Goal: Task Accomplishment & Management: Manage account settings

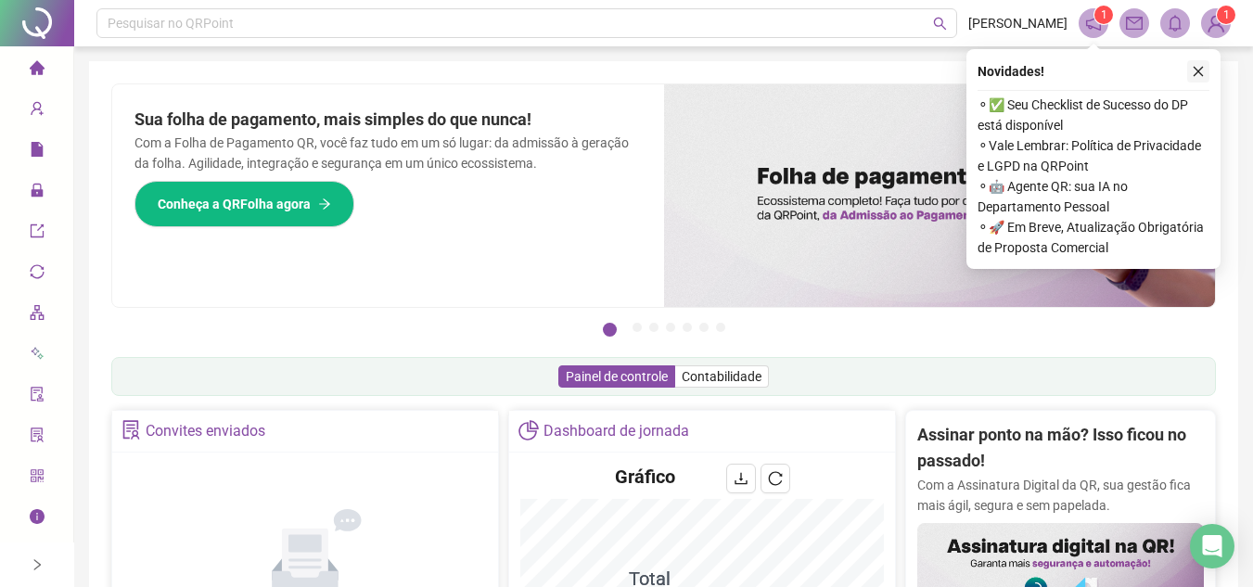
click at [1199, 76] on icon "close" at bounding box center [1198, 71] width 13 height 13
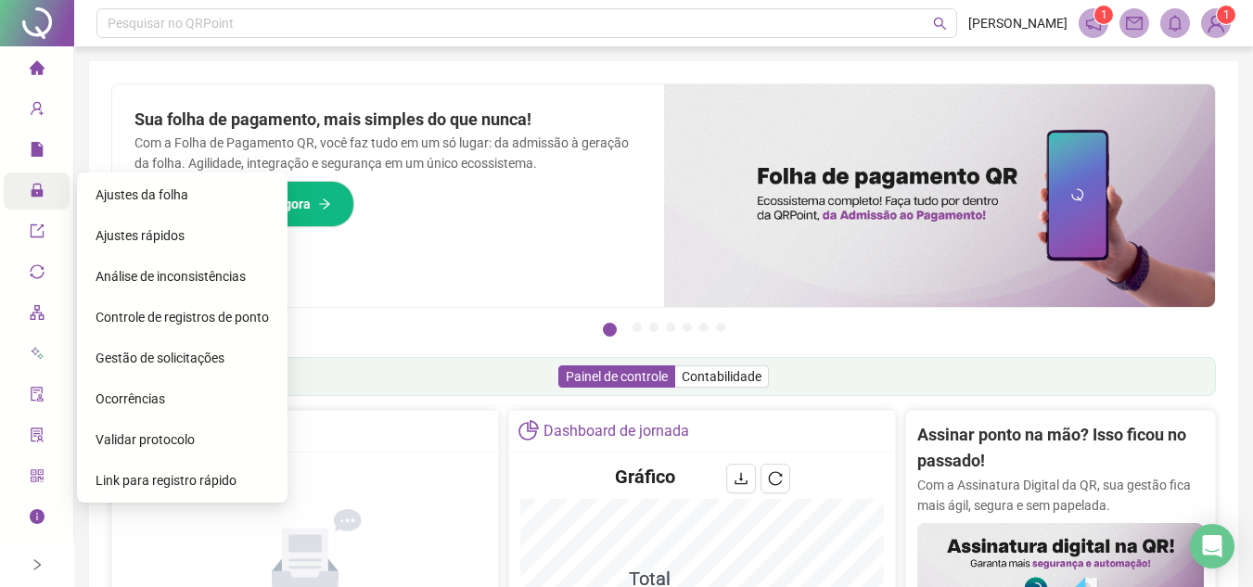
click at [147, 366] on div "Gestão de solicitações" at bounding box center [182, 358] width 173 height 37
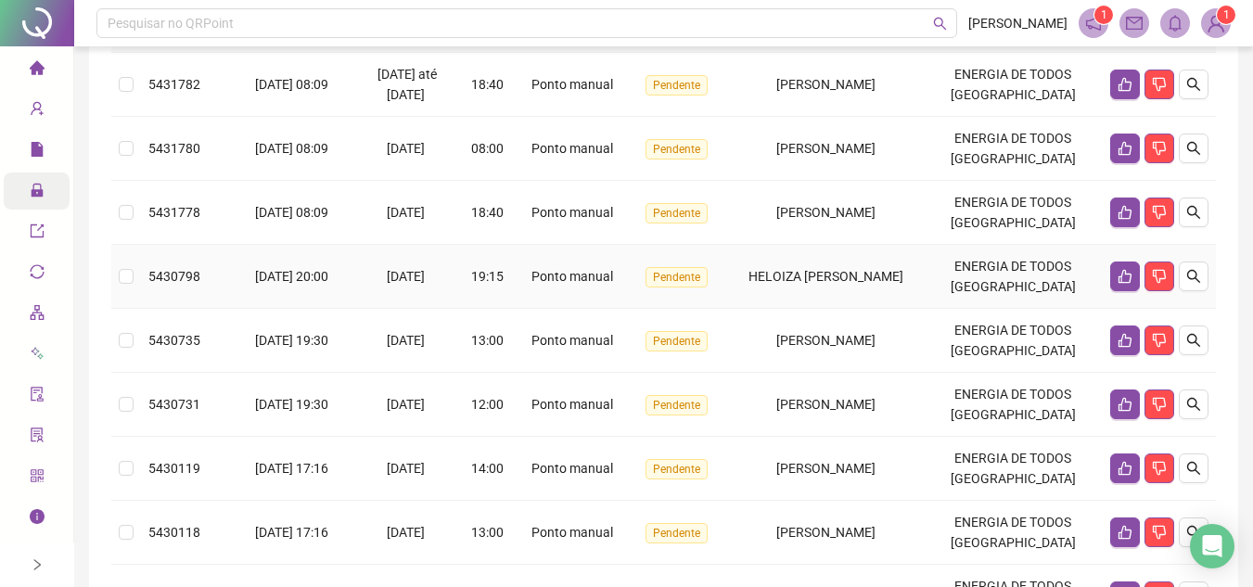
scroll to position [278, 0]
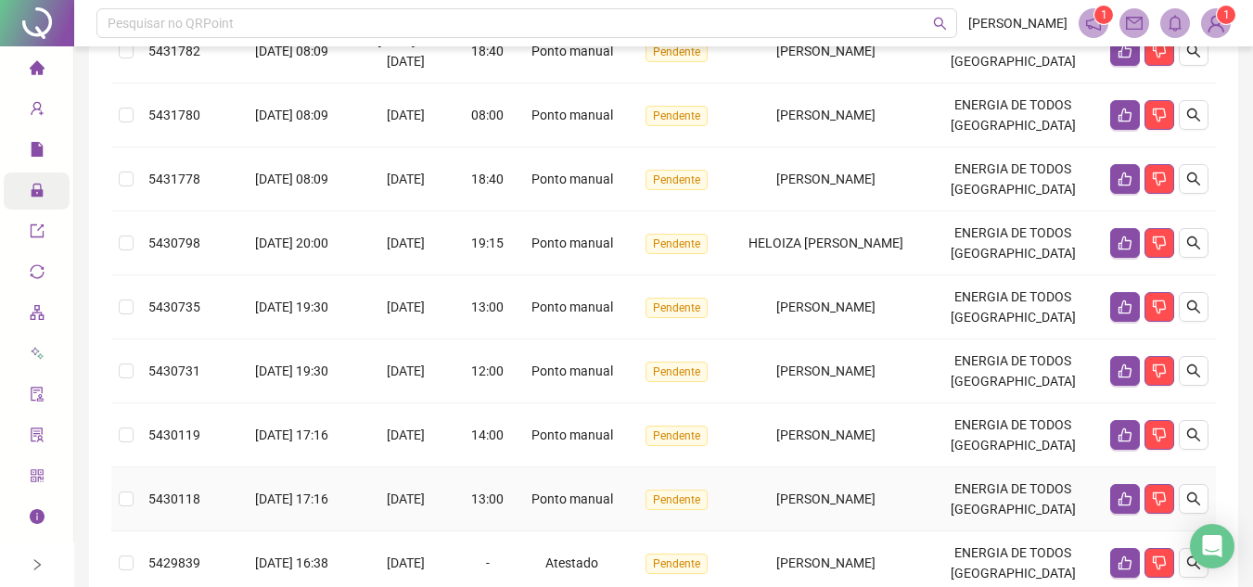
click at [803, 495] on span "[PERSON_NAME]" at bounding box center [825, 499] width 99 height 15
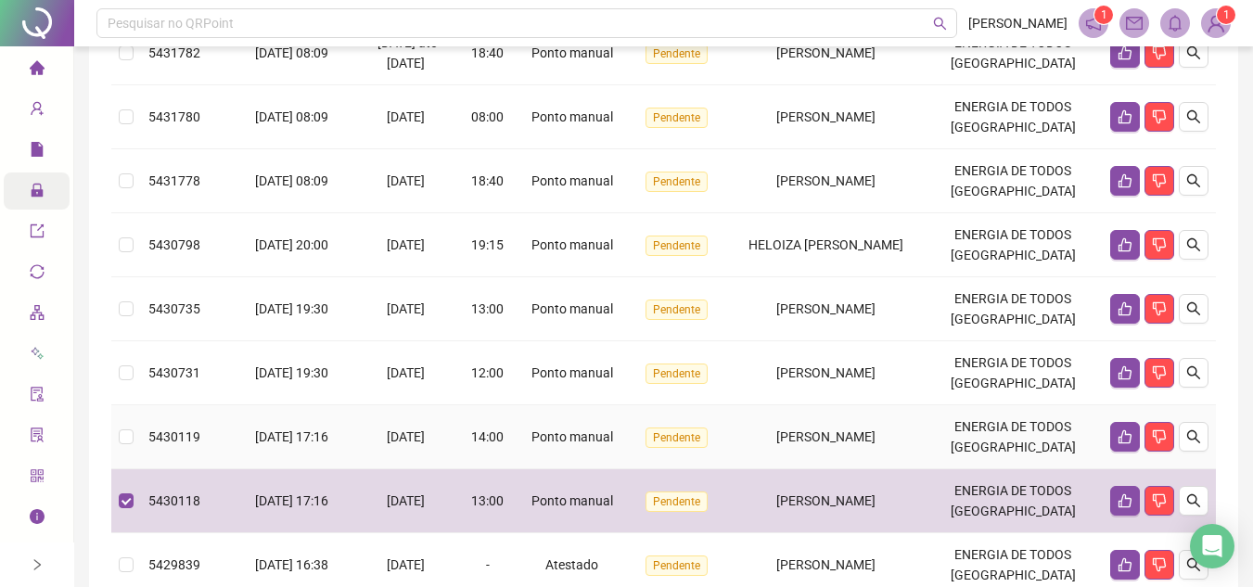
click at [800, 424] on td "[PERSON_NAME]" at bounding box center [826, 437] width 195 height 64
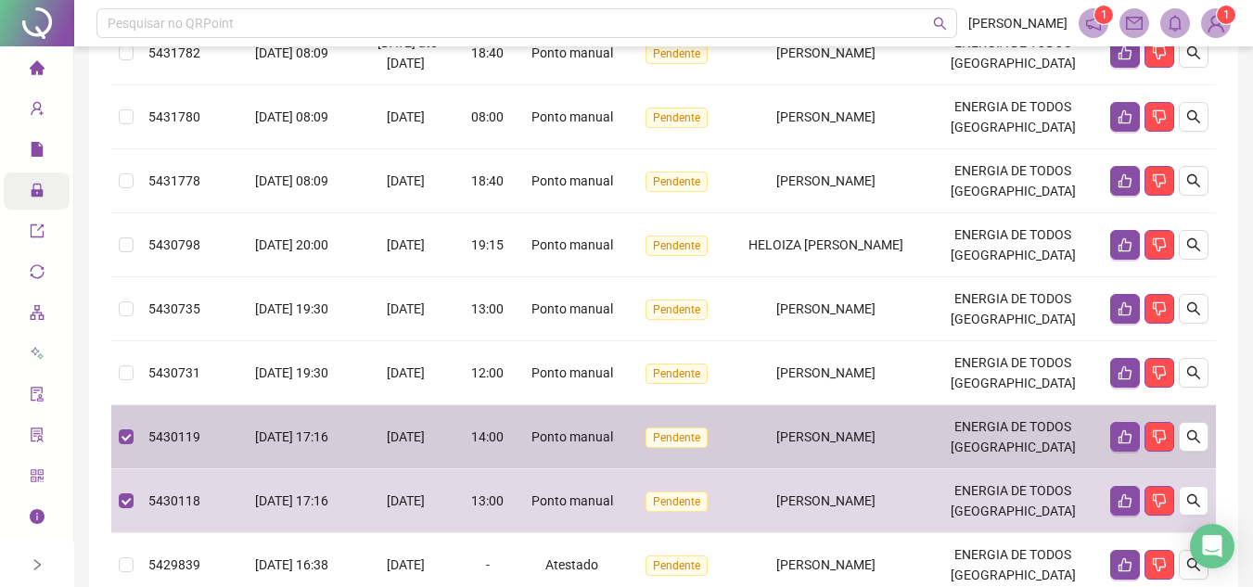
click at [804, 380] on span "[PERSON_NAME]" at bounding box center [825, 373] width 99 height 15
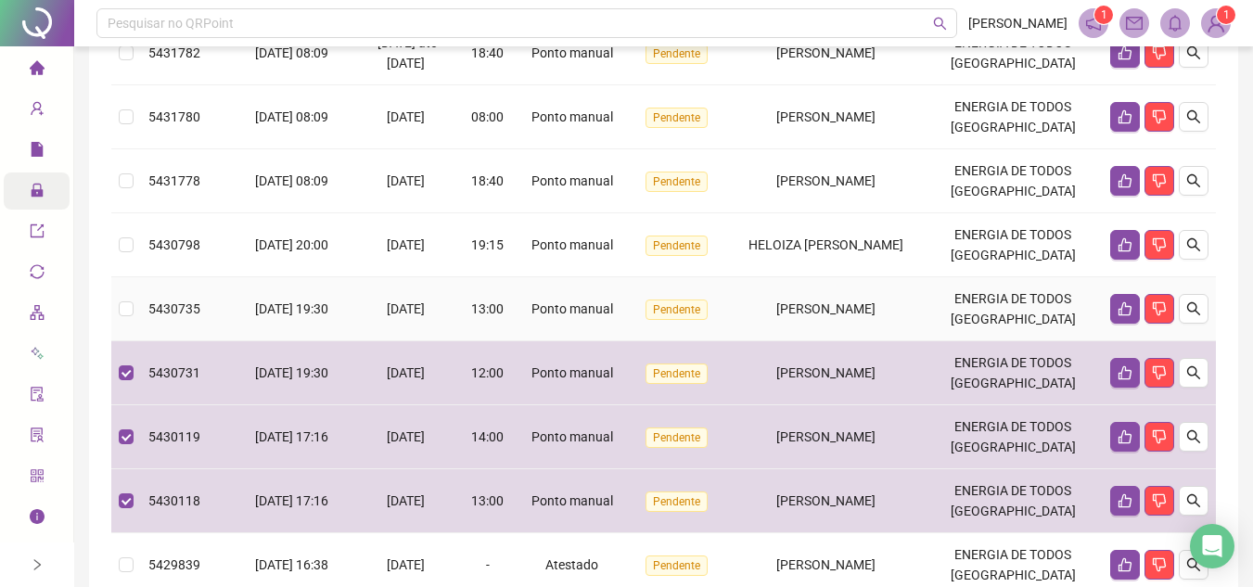
click at [801, 329] on td "[PERSON_NAME]" at bounding box center [826, 309] width 195 height 64
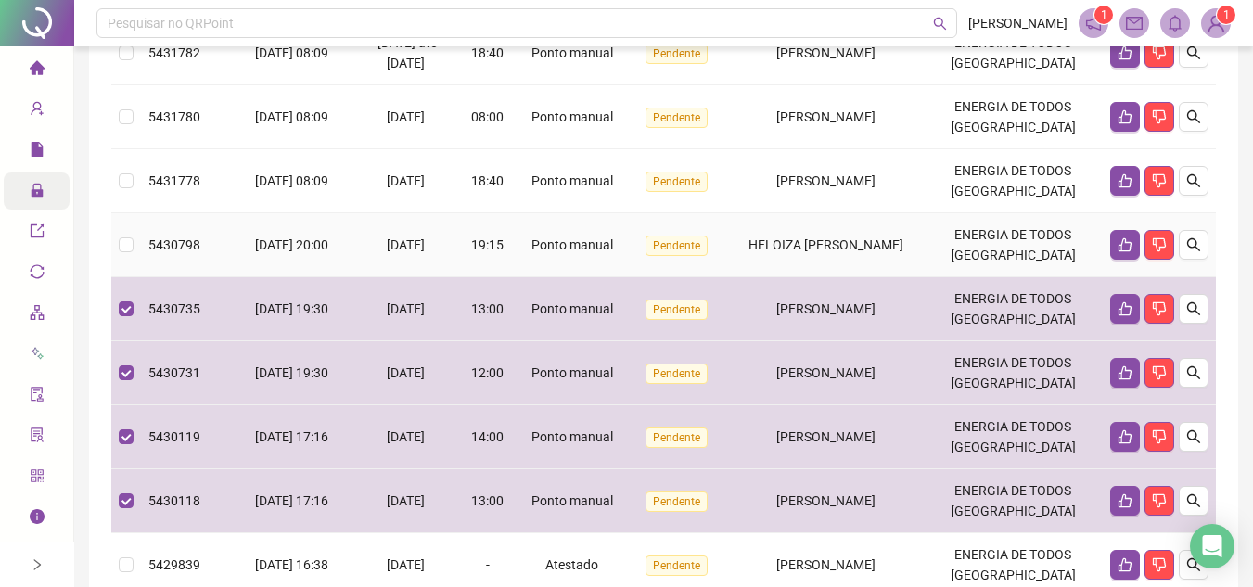
click at [809, 248] on span "HELOIZA [PERSON_NAME]" at bounding box center [826, 244] width 155 height 15
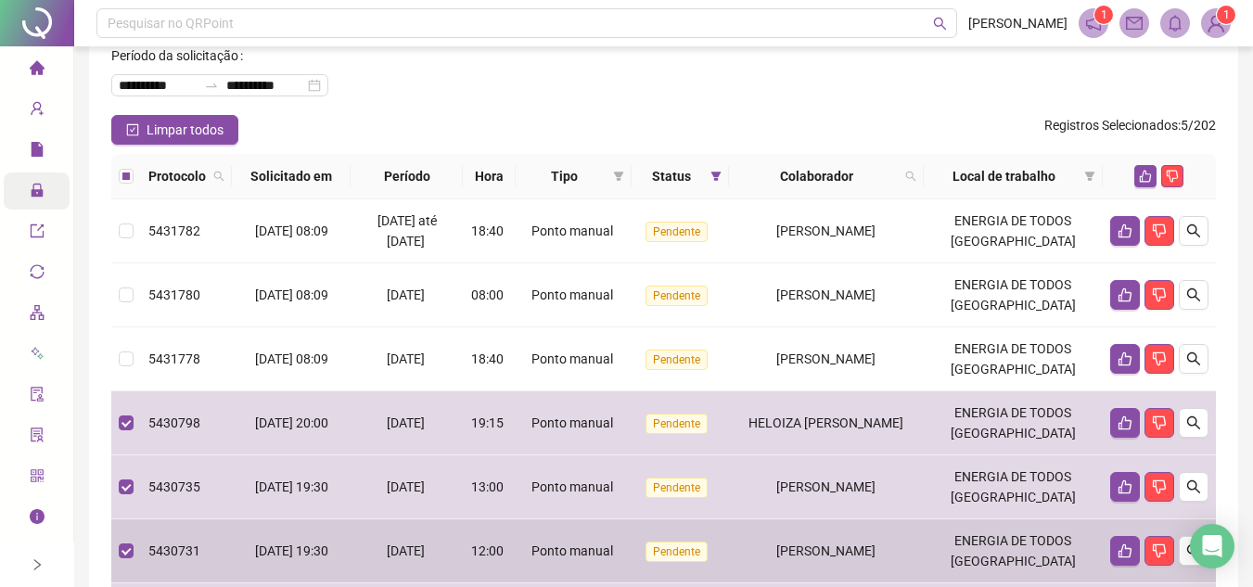
scroll to position [93, 0]
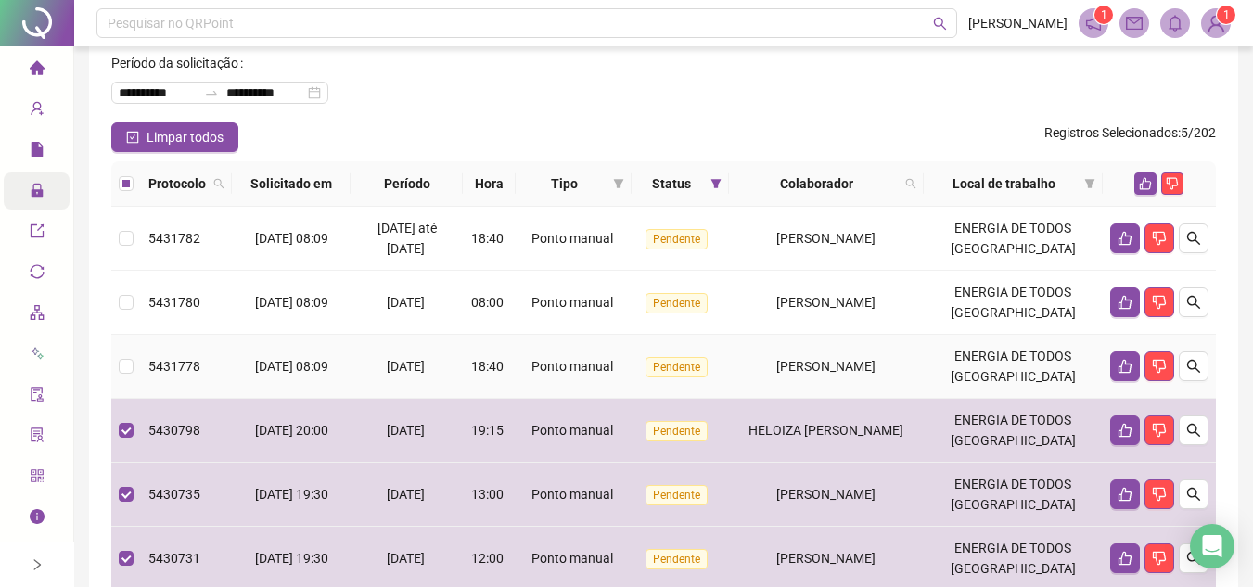
click at [820, 374] on span "[PERSON_NAME]" at bounding box center [825, 366] width 99 height 15
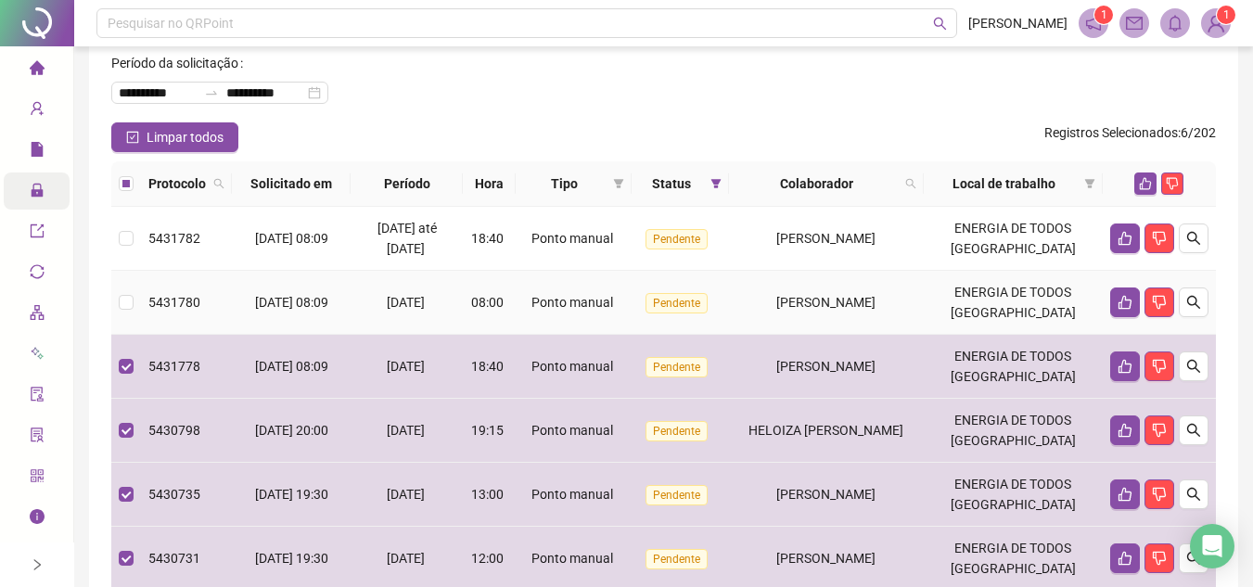
click at [814, 308] on span "[PERSON_NAME]" at bounding box center [825, 302] width 99 height 15
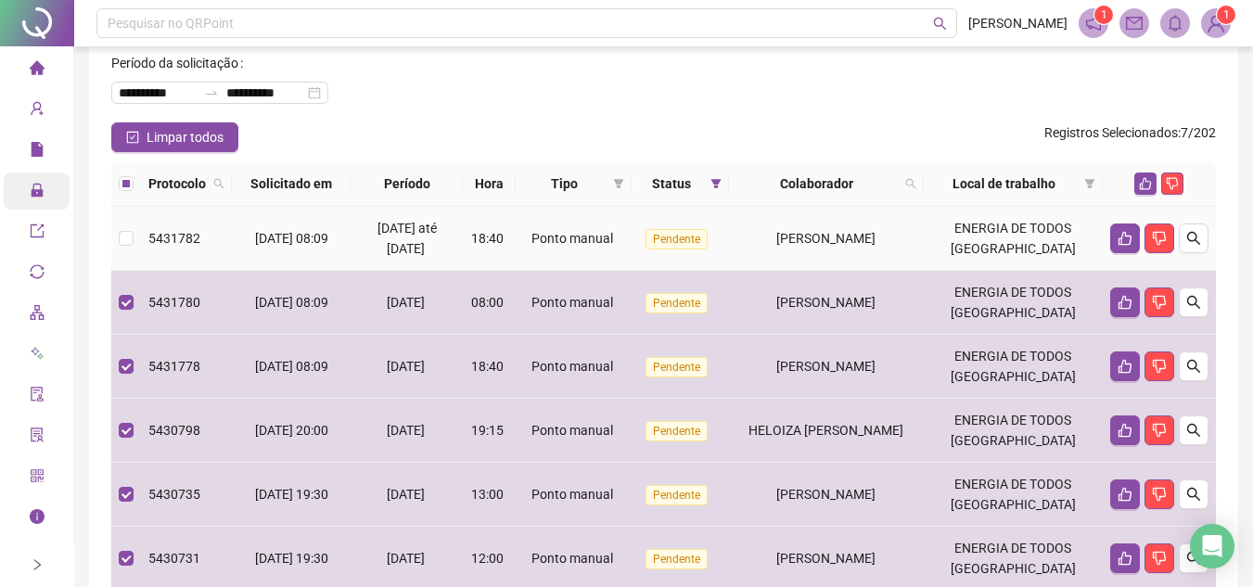
click at [828, 248] on div "[PERSON_NAME]" at bounding box center [827, 238] width 180 height 20
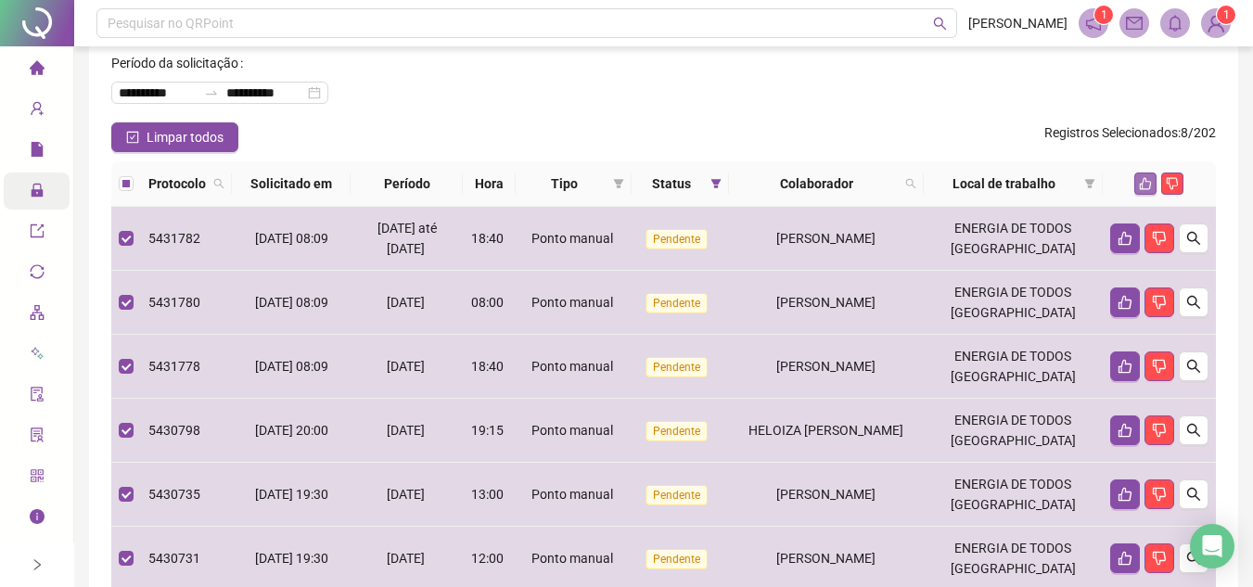
click at [1140, 181] on icon "like" at bounding box center [1145, 183] width 13 height 13
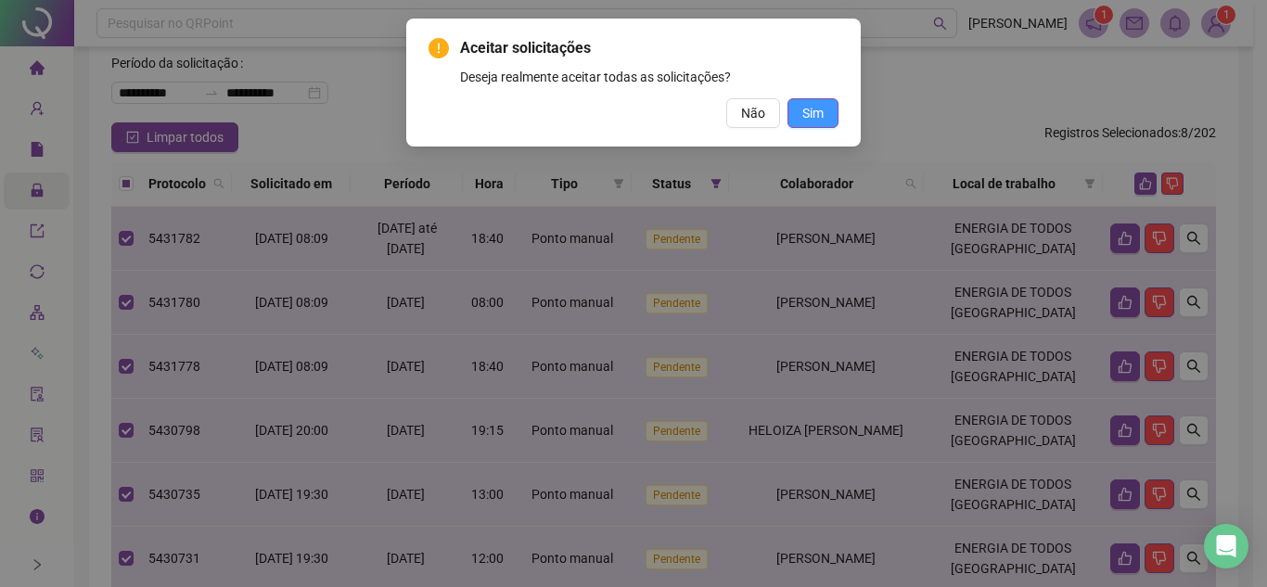
click at [816, 111] on span "Sim" at bounding box center [812, 113] width 21 height 20
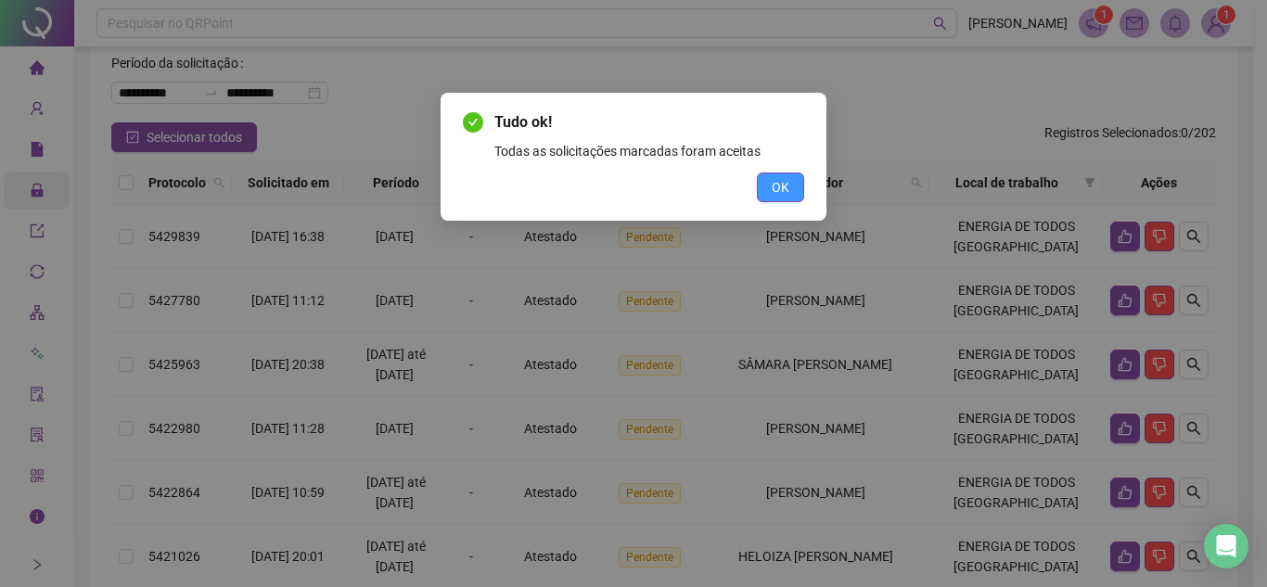
click at [789, 186] on button "OK" at bounding box center [780, 188] width 47 height 30
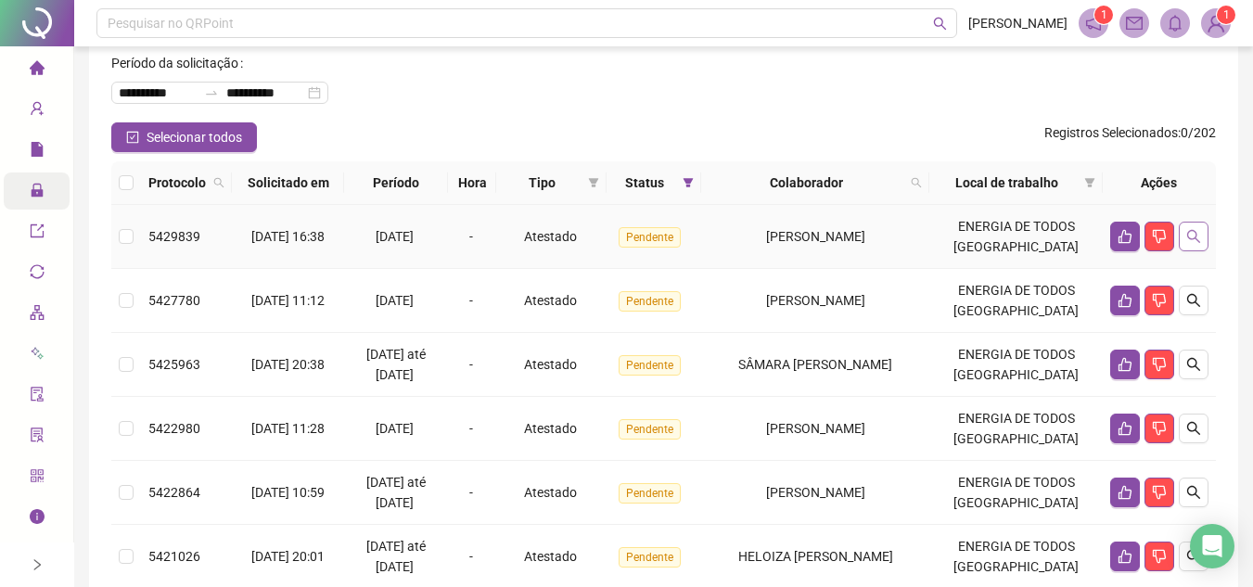
click at [1197, 232] on icon "search" at bounding box center [1194, 236] width 15 height 15
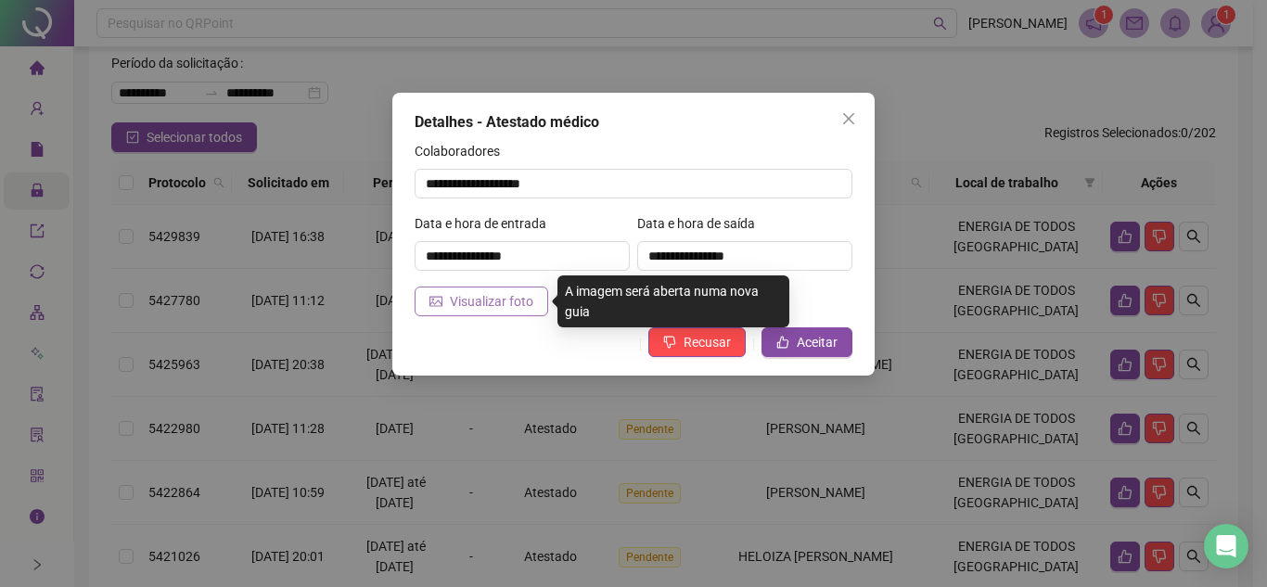
click at [502, 314] on button "Visualizar foto" at bounding box center [482, 302] width 134 height 30
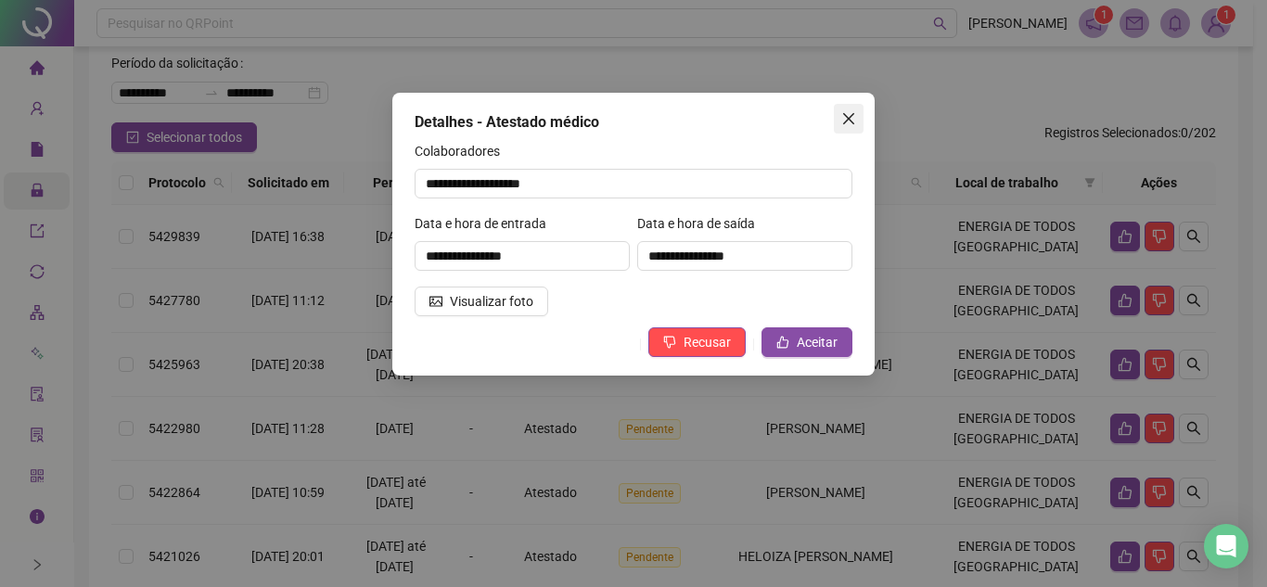
click at [847, 112] on icon "close" at bounding box center [848, 118] width 15 height 15
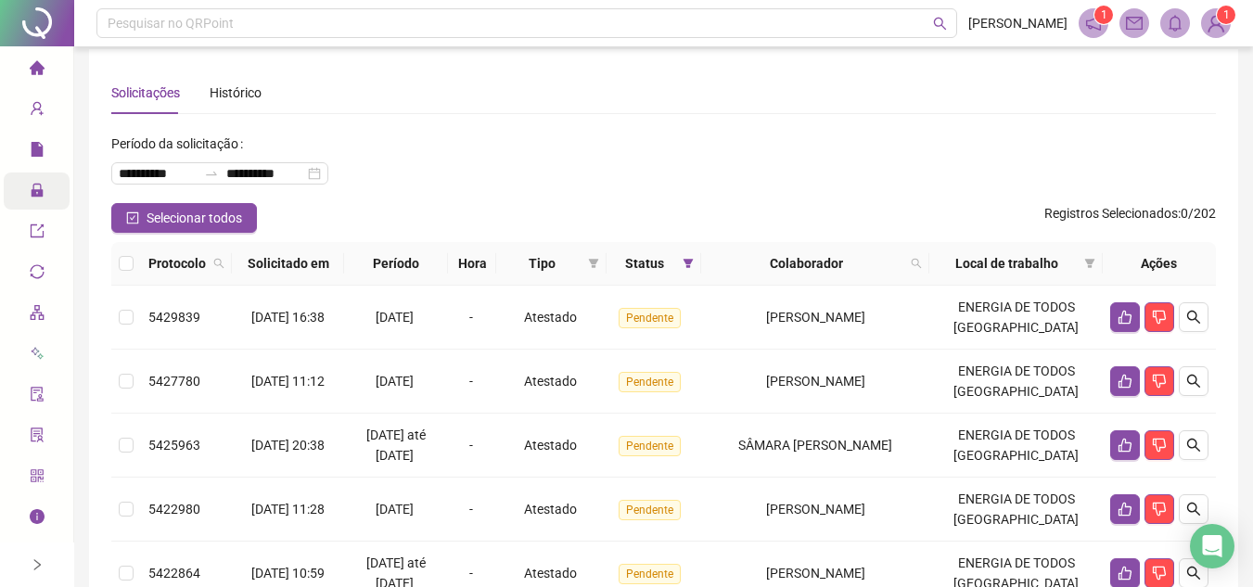
scroll to position [0, 0]
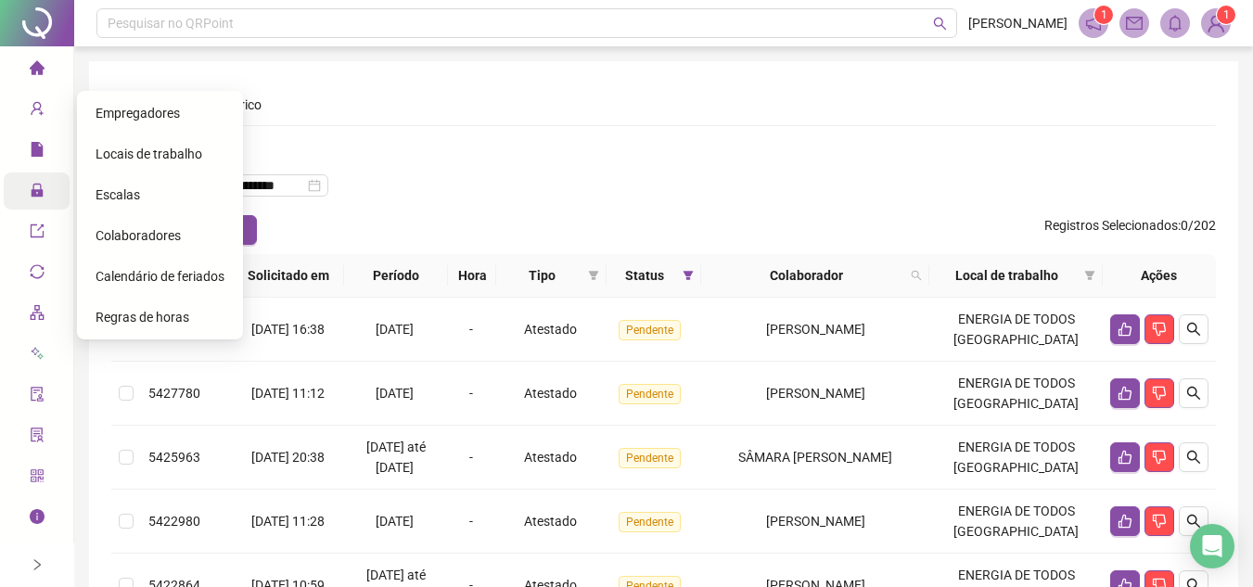
click at [45, 66] on div "Página inicial" at bounding box center [37, 69] width 15 height 39
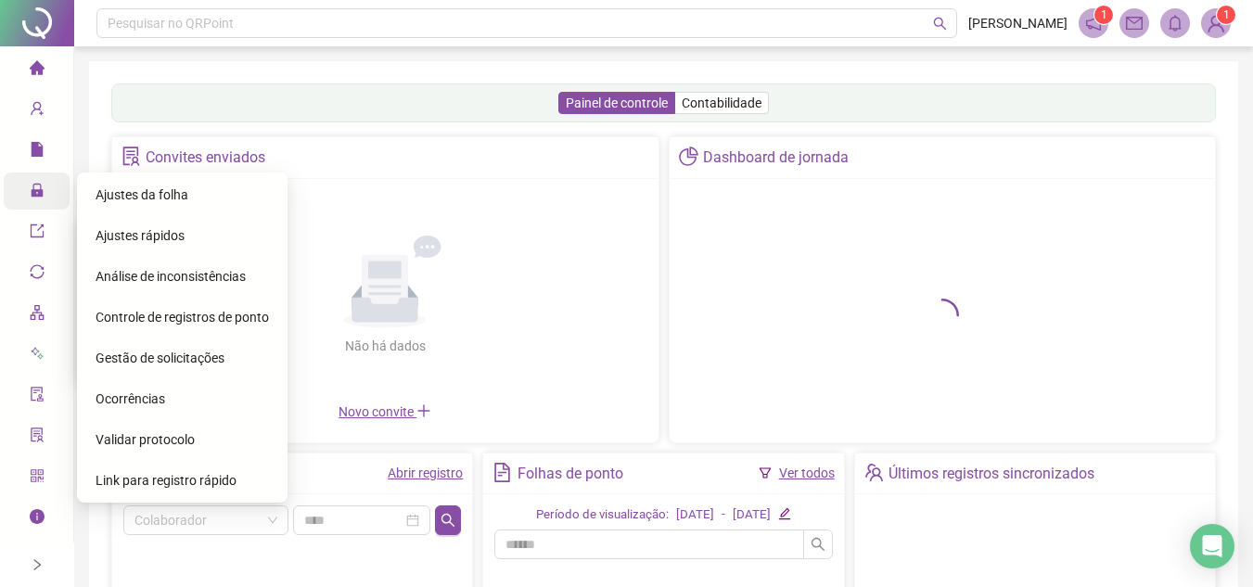
click at [134, 187] on span "Ajustes da folha" at bounding box center [142, 194] width 93 height 15
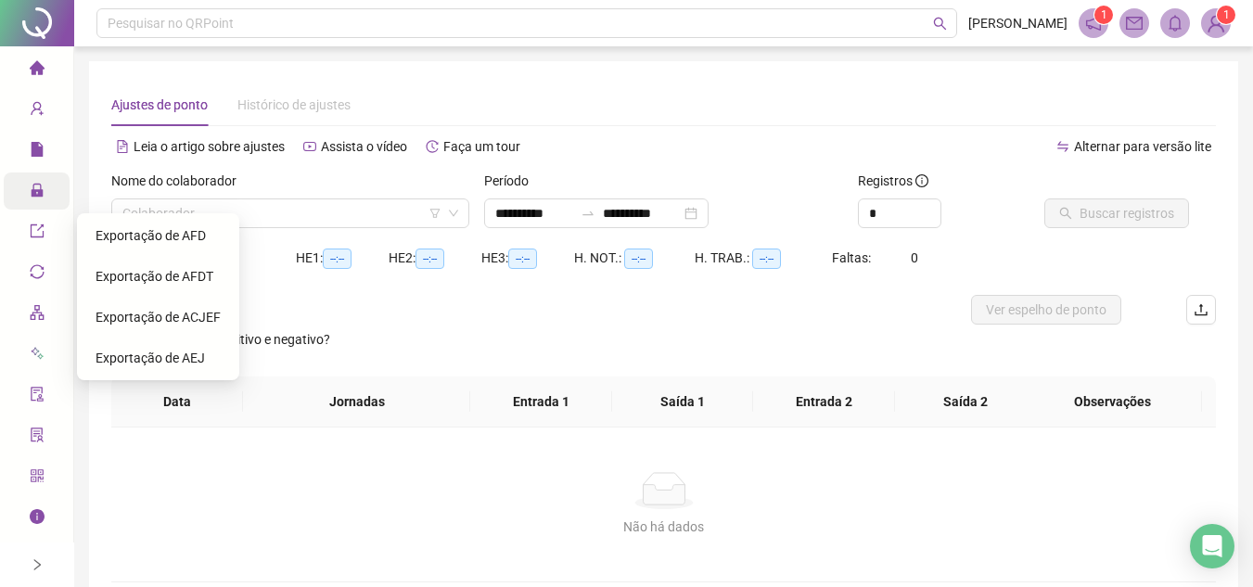
type input "**********"
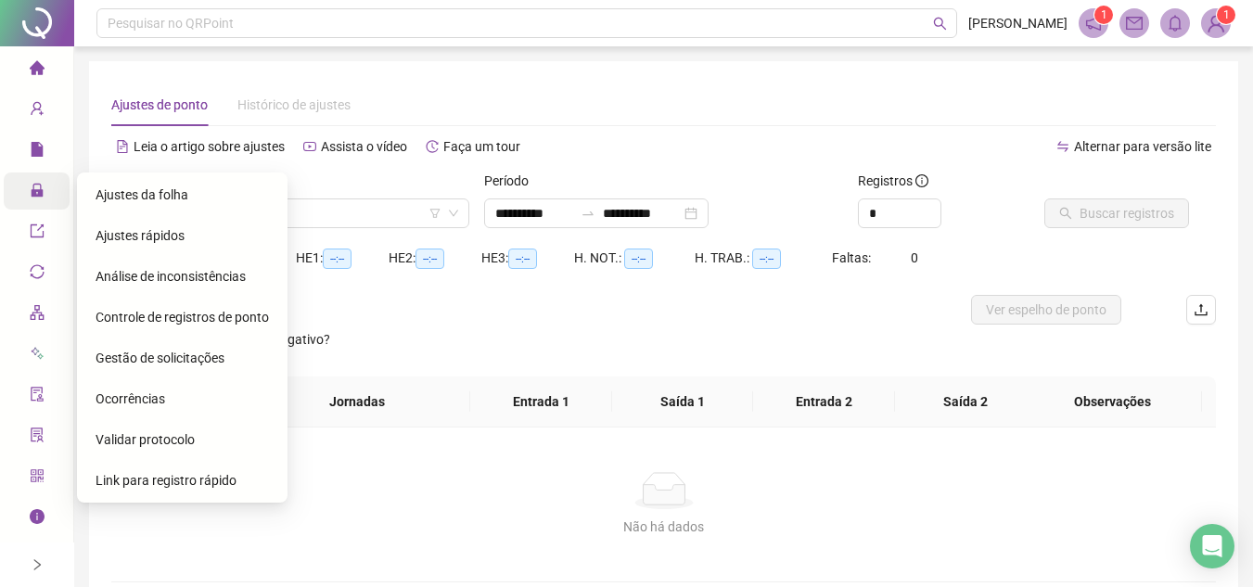
click at [175, 361] on span "Gestão de solicitações" at bounding box center [160, 358] width 129 height 15
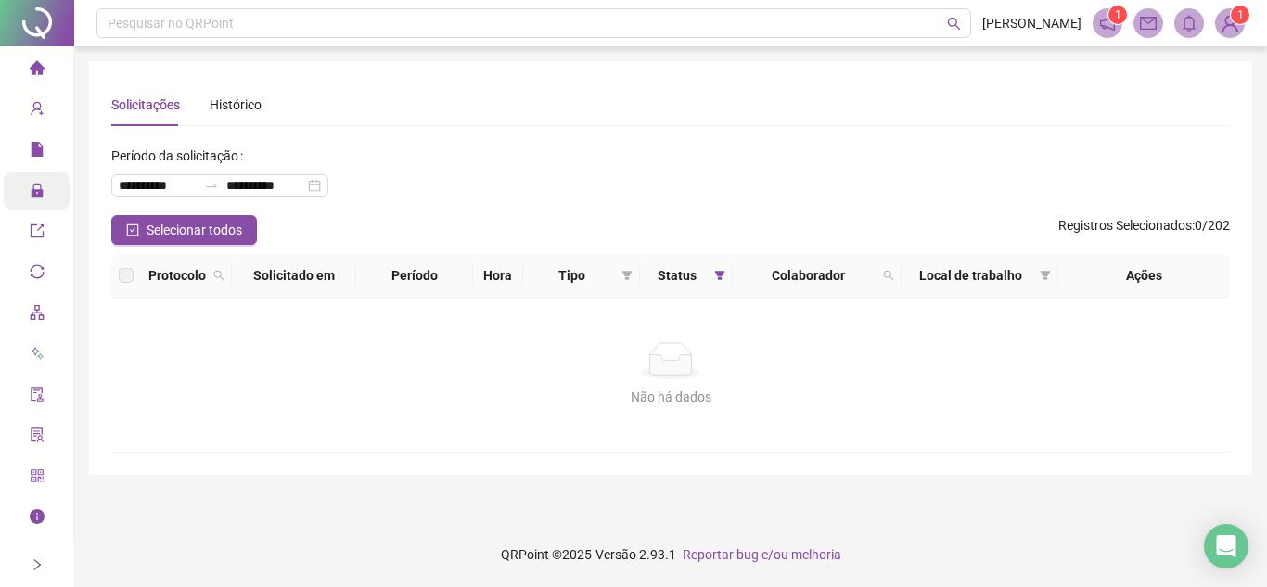
click at [14, 188] on div "Administração" at bounding box center [37, 191] width 66 height 37
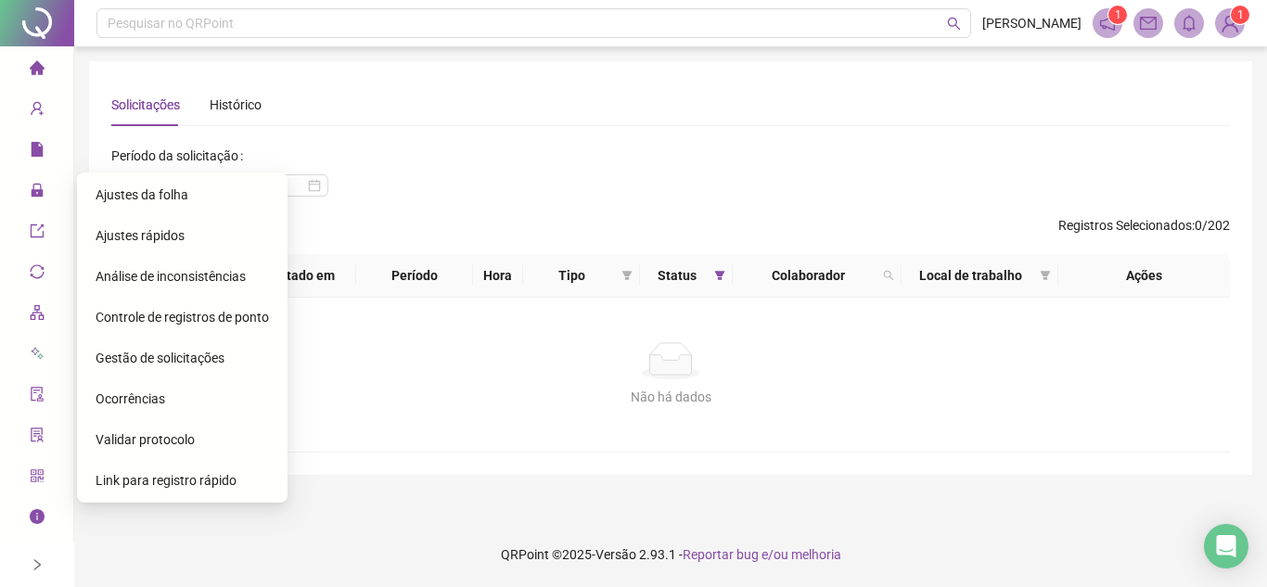
click at [149, 199] on span "Ajustes da folha" at bounding box center [142, 194] width 93 height 15
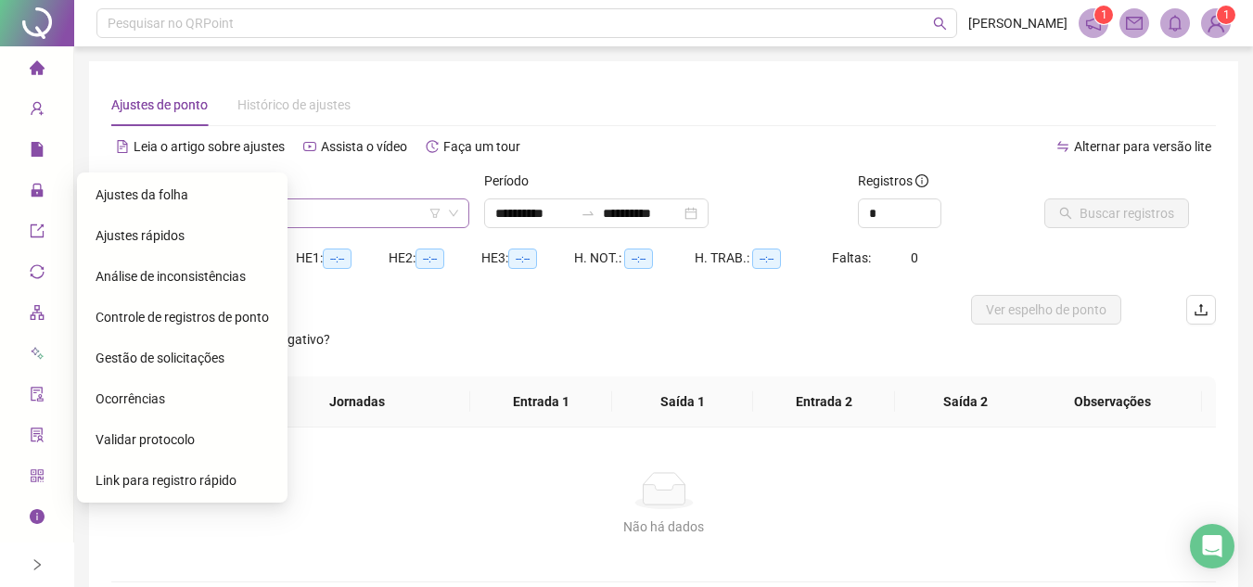
type input "**********"
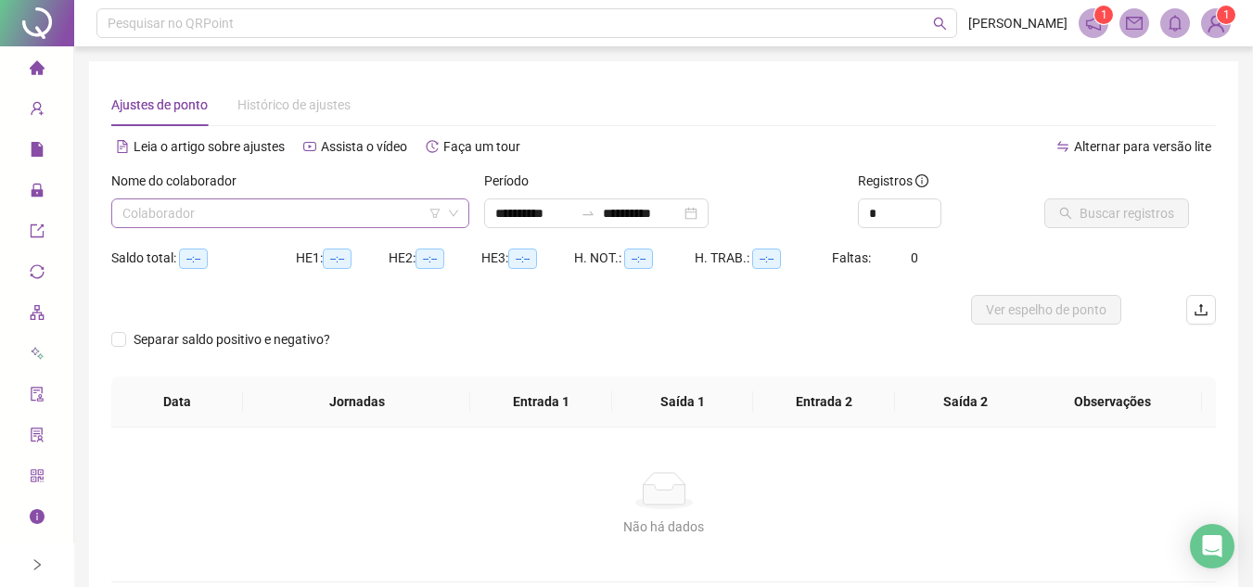
click at [232, 217] on input "search" at bounding box center [281, 213] width 319 height 28
click at [297, 213] on input "search" at bounding box center [281, 213] width 319 height 28
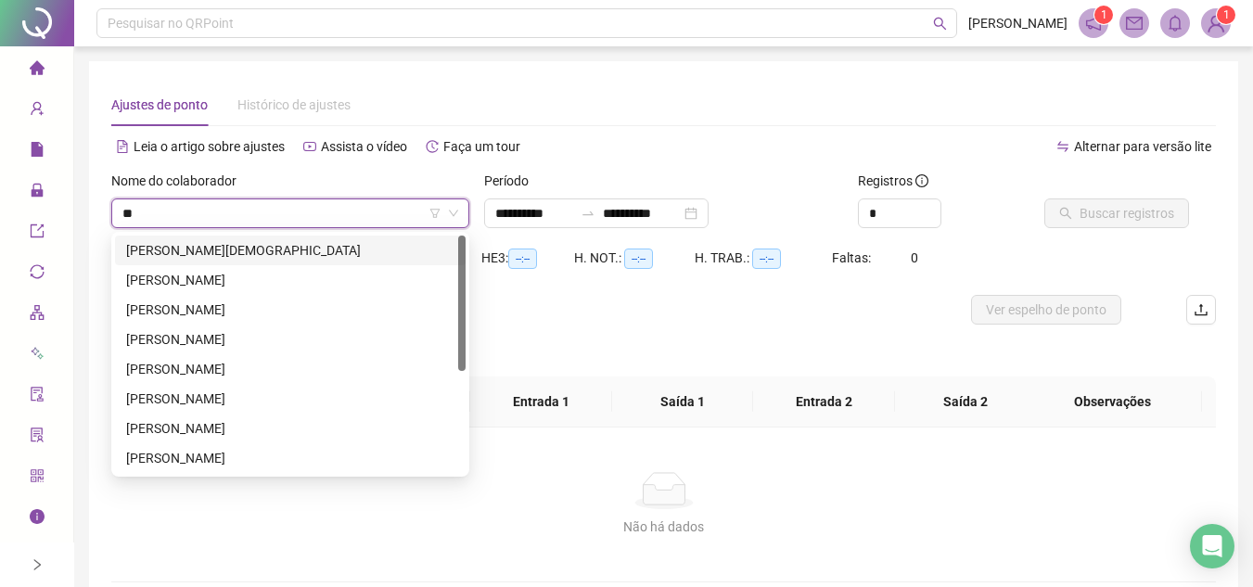
type input "***"
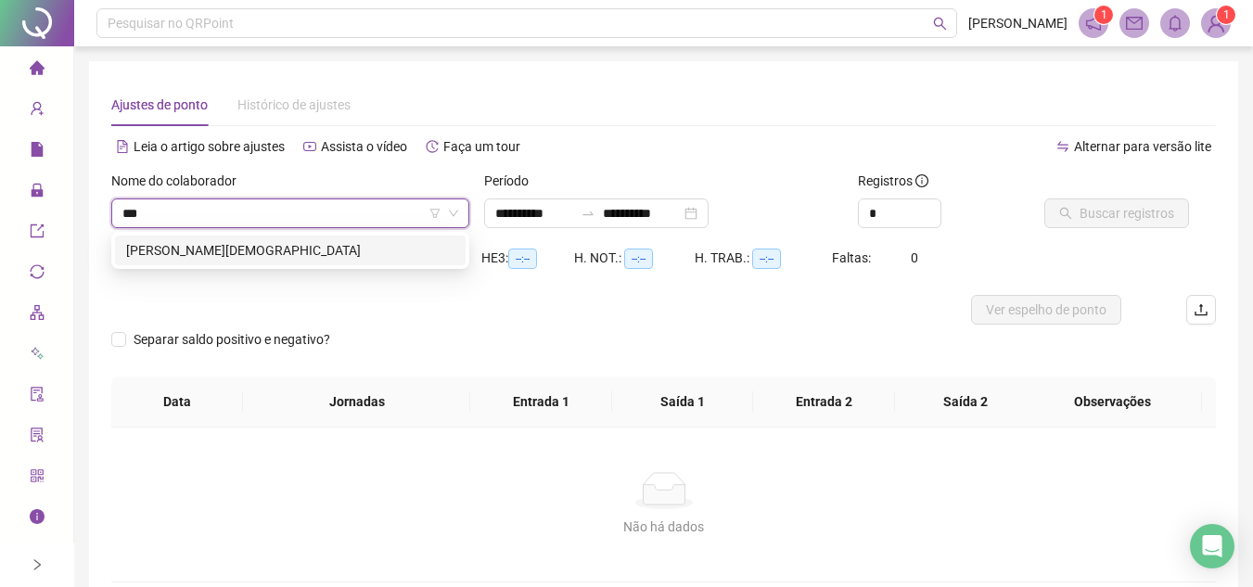
click at [287, 250] on div "[PERSON_NAME][DEMOGRAPHIC_DATA]" at bounding box center [290, 250] width 328 height 20
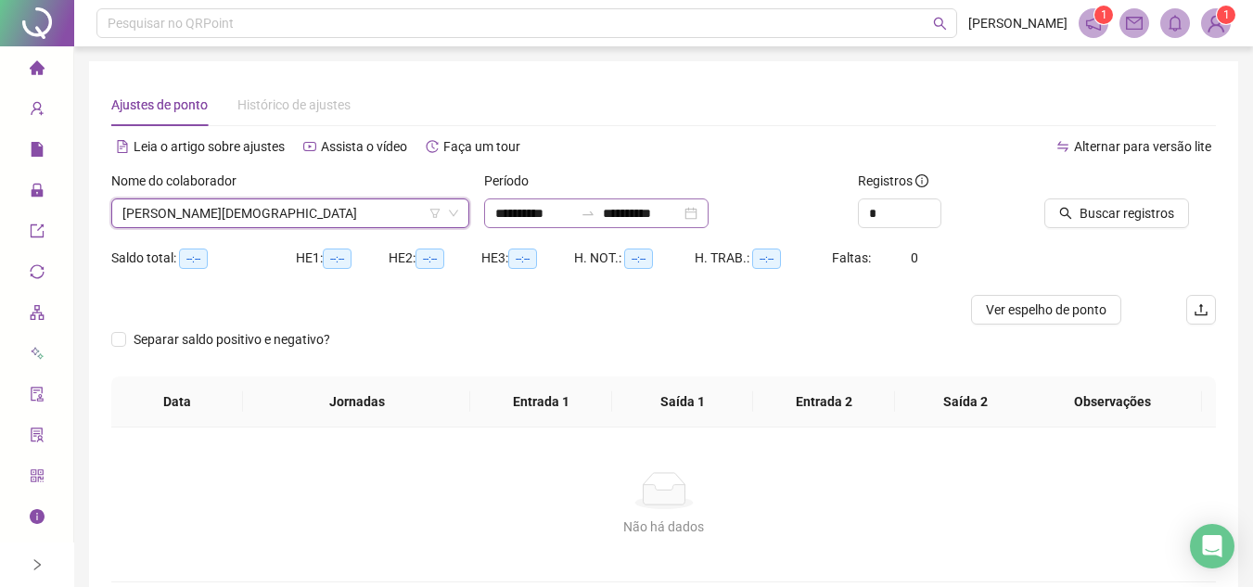
click at [709, 212] on div "**********" at bounding box center [596, 214] width 224 height 30
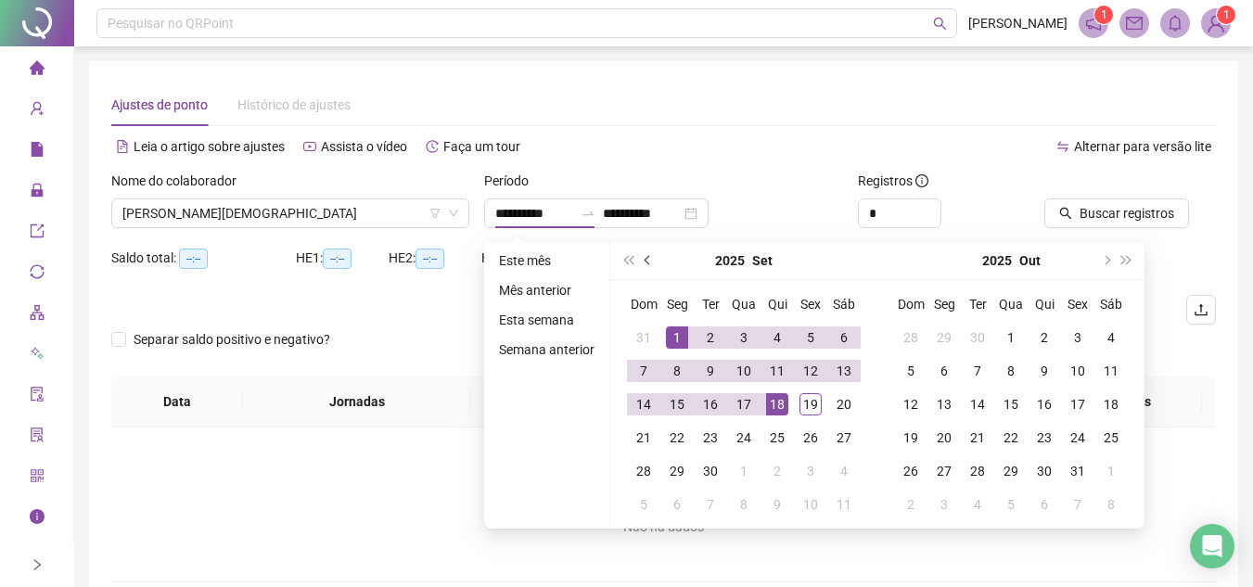
click at [647, 262] on span "prev-year" at bounding box center [649, 260] width 9 height 9
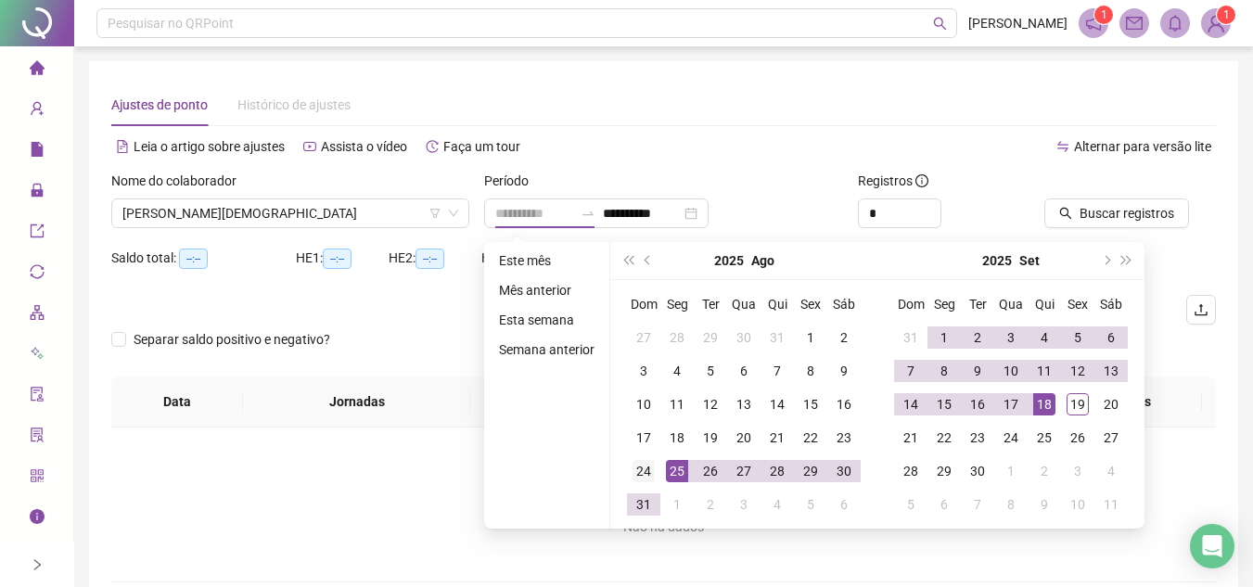
type input "**********"
click at [645, 474] on div "24" at bounding box center [644, 471] width 22 height 22
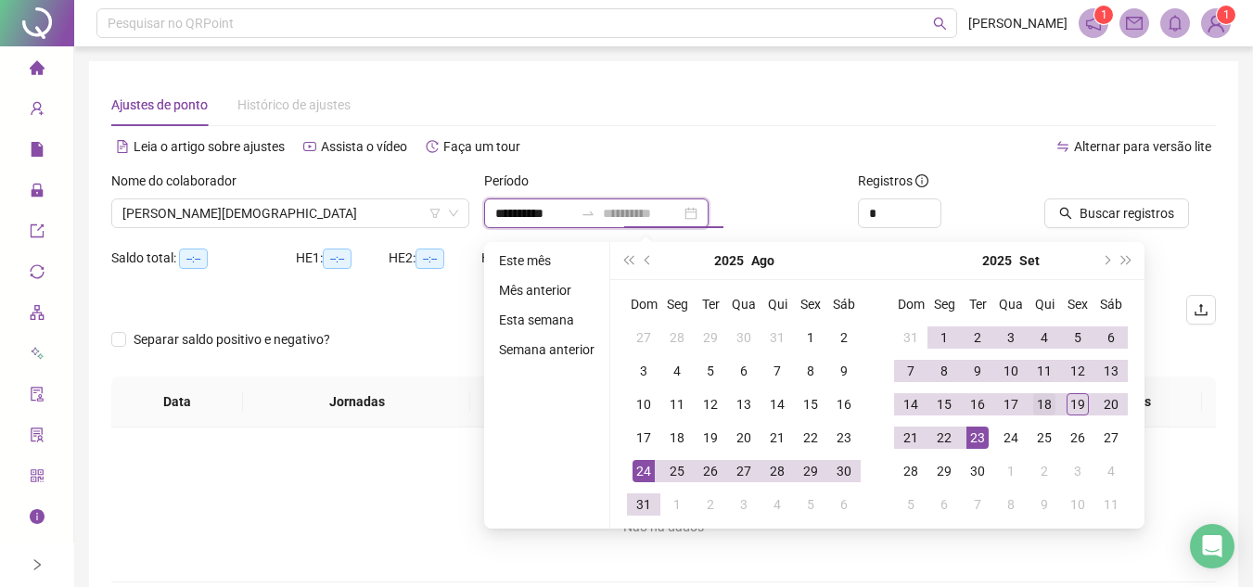
type input "**********"
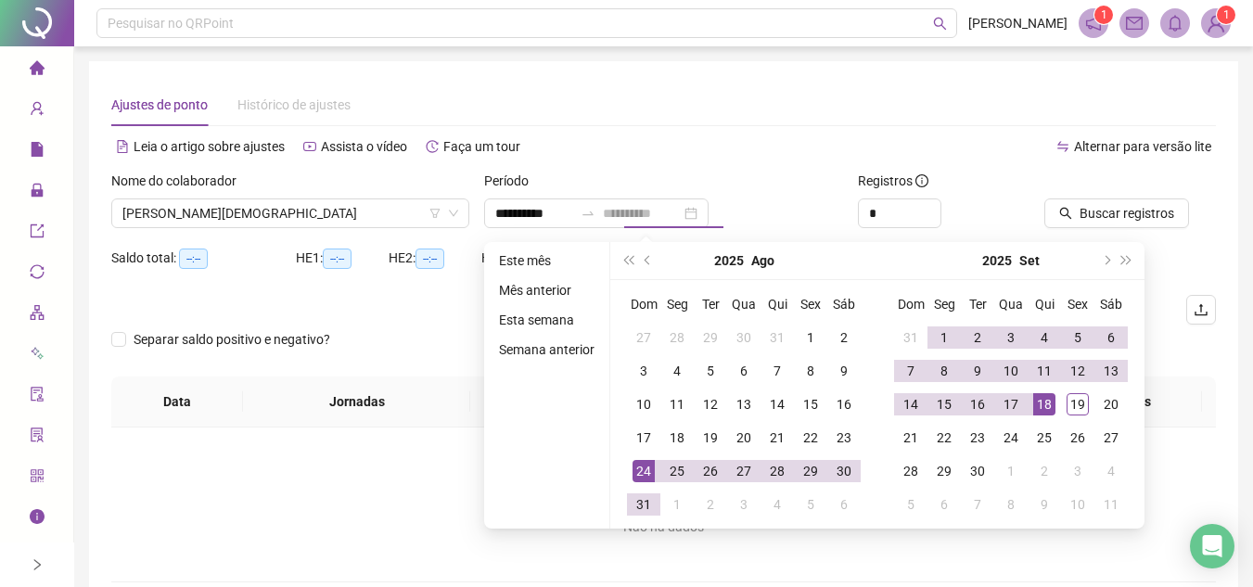
click at [1040, 401] on div "18" at bounding box center [1044, 404] width 22 height 22
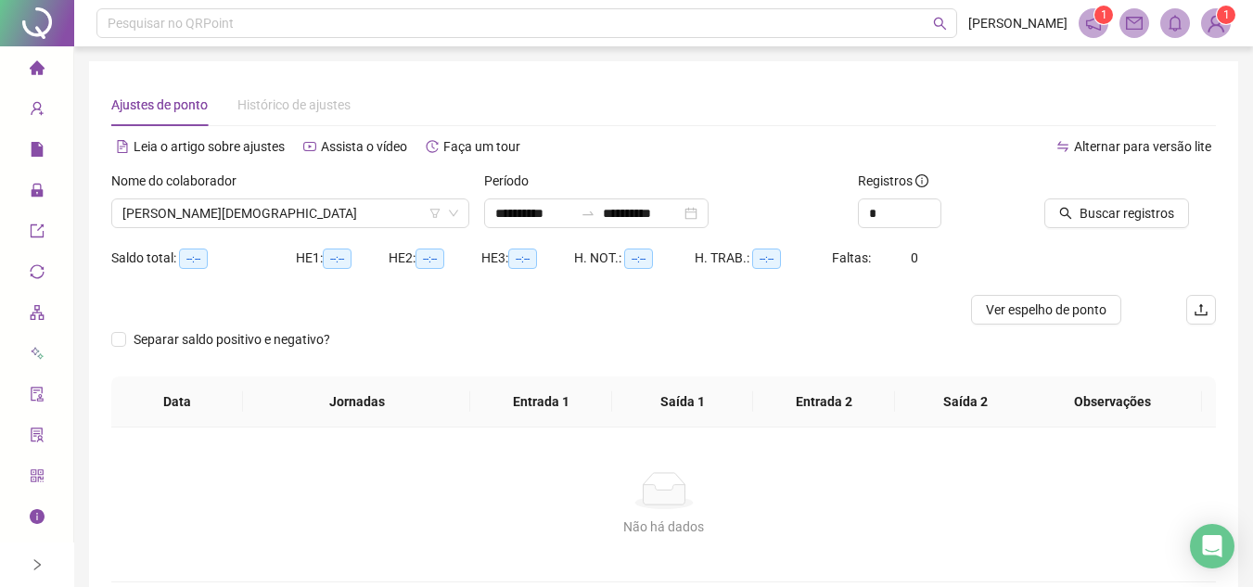
click at [1086, 198] on div at bounding box center [1107, 185] width 125 height 28
click at [1087, 203] on span "Buscar registros" at bounding box center [1127, 213] width 95 height 20
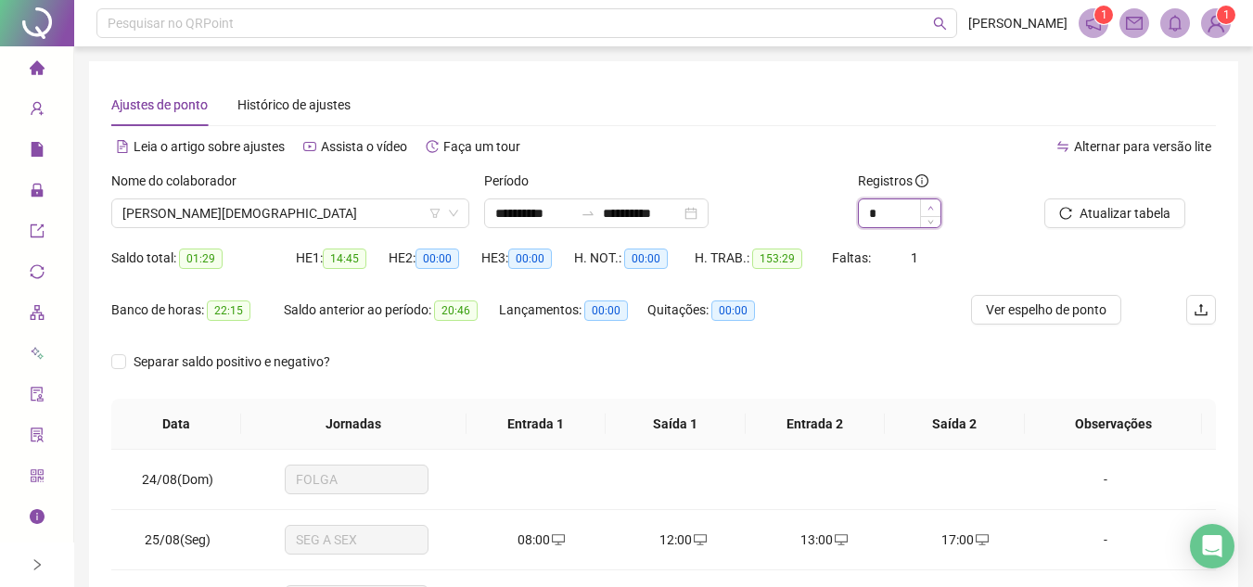
click at [929, 202] on span "Increase Value" at bounding box center [930, 207] width 20 height 17
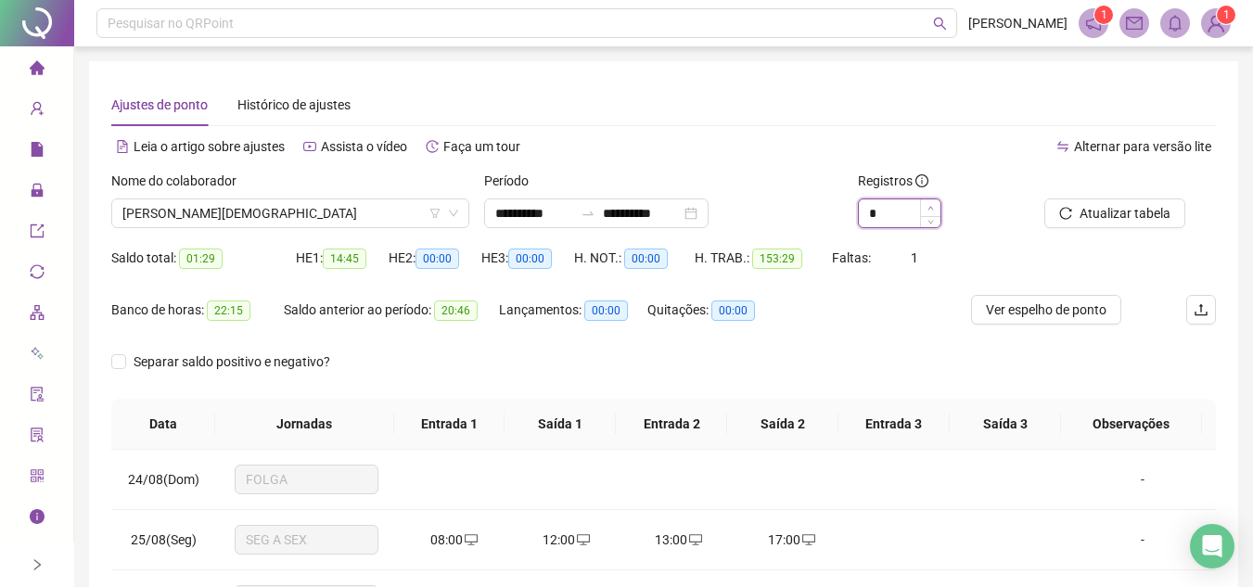
click at [929, 202] on span "Increase Value" at bounding box center [930, 207] width 20 height 17
type input "**"
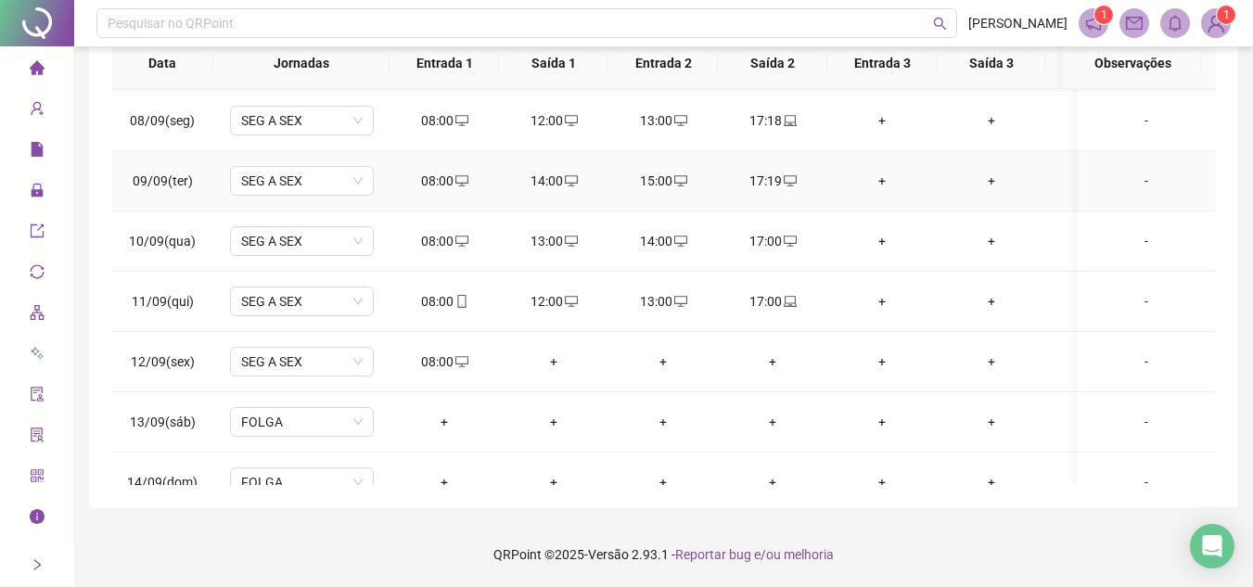
scroll to position [928, 0]
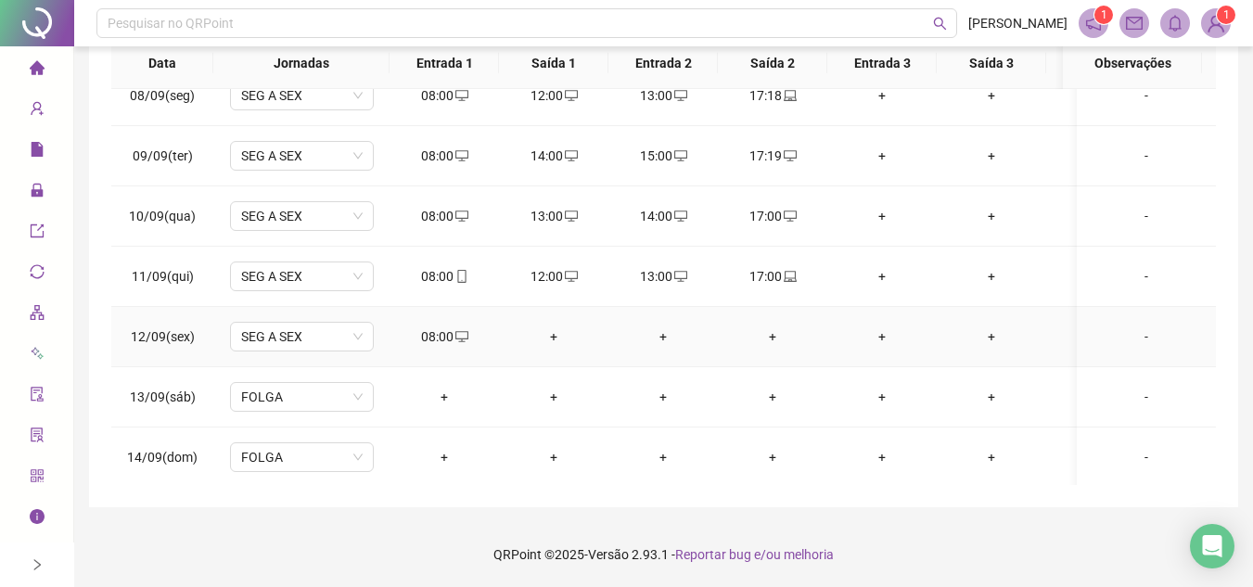
click at [556, 339] on div "+" at bounding box center [554, 337] width 80 height 20
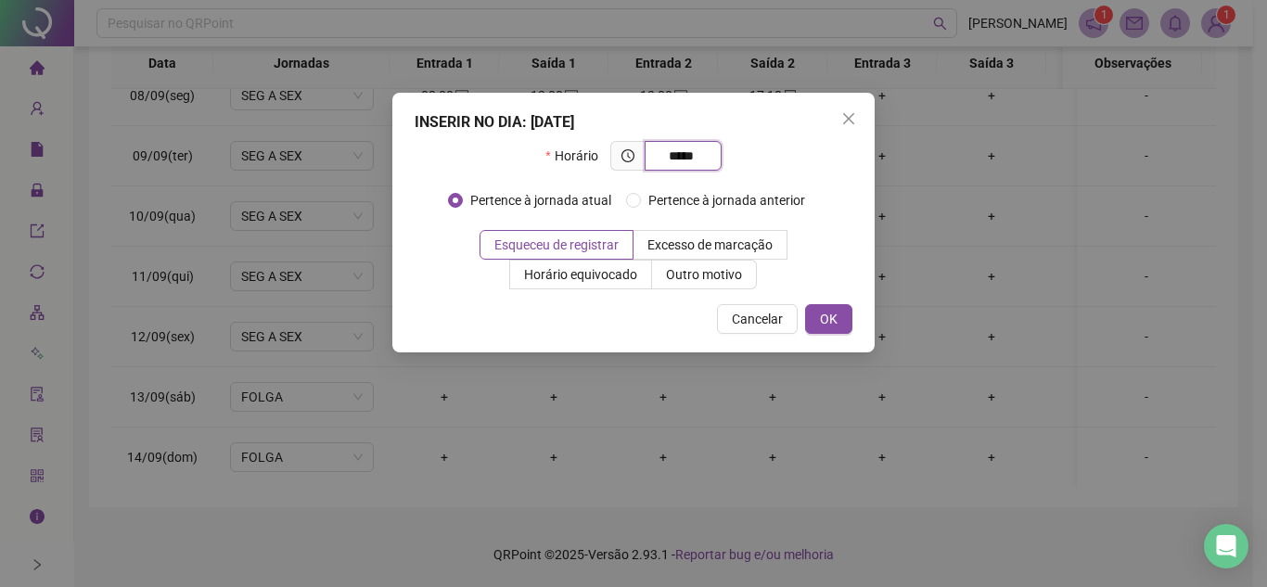
type input "*****"
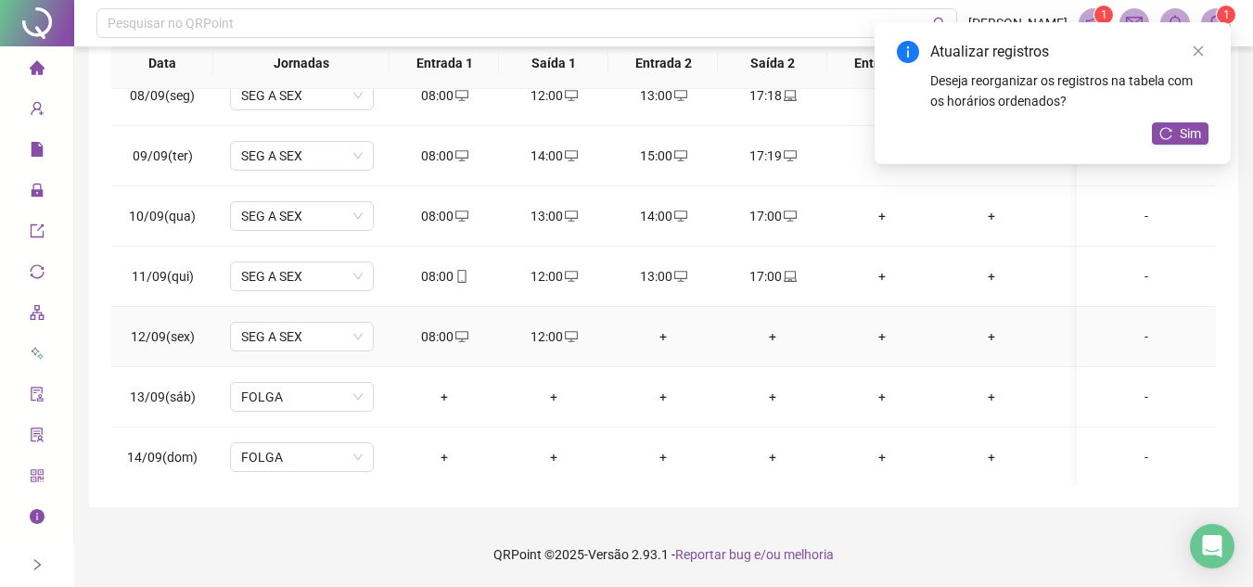
click at [674, 342] on div "+" at bounding box center [663, 337] width 80 height 20
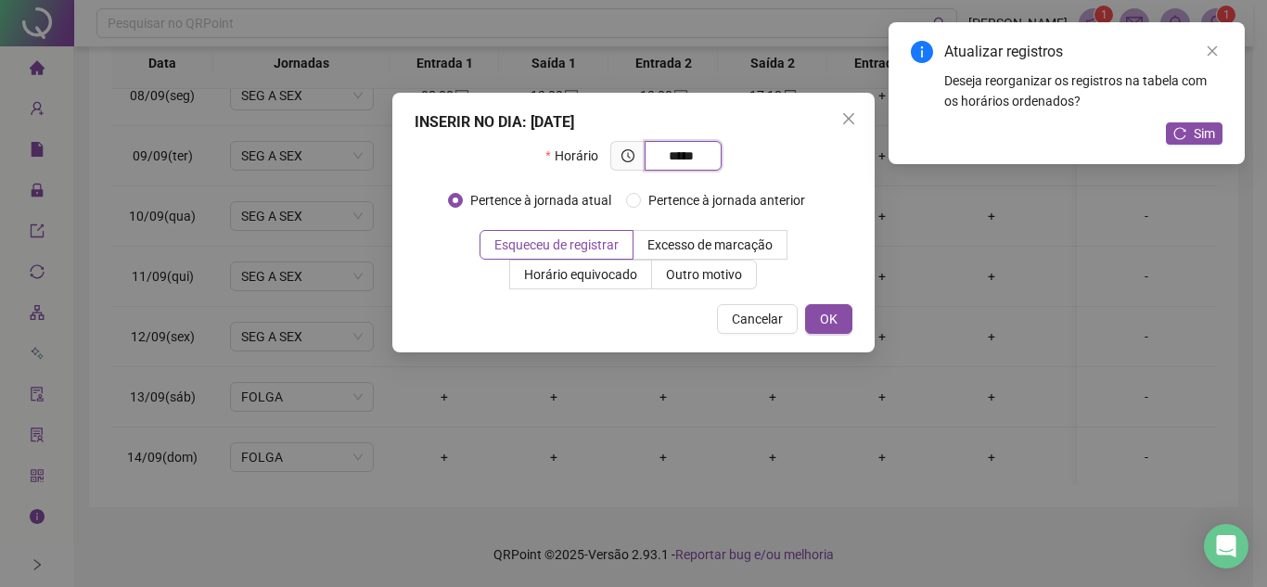
type input "*****"
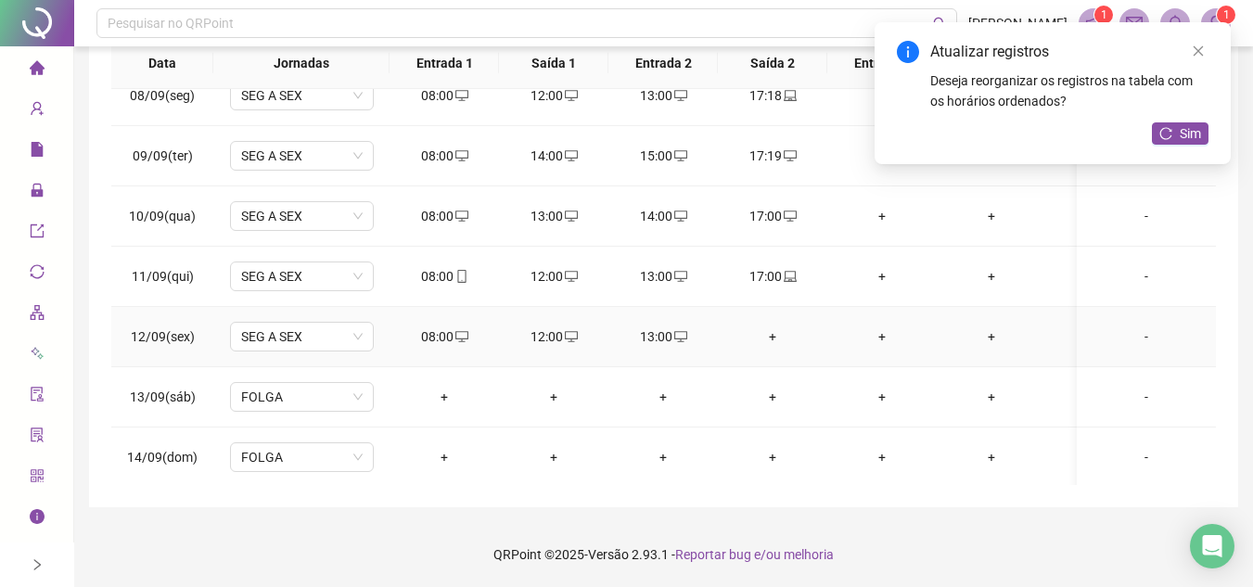
click at [778, 337] on div "+" at bounding box center [773, 337] width 80 height 20
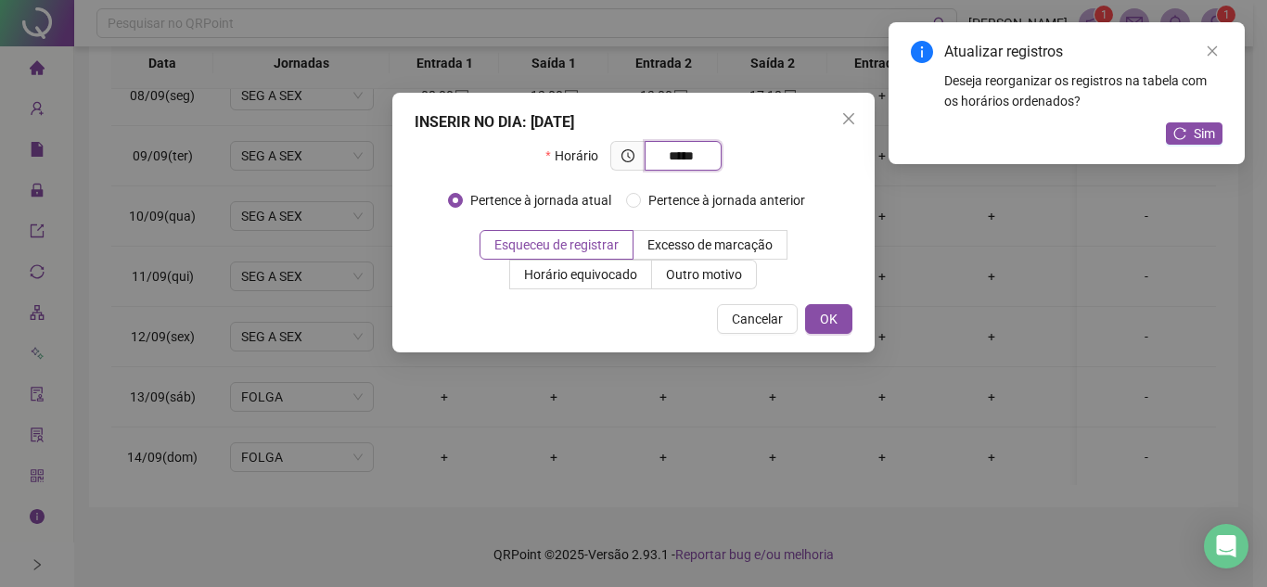
type input "*****"
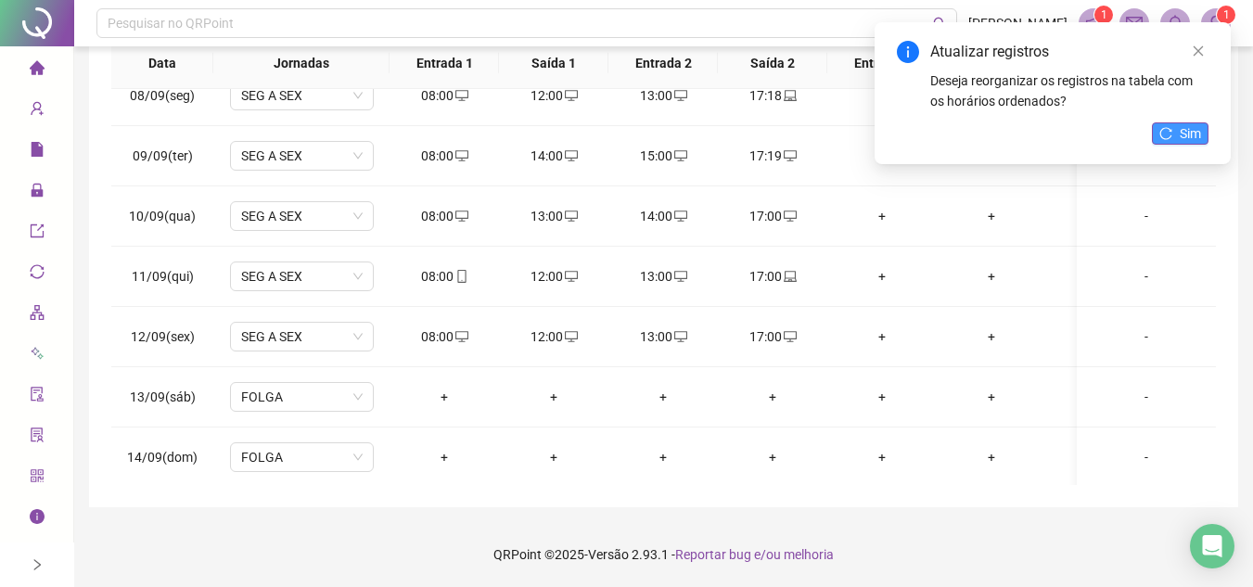
click at [1189, 144] on button "Sim" at bounding box center [1180, 133] width 57 height 22
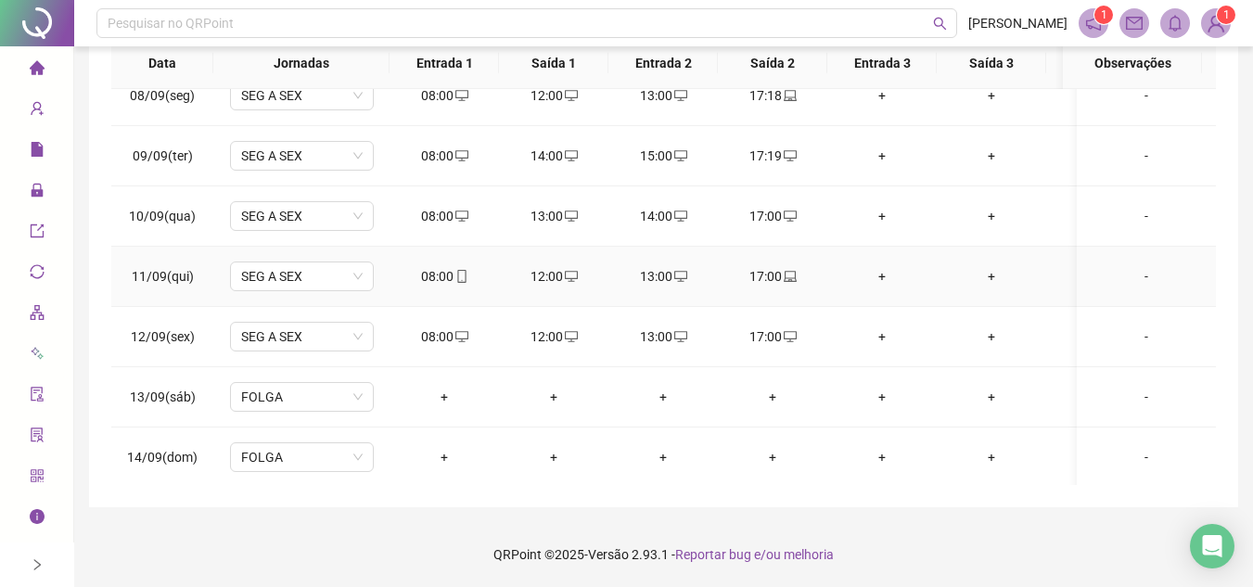
click at [456, 270] on icon "mobile" at bounding box center [461, 276] width 13 height 13
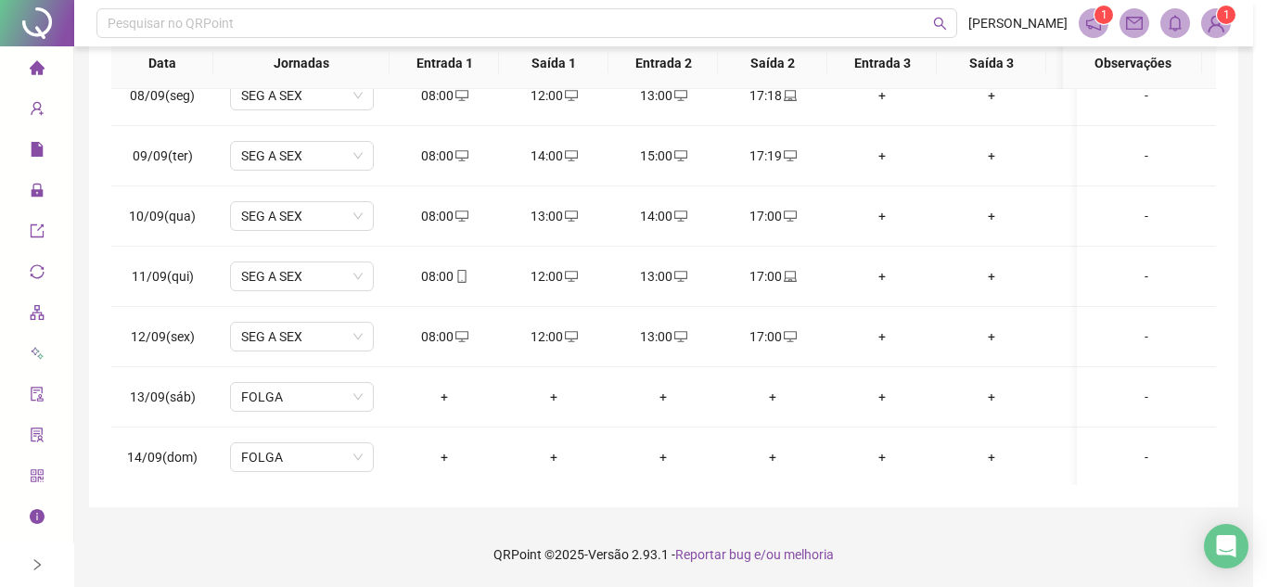
type input "**********"
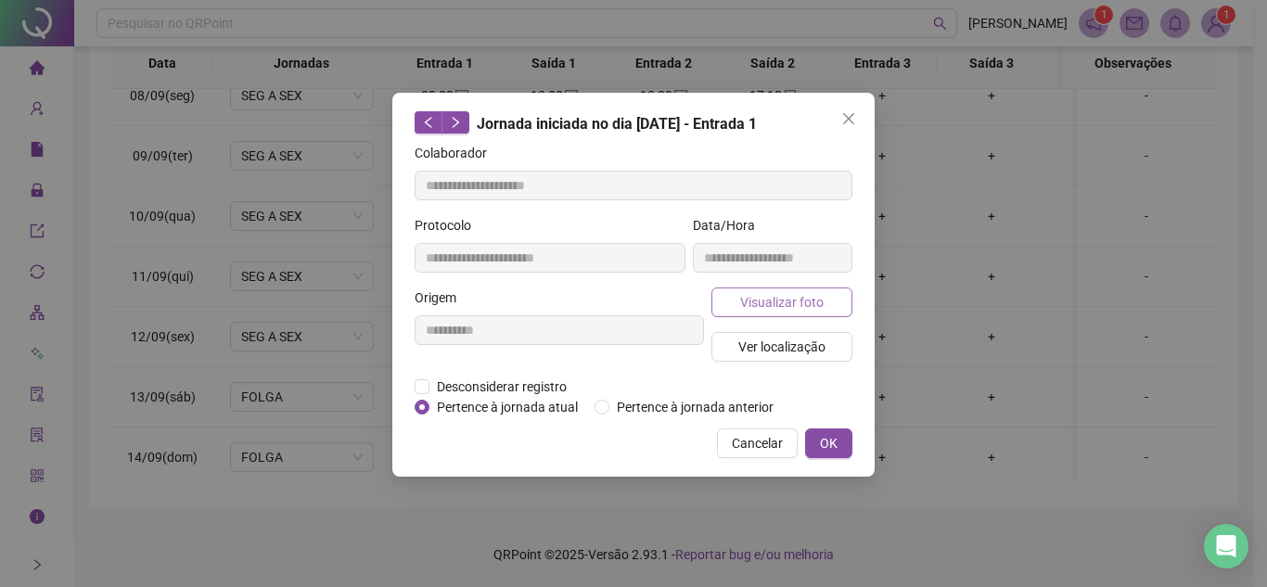
click at [816, 293] on span "Visualizar foto" at bounding box center [781, 302] width 83 height 20
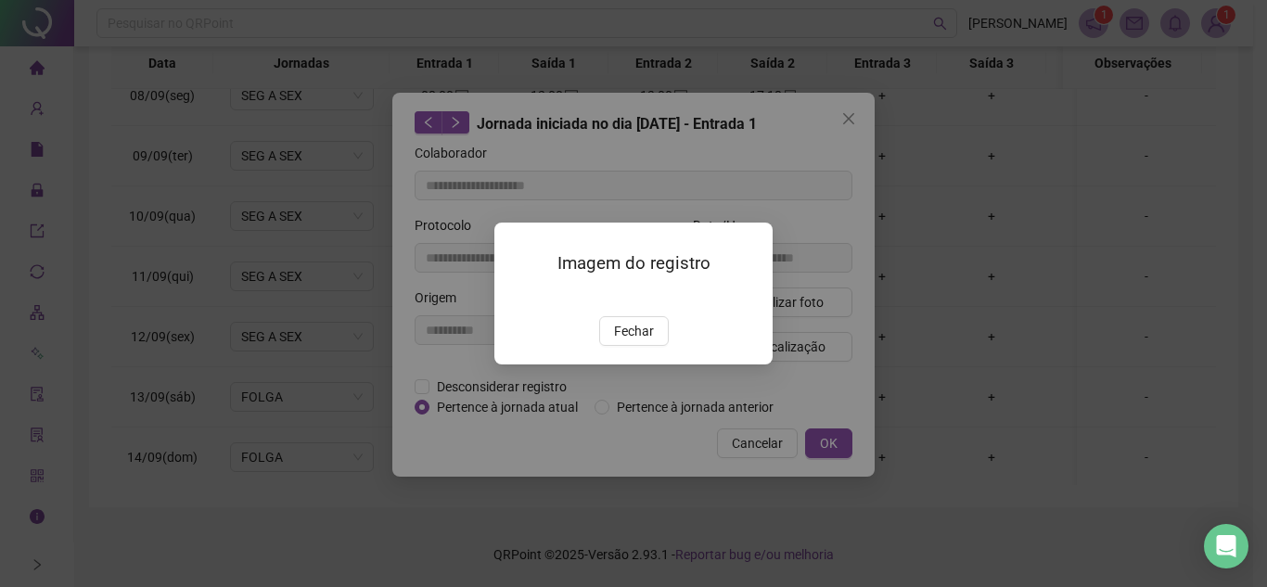
click at [517, 297] on img at bounding box center [517, 297] width 0 height 0
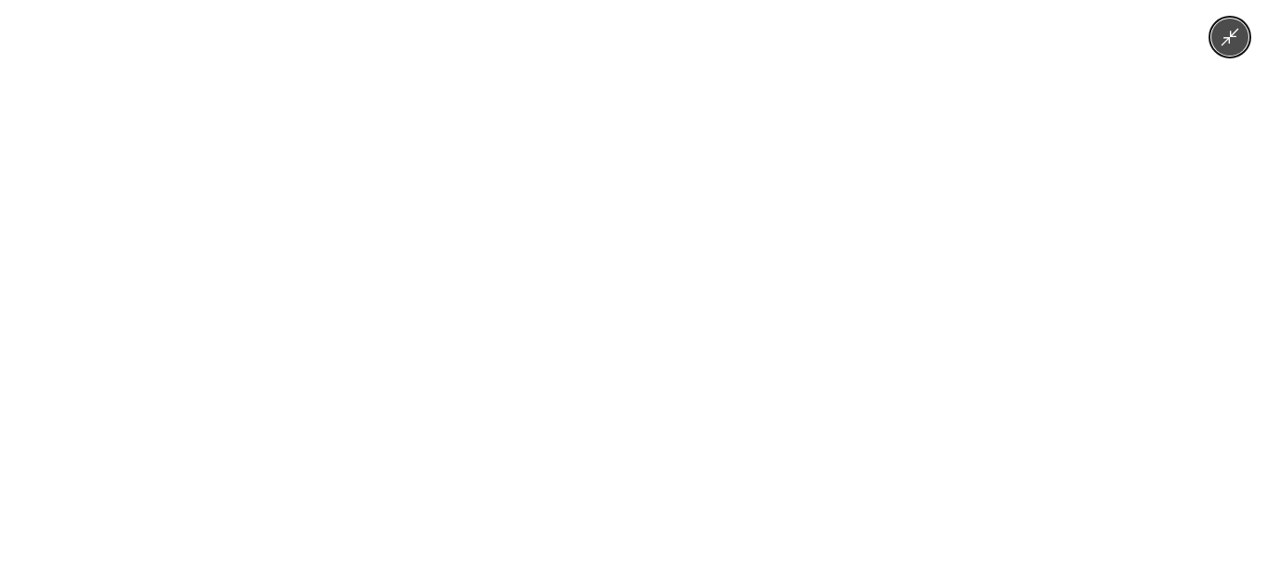
click at [673, 337] on img at bounding box center [634, 293] width 272 height 587
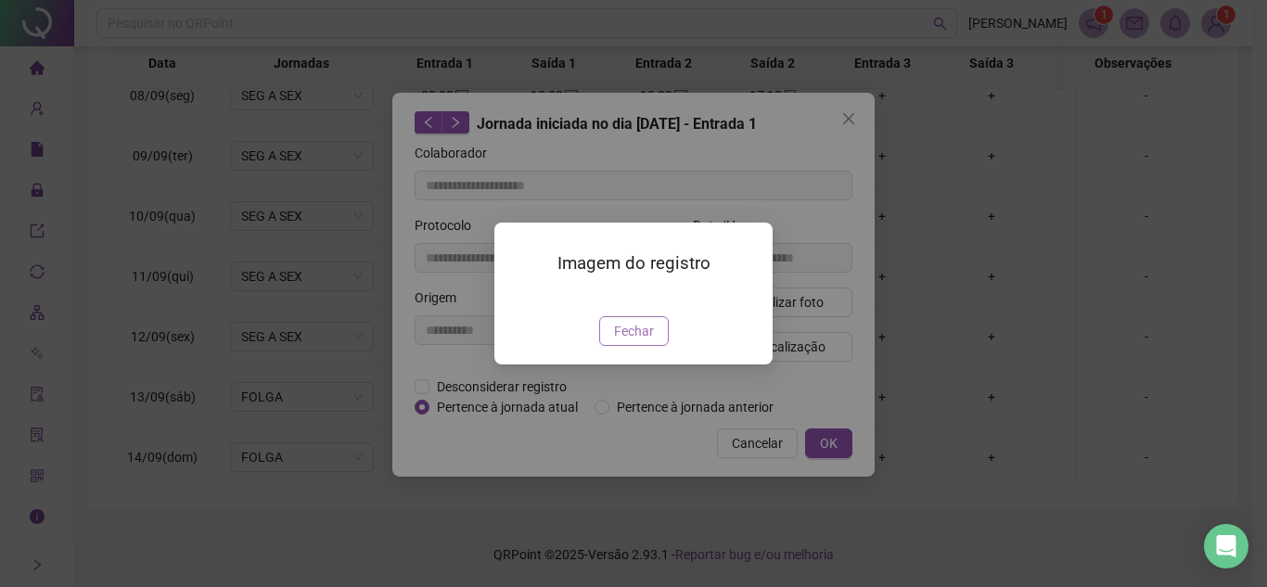
click at [654, 346] on button "Fechar" at bounding box center [634, 331] width 70 height 30
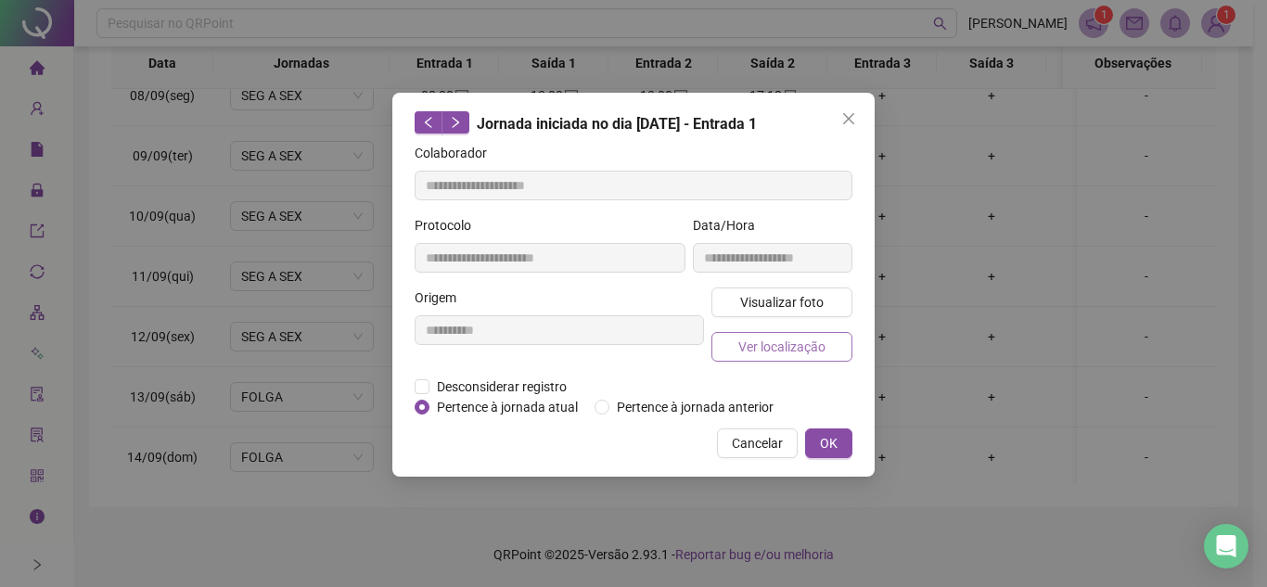
click at [763, 342] on span "Ver localização" at bounding box center [781, 347] width 87 height 20
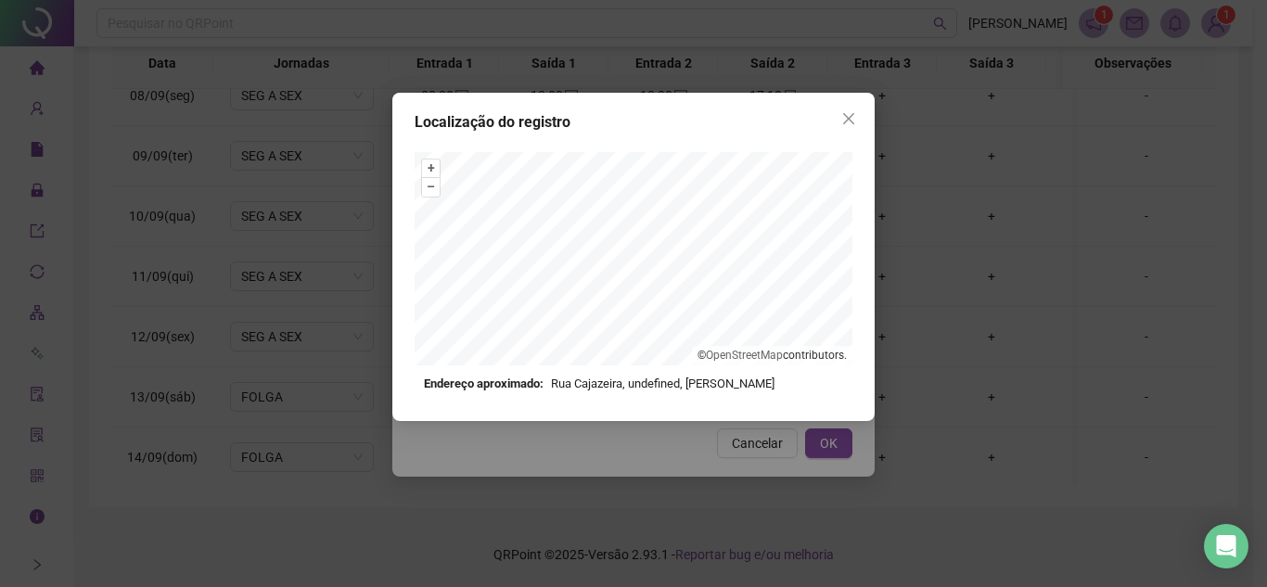
click at [852, 126] on button "Close" at bounding box center [849, 119] width 30 height 30
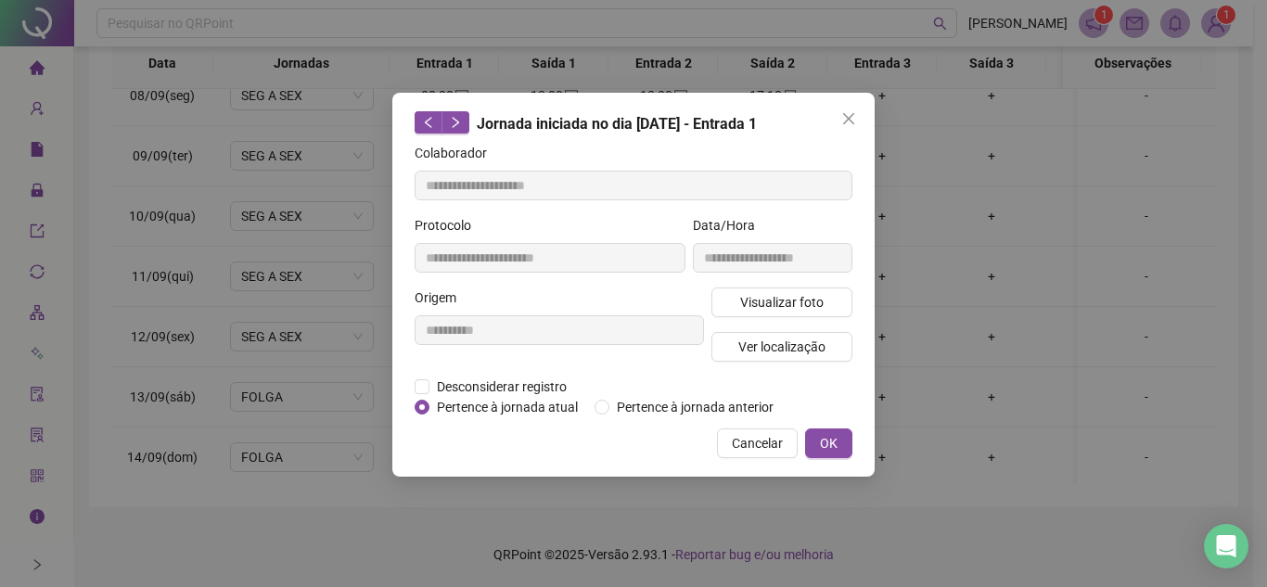
click at [850, 122] on icon "close" at bounding box center [848, 118] width 15 height 15
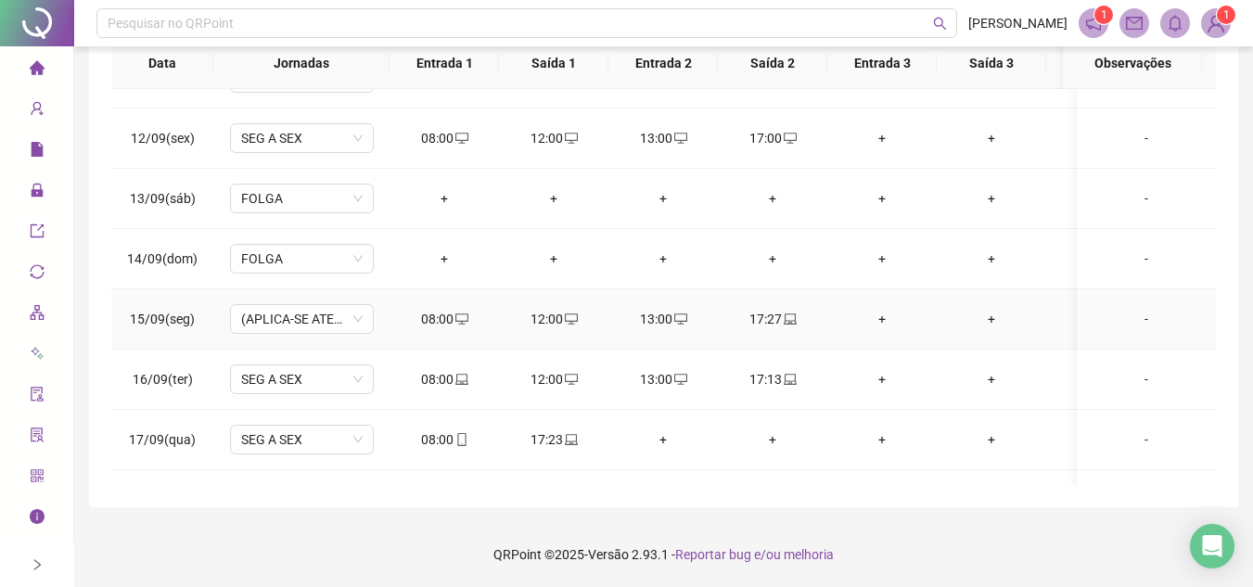
scroll to position [1186, 0]
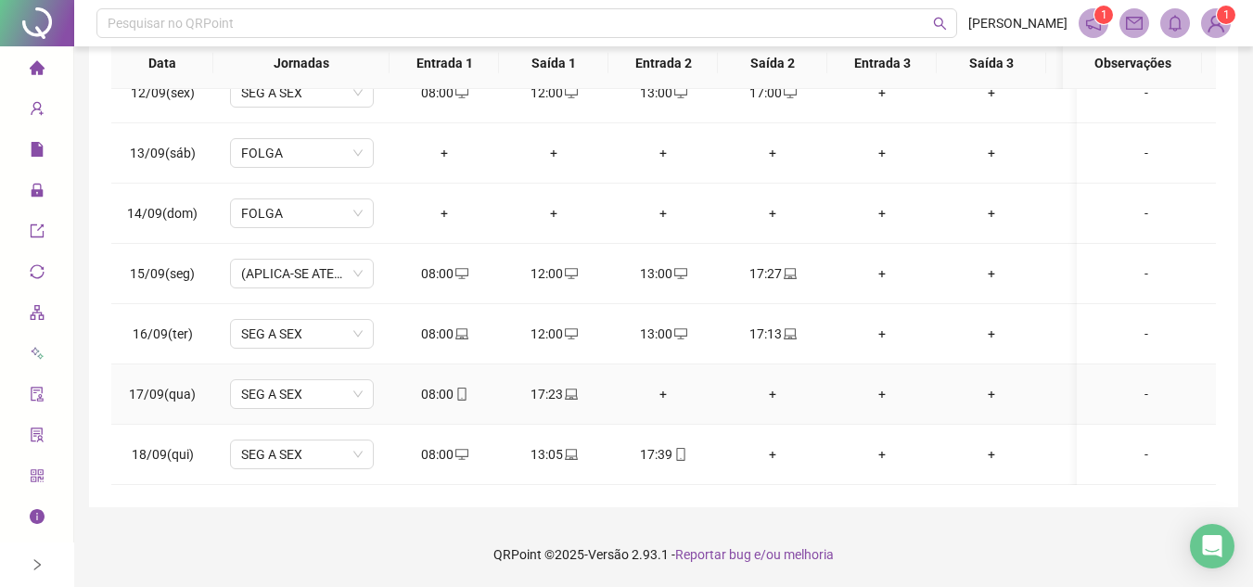
click at [572, 388] on icon "laptop" at bounding box center [571, 394] width 13 height 13
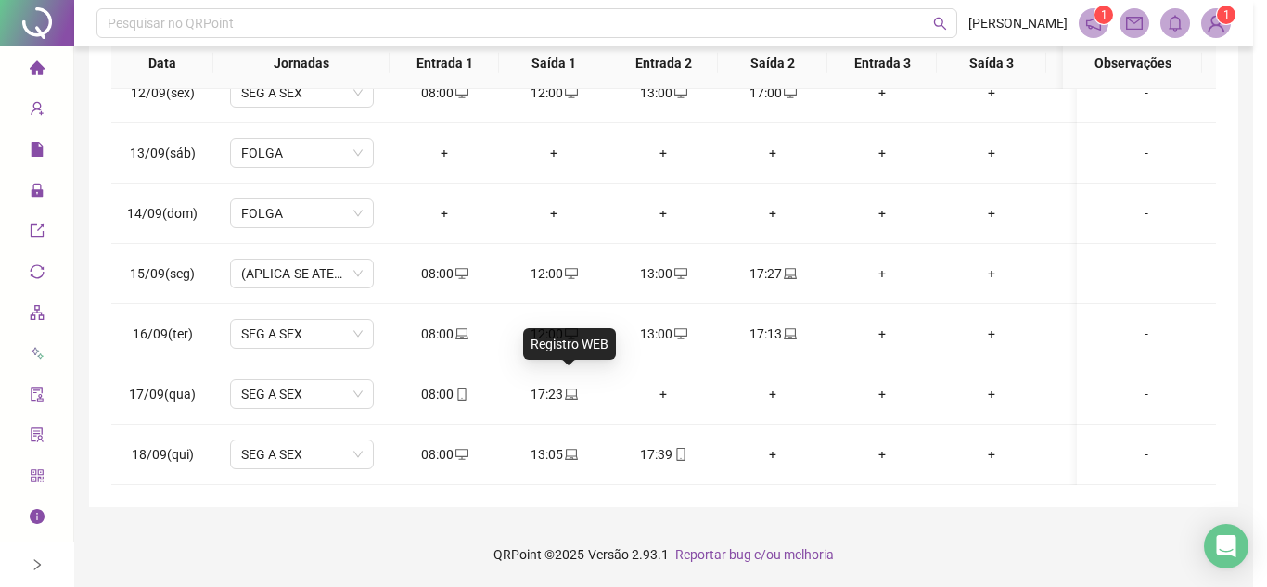
type input "**********"
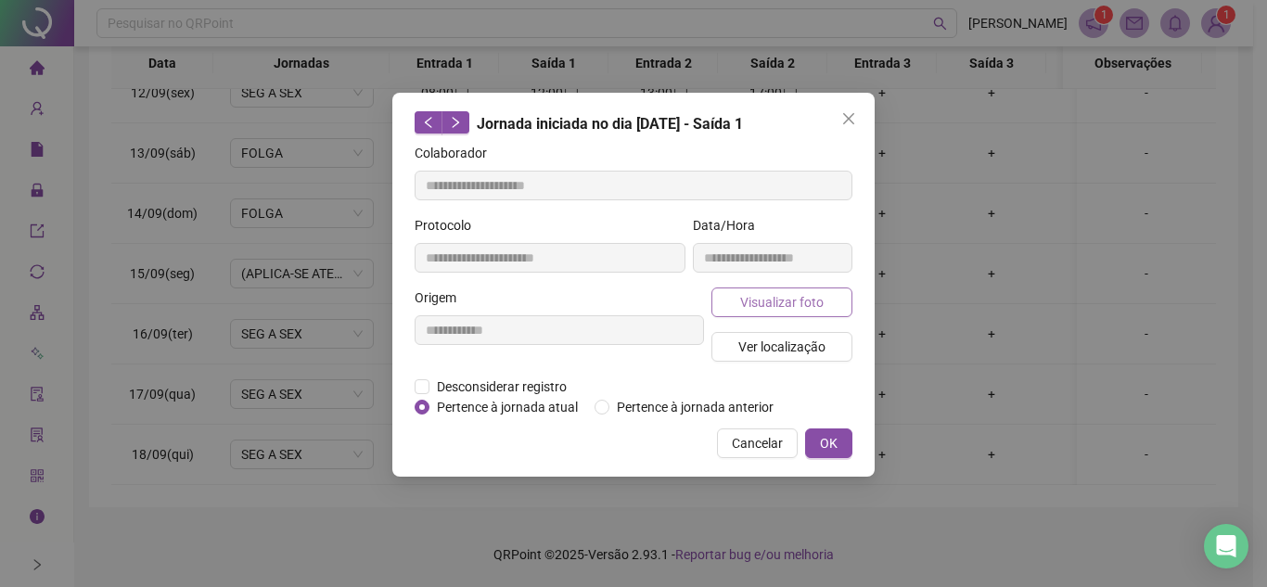
click at [798, 300] on span "Visualizar foto" at bounding box center [781, 302] width 83 height 20
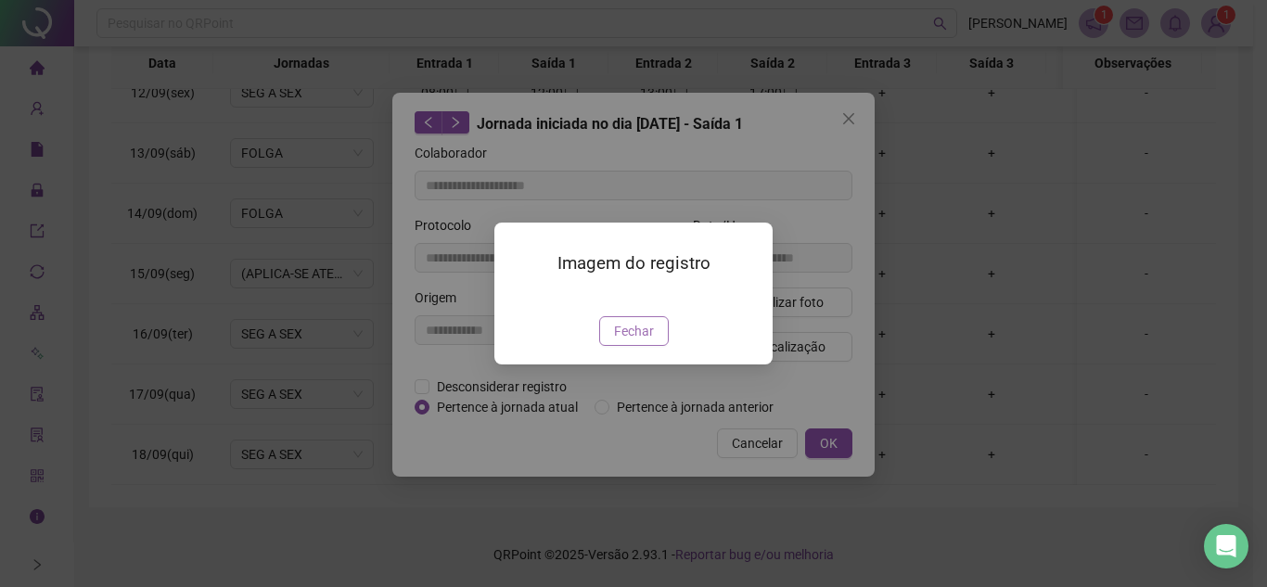
click at [638, 341] on span "Fechar" at bounding box center [634, 331] width 40 height 20
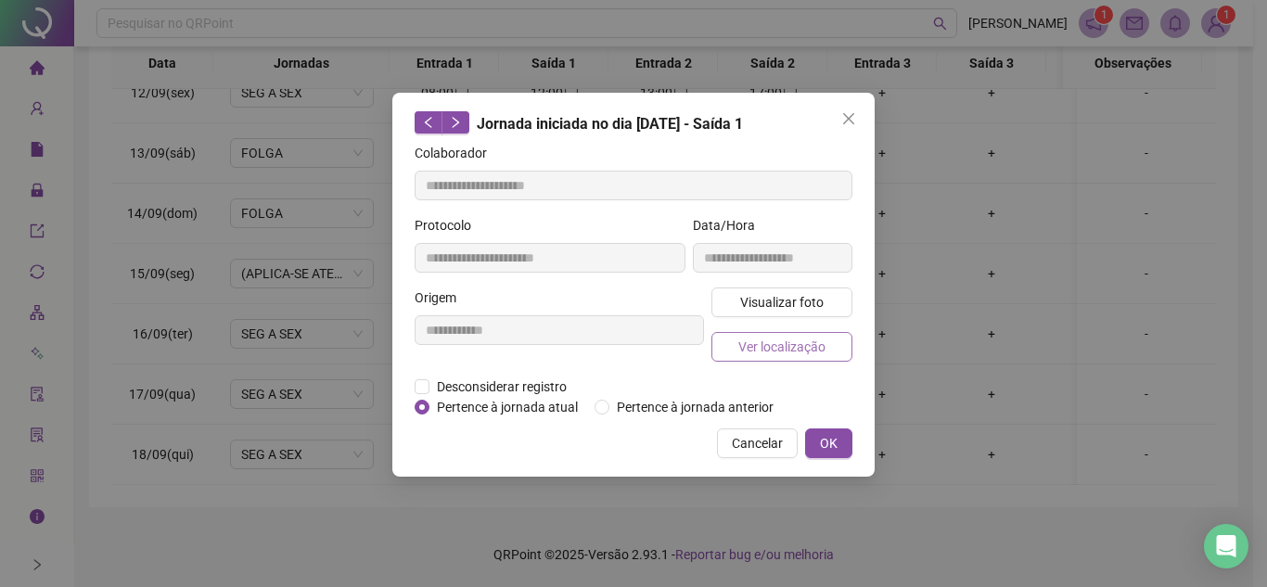
click at [789, 349] on span "Ver localização" at bounding box center [781, 347] width 87 height 20
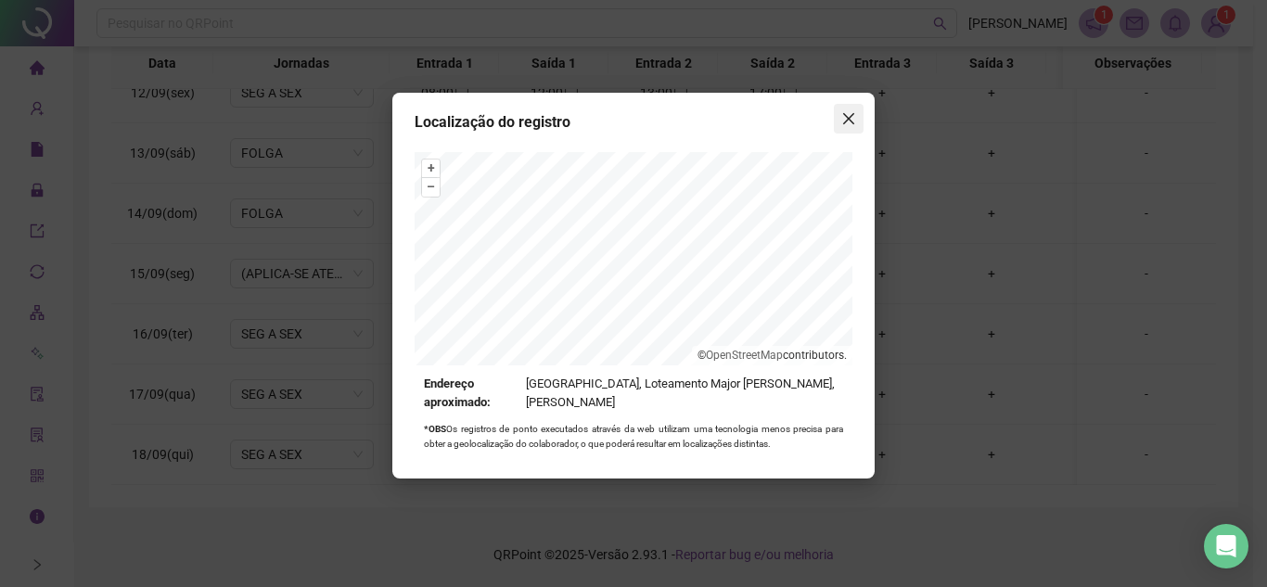
click at [853, 122] on icon "close" at bounding box center [848, 118] width 11 height 11
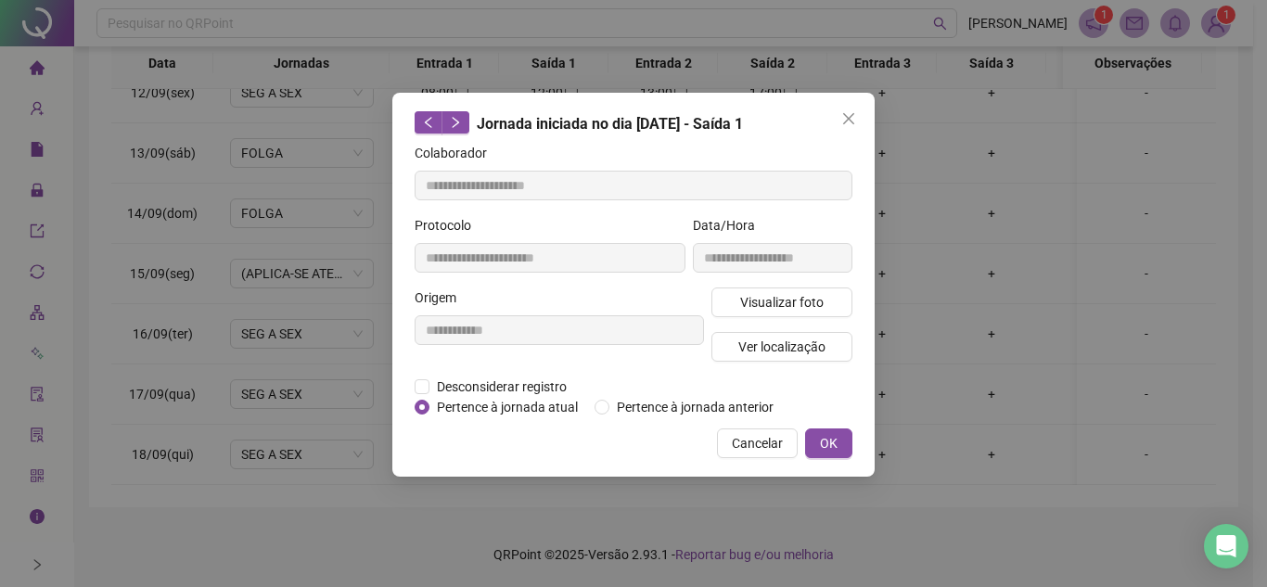
click at [846, 123] on icon "close" at bounding box center [848, 118] width 15 height 15
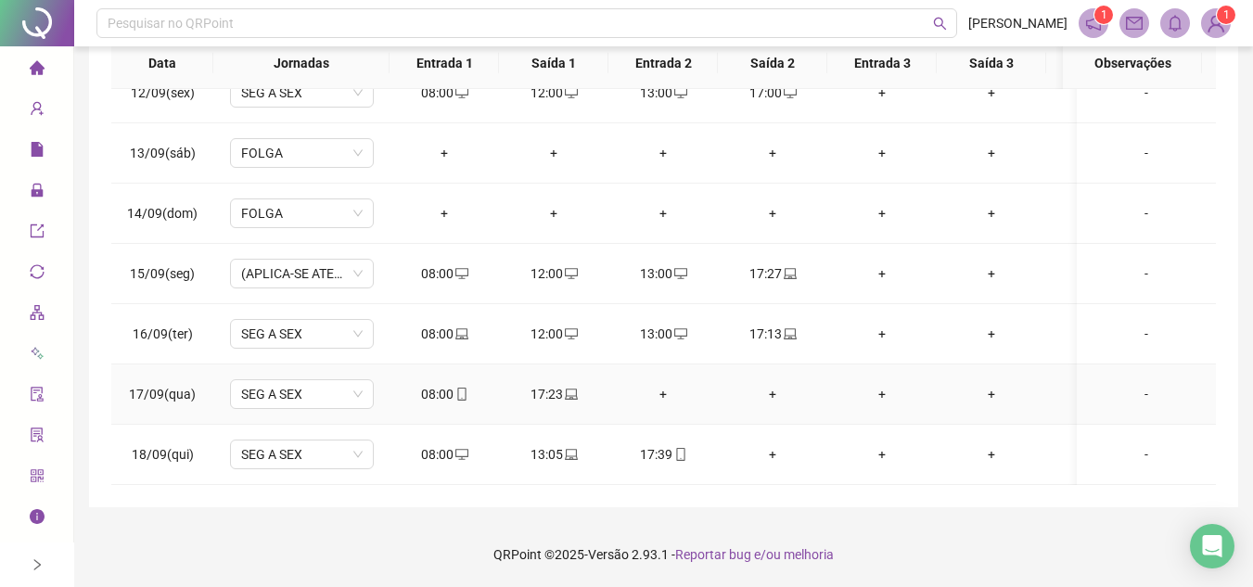
click at [666, 384] on div "+" at bounding box center [663, 394] width 80 height 20
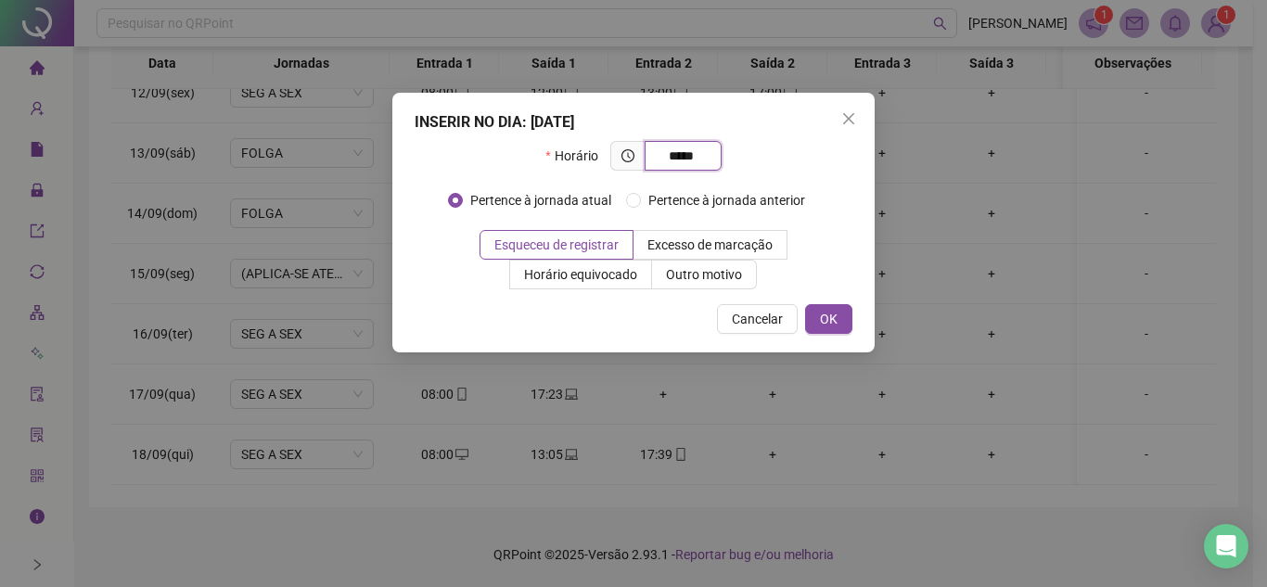
type input "*****"
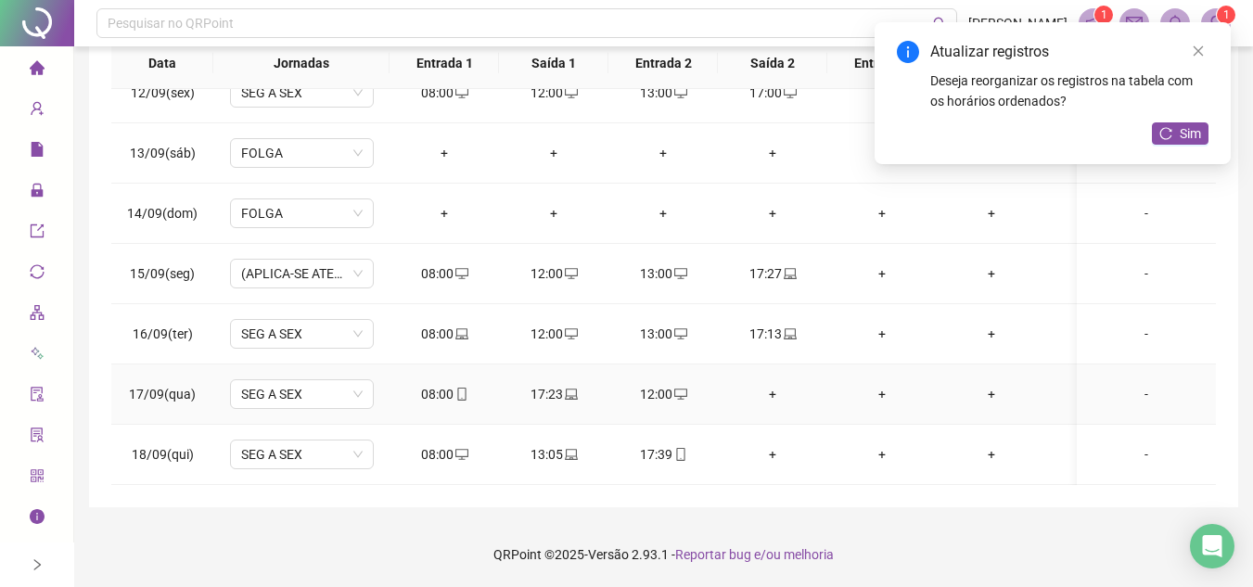
click at [798, 390] on div "+" at bounding box center [773, 394] width 80 height 20
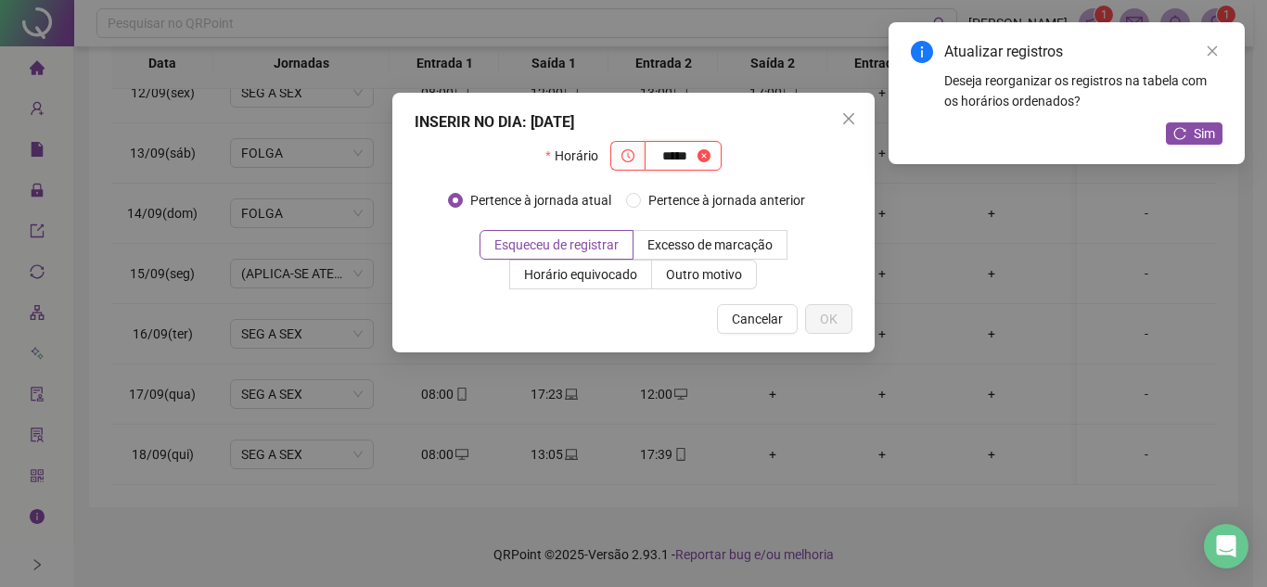
type input "*****"
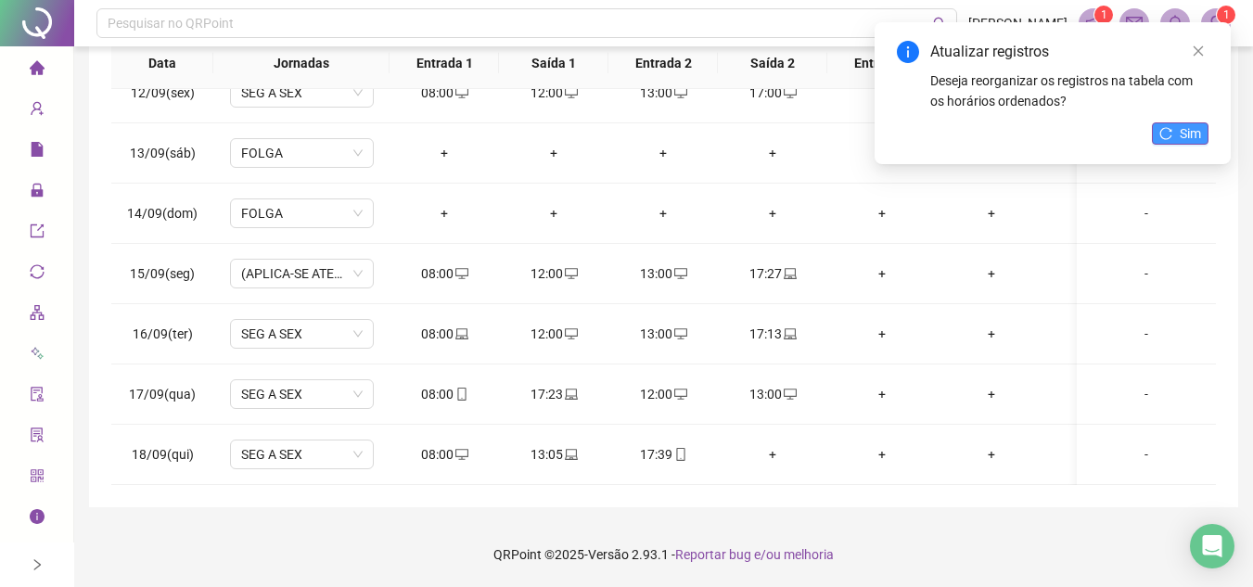
click at [1184, 134] on span "Sim" at bounding box center [1190, 133] width 21 height 20
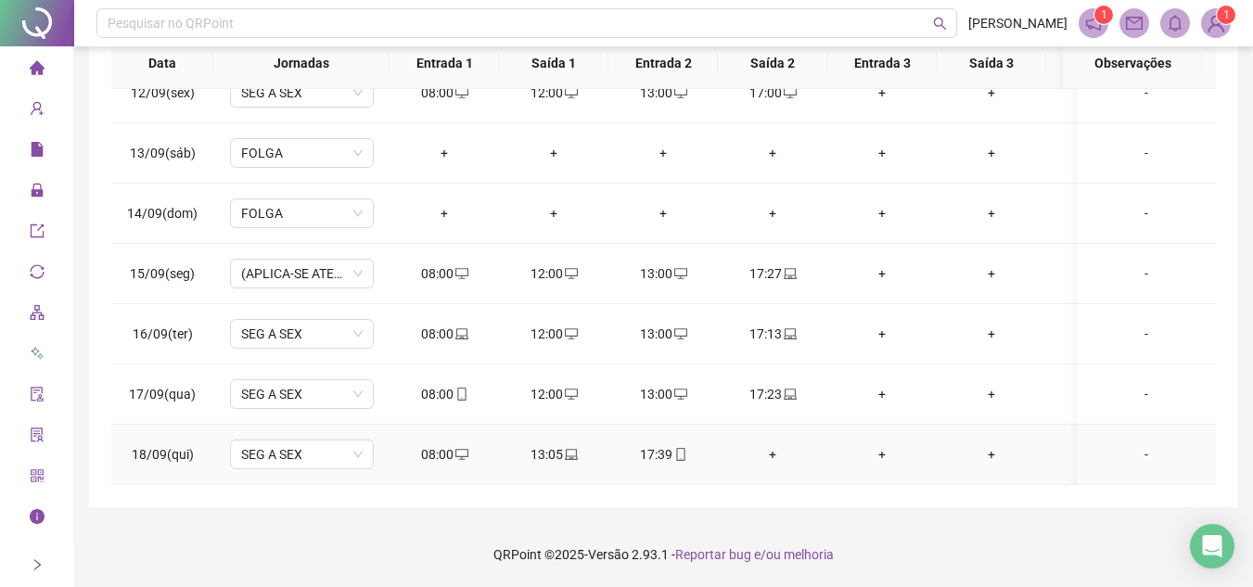
click at [770, 444] on div "+" at bounding box center [773, 454] width 80 height 20
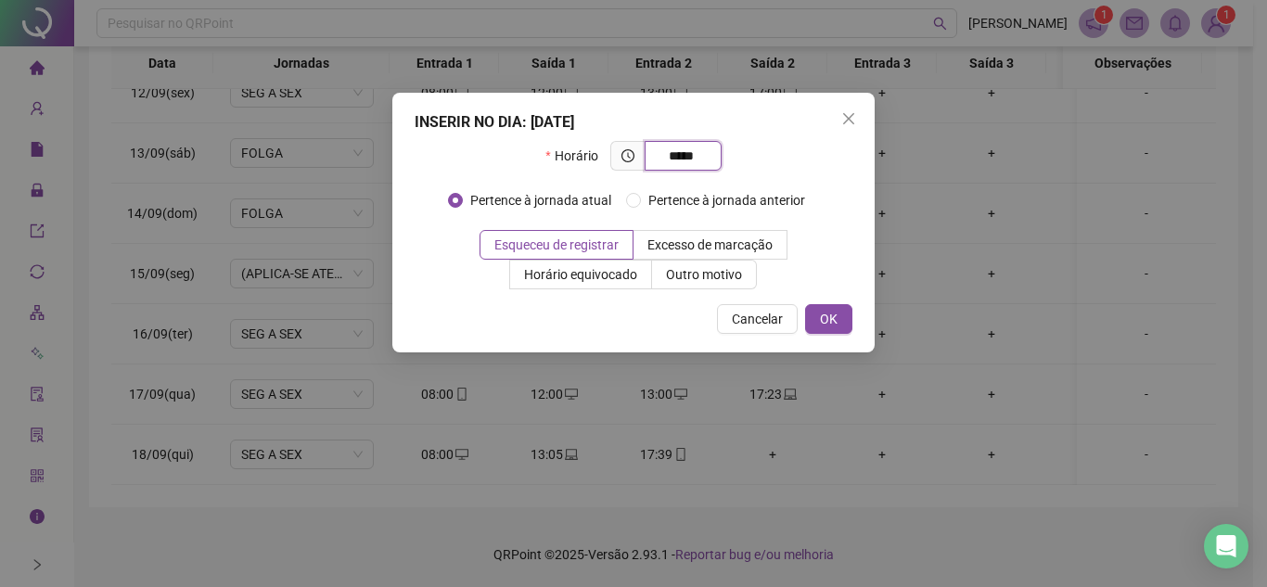
type input "*****"
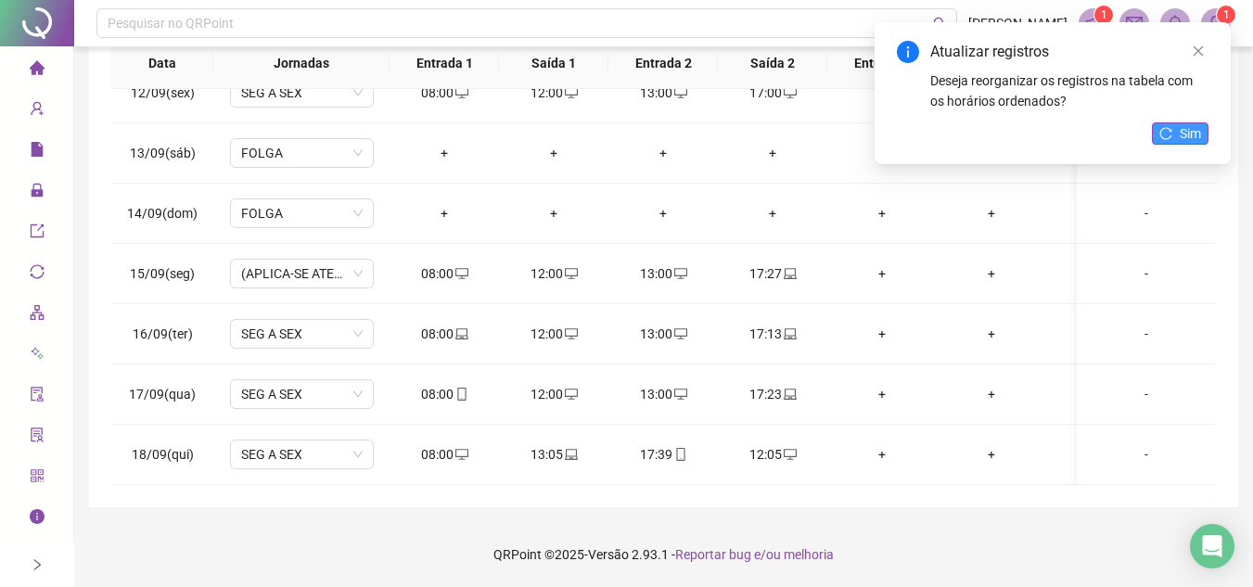
click at [1188, 143] on span "Sim" at bounding box center [1190, 133] width 21 height 20
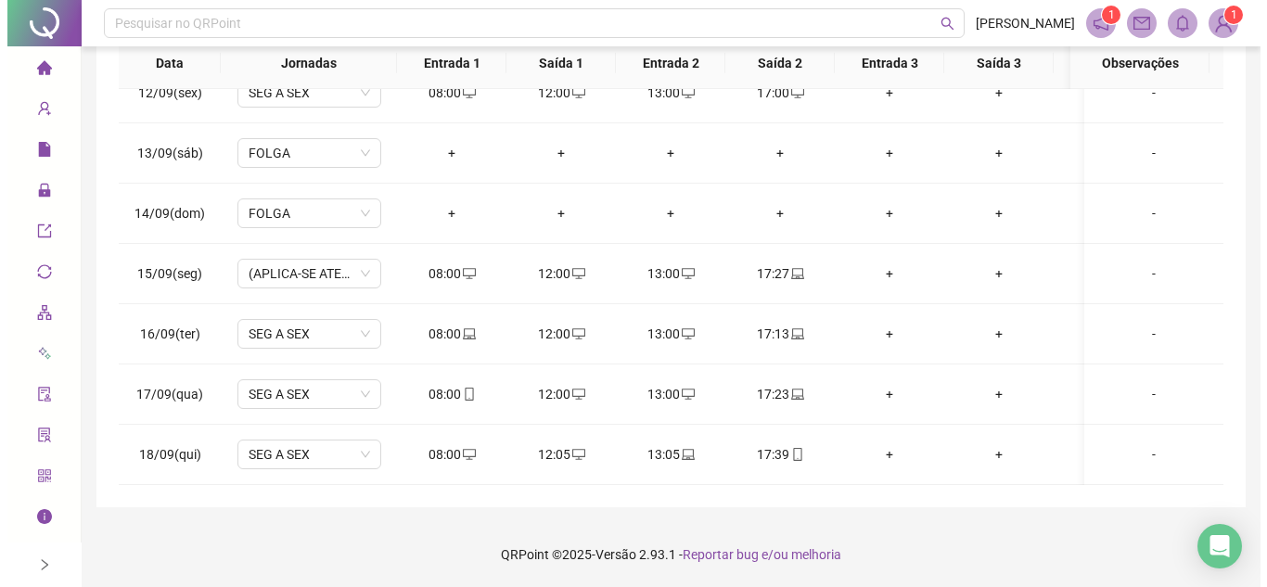
scroll to position [0, 0]
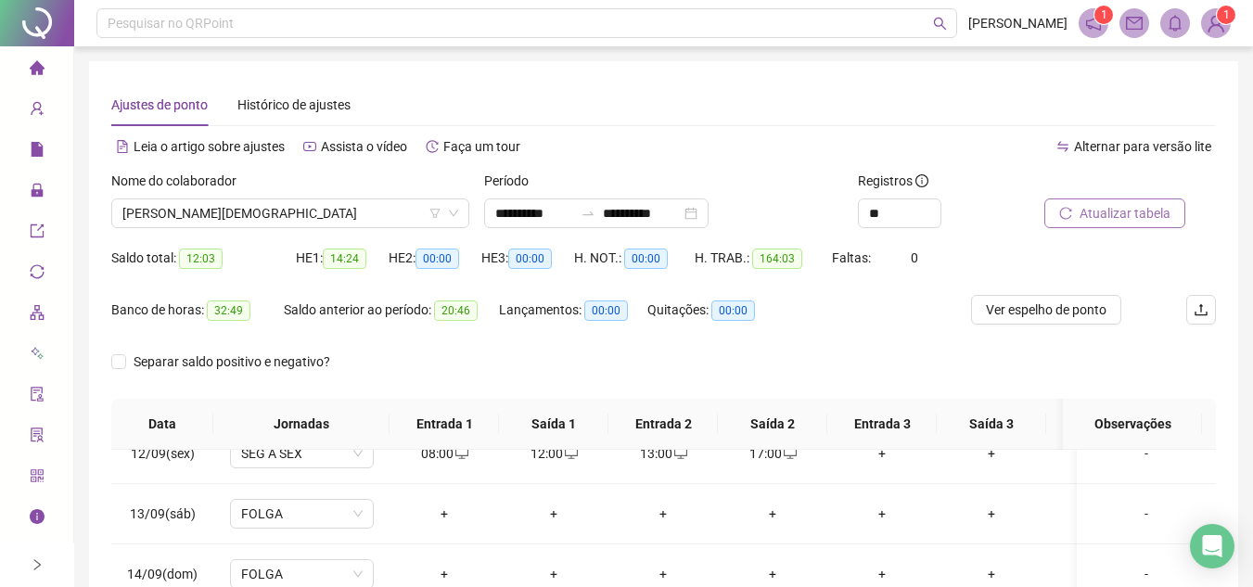
click at [1121, 212] on span "Atualizar tabela" at bounding box center [1125, 213] width 91 height 20
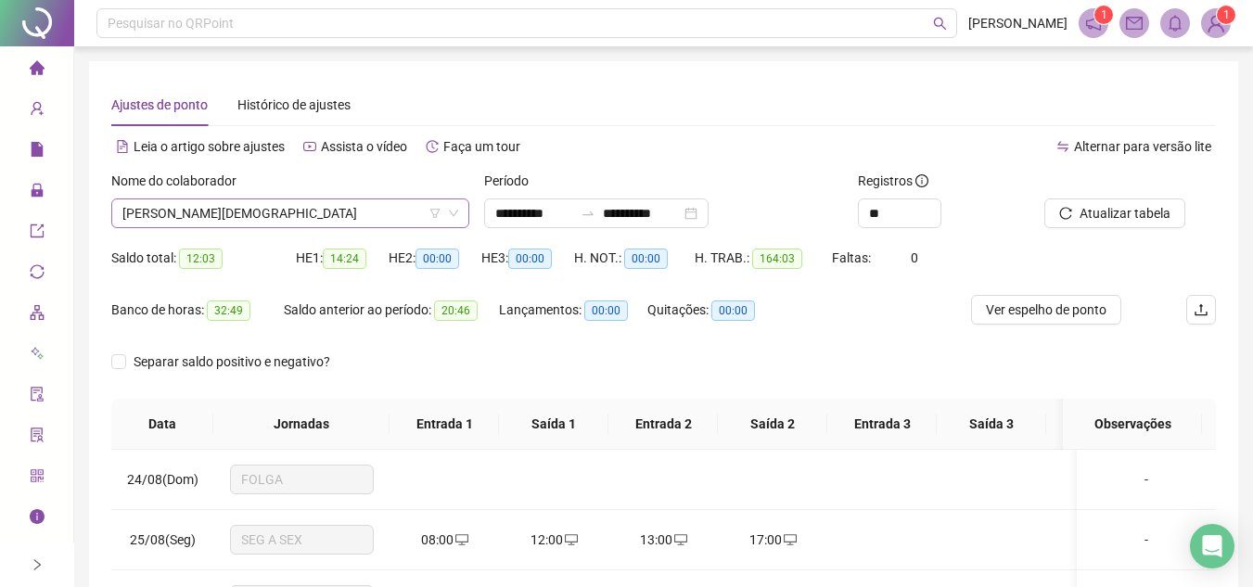
click at [313, 207] on span "[PERSON_NAME][DEMOGRAPHIC_DATA]" at bounding box center [290, 213] width 336 height 28
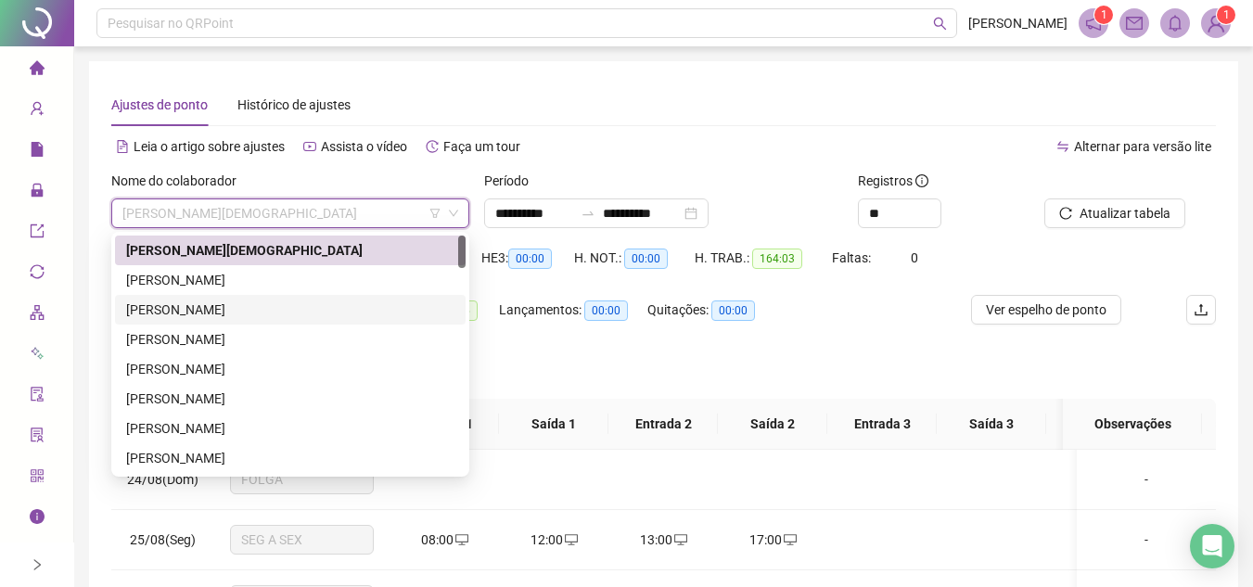
click at [250, 303] on div "[PERSON_NAME]" at bounding box center [290, 310] width 328 height 20
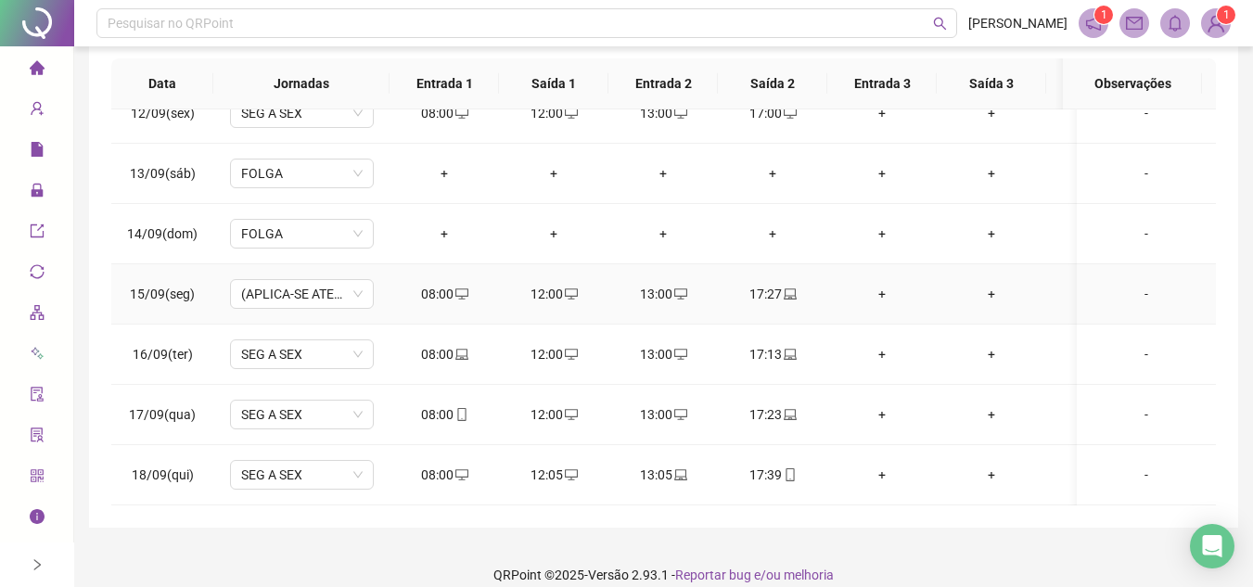
scroll to position [361, 0]
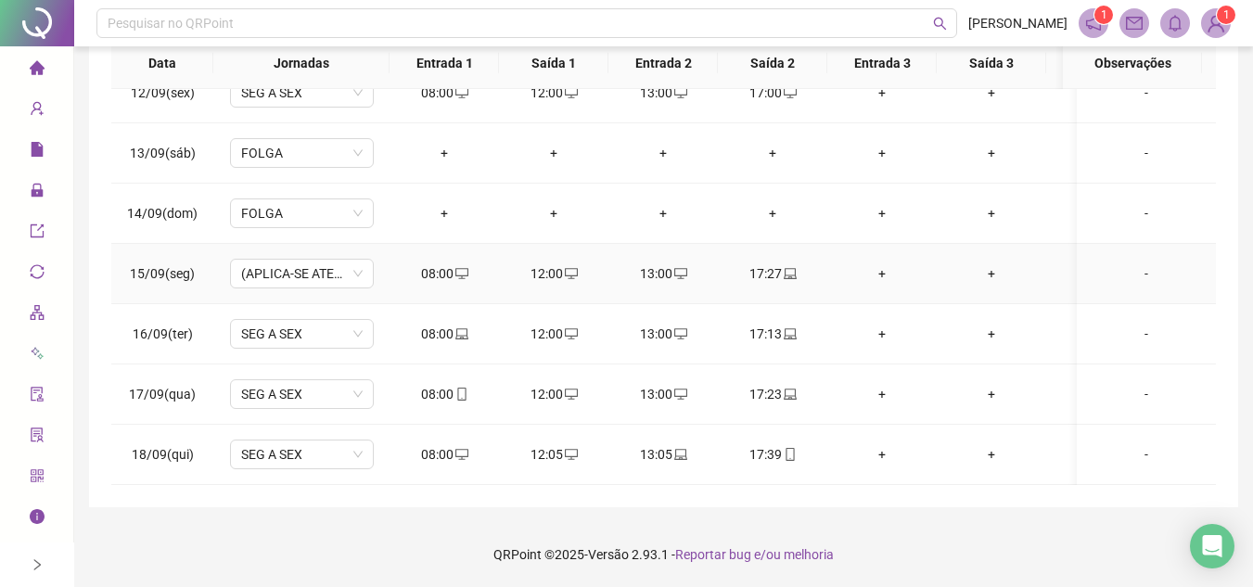
click at [1140, 263] on div "-" at bounding box center [1146, 273] width 109 height 20
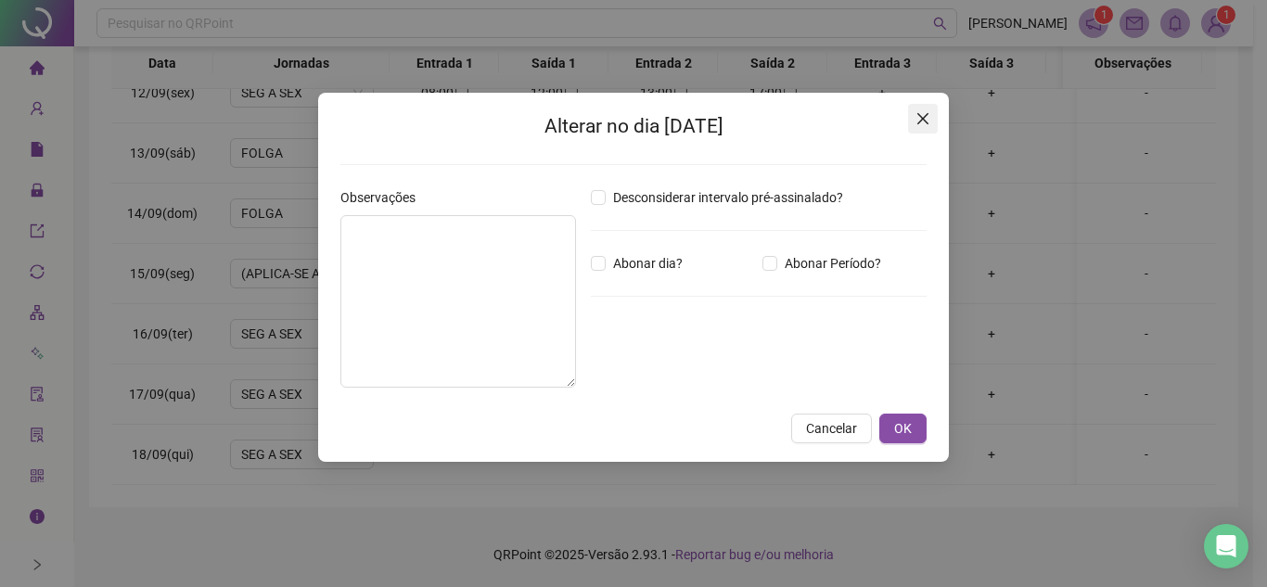
click at [923, 114] on icon "close" at bounding box center [923, 118] width 15 height 15
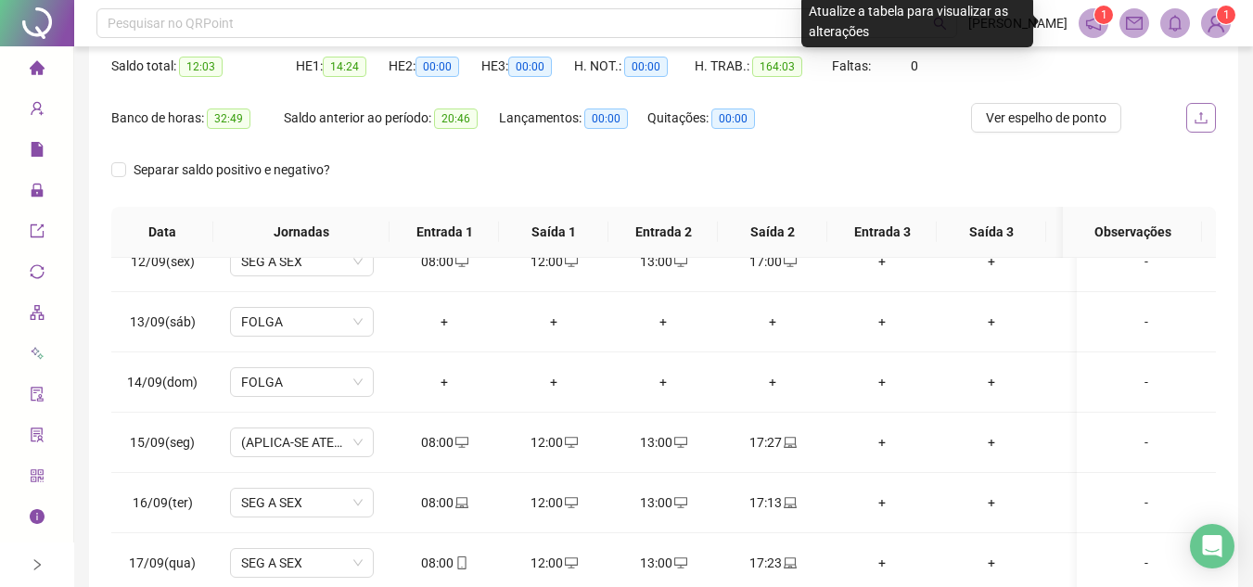
scroll to position [91, 0]
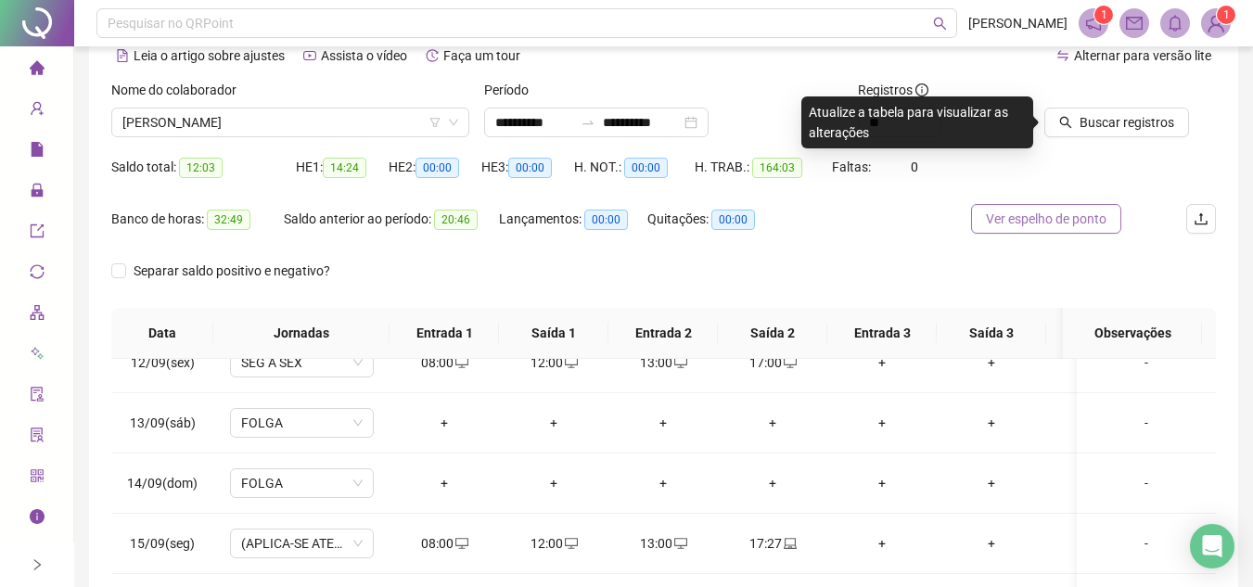
click at [1039, 217] on span "Ver espelho de ponto" at bounding box center [1046, 219] width 121 height 20
click at [327, 118] on span "[PERSON_NAME]" at bounding box center [290, 123] width 336 height 28
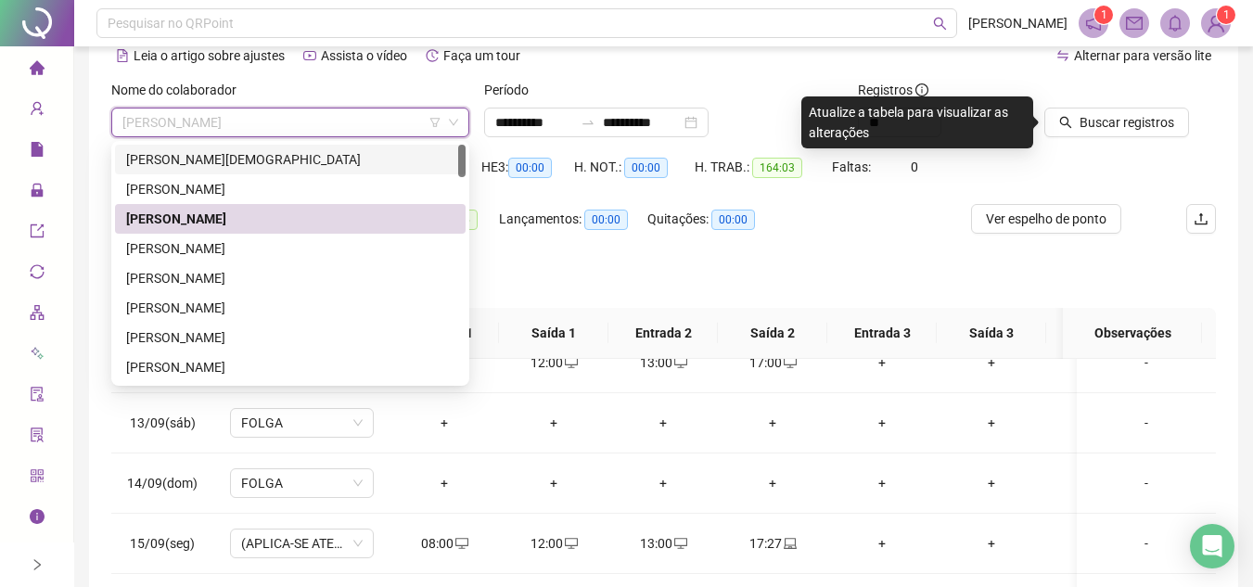
click at [277, 170] on div "[PERSON_NAME][DEMOGRAPHIC_DATA]" at bounding box center [290, 160] width 351 height 30
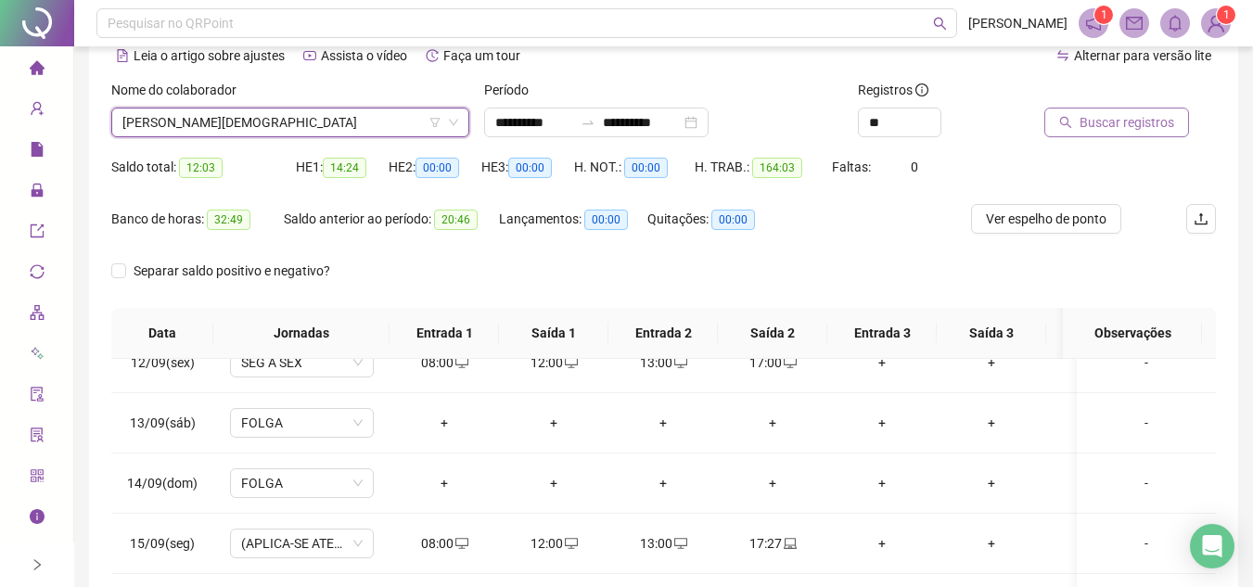
click at [1147, 126] on span "Buscar registros" at bounding box center [1127, 122] width 95 height 20
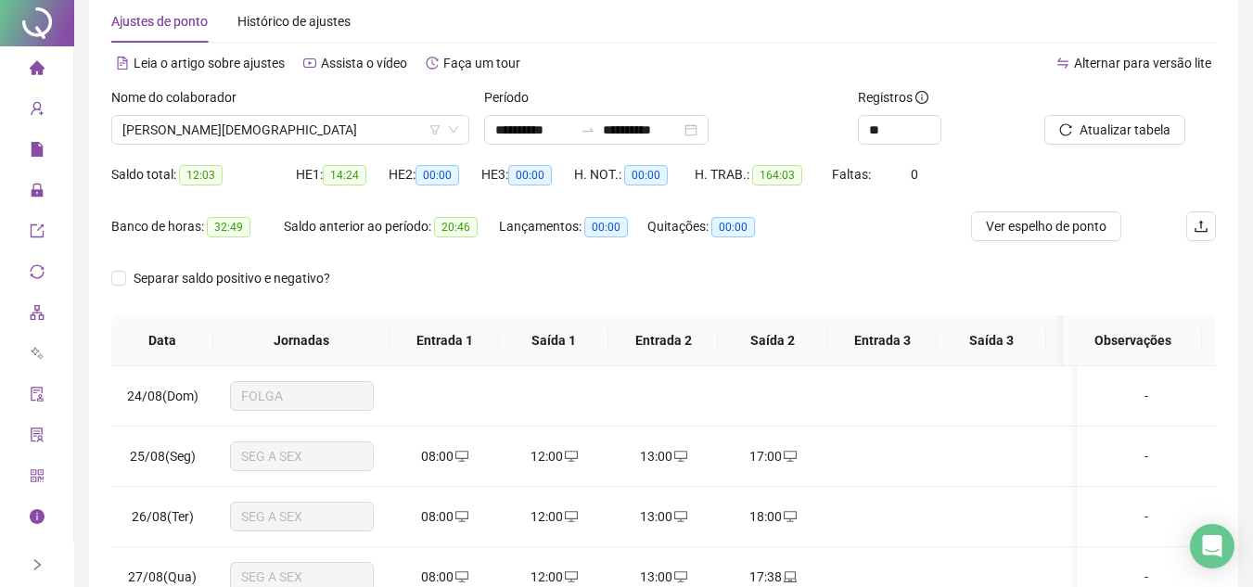
scroll to position [0, 0]
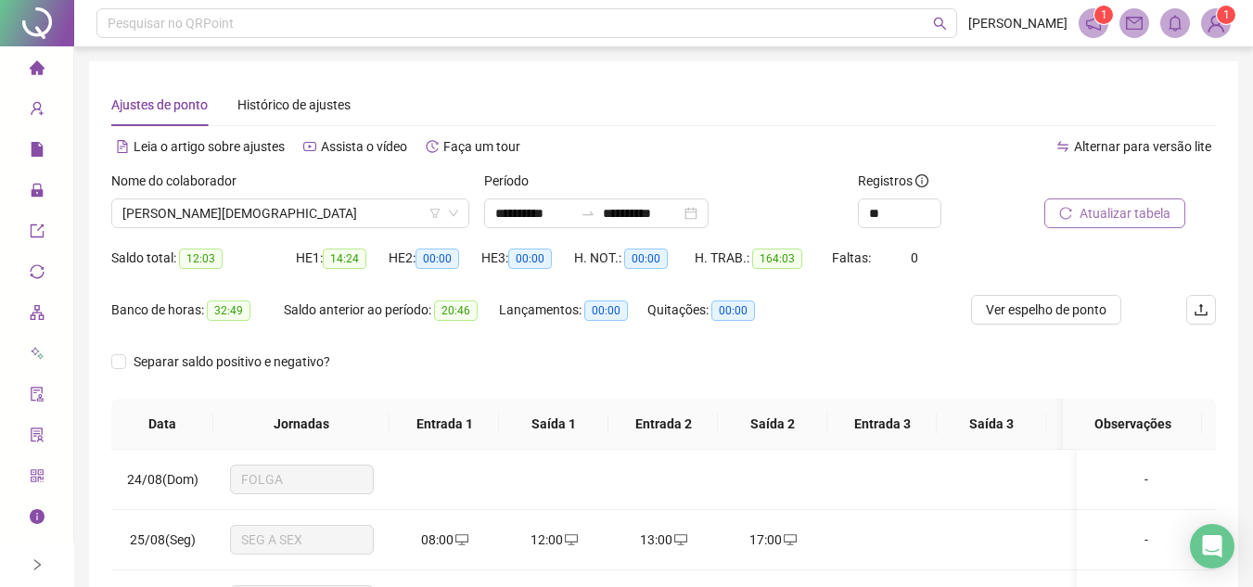
click at [1140, 199] on button "Atualizar tabela" at bounding box center [1115, 214] width 141 height 30
click at [1043, 309] on span "Ver espelho de ponto" at bounding box center [1046, 310] width 121 height 20
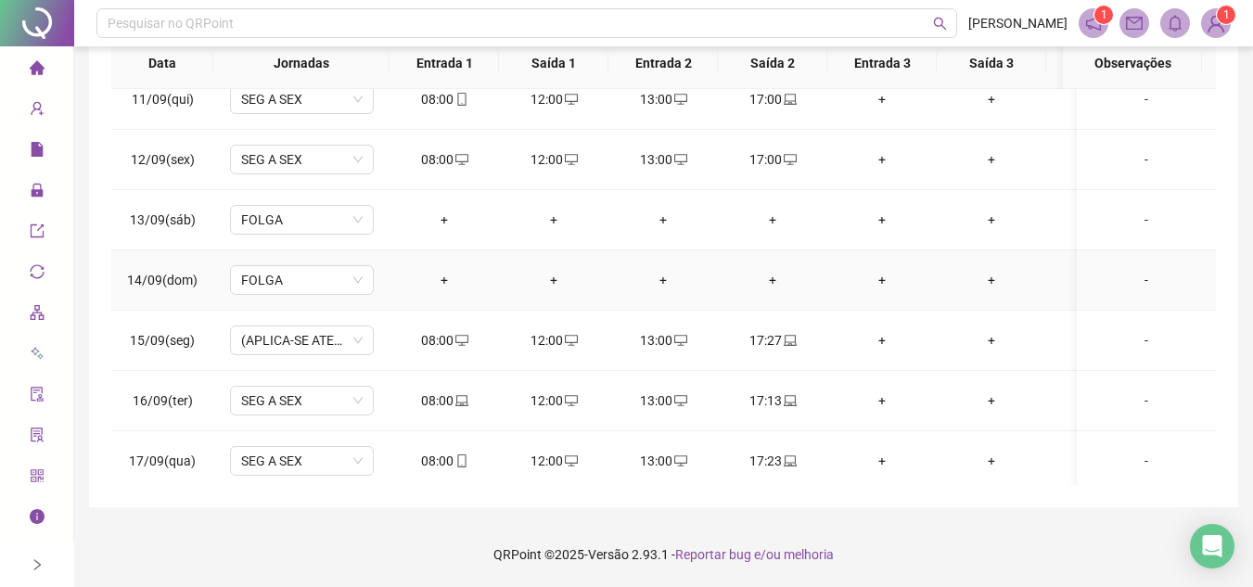
scroll to position [1186, 0]
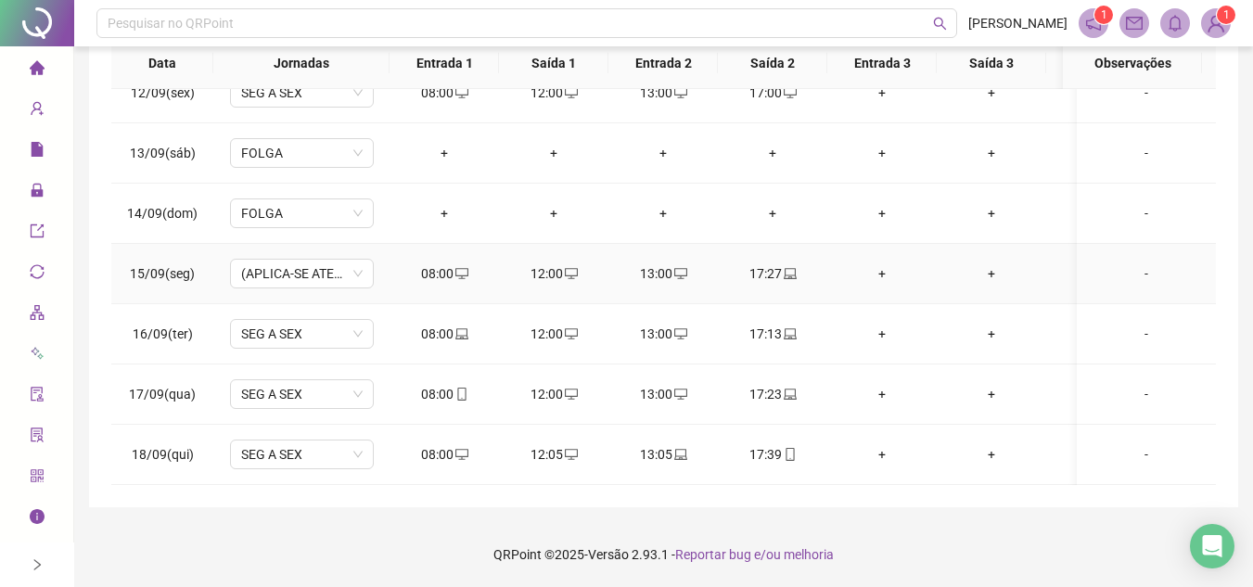
click at [668, 263] on div "13:00" at bounding box center [663, 273] width 80 height 20
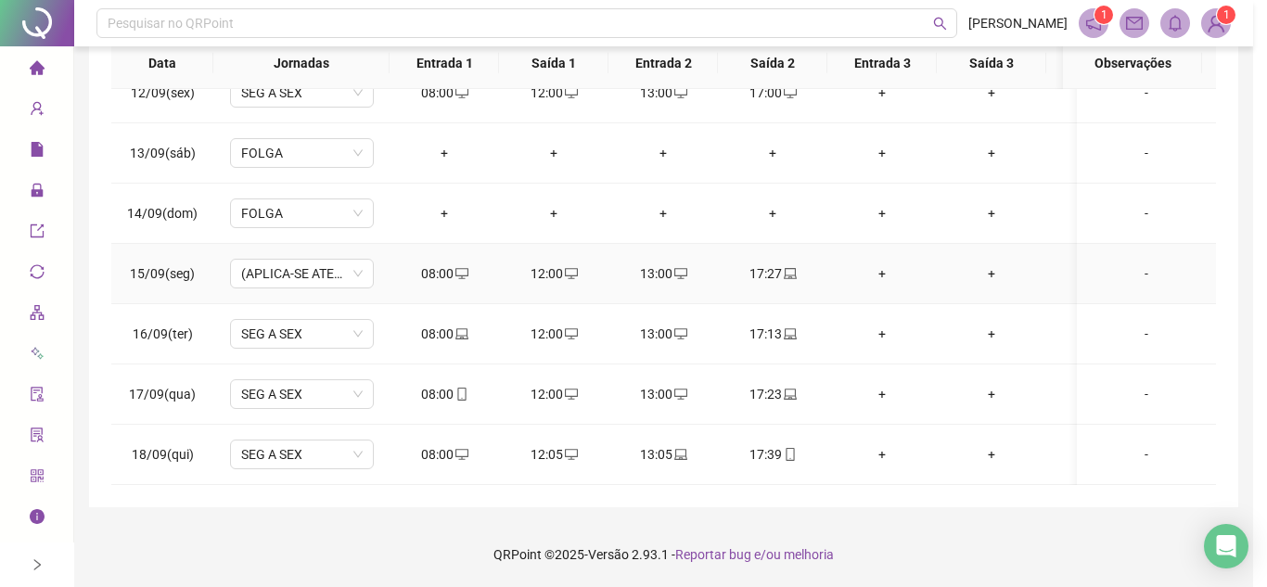
type input "**********"
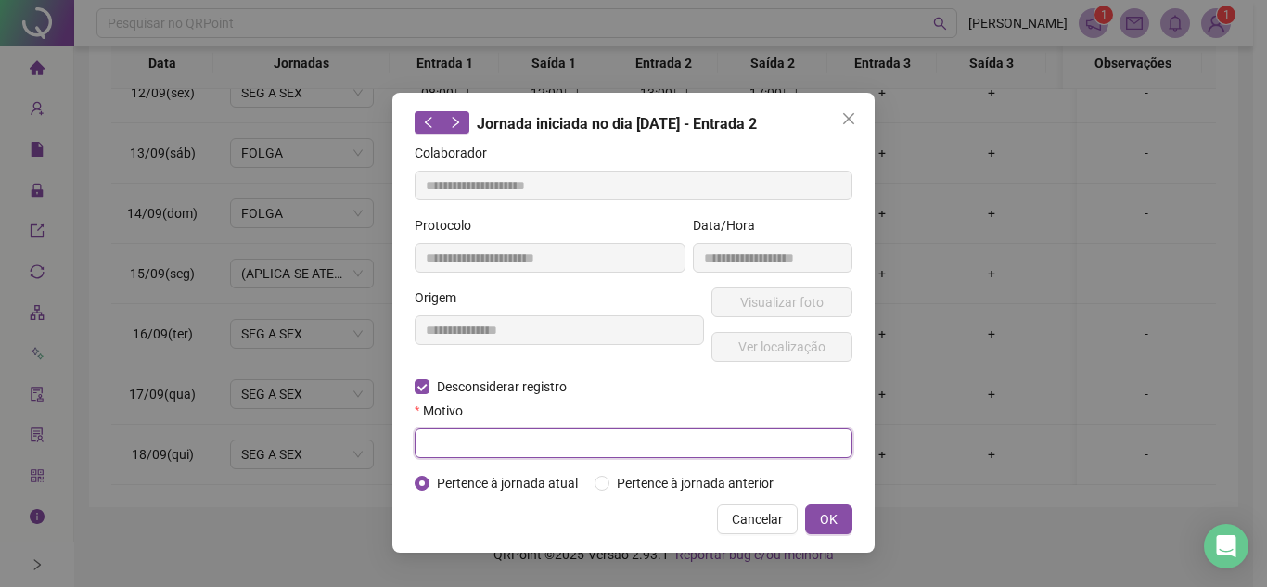
click at [488, 453] on input "text" at bounding box center [634, 444] width 438 height 30
type input "****"
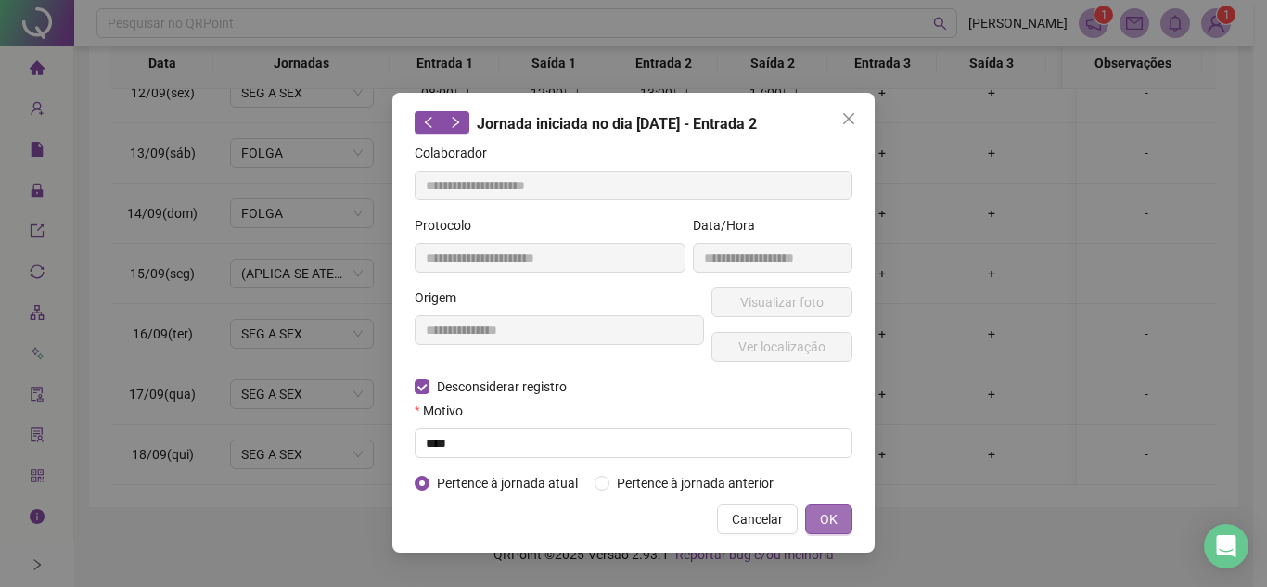
click at [841, 525] on button "OK" at bounding box center [828, 520] width 47 height 30
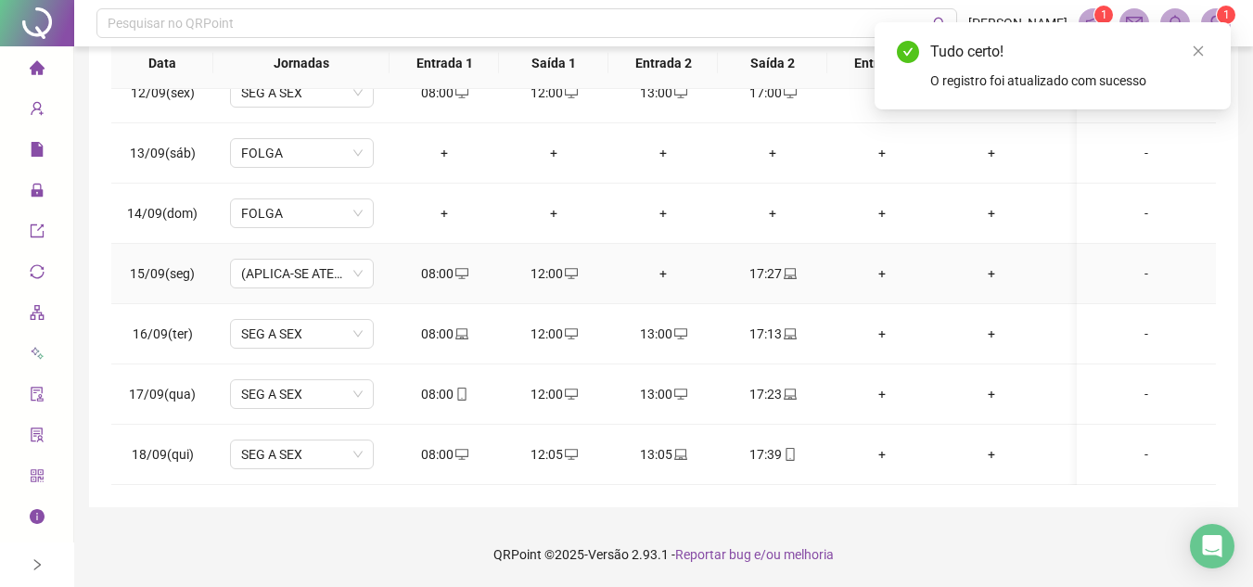
click at [553, 263] on div "12:00" at bounding box center [554, 273] width 80 height 20
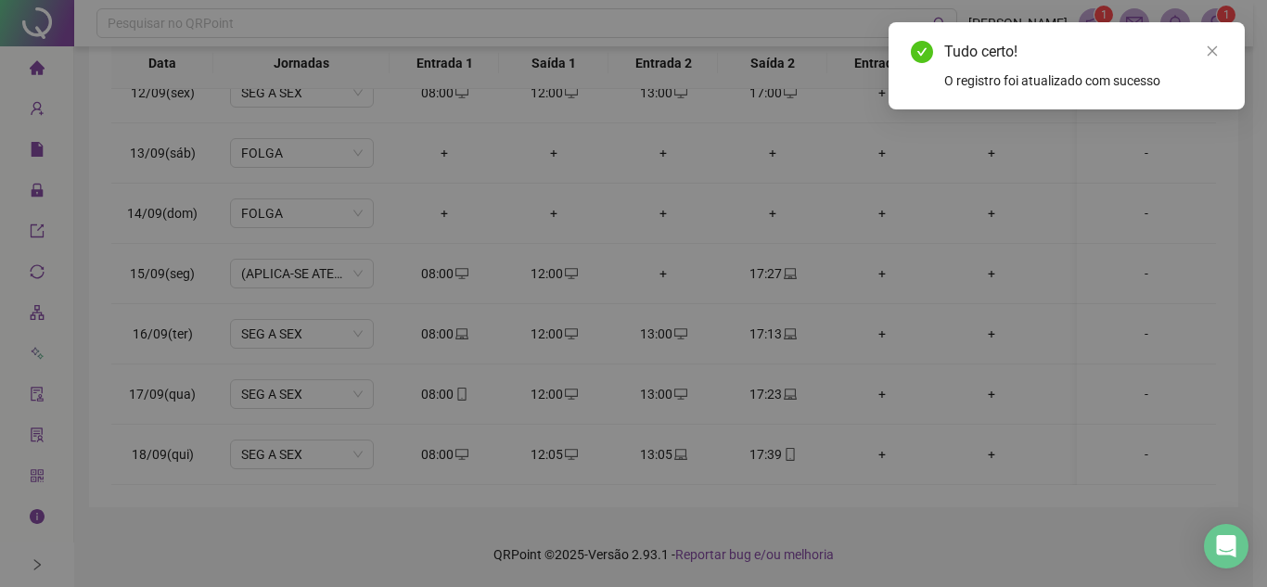
type input "**********"
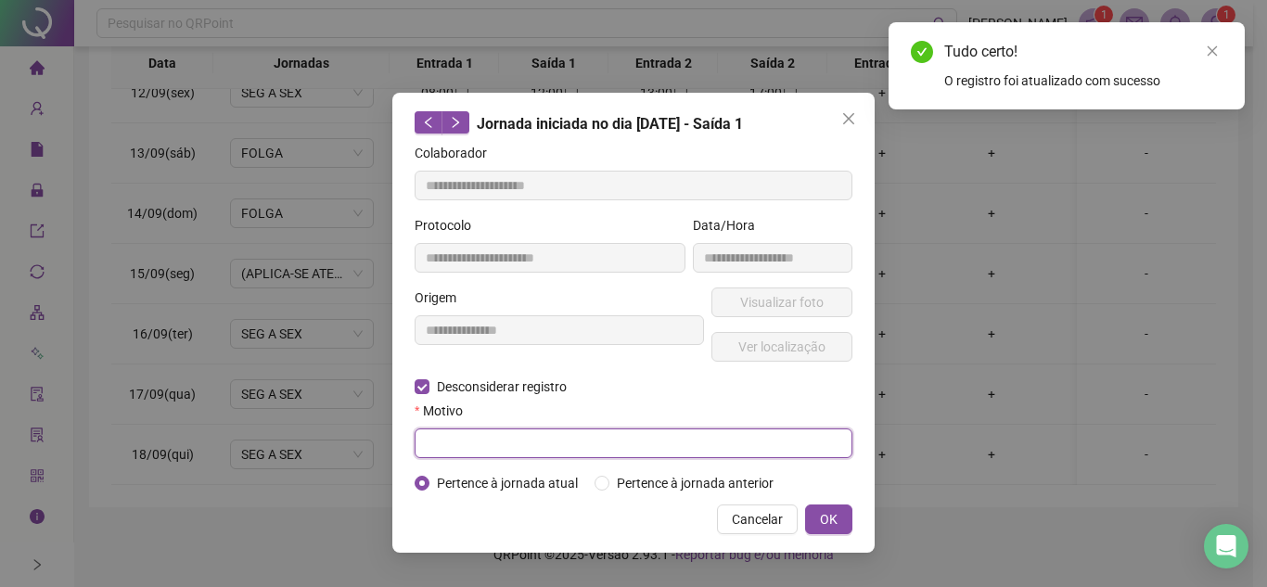
click at [468, 441] on input "text" at bounding box center [634, 444] width 438 height 30
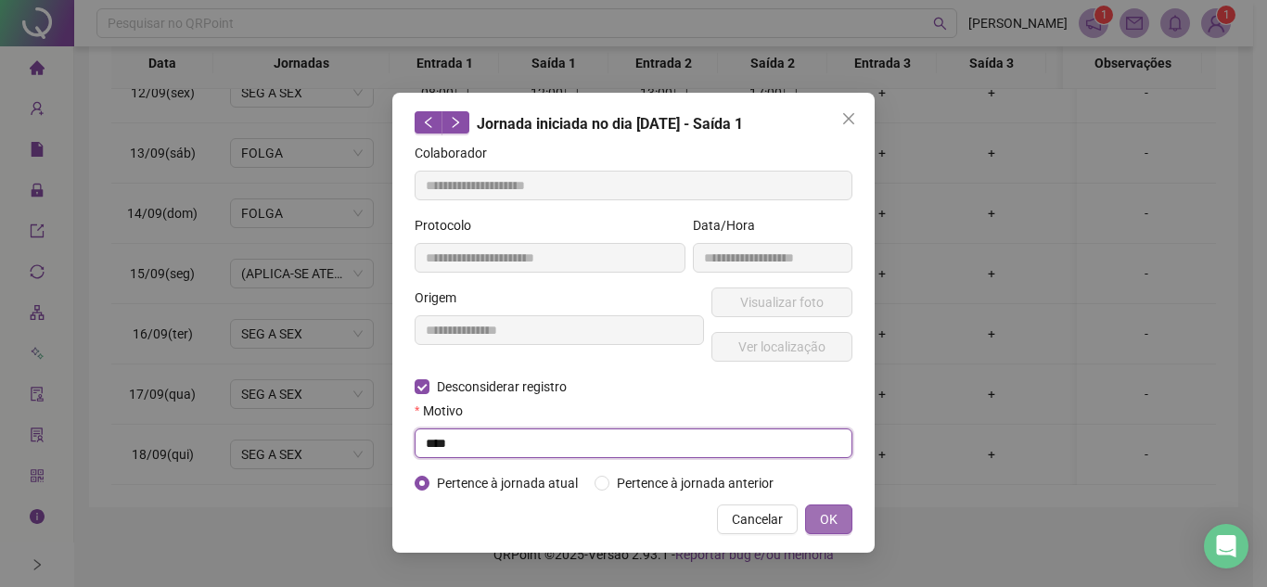
type input "****"
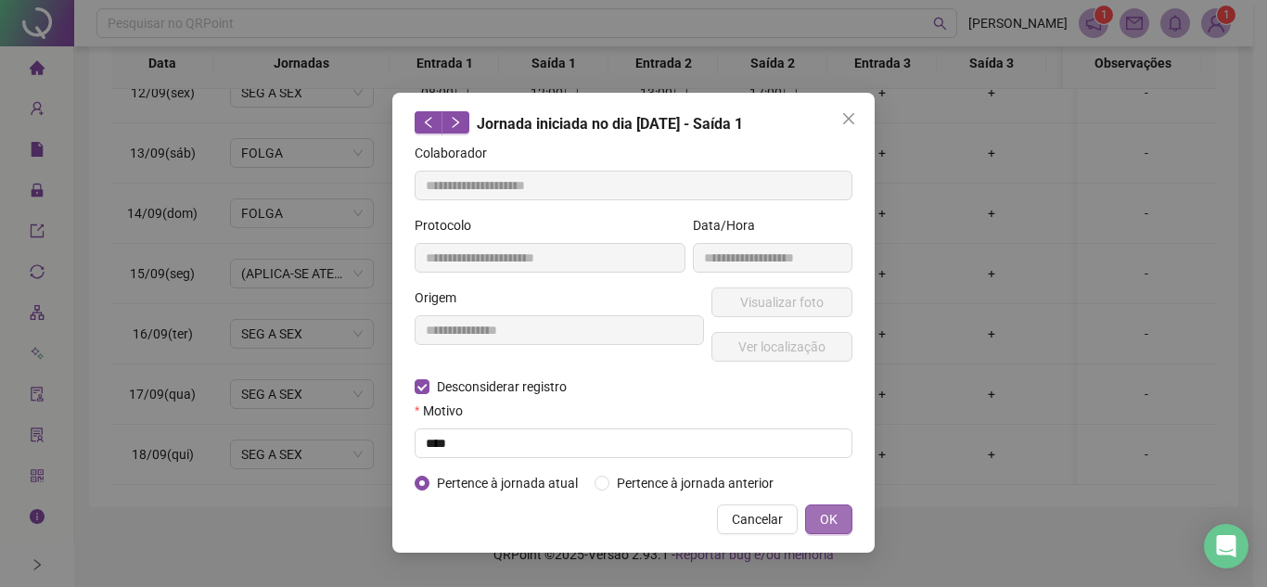
click at [841, 511] on button "OK" at bounding box center [828, 520] width 47 height 30
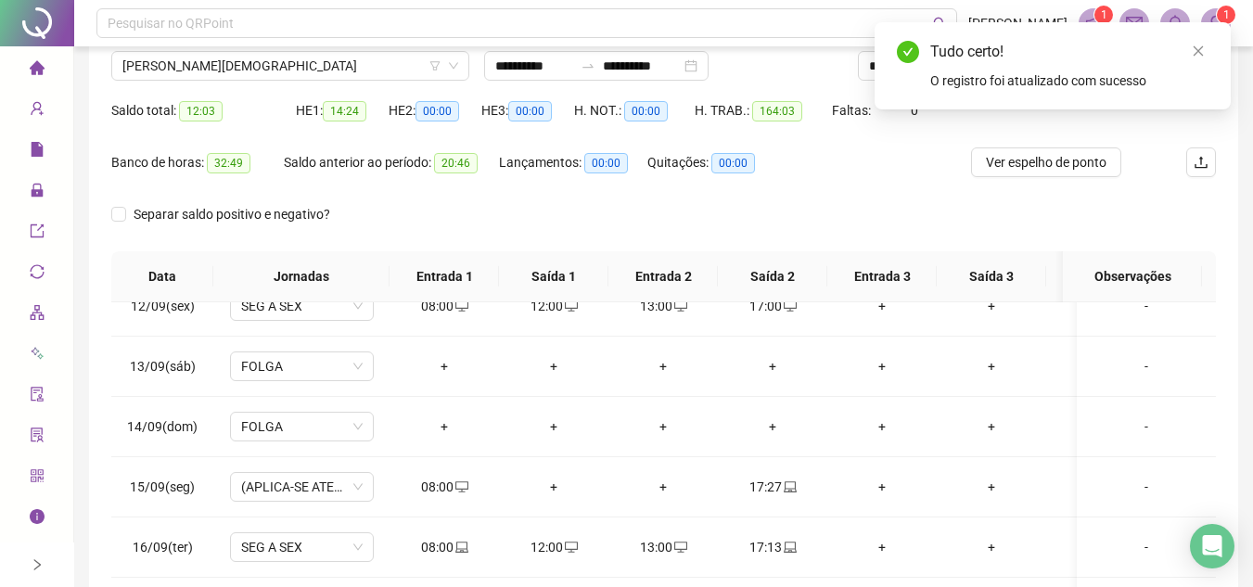
scroll to position [33, 0]
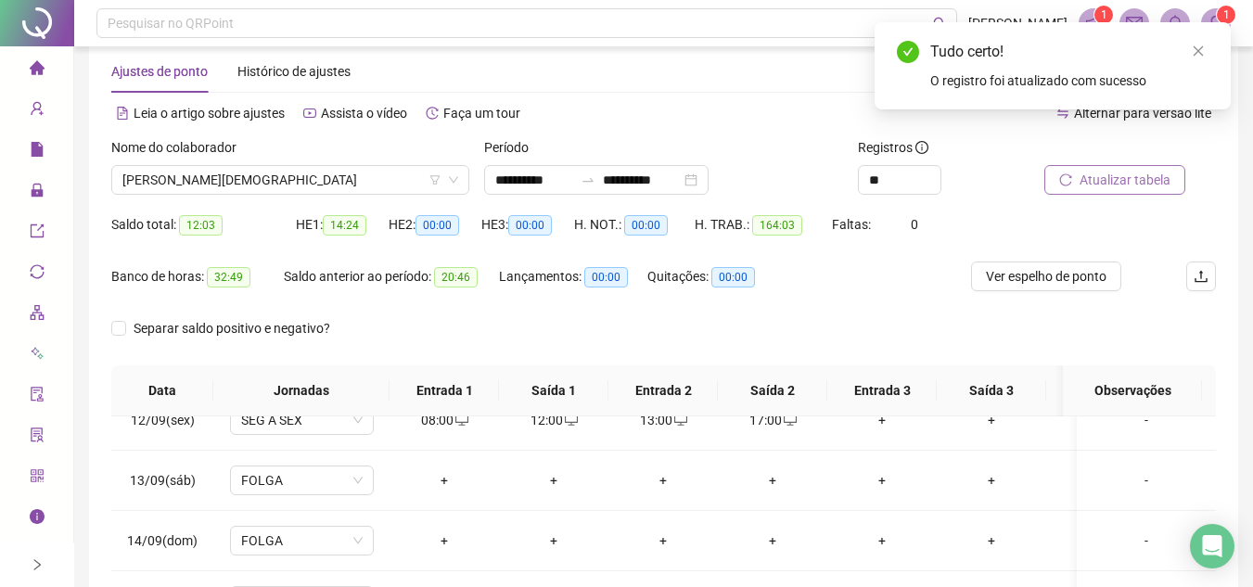
click at [1105, 182] on span "Atualizar tabela" at bounding box center [1125, 180] width 91 height 20
click at [1039, 276] on span "Ver espelho de ponto" at bounding box center [1046, 276] width 121 height 20
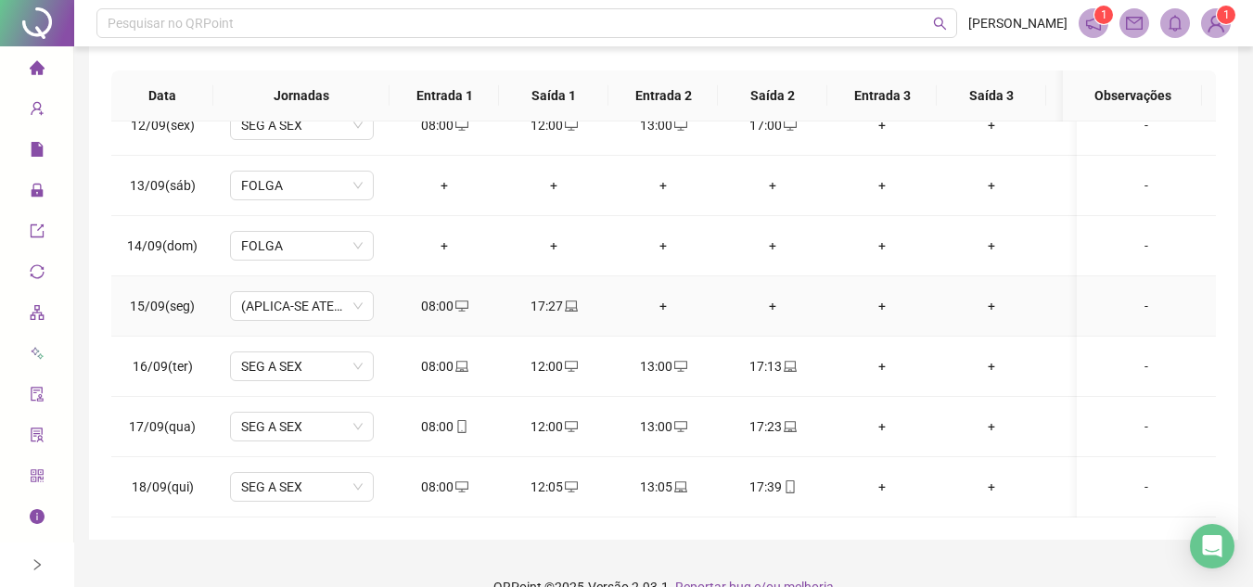
scroll to position [361, 0]
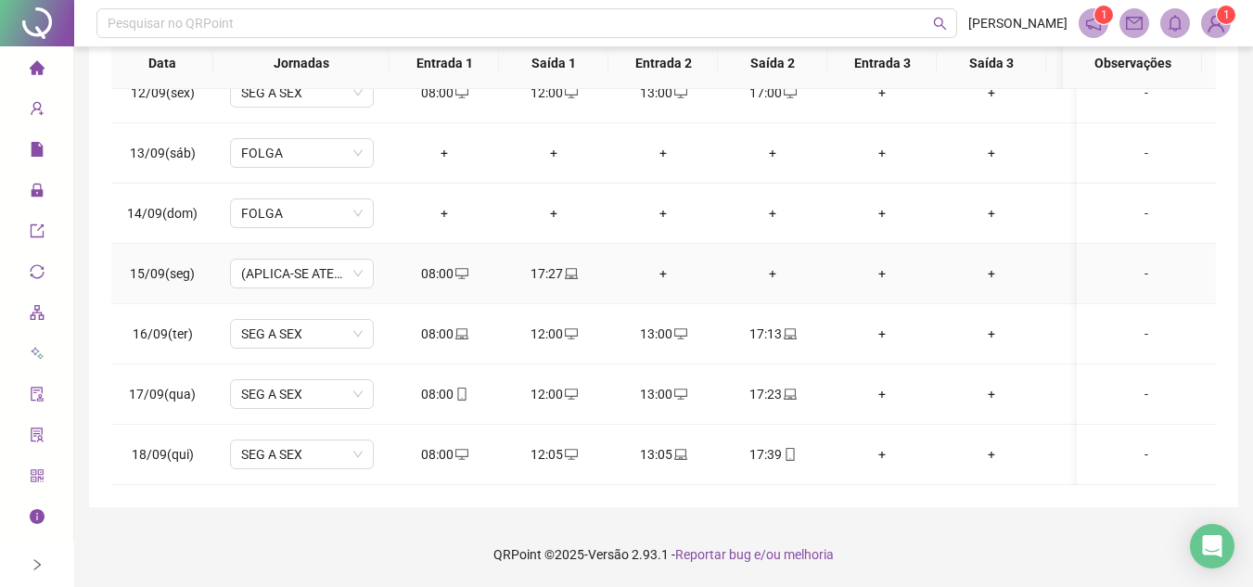
click at [654, 263] on div "+" at bounding box center [663, 273] width 80 height 20
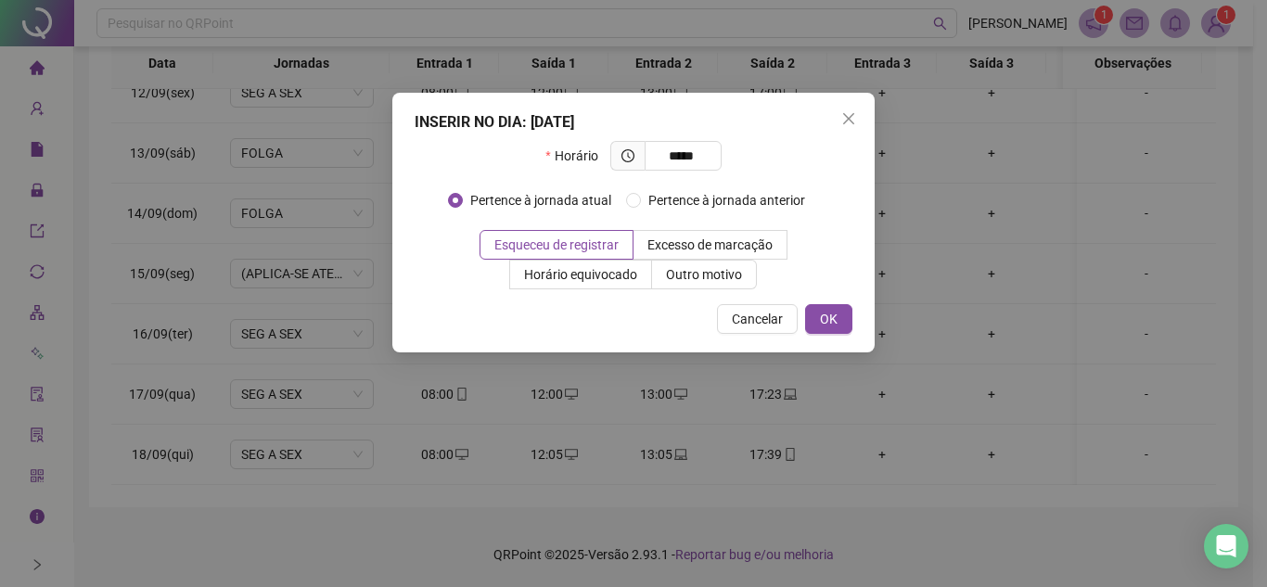
type input "*****"
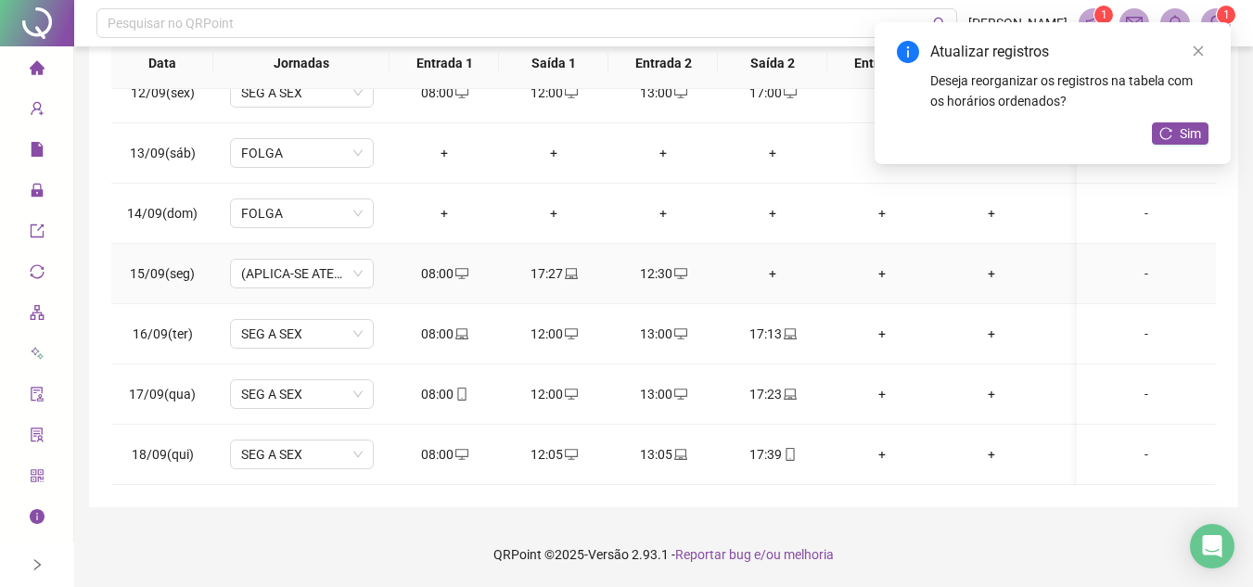
click at [781, 263] on div "+" at bounding box center [773, 273] width 80 height 20
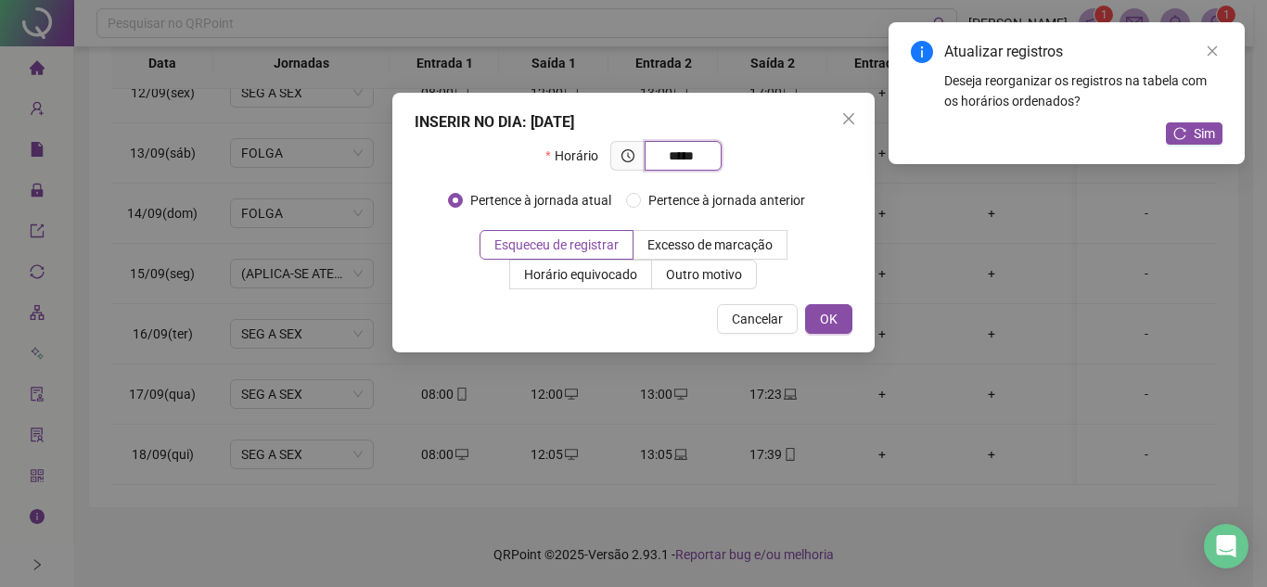
type input "*****"
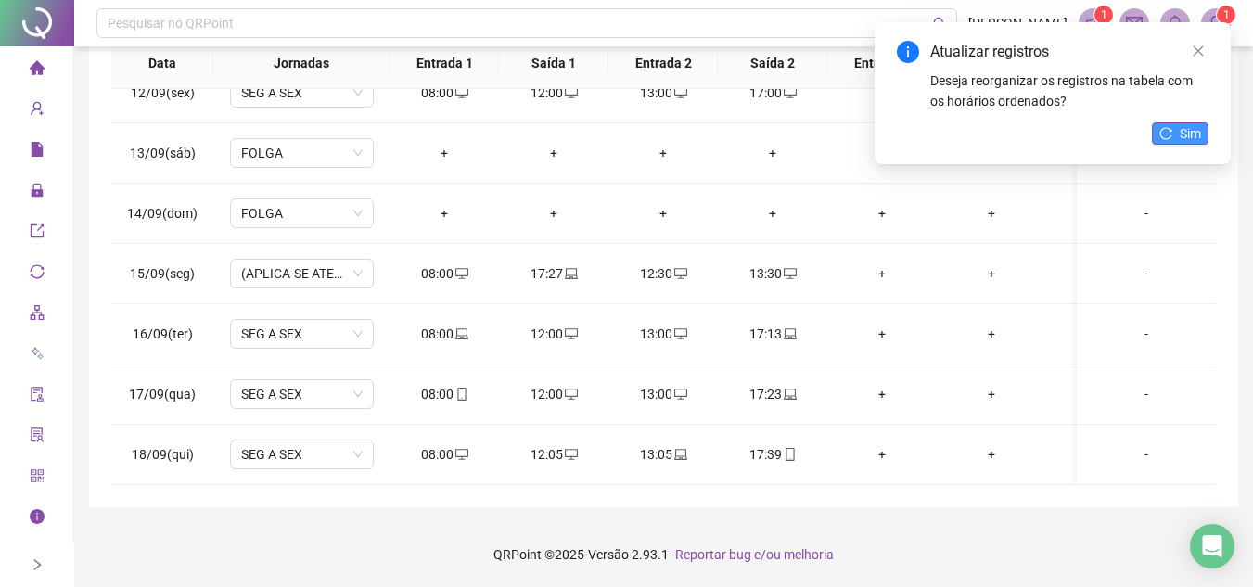
click at [1184, 128] on span "Sim" at bounding box center [1190, 133] width 21 height 20
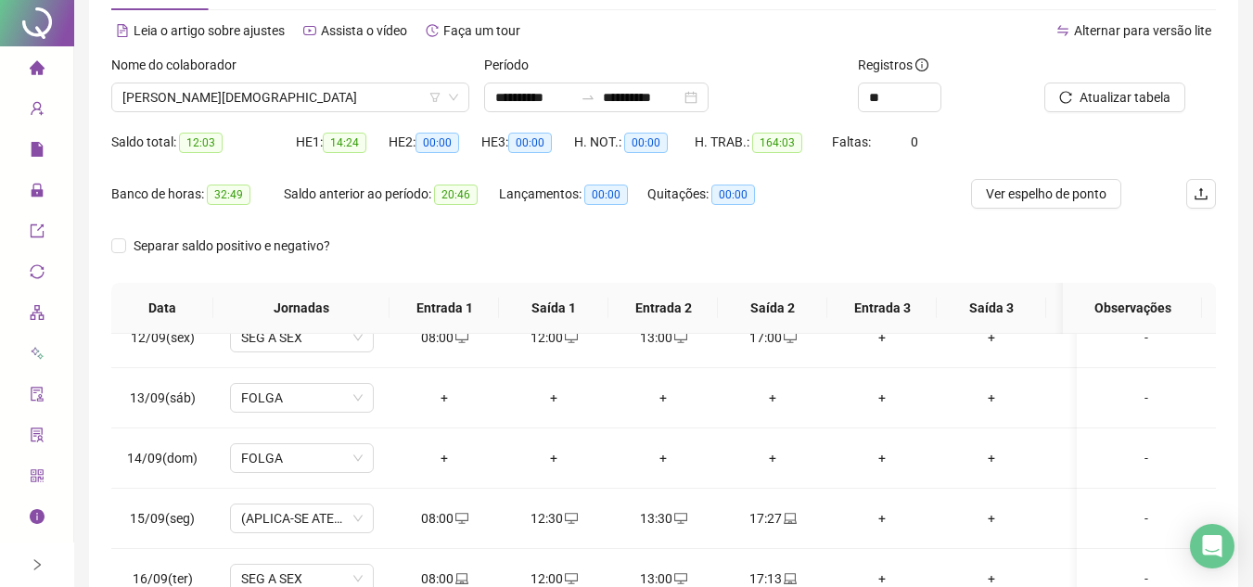
scroll to position [0, 0]
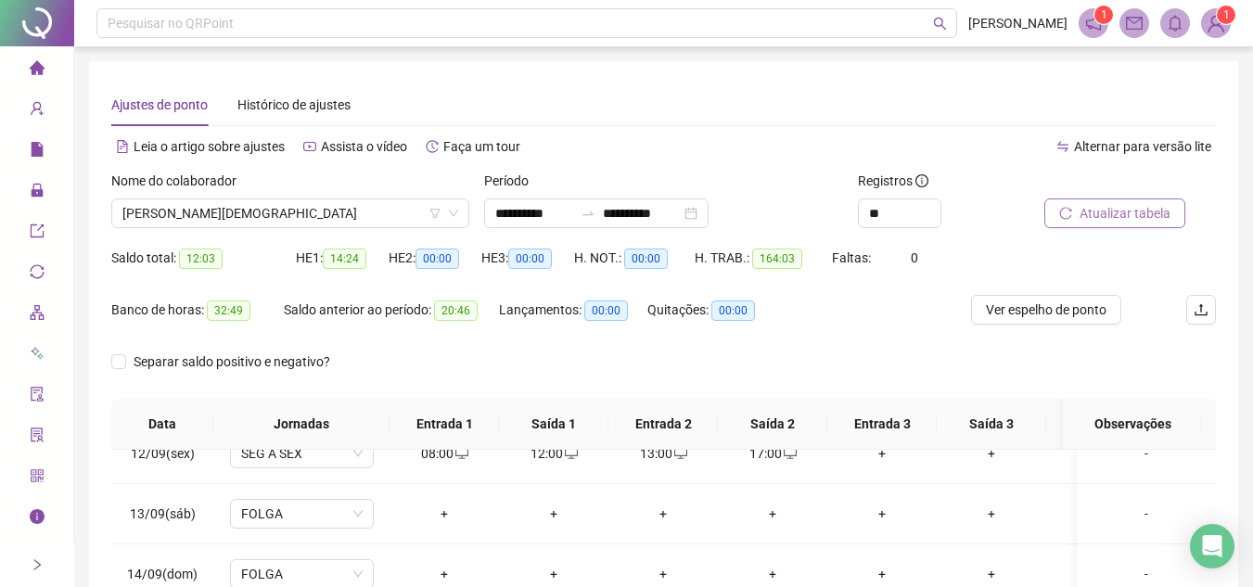
click at [1125, 215] on span "Atualizar tabela" at bounding box center [1125, 213] width 91 height 20
click at [1036, 308] on span "Ver espelho de ponto" at bounding box center [1046, 310] width 121 height 20
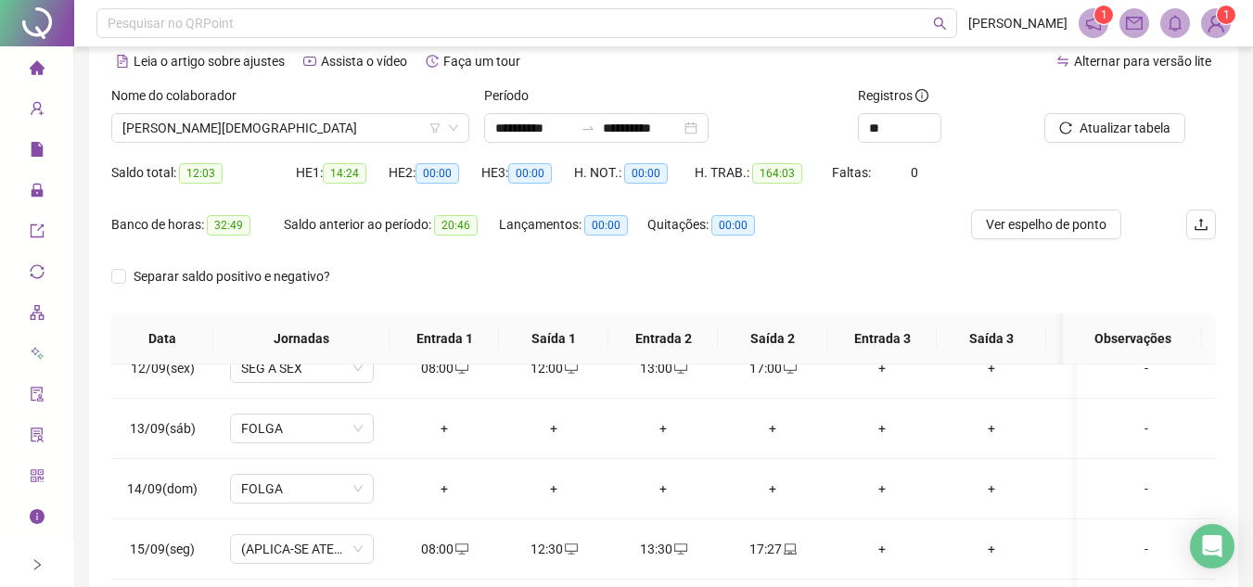
scroll to position [361, 0]
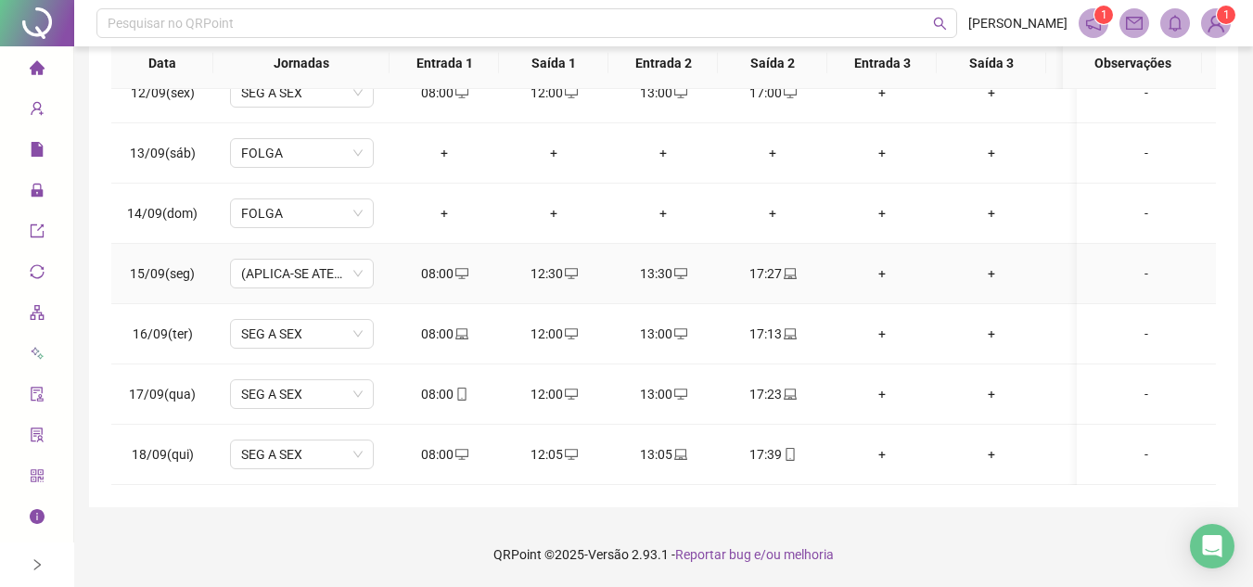
click at [552, 263] on div "12:30" at bounding box center [554, 273] width 80 height 20
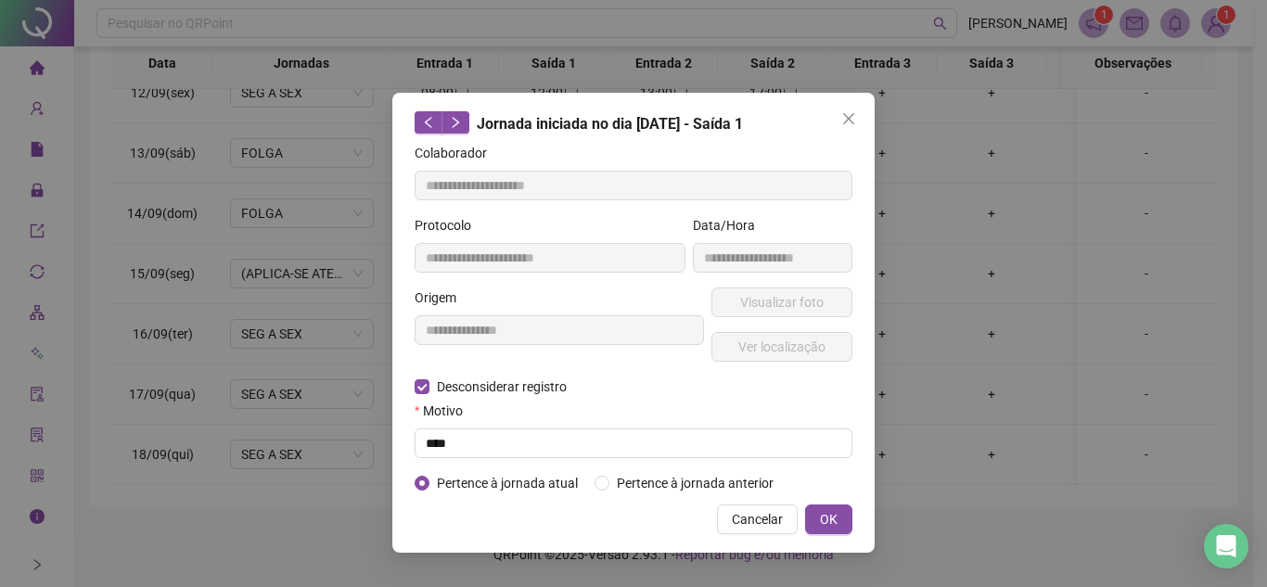
type input "**********"
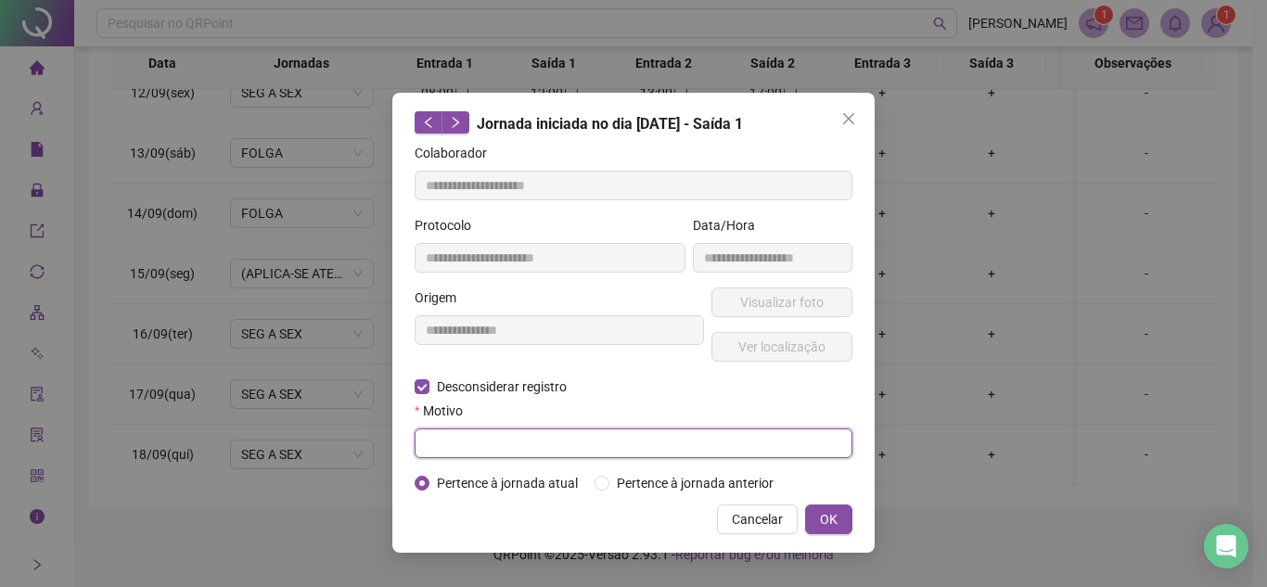
click at [520, 443] on input "text" at bounding box center [634, 444] width 438 height 30
type input "****"
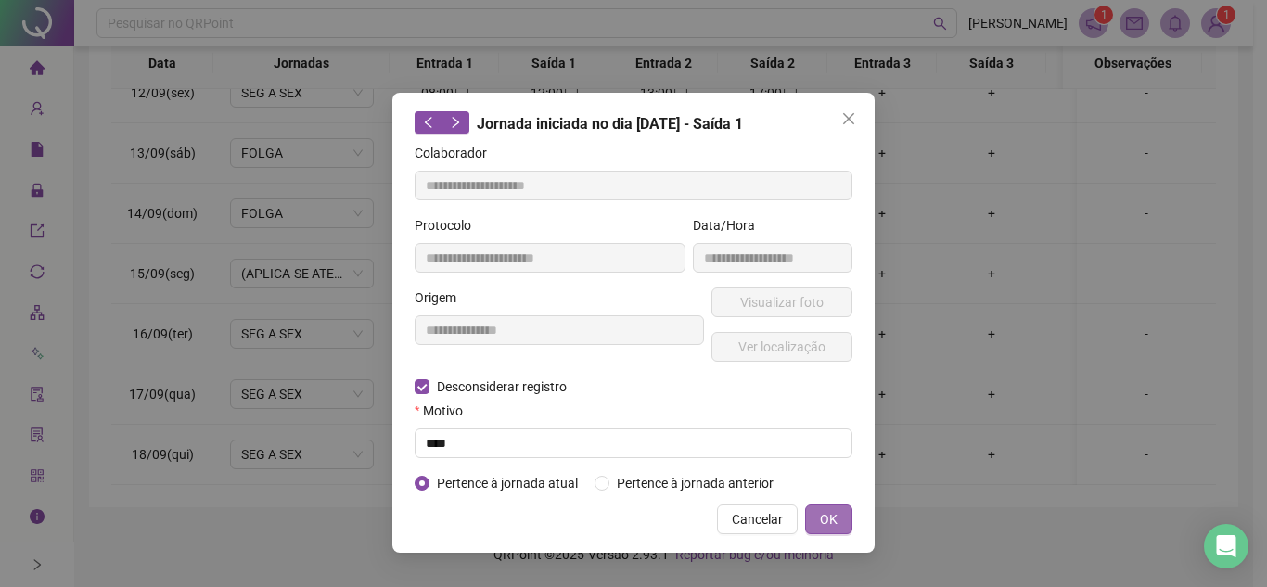
click at [839, 525] on button "OK" at bounding box center [828, 520] width 47 height 30
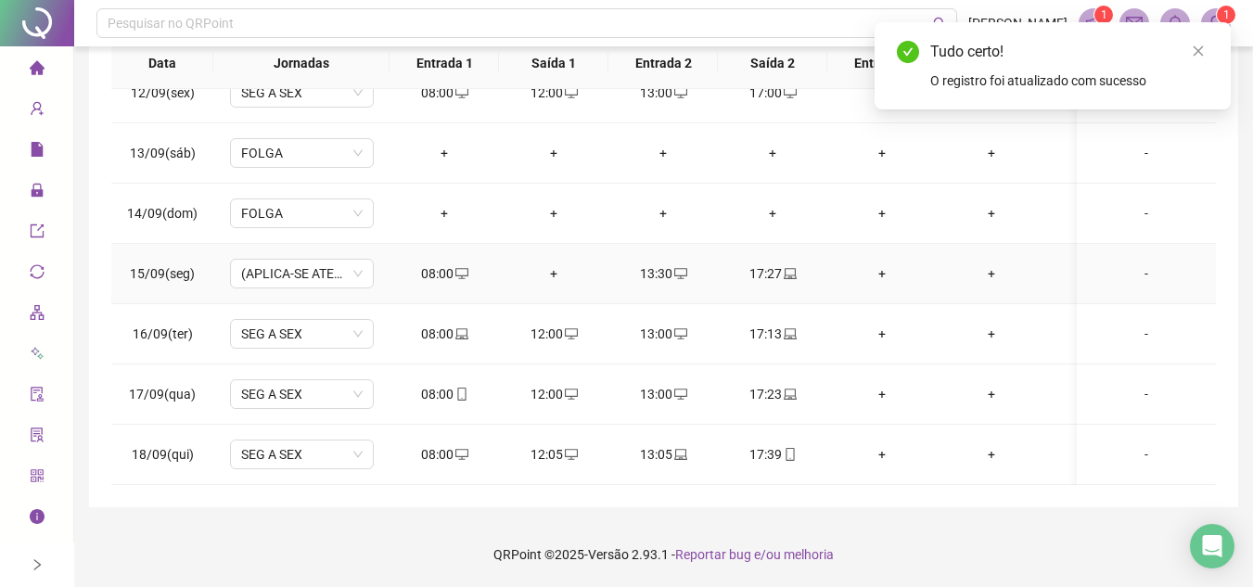
click at [666, 263] on div "13:30" at bounding box center [663, 273] width 80 height 20
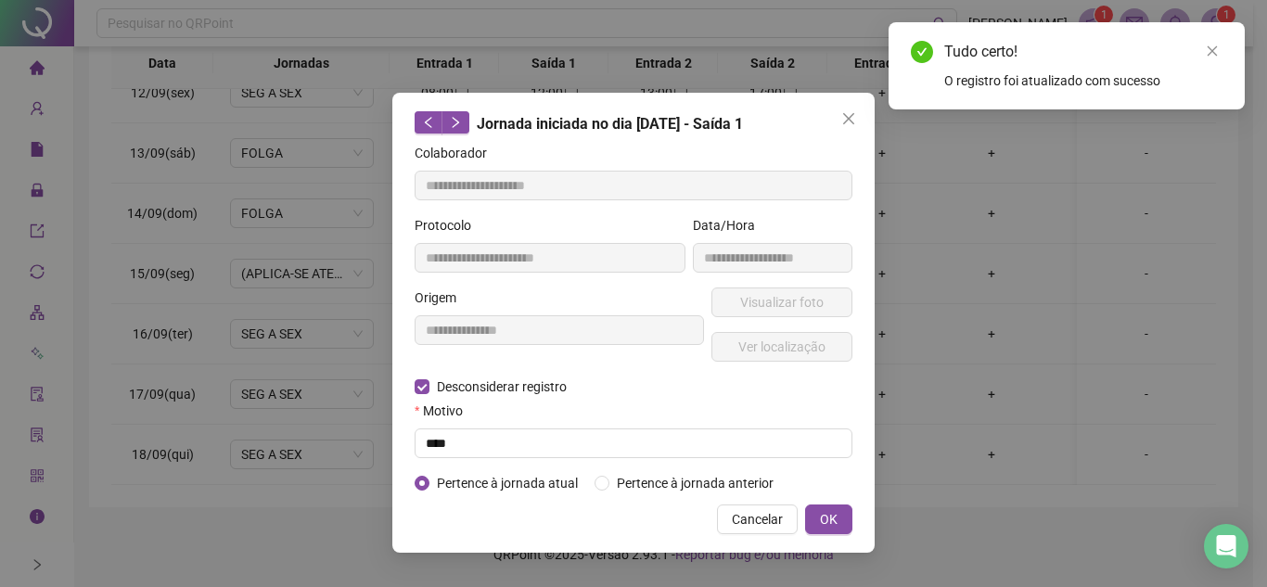
type input "**********"
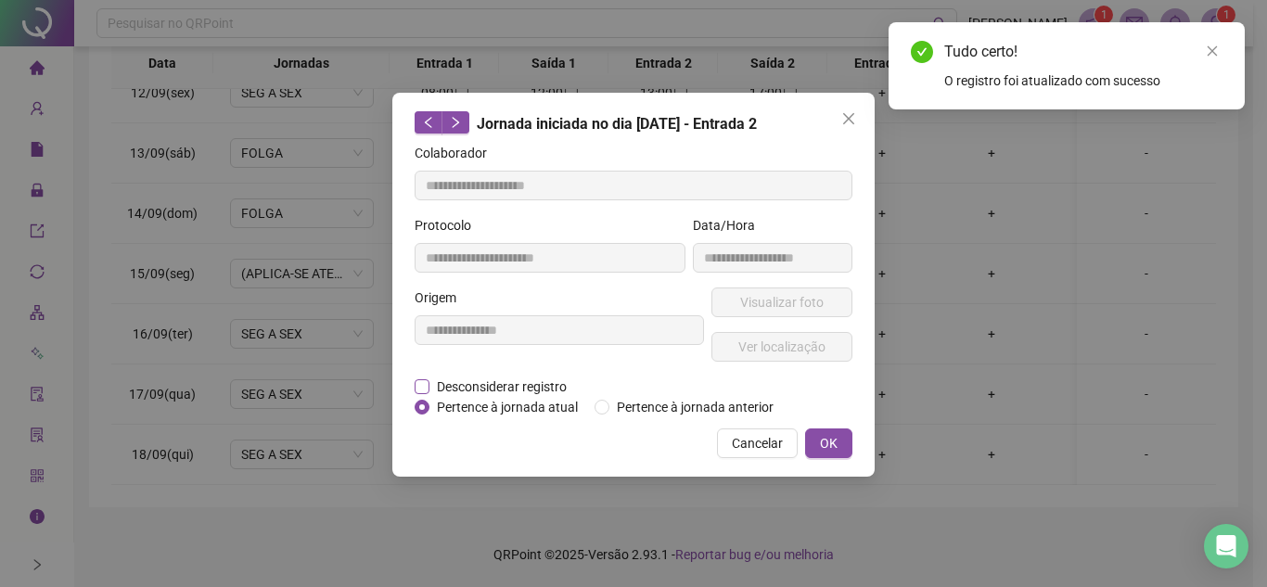
click at [435, 377] on span "Desconsiderar registro" at bounding box center [502, 387] width 145 height 20
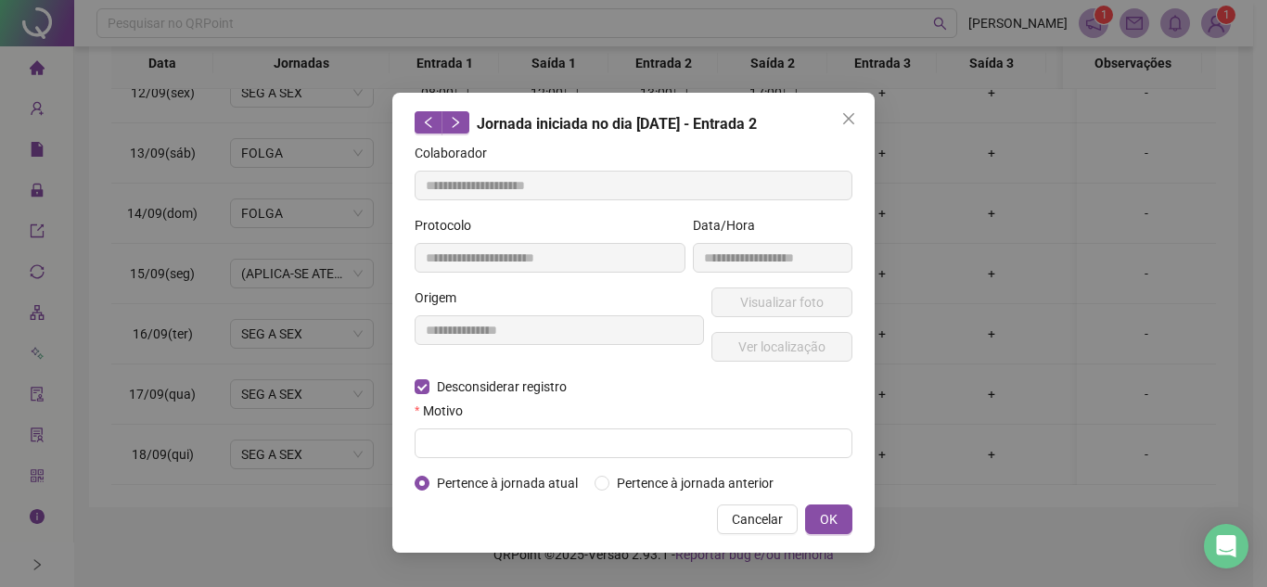
click at [547, 422] on div "Motivo" at bounding box center [634, 415] width 438 height 28
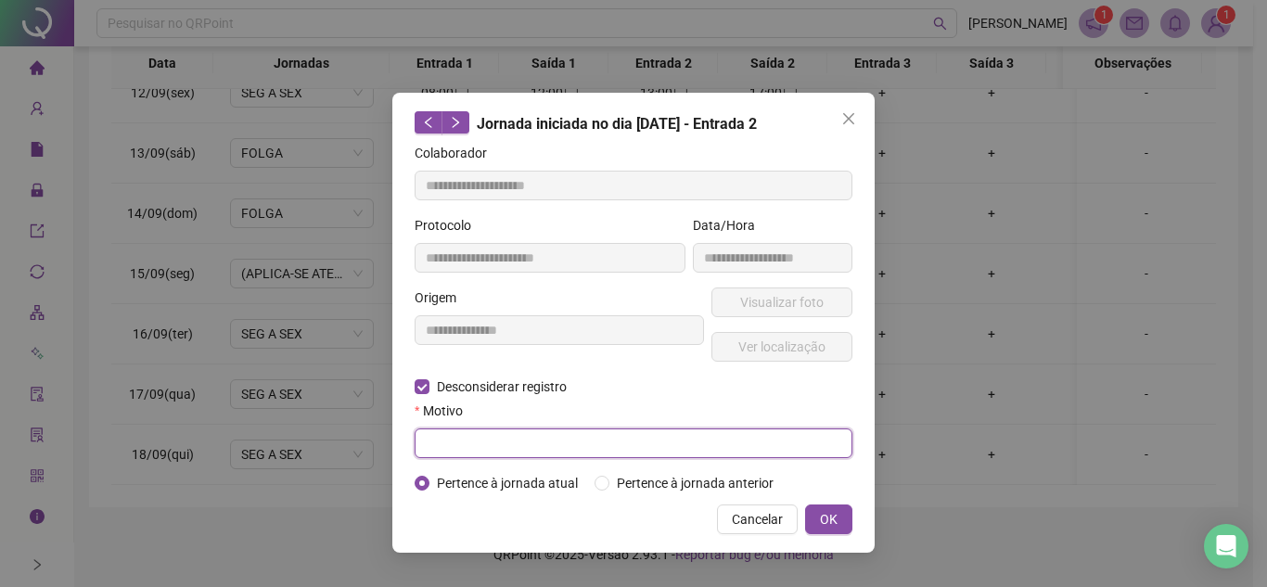
click at [549, 430] on input "text" at bounding box center [634, 444] width 438 height 30
type input "****"
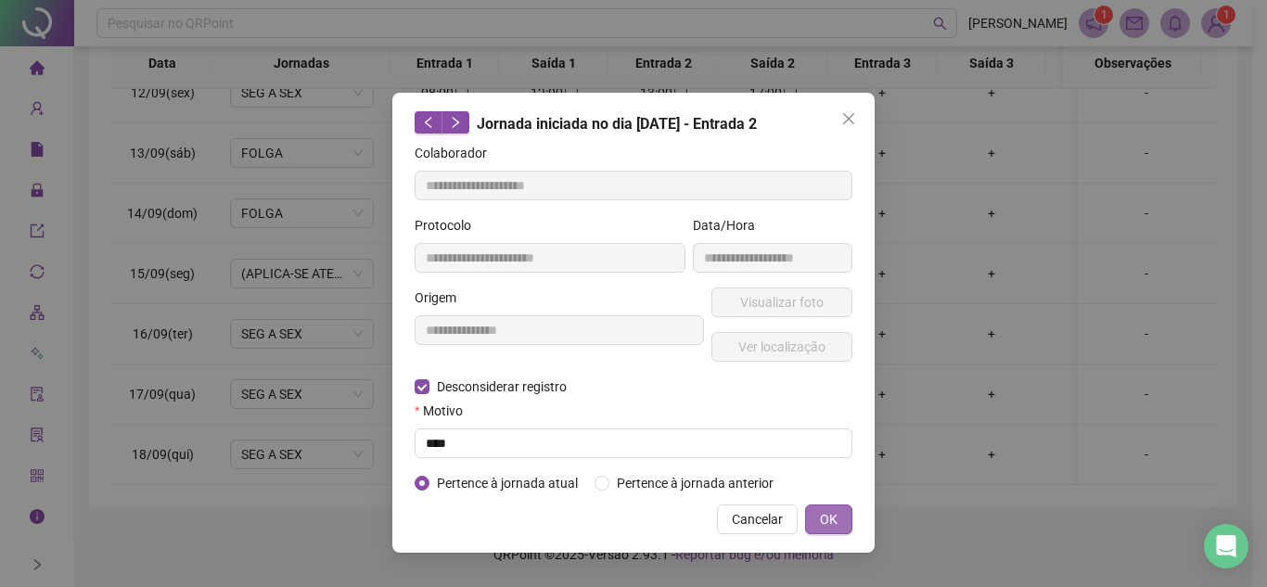
click at [839, 514] on button "OK" at bounding box center [828, 520] width 47 height 30
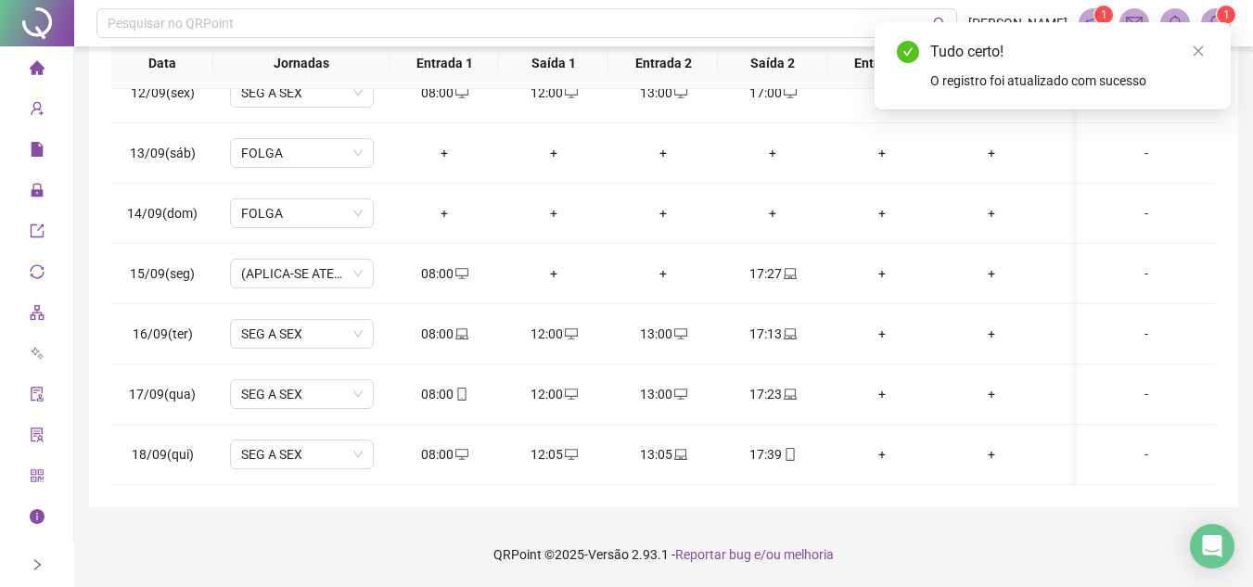
scroll to position [22, 0]
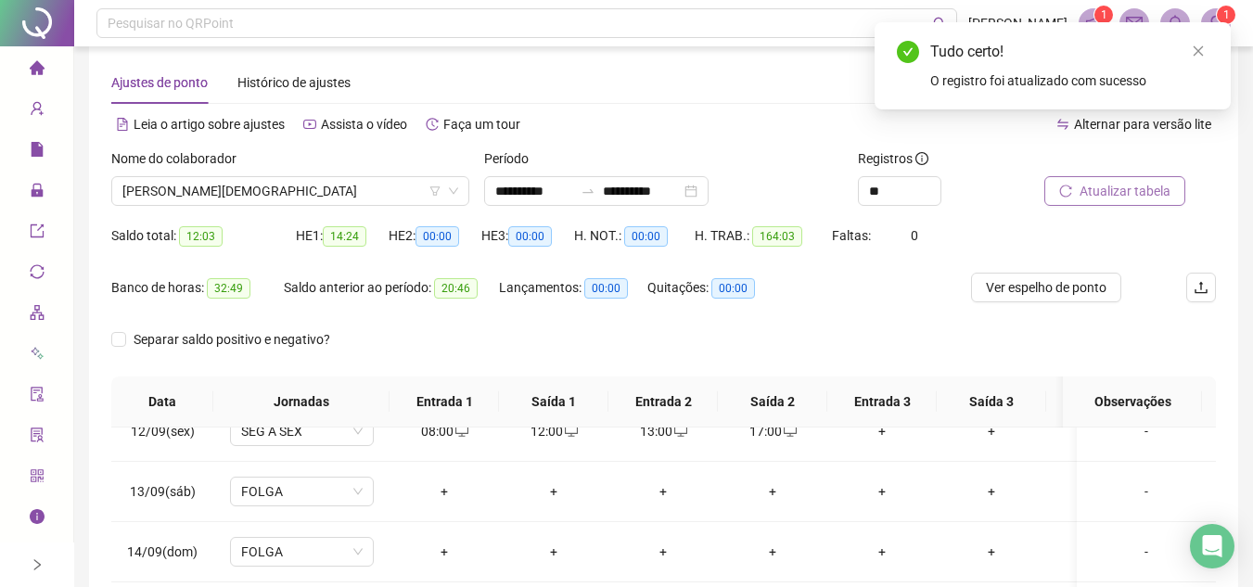
click at [1131, 192] on span "Atualizar tabela" at bounding box center [1125, 191] width 91 height 20
click at [1033, 294] on span "Ver espelho de ponto" at bounding box center [1046, 287] width 121 height 20
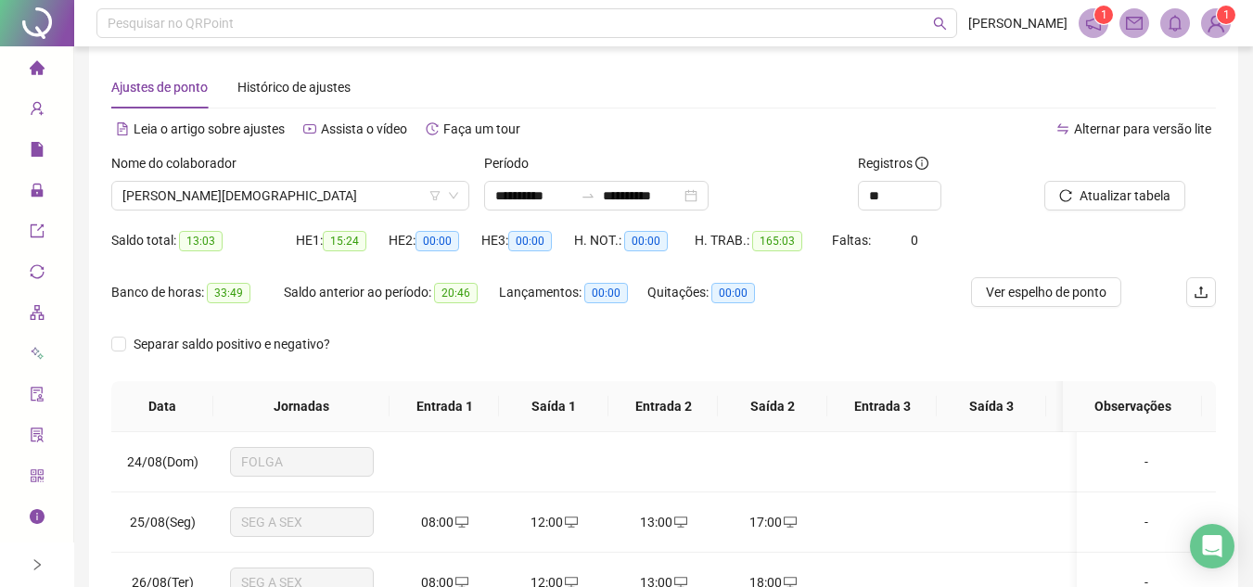
scroll to position [0, 0]
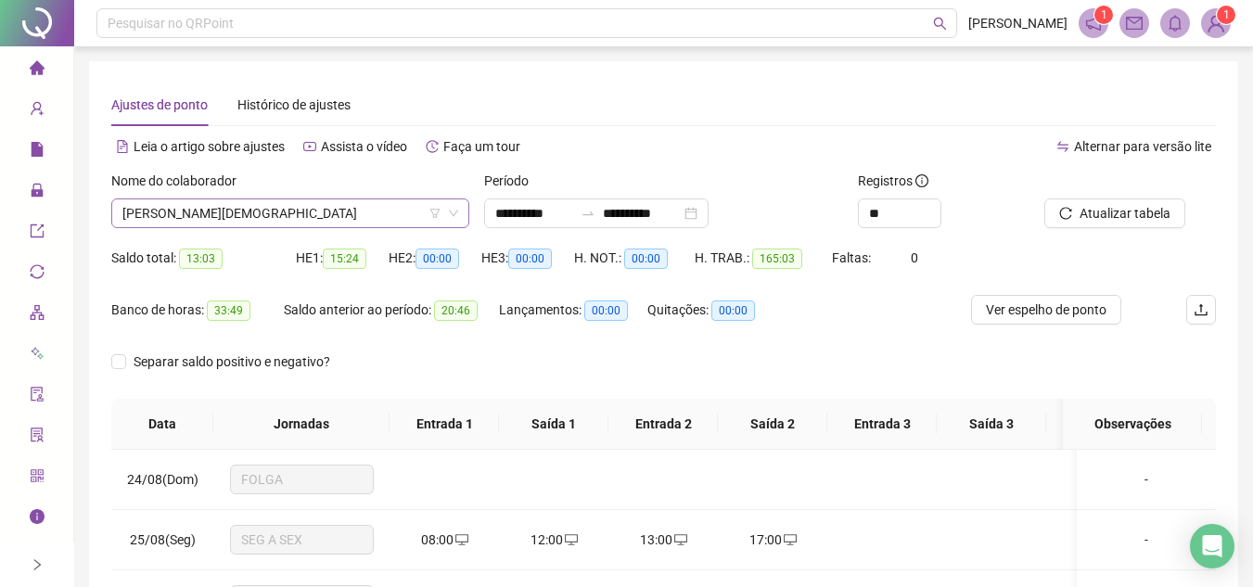
click at [292, 211] on span "[PERSON_NAME][DEMOGRAPHIC_DATA]" at bounding box center [290, 213] width 336 height 28
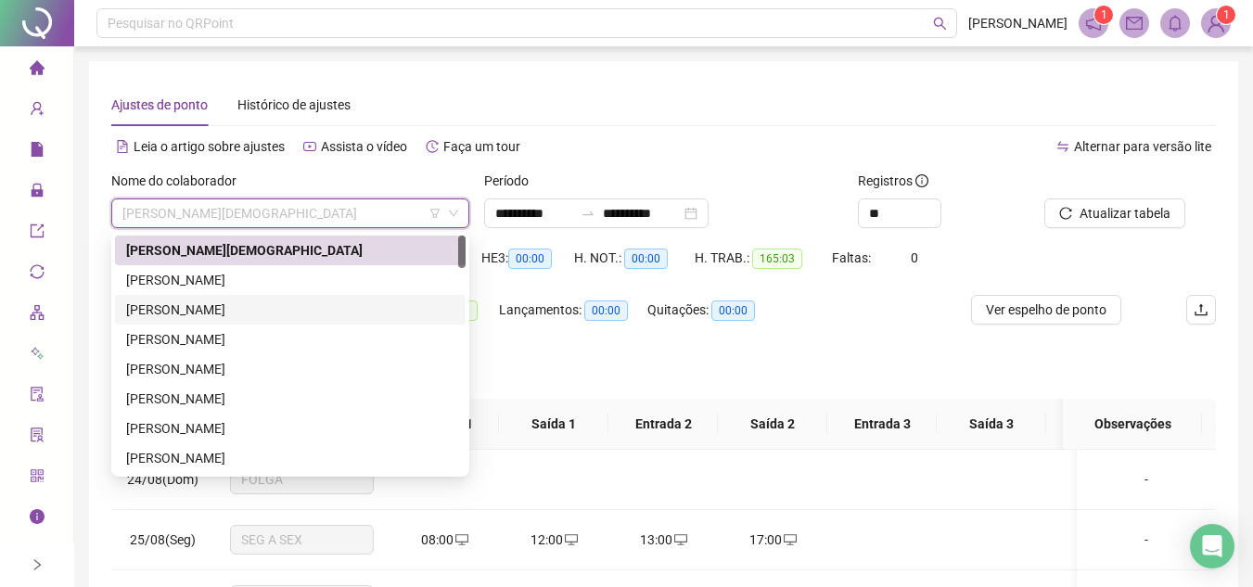
click at [241, 314] on div "[PERSON_NAME]" at bounding box center [290, 310] width 328 height 20
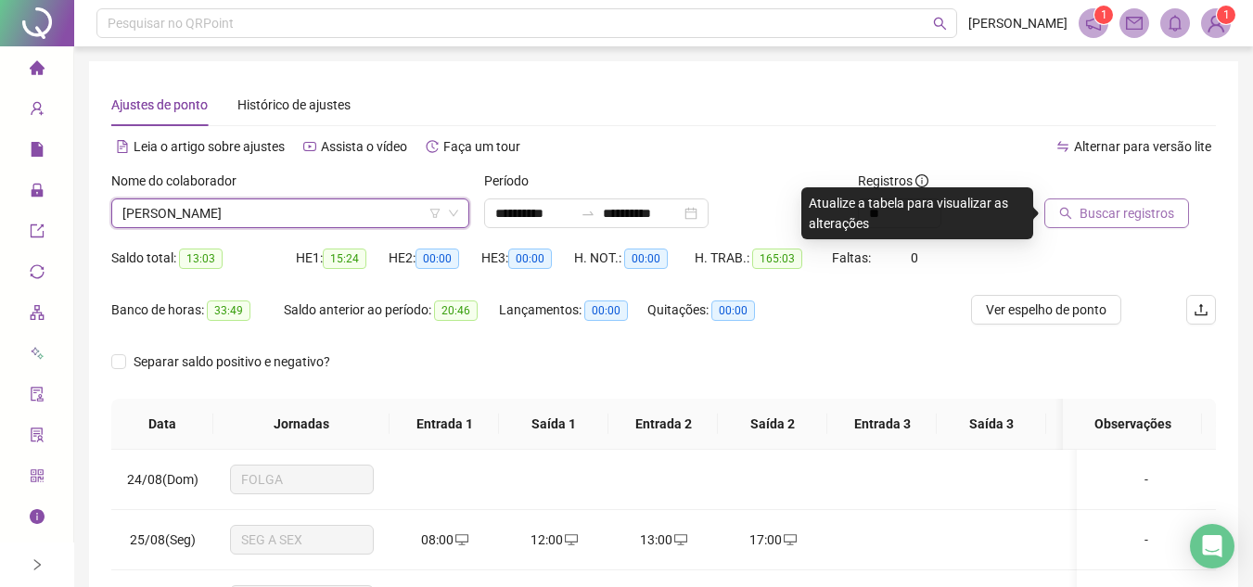
click at [1080, 212] on span "Buscar registros" at bounding box center [1127, 213] width 95 height 20
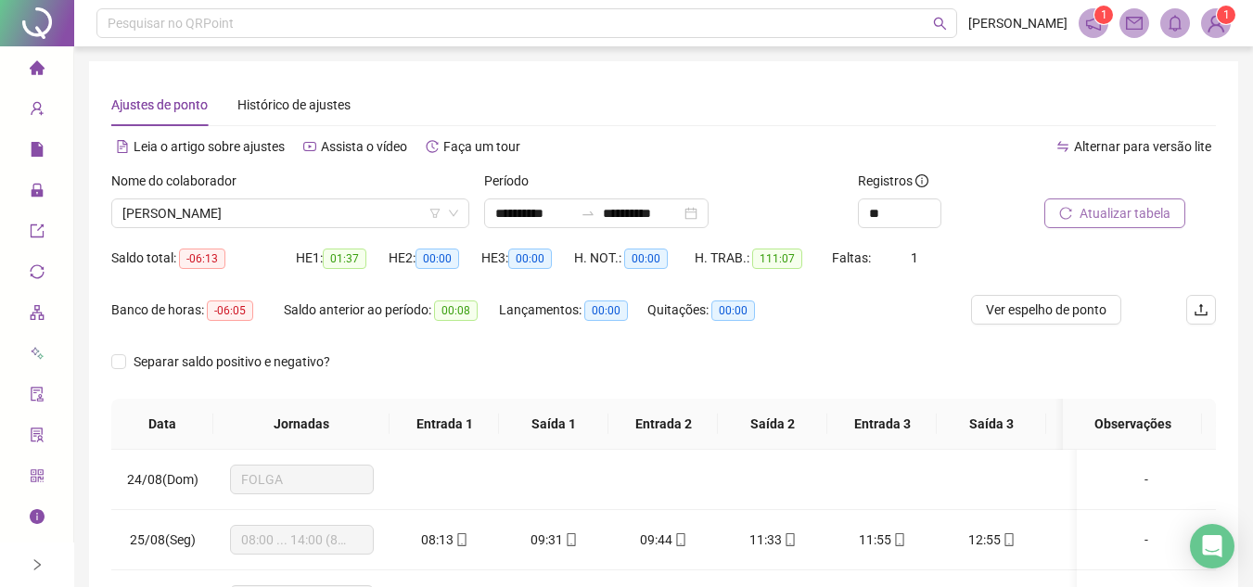
click at [1110, 201] on button "Atualizar tabela" at bounding box center [1115, 214] width 141 height 30
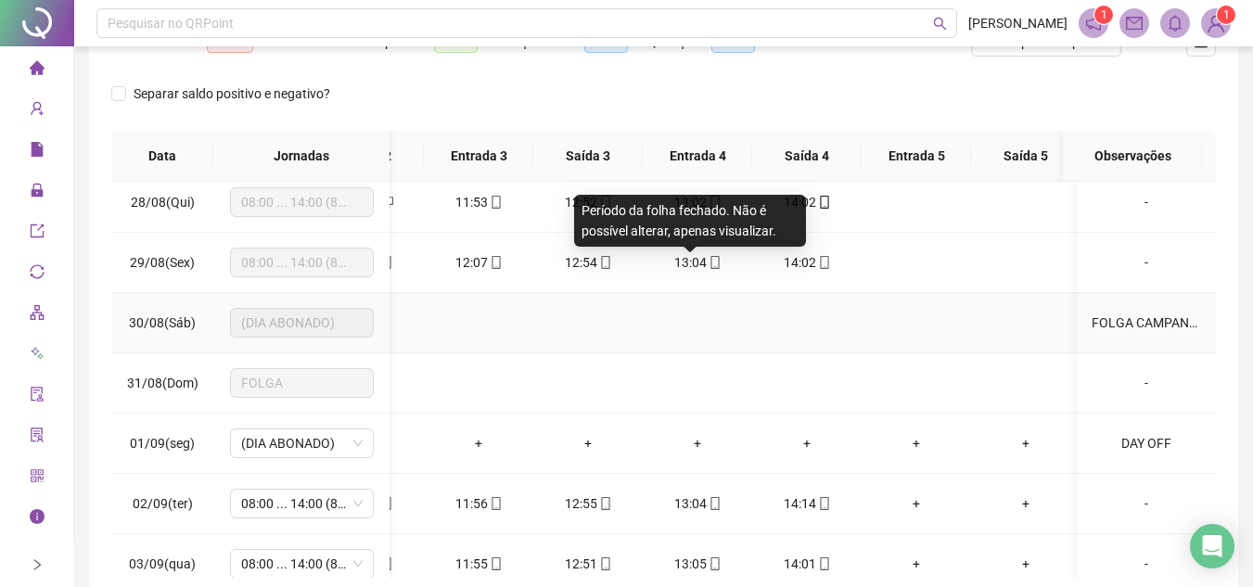
scroll to position [278, 404]
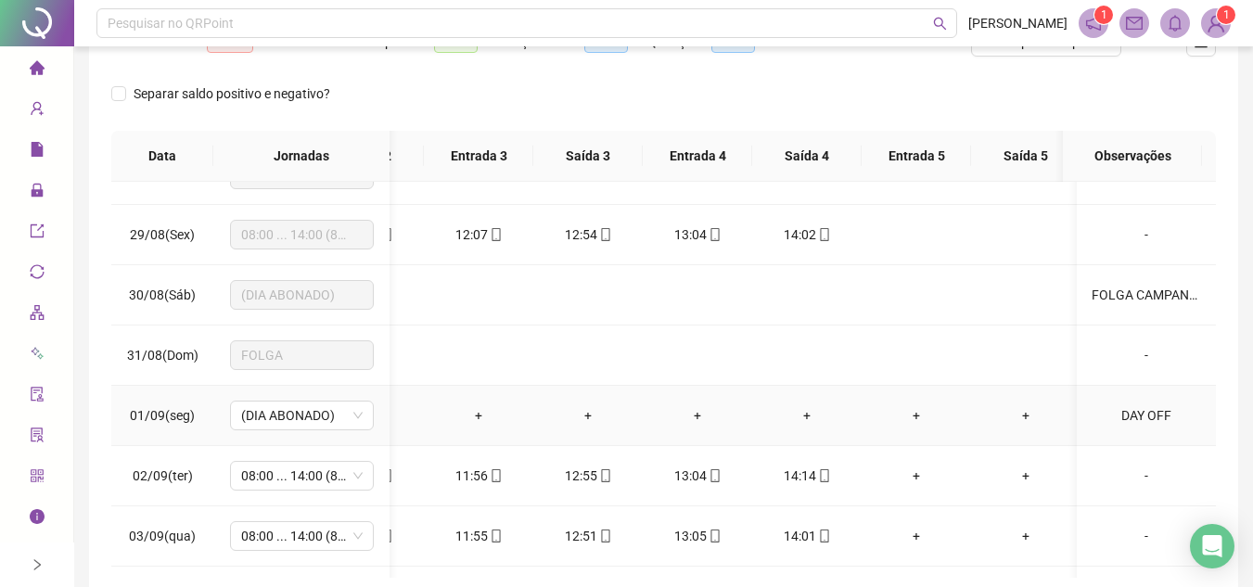
click at [1128, 414] on div "DAY OFF" at bounding box center [1146, 415] width 109 height 20
type textarea "*******"
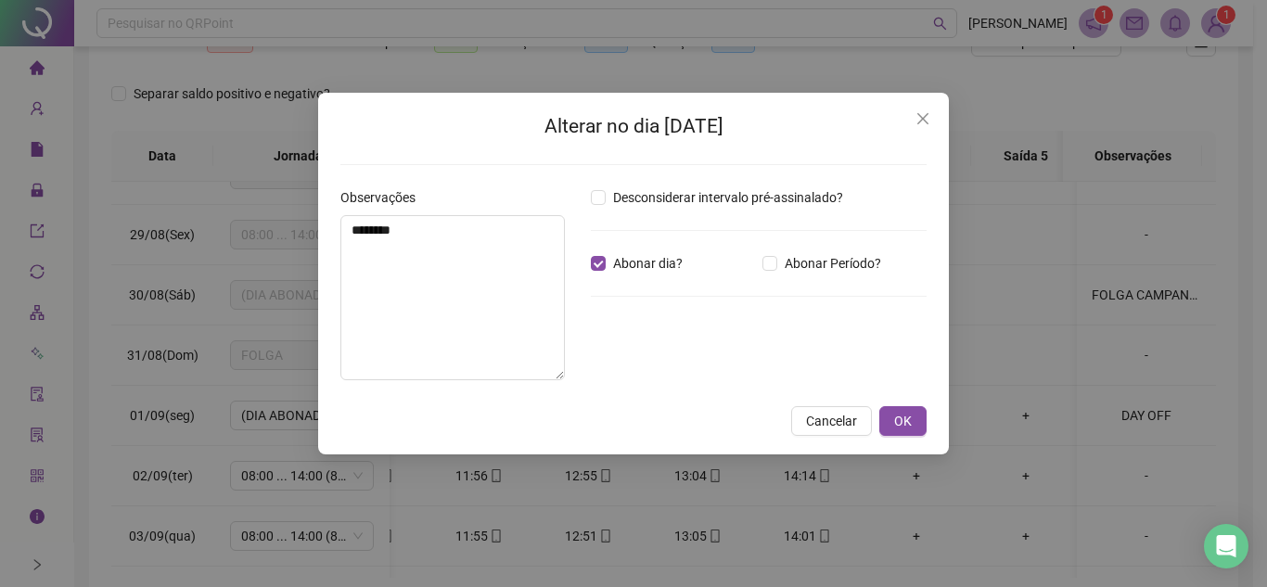
click at [918, 122] on icon "close" at bounding box center [923, 118] width 15 height 15
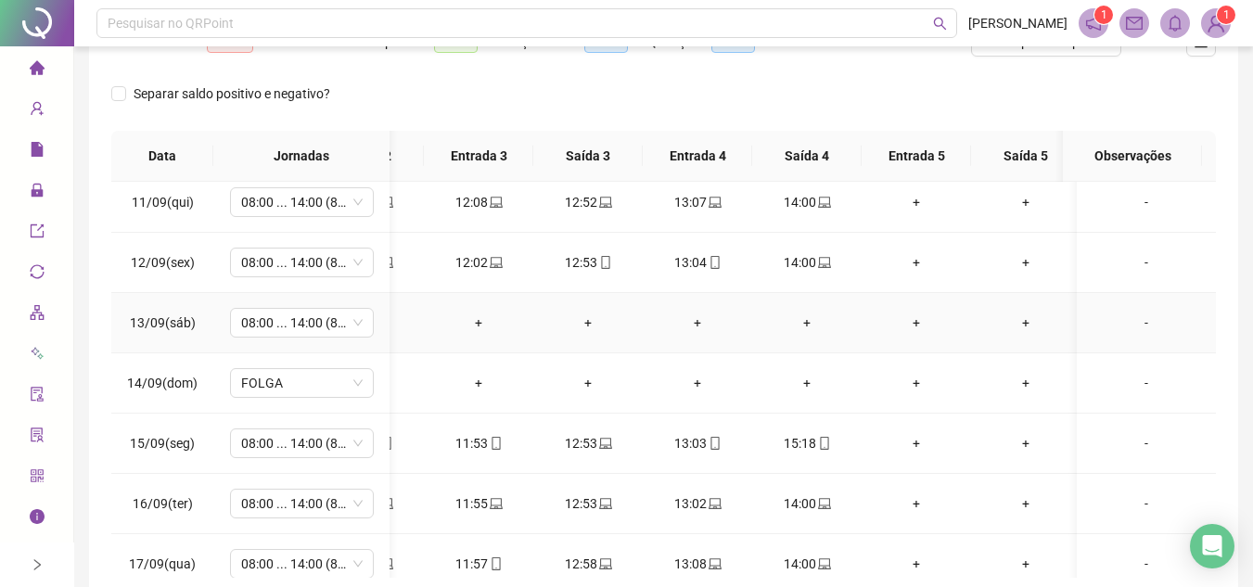
scroll to position [1113, 404]
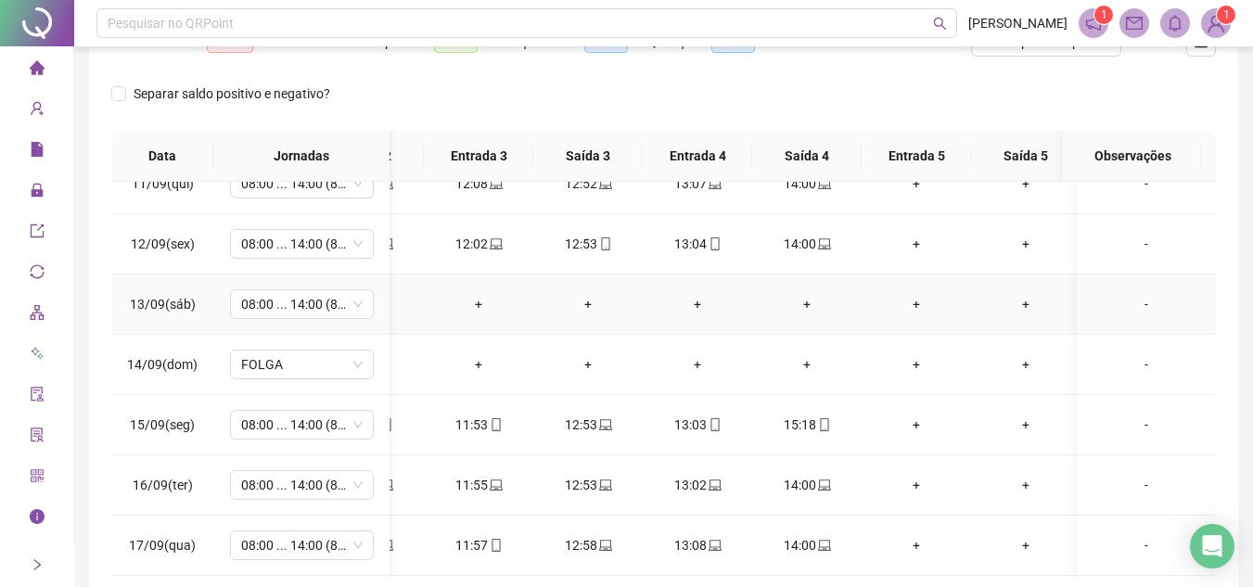
click at [1128, 299] on div "-" at bounding box center [1146, 304] width 109 height 20
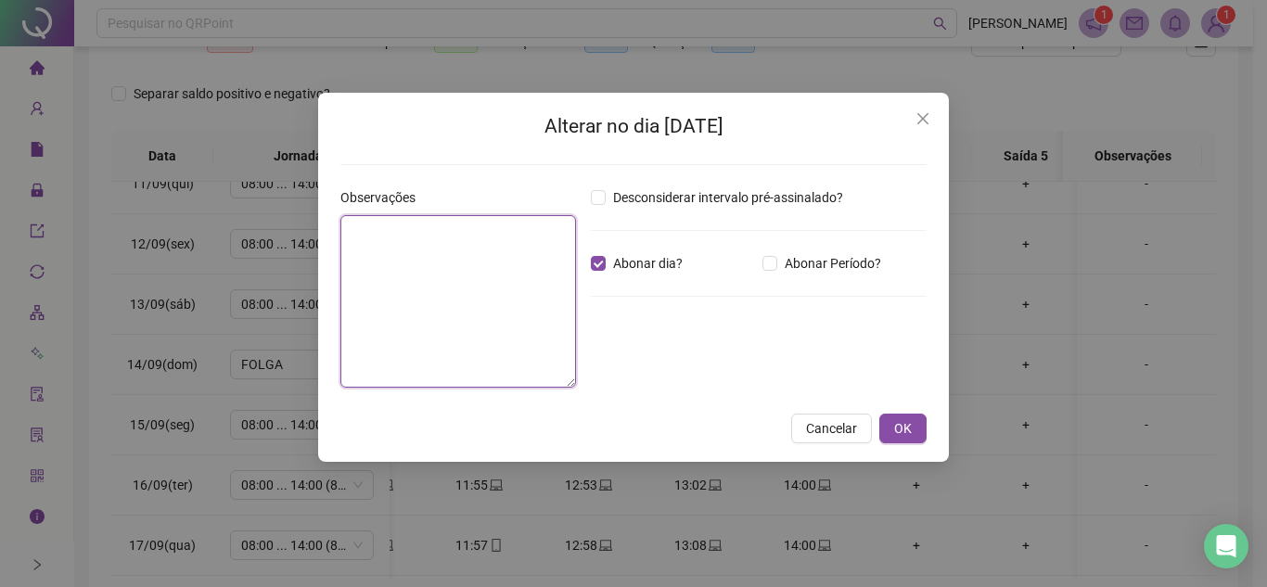
click at [472, 269] on textarea at bounding box center [458, 301] width 236 height 173
type textarea "**********"
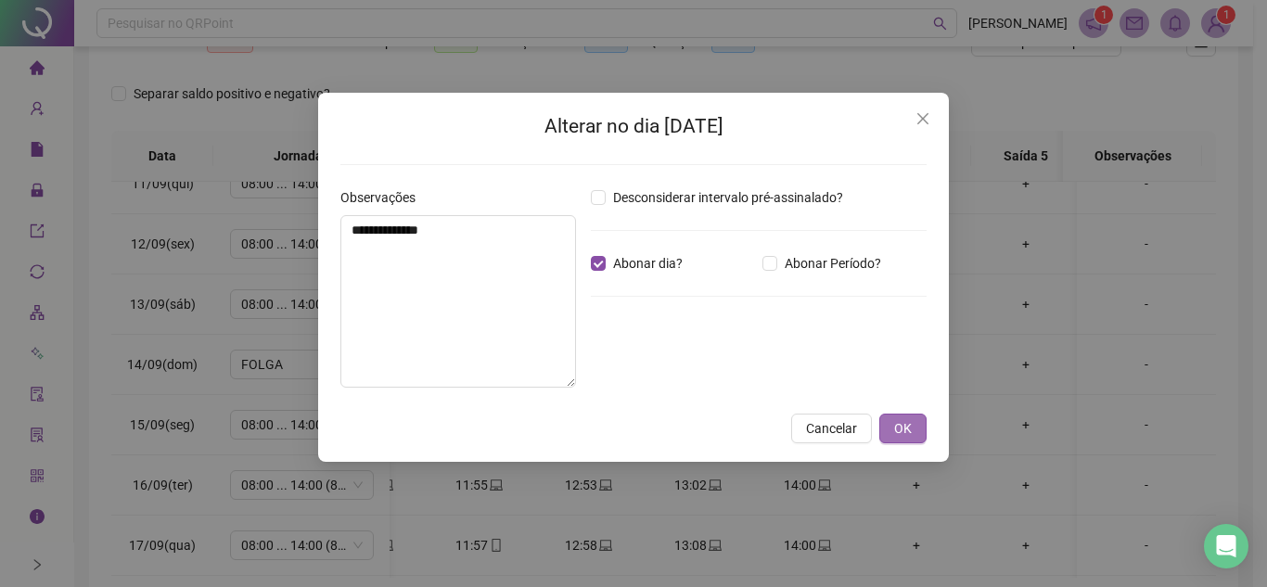
click at [905, 424] on span "OK" at bounding box center [903, 428] width 18 height 20
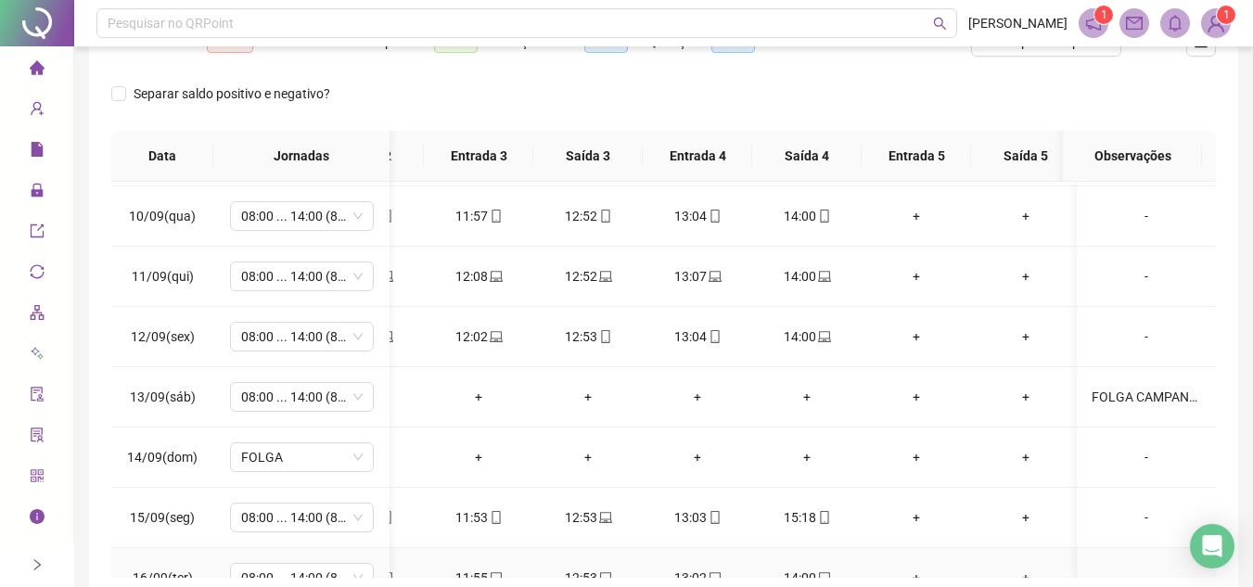
scroll to position [1186, 404]
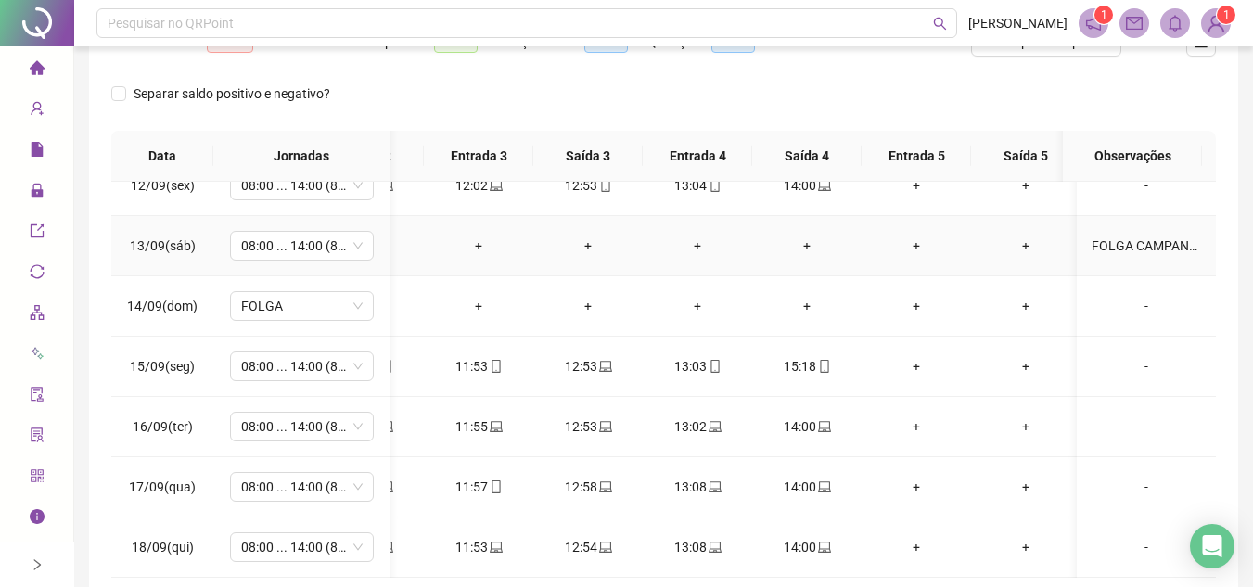
click at [1145, 221] on td "FOLGA CAMPANHA" at bounding box center [1146, 246] width 139 height 60
click at [1114, 236] on div "FOLGA CAMPANHA" at bounding box center [1146, 246] width 109 height 20
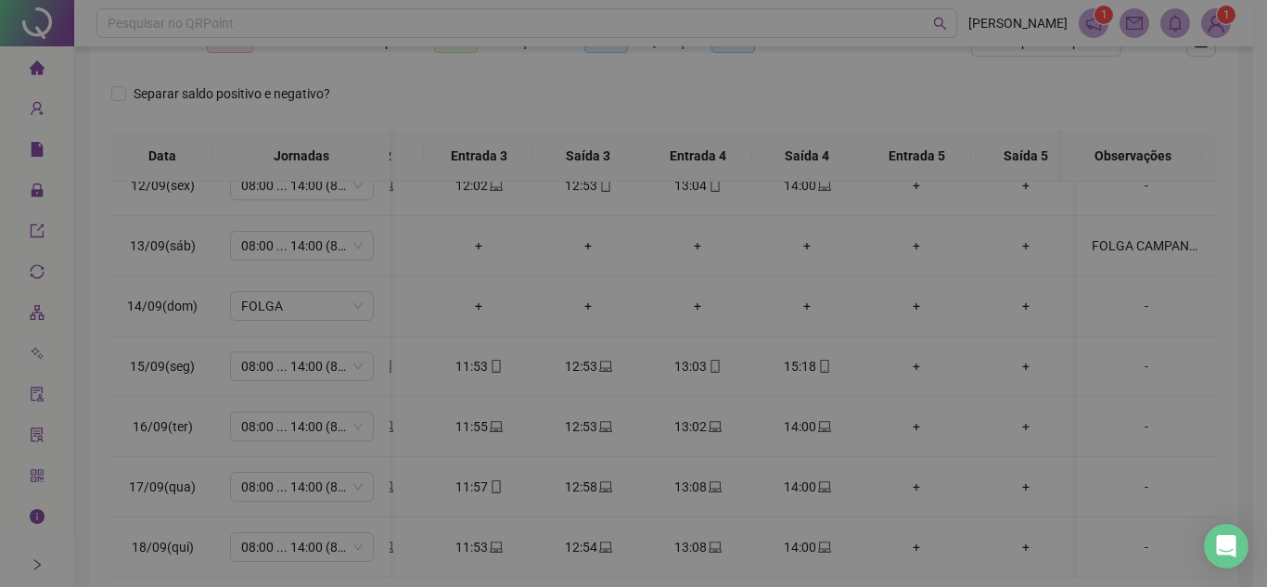
type textarea "**********"
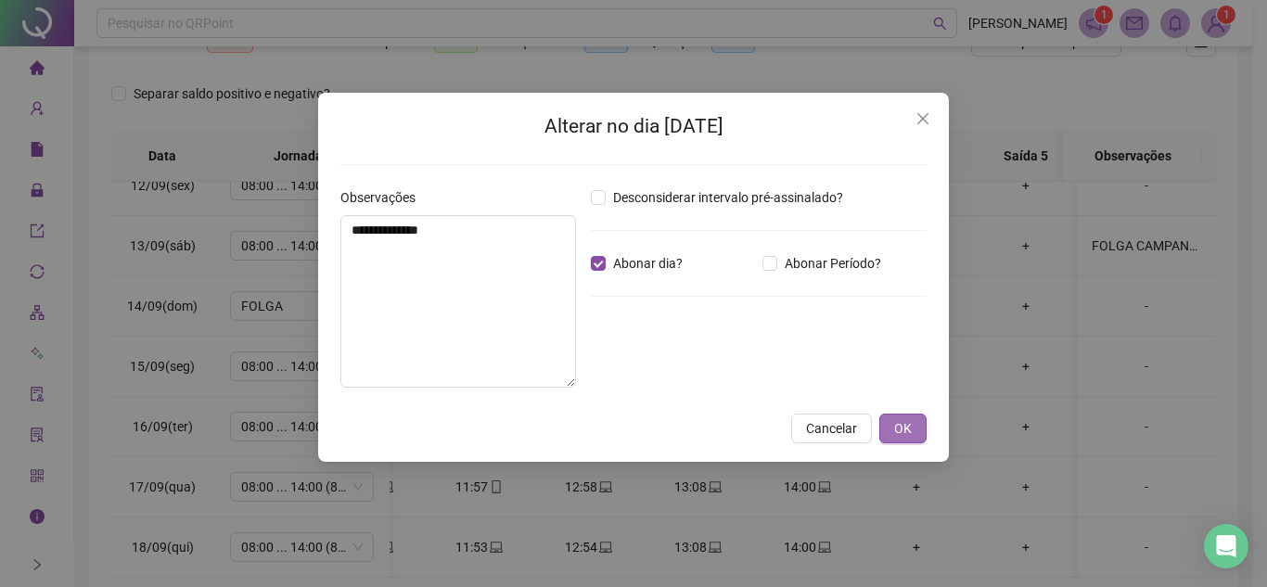
click at [909, 425] on span "OK" at bounding box center [903, 428] width 18 height 20
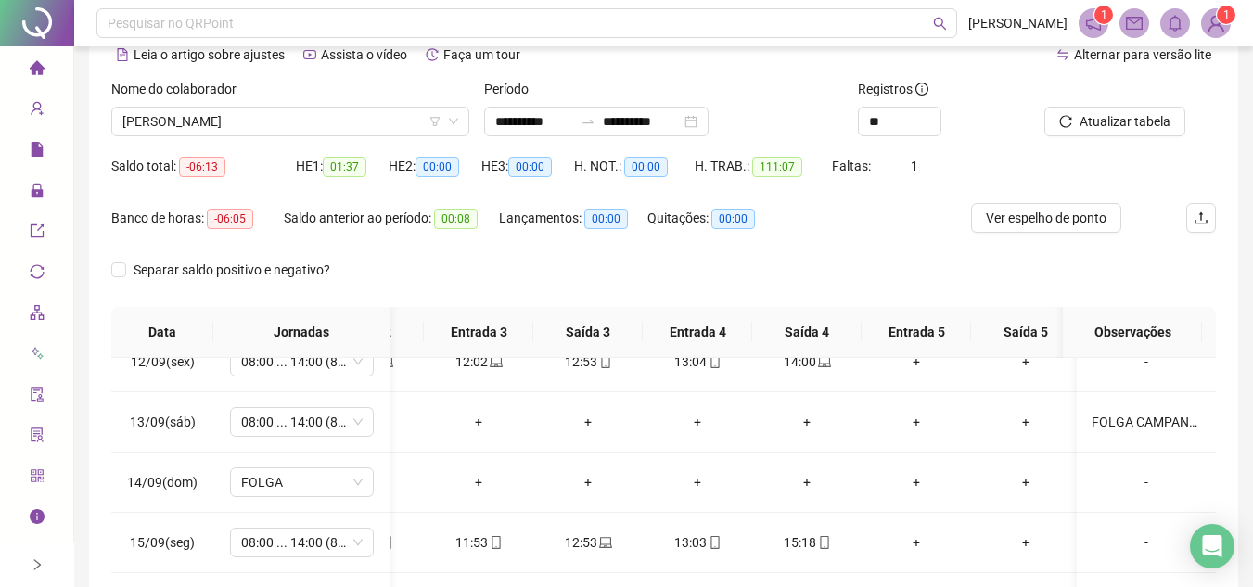
scroll to position [25, 0]
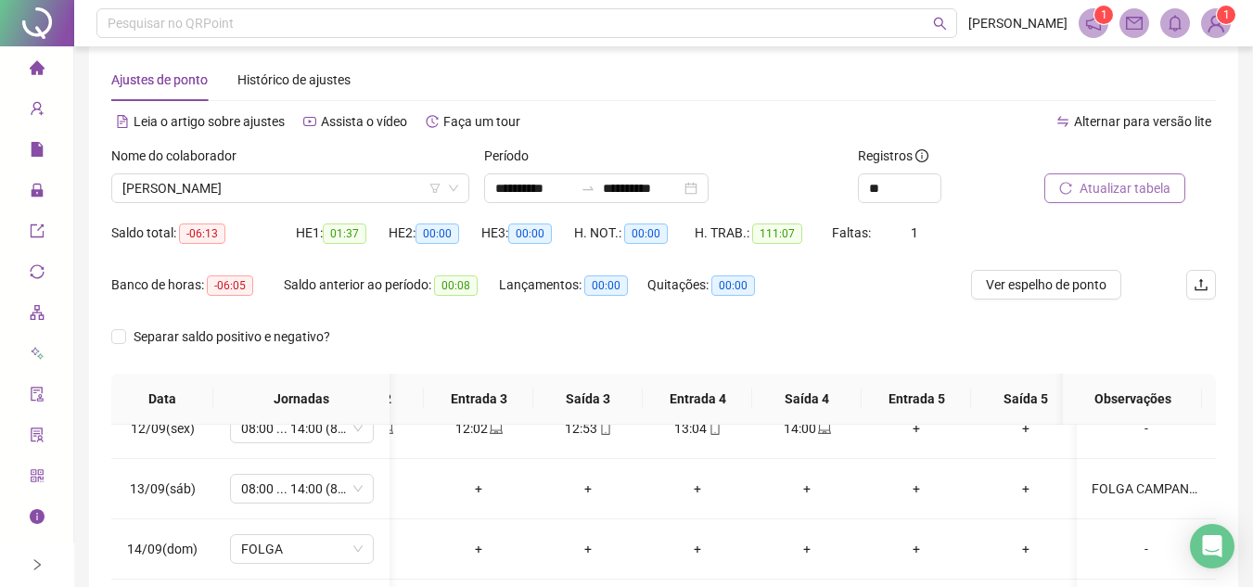
click at [1095, 174] on button "Atualizar tabela" at bounding box center [1115, 188] width 141 height 30
click at [303, 185] on span "ALICE CARDOSO DA COSTA" at bounding box center [290, 188] width 336 height 28
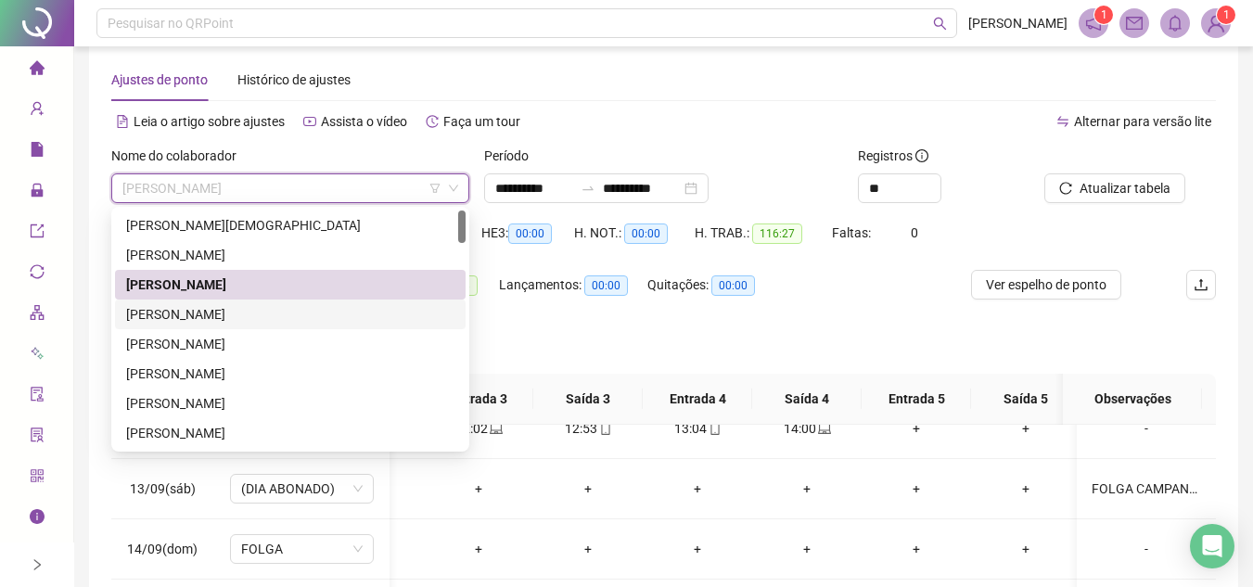
click at [244, 309] on div "ALINE GOMES FERREIRA" at bounding box center [290, 314] width 328 height 20
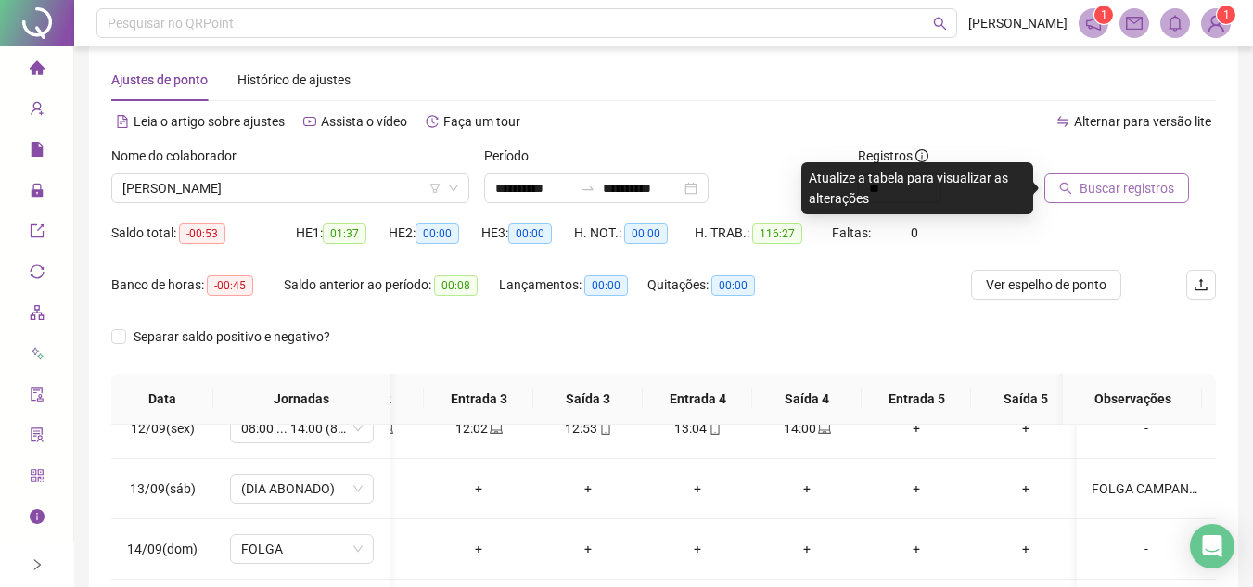
click at [1153, 186] on span "Buscar registros" at bounding box center [1127, 188] width 95 height 20
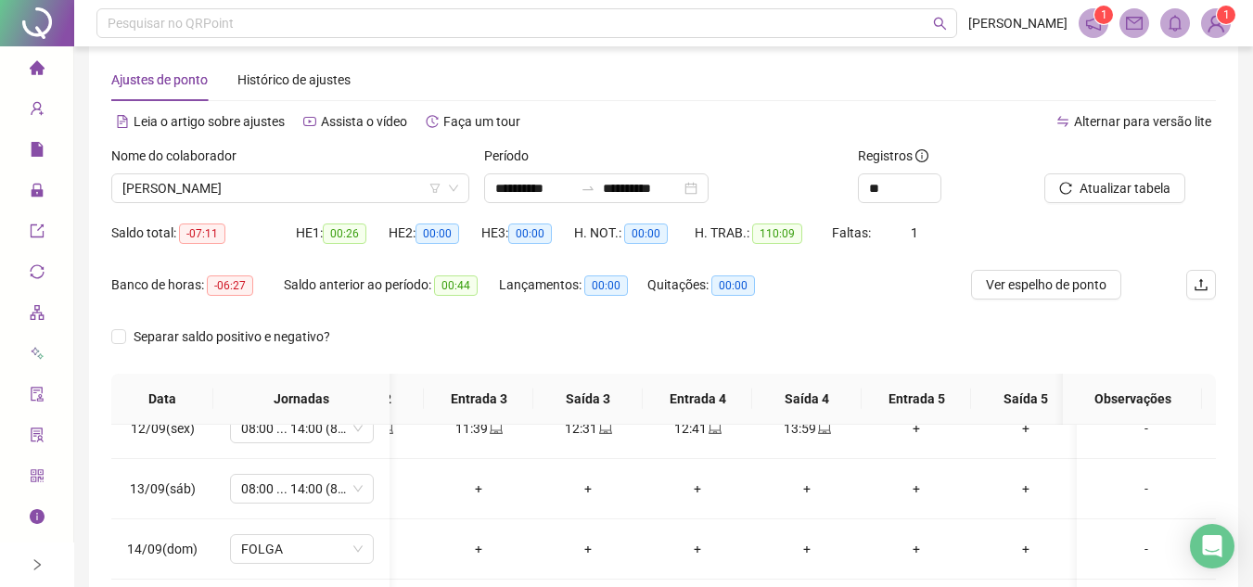
click at [851, 316] on div "Banco de horas: -06:27 Saldo anterior ao período: 00:44 Lançamentos: 00:00 Quit…" at bounding box center [525, 296] width 828 height 52
click at [1135, 479] on div "-" at bounding box center [1146, 489] width 109 height 20
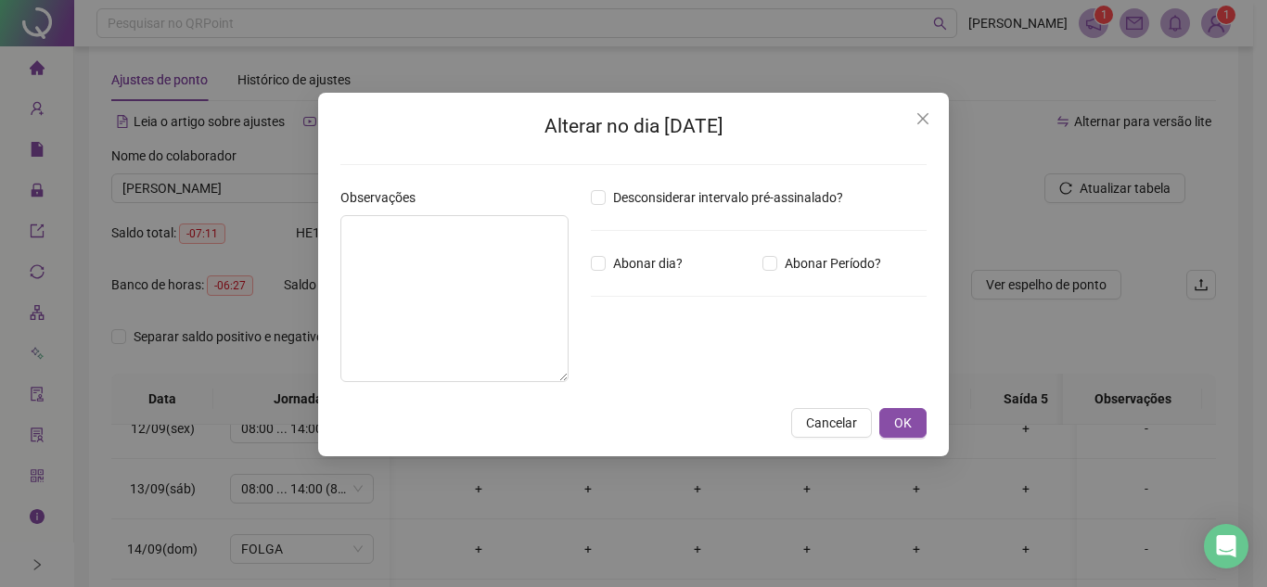
click at [577, 258] on div "Observações" at bounding box center [458, 292] width 250 height 210
click at [469, 255] on textarea at bounding box center [454, 298] width 228 height 167
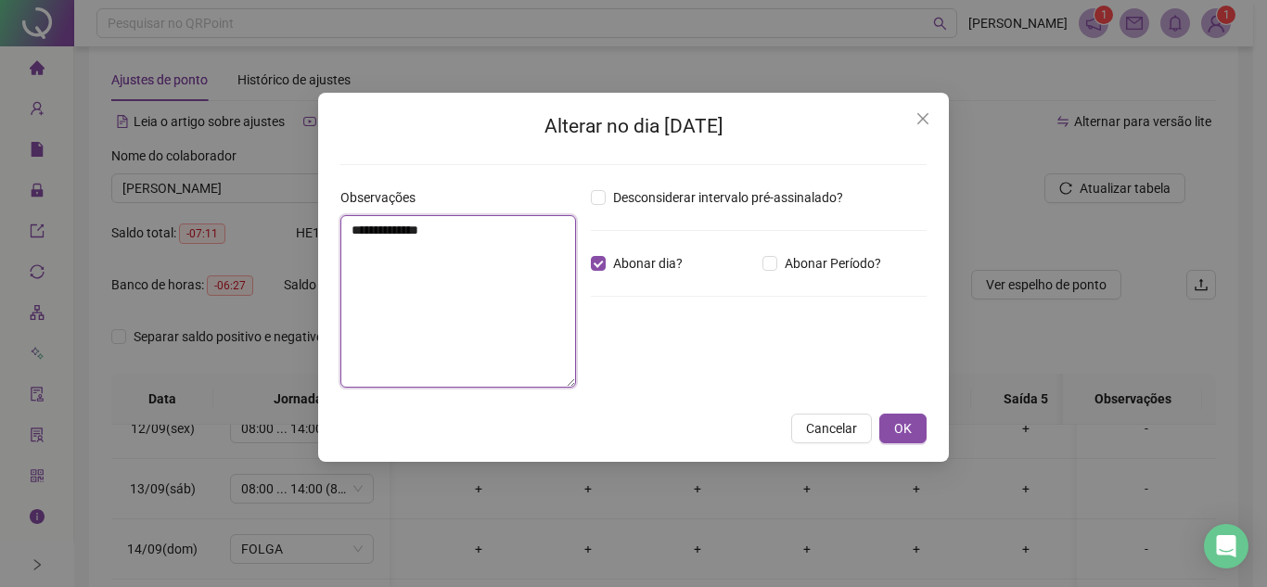
drag, startPoint x: 471, startPoint y: 231, endPoint x: 341, endPoint y: 225, distance: 130.0
click at [341, 225] on textarea "**********" at bounding box center [458, 301] width 236 height 173
type textarea "**********"
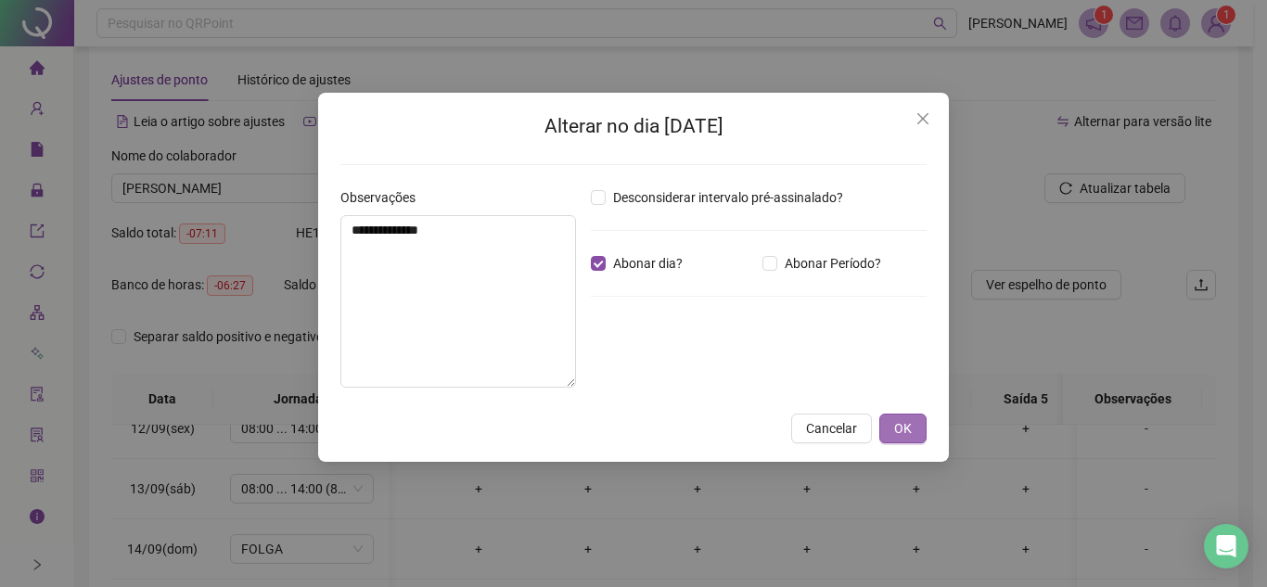
click at [913, 429] on button "OK" at bounding box center [902, 429] width 47 height 30
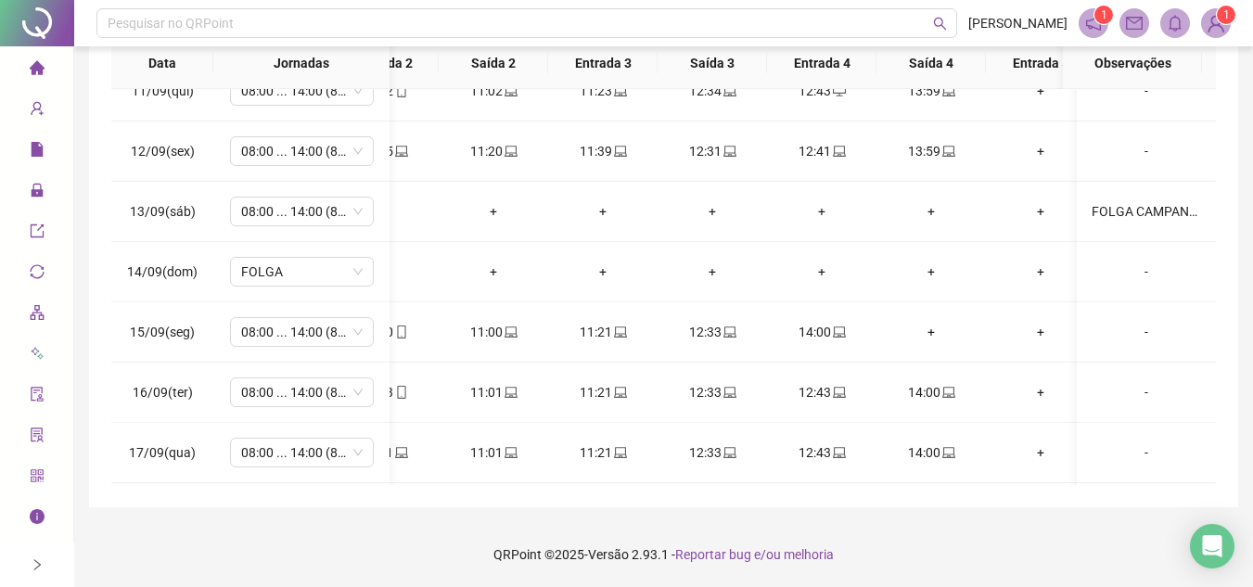
scroll to position [0, 380]
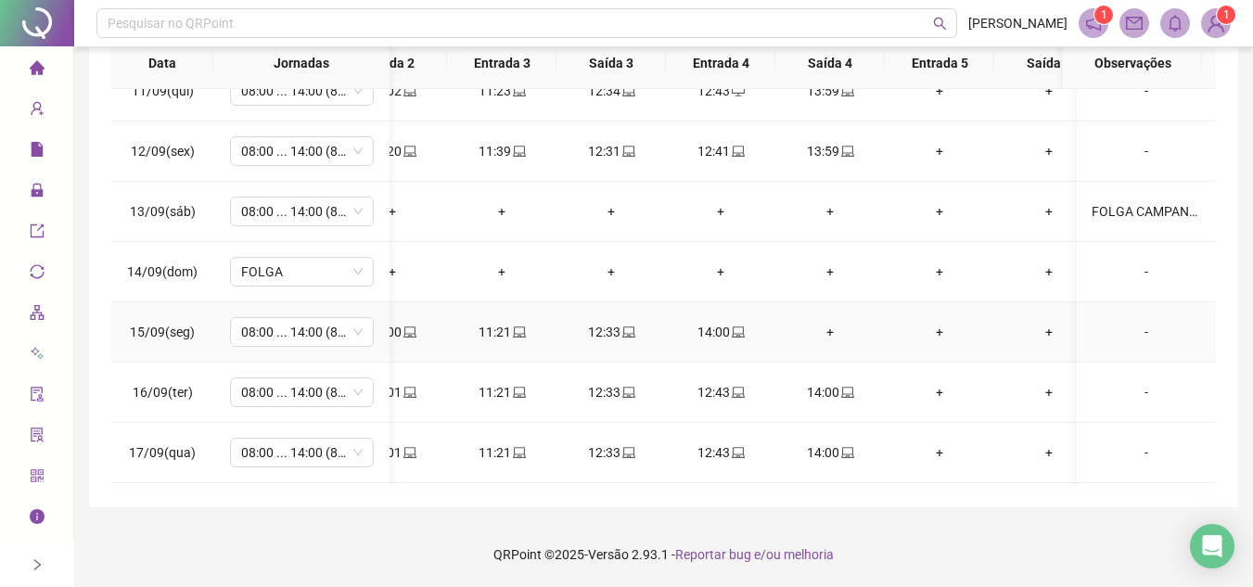
click at [837, 328] on div "+" at bounding box center [830, 332] width 80 height 20
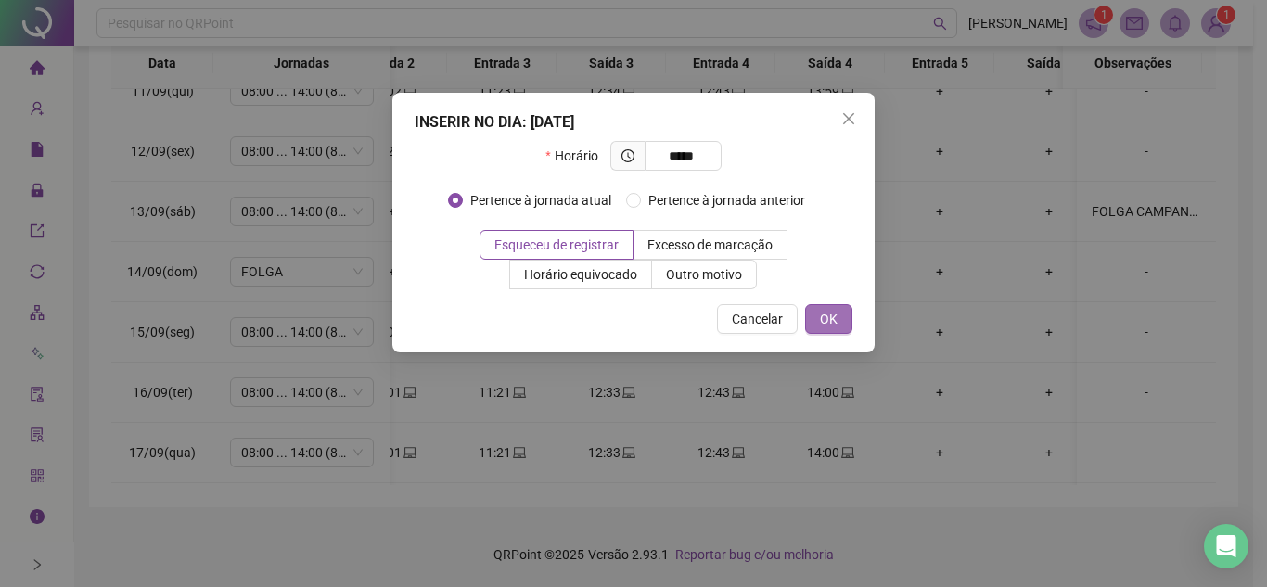
type input "*****"
drag, startPoint x: 824, startPoint y: 313, endPoint x: 1006, endPoint y: 378, distance: 193.4
click at [825, 313] on span "OK" at bounding box center [829, 319] width 18 height 20
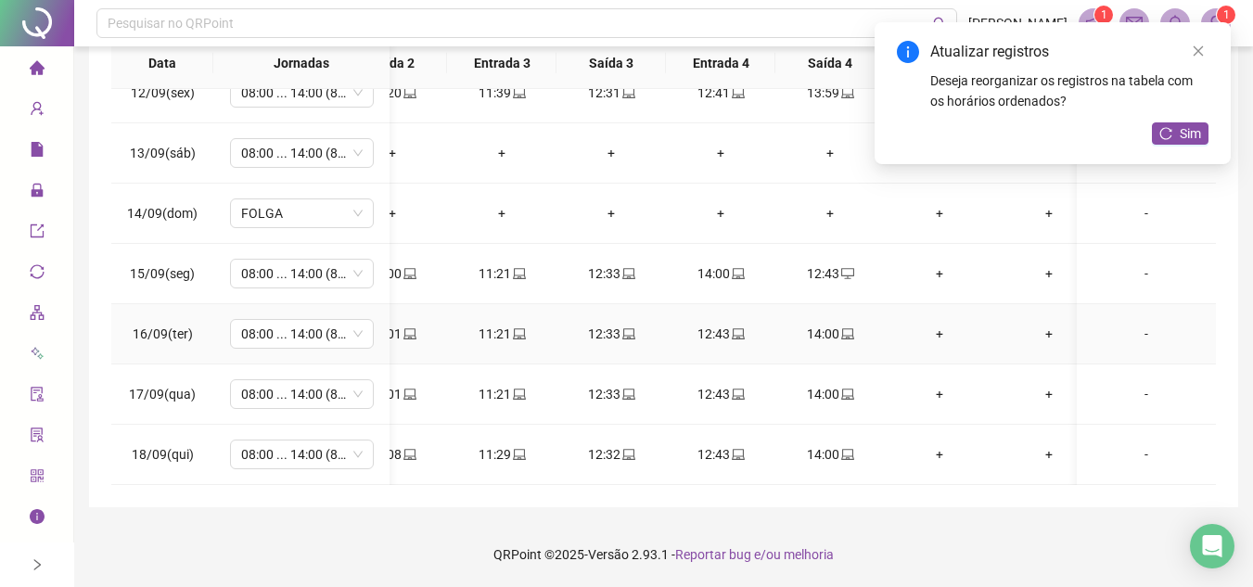
scroll to position [1093, 380]
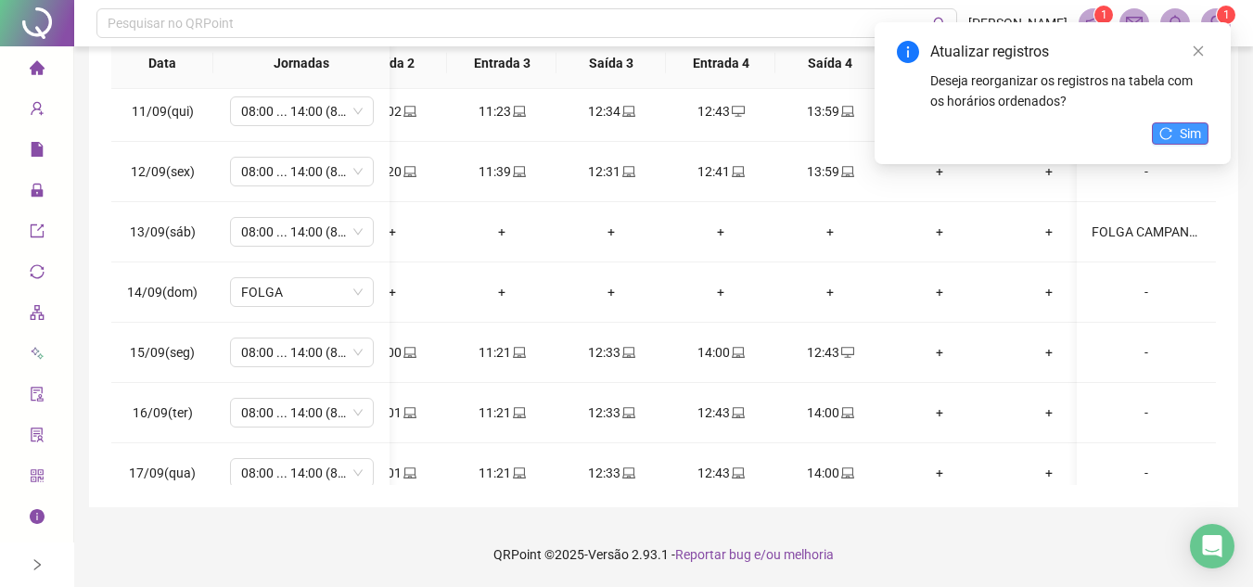
click at [1201, 124] on button "Sim" at bounding box center [1180, 133] width 57 height 22
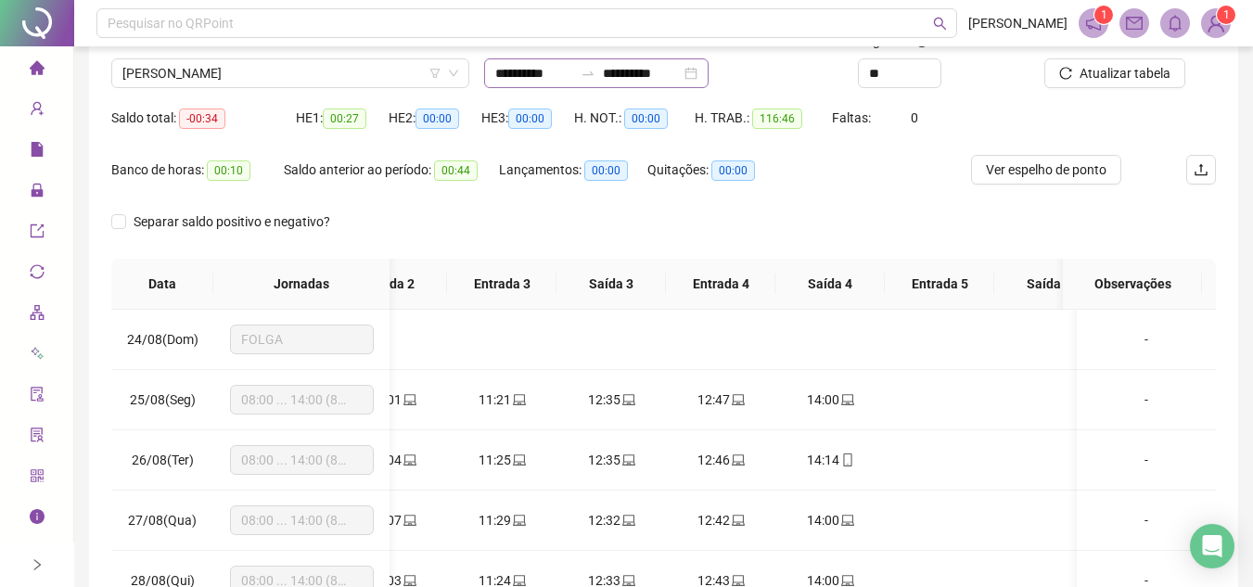
scroll to position [0, 0]
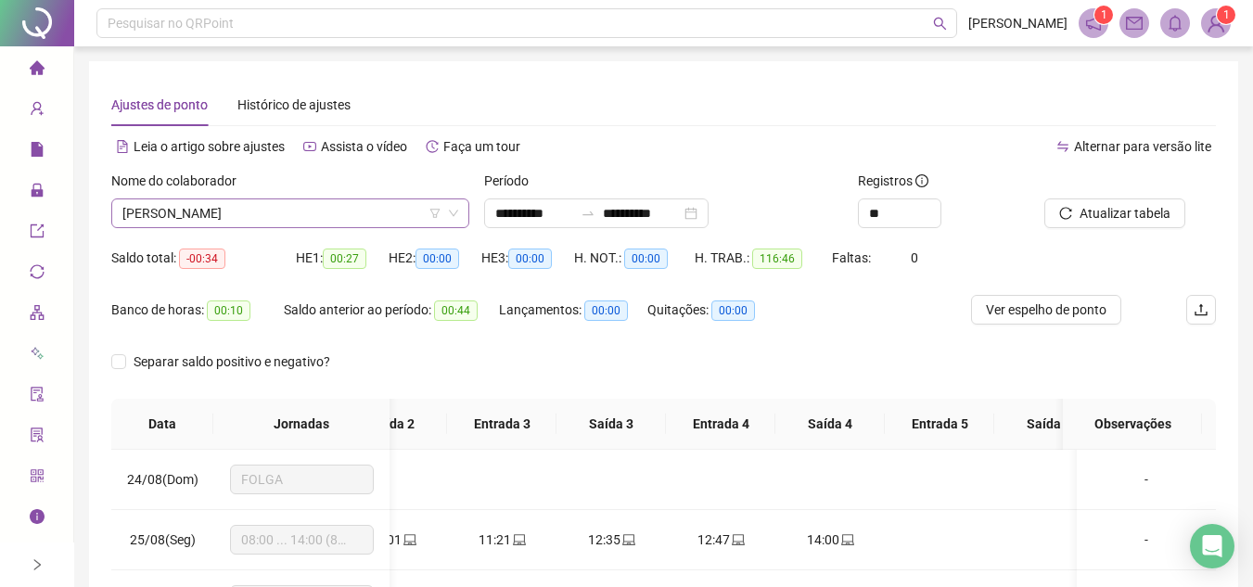
click at [269, 211] on span "ALINE GOMES FERREIRA" at bounding box center [290, 213] width 336 height 28
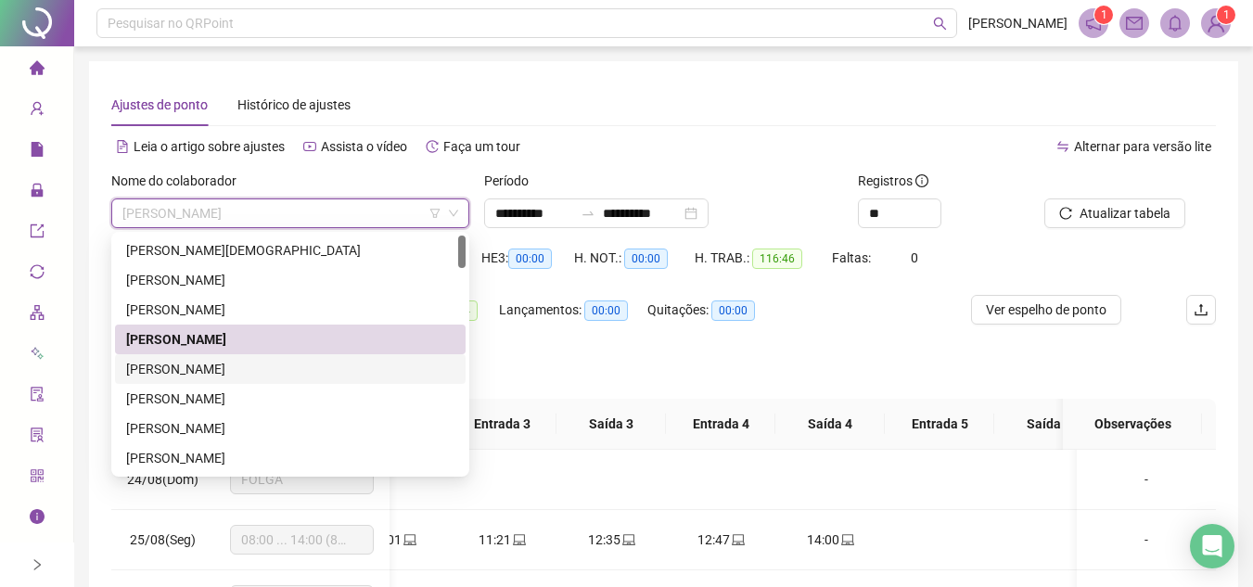
click at [228, 363] on div "ANA LUIZA VIEIRA" at bounding box center [290, 369] width 328 height 20
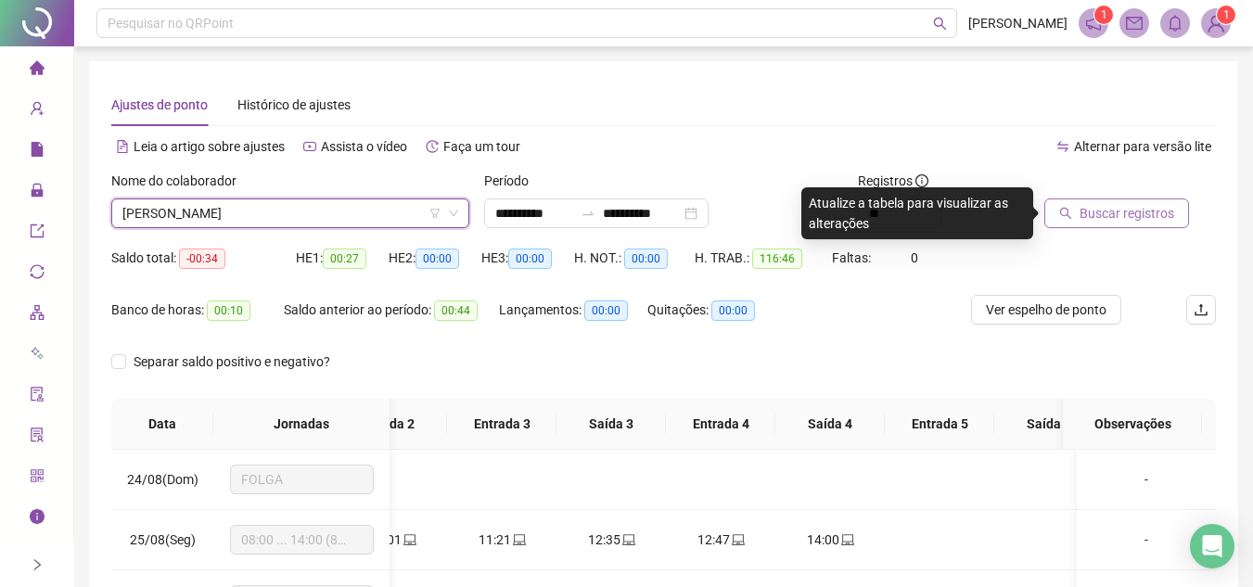
click at [1140, 216] on span "Buscar registros" at bounding box center [1127, 213] width 95 height 20
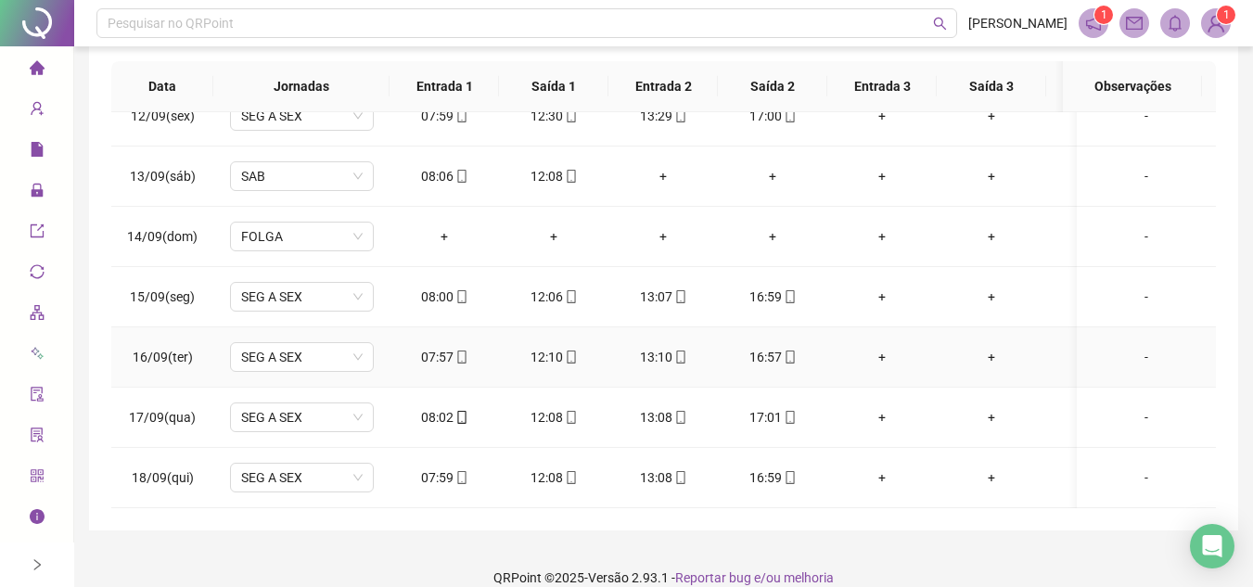
scroll to position [361, 0]
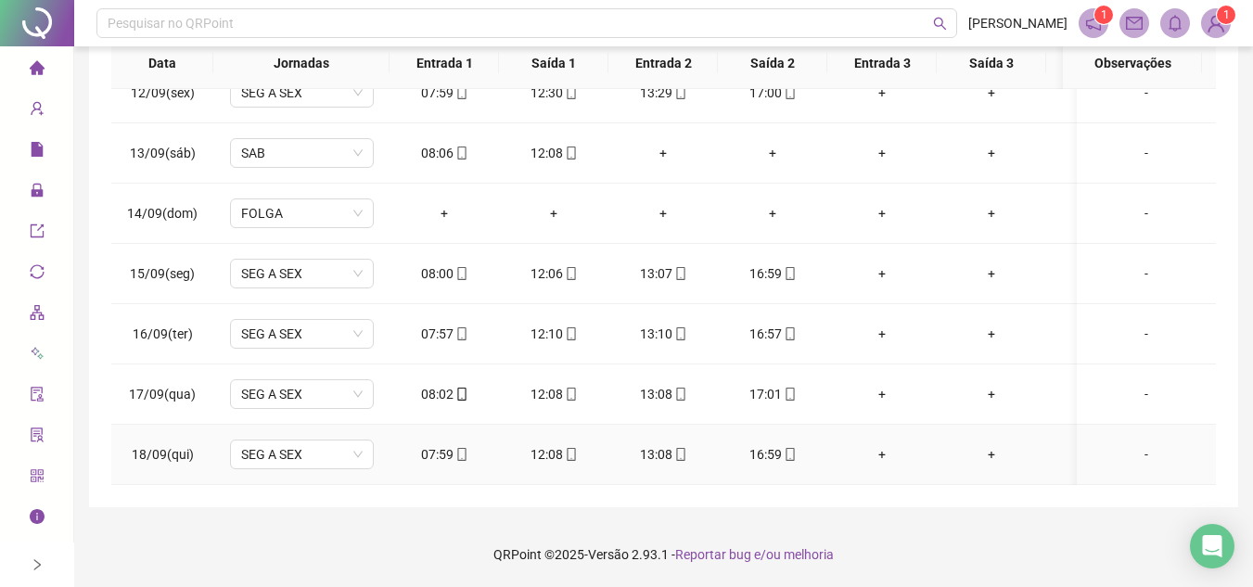
click at [790, 448] on icon "mobile" at bounding box center [790, 454] width 13 height 13
type input "**********"
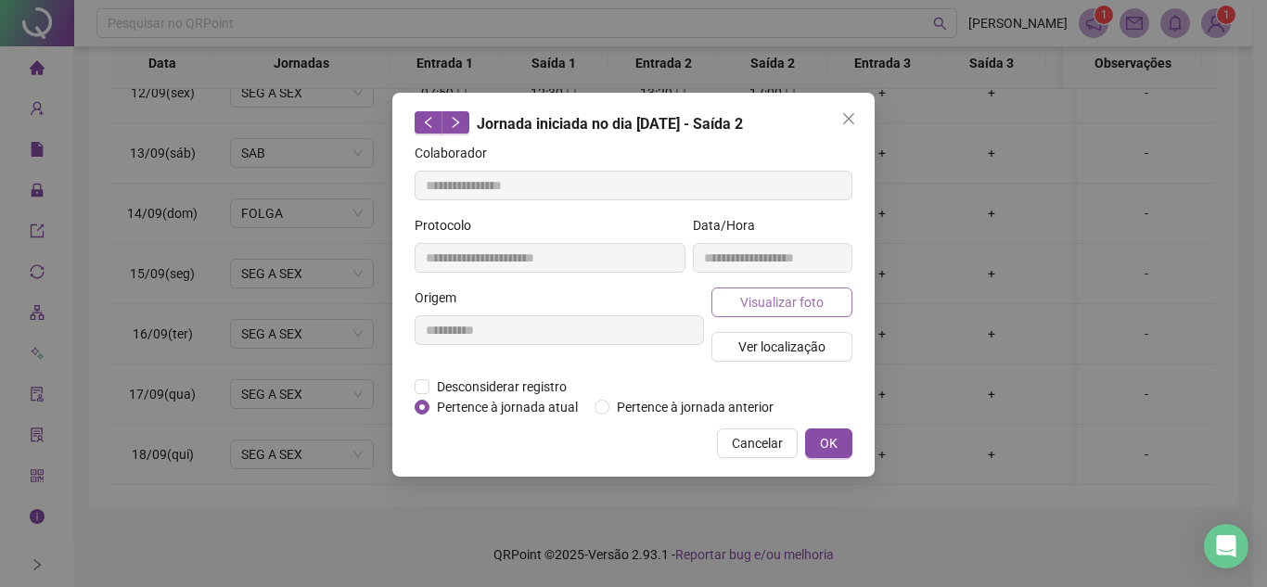
click at [802, 300] on span "Visualizar foto" at bounding box center [781, 302] width 83 height 20
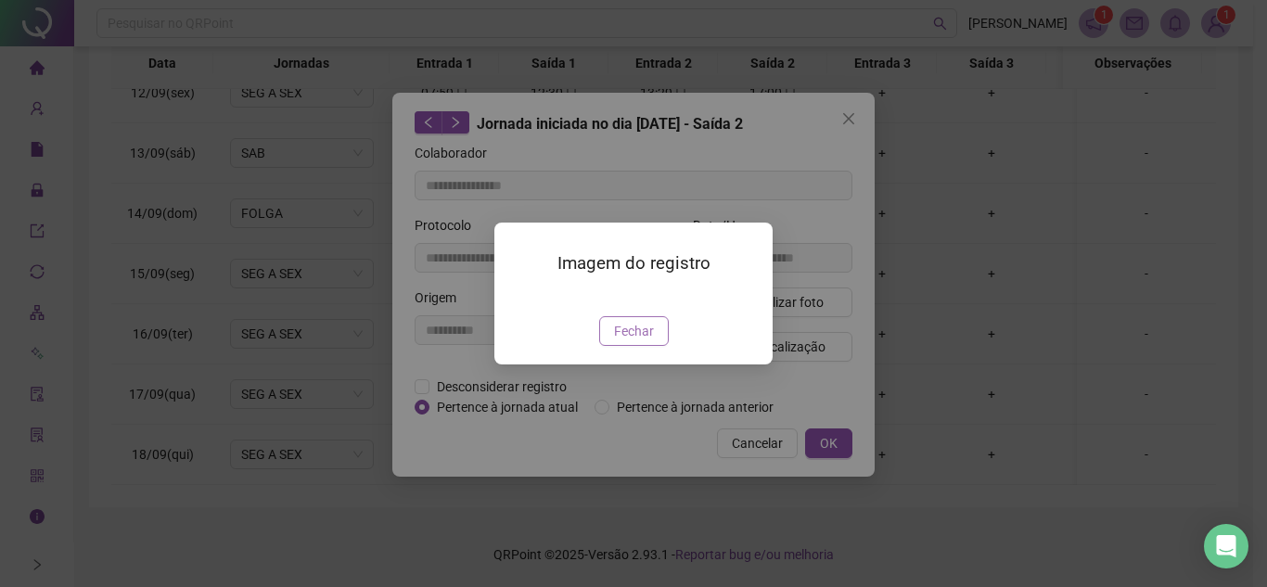
click at [640, 341] on span "Fechar" at bounding box center [634, 331] width 40 height 20
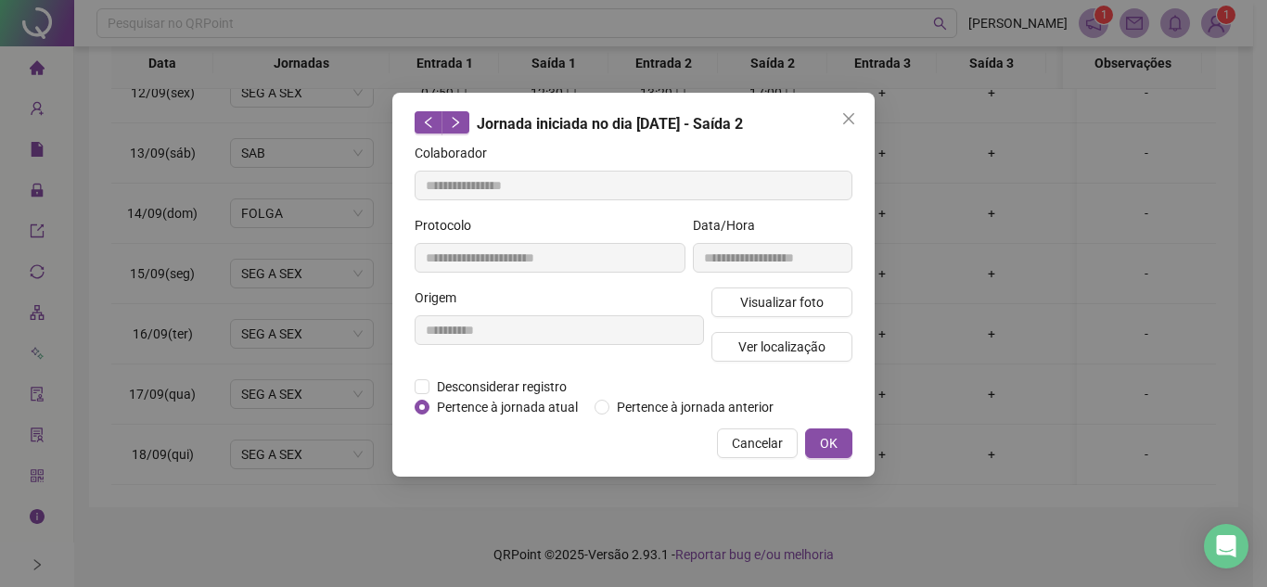
click at [850, 115] on icon "close" at bounding box center [848, 118] width 15 height 15
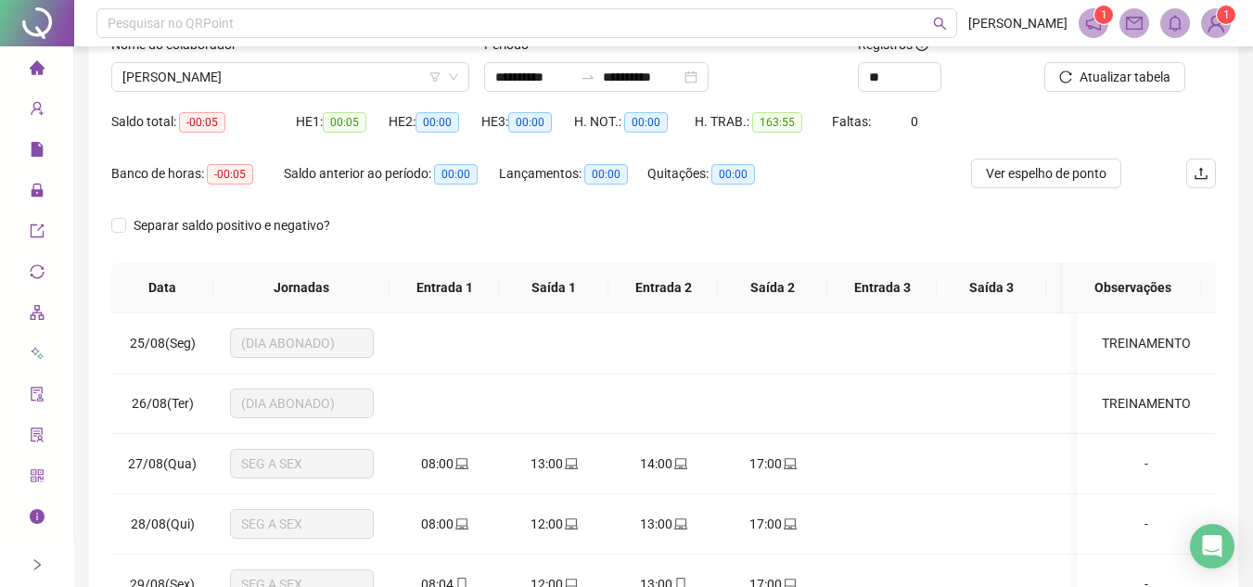
scroll to position [0, 0]
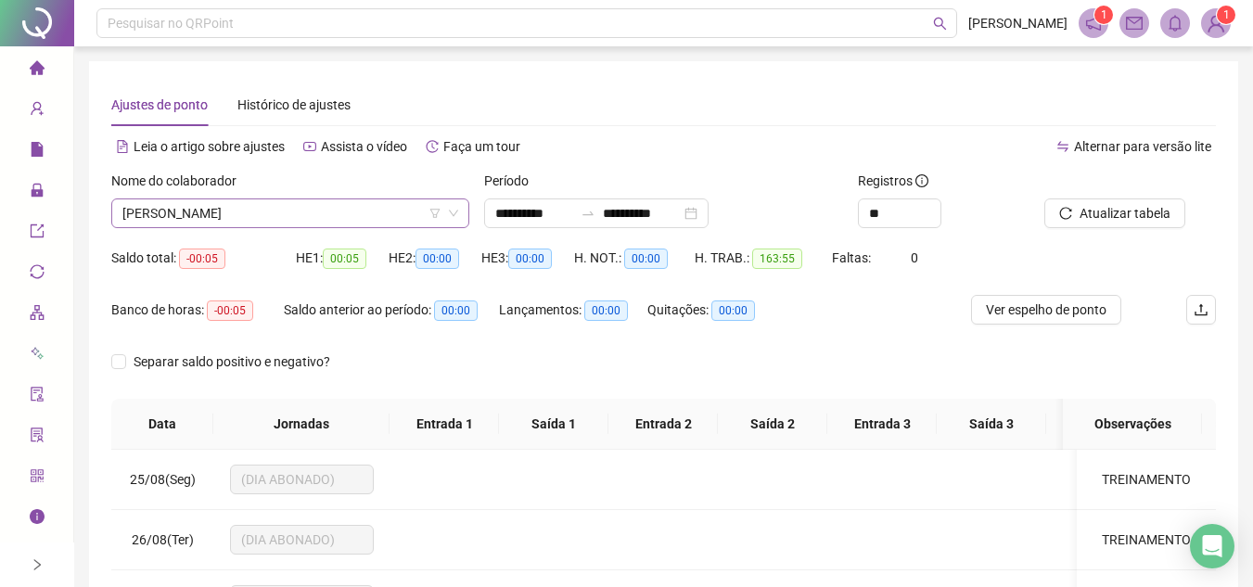
click at [383, 206] on span "ANA LUIZA VIEIRA" at bounding box center [290, 213] width 336 height 28
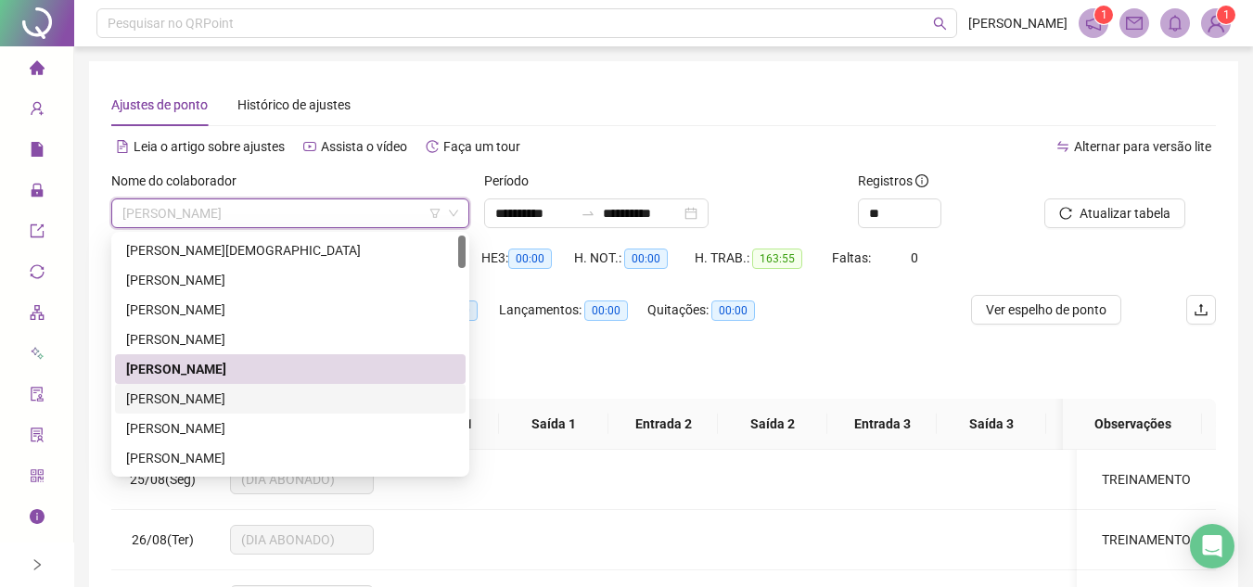
click at [270, 399] on div "BARBARA DAYANNA CAMPOS" at bounding box center [290, 399] width 328 height 20
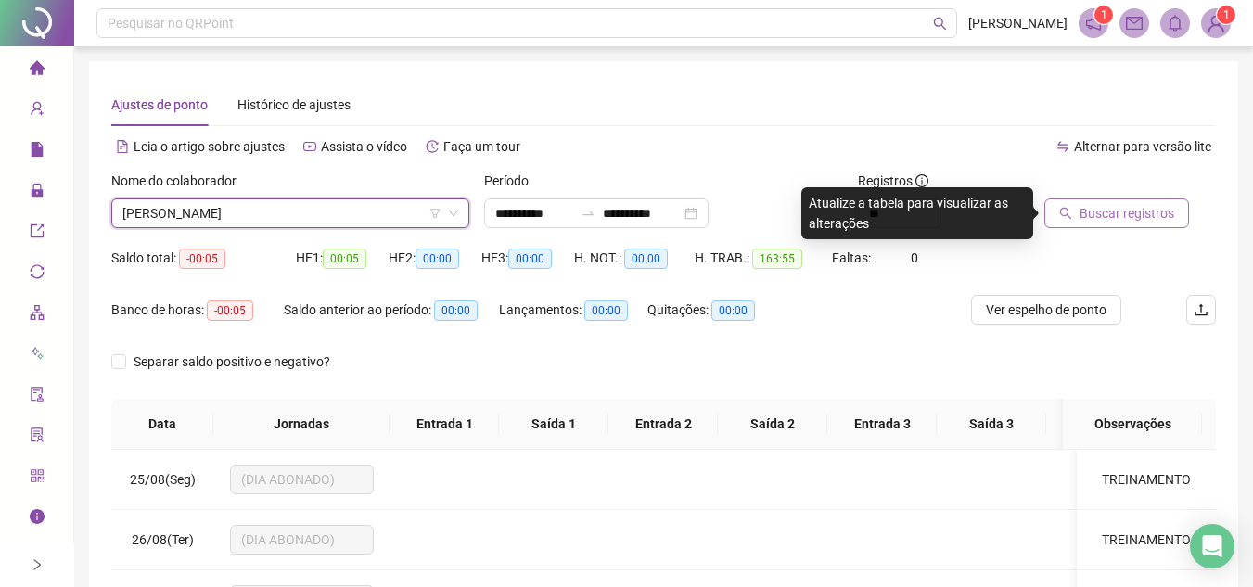
click at [1126, 212] on span "Buscar registros" at bounding box center [1127, 213] width 95 height 20
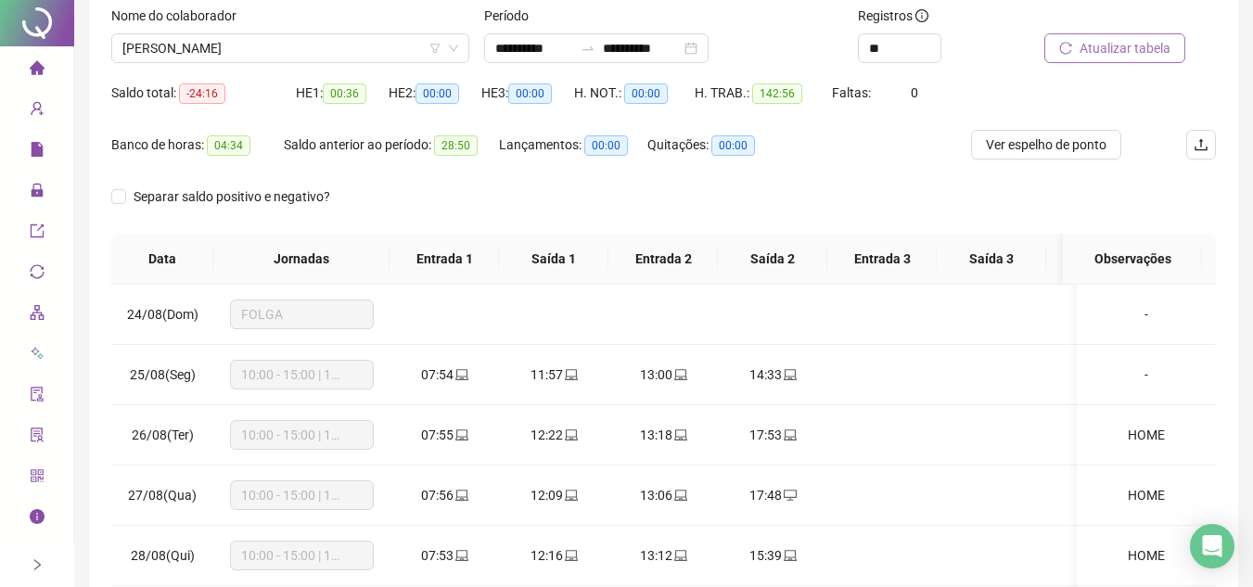
scroll to position [361, 0]
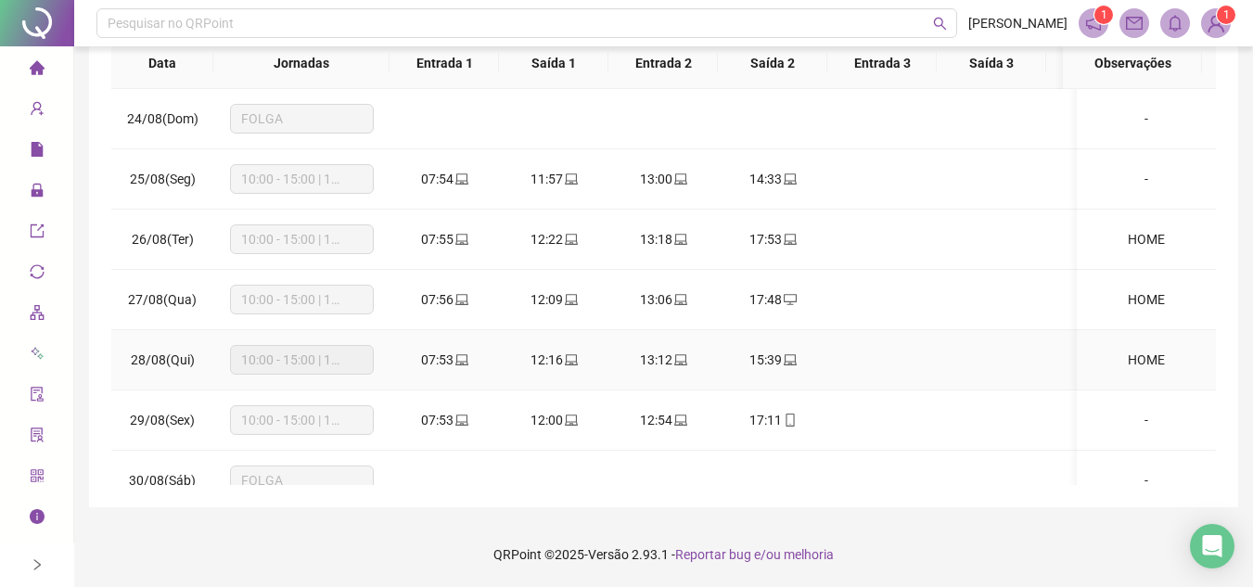
click at [466, 358] on icon "laptop" at bounding box center [461, 359] width 13 height 11
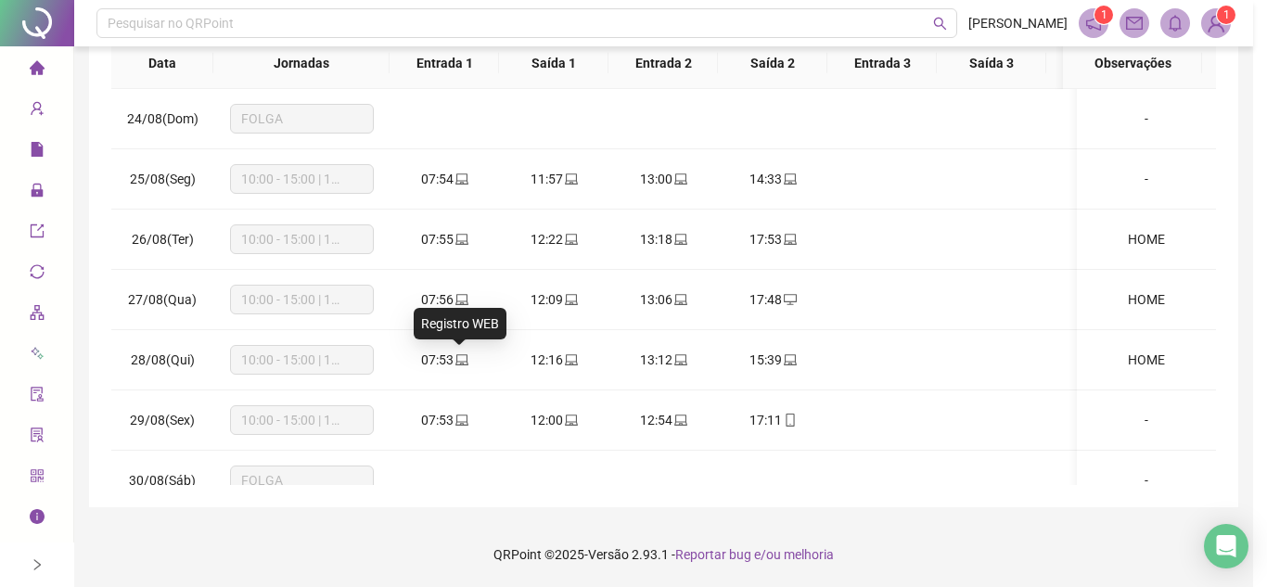
type input "**********"
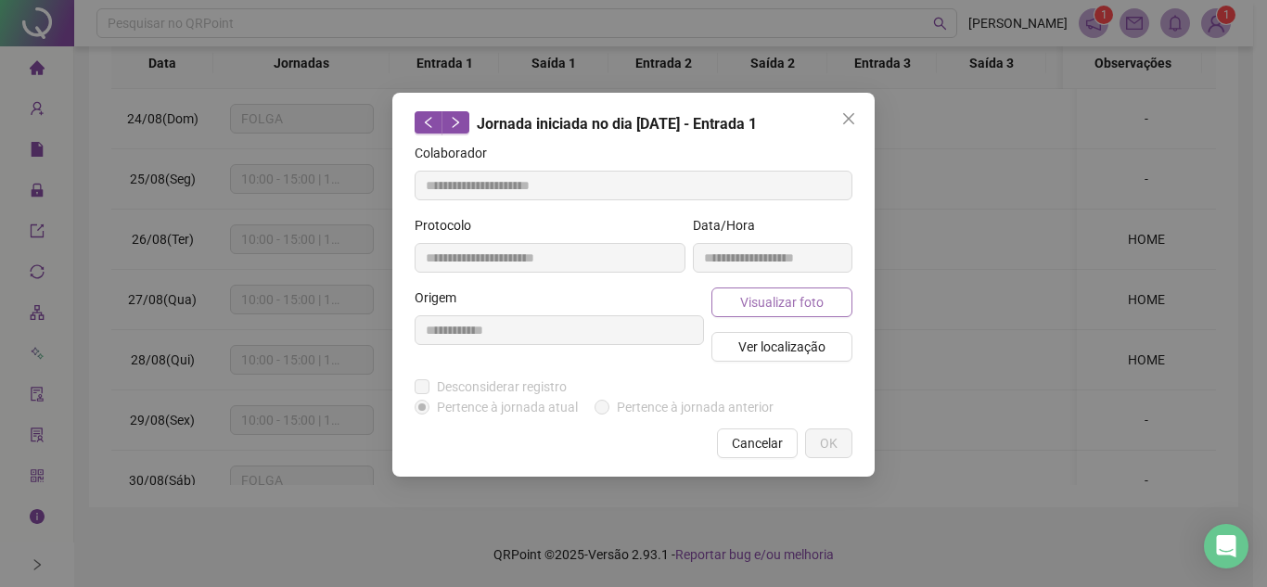
click at [785, 294] on span "Visualizar foto" at bounding box center [781, 302] width 83 height 20
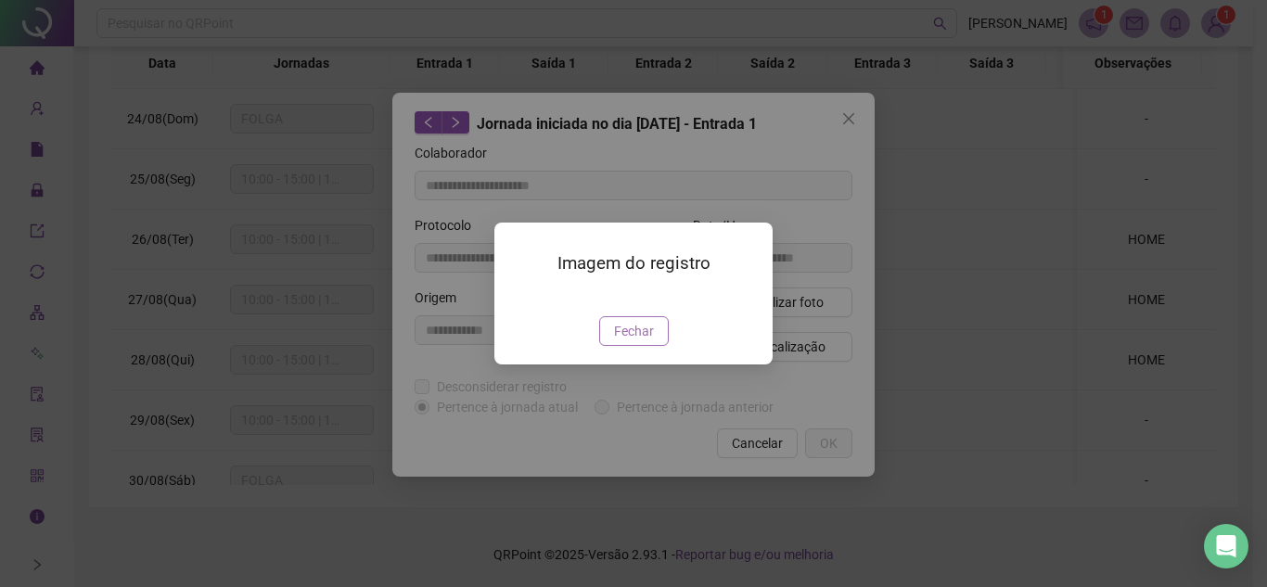
click at [650, 341] on span "Fechar" at bounding box center [634, 331] width 40 height 20
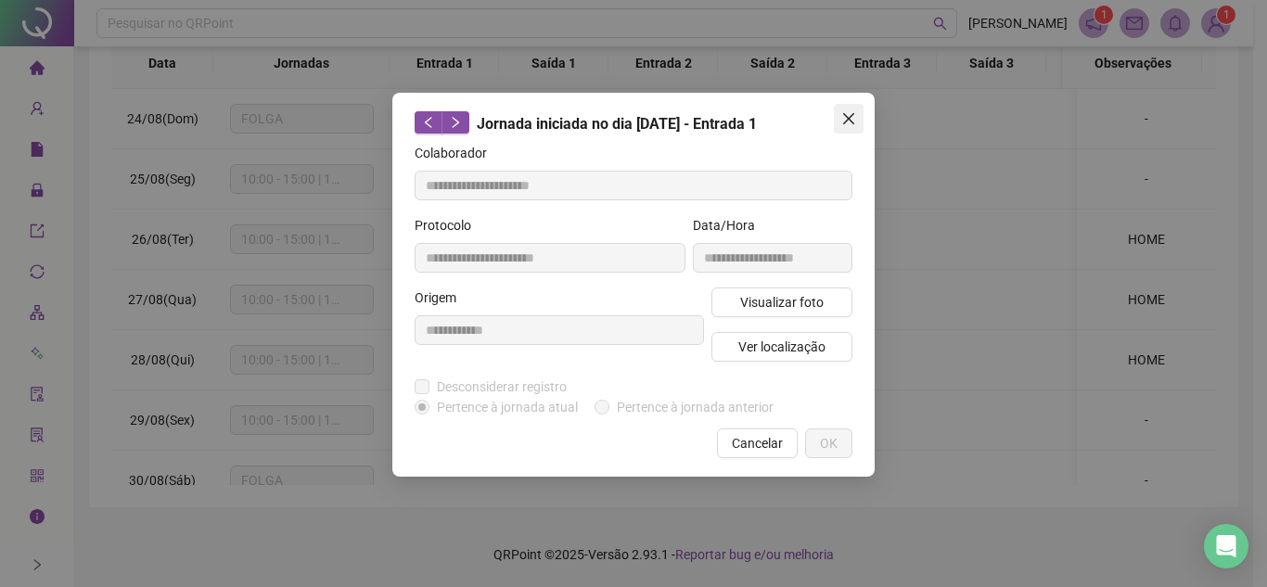
click at [857, 107] on button "Close" at bounding box center [849, 119] width 30 height 30
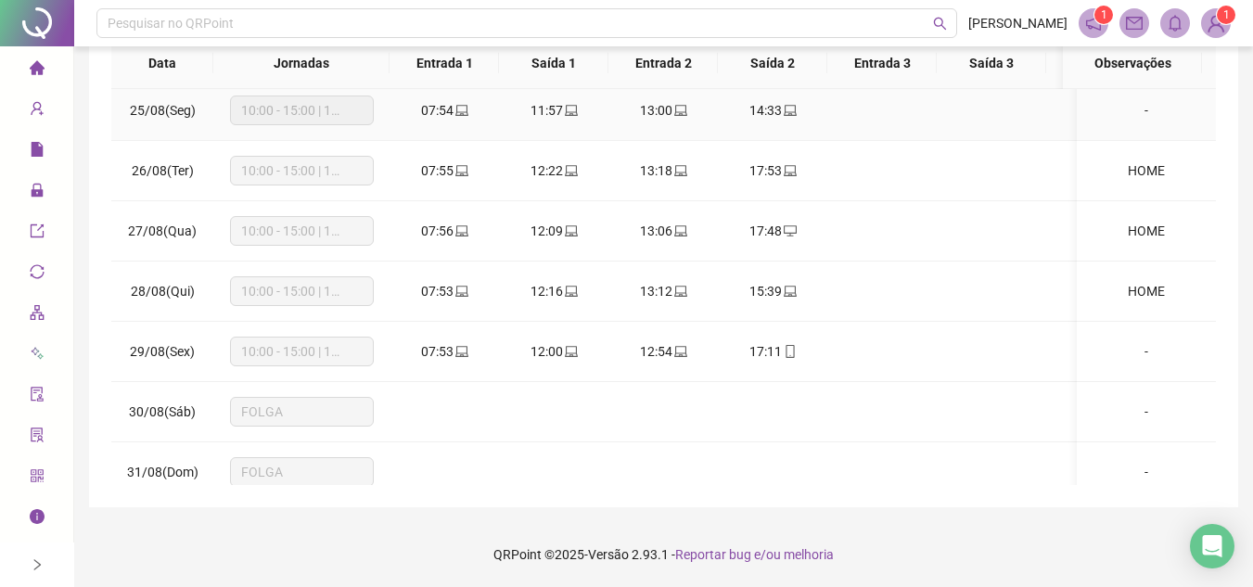
scroll to position [186, 0]
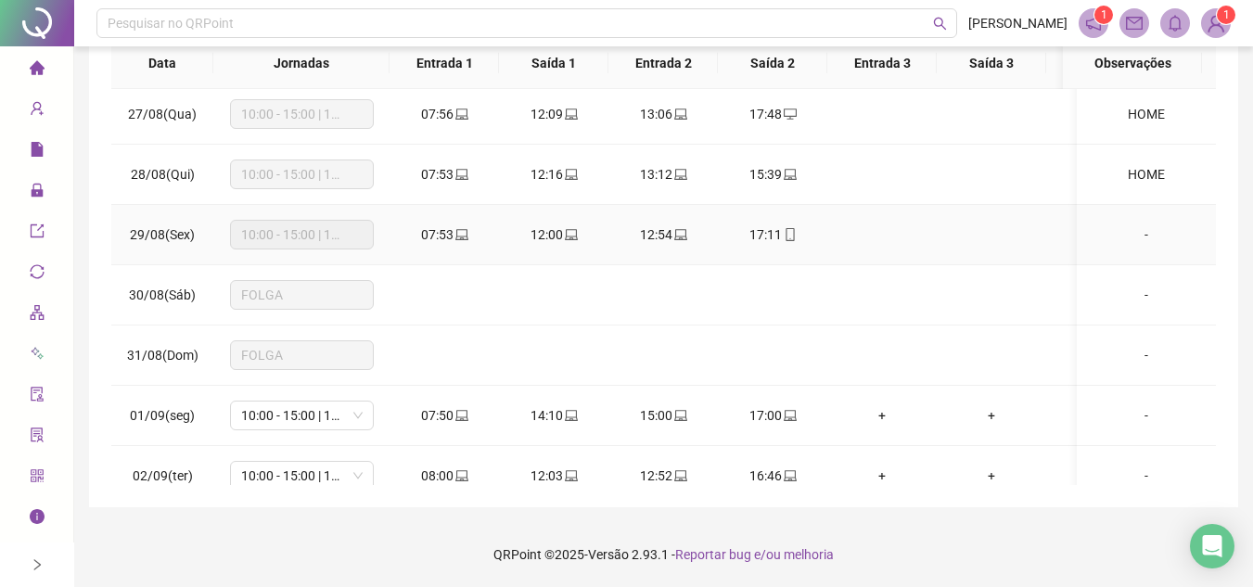
click at [465, 234] on icon "laptop" at bounding box center [461, 234] width 13 height 13
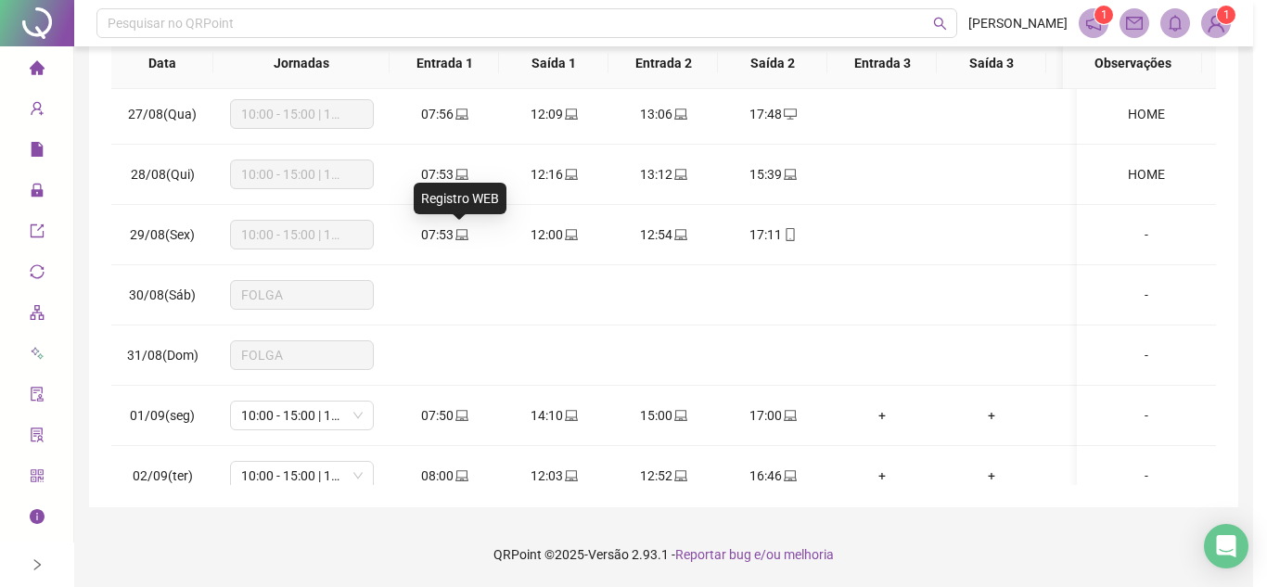
type input "**********"
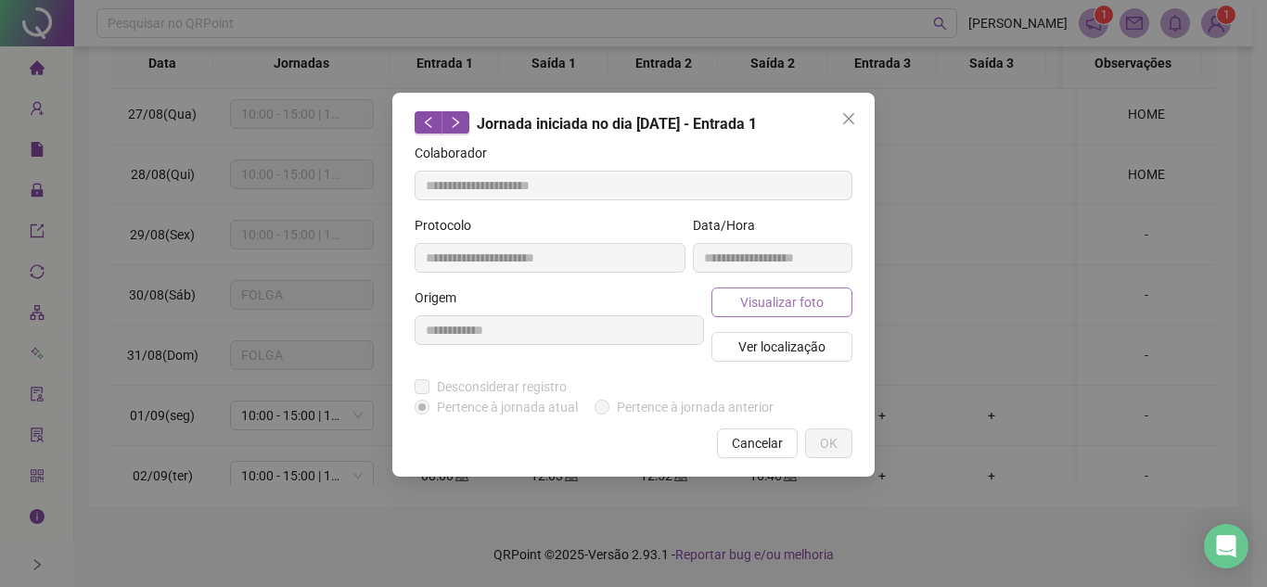
click at [776, 296] on span "Visualizar foto" at bounding box center [781, 302] width 83 height 20
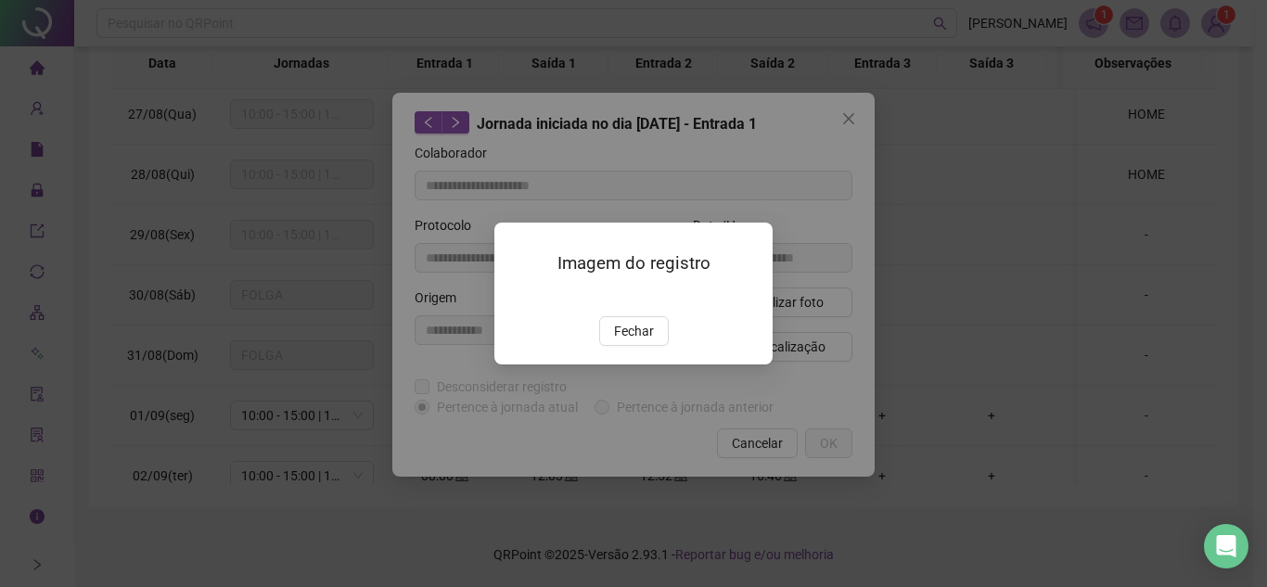
click at [642, 365] on div "Imagem do registro Fechar" at bounding box center [633, 294] width 278 height 142
click at [640, 341] on span "Fechar" at bounding box center [634, 331] width 40 height 20
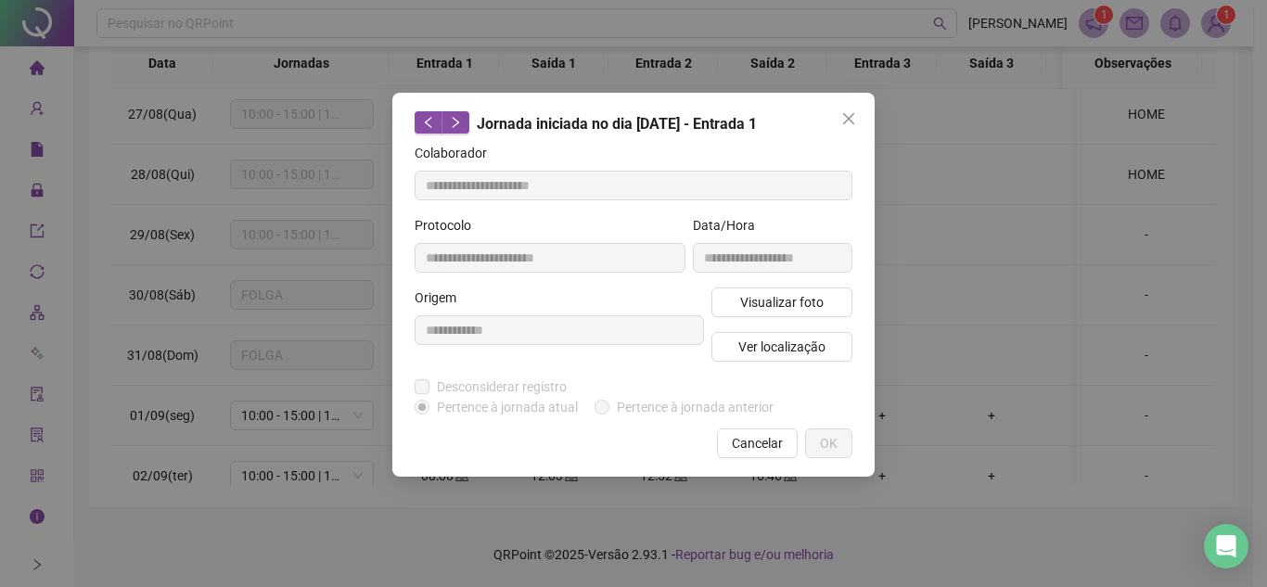
click at [849, 123] on icon "close" at bounding box center [848, 118] width 15 height 15
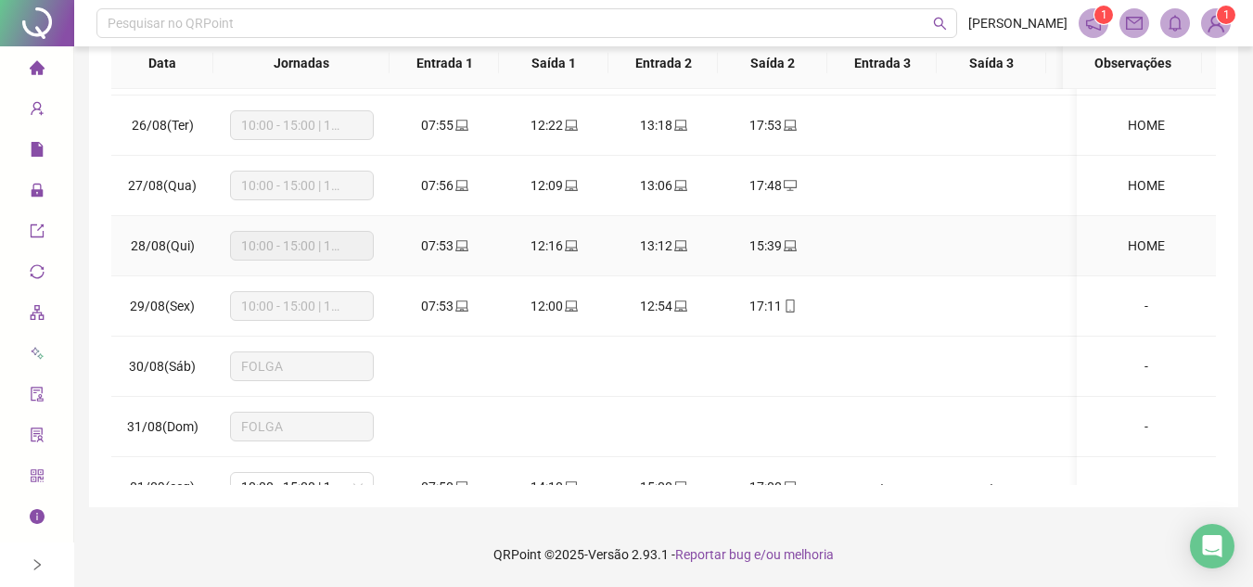
scroll to position [93, 0]
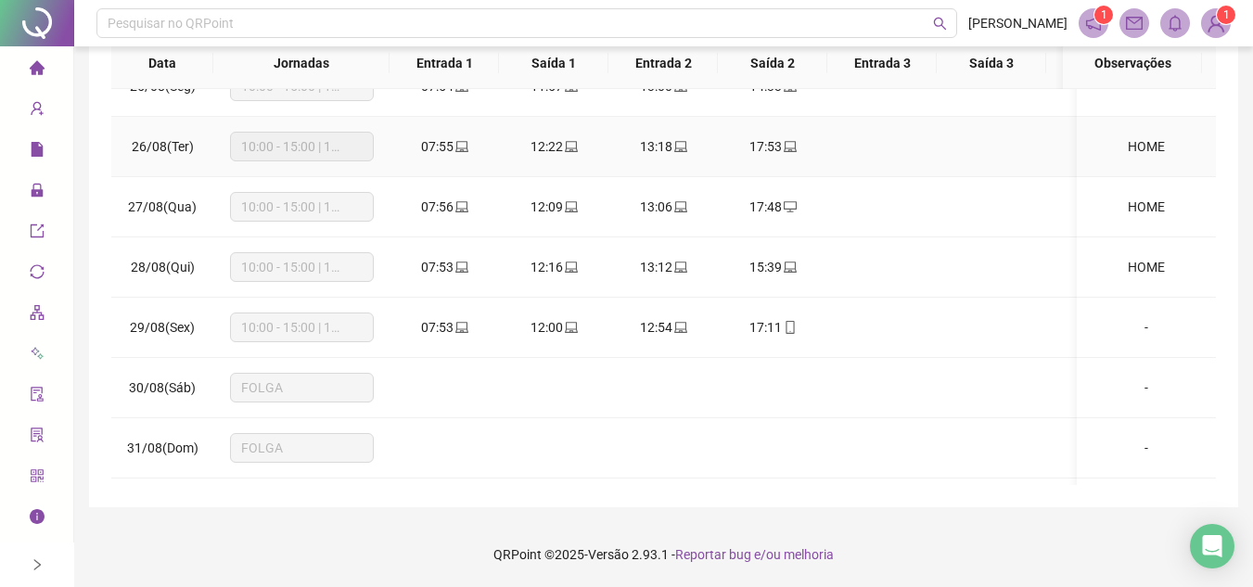
click at [565, 148] on icon "laptop" at bounding box center [571, 146] width 13 height 11
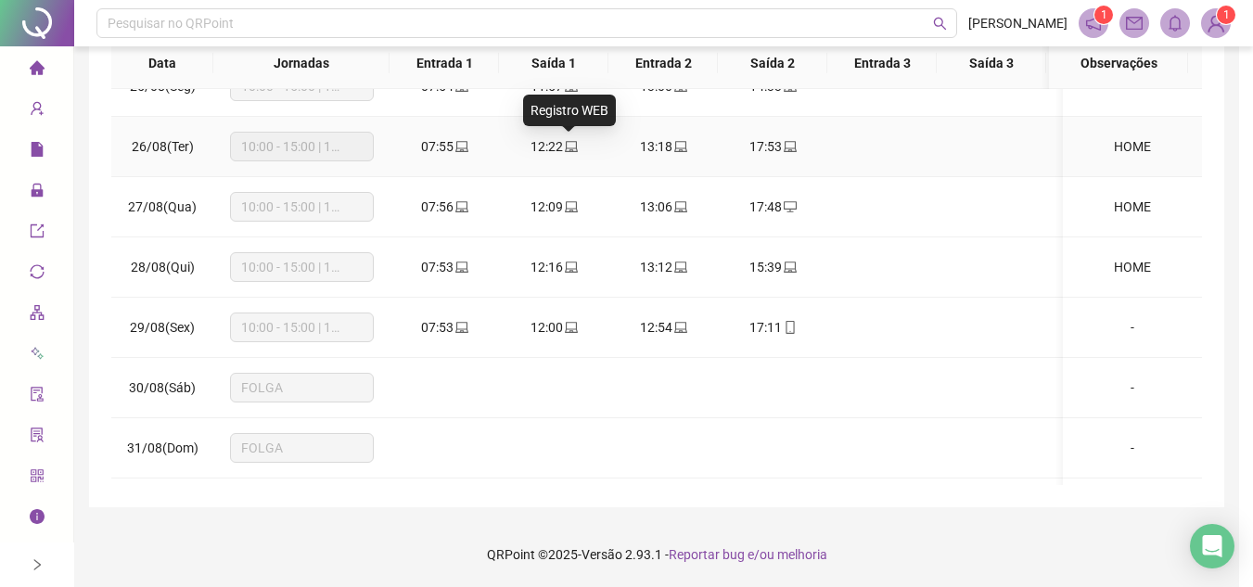
type input "**********"
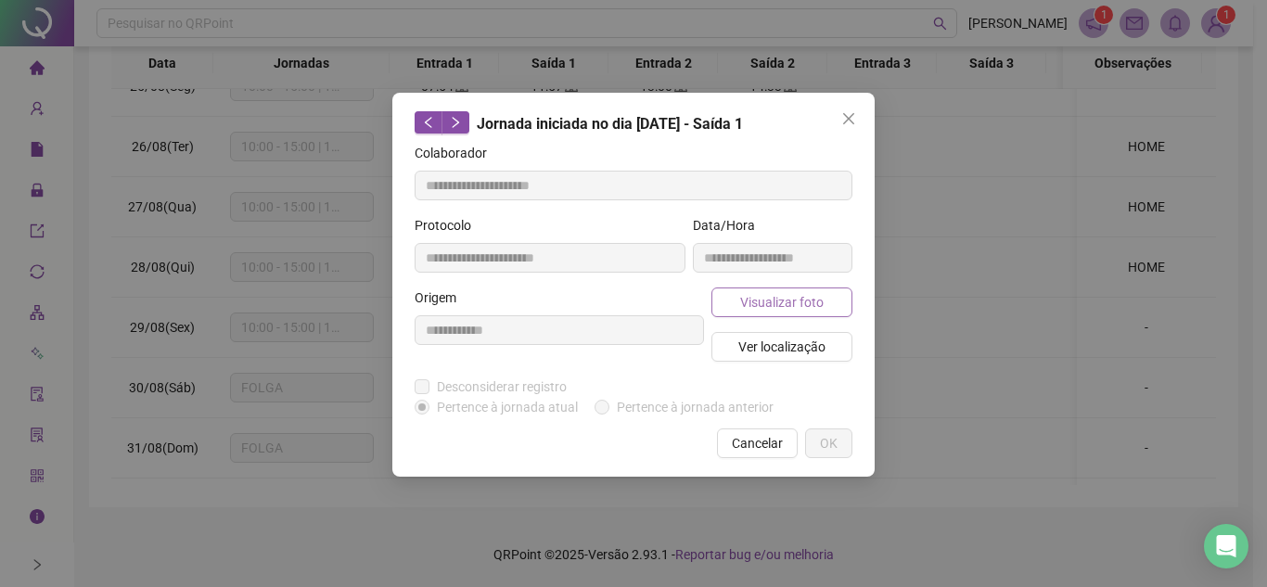
click at [782, 301] on span "Visualizar foto" at bounding box center [781, 302] width 83 height 20
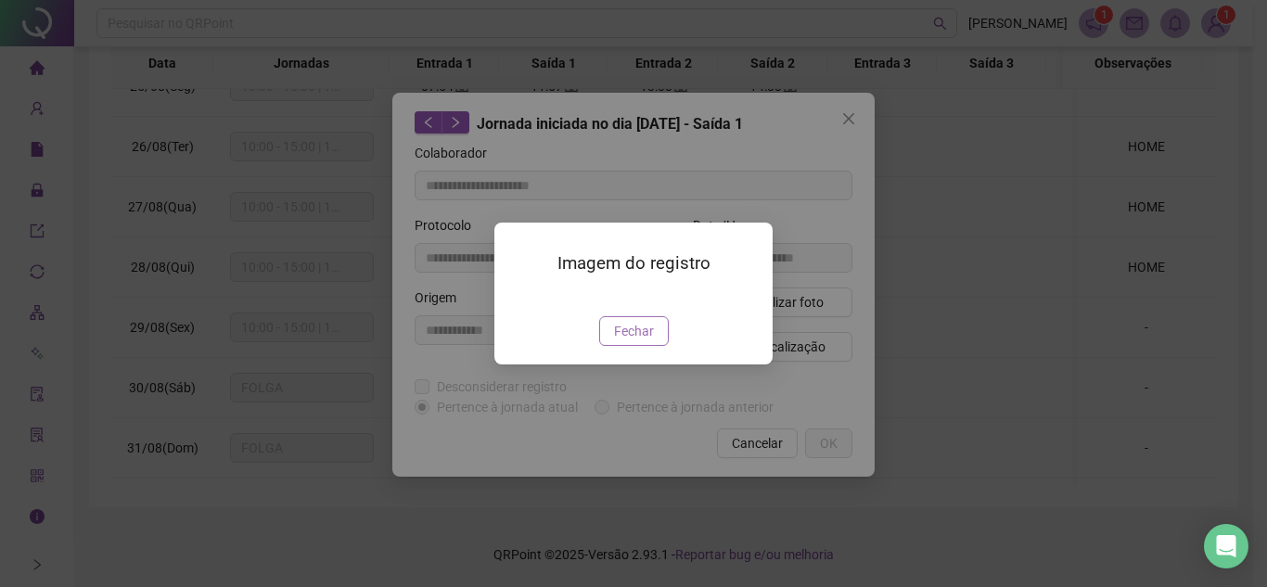
click at [645, 341] on span "Fechar" at bounding box center [634, 331] width 40 height 20
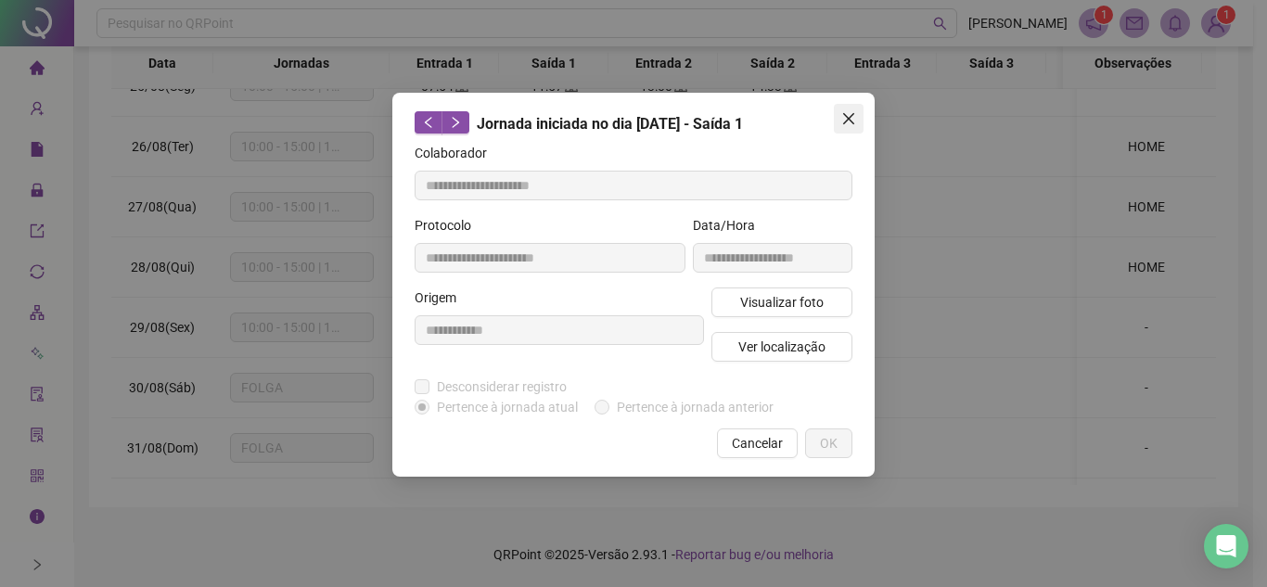
click at [843, 120] on icon "close" at bounding box center [848, 118] width 15 height 15
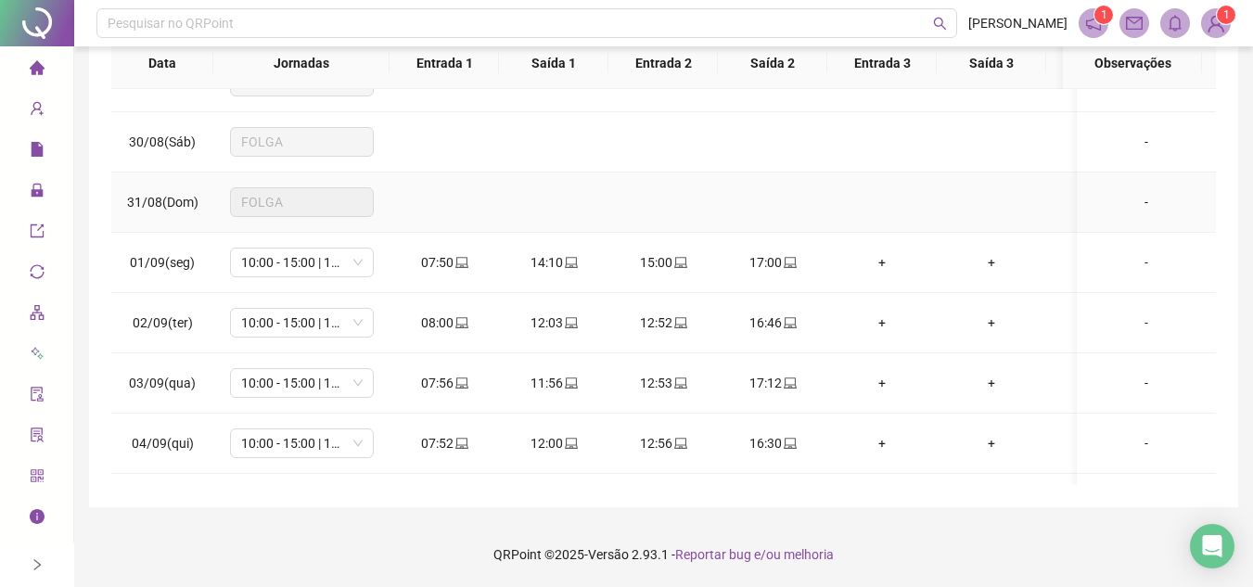
scroll to position [371, 0]
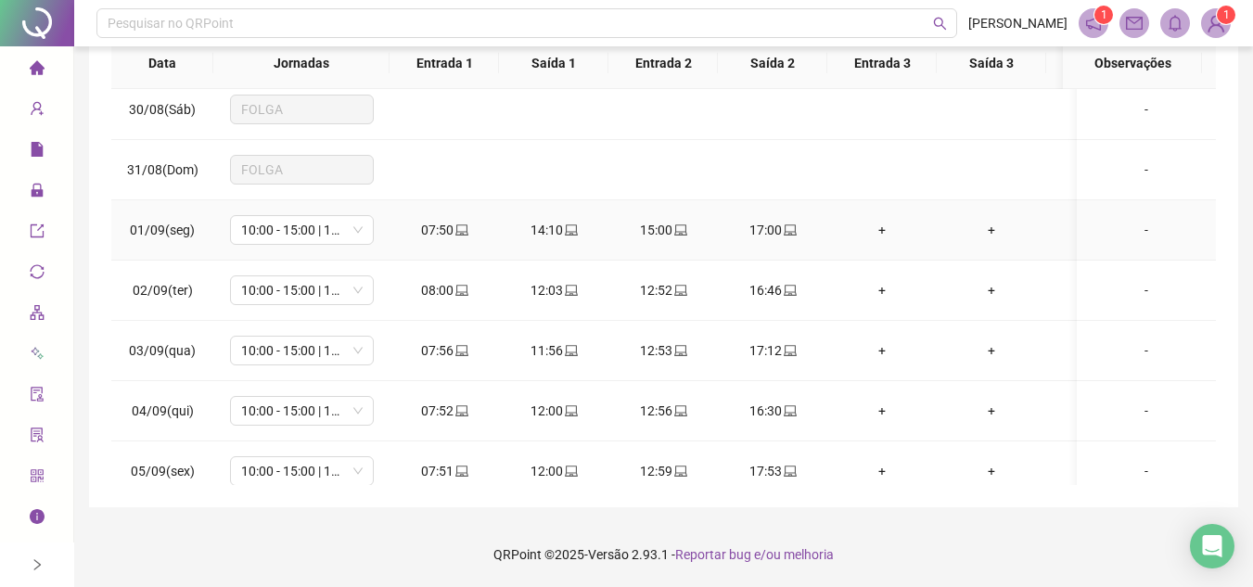
click at [461, 228] on icon "laptop" at bounding box center [461, 230] width 13 height 13
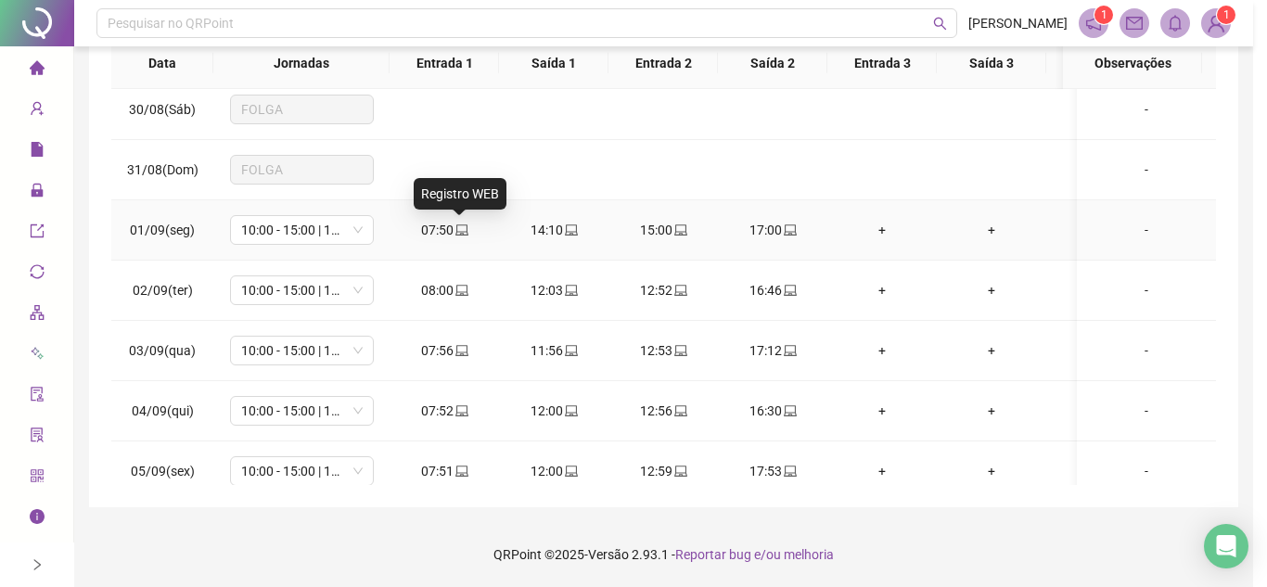
type input "**********"
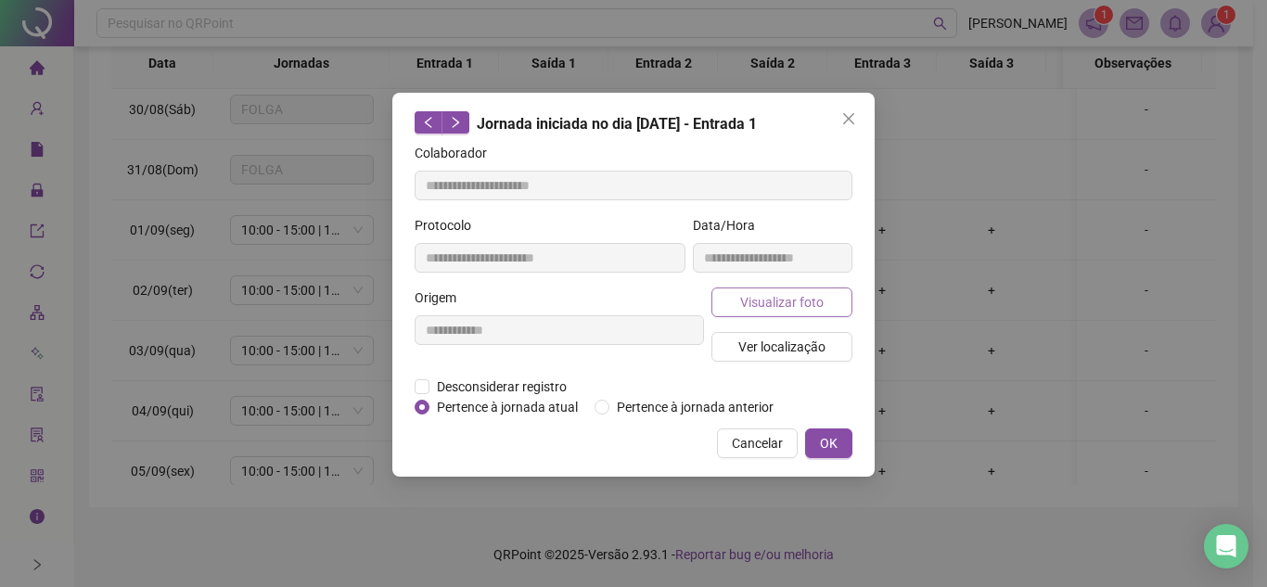
click at [819, 309] on span "Visualizar foto" at bounding box center [781, 302] width 83 height 20
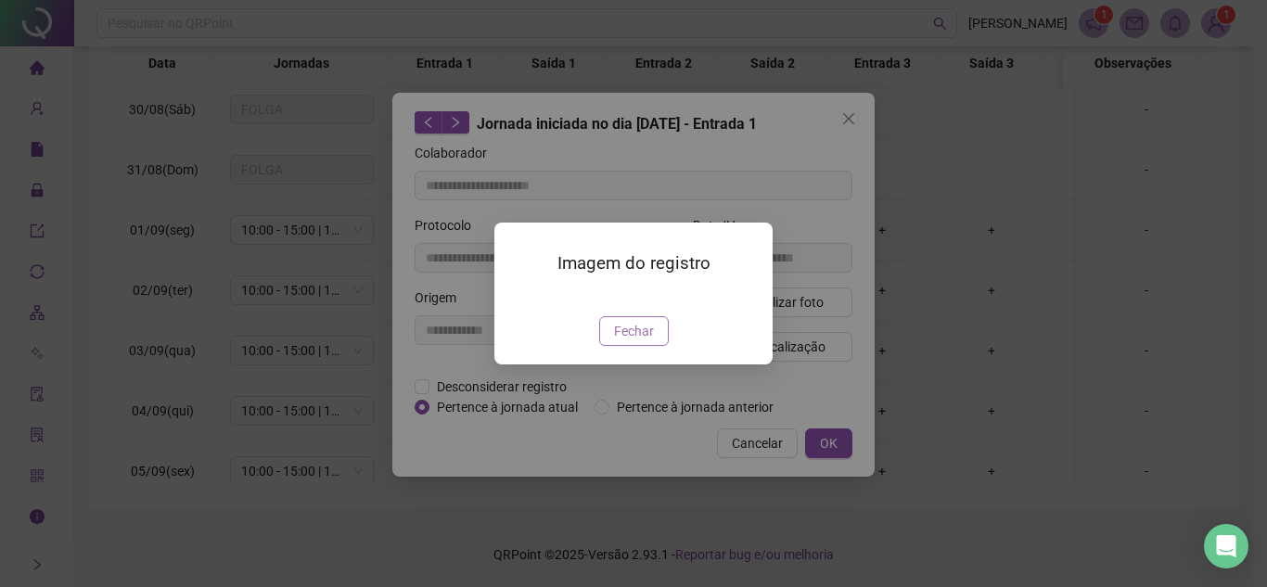
click at [648, 341] on span "Fechar" at bounding box center [634, 331] width 40 height 20
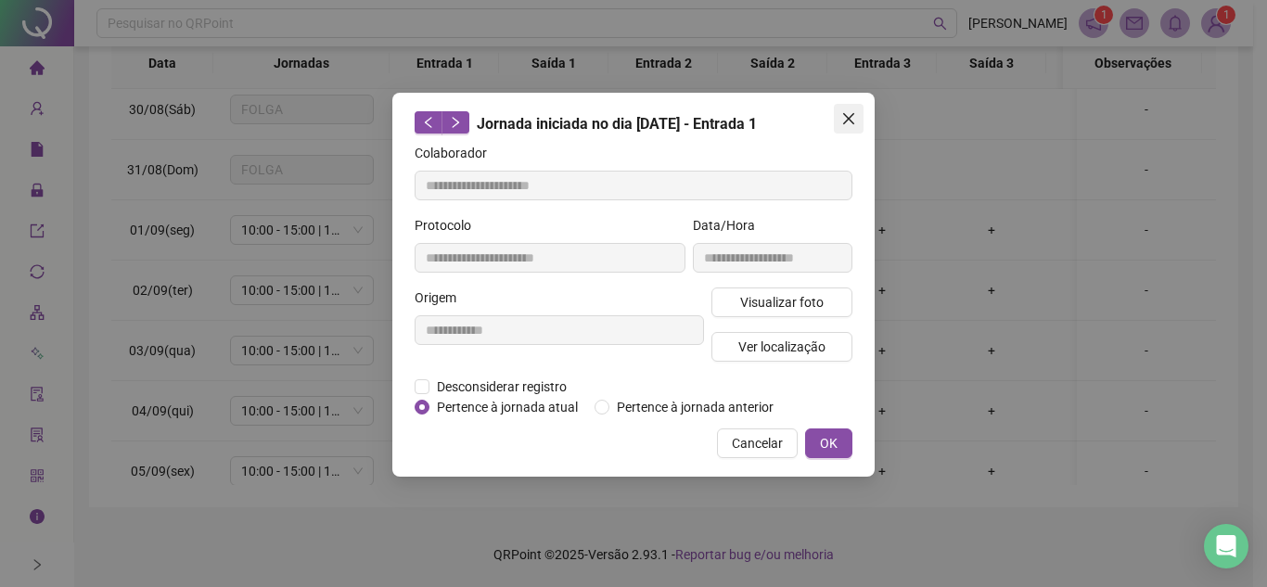
click at [850, 123] on icon "close" at bounding box center [848, 118] width 15 height 15
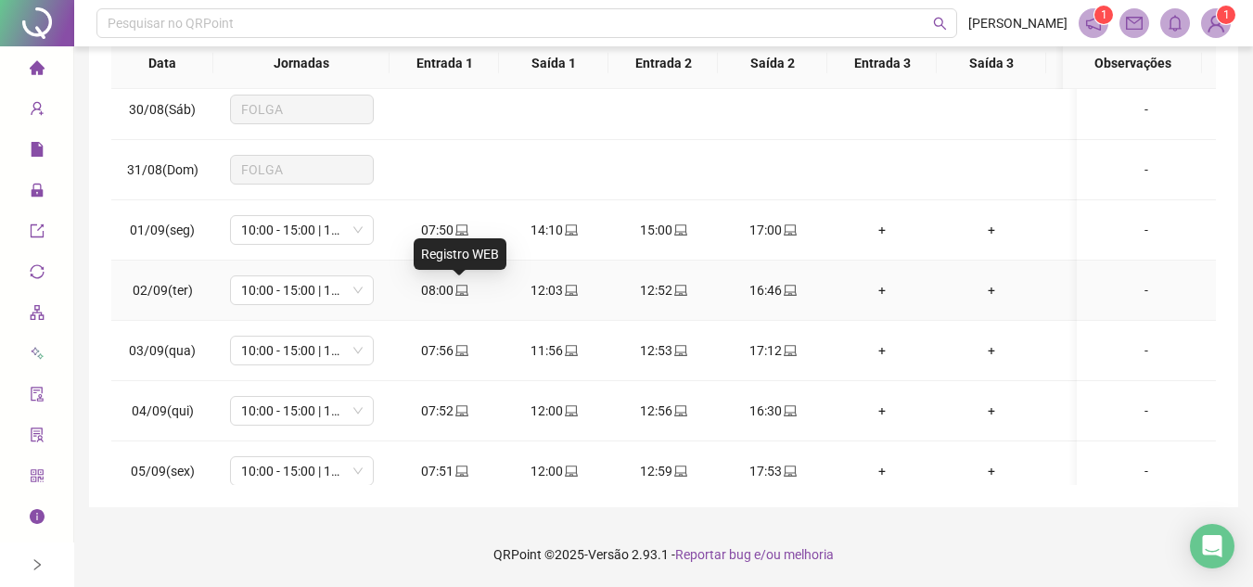
click at [462, 288] on icon "laptop" at bounding box center [461, 290] width 13 height 13
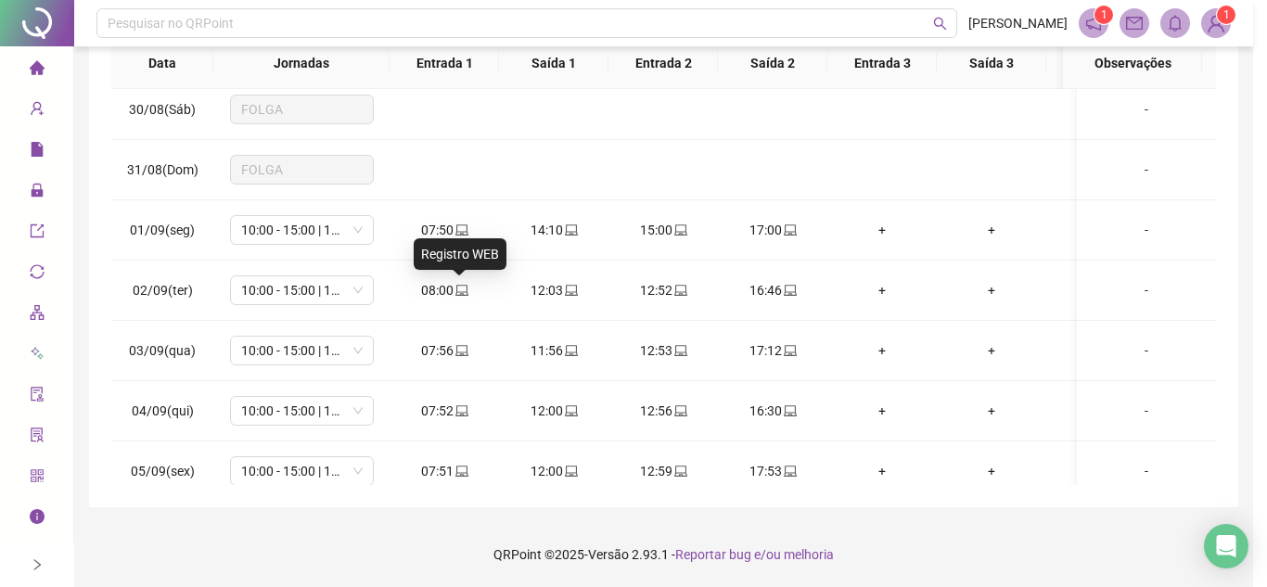
type input "**********"
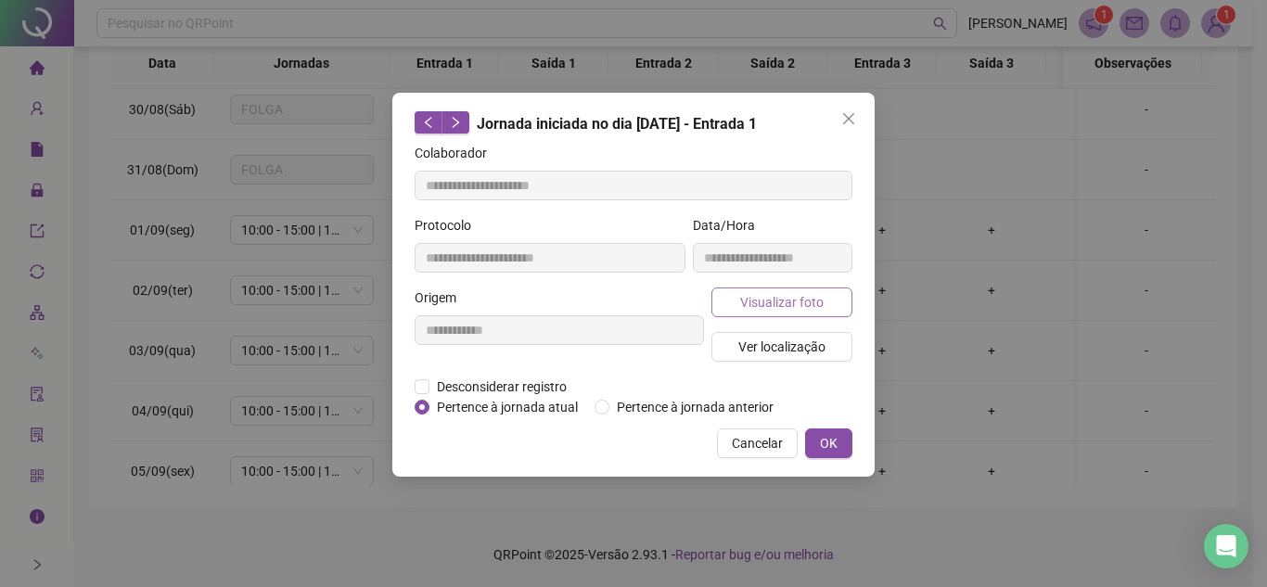
click at [758, 299] on span "Visualizar foto" at bounding box center [781, 302] width 83 height 20
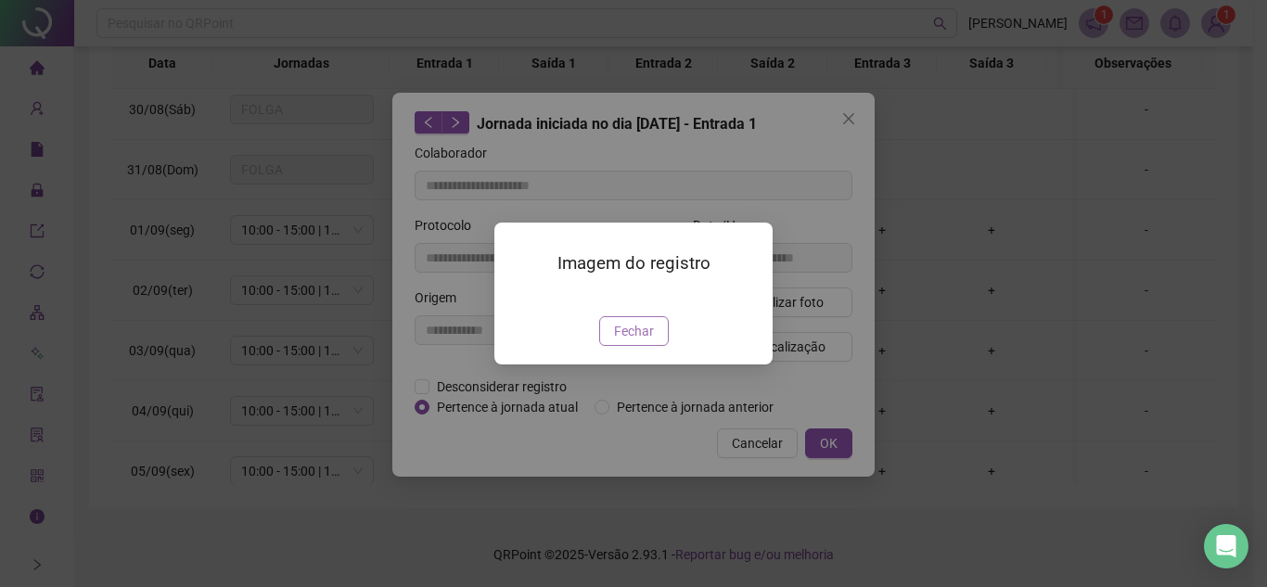
click at [634, 341] on span "Fechar" at bounding box center [634, 331] width 40 height 20
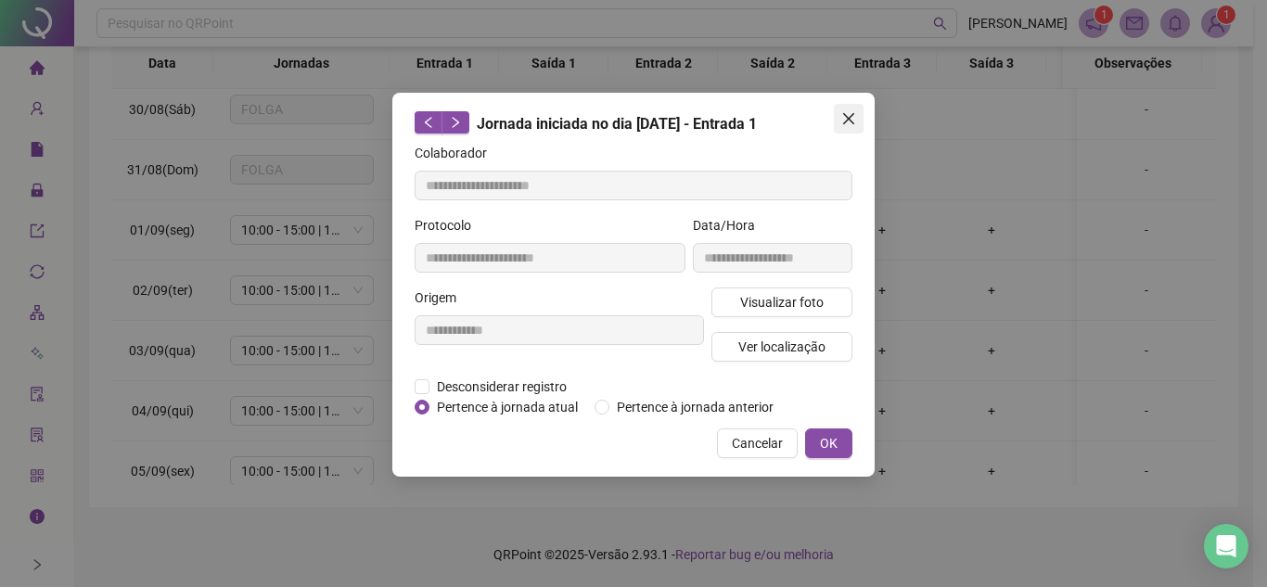
click at [850, 114] on icon "close" at bounding box center [848, 118] width 15 height 15
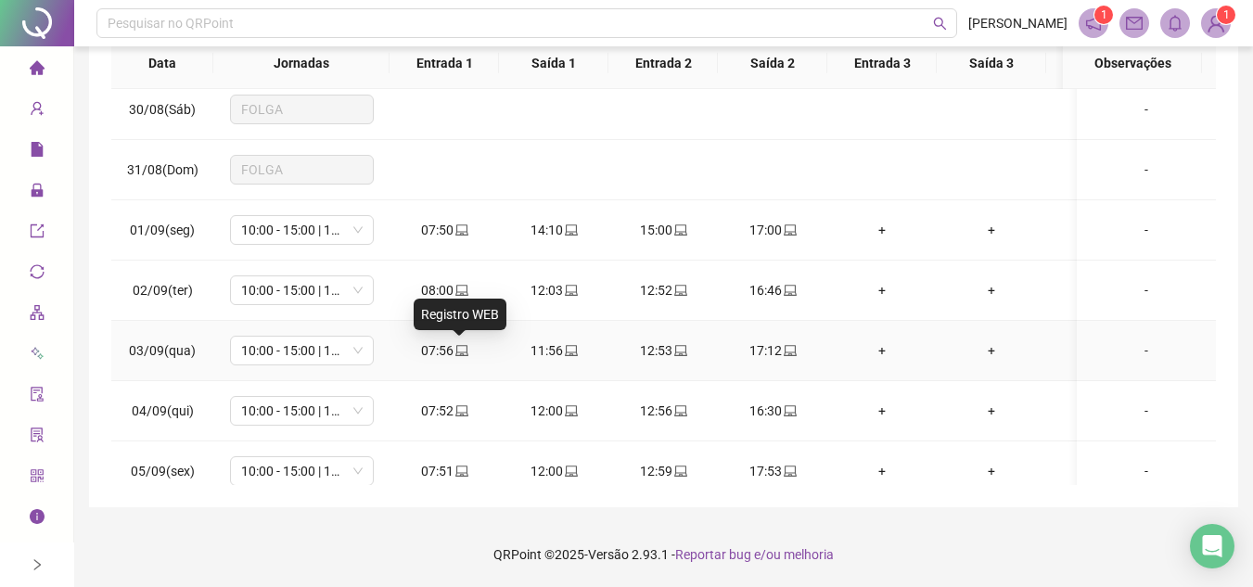
click at [457, 353] on icon "laptop" at bounding box center [461, 350] width 13 height 11
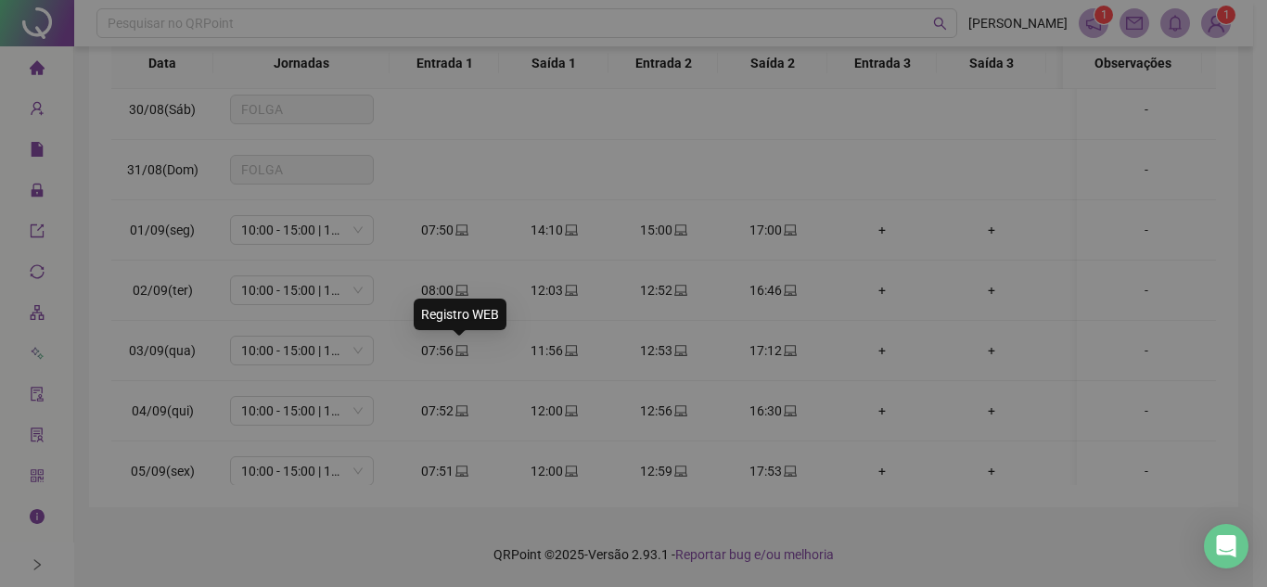
type input "**********"
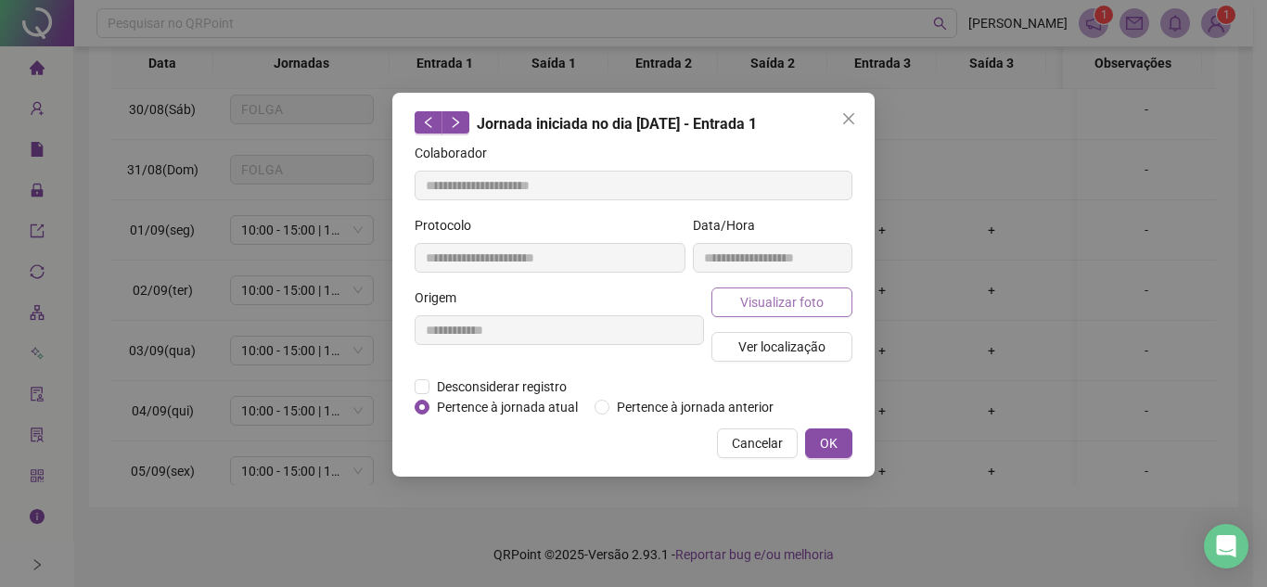
click at [816, 304] on span "Visualizar foto" at bounding box center [781, 302] width 83 height 20
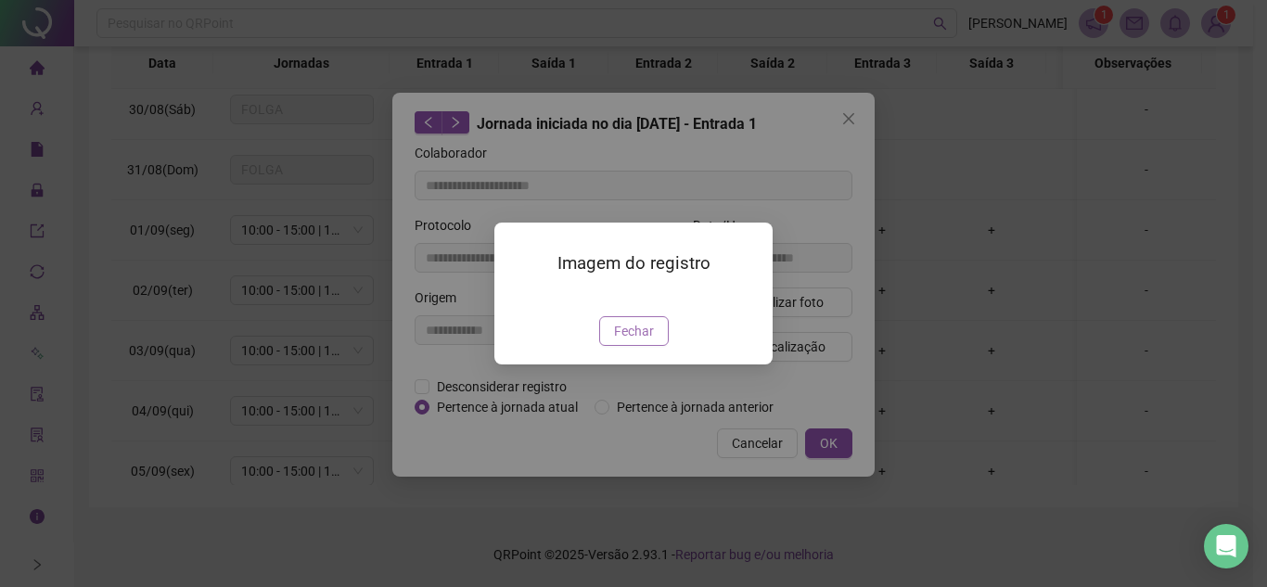
click at [642, 341] on span "Fechar" at bounding box center [634, 331] width 40 height 20
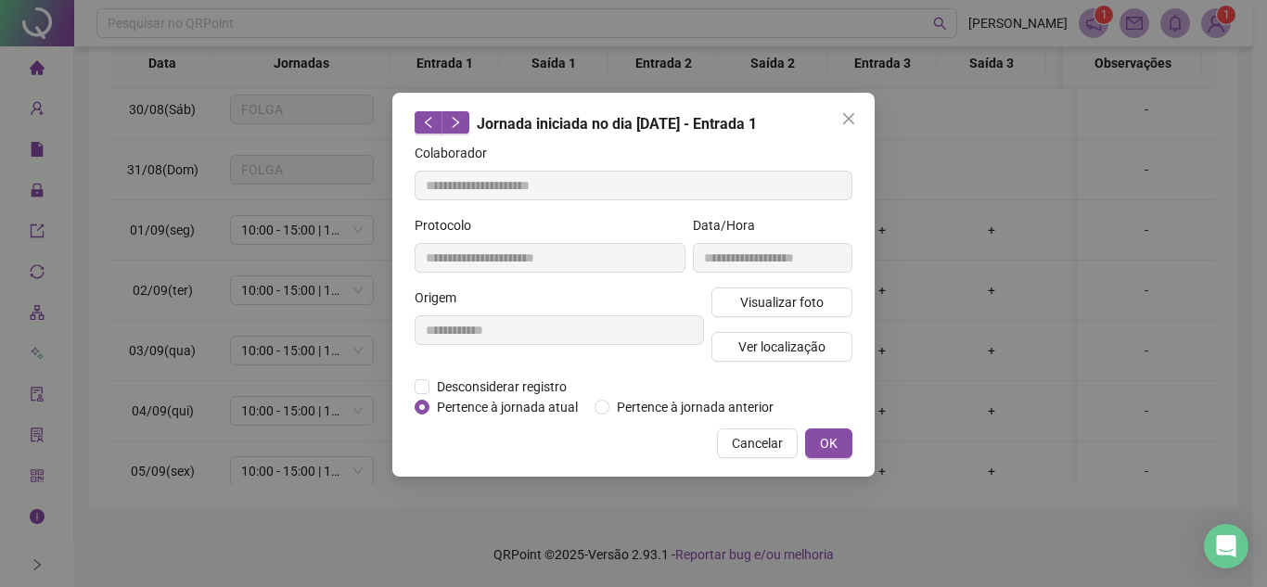
click at [847, 122] on icon "close" at bounding box center [848, 118] width 11 height 11
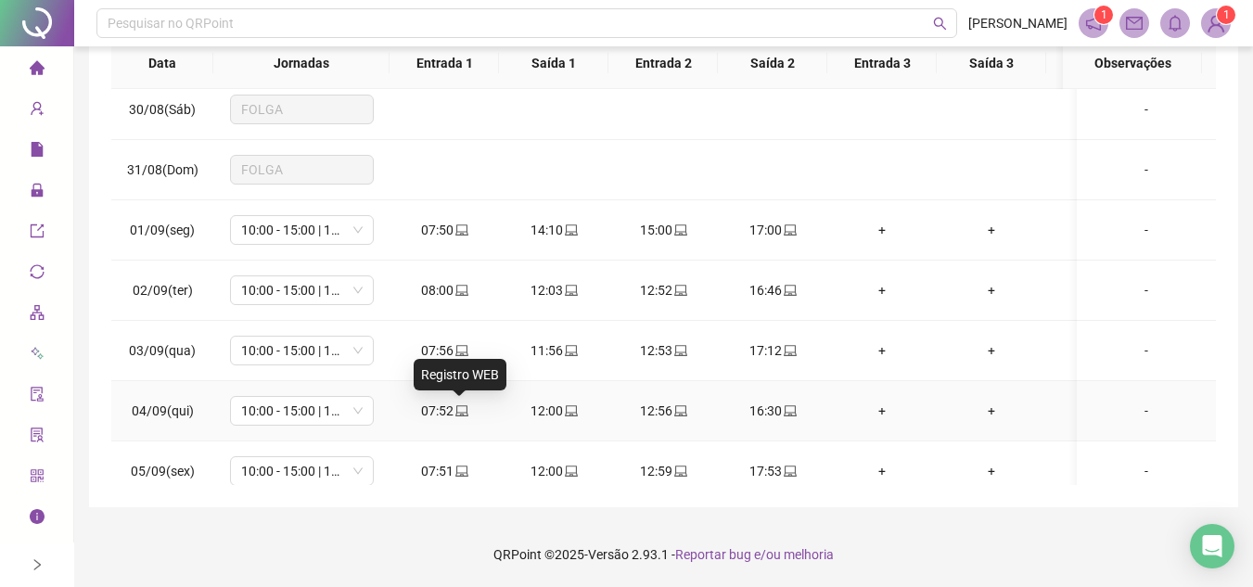
click at [461, 416] on icon "laptop" at bounding box center [461, 410] width 13 height 11
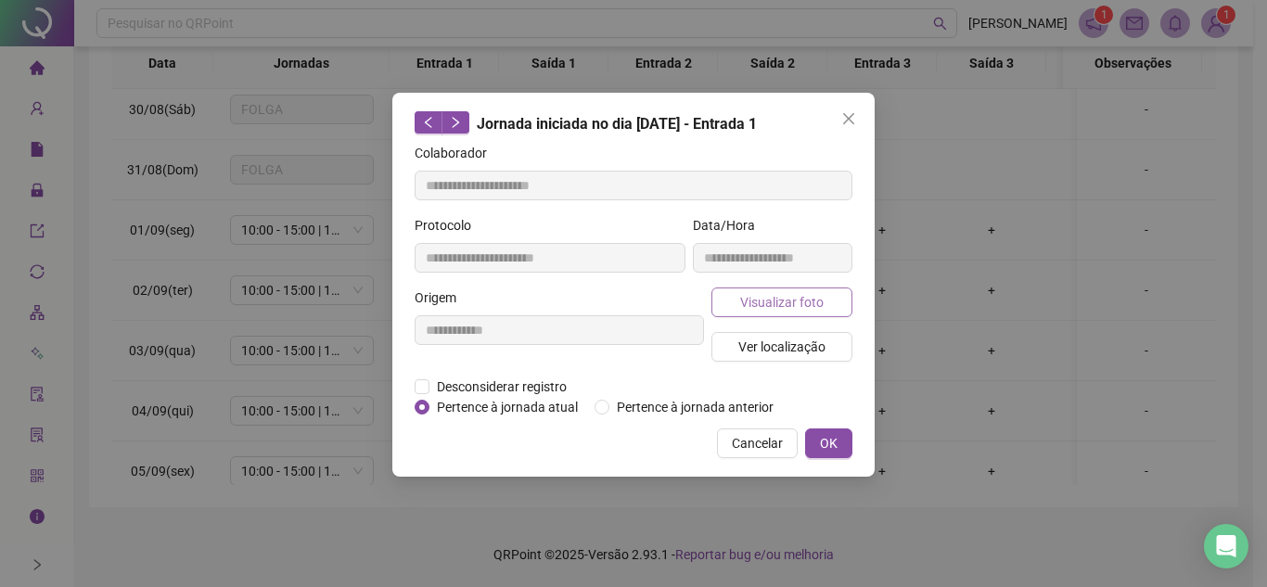
click at [798, 292] on span "Visualizar foto" at bounding box center [781, 302] width 83 height 20
type input "**********"
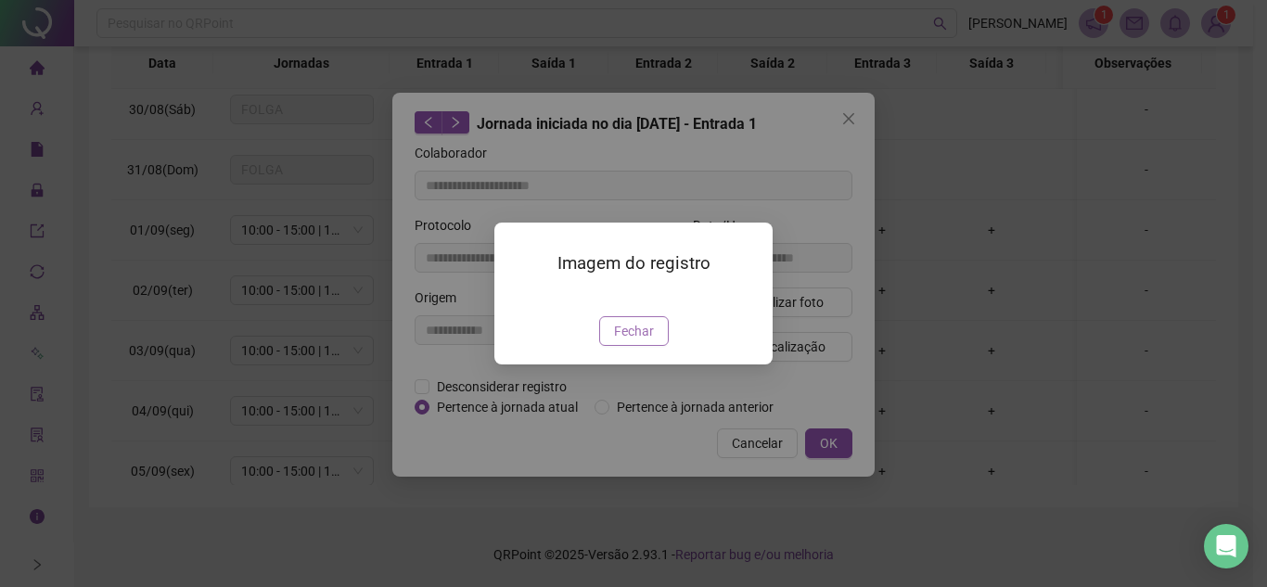
click at [634, 341] on span "Fechar" at bounding box center [634, 331] width 40 height 20
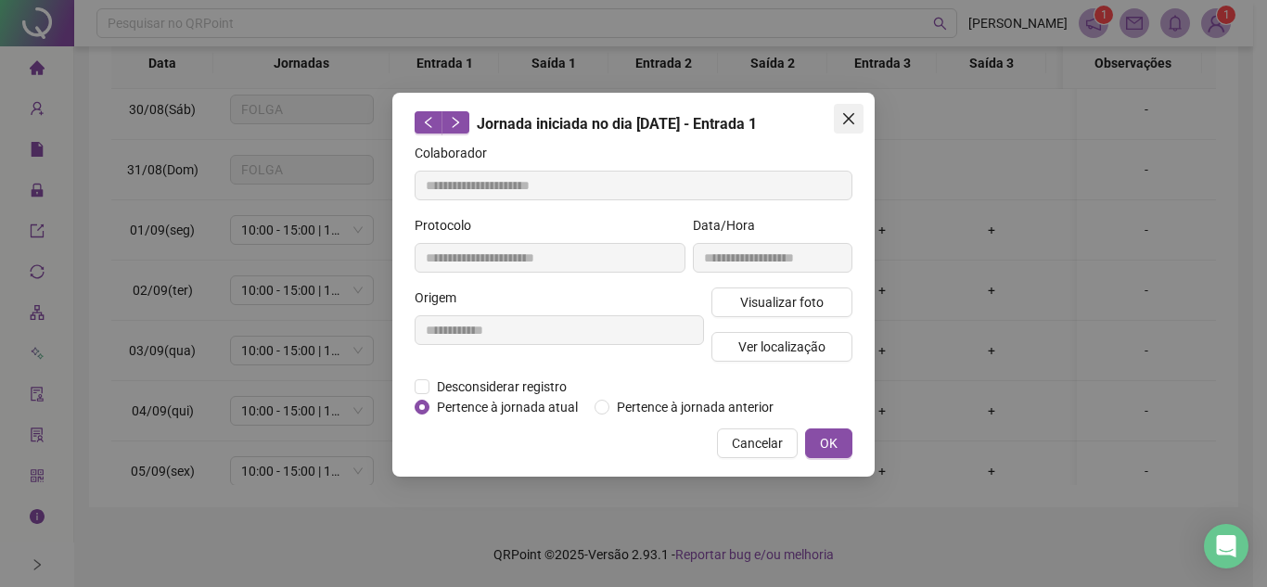
click at [847, 114] on icon "close" at bounding box center [848, 118] width 15 height 15
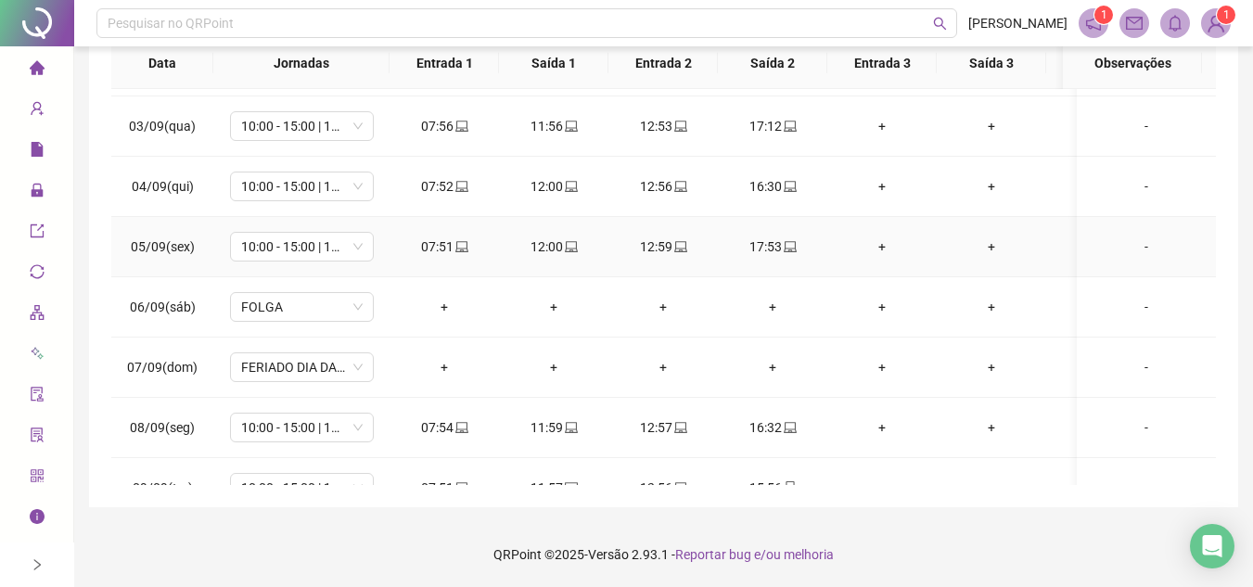
scroll to position [649, 0]
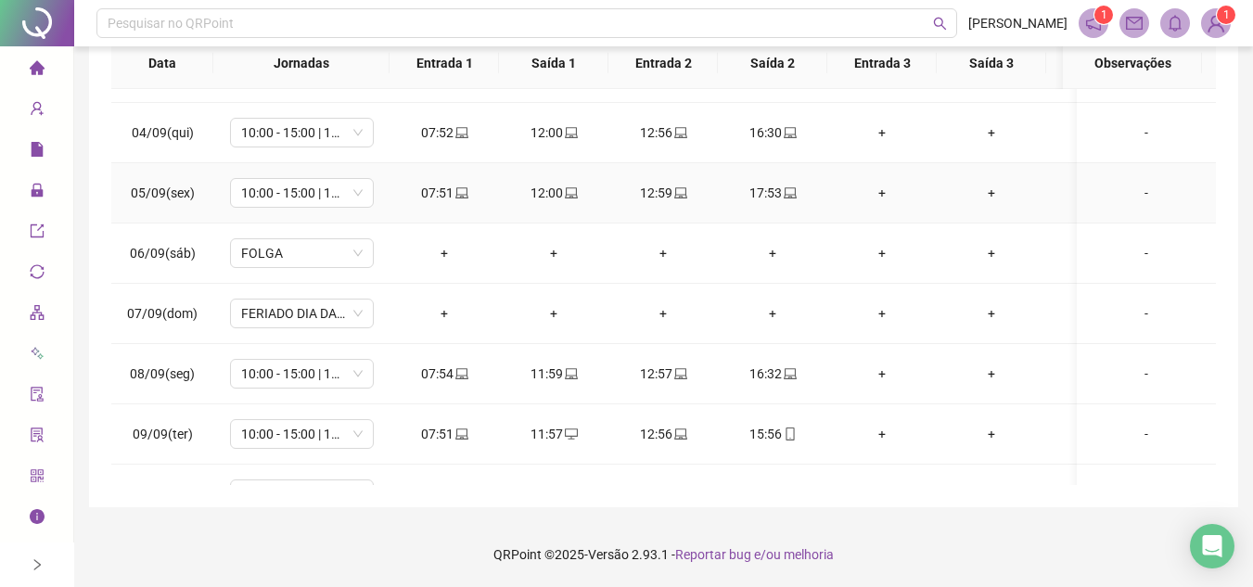
click at [463, 191] on icon "laptop" at bounding box center [461, 192] width 13 height 13
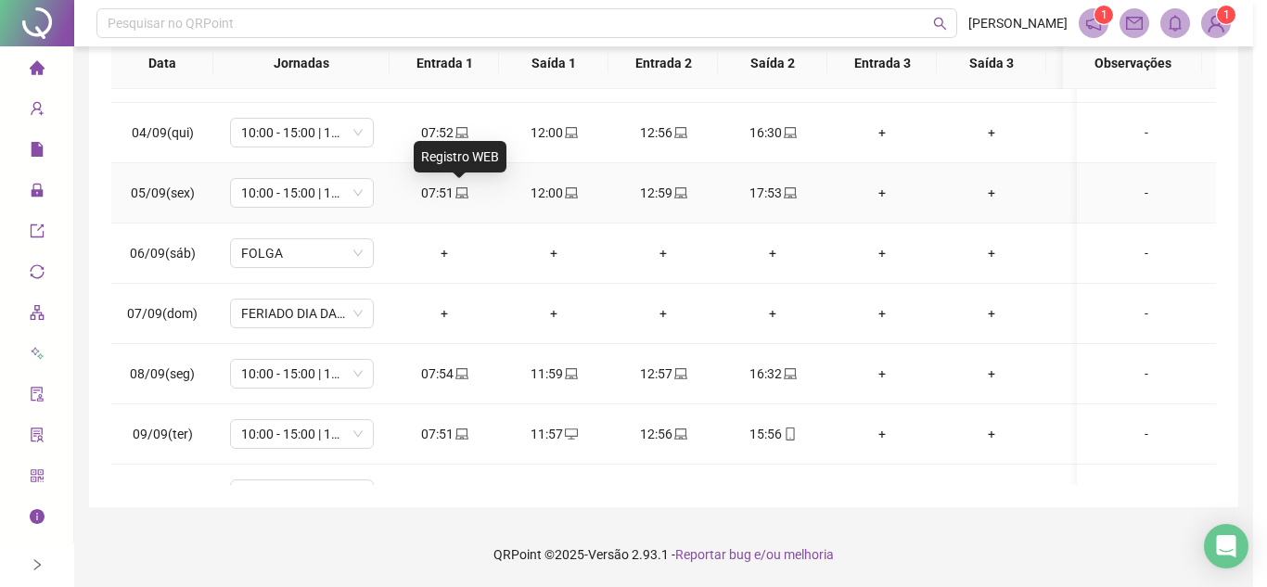
type input "**********"
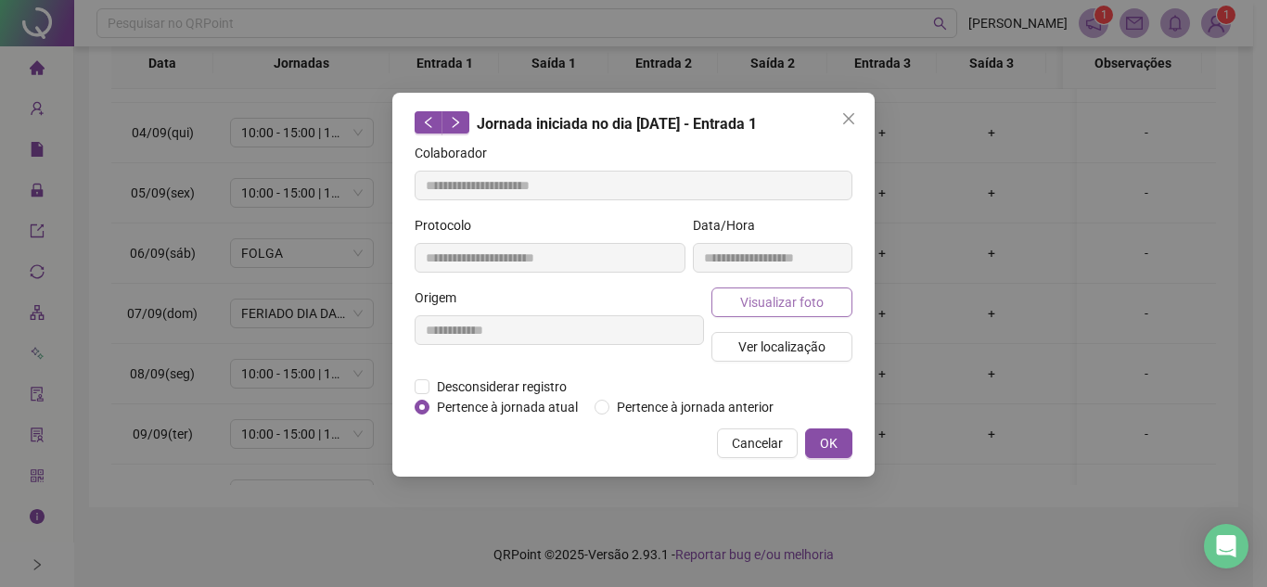
click at [794, 295] on span "Visualizar foto" at bounding box center [781, 302] width 83 height 20
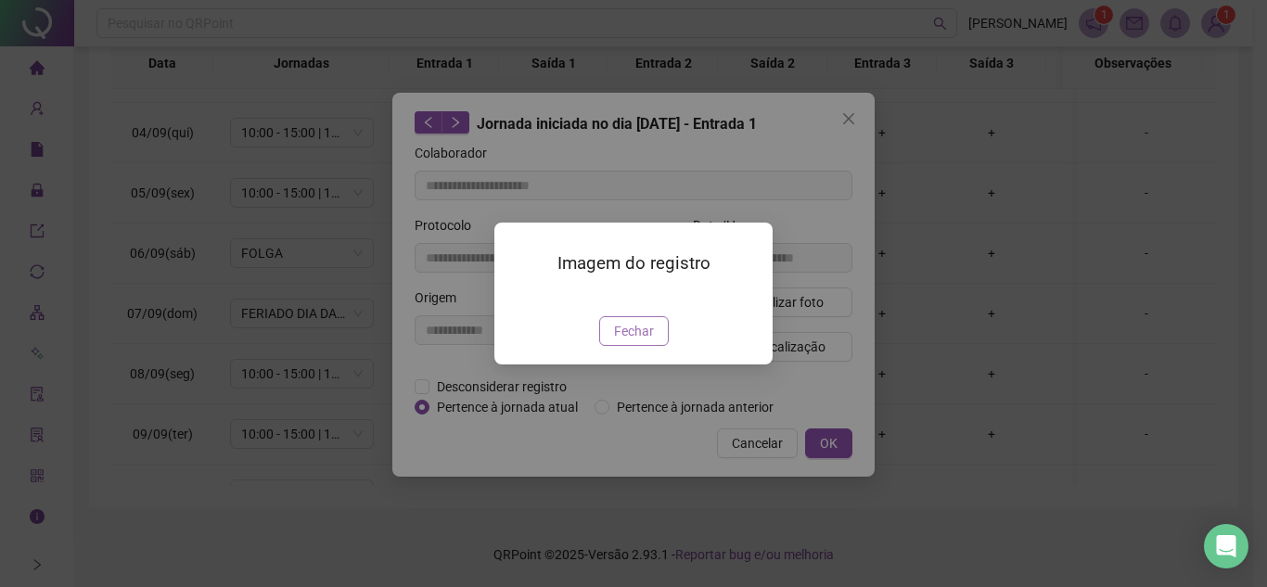
click at [646, 341] on span "Fechar" at bounding box center [634, 331] width 40 height 20
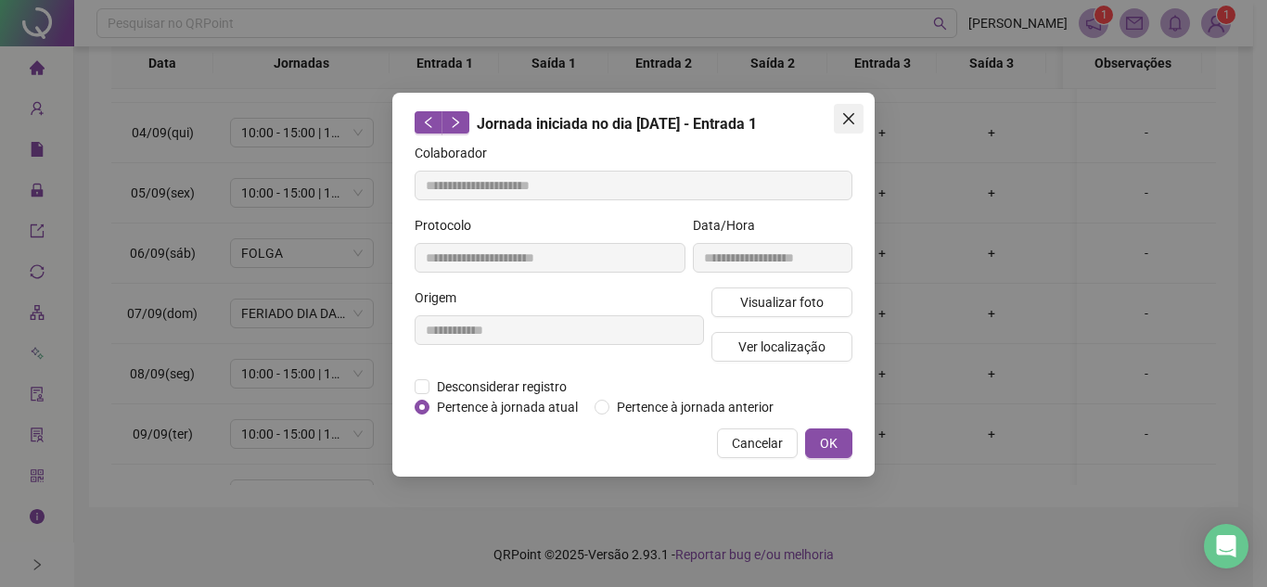
click at [853, 119] on icon "close" at bounding box center [848, 118] width 15 height 15
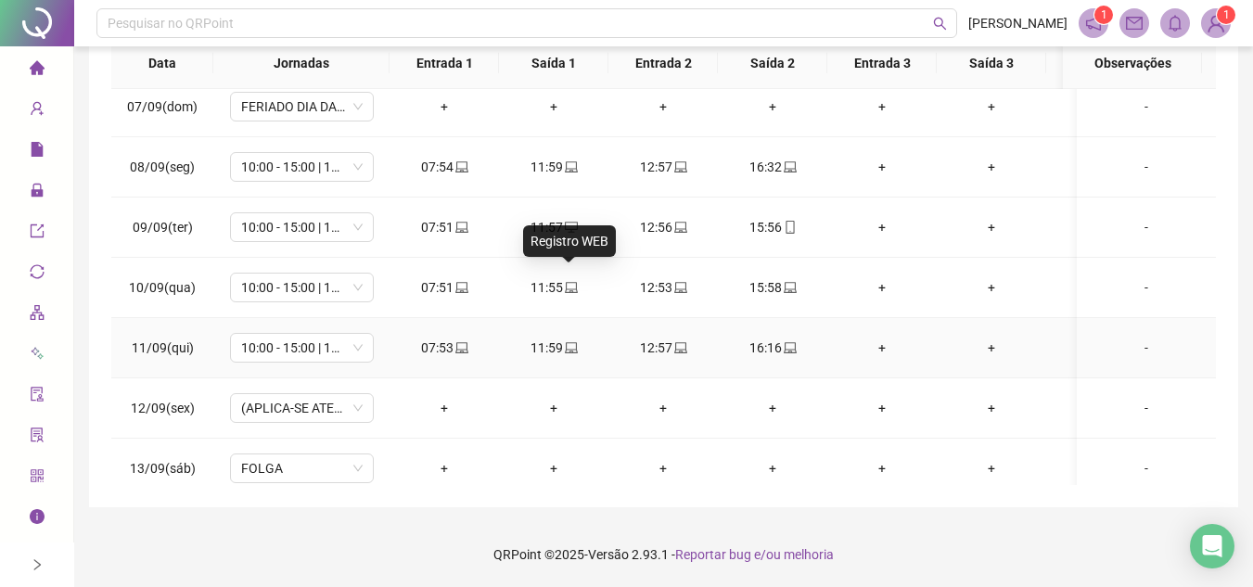
scroll to position [835, 0]
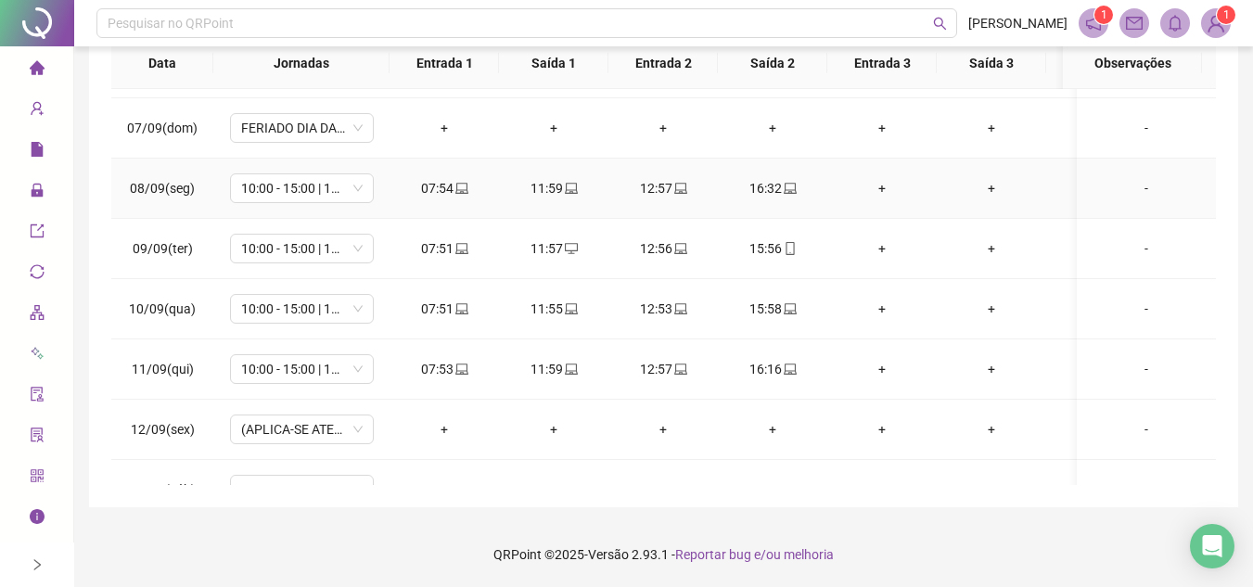
click at [458, 191] on icon "laptop" at bounding box center [461, 188] width 13 height 13
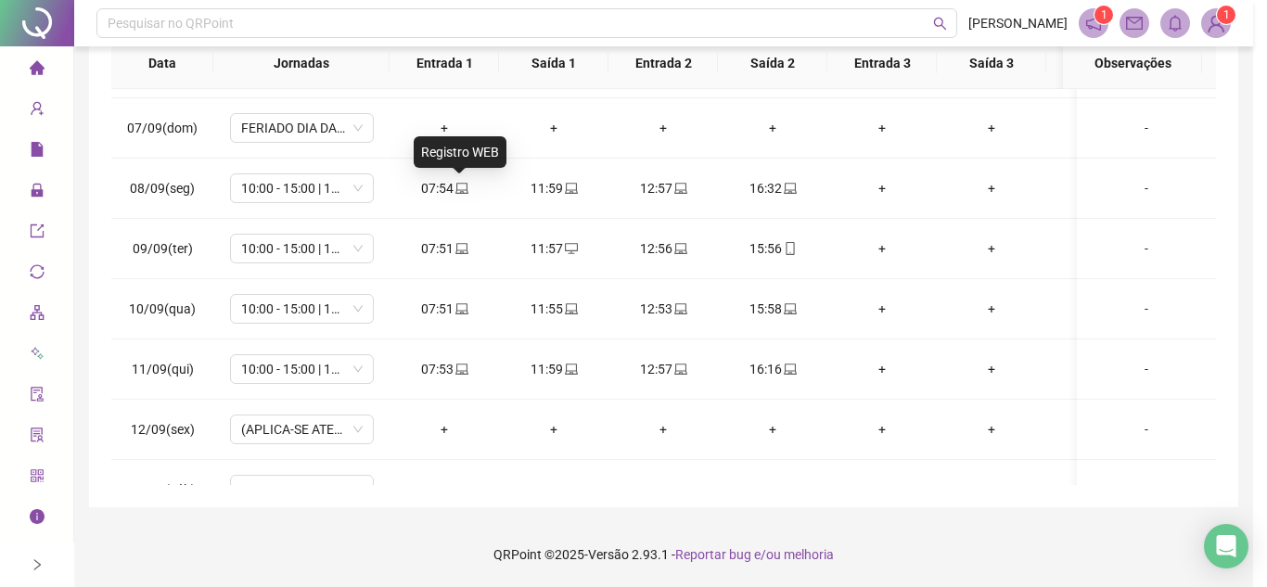
type input "**********"
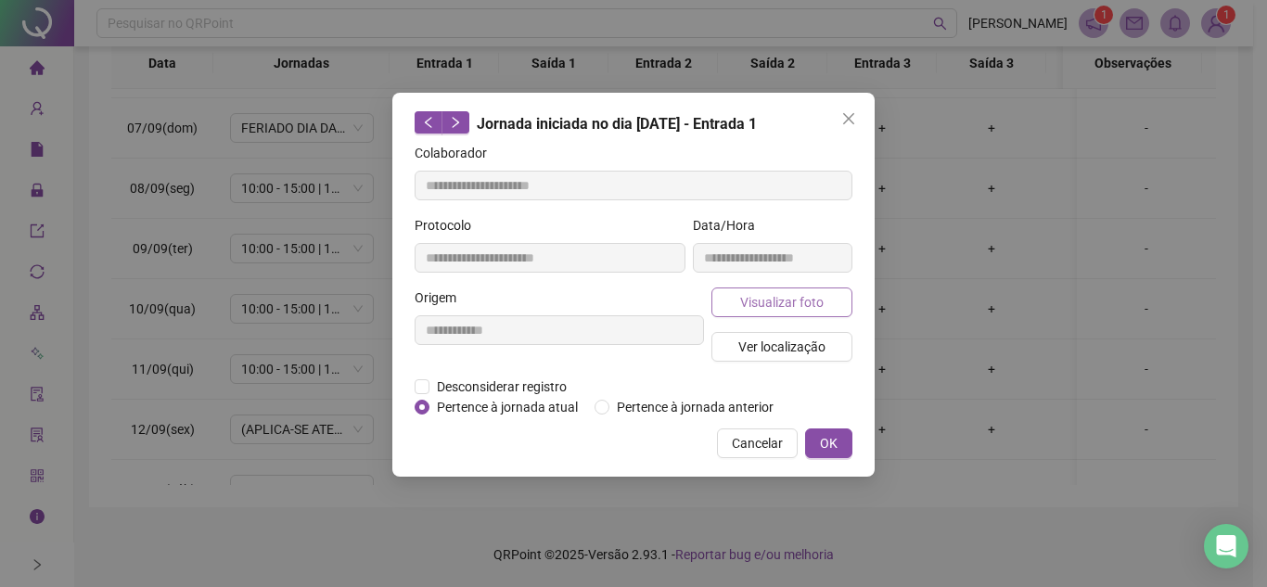
click at [790, 305] on span "Visualizar foto" at bounding box center [781, 302] width 83 height 20
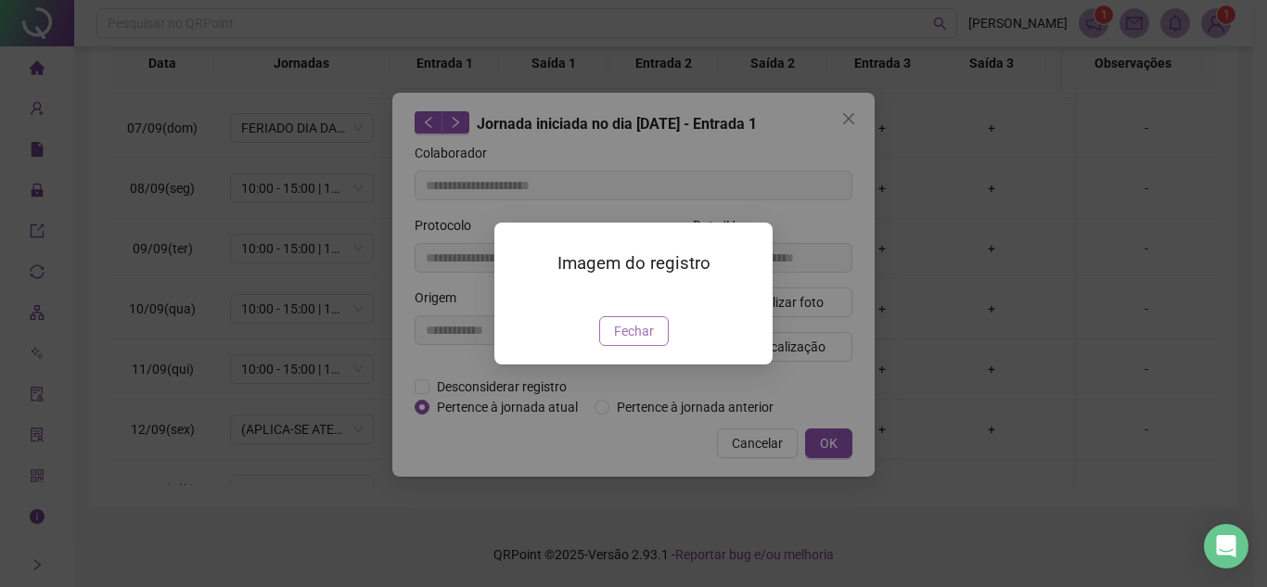
click at [655, 346] on button "Fechar" at bounding box center [634, 331] width 70 height 30
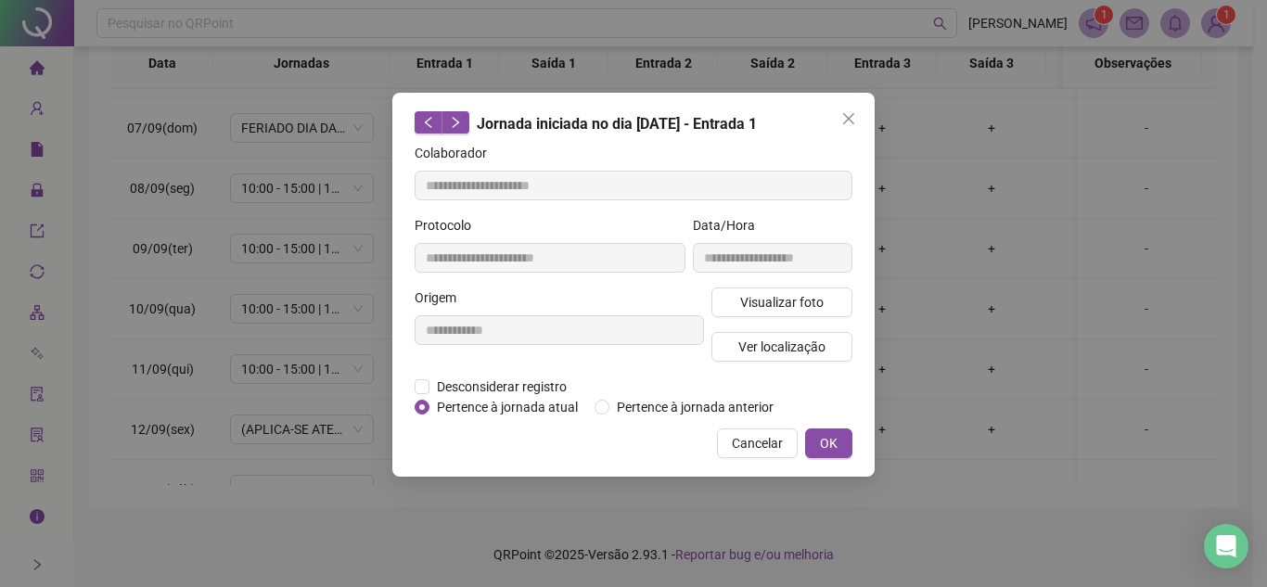
click at [845, 118] on icon "close" at bounding box center [848, 118] width 15 height 15
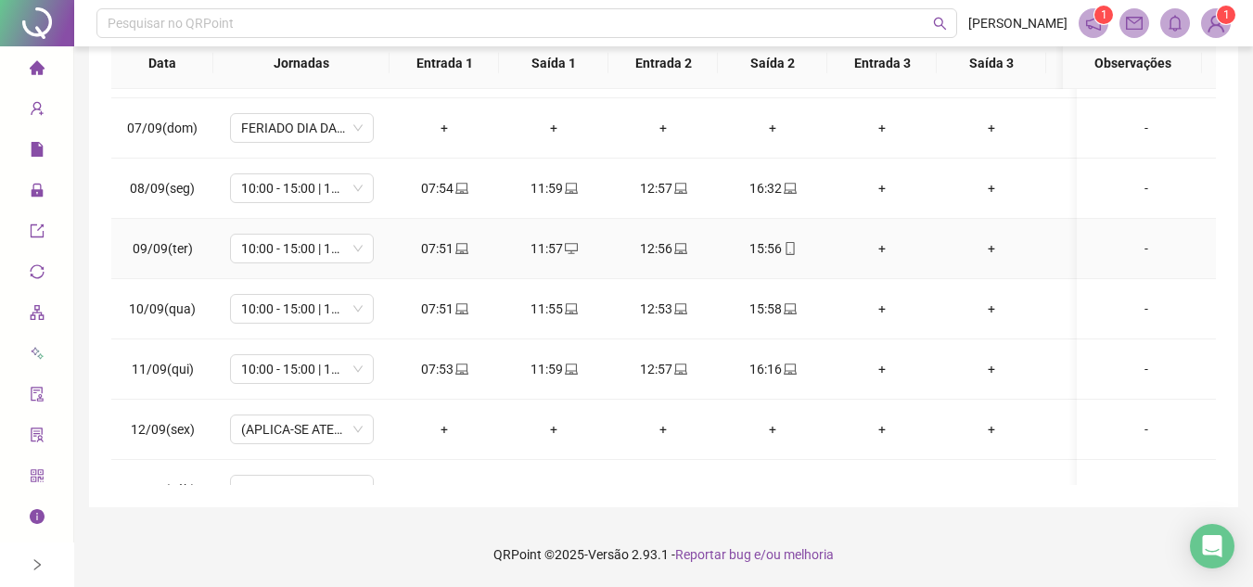
click at [457, 246] on icon "laptop" at bounding box center [461, 248] width 13 height 13
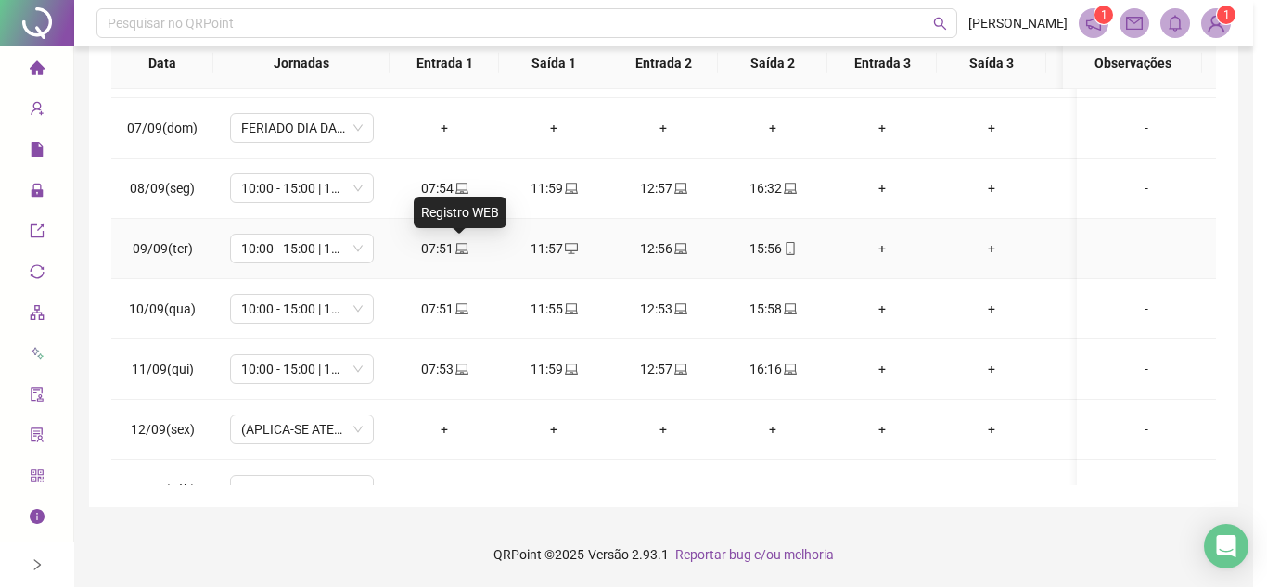
type input "**********"
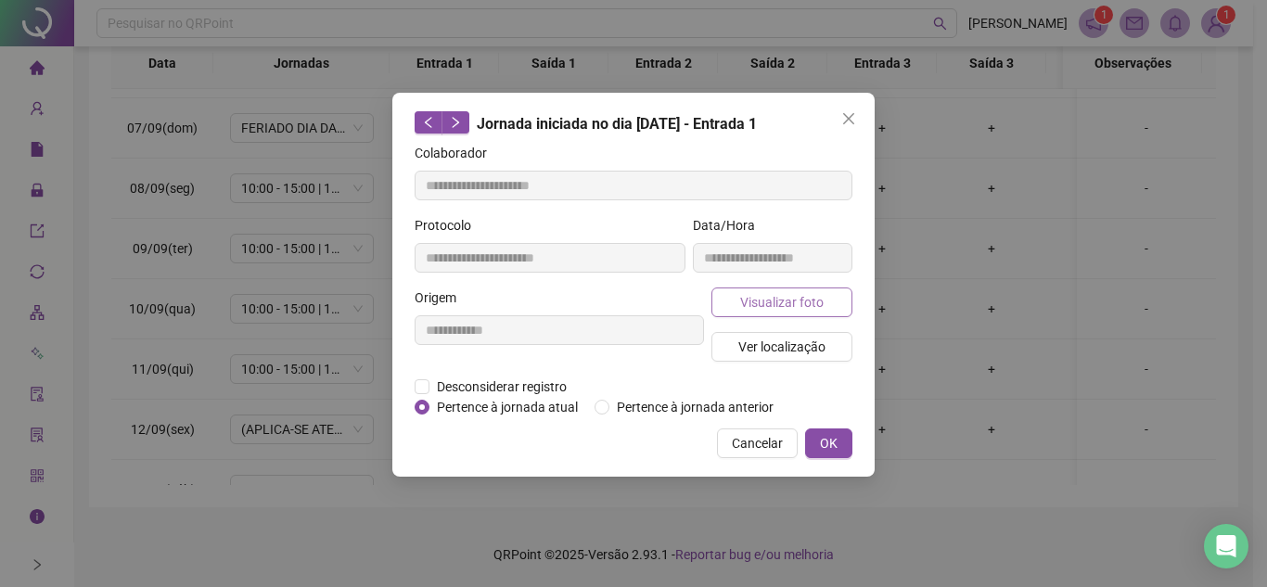
click at [794, 302] on span "Visualizar foto" at bounding box center [781, 302] width 83 height 20
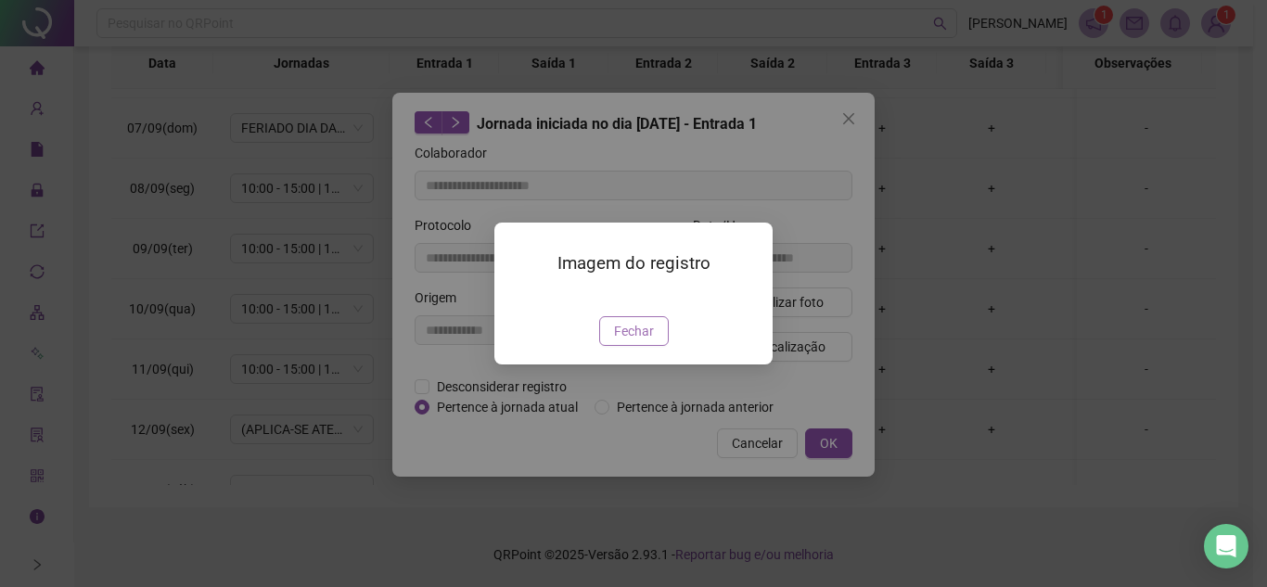
click at [649, 341] on span "Fechar" at bounding box center [634, 331] width 40 height 20
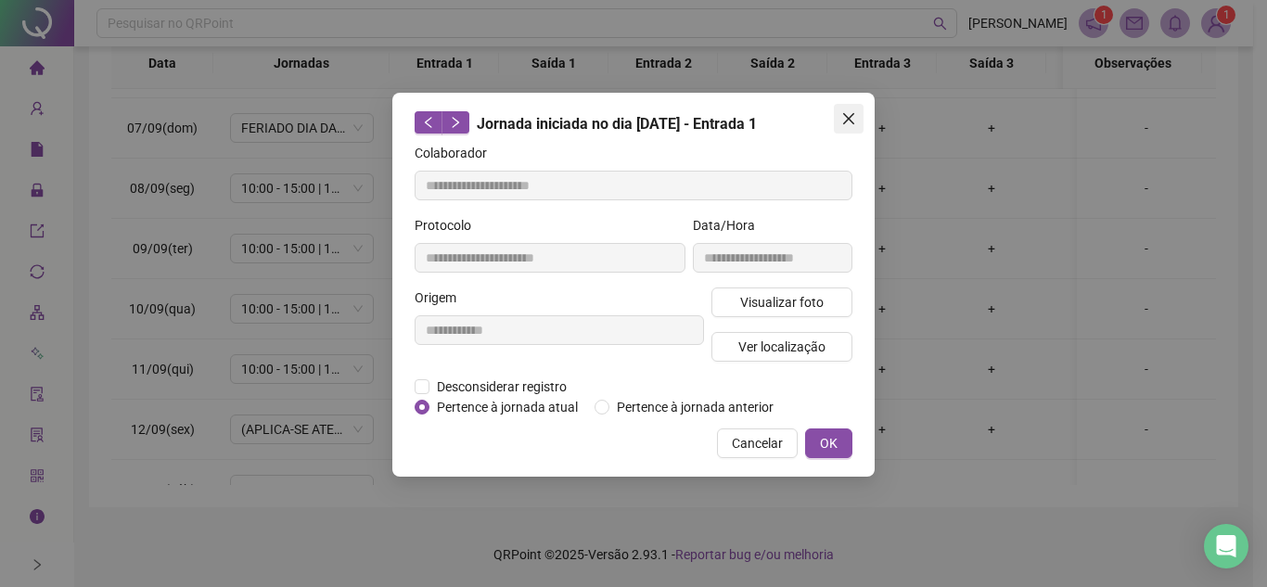
click at [850, 115] on icon "close" at bounding box center [848, 118] width 15 height 15
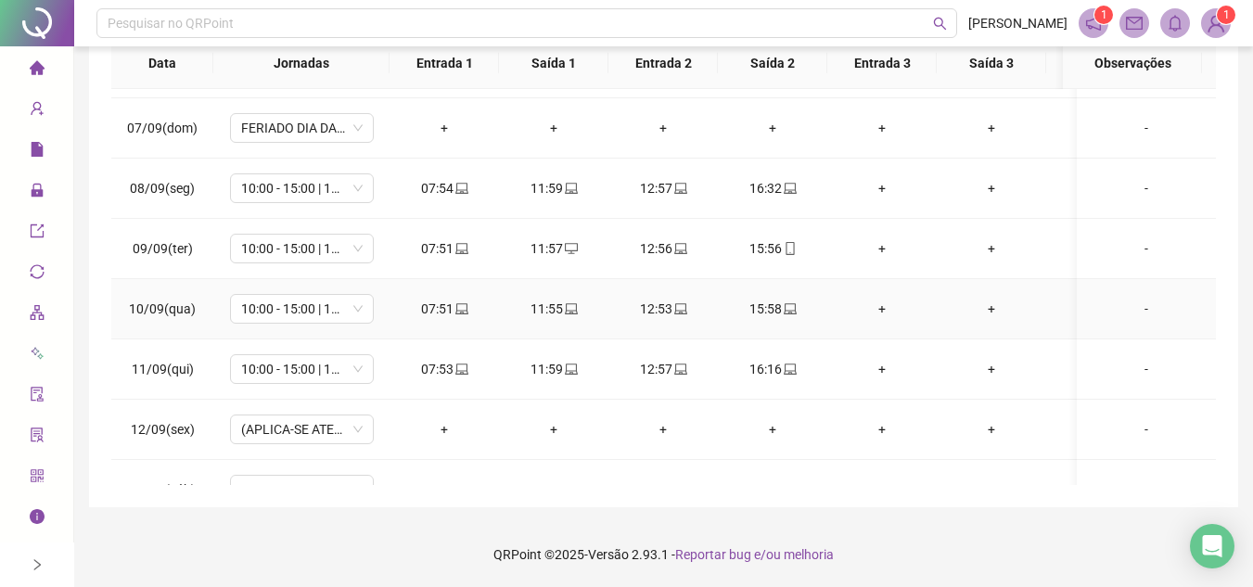
click at [468, 308] on div "07:51" at bounding box center [444, 309] width 80 height 20
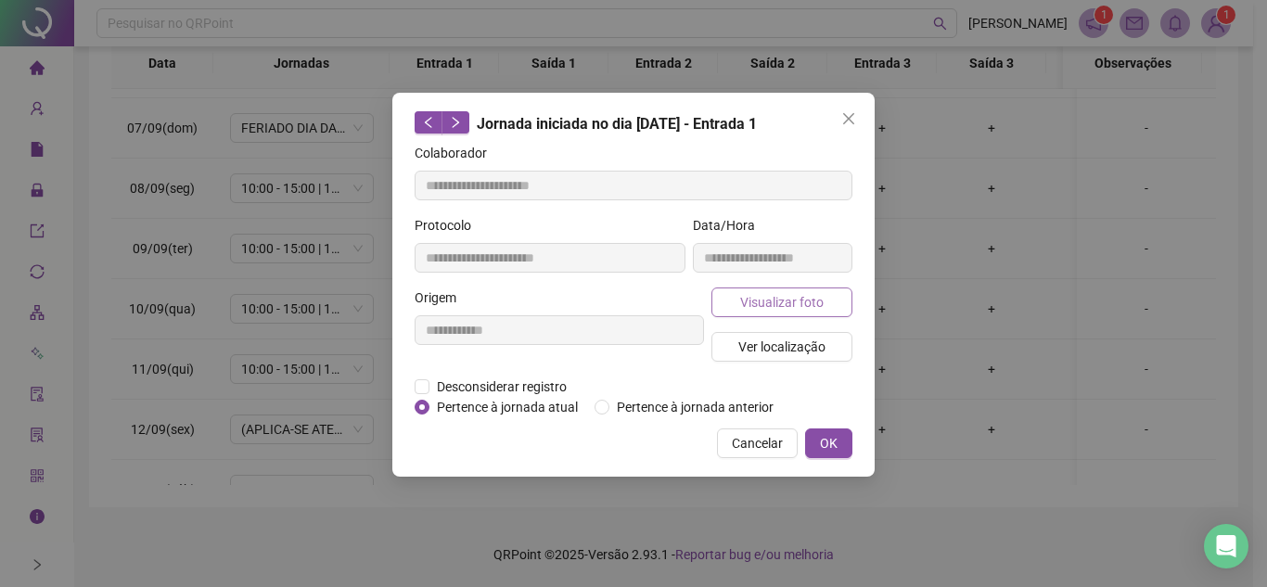
click at [777, 304] on span "Visualizar foto" at bounding box center [781, 302] width 83 height 20
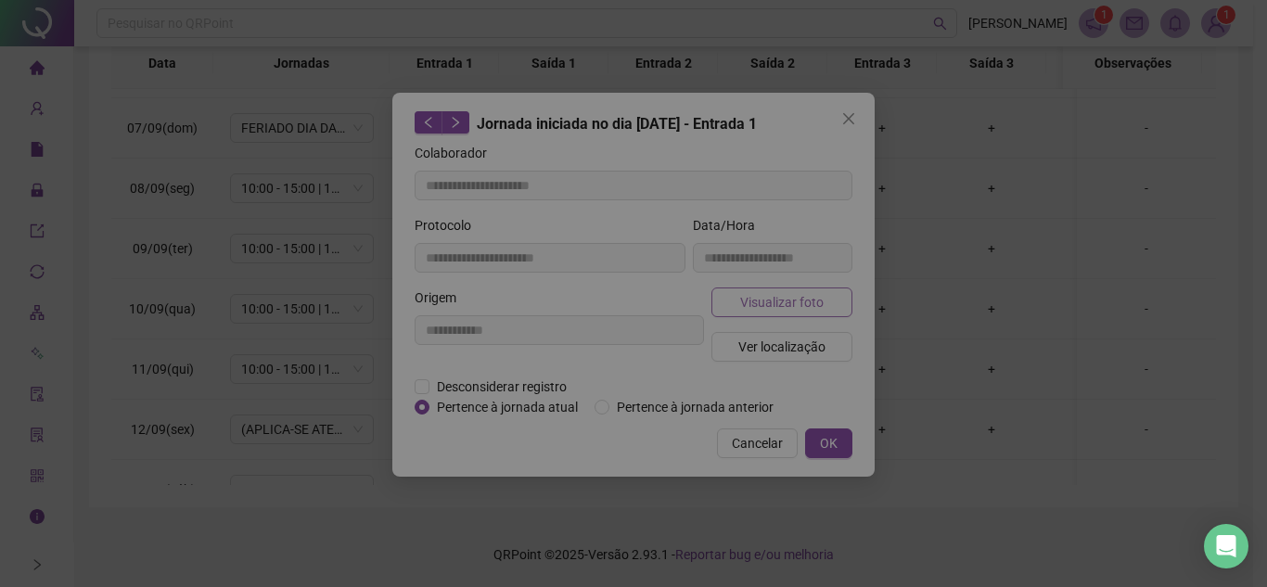
type input "**********"
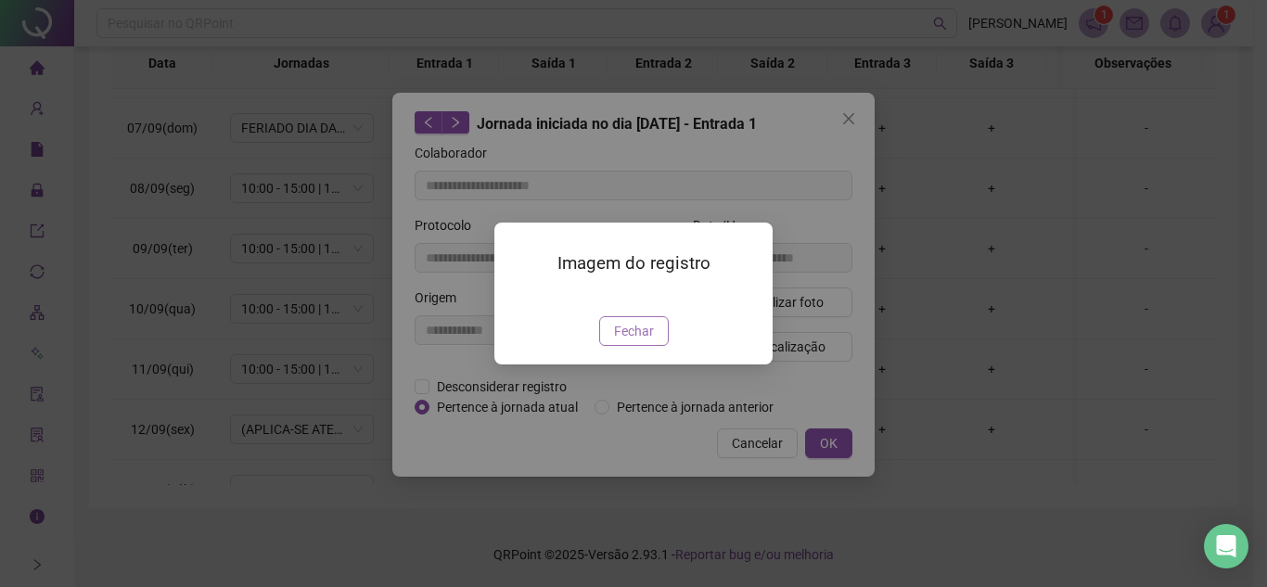
click at [640, 341] on span "Fechar" at bounding box center [634, 331] width 40 height 20
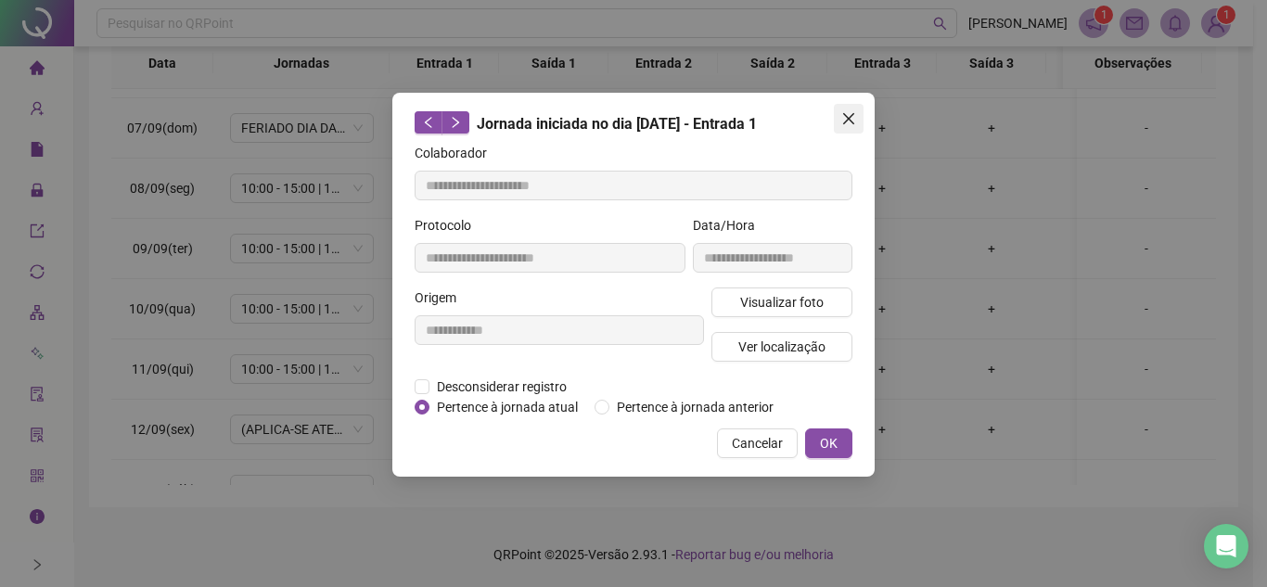
click at [851, 113] on icon "close" at bounding box center [848, 118] width 15 height 15
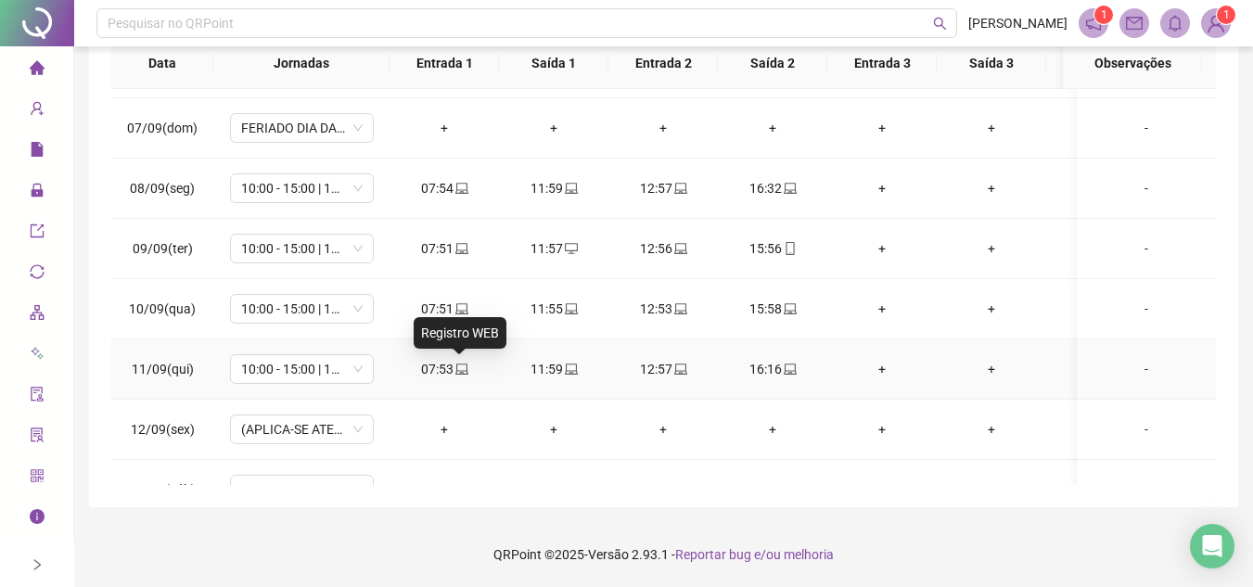
click at [459, 363] on icon "laptop" at bounding box center [461, 369] width 13 height 13
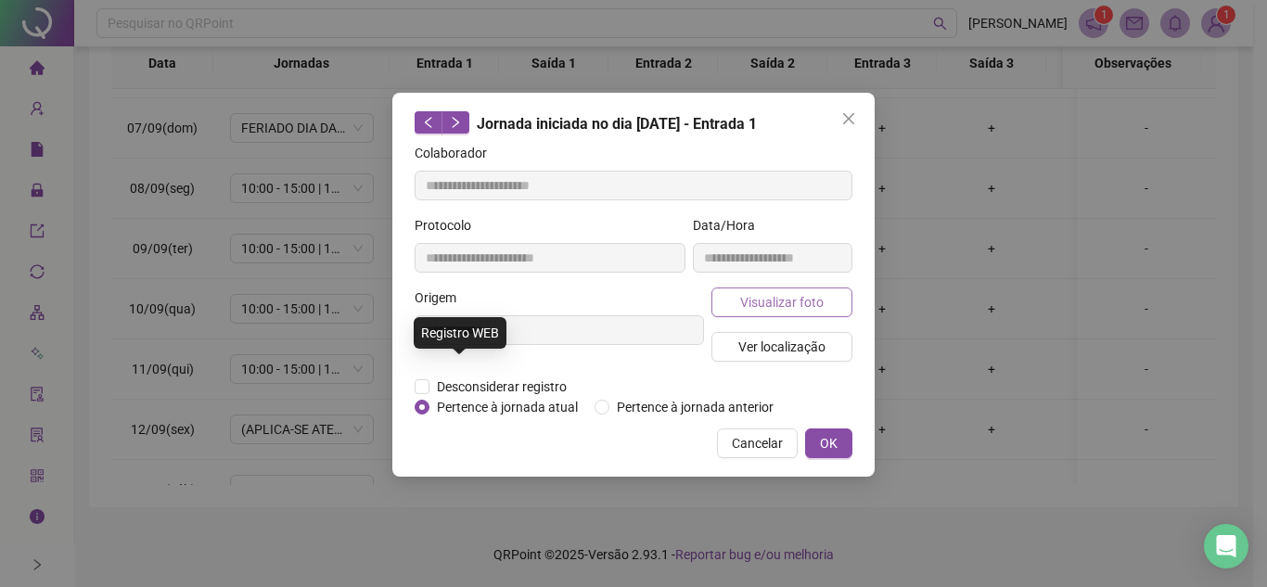
type input "**********"
click at [812, 300] on span "Visualizar foto" at bounding box center [781, 302] width 83 height 20
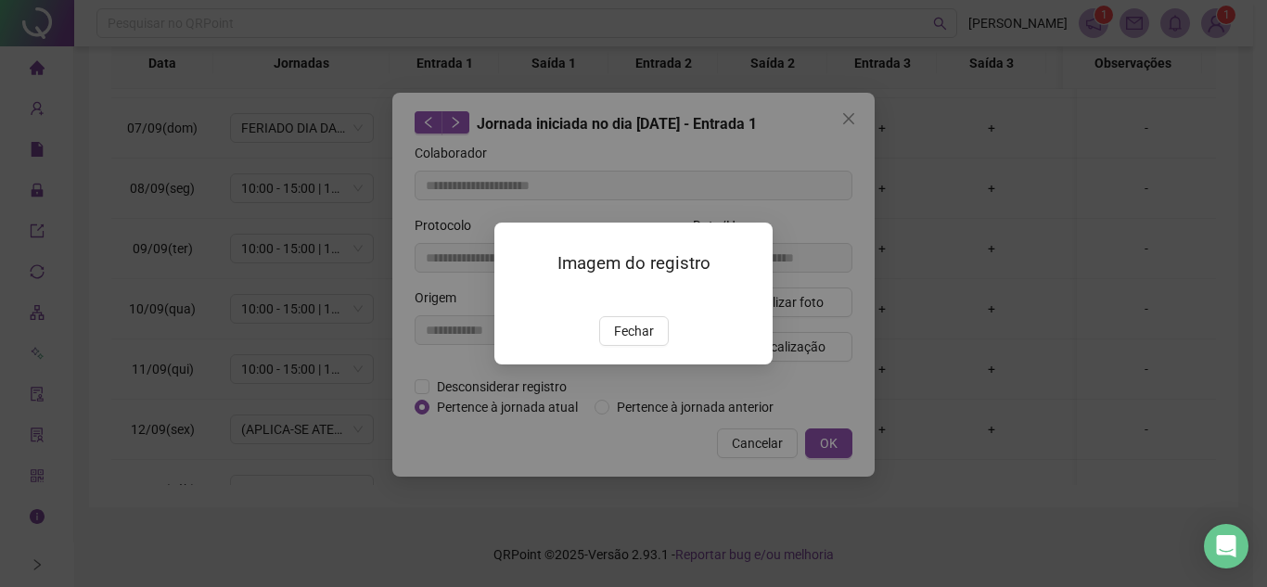
drag, startPoint x: 613, startPoint y: 414, endPoint x: 657, endPoint y: 393, distance: 48.1
click at [614, 346] on button "Fechar" at bounding box center [634, 331] width 70 height 30
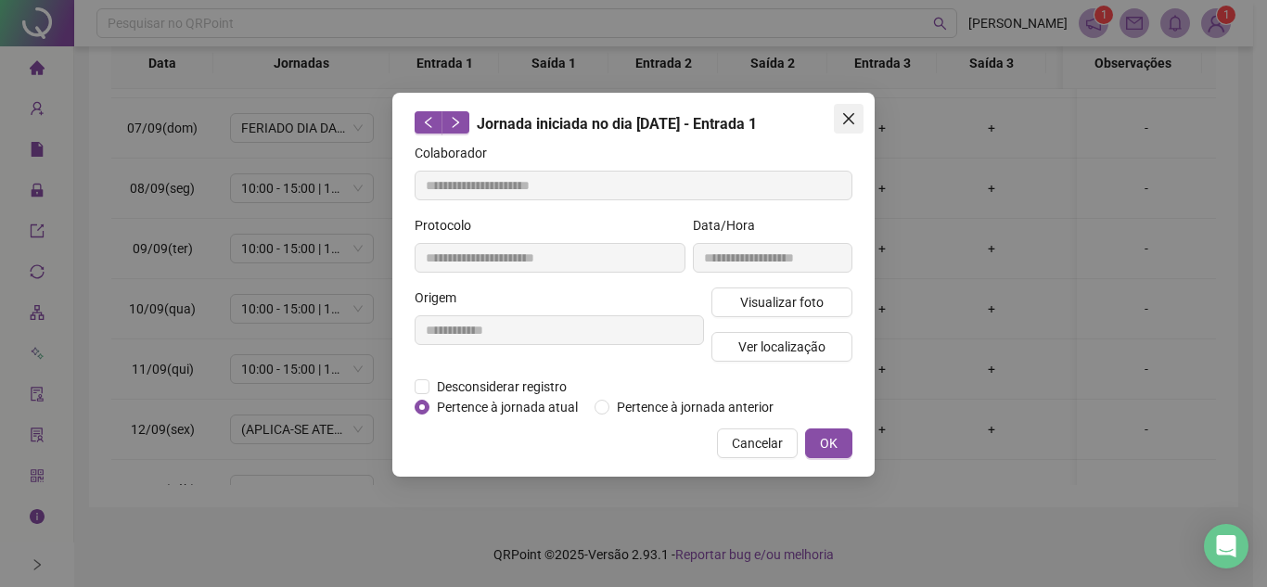
click at [852, 118] on icon "close" at bounding box center [848, 118] width 15 height 15
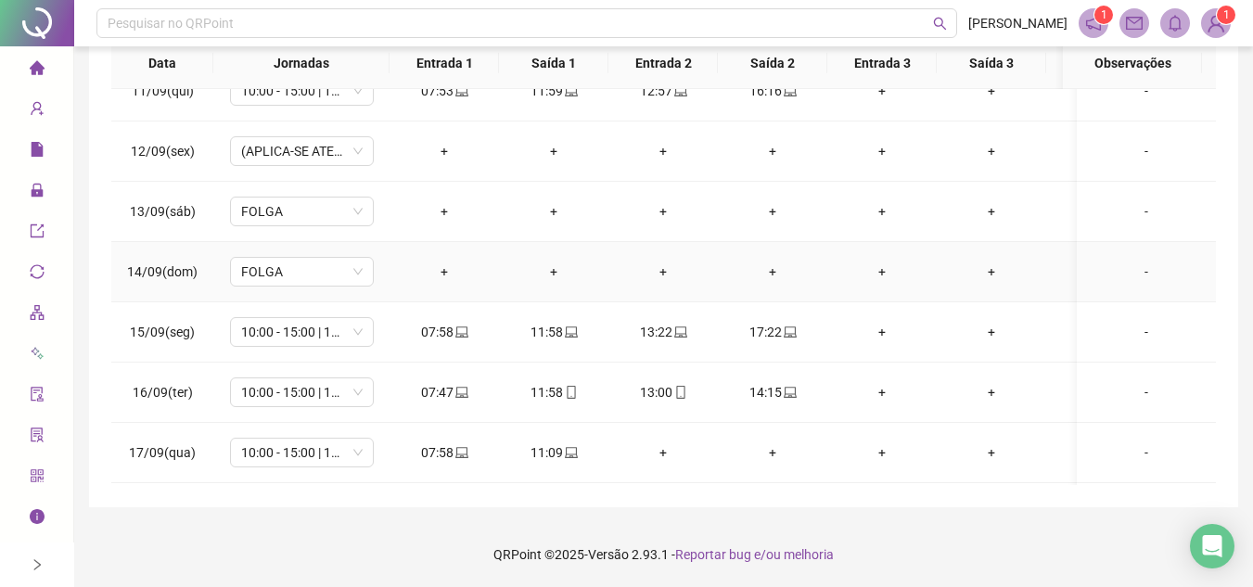
scroll to position [1186, 0]
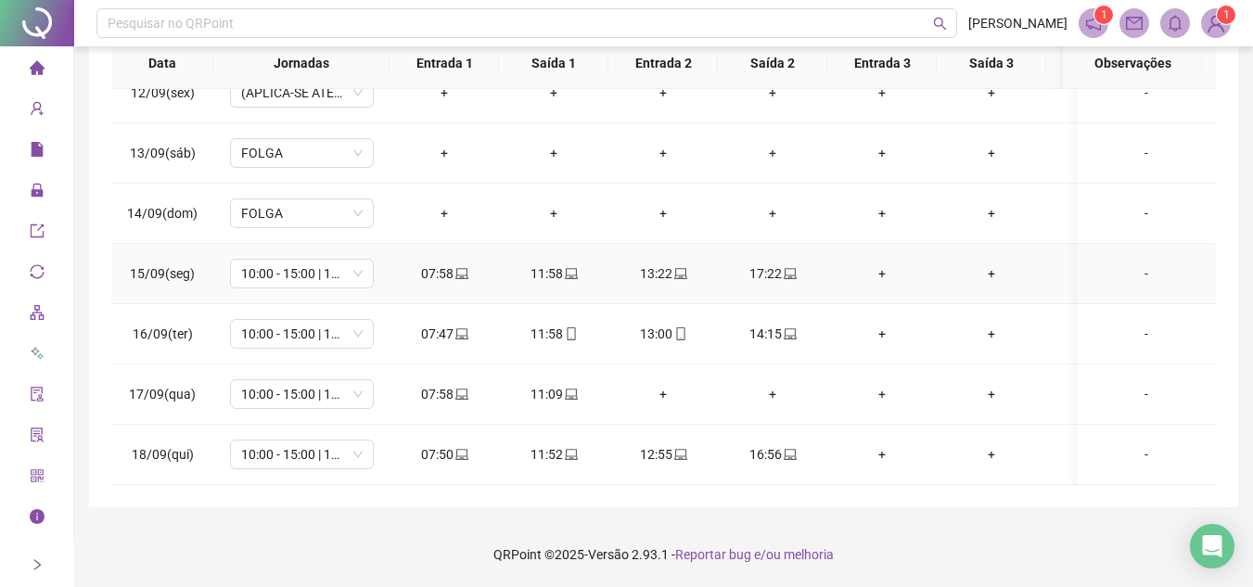
click at [451, 263] on div "07:58" at bounding box center [444, 273] width 80 height 20
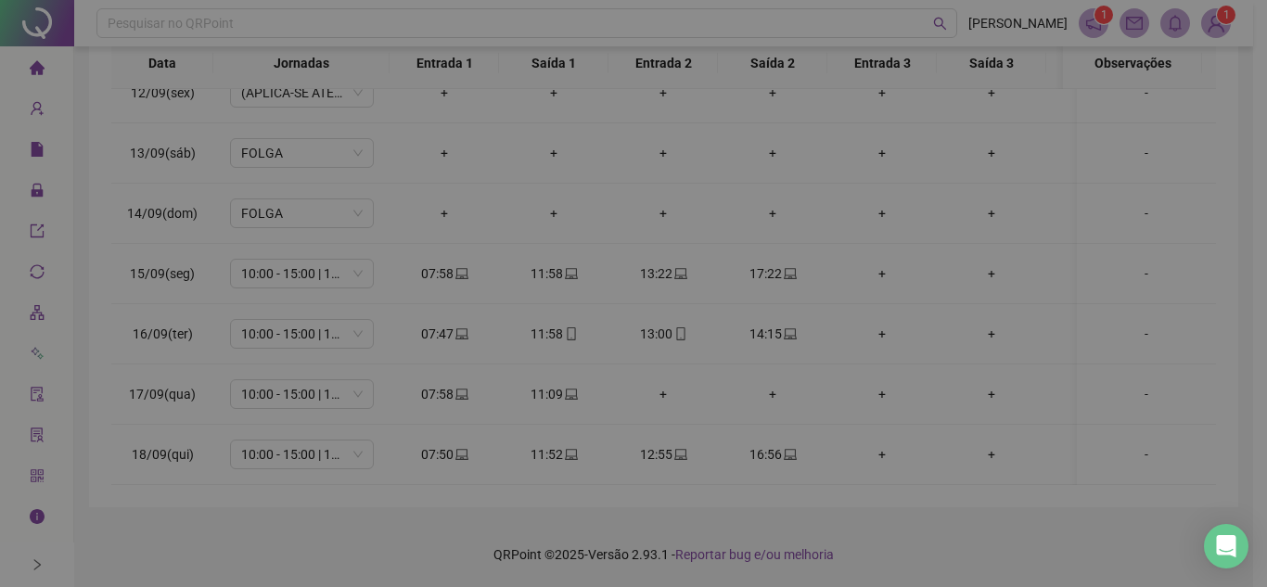
type input "**********"
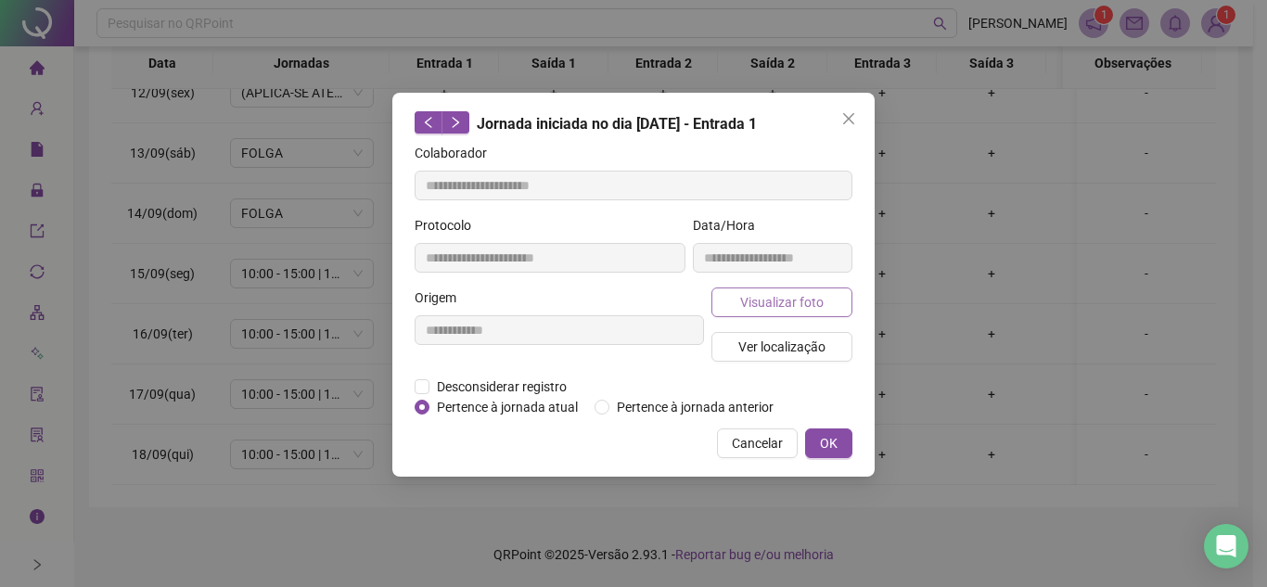
click at [773, 295] on span "Visualizar foto" at bounding box center [781, 302] width 83 height 20
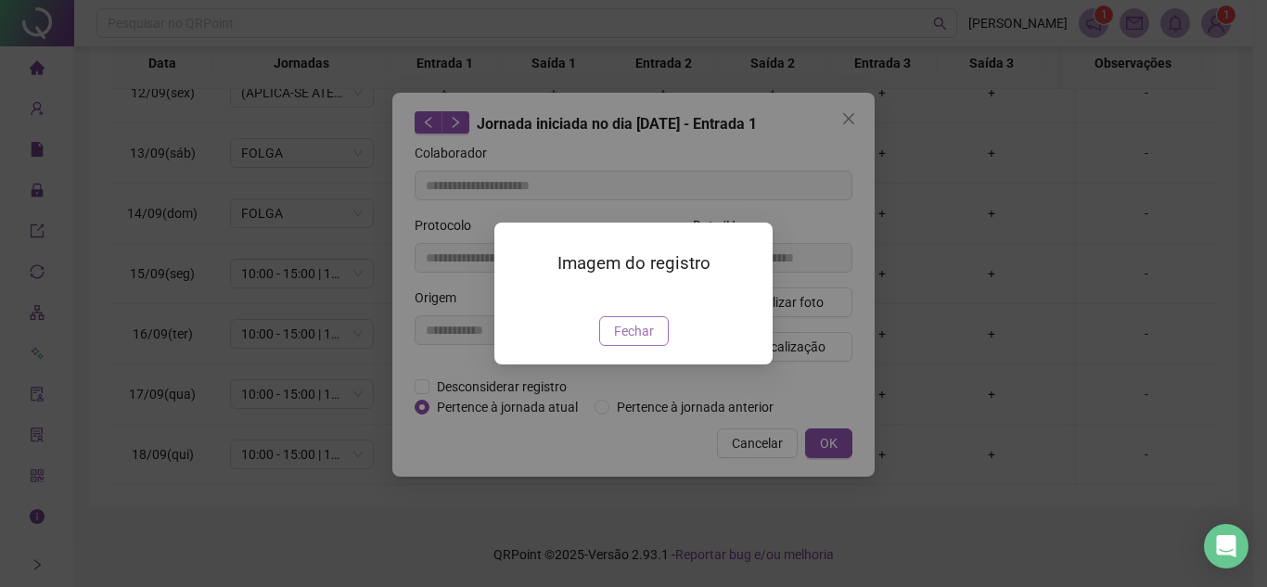
click at [638, 341] on span "Fechar" at bounding box center [634, 331] width 40 height 20
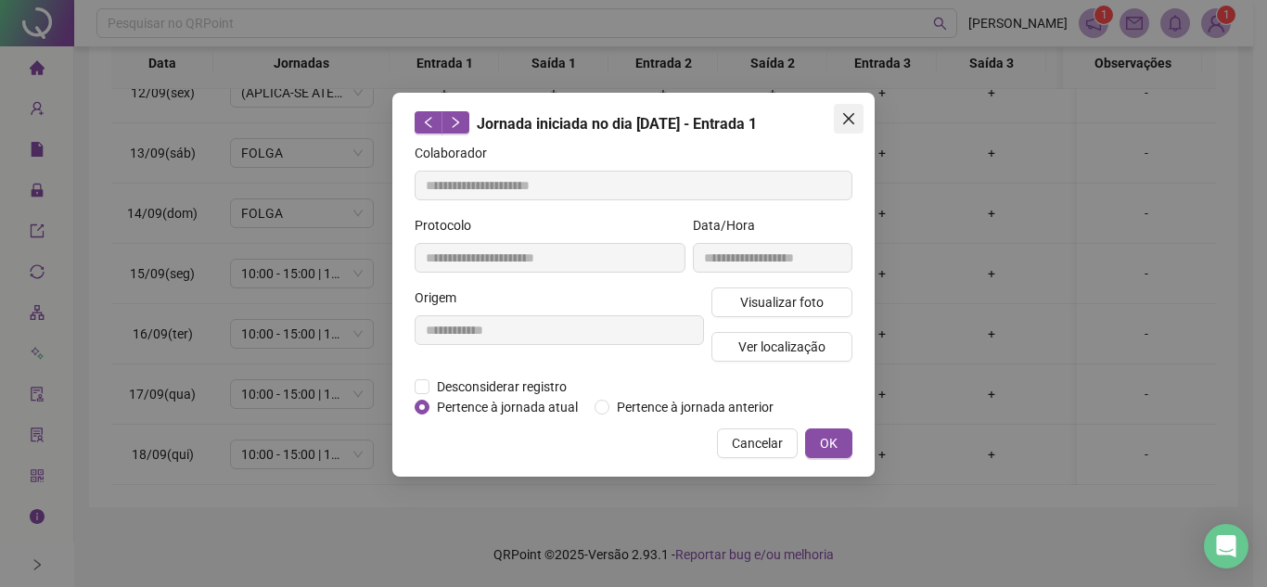
click at [848, 126] on button "Close" at bounding box center [849, 119] width 30 height 30
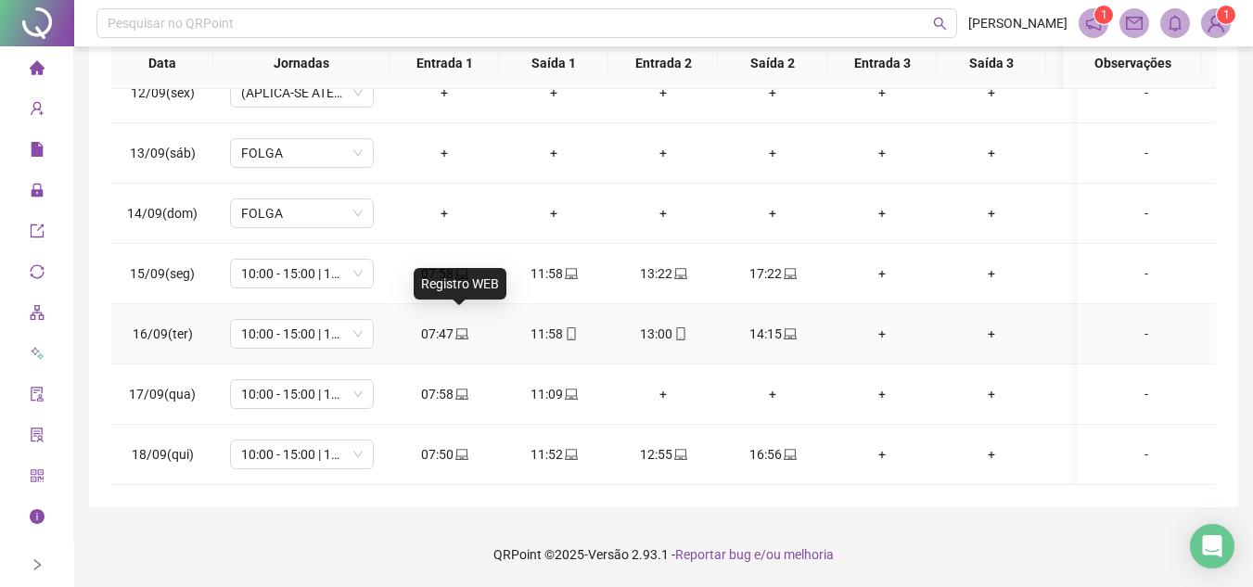
click at [458, 328] on icon "laptop" at bounding box center [461, 333] width 13 height 11
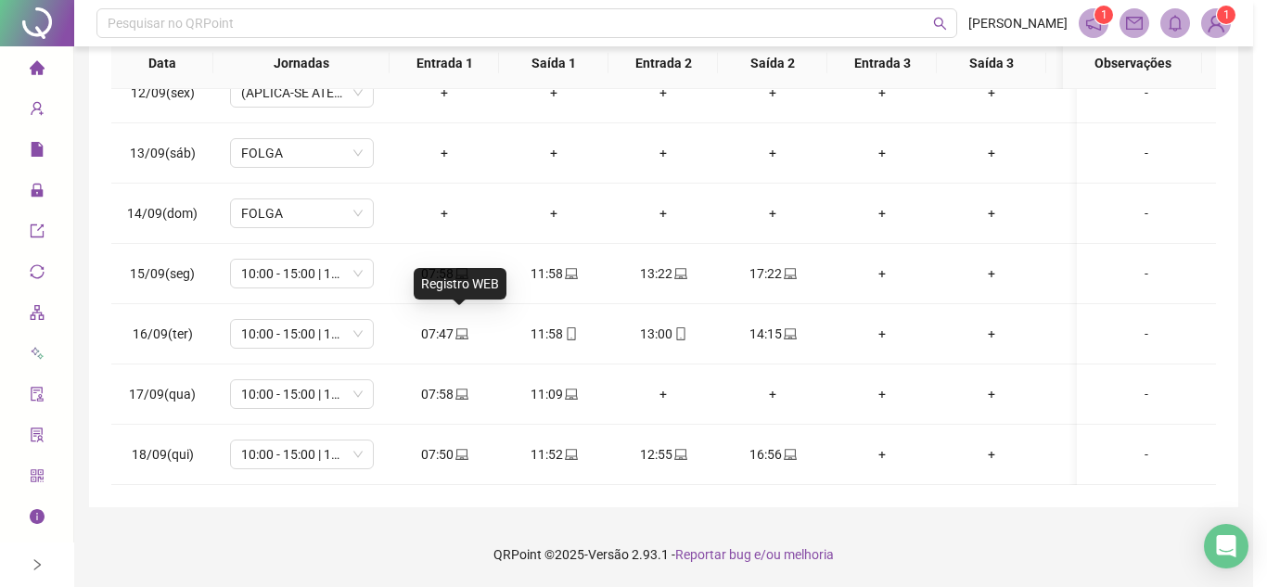
type input "**********"
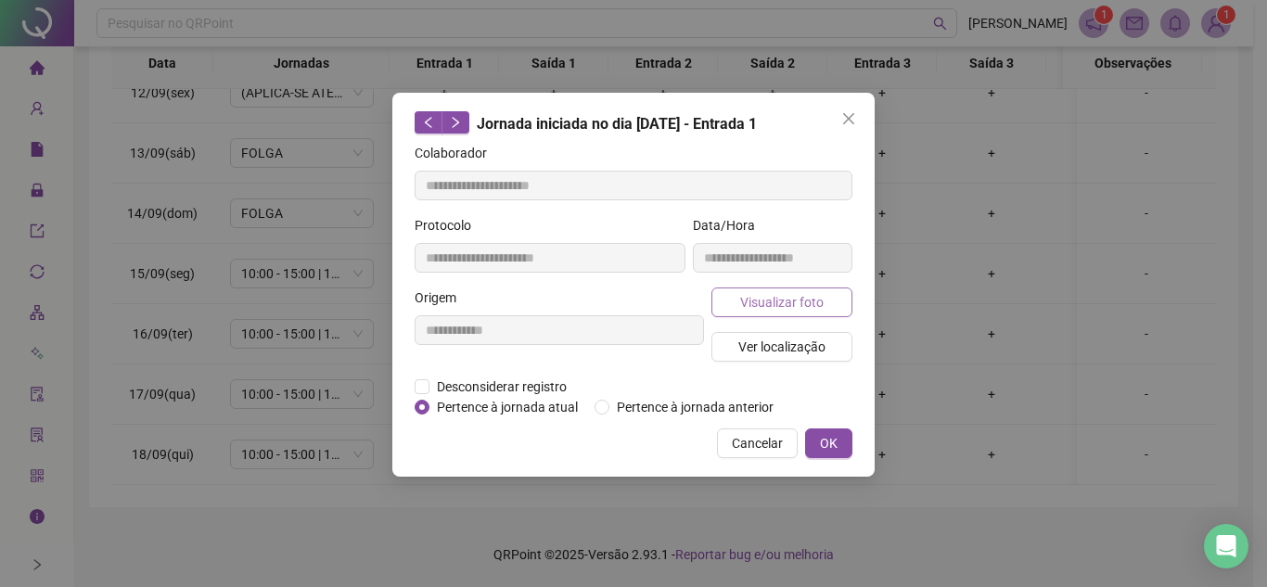
click at [797, 295] on span "Visualizar foto" at bounding box center [781, 302] width 83 height 20
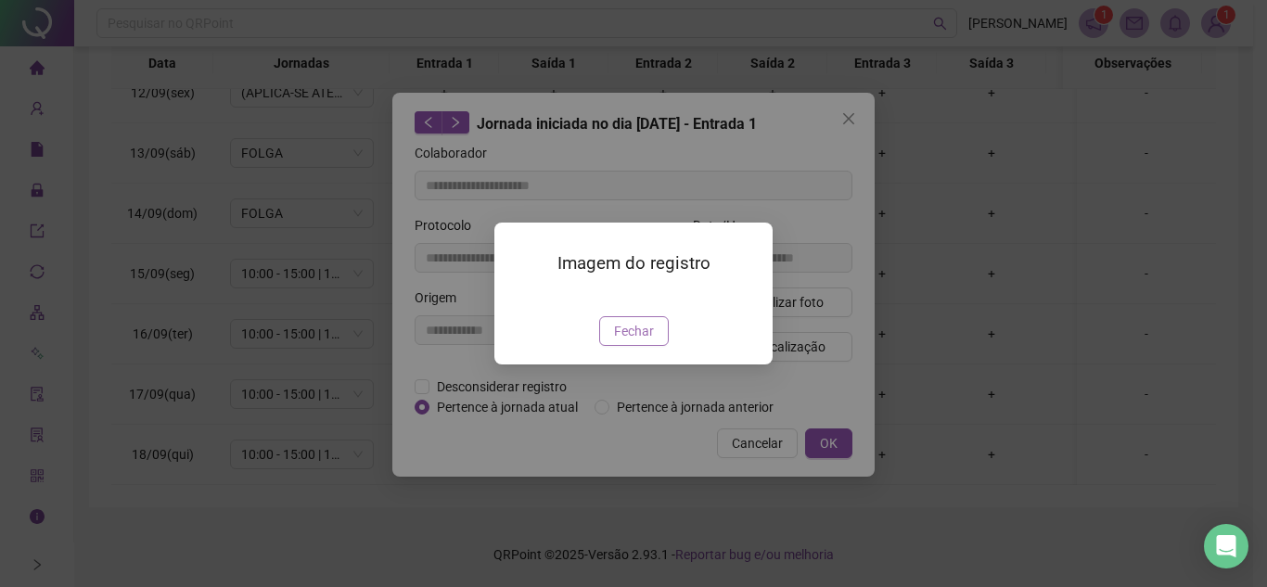
click at [639, 341] on span "Fechar" at bounding box center [634, 331] width 40 height 20
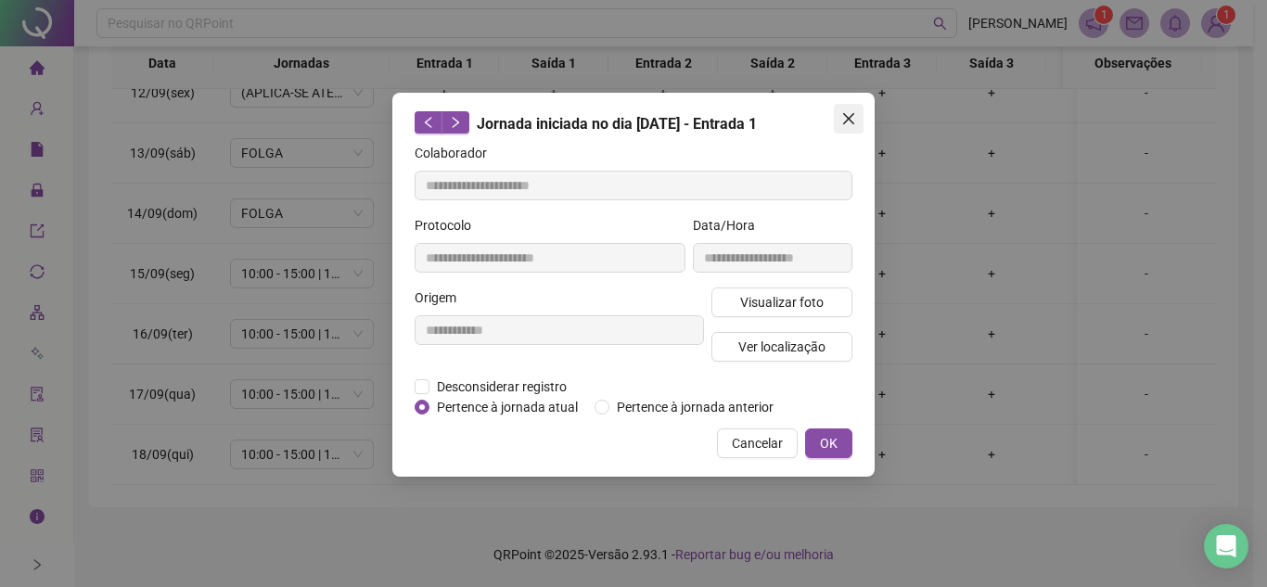
click at [849, 116] on icon "close" at bounding box center [848, 118] width 15 height 15
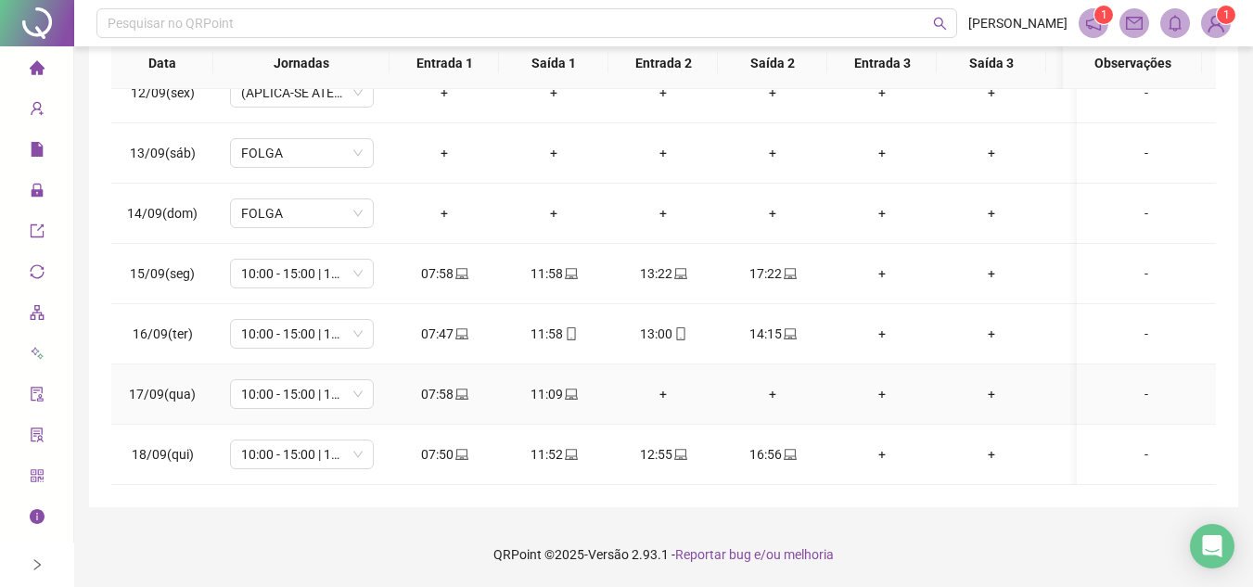
click at [462, 388] on icon "laptop" at bounding box center [461, 394] width 13 height 13
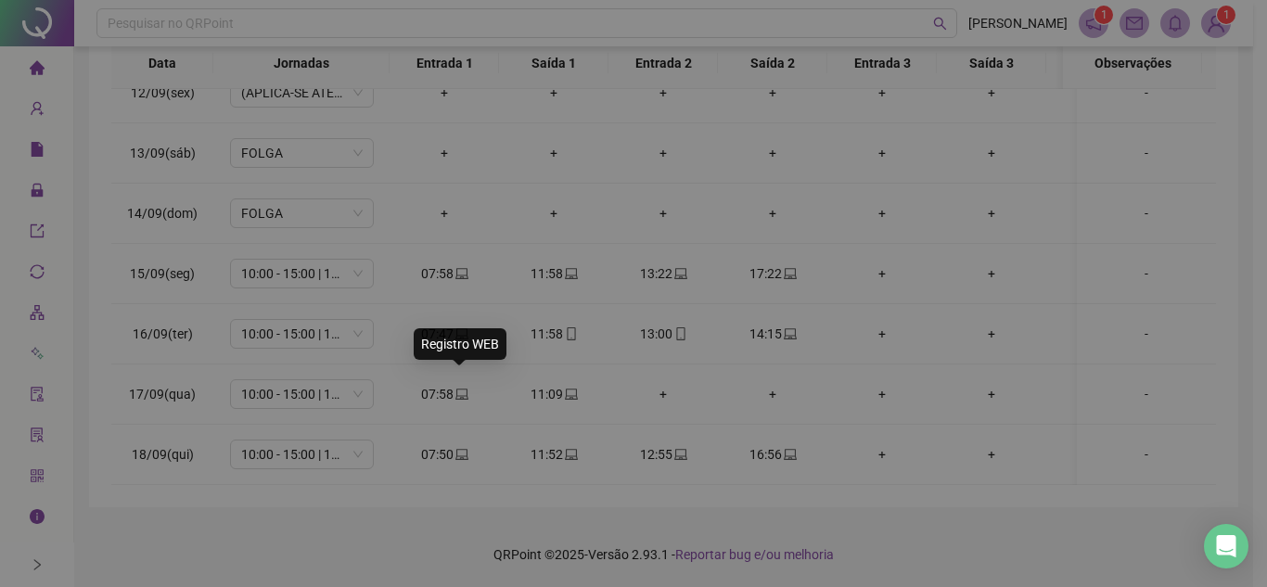
type input "**********"
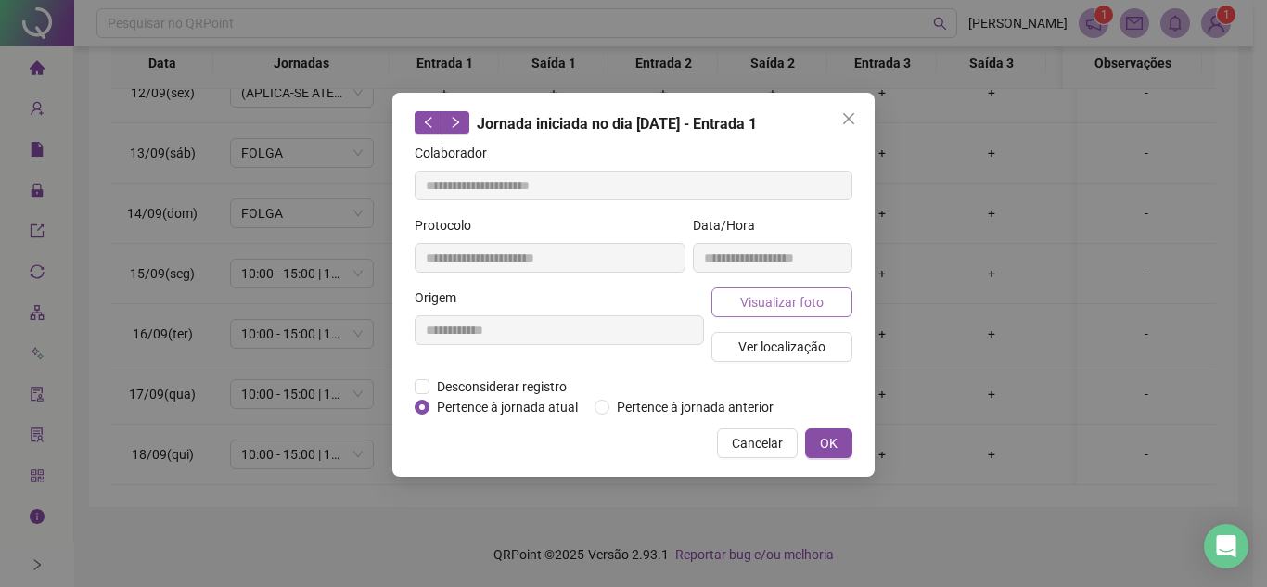
click at [816, 301] on span "Visualizar foto" at bounding box center [781, 302] width 83 height 20
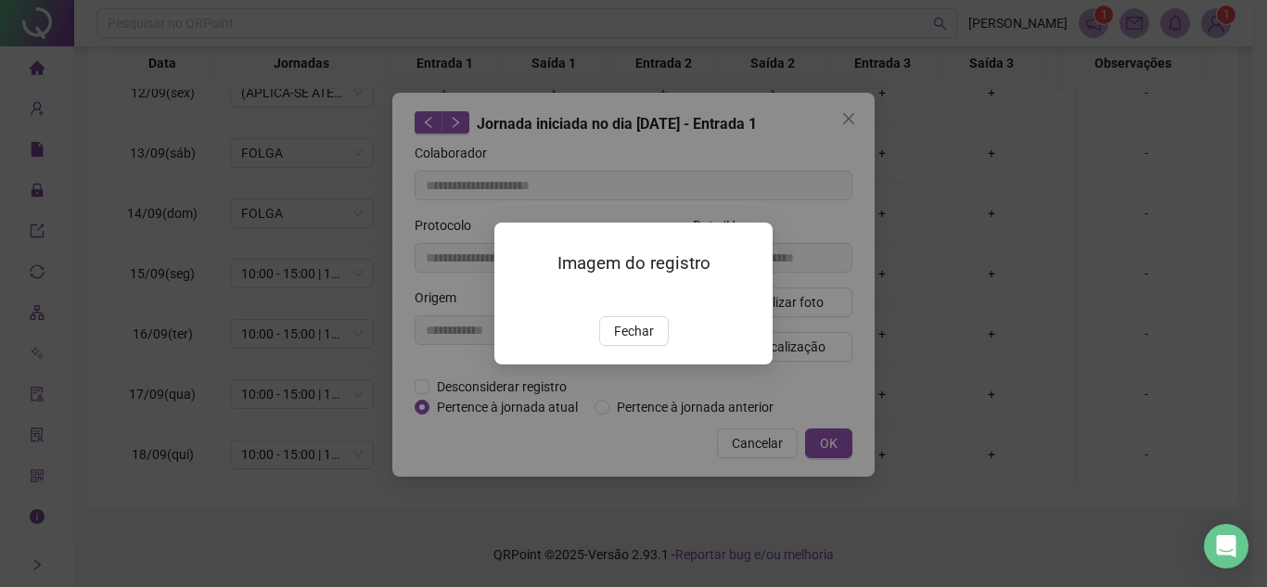
click at [633, 365] on div "Imagem do registro Fechar" at bounding box center [633, 294] width 278 height 142
click at [645, 341] on span "Fechar" at bounding box center [634, 331] width 40 height 20
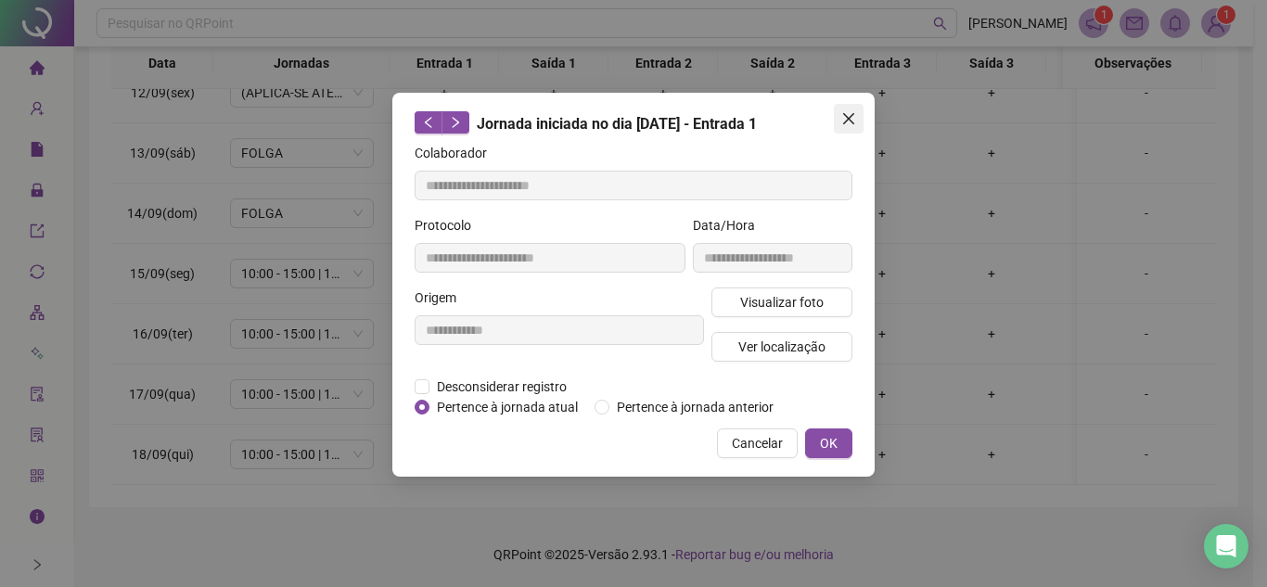
click at [854, 115] on icon "close" at bounding box center [848, 118] width 15 height 15
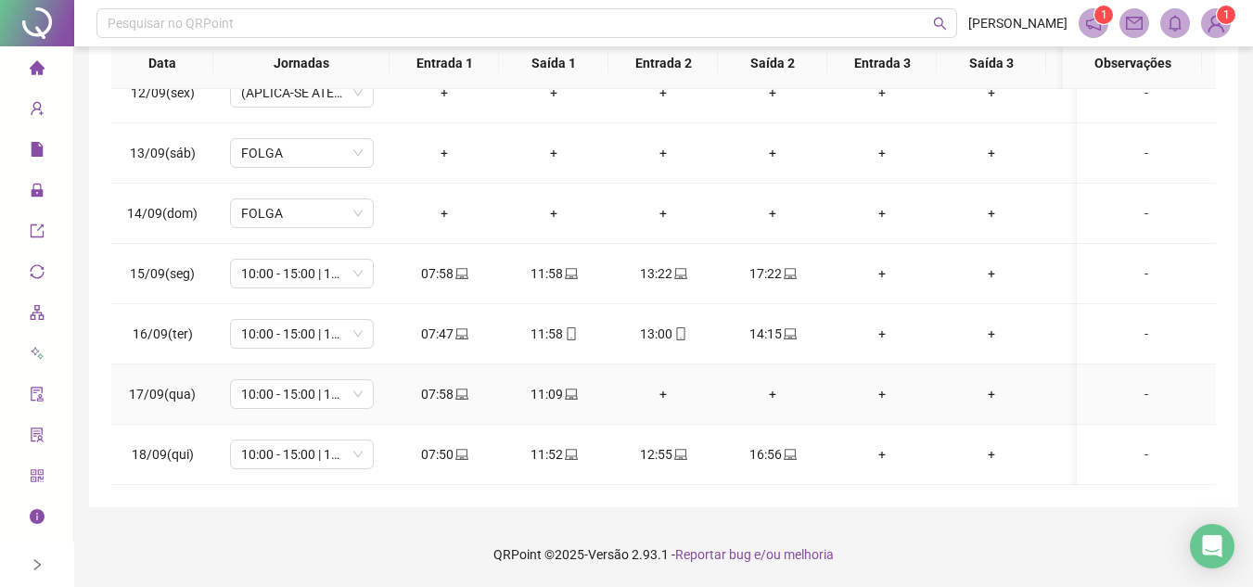
click at [566, 388] on icon "laptop" at bounding box center [571, 394] width 13 height 13
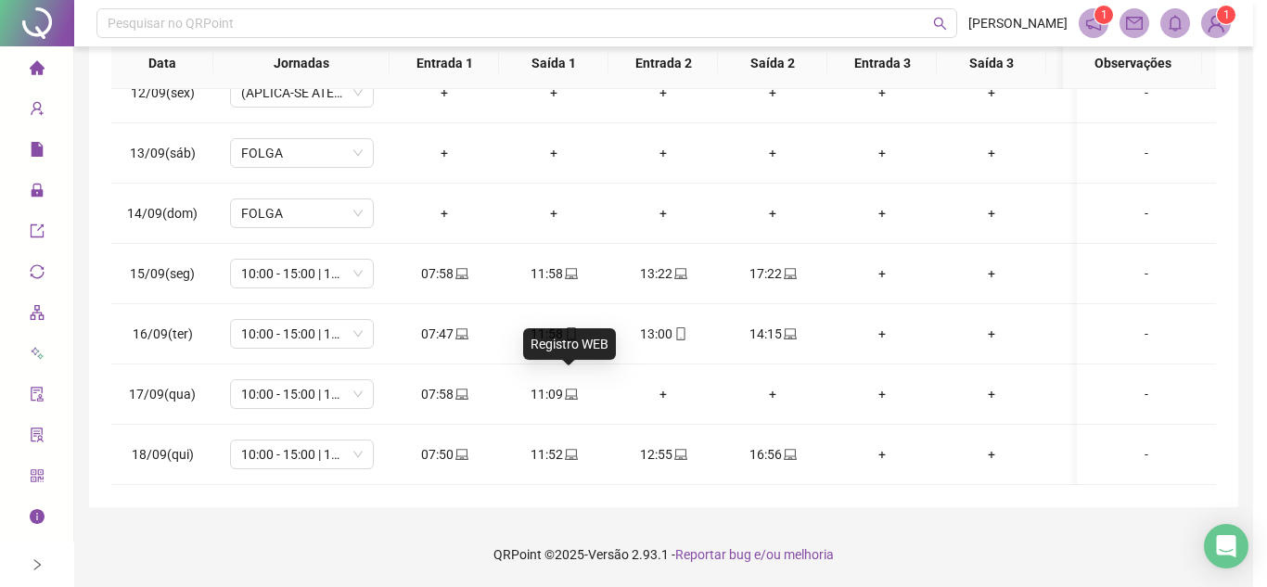
type input "**********"
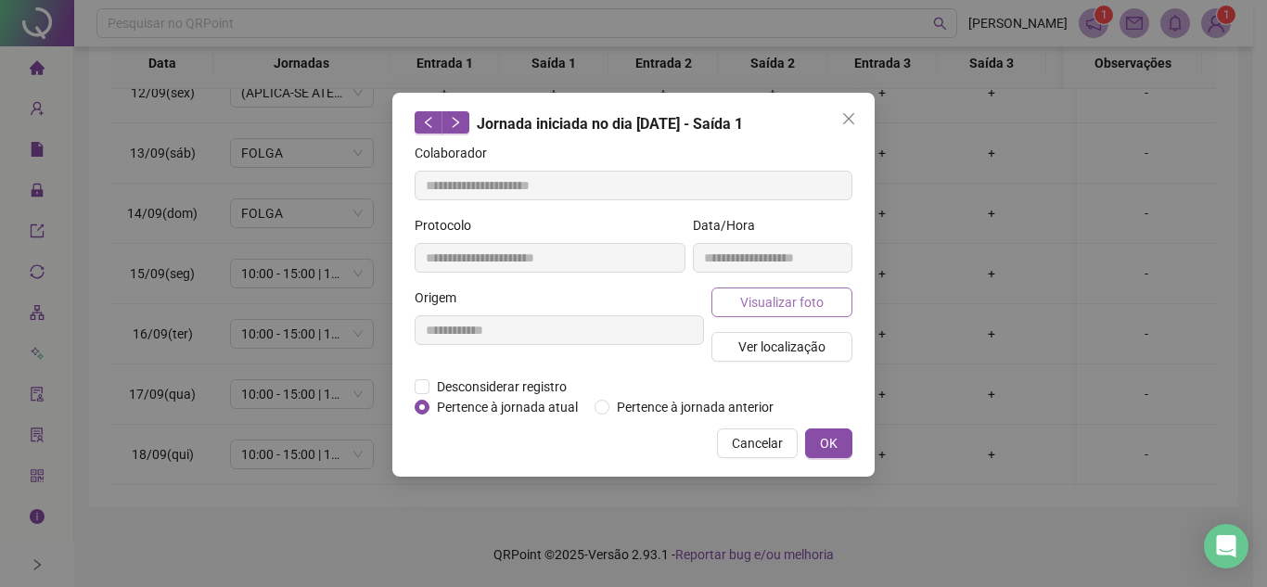
click at [813, 301] on span "Visualizar foto" at bounding box center [781, 302] width 83 height 20
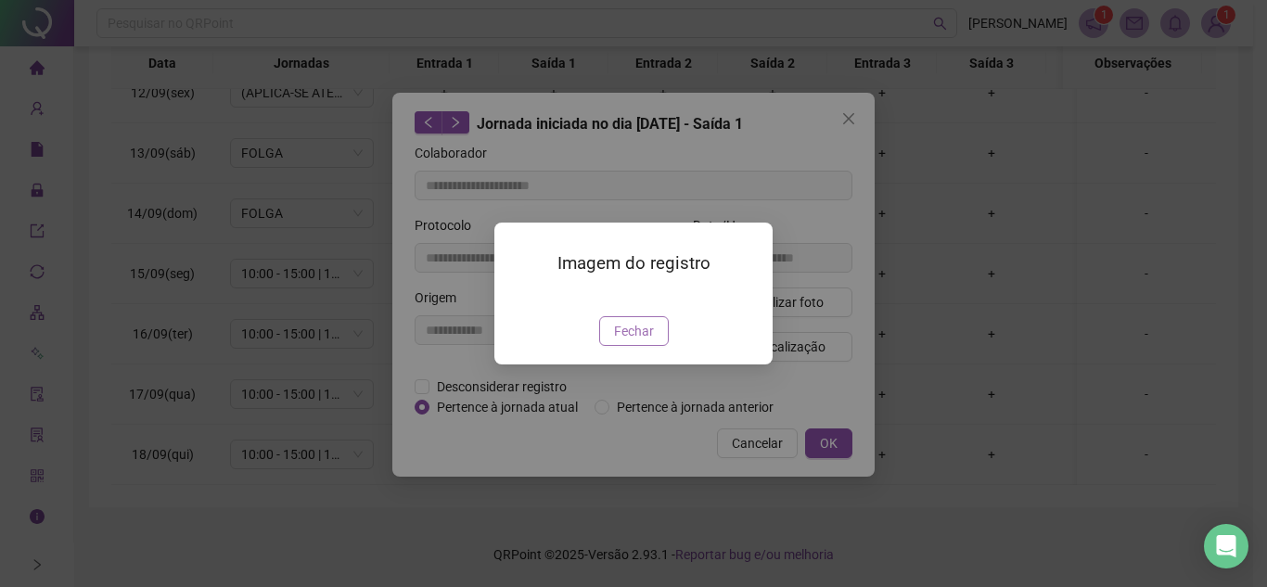
click at [644, 341] on span "Fechar" at bounding box center [634, 331] width 40 height 20
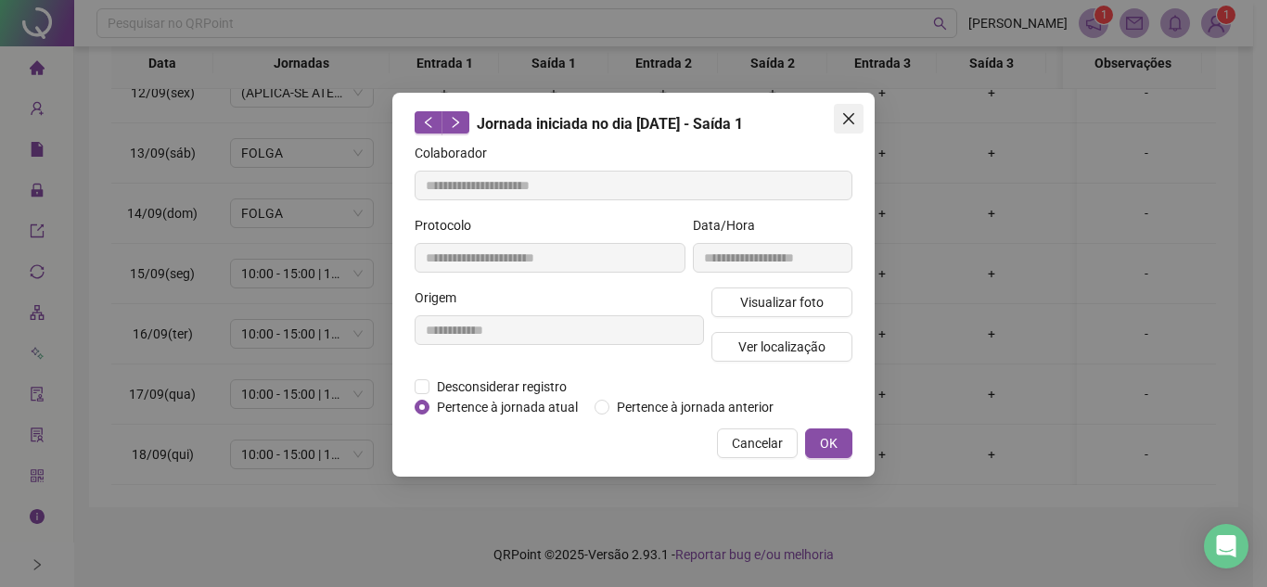
click at [841, 119] on icon "close" at bounding box center [848, 118] width 15 height 15
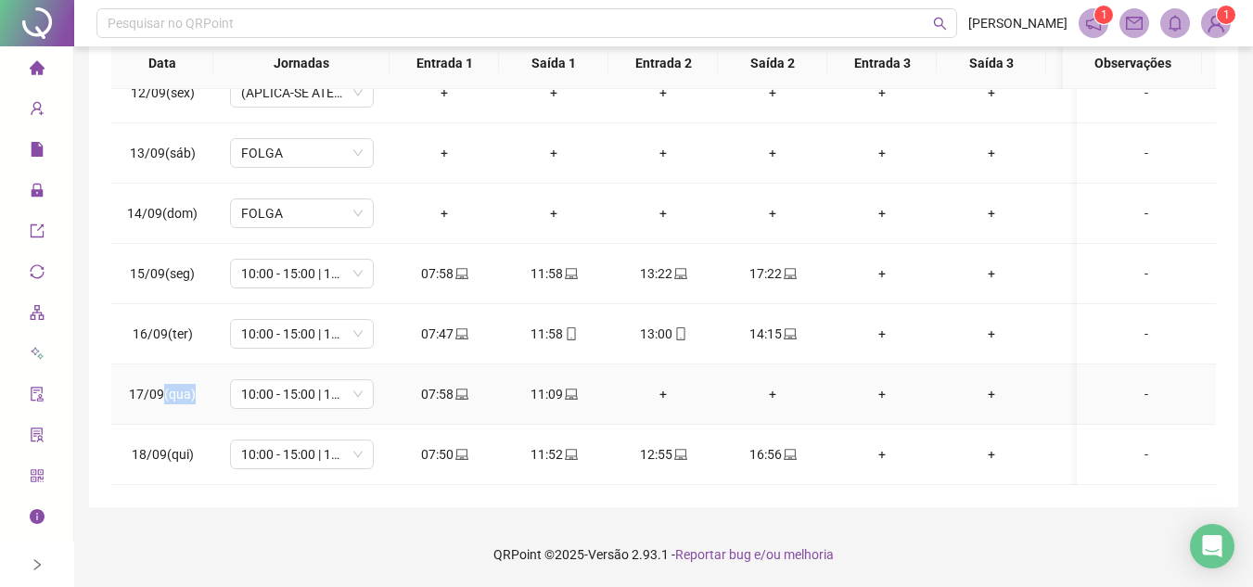
drag, startPoint x: 184, startPoint y: 381, endPoint x: 218, endPoint y: 378, distance: 34.4
click at [218, 378] on tr "17/09(qua) 10:00 - 15:00 | 16:00 - 19:48 07:58 11:09 + + + + + + + + -" at bounding box center [867, 395] width 1512 height 60
click at [1092, 384] on div "-" at bounding box center [1146, 394] width 109 height 20
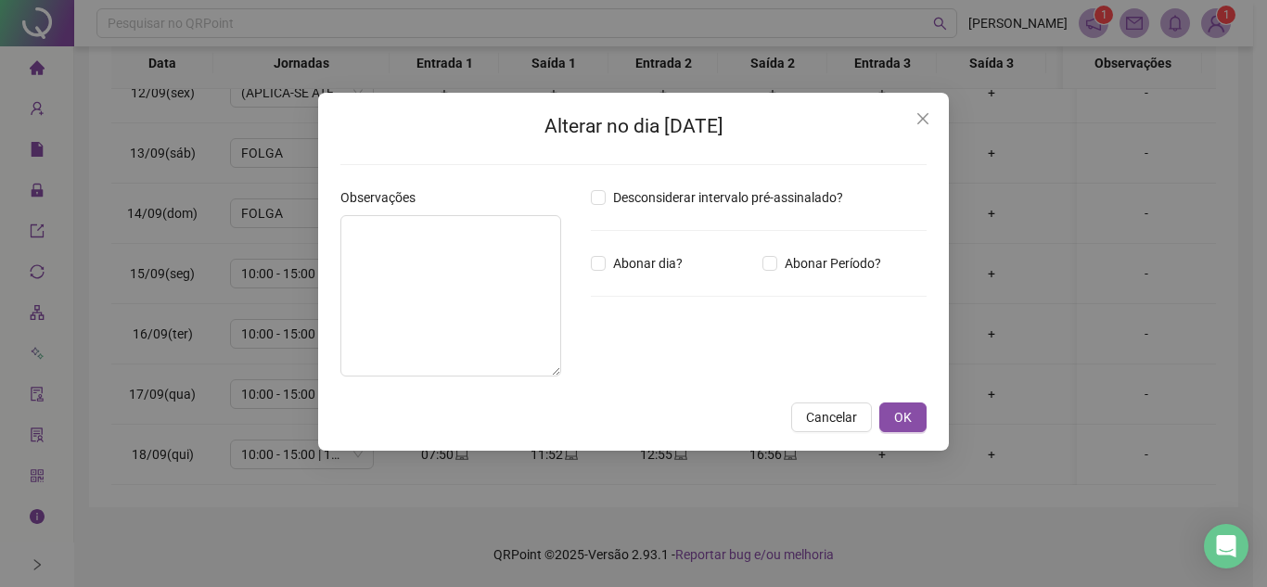
click at [926, 120] on icon "close" at bounding box center [923, 118] width 15 height 15
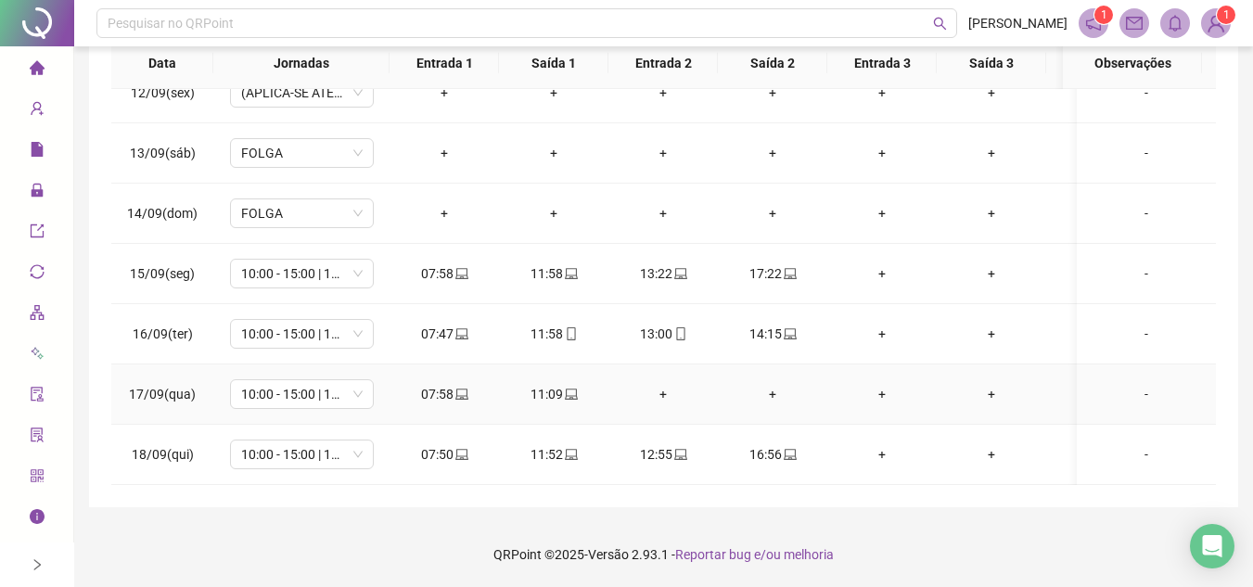
click at [571, 389] on icon "laptop" at bounding box center [571, 394] width 13 height 11
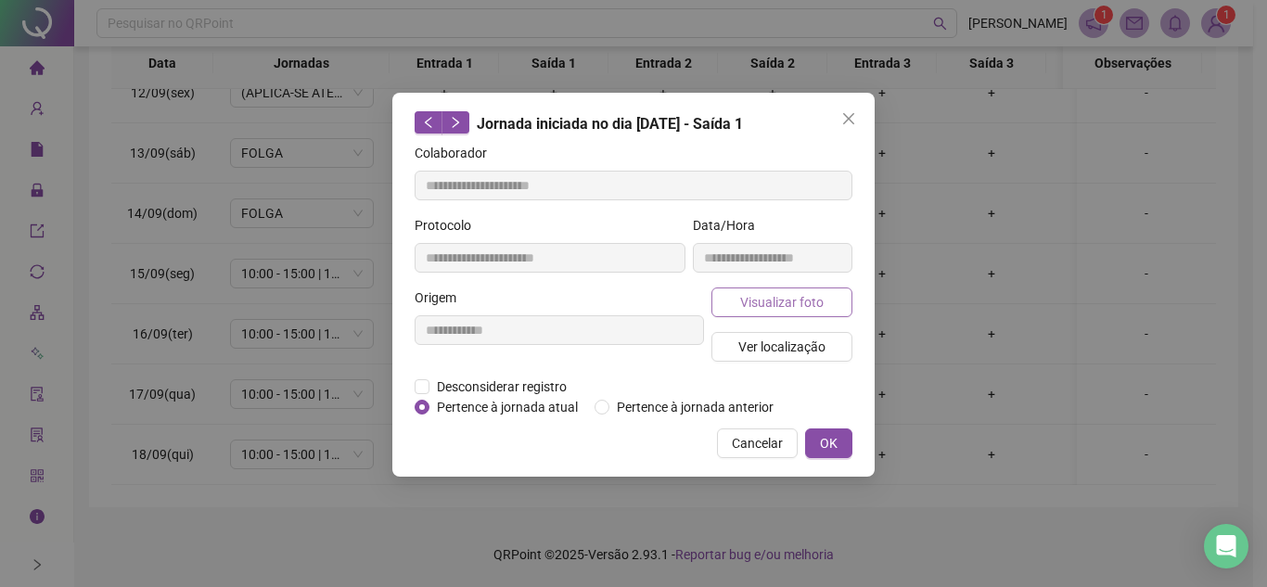
click at [790, 308] on span "Visualizar foto" at bounding box center [781, 302] width 83 height 20
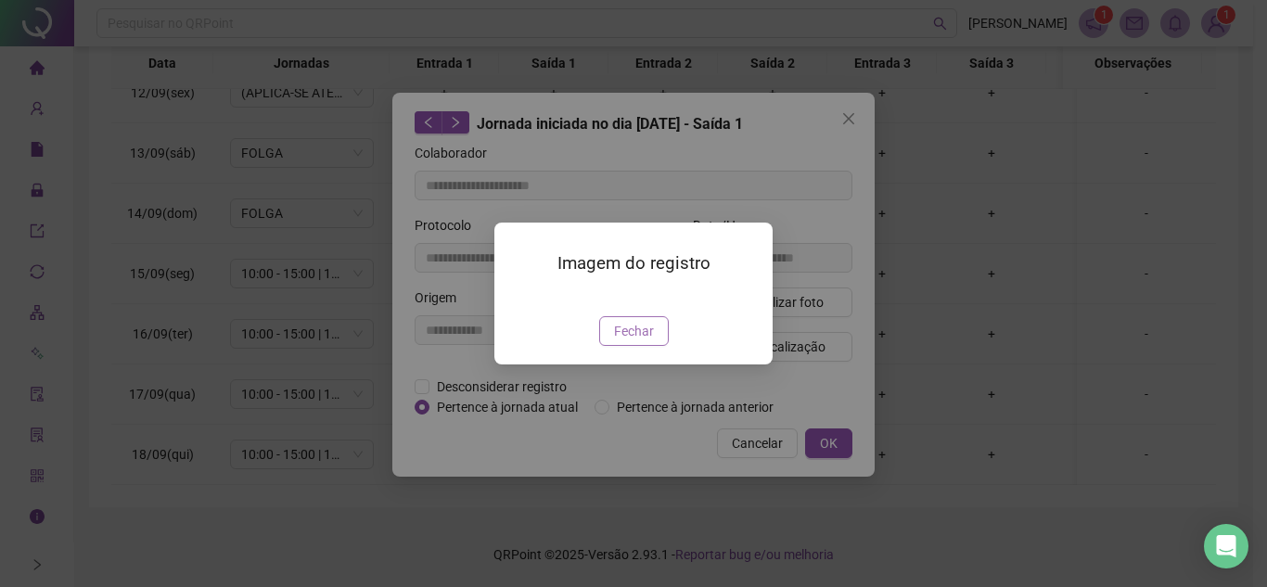
click at [634, 341] on span "Fechar" at bounding box center [634, 331] width 40 height 20
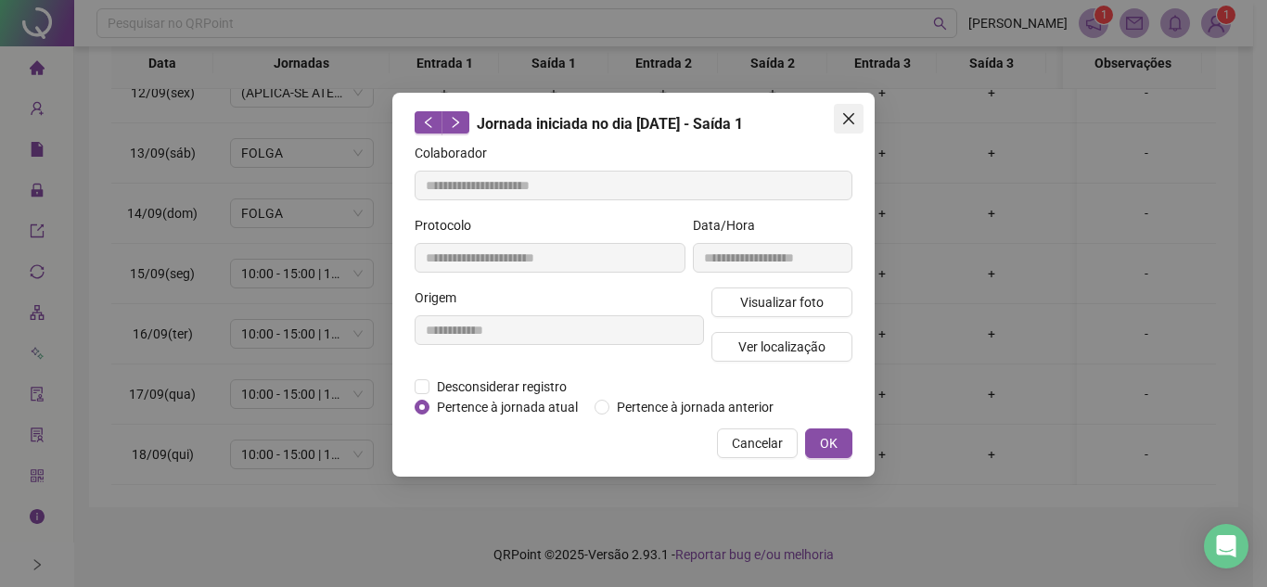
click at [848, 120] on icon "close" at bounding box center [848, 118] width 11 height 11
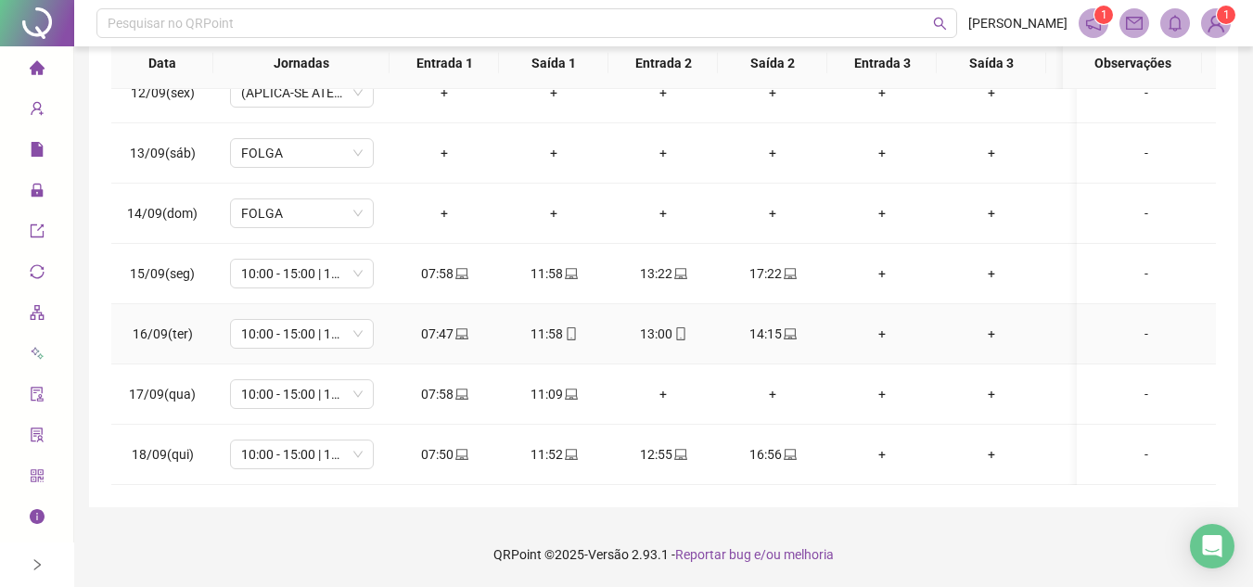
click at [1140, 324] on div "-" at bounding box center [1146, 334] width 109 height 20
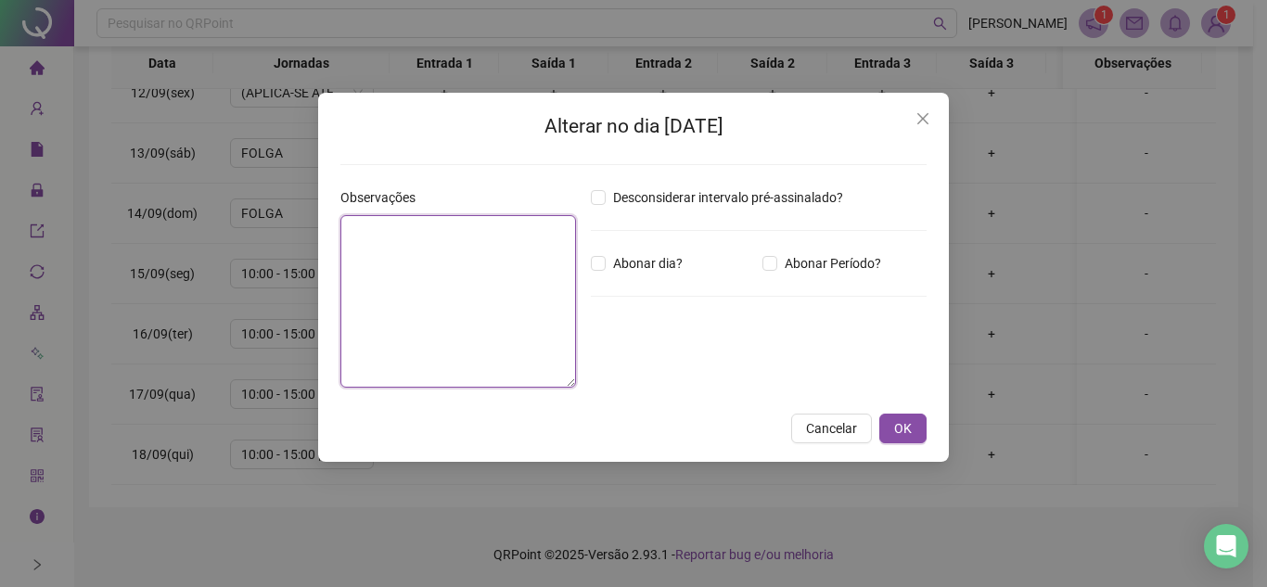
click at [420, 273] on textarea at bounding box center [458, 301] width 236 height 173
type textarea "*"
type textarea "**********"
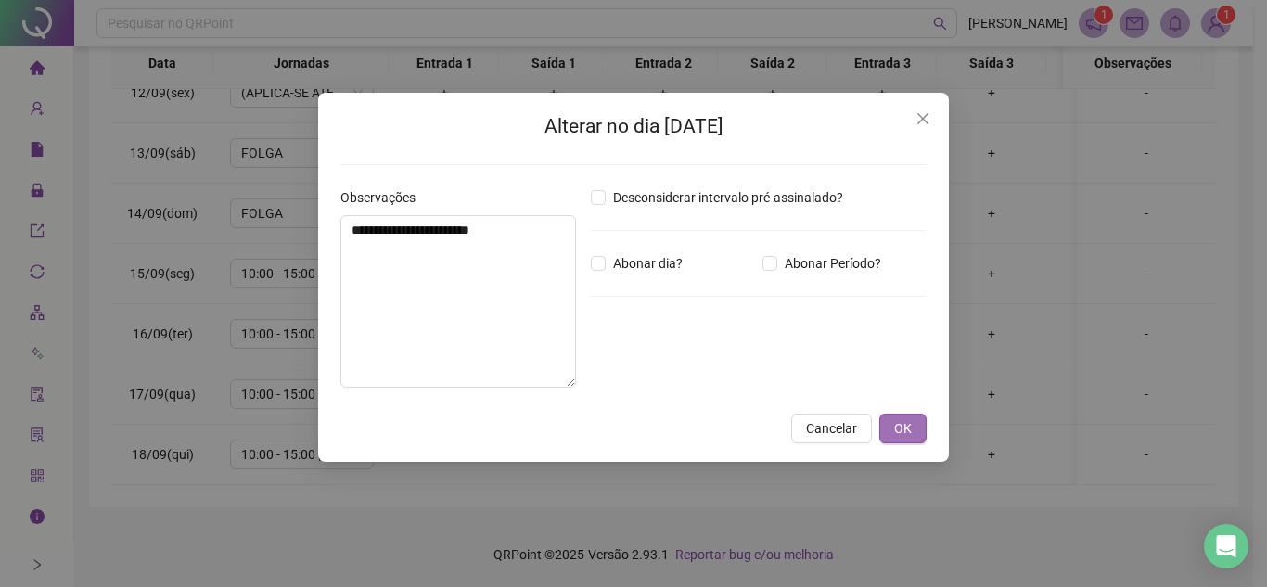
click at [916, 430] on button "OK" at bounding box center [902, 429] width 47 height 30
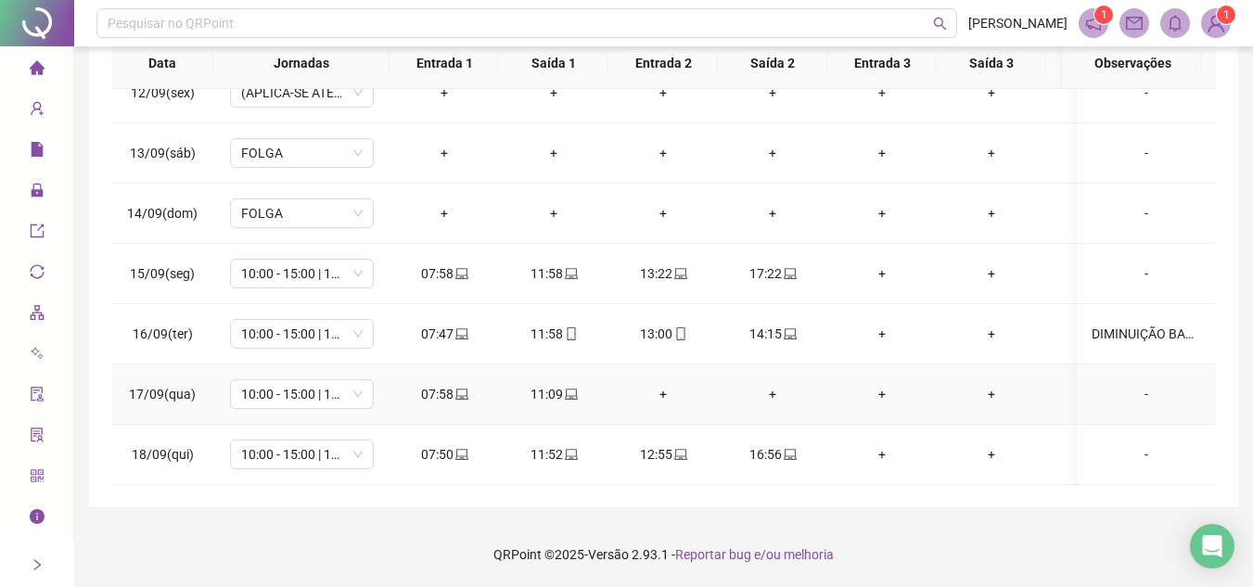
click at [1131, 384] on div "-" at bounding box center [1146, 394] width 109 height 20
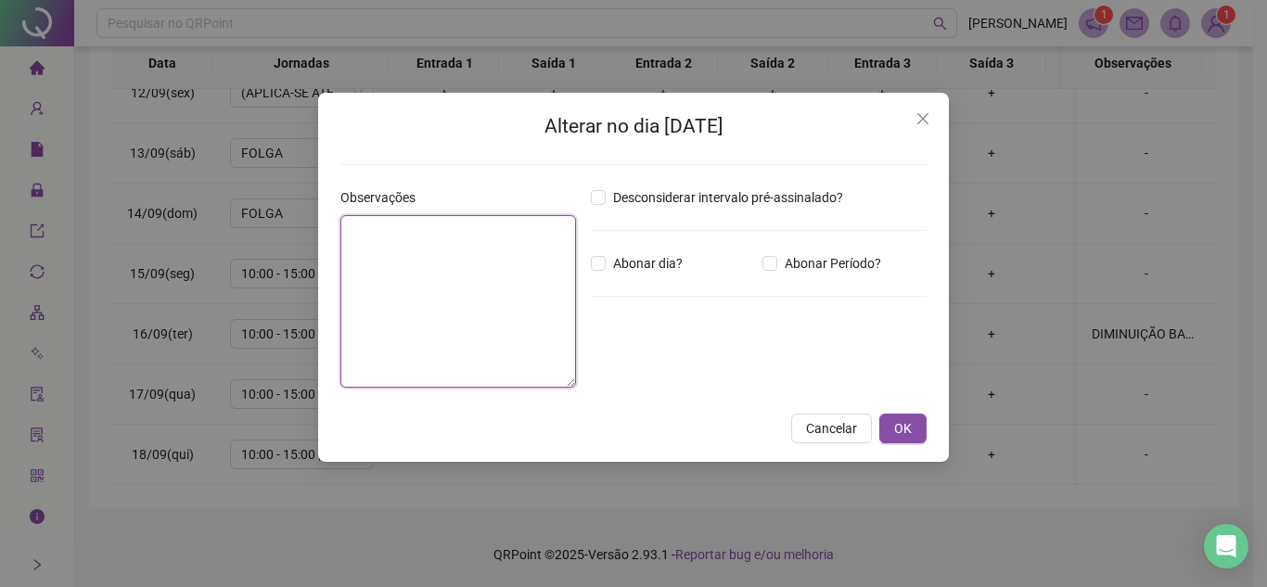
click at [461, 301] on textarea at bounding box center [458, 301] width 236 height 173
type textarea "**********"
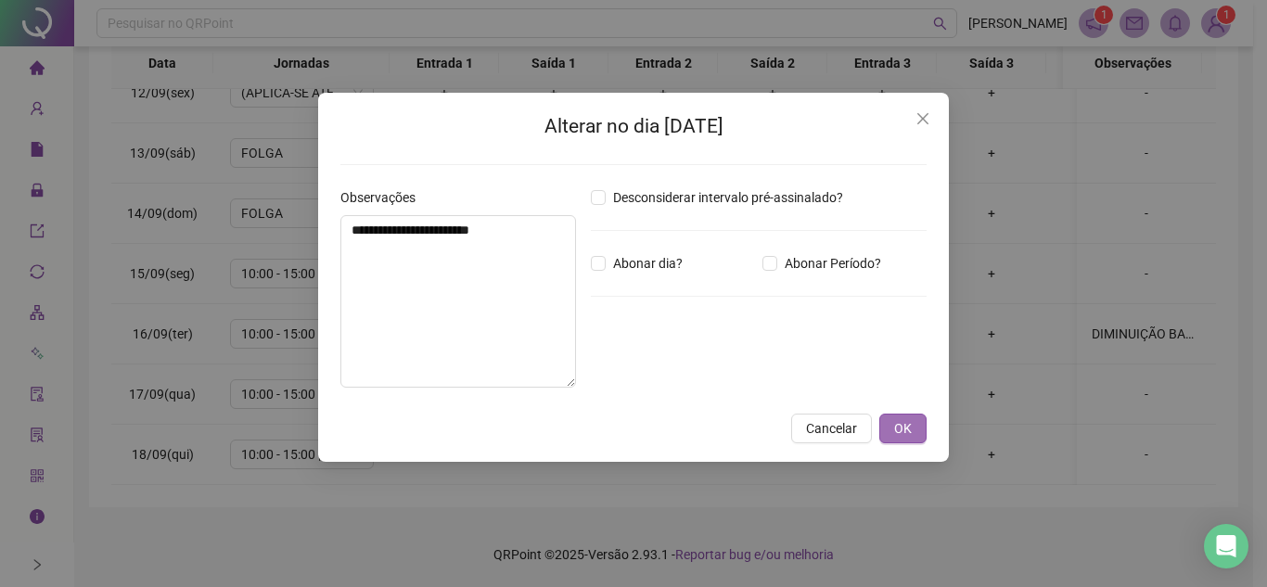
click at [901, 424] on span "OK" at bounding box center [903, 428] width 18 height 20
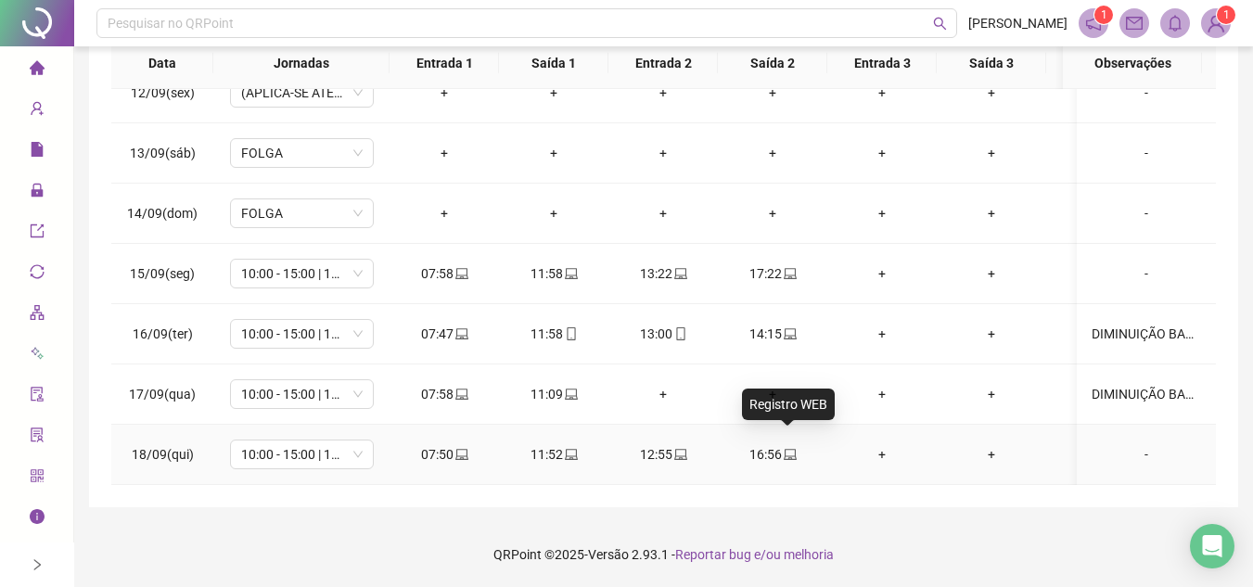
click at [789, 448] on icon "laptop" at bounding box center [790, 454] width 13 height 13
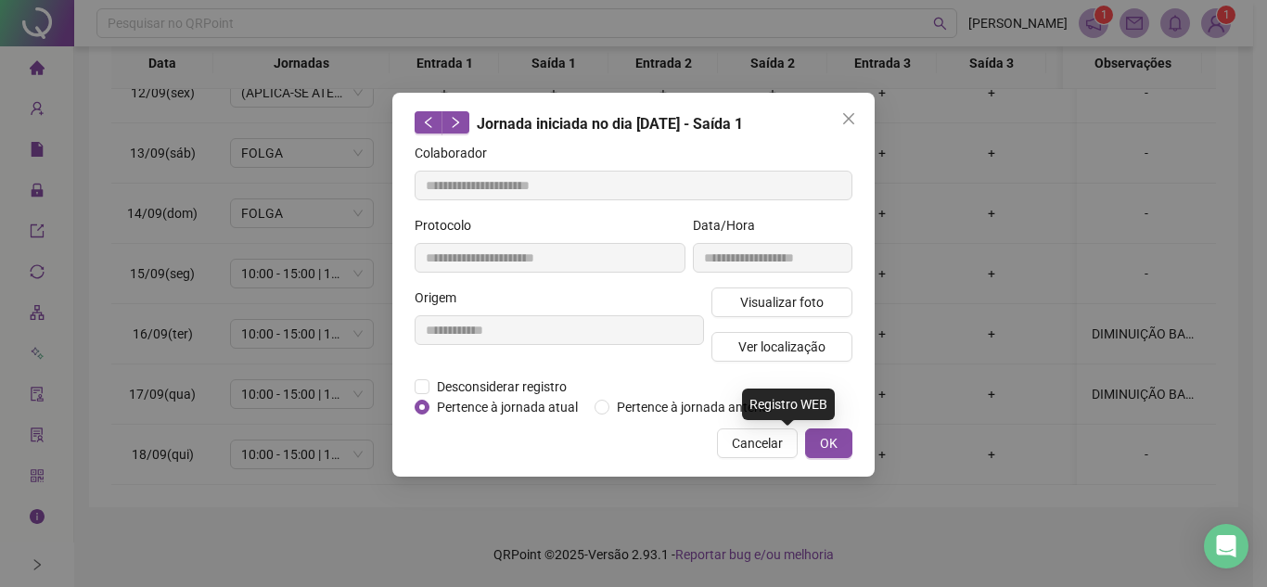
type input "**********"
click at [815, 300] on span "Visualizar foto" at bounding box center [781, 302] width 83 height 20
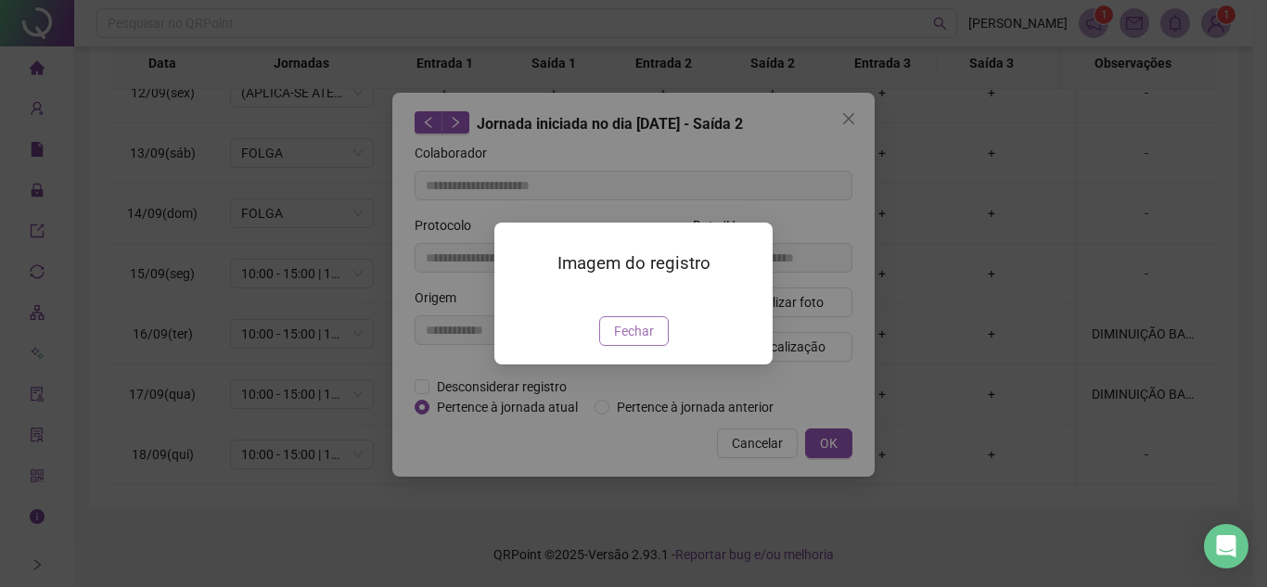
click at [653, 346] on button "Fechar" at bounding box center [634, 331] width 70 height 30
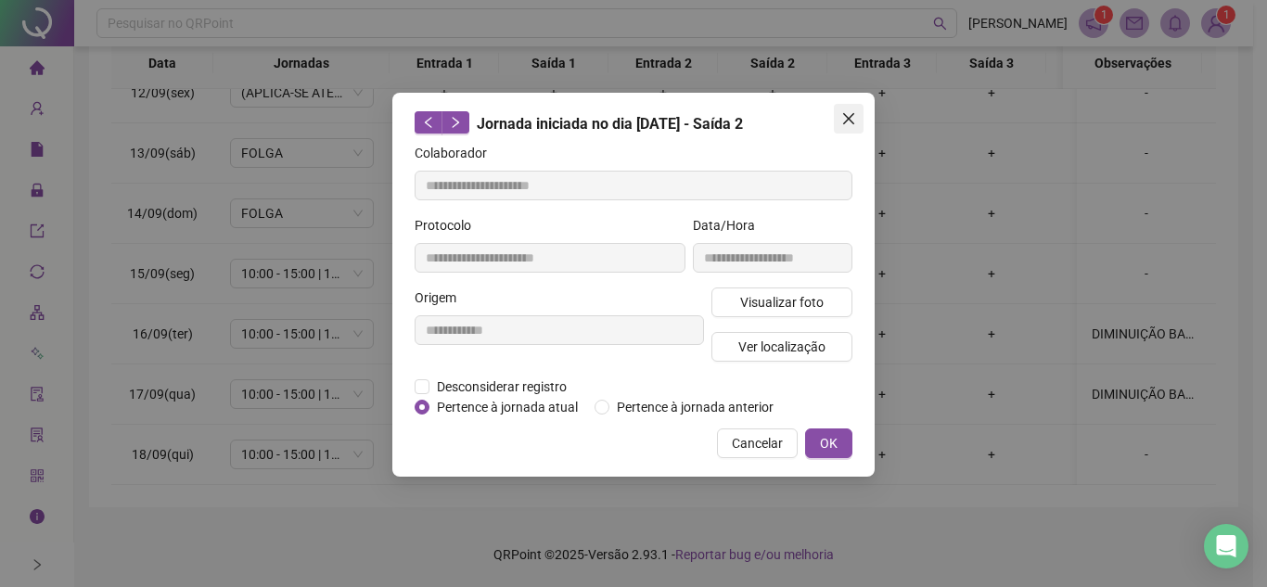
click at [853, 120] on icon "close" at bounding box center [848, 118] width 15 height 15
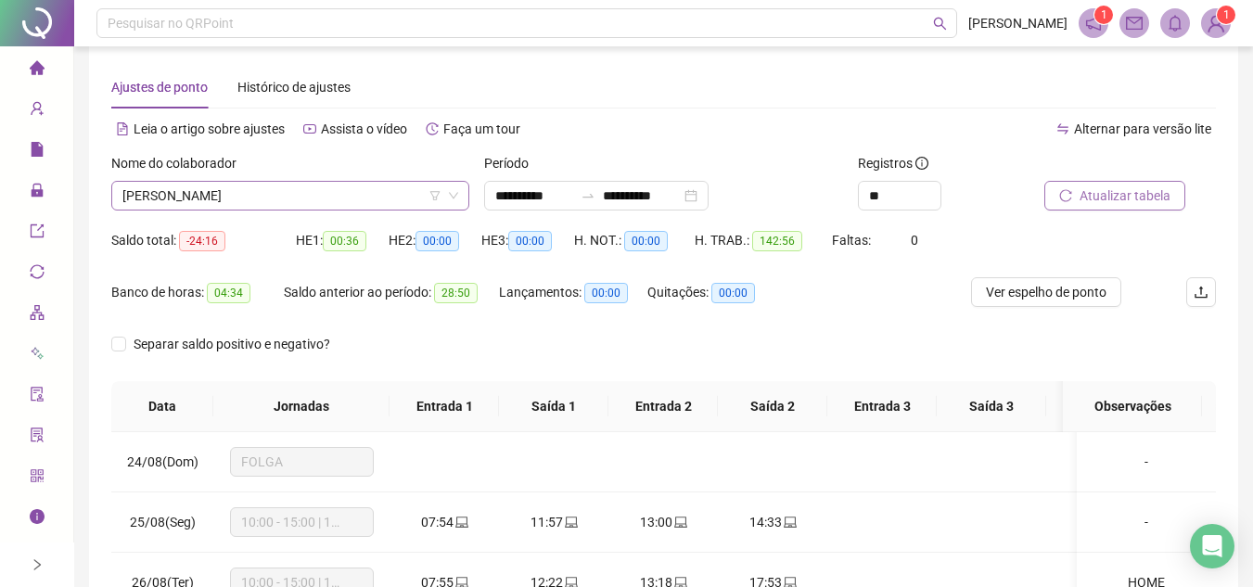
scroll to position [0, 0]
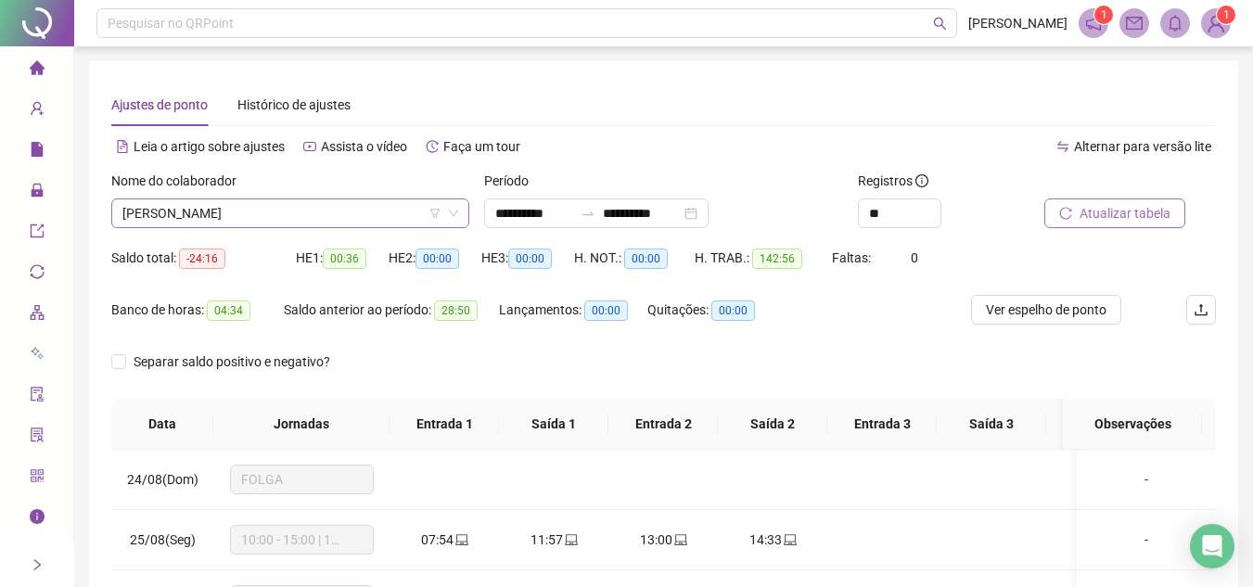
click at [329, 203] on span "BARBARA DAYANNA CAMPOS" at bounding box center [290, 213] width 336 height 28
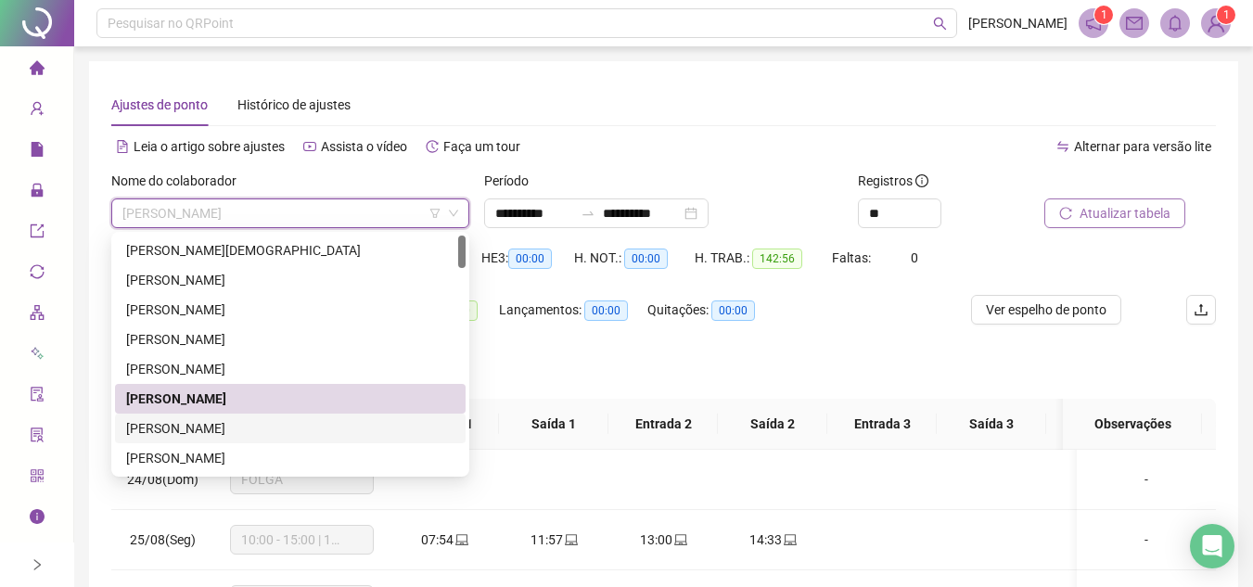
click at [226, 430] on div "BIANCA VIEIRA MARTINS" at bounding box center [290, 428] width 328 height 20
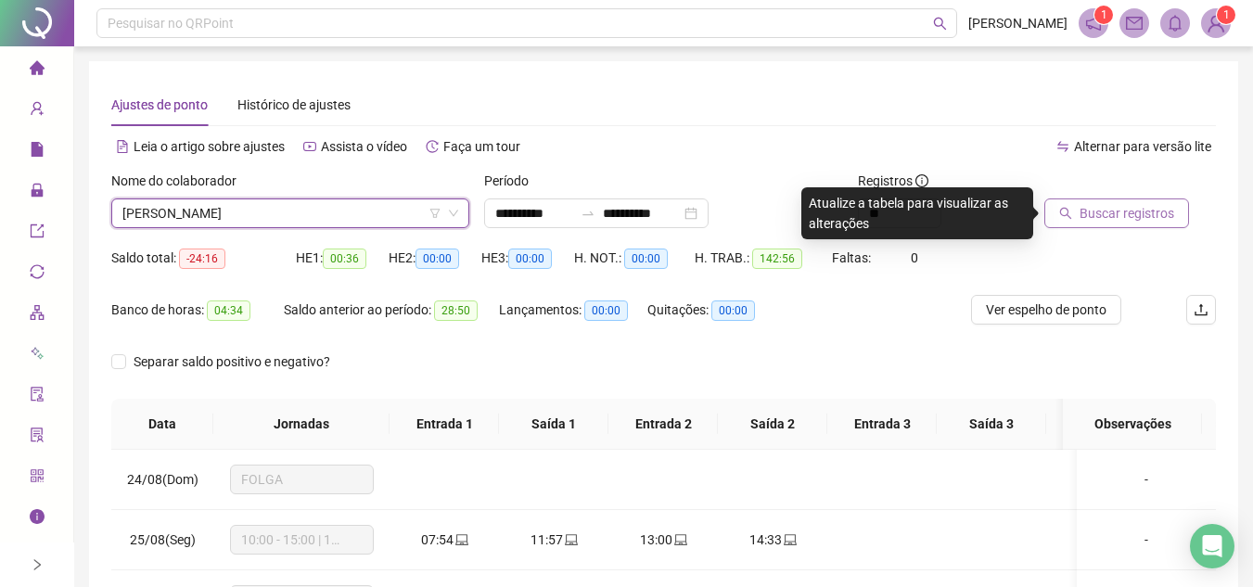
click at [1105, 214] on span "Buscar registros" at bounding box center [1127, 213] width 95 height 20
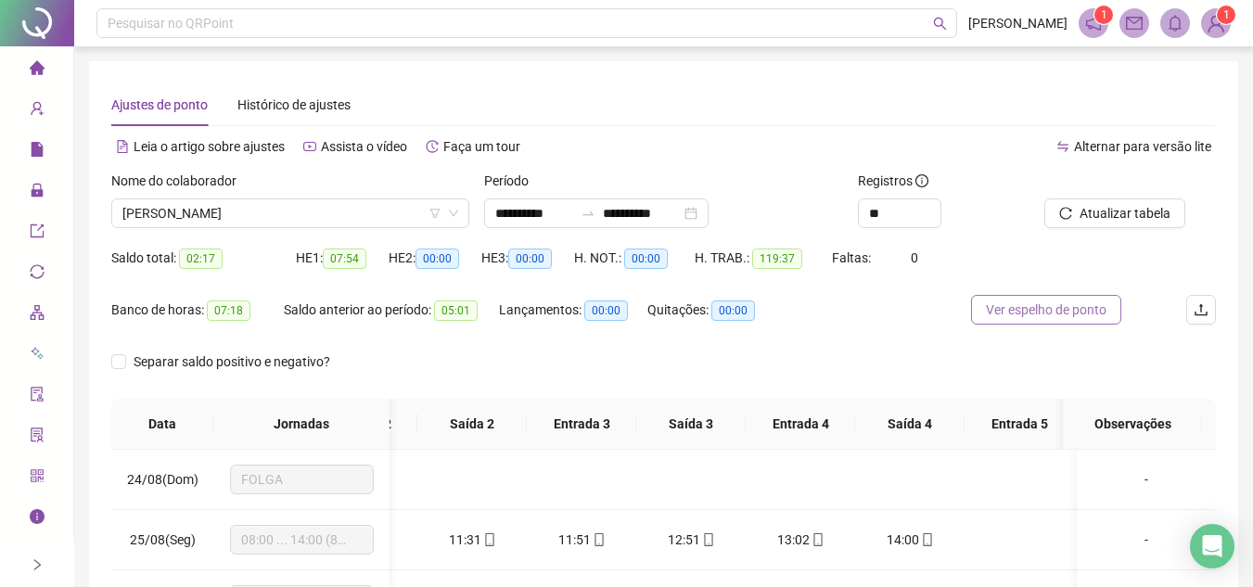
click at [1043, 306] on span "Ver espelho de ponto" at bounding box center [1046, 310] width 121 height 20
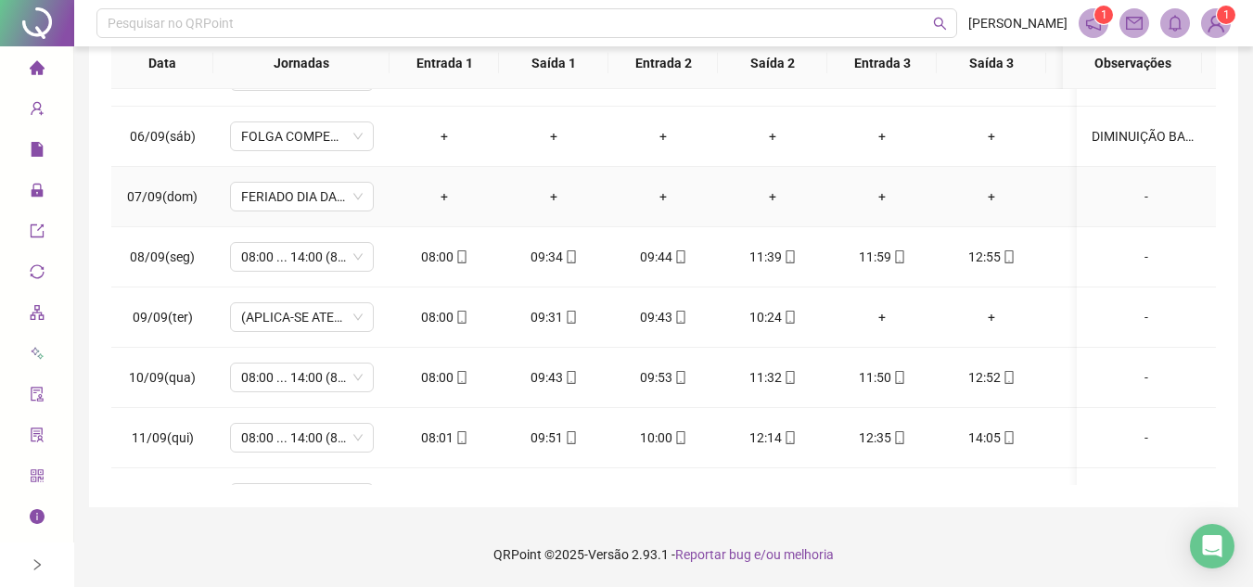
scroll to position [815, 0]
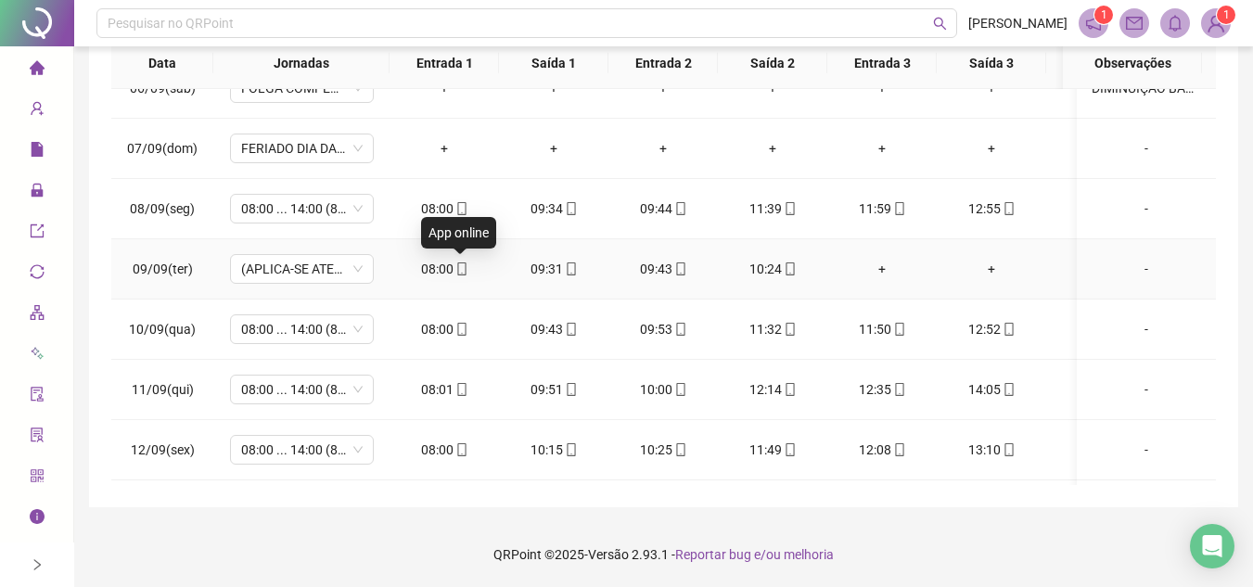
click at [441, 270] on div "08:00" at bounding box center [444, 269] width 80 height 20
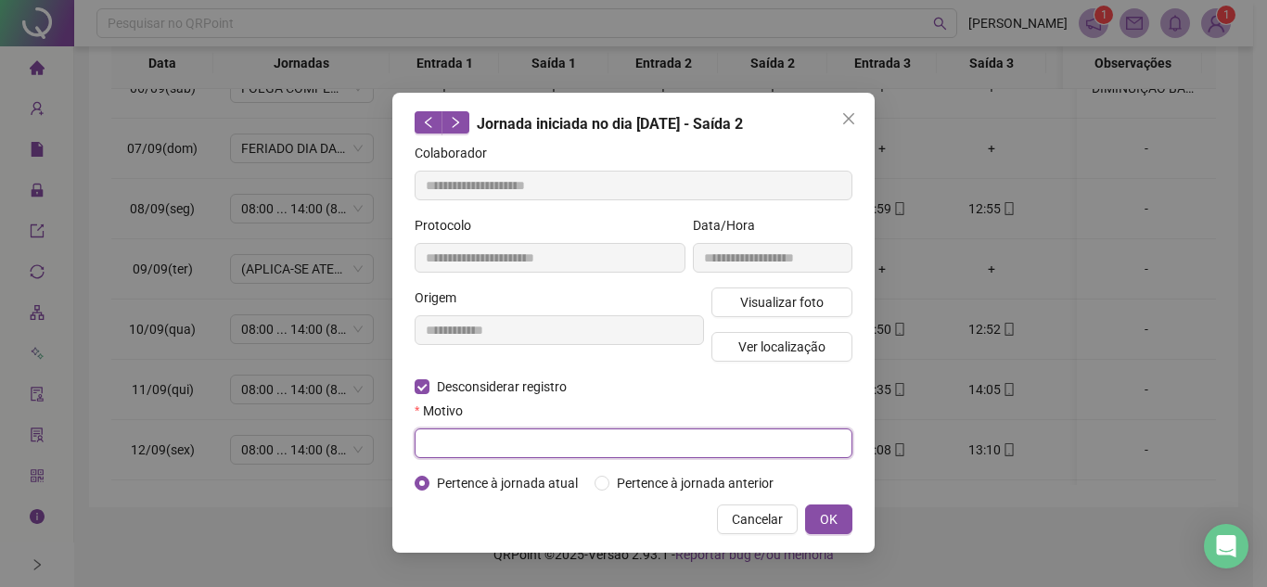
click at [520, 444] on input "text" at bounding box center [634, 444] width 438 height 30
type input "****"
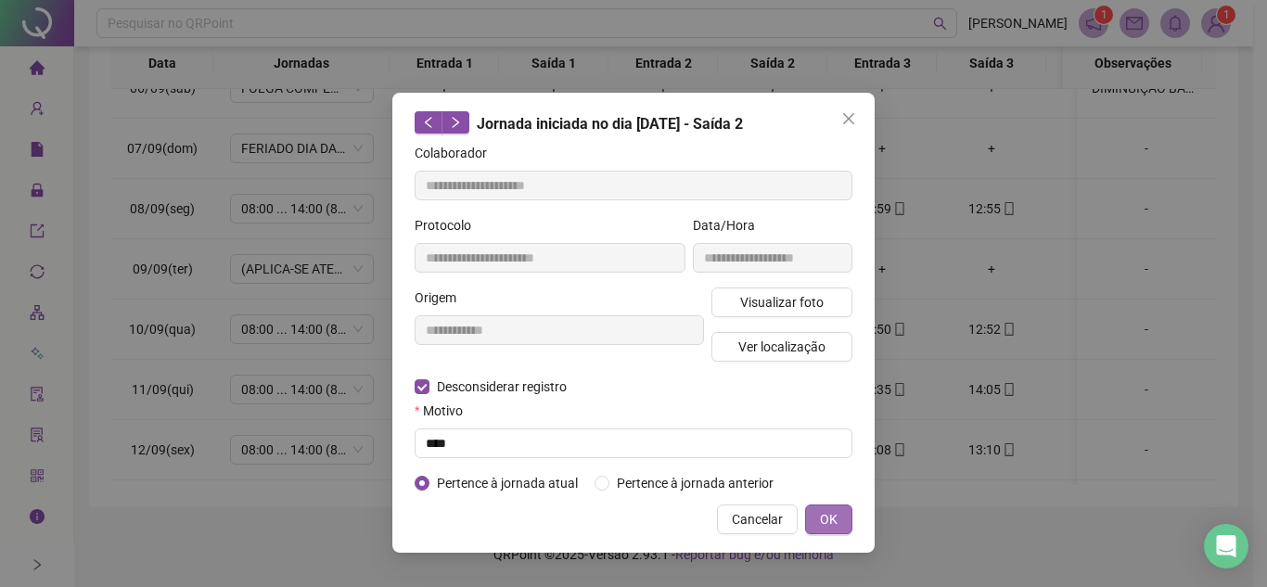
click at [840, 508] on button "OK" at bounding box center [828, 520] width 47 height 30
type input "**********"
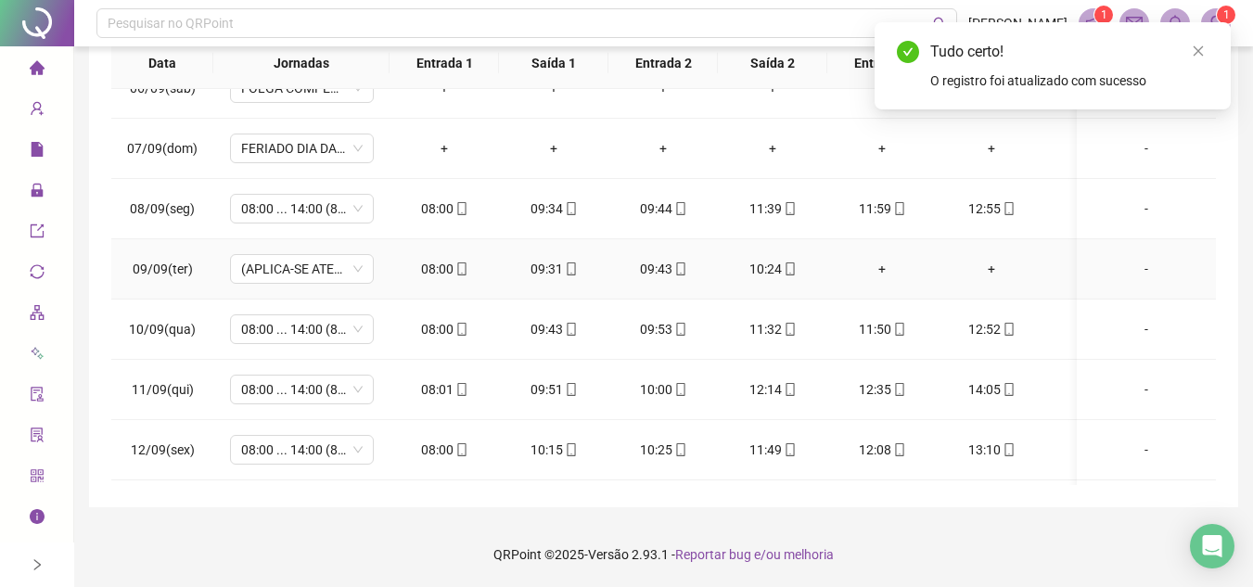
click at [558, 268] on div "09:31" at bounding box center [554, 269] width 80 height 20
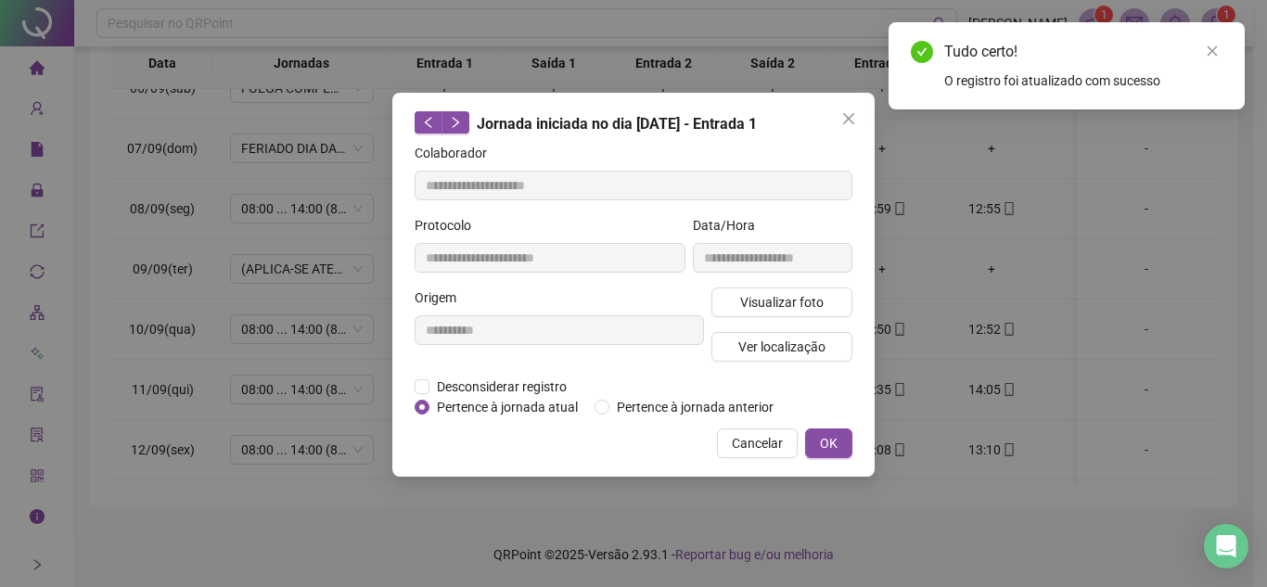
type input "**********"
click at [430, 382] on span "Desconsiderar registro" at bounding box center [502, 387] width 145 height 20
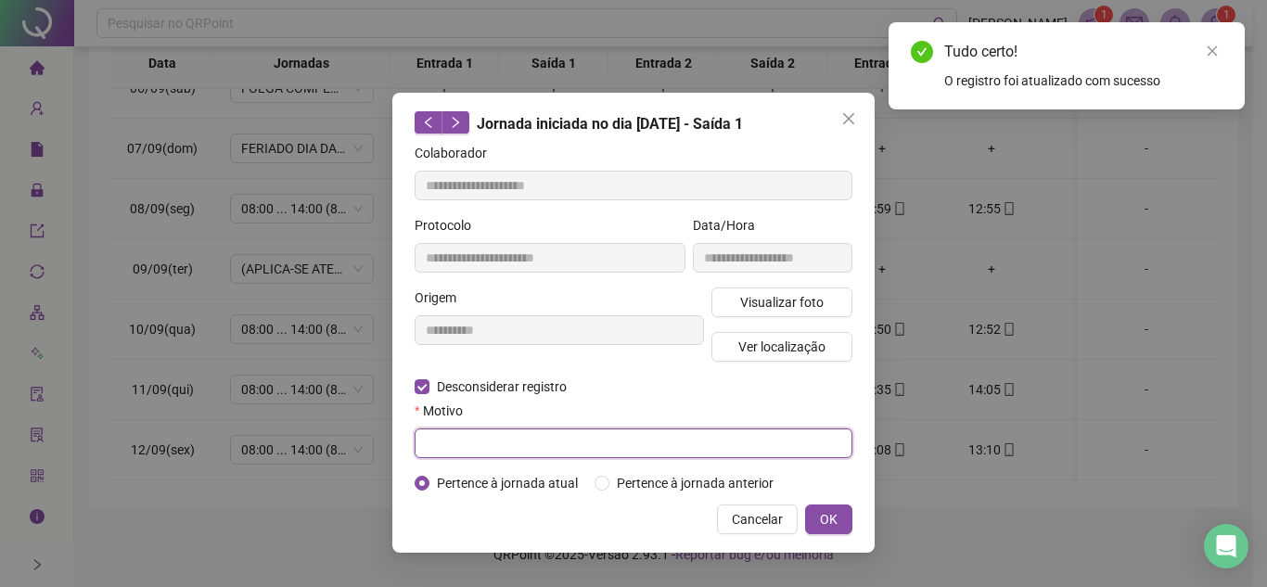
click at [476, 438] on input "text" at bounding box center [634, 444] width 438 height 30
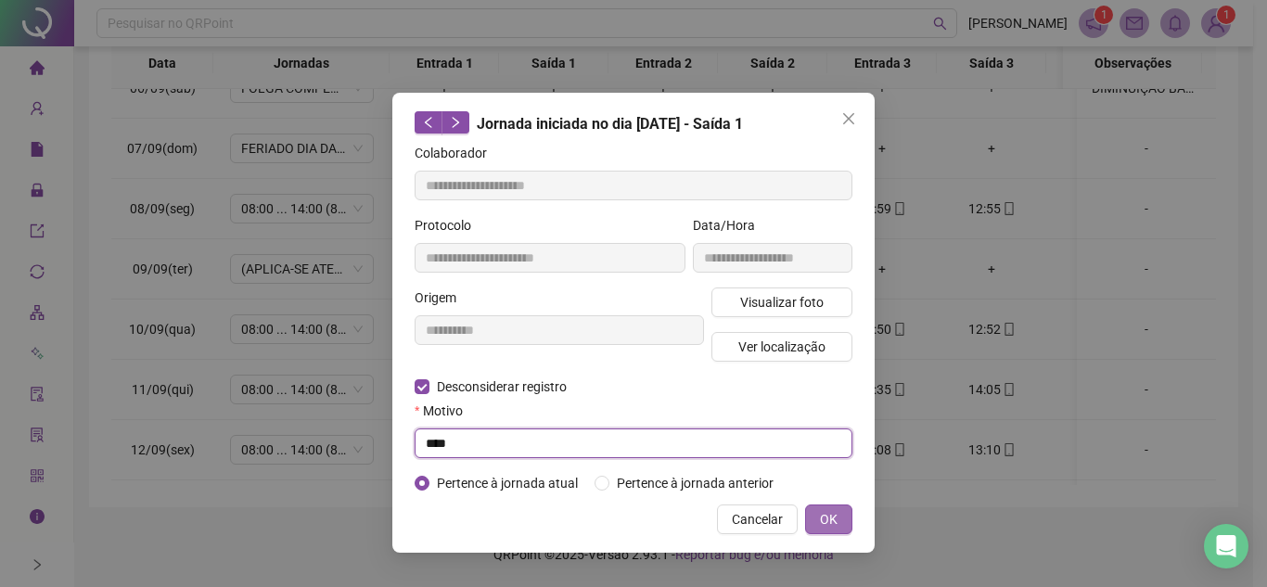
type input "****"
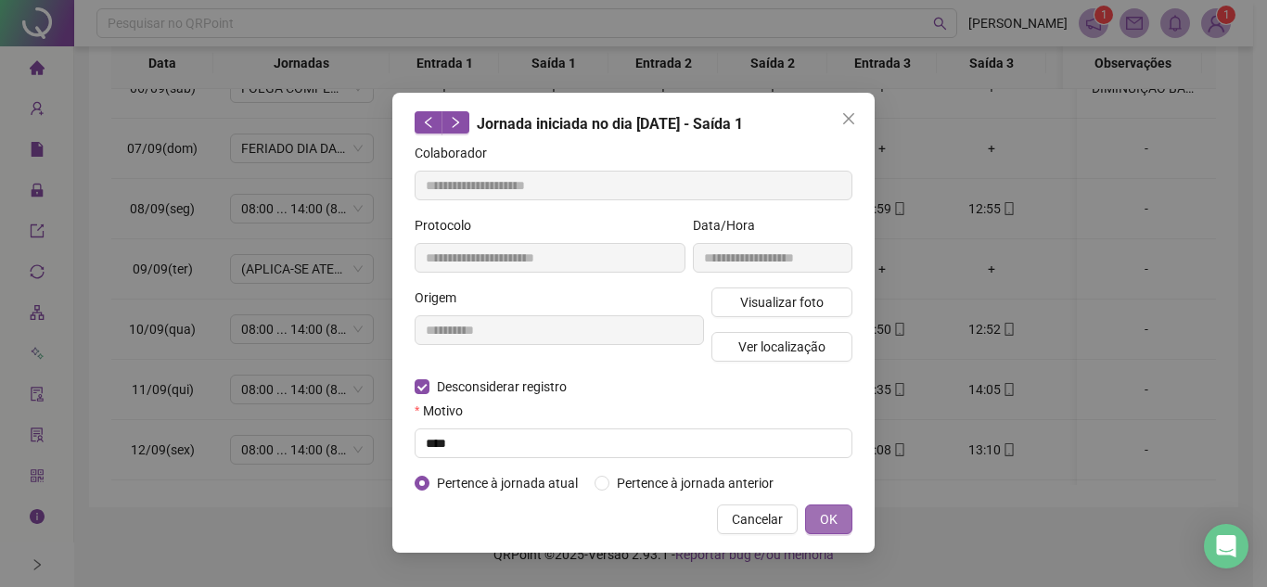
click at [824, 520] on span "OK" at bounding box center [829, 519] width 18 height 20
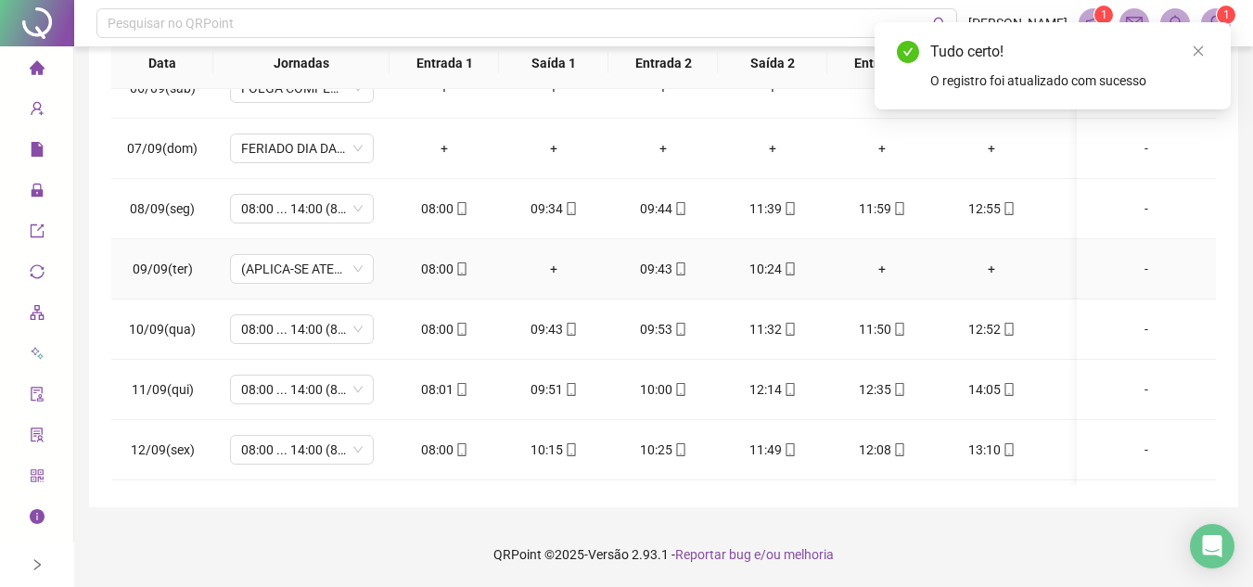
click at [678, 269] on icon "mobile" at bounding box center [680, 269] width 13 height 13
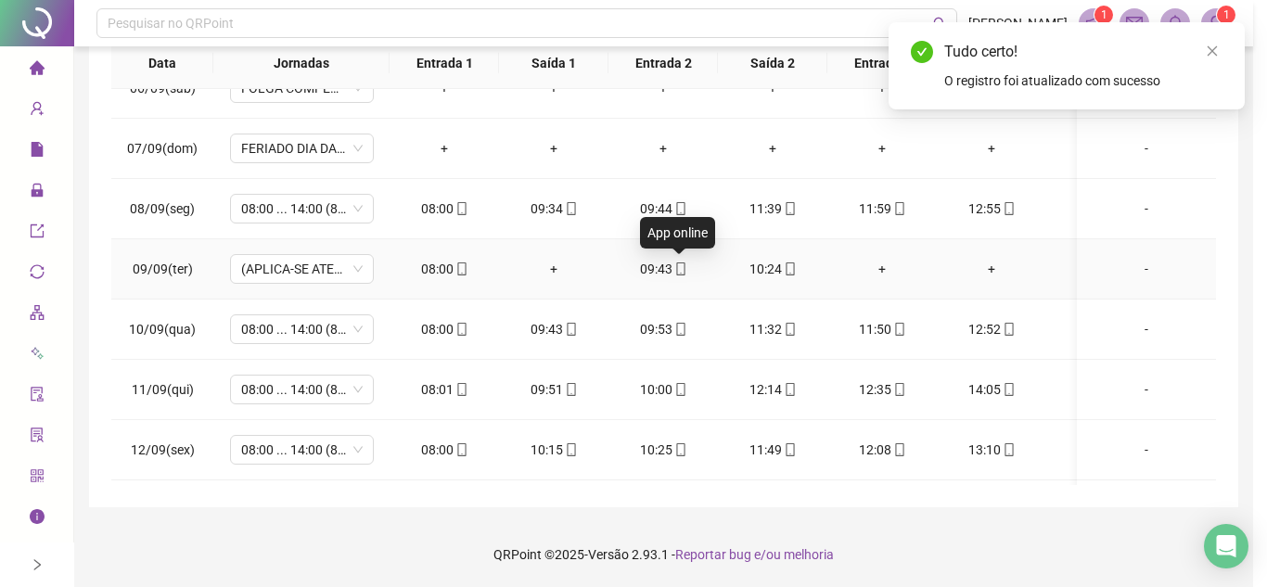
type input "**********"
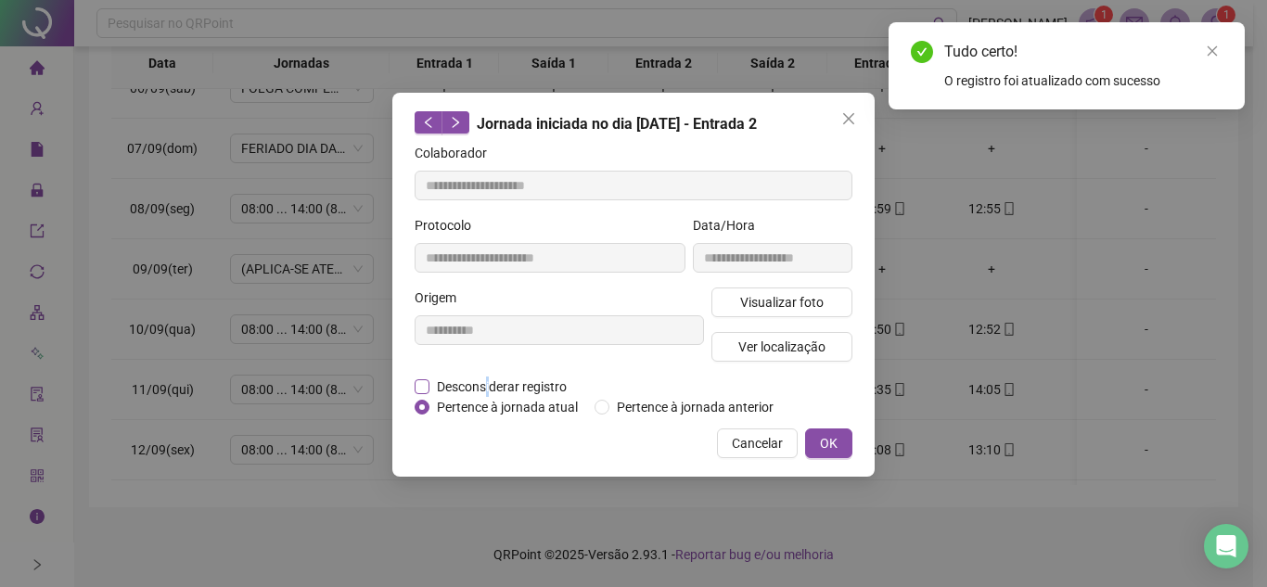
click at [487, 385] on span "Desconsiderar registro" at bounding box center [502, 387] width 145 height 20
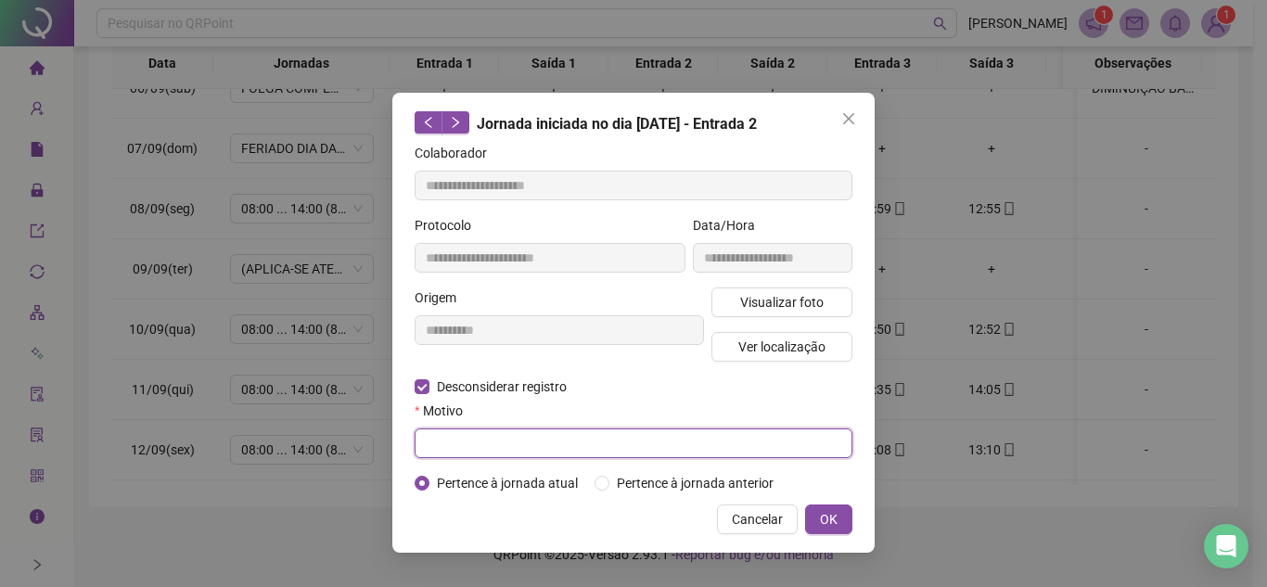
click at [470, 447] on input "text" at bounding box center [634, 444] width 438 height 30
type input "****"
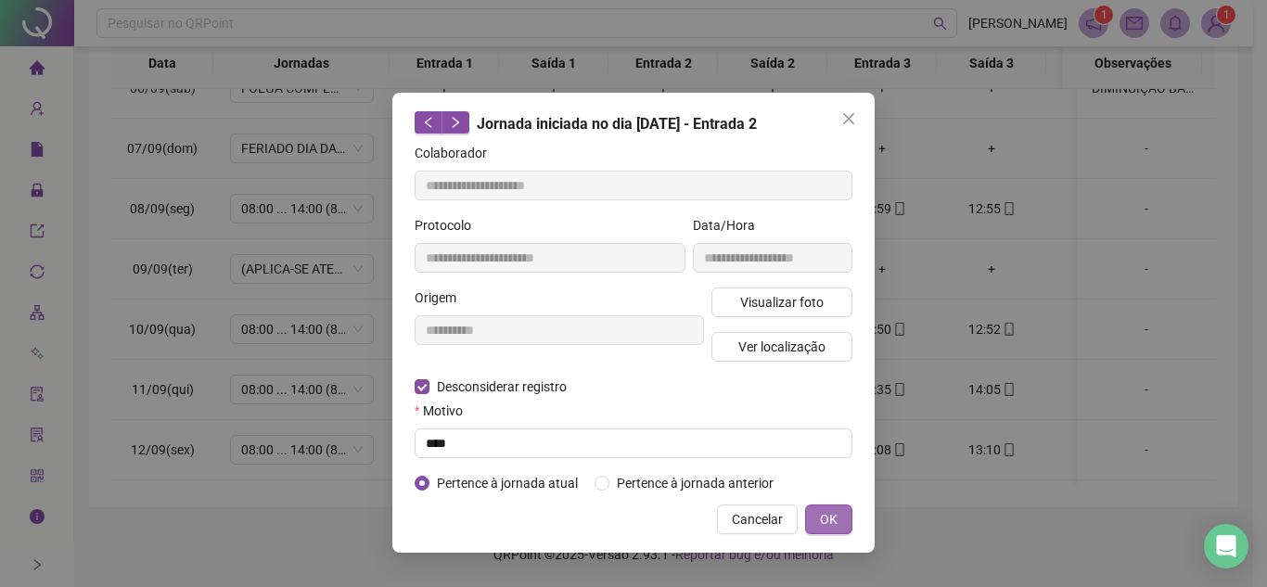
click at [832, 514] on span "OK" at bounding box center [829, 519] width 18 height 20
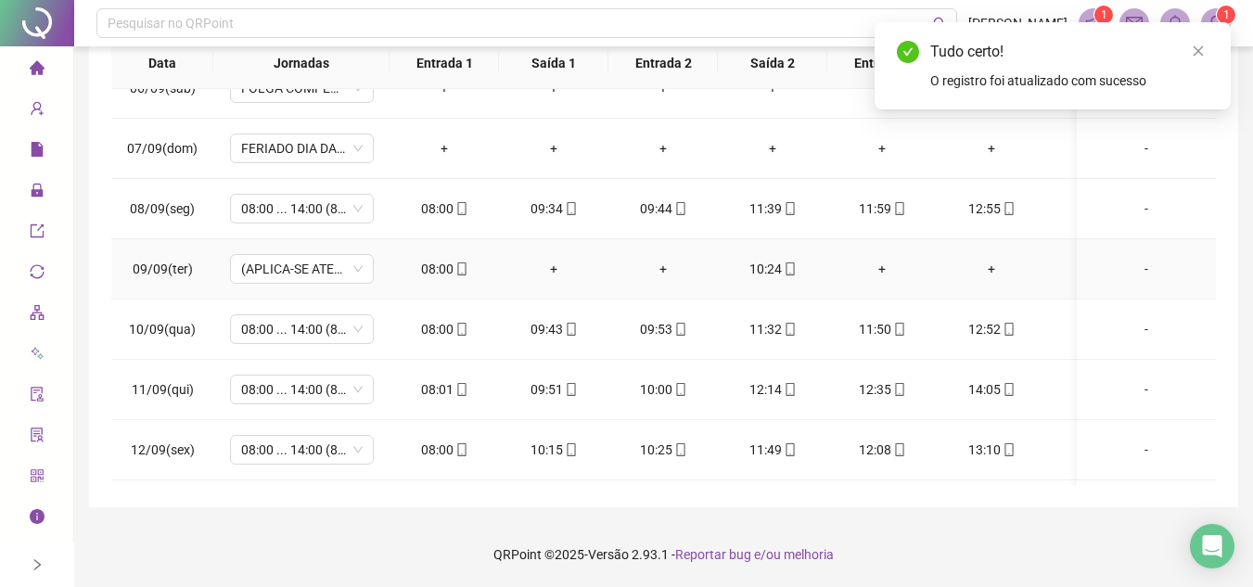
click at [777, 263] on div "10:24" at bounding box center [773, 269] width 80 height 20
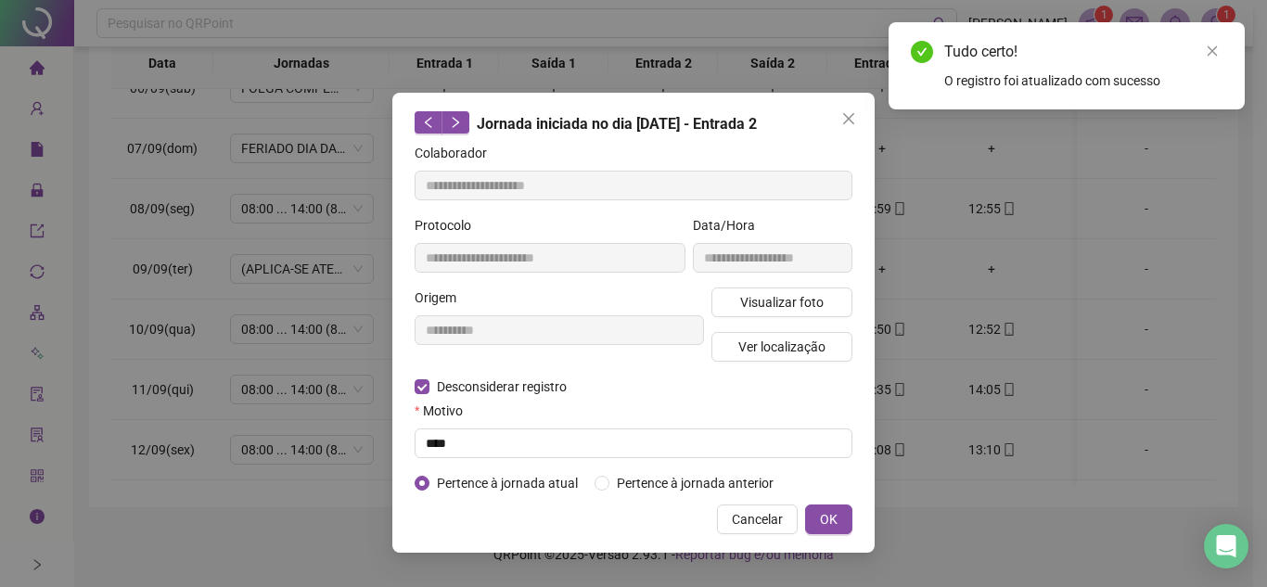
type input "**********"
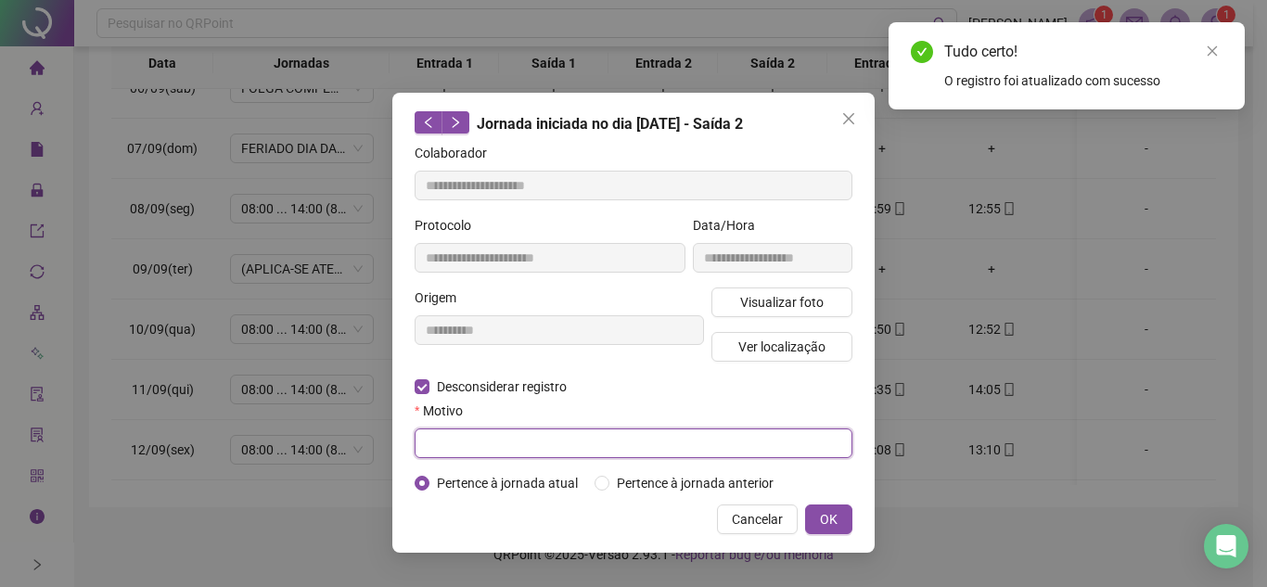
click at [483, 448] on input "text" at bounding box center [634, 444] width 438 height 30
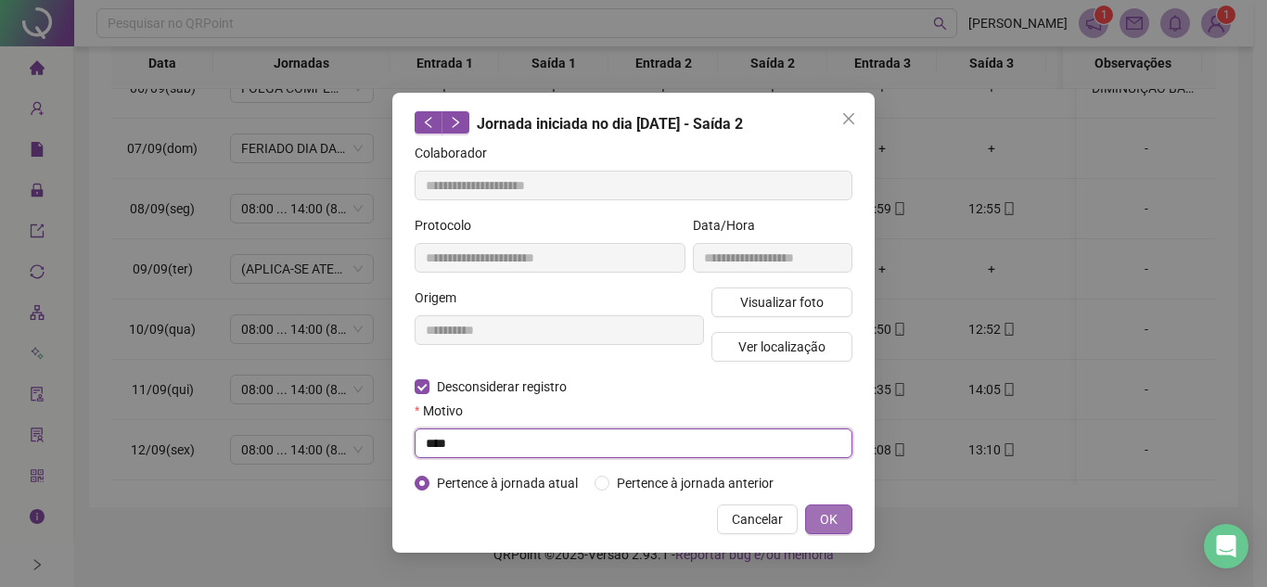
type input "****"
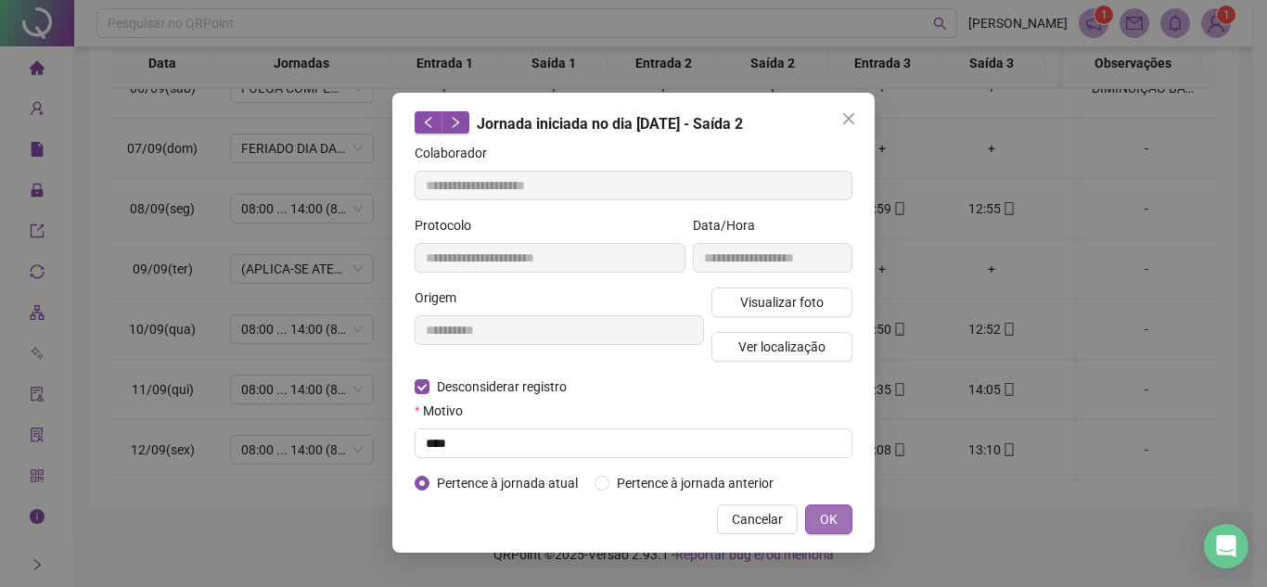
click at [830, 521] on span "OK" at bounding box center [829, 519] width 18 height 20
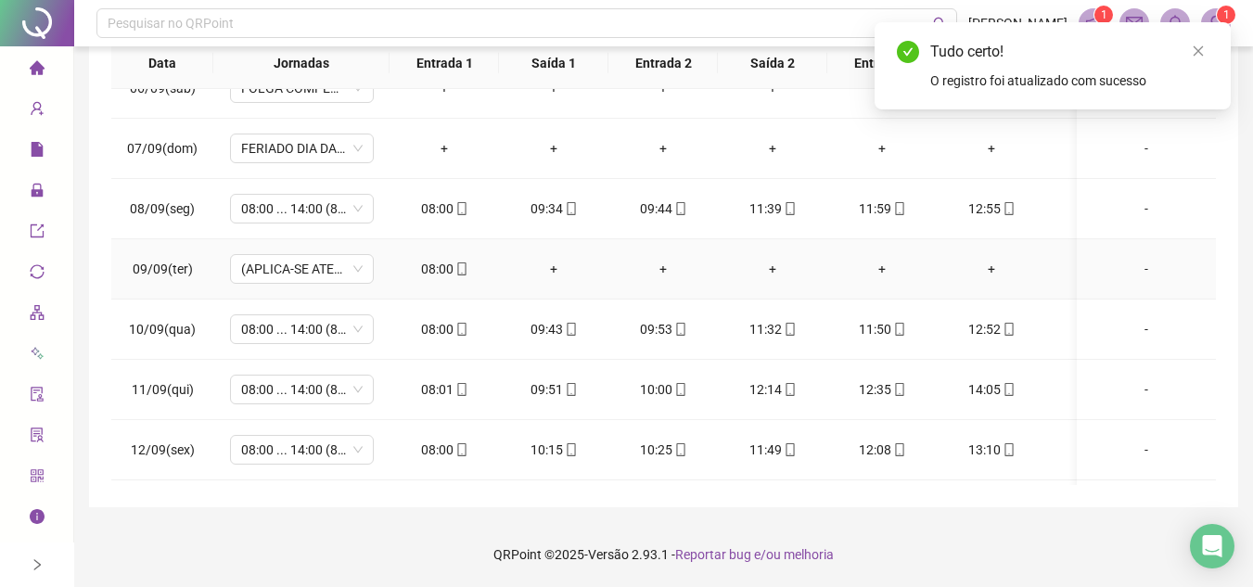
click at [447, 269] on div "08:00" at bounding box center [444, 269] width 80 height 20
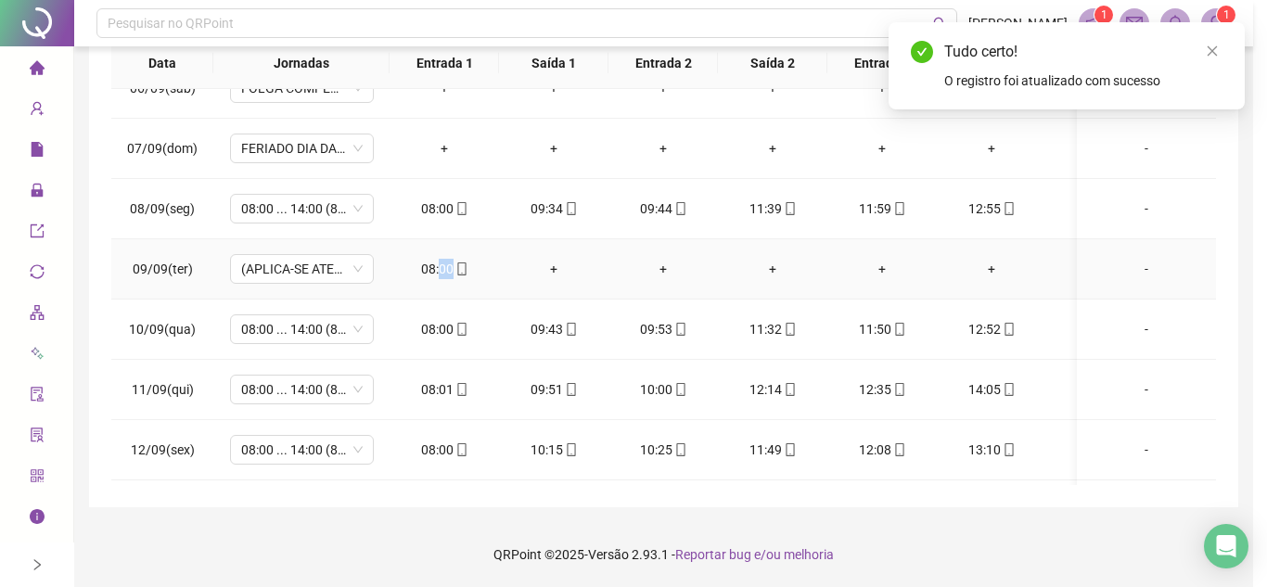
type input "**********"
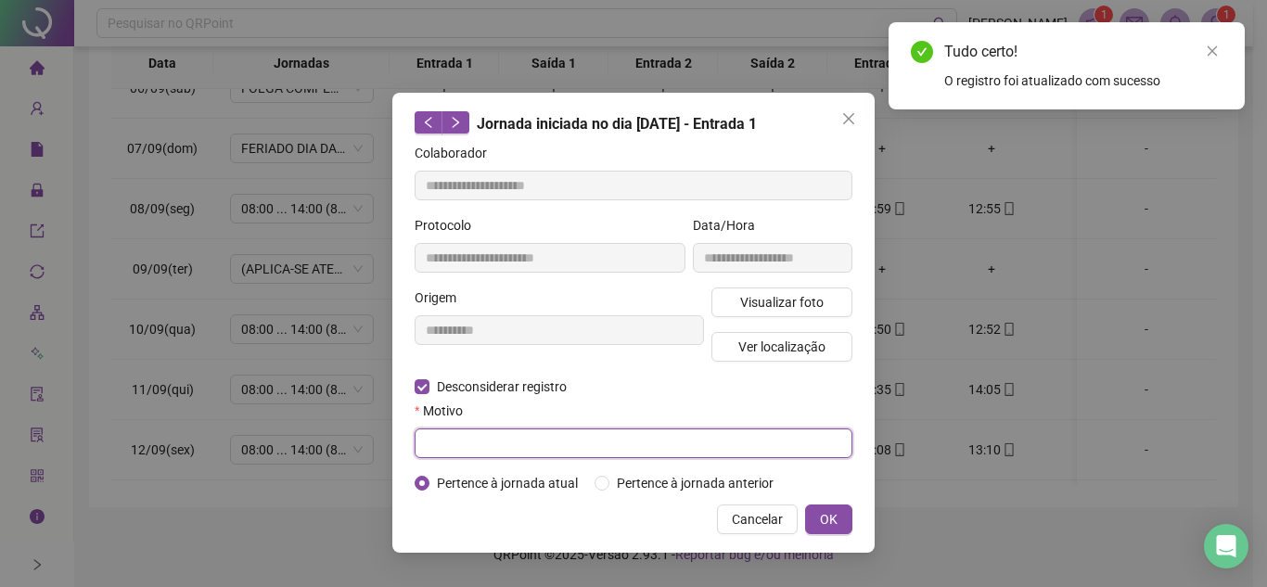
click at [499, 448] on input "text" at bounding box center [634, 444] width 438 height 30
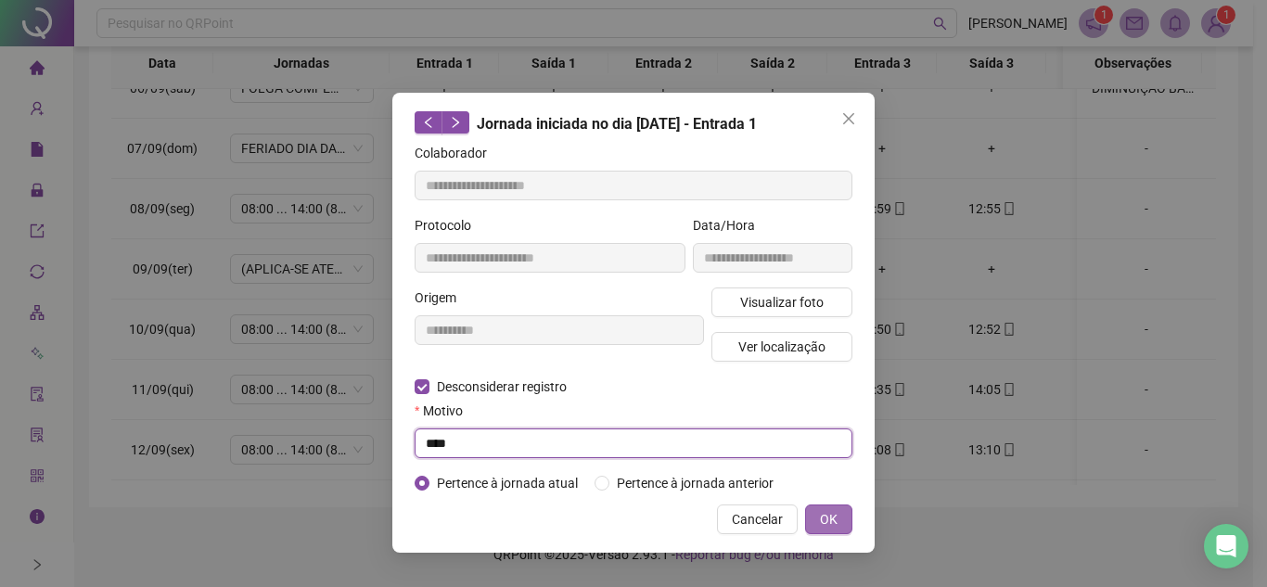
type input "****"
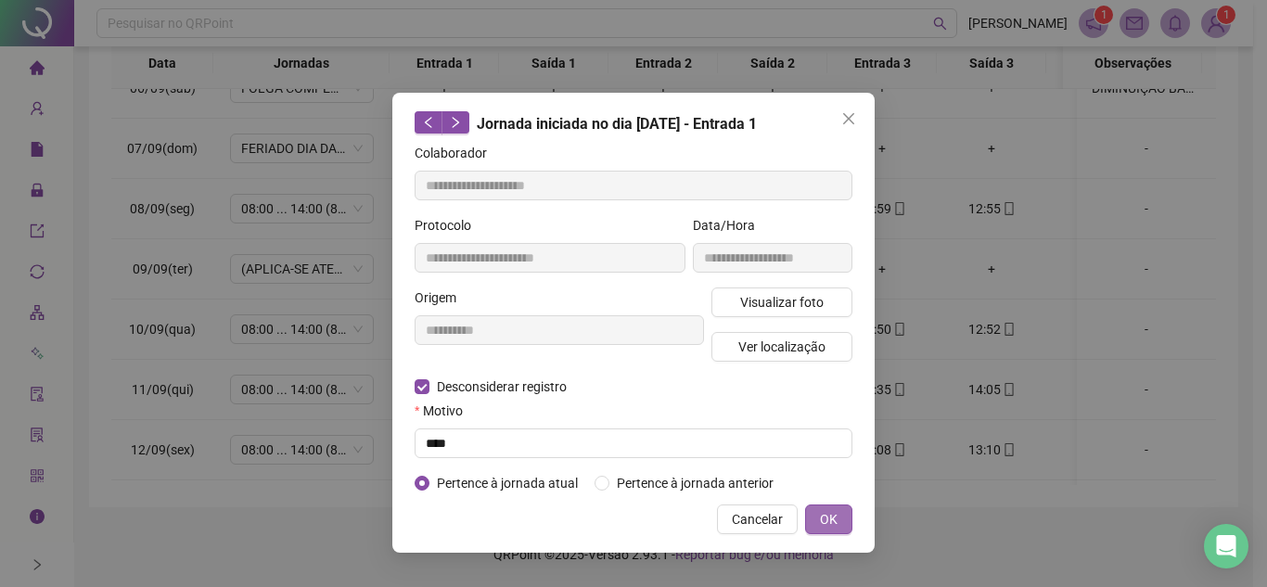
click at [832, 517] on span "OK" at bounding box center [829, 519] width 18 height 20
click at [827, 524] on span "OK" at bounding box center [829, 519] width 18 height 20
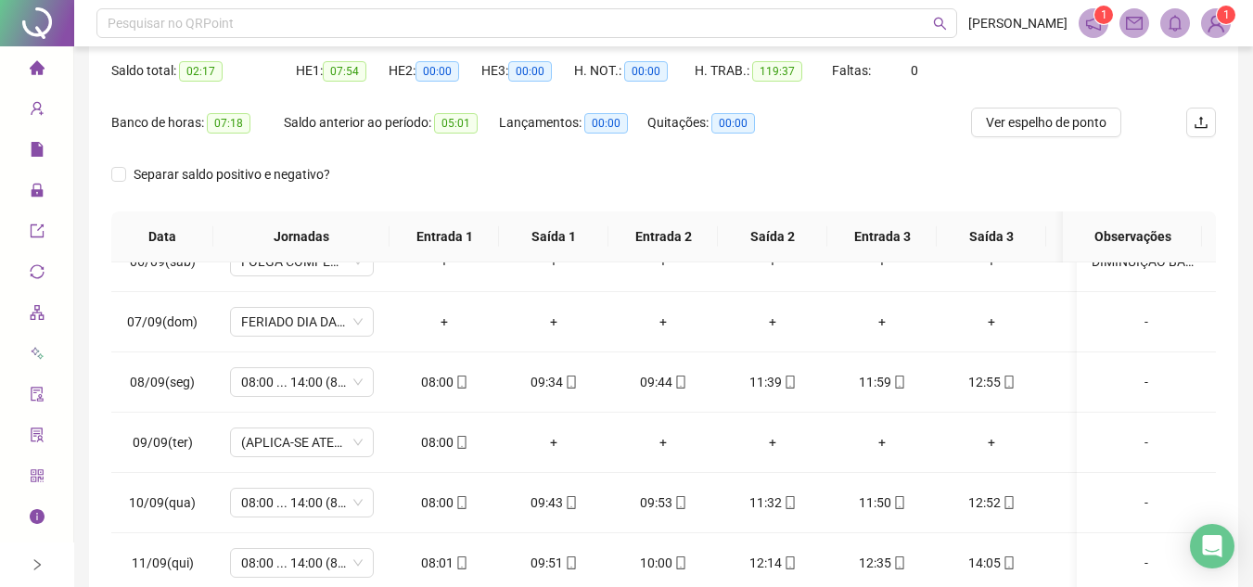
scroll to position [8, 0]
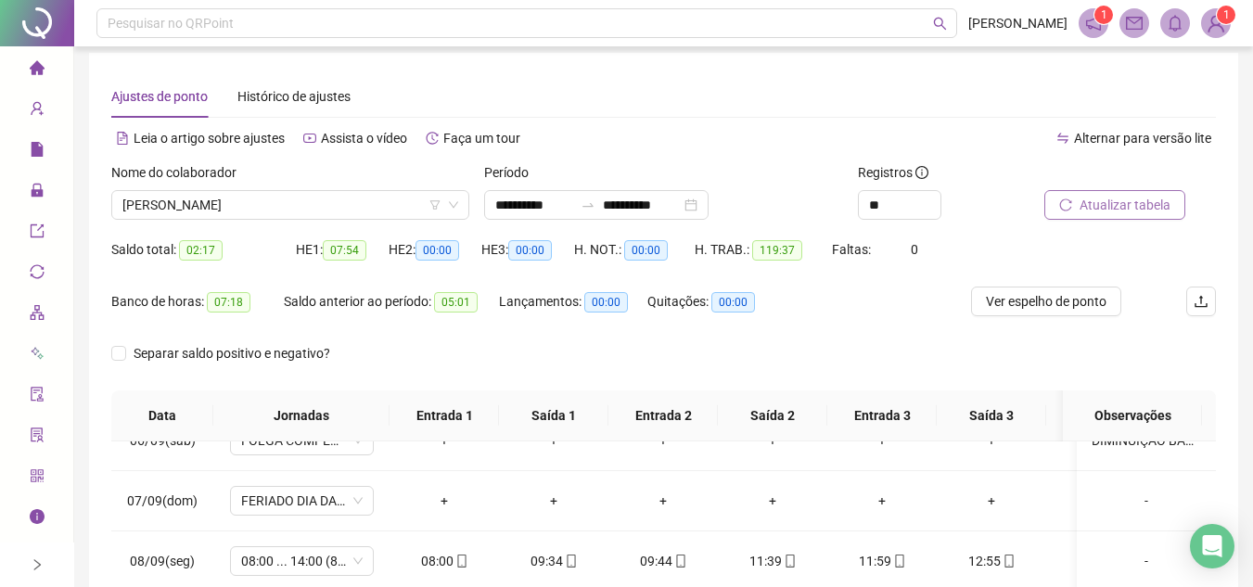
click at [1121, 204] on span "Atualizar tabela" at bounding box center [1125, 205] width 91 height 20
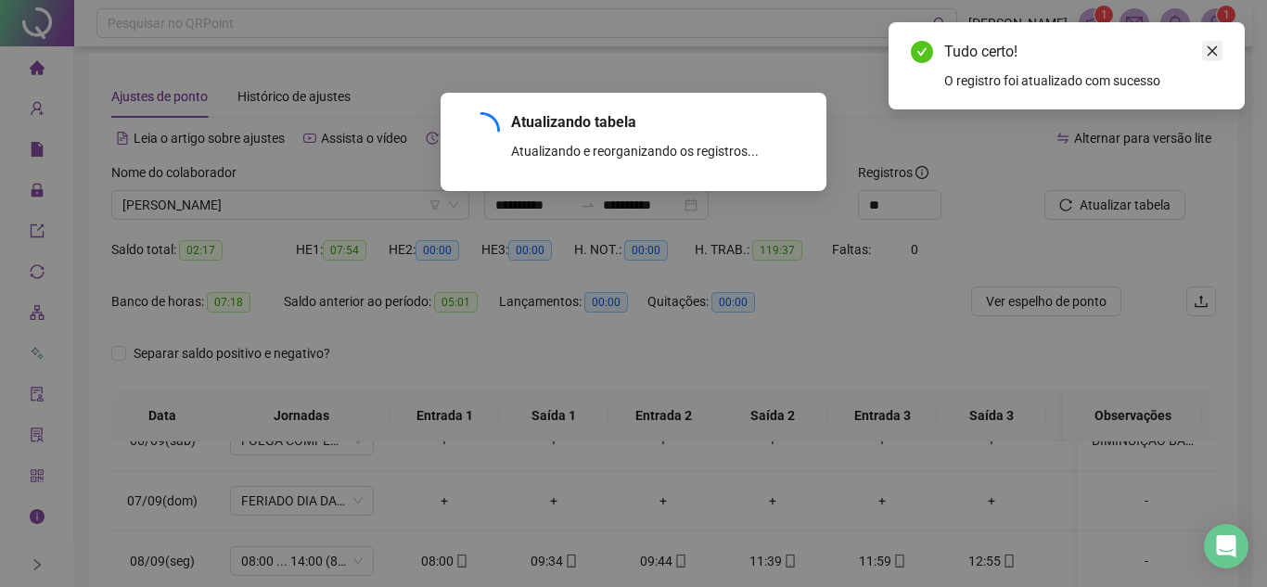
click at [1214, 50] on icon "close" at bounding box center [1212, 51] width 13 height 13
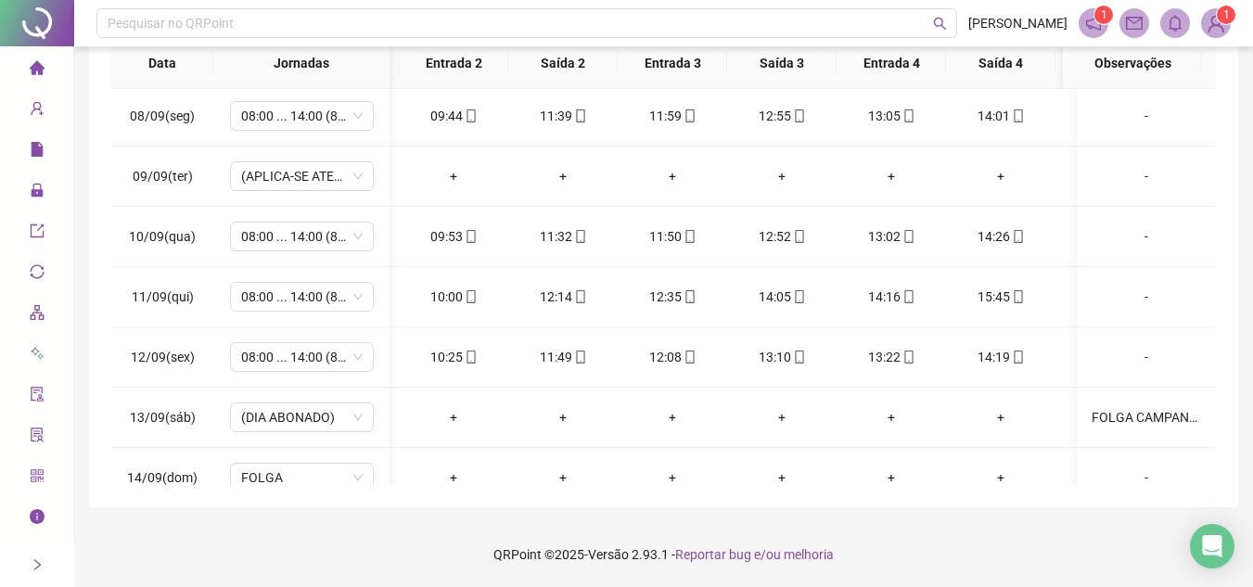
scroll to position [0, 0]
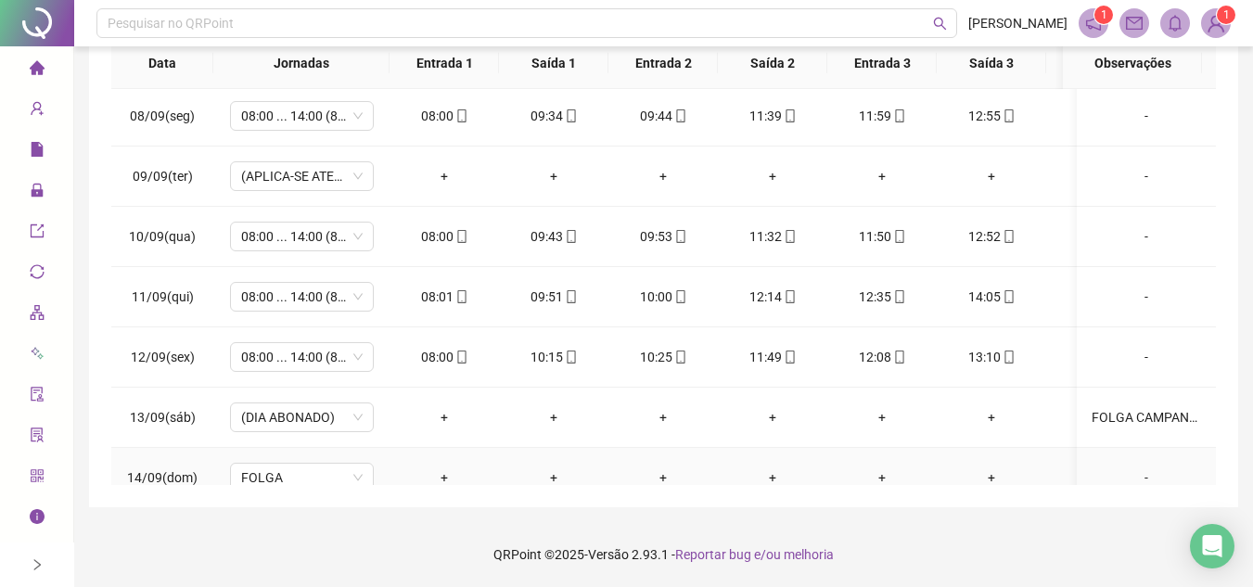
click at [622, 462] on td "+" at bounding box center [663, 478] width 109 height 60
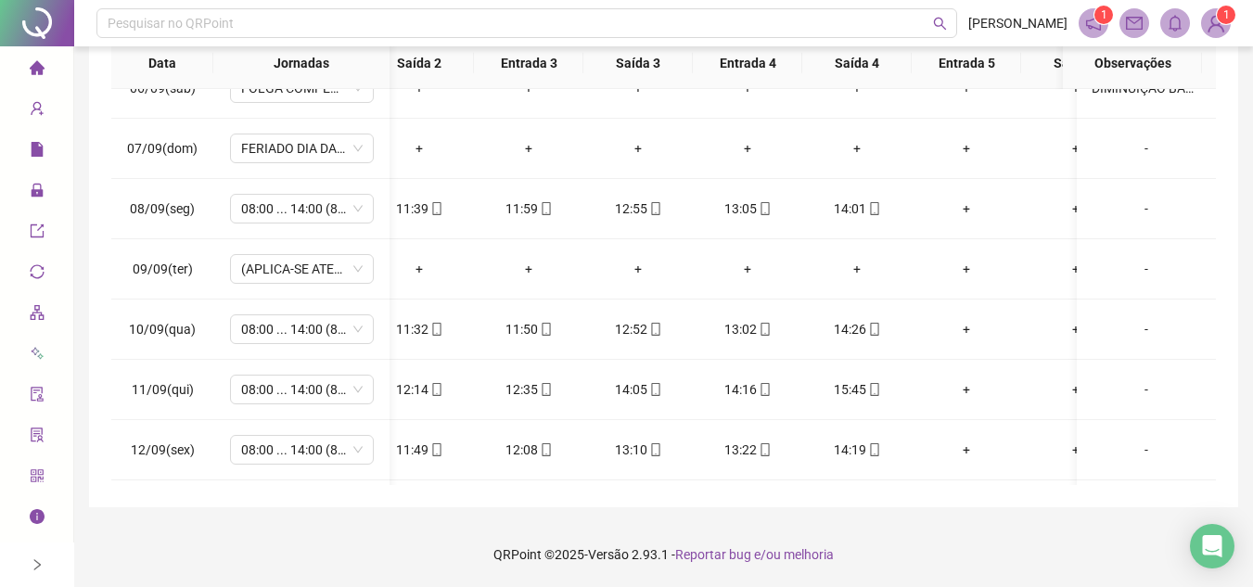
scroll to position [815, 191]
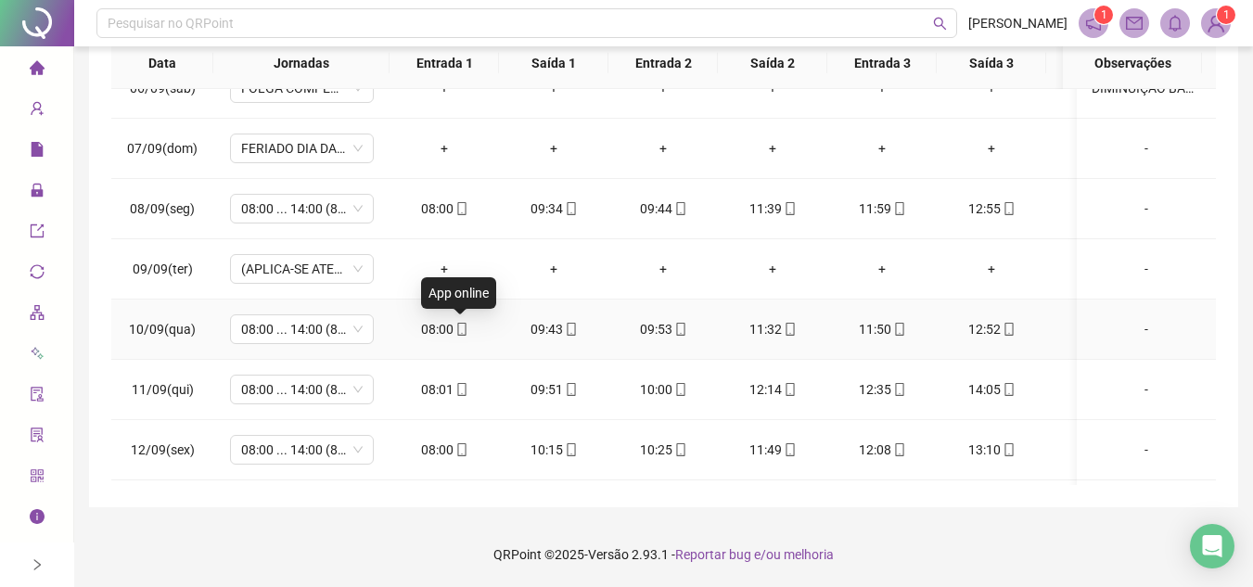
click at [460, 327] on icon "mobile" at bounding box center [461, 329] width 13 height 13
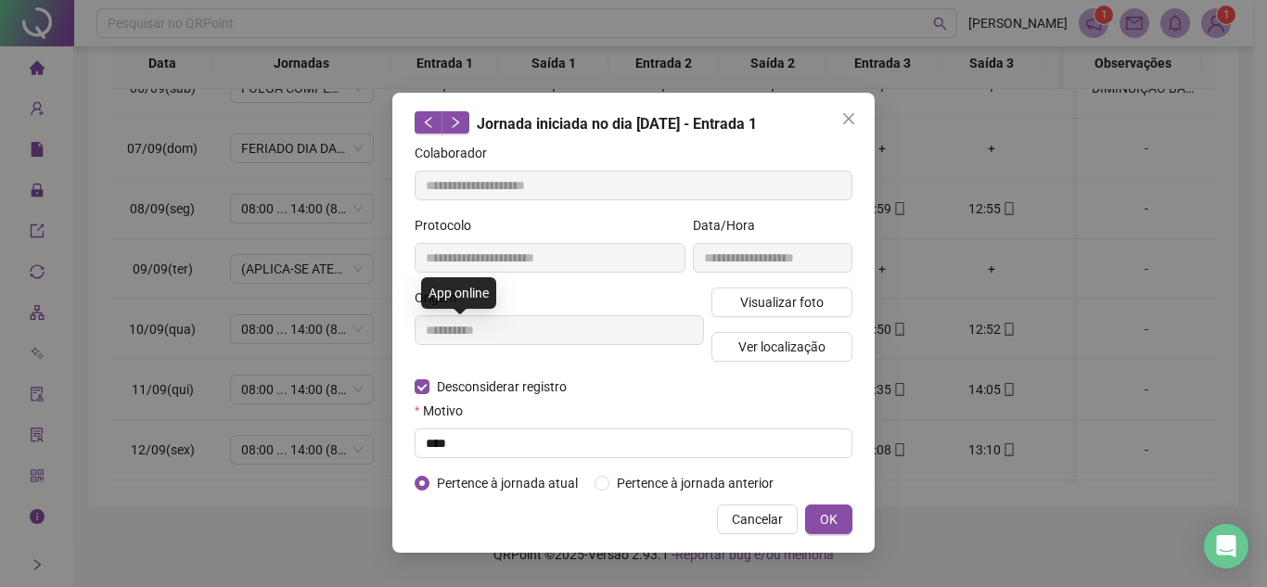
type input "**********"
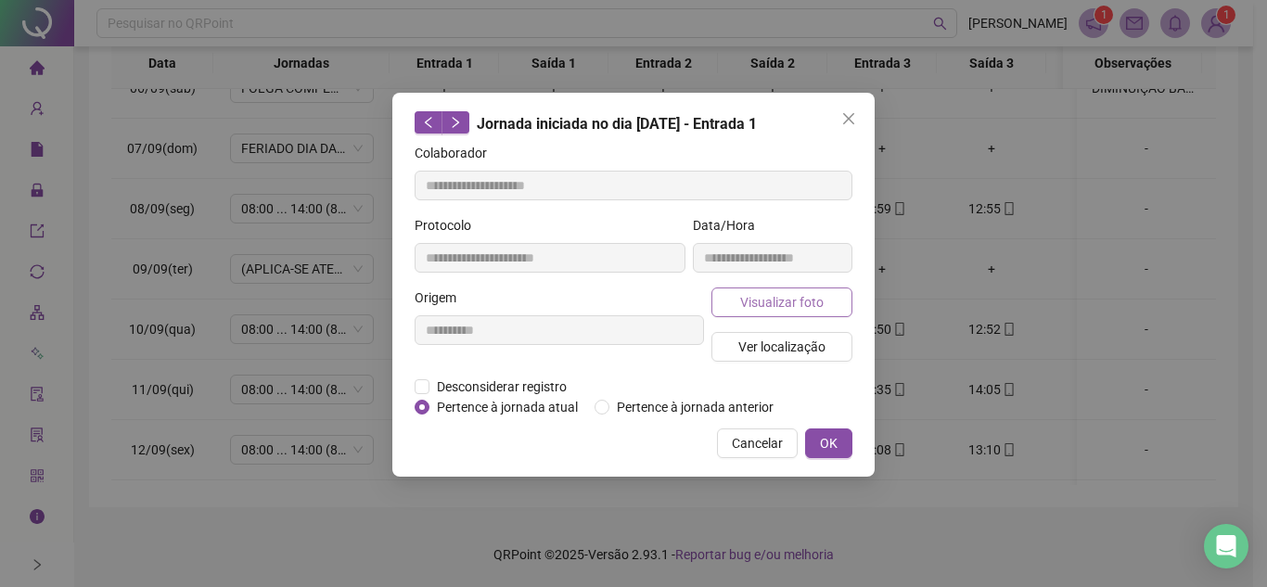
click at [789, 303] on span "Visualizar foto" at bounding box center [781, 302] width 83 height 20
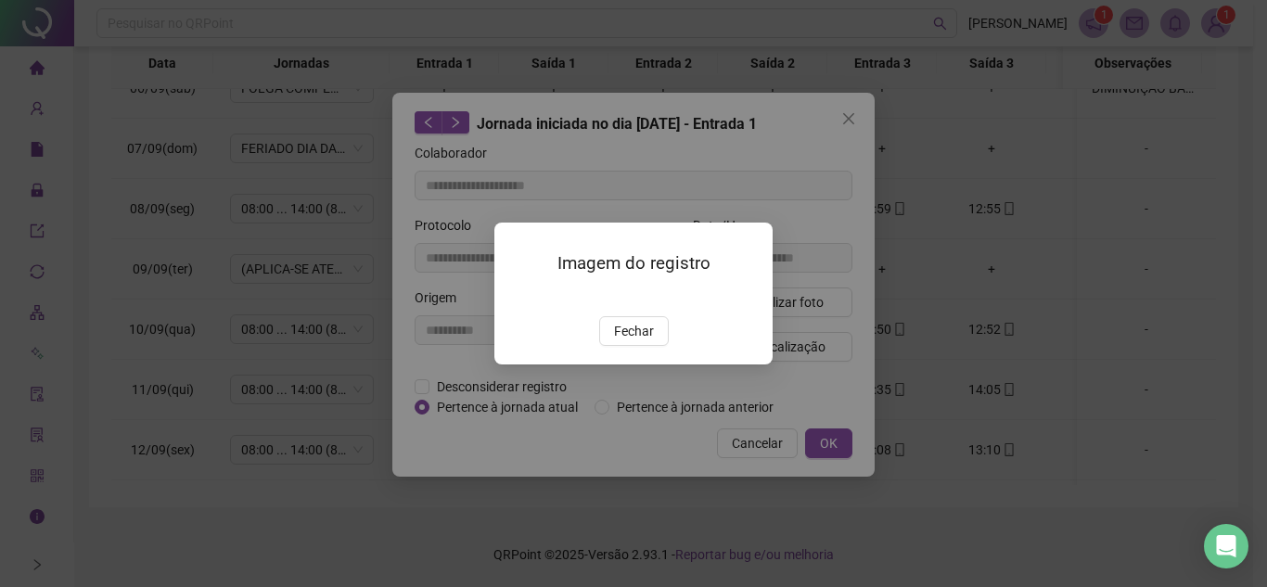
click at [635, 365] on div "Imagem do registro Fechar" at bounding box center [633, 294] width 278 height 142
click at [635, 346] on button "Fechar" at bounding box center [634, 331] width 70 height 30
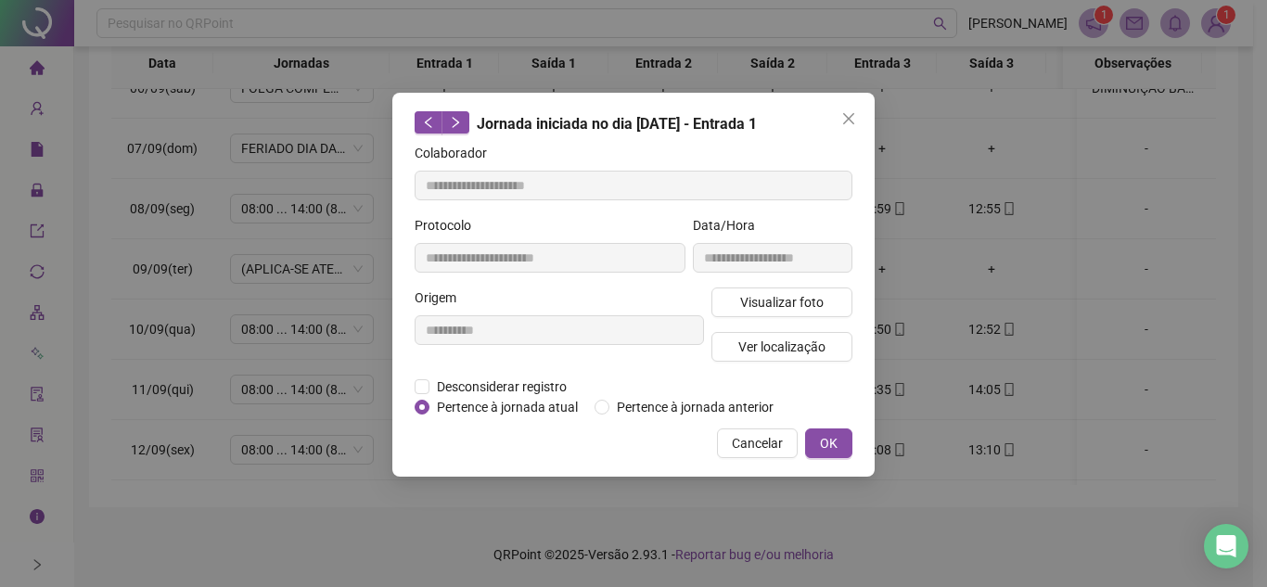
click at [850, 110] on button "Close" at bounding box center [849, 119] width 30 height 30
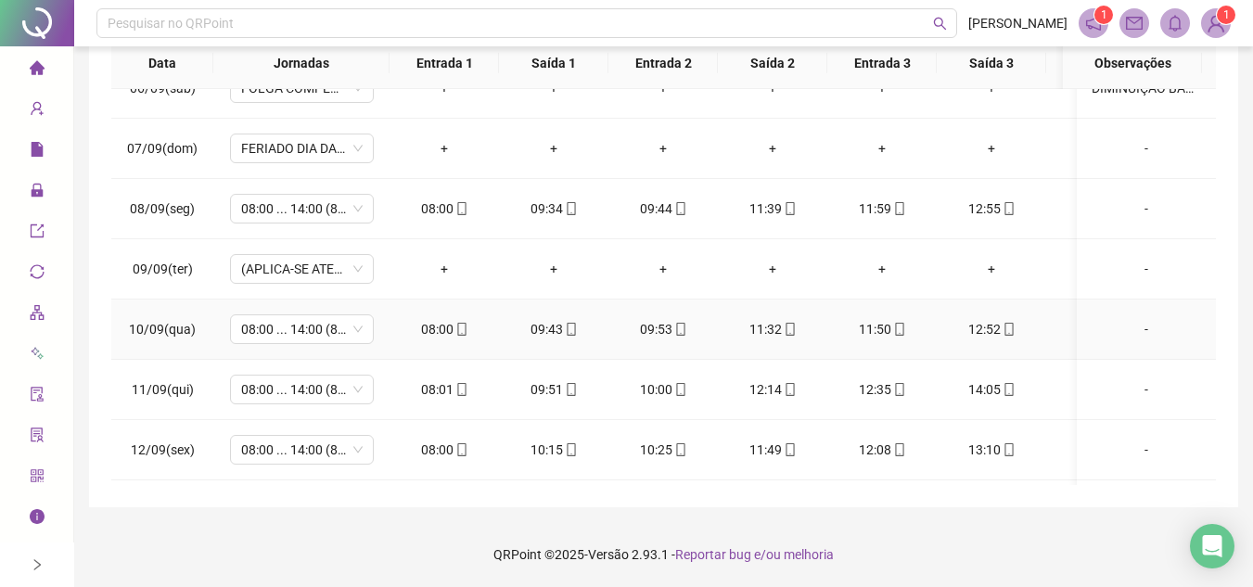
click at [1133, 333] on div "-" at bounding box center [1146, 329] width 109 height 20
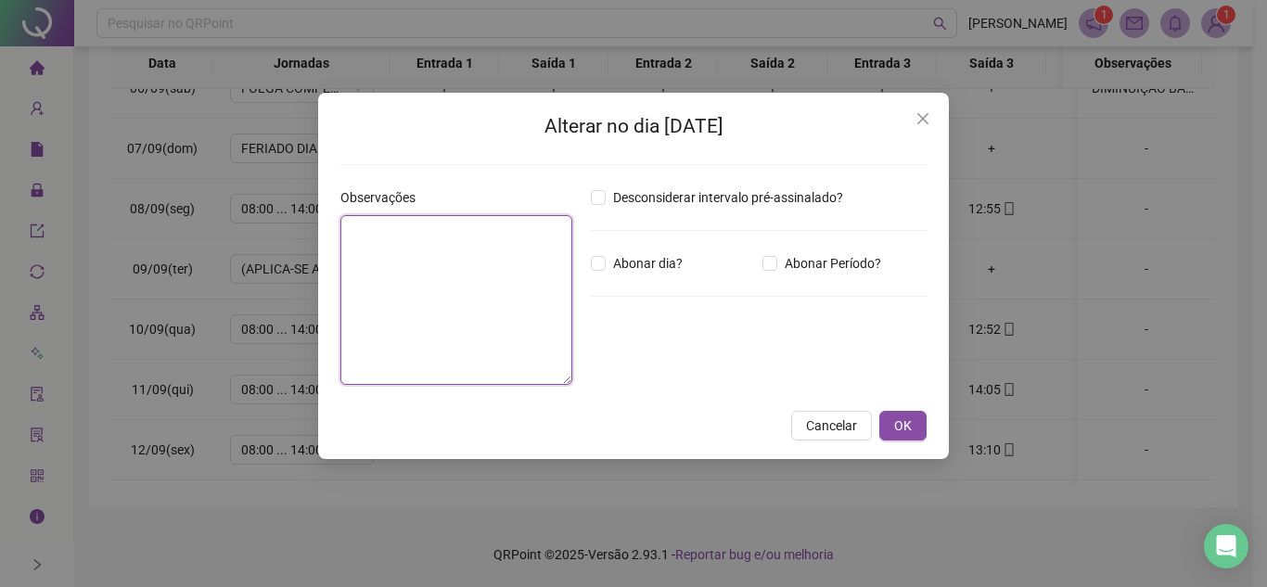
click at [438, 287] on textarea at bounding box center [456, 300] width 232 height 170
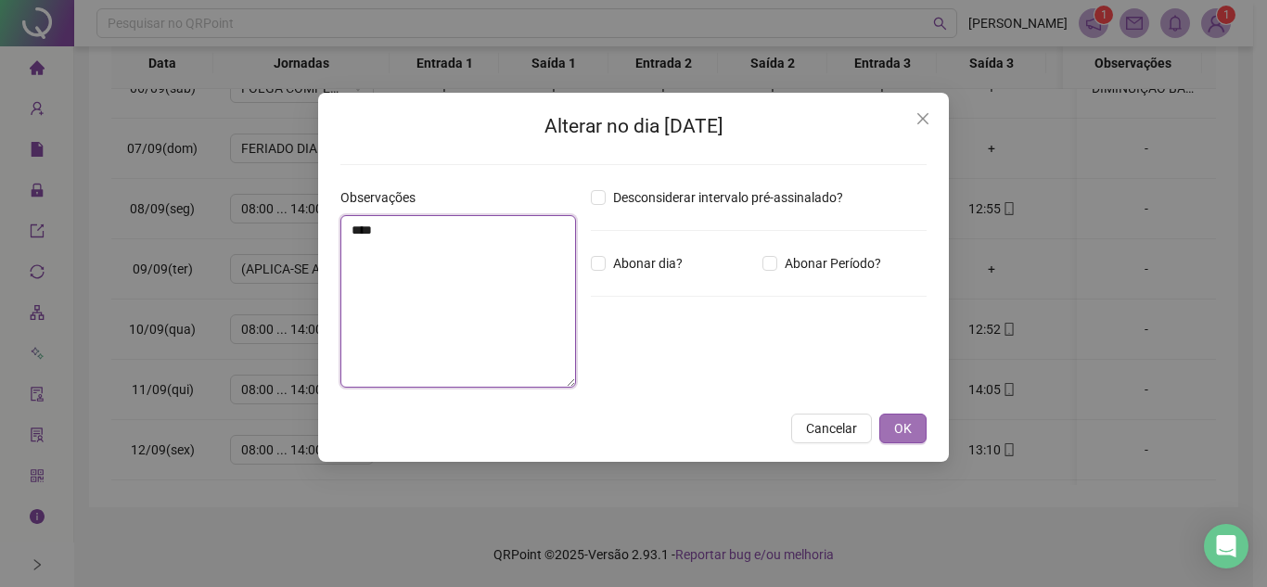
type textarea "****"
click at [895, 421] on span "OK" at bounding box center [903, 428] width 18 height 20
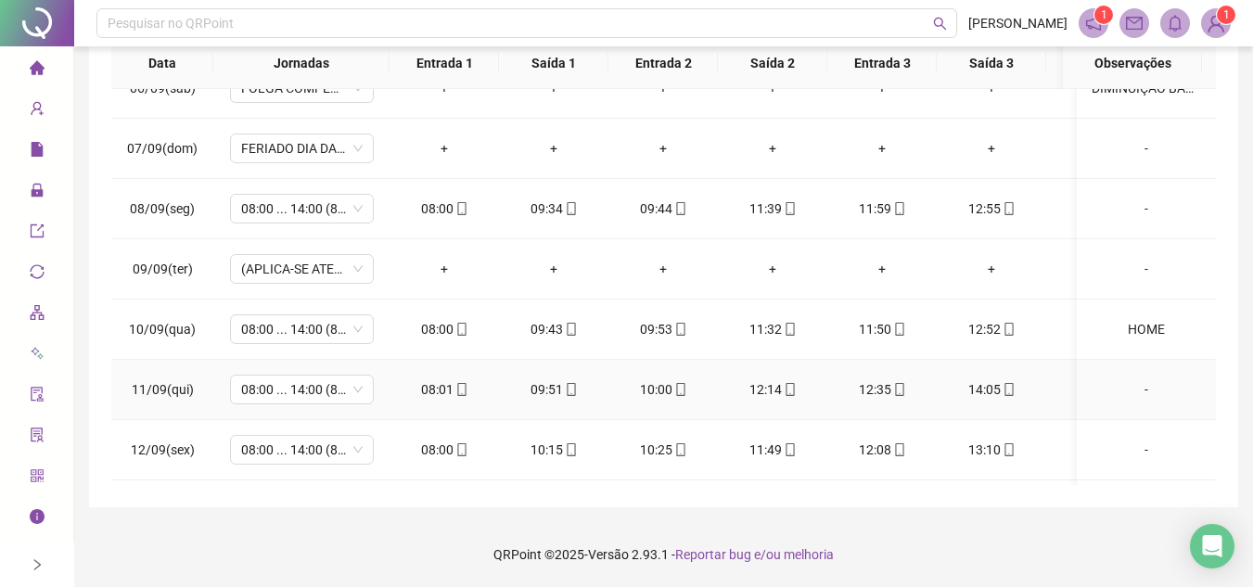
click at [458, 391] on icon "mobile" at bounding box center [461, 389] width 13 height 13
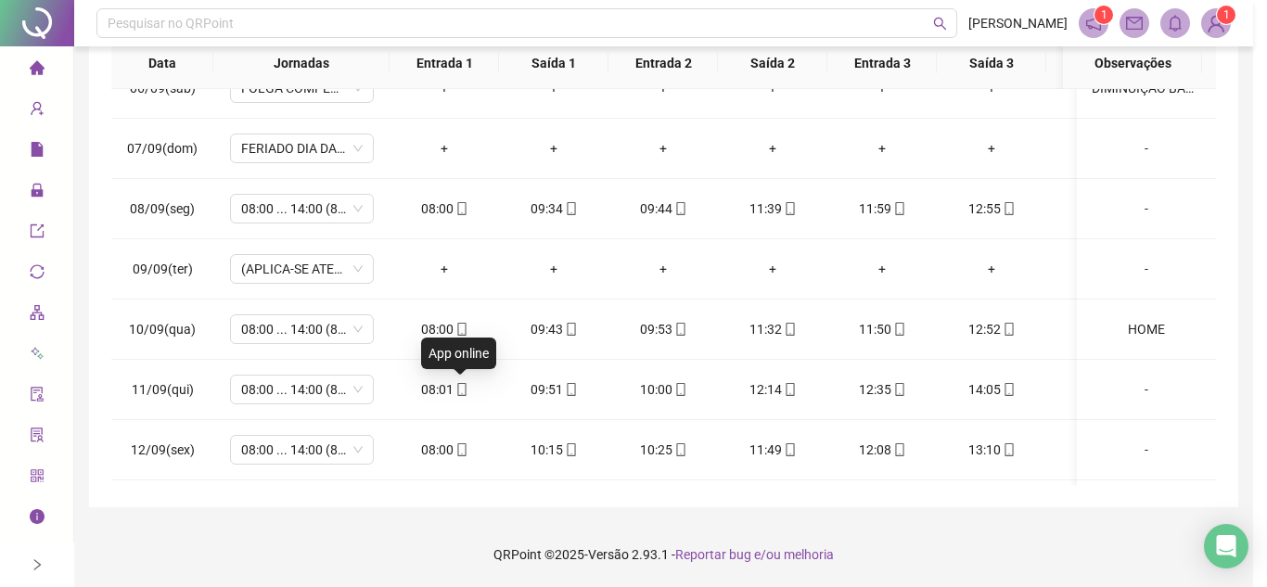
type input "**********"
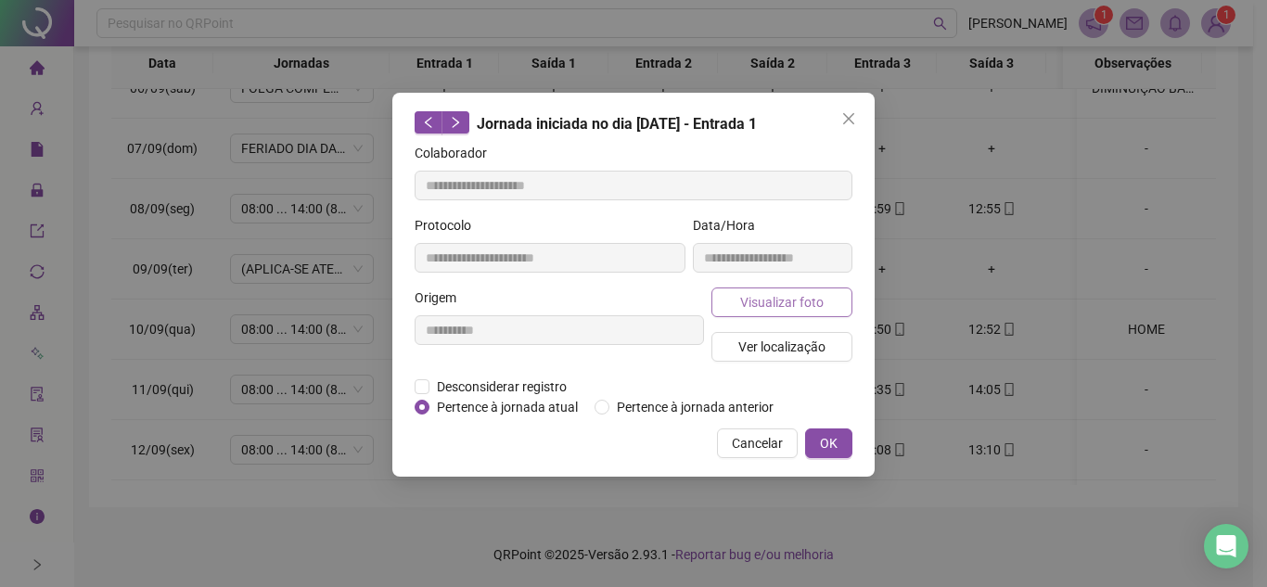
click at [771, 300] on span "Visualizar foto" at bounding box center [781, 302] width 83 height 20
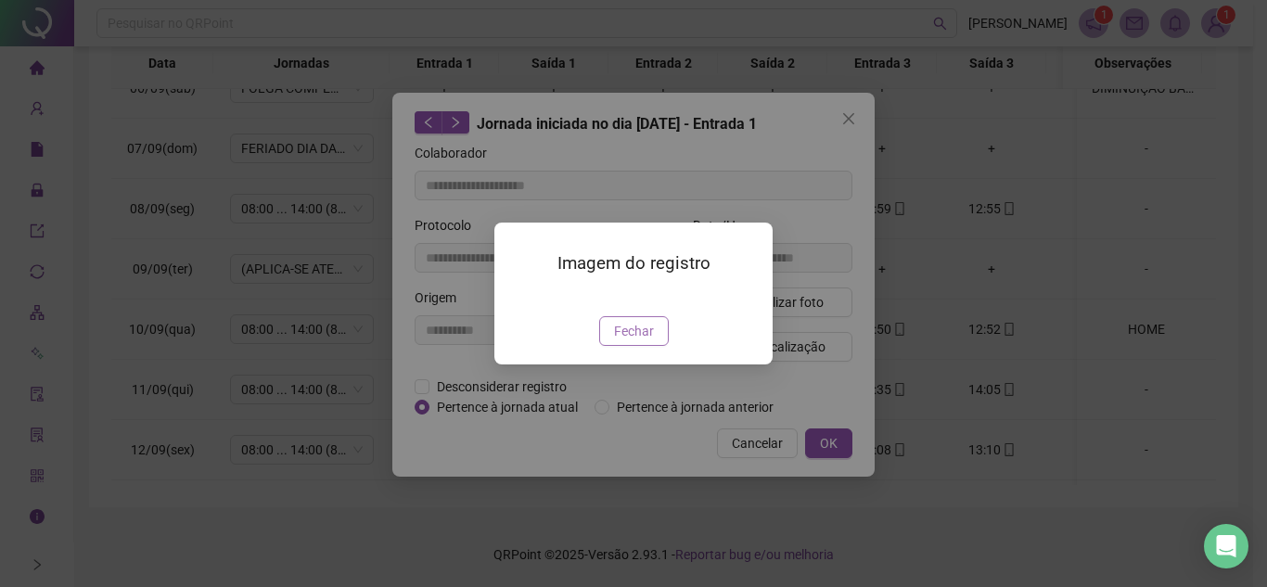
click at [637, 341] on span "Fechar" at bounding box center [634, 331] width 40 height 20
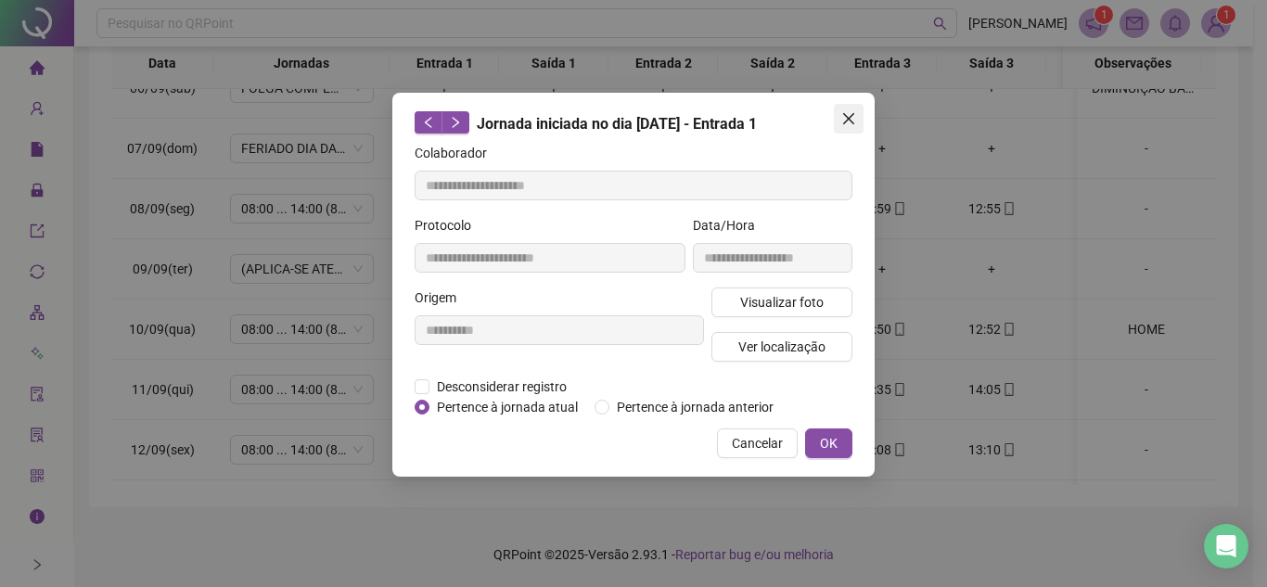
click at [851, 120] on icon "close" at bounding box center [848, 118] width 11 height 11
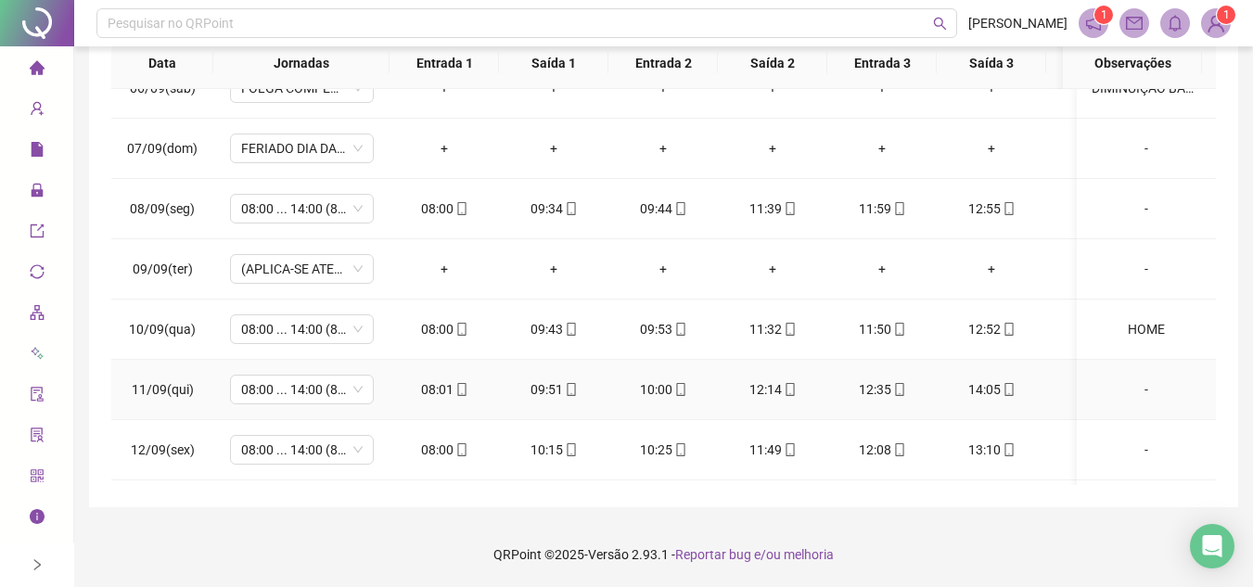
click at [1141, 387] on div "-" at bounding box center [1146, 389] width 109 height 20
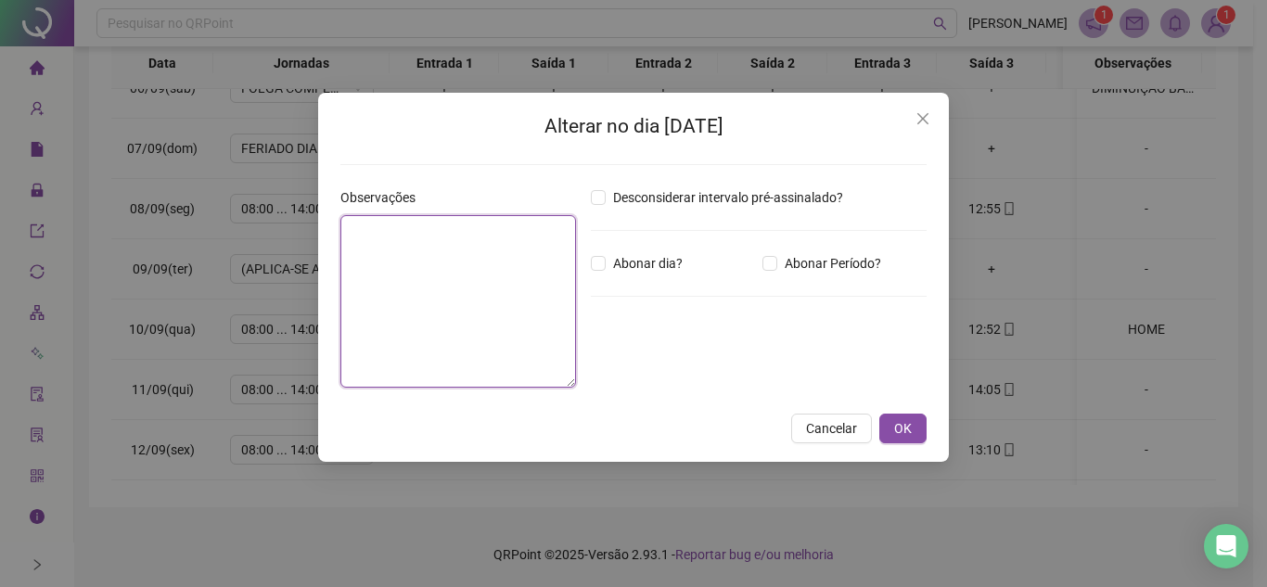
click at [459, 256] on textarea at bounding box center [458, 301] width 236 height 173
type textarea "****"
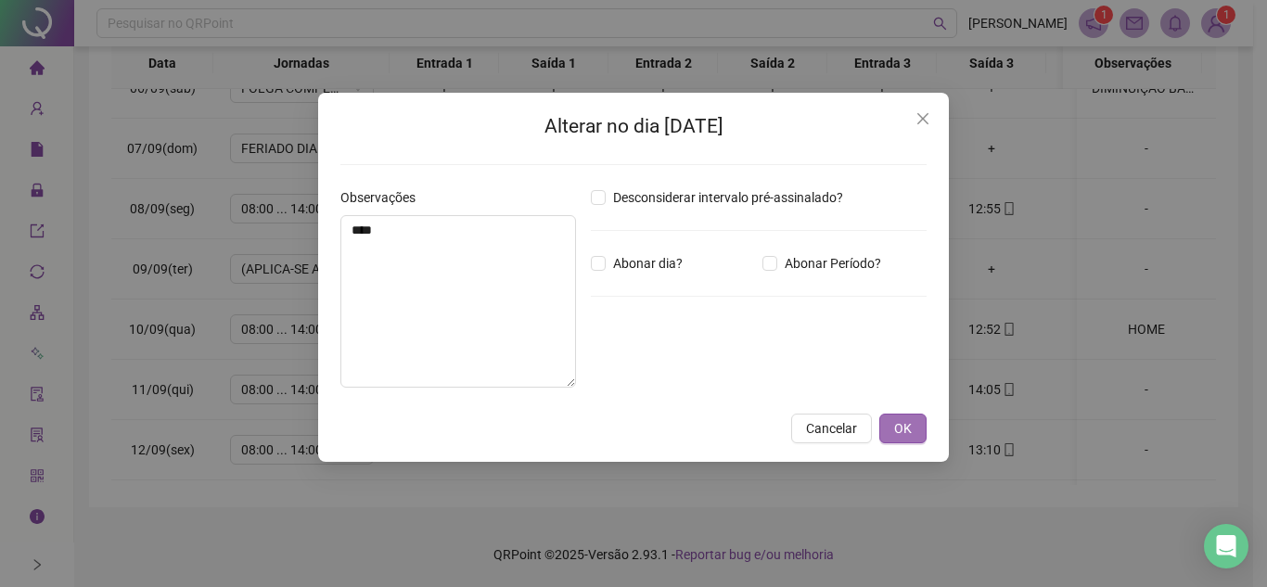
click at [904, 432] on span "OK" at bounding box center [903, 428] width 18 height 20
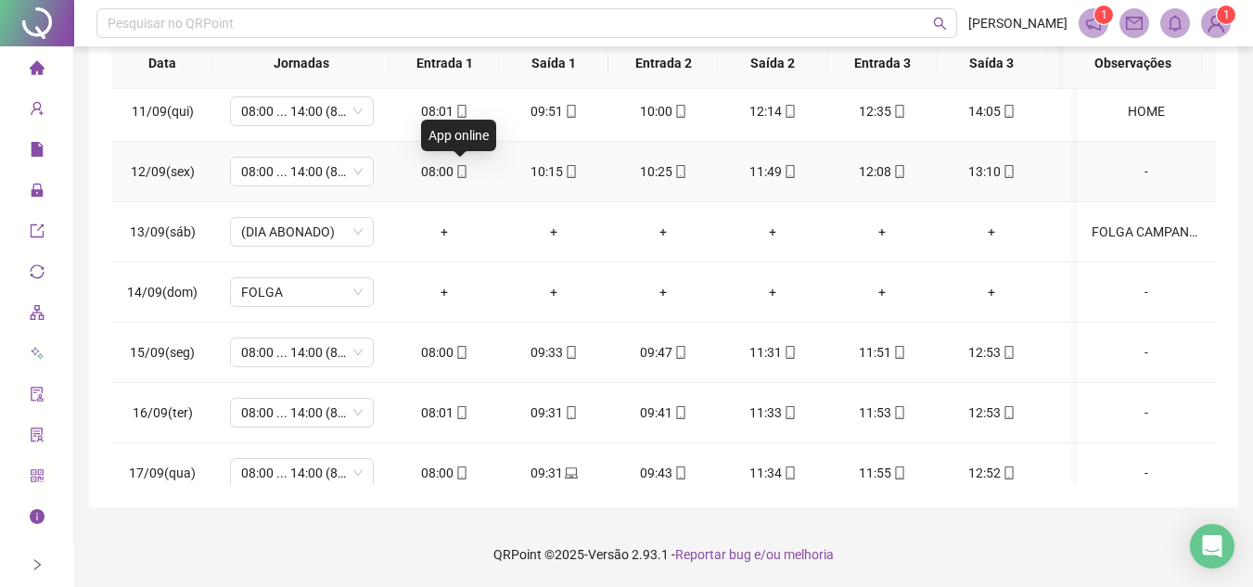
click at [462, 173] on icon "mobile" at bounding box center [461, 171] width 13 height 13
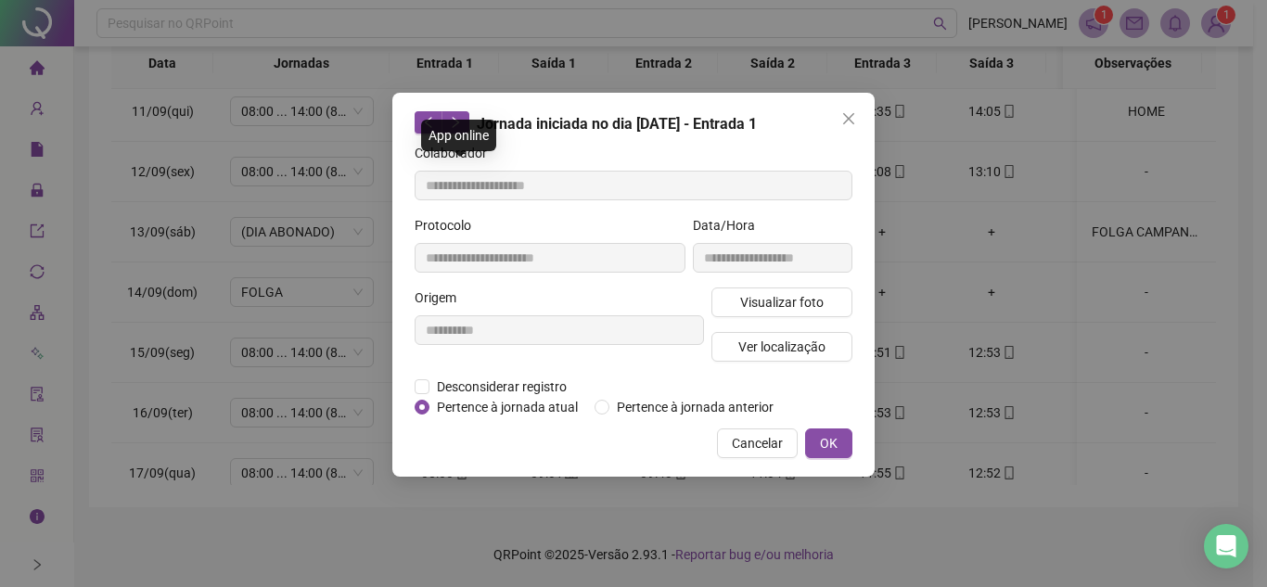
type input "**********"
click at [790, 297] on span "Visualizar foto" at bounding box center [781, 302] width 83 height 20
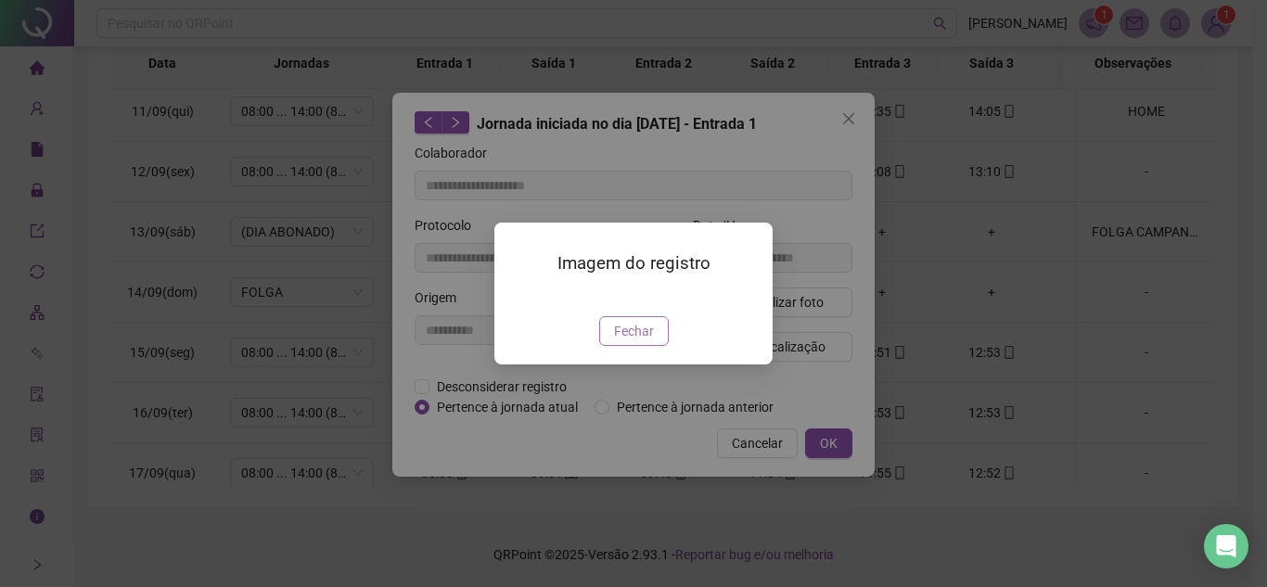
click at [634, 341] on span "Fechar" at bounding box center [634, 331] width 40 height 20
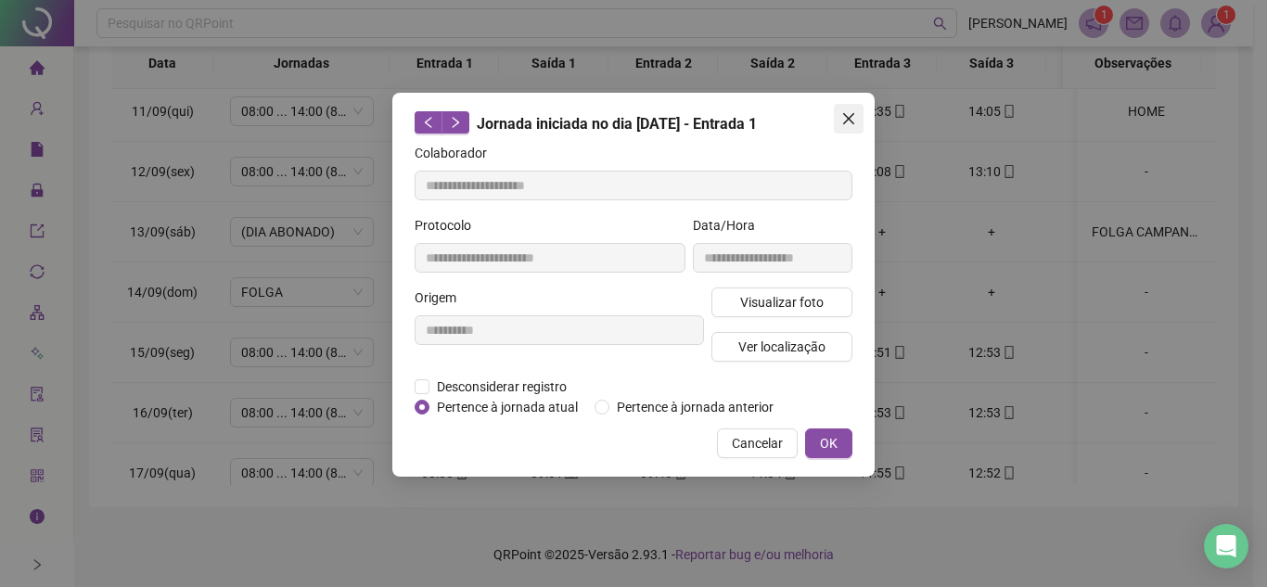
click at [840, 112] on span "Close" at bounding box center [849, 118] width 30 height 15
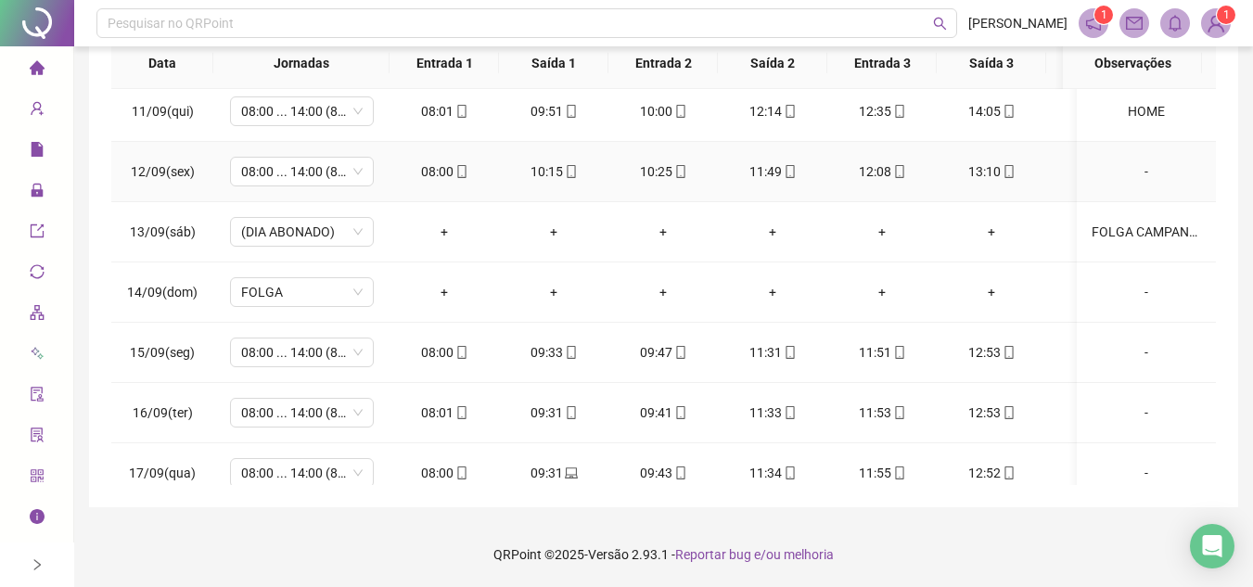
click at [1124, 160] on td "-" at bounding box center [1146, 172] width 139 height 60
drag, startPoint x: 1123, startPoint y: 167, endPoint x: 875, endPoint y: 173, distance: 248.7
click at [1123, 166] on div "-" at bounding box center [1146, 171] width 109 height 20
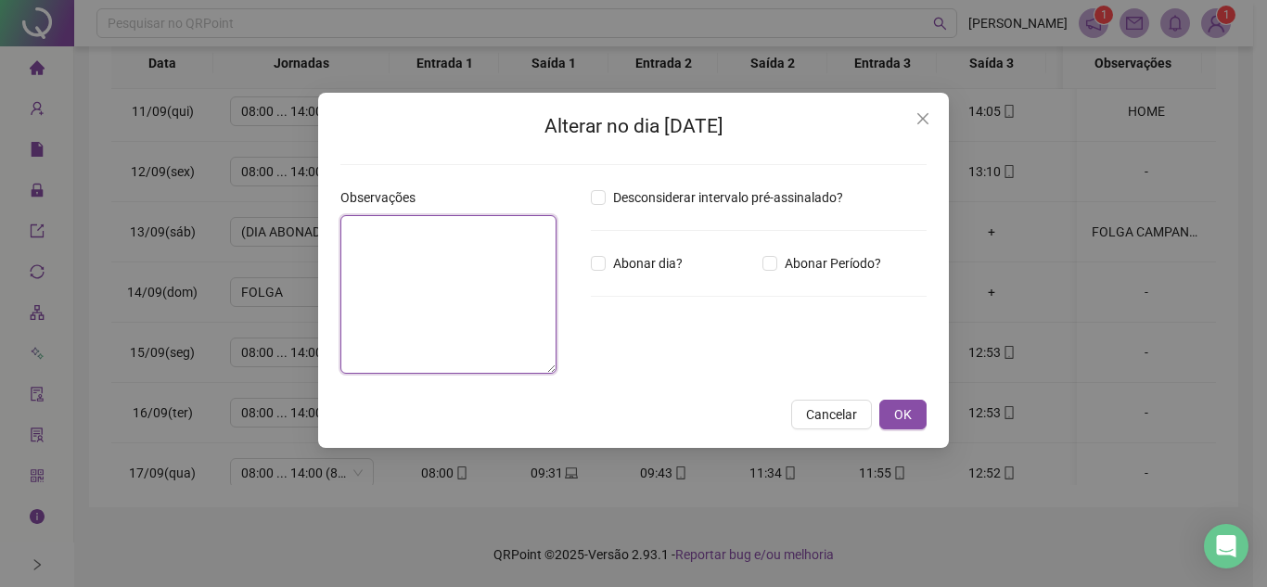
click at [512, 279] on textarea at bounding box center [448, 294] width 216 height 159
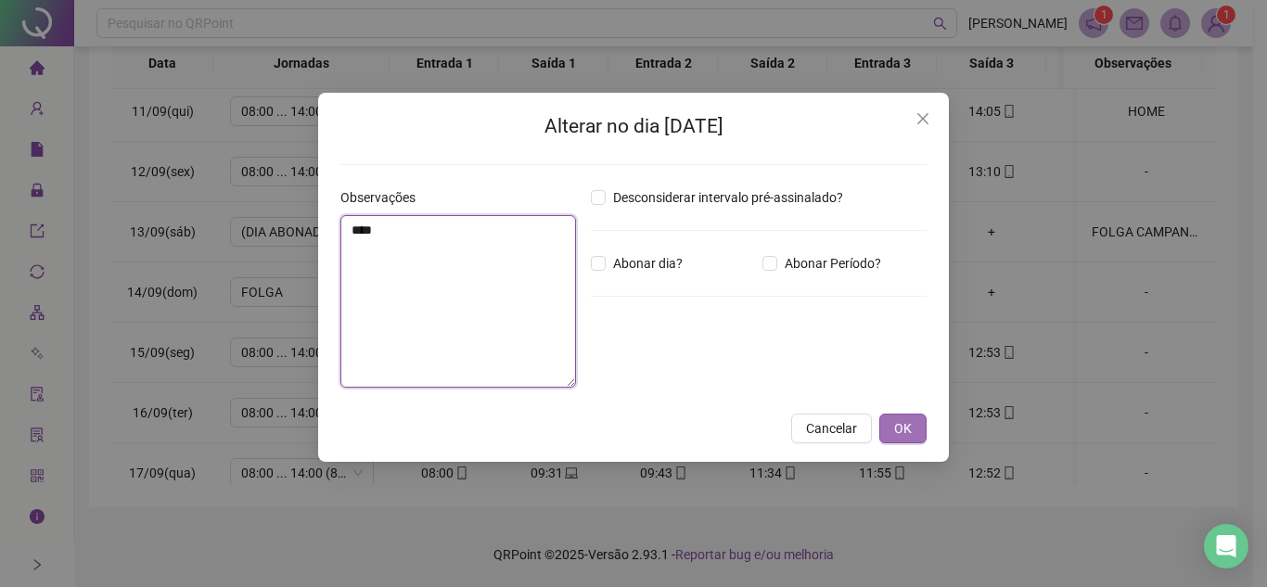
type textarea "****"
click at [914, 426] on button "OK" at bounding box center [902, 429] width 47 height 30
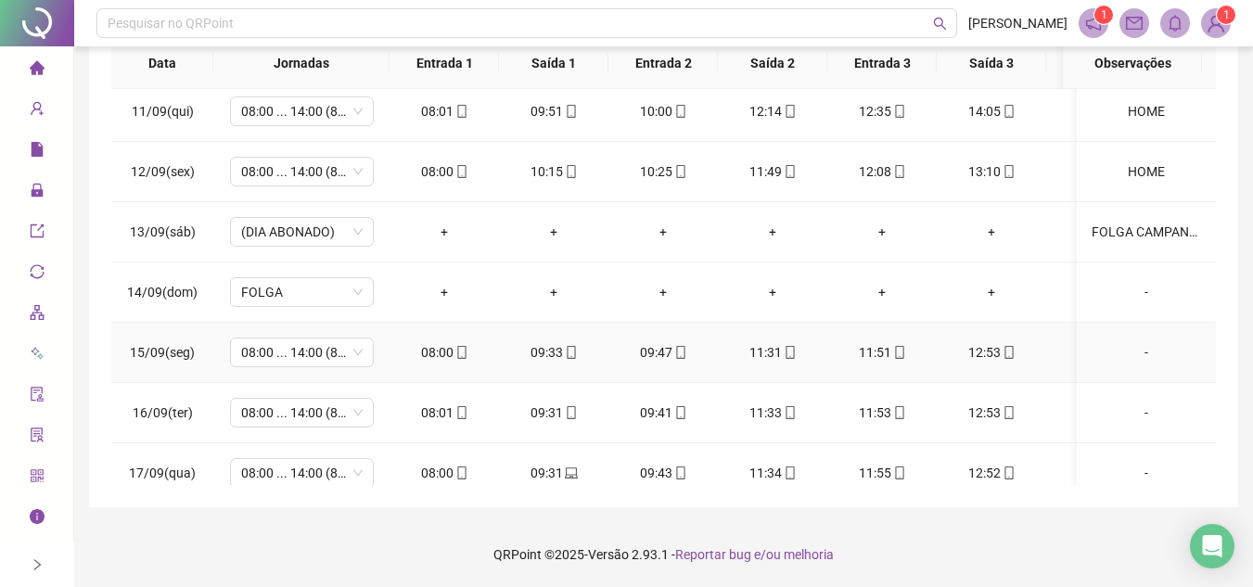
click at [457, 349] on icon "mobile" at bounding box center [461, 352] width 8 height 13
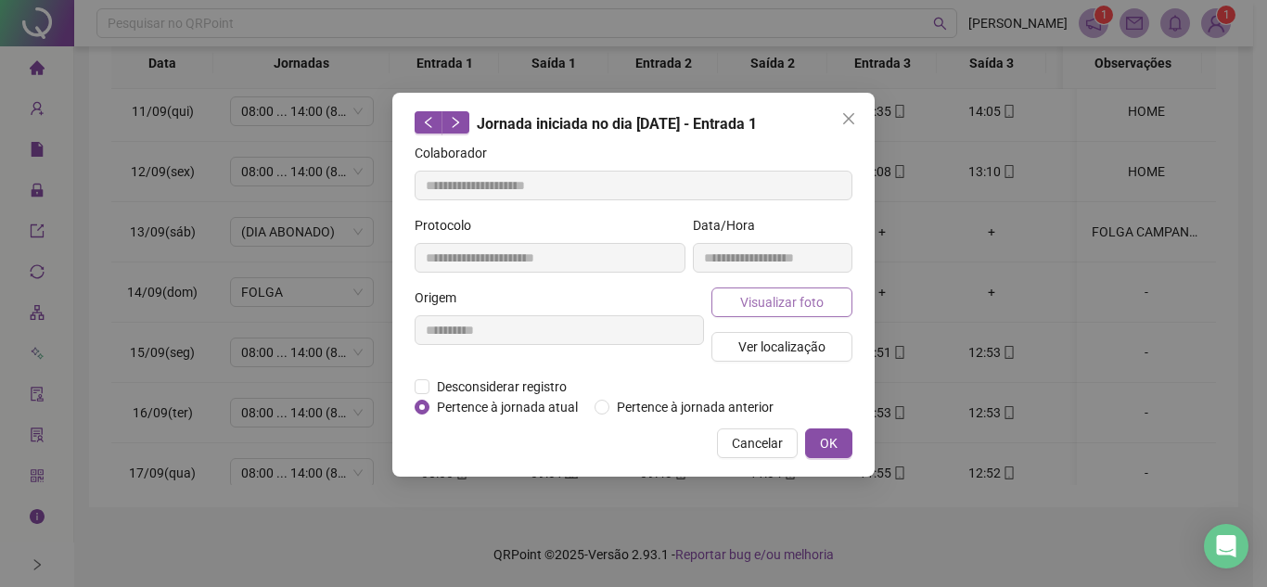
type input "**********"
click at [802, 306] on span "Visualizar foto" at bounding box center [781, 302] width 83 height 20
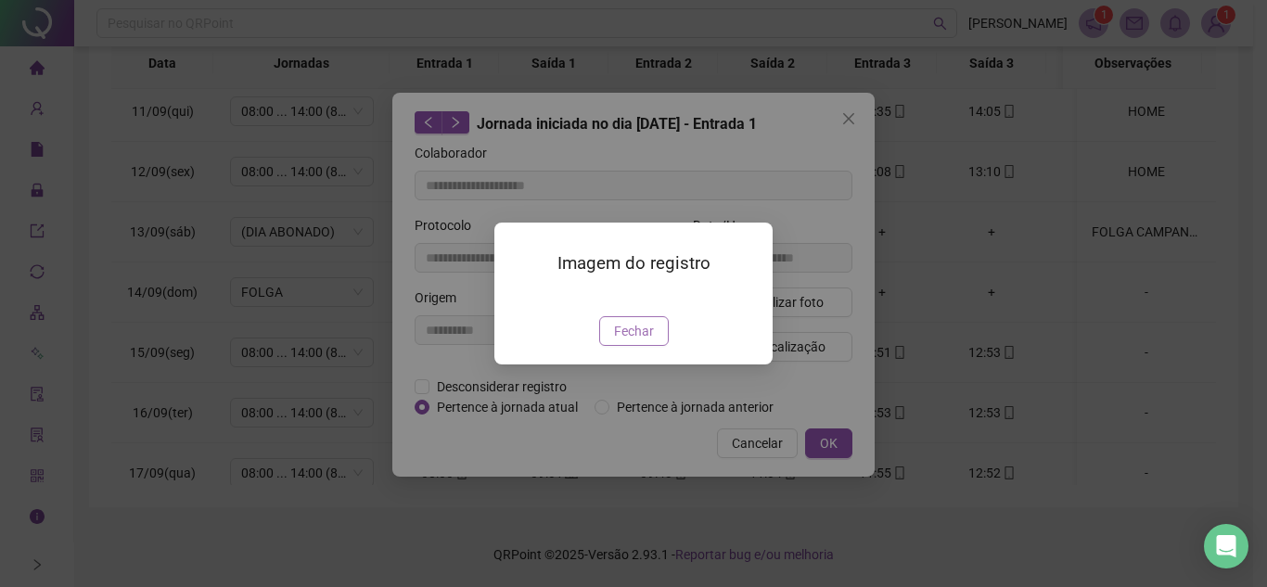
click at [642, 341] on span "Fechar" at bounding box center [634, 331] width 40 height 20
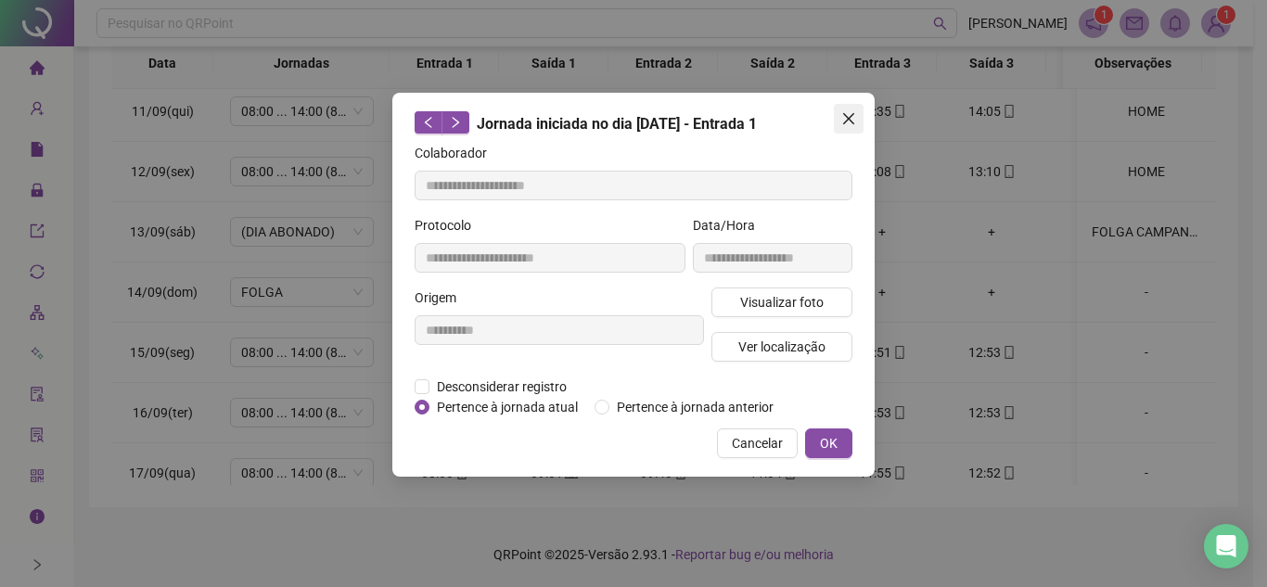
click at [842, 123] on icon "close" at bounding box center [848, 118] width 15 height 15
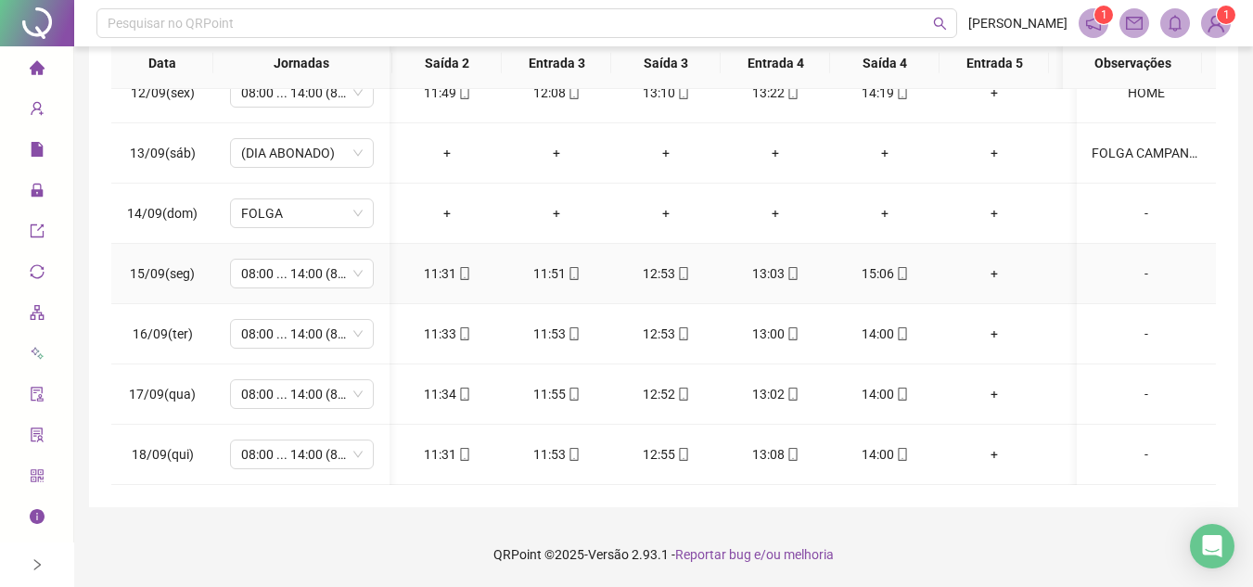
scroll to position [1186, 326]
click at [908, 263] on div "15:06" at bounding box center [885, 273] width 80 height 20
type input "**********"
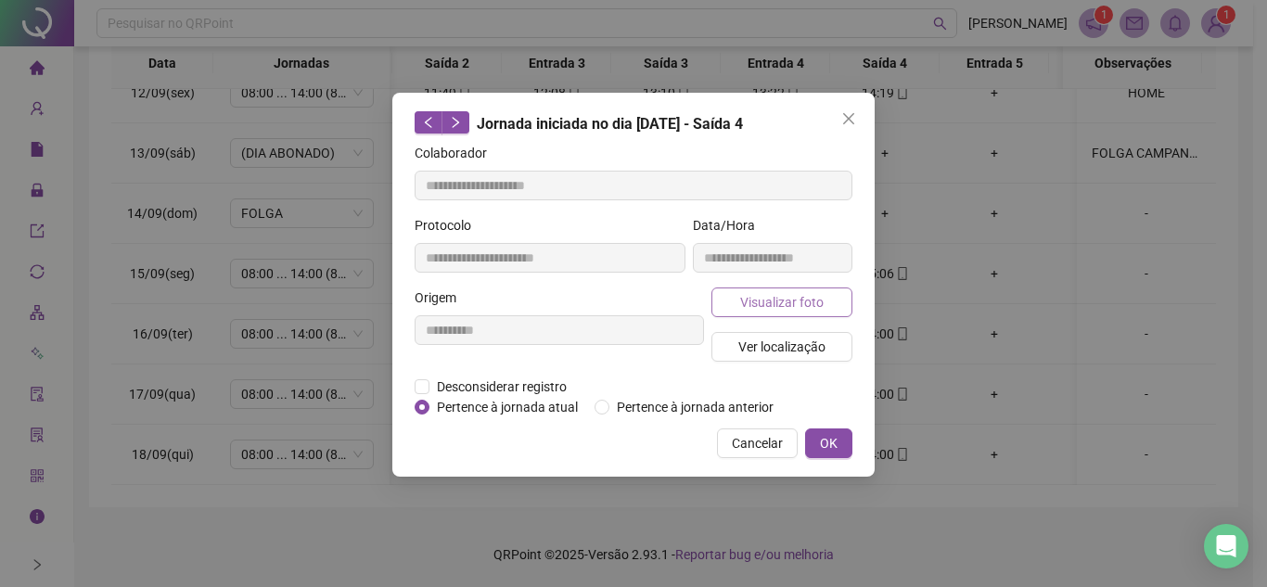
click at [797, 300] on span "Visualizar foto" at bounding box center [781, 302] width 83 height 20
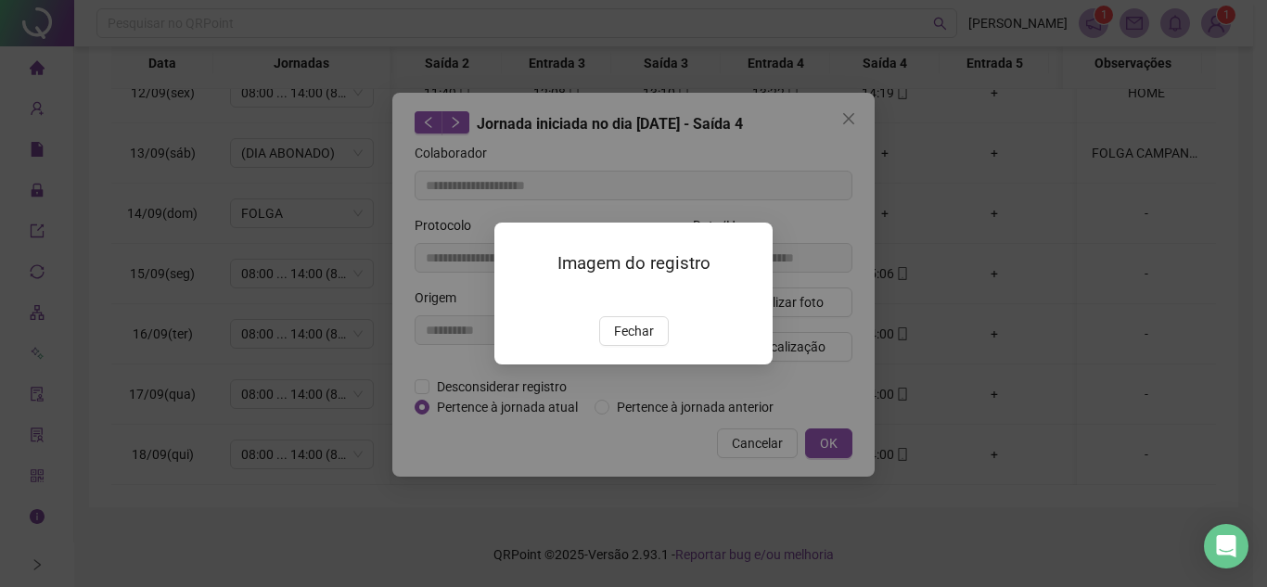
drag, startPoint x: 632, startPoint y: 441, endPoint x: 686, endPoint y: 345, distance: 109.7
click at [632, 341] on span "Fechar" at bounding box center [634, 331] width 40 height 20
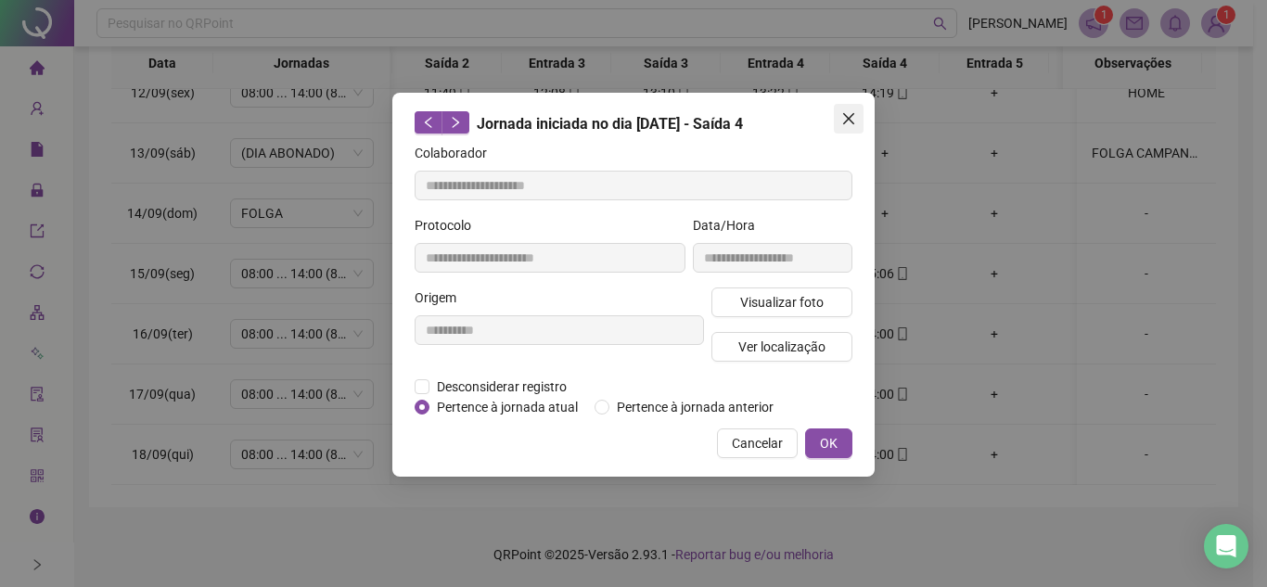
click at [855, 124] on icon "close" at bounding box center [848, 118] width 15 height 15
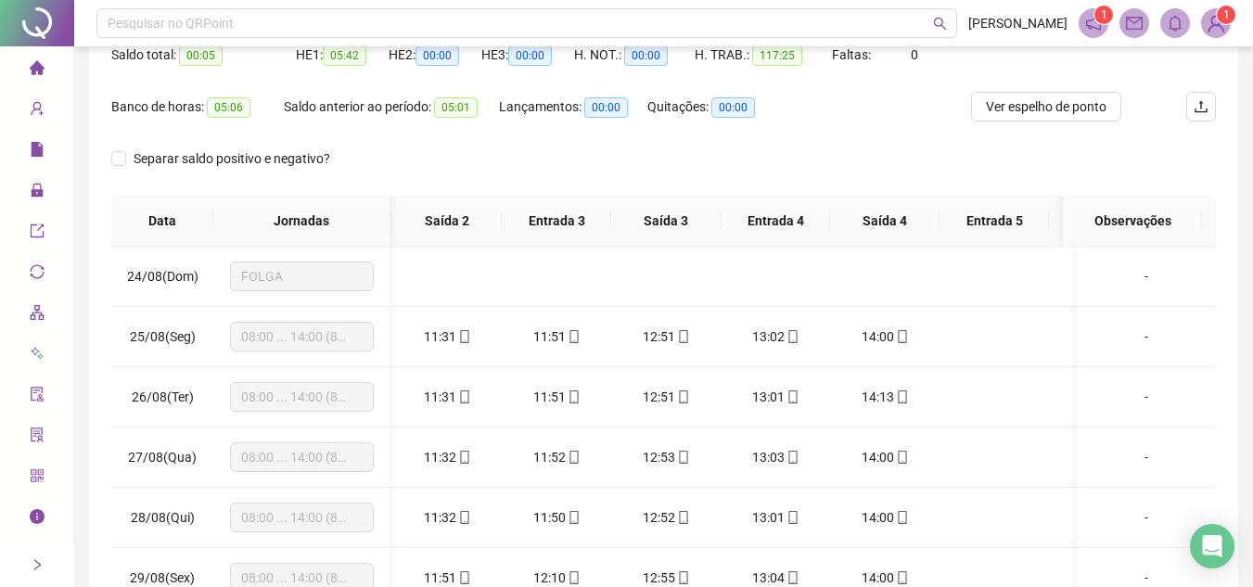
scroll to position [0, 0]
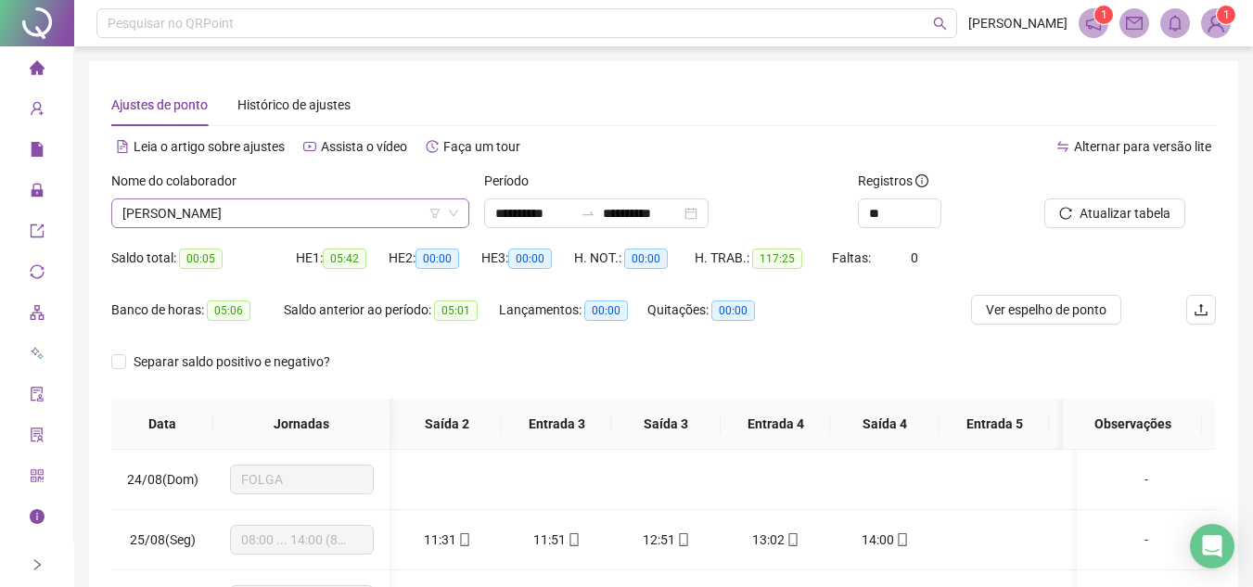
click at [327, 215] on span "BIANCA VIEIRA MARTINS" at bounding box center [290, 213] width 336 height 28
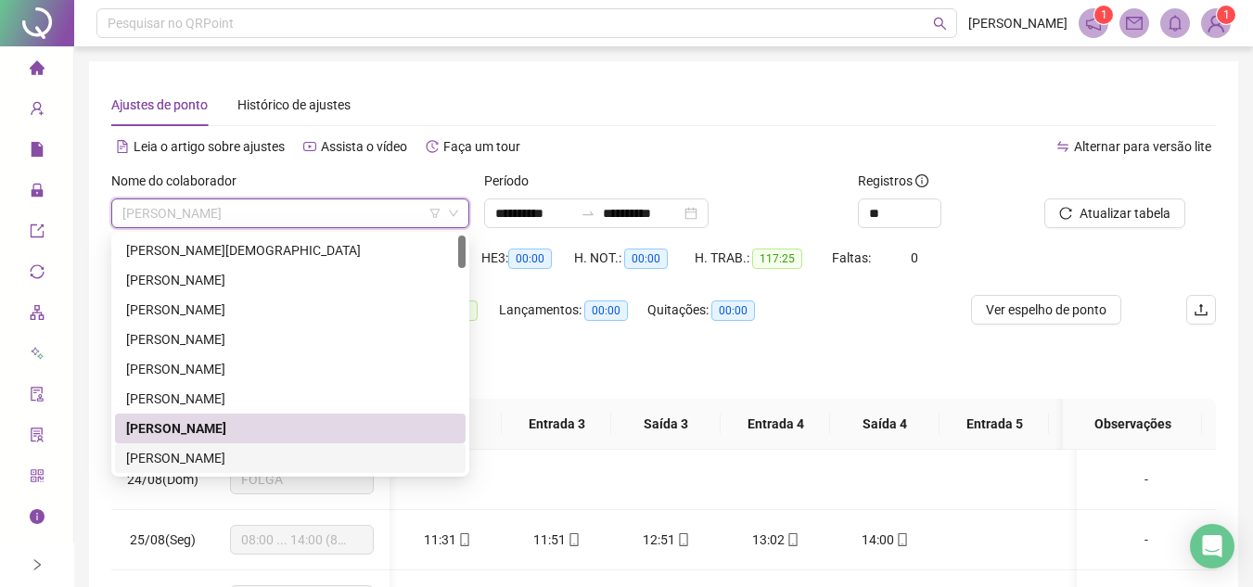
click at [199, 461] on div "CAMERON FERREIRA DOS SANTOS" at bounding box center [290, 458] width 328 height 20
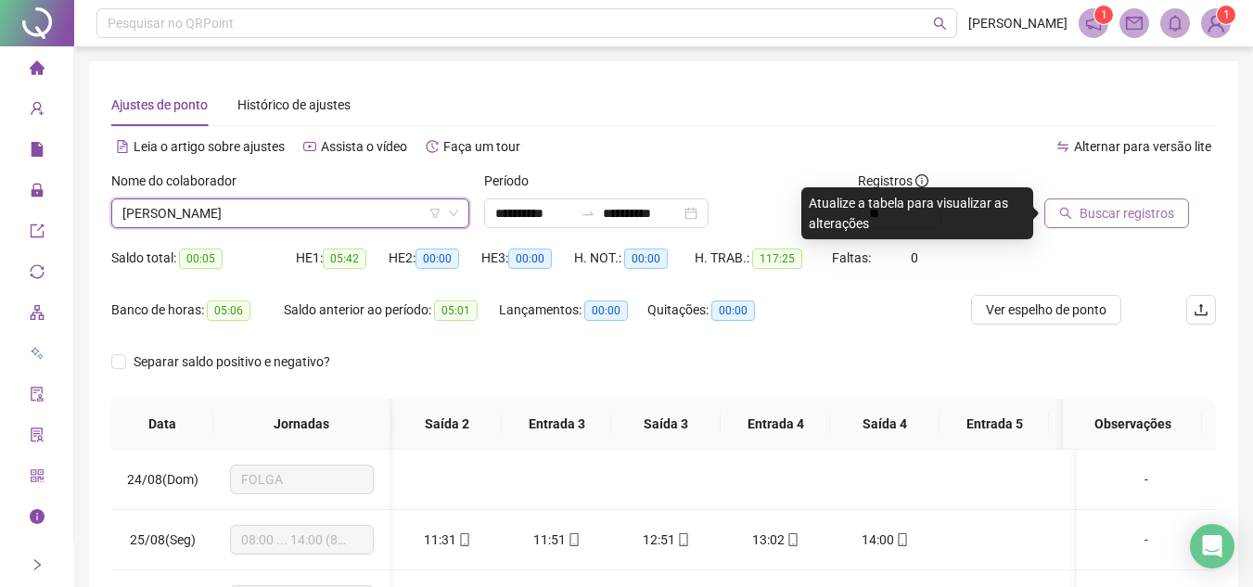
click at [1122, 215] on span "Buscar registros" at bounding box center [1127, 213] width 95 height 20
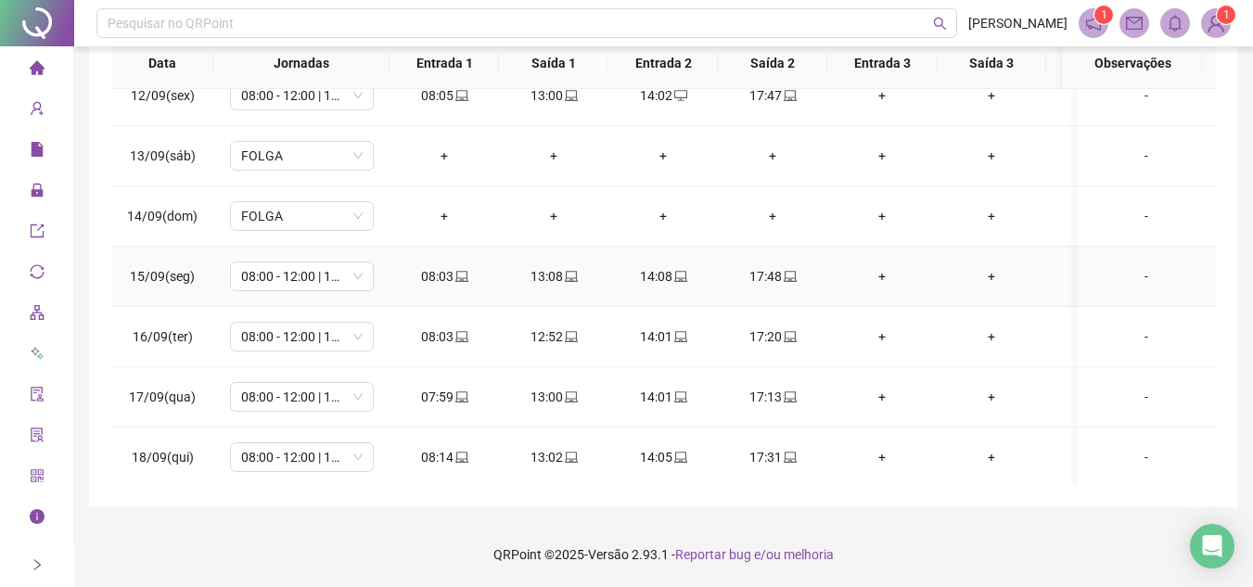
scroll to position [1186, 0]
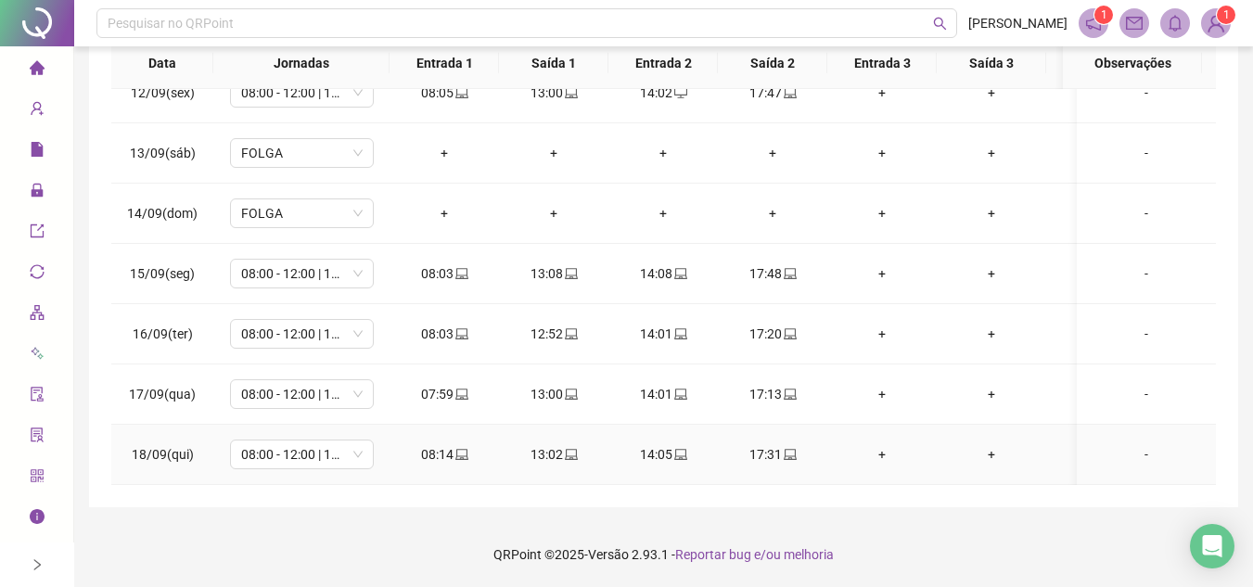
click at [459, 449] on icon "laptop" at bounding box center [461, 454] width 13 height 11
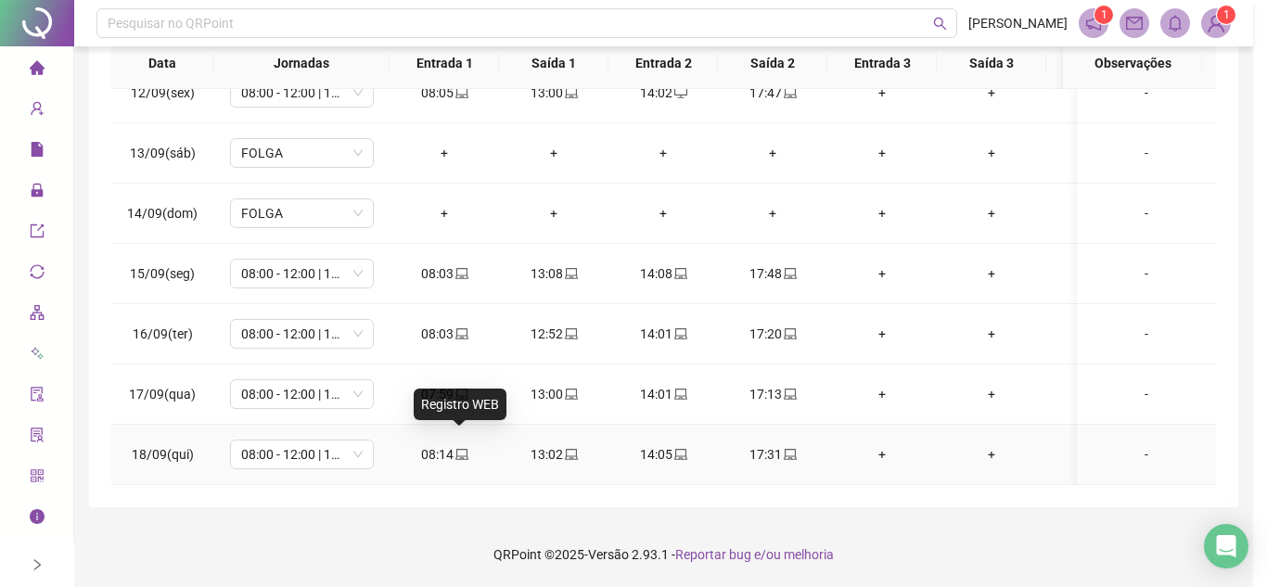
type input "**********"
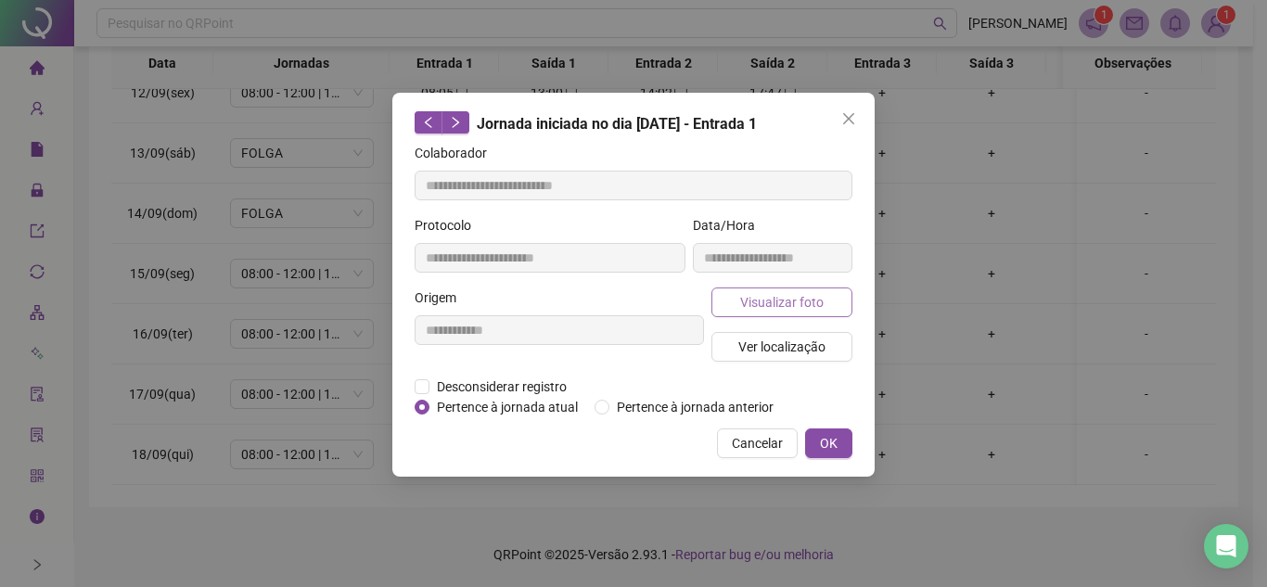
click at [819, 294] on span "Visualizar foto" at bounding box center [781, 302] width 83 height 20
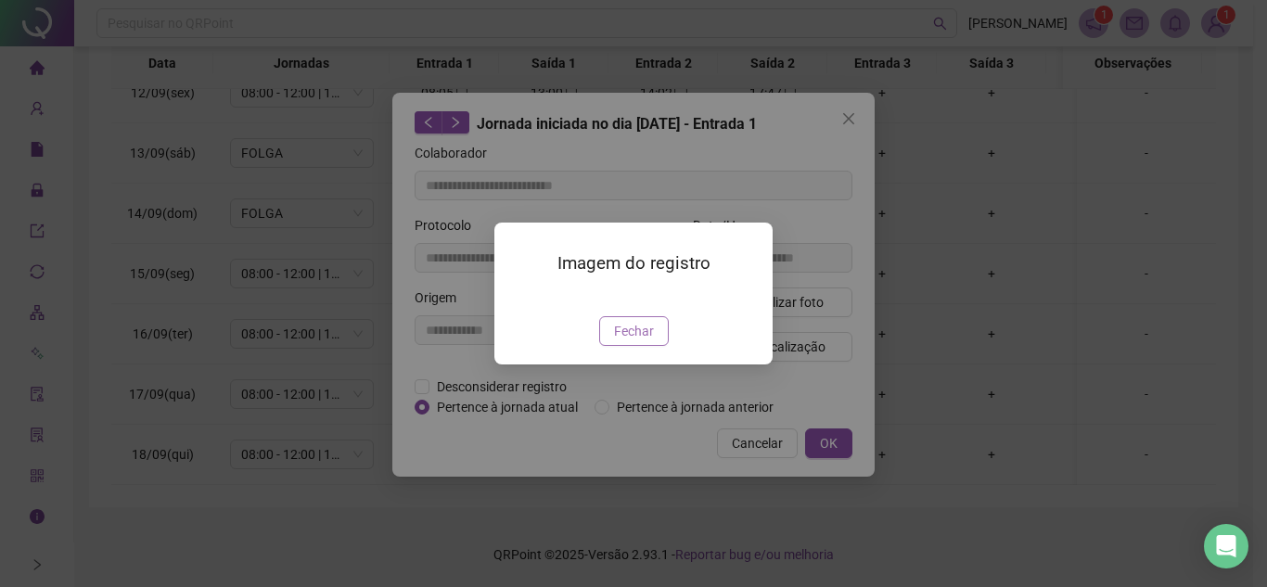
click at [644, 341] on span "Fechar" at bounding box center [634, 331] width 40 height 20
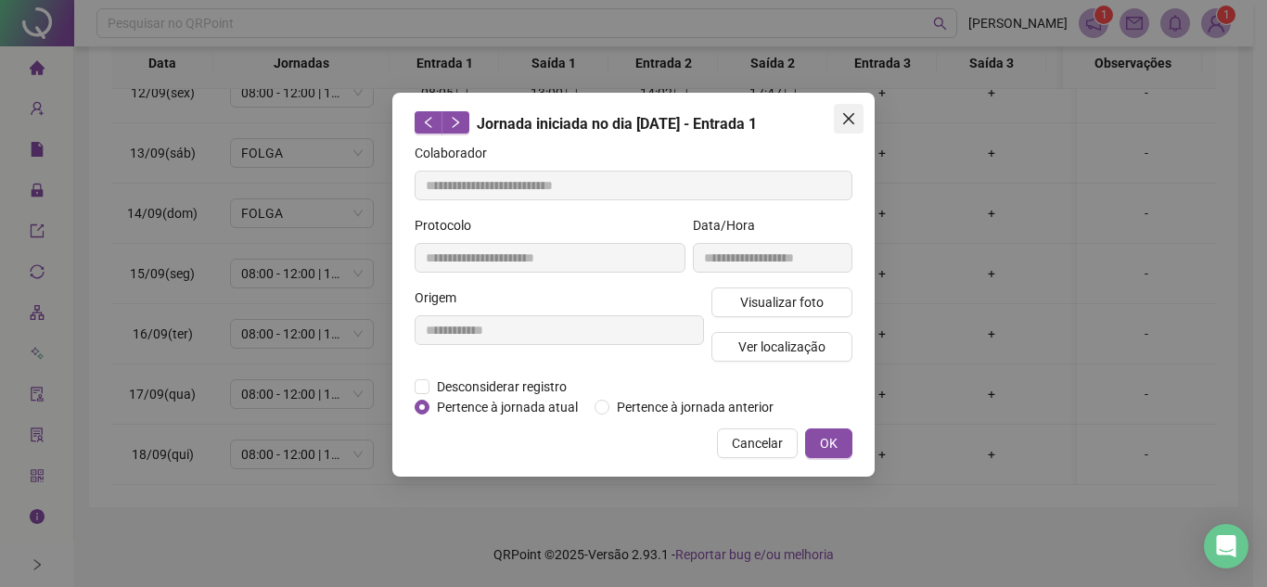
click at [854, 122] on icon "close" at bounding box center [848, 118] width 15 height 15
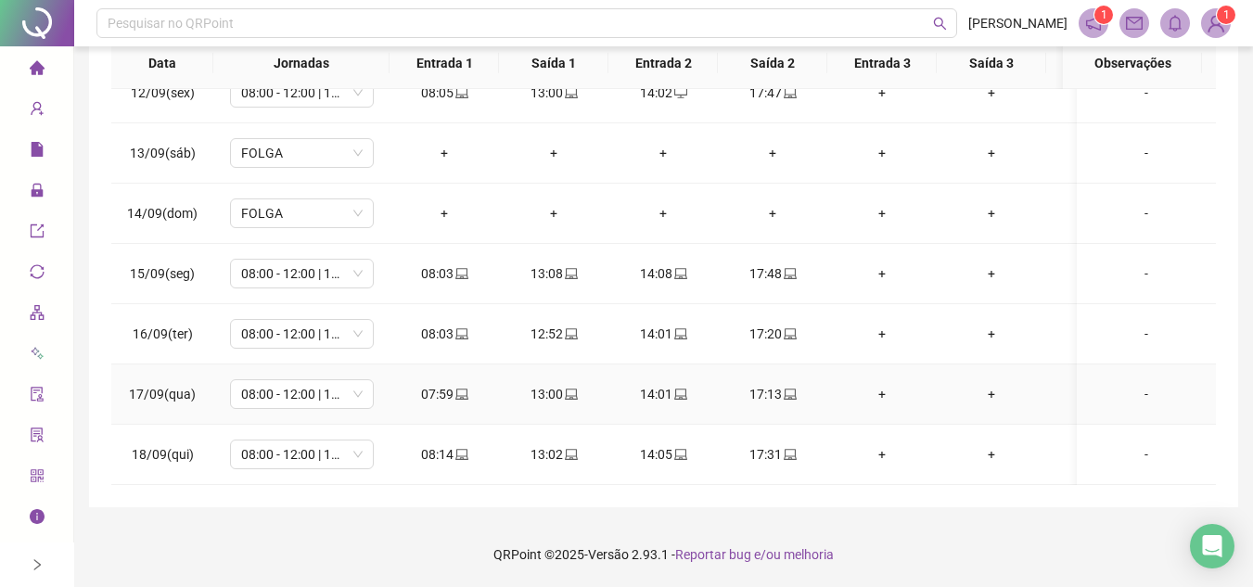
click at [460, 388] on icon "laptop" at bounding box center [461, 394] width 13 height 13
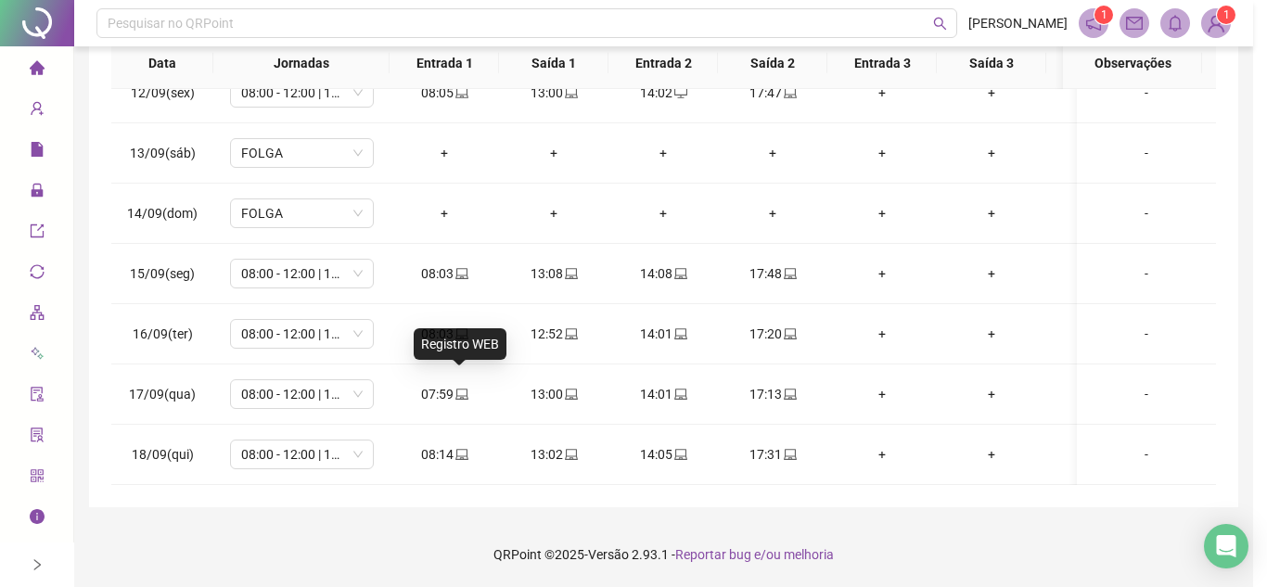
type input "**********"
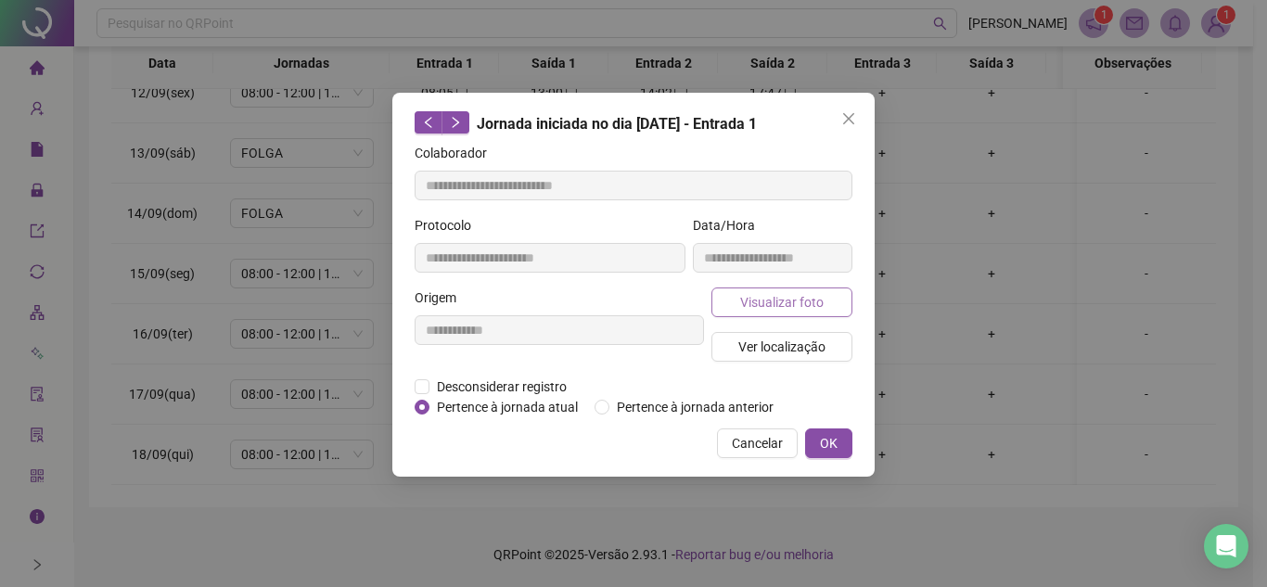
click at [769, 289] on button "Visualizar foto" at bounding box center [782, 303] width 141 height 30
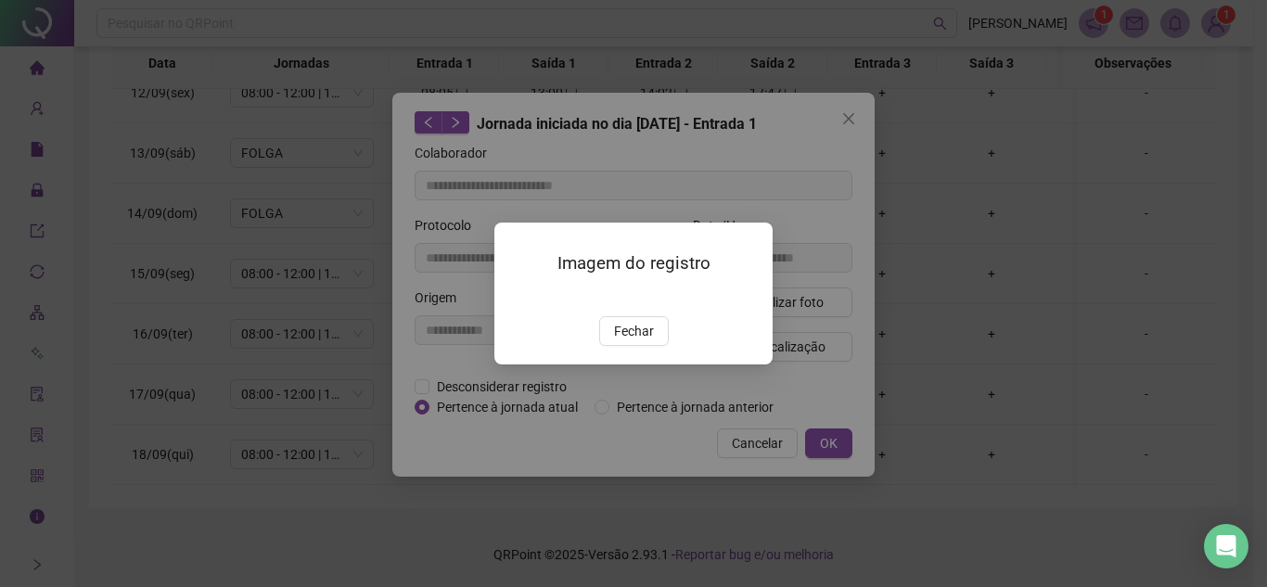
click at [635, 341] on span "Fechar" at bounding box center [634, 331] width 40 height 20
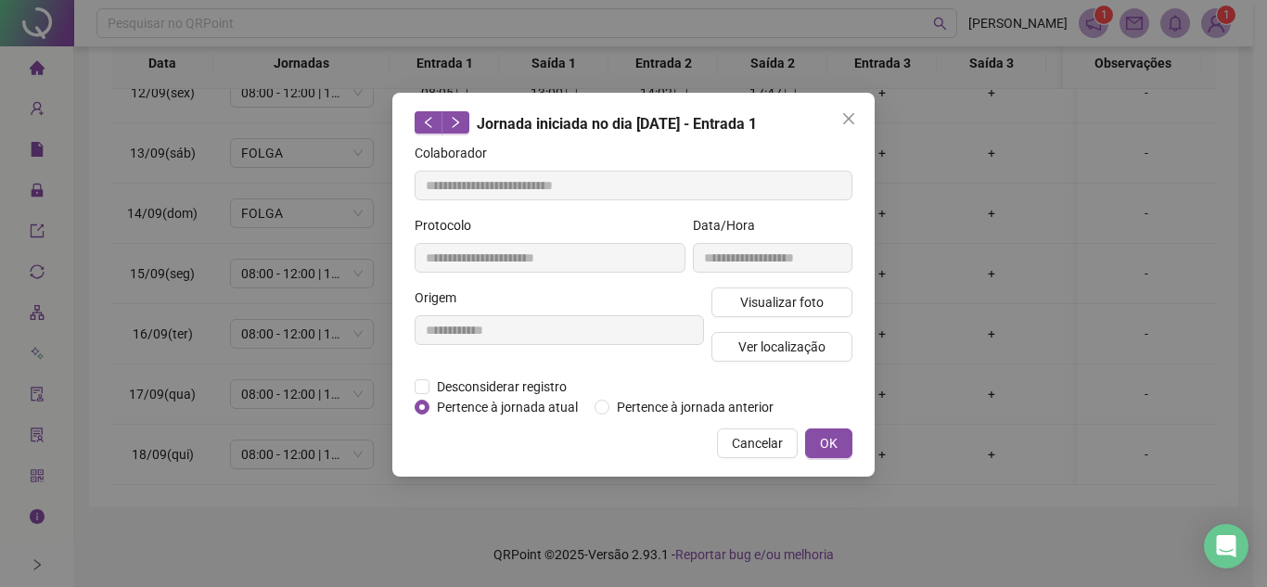
click at [847, 121] on icon "close" at bounding box center [848, 118] width 11 height 11
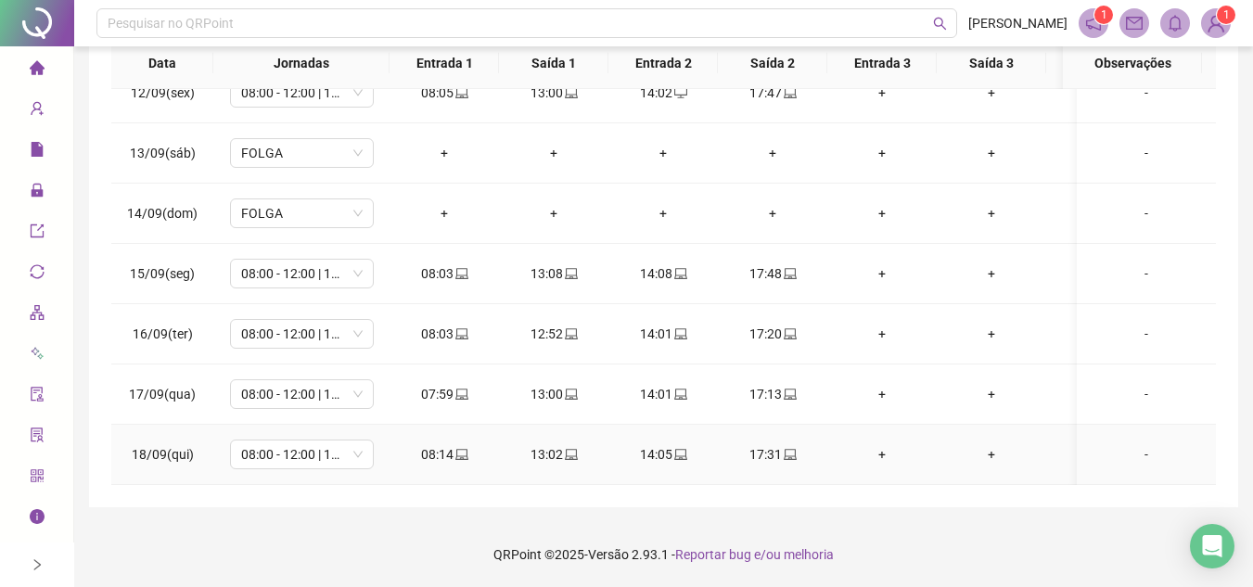
click at [784, 449] on icon "laptop" at bounding box center [790, 454] width 13 height 11
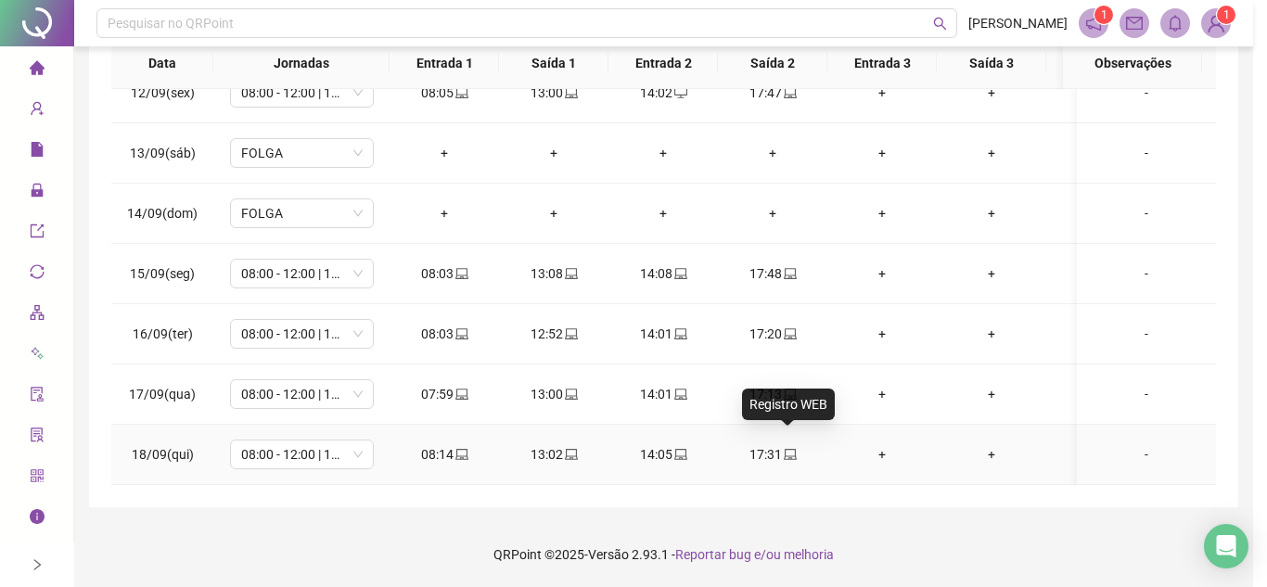
type input "**********"
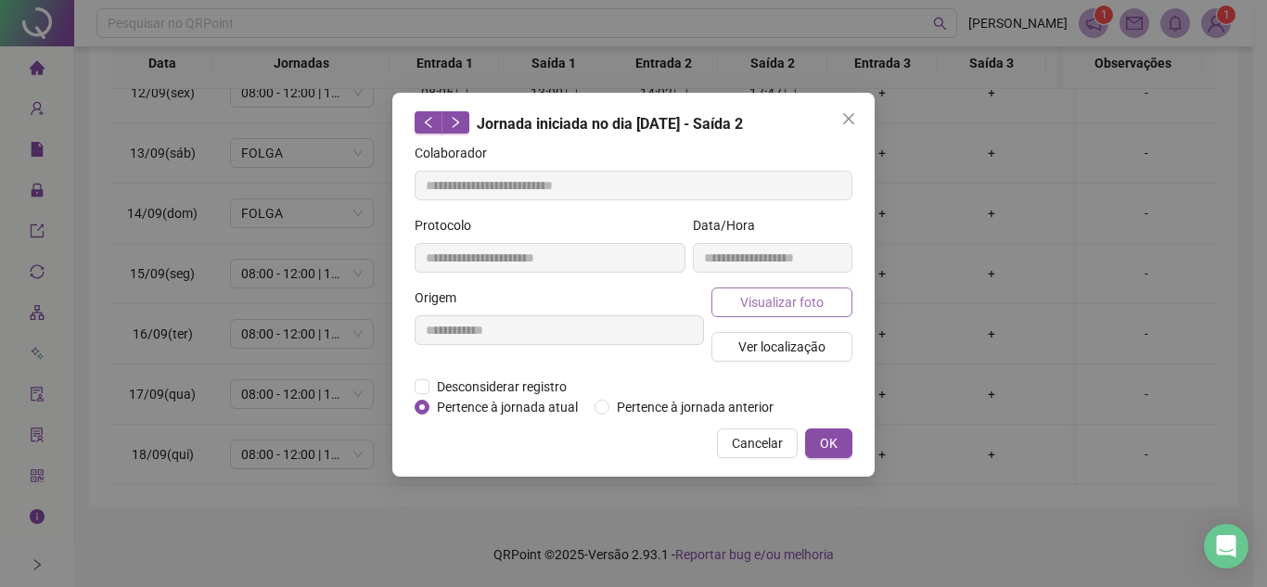
click at [805, 304] on span "Visualizar foto" at bounding box center [781, 302] width 83 height 20
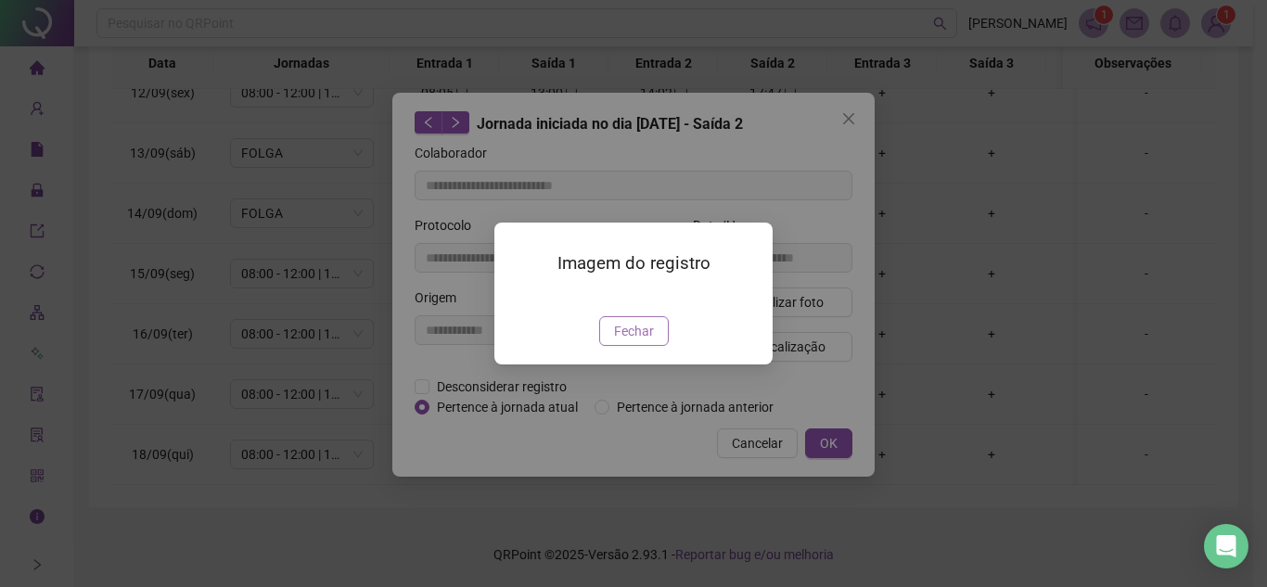
click at [657, 346] on button "Fechar" at bounding box center [634, 331] width 70 height 30
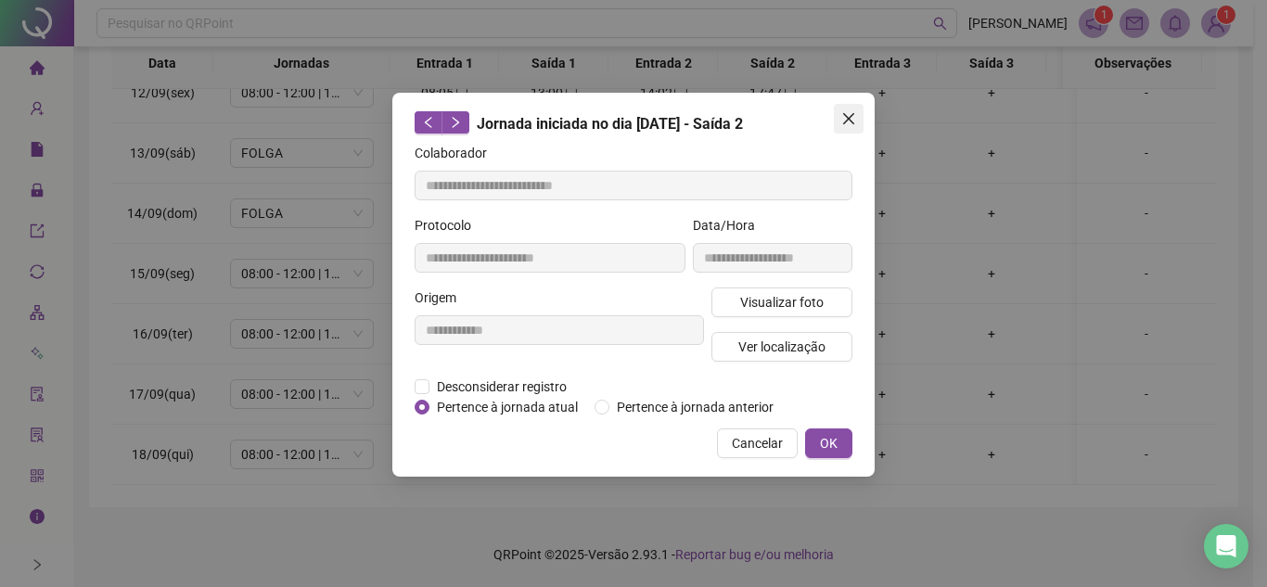
click at [851, 116] on icon "close" at bounding box center [848, 118] width 11 height 11
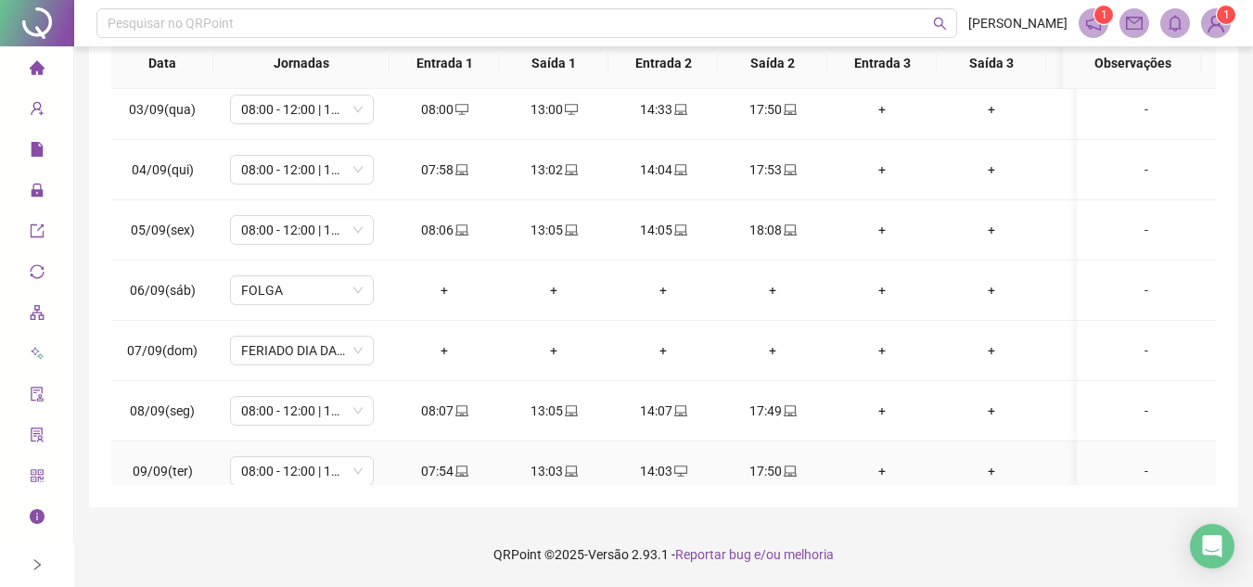
scroll to position [557, 0]
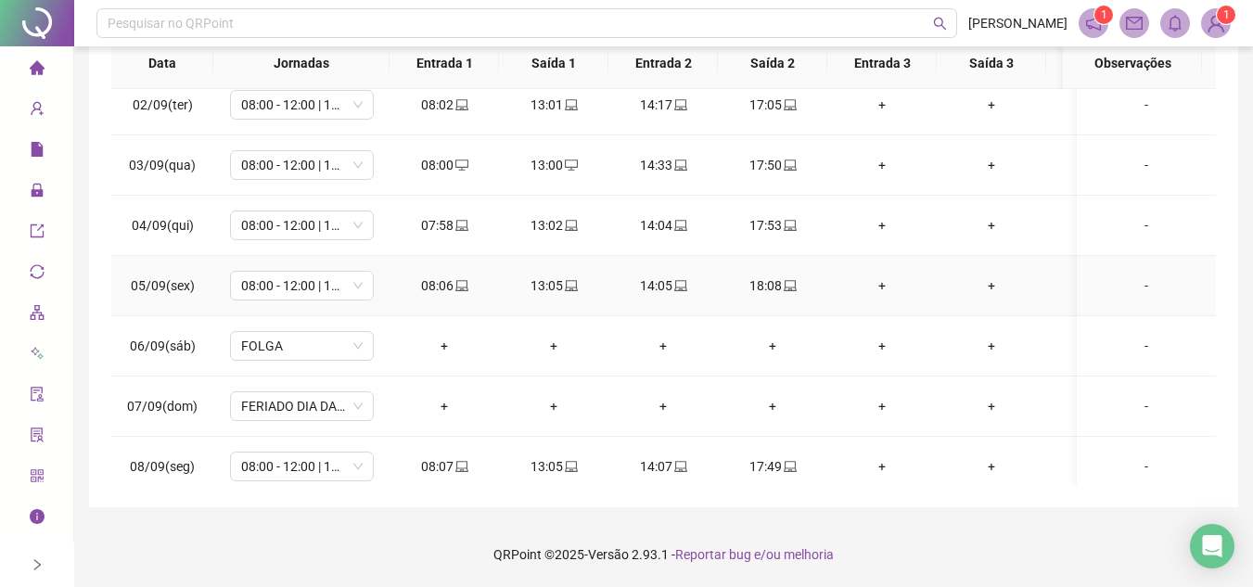
click at [458, 279] on icon "laptop" at bounding box center [461, 285] width 13 height 13
type input "**********"
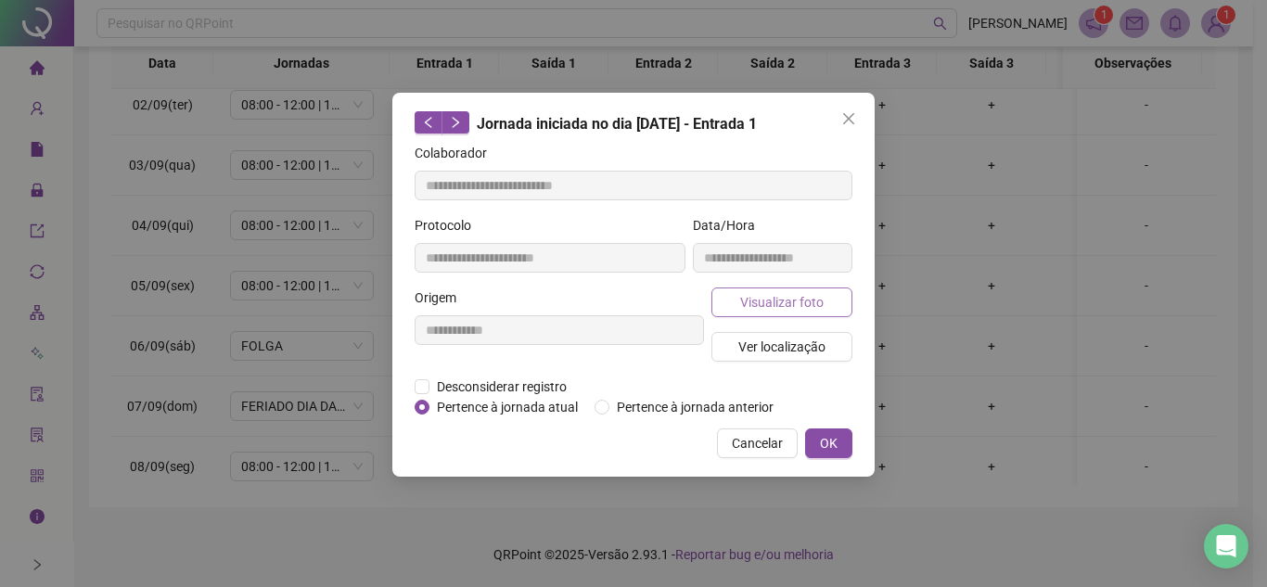
click at [774, 305] on span "Visualizar foto" at bounding box center [781, 302] width 83 height 20
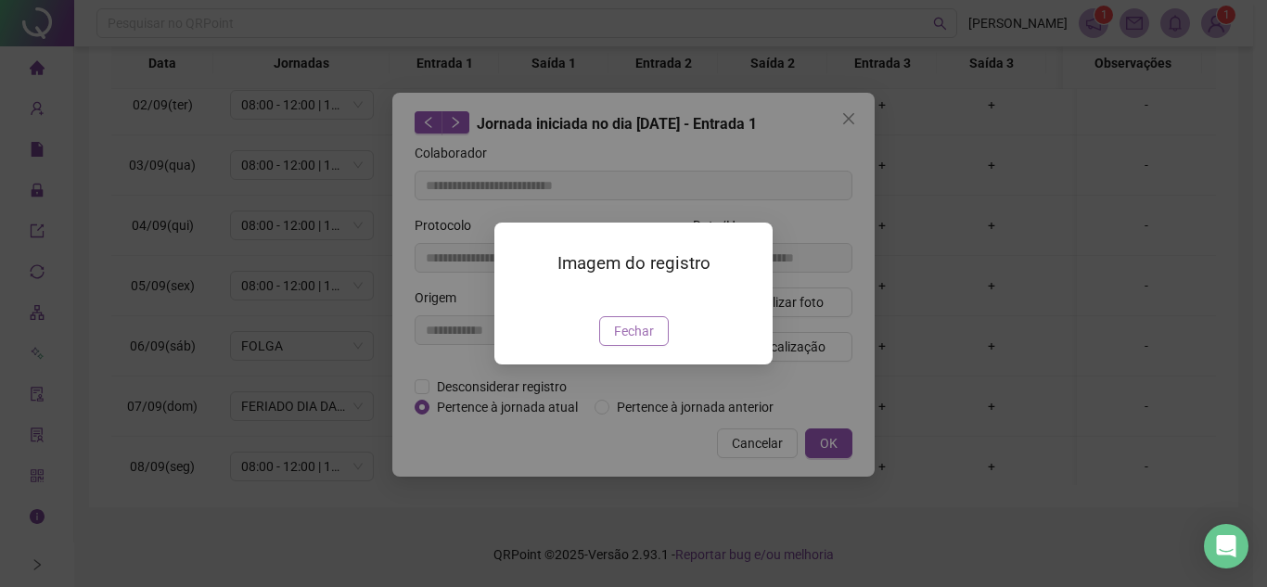
click at [641, 346] on button "Fechar" at bounding box center [634, 331] width 70 height 30
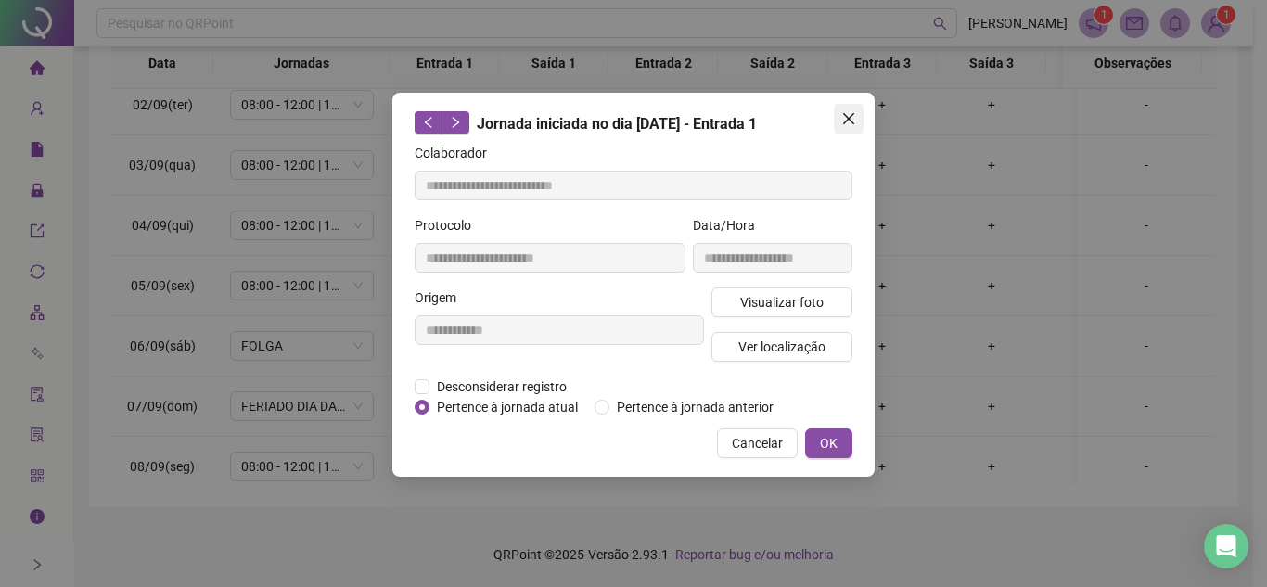
click at [852, 114] on icon "close" at bounding box center [848, 118] width 15 height 15
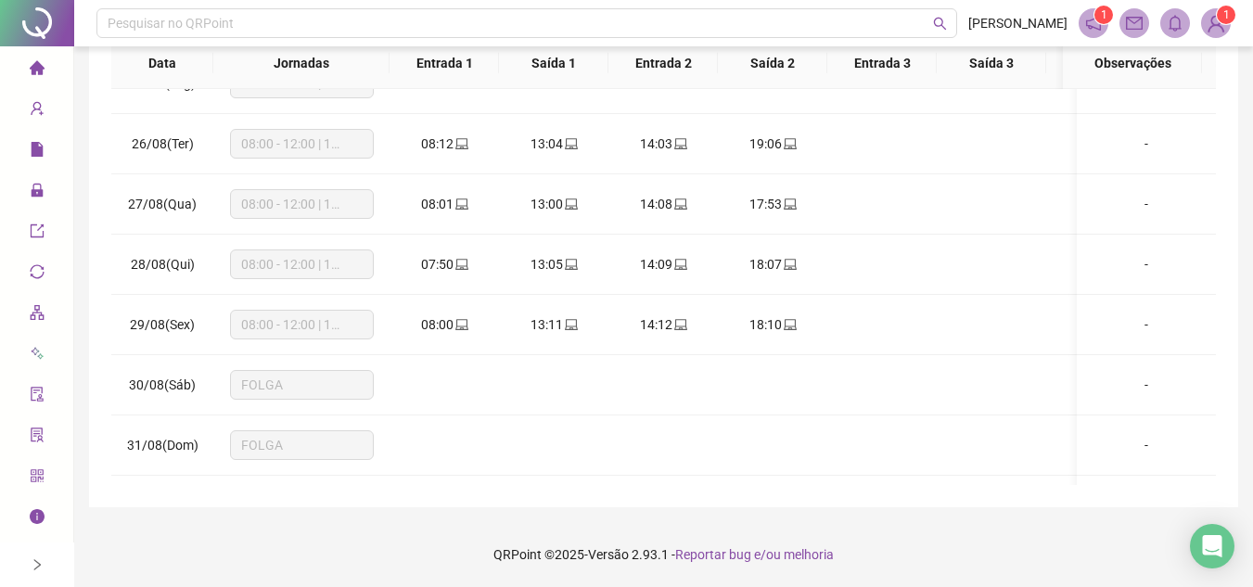
scroll to position [93, 0]
click at [458, 327] on icon "laptop" at bounding box center [461, 327] width 13 height 13
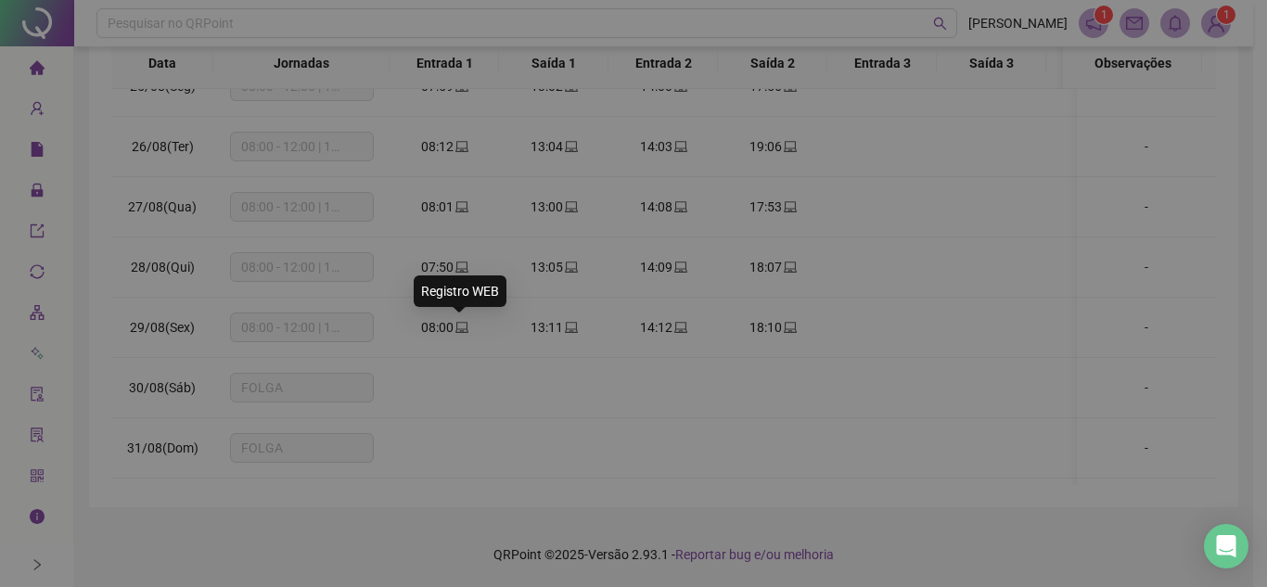
type input "**********"
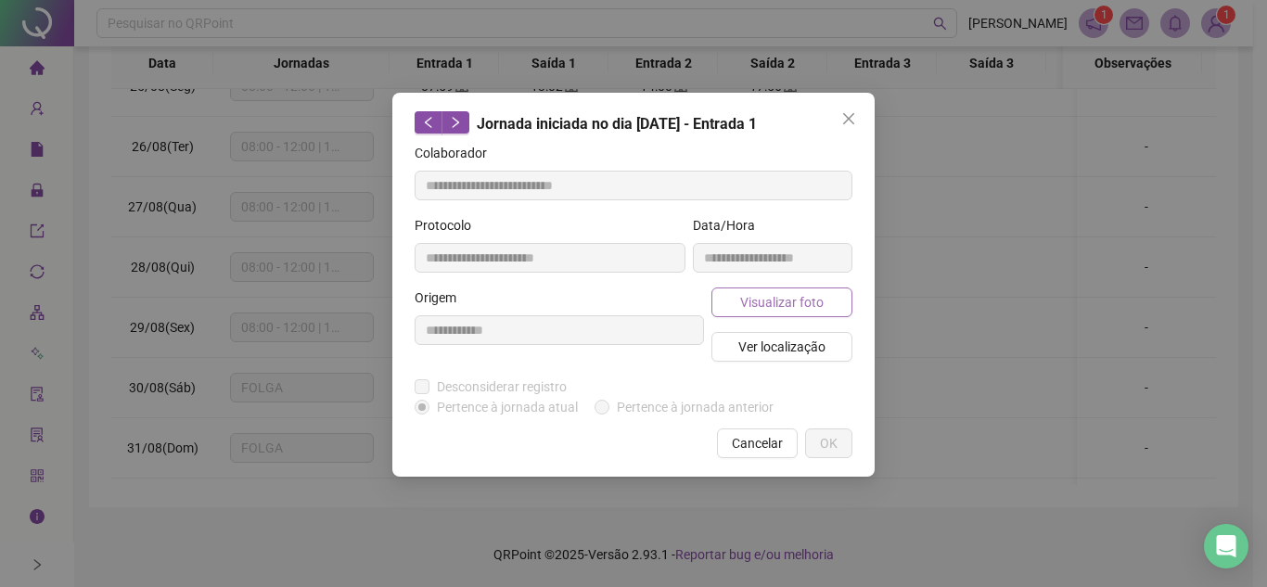
click at [789, 302] on span "Visualizar foto" at bounding box center [781, 302] width 83 height 20
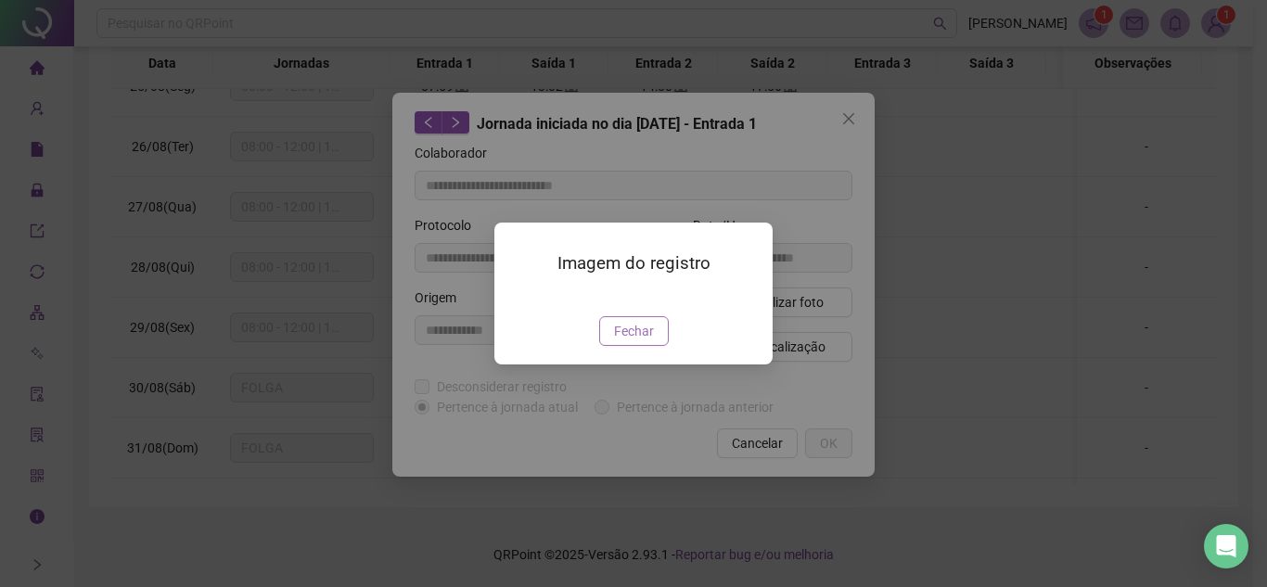
click at [641, 341] on span "Fechar" at bounding box center [634, 331] width 40 height 20
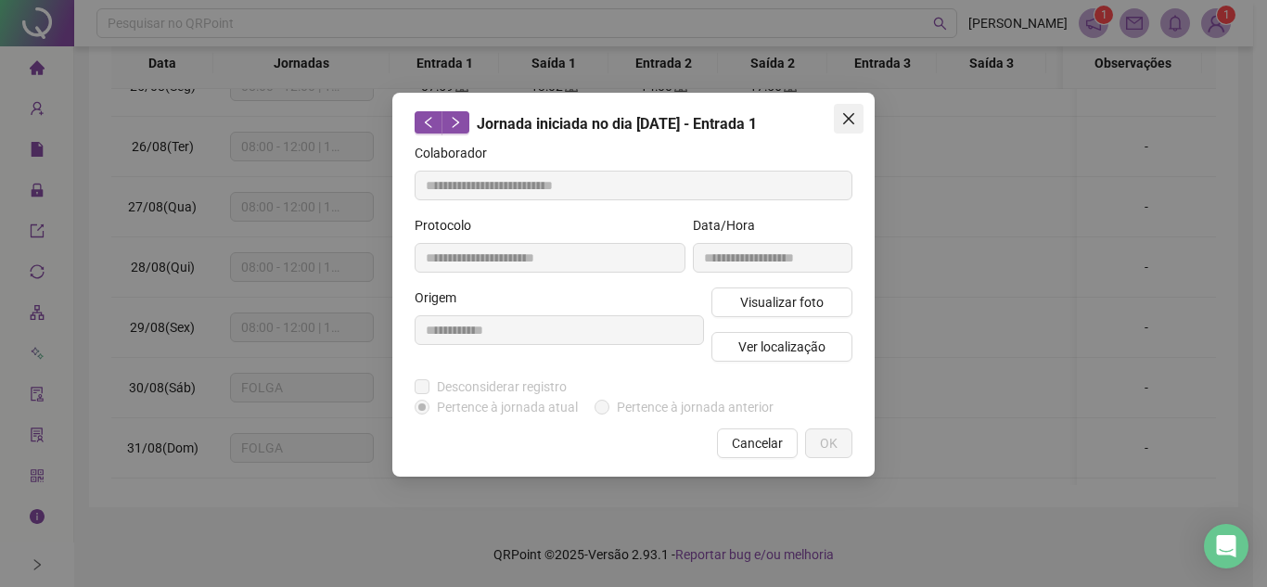
click at [849, 119] on icon "close" at bounding box center [848, 118] width 11 height 11
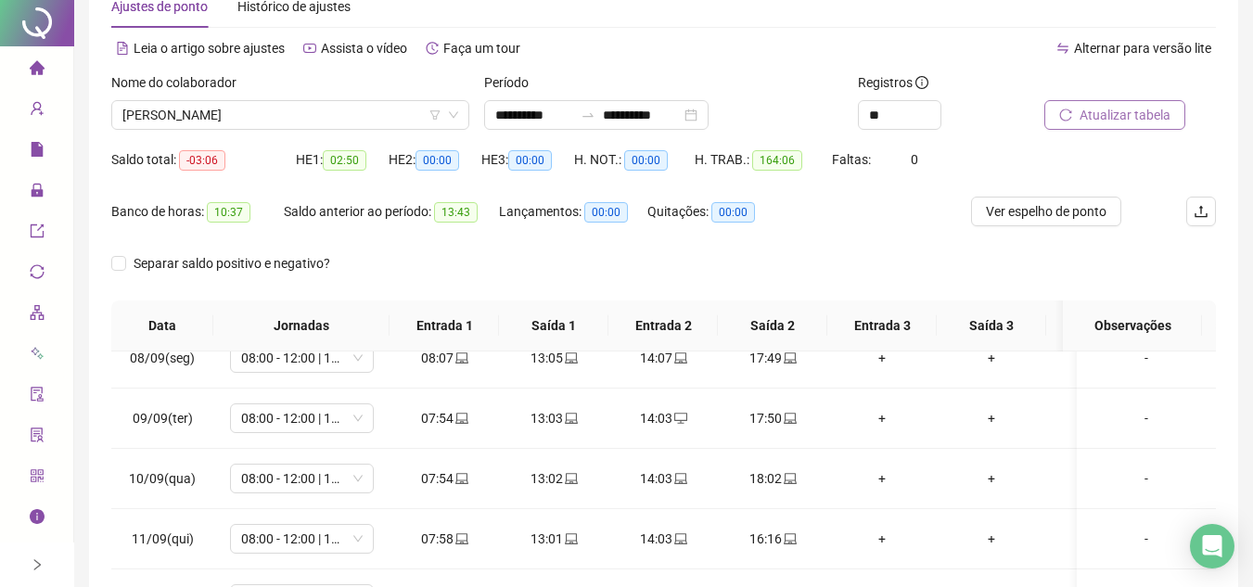
scroll to position [0, 0]
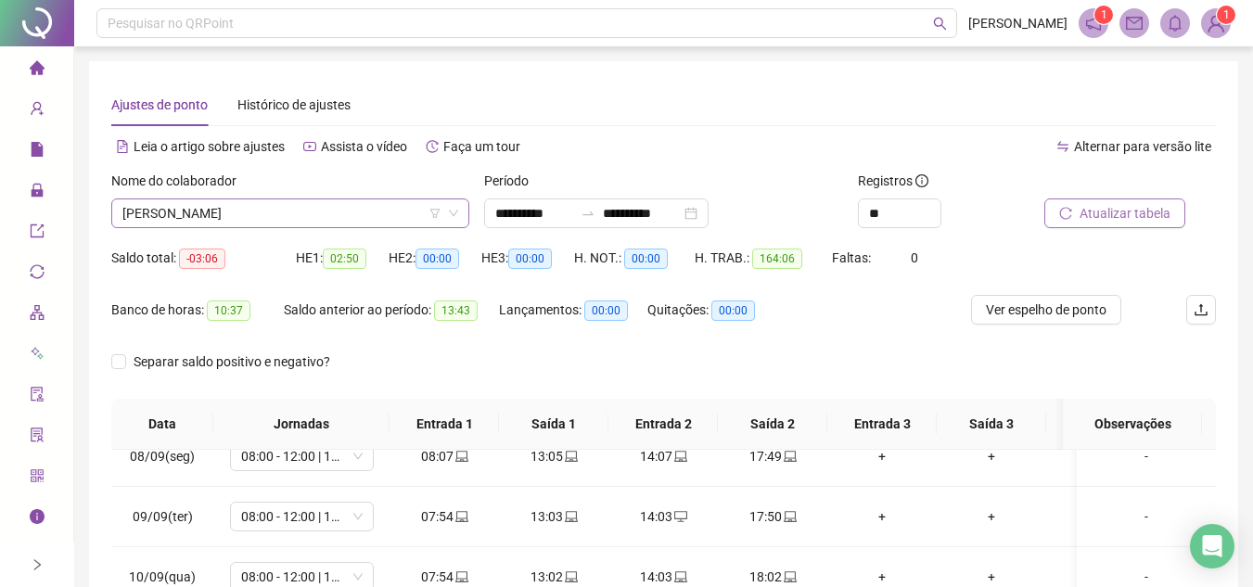
click at [374, 218] on span "CAMERON FERREIRA DOS SANTOS" at bounding box center [290, 213] width 336 height 28
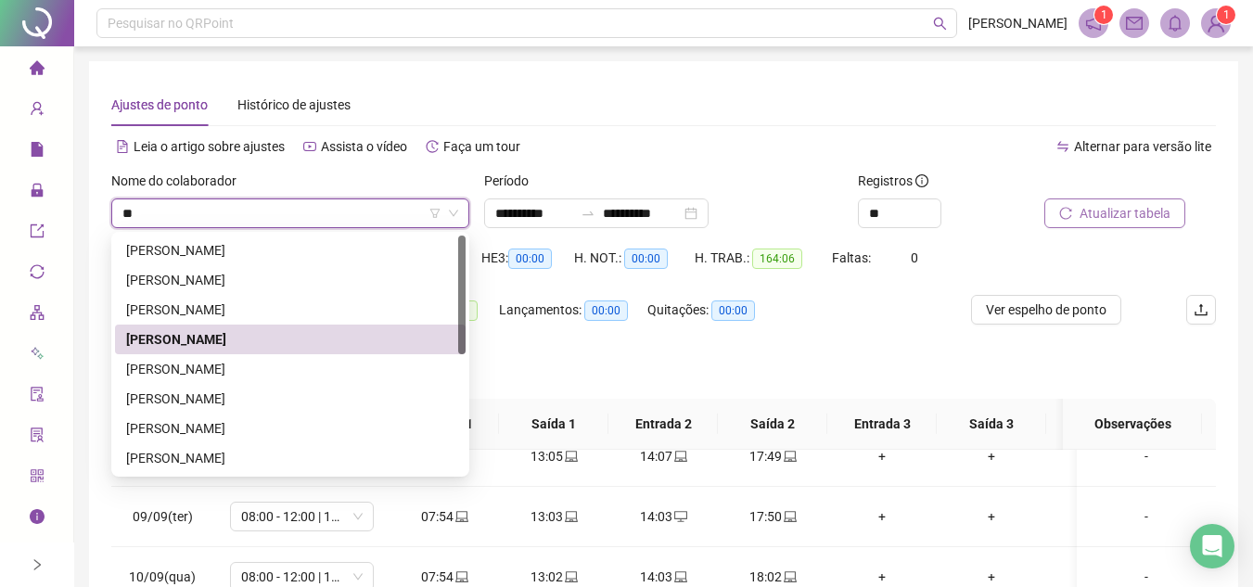
type input "***"
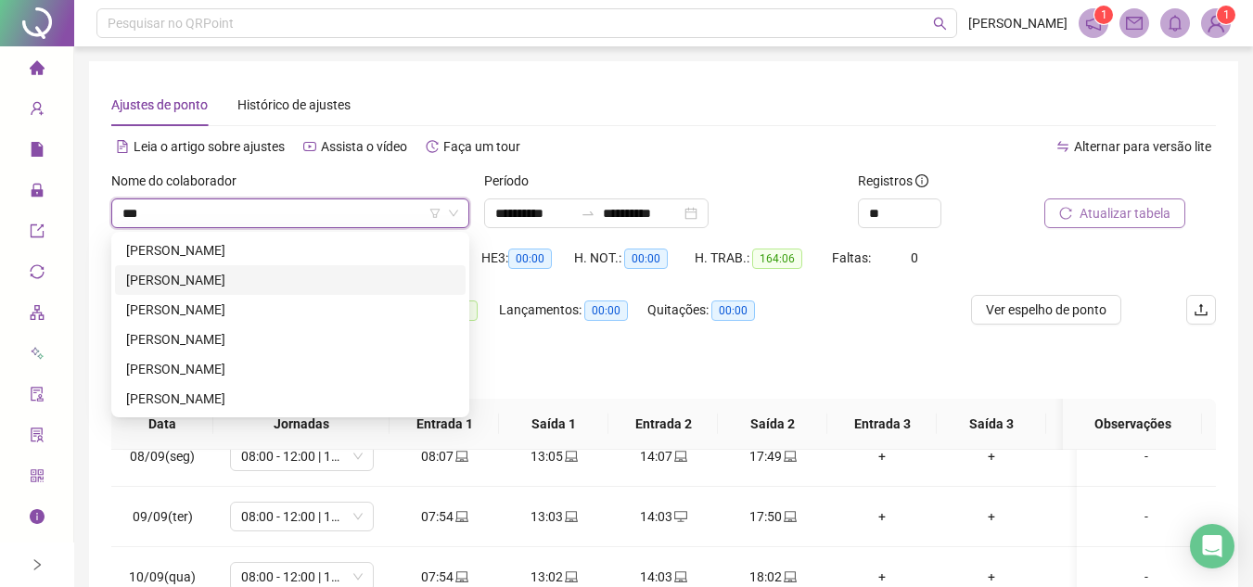
click at [292, 276] on div "CAROLINA MONTEIRO DOS SANTOS" at bounding box center [290, 280] width 328 height 20
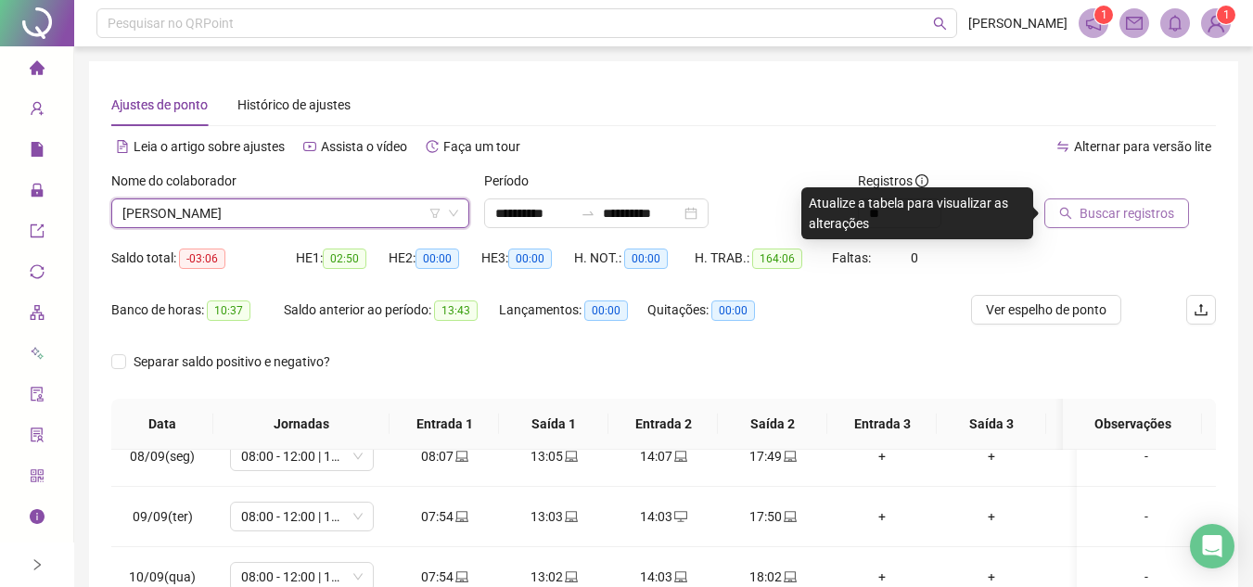
click at [1091, 215] on span "Buscar registros" at bounding box center [1127, 213] width 95 height 20
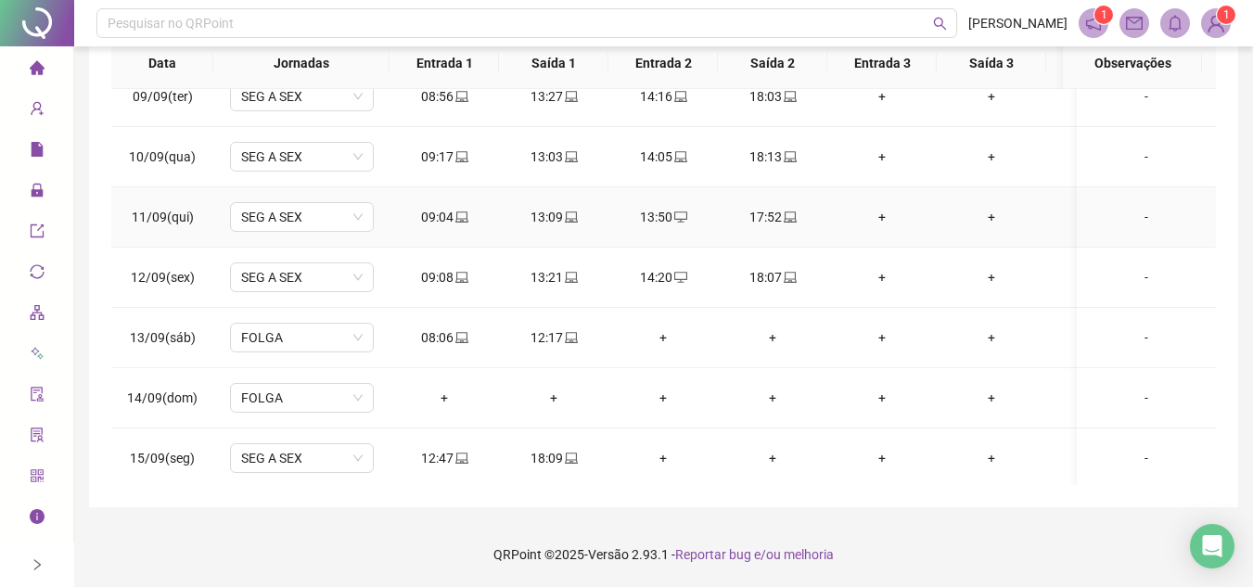
scroll to position [1020, 0]
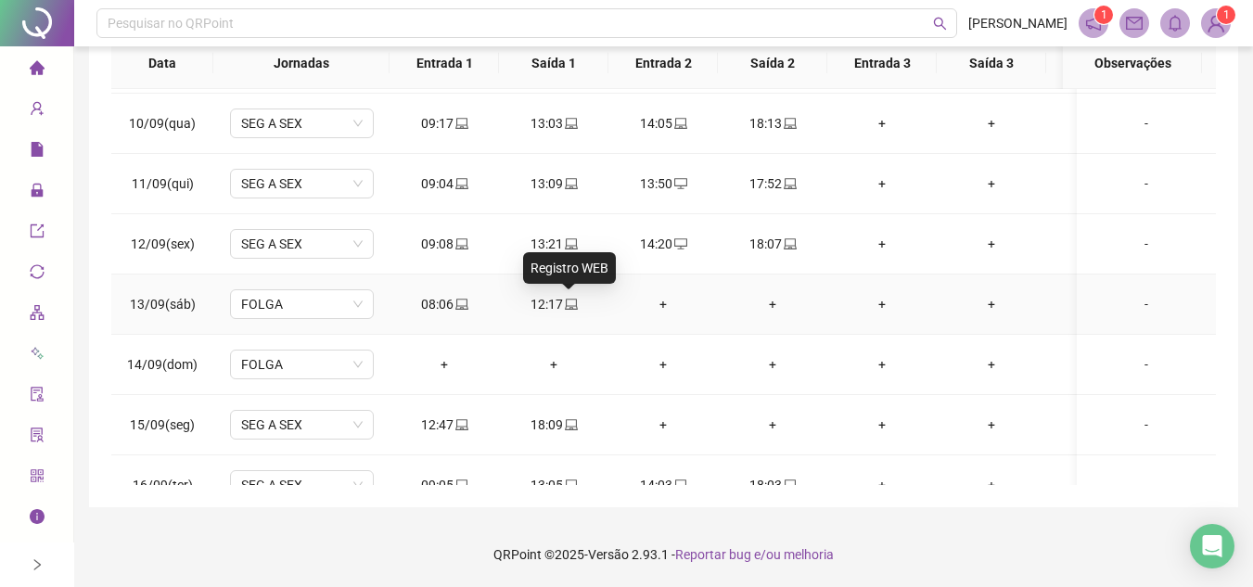
click at [571, 309] on icon "laptop" at bounding box center [571, 304] width 13 height 11
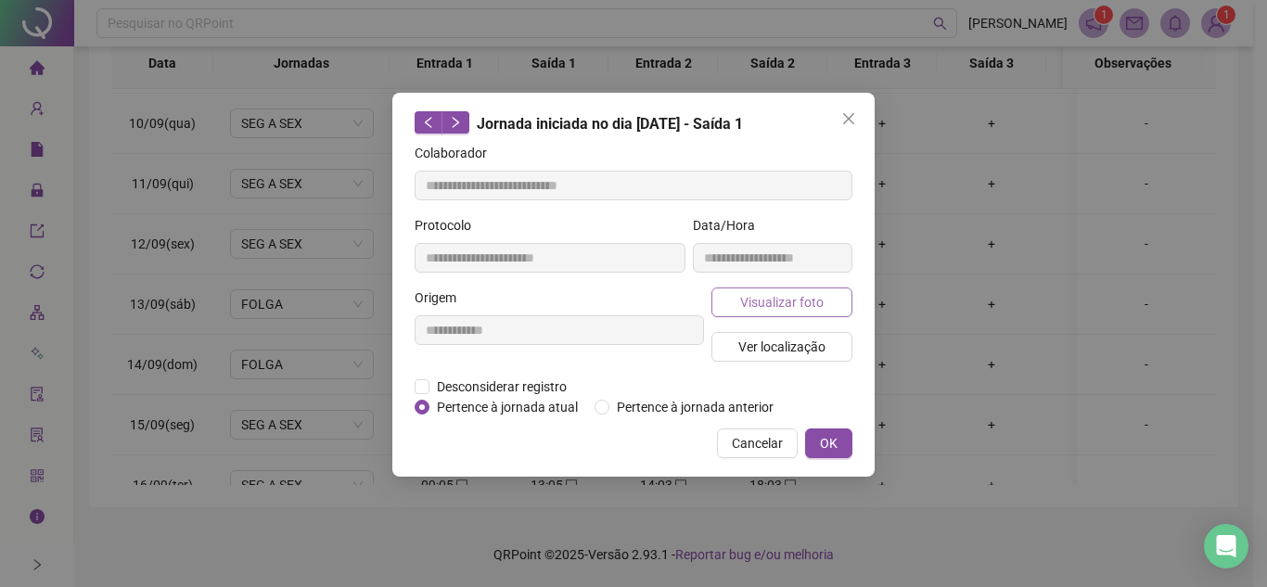
click at [781, 303] on span "Visualizar foto" at bounding box center [781, 302] width 83 height 20
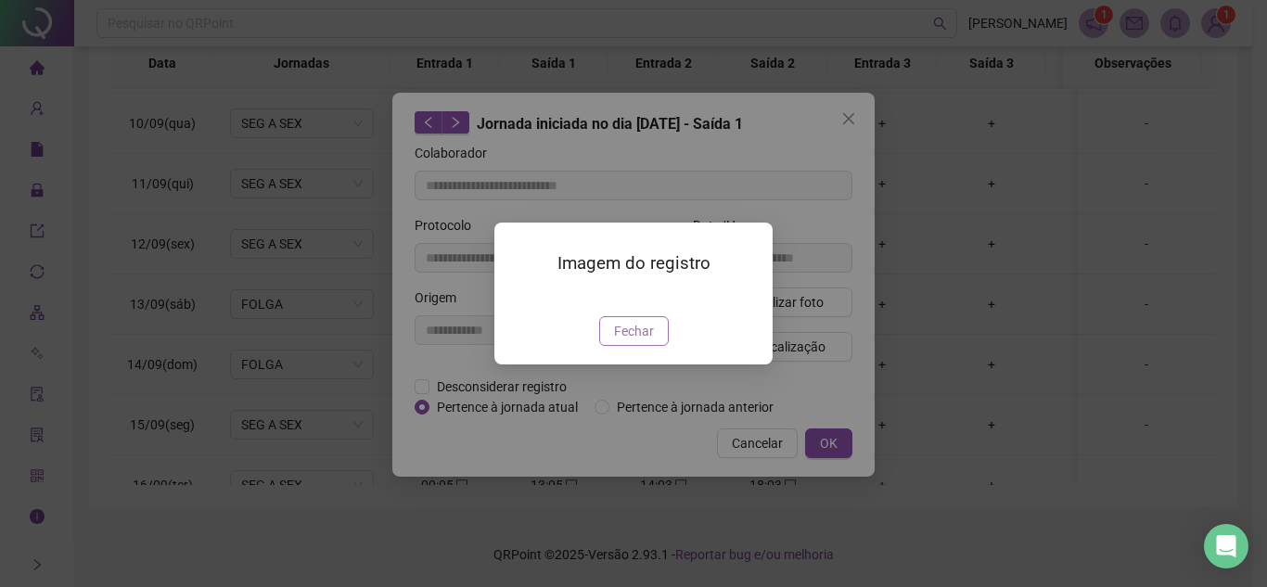
click at [646, 341] on span "Fechar" at bounding box center [634, 331] width 40 height 20
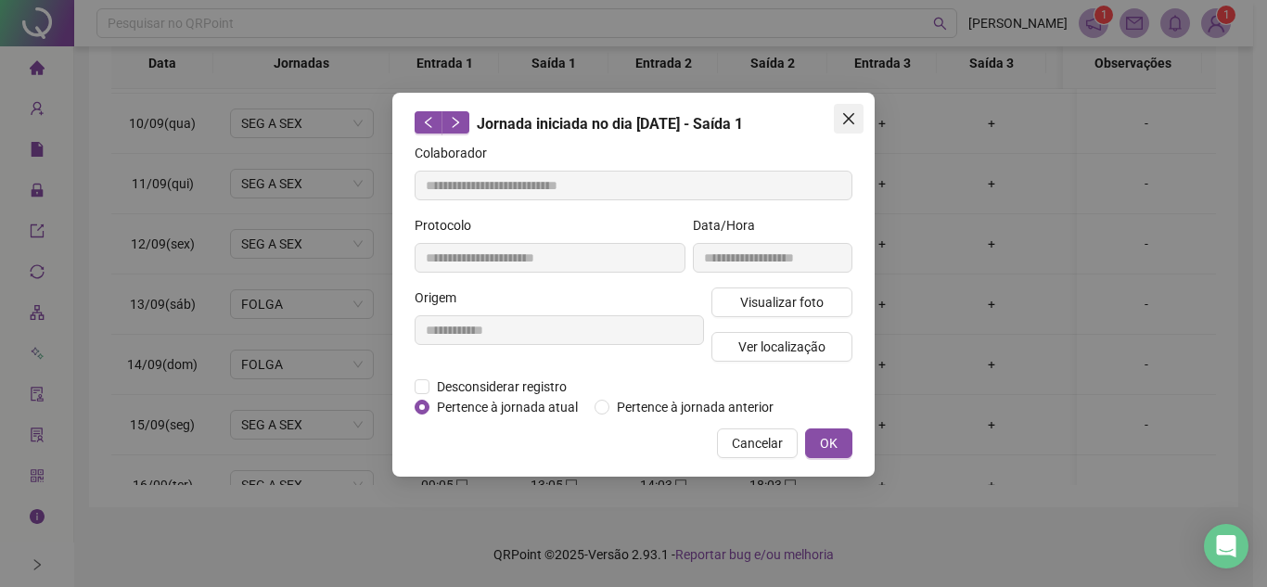
click at [846, 119] on icon "close" at bounding box center [848, 118] width 15 height 15
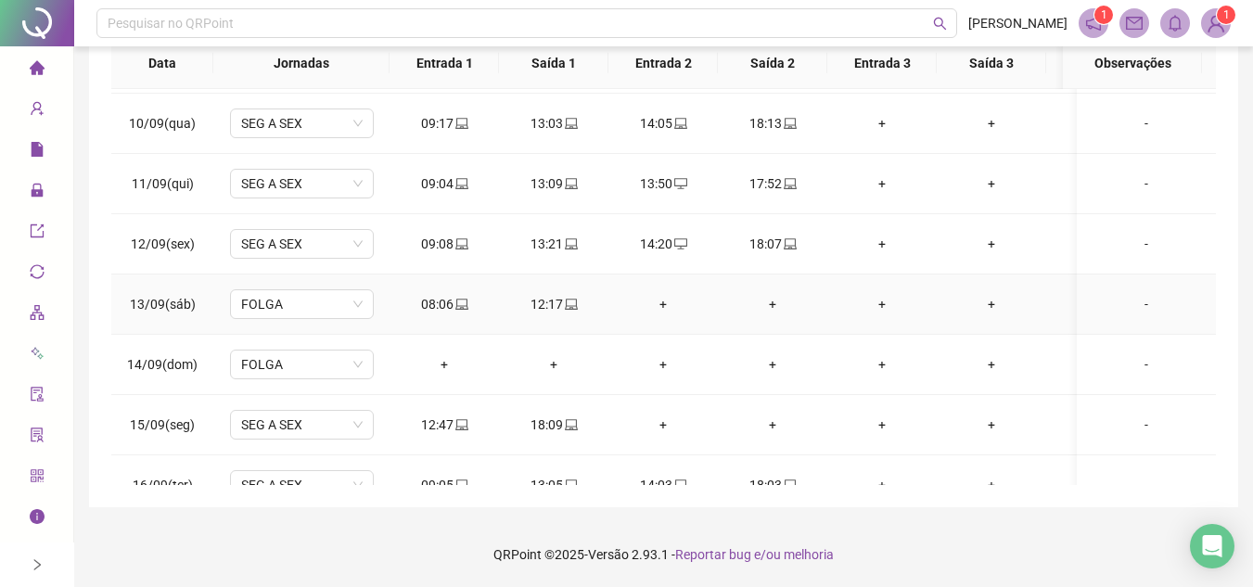
click at [460, 303] on icon "laptop" at bounding box center [461, 304] width 13 height 13
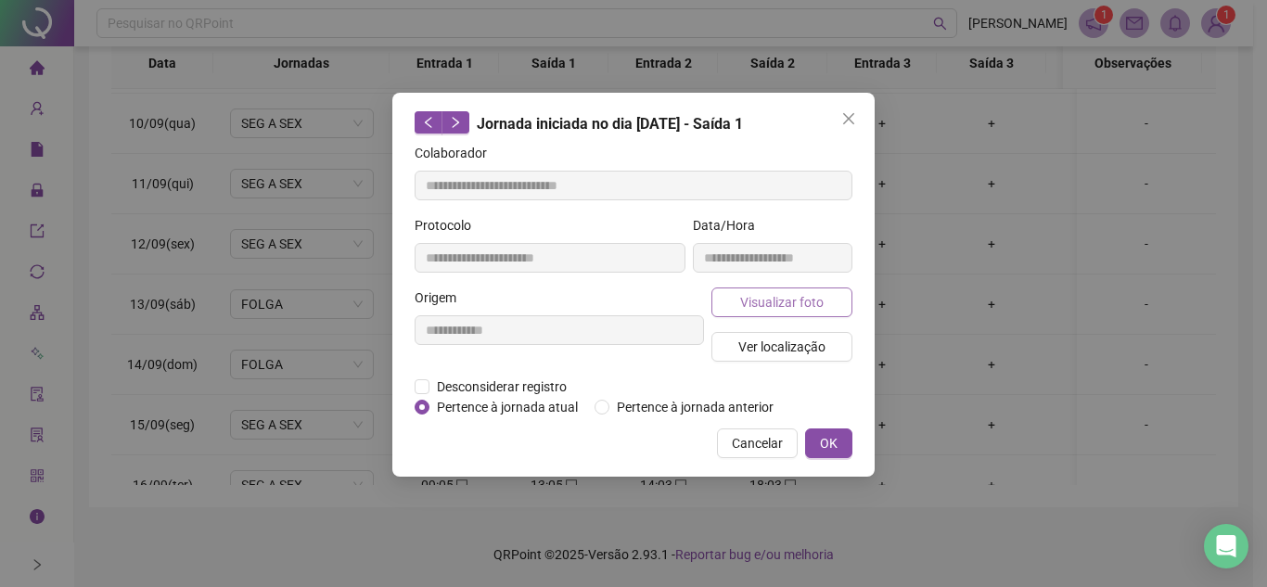
click at [781, 297] on span "Visualizar foto" at bounding box center [781, 302] width 83 height 20
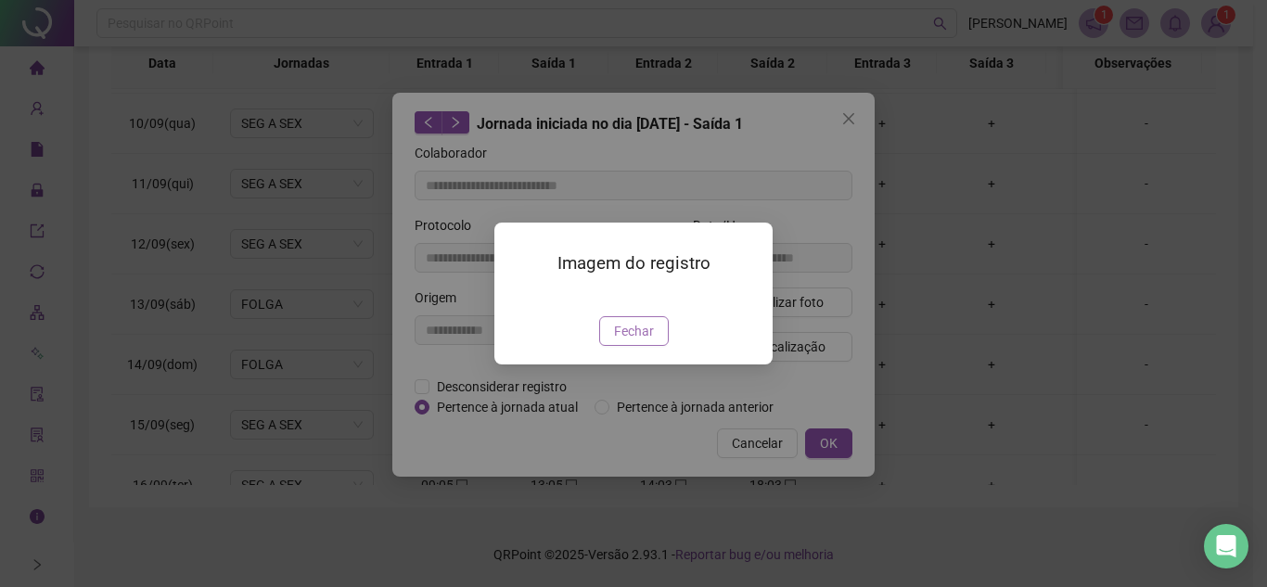
type input "**********"
click at [638, 341] on span "Fechar" at bounding box center [634, 331] width 40 height 20
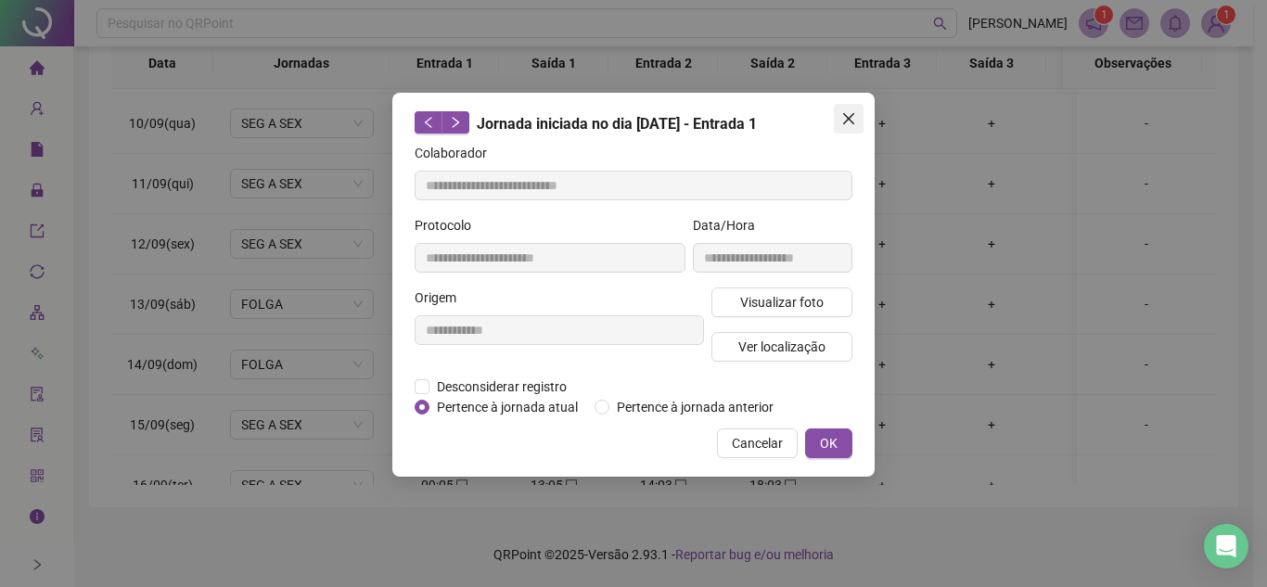
click at [848, 115] on icon "close" at bounding box center [848, 118] width 15 height 15
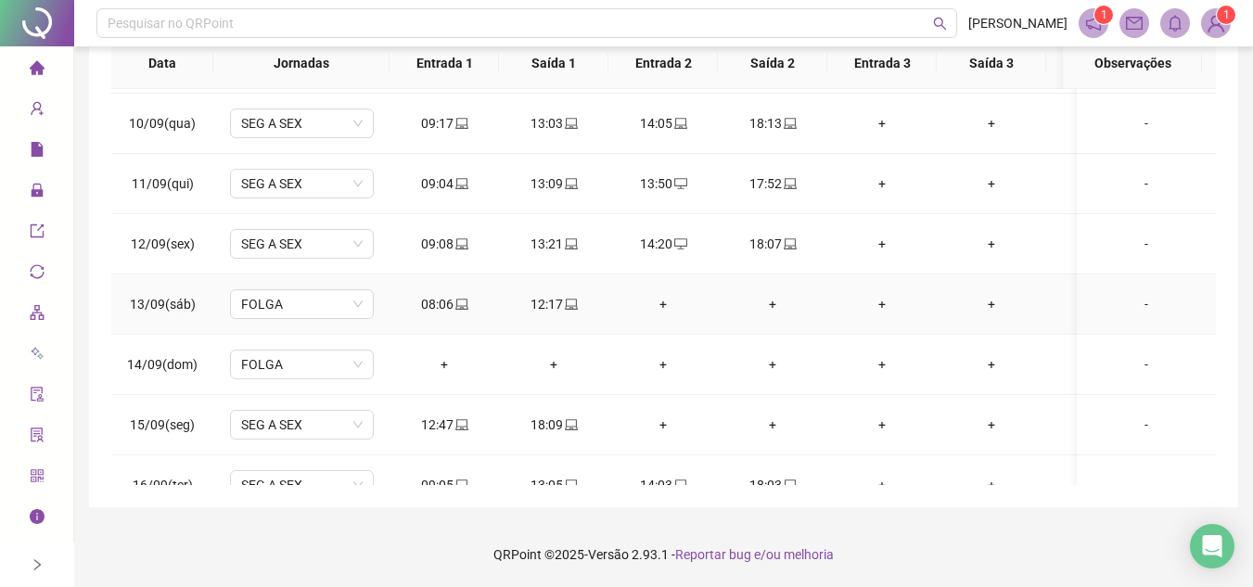
click at [443, 304] on div "08:06" at bounding box center [444, 304] width 80 height 20
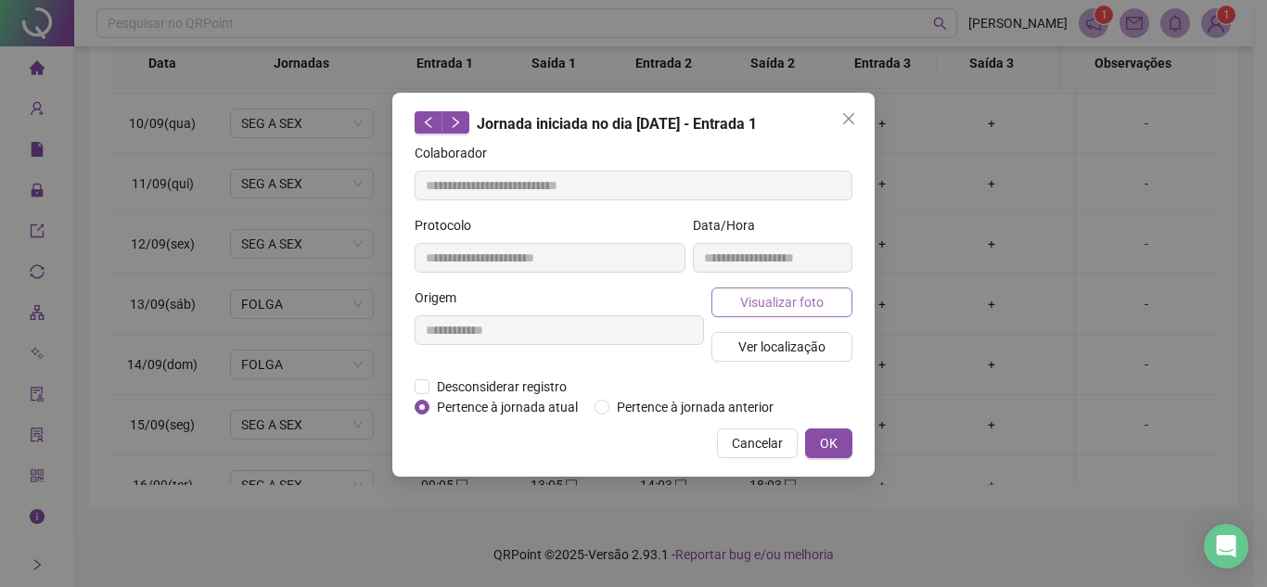
click at [800, 293] on span "Visualizar foto" at bounding box center [781, 302] width 83 height 20
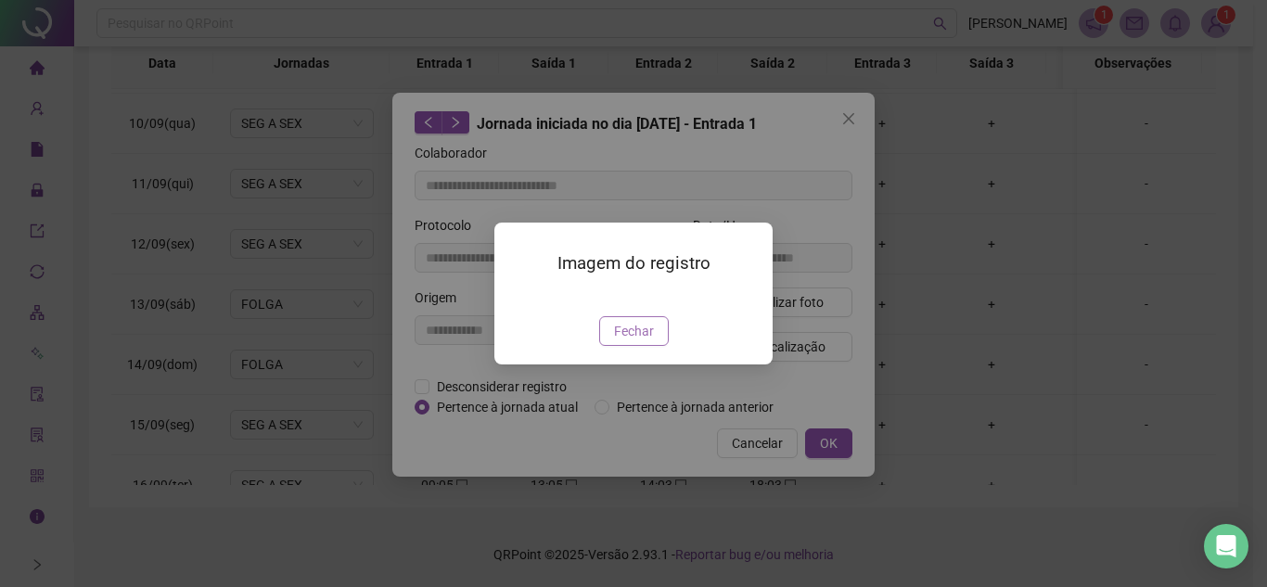
click at [648, 341] on span "Fechar" at bounding box center [634, 331] width 40 height 20
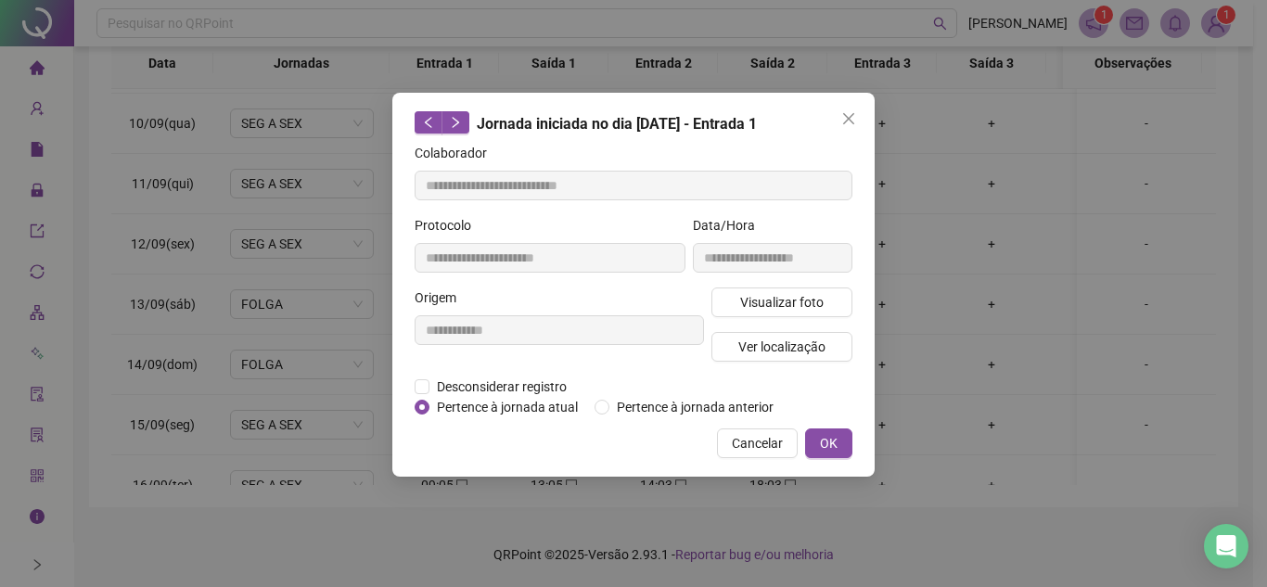
click at [845, 120] on icon "close" at bounding box center [848, 118] width 15 height 15
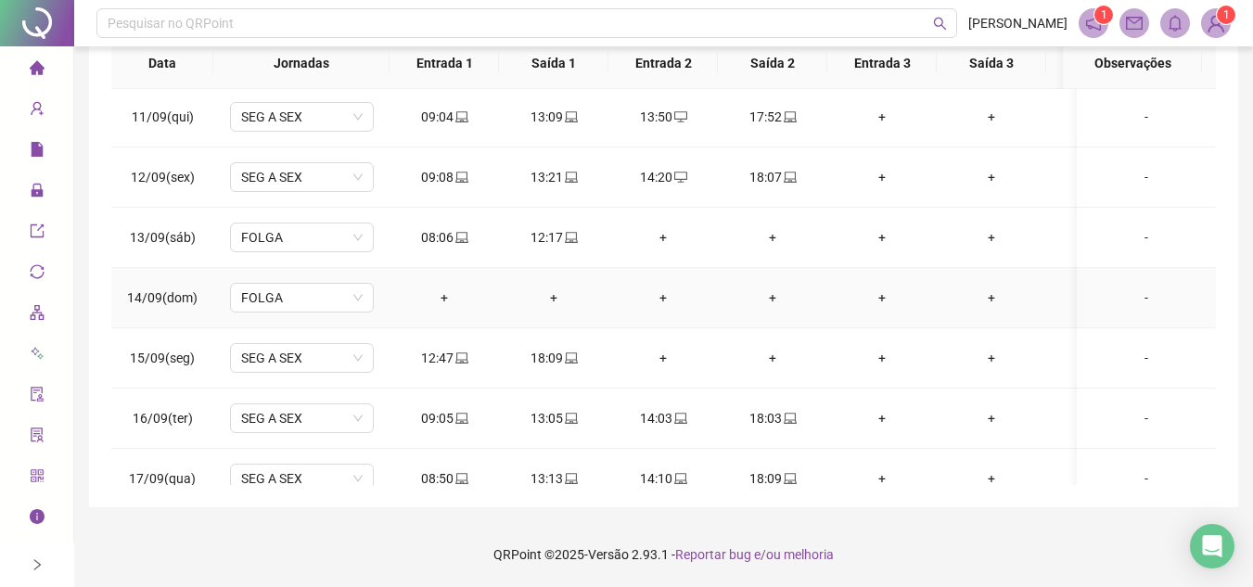
scroll to position [1186, 0]
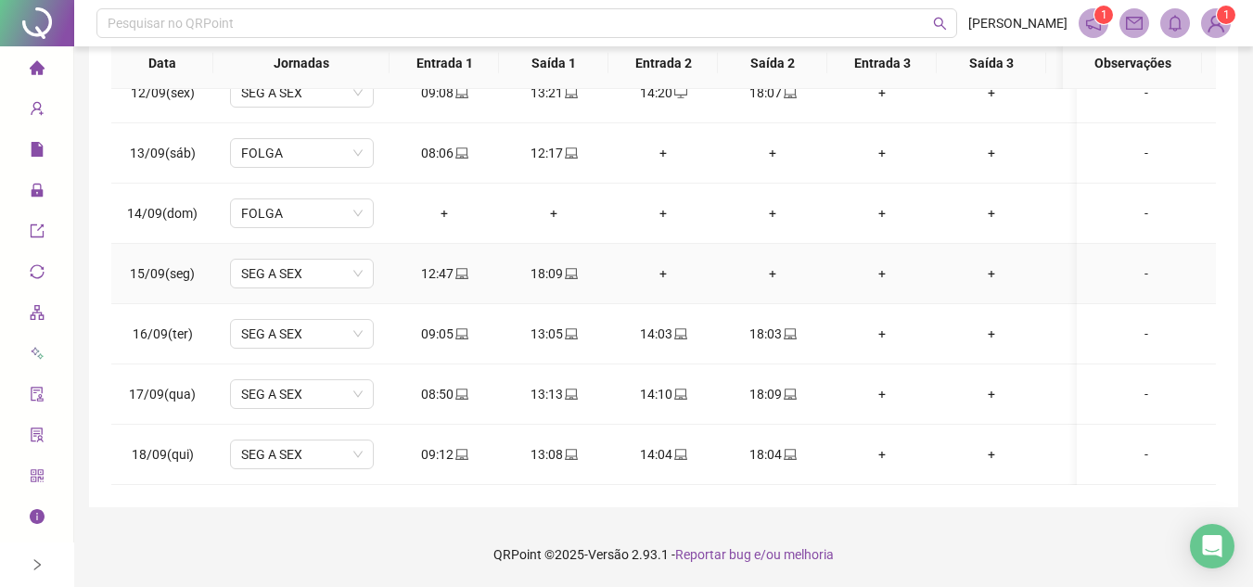
click at [456, 267] on icon "laptop" at bounding box center [461, 273] width 13 height 13
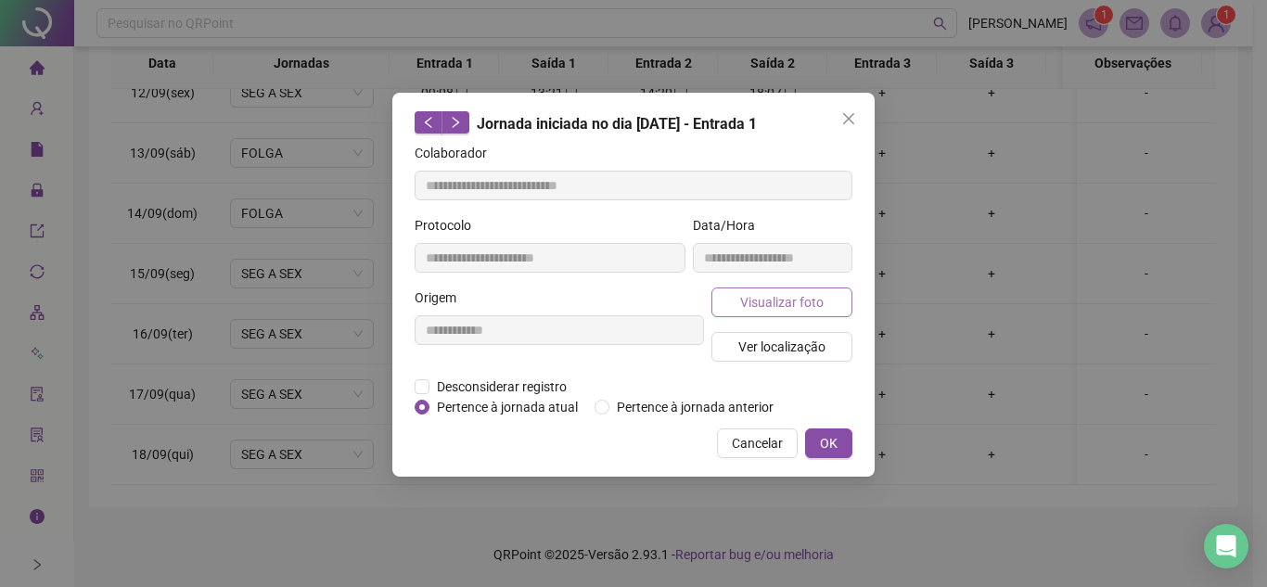
click at [754, 303] on span "Visualizar foto" at bounding box center [781, 302] width 83 height 20
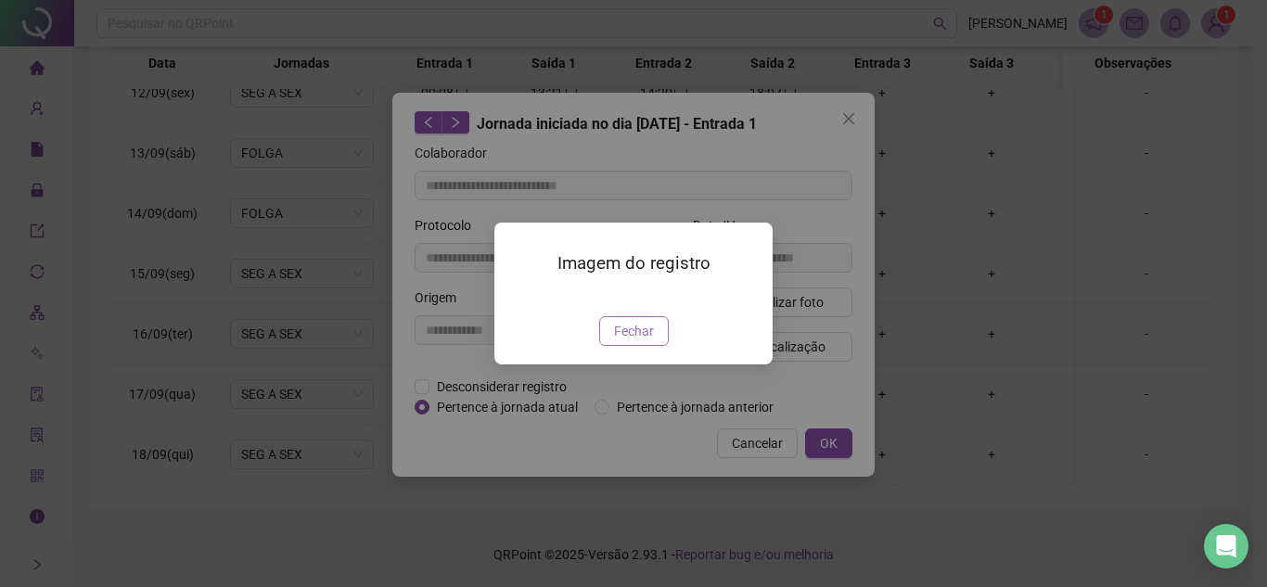
type input "**********"
drag, startPoint x: 638, startPoint y: 378, endPoint x: 797, endPoint y: 209, distance: 232.3
click at [639, 341] on span "Fechar" at bounding box center [634, 331] width 40 height 20
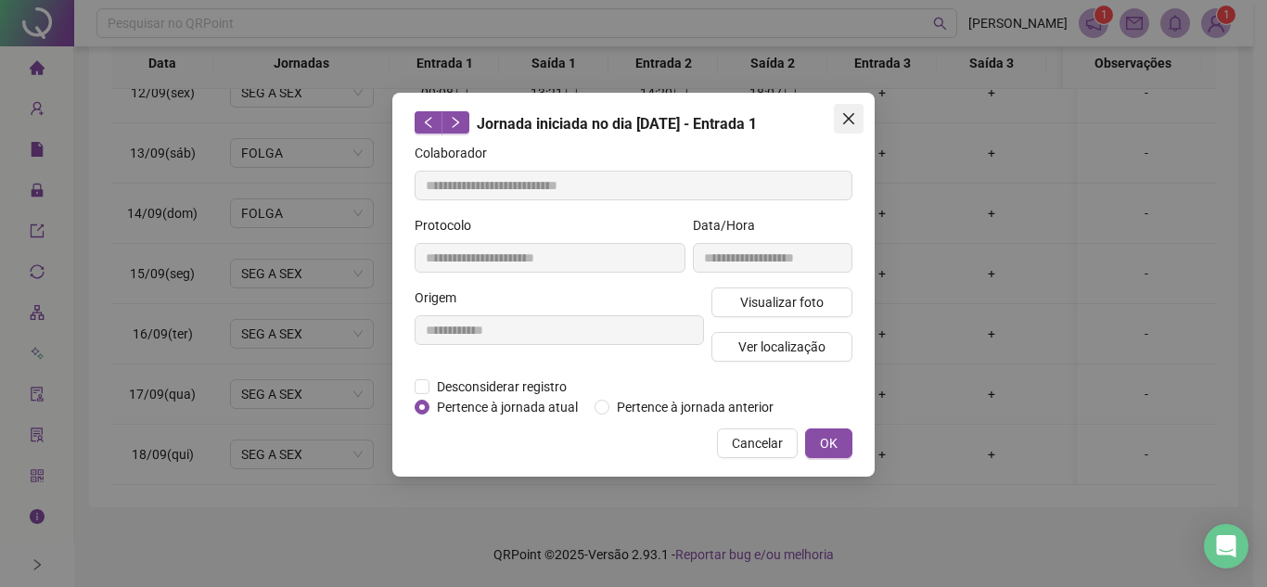
click at [855, 116] on icon "close" at bounding box center [848, 118] width 15 height 15
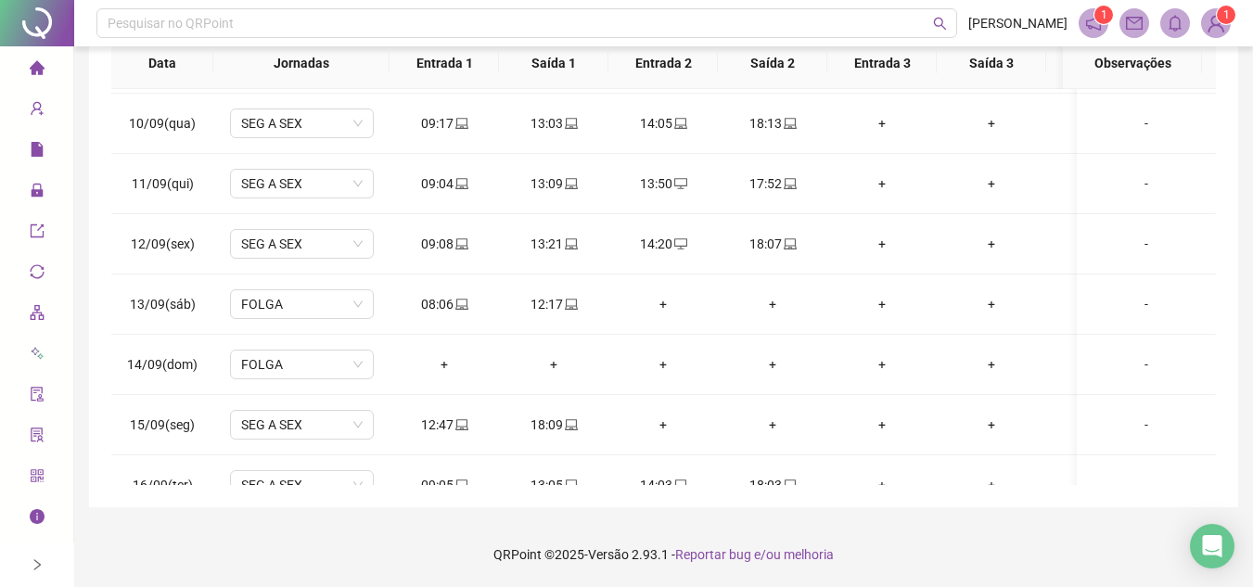
scroll to position [1113, 0]
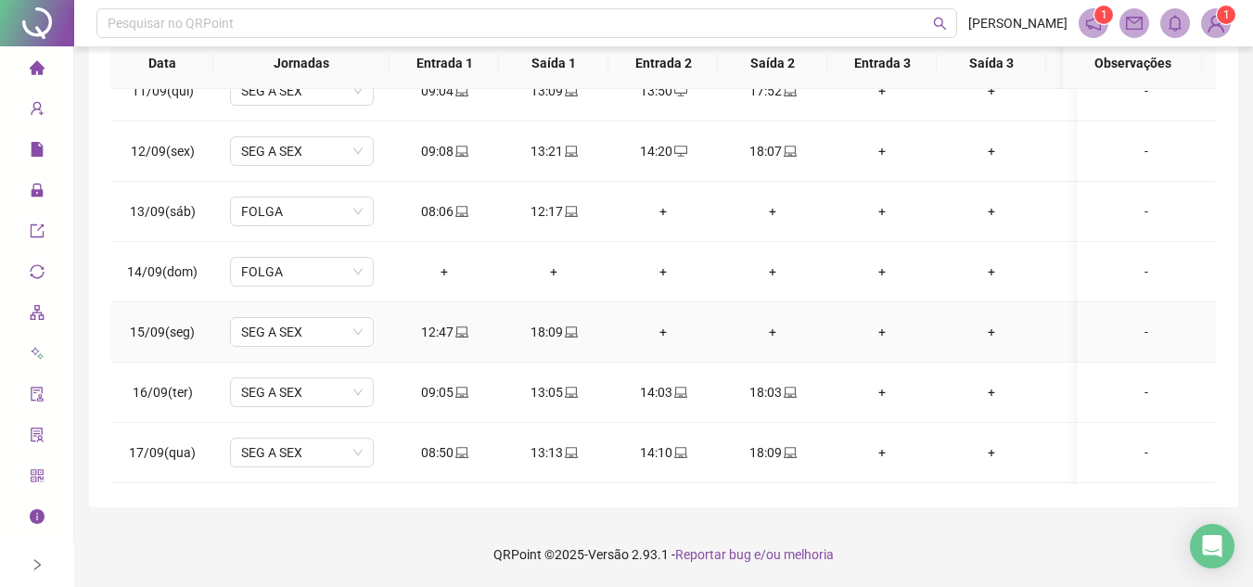
click at [673, 327] on div "+" at bounding box center [663, 332] width 80 height 20
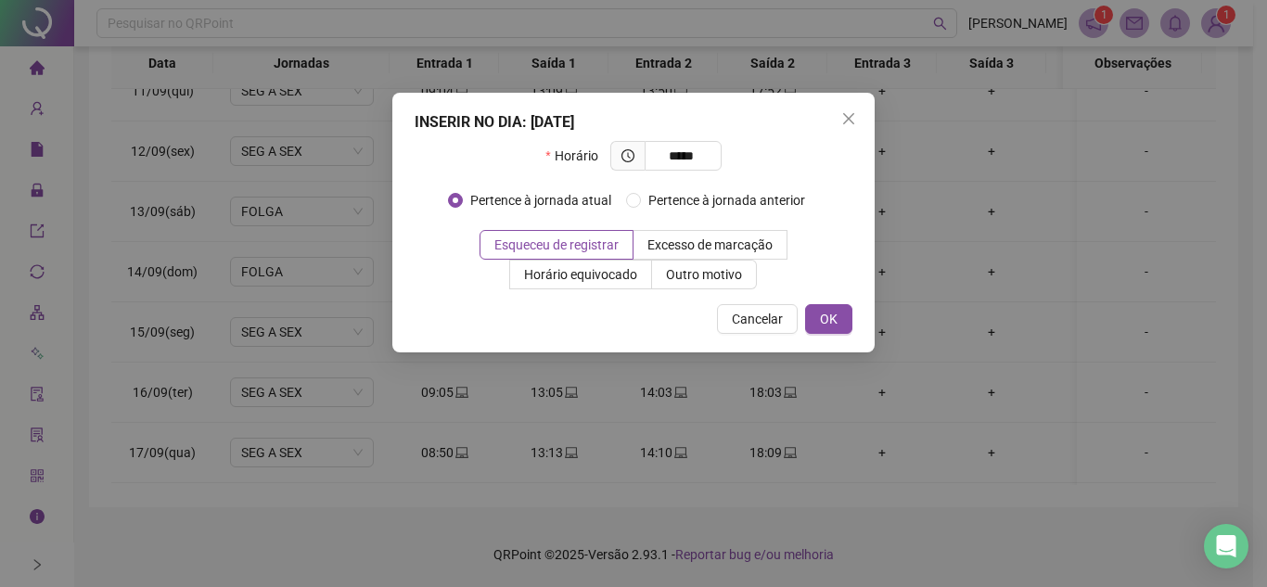
type input "*****"
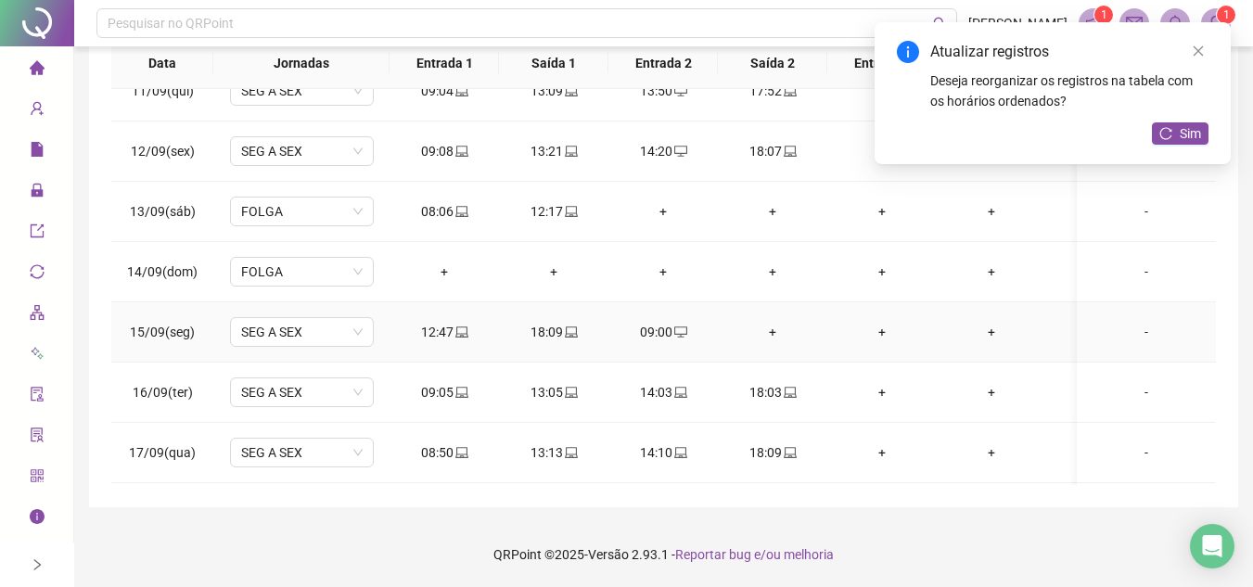
click at [784, 333] on div "+" at bounding box center [773, 332] width 80 height 20
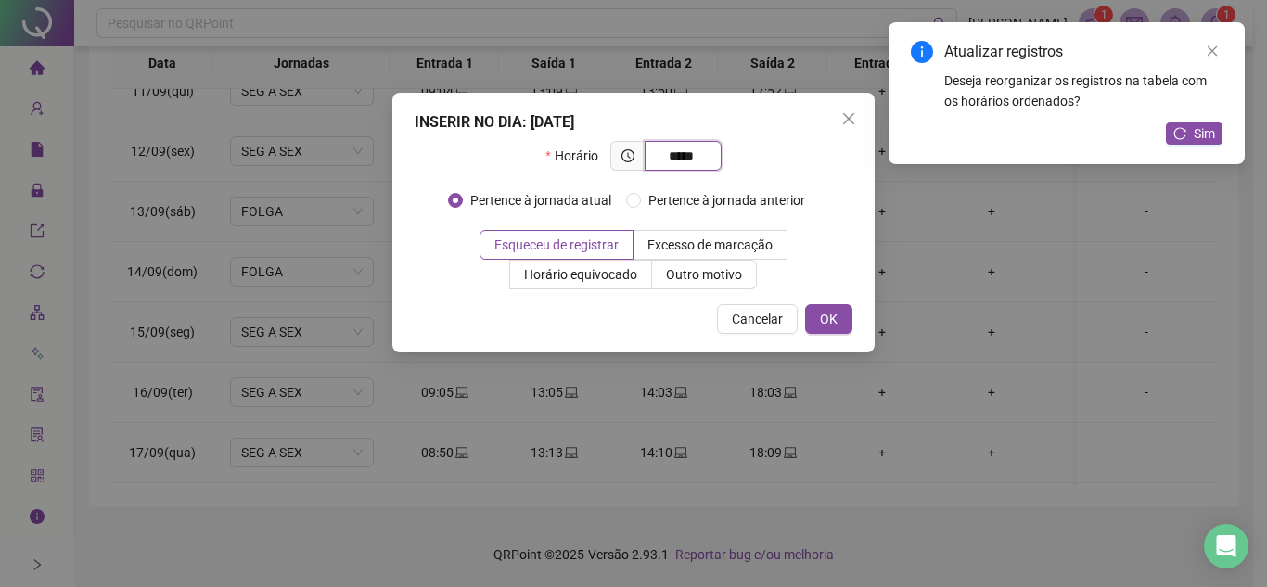
type input "*****"
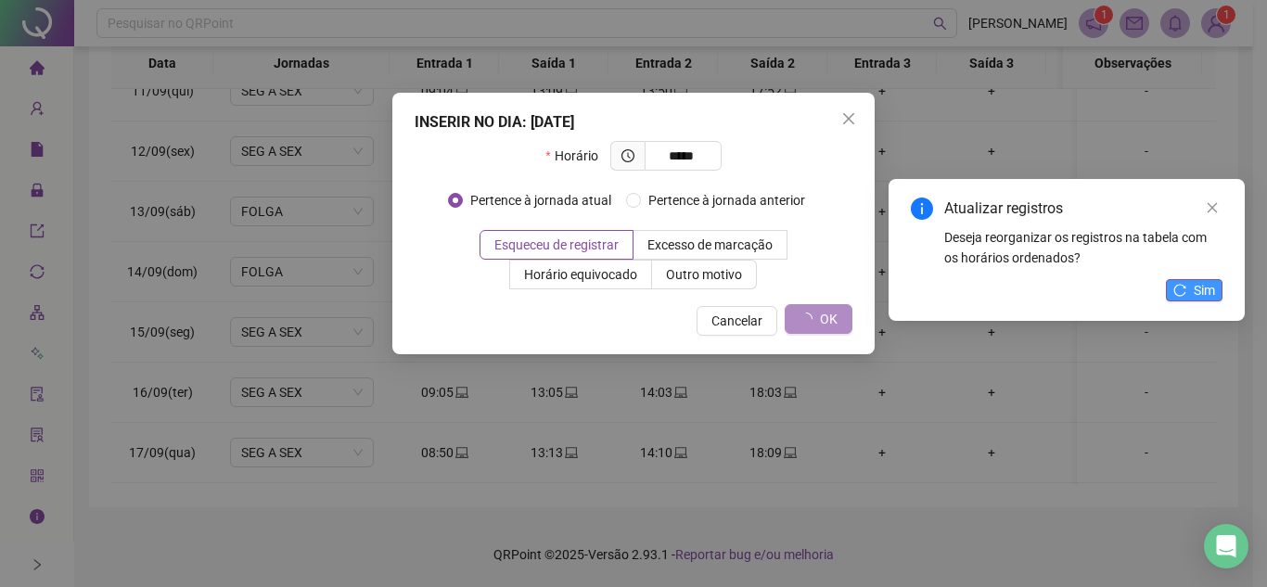
click at [1245, 22] on div "Atualizar registros Deseja reorganizar os registros na tabela com os horários o…" at bounding box center [1245, 22] width 0 height 0
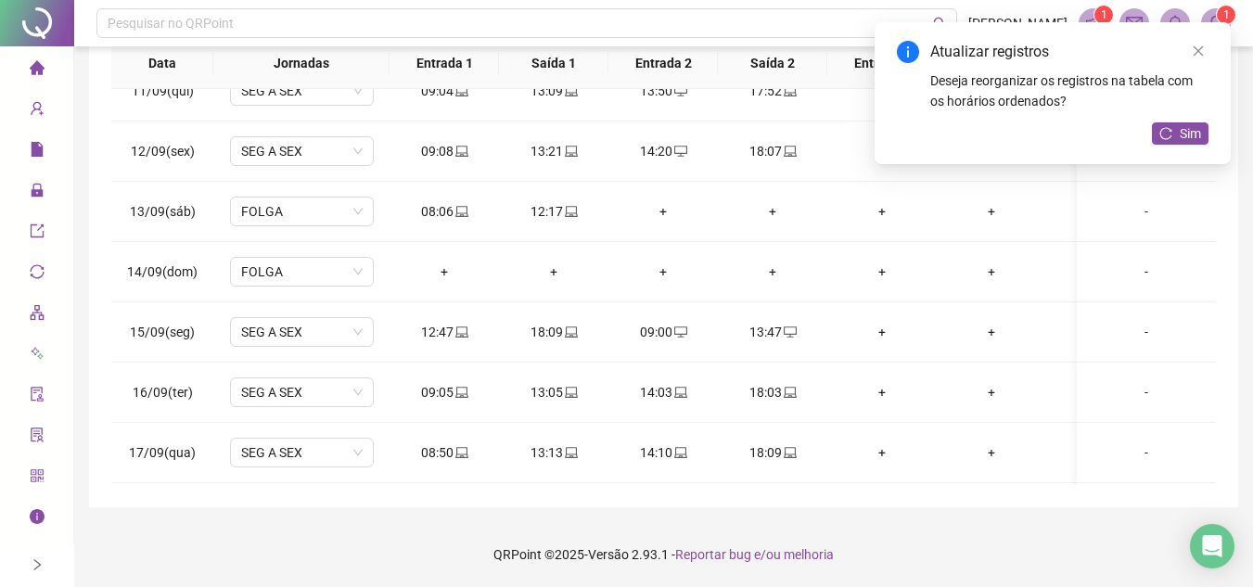
click at [1191, 122] on div "Atualizar registros Deseja reorganizar os registros na tabela com os horários o…" at bounding box center [1053, 93] width 356 height 142
click at [1191, 130] on span "Sim" at bounding box center [1190, 133] width 21 height 20
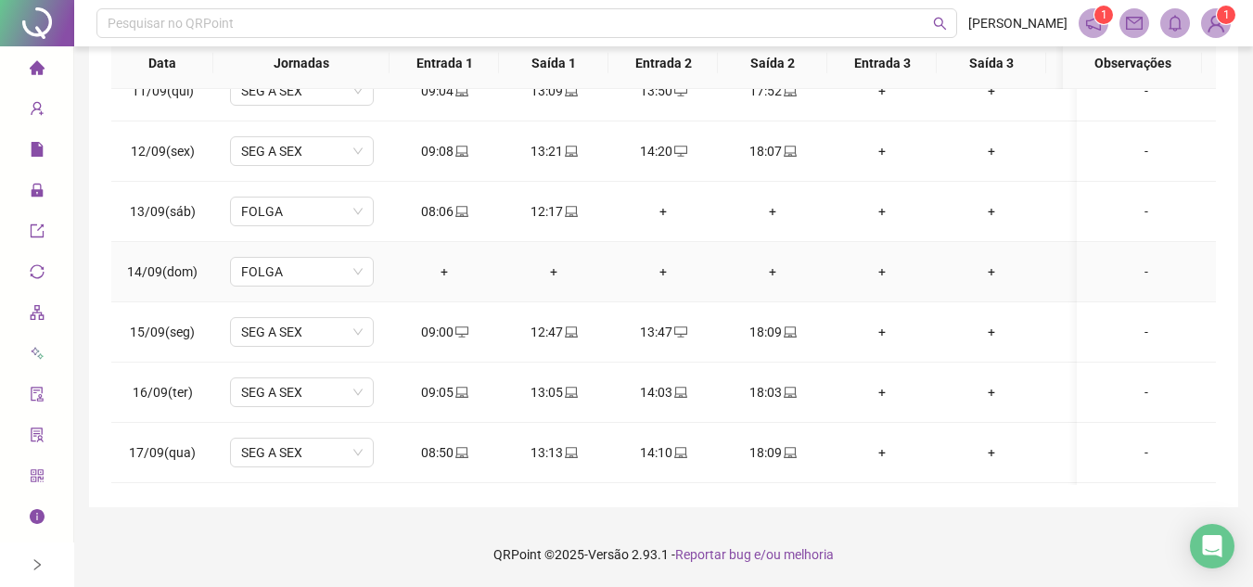
scroll to position [1186, 0]
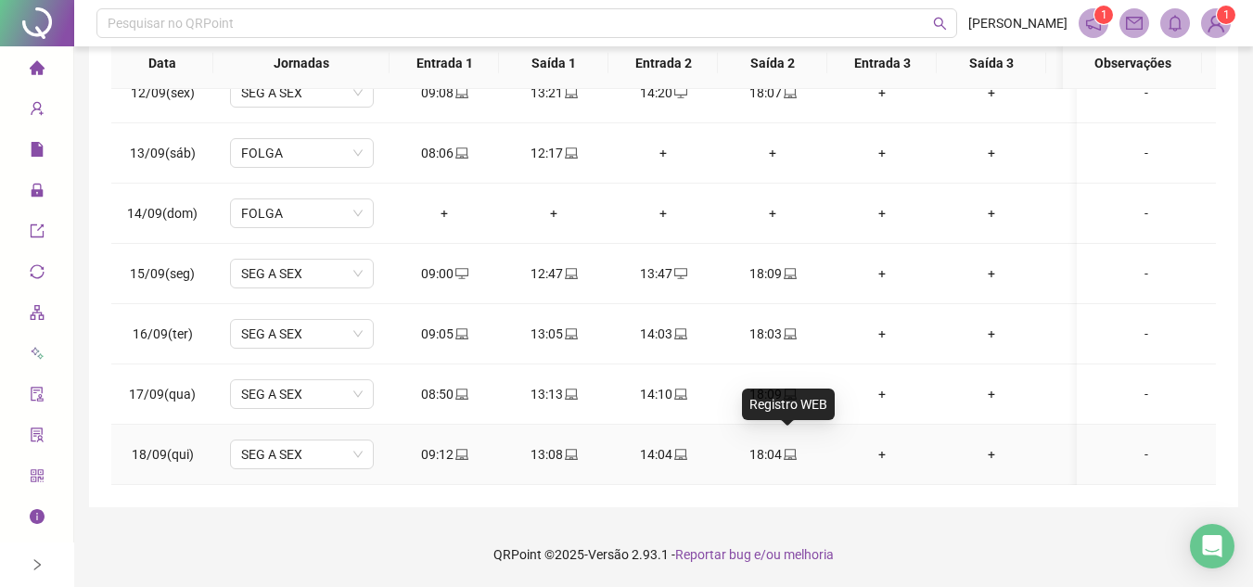
click at [793, 449] on icon "laptop" at bounding box center [790, 454] width 13 height 11
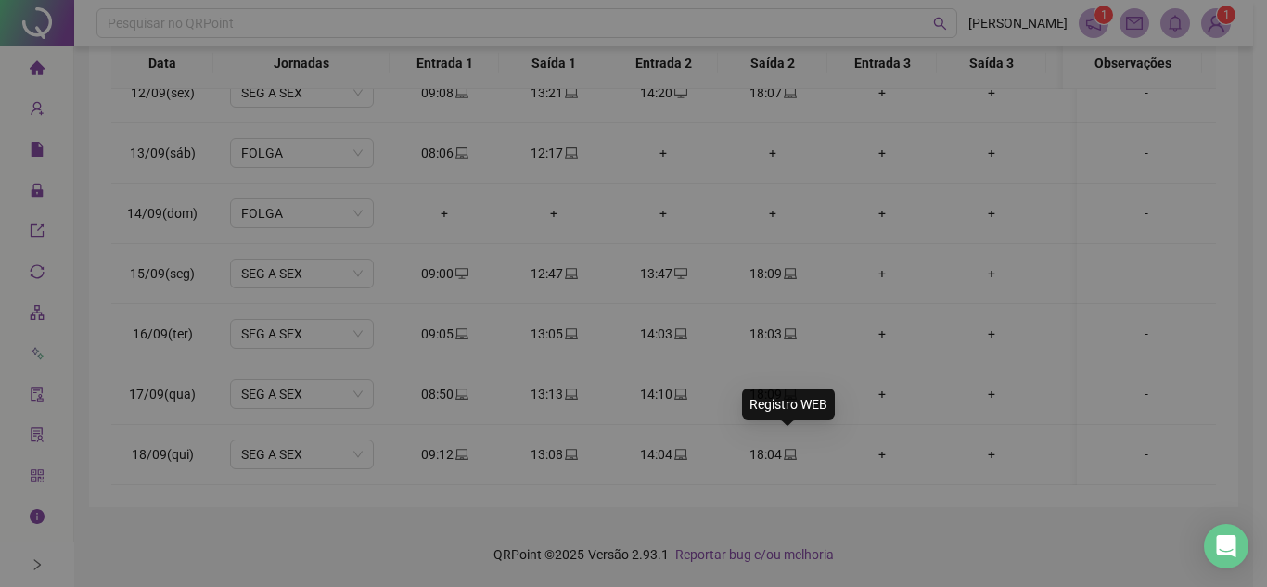
type input "**********"
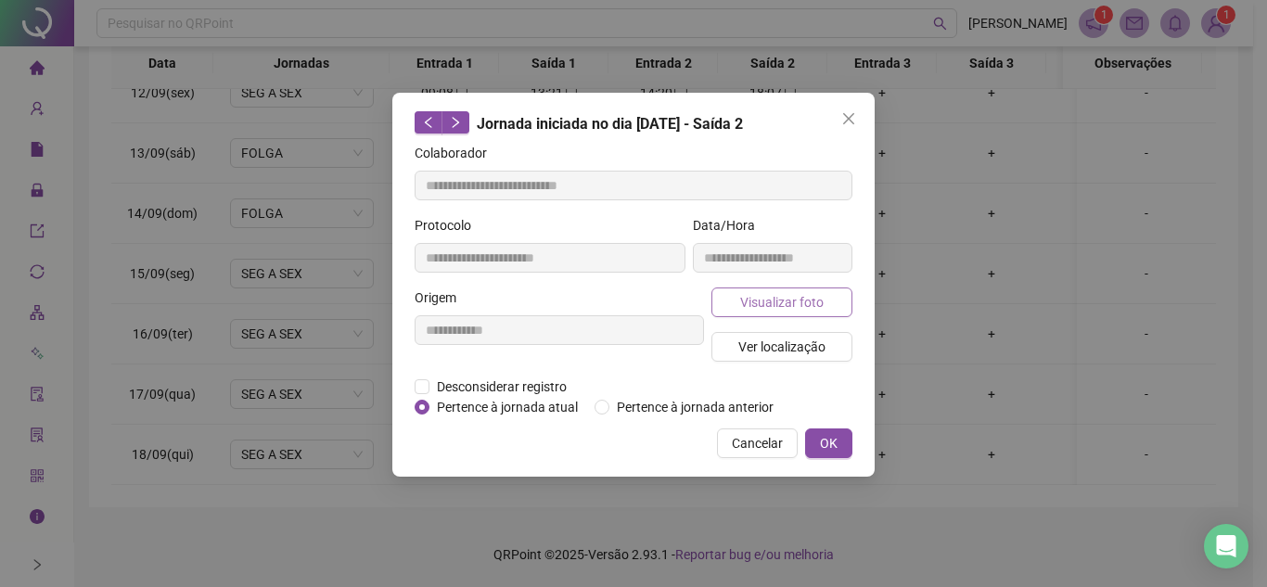
click at [800, 302] on span "Visualizar foto" at bounding box center [781, 302] width 83 height 20
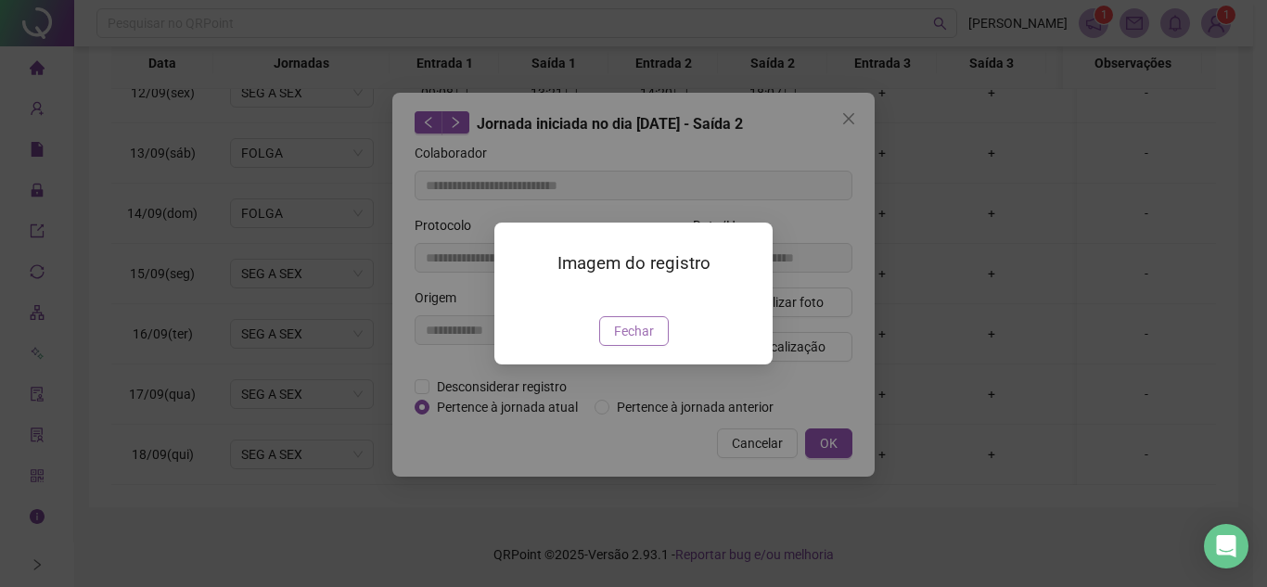
click at [627, 341] on span "Fechar" at bounding box center [634, 331] width 40 height 20
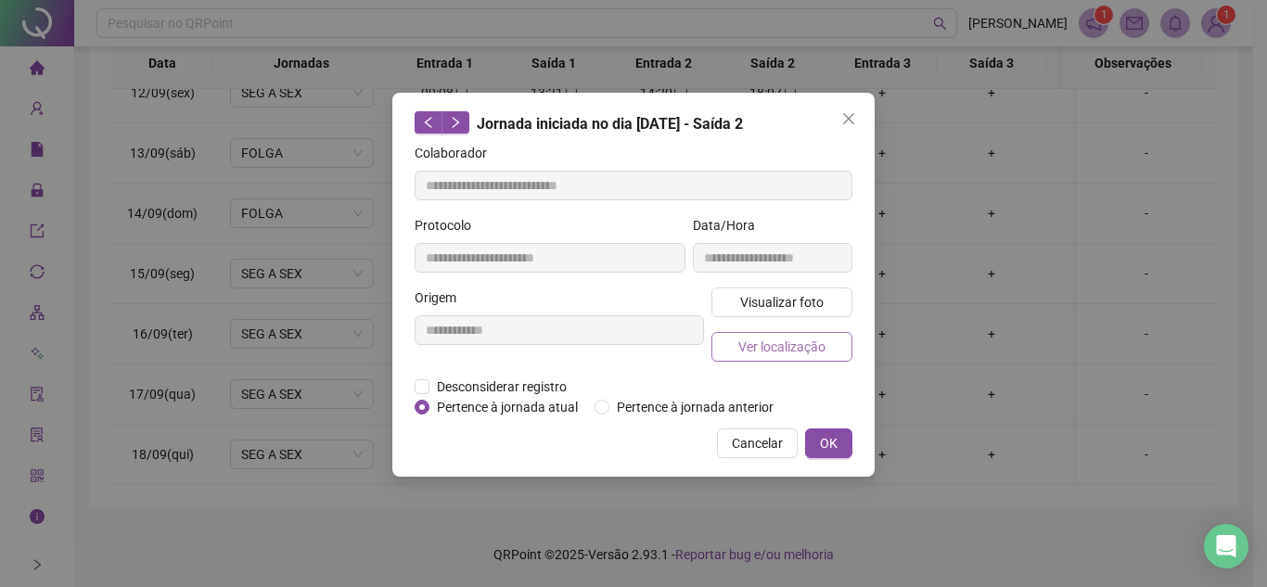
click at [802, 352] on span "Ver localização" at bounding box center [781, 347] width 87 height 20
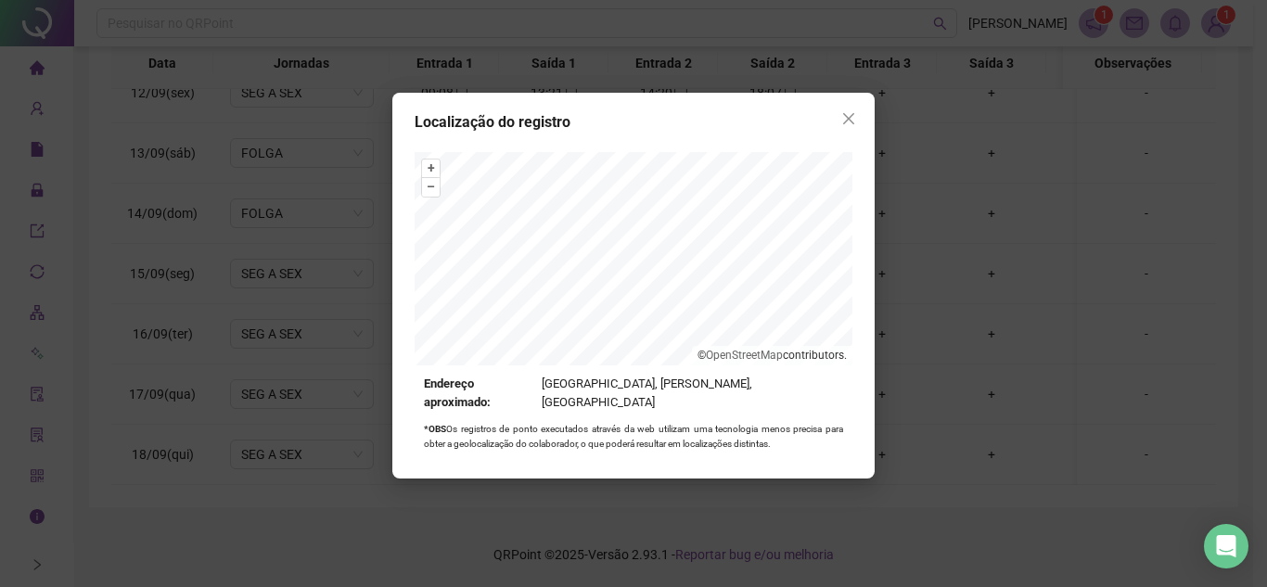
click at [847, 116] on icon "close" at bounding box center [848, 118] width 11 height 11
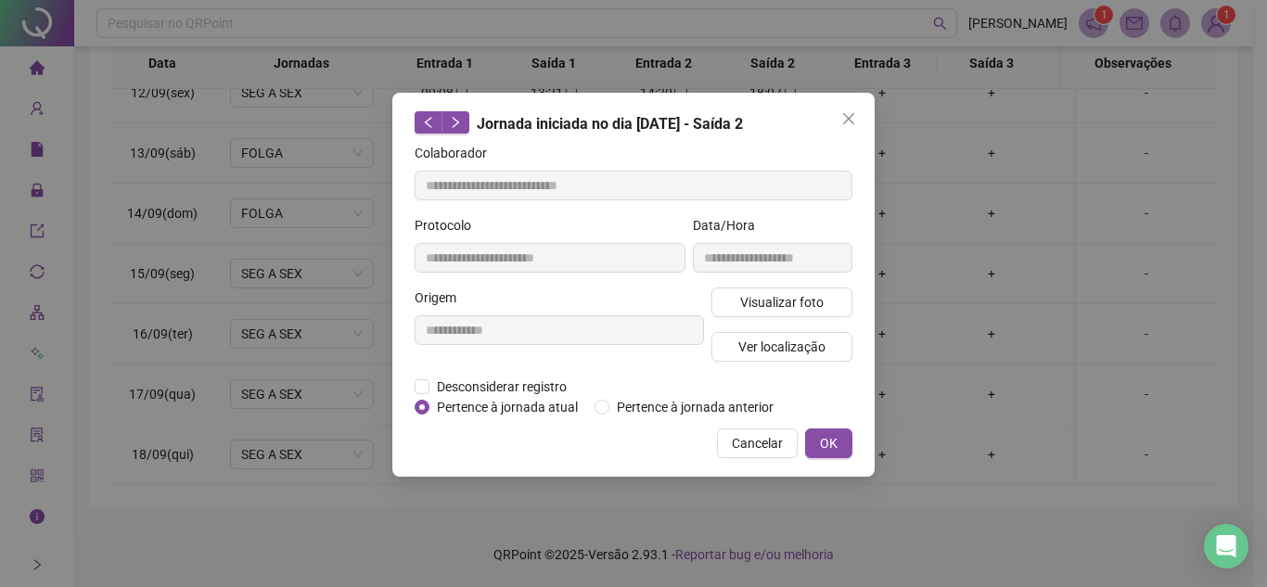
click at [851, 114] on icon "close" at bounding box center [848, 118] width 15 height 15
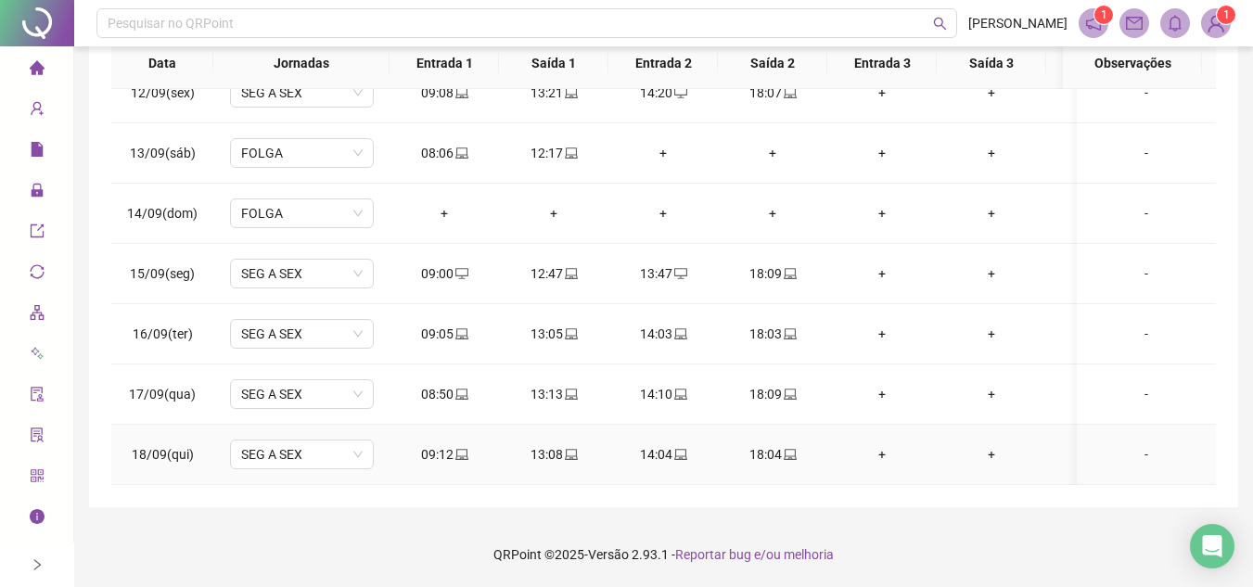
click at [460, 448] on icon "laptop" at bounding box center [461, 454] width 13 height 13
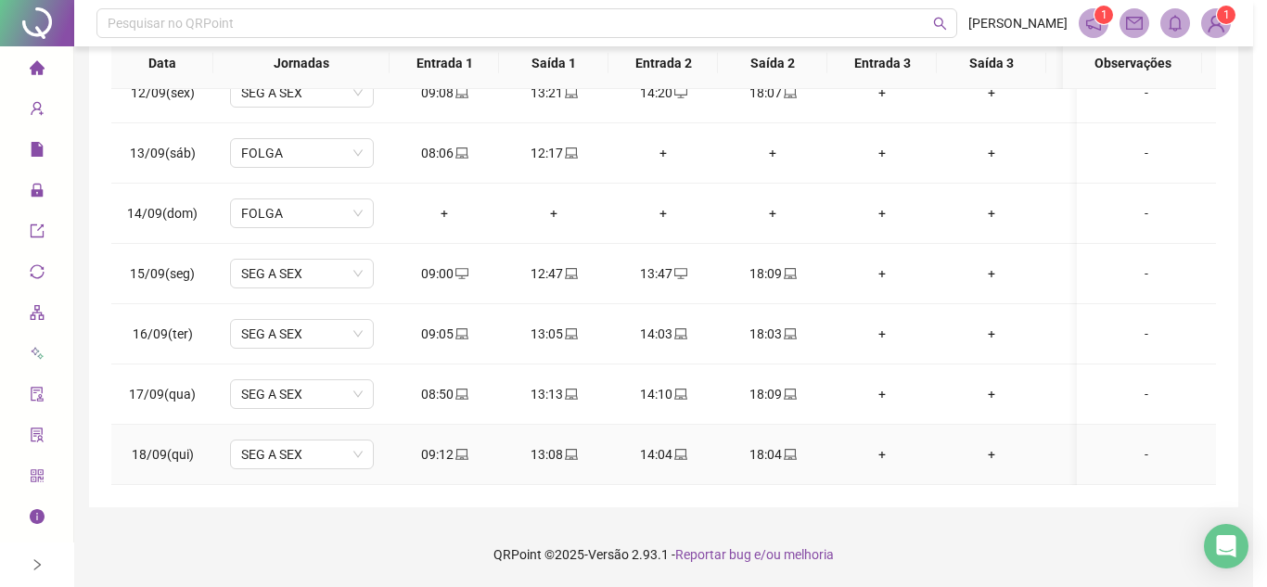
type input "**********"
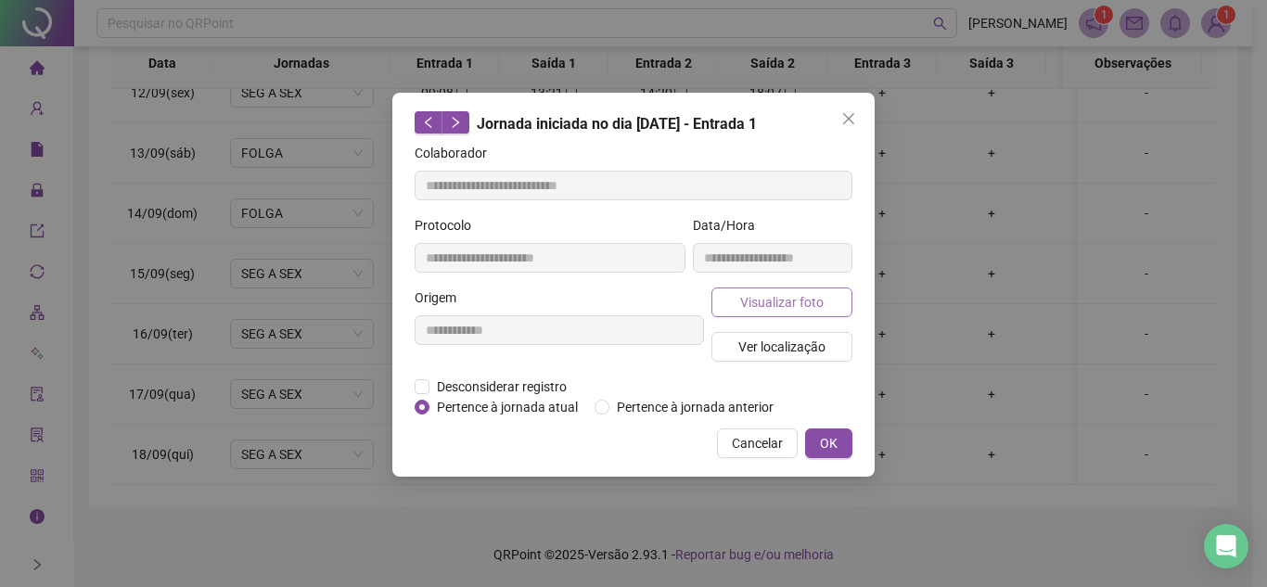
click at [772, 296] on span "Visualizar foto" at bounding box center [781, 302] width 83 height 20
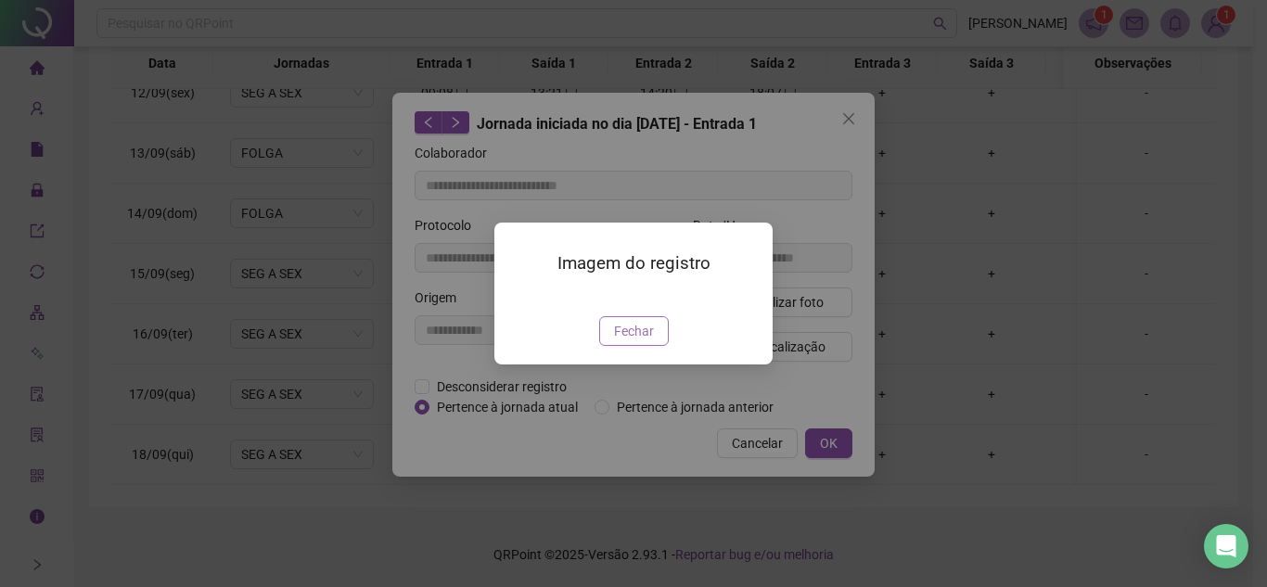
click at [640, 341] on span "Fechar" at bounding box center [634, 331] width 40 height 20
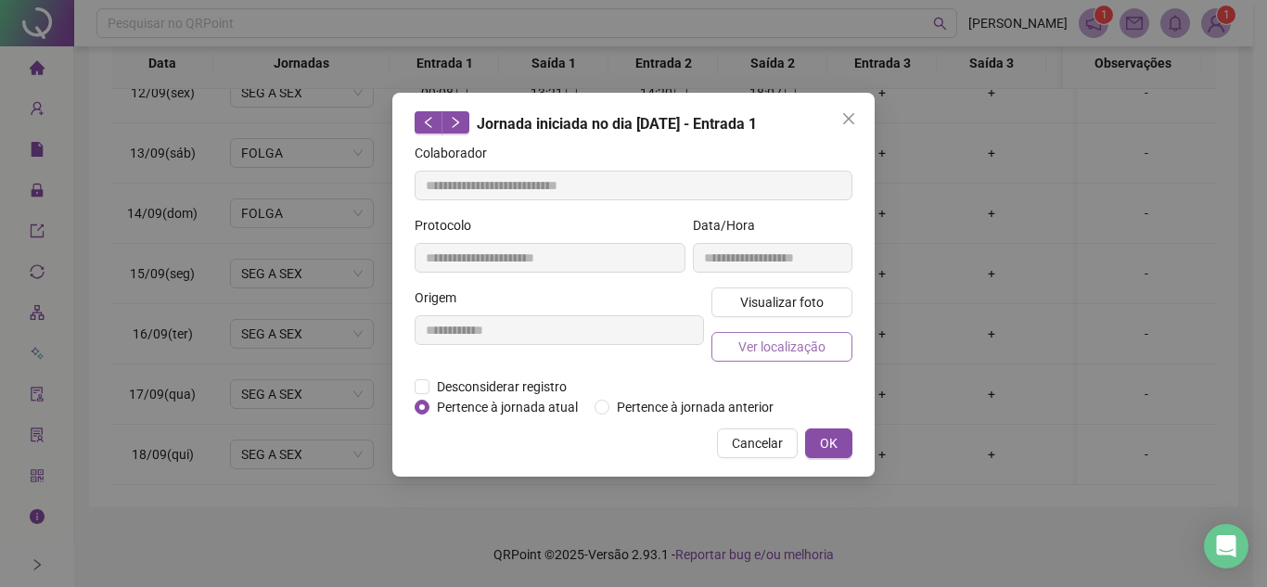
click at [827, 345] on button "Ver localização" at bounding box center [782, 347] width 141 height 30
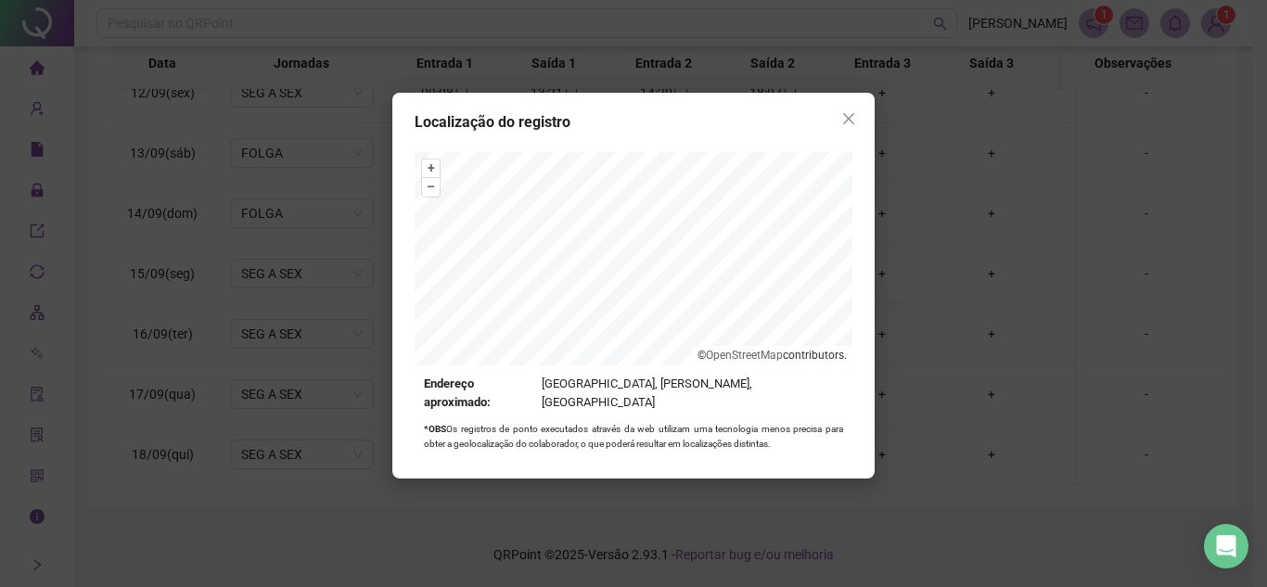
click at [849, 117] on icon "close" at bounding box center [848, 118] width 15 height 15
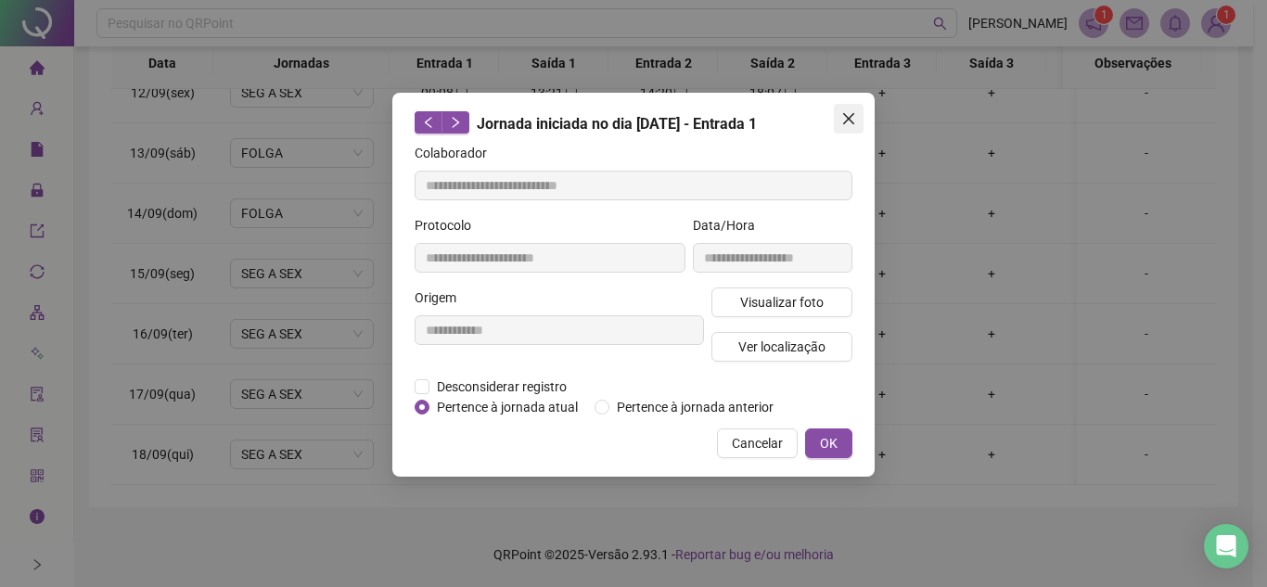
click at [857, 120] on span "Close" at bounding box center [849, 118] width 30 height 15
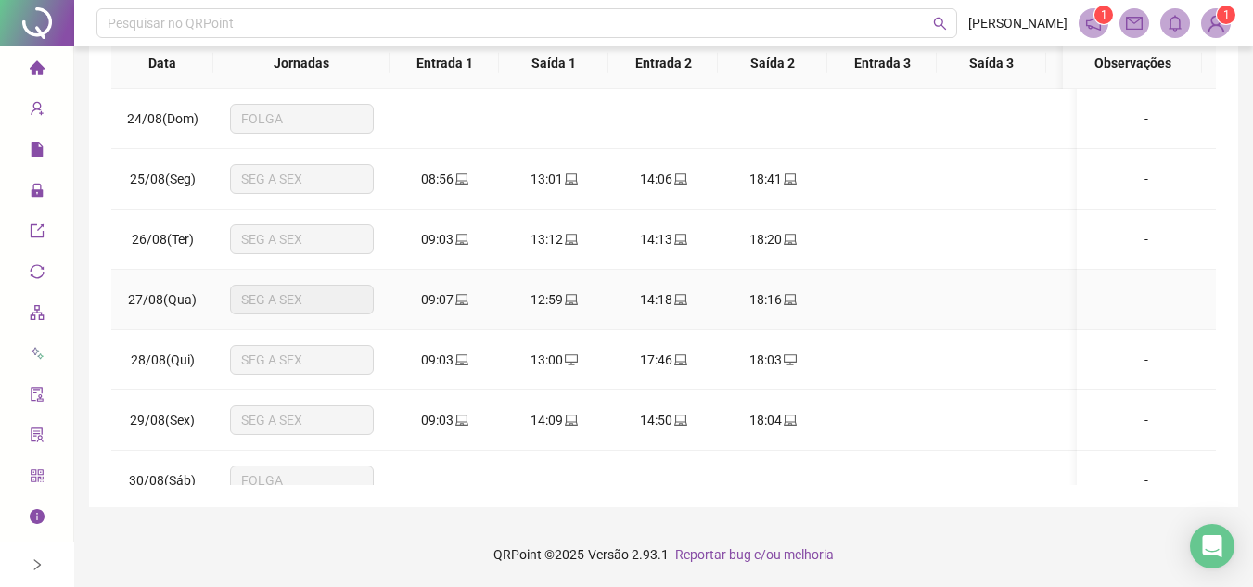
scroll to position [0, 0]
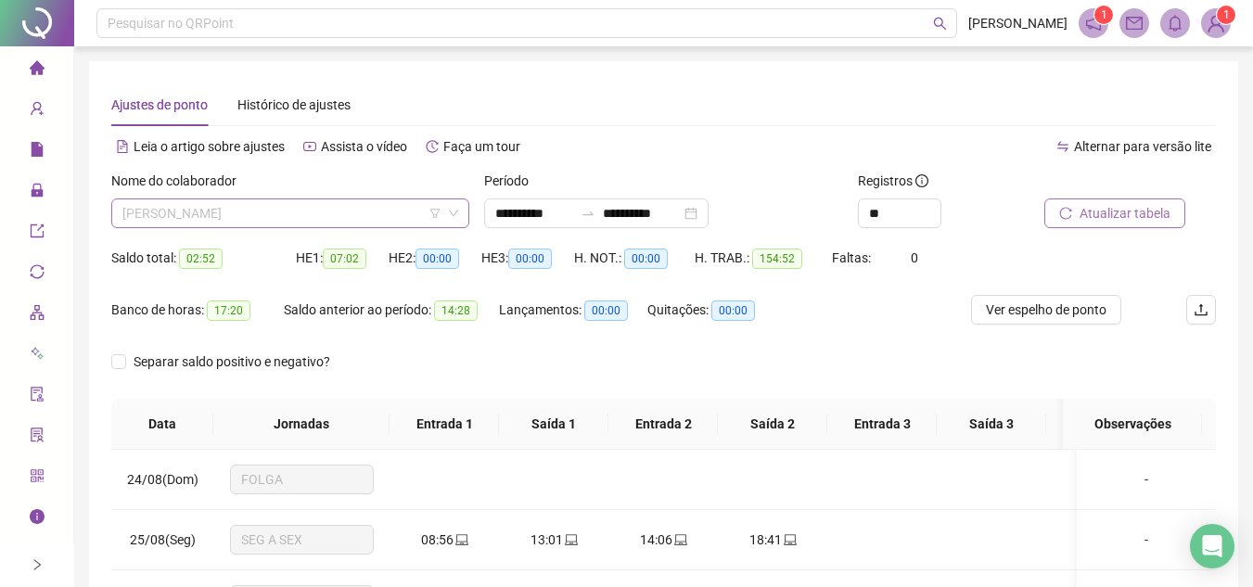
click at [339, 204] on span "CAROLINA MONTEIRO DOS SANTOS" at bounding box center [290, 213] width 336 height 28
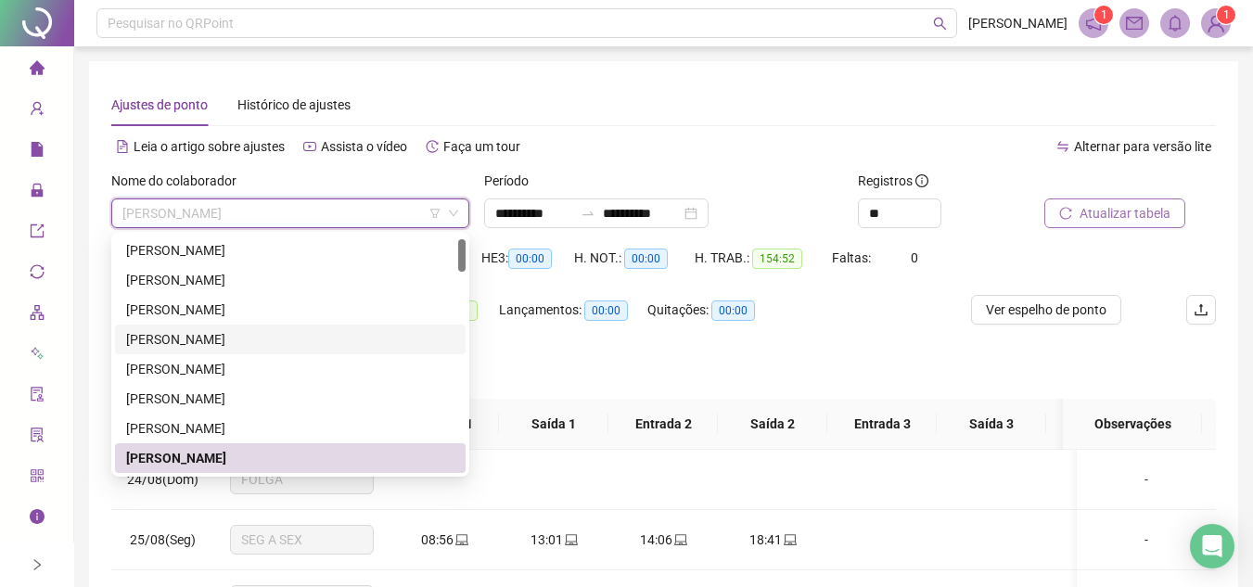
scroll to position [122, 0]
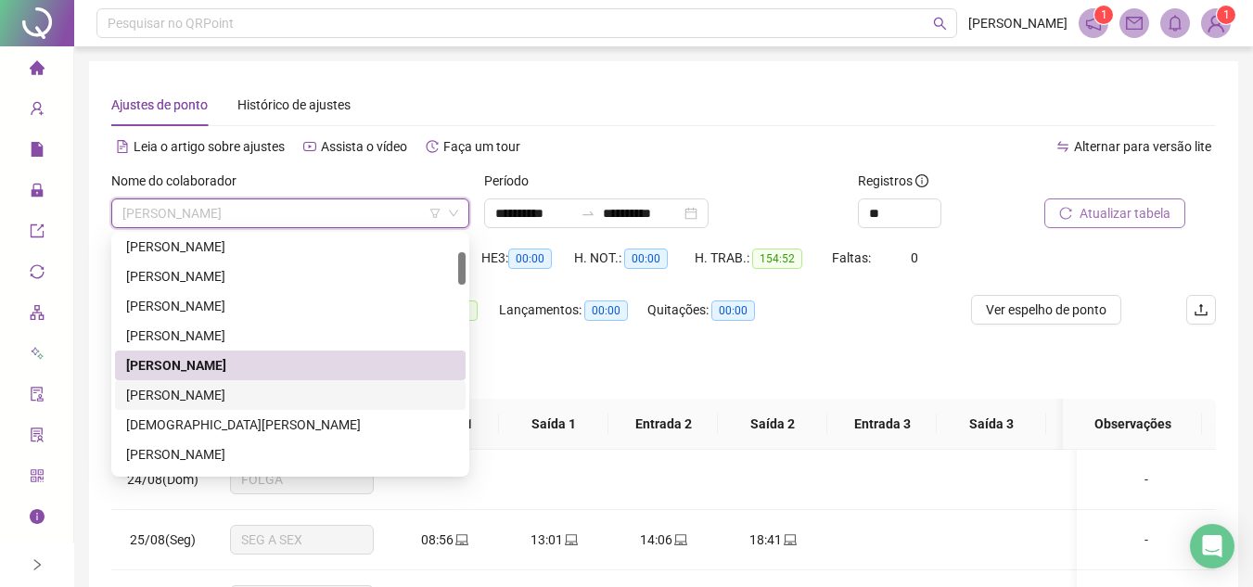
click at [280, 384] on div "CLEIDE PEREIRA DA CRUZ" at bounding box center [290, 395] width 351 height 30
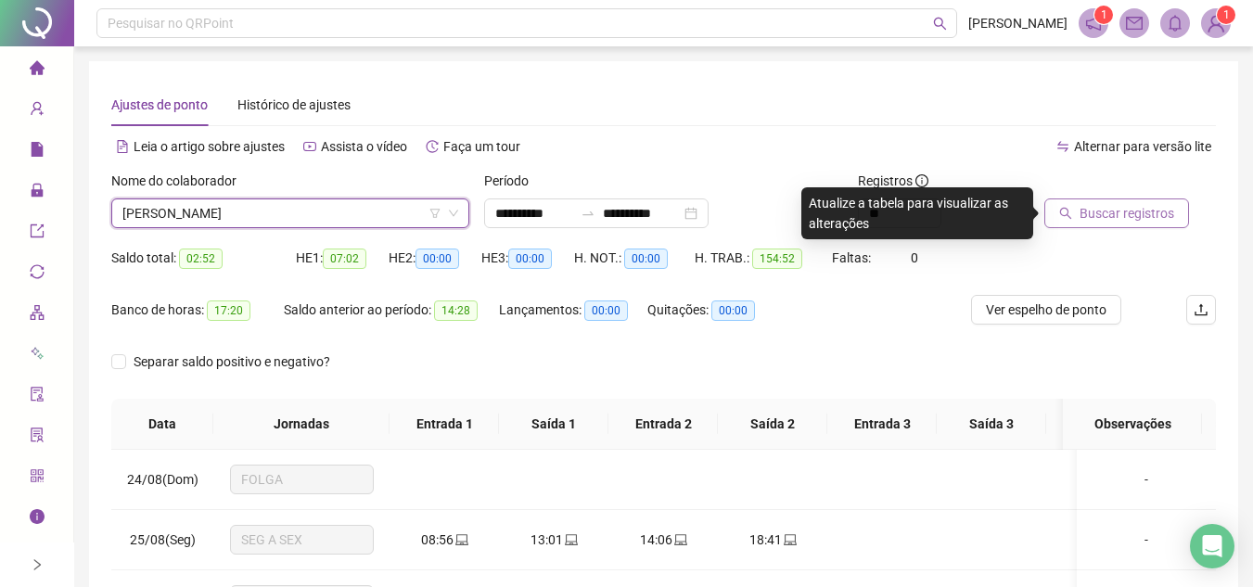
click at [1094, 218] on span "Buscar registros" at bounding box center [1127, 213] width 95 height 20
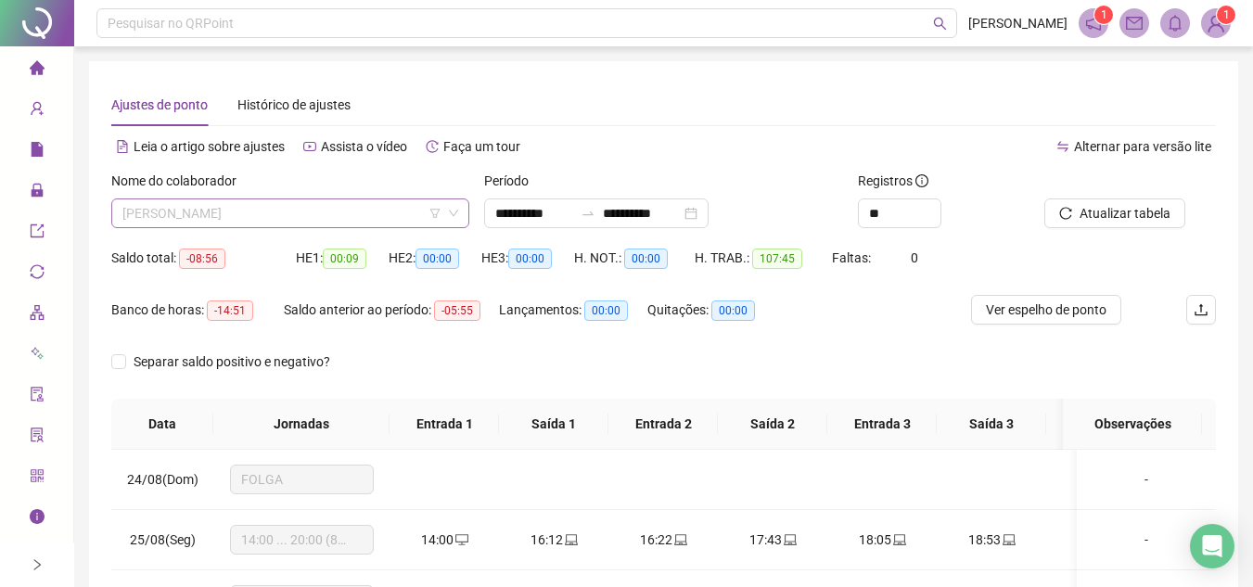
click at [308, 208] on span "CLEIDE PEREIRA DA CRUZ" at bounding box center [290, 213] width 336 height 28
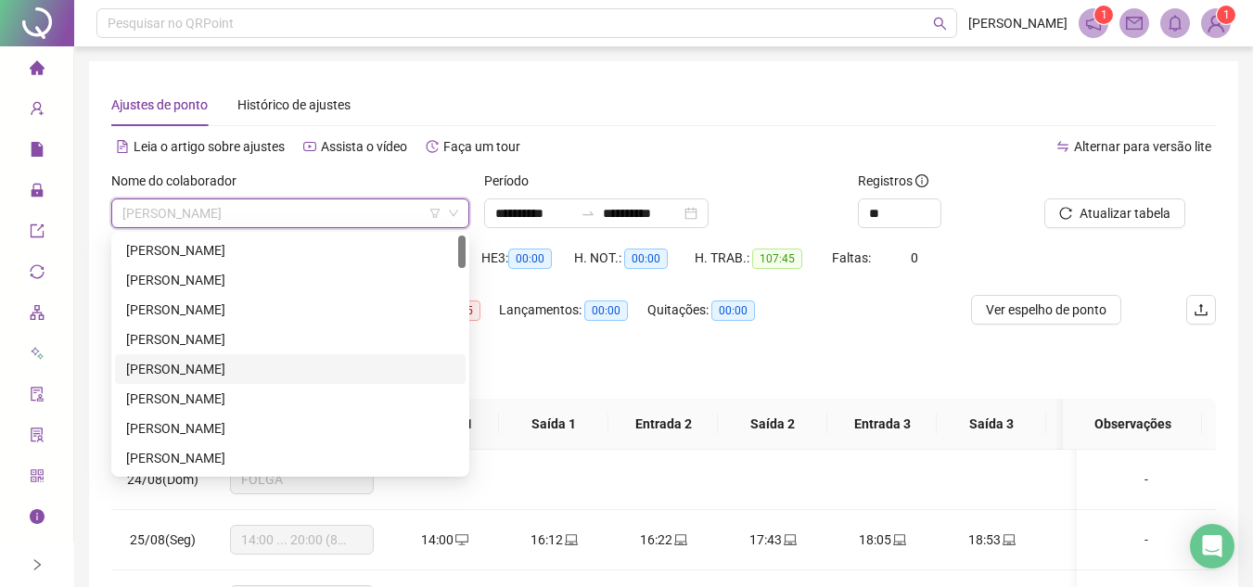
scroll to position [0, 0]
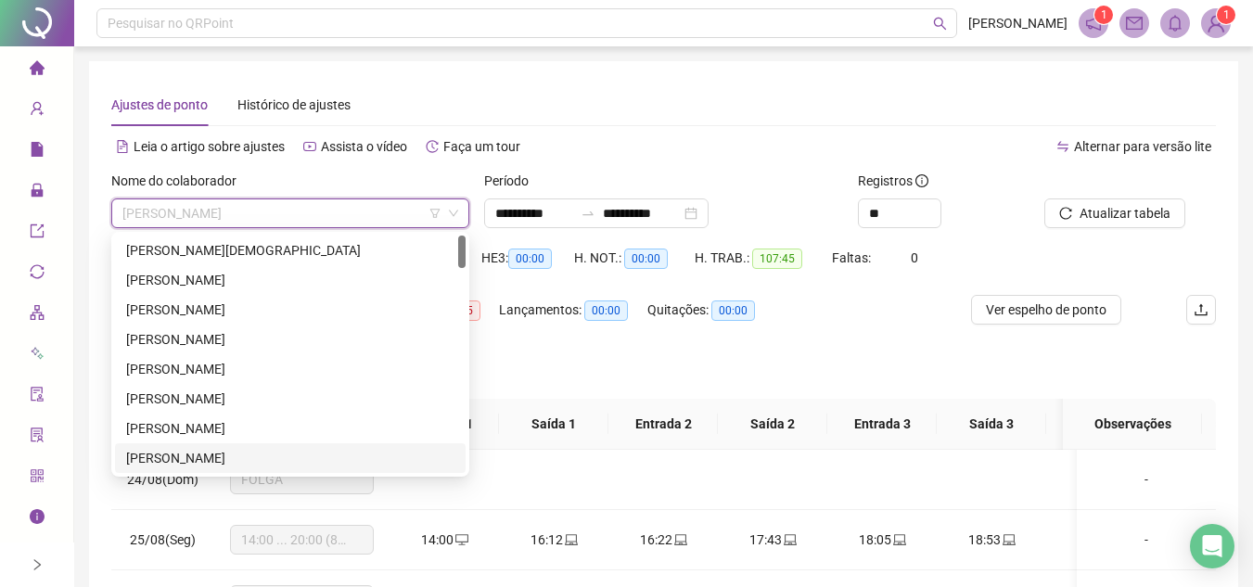
click at [224, 455] on div "CAMERON FERREIRA DOS SANTOS" at bounding box center [290, 458] width 328 height 20
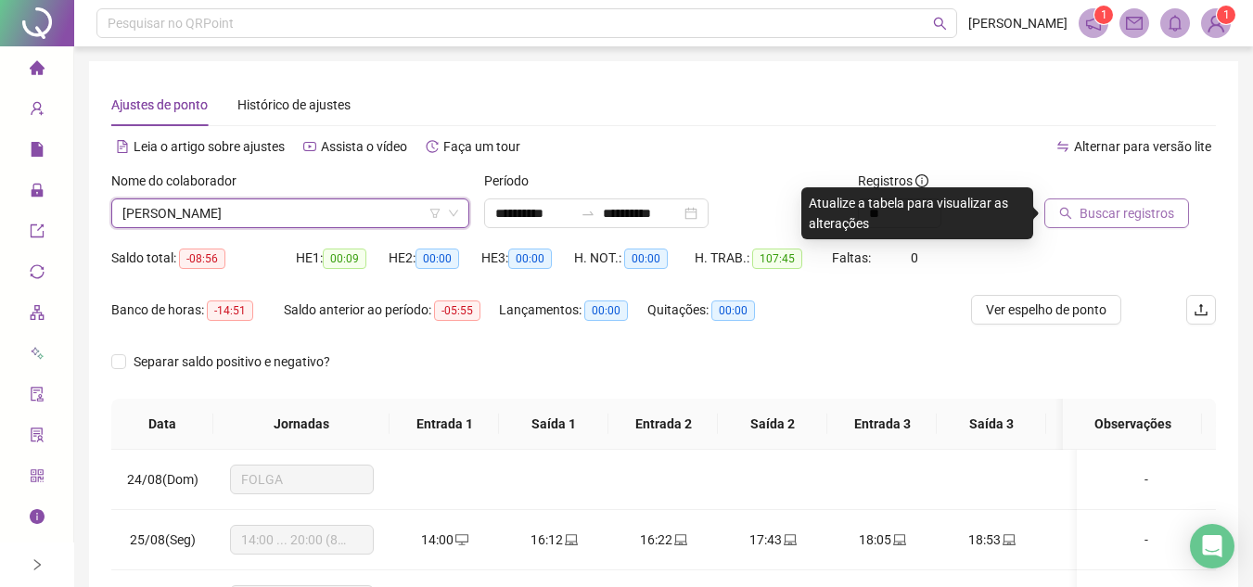
click at [1124, 210] on span "Buscar registros" at bounding box center [1127, 213] width 95 height 20
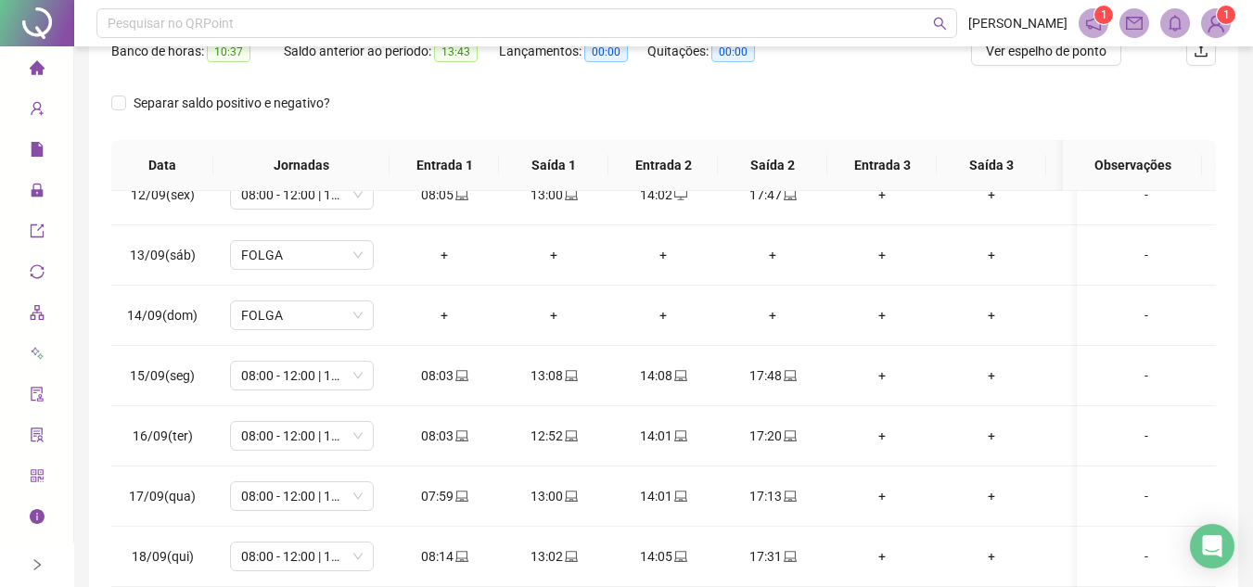
scroll to position [127, 0]
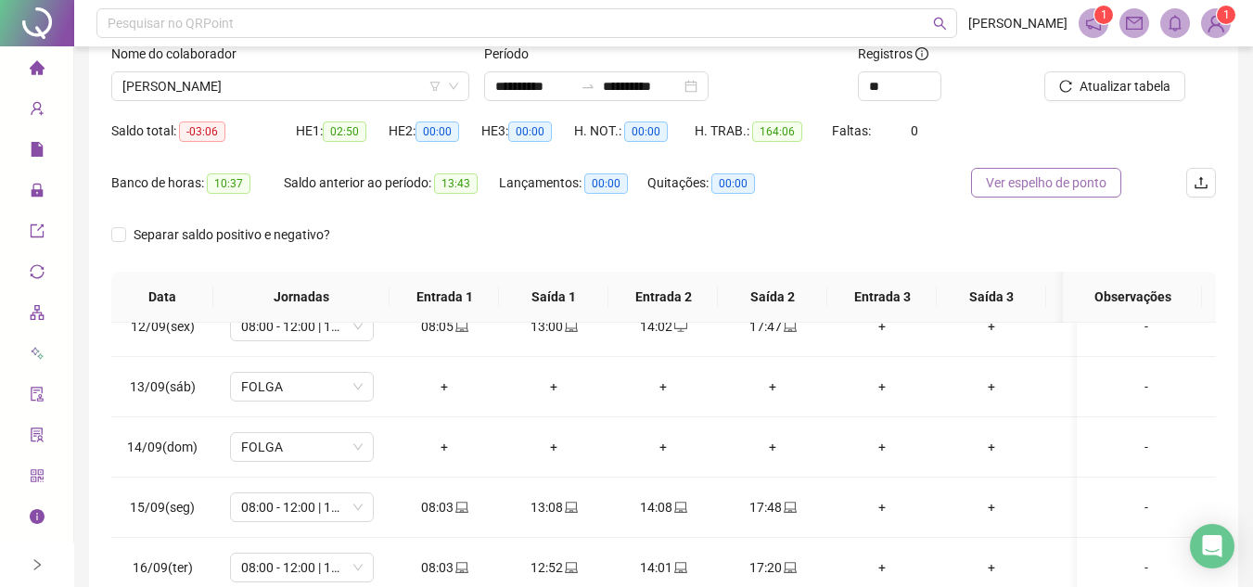
click at [1083, 182] on span "Ver espelho de ponto" at bounding box center [1046, 183] width 121 height 20
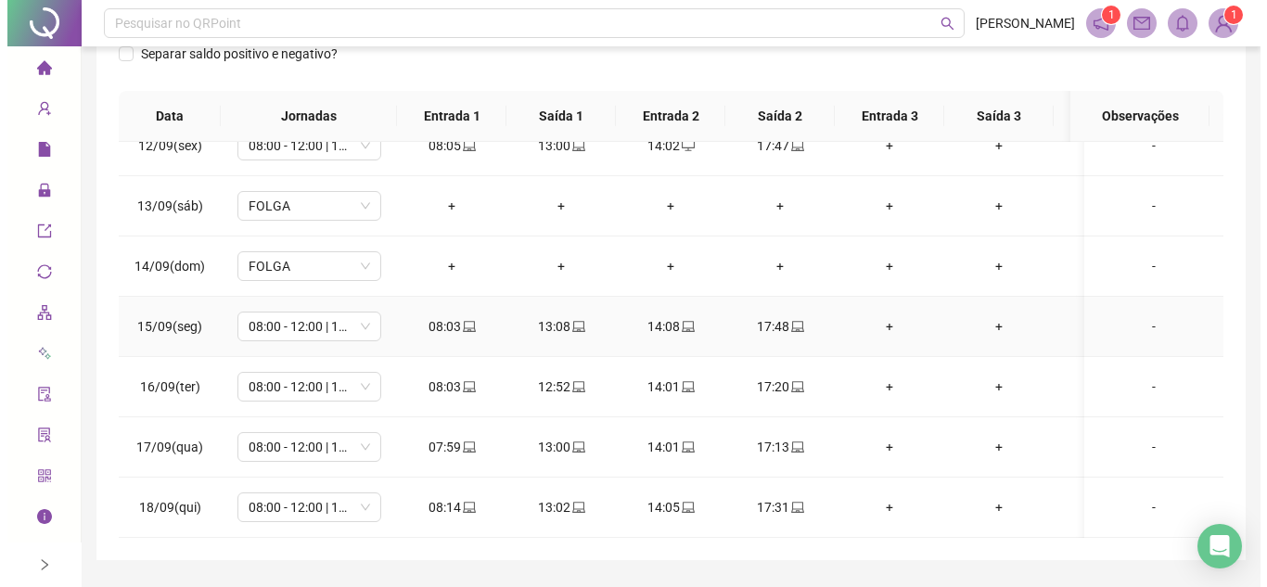
scroll to position [313, 0]
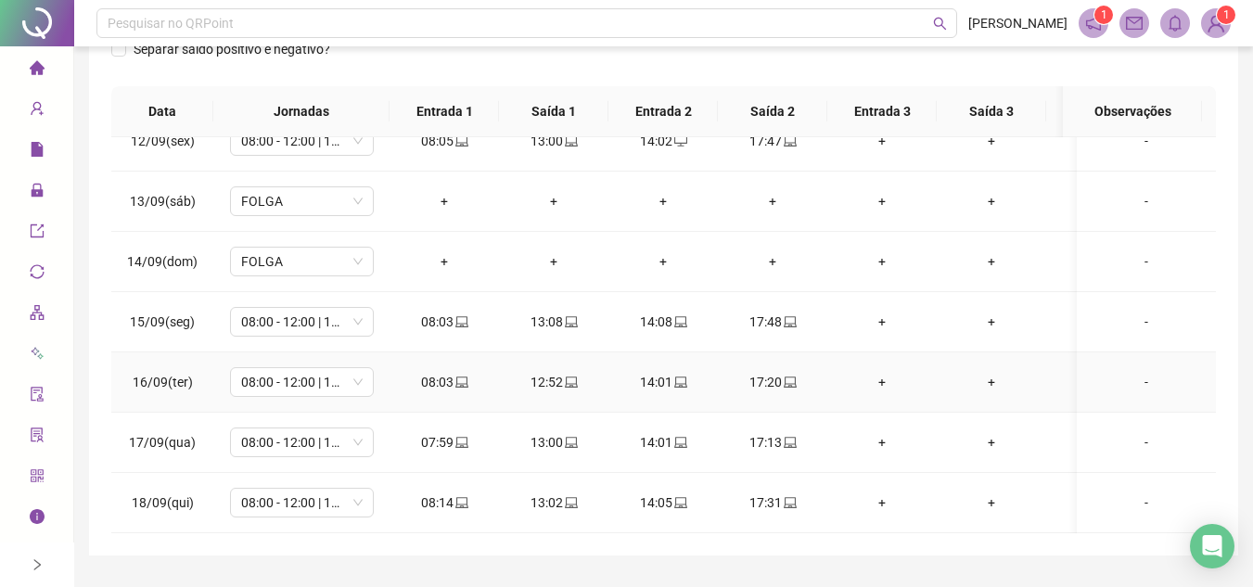
click at [1134, 372] on div "-" at bounding box center [1146, 382] width 109 height 20
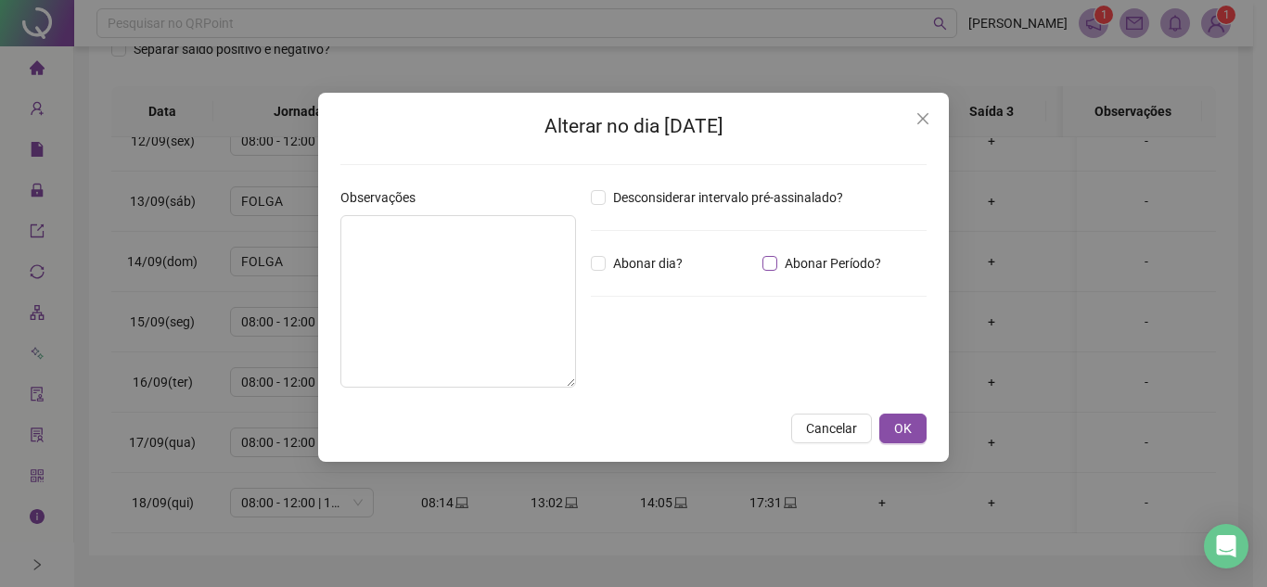
click at [783, 264] on span "Abonar Período?" at bounding box center [832, 263] width 111 height 20
click at [659, 362] on input "*****" at bounding box center [639, 365] width 74 height 22
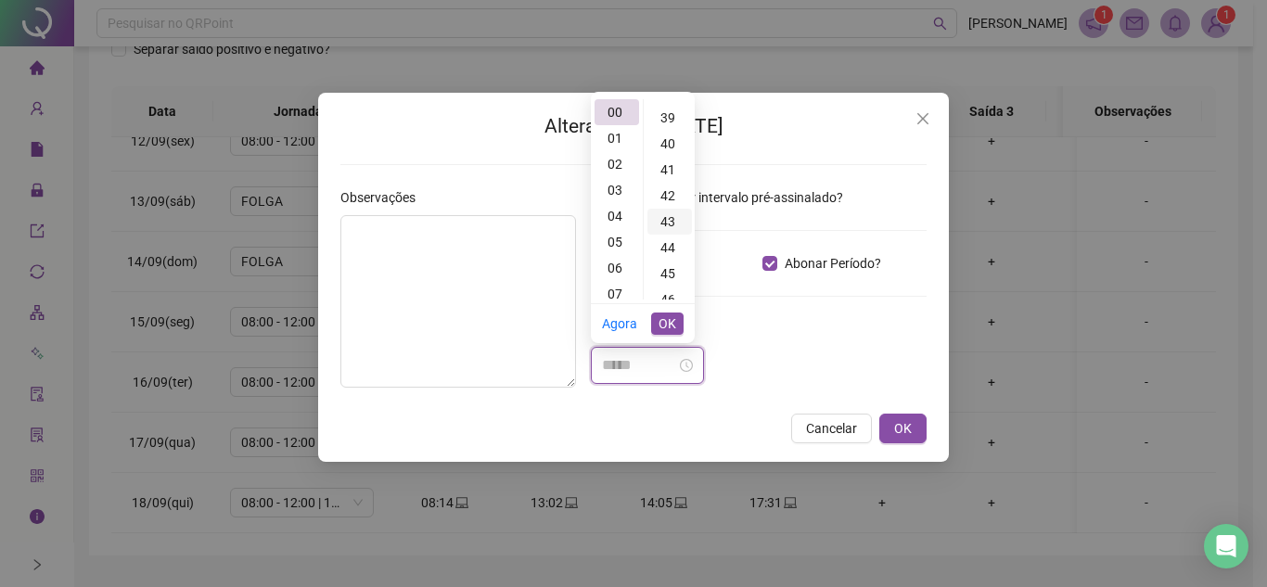
scroll to position [1020, 0]
click at [673, 132] on div "40" at bounding box center [670, 131] width 45 height 26
type input "*****"
click at [664, 324] on span "OK" at bounding box center [668, 324] width 18 height 20
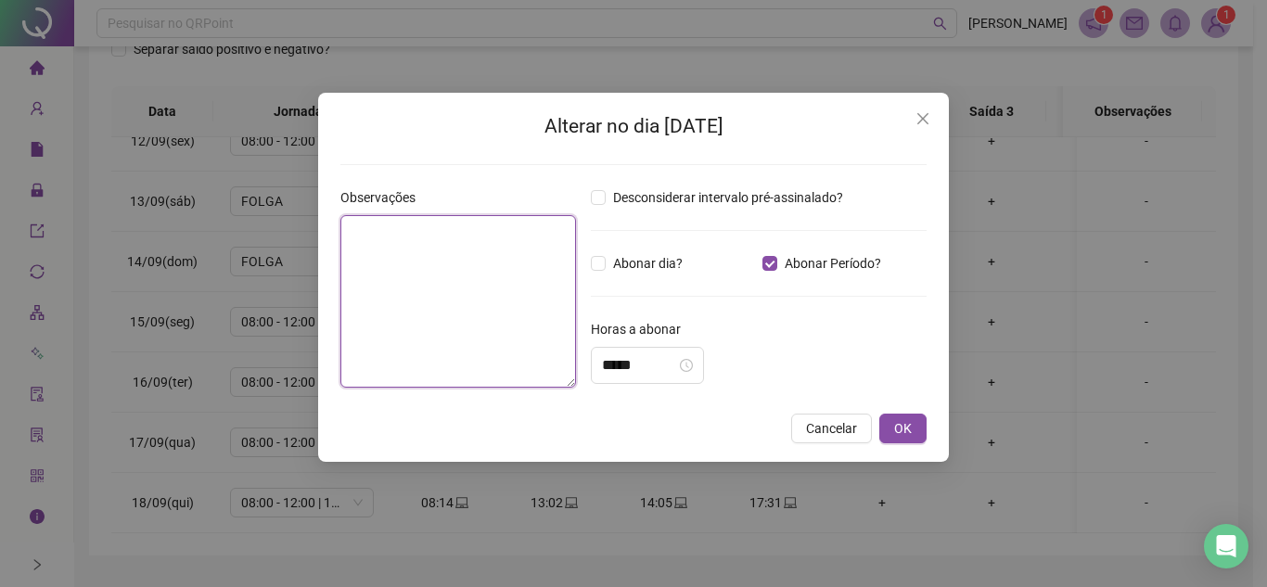
click at [450, 301] on textarea at bounding box center [458, 301] width 236 height 173
drag, startPoint x: 545, startPoint y: 228, endPoint x: 444, endPoint y: 224, distance: 100.3
click at [444, 224] on textarea "**********" at bounding box center [458, 301] width 236 height 173
type textarea "**********"
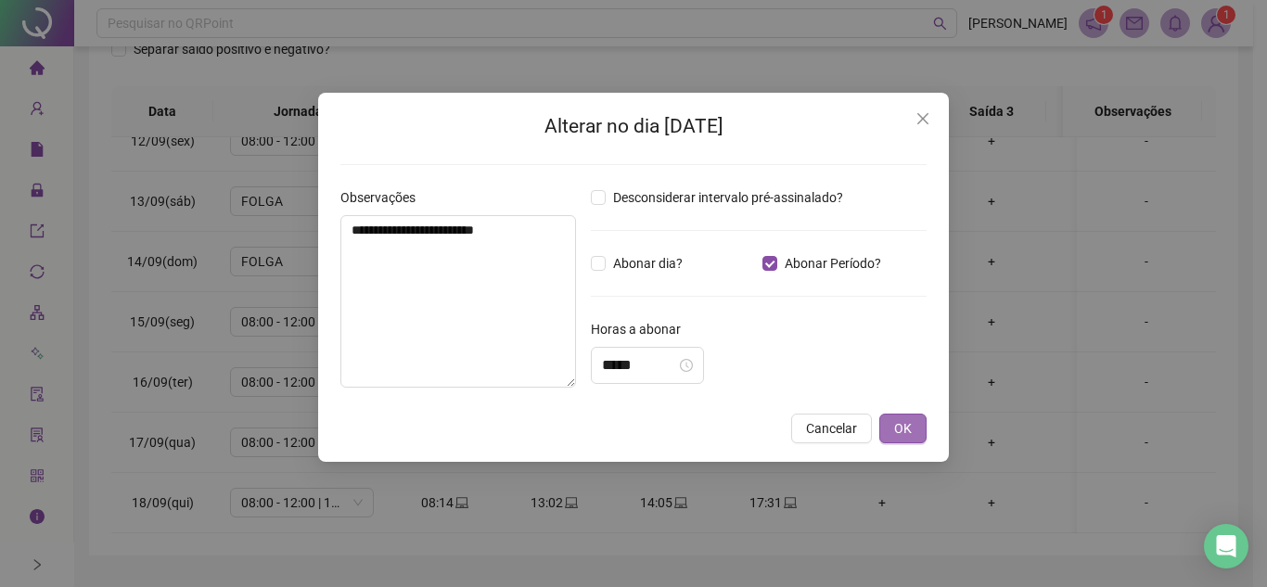
click at [914, 426] on button "OK" at bounding box center [902, 429] width 47 height 30
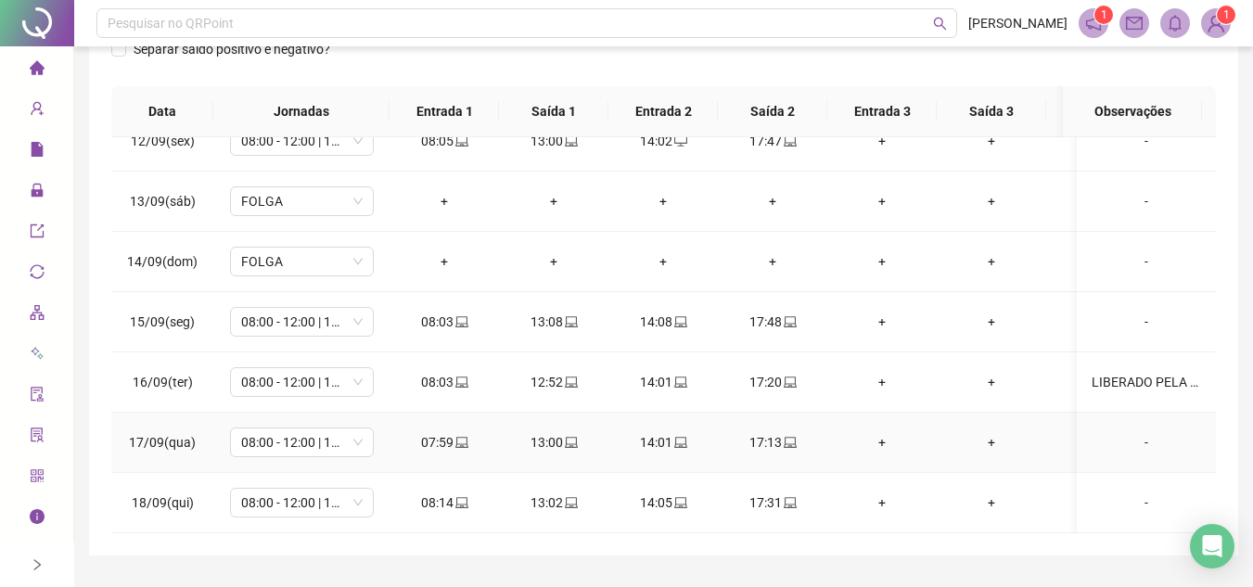
click at [1125, 434] on div "-" at bounding box center [1146, 442] width 109 height 20
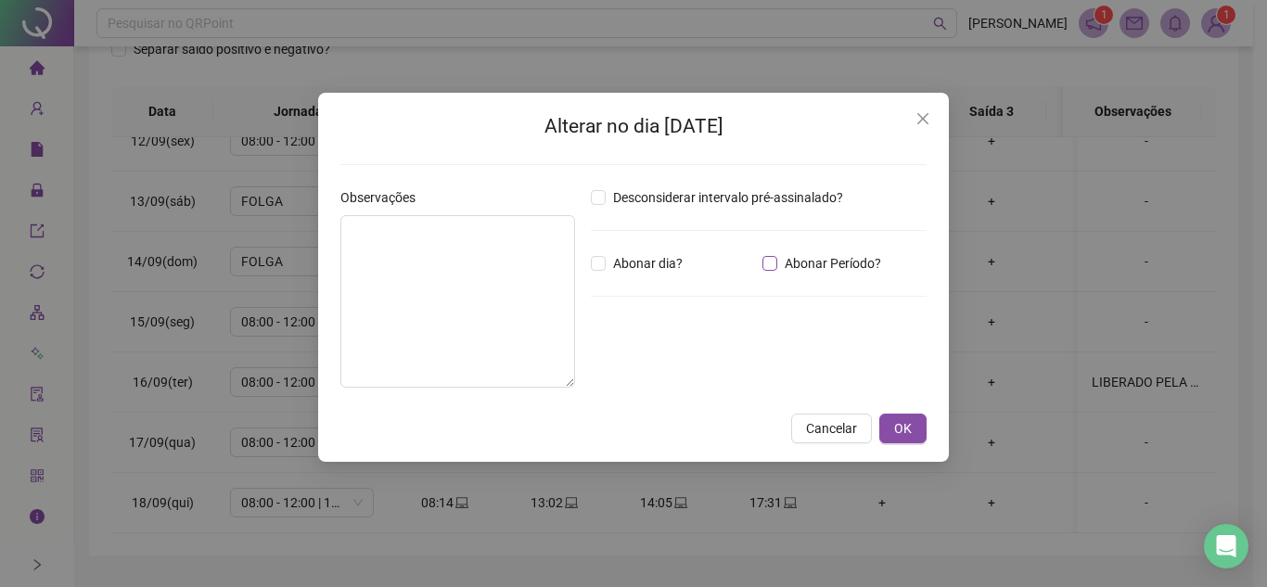
click at [780, 263] on span "Abonar Período?" at bounding box center [832, 263] width 111 height 20
click at [676, 368] on input "*****" at bounding box center [639, 365] width 74 height 22
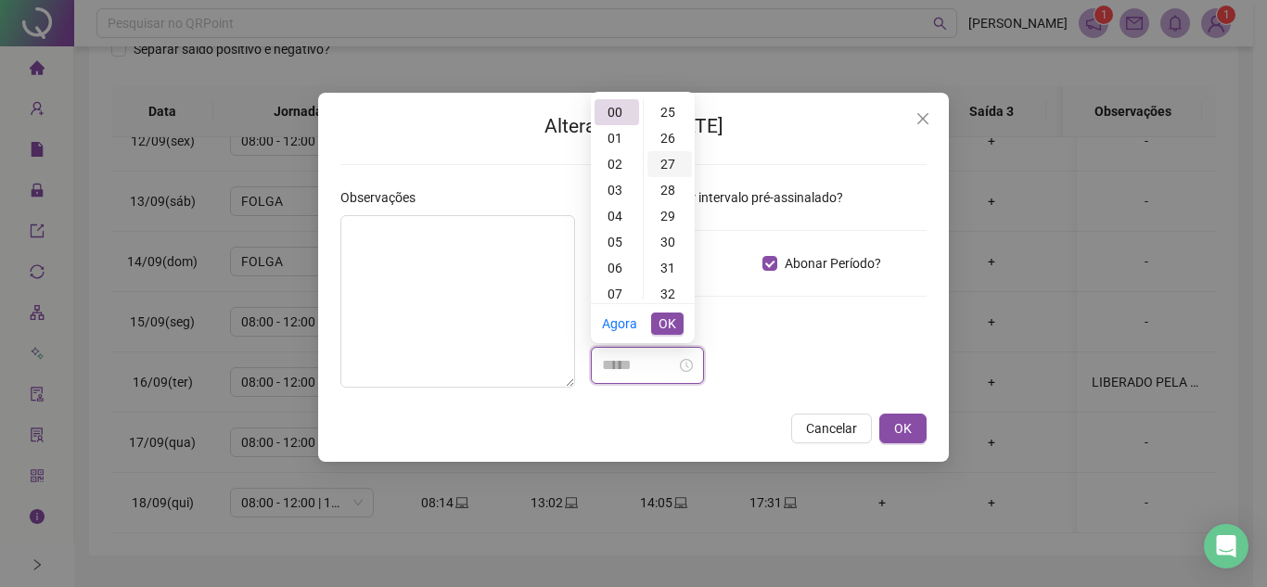
scroll to position [742, 0]
click at [667, 288] on div "35" at bounding box center [670, 279] width 45 height 26
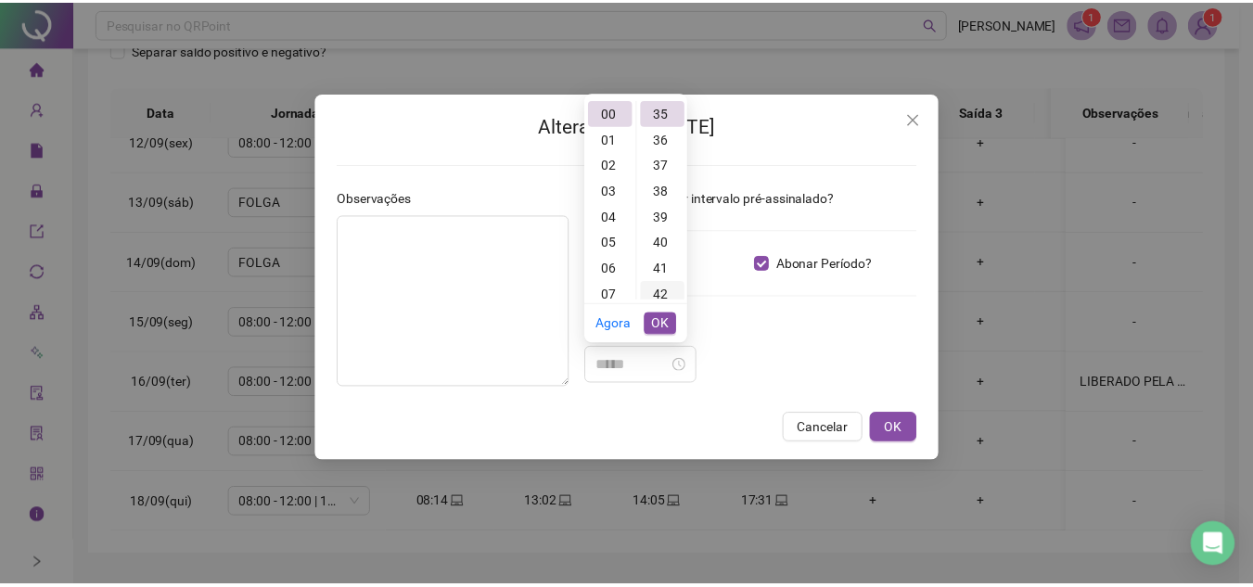
scroll to position [909, 0]
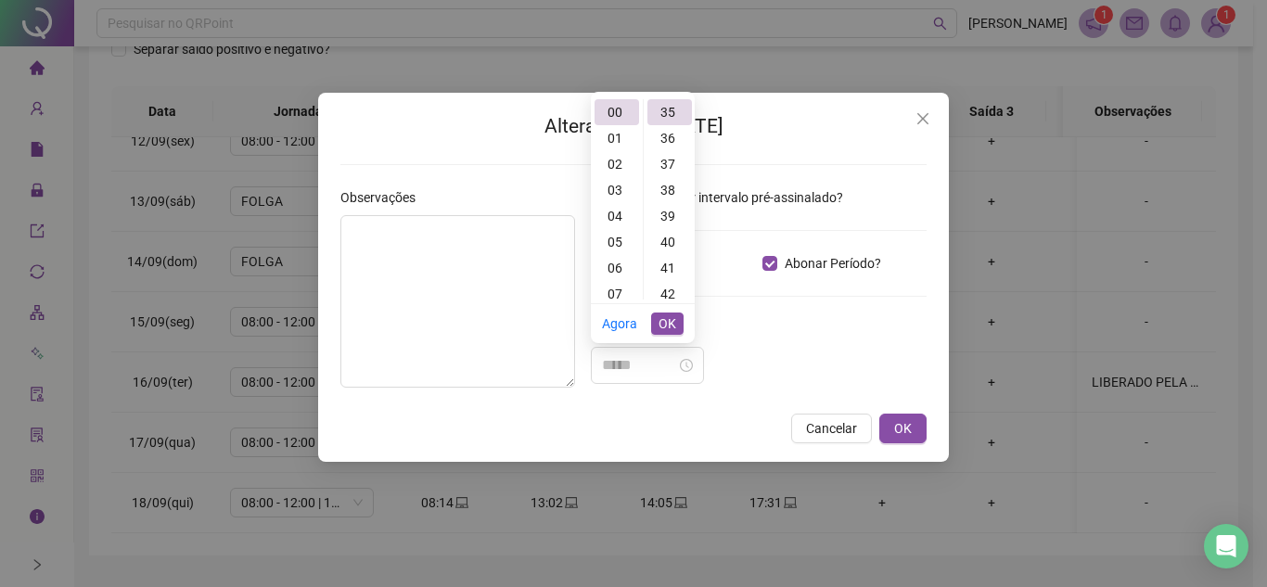
type input "*****"
click at [665, 314] on span "OK" at bounding box center [668, 324] width 18 height 20
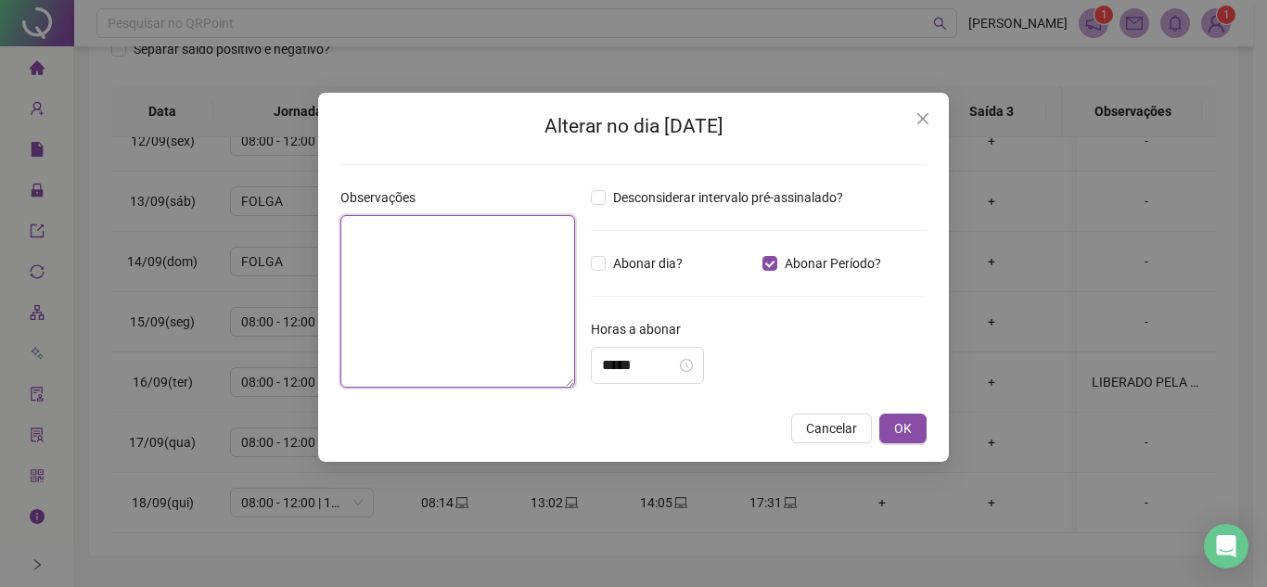
click at [410, 250] on textarea at bounding box center [457, 301] width 235 height 173
paste textarea "**********"
type textarea "**********"
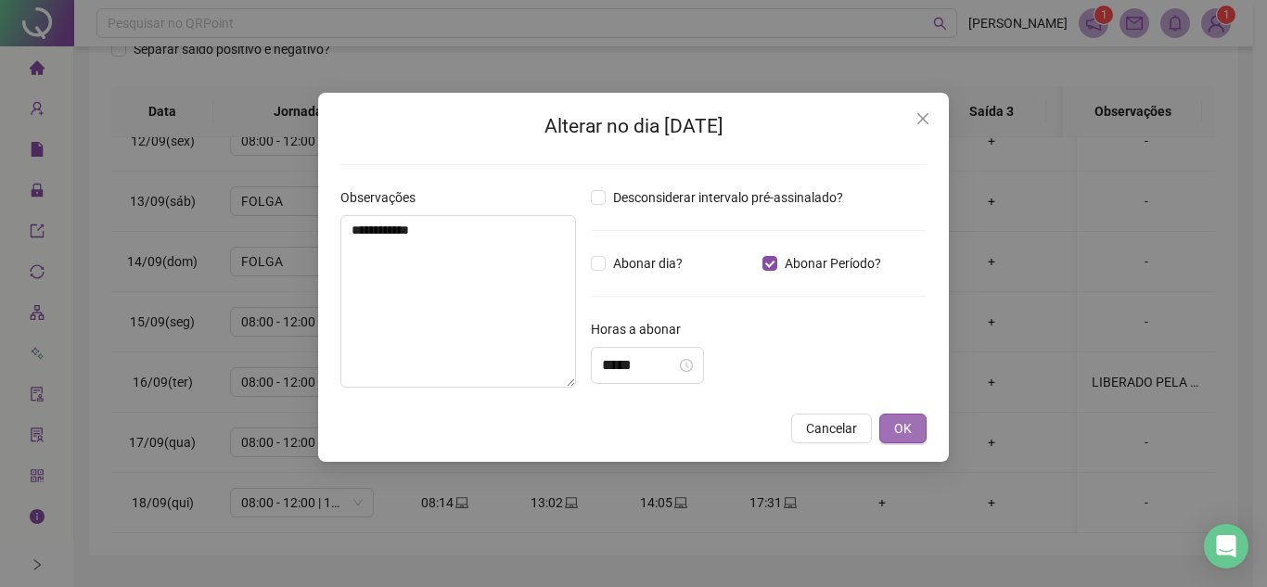
click at [902, 429] on span "OK" at bounding box center [903, 428] width 18 height 20
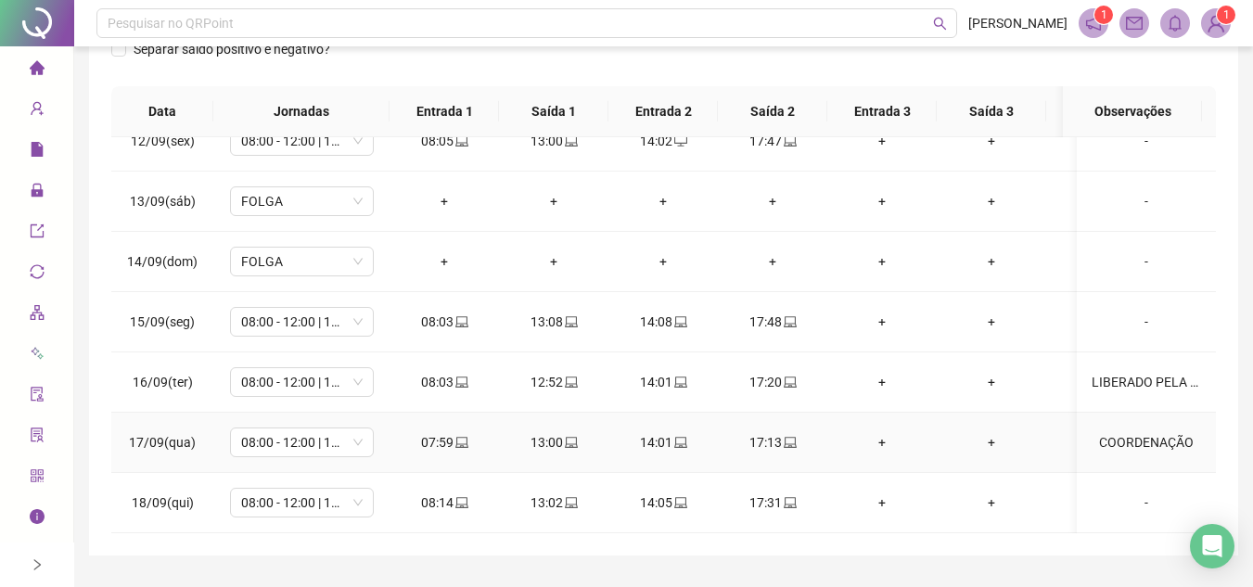
click at [1133, 432] on div "COORDENAÇÃO" at bounding box center [1146, 442] width 109 height 20
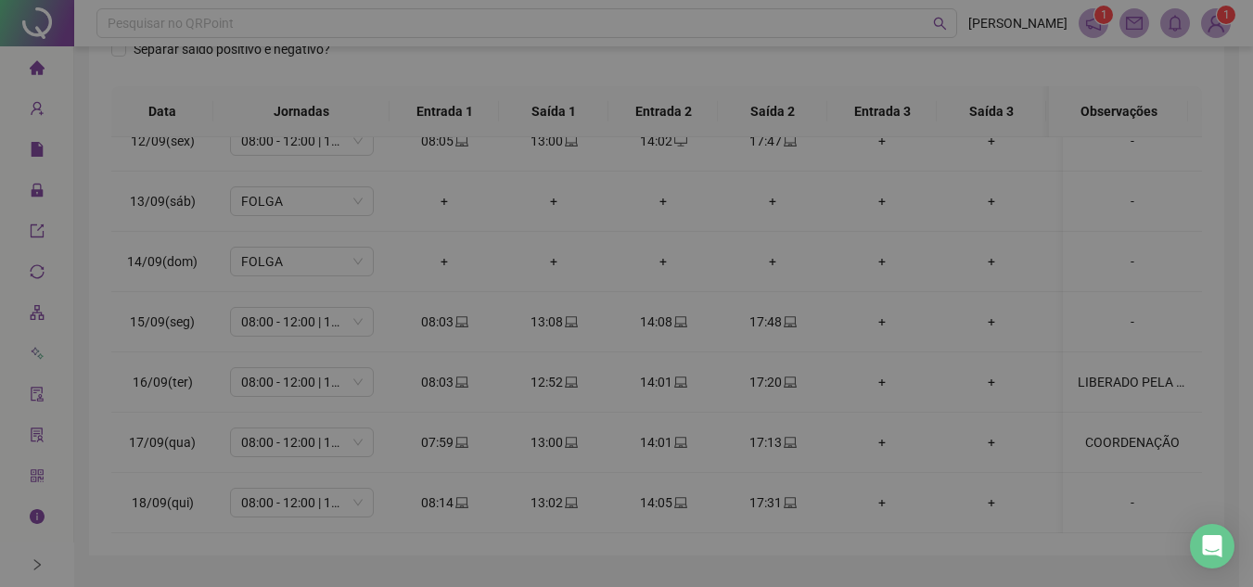
type input "*****"
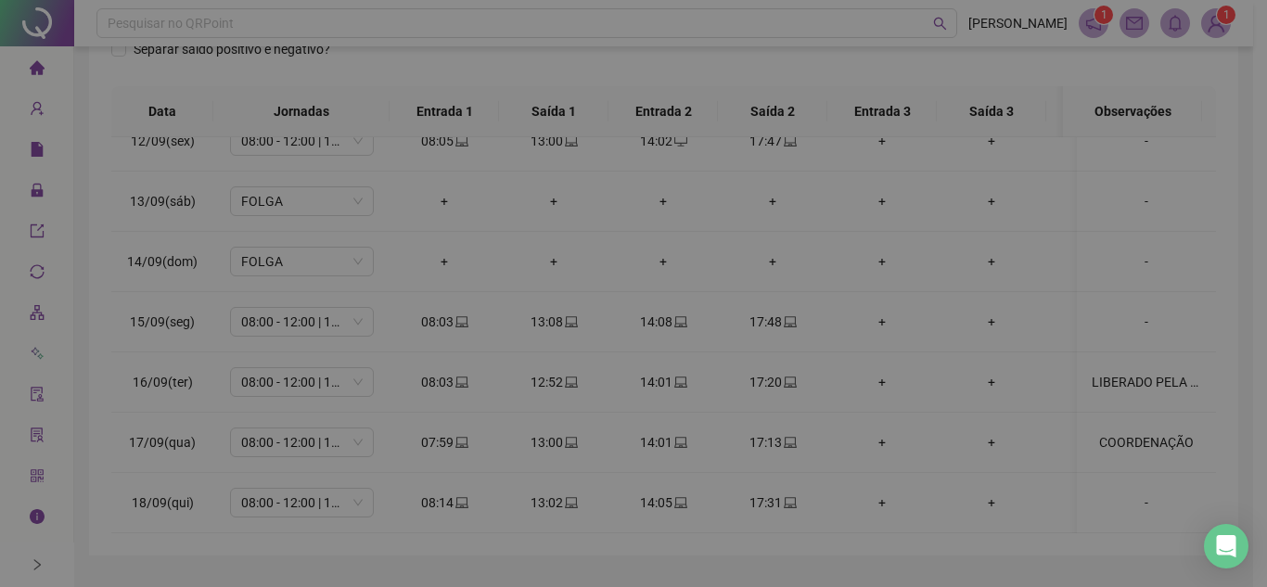
type textarea "**********"
type input "*****"
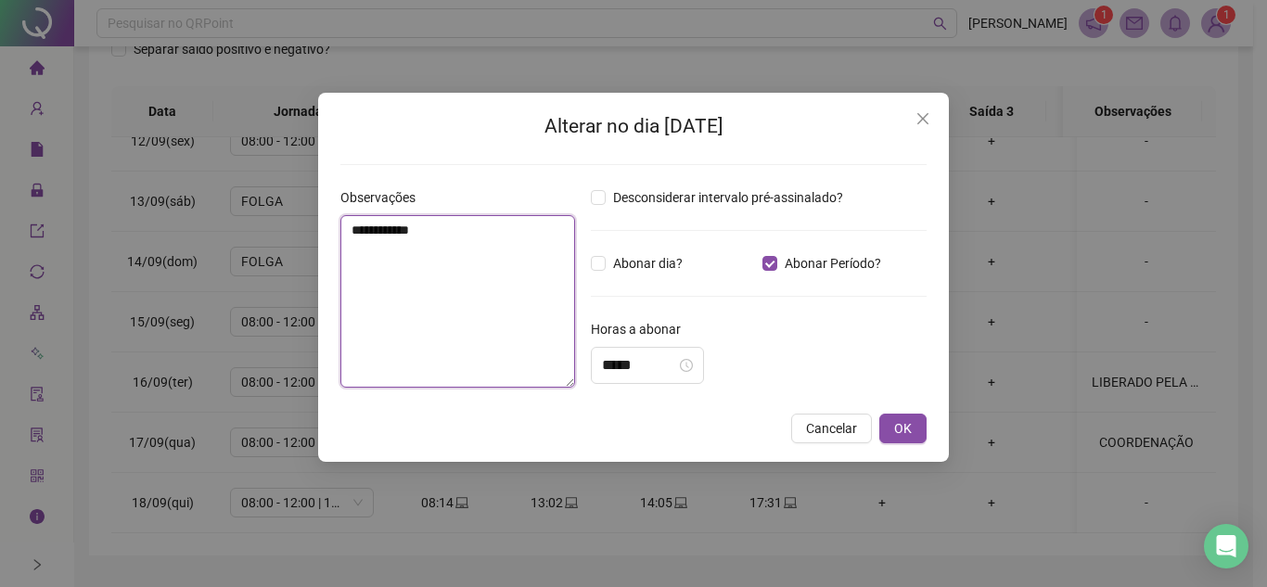
drag, startPoint x: 349, startPoint y: 235, endPoint x: 356, endPoint y: 249, distance: 15.8
click at [349, 234] on textarea "**********" at bounding box center [457, 301] width 235 height 173
type textarea "**********"
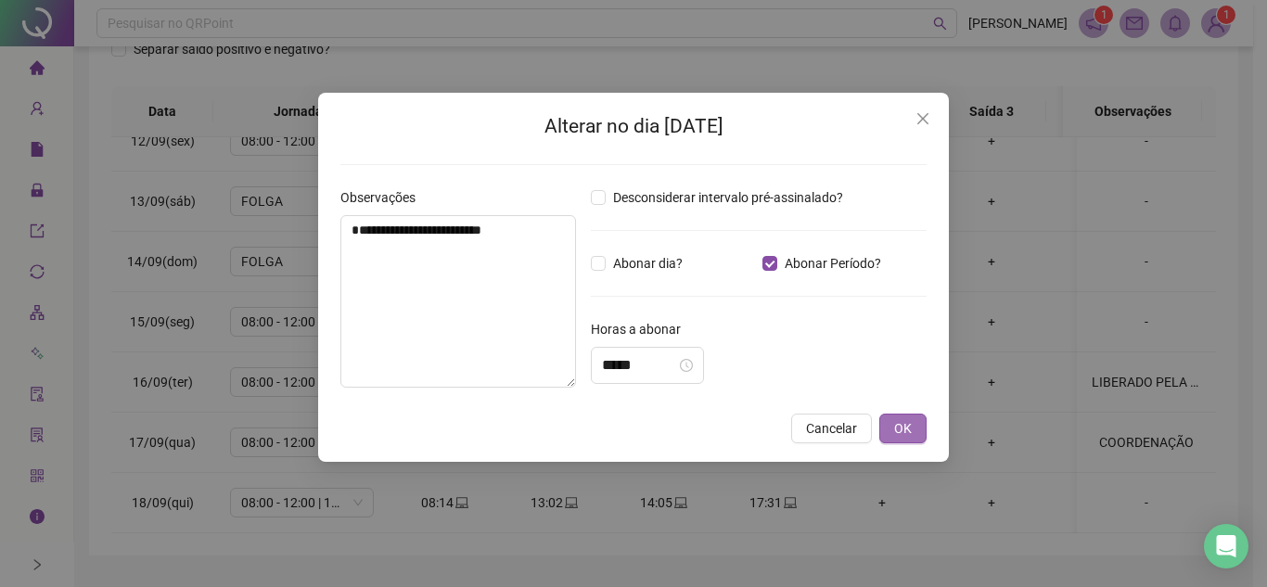
click at [909, 433] on span "OK" at bounding box center [903, 428] width 18 height 20
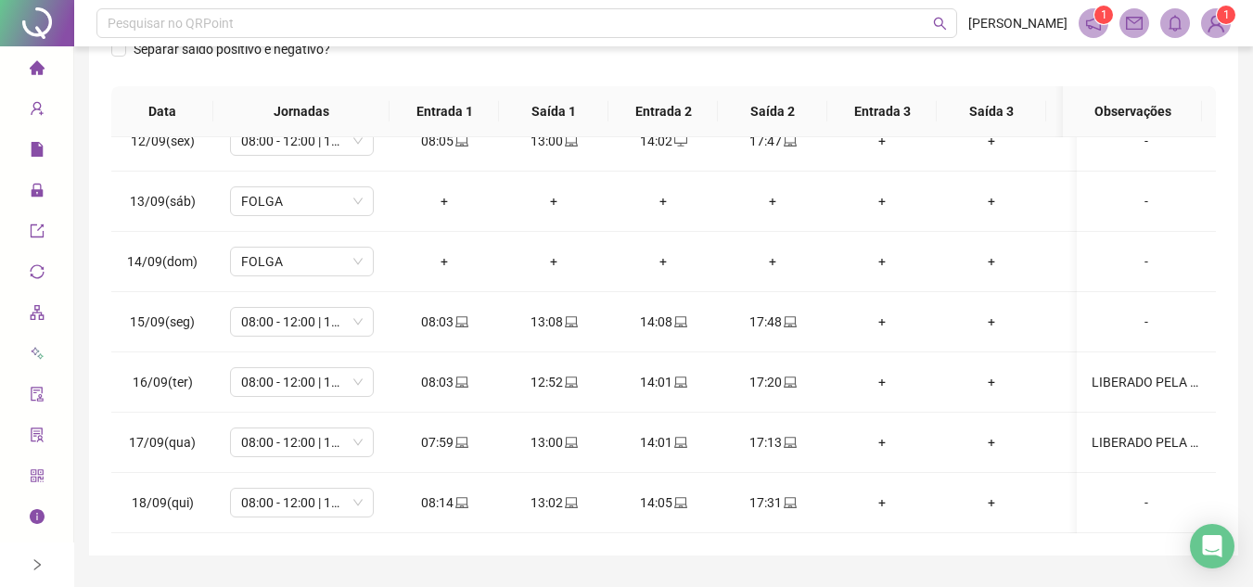
scroll to position [5, 0]
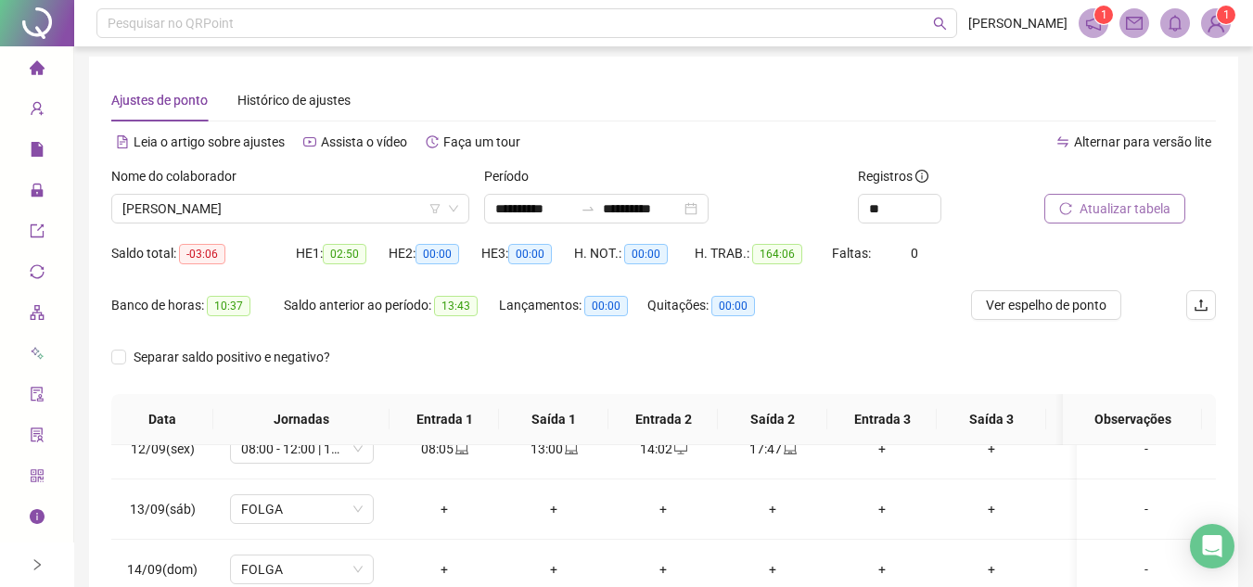
click at [1120, 204] on span "Atualizar tabela" at bounding box center [1125, 209] width 91 height 20
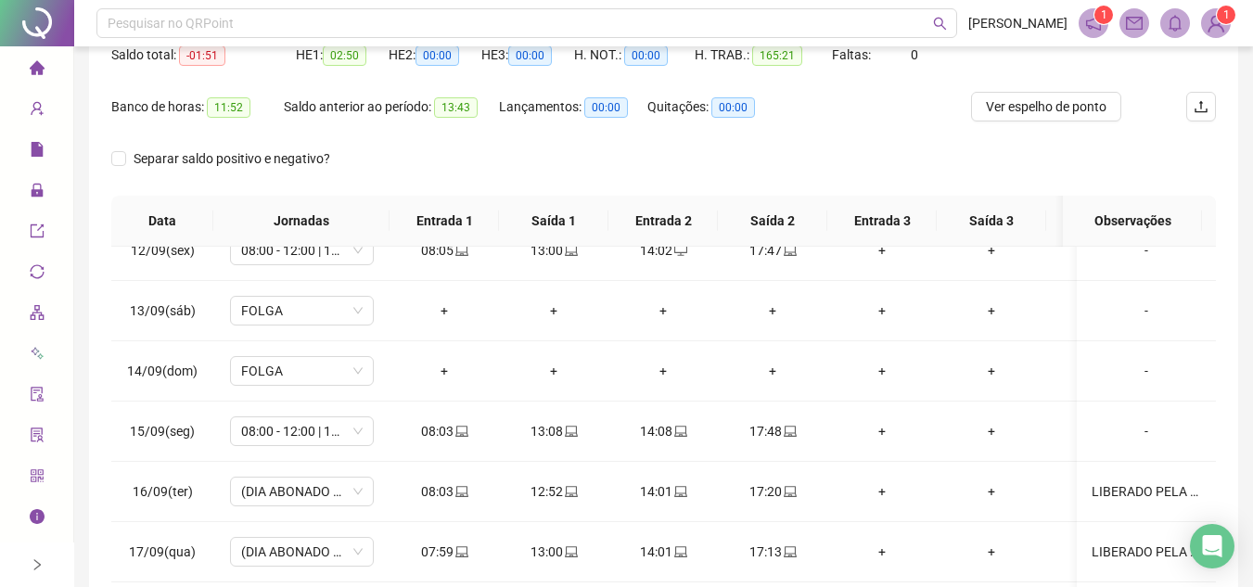
scroll to position [0, 0]
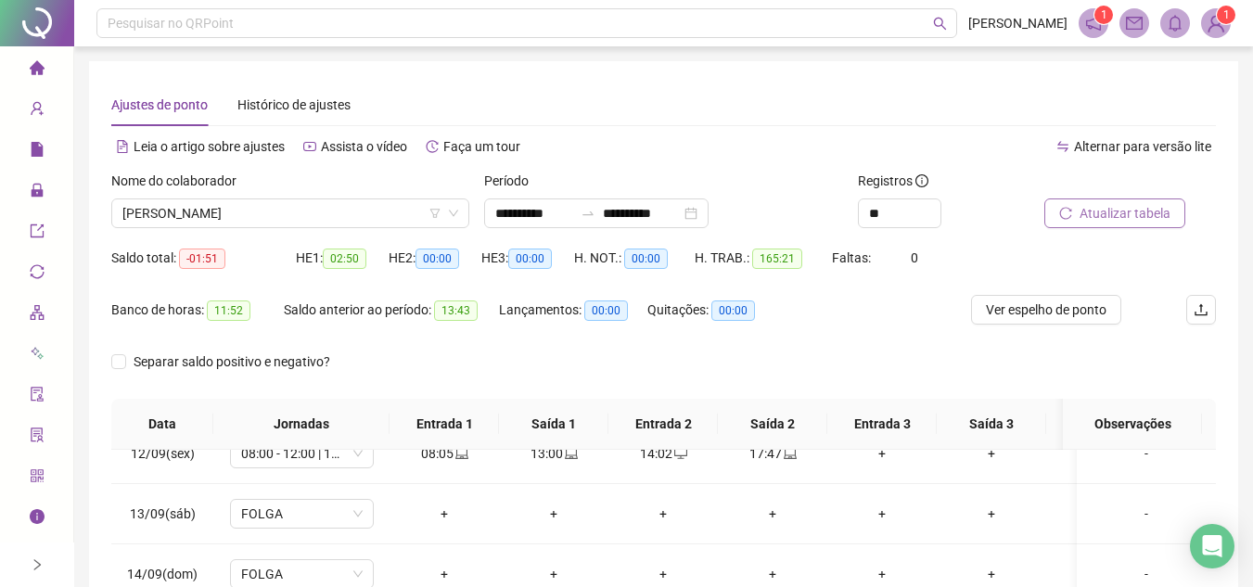
click at [1129, 219] on span "Atualizar tabela" at bounding box center [1125, 213] width 91 height 20
click at [342, 208] on span "CAMERON FERREIRA DOS SANTOS" at bounding box center [290, 213] width 336 height 28
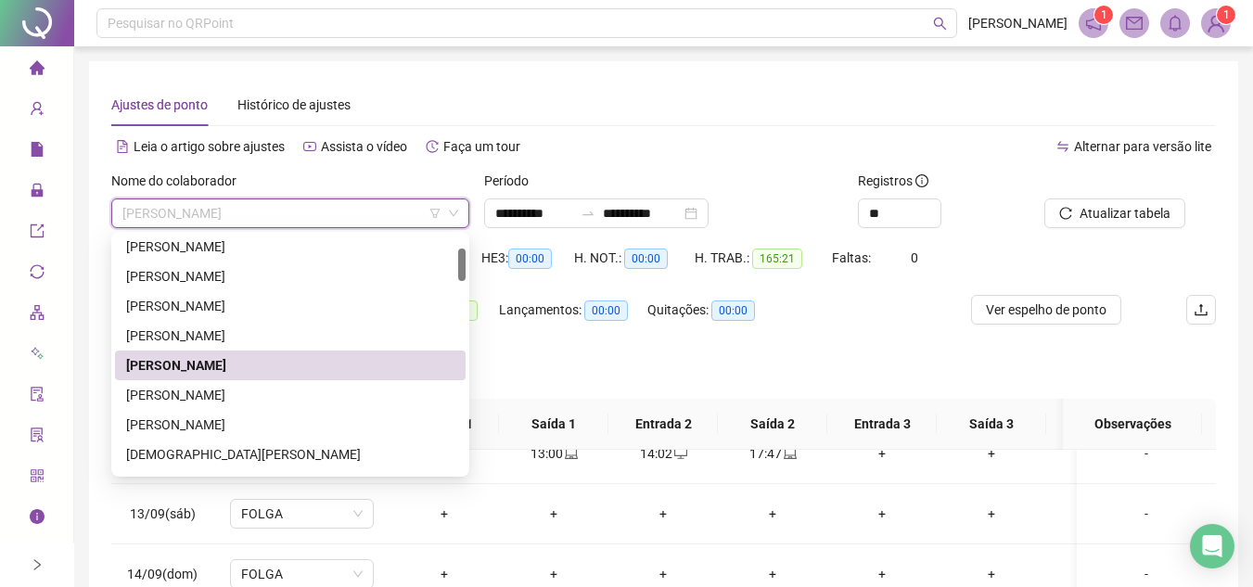
scroll to position [186, 0]
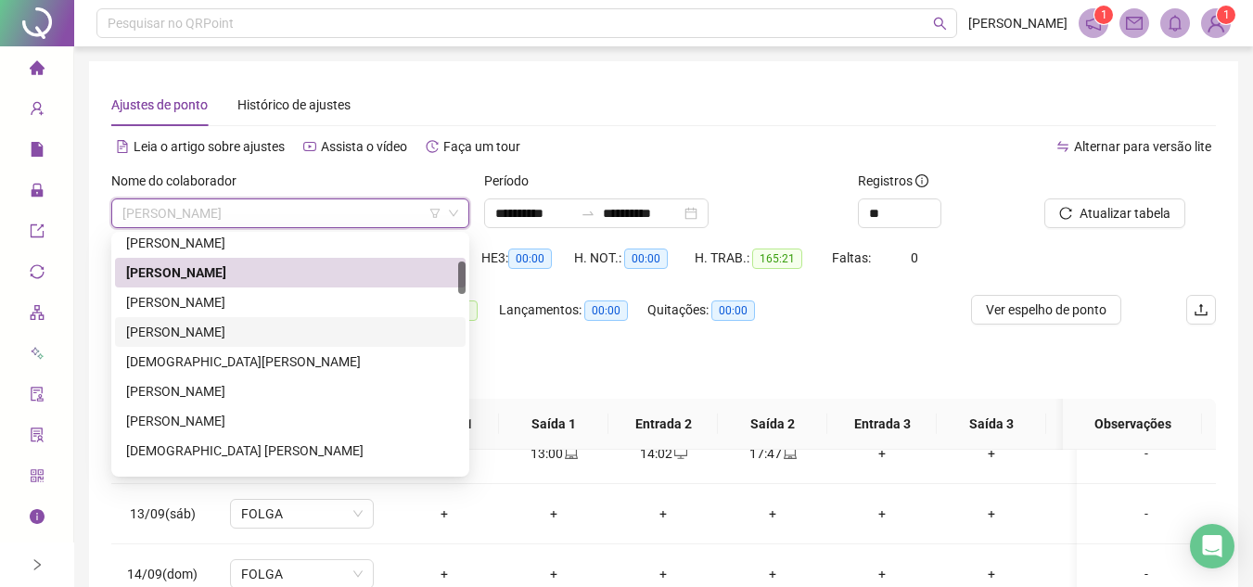
click at [231, 328] on div "CLEIDE PEREIRA DA CRUZ" at bounding box center [290, 332] width 328 height 20
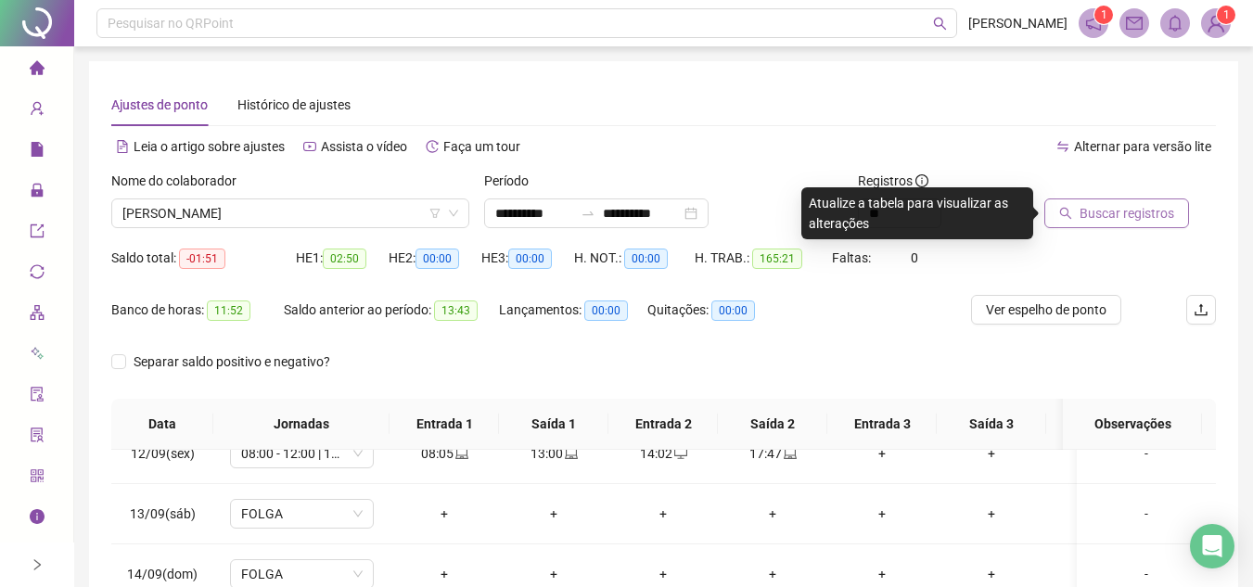
click at [1121, 209] on span "Buscar registros" at bounding box center [1127, 213] width 95 height 20
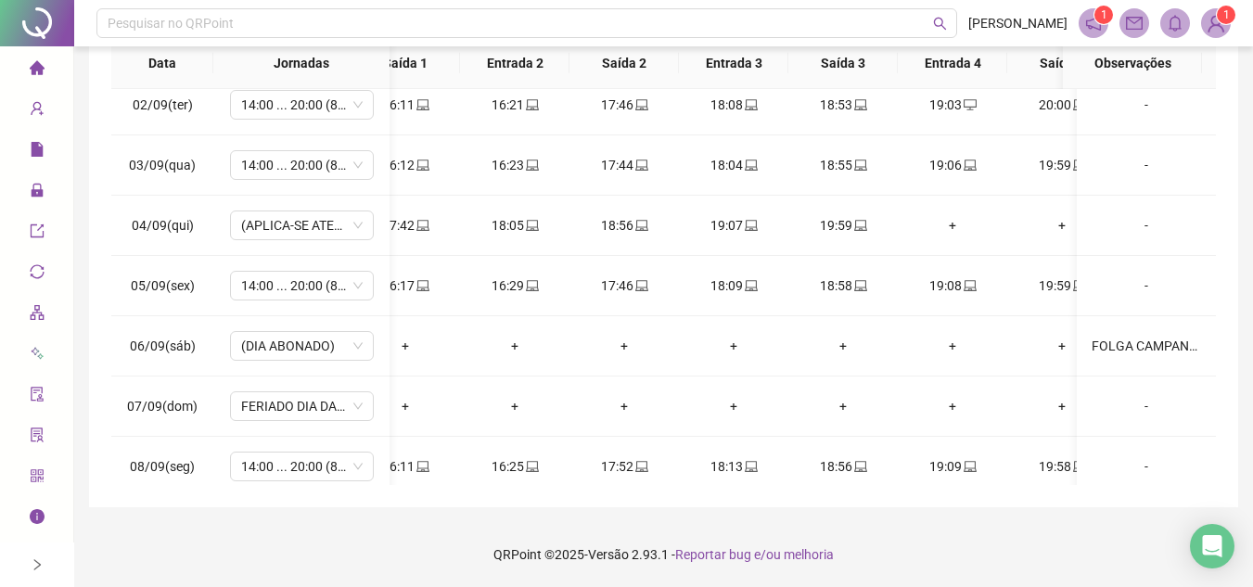
scroll to position [0, 50]
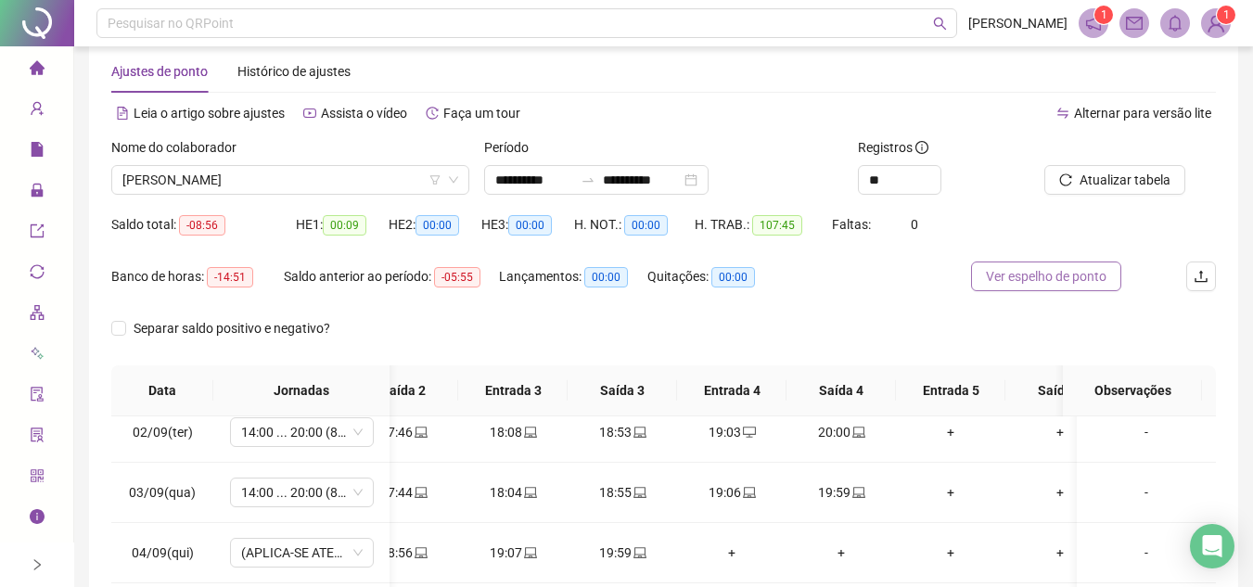
click at [1047, 278] on span "Ver espelho de ponto" at bounding box center [1046, 276] width 121 height 20
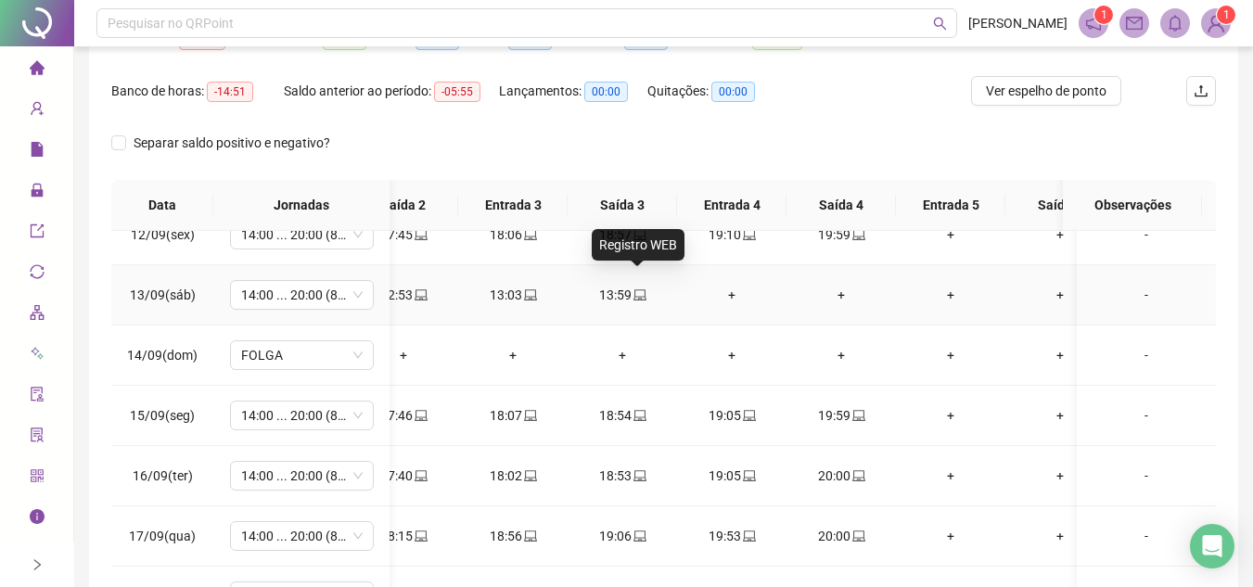
click at [640, 289] on icon "laptop" at bounding box center [640, 295] width 13 height 13
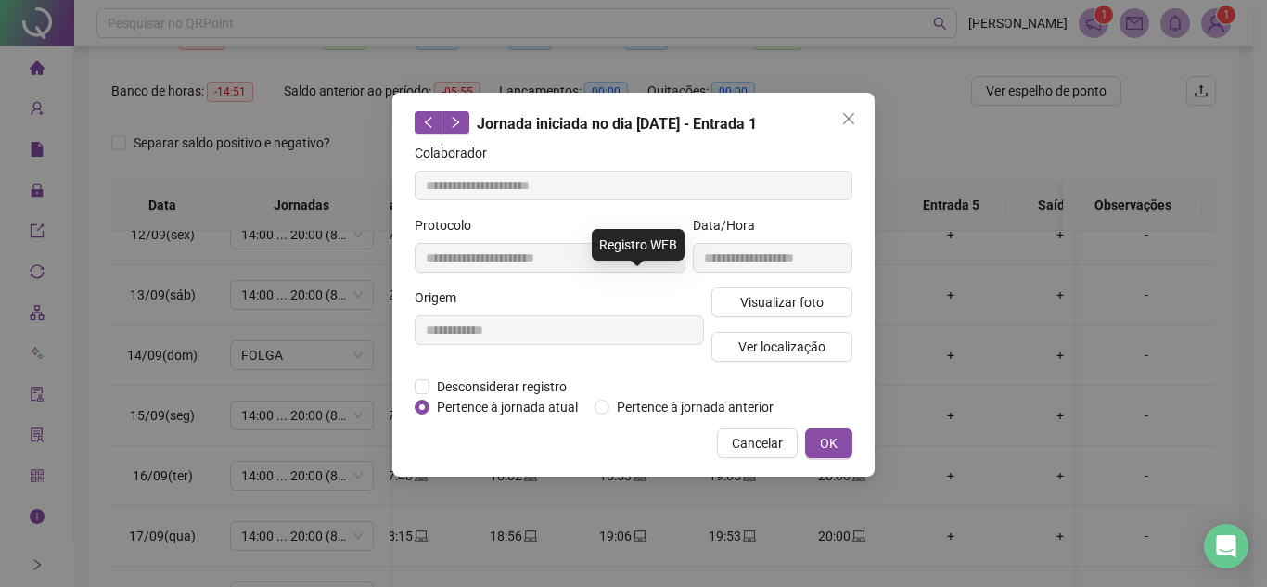
type input "**********"
click at [808, 302] on span "Visualizar foto" at bounding box center [781, 302] width 83 height 20
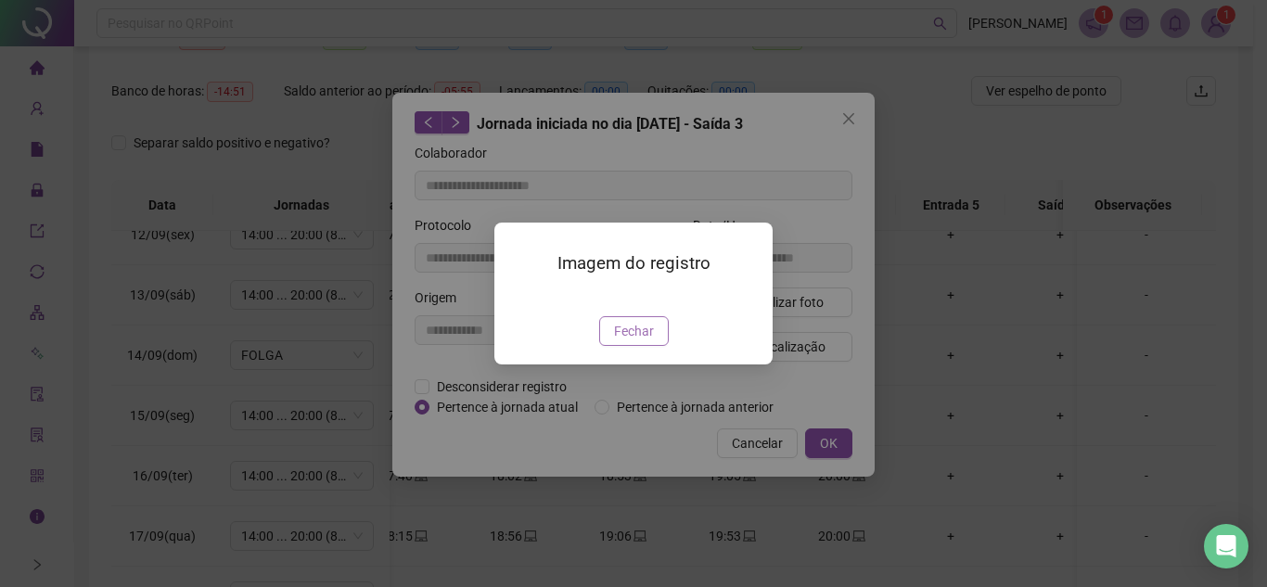
click at [630, 341] on span "Fechar" at bounding box center [634, 331] width 40 height 20
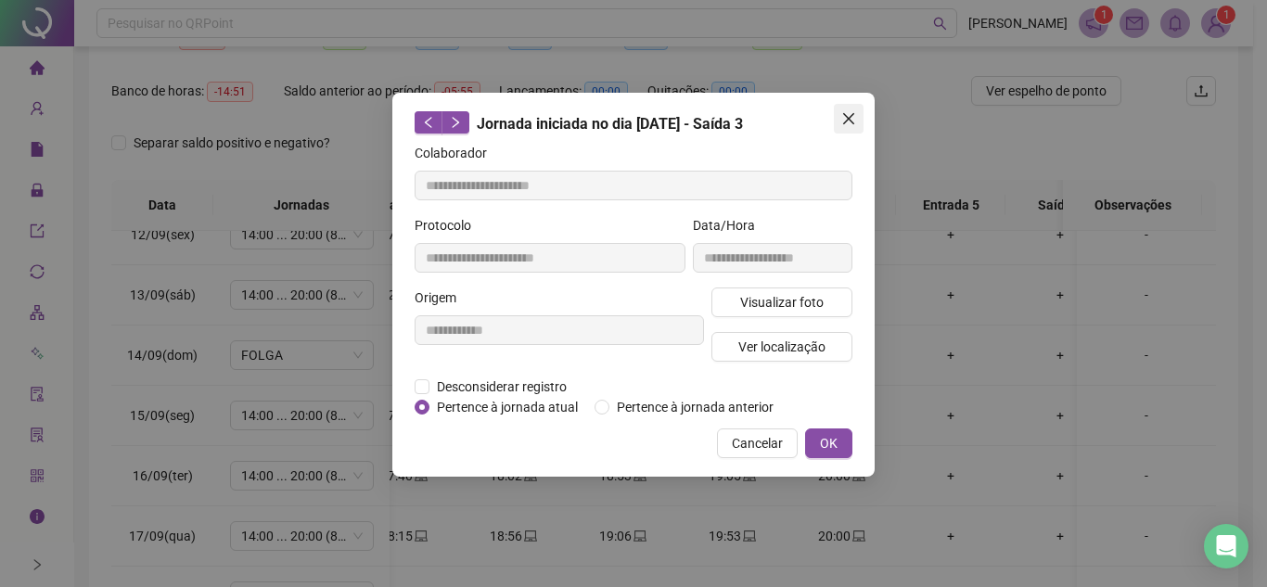
click at [842, 121] on icon "close" at bounding box center [848, 118] width 15 height 15
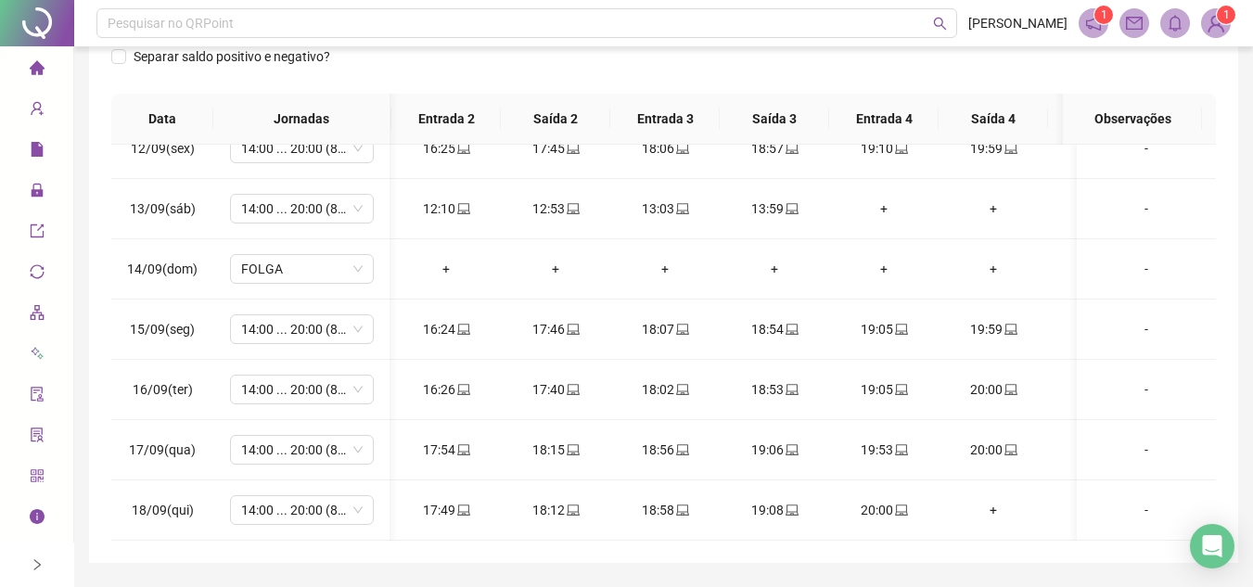
scroll to position [0, 220]
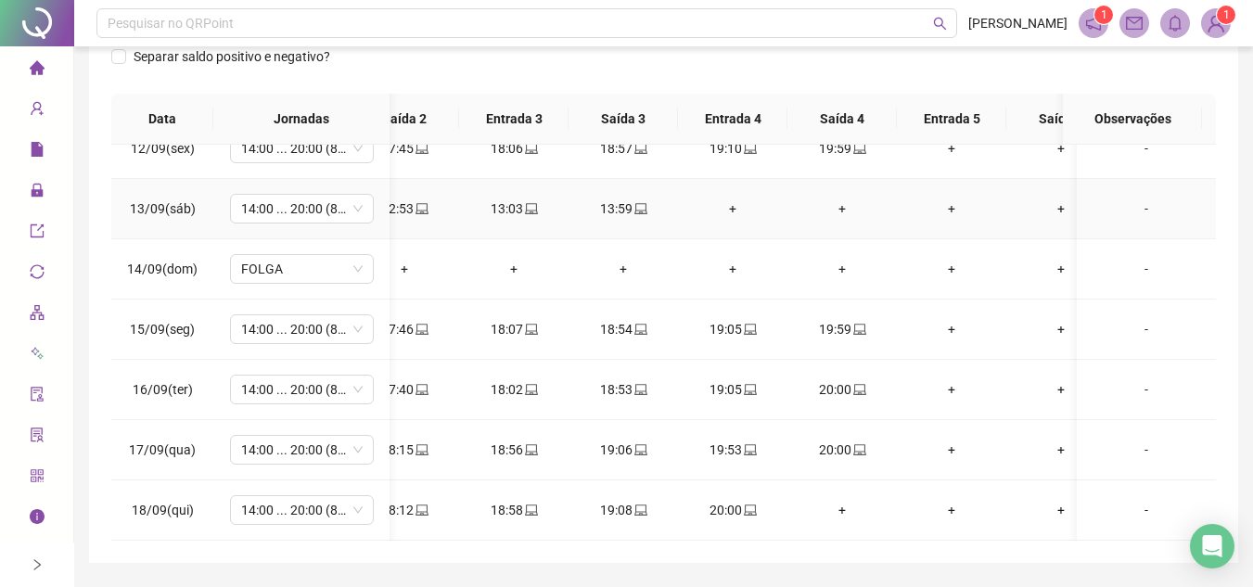
click at [741, 179] on td "+" at bounding box center [732, 209] width 109 height 60
click at [731, 199] on div "+" at bounding box center [733, 209] width 80 height 20
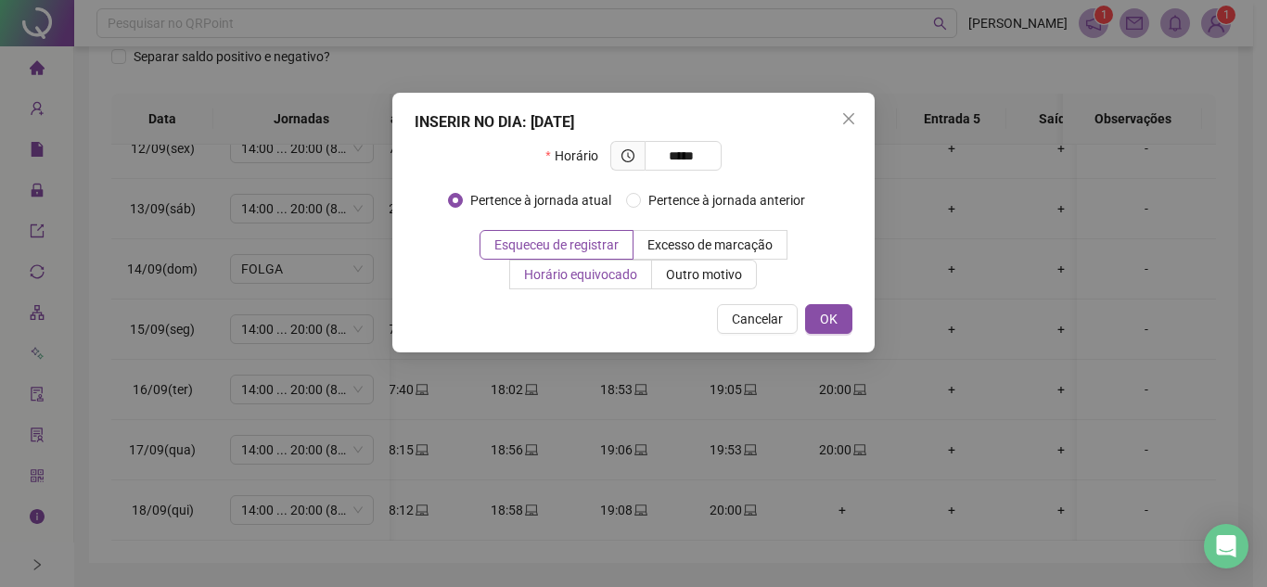
type input "*****"
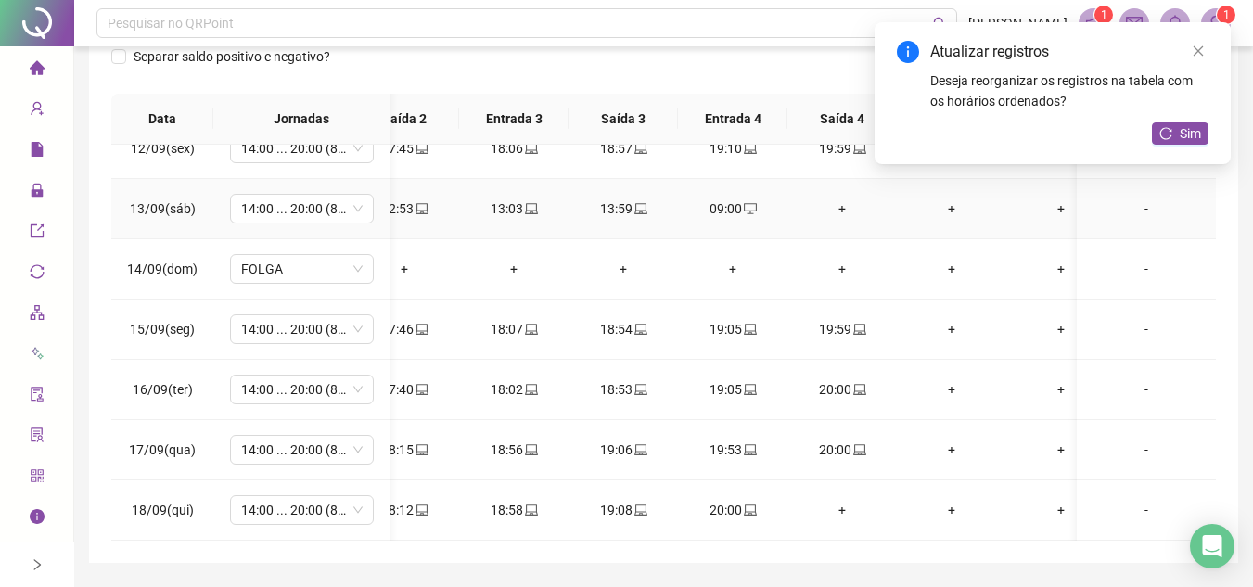
click at [841, 202] on div "+" at bounding box center [842, 209] width 80 height 20
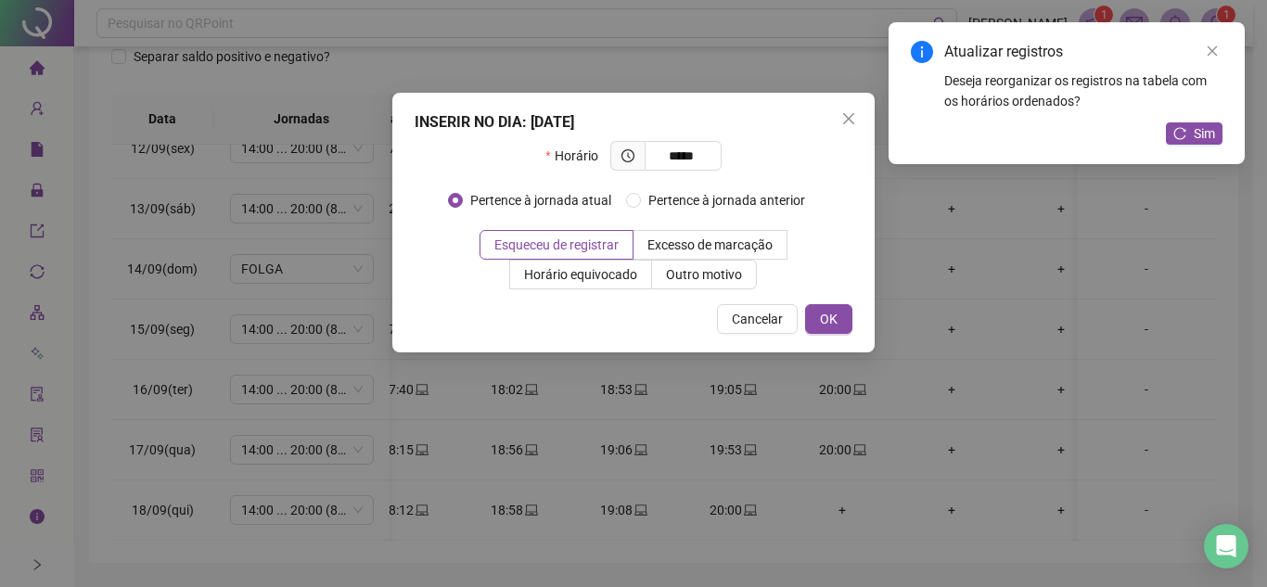
type input "*****"
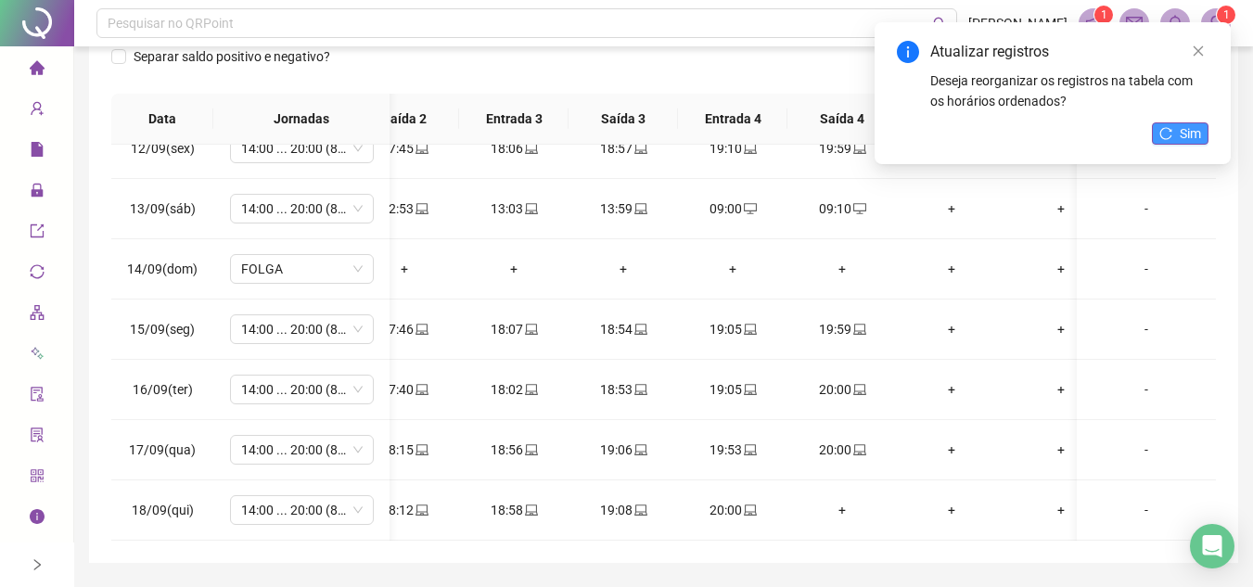
click at [1198, 134] on span "Sim" at bounding box center [1190, 133] width 21 height 20
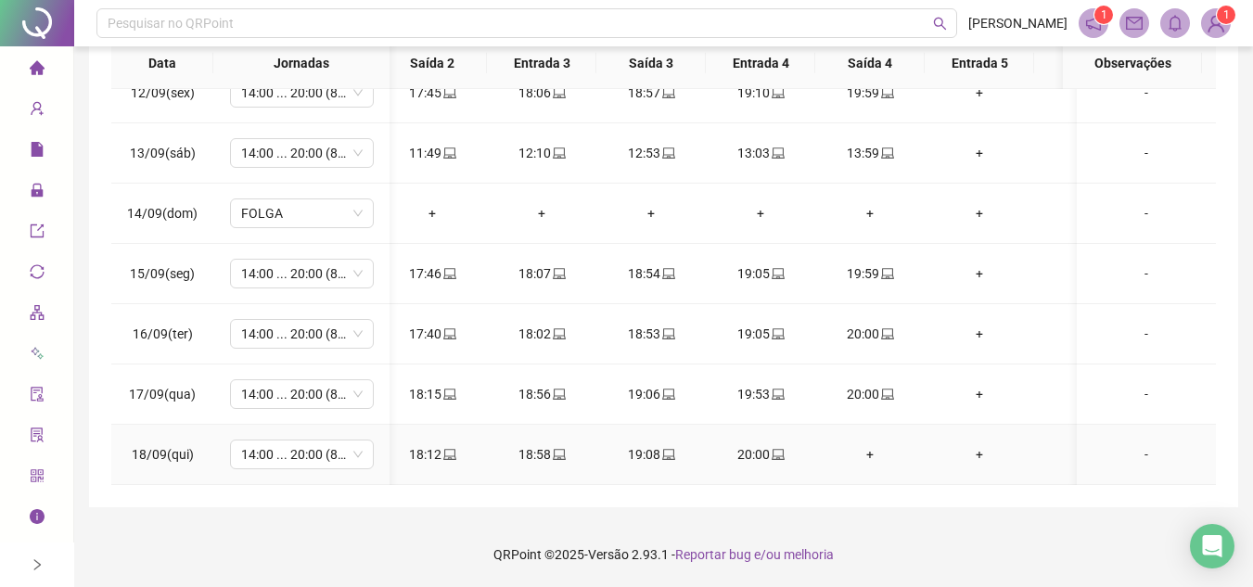
click at [879, 444] on div "+" at bounding box center [870, 454] width 80 height 20
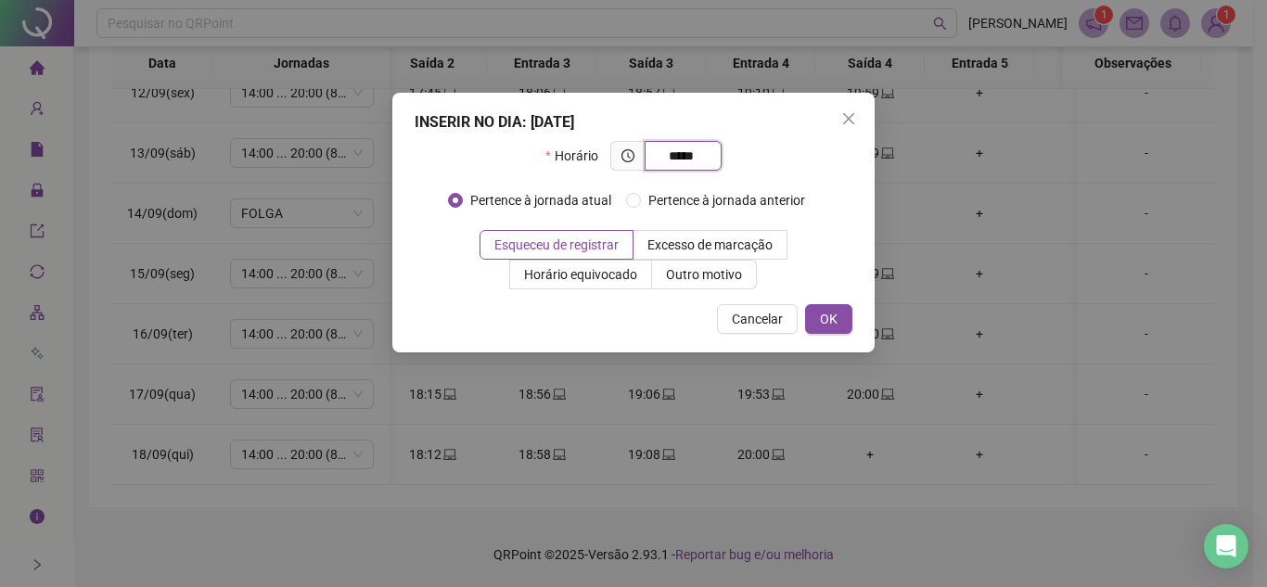
type input "*****"
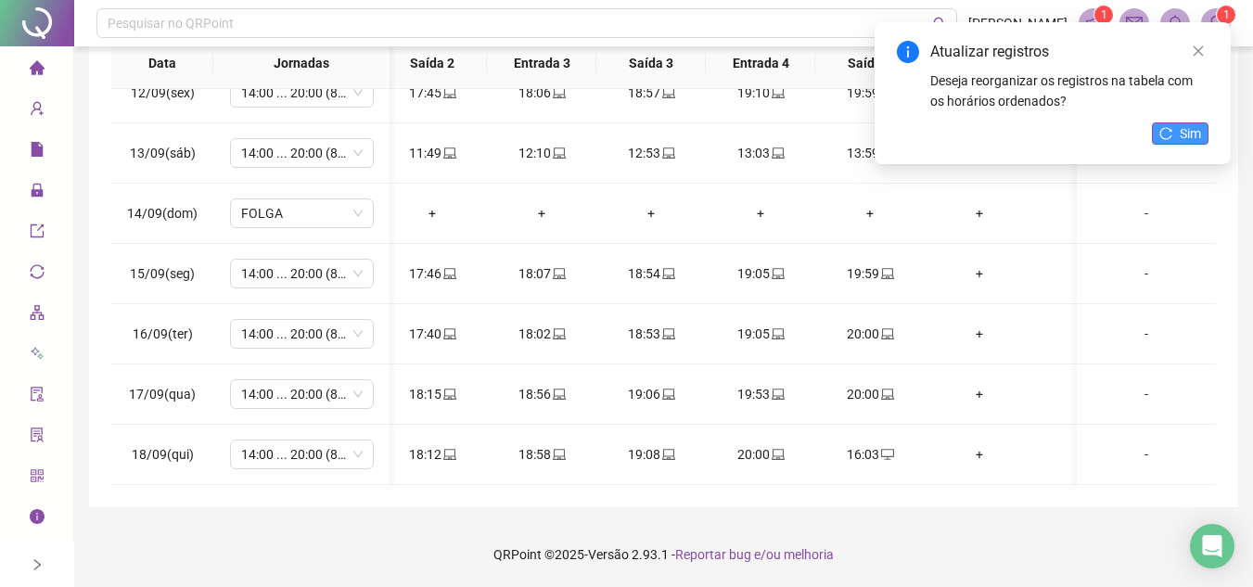
click at [1182, 130] on span "Sim" at bounding box center [1190, 133] width 21 height 20
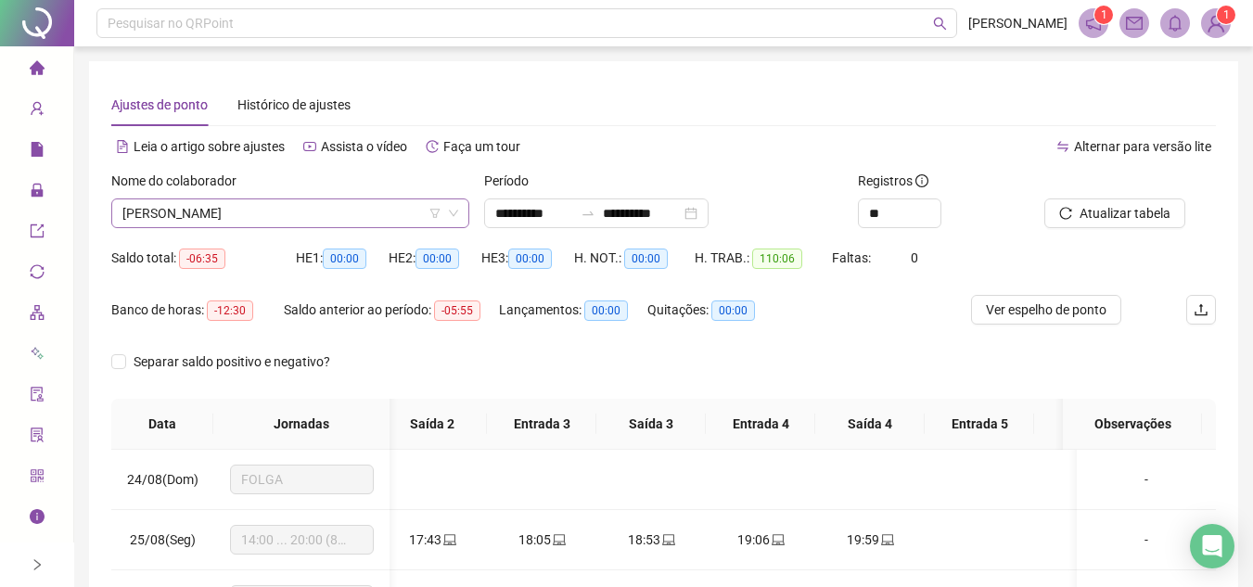
click at [313, 213] on span "CLEIDE PEREIRA DA CRUZ" at bounding box center [290, 213] width 336 height 28
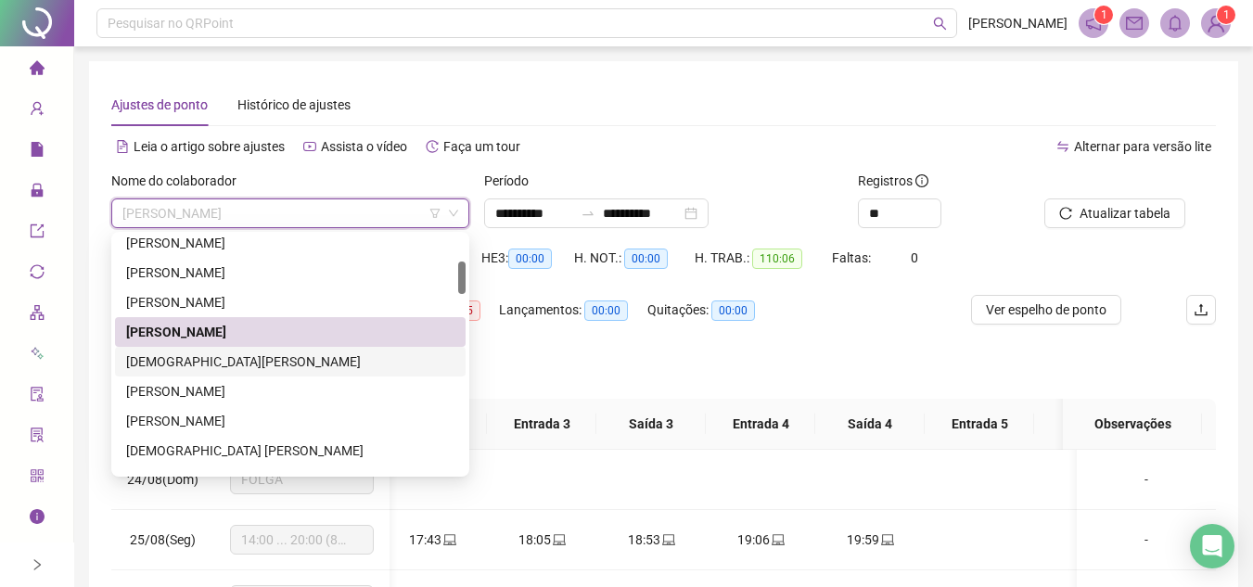
click at [268, 352] on div "CRISTIANE MARIA FERREIRA DE ASSIS SILVA LIMA" at bounding box center [290, 362] width 328 height 20
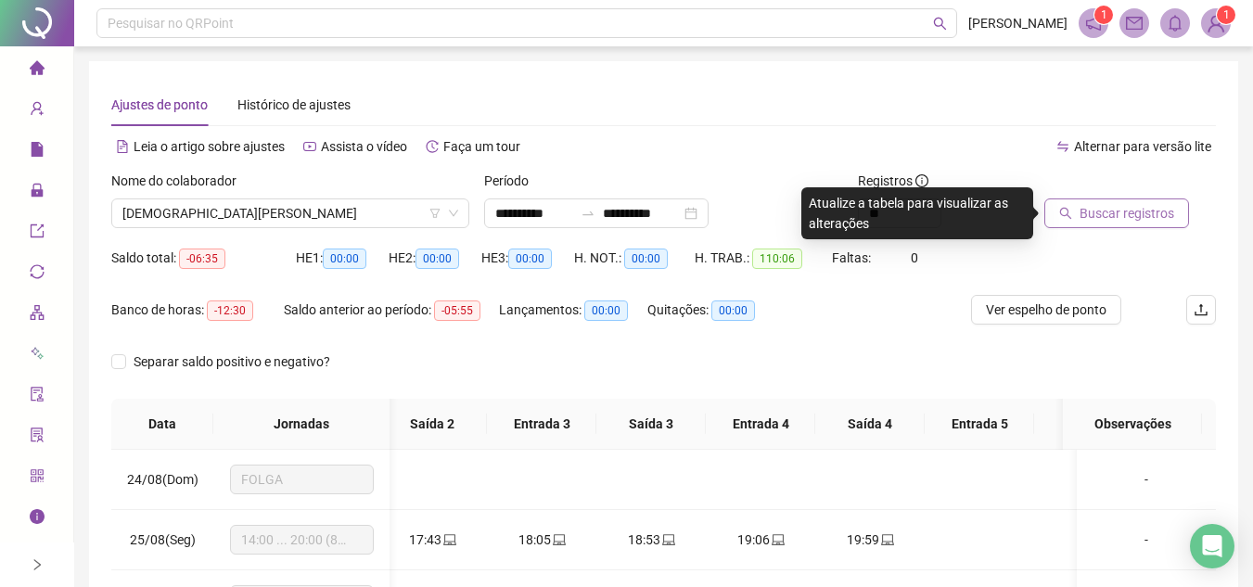
click at [1125, 210] on span "Buscar registros" at bounding box center [1127, 213] width 95 height 20
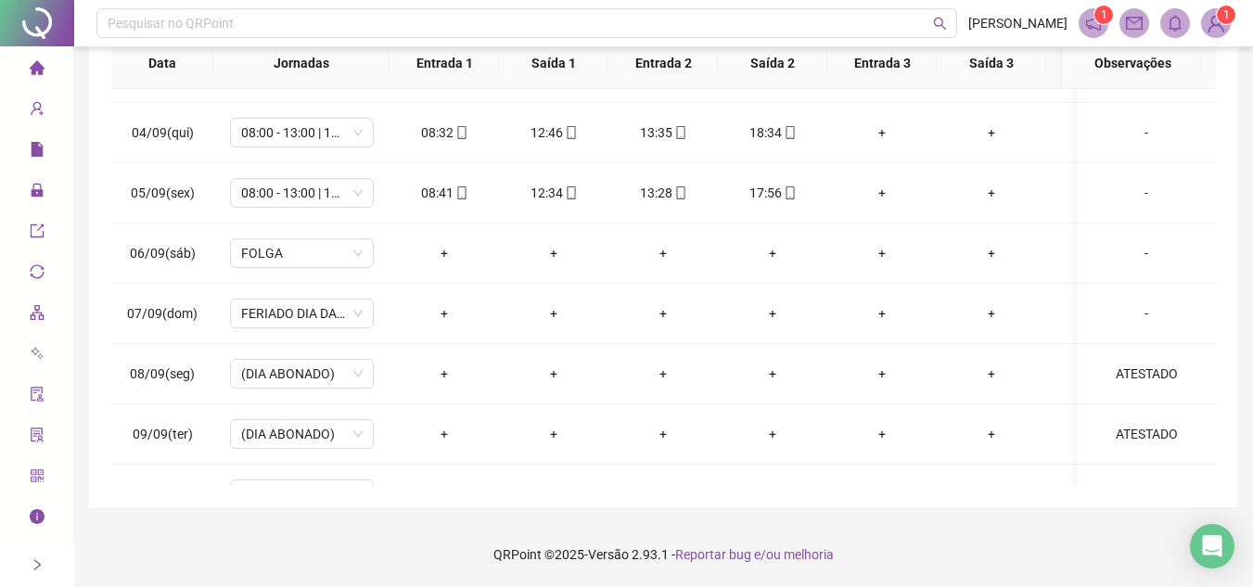
scroll to position [138, 0]
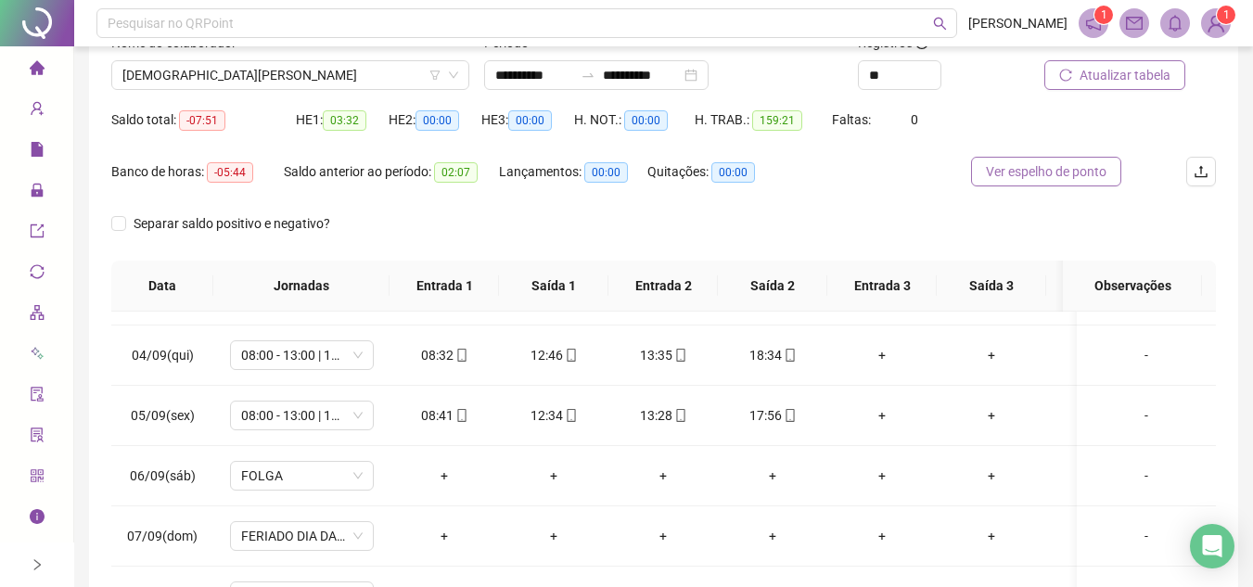
click at [1096, 161] on span "Ver espelho de ponto" at bounding box center [1046, 171] width 121 height 20
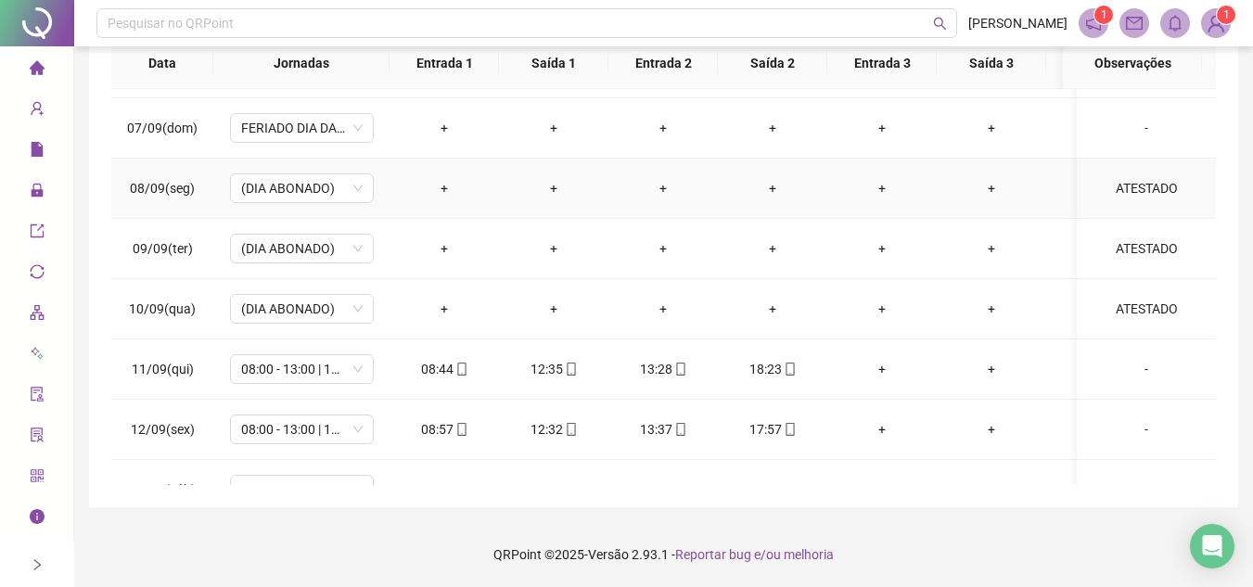
scroll to position [928, 0]
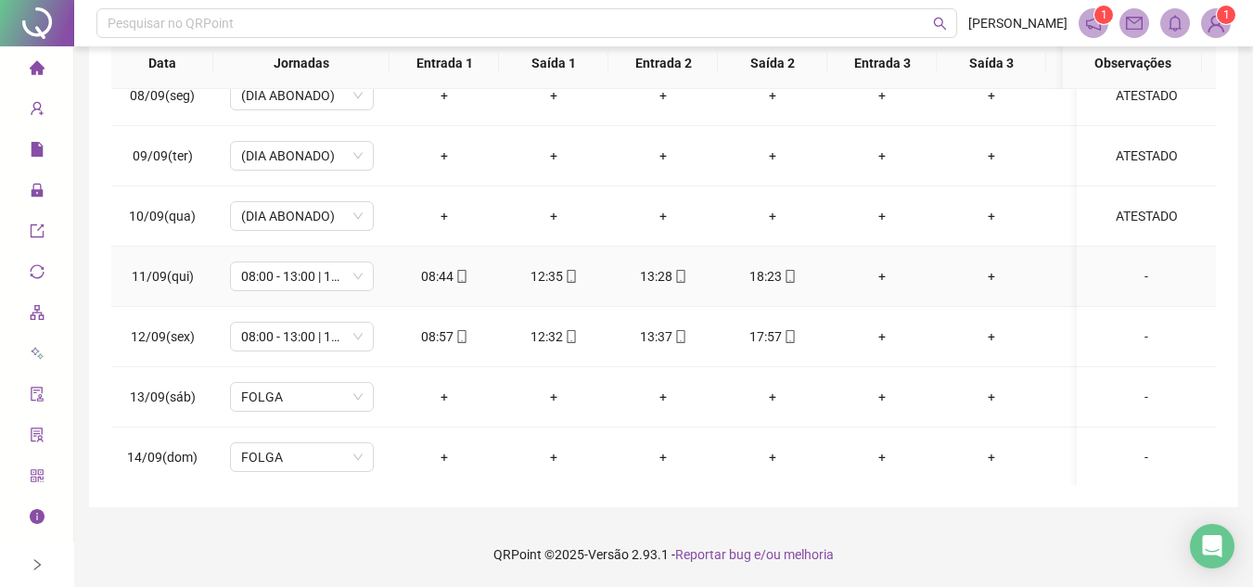
click at [793, 277] on icon "mobile" at bounding box center [790, 276] width 8 height 13
type input "**********"
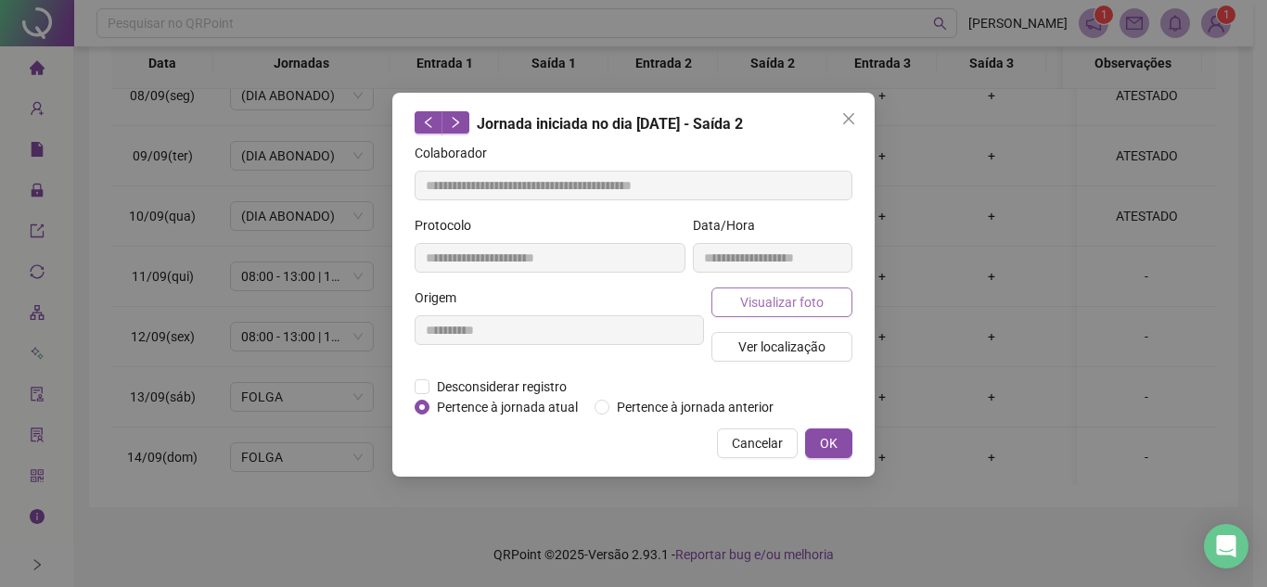
click at [776, 292] on span "Visualizar foto" at bounding box center [781, 302] width 83 height 20
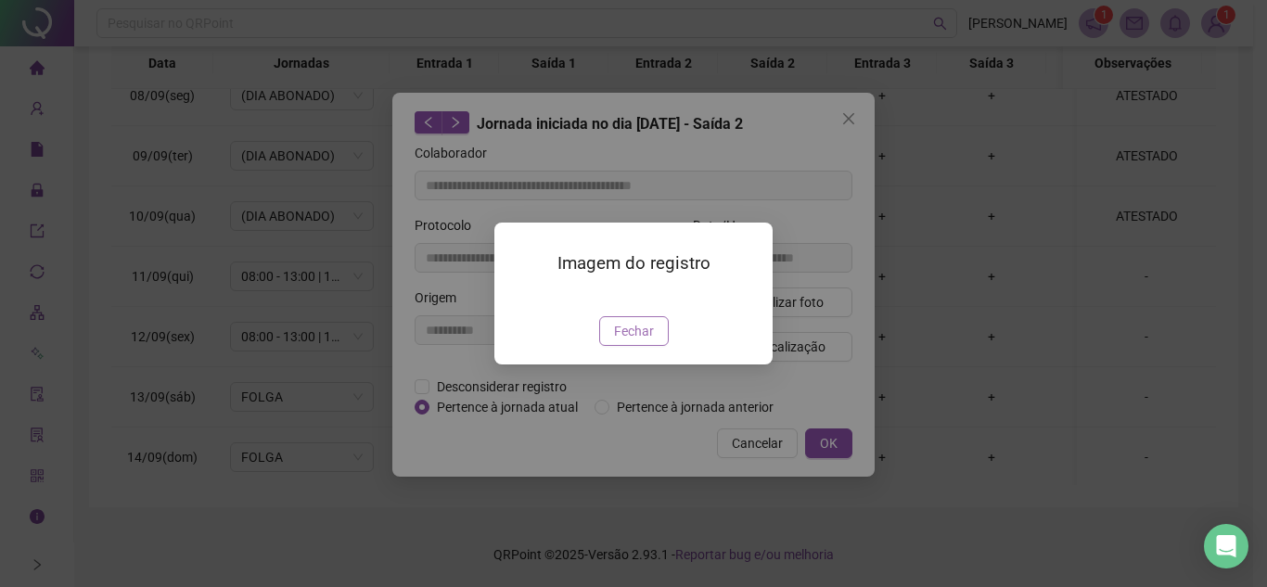
click at [626, 341] on span "Fechar" at bounding box center [634, 331] width 40 height 20
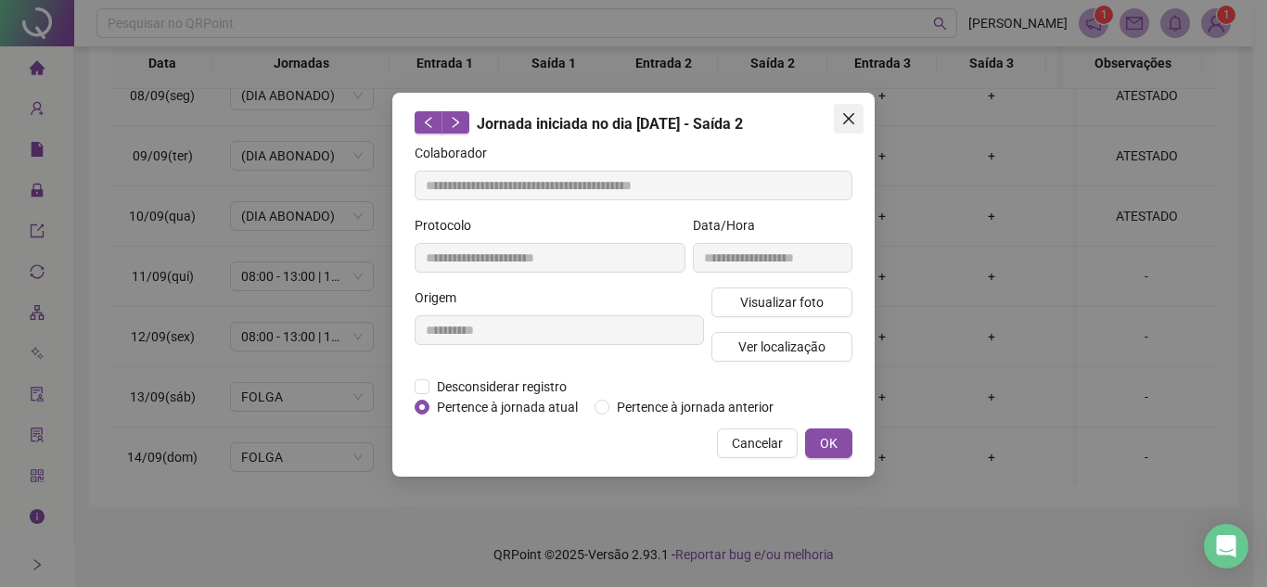
click at [845, 116] on icon "close" at bounding box center [848, 118] width 11 height 11
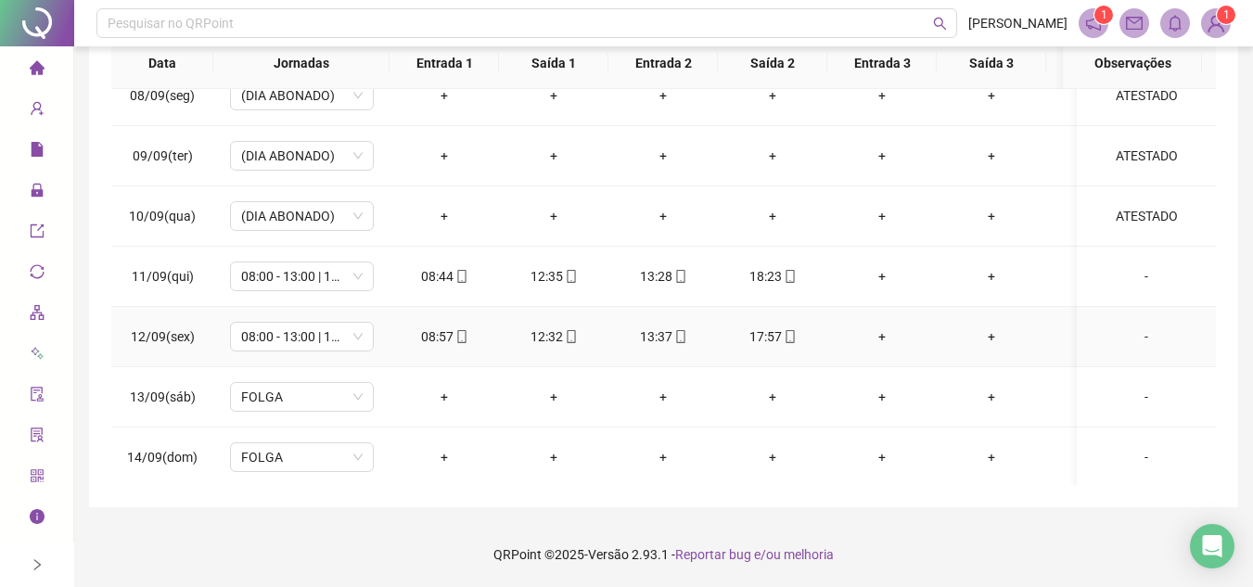
click at [573, 337] on icon "mobile" at bounding box center [571, 336] width 13 height 13
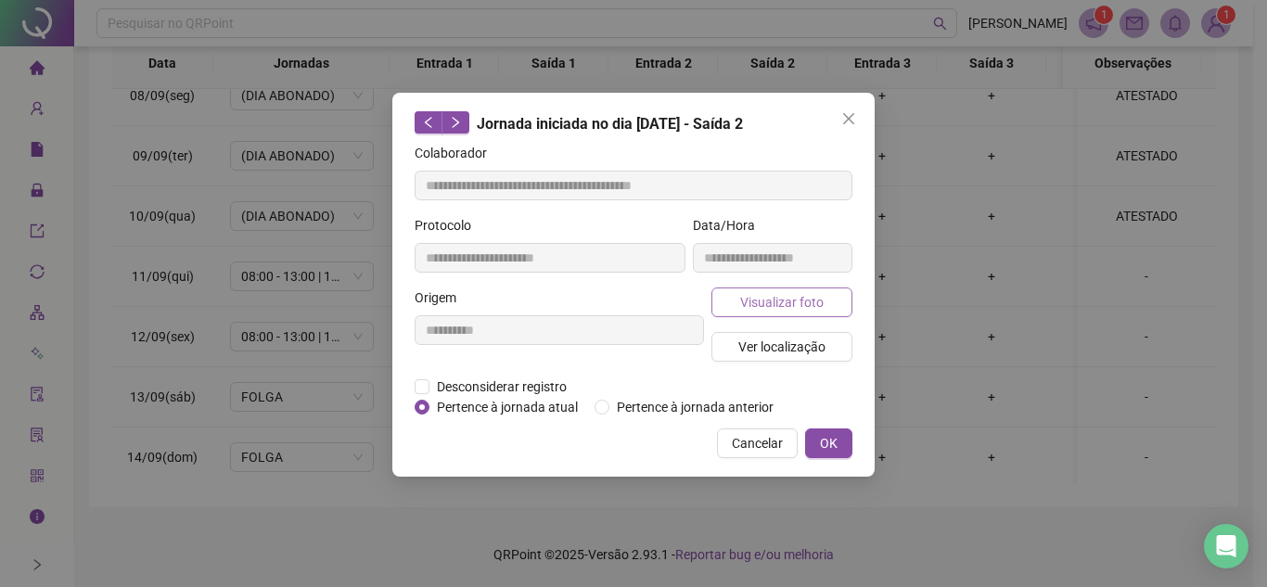
type input "**********"
click at [794, 304] on span "Visualizar foto" at bounding box center [781, 302] width 83 height 20
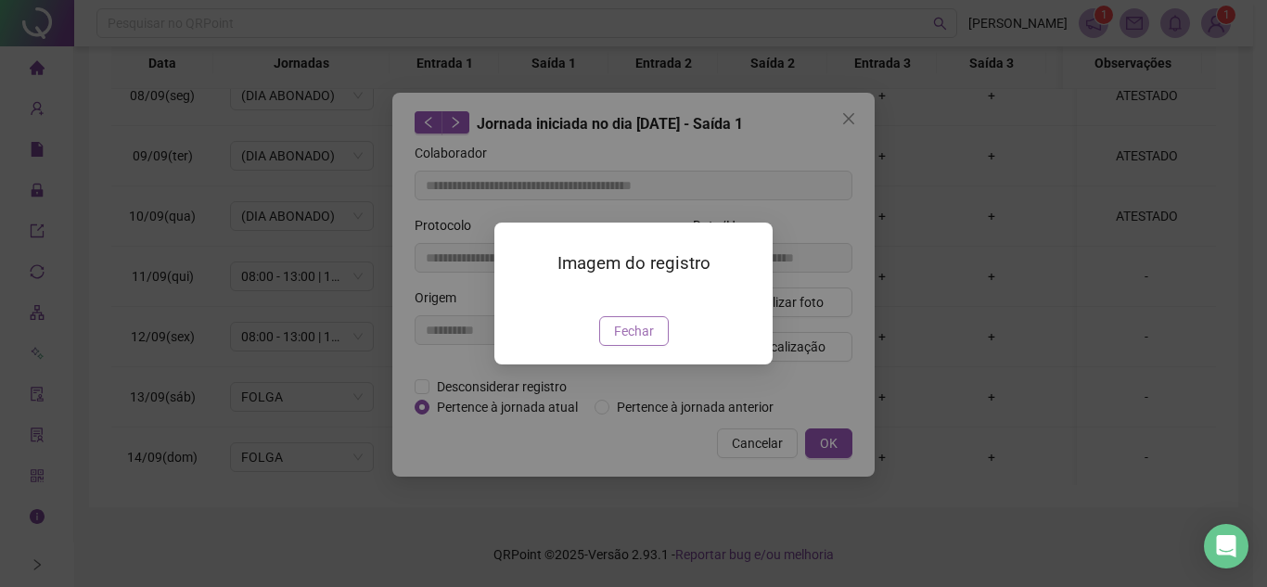
click at [647, 341] on span "Fechar" at bounding box center [634, 331] width 40 height 20
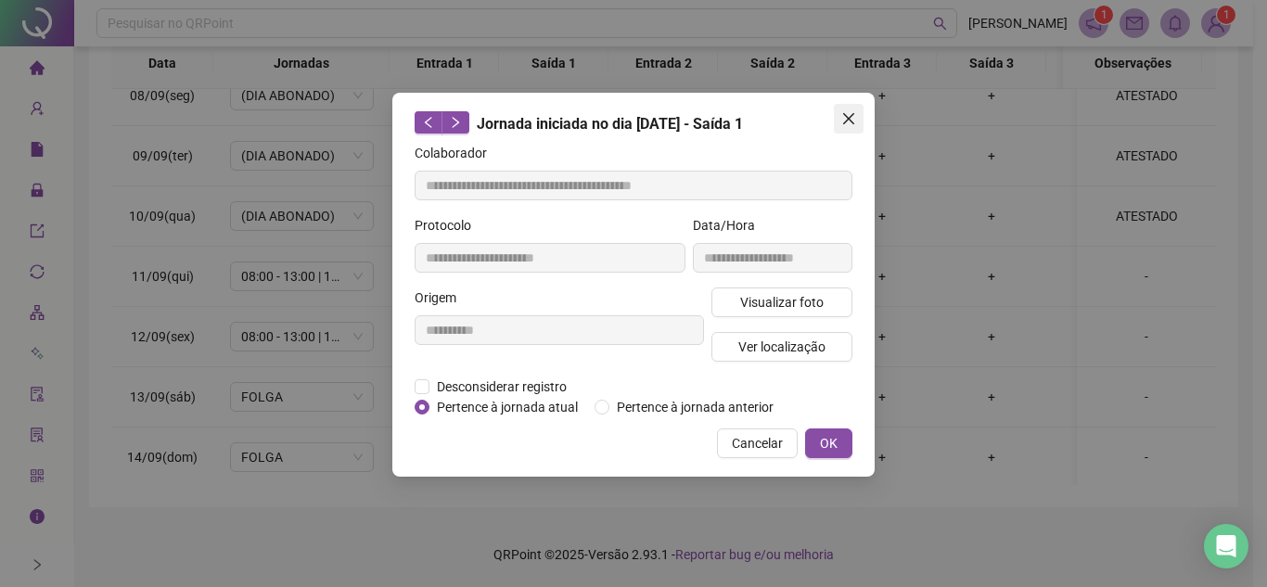
click at [853, 110] on button "Close" at bounding box center [849, 119] width 30 height 30
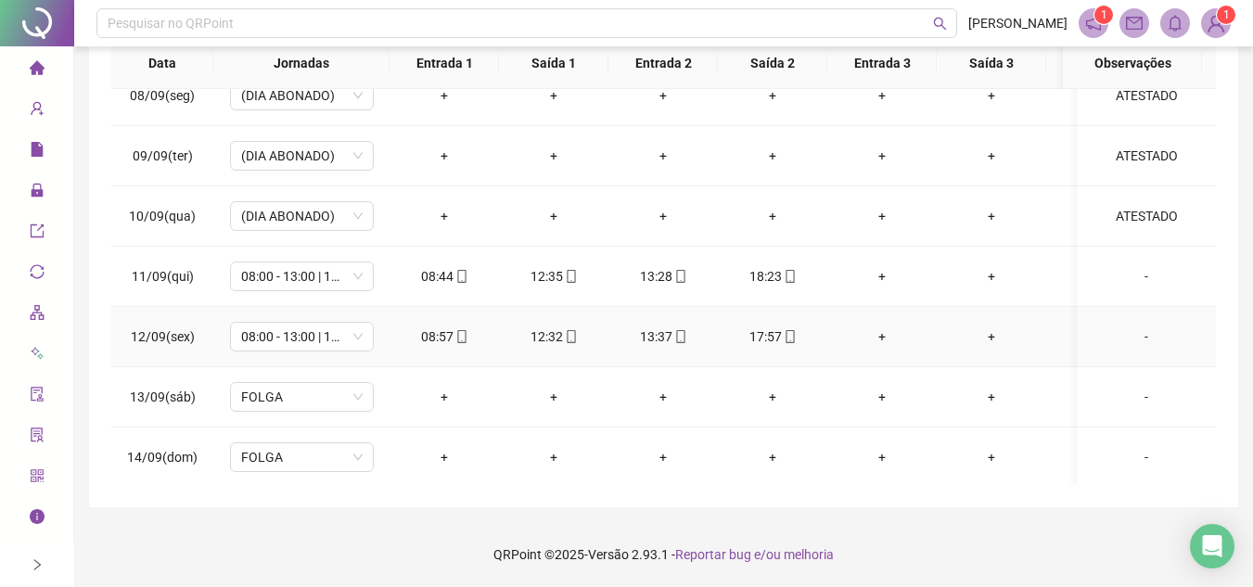
click at [673, 344] on span at bounding box center [680, 336] width 15 height 15
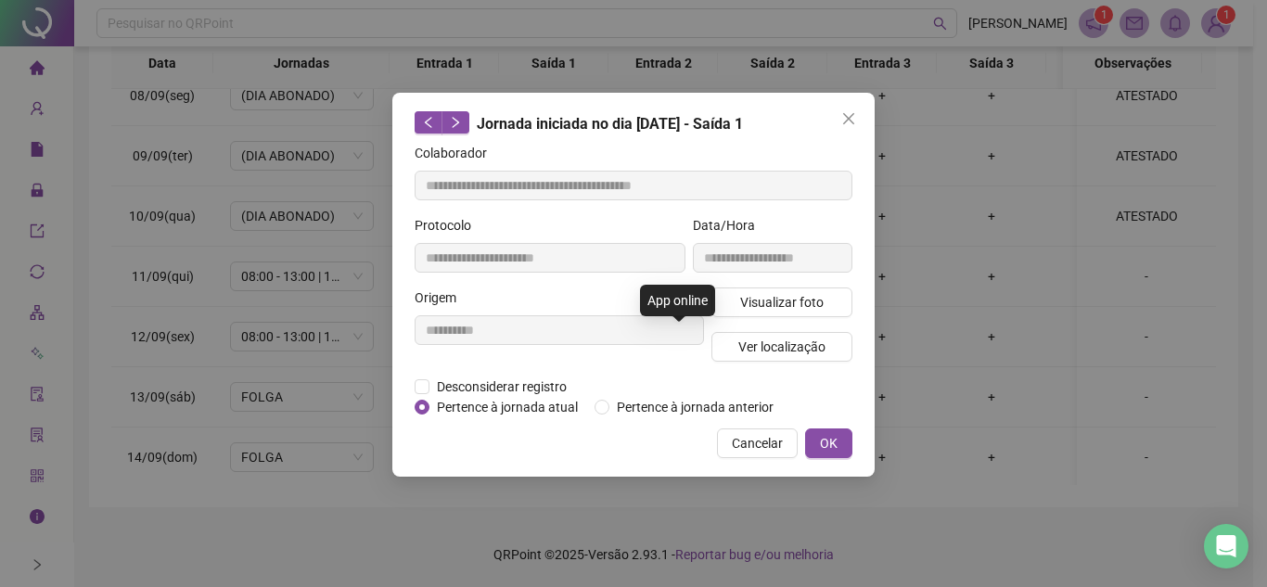
type input "**********"
click at [801, 305] on span "Visualizar foto" at bounding box center [781, 302] width 83 height 20
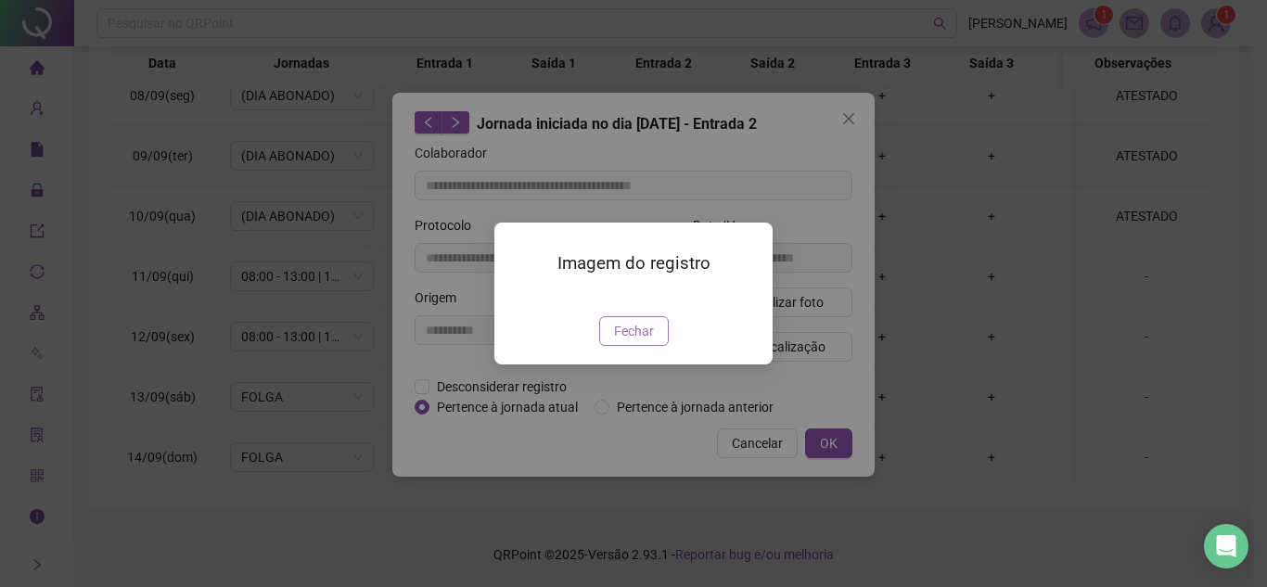
click at [625, 341] on span "Fechar" at bounding box center [634, 331] width 40 height 20
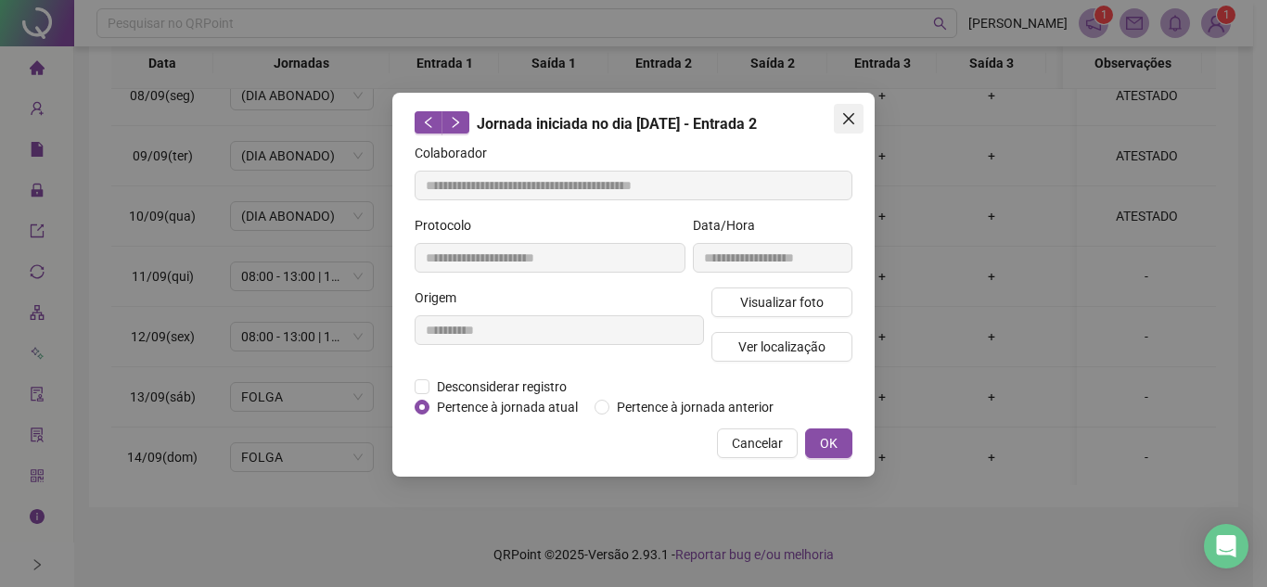
click at [842, 118] on icon "close" at bounding box center [848, 118] width 15 height 15
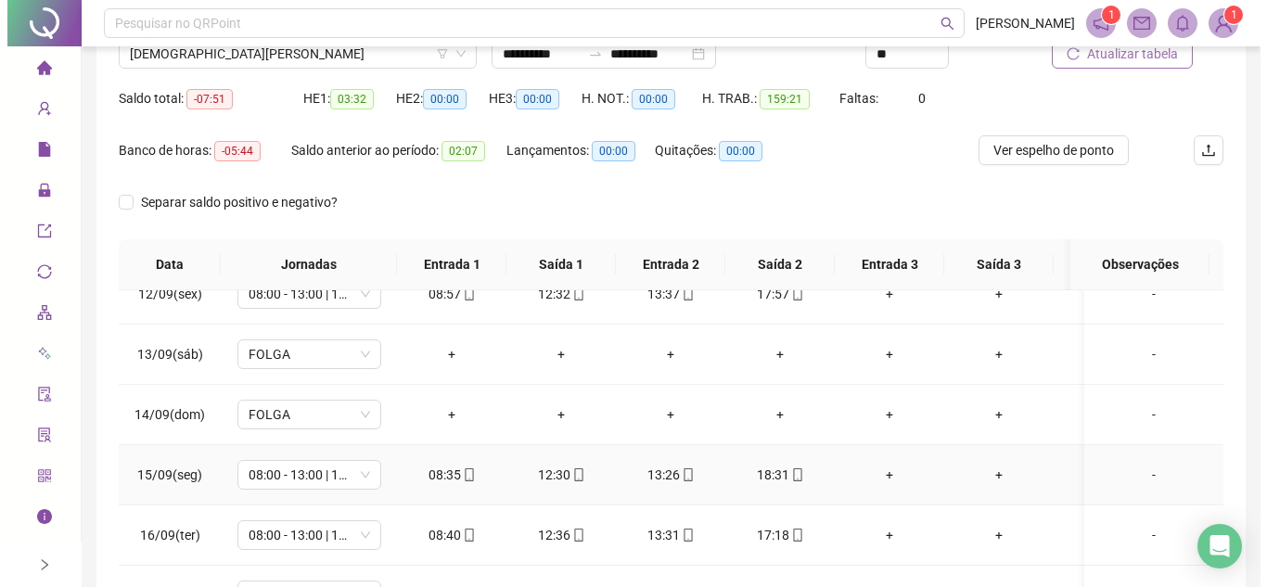
scroll to position [361, 0]
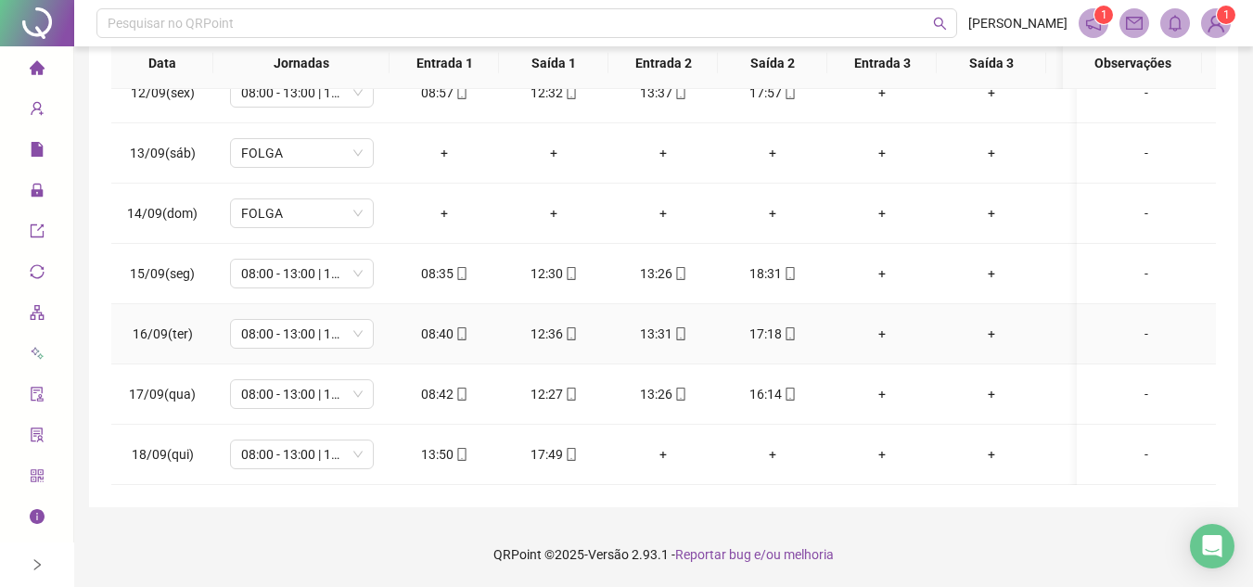
click at [1130, 324] on div "-" at bounding box center [1146, 334] width 109 height 20
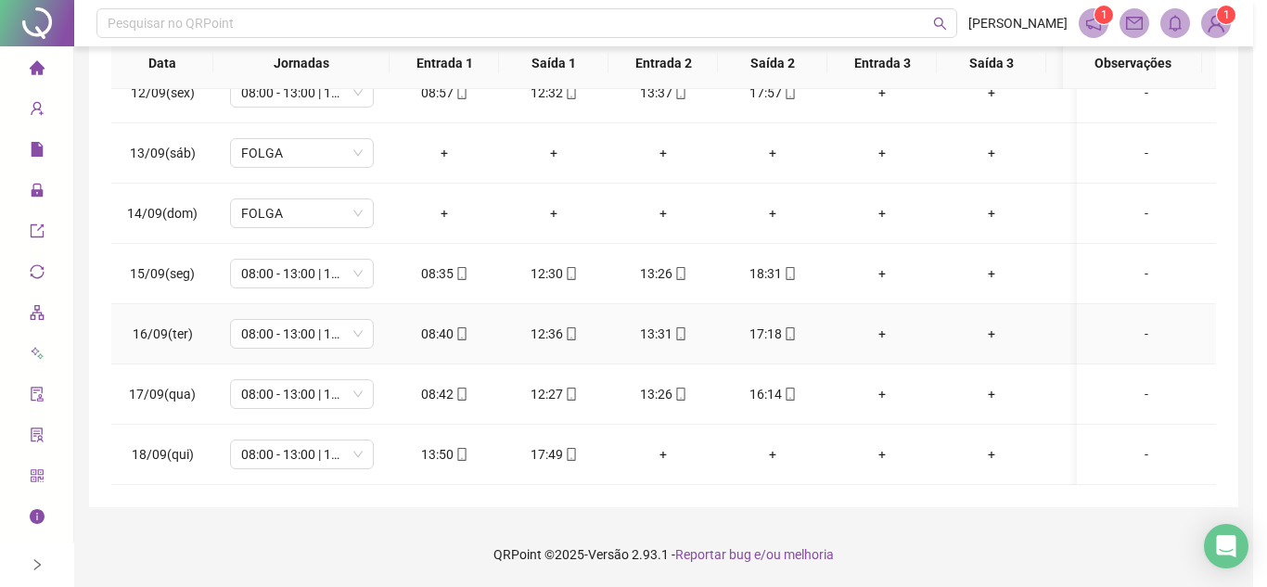
type input "*****"
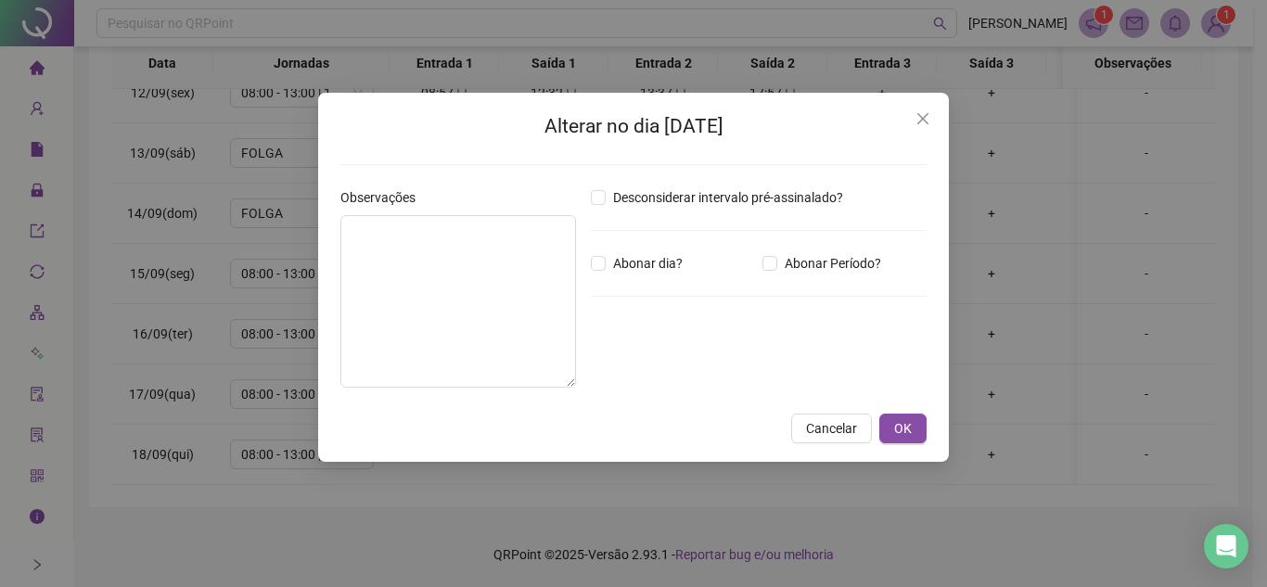
click at [758, 258] on div "Abonar dia?" at bounding box center [673, 263] width 172 height 20
click at [641, 368] on input "*****" at bounding box center [639, 365] width 74 height 22
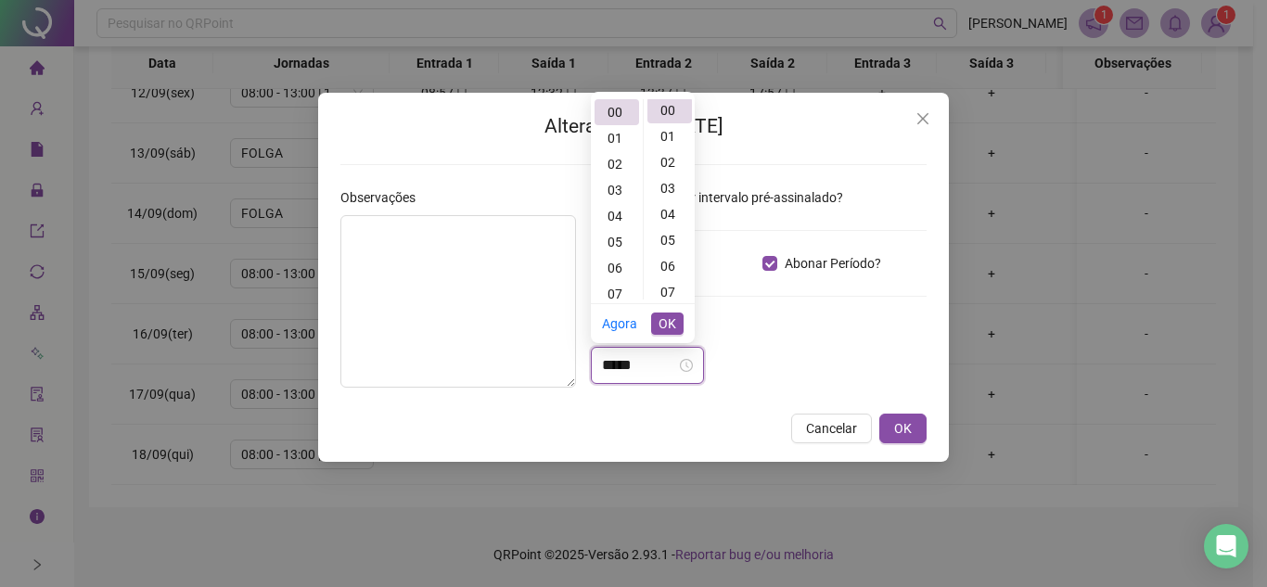
scroll to position [0, 0]
click at [612, 136] on div "01" at bounding box center [617, 138] width 45 height 26
click at [673, 234] on div "05" at bounding box center [670, 242] width 45 height 26
type input "*****"
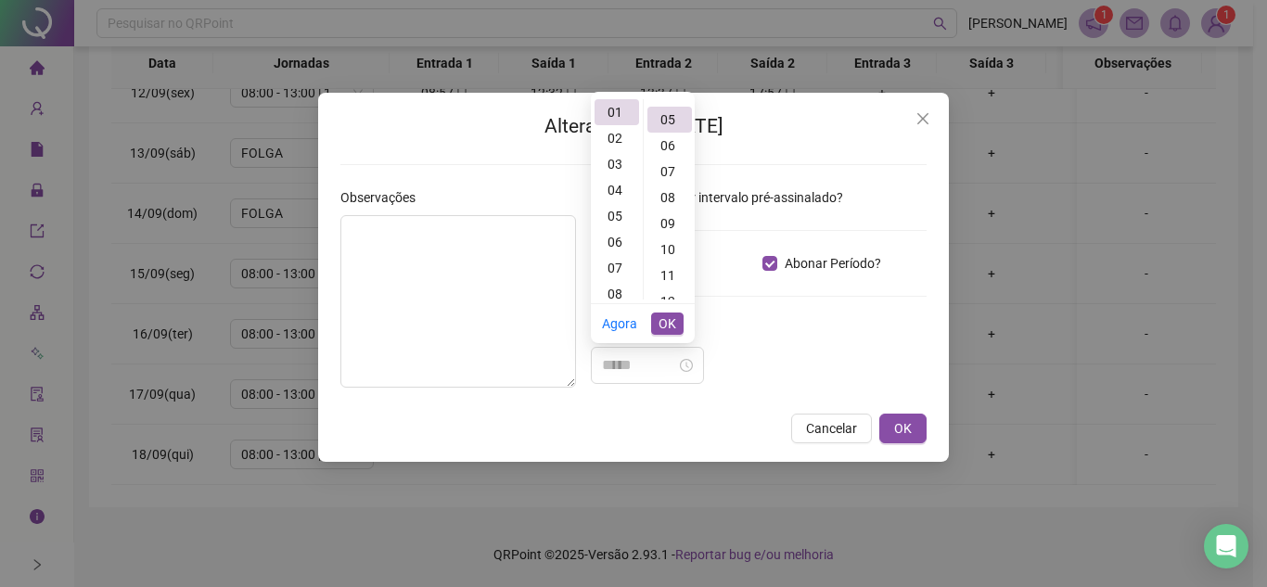
scroll to position [130, 0]
click at [673, 323] on span "OK" at bounding box center [668, 324] width 18 height 20
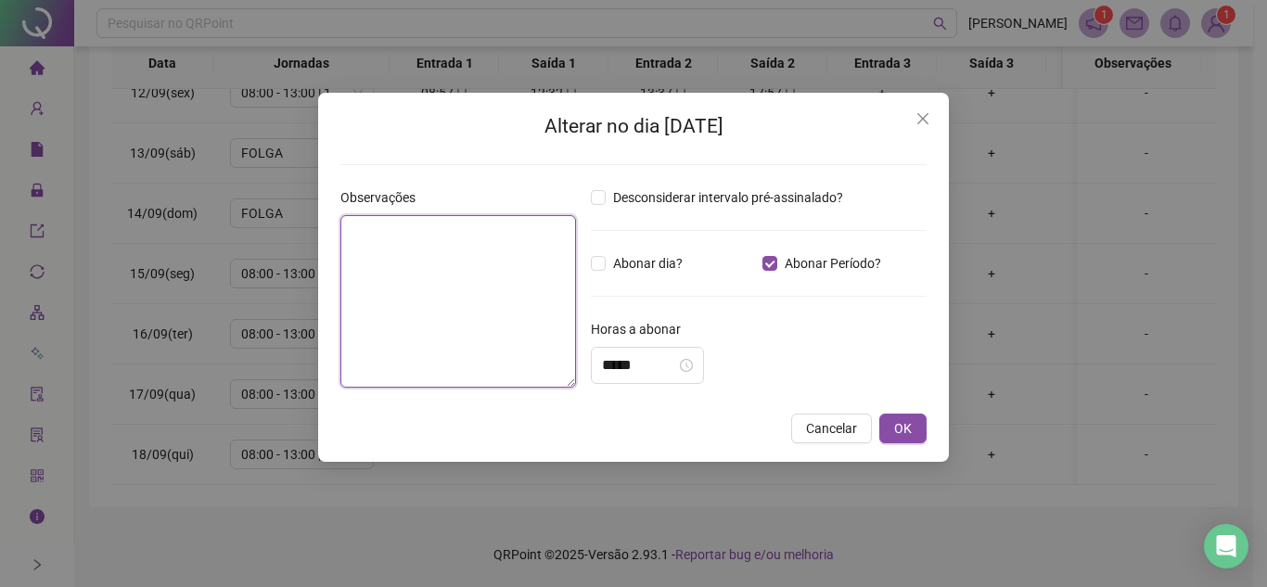
click at [507, 263] on textarea at bounding box center [458, 301] width 236 height 173
type textarea "**********"
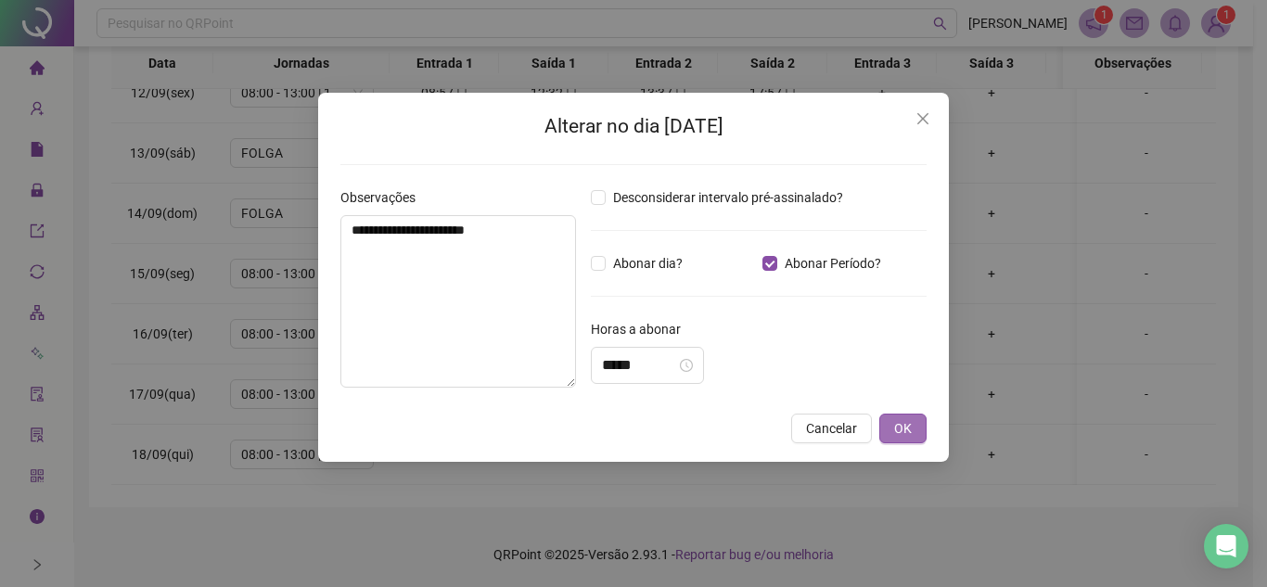
click at [908, 432] on span "OK" at bounding box center [903, 428] width 18 height 20
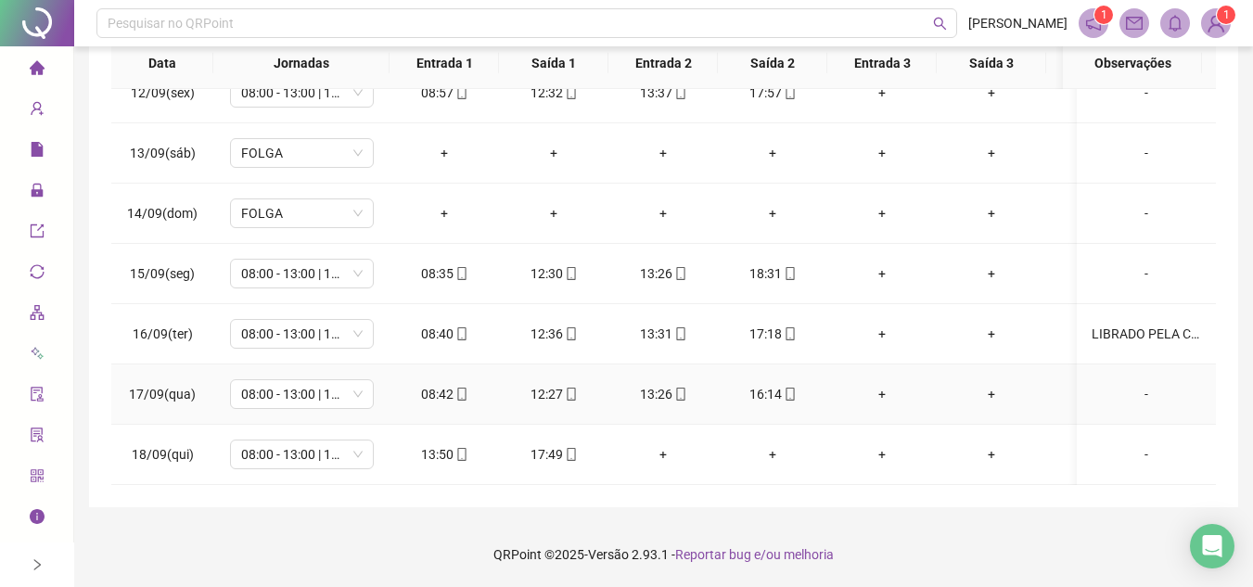
click at [1141, 384] on div "-" at bounding box center [1146, 394] width 109 height 20
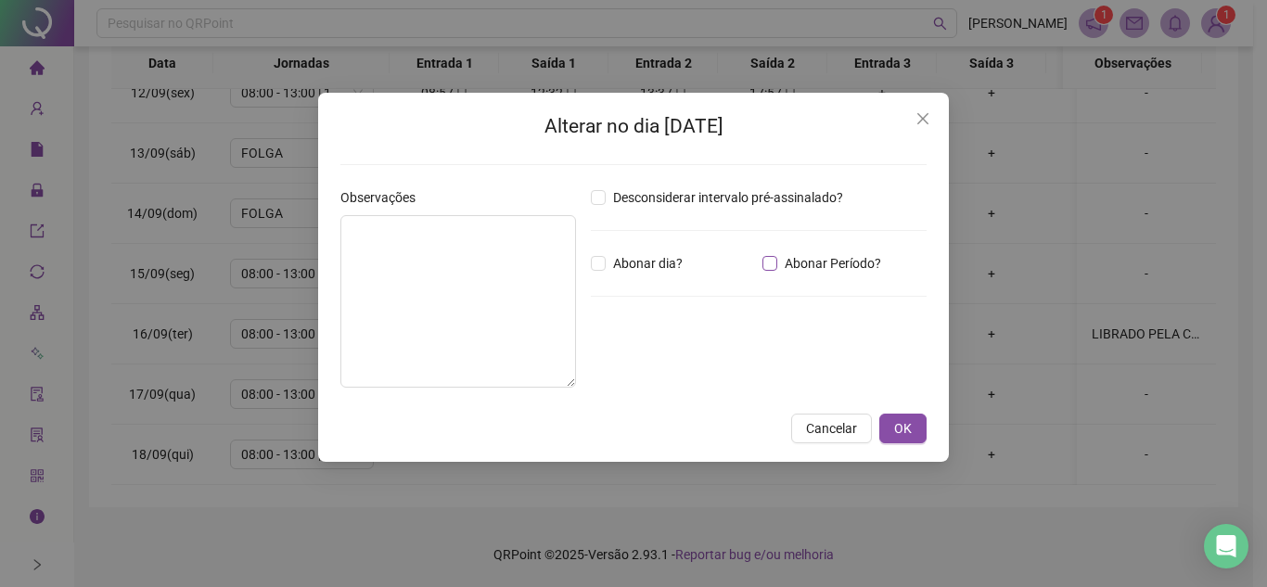
click at [778, 263] on span "Abonar Período?" at bounding box center [832, 263] width 111 height 20
click at [650, 358] on input "*****" at bounding box center [639, 365] width 74 height 22
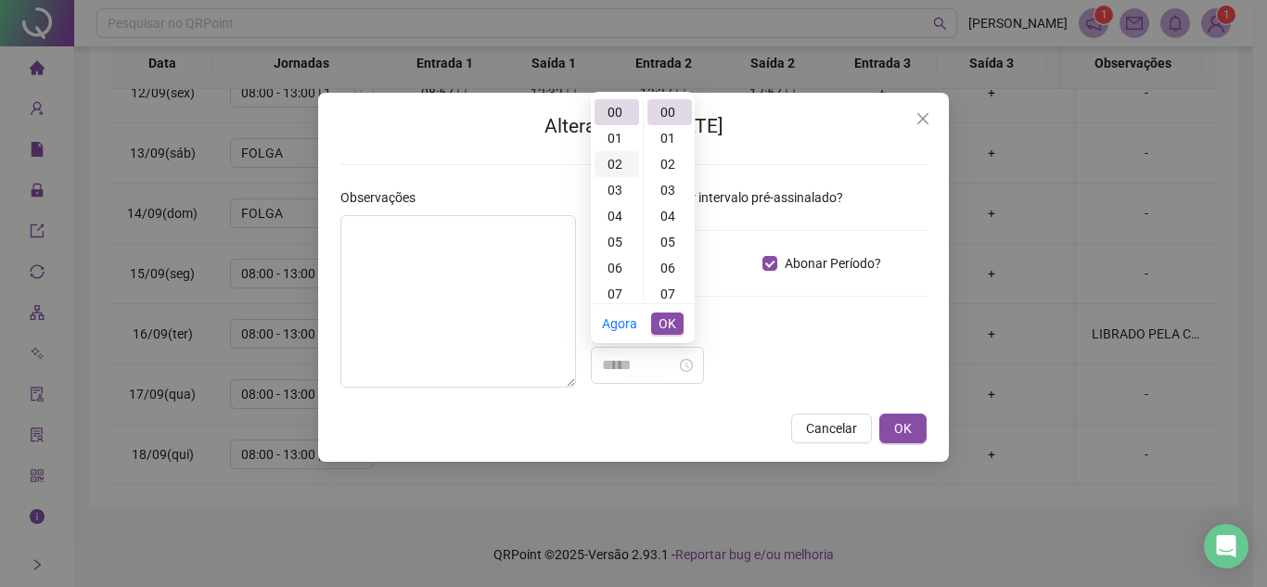
click at [618, 166] on div "02" at bounding box center [617, 164] width 45 height 26
click at [668, 228] on div "15" at bounding box center [670, 224] width 45 height 26
type input "*****"
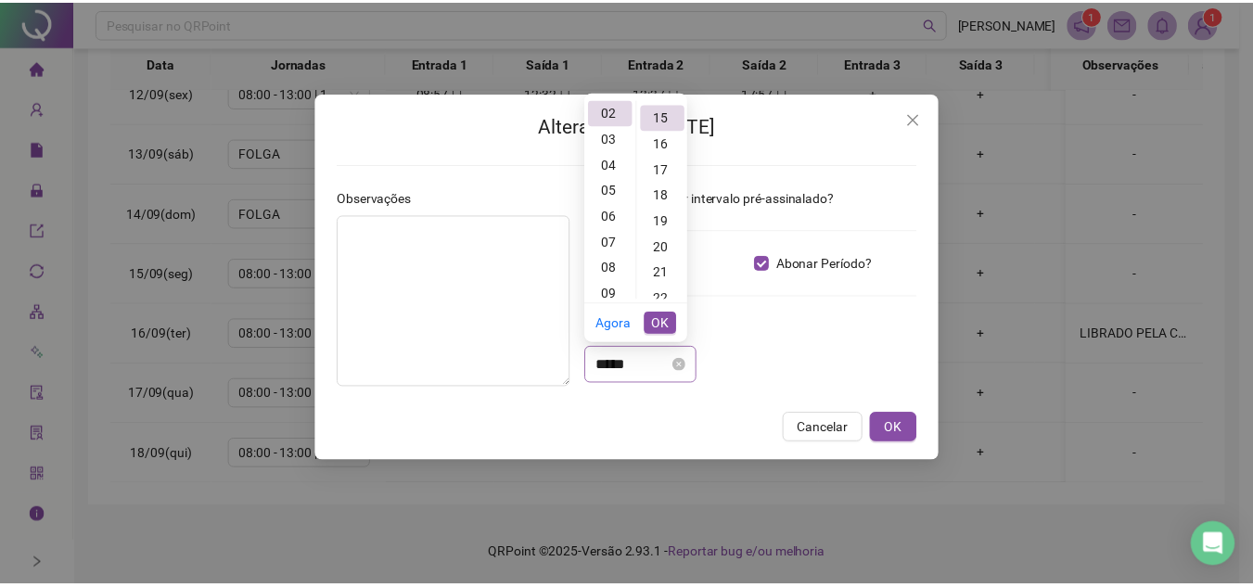
scroll to position [390, 0]
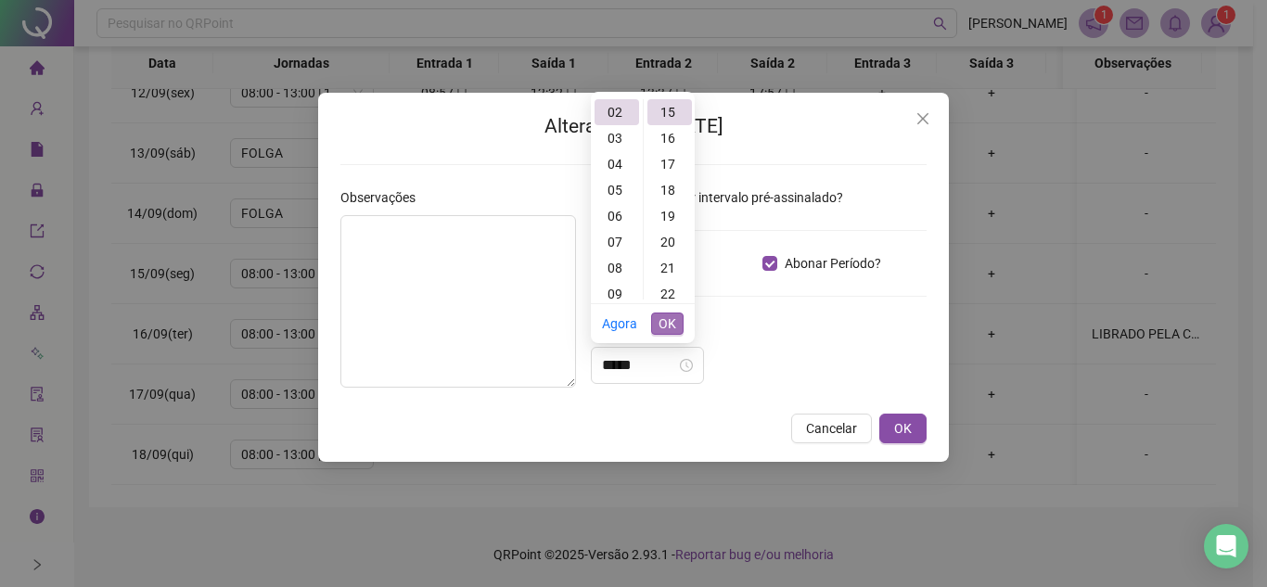
click at [677, 322] on button "OK" at bounding box center [667, 324] width 32 height 22
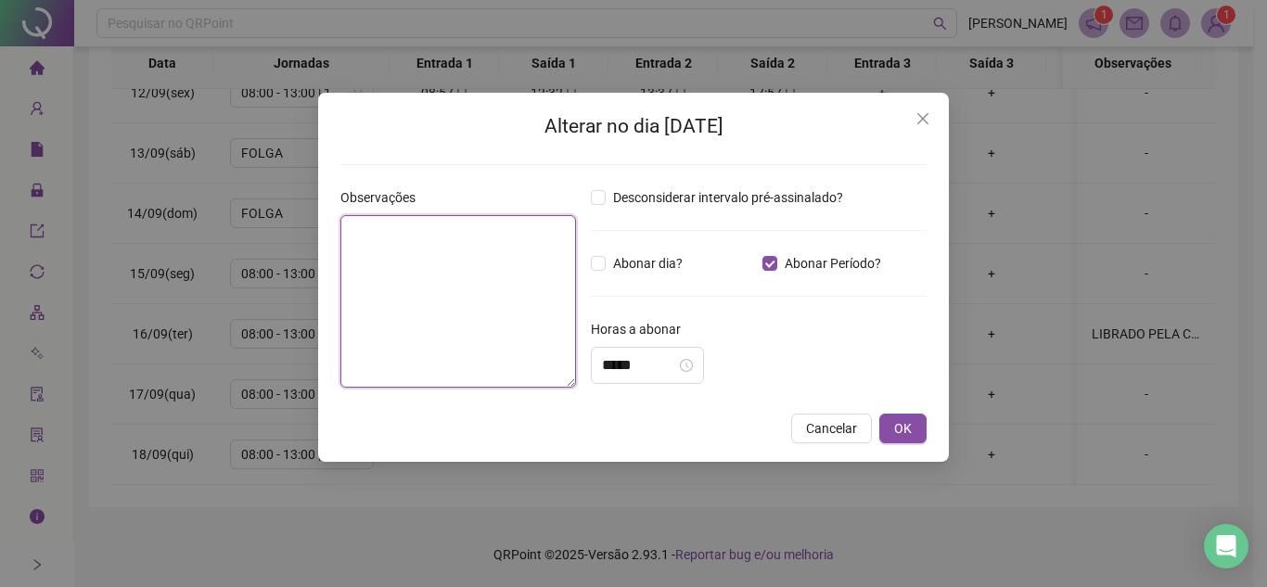
click at [456, 280] on textarea at bounding box center [458, 301] width 236 height 173
type textarea "**********"
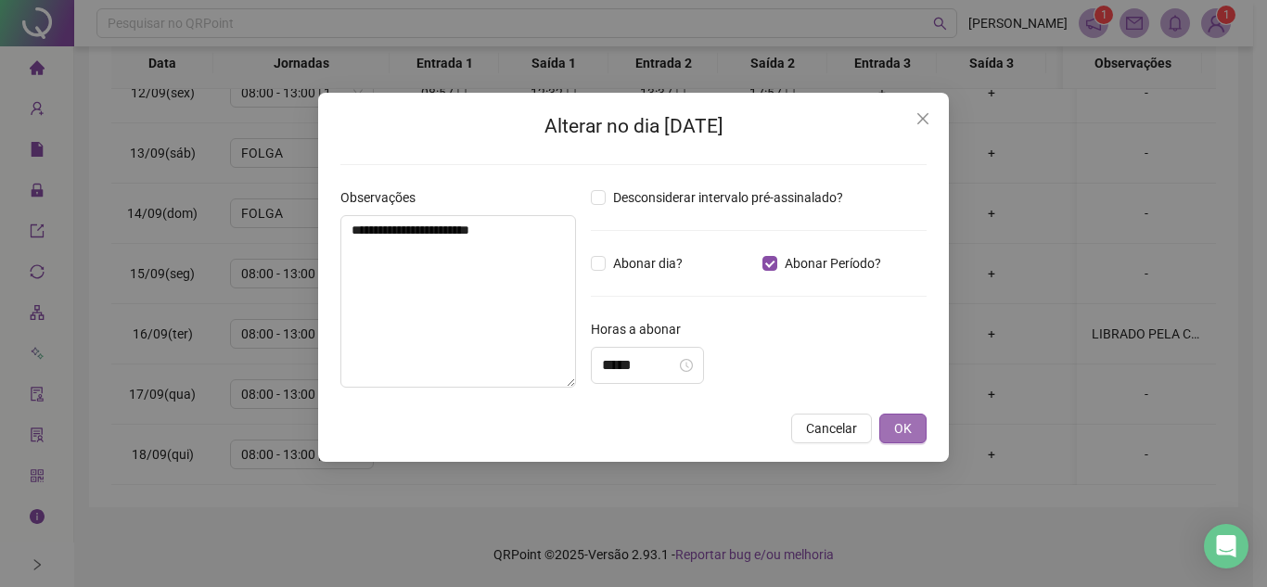
click at [908, 427] on span "OK" at bounding box center [903, 428] width 18 height 20
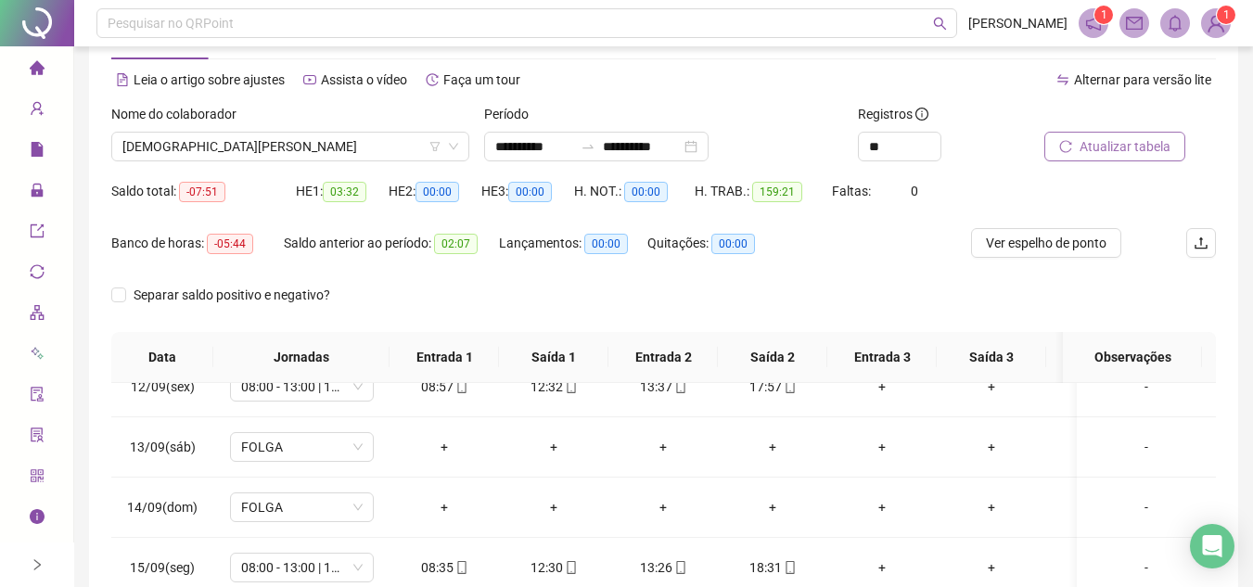
scroll to position [58, 0]
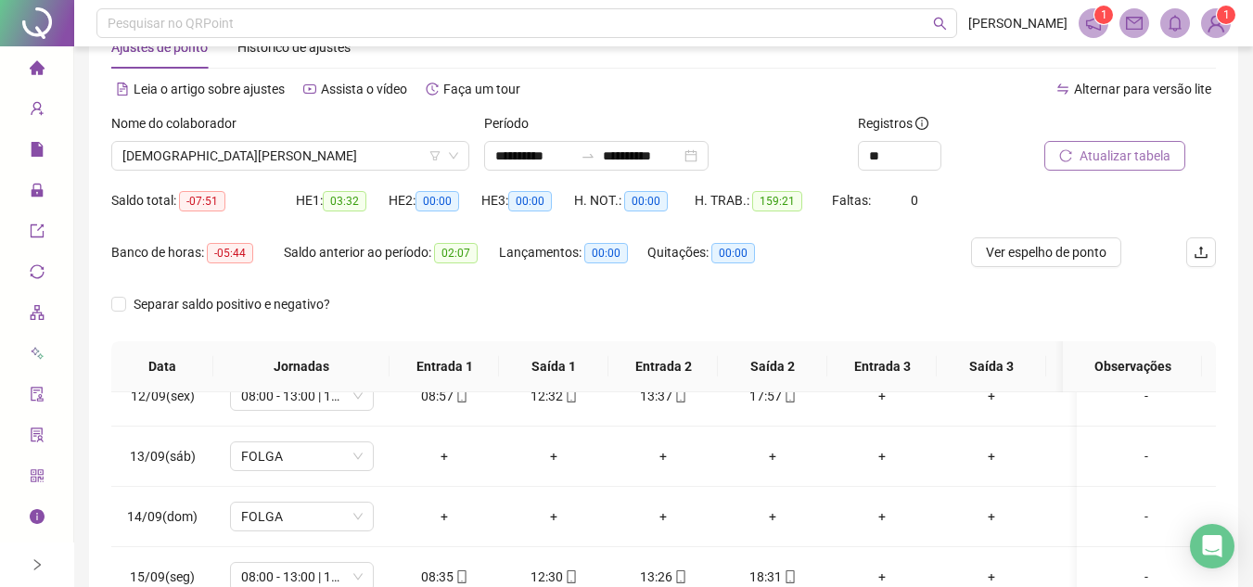
click at [1119, 148] on span "Atualizar tabela" at bounding box center [1125, 156] width 91 height 20
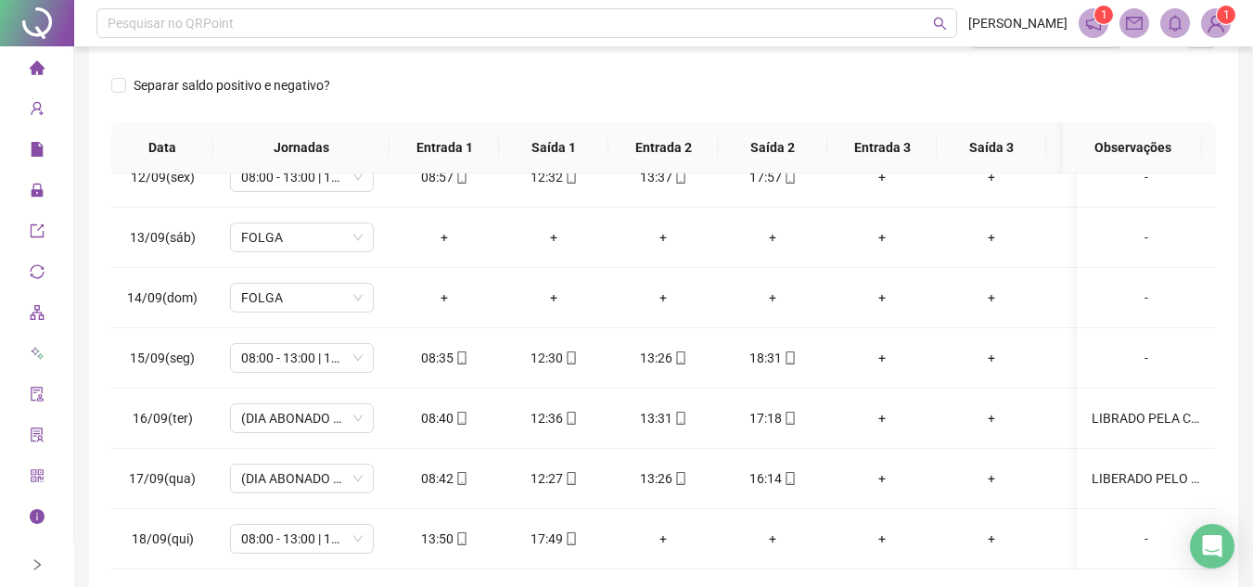
scroll to position [361, 0]
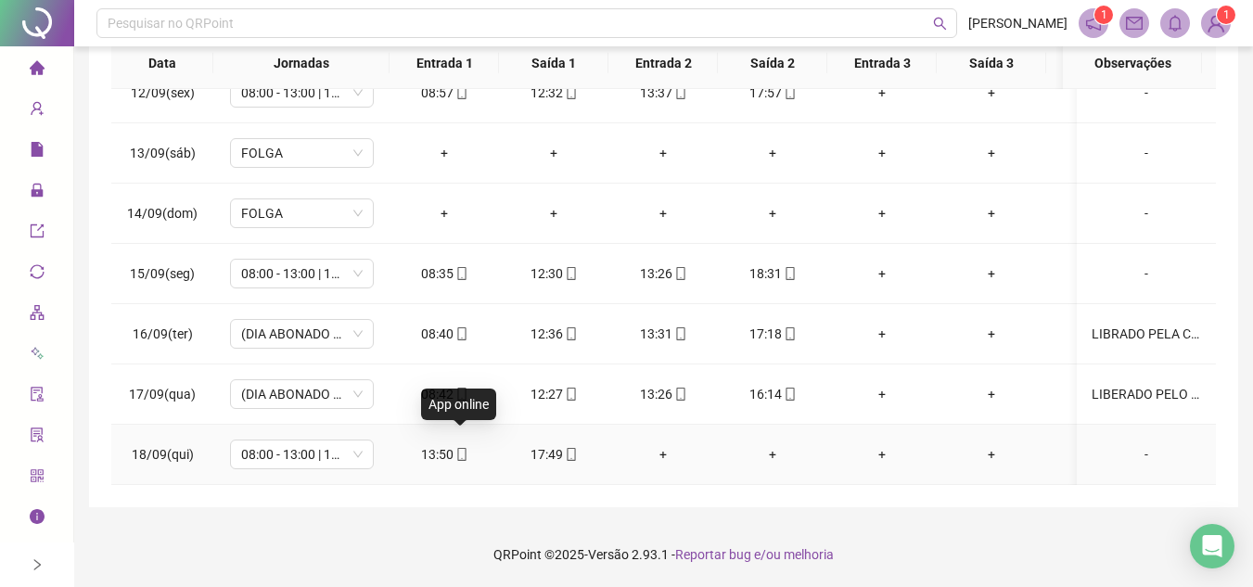
click at [462, 448] on icon "mobile" at bounding box center [461, 454] width 13 height 13
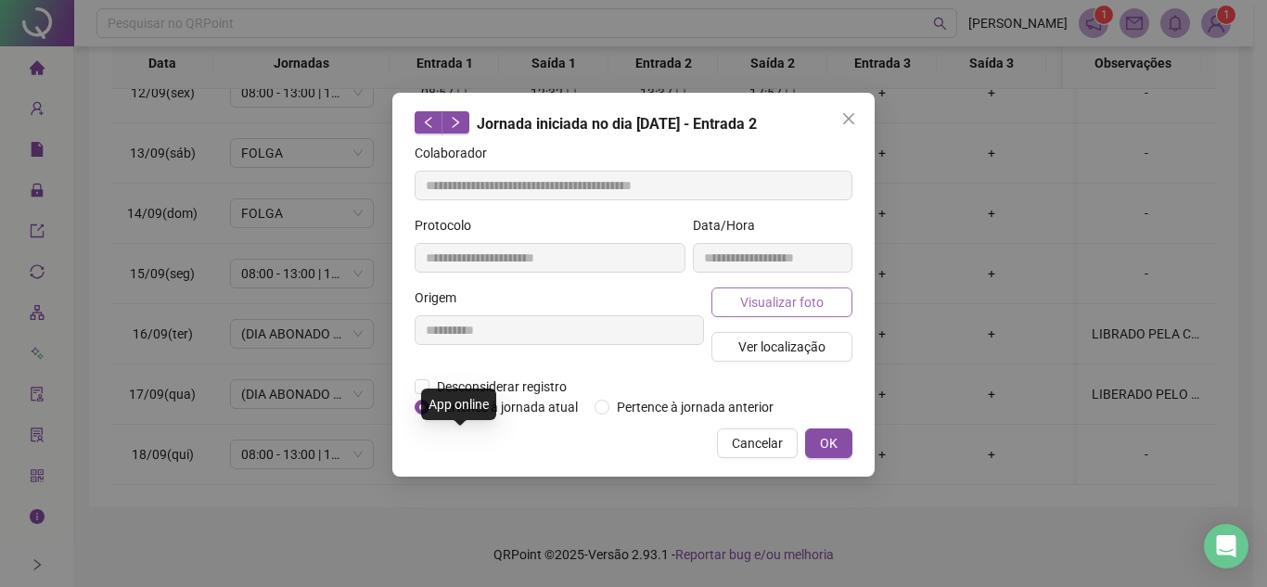
type input "**********"
click at [805, 301] on span "Visualizar foto" at bounding box center [781, 302] width 83 height 20
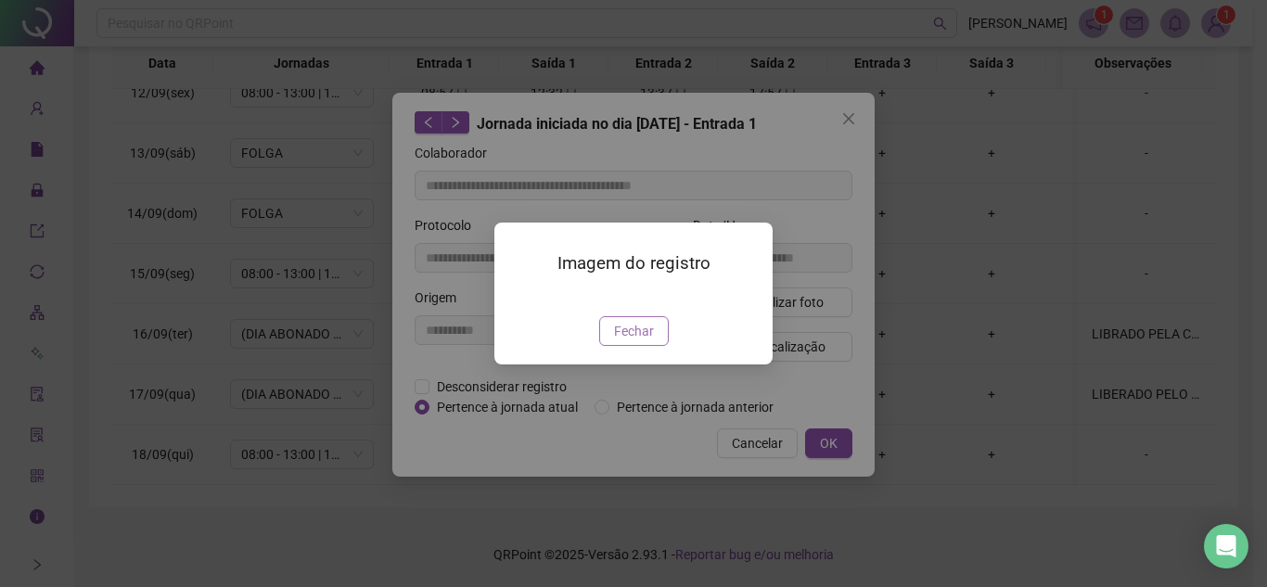
click at [642, 341] on span "Fechar" at bounding box center [634, 331] width 40 height 20
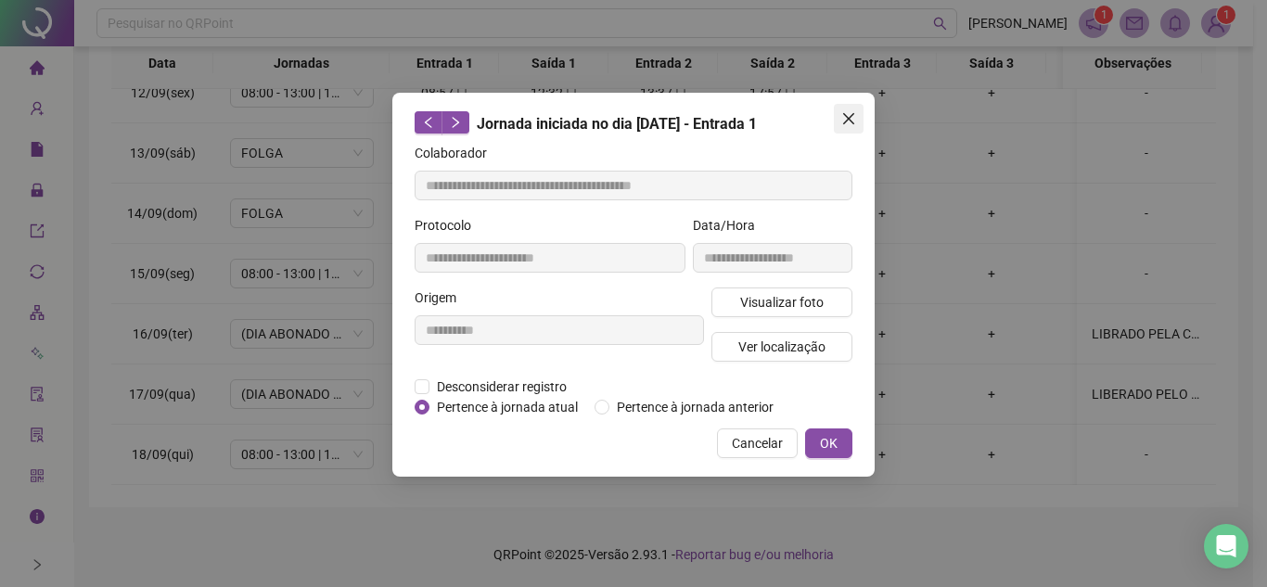
click at [851, 117] on icon "close" at bounding box center [848, 118] width 11 height 11
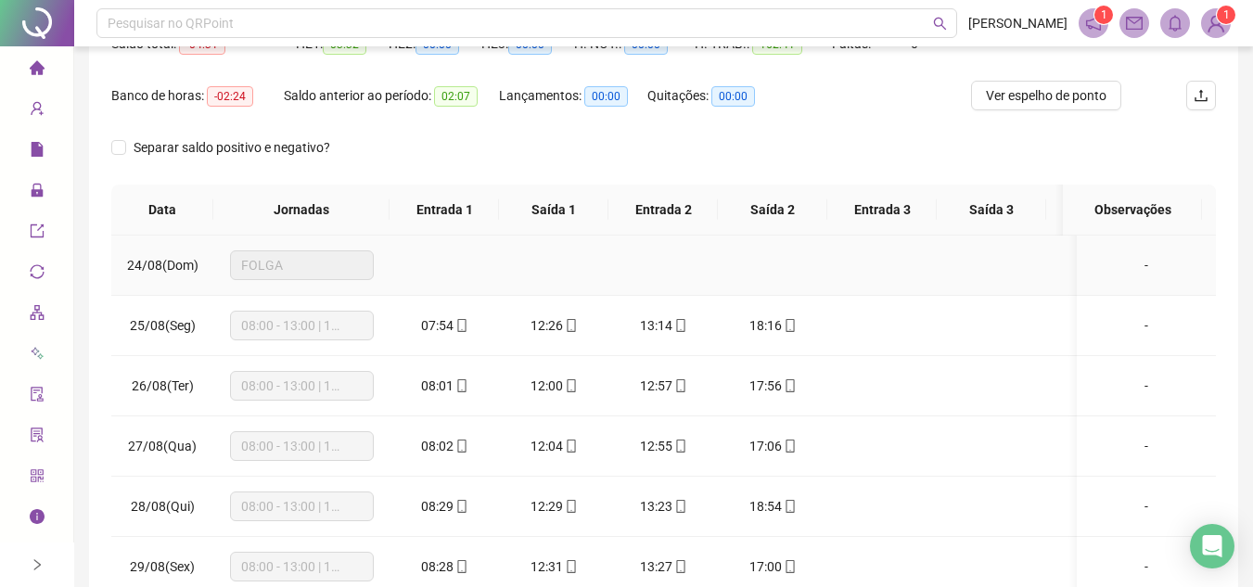
scroll to position [0, 0]
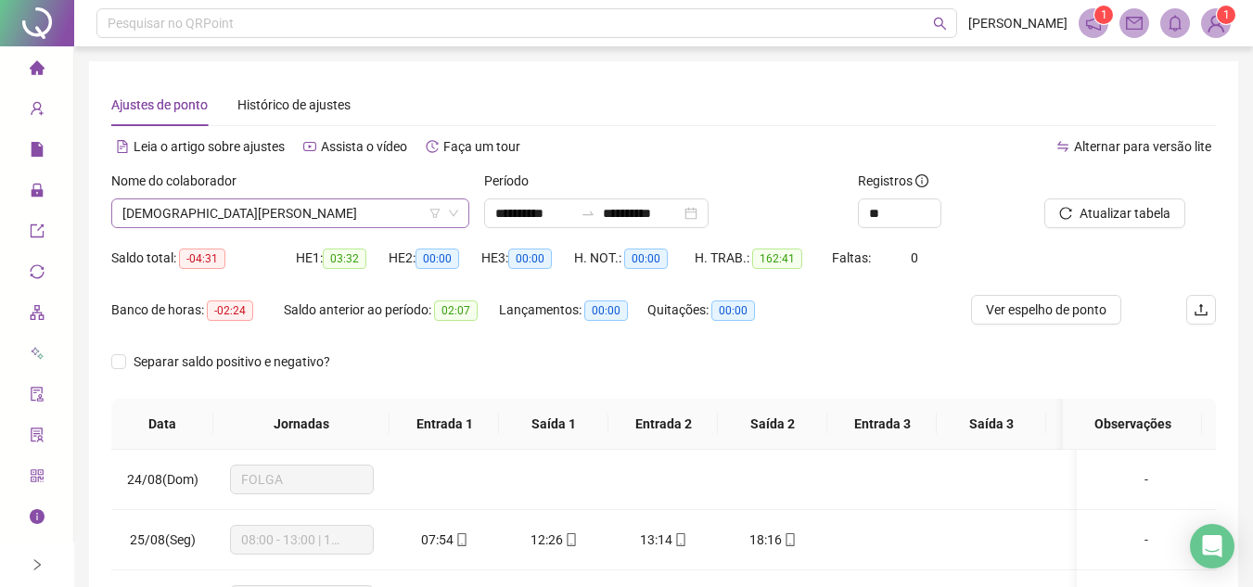
click at [374, 211] on span "CRISTIANE MARIA FERREIRA DE ASSIS SILVA LIMA" at bounding box center [290, 213] width 336 height 28
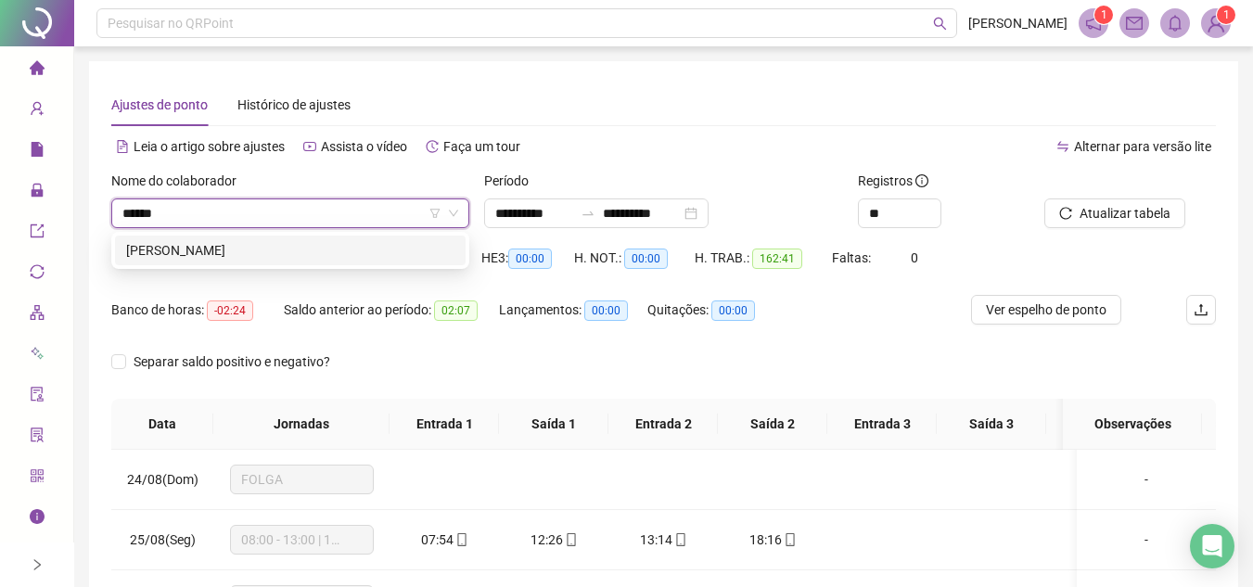
type input "*******"
click at [281, 250] on div "DANIELA PINTO DE ALMEIDA" at bounding box center [290, 250] width 328 height 20
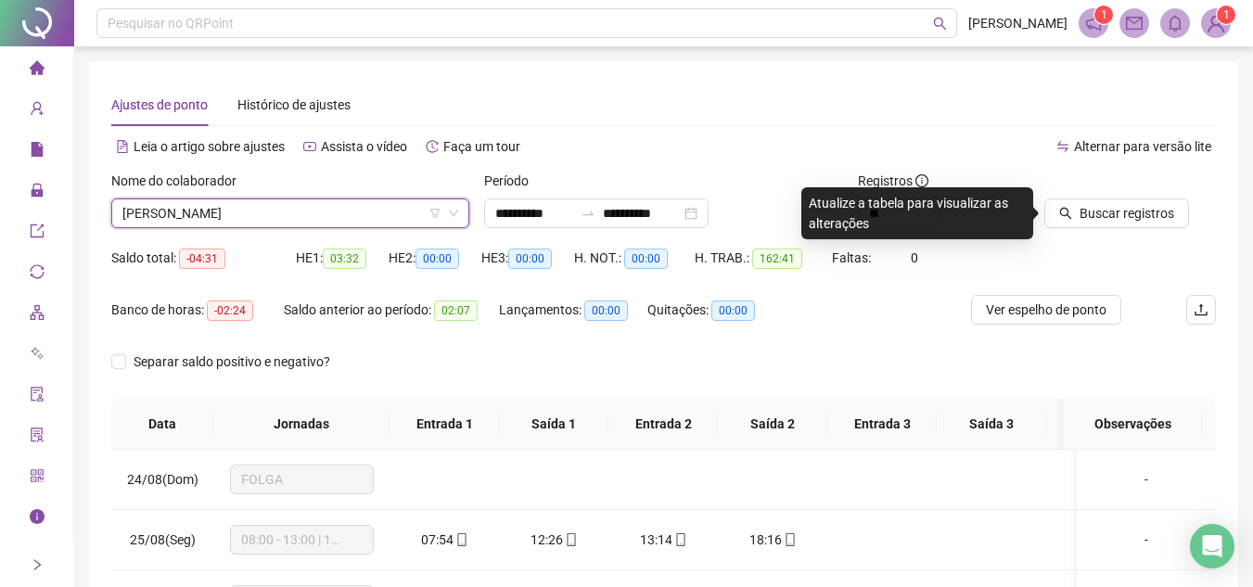
click at [1111, 198] on div at bounding box center [1107, 185] width 125 height 28
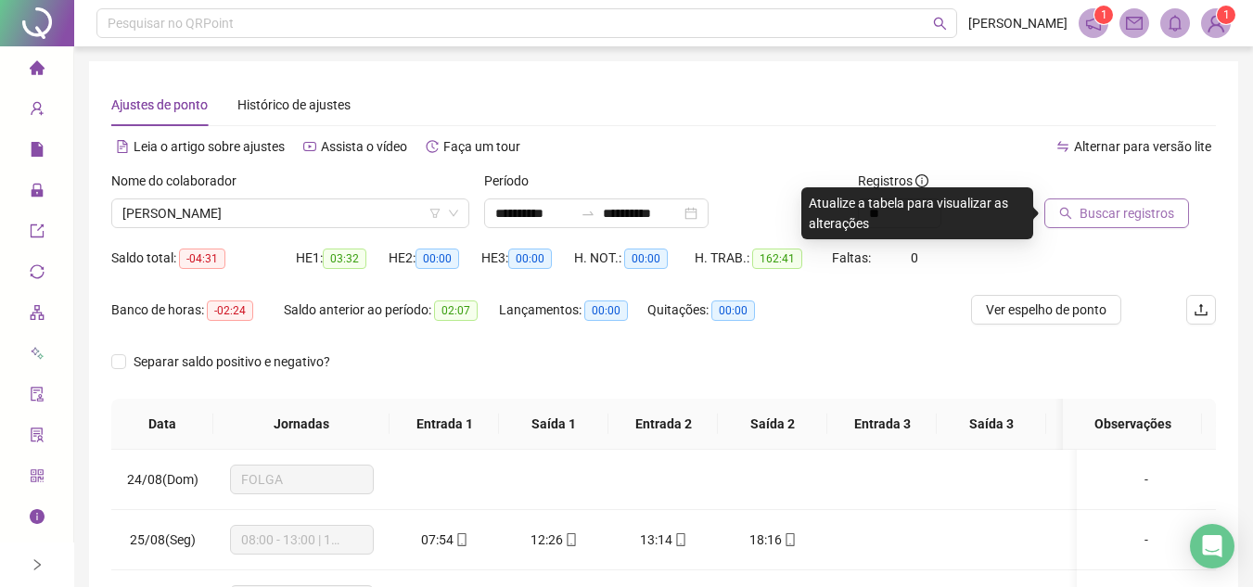
click at [1111, 212] on span "Buscar registros" at bounding box center [1127, 213] width 95 height 20
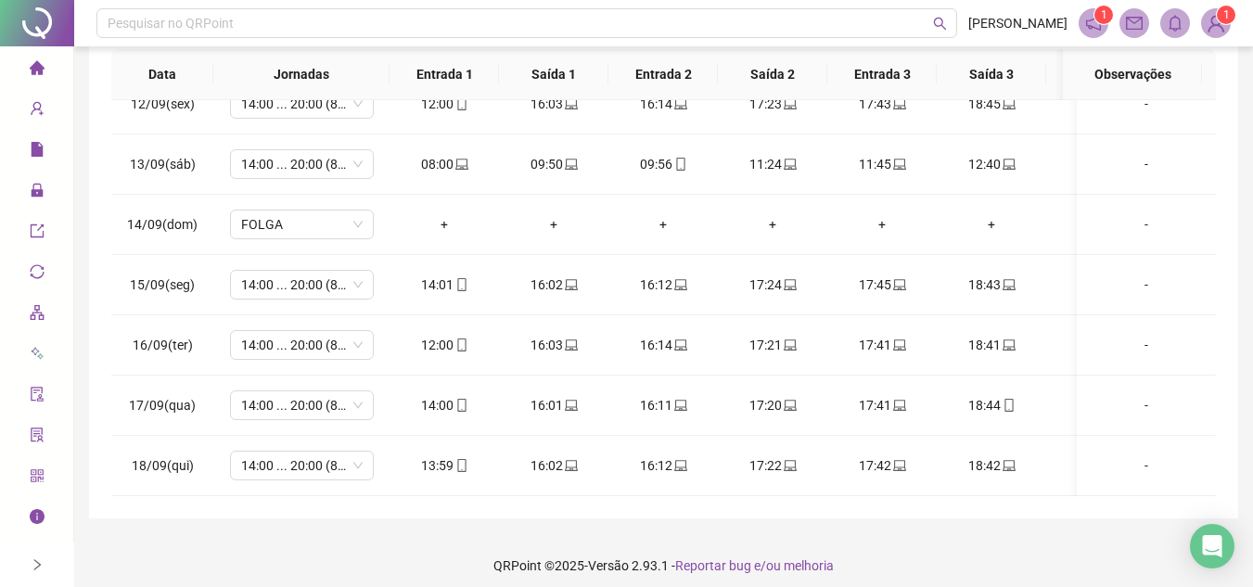
scroll to position [0, 86]
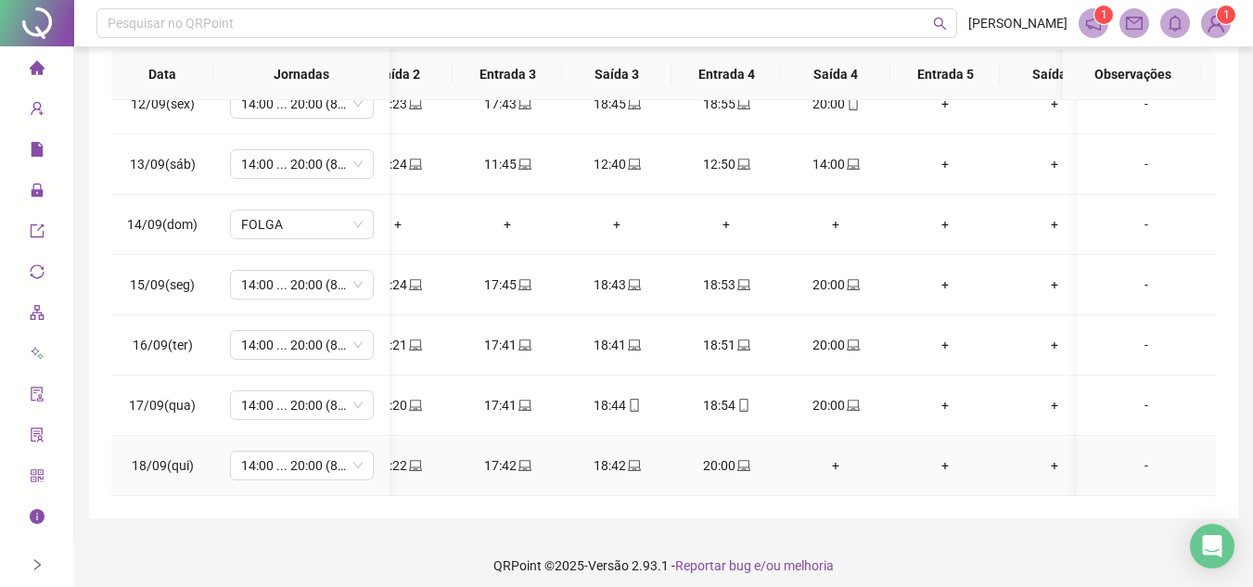
click at [841, 455] on div "+" at bounding box center [836, 465] width 80 height 20
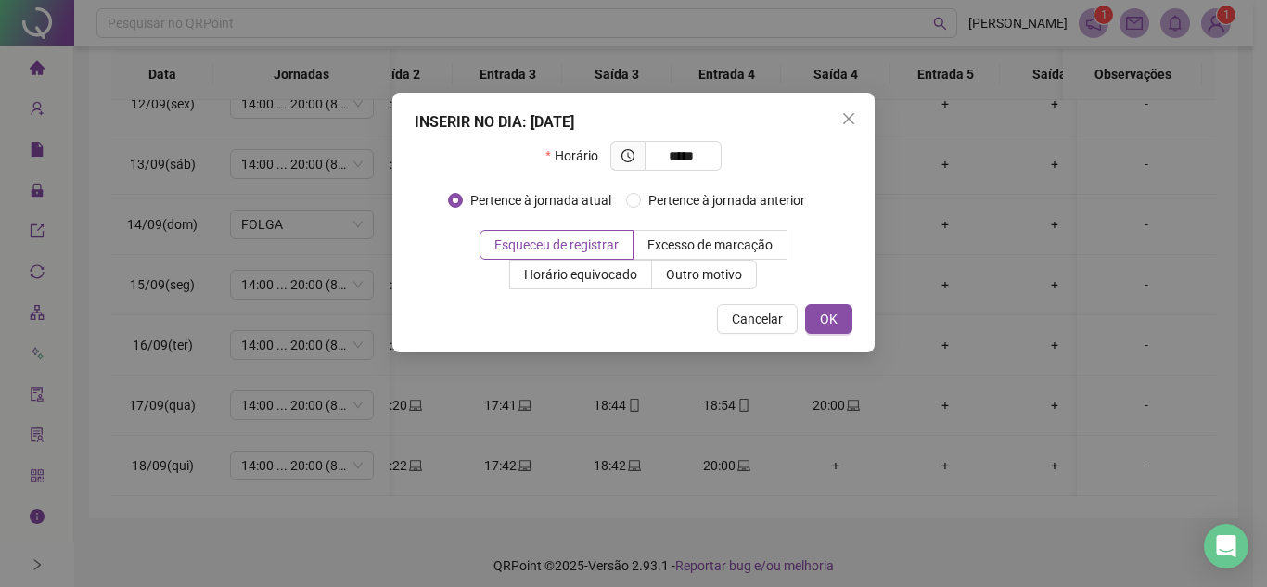
type input "*****"
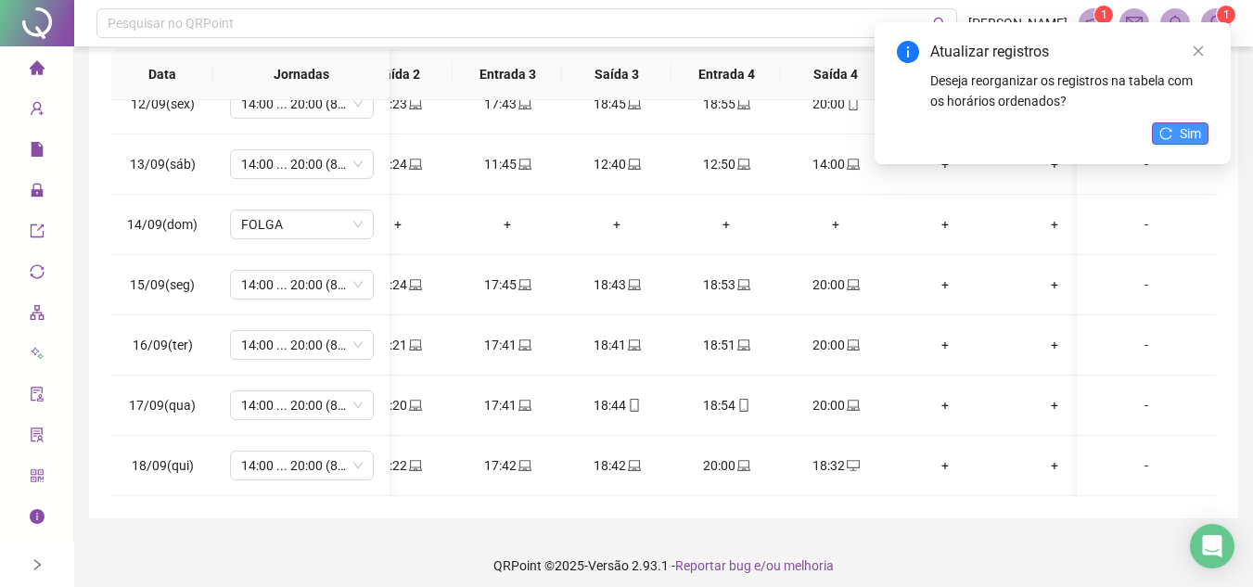
click at [1181, 135] on span "Sim" at bounding box center [1190, 133] width 21 height 20
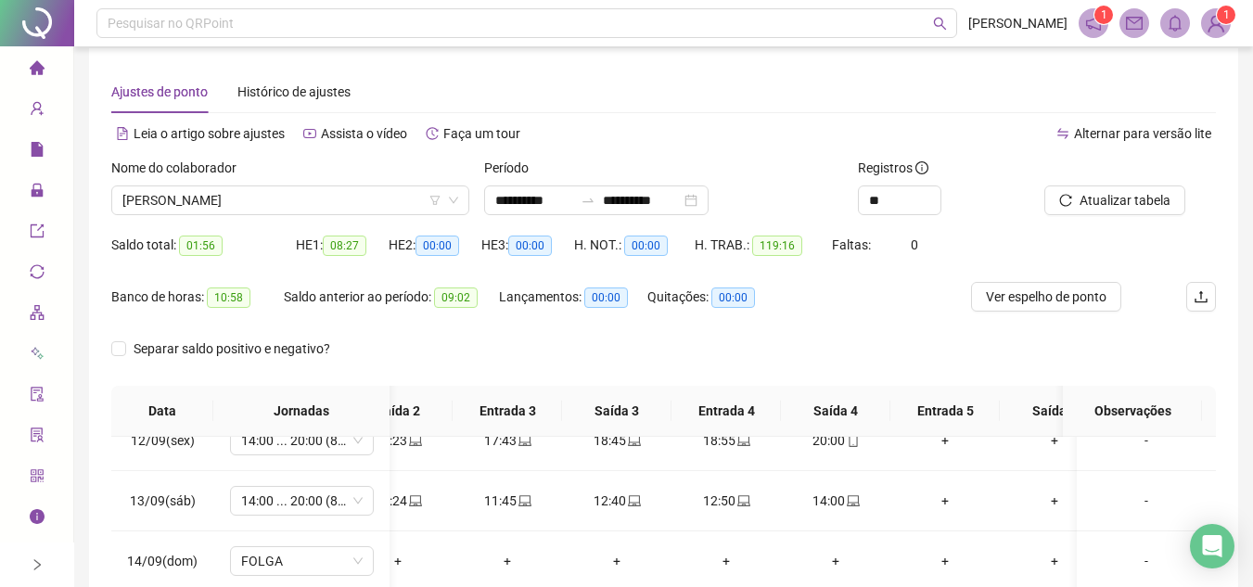
scroll to position [0, 0]
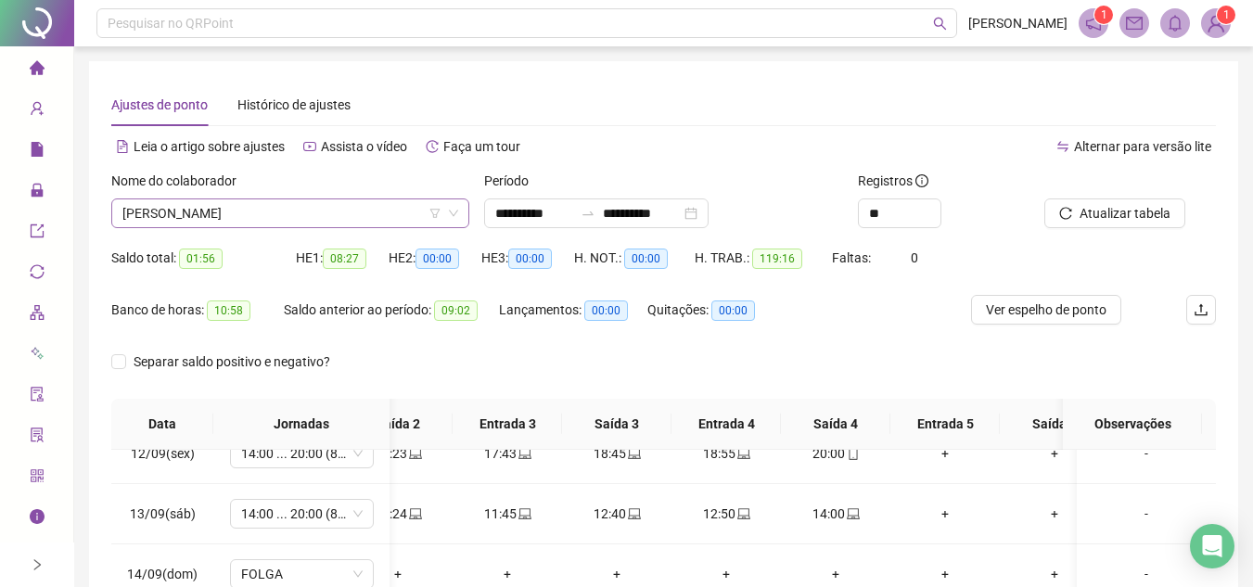
click at [326, 210] on span "DANIELA PINTO DE ALMEIDA" at bounding box center [290, 213] width 336 height 28
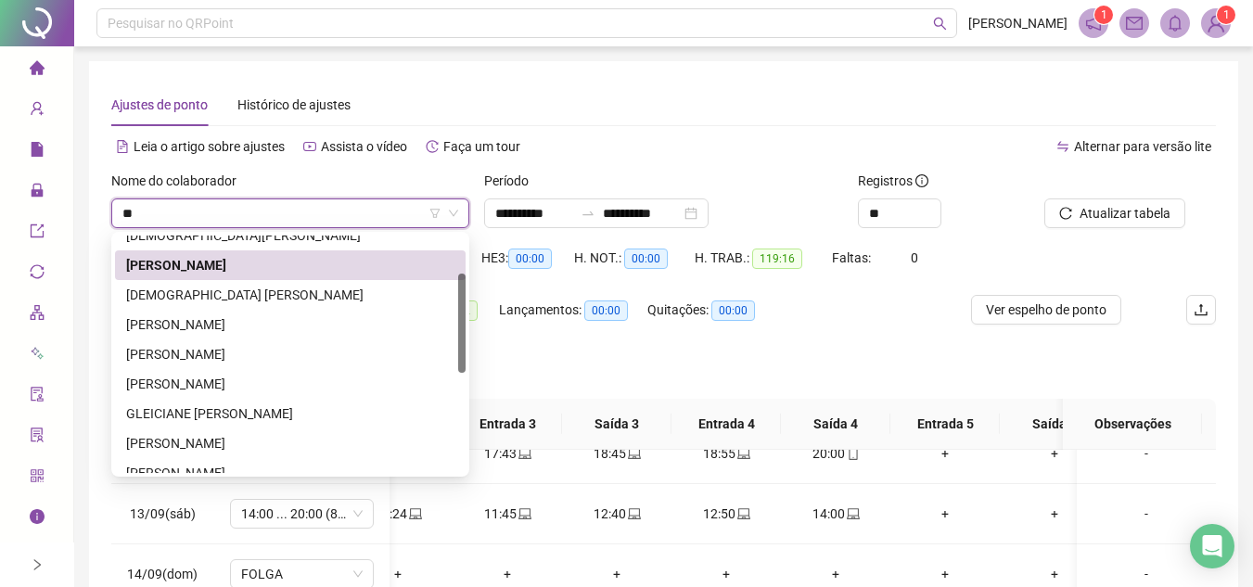
type input "***"
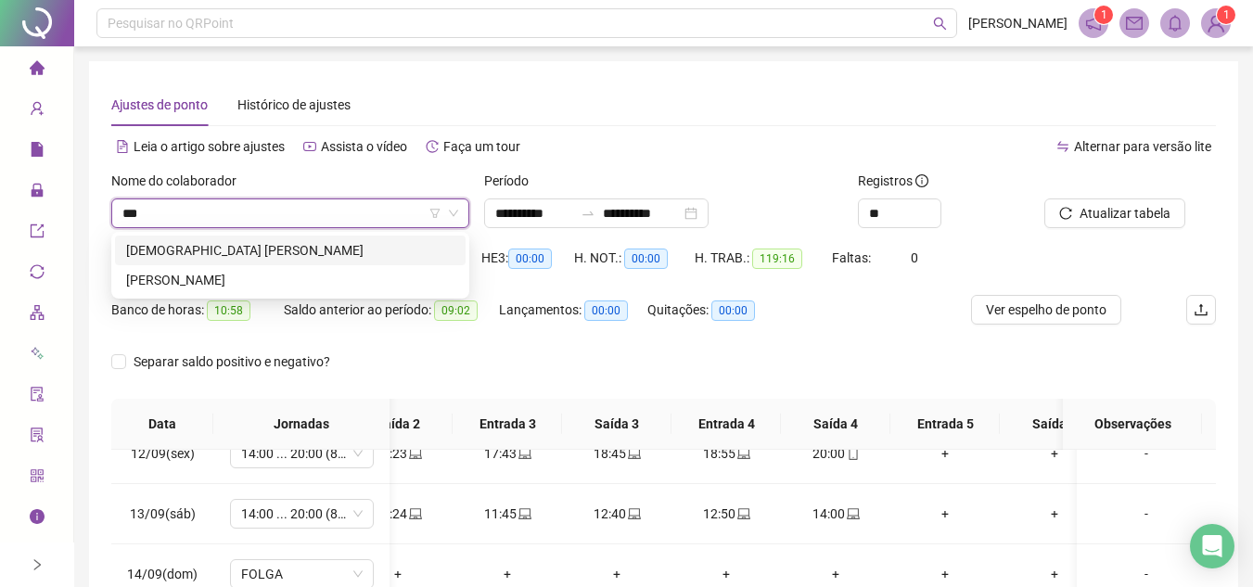
click at [347, 250] on div "DEISIELLY ELOISA DE SOUZA" at bounding box center [290, 250] width 328 height 20
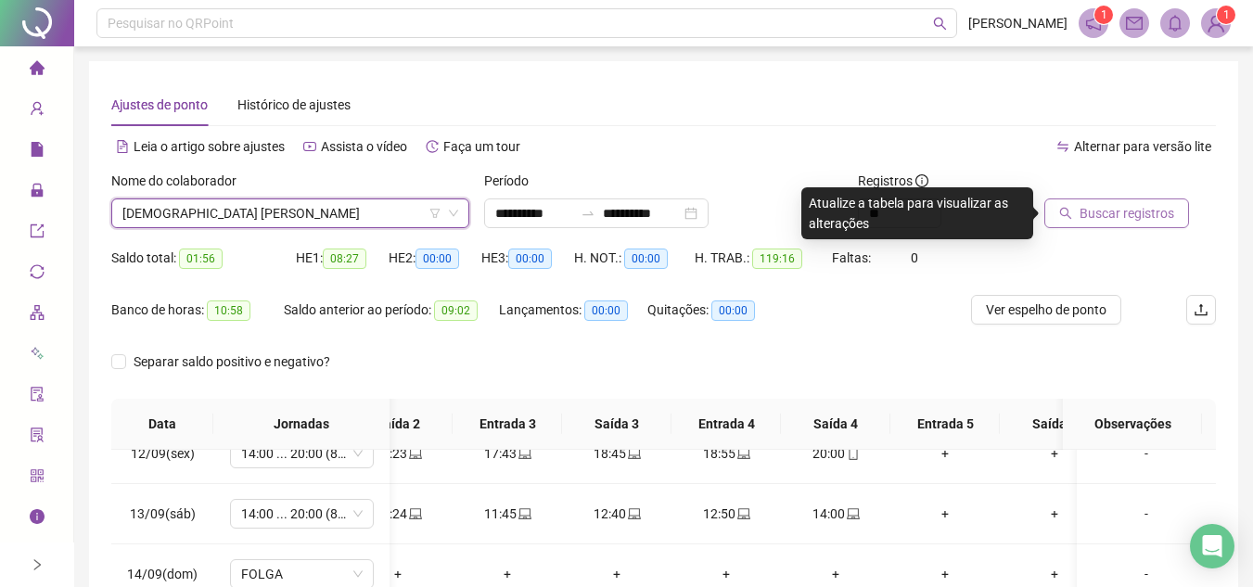
click at [1125, 212] on span "Buscar registros" at bounding box center [1127, 213] width 95 height 20
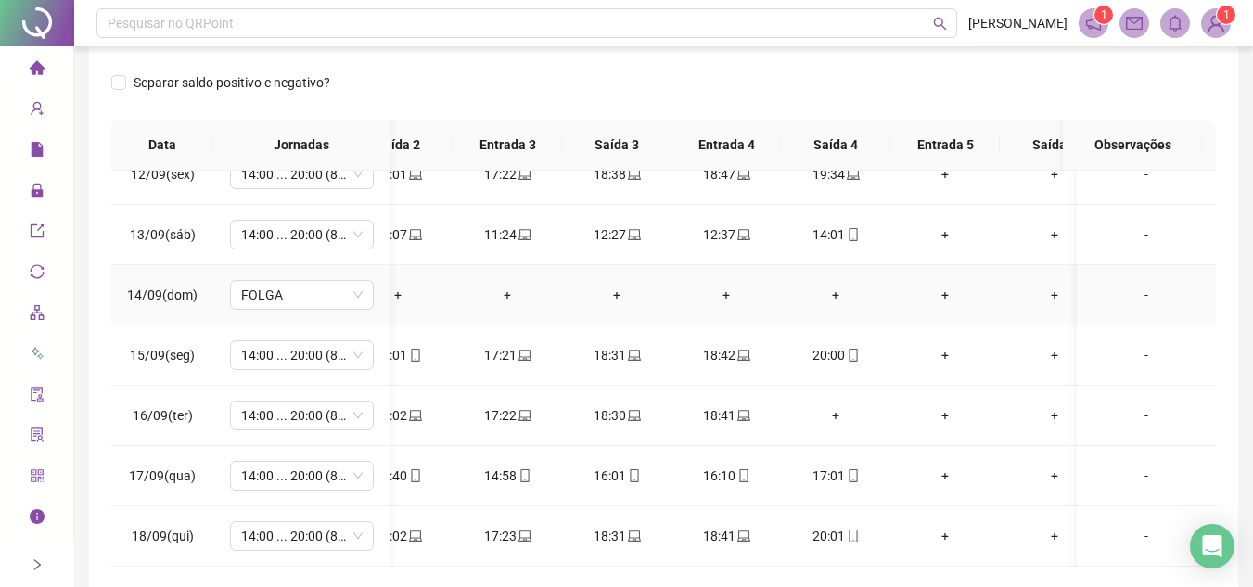
scroll to position [361, 0]
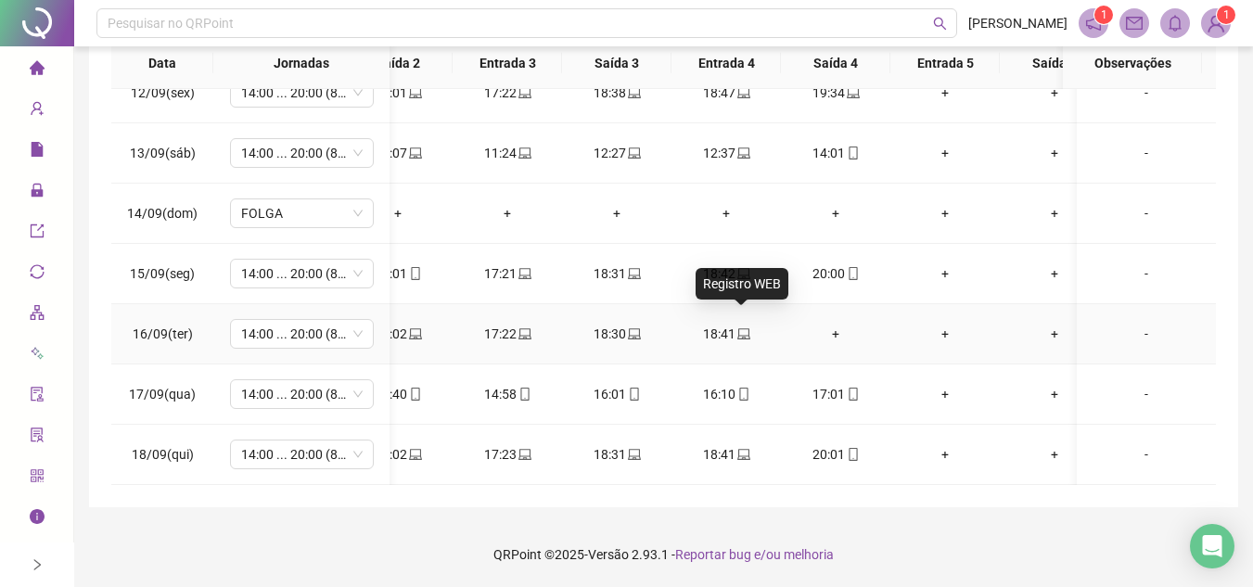
click at [744, 328] on icon "laptop" at bounding box center [744, 333] width 13 height 11
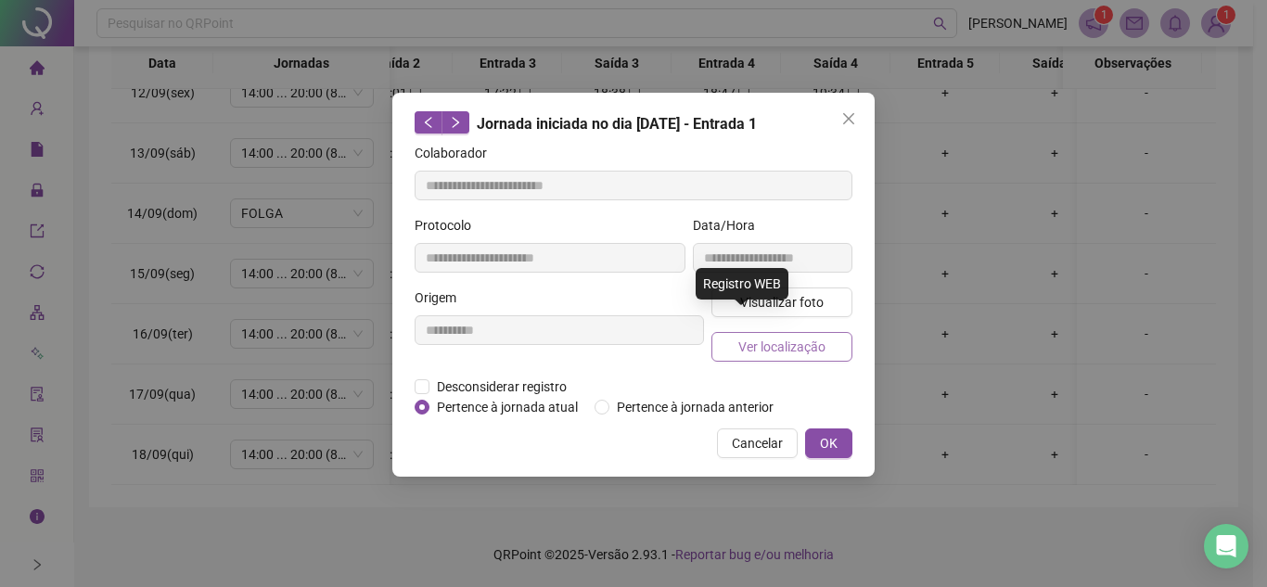
type input "**********"
click at [830, 300] on button "Visualizar foto" at bounding box center [782, 303] width 141 height 30
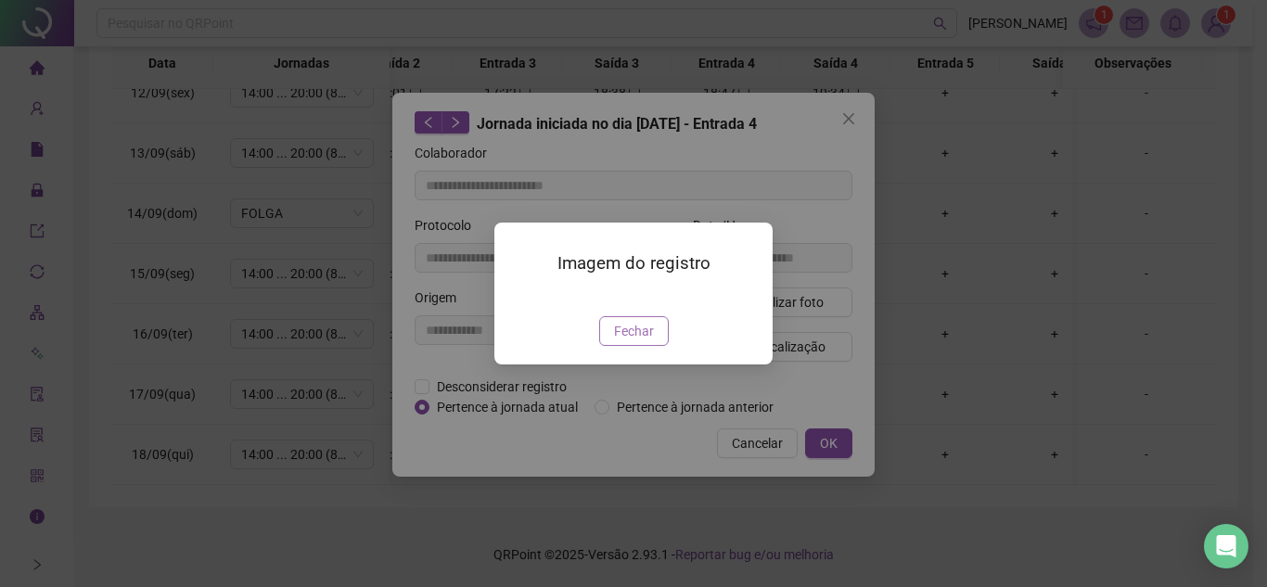
click at [645, 341] on span "Fechar" at bounding box center [634, 331] width 40 height 20
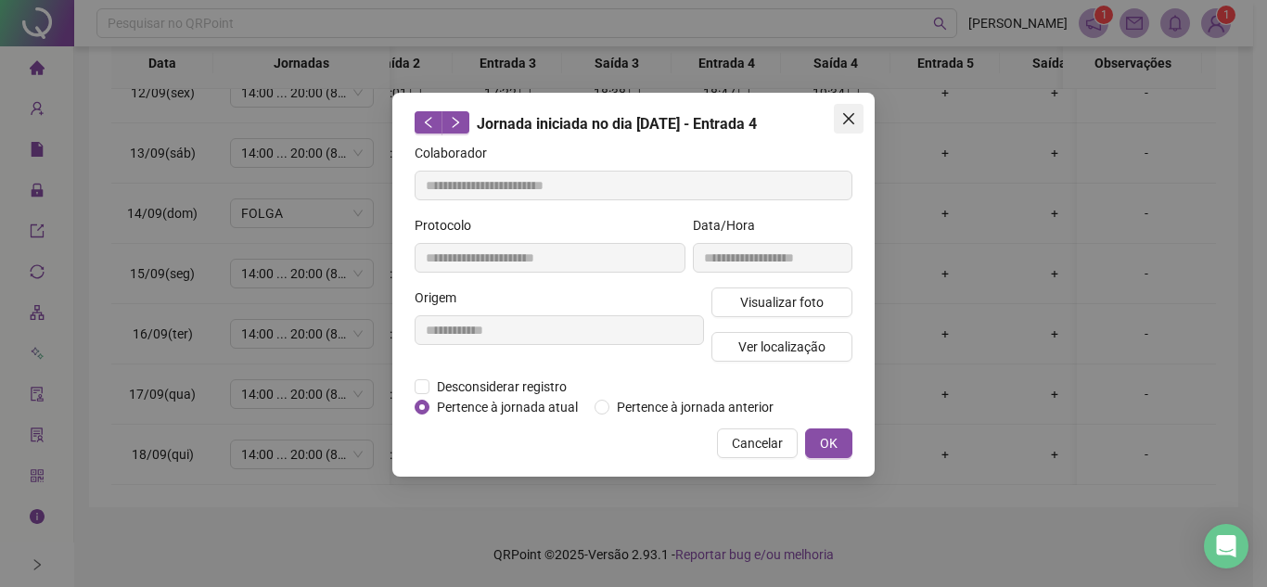
click at [852, 117] on icon "close" at bounding box center [848, 118] width 11 height 11
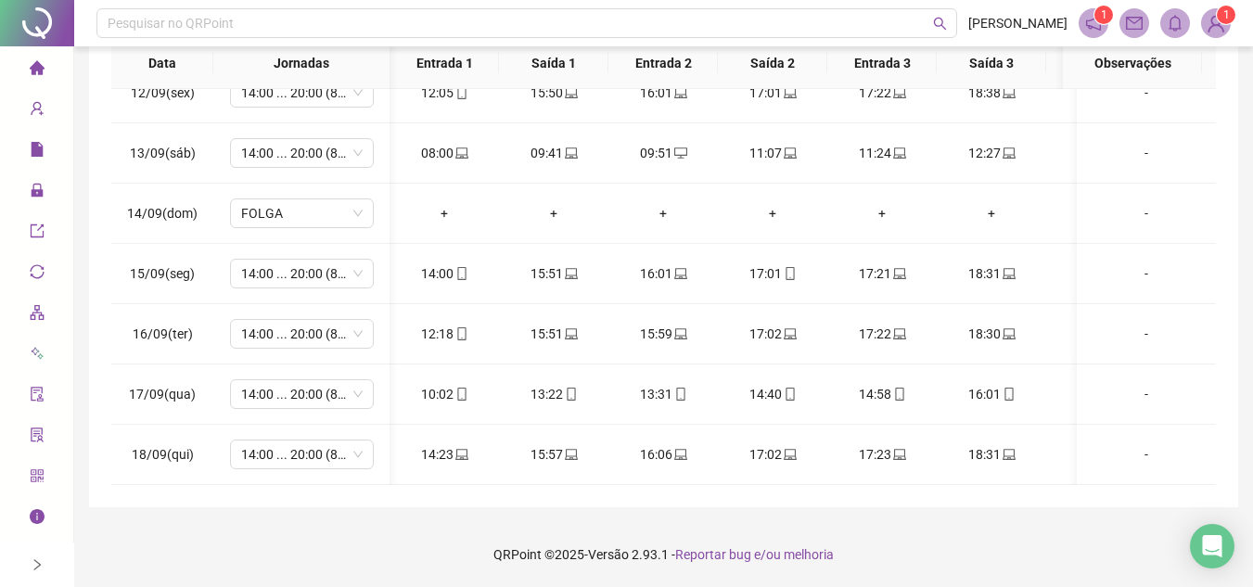
scroll to position [0, 297]
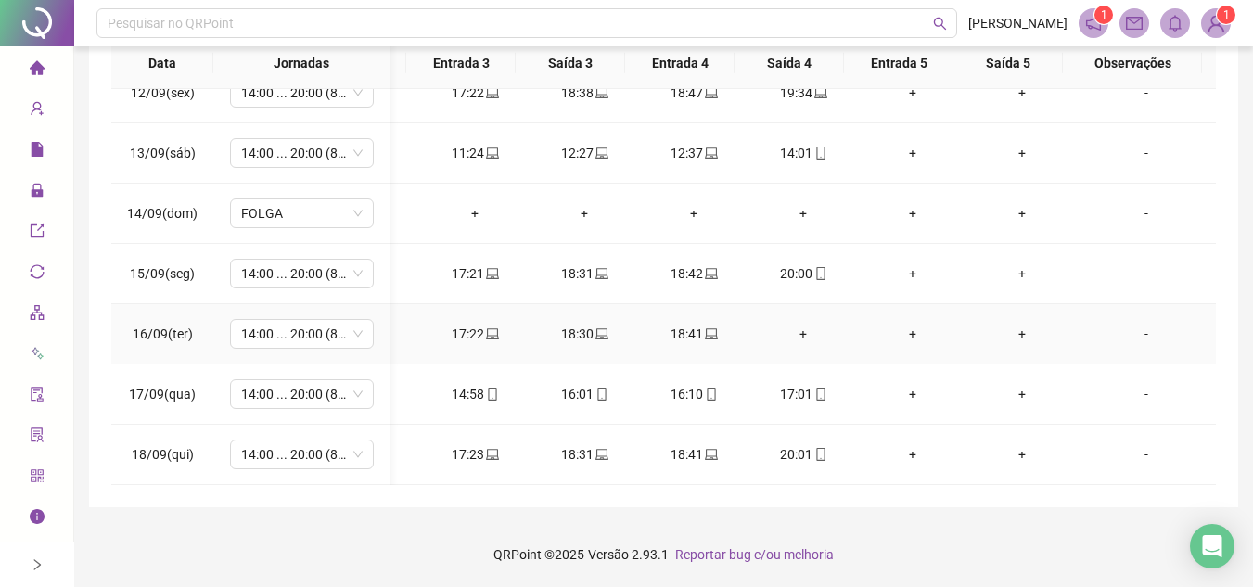
drag, startPoint x: 773, startPoint y: 322, endPoint x: 784, endPoint y: 322, distance: 11.1
click at [776, 324] on div "+" at bounding box center [803, 334] width 80 height 20
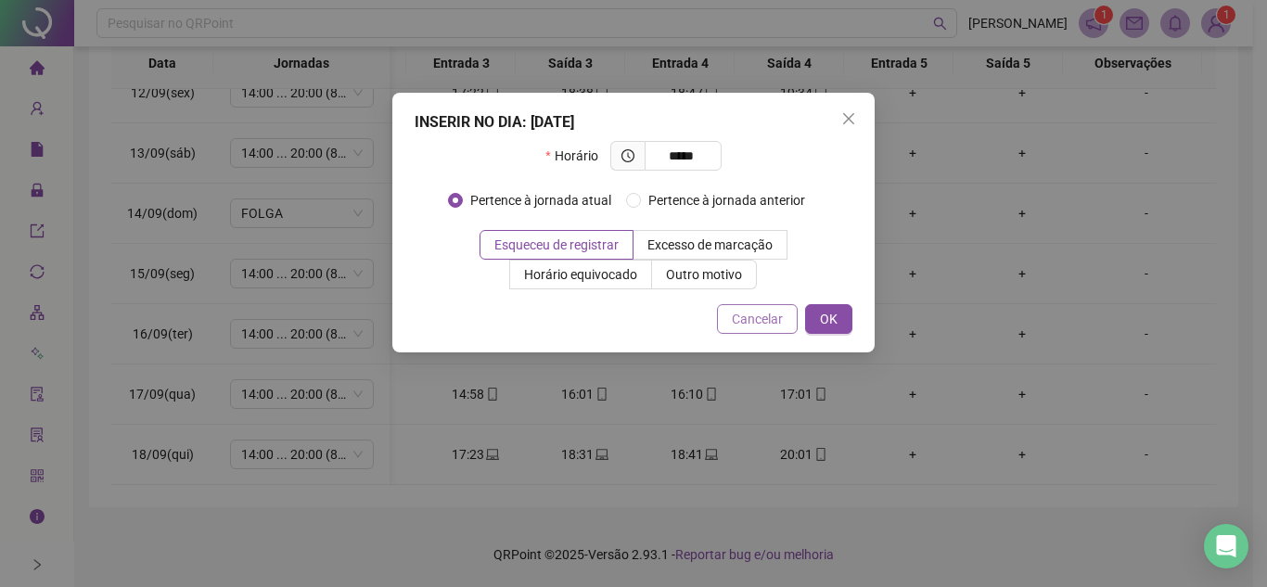
type input "*****"
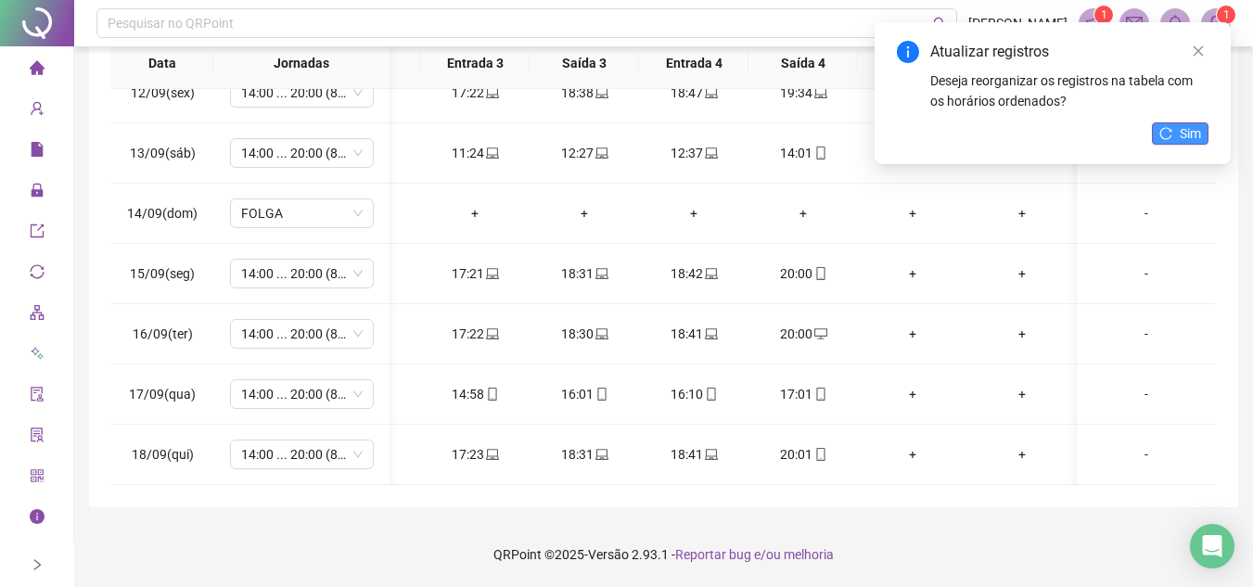
click at [1180, 130] on button "Sim" at bounding box center [1180, 133] width 57 height 22
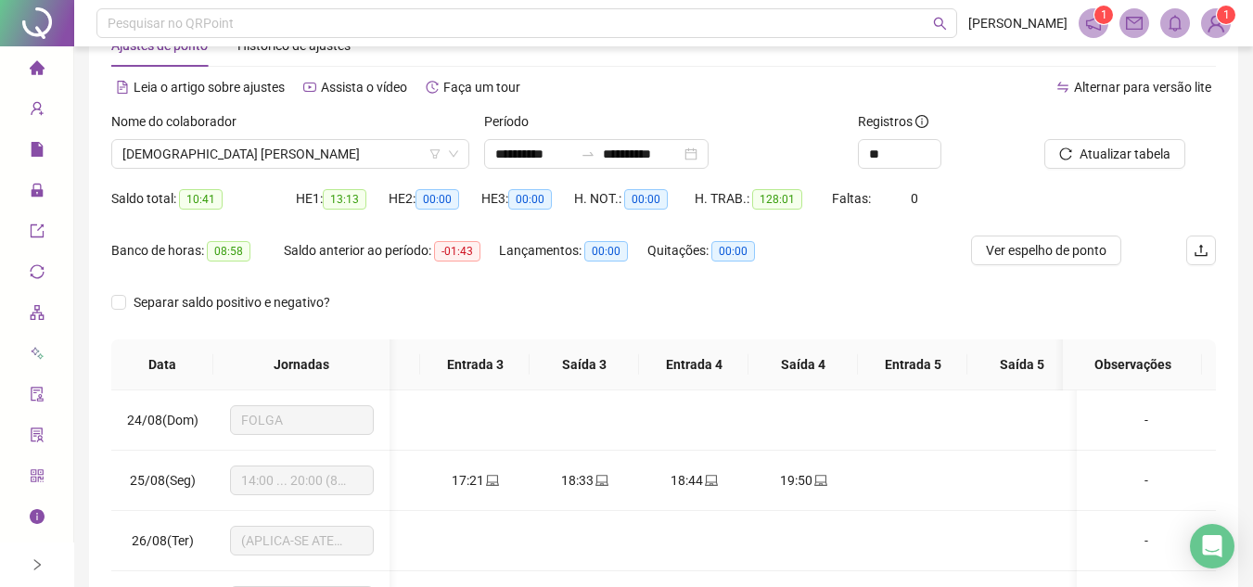
scroll to position [93, 0]
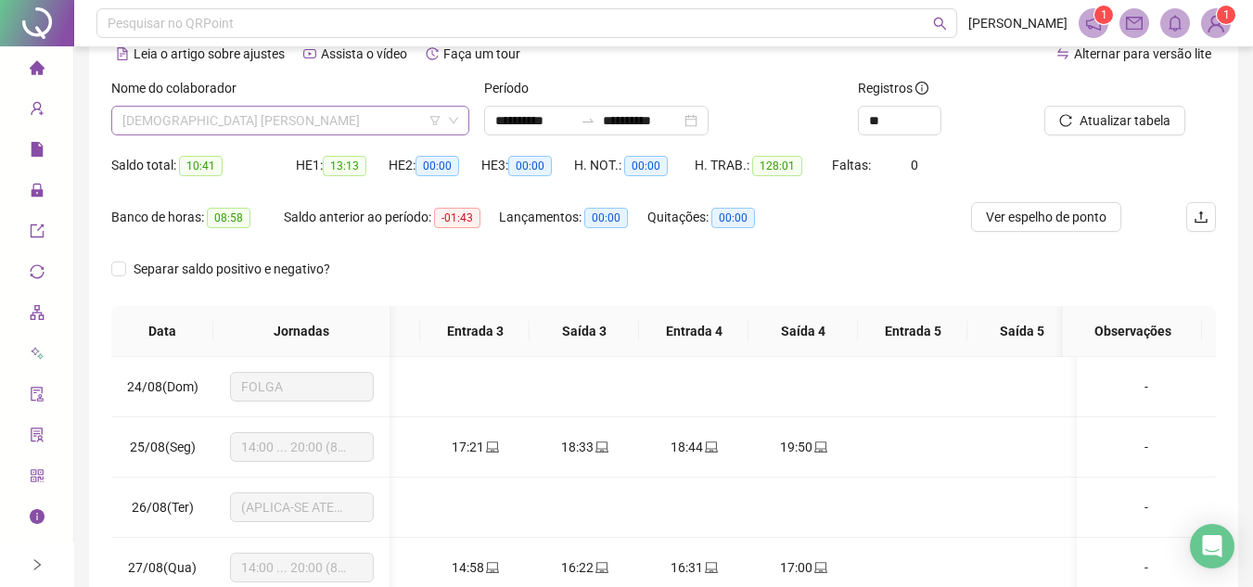
click at [366, 113] on span "DEISIELLY ELOISA DE SOUZA" at bounding box center [290, 121] width 336 height 28
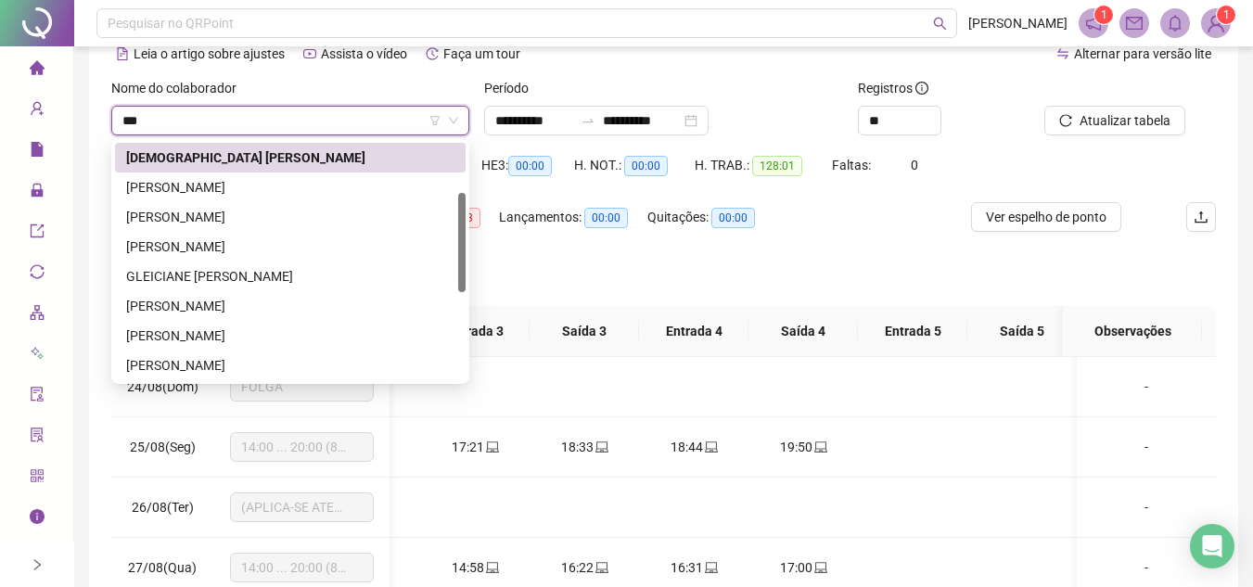
scroll to position [0, 0]
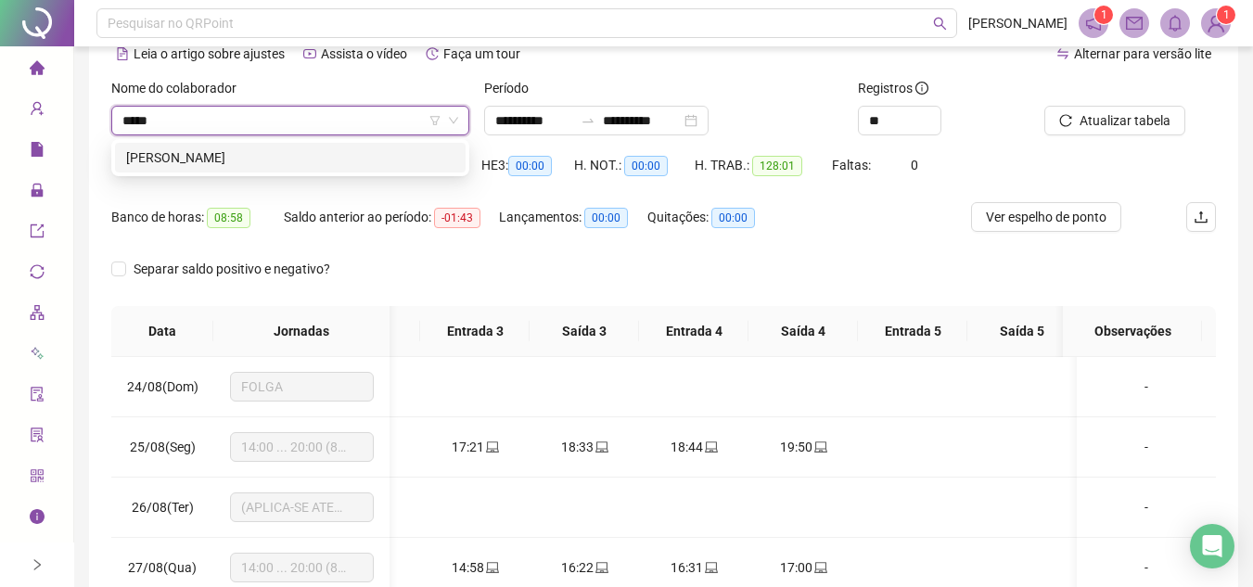
type input "******"
click at [349, 148] on div "DENISE JAQUELINE DOS REIS" at bounding box center [290, 158] width 328 height 20
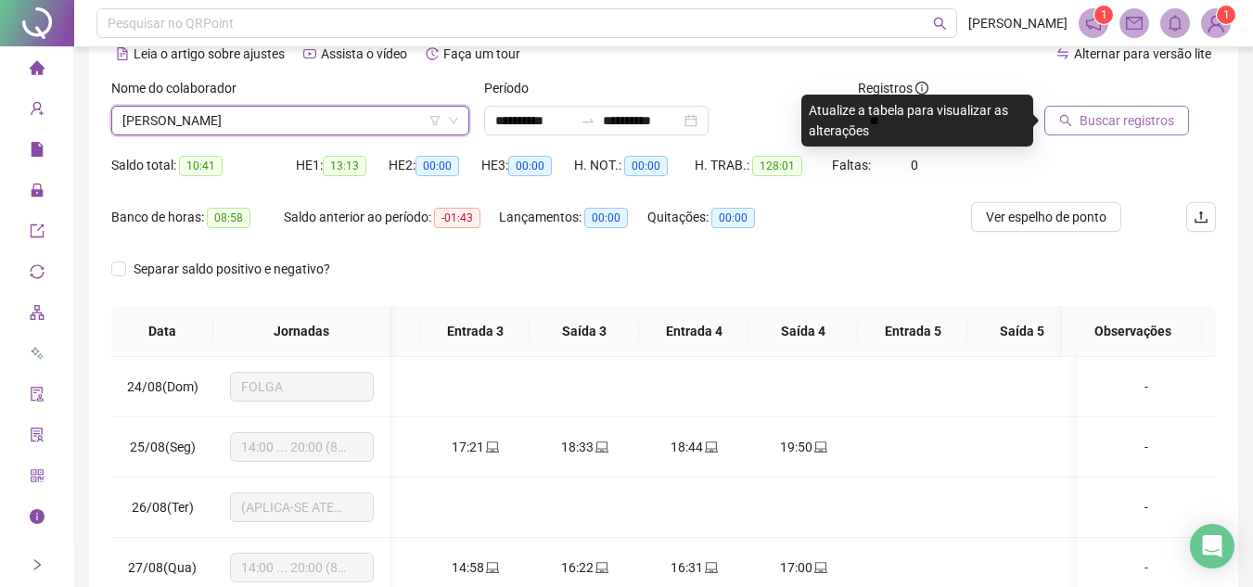
click at [1103, 113] on span "Buscar registros" at bounding box center [1127, 120] width 95 height 20
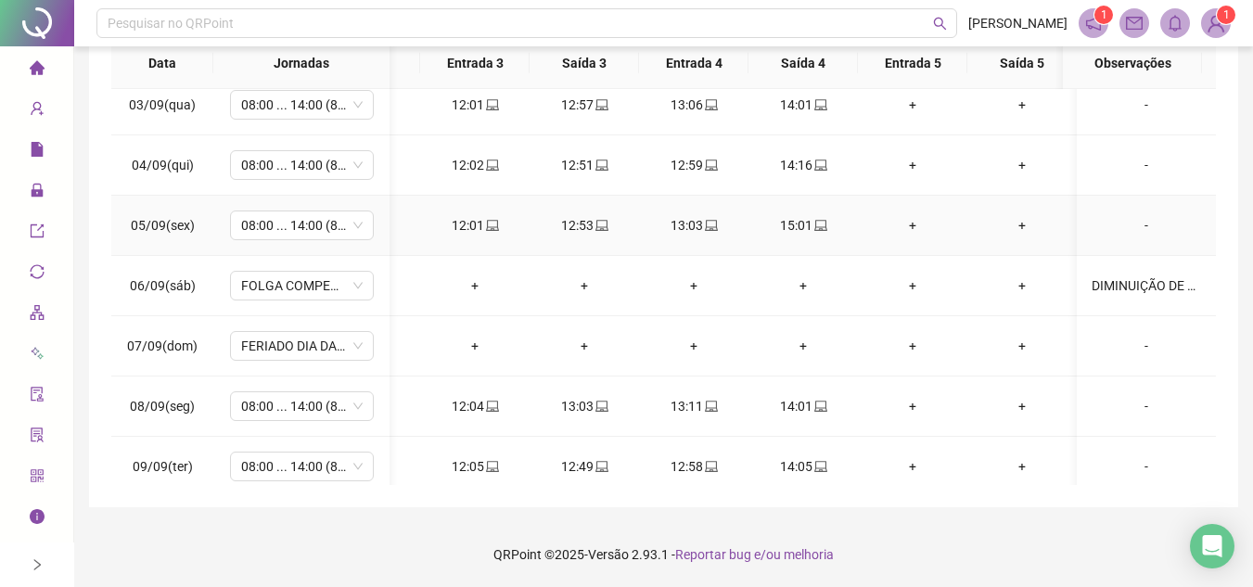
scroll to position [649, 407]
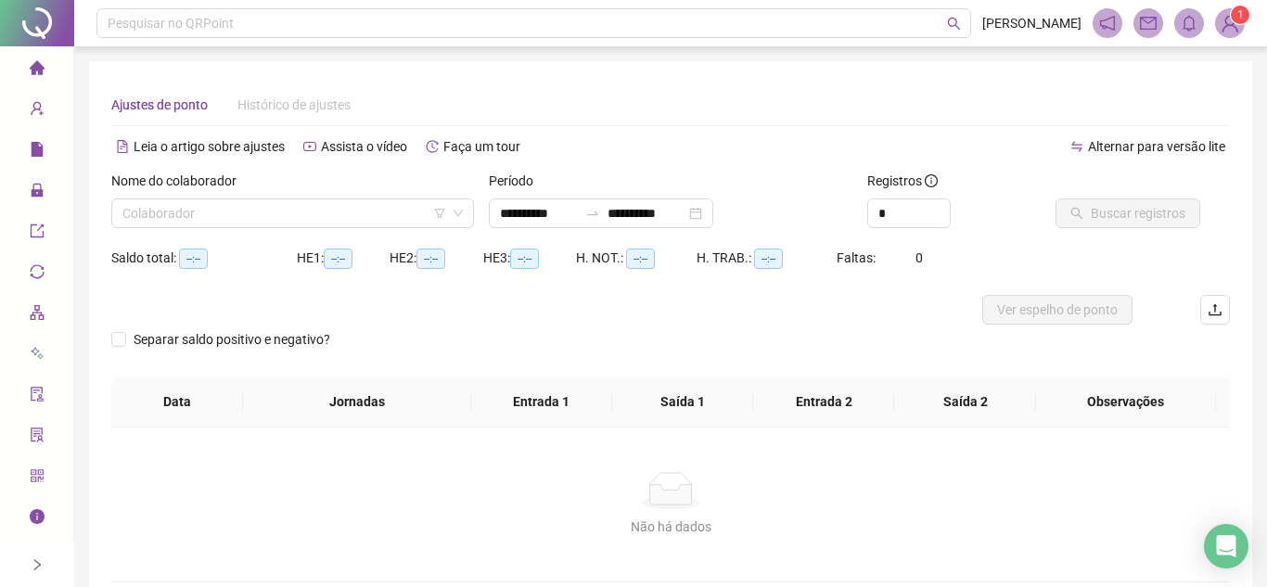
type input "**********"
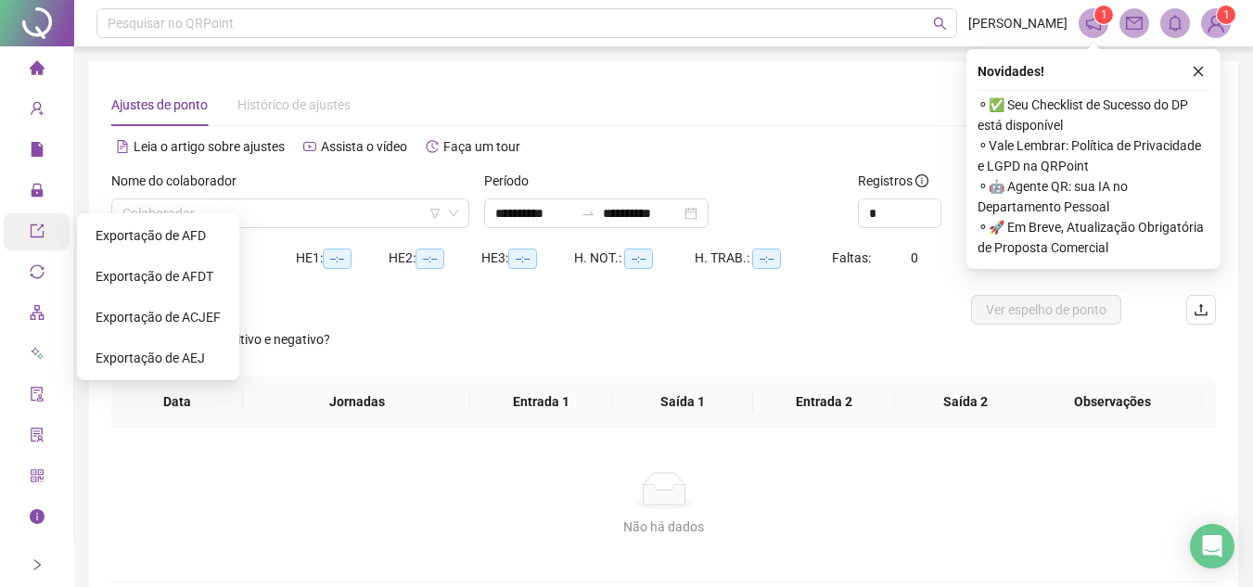
click at [38, 195] on icon "lock" at bounding box center [37, 190] width 12 height 13
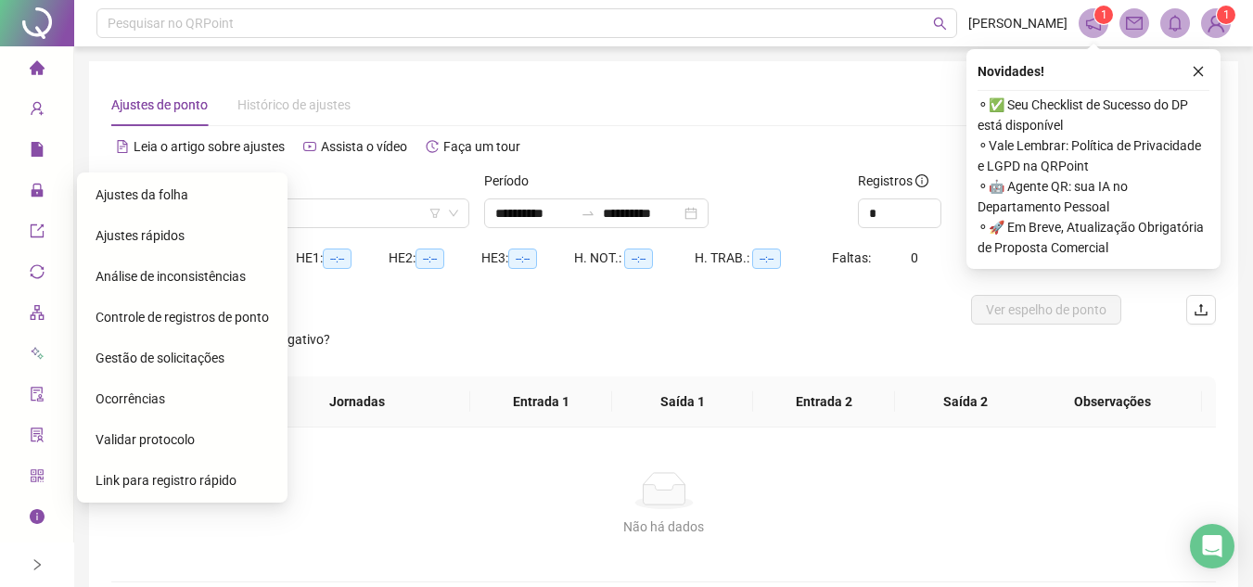
click at [165, 367] on div "Gestão de solicitações" at bounding box center [182, 358] width 173 height 37
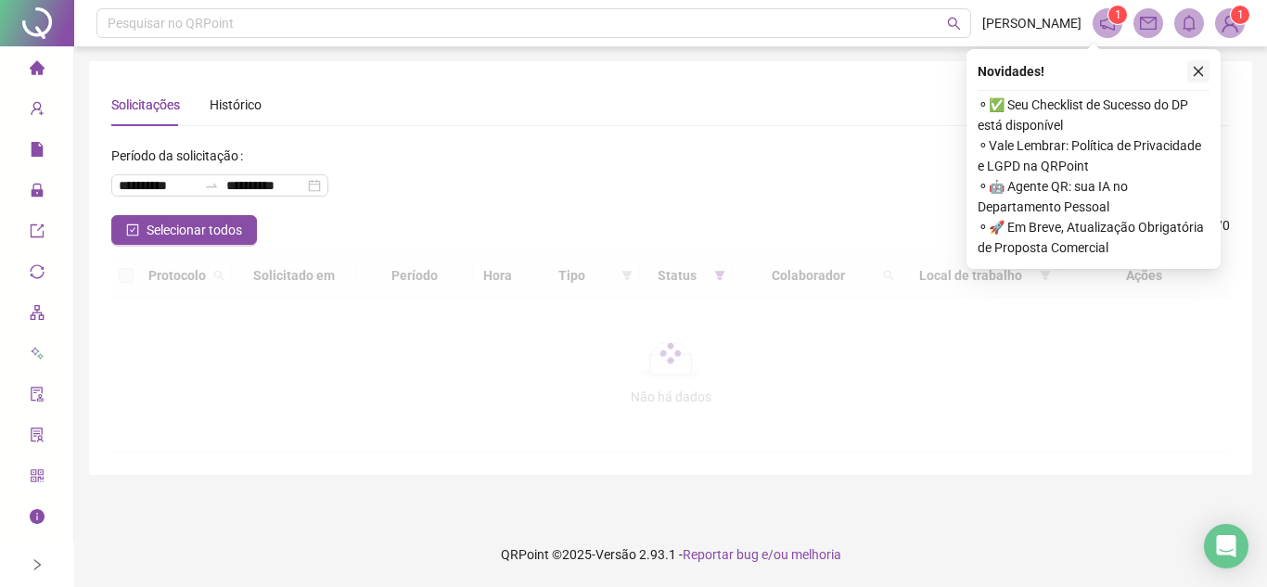
click at [1196, 68] on icon "close" at bounding box center [1198, 71] width 13 height 13
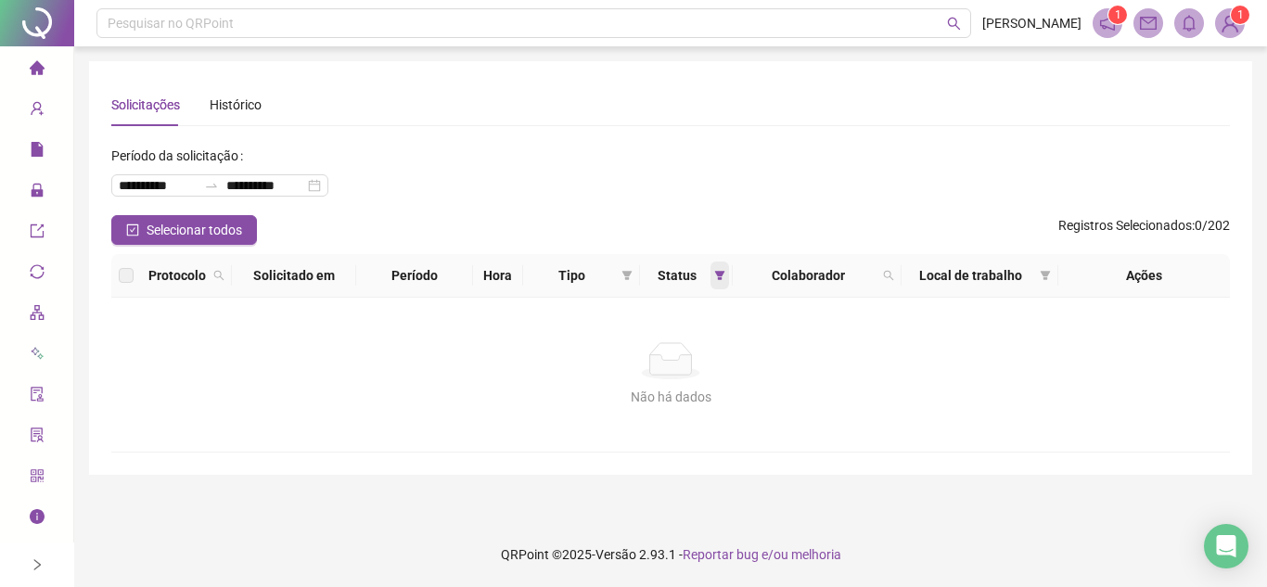
click at [722, 275] on icon "filter" at bounding box center [720, 275] width 10 height 9
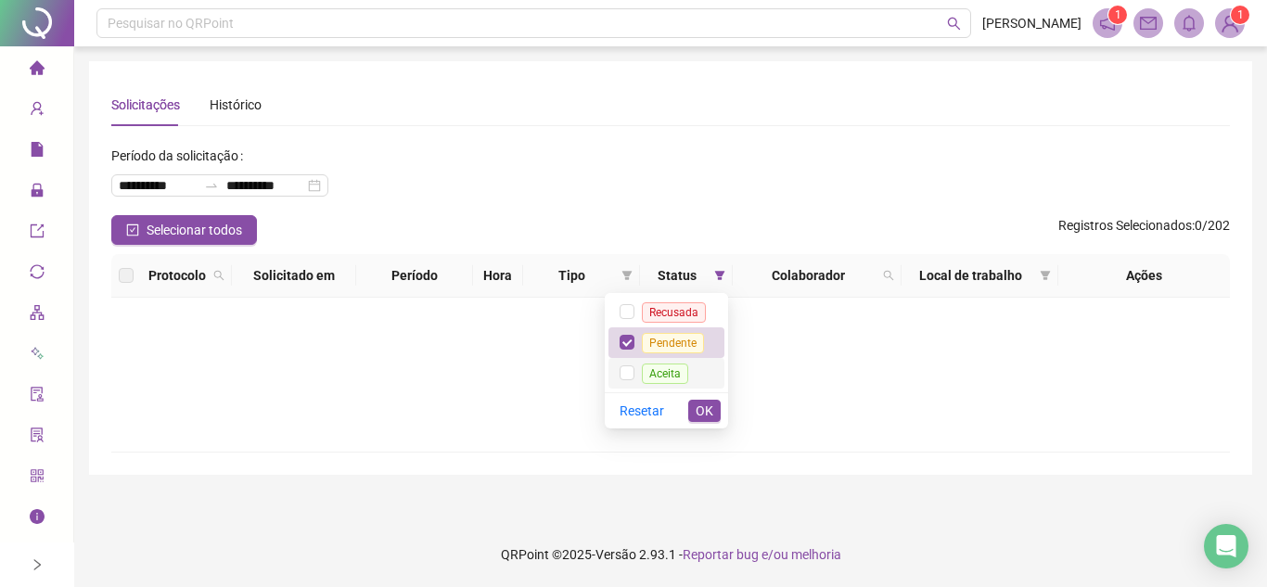
click at [667, 369] on span "Aceita" at bounding box center [665, 374] width 46 height 20
click at [626, 276] on div "Tipo" at bounding box center [582, 275] width 102 height 20
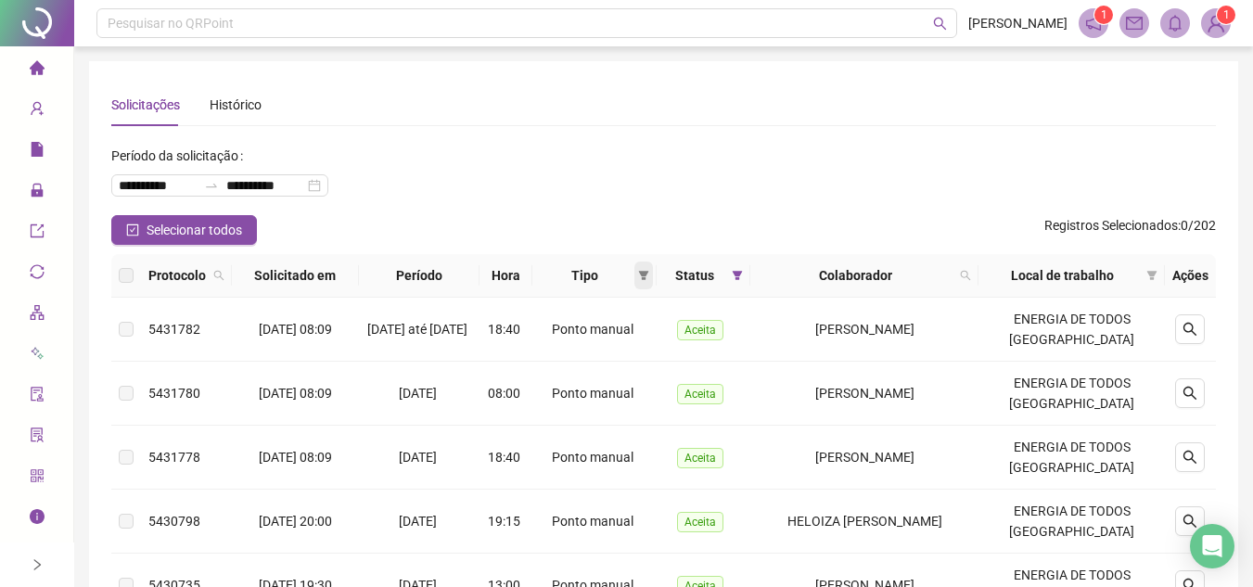
click at [649, 271] on icon "filter" at bounding box center [643, 275] width 11 height 11
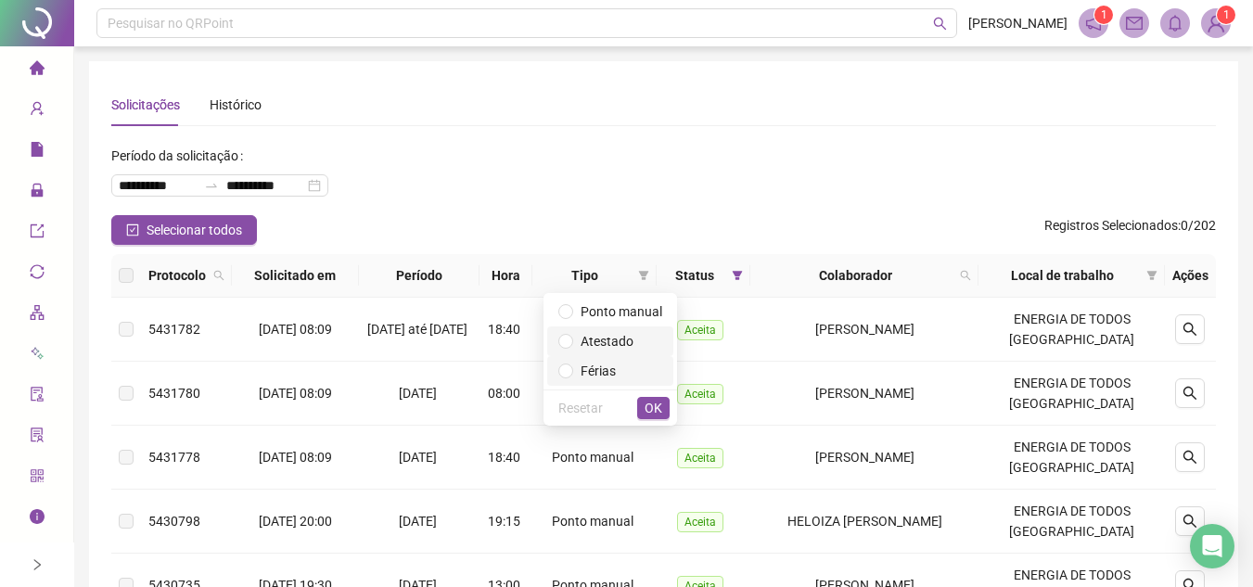
click at [626, 340] on span "Atestado" at bounding box center [607, 341] width 53 height 15
click at [647, 402] on span "OK" at bounding box center [654, 408] width 18 height 20
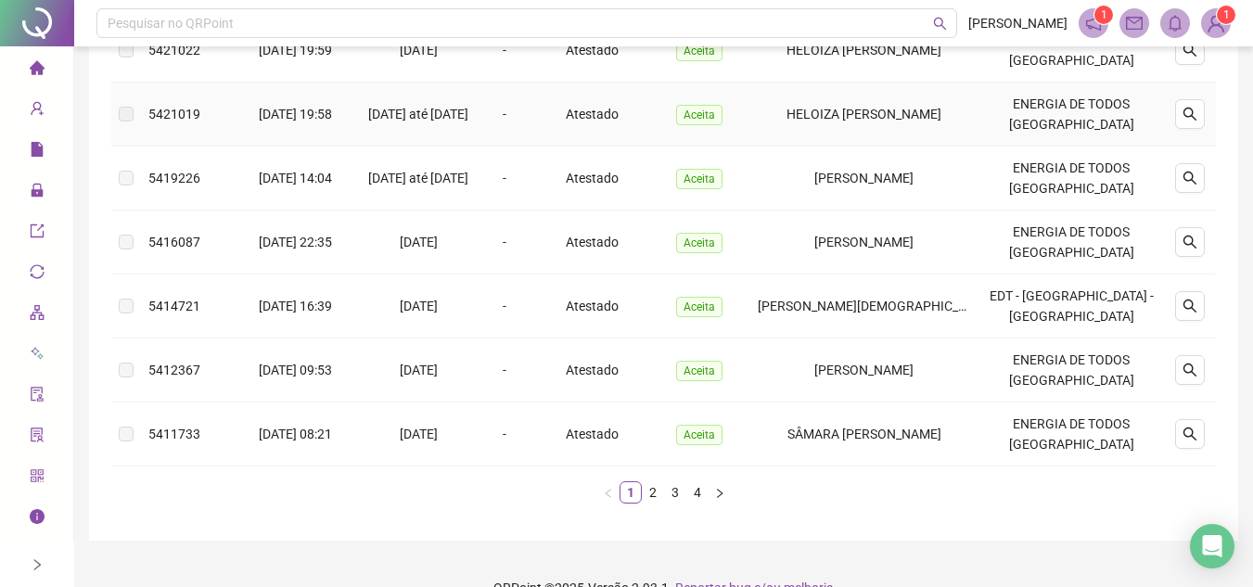
scroll to position [622, 0]
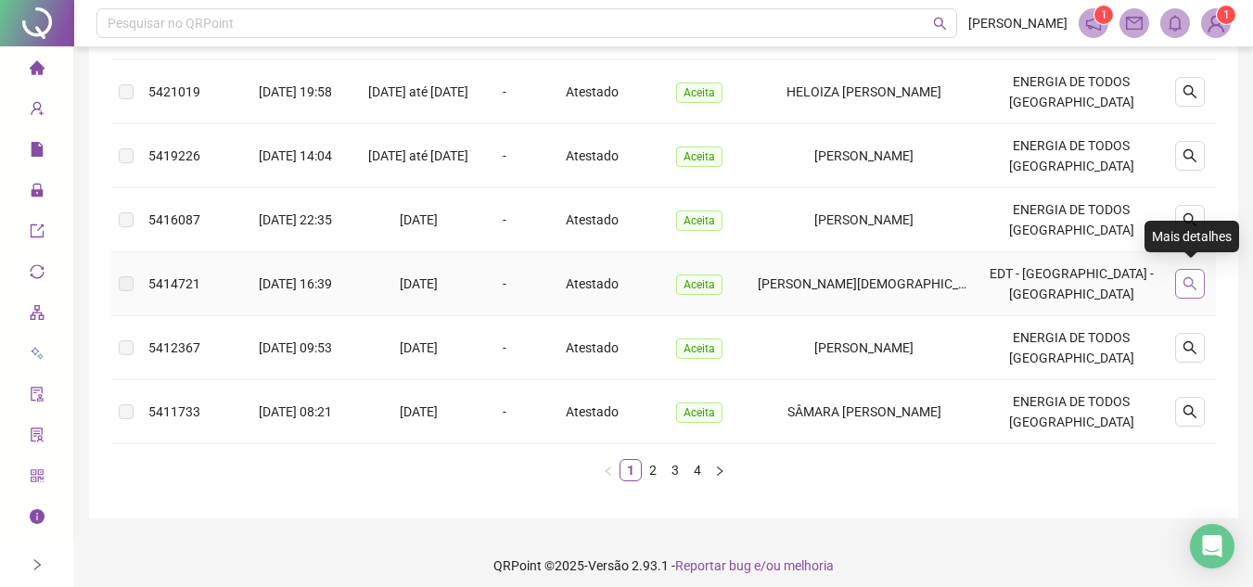
click at [1196, 277] on icon "search" at bounding box center [1190, 283] width 15 height 15
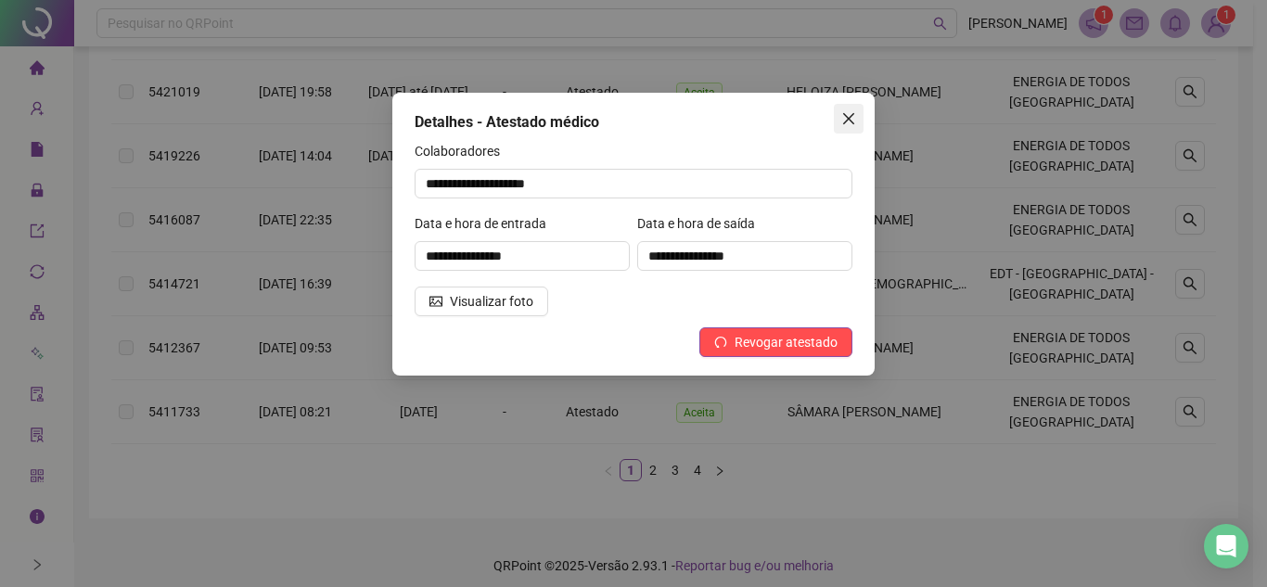
click at [853, 110] on button "Close" at bounding box center [849, 119] width 30 height 30
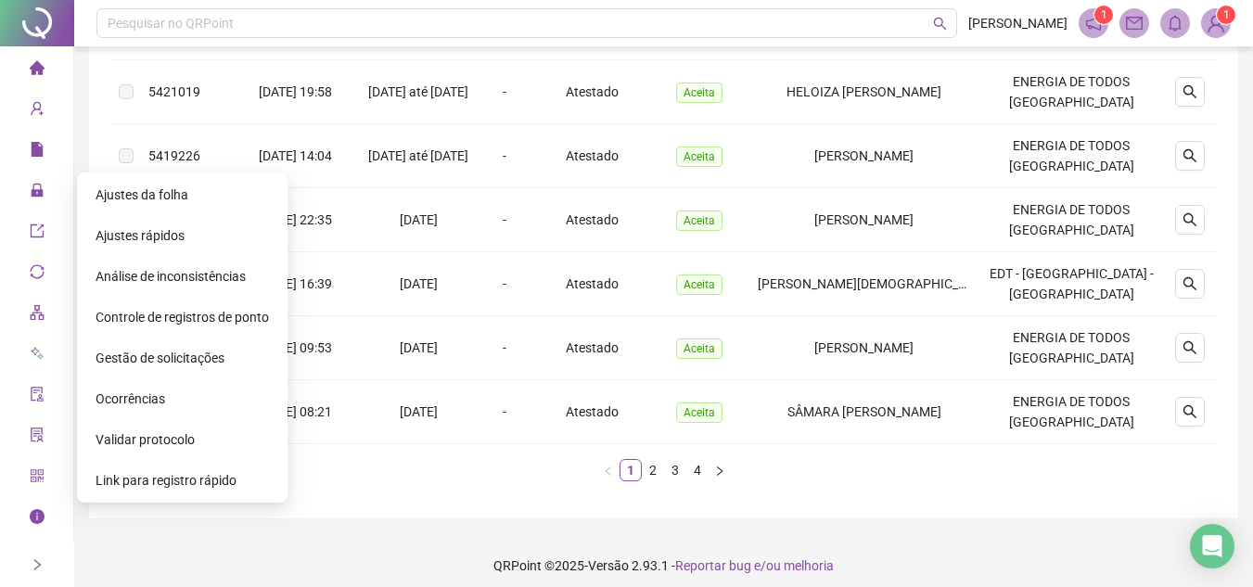
click at [132, 234] on span "Ajustes rápidos" at bounding box center [140, 235] width 89 height 15
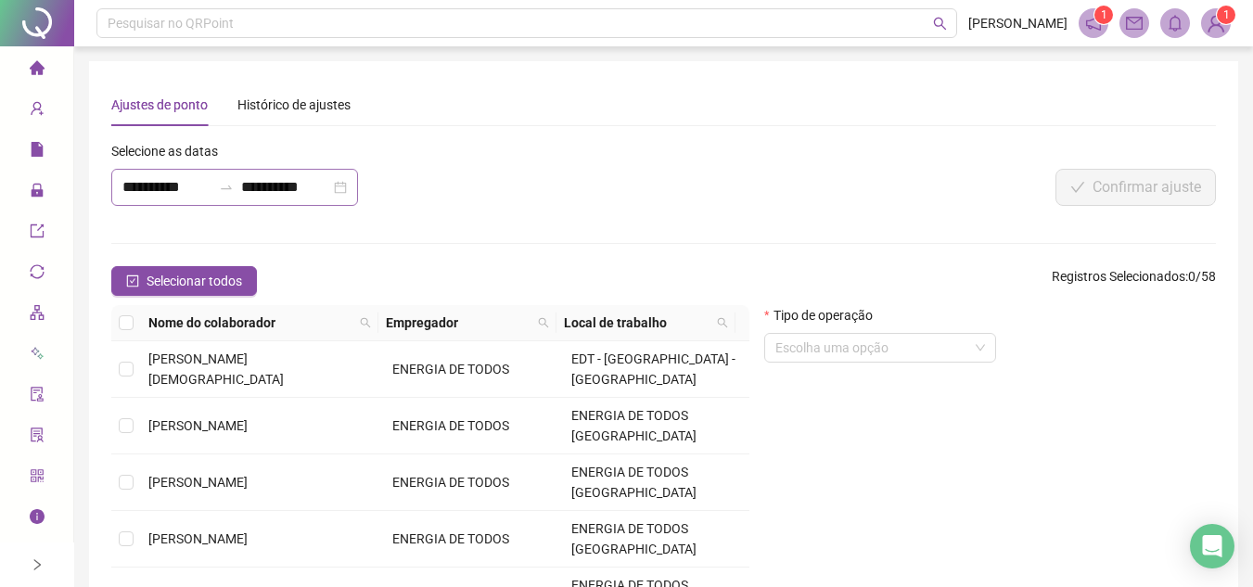
click at [358, 184] on div "**********" at bounding box center [234, 187] width 247 height 37
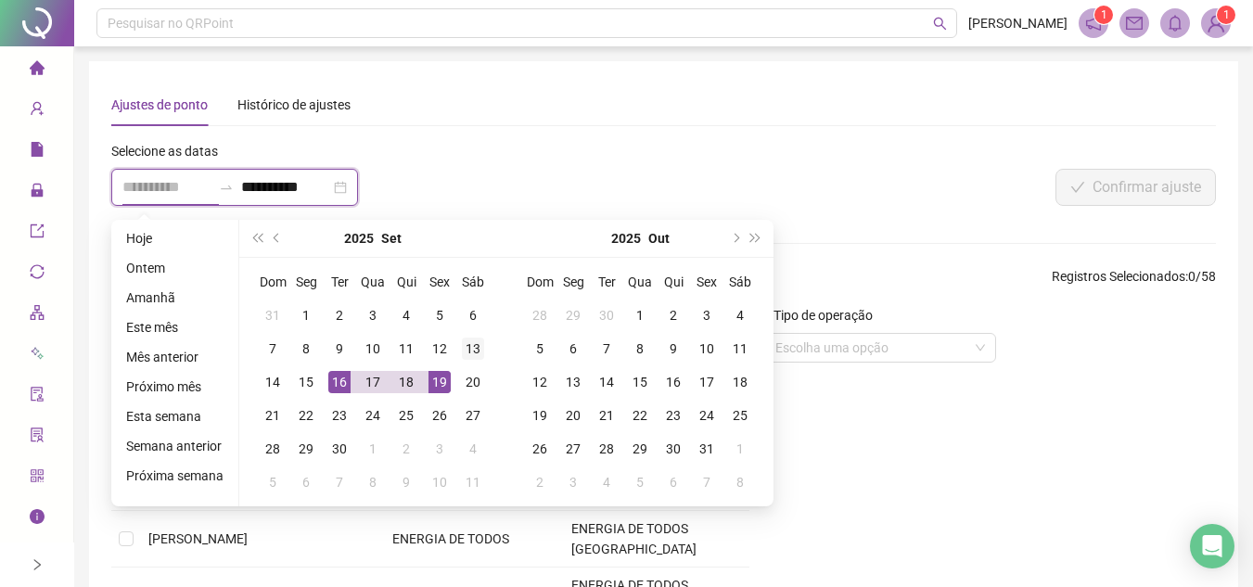
type input "**********"
click at [466, 348] on div "13" at bounding box center [473, 349] width 22 height 22
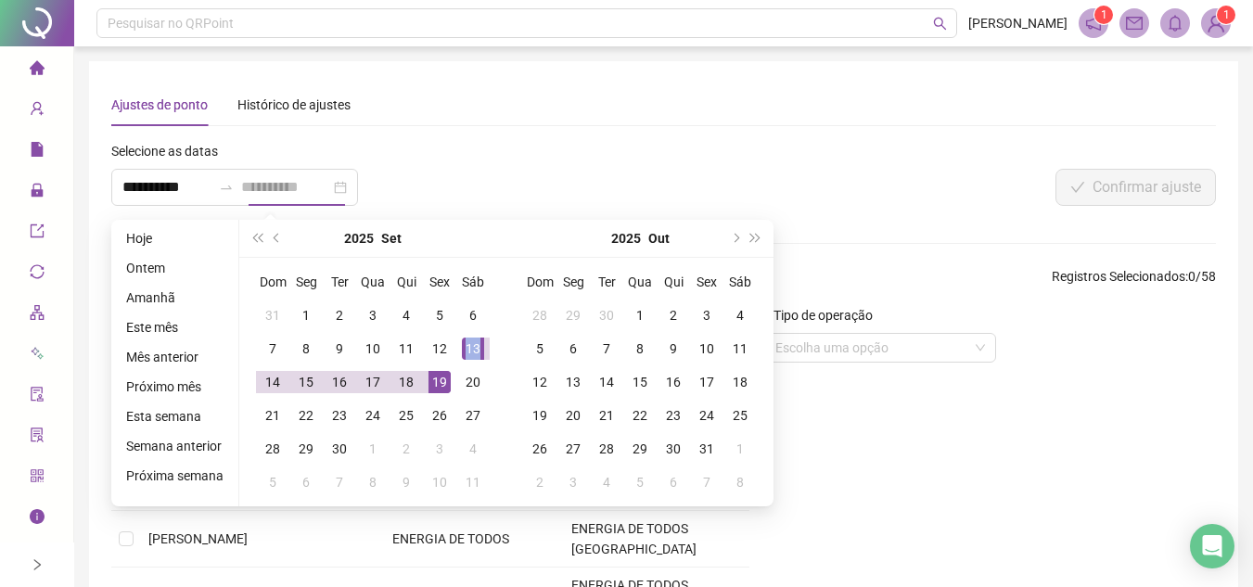
click at [466, 348] on div "13" at bounding box center [473, 349] width 22 height 22
type input "**********"
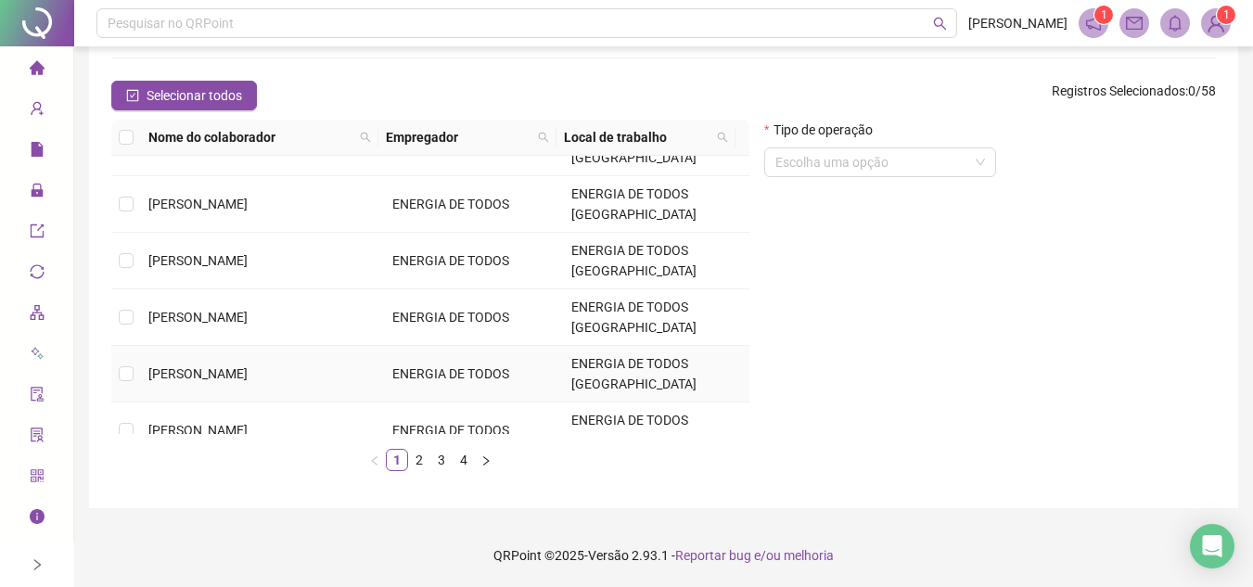
scroll to position [186, 0]
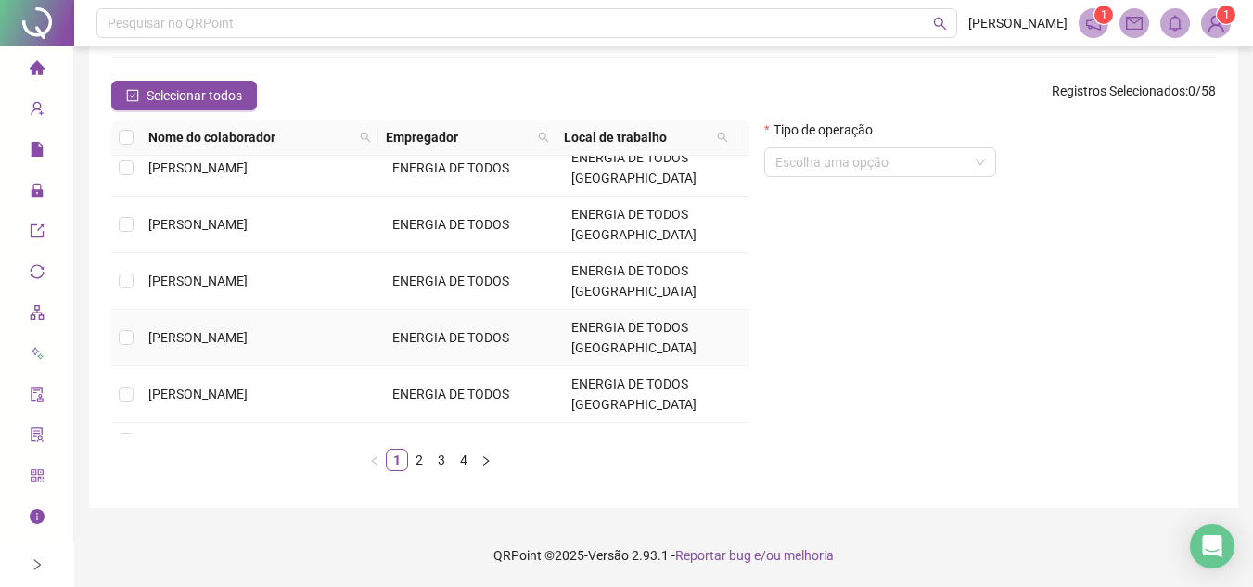
click at [234, 330] on span "[PERSON_NAME]" at bounding box center [197, 337] width 99 height 15
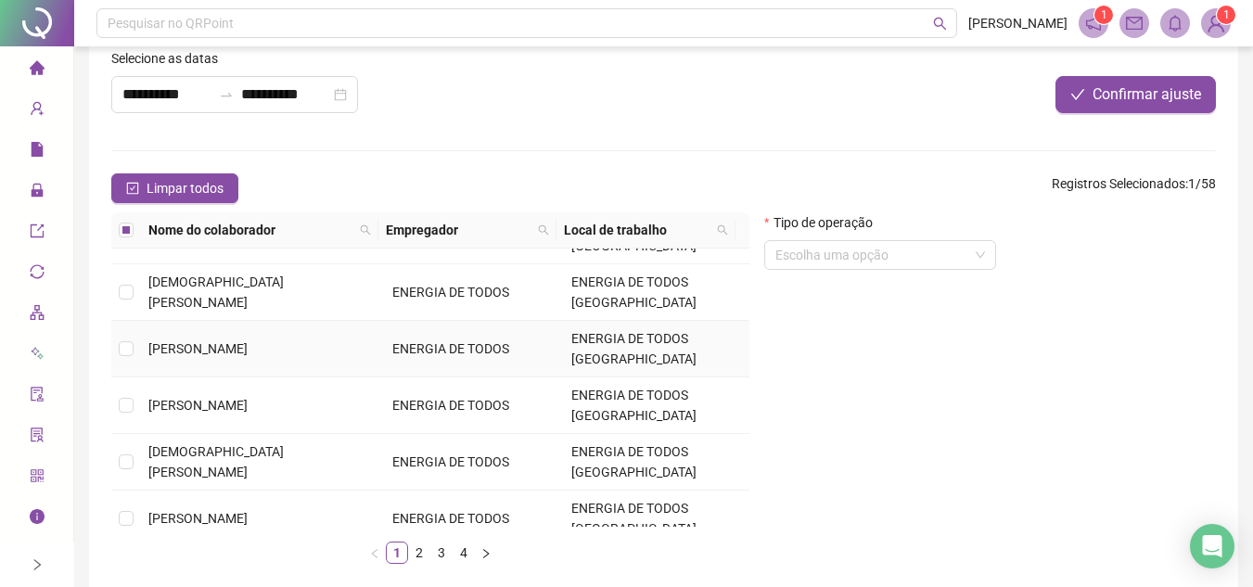
scroll to position [186, 0]
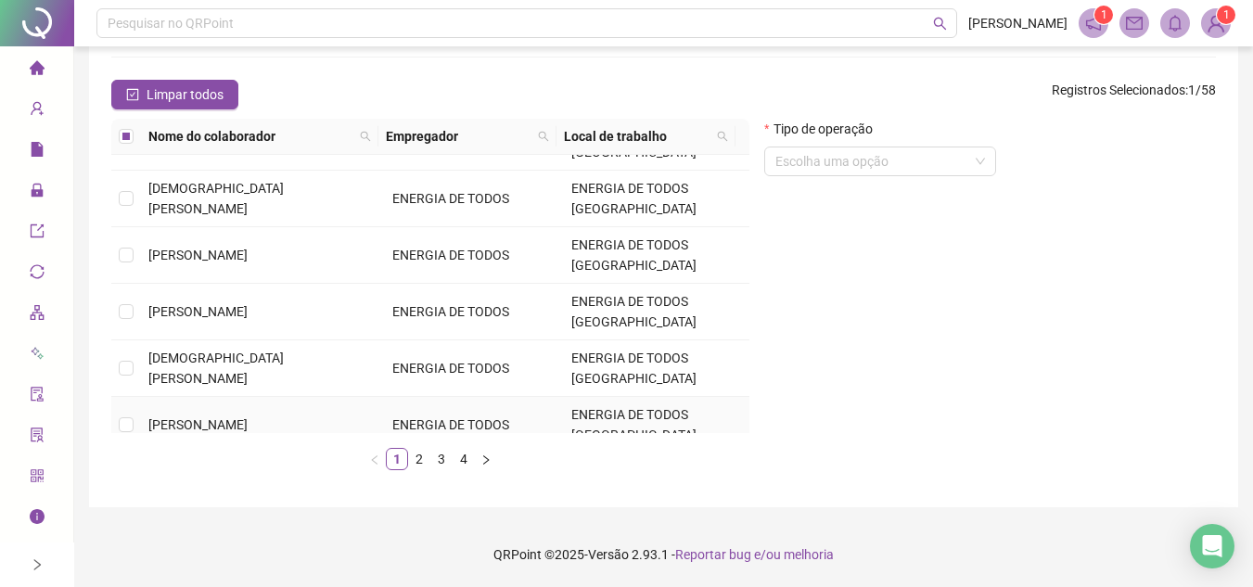
click at [209, 417] on span "DENISE JAQUELINE DOS REIS" at bounding box center [197, 424] width 99 height 15
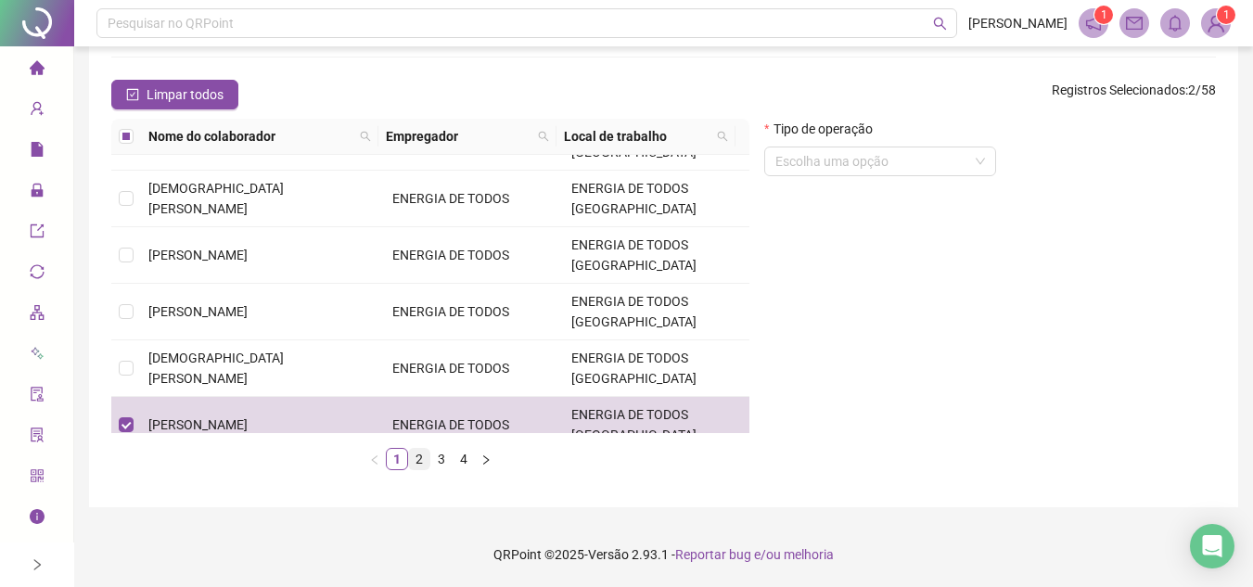
click at [419, 455] on link "2" at bounding box center [419, 459] width 20 height 20
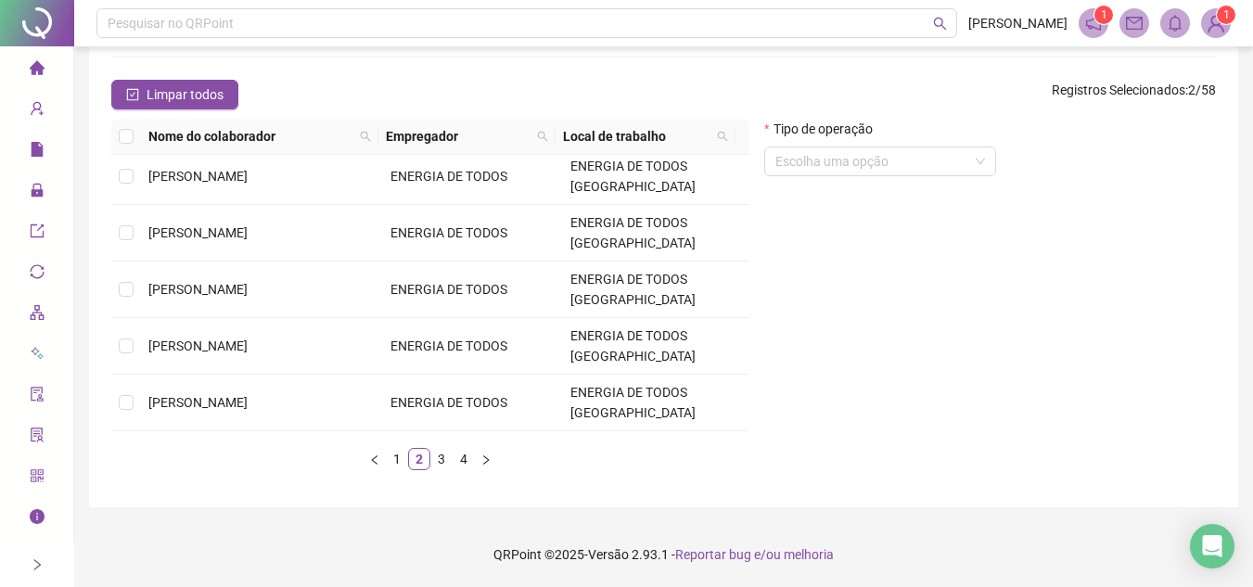
scroll to position [0, 0]
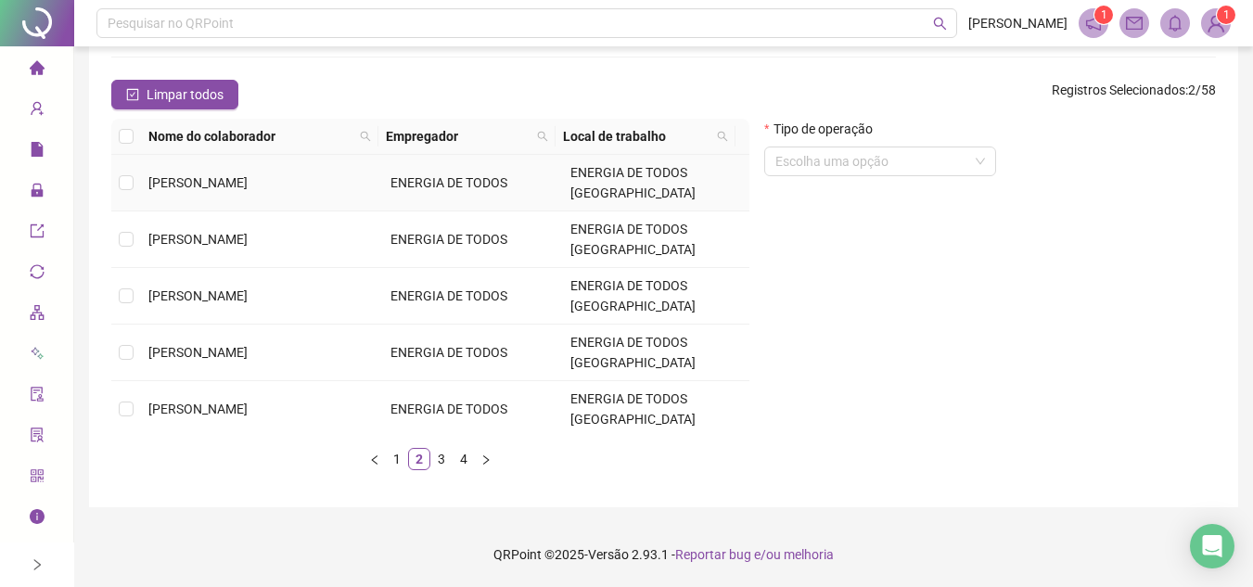
click at [266, 182] on td "[PERSON_NAME]" at bounding box center [262, 183] width 242 height 57
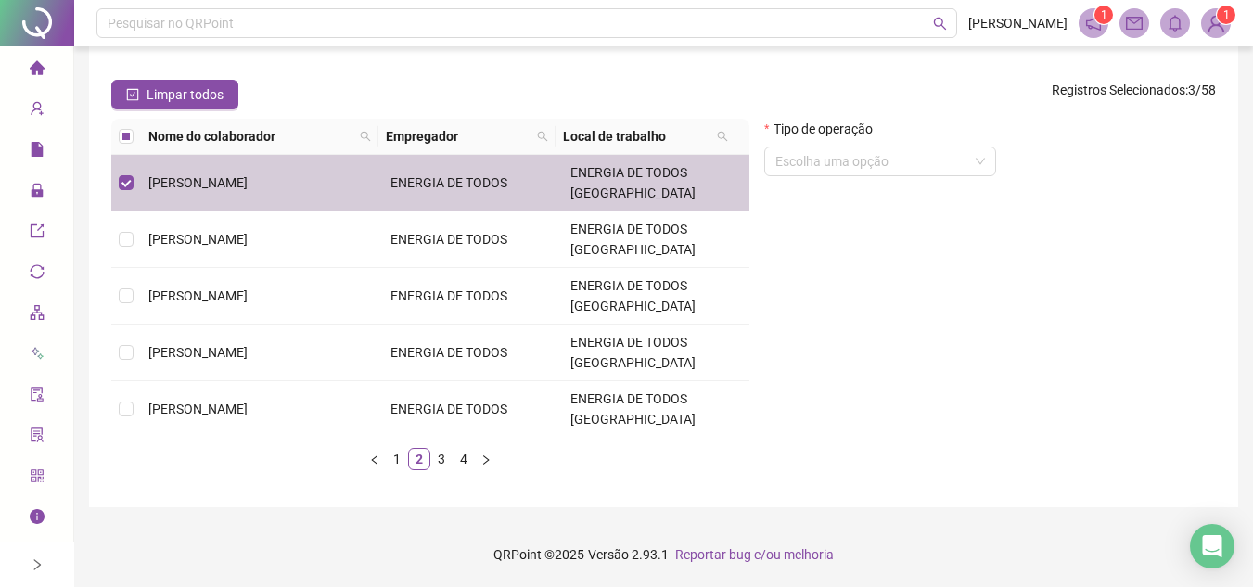
click at [268, 249] on td "[PERSON_NAME]" at bounding box center [262, 240] width 242 height 57
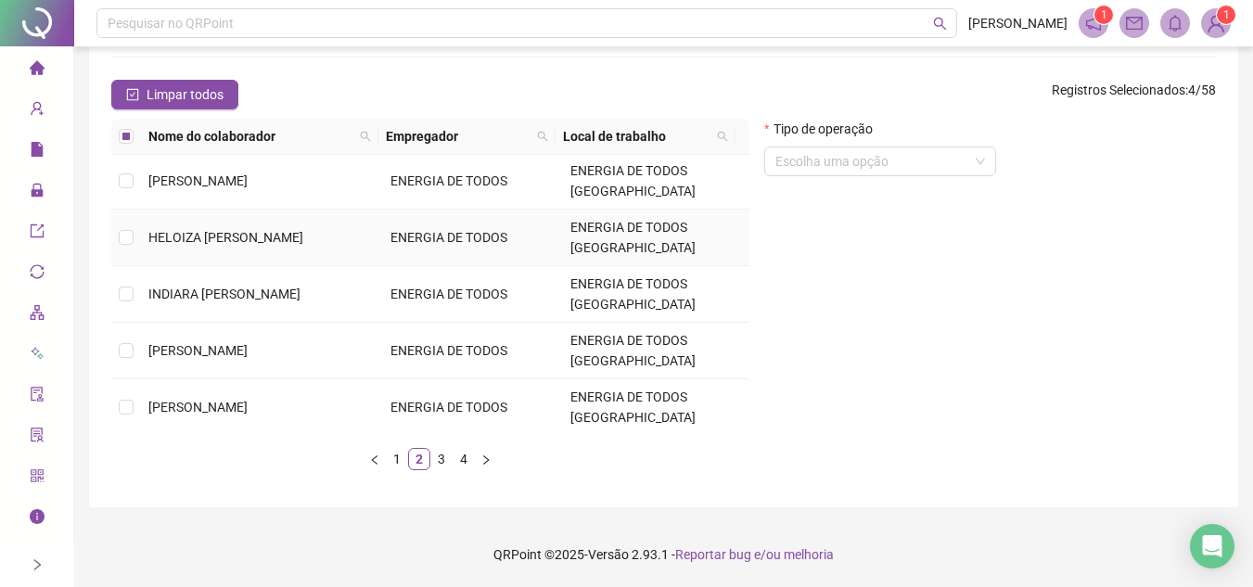
scroll to position [571, 0]
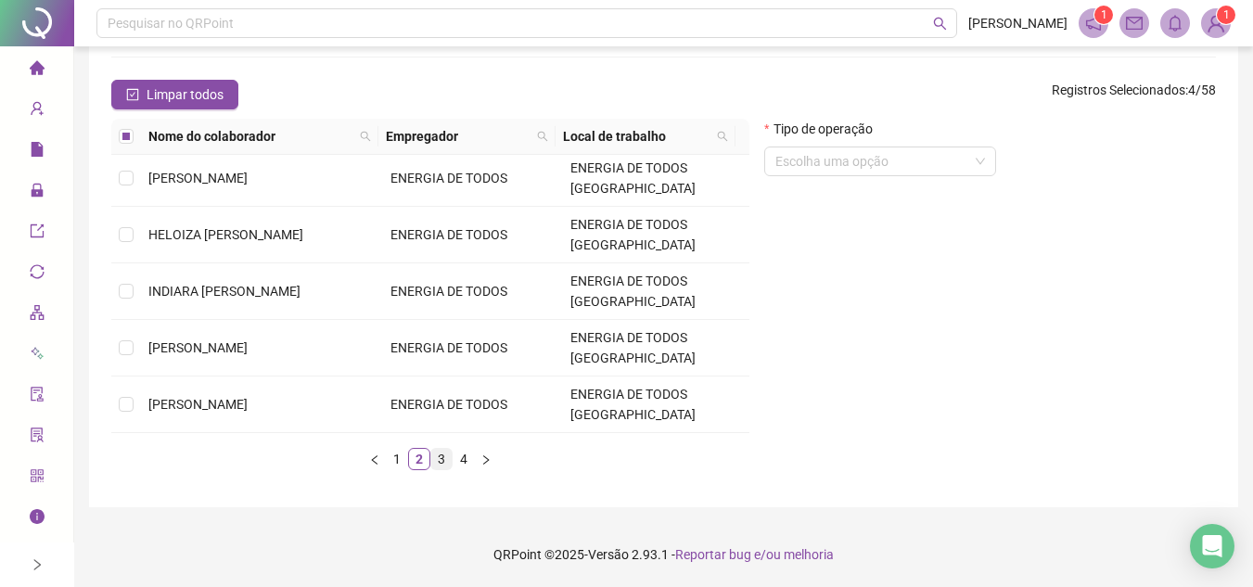
click at [442, 461] on link "3" at bounding box center [441, 459] width 20 height 20
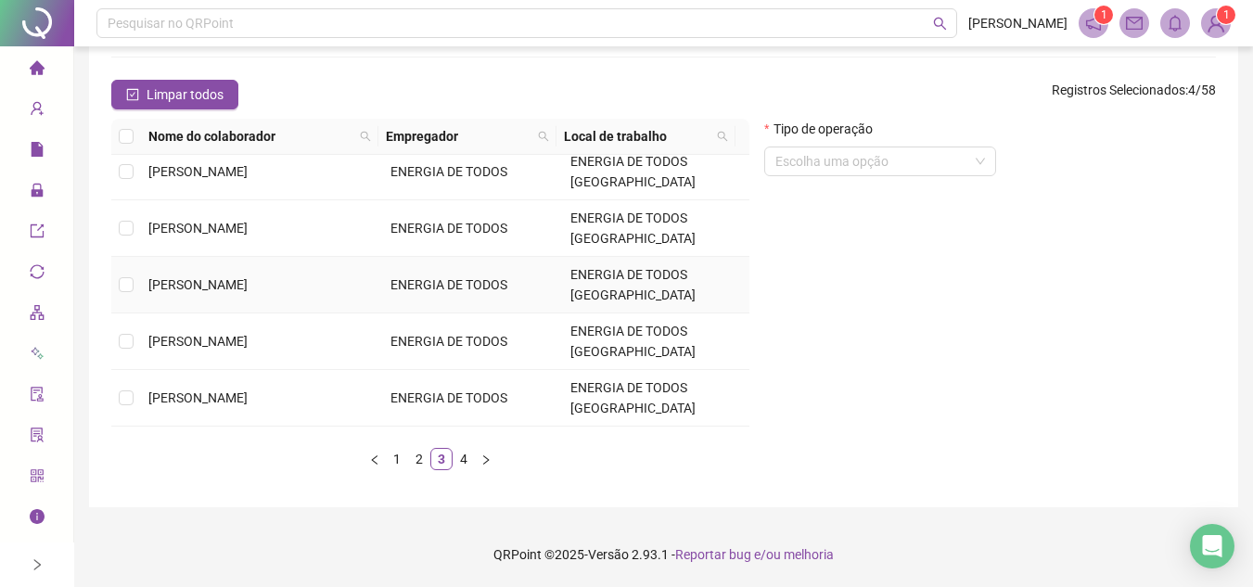
scroll to position [557, 0]
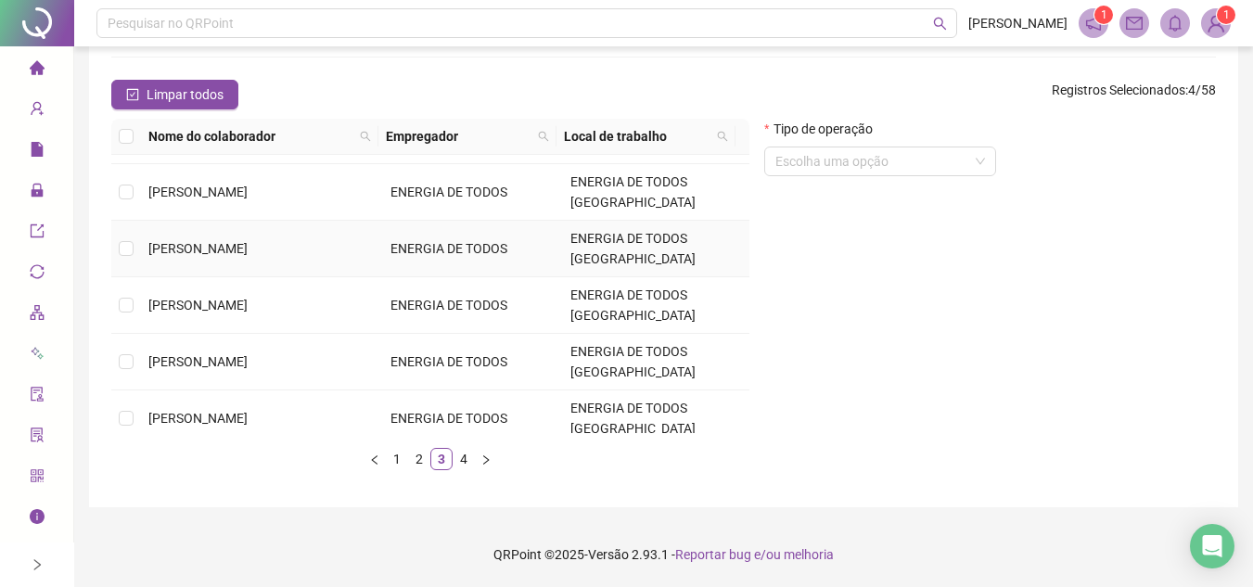
click at [298, 257] on td "[PERSON_NAME]" at bounding box center [262, 249] width 242 height 57
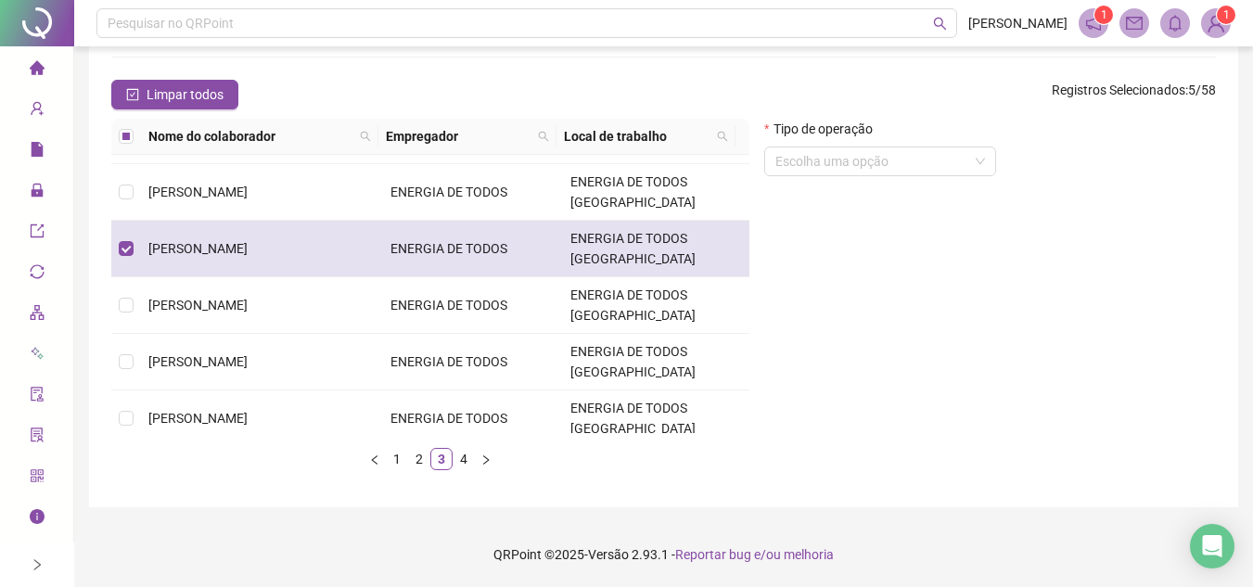
scroll to position [571, 0]
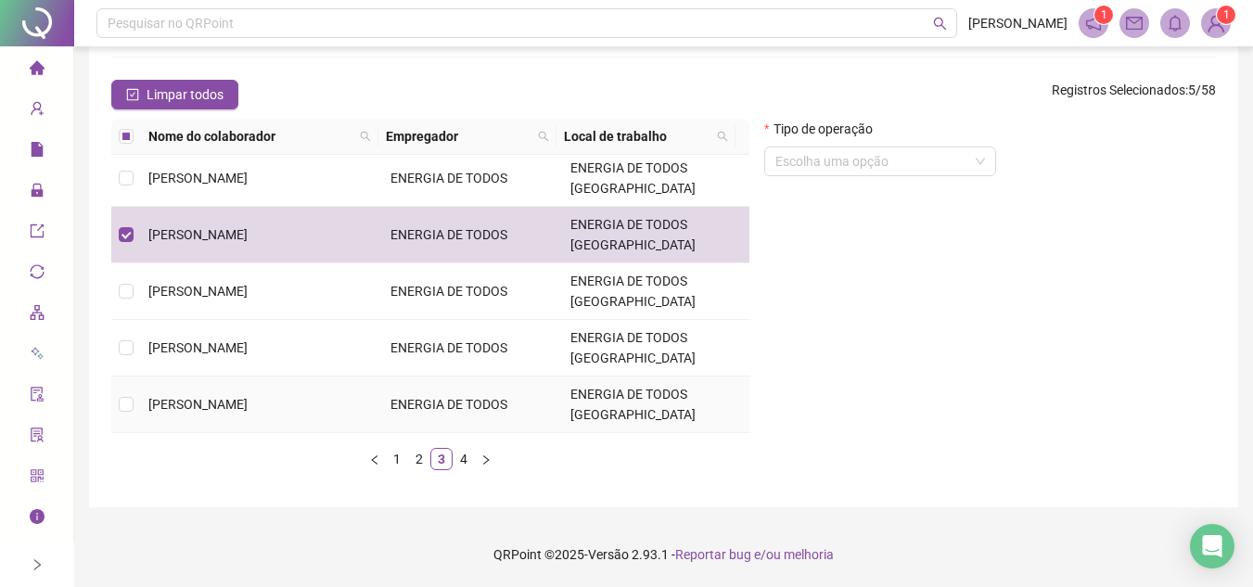
click at [337, 402] on td "[PERSON_NAME]" at bounding box center [262, 405] width 242 height 57
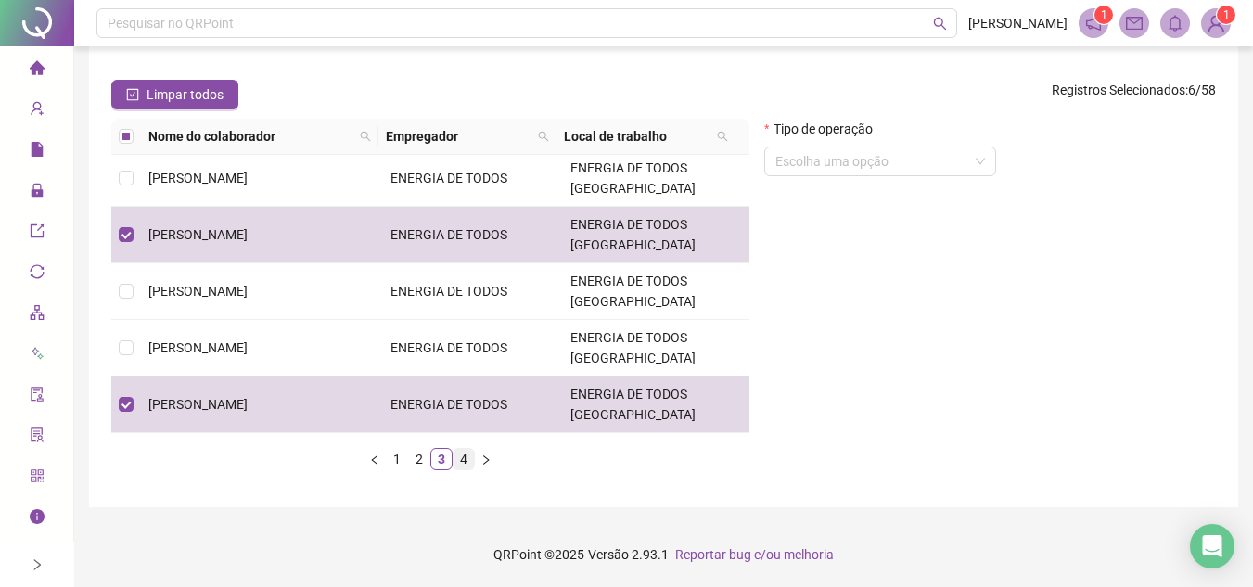
click at [468, 460] on link "4" at bounding box center [464, 459] width 20 height 20
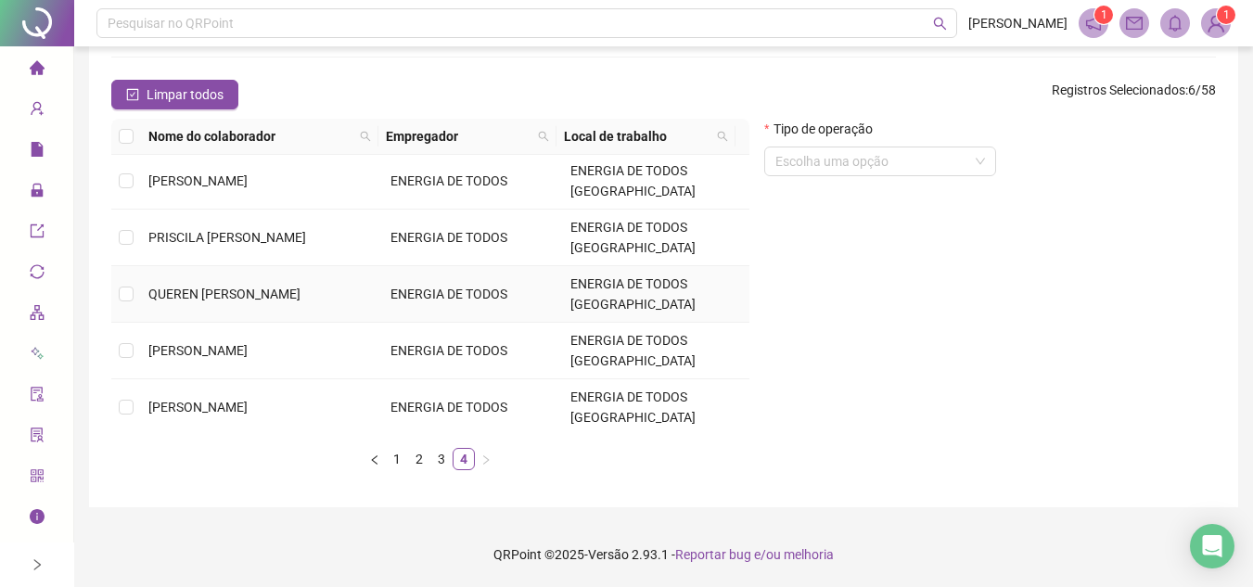
scroll to position [0, 0]
click at [332, 228] on td "PRISCILA [PERSON_NAME]" at bounding box center [262, 240] width 242 height 57
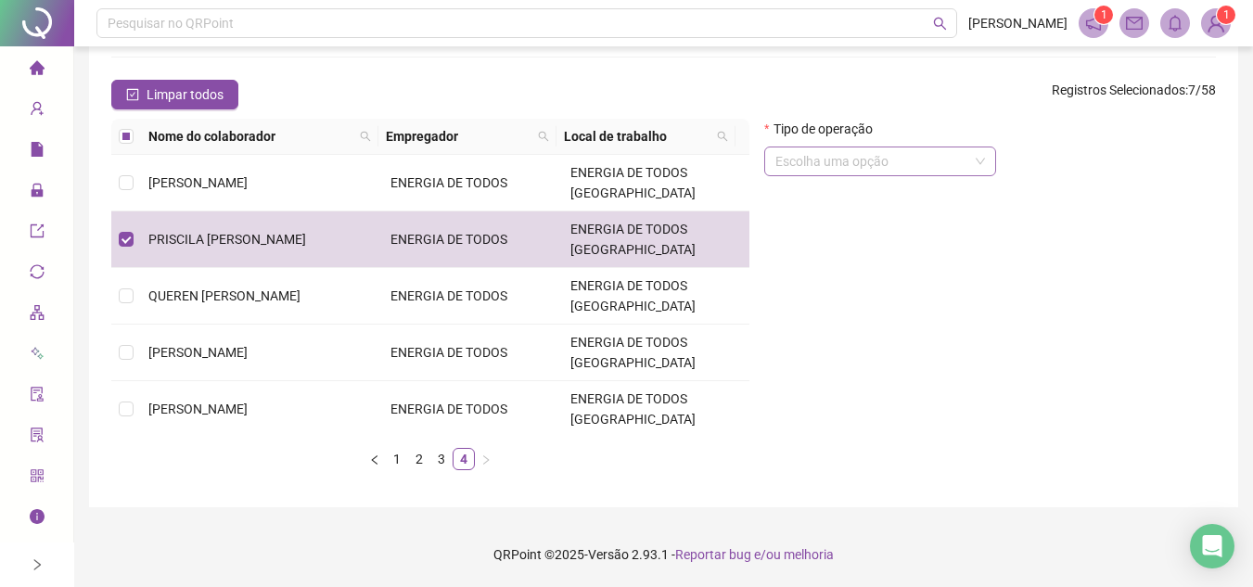
click at [904, 167] on input "search" at bounding box center [872, 162] width 193 height 28
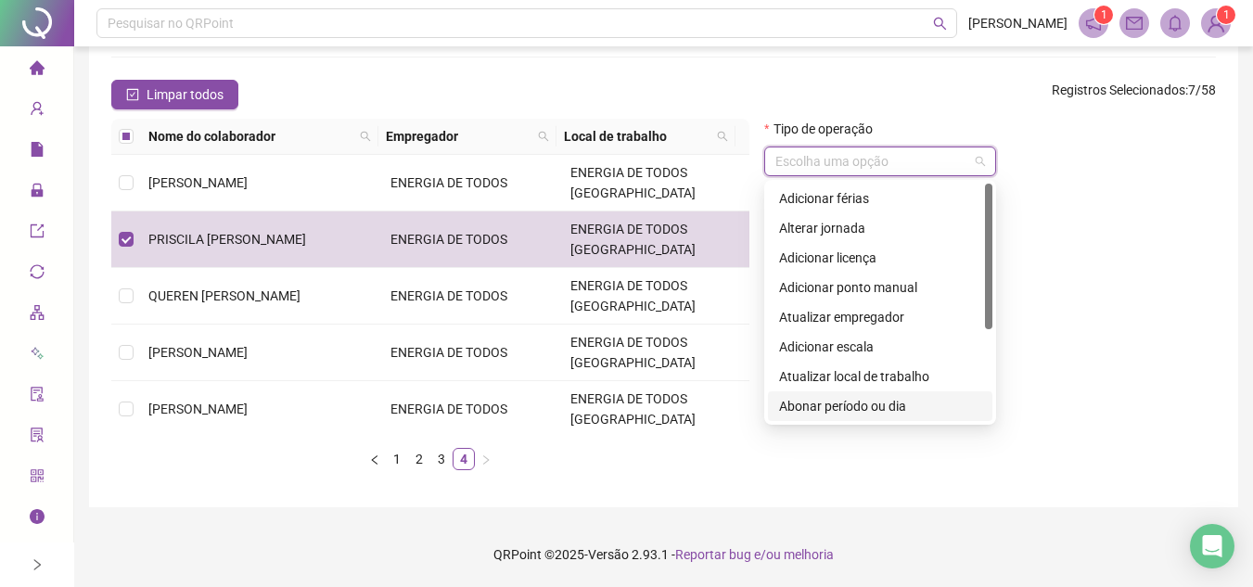
click at [848, 409] on div "Abonar período ou dia" at bounding box center [880, 406] width 202 height 20
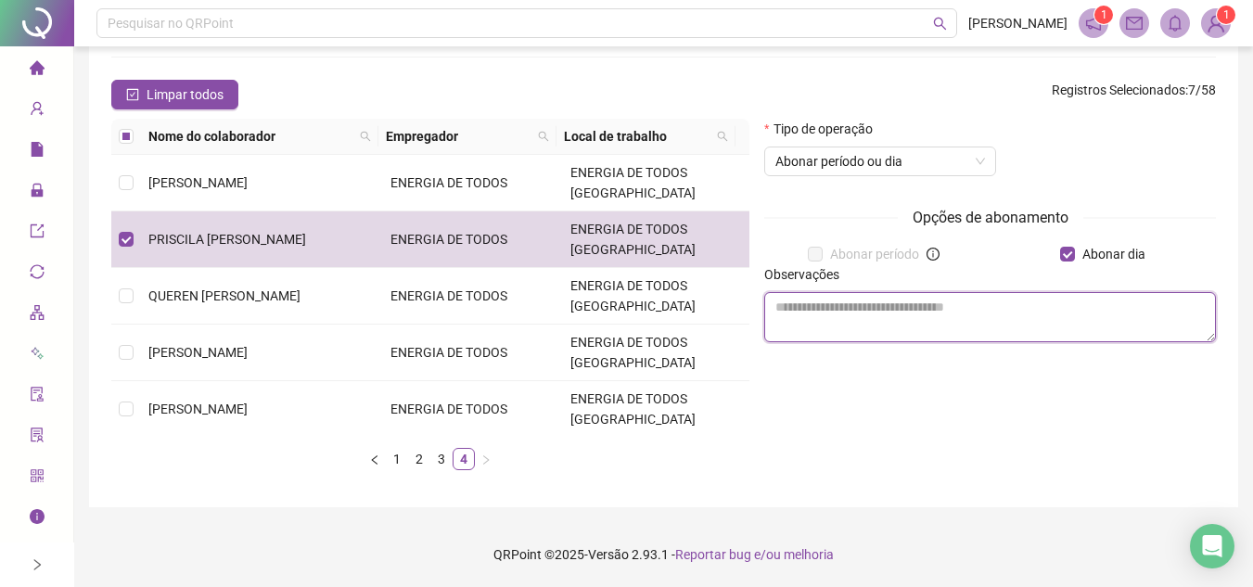
click at [938, 329] on textarea at bounding box center [990, 317] width 452 height 50
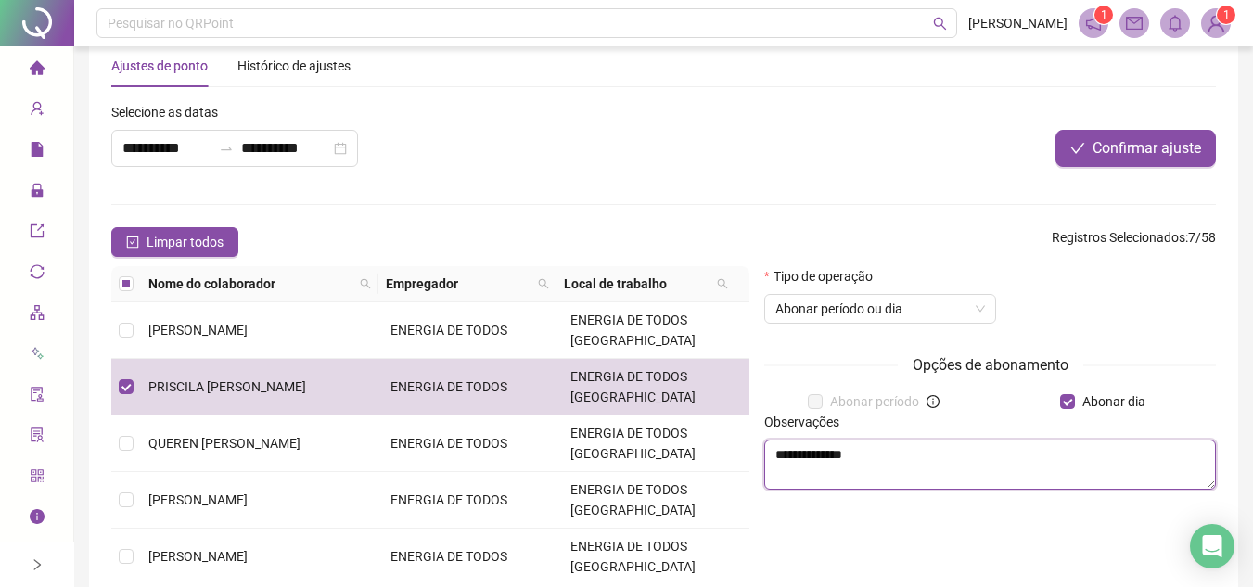
scroll to position [1, 0]
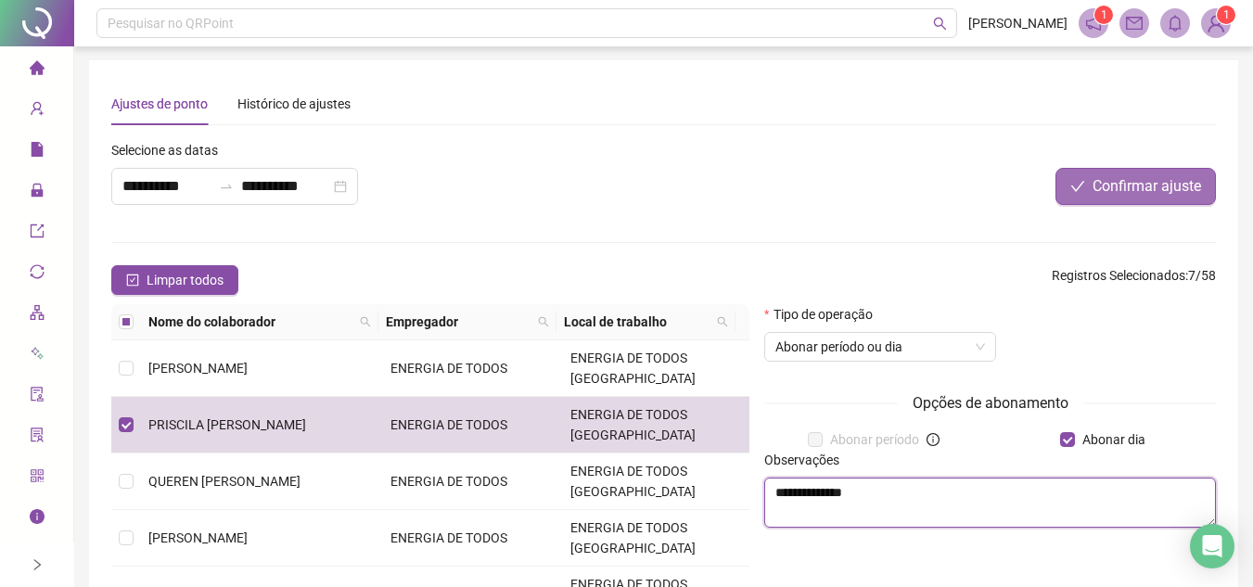
type textarea "**********"
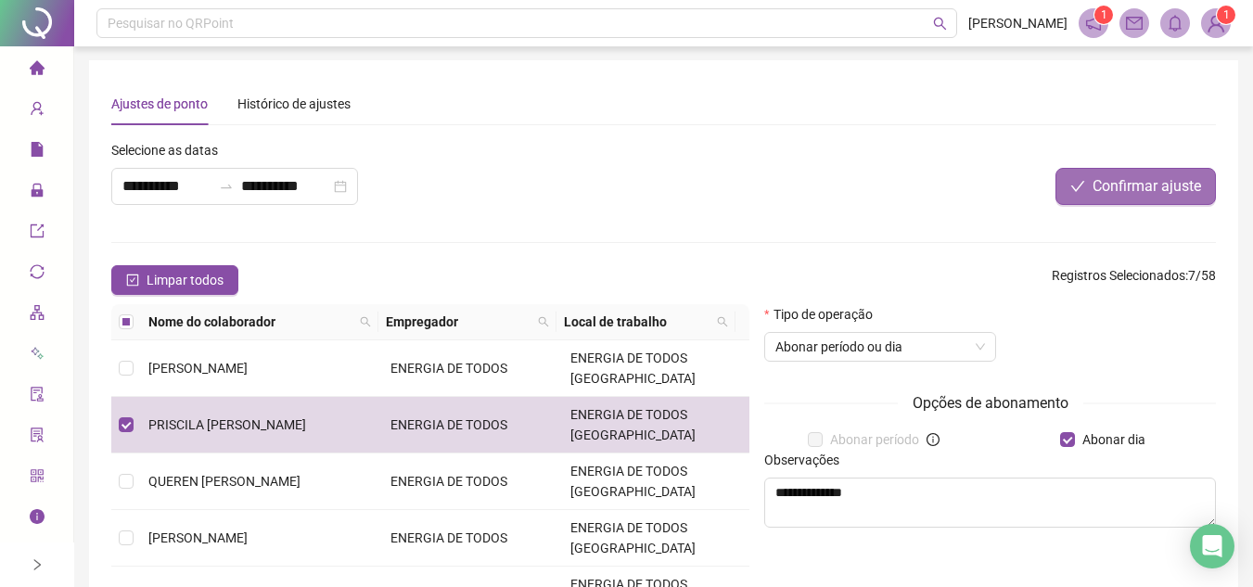
click at [1122, 186] on span "Confirmar ajuste" at bounding box center [1147, 186] width 109 height 22
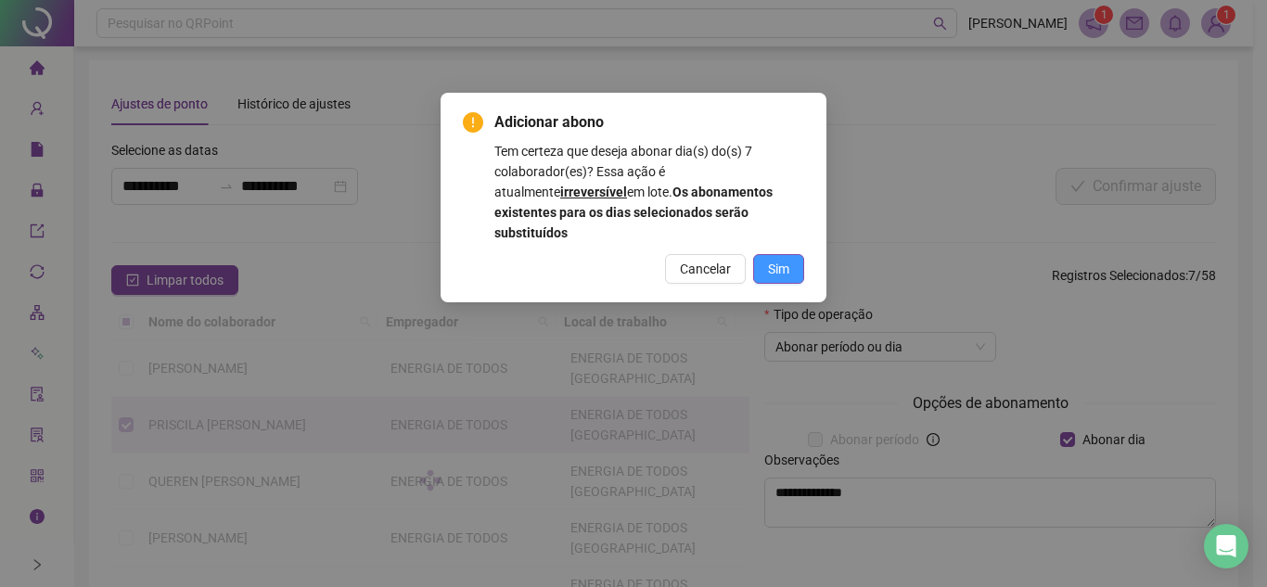
click at [786, 259] on span "Sim" at bounding box center [778, 269] width 21 height 20
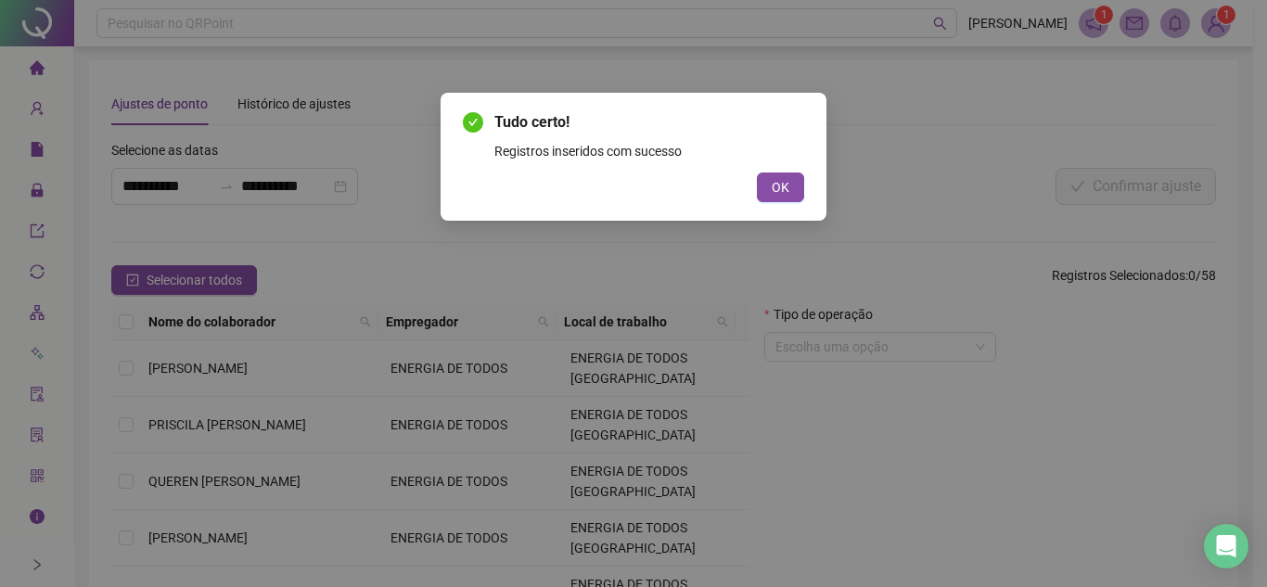
click at [785, 172] on div "Tudo certo! Registros inseridos com sucesso OK" at bounding box center [633, 156] width 341 height 91
click at [787, 189] on span "OK" at bounding box center [781, 187] width 18 height 20
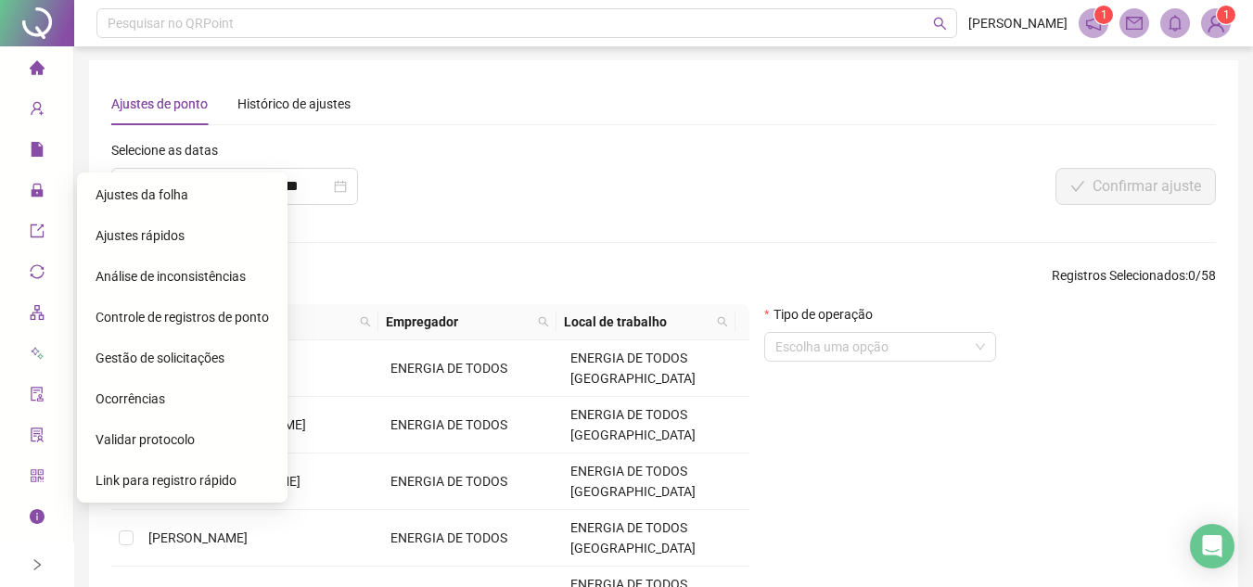
click at [179, 193] on span "Ajustes da folha" at bounding box center [142, 194] width 93 height 15
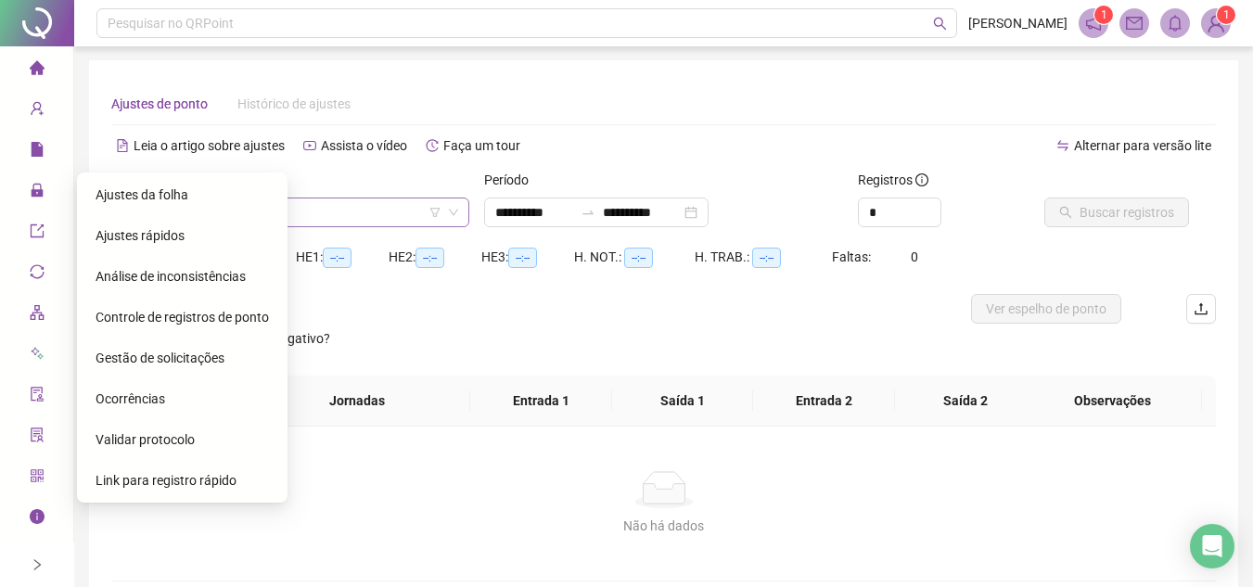
type input "**********"
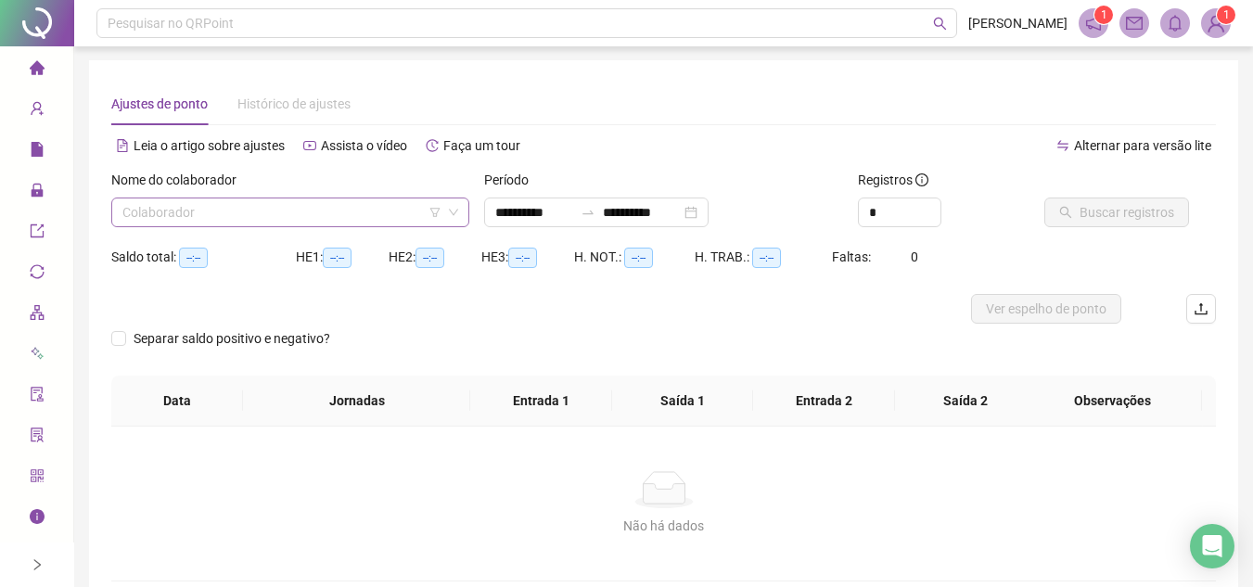
click at [339, 212] on input "search" at bounding box center [281, 213] width 319 height 28
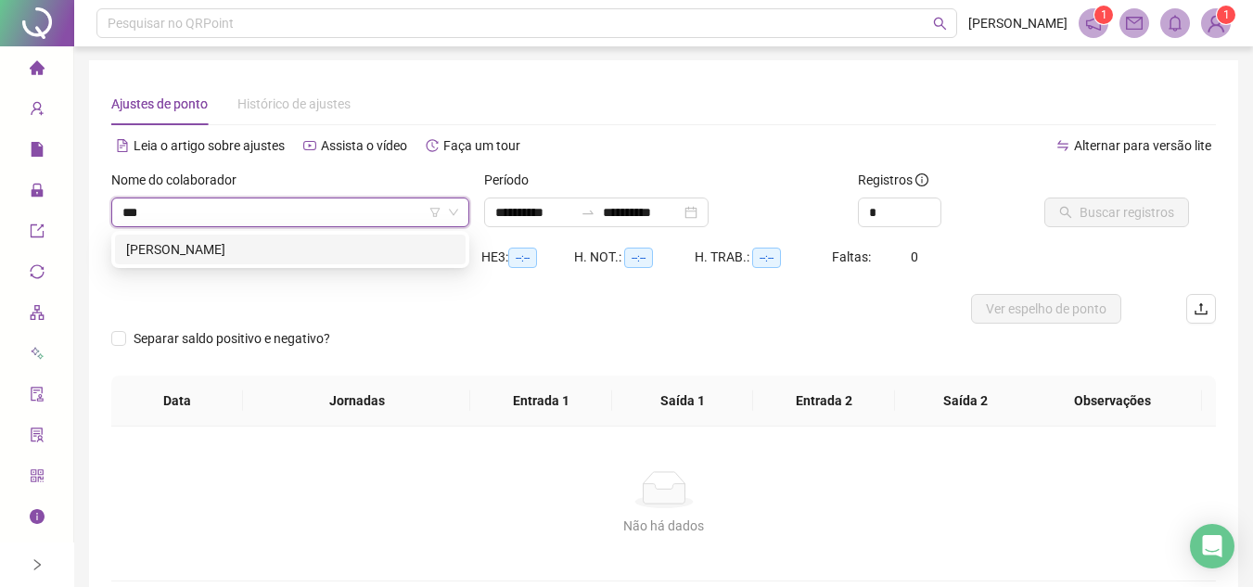
type input "****"
click at [282, 237] on div "[PERSON_NAME]" at bounding box center [290, 250] width 351 height 30
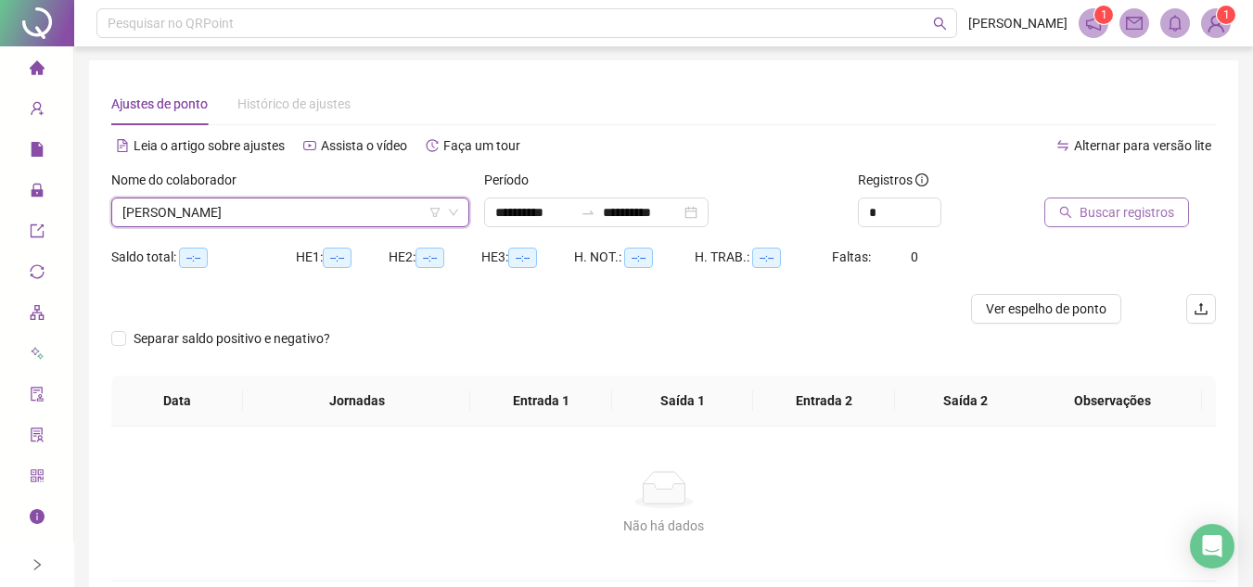
click at [1131, 214] on span "Buscar registros" at bounding box center [1127, 212] width 95 height 20
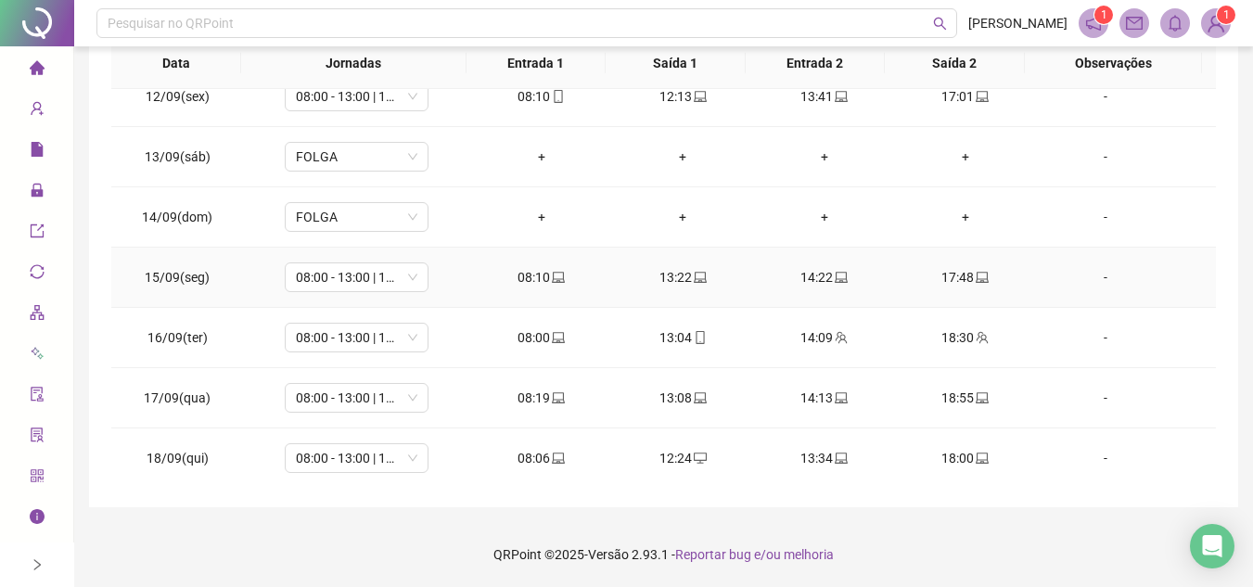
scroll to position [689, 0]
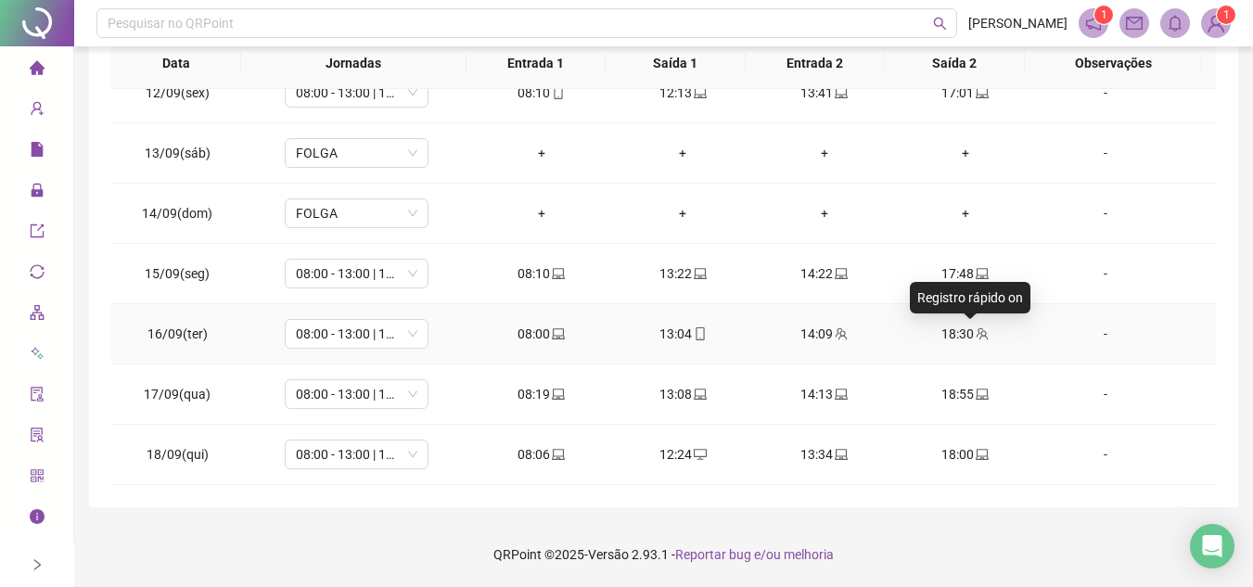
click at [976, 334] on icon "team" at bounding box center [982, 333] width 13 height 13
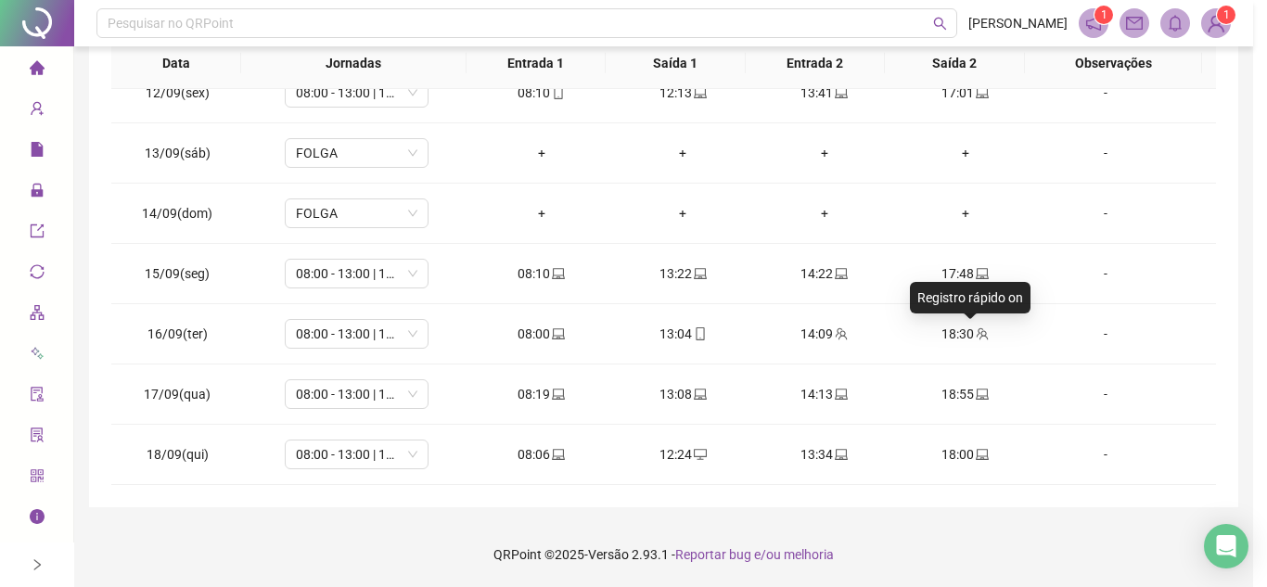
type input "**********"
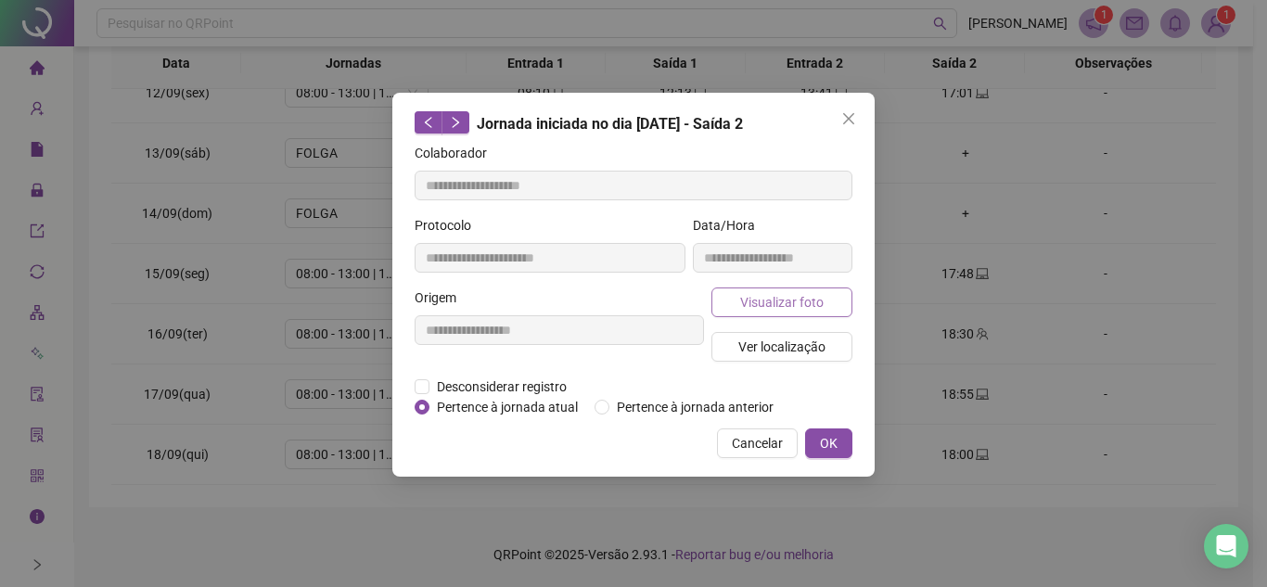
click at [802, 298] on span "Visualizar foto" at bounding box center [781, 302] width 83 height 20
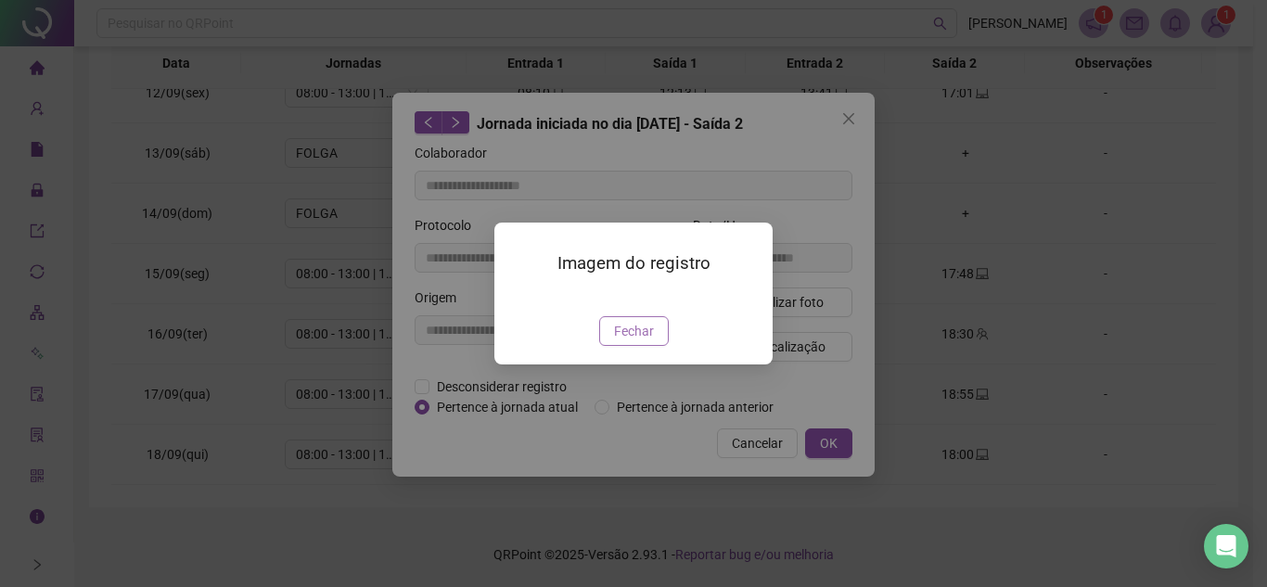
click at [635, 341] on span "Fechar" at bounding box center [634, 331] width 40 height 20
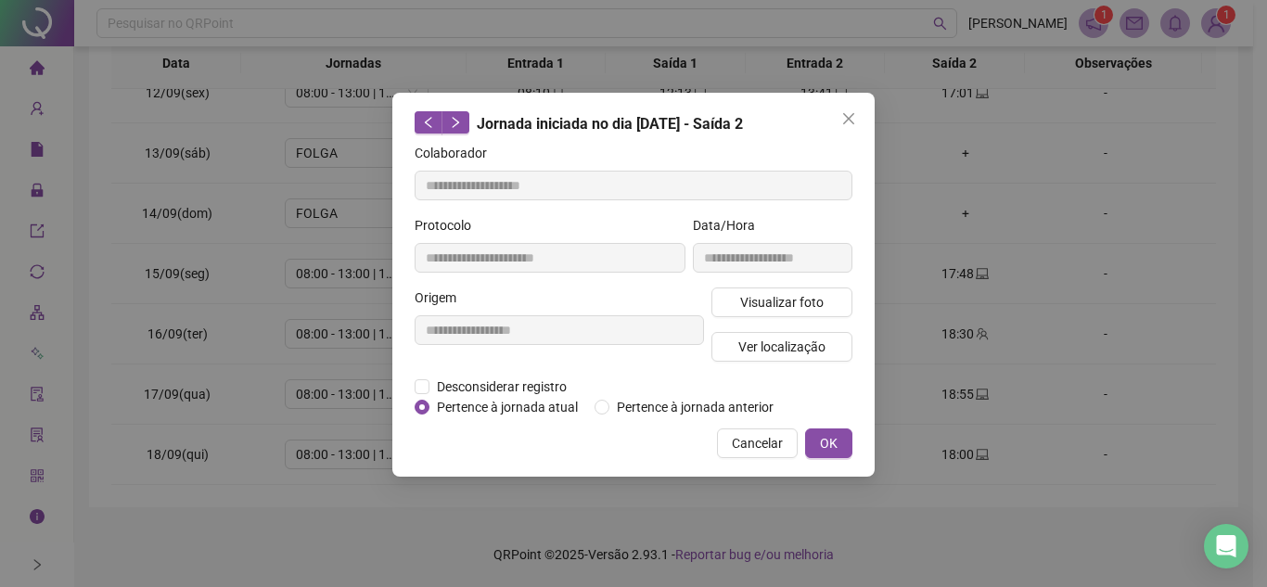
click at [843, 107] on button "Close" at bounding box center [849, 119] width 30 height 30
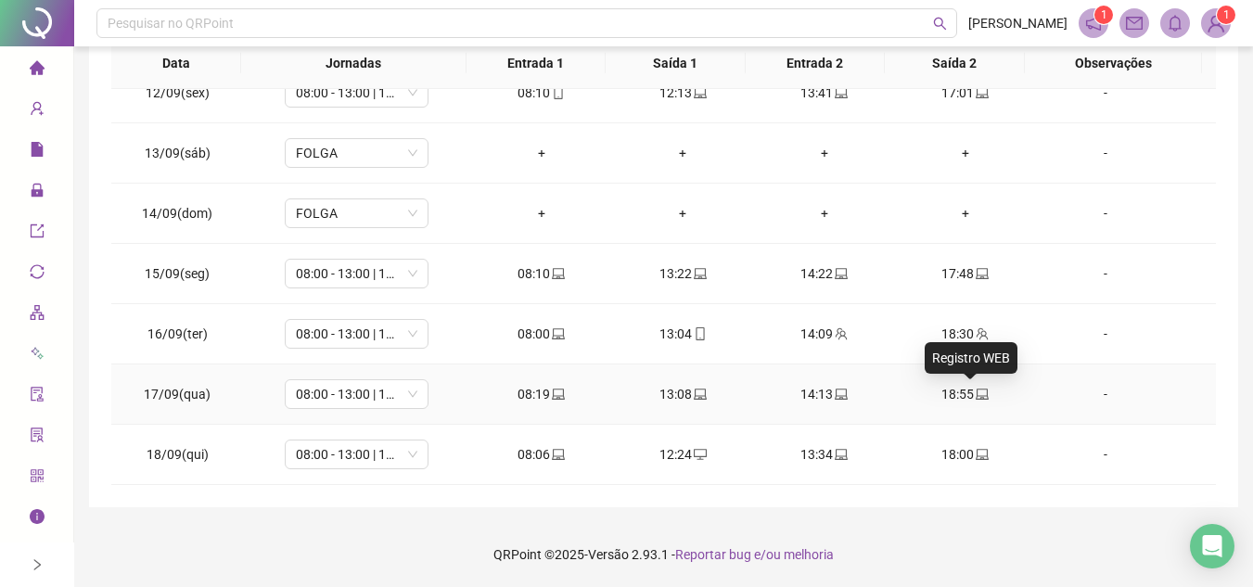
click at [976, 396] on icon "laptop" at bounding box center [982, 394] width 13 height 11
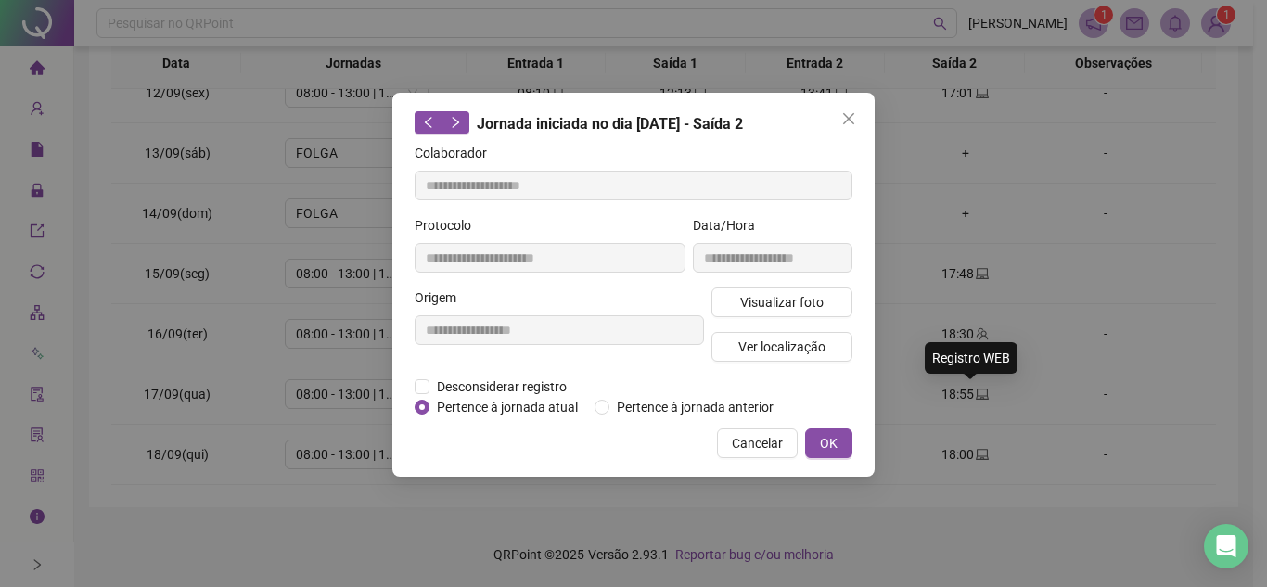
type input "**********"
click at [776, 292] on span "Visualizar foto" at bounding box center [781, 302] width 83 height 20
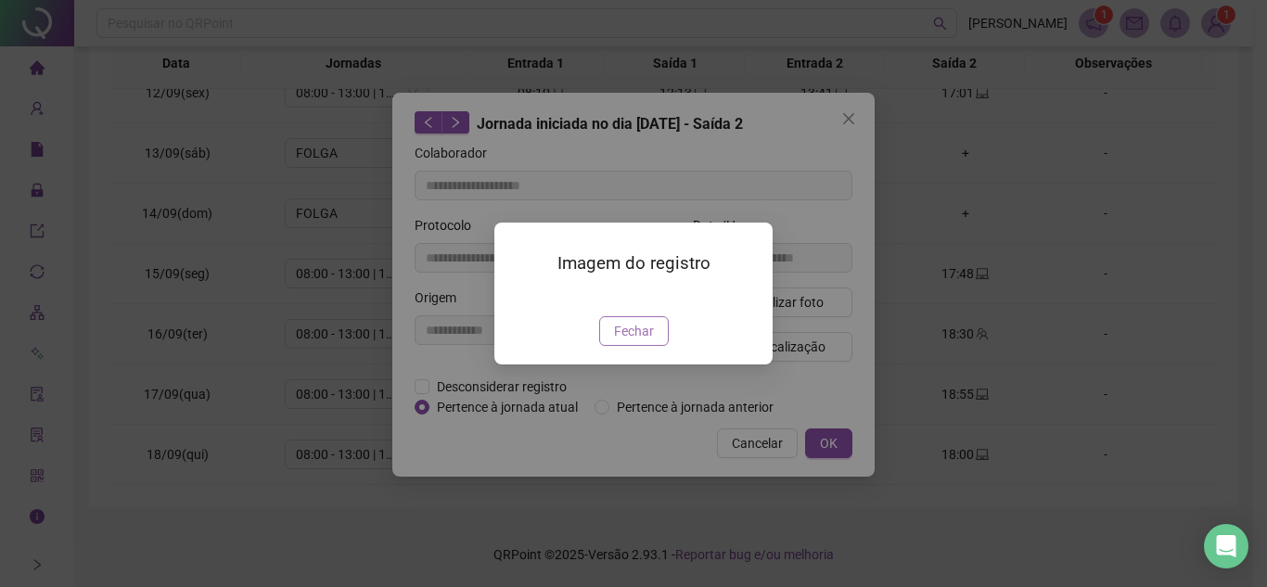
click at [645, 346] on button "Fechar" at bounding box center [634, 331] width 70 height 30
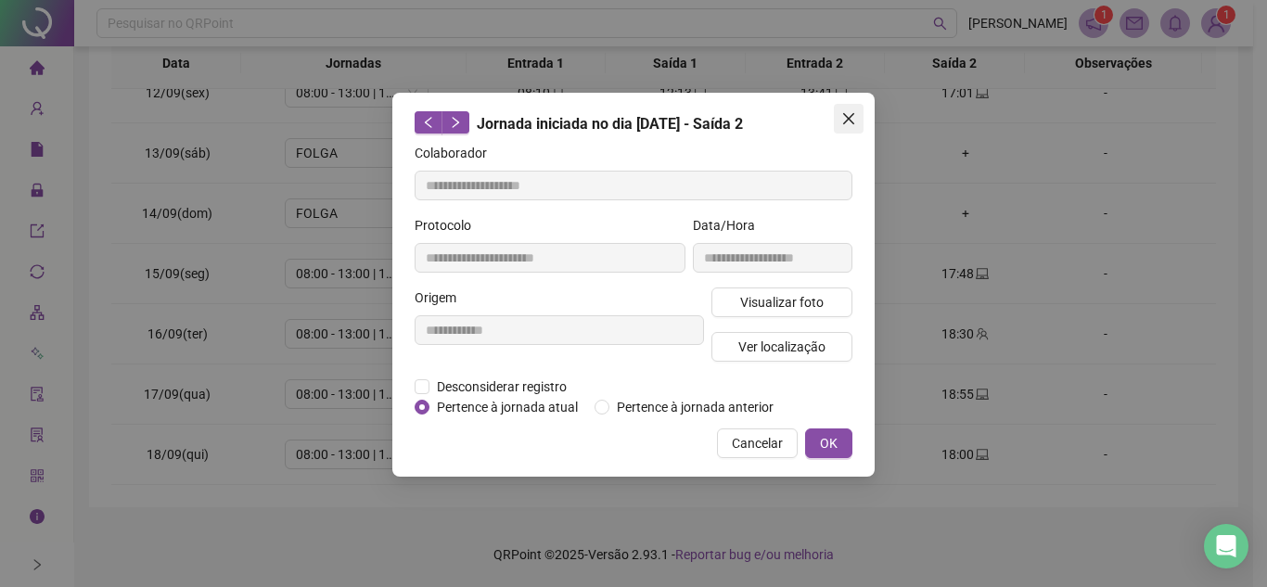
click at [850, 122] on icon "close" at bounding box center [848, 118] width 15 height 15
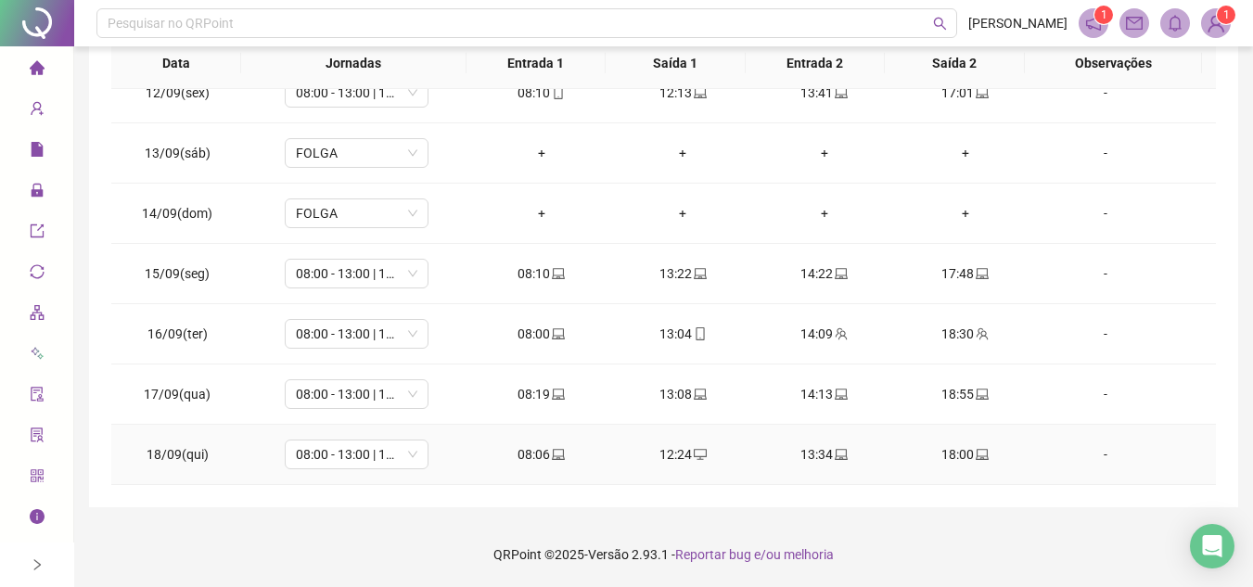
click at [976, 451] on icon "laptop" at bounding box center [982, 454] width 13 height 13
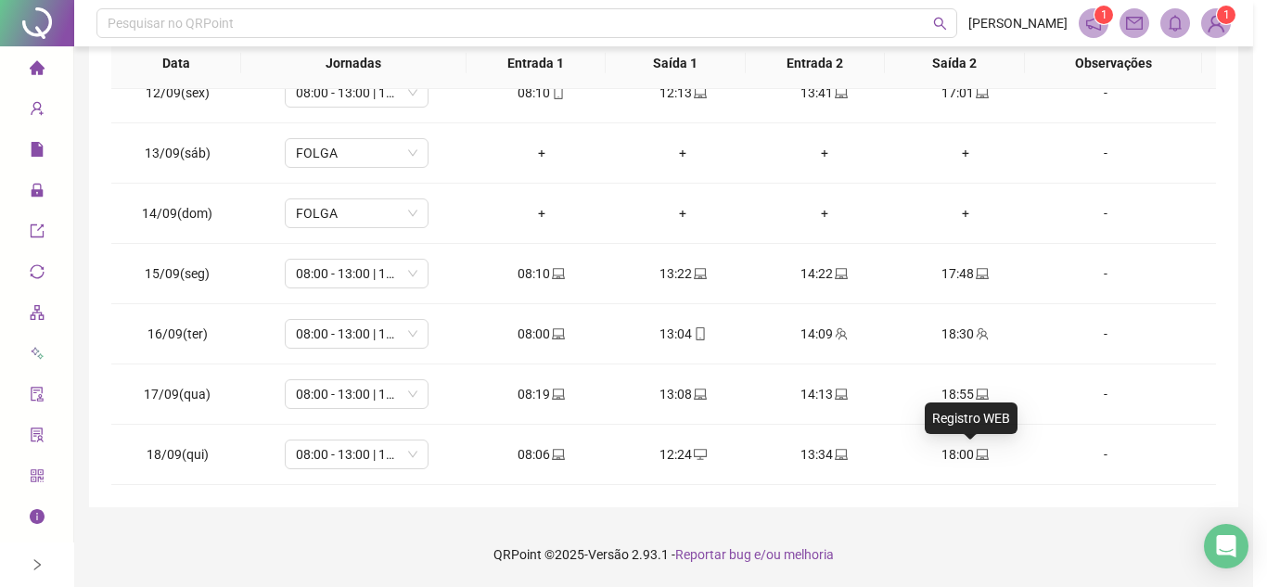
type input "**********"
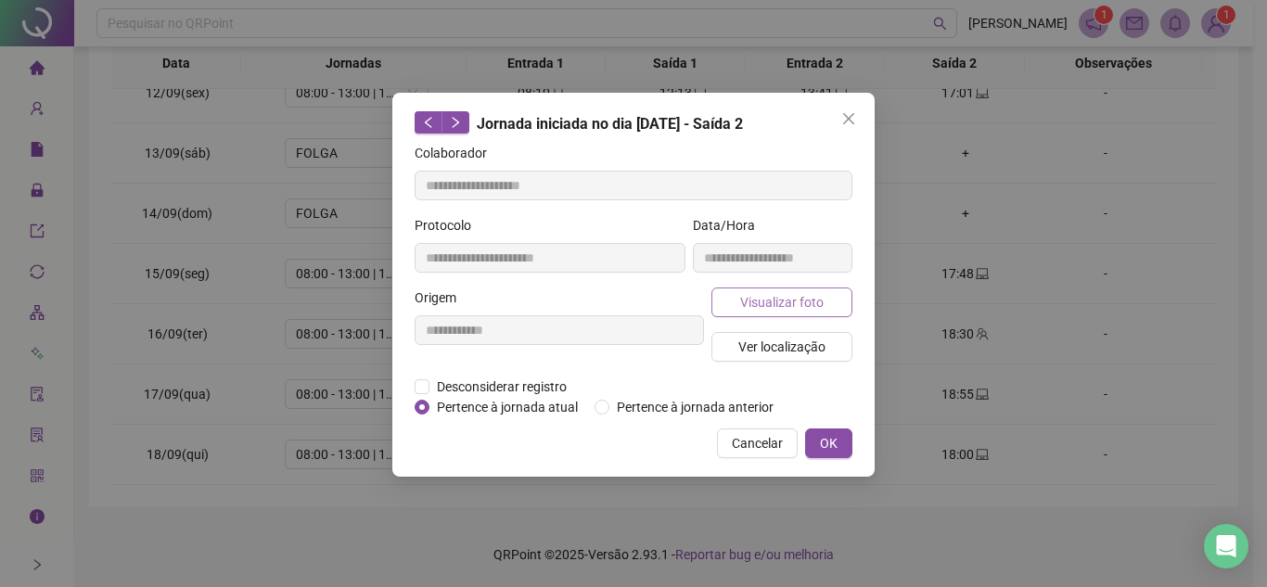
click at [808, 301] on span "Visualizar foto" at bounding box center [781, 302] width 83 height 20
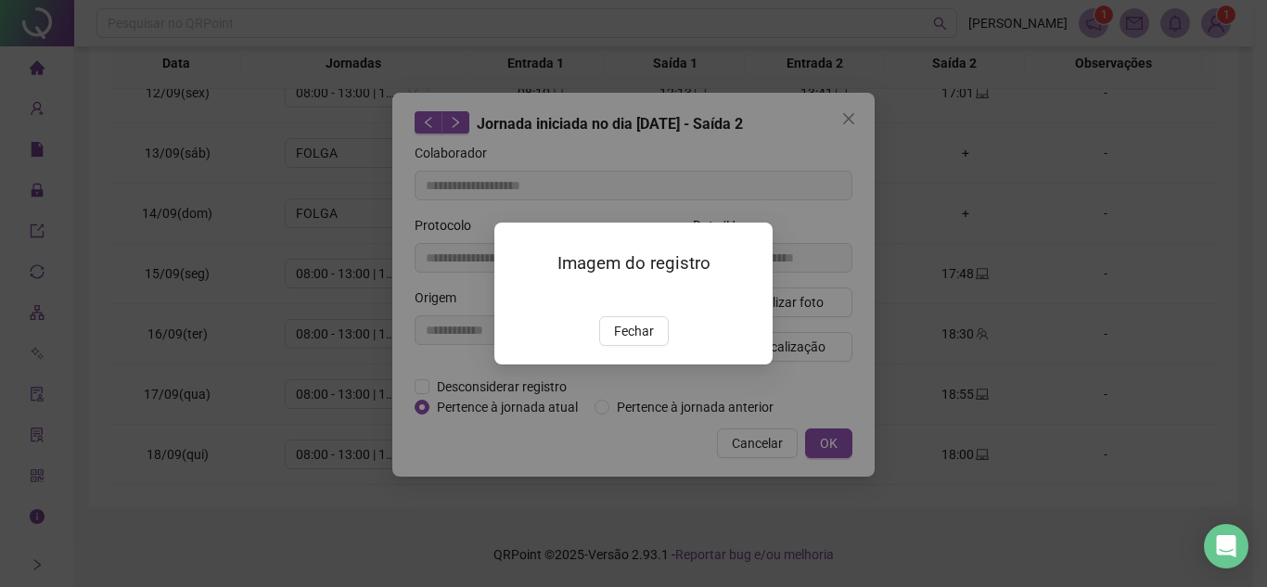
click at [517, 297] on img at bounding box center [517, 297] width 0 height 0
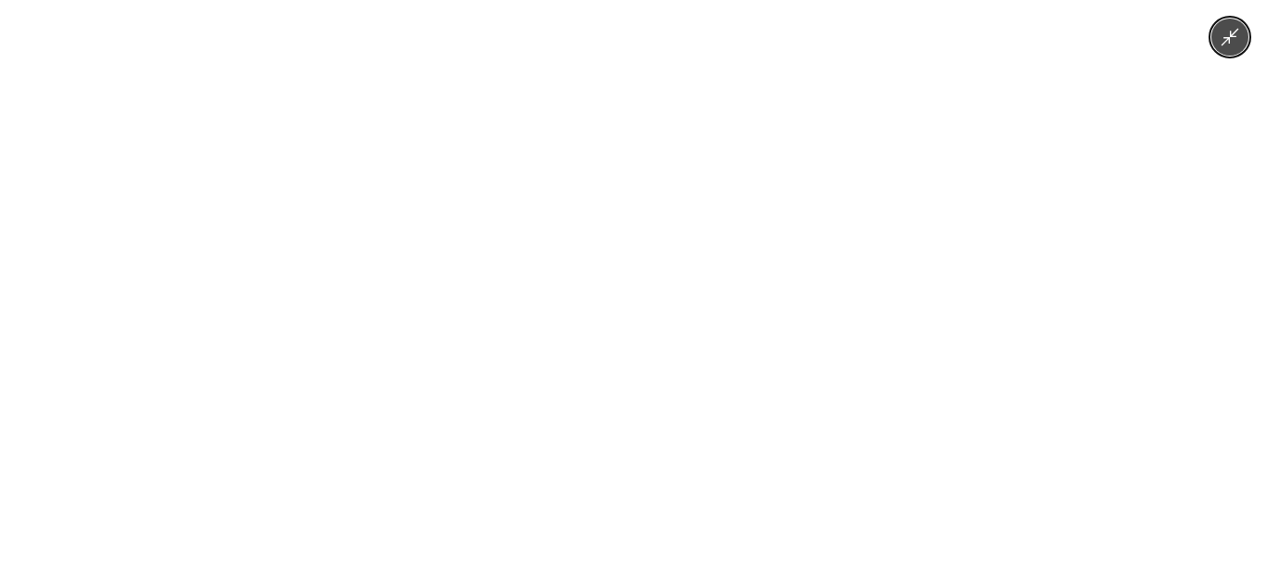
click at [671, 328] on img at bounding box center [633, 293] width 1048 height 587
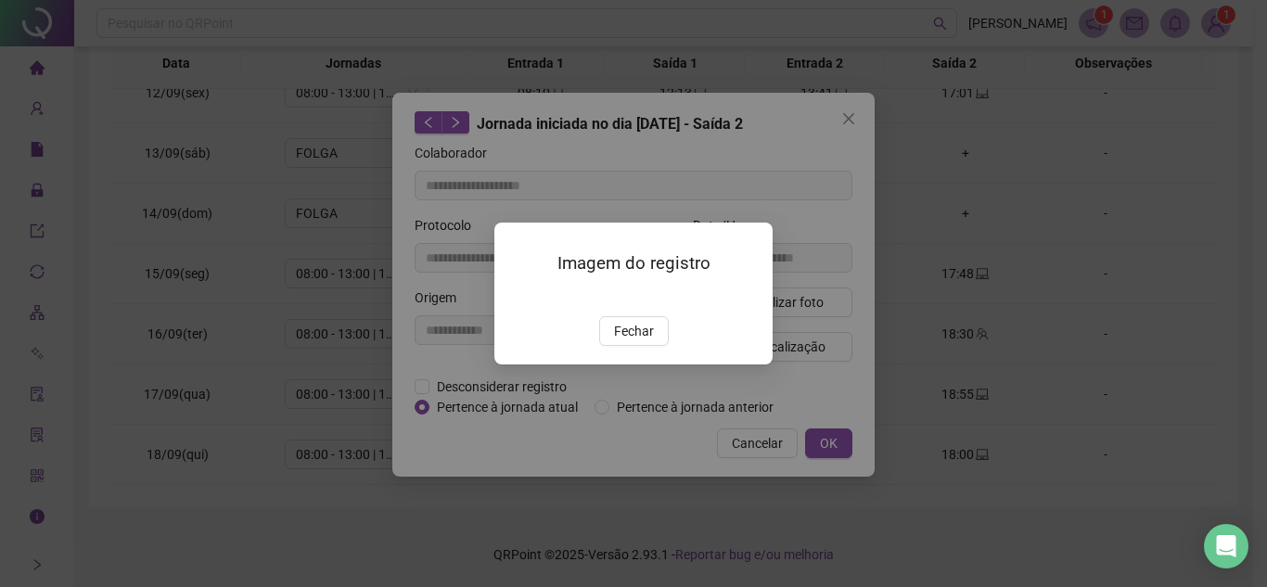
click at [826, 438] on div "Imagem do registro Fechar" at bounding box center [633, 293] width 1267 height 587
drag, startPoint x: 645, startPoint y: 388, endPoint x: 762, endPoint y: 237, distance: 190.4
click at [644, 341] on span "Fechar" at bounding box center [634, 331] width 40 height 20
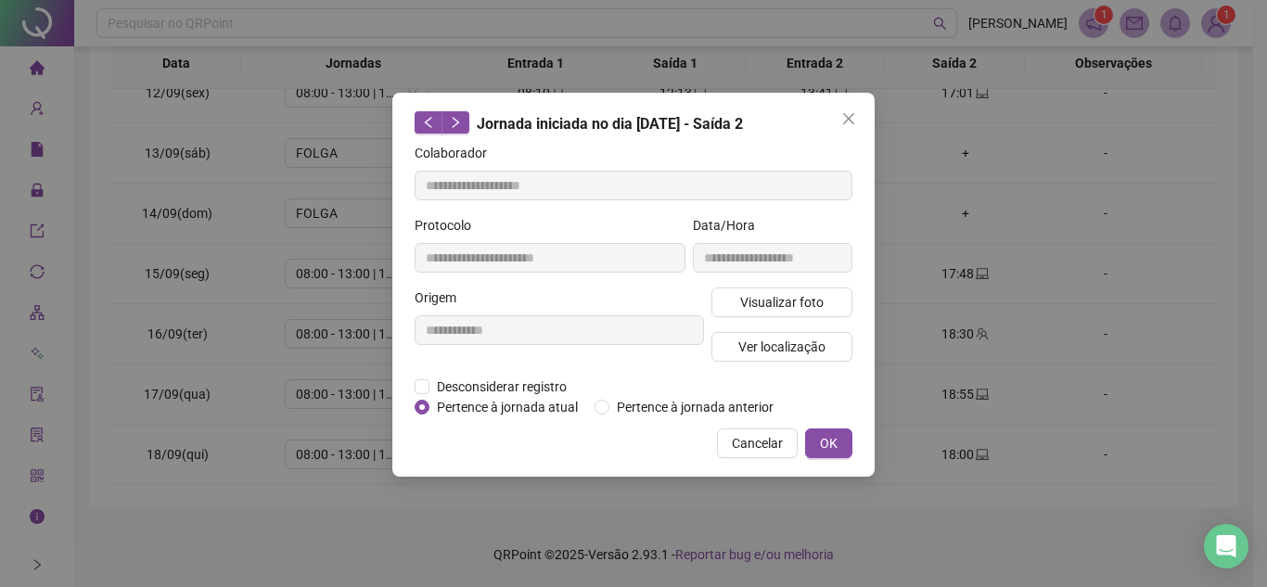
click at [845, 118] on icon "close" at bounding box center [848, 118] width 15 height 15
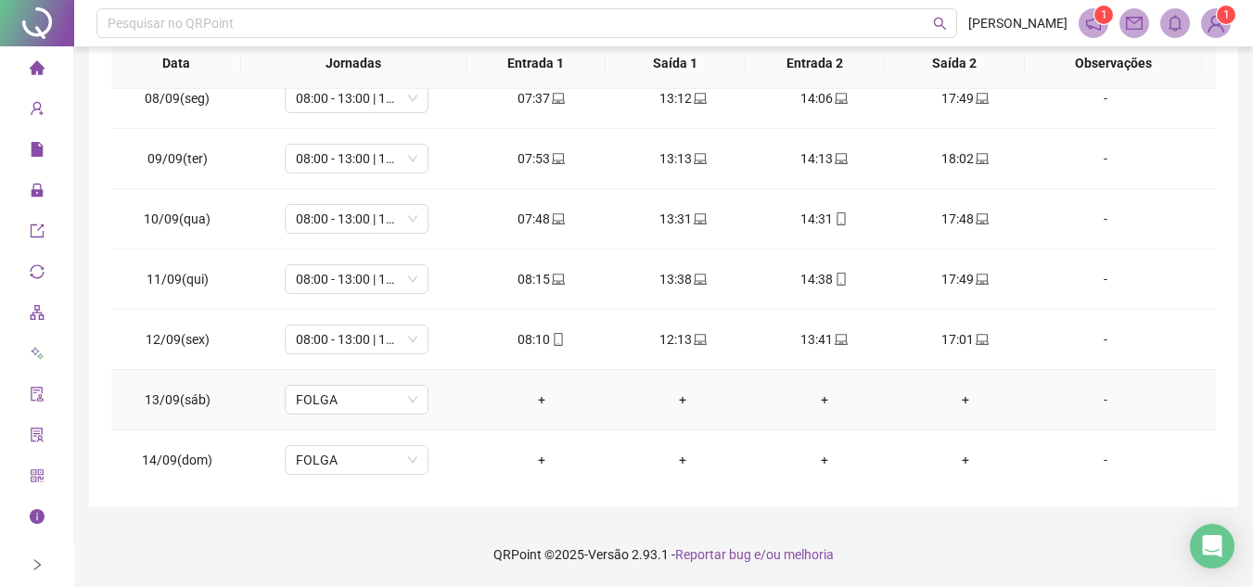
scroll to position [411, 0]
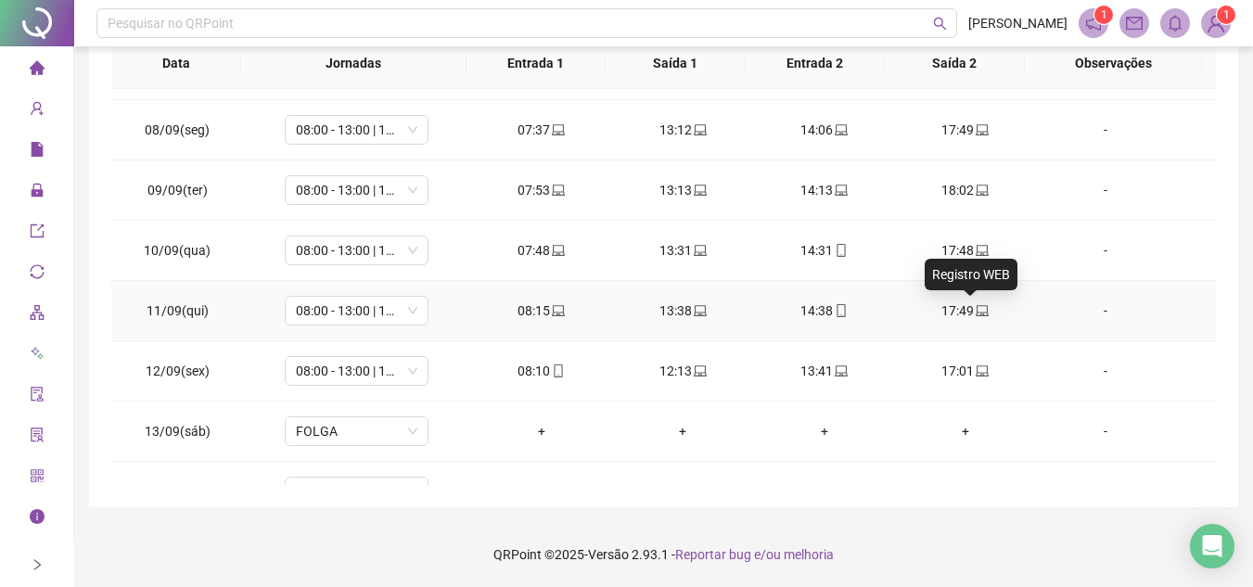
click at [976, 304] on icon "laptop" at bounding box center [982, 310] width 13 height 13
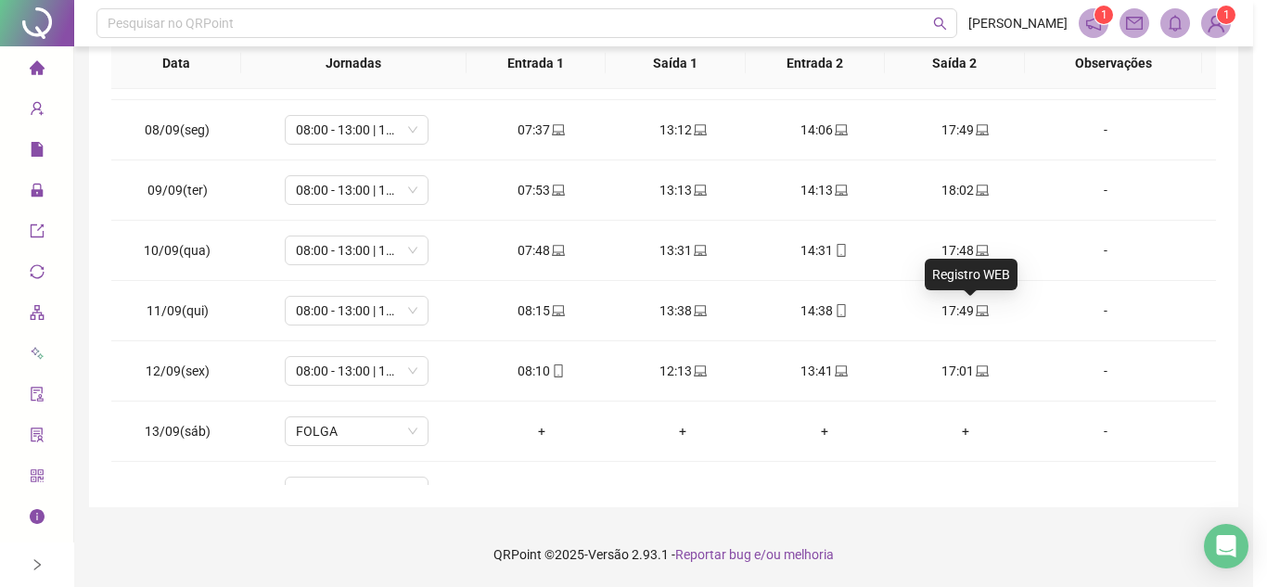
type input "**********"
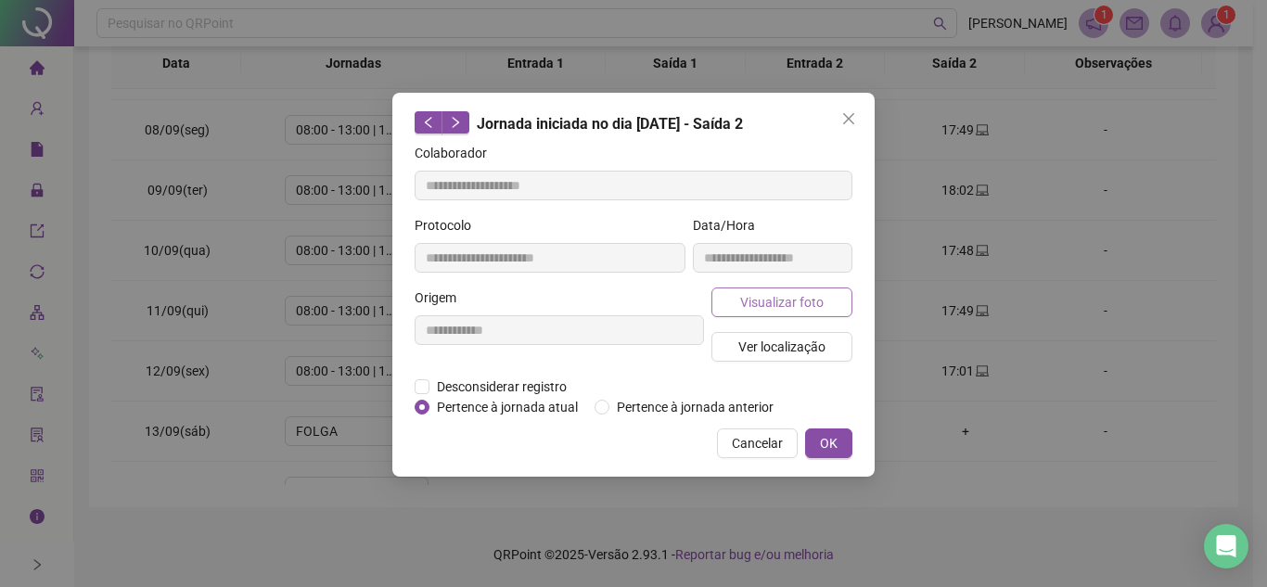
click at [797, 294] on span "Visualizar foto" at bounding box center [781, 302] width 83 height 20
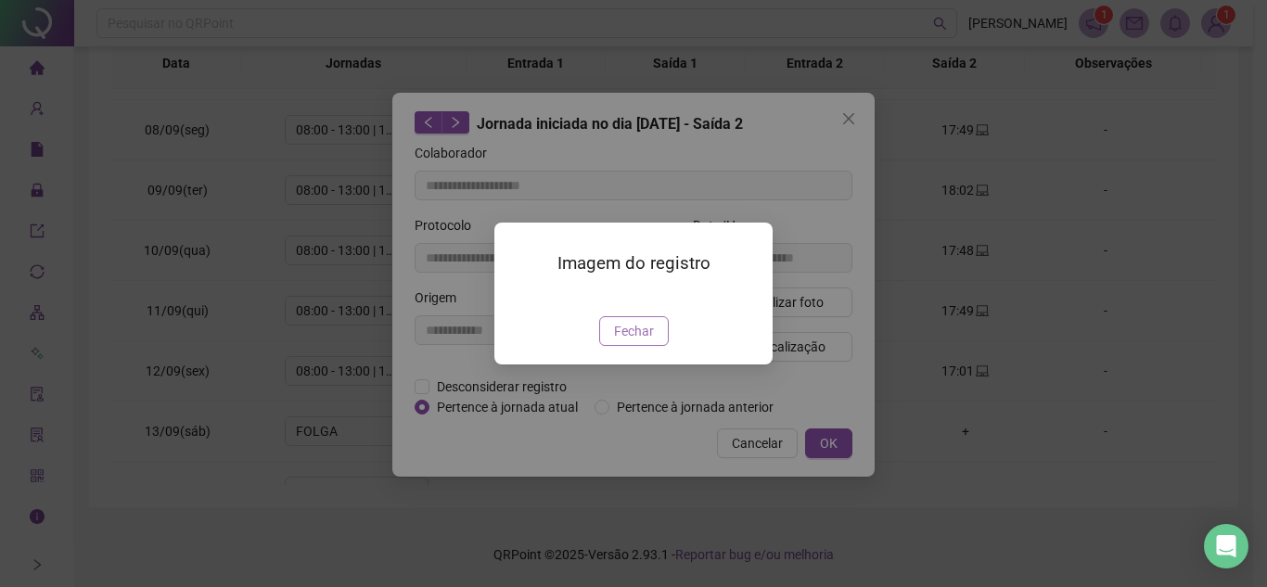
click at [637, 330] on span "Fechar" at bounding box center [634, 331] width 40 height 20
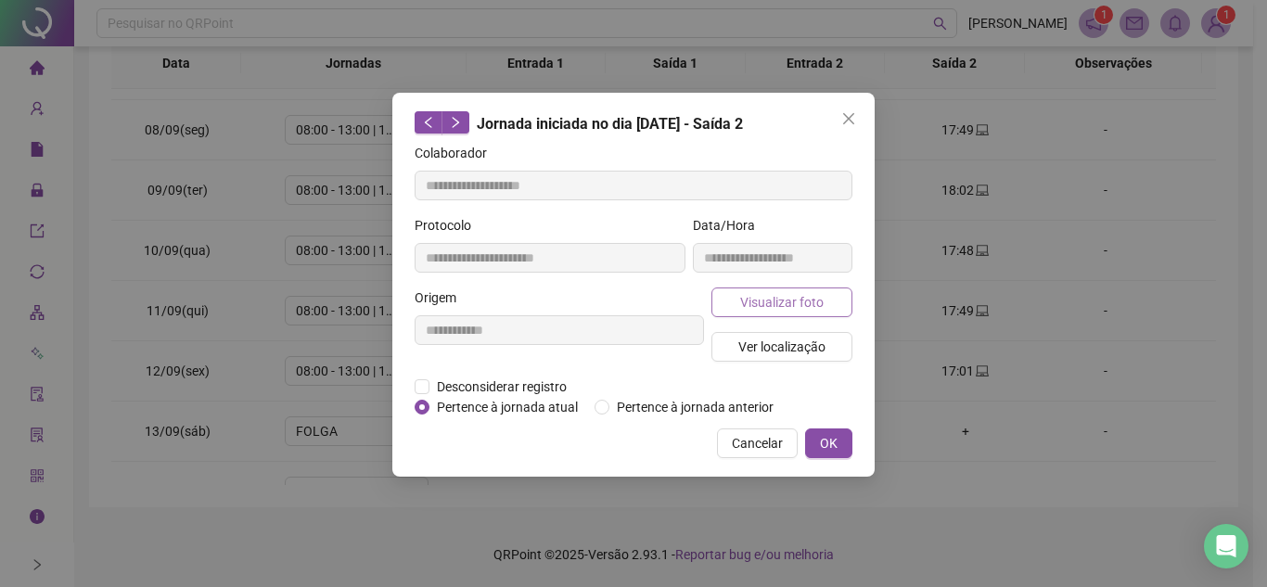
click at [794, 301] on span "Visualizar foto" at bounding box center [781, 302] width 83 height 20
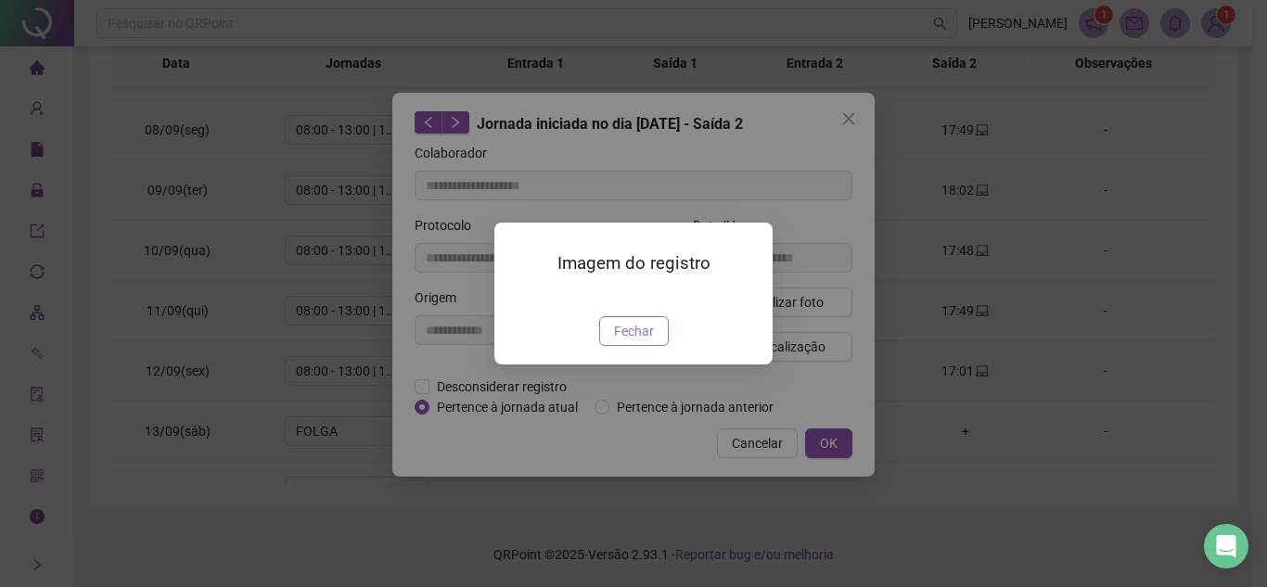
click at [639, 341] on span "Fechar" at bounding box center [634, 331] width 40 height 20
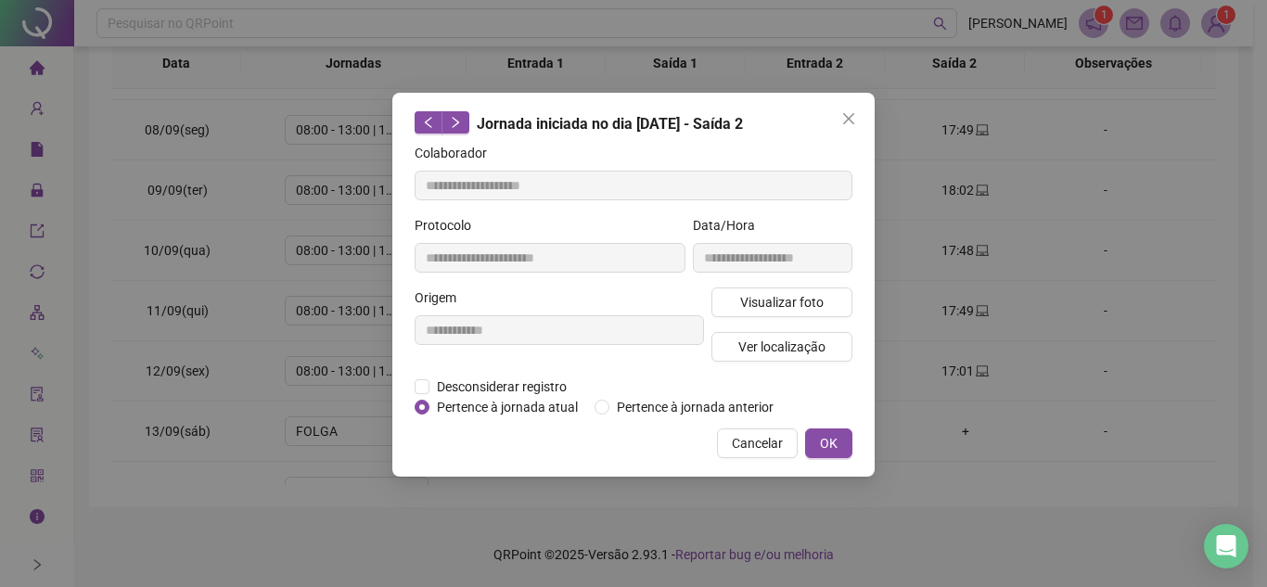
click at [854, 119] on icon "close" at bounding box center [848, 118] width 15 height 15
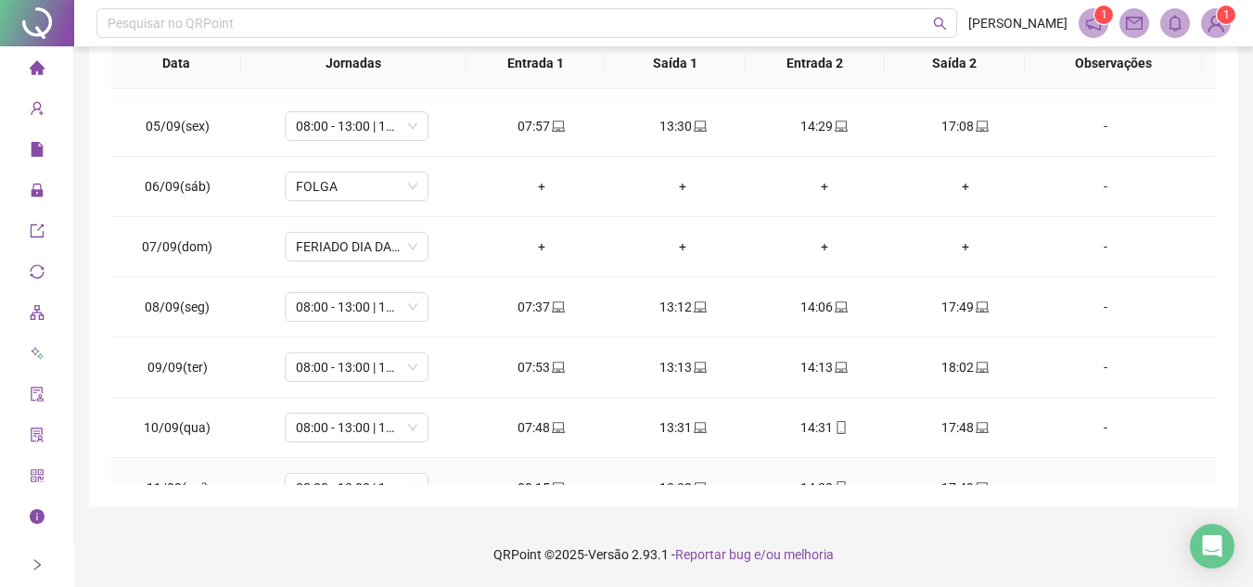
scroll to position [225, 0]
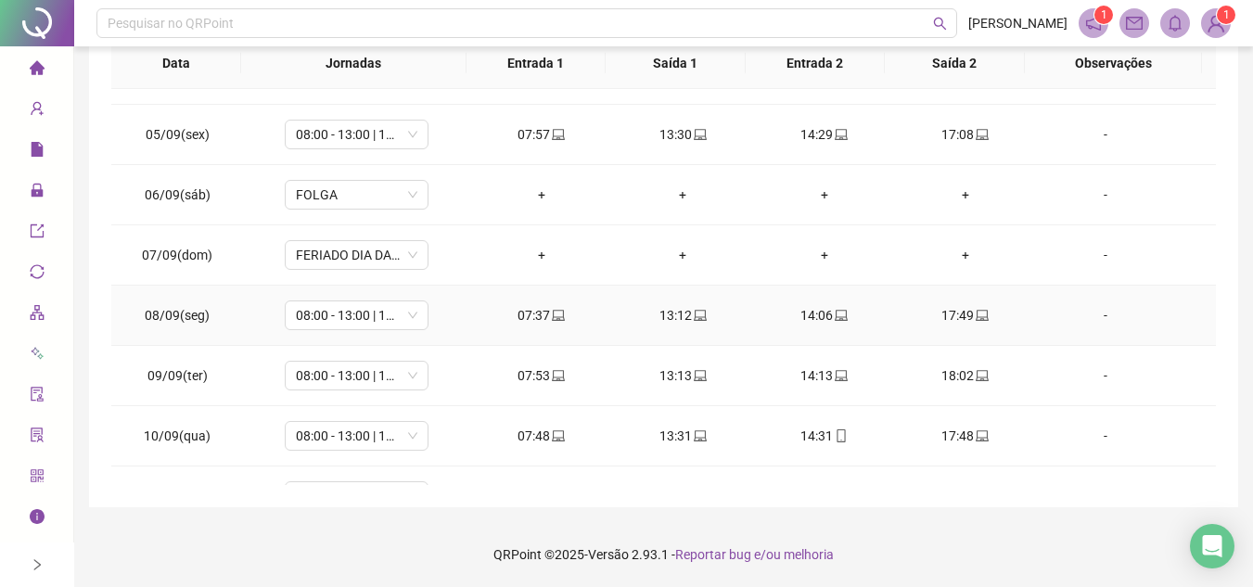
click at [977, 314] on icon "laptop" at bounding box center [982, 315] width 13 height 13
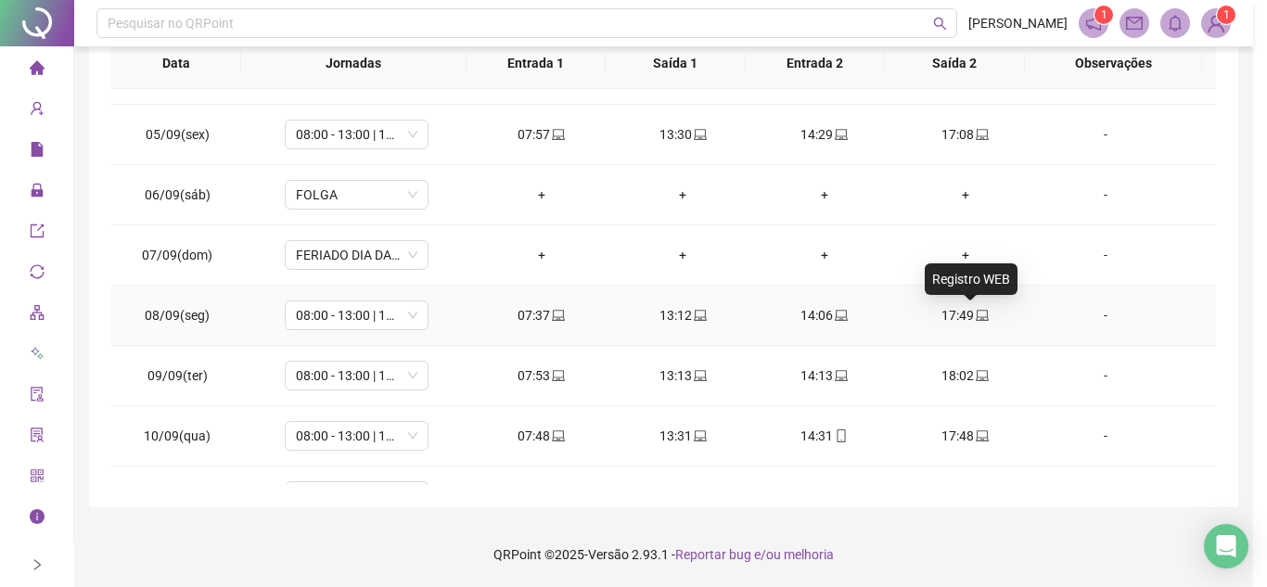
type input "**********"
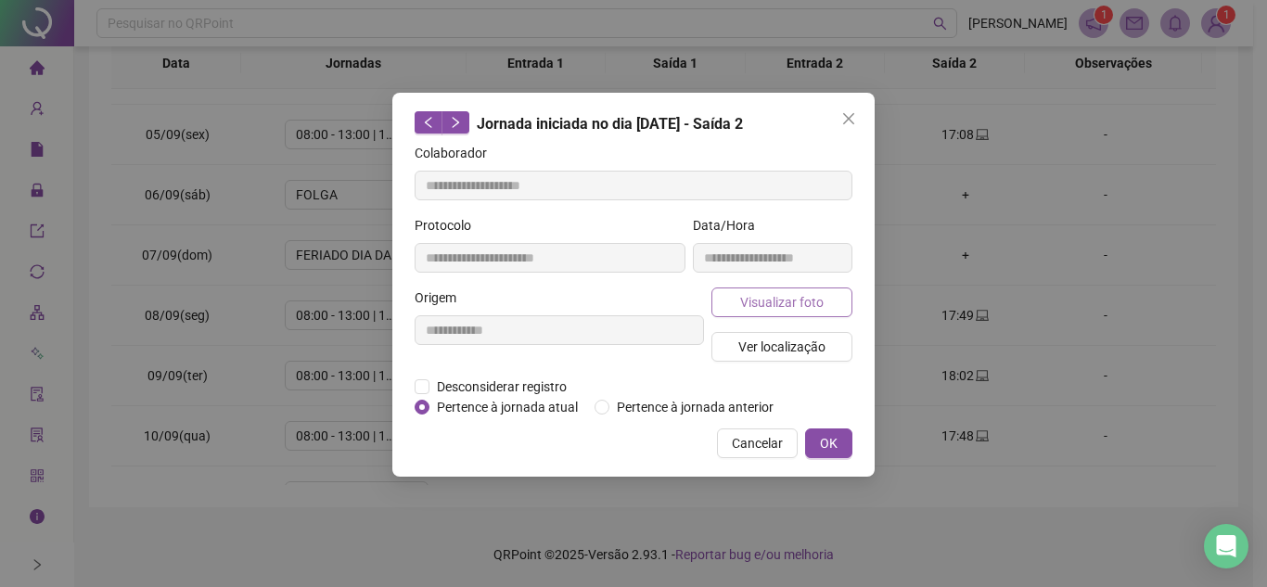
click at [798, 305] on span "Visualizar foto" at bounding box center [781, 302] width 83 height 20
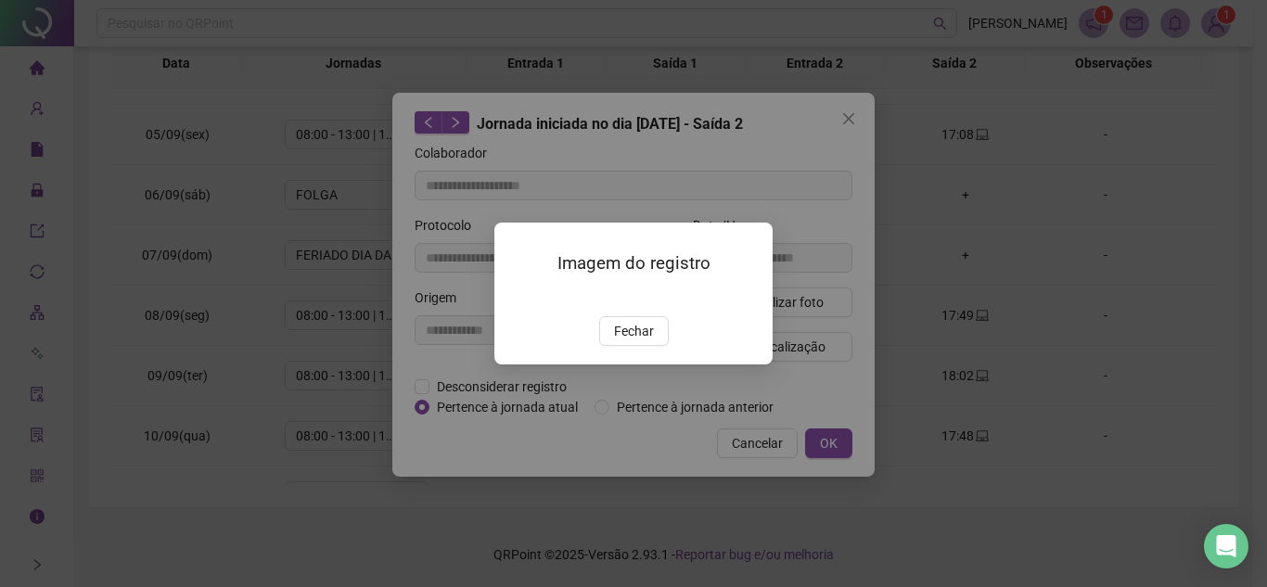
click at [517, 297] on img at bounding box center [517, 297] width 0 height 0
click at [634, 346] on button "Fechar" at bounding box center [634, 331] width 70 height 30
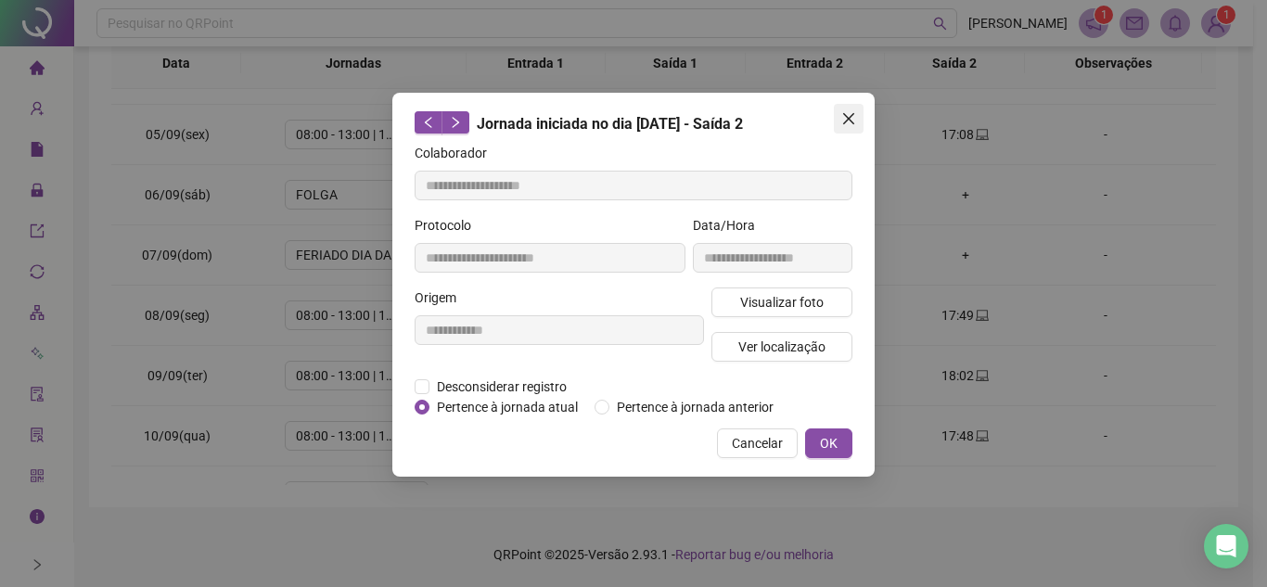
click at [846, 119] on icon "close" at bounding box center [848, 118] width 15 height 15
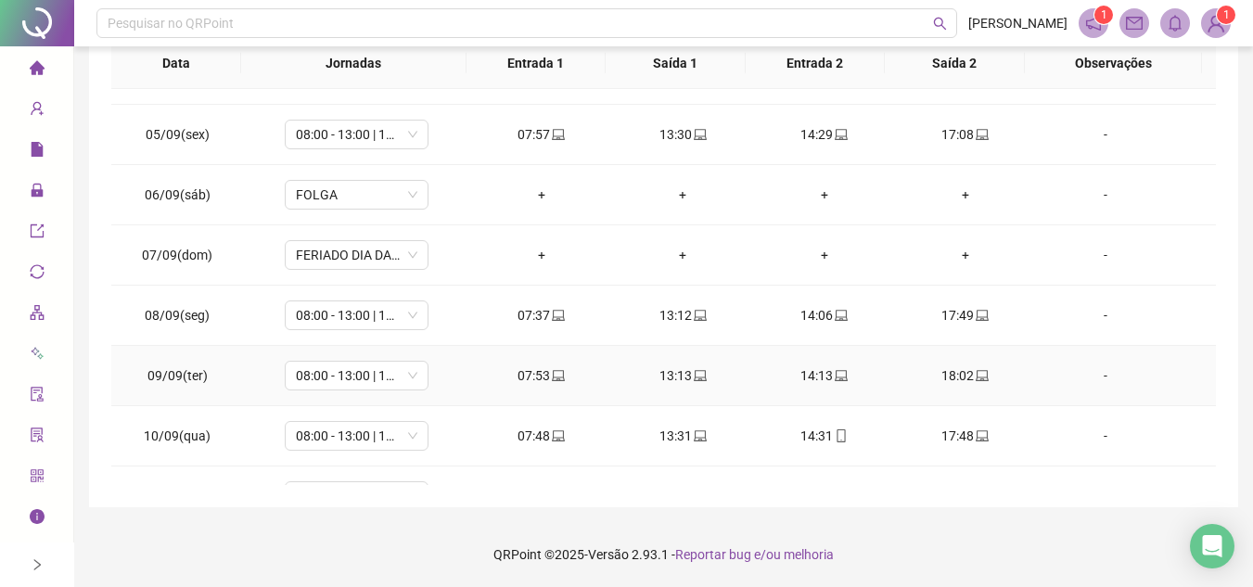
click at [977, 375] on icon "laptop" at bounding box center [982, 375] width 13 height 13
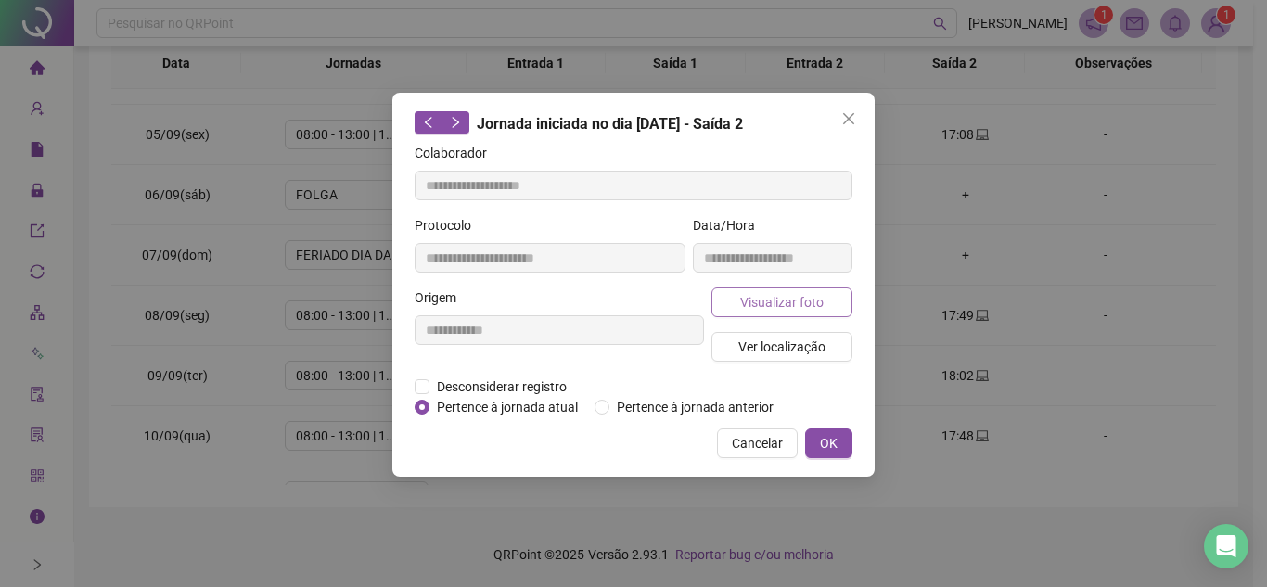
click at [799, 295] on span "Visualizar foto" at bounding box center [781, 302] width 83 height 20
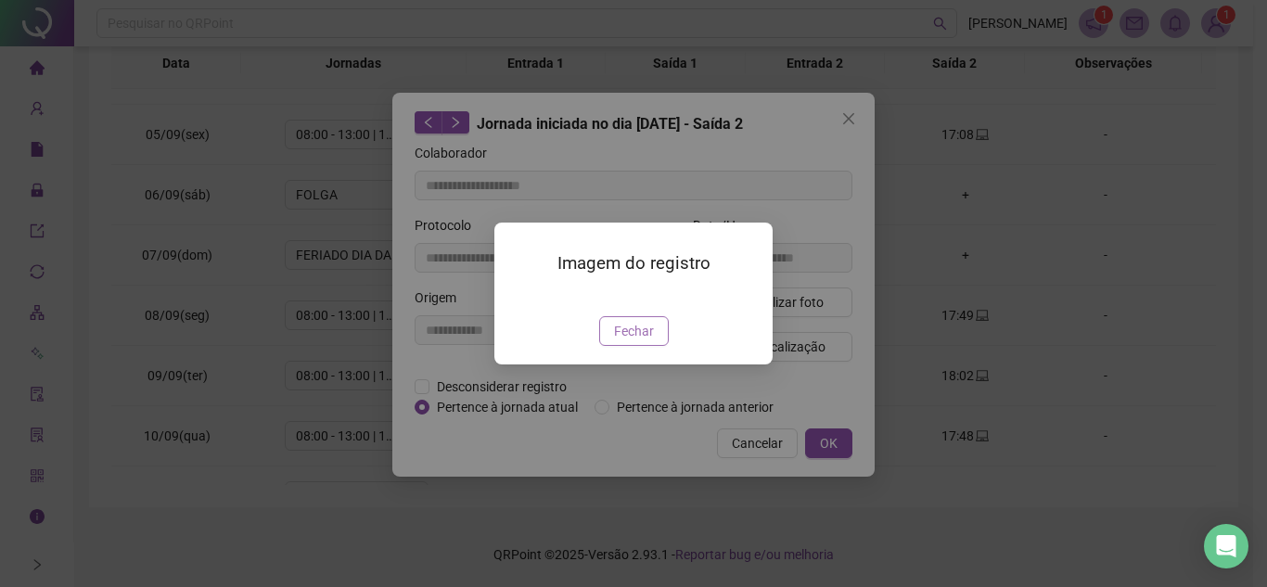
click at [640, 341] on span "Fechar" at bounding box center [634, 331] width 40 height 20
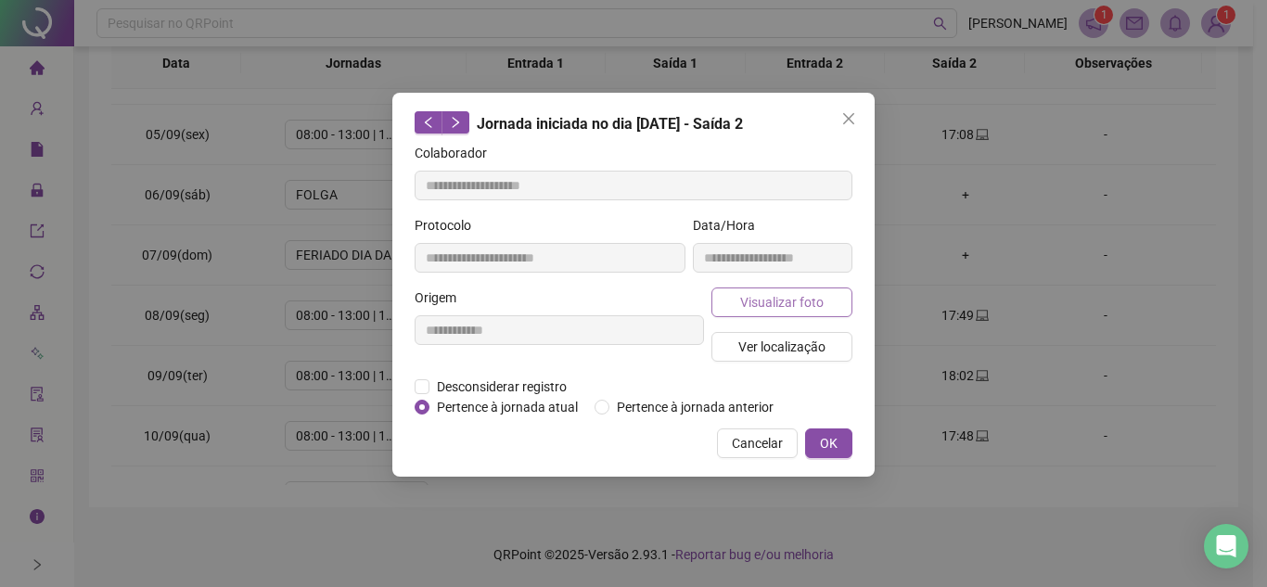
click at [800, 293] on span "Visualizar foto" at bounding box center [781, 302] width 83 height 20
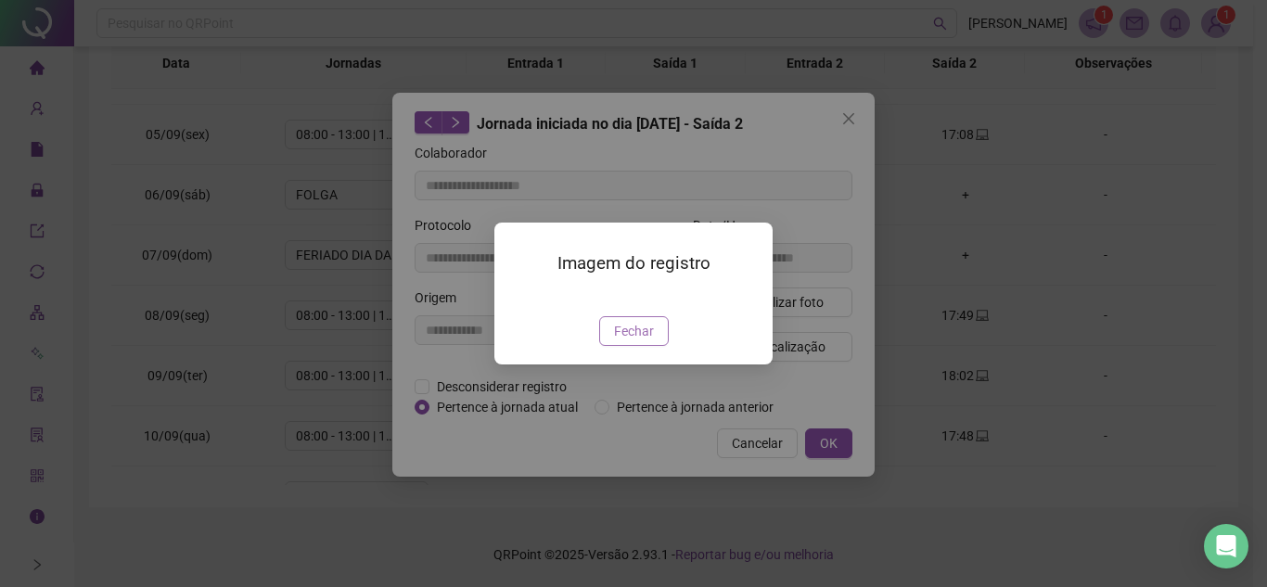
click at [637, 341] on span "Fechar" at bounding box center [634, 331] width 40 height 20
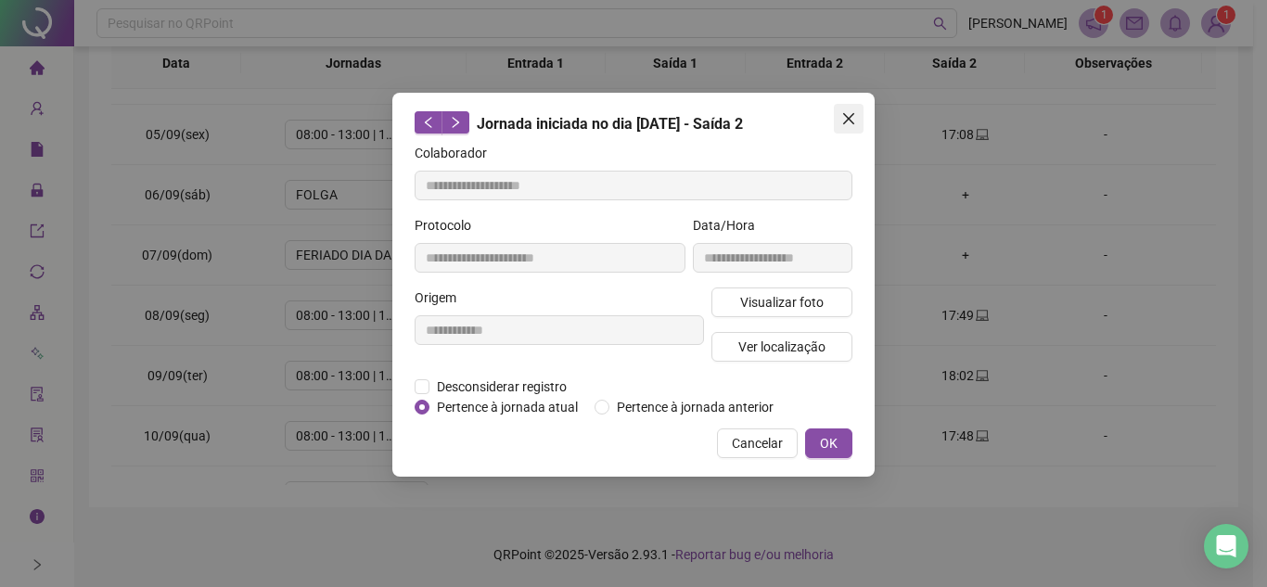
type input "**********"
drag, startPoint x: 845, startPoint y: 120, endPoint x: 849, endPoint y: 138, distance: 18.9
click at [845, 119] on icon "close" at bounding box center [848, 118] width 15 height 15
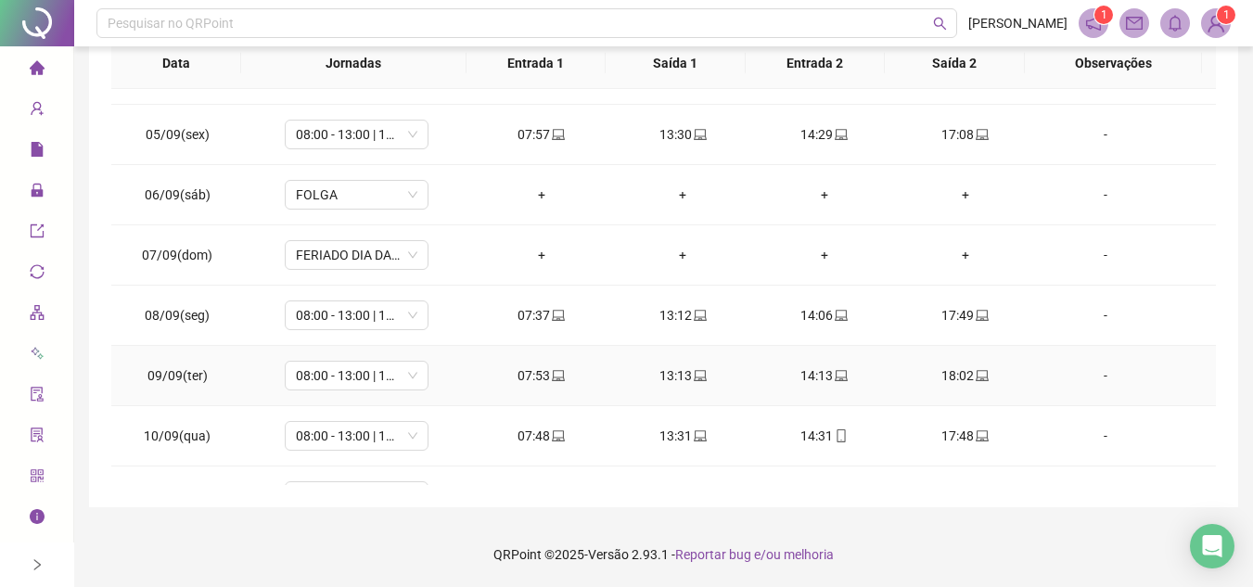
click at [552, 378] on icon "laptop" at bounding box center [558, 375] width 13 height 11
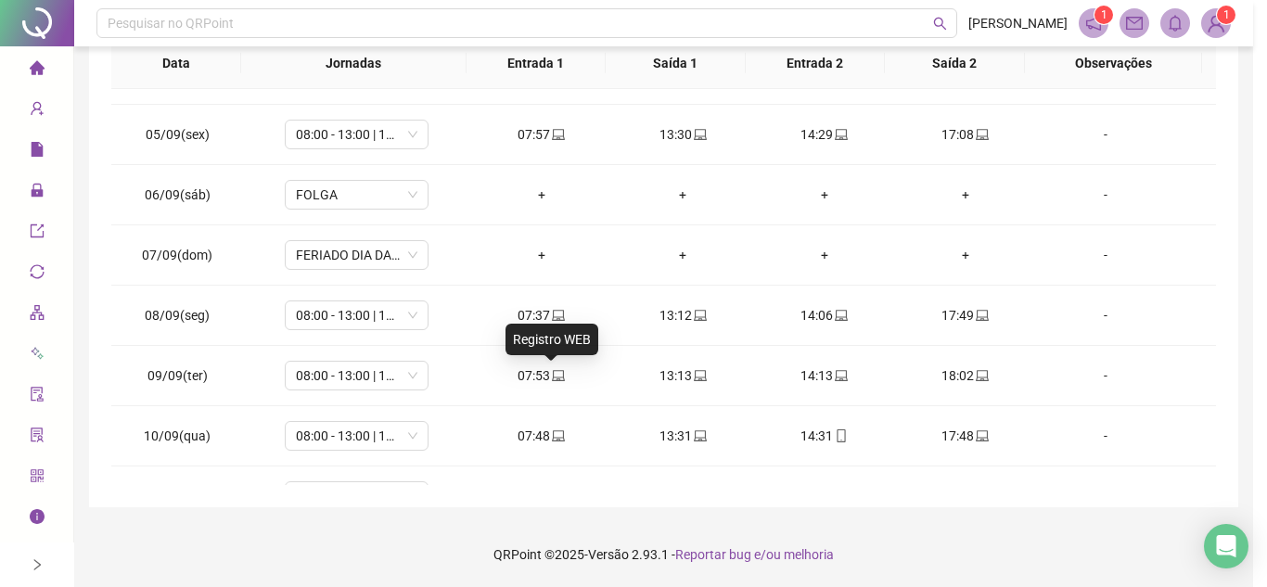
type input "**********"
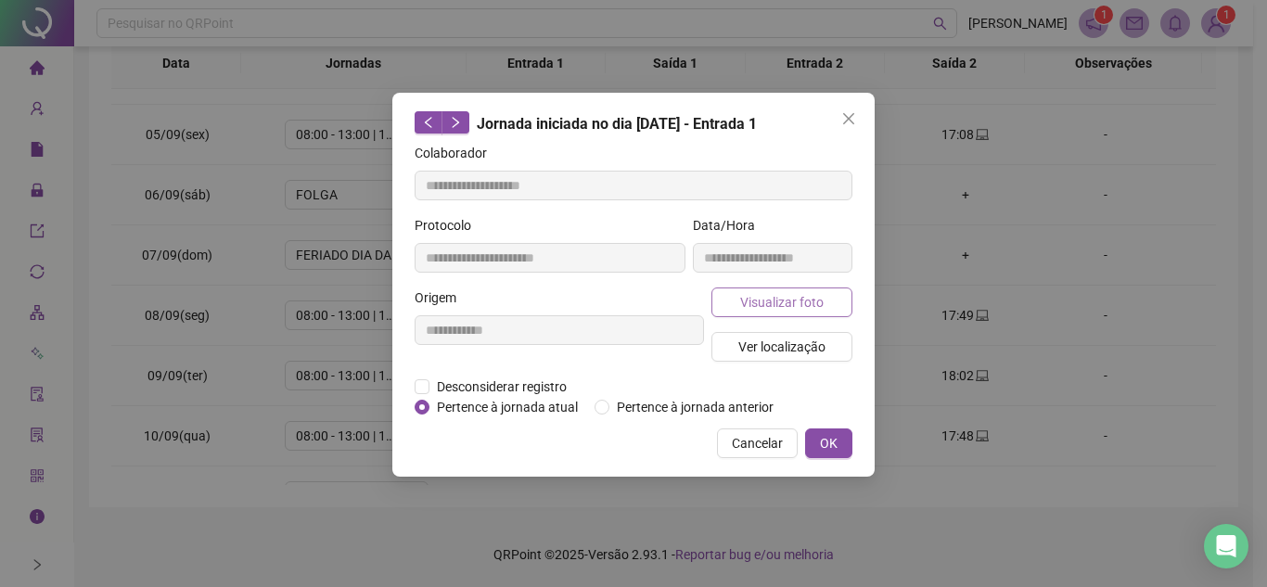
click at [809, 303] on span "Visualizar foto" at bounding box center [781, 302] width 83 height 20
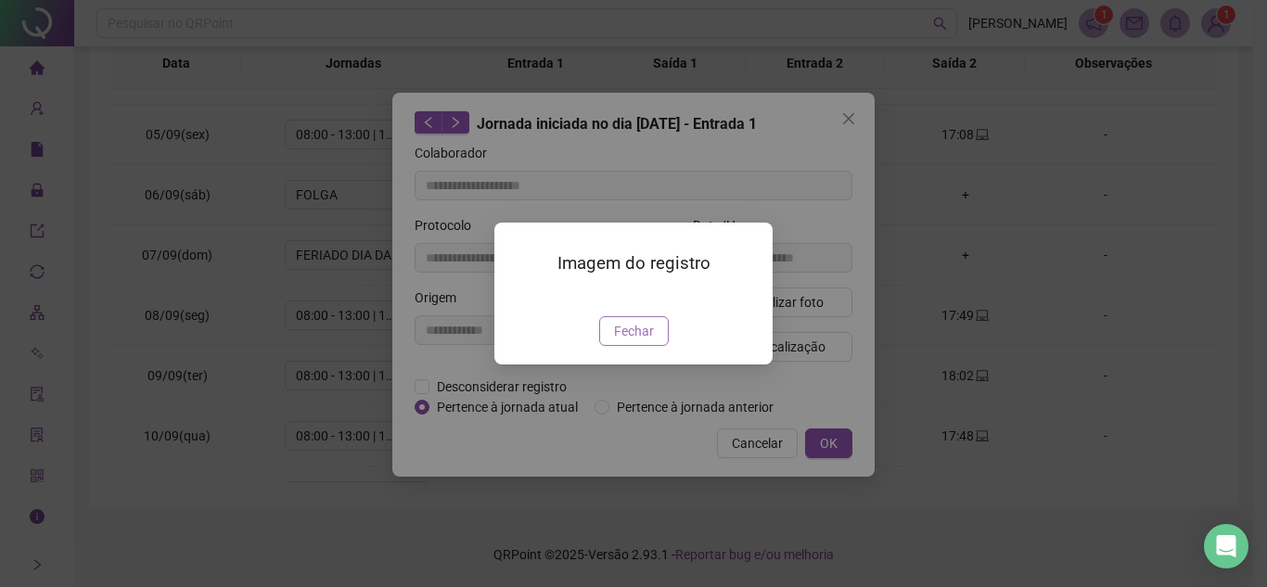
click at [644, 341] on span "Fechar" at bounding box center [634, 331] width 40 height 20
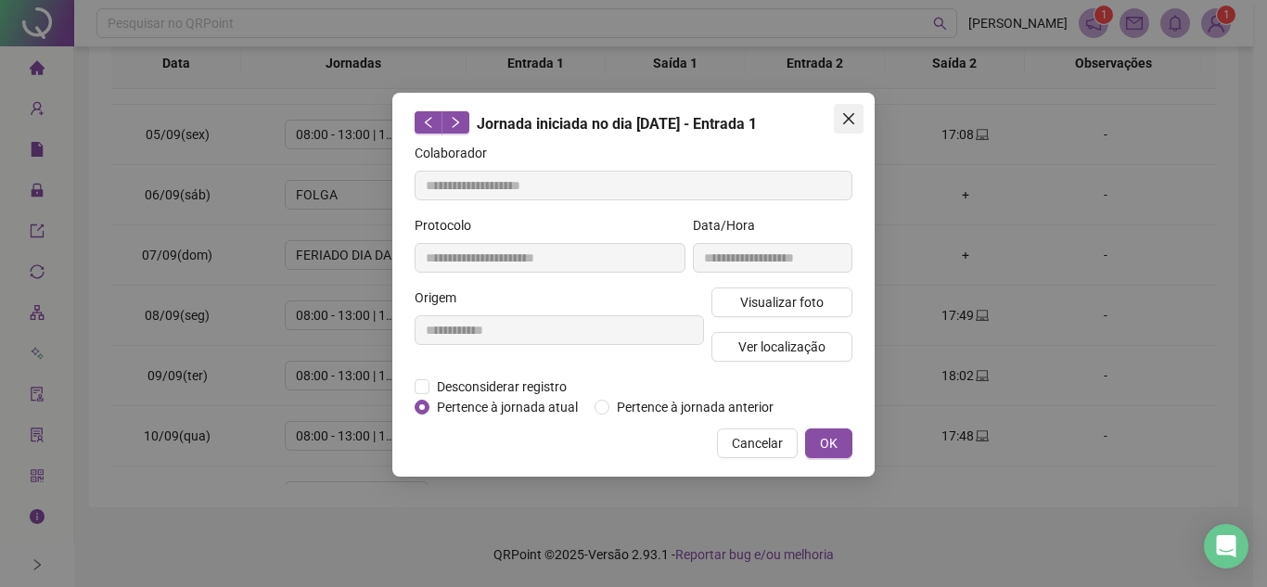
click at [844, 111] on icon "close" at bounding box center [848, 118] width 15 height 15
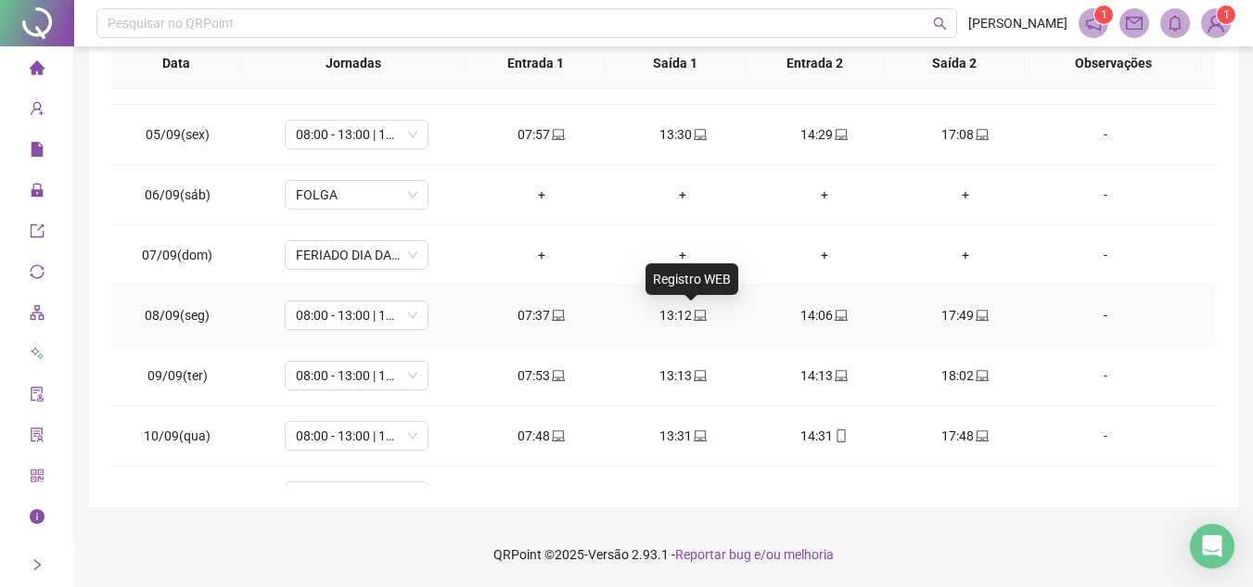
click at [694, 310] on icon "laptop" at bounding box center [700, 315] width 13 height 11
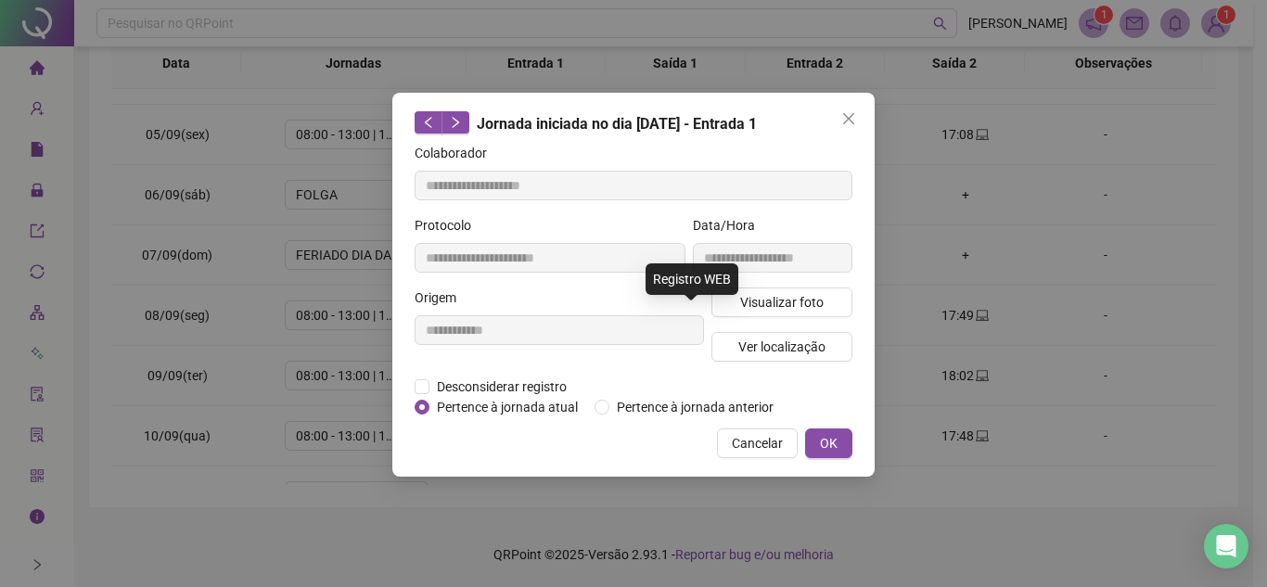
type input "**********"
click at [854, 129] on button "Close" at bounding box center [849, 119] width 30 height 30
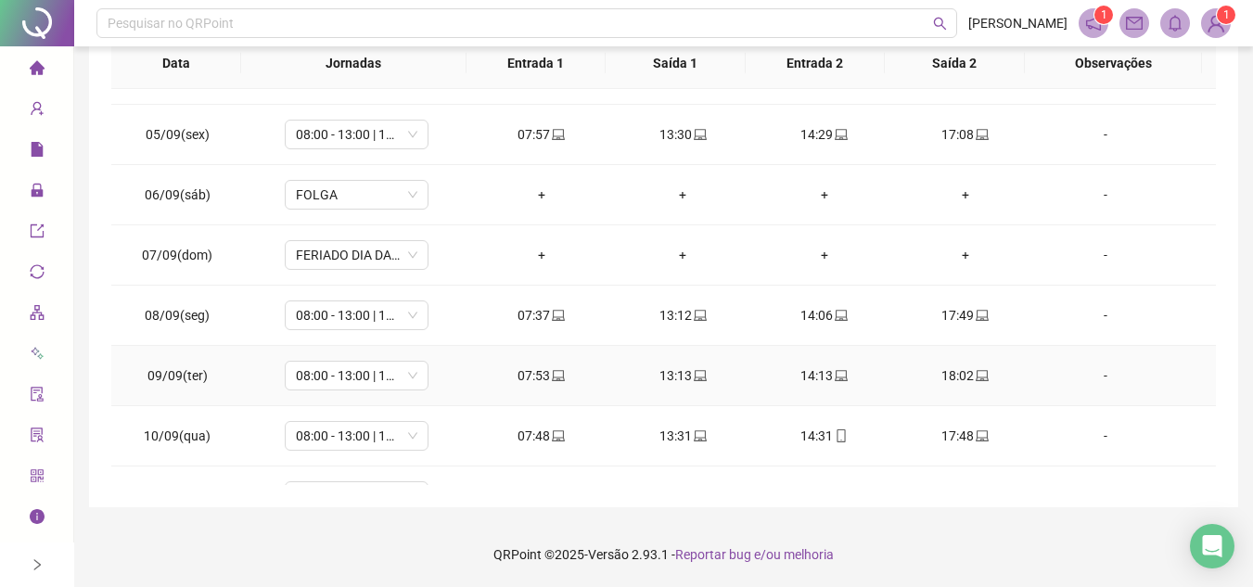
click at [694, 377] on icon "laptop" at bounding box center [700, 375] width 13 height 13
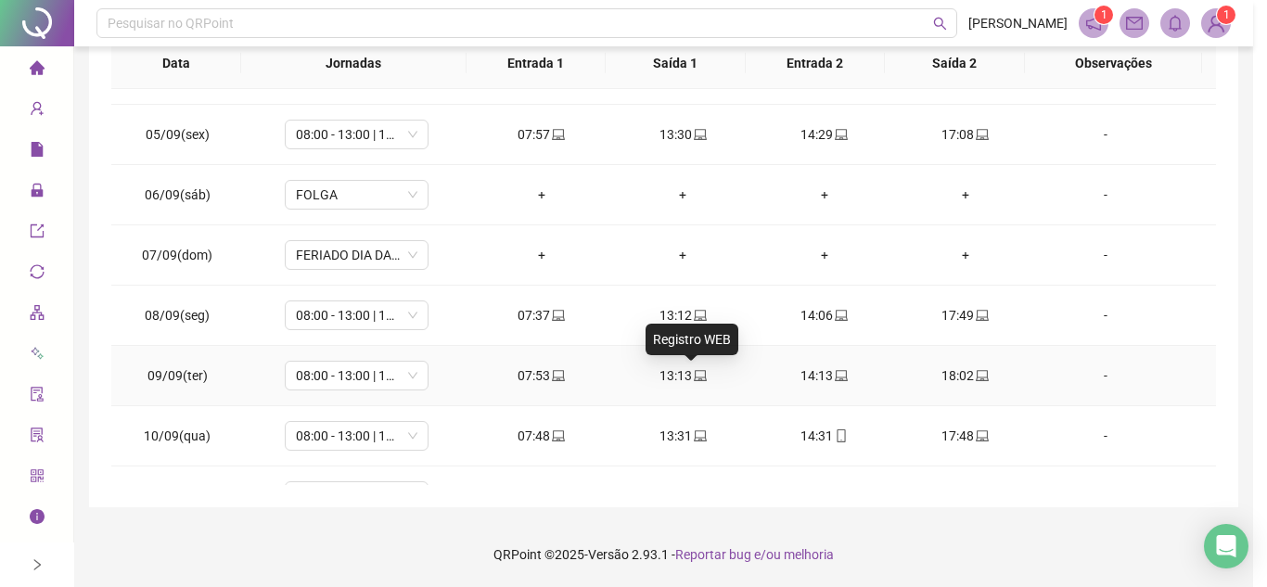
type input "**********"
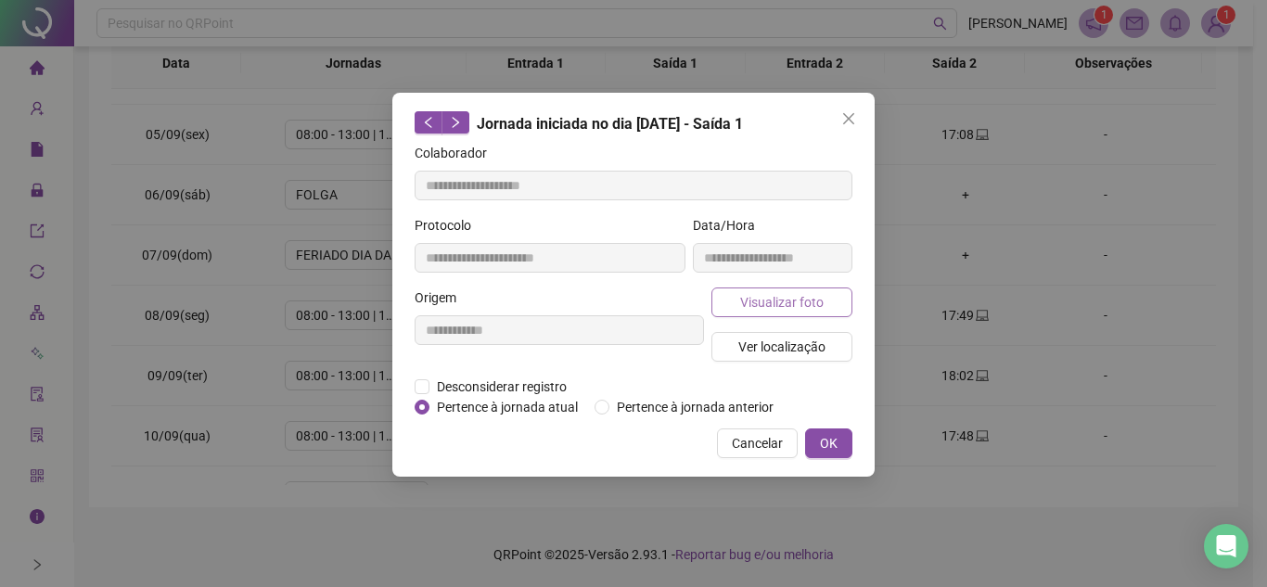
click at [810, 301] on span "Visualizar foto" at bounding box center [781, 302] width 83 height 20
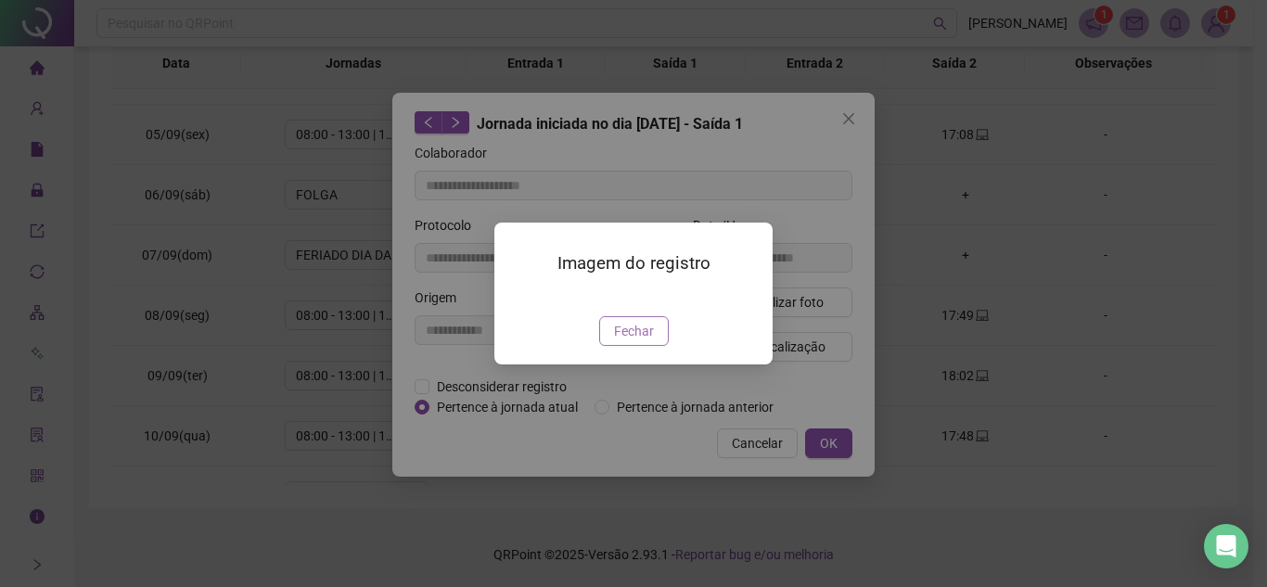
click at [634, 341] on span "Fechar" at bounding box center [634, 331] width 40 height 20
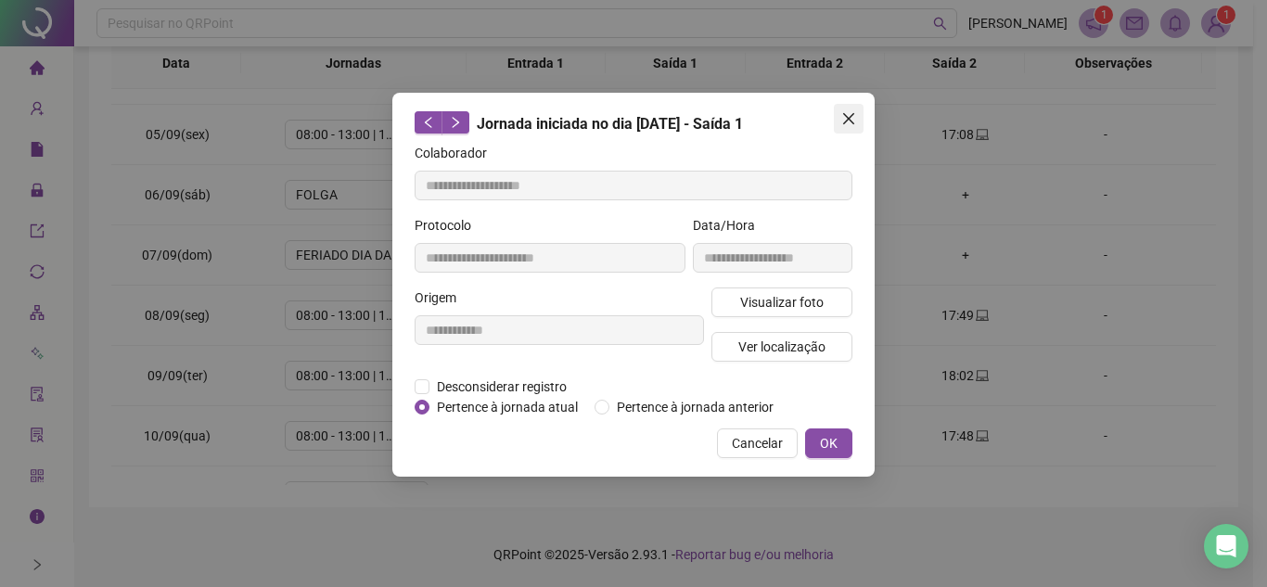
click at [851, 121] on icon "close" at bounding box center [848, 118] width 11 height 11
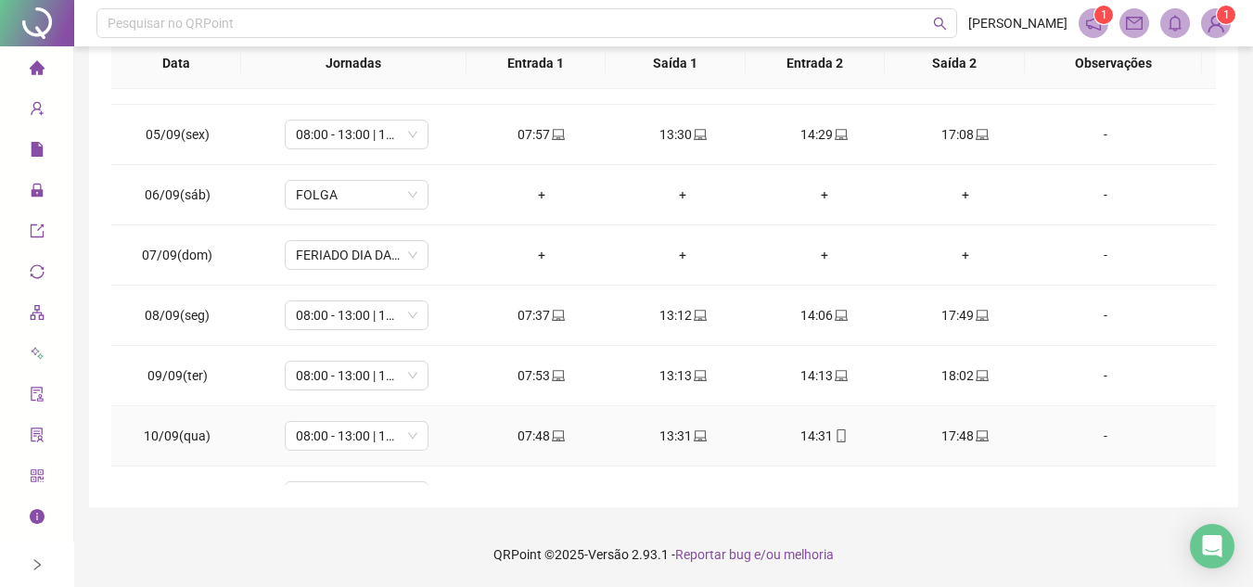
click at [556, 437] on icon "laptop" at bounding box center [558, 436] width 13 height 13
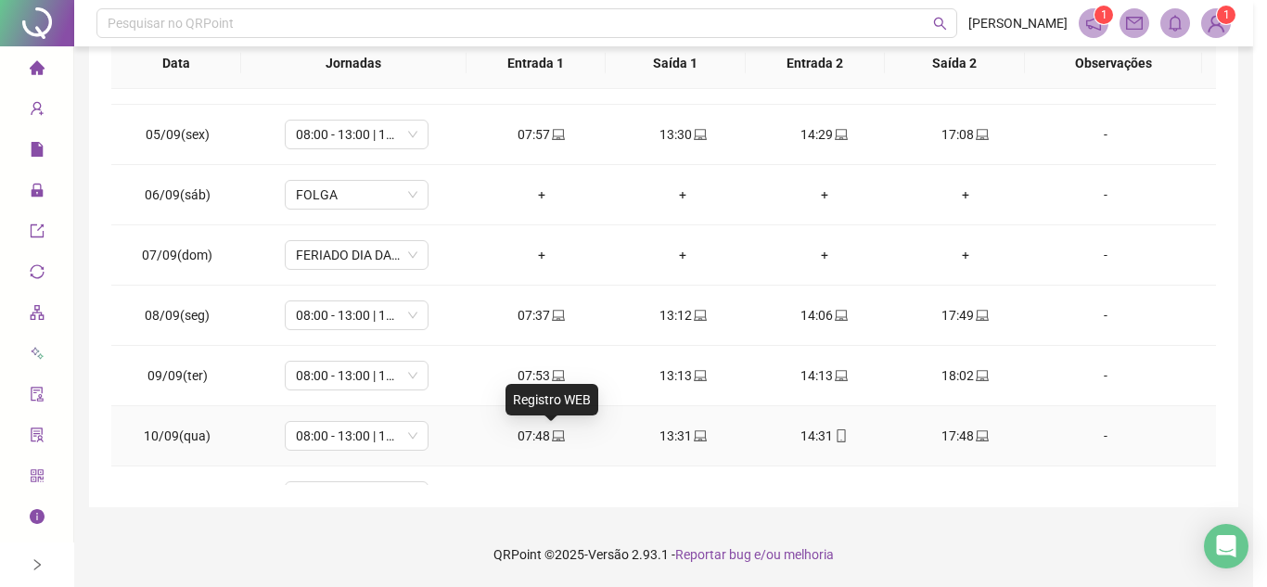
type input "**********"
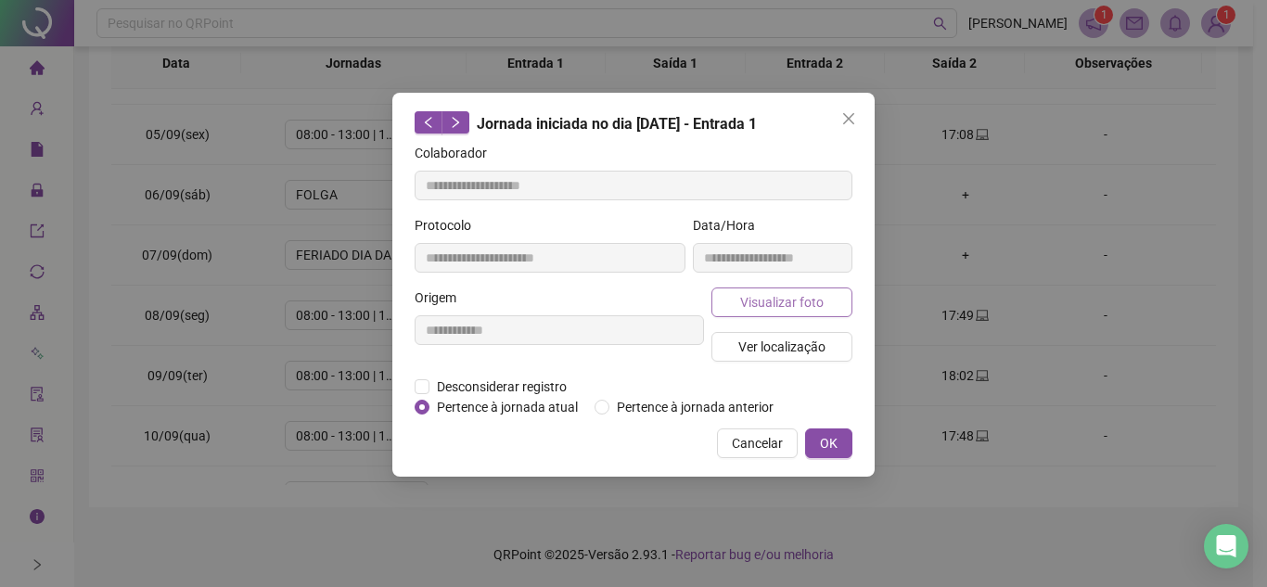
click at [798, 302] on span "Visualizar foto" at bounding box center [781, 302] width 83 height 20
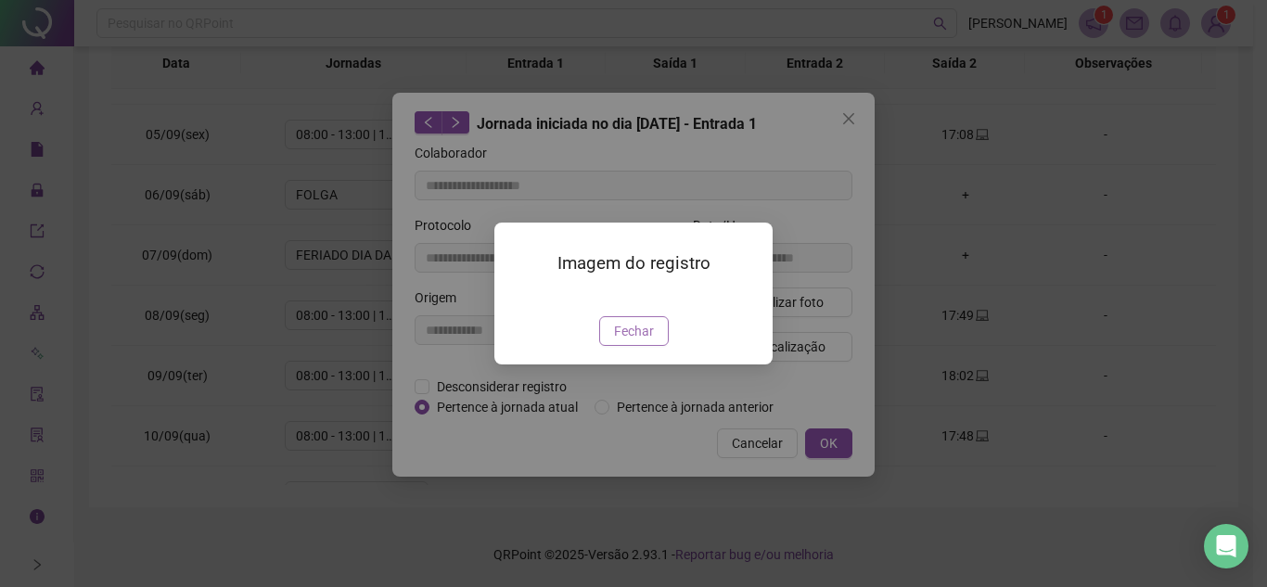
click at [643, 341] on span "Fechar" at bounding box center [634, 331] width 40 height 20
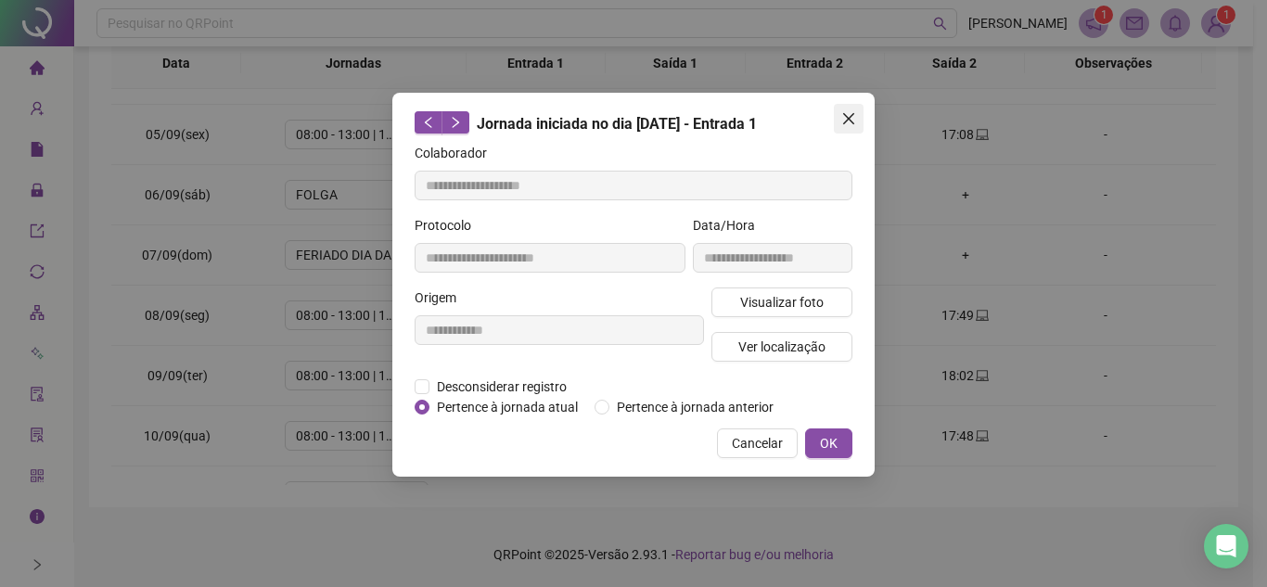
click at [854, 114] on icon "close" at bounding box center [848, 118] width 11 height 11
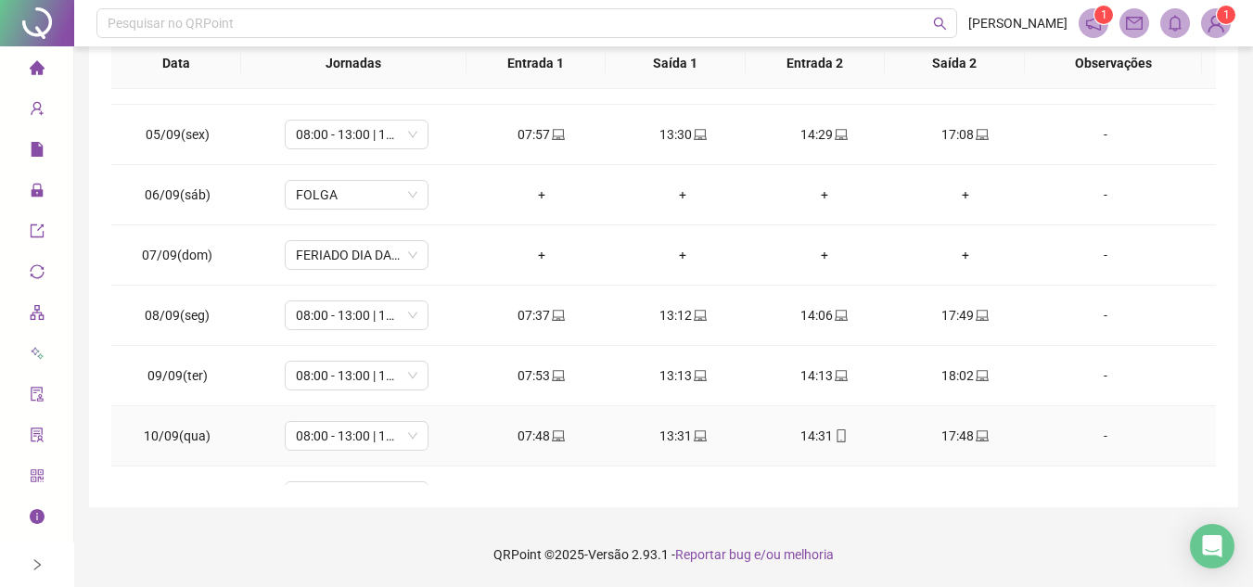
click at [694, 435] on icon "laptop" at bounding box center [700, 436] width 13 height 13
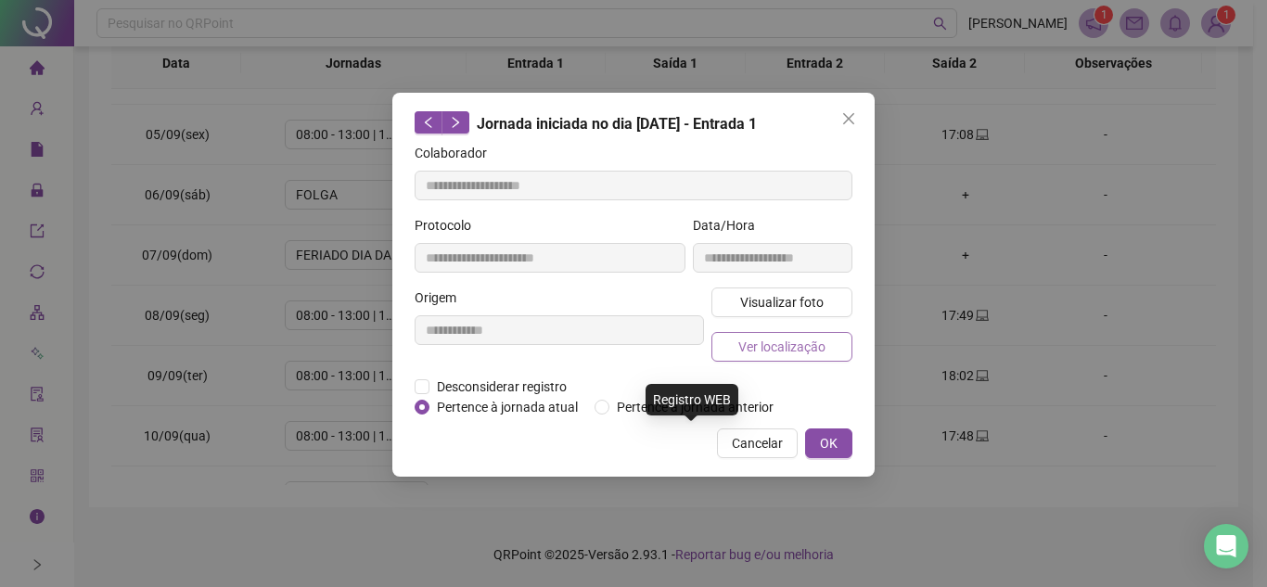
type input "**********"
click at [806, 302] on span "Visualizar foto" at bounding box center [781, 302] width 83 height 20
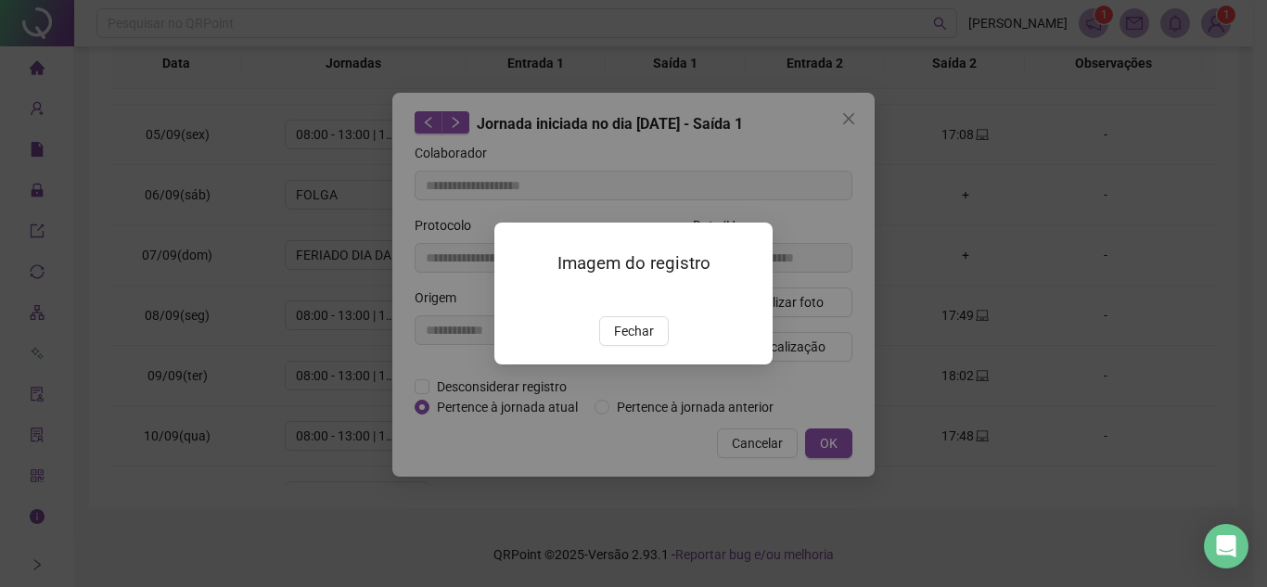
click at [517, 297] on img at bounding box center [517, 297] width 0 height 0
click at [652, 346] on button "Fechar" at bounding box center [634, 331] width 70 height 30
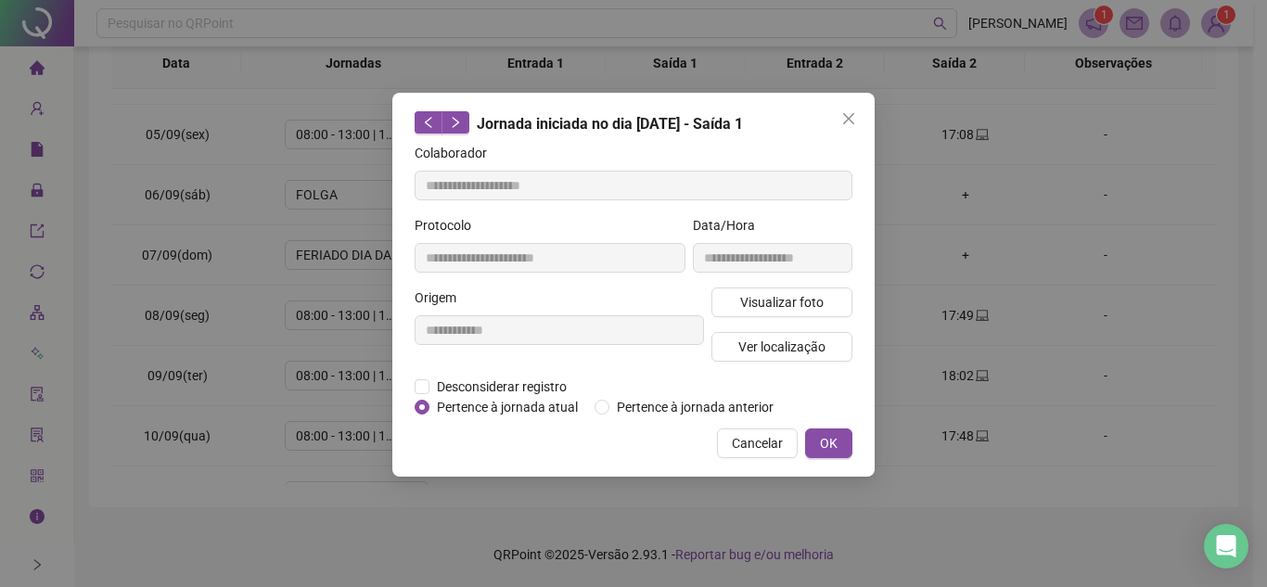
click at [848, 125] on icon "close" at bounding box center [848, 118] width 15 height 15
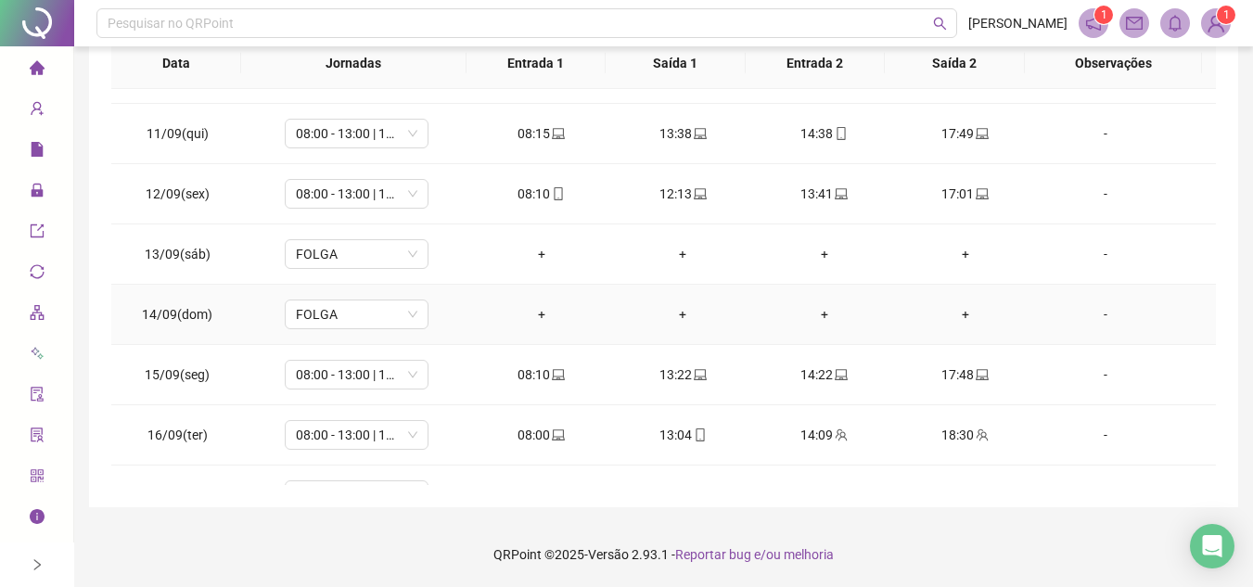
scroll to position [597, 0]
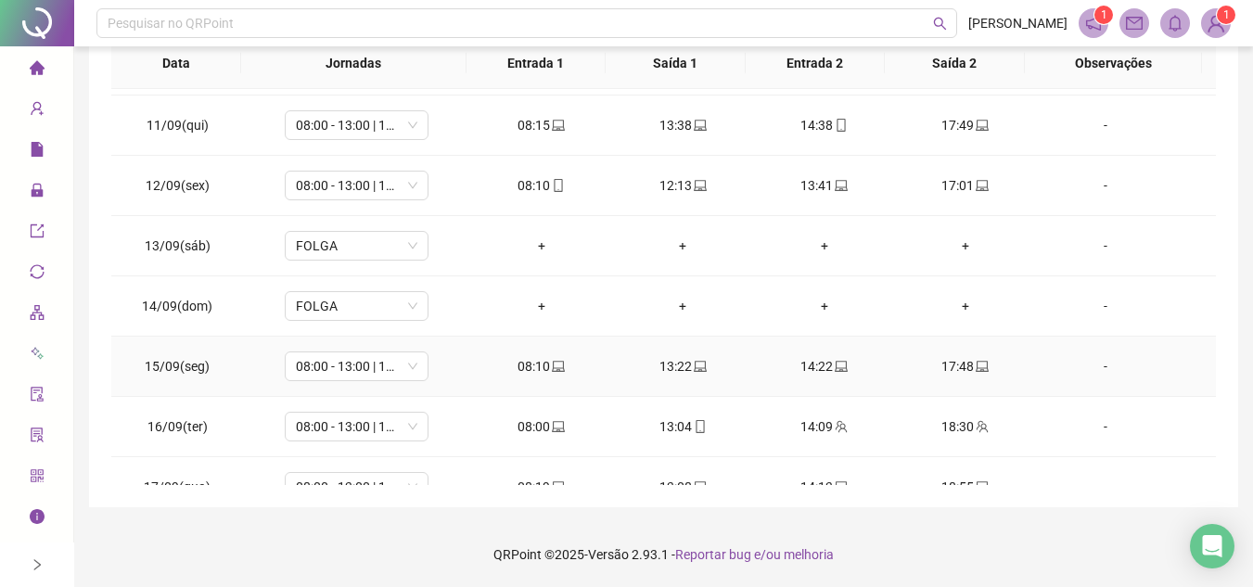
click at [552, 369] on icon "laptop" at bounding box center [558, 366] width 13 height 11
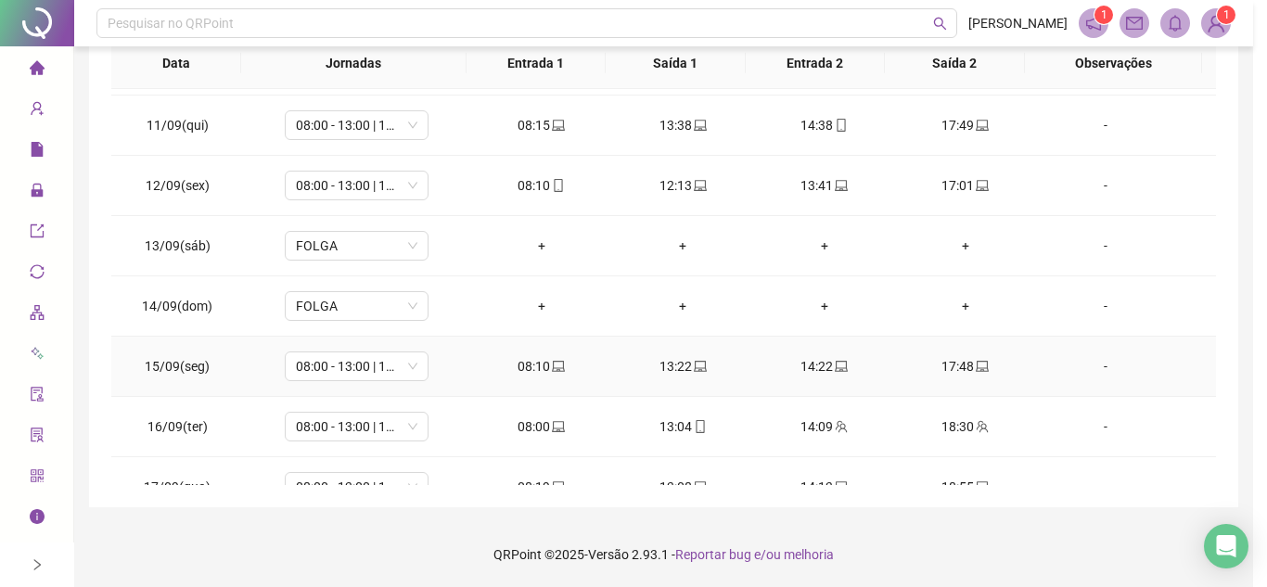
type input "**********"
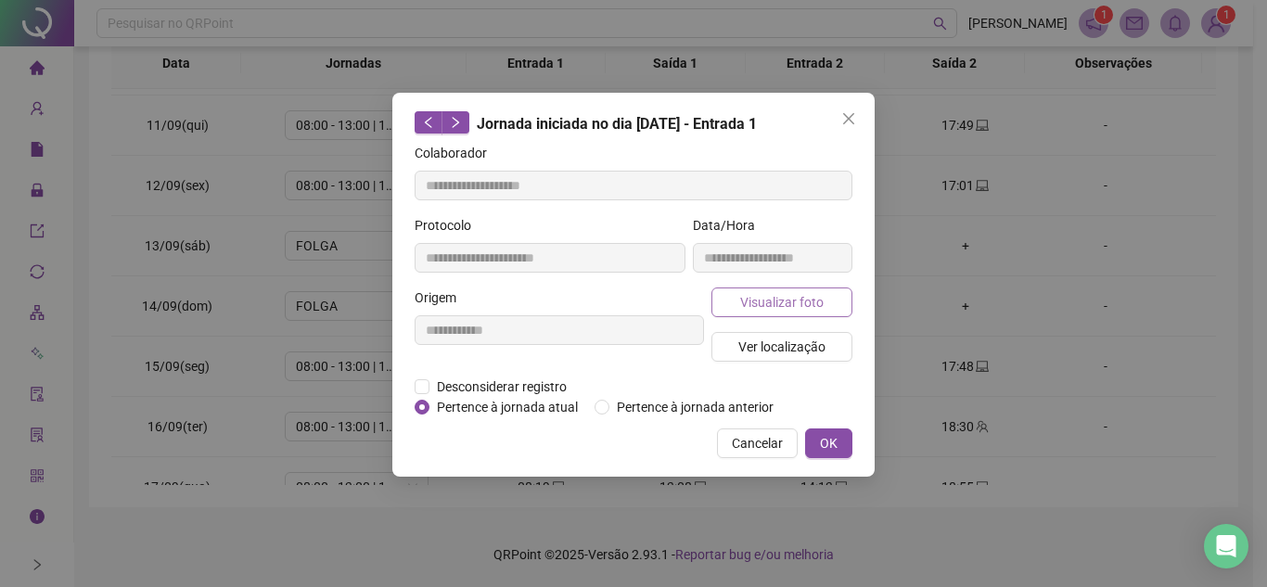
click at [827, 301] on button "Visualizar foto" at bounding box center [782, 303] width 141 height 30
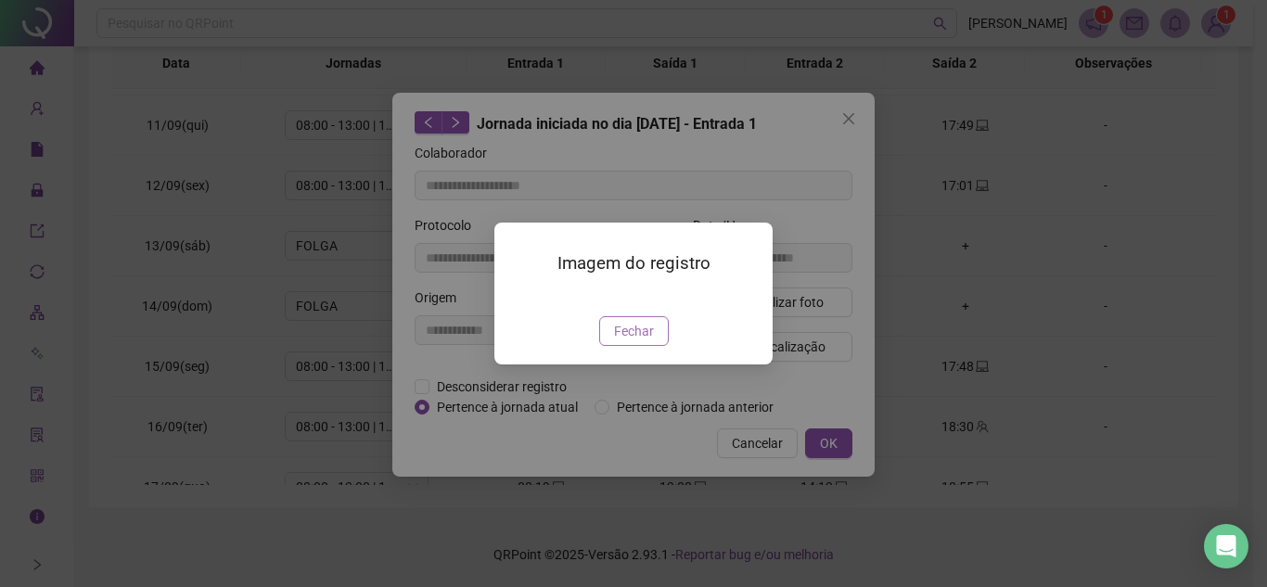
click at [653, 346] on button "Fechar" at bounding box center [634, 331] width 70 height 30
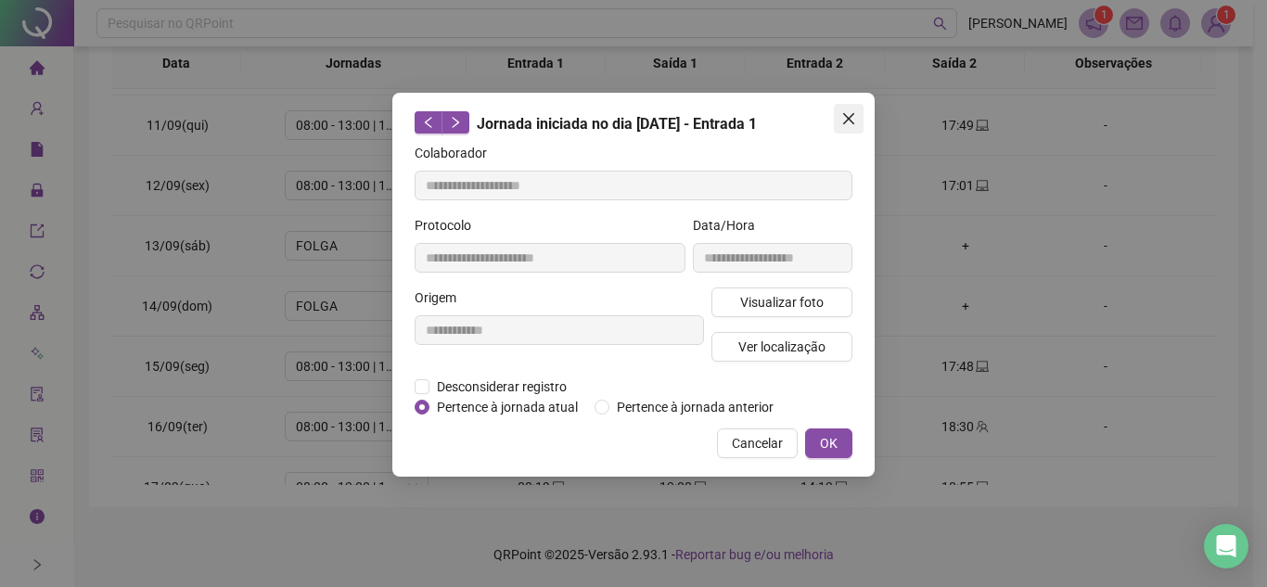
click at [851, 108] on button "Close" at bounding box center [849, 119] width 30 height 30
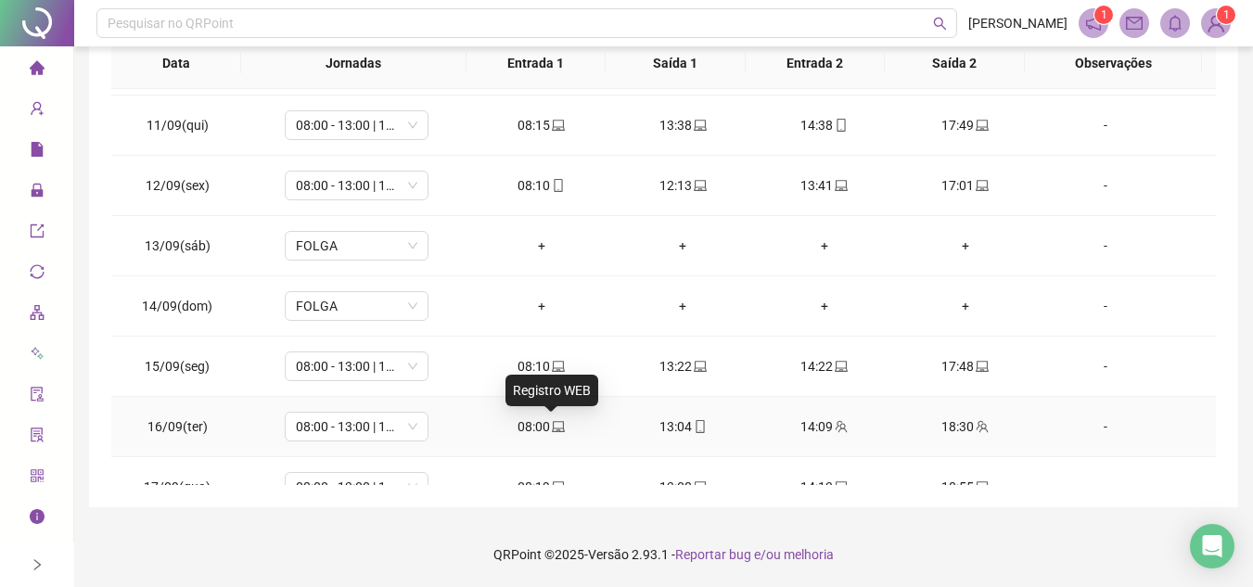
click at [552, 431] on icon "laptop" at bounding box center [558, 426] width 13 height 11
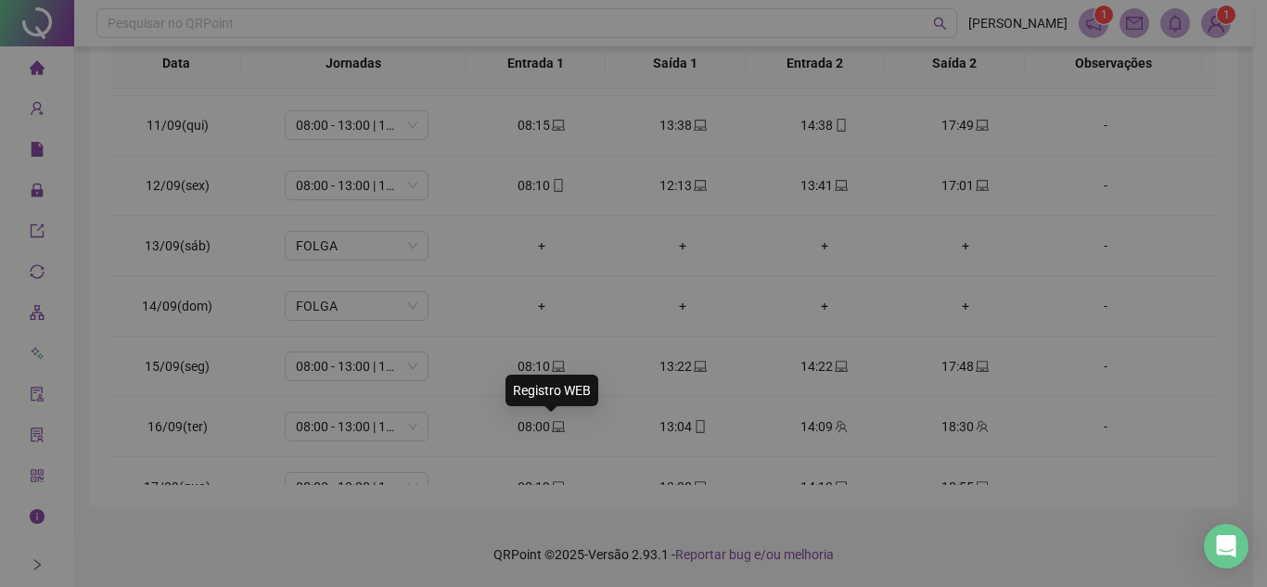
type input "**********"
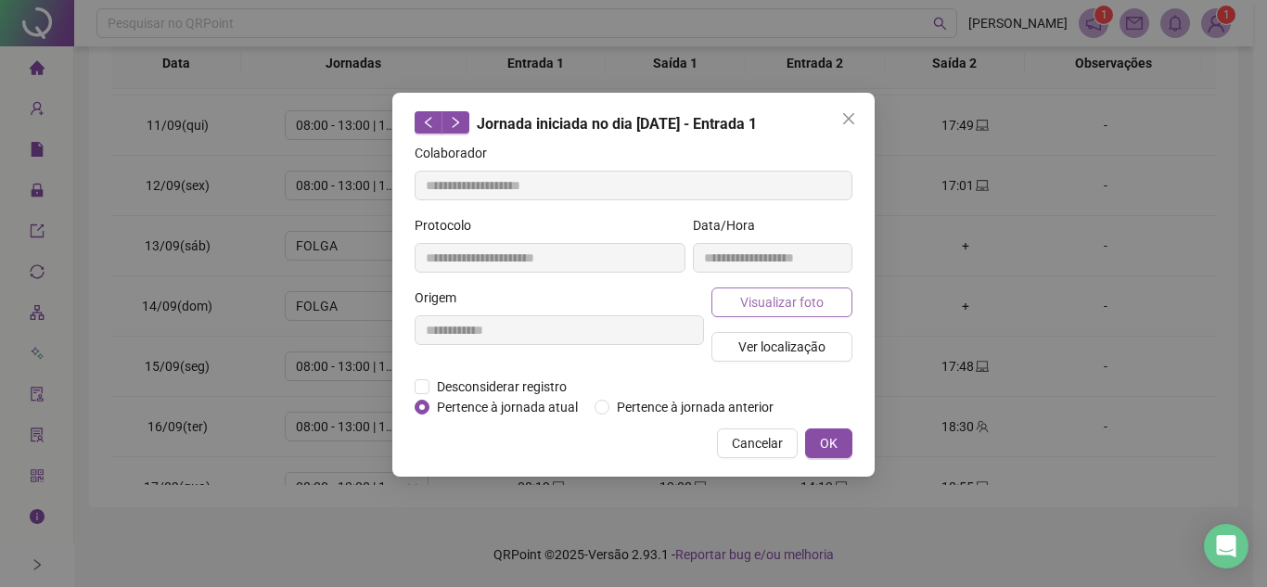
click at [789, 295] on span "Visualizar foto" at bounding box center [781, 302] width 83 height 20
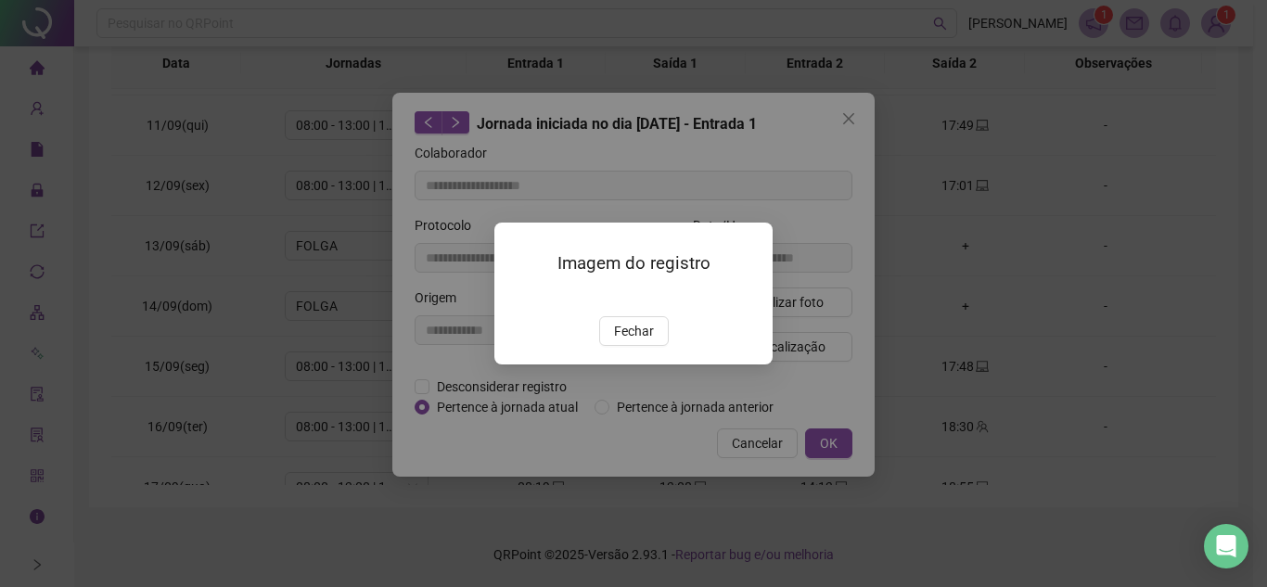
click at [517, 297] on img at bounding box center [517, 297] width 0 height 0
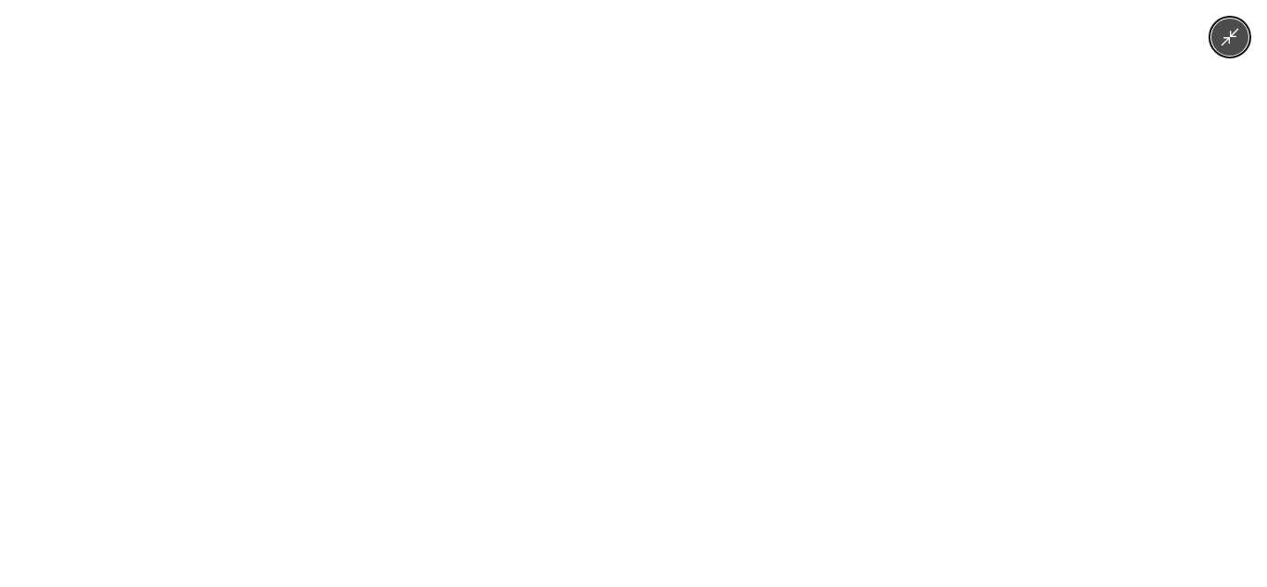
click at [712, 420] on img at bounding box center [633, 293] width 1048 height 587
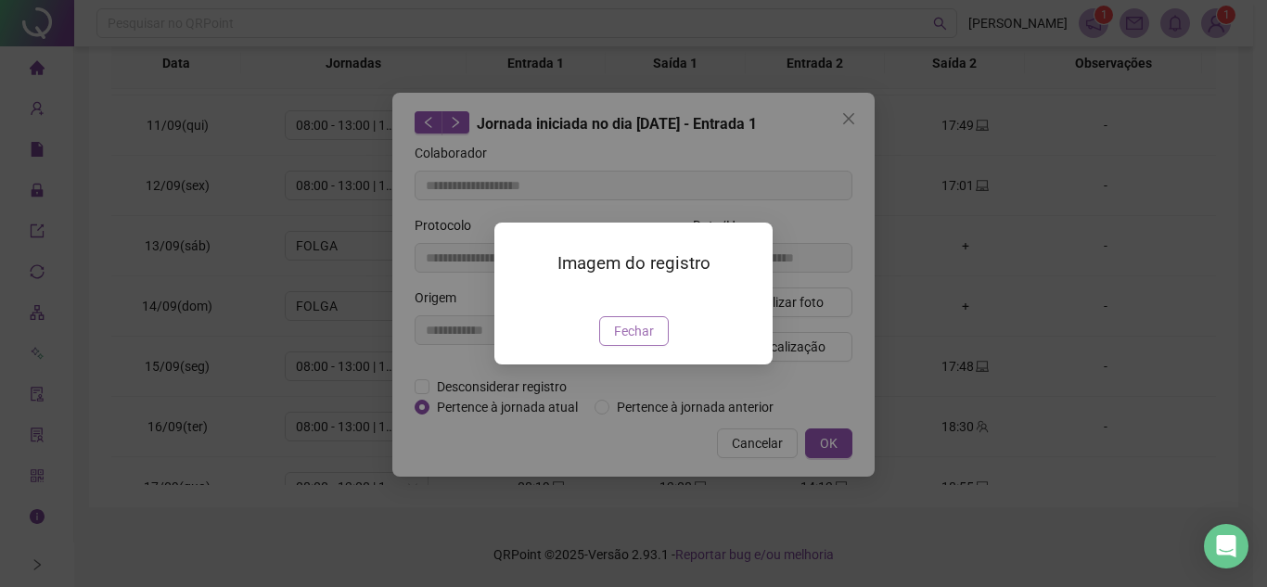
click at [646, 341] on span "Fechar" at bounding box center [634, 331] width 40 height 20
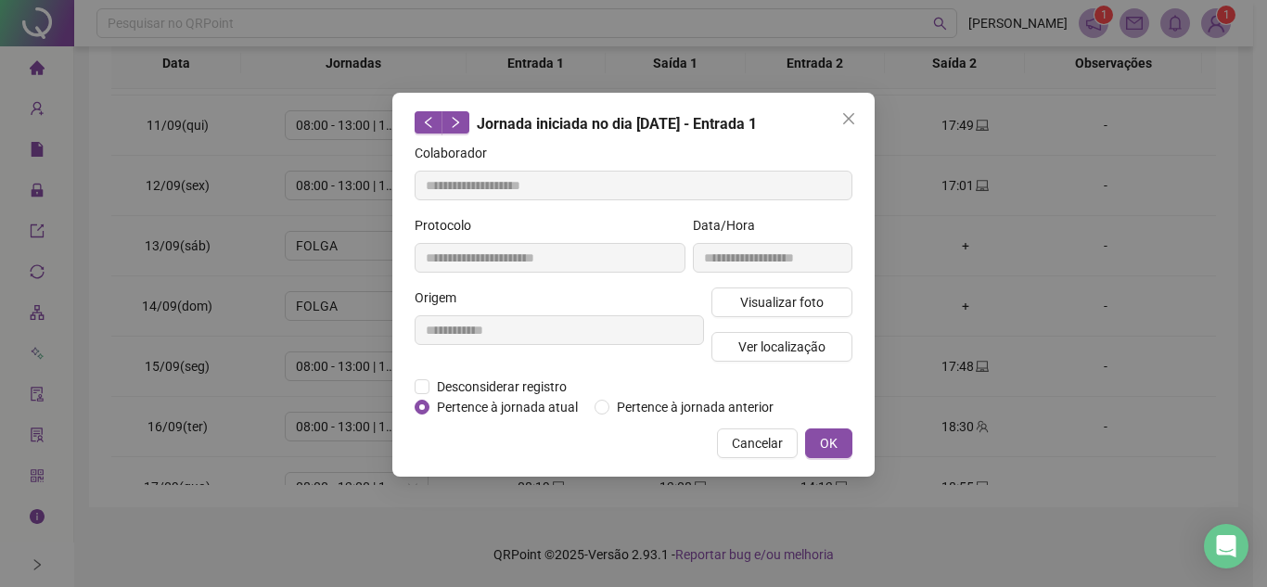
click at [849, 117] on icon "close" at bounding box center [848, 118] width 15 height 15
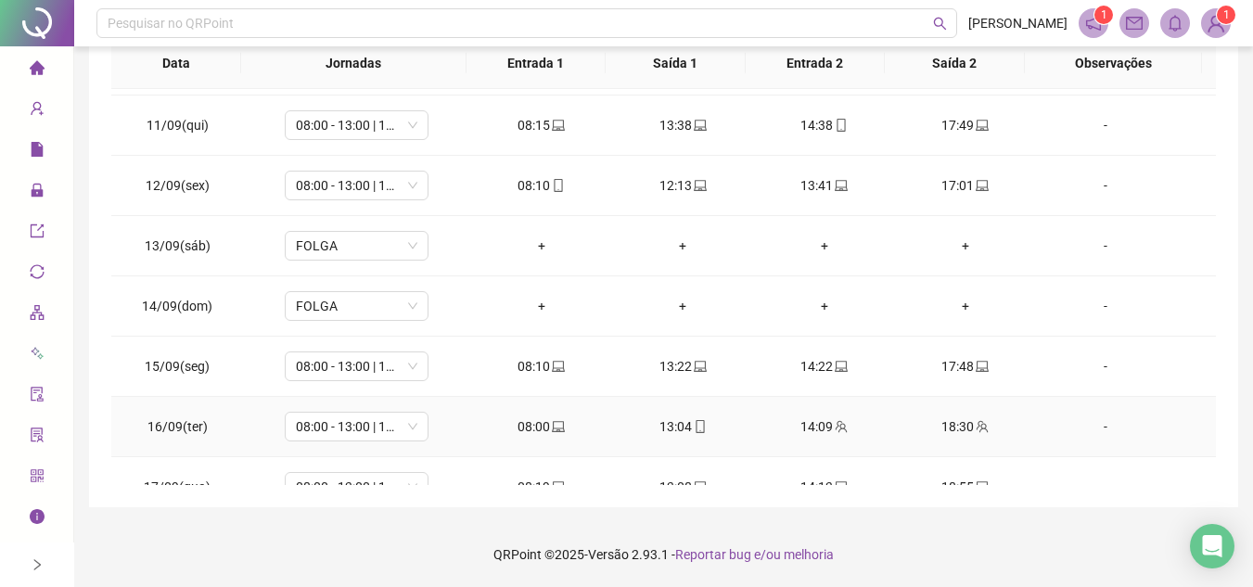
click at [694, 421] on icon "mobile" at bounding box center [700, 426] width 13 height 13
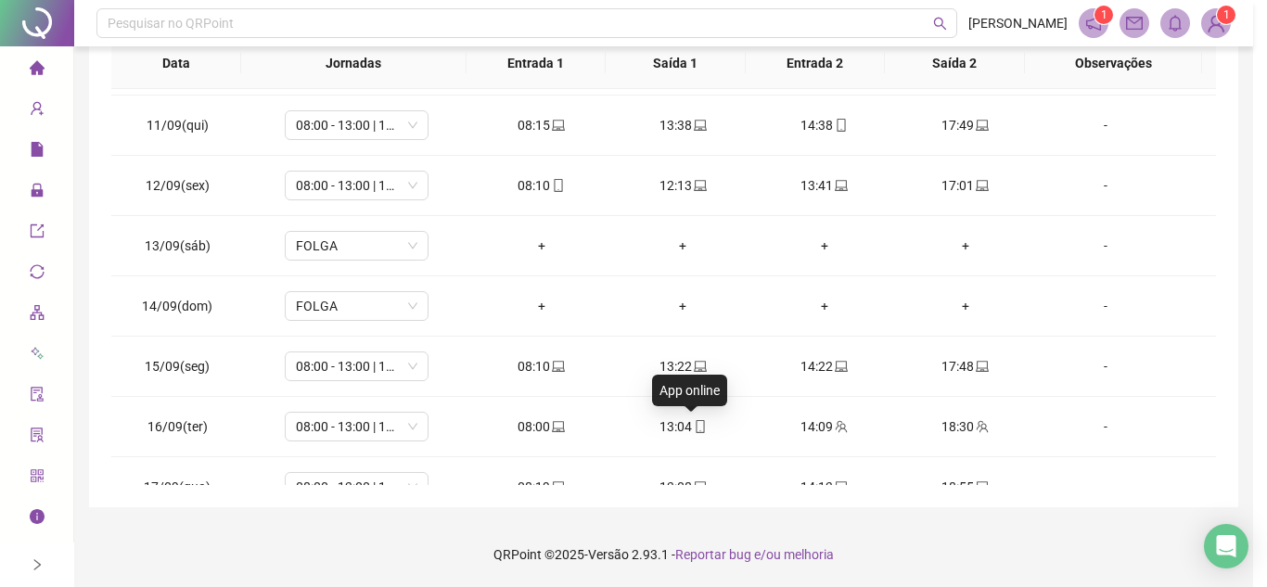
type input "**********"
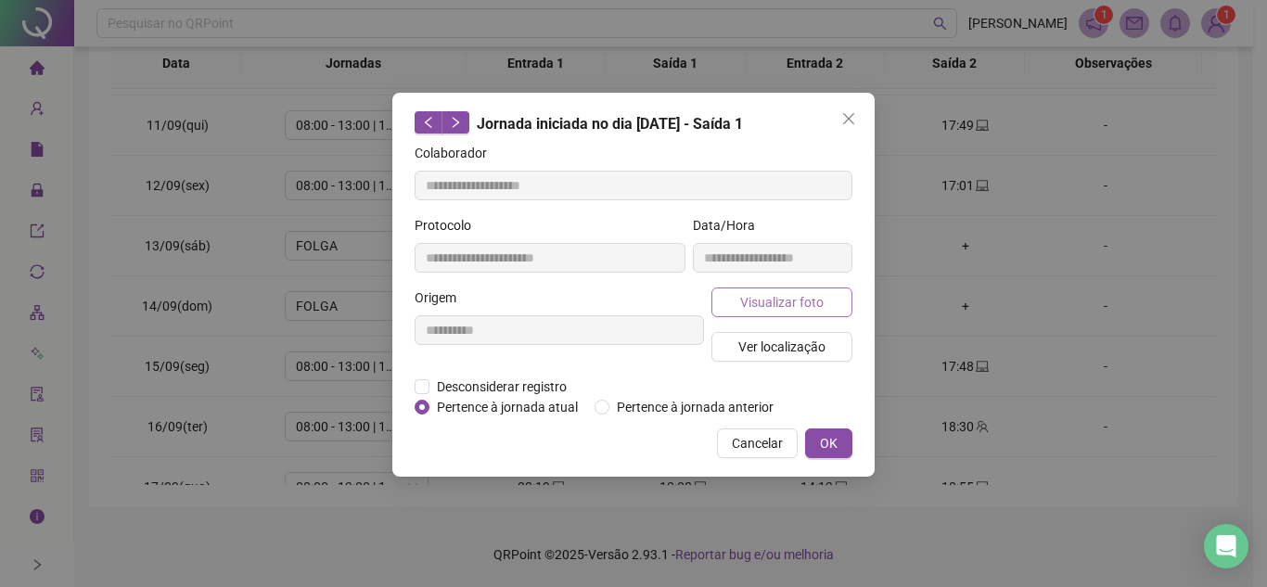
click at [808, 296] on span "Visualizar foto" at bounding box center [781, 302] width 83 height 20
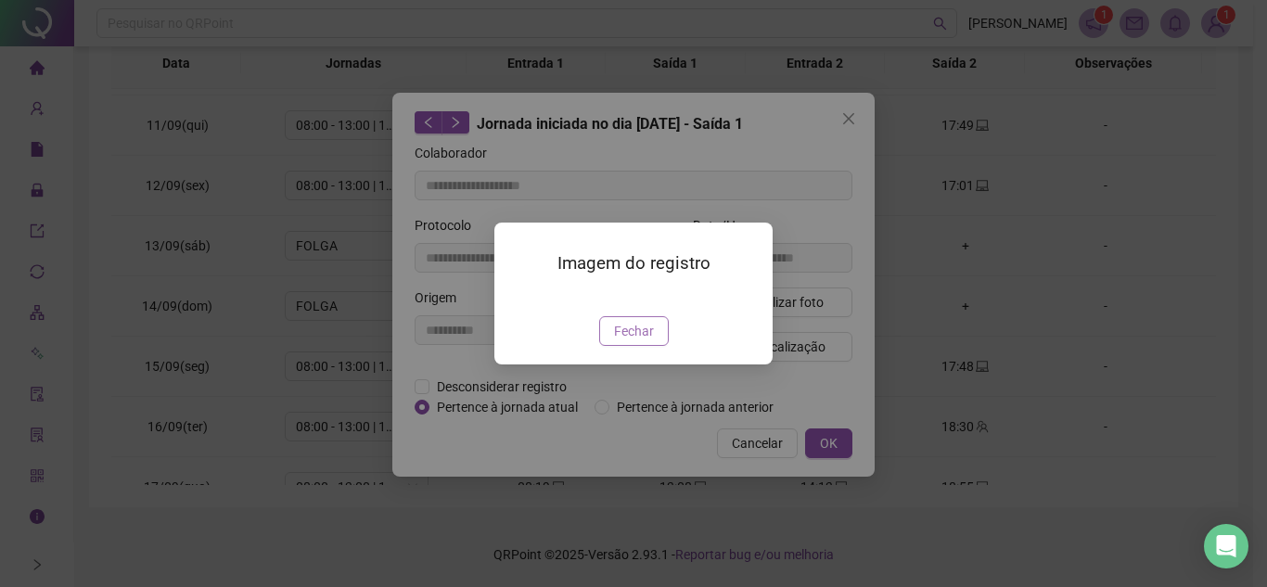
click at [634, 341] on span "Fechar" at bounding box center [634, 331] width 40 height 20
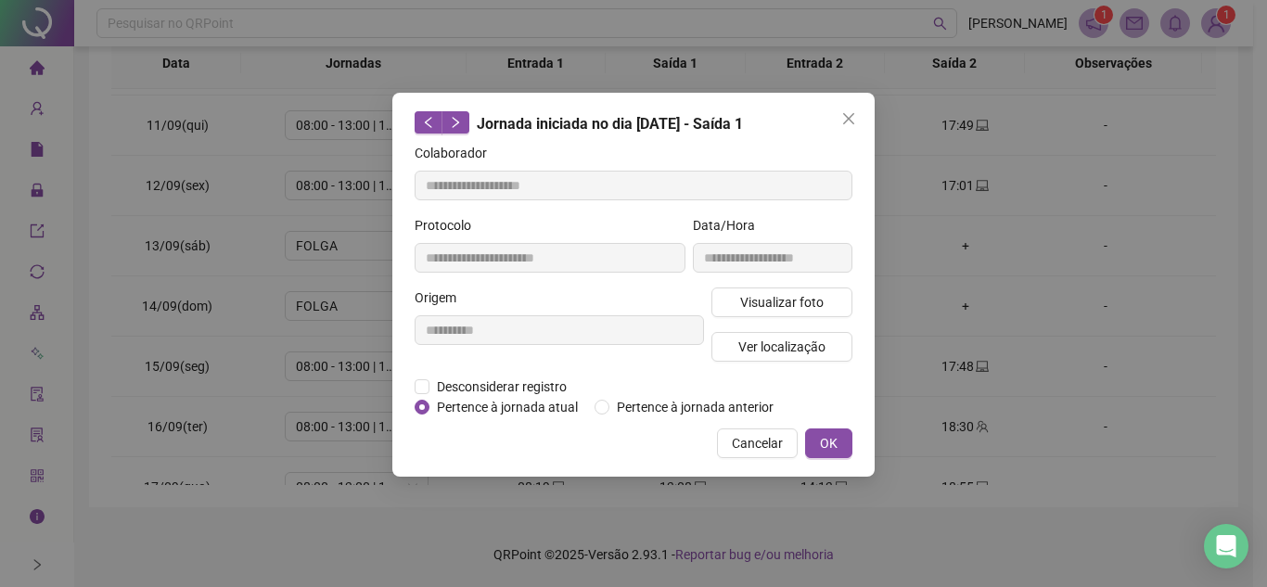
drag, startPoint x: 851, startPoint y: 122, endPoint x: 848, endPoint y: 132, distance: 9.7
click at [851, 122] on icon "close" at bounding box center [848, 118] width 15 height 15
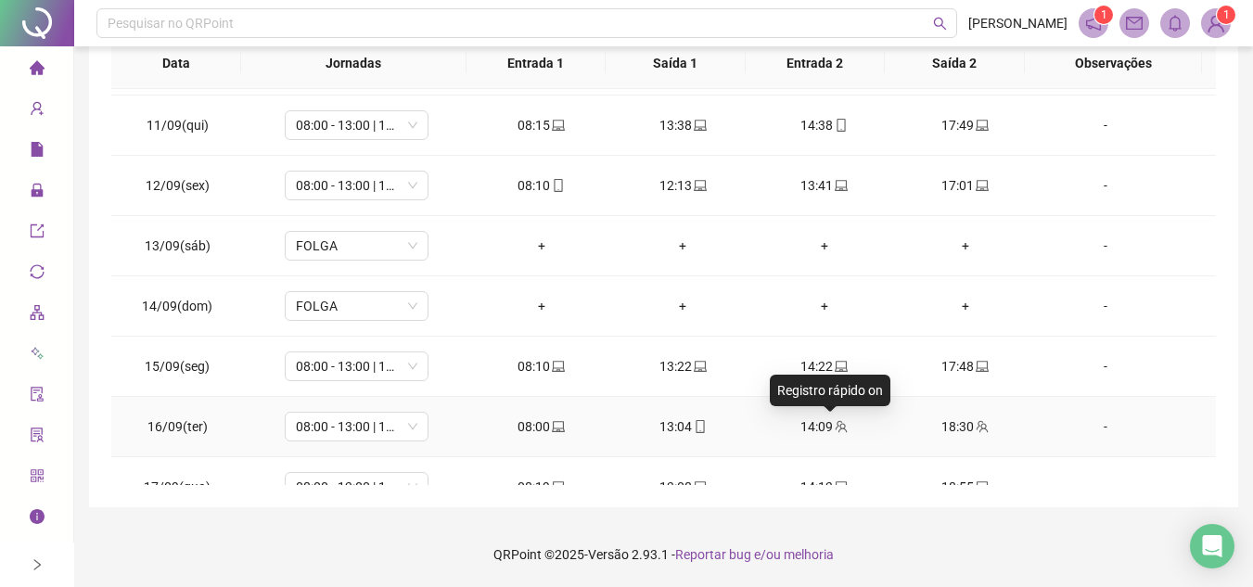
click at [835, 425] on icon "team" at bounding box center [841, 426] width 13 height 13
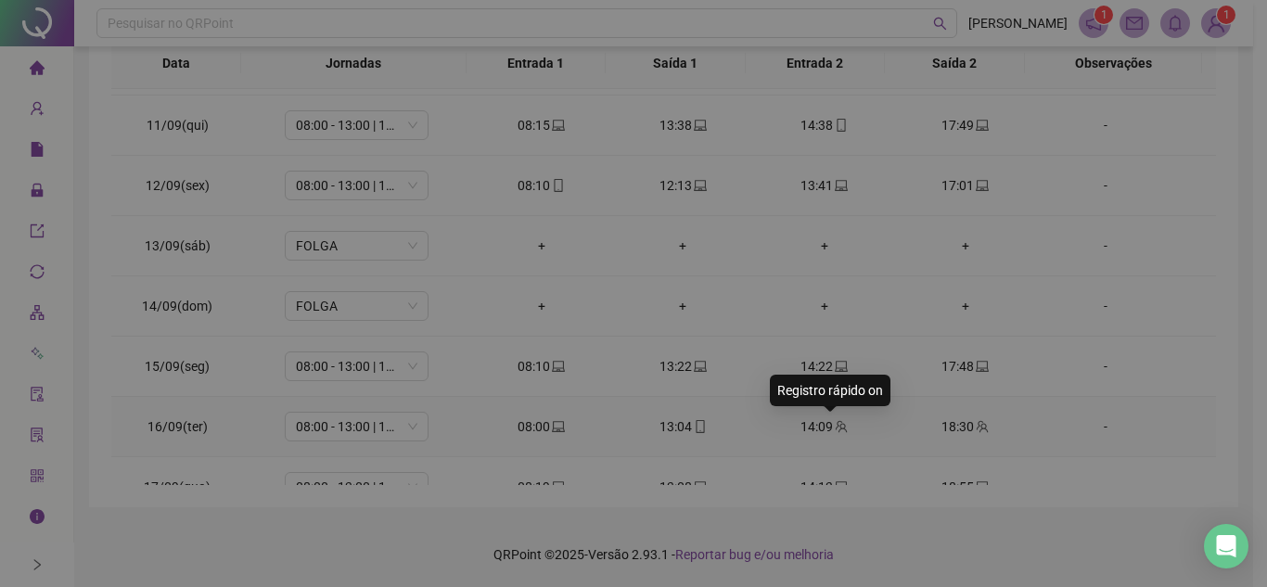
type input "**********"
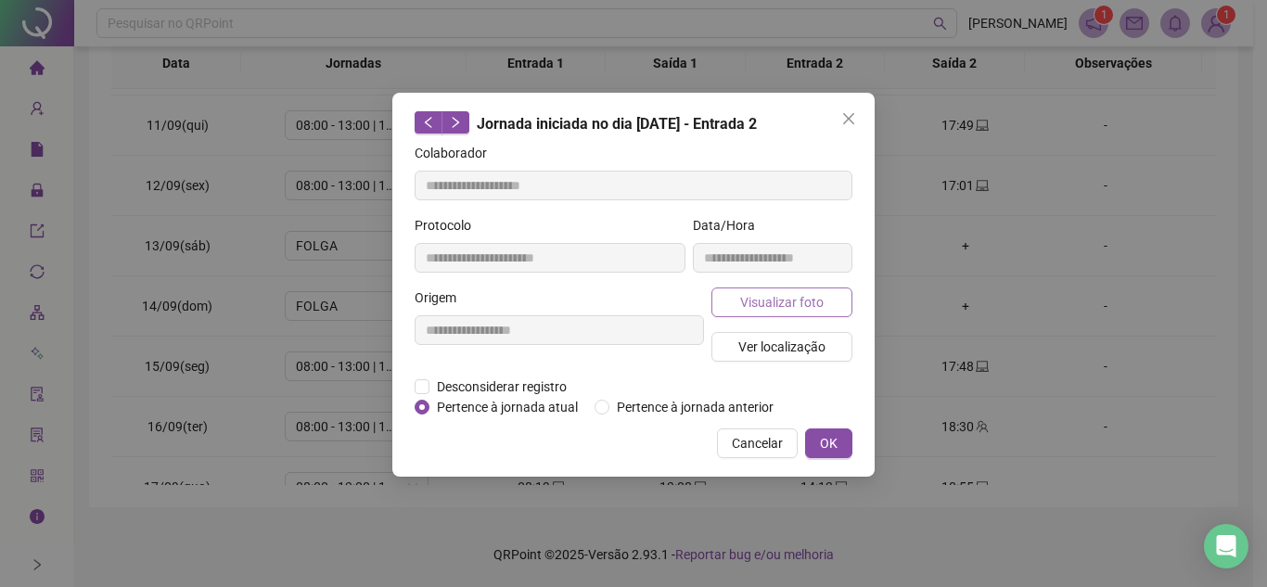
click at [771, 297] on span "Visualizar foto" at bounding box center [781, 302] width 83 height 20
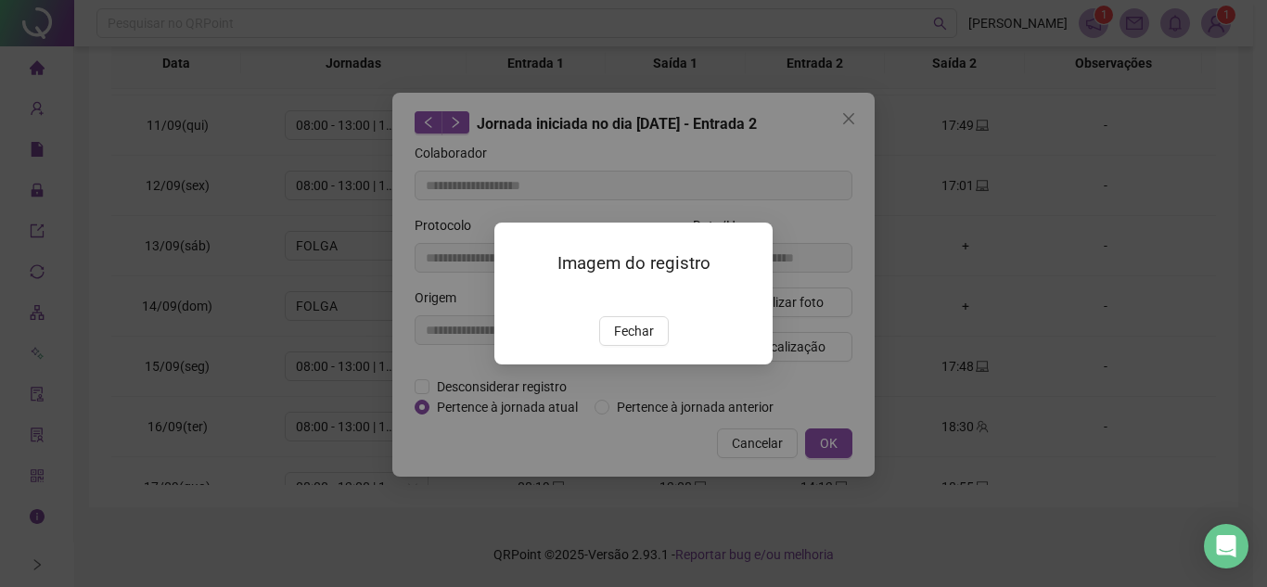
click at [517, 297] on img at bounding box center [517, 297] width 0 height 0
click at [646, 341] on span "Fechar" at bounding box center [634, 331] width 40 height 20
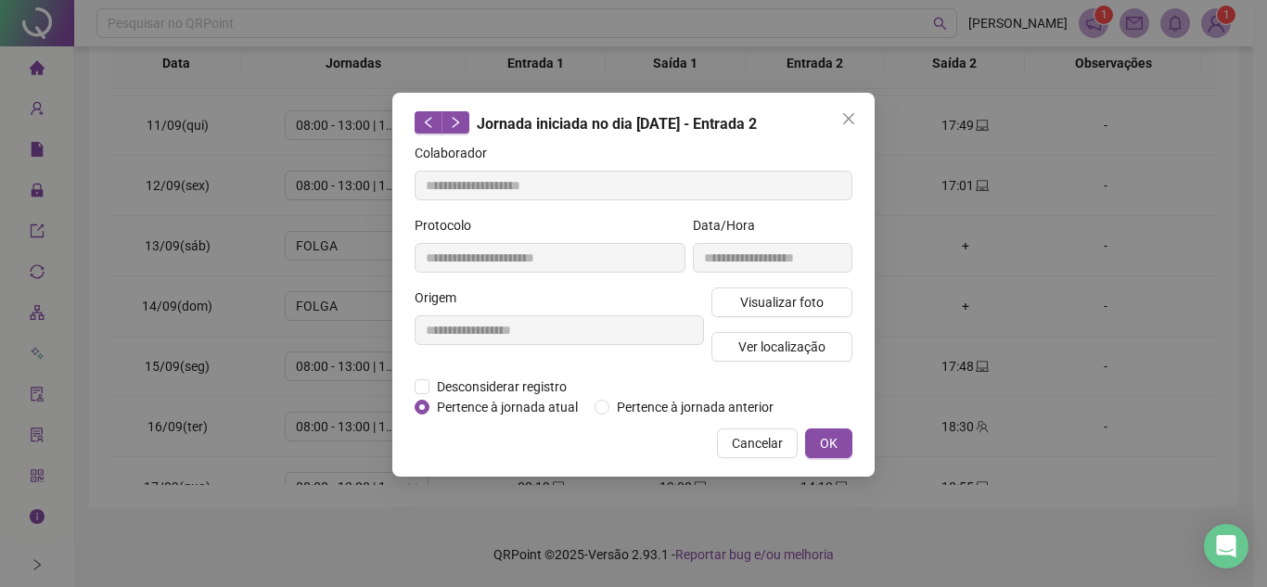
click at [850, 114] on icon "close" at bounding box center [848, 118] width 15 height 15
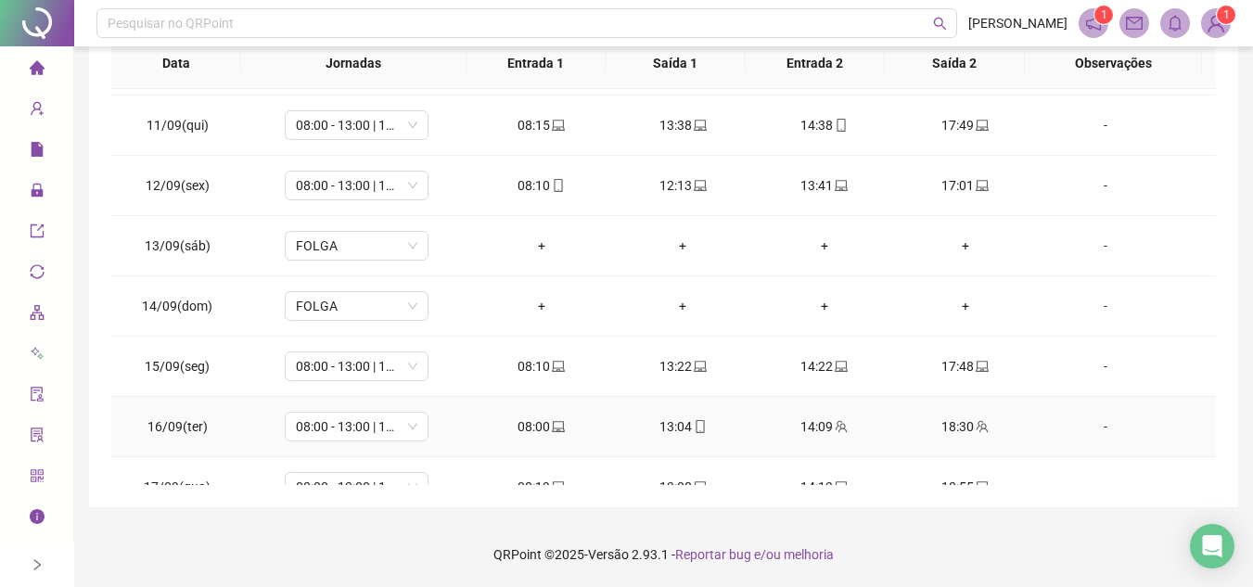
click at [957, 433] on div "18:30" at bounding box center [965, 427] width 111 height 20
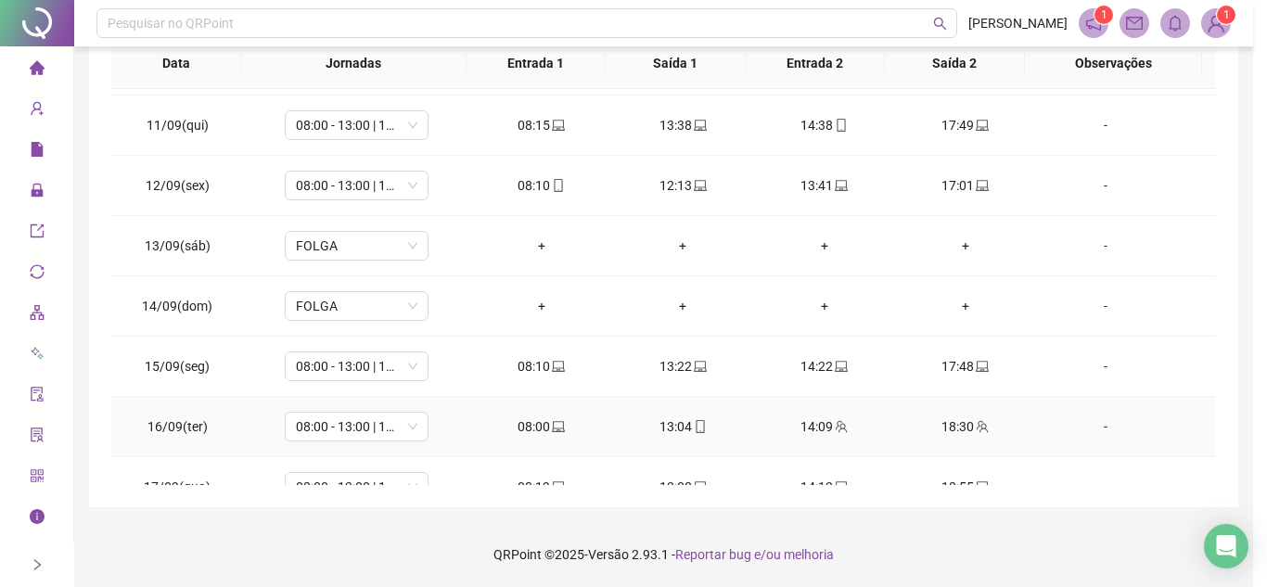
type input "**********"
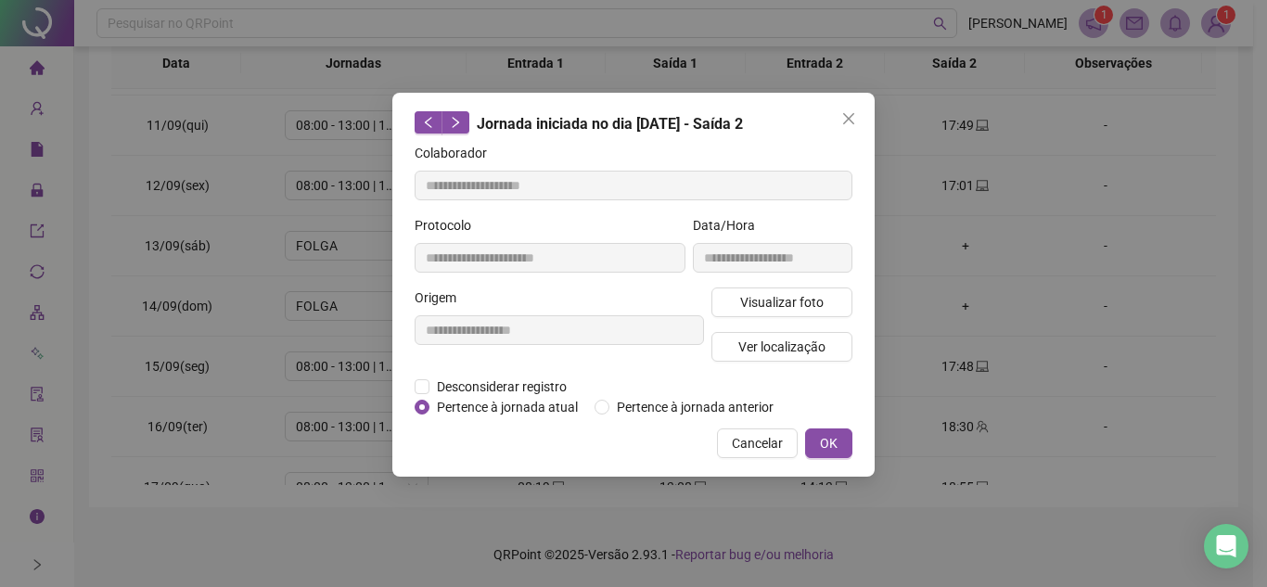
click at [789, 279] on div "**********" at bounding box center [772, 251] width 167 height 72
click at [785, 298] on span "Visualizar foto" at bounding box center [781, 302] width 83 height 20
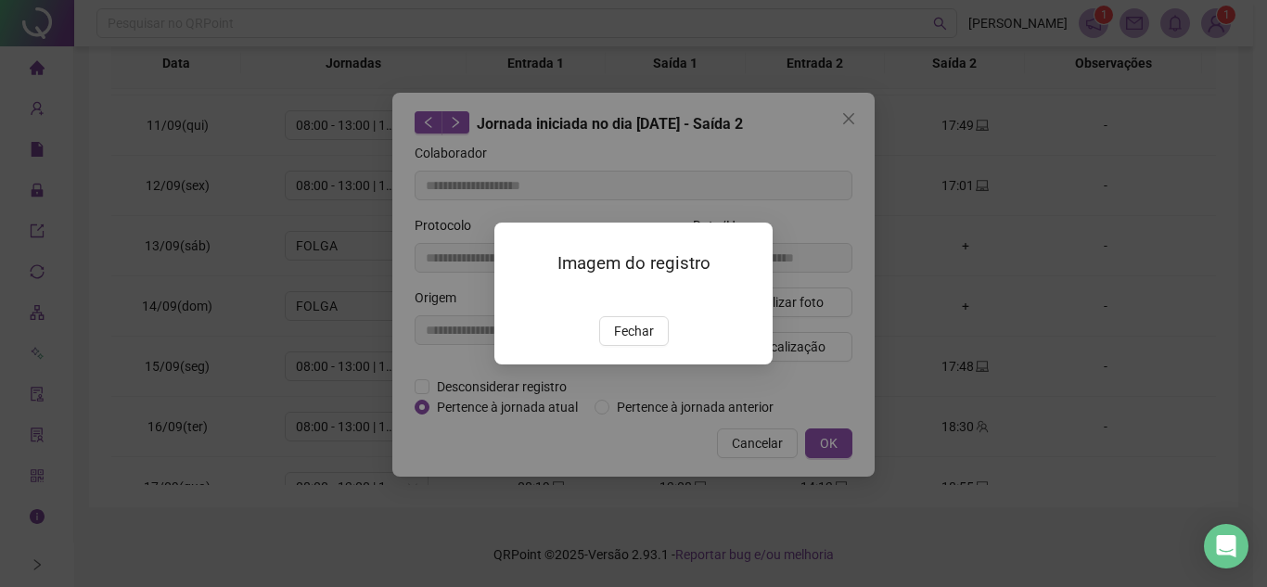
click at [517, 297] on img at bounding box center [517, 297] width 0 height 0
click at [632, 341] on span "Fechar" at bounding box center [634, 331] width 40 height 20
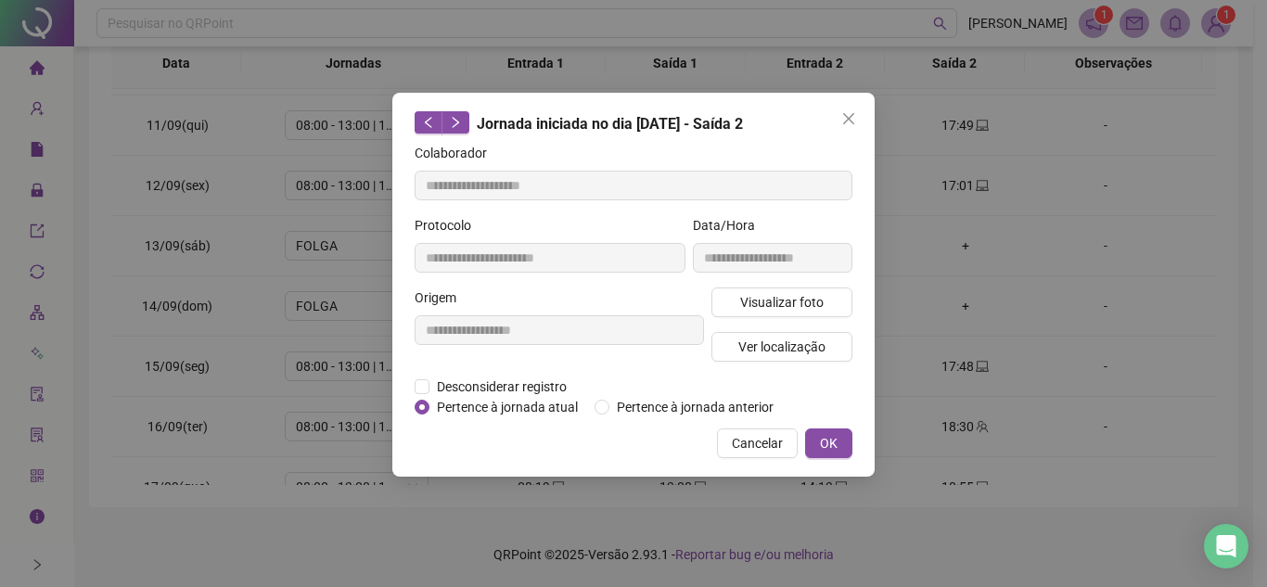
click at [853, 116] on icon "close" at bounding box center [848, 118] width 11 height 11
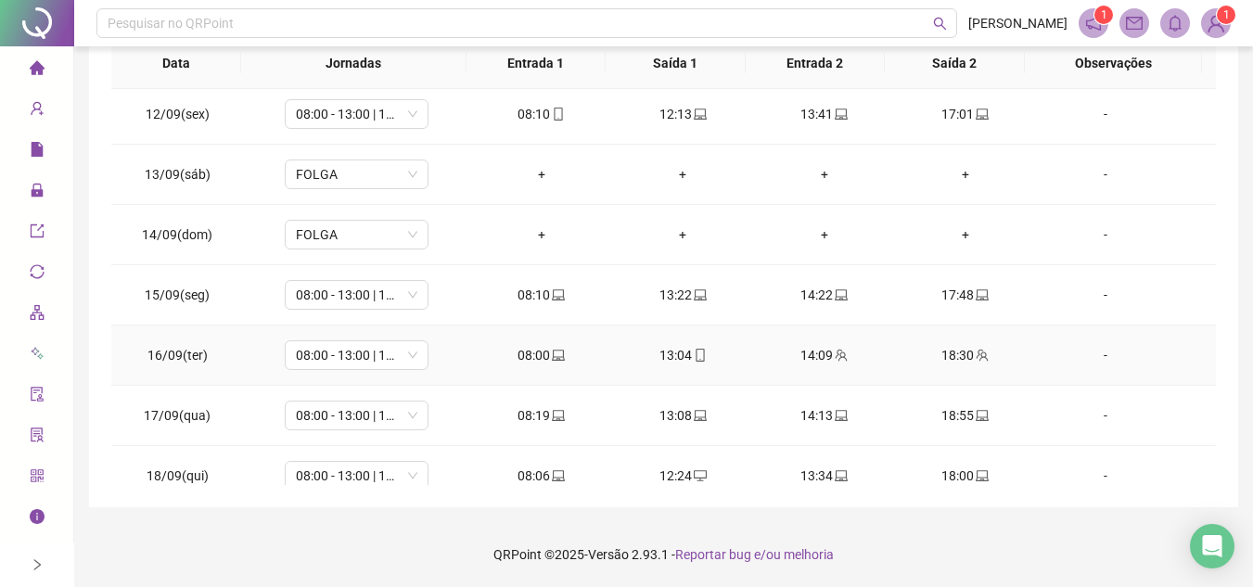
scroll to position [689, 0]
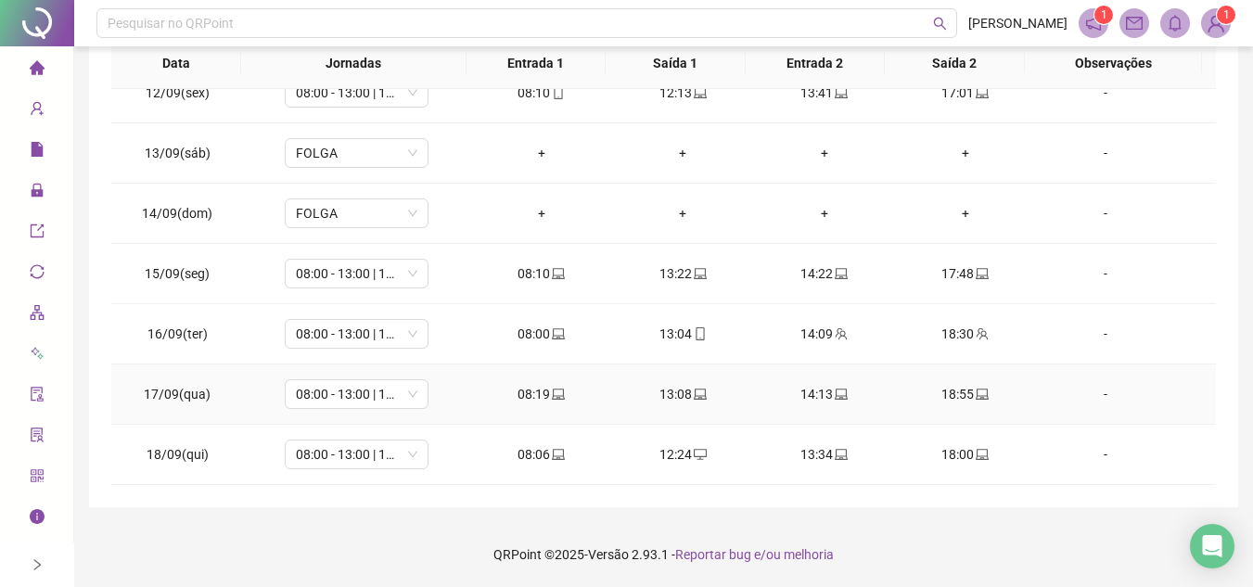
click at [553, 400] on icon "laptop" at bounding box center [558, 394] width 13 height 13
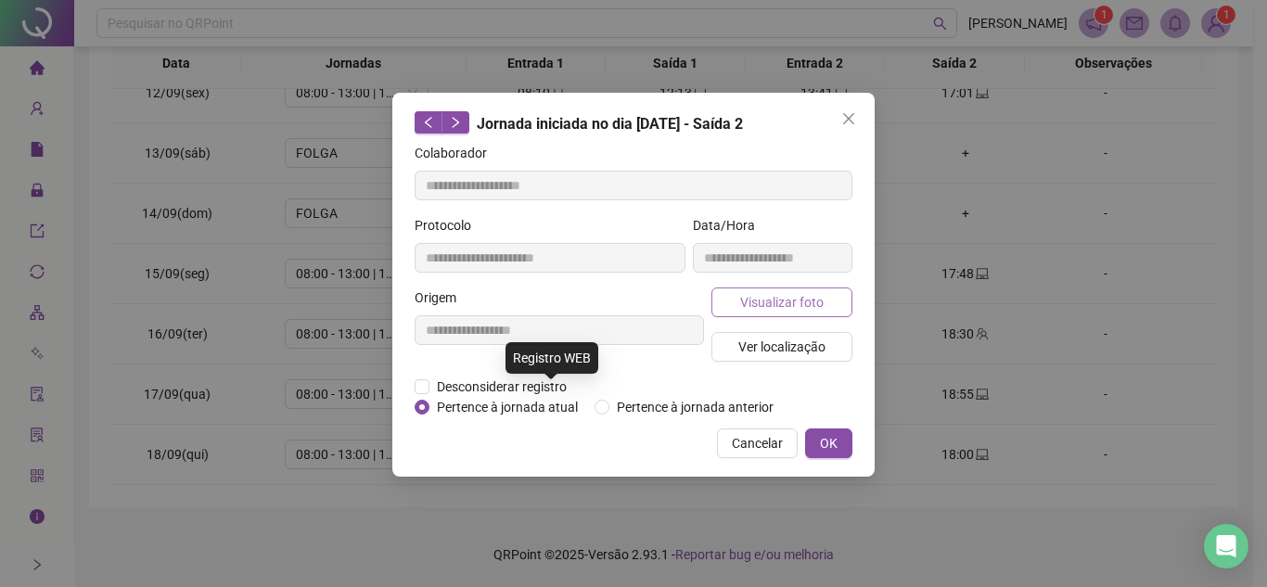
type input "**********"
click at [793, 294] on span "Visualizar foto" at bounding box center [781, 302] width 83 height 20
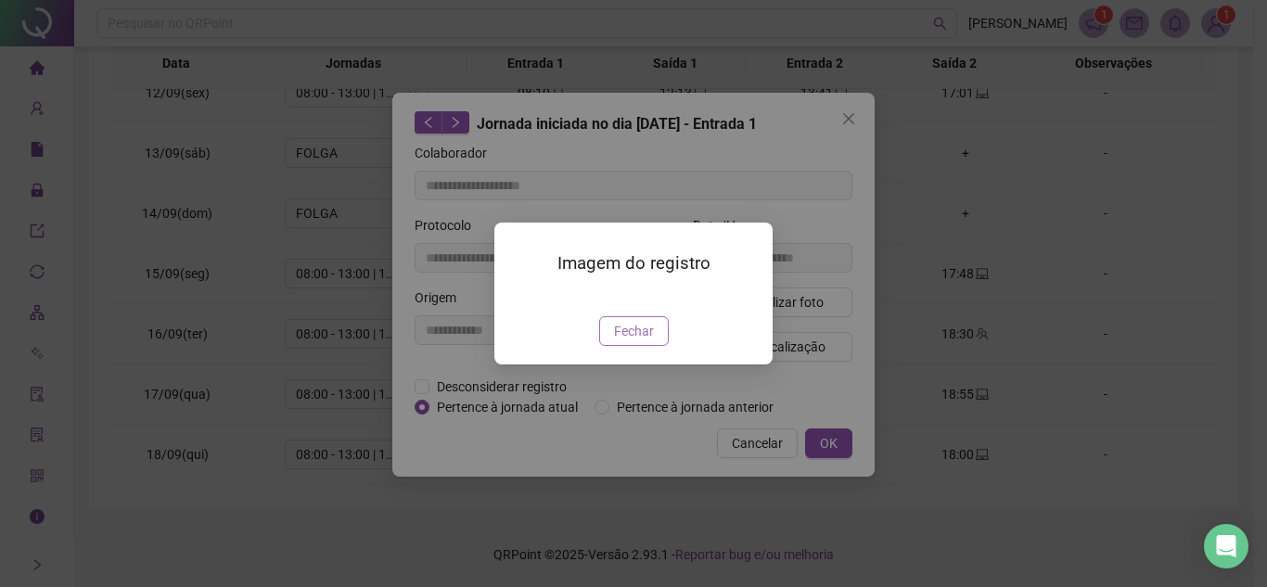
click at [648, 341] on span "Fechar" at bounding box center [634, 331] width 40 height 20
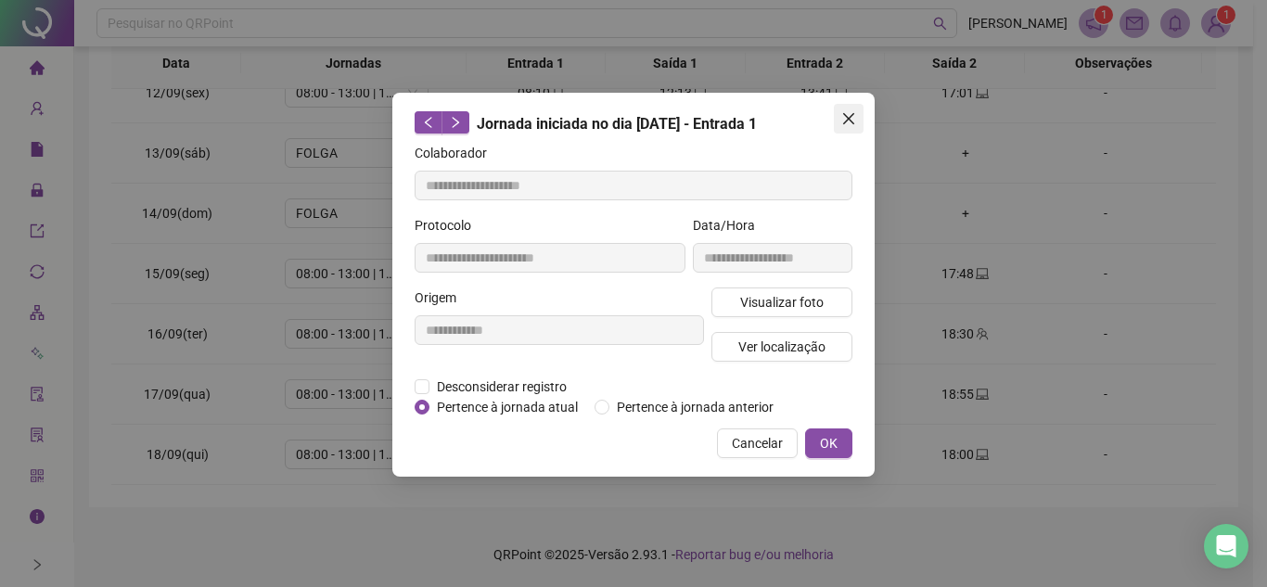
click at [847, 123] on icon "close" at bounding box center [848, 118] width 15 height 15
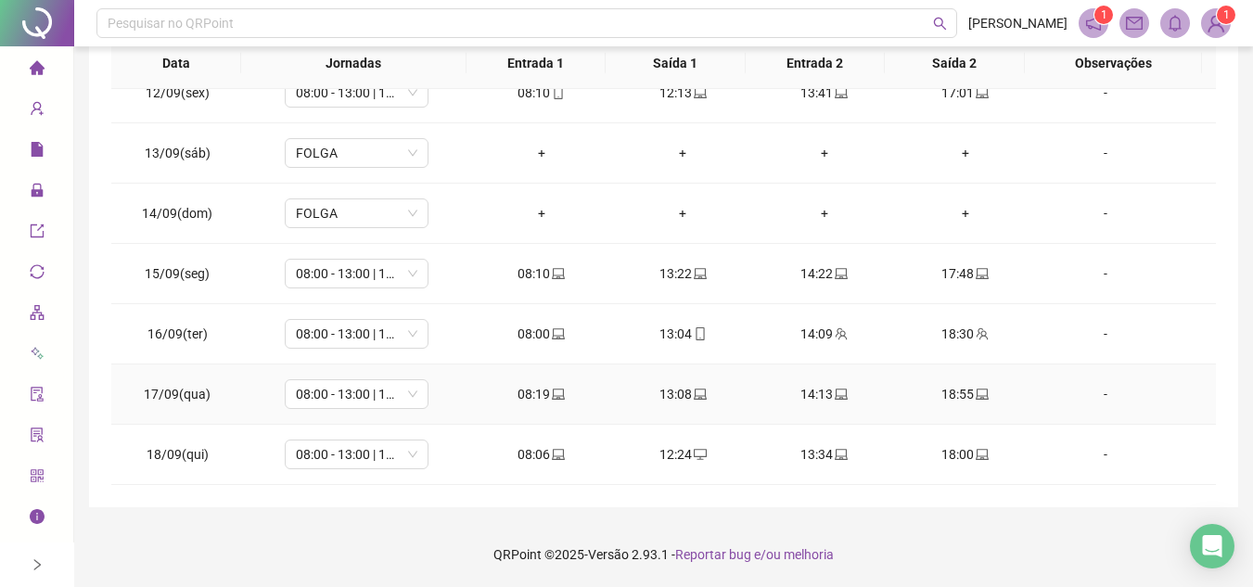
click at [694, 396] on icon "laptop" at bounding box center [700, 394] width 13 height 11
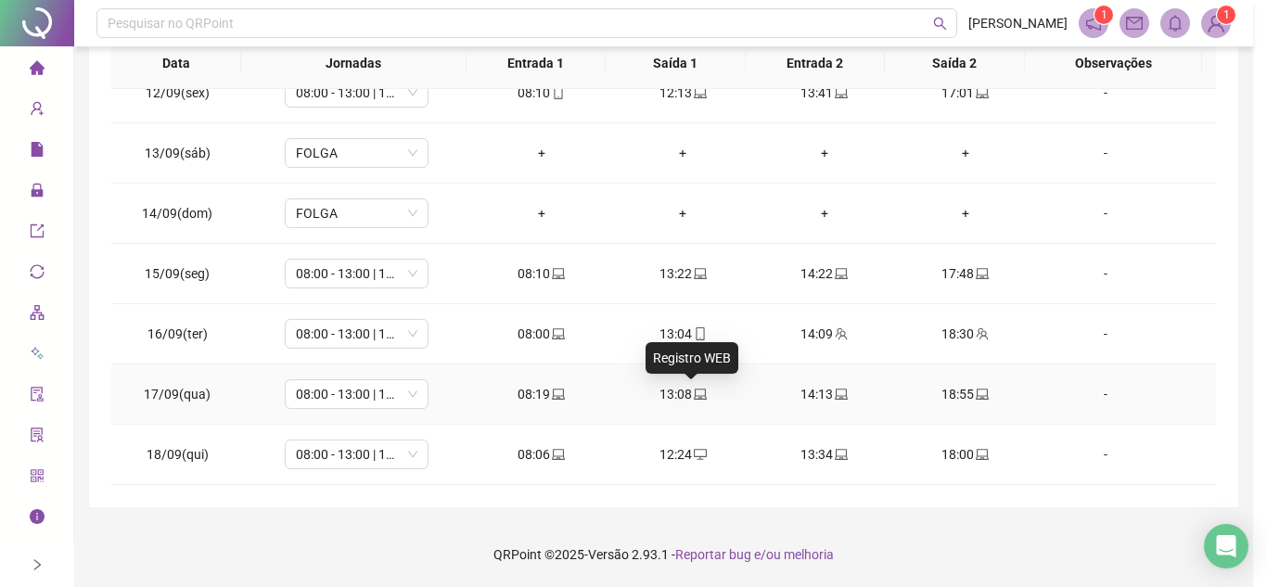
type input "**********"
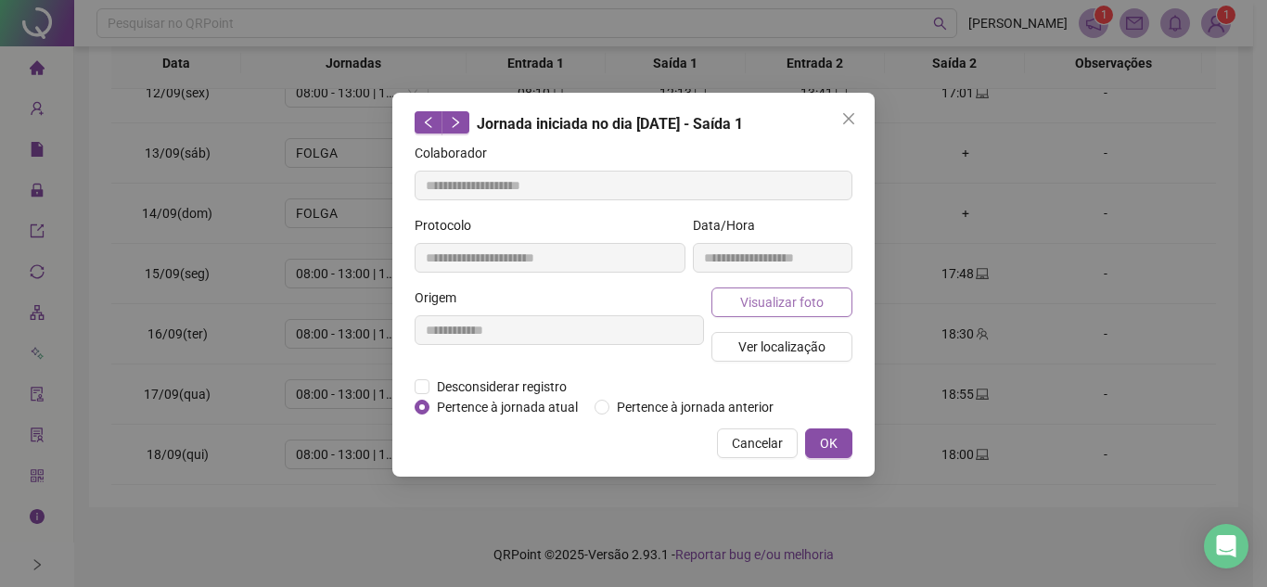
click at [828, 301] on button "Visualizar foto" at bounding box center [782, 303] width 141 height 30
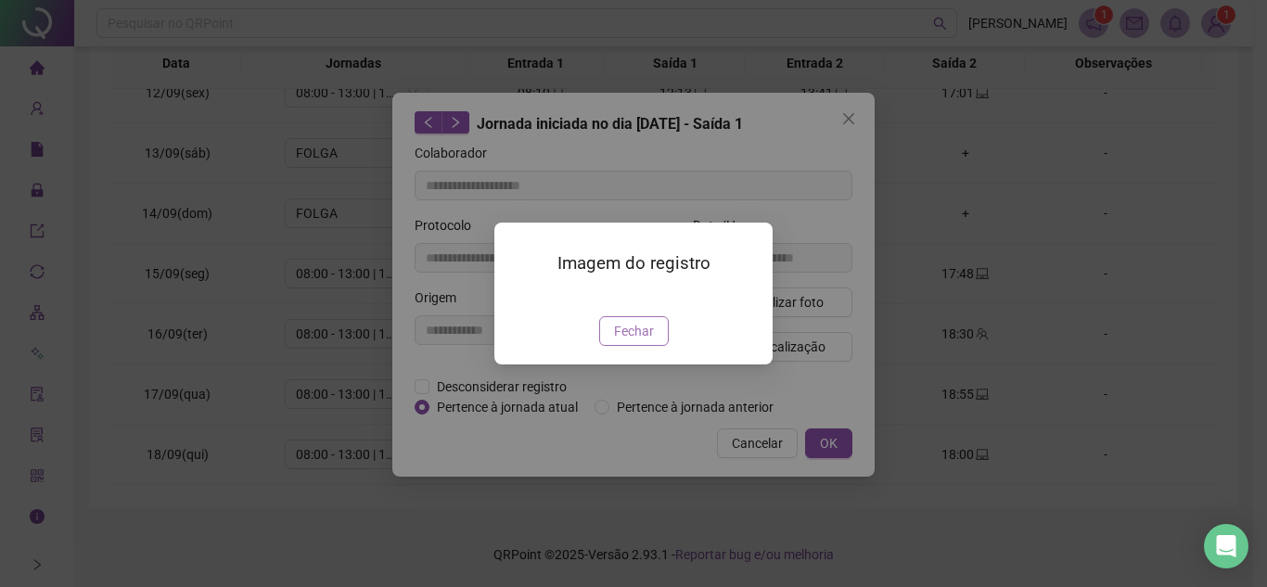
click at [644, 341] on span "Fechar" at bounding box center [634, 331] width 40 height 20
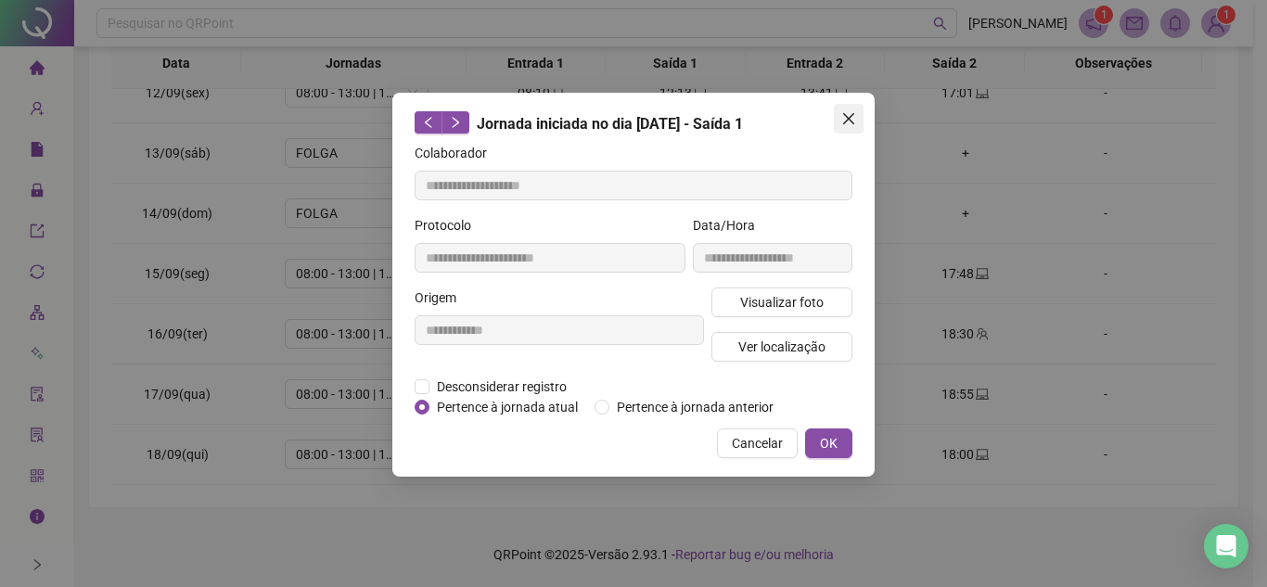
click at [852, 114] on icon "close" at bounding box center [848, 118] width 15 height 15
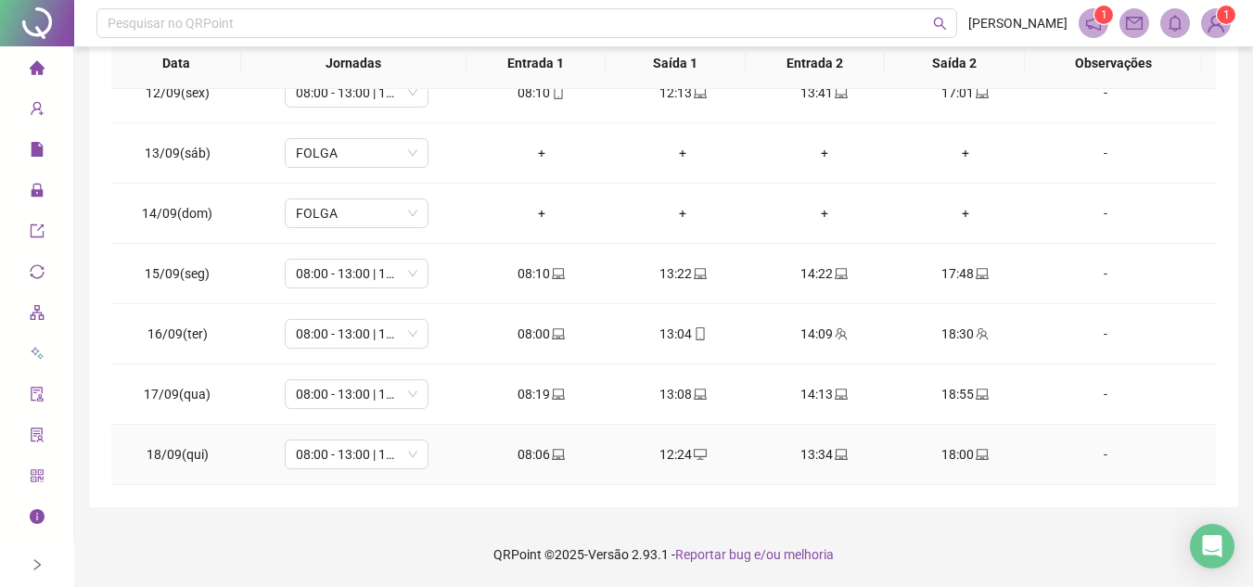
click at [552, 453] on icon "laptop" at bounding box center [558, 454] width 13 height 13
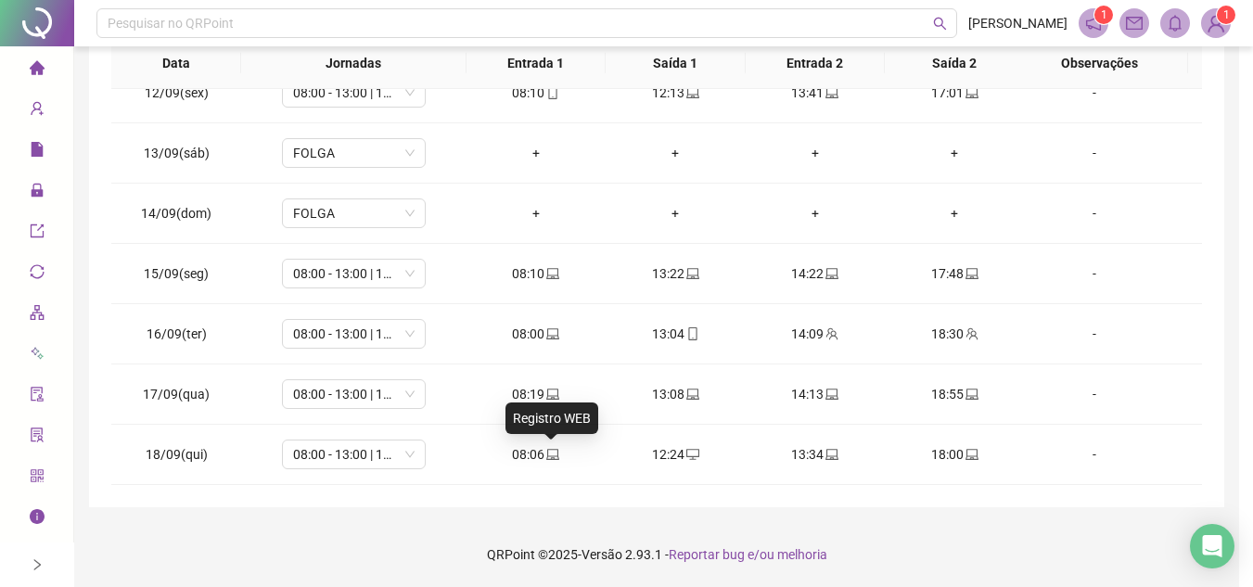
type input "**********"
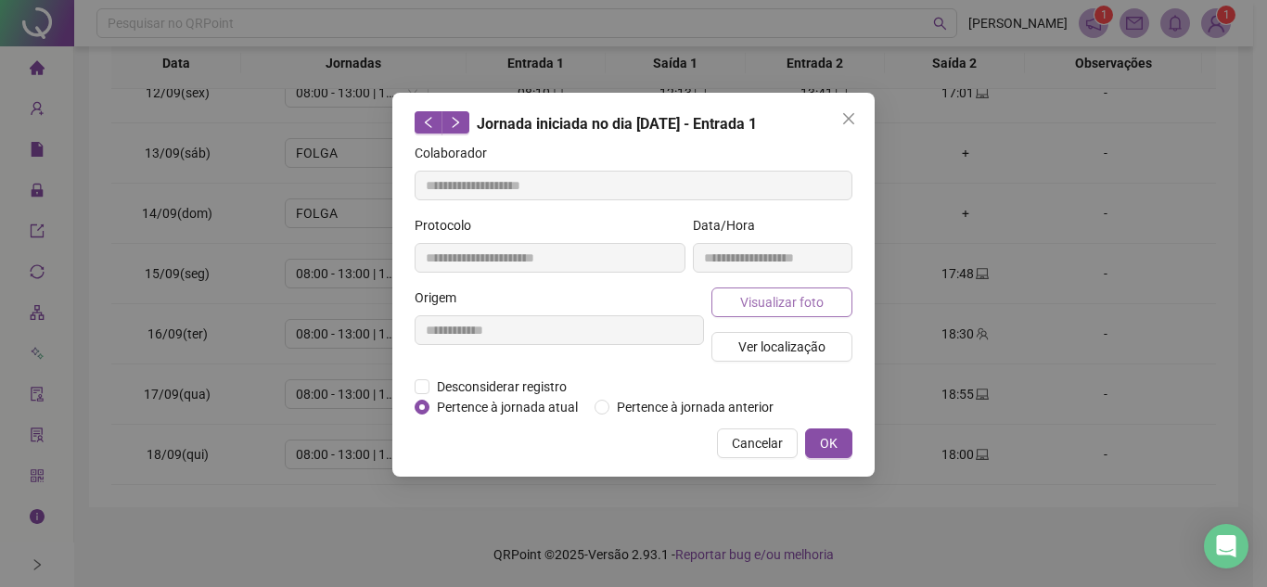
click at [796, 303] on span "Visualizar foto" at bounding box center [781, 302] width 83 height 20
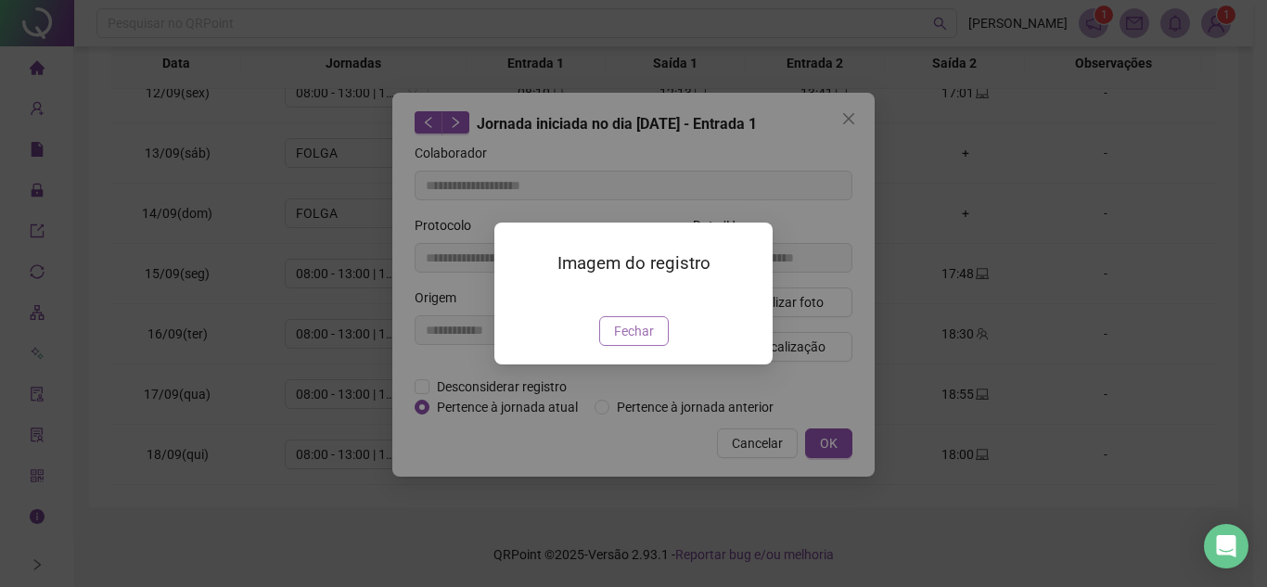
click at [641, 341] on span "Fechar" at bounding box center [634, 331] width 40 height 20
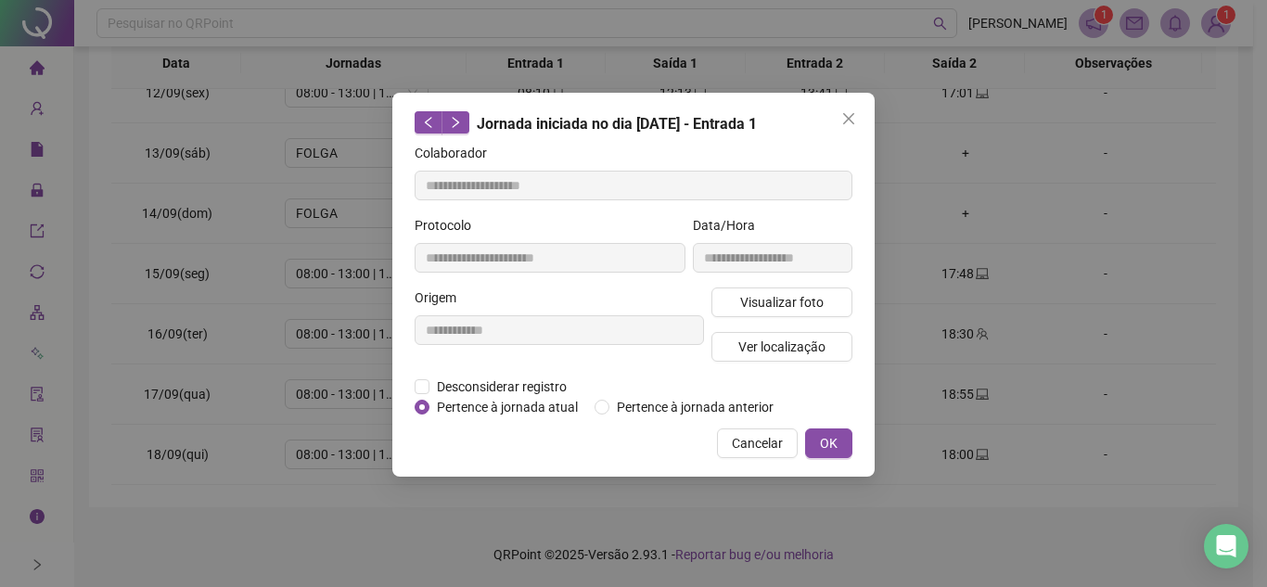
click at [862, 110] on button "Close" at bounding box center [849, 119] width 30 height 30
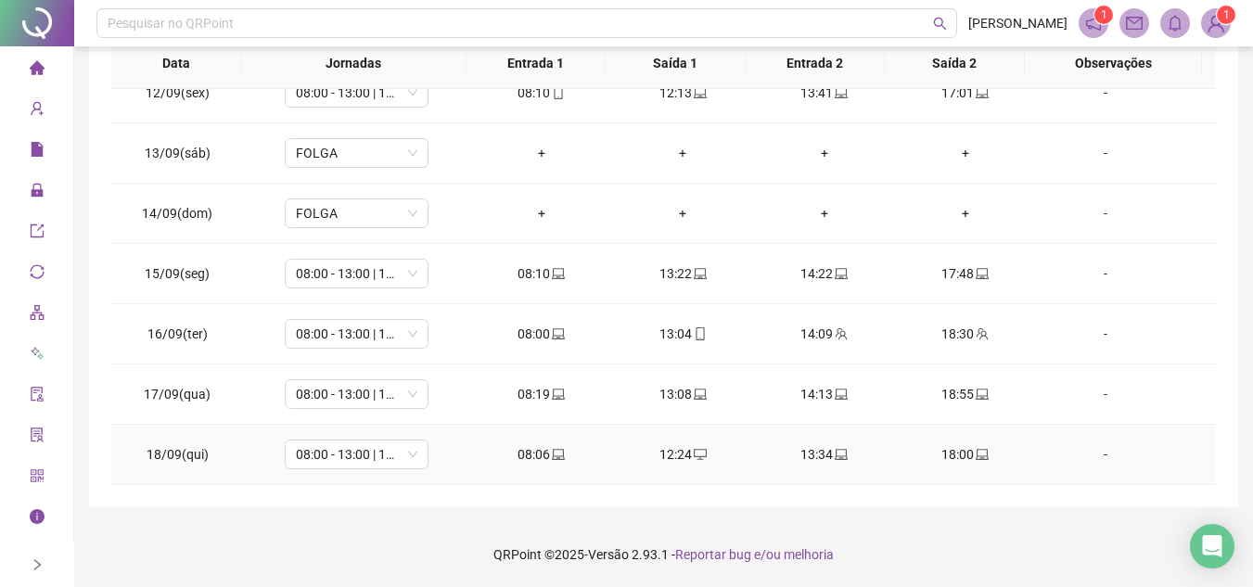
click at [835, 456] on icon "laptop" at bounding box center [841, 454] width 13 height 11
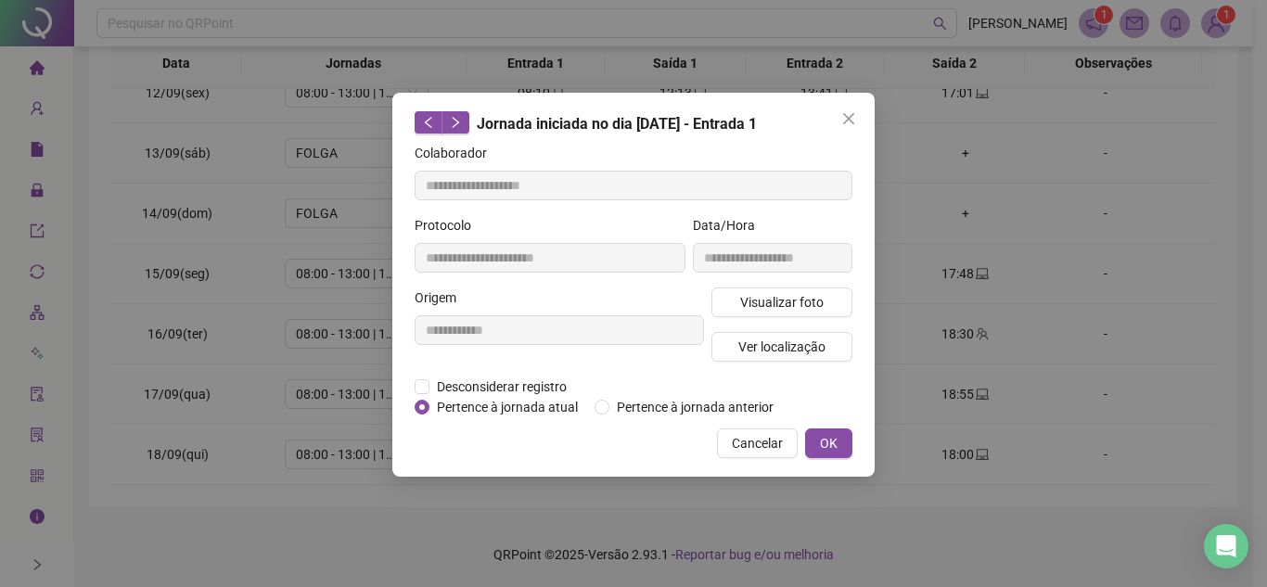
type input "**********"
click at [815, 313] on button "Visualizar foto" at bounding box center [782, 303] width 141 height 30
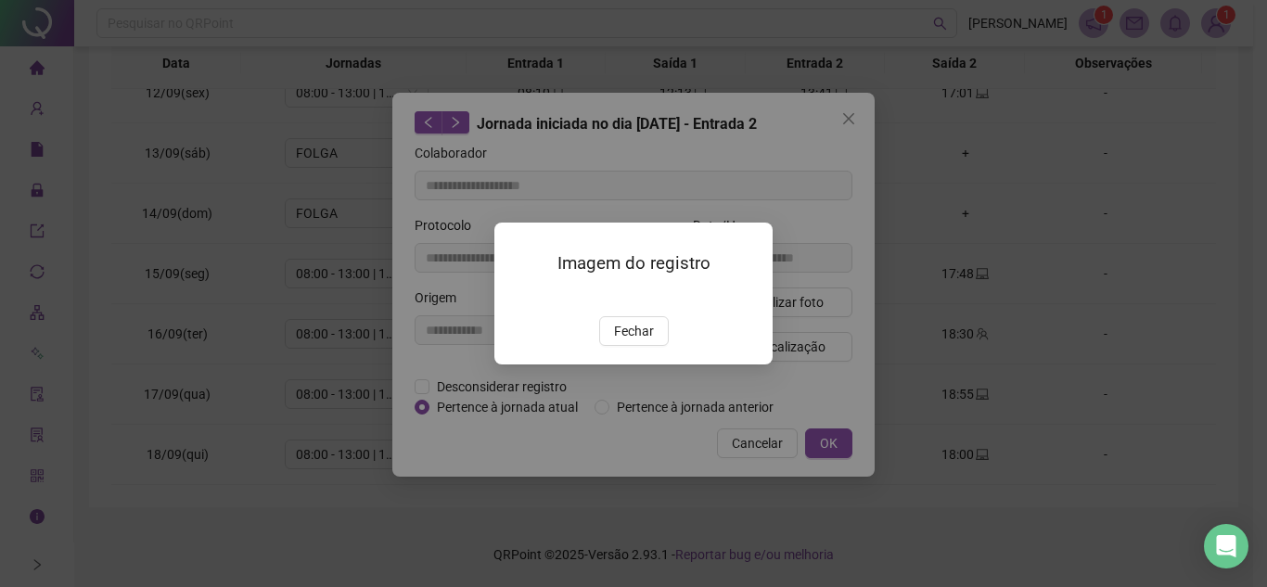
click at [638, 341] on span "Fechar" at bounding box center [634, 331] width 40 height 20
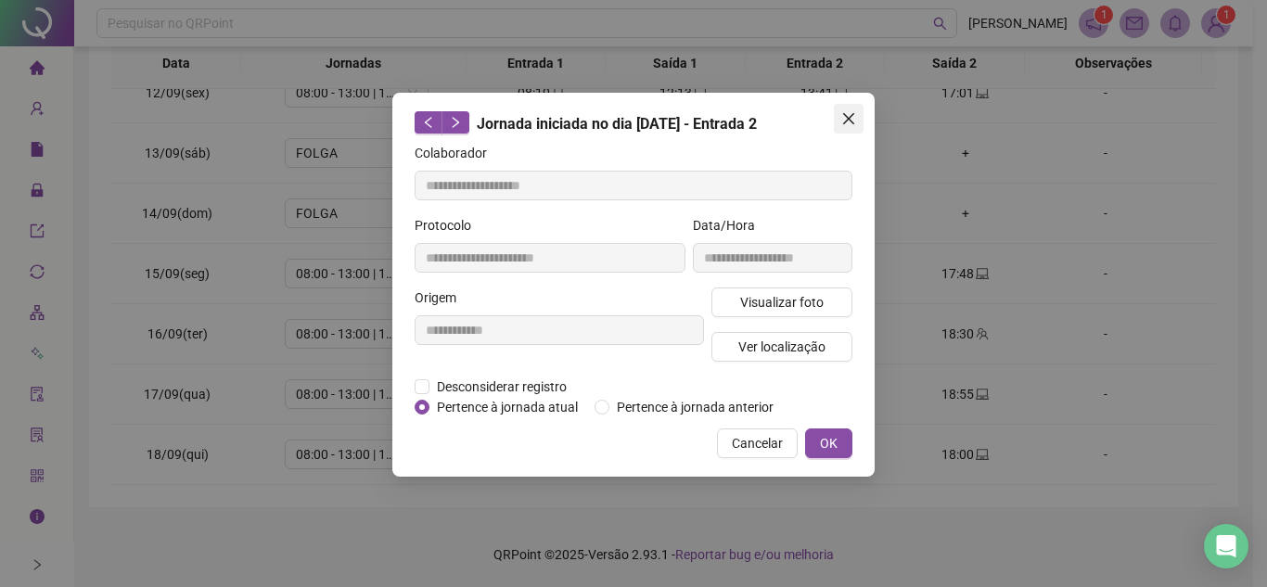
click at [848, 120] on icon "close" at bounding box center [848, 118] width 11 height 11
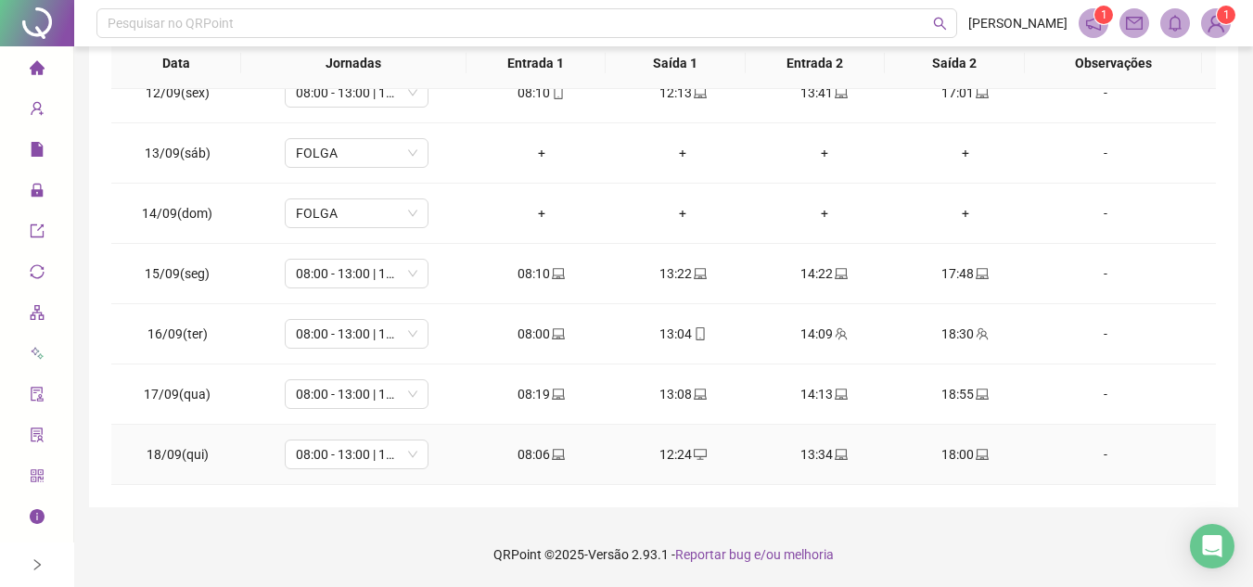
click at [976, 458] on icon "laptop" at bounding box center [982, 454] width 13 height 13
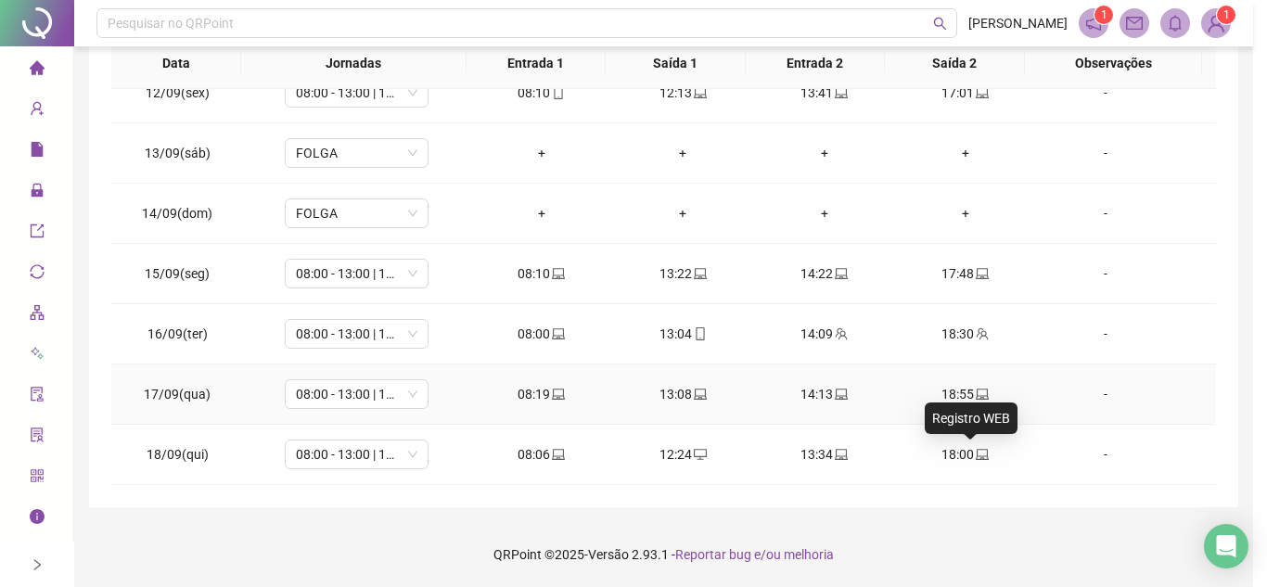
type input "**********"
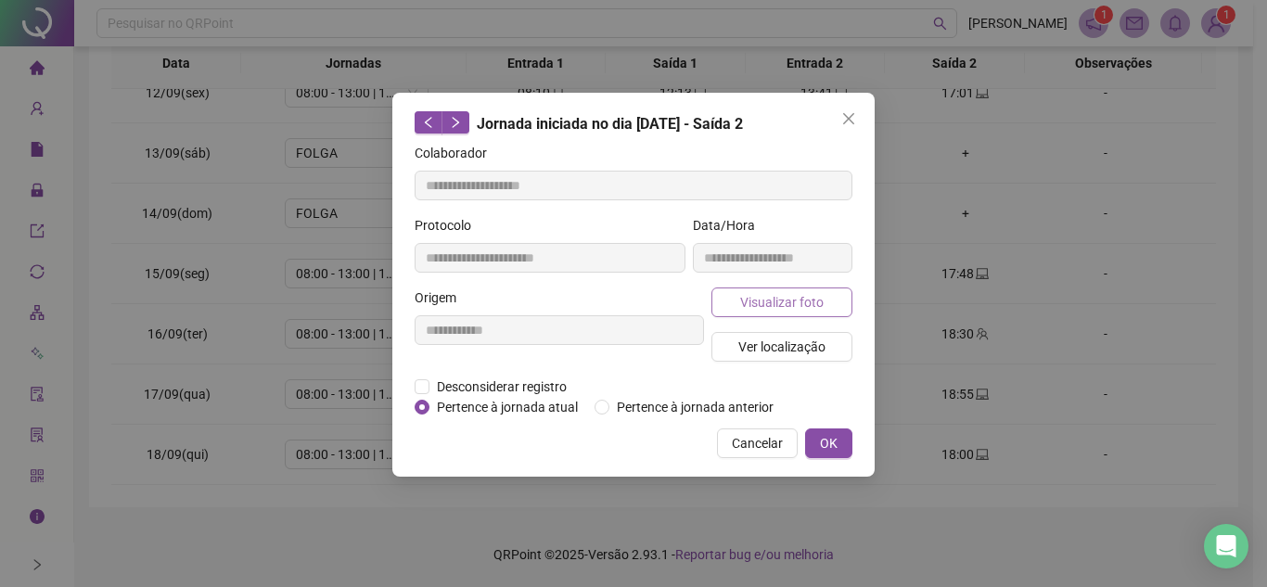
click at [807, 305] on span "Visualizar foto" at bounding box center [781, 302] width 83 height 20
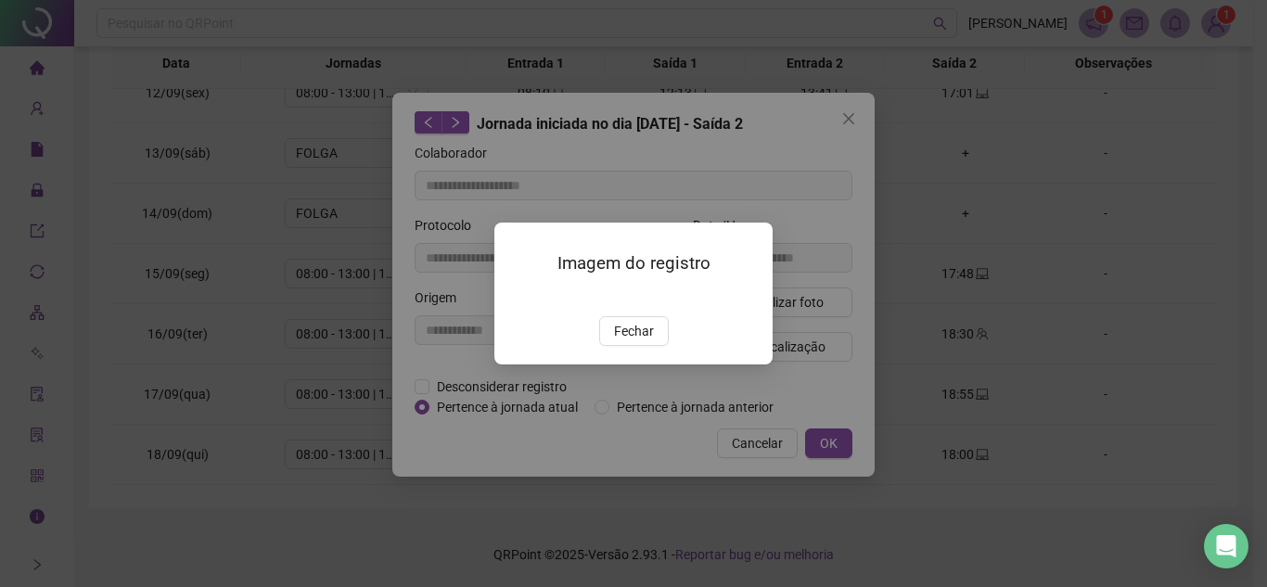
click at [517, 297] on img at bounding box center [517, 297] width 0 height 0
click at [626, 341] on span "Fechar" at bounding box center [634, 331] width 40 height 20
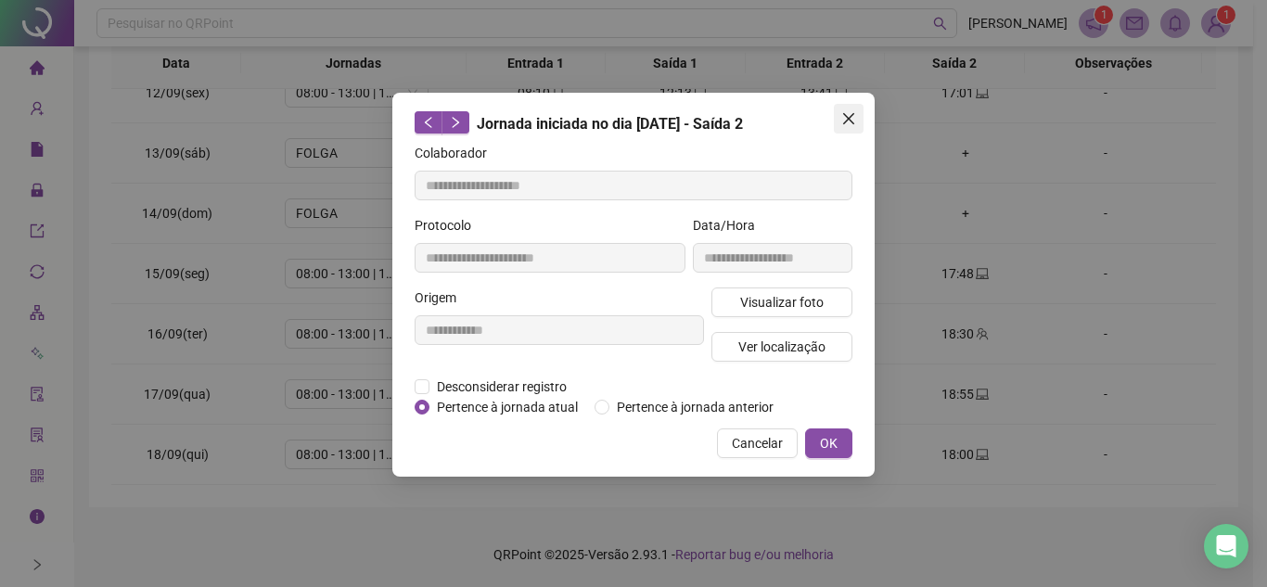
click at [844, 122] on icon "close" at bounding box center [848, 118] width 15 height 15
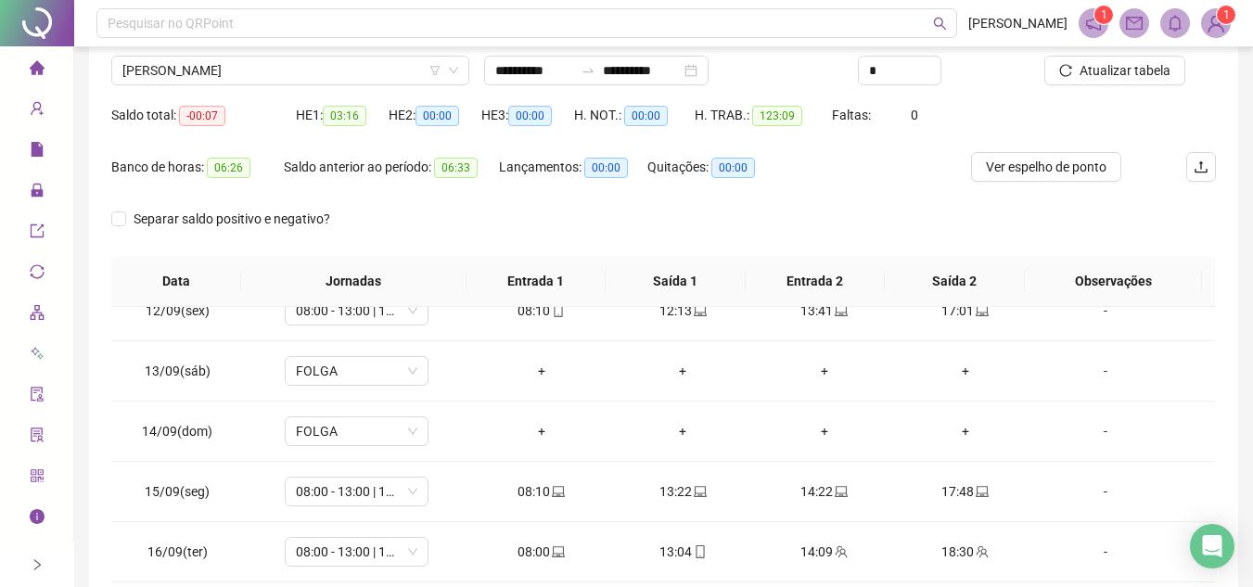
scroll to position [0, 0]
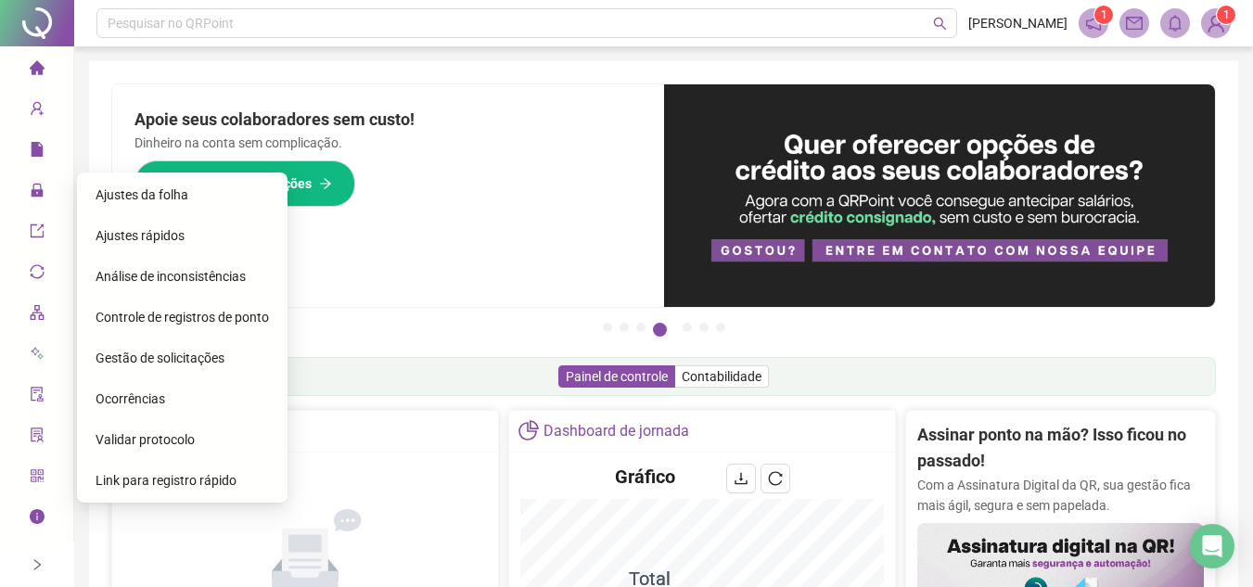
click at [149, 190] on span "Ajustes da folha" at bounding box center [142, 194] width 93 height 15
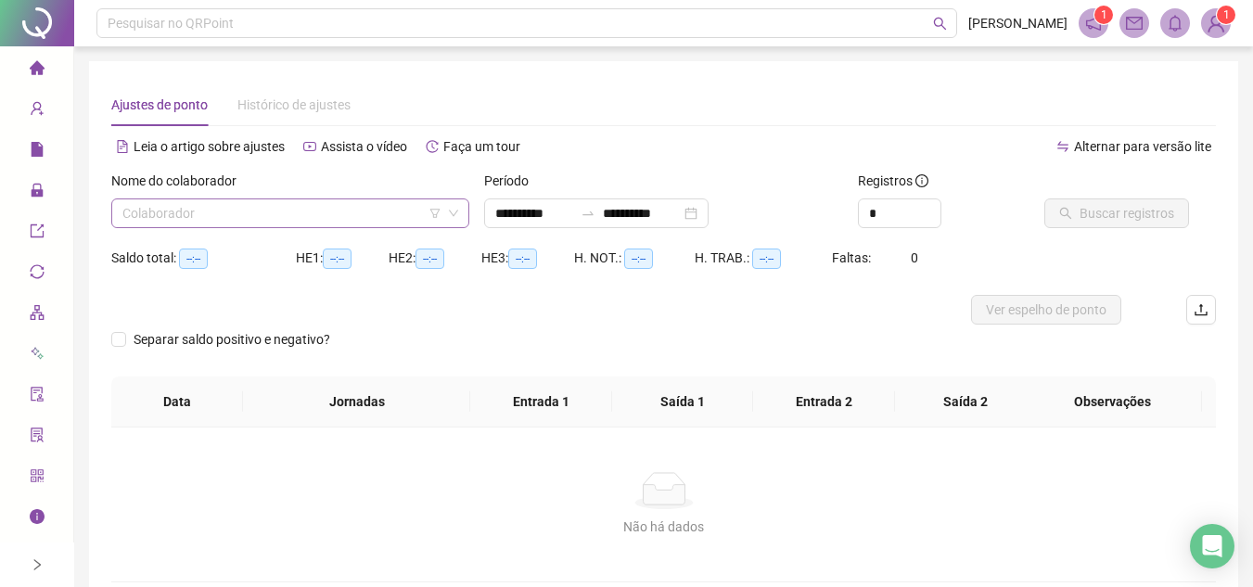
click at [300, 205] on input "search" at bounding box center [281, 213] width 319 height 28
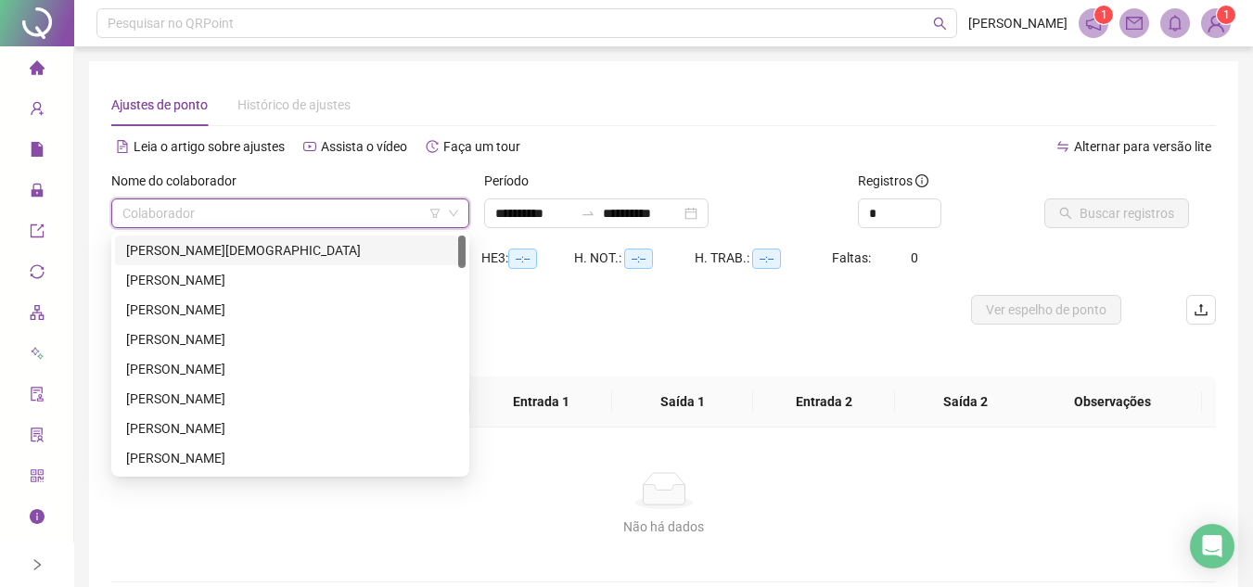
click at [277, 250] on div "[PERSON_NAME][DEMOGRAPHIC_DATA]" at bounding box center [290, 250] width 328 height 20
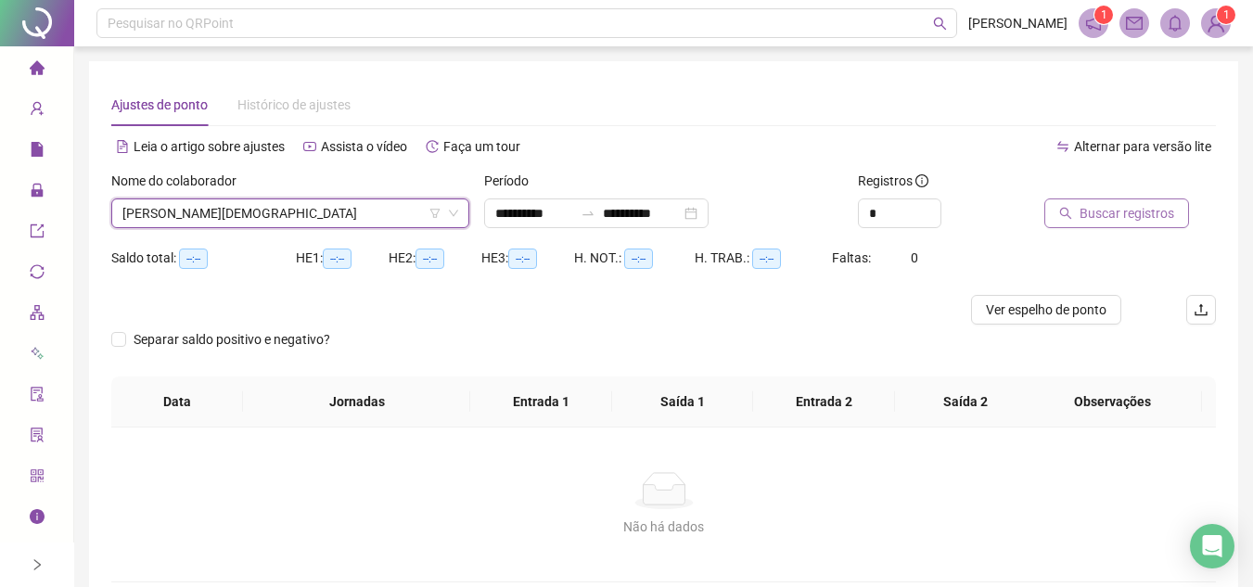
click at [1110, 216] on span "Buscar registros" at bounding box center [1127, 213] width 95 height 20
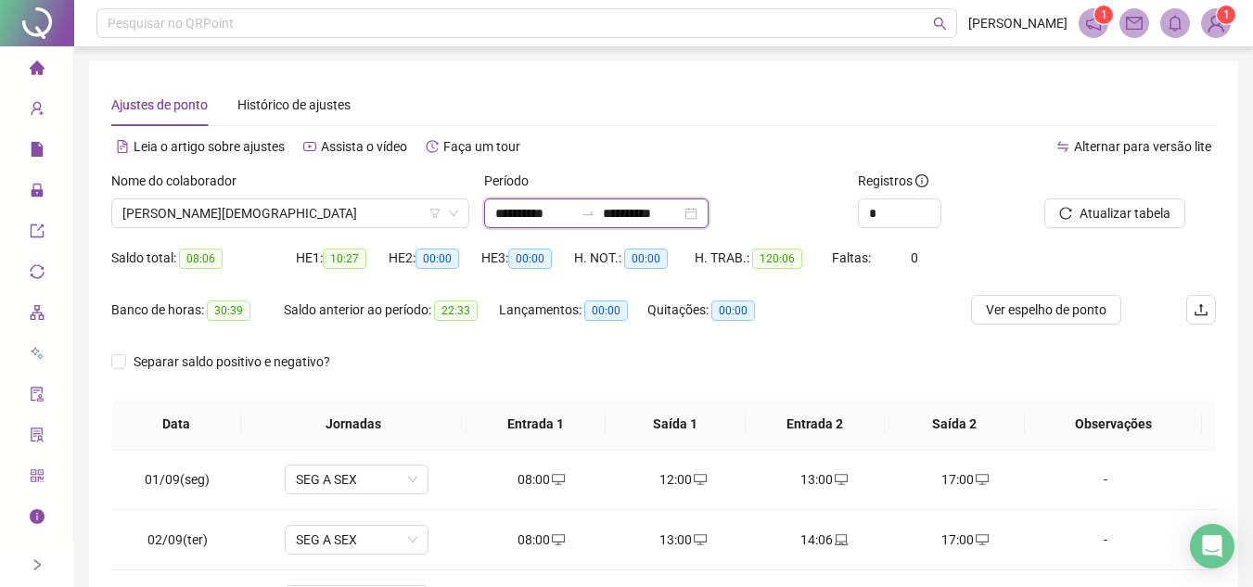
click at [503, 211] on input "**********" at bounding box center [534, 213] width 78 height 20
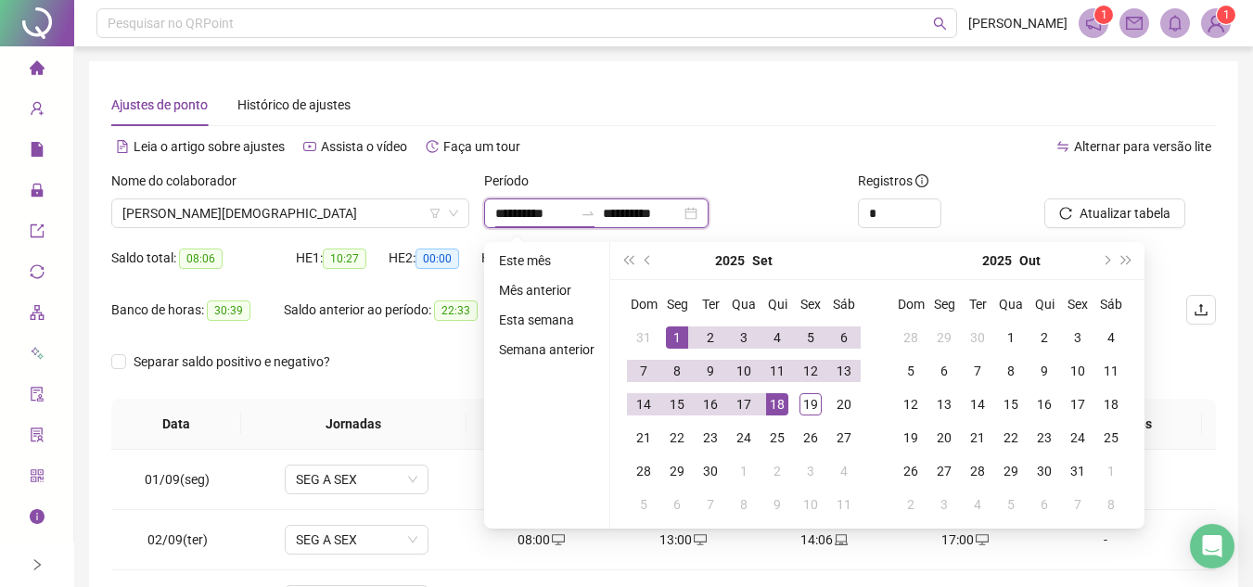
type input "**********"
click at [645, 258] on span "prev-year" at bounding box center [649, 260] width 9 height 9
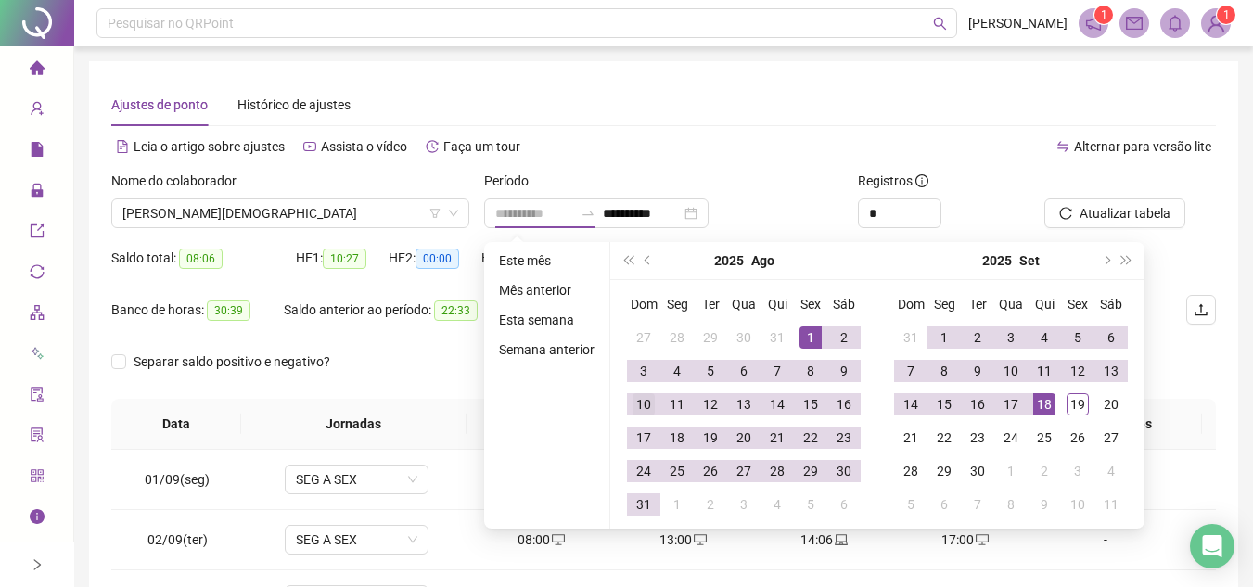
type input "**********"
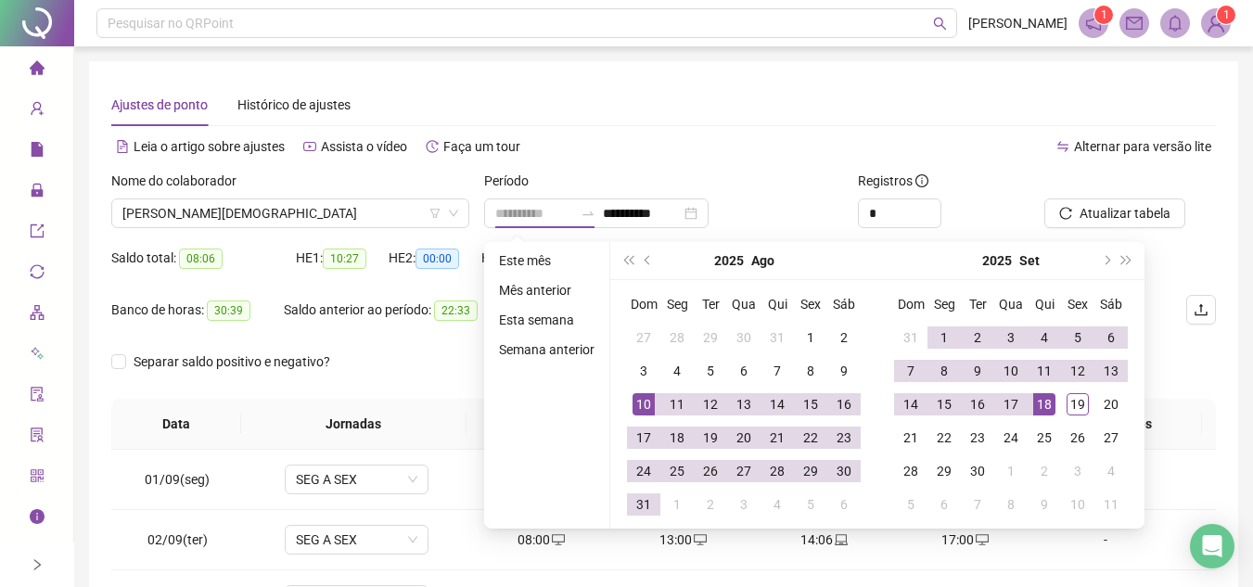
click at [635, 403] on div "10" at bounding box center [644, 404] width 22 height 22
type input "**********"
click at [1038, 402] on div "18" at bounding box center [1044, 404] width 22 height 22
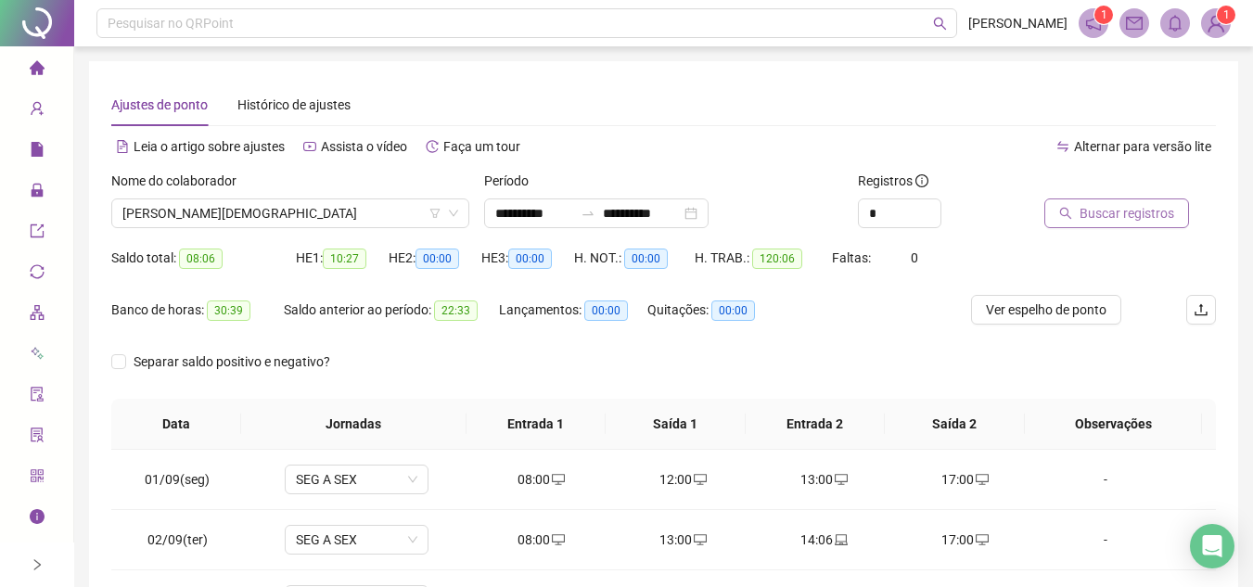
click at [1130, 204] on span "Buscar registros" at bounding box center [1127, 213] width 95 height 20
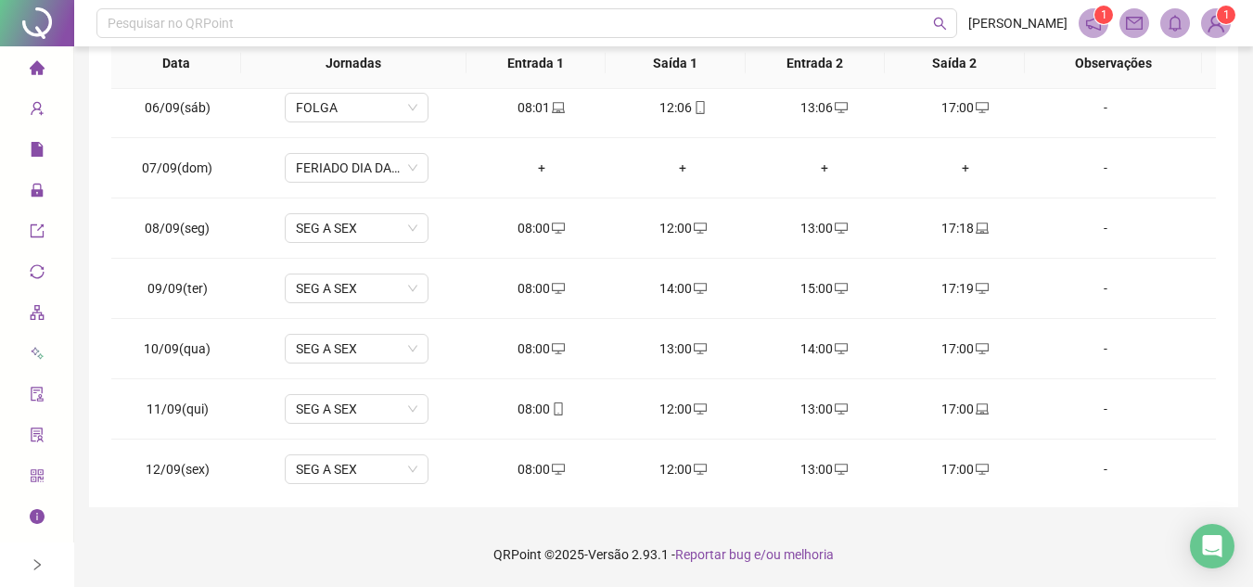
scroll to position [1552, 0]
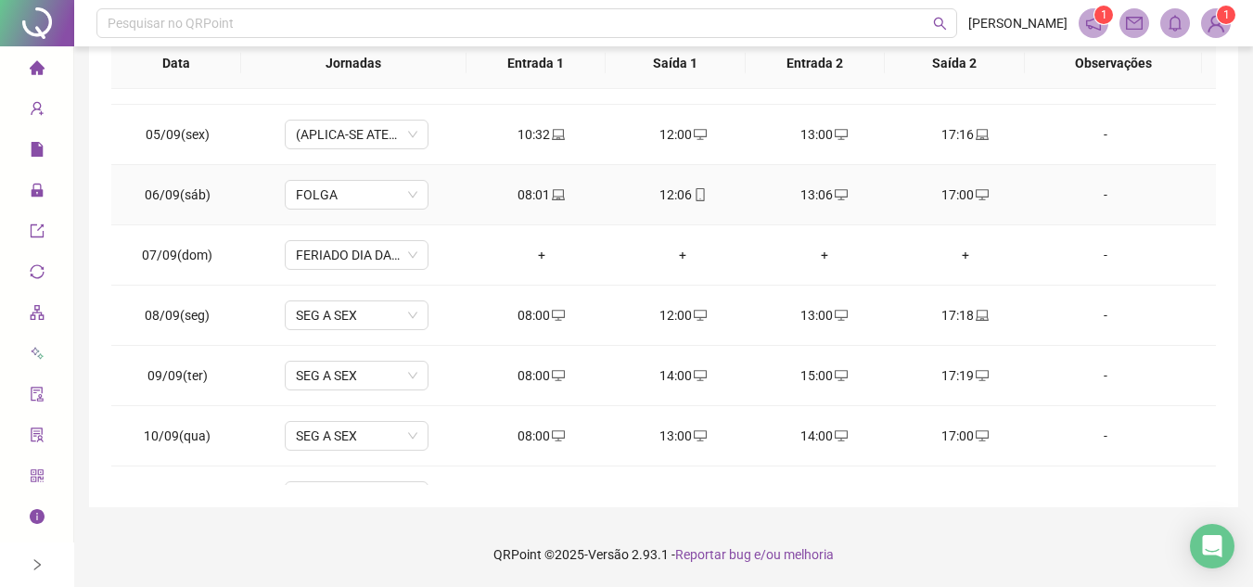
click at [698, 195] on icon "mobile" at bounding box center [700, 194] width 13 height 13
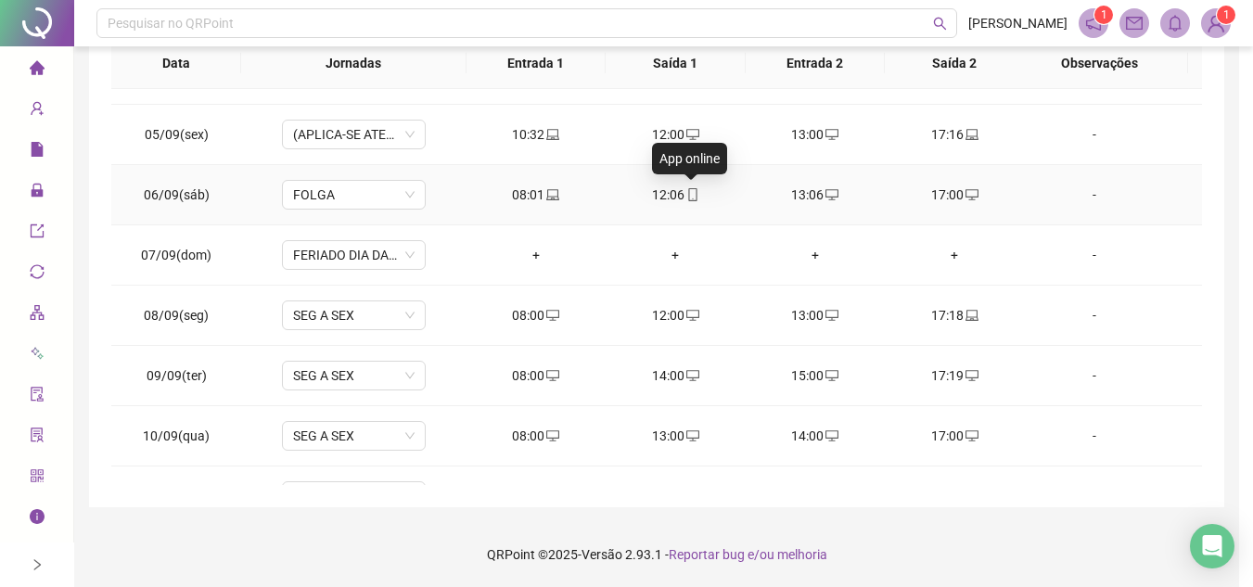
type input "**********"
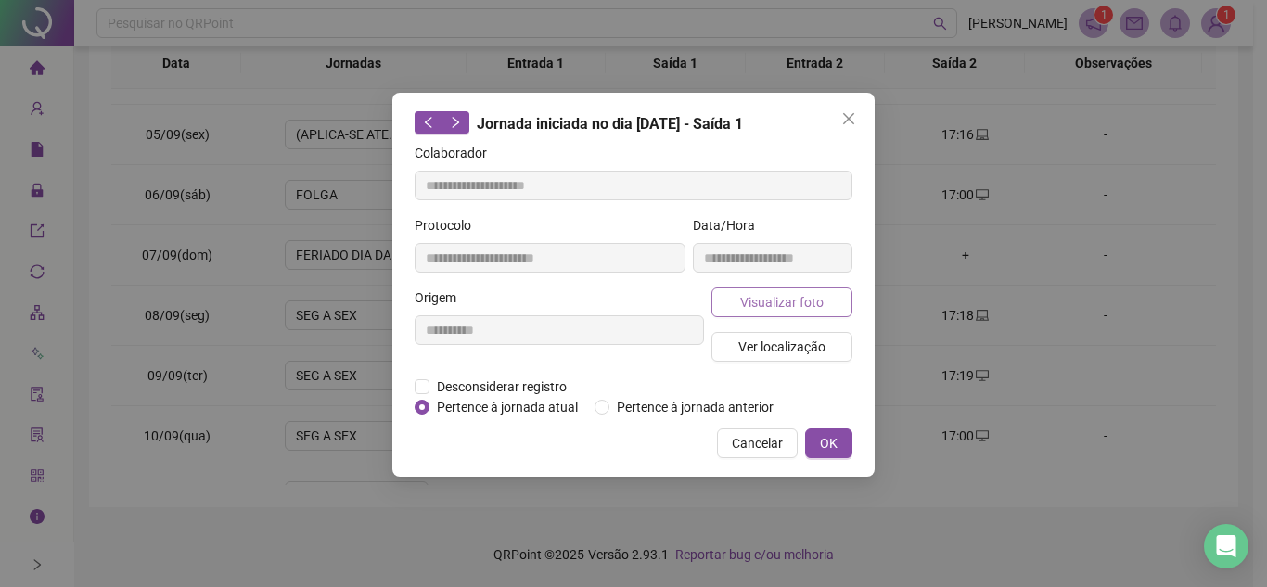
click at [800, 304] on span "Visualizar foto" at bounding box center [781, 302] width 83 height 20
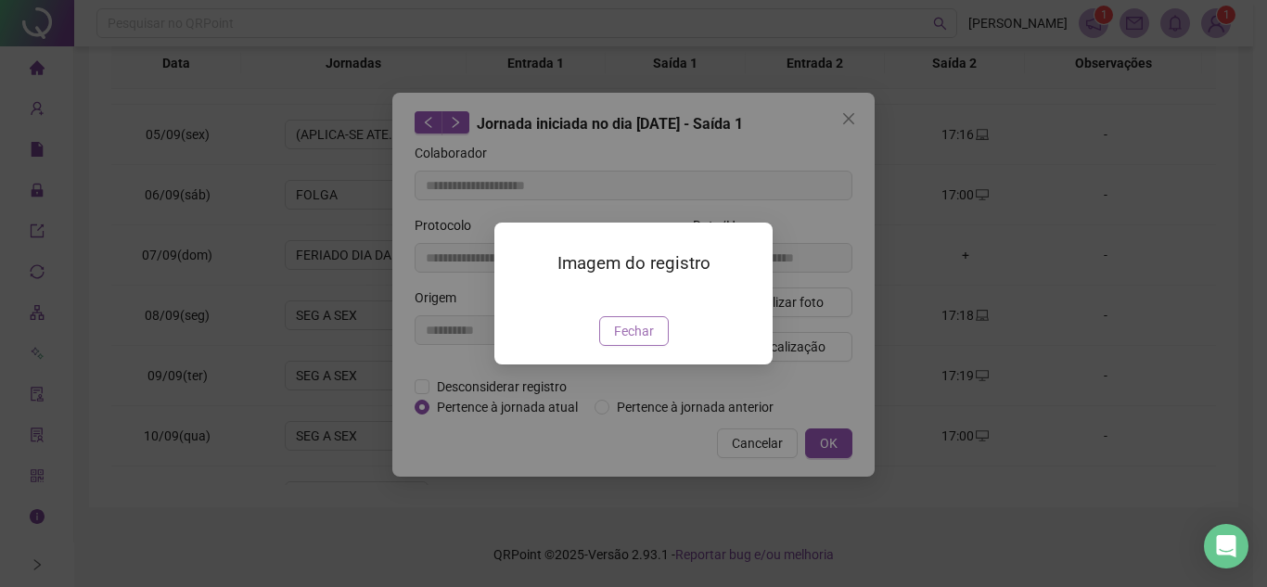
click at [646, 341] on span "Fechar" at bounding box center [634, 331] width 40 height 20
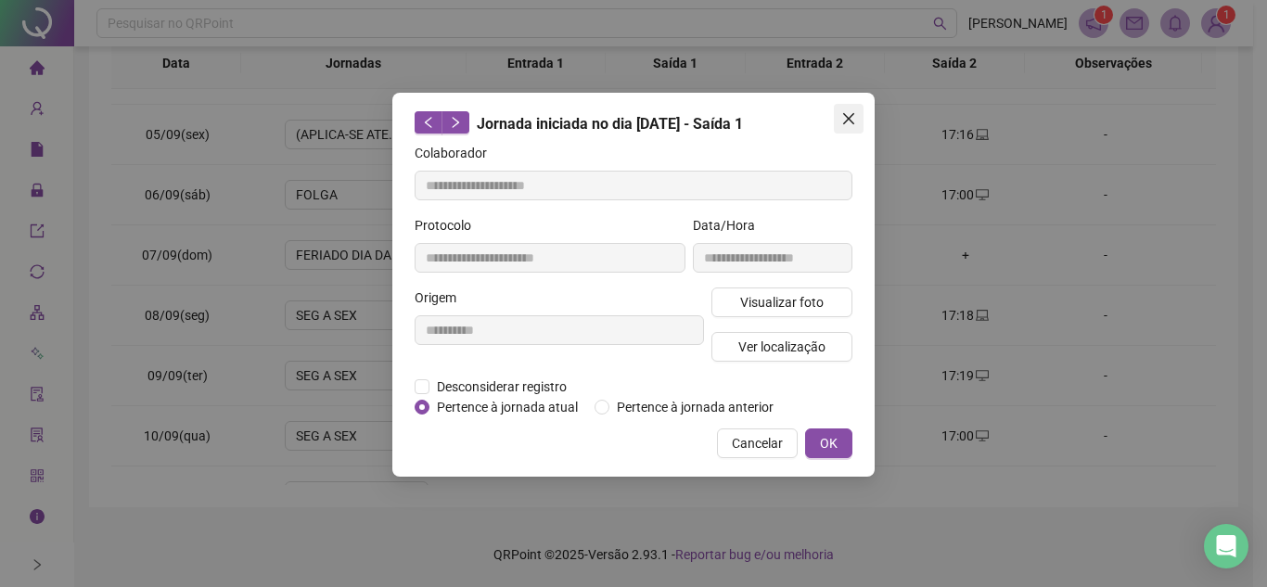
click at [840, 117] on span "Close" at bounding box center [849, 118] width 30 height 15
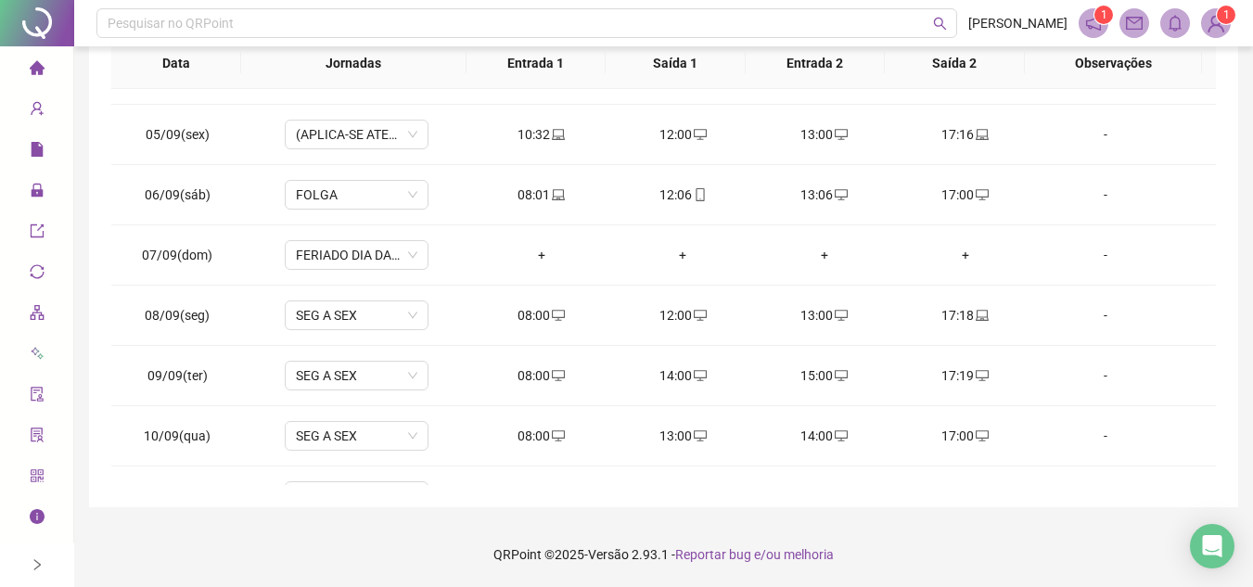
click at [40, 66] on icon "home" at bounding box center [36, 67] width 15 height 14
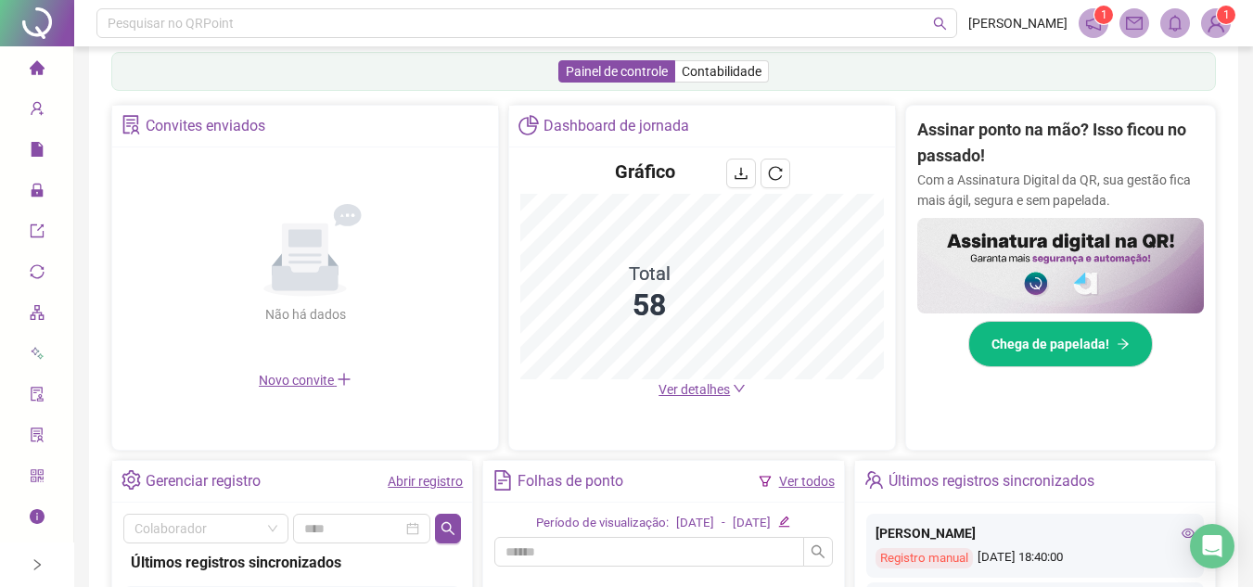
scroll to position [361, 0]
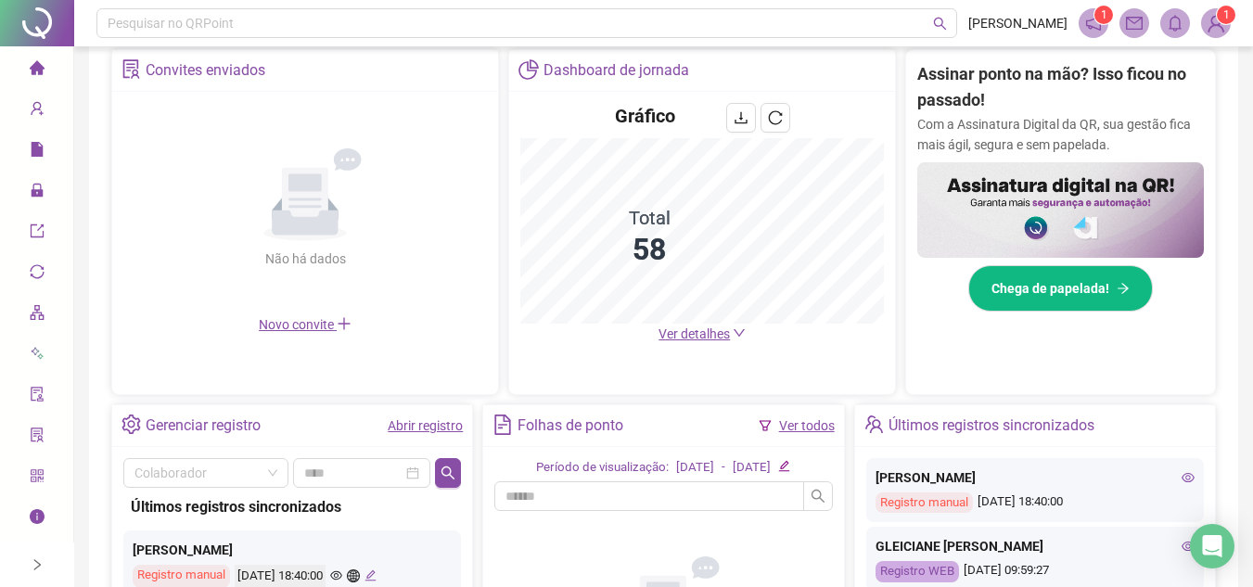
click at [737, 335] on icon "down" at bounding box center [739, 333] width 13 height 13
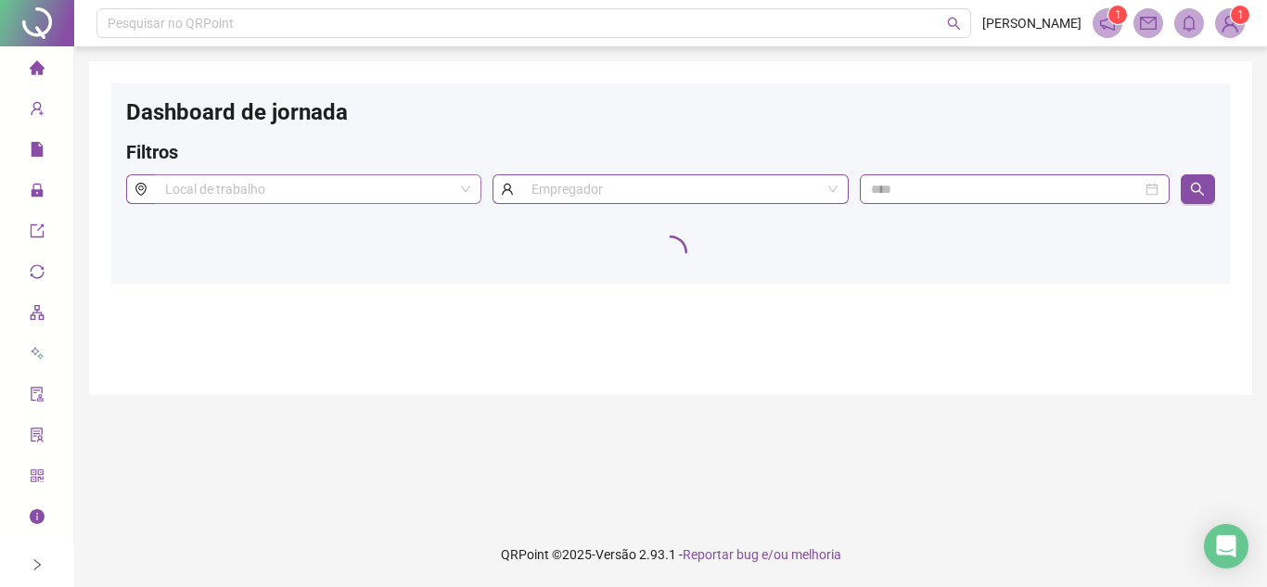
click at [463, 191] on span at bounding box center [317, 189] width 305 height 28
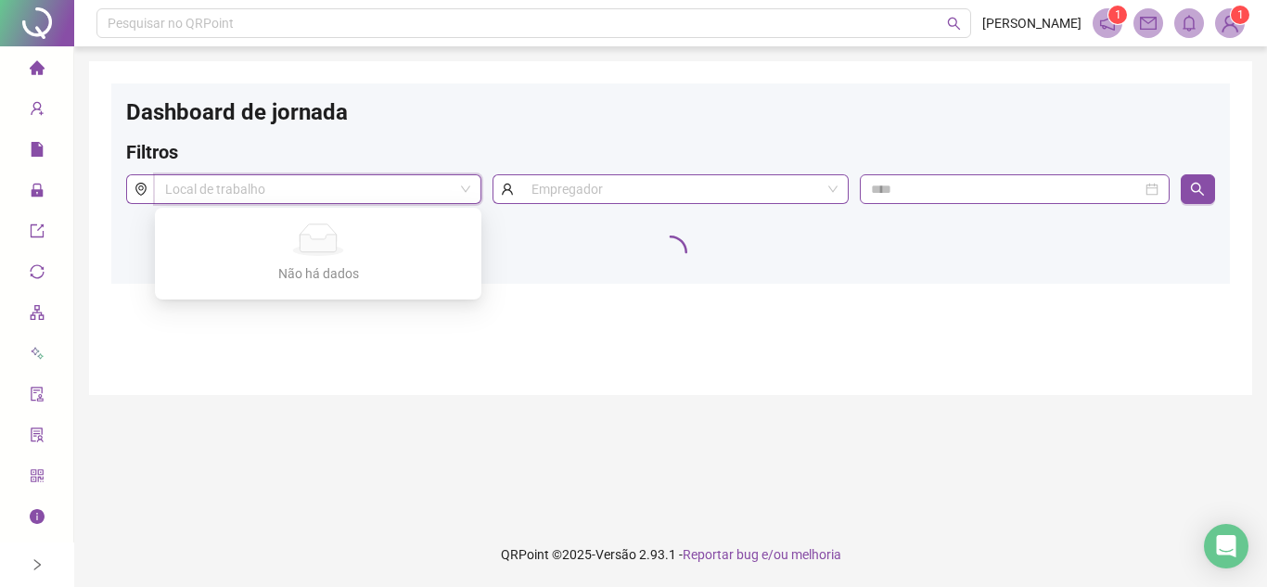
click at [40, 67] on icon "home" at bounding box center [36, 67] width 15 height 14
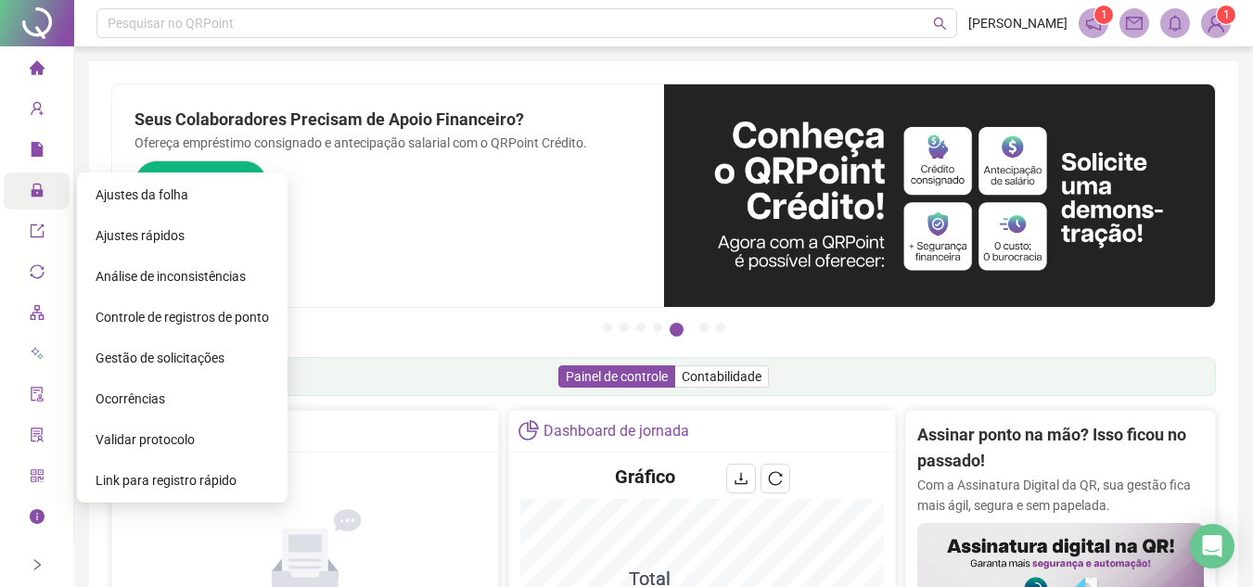
click at [43, 190] on icon "lock" at bounding box center [37, 190] width 15 height 15
click at [173, 356] on span "Gestão de solicitações" at bounding box center [160, 358] width 129 height 15
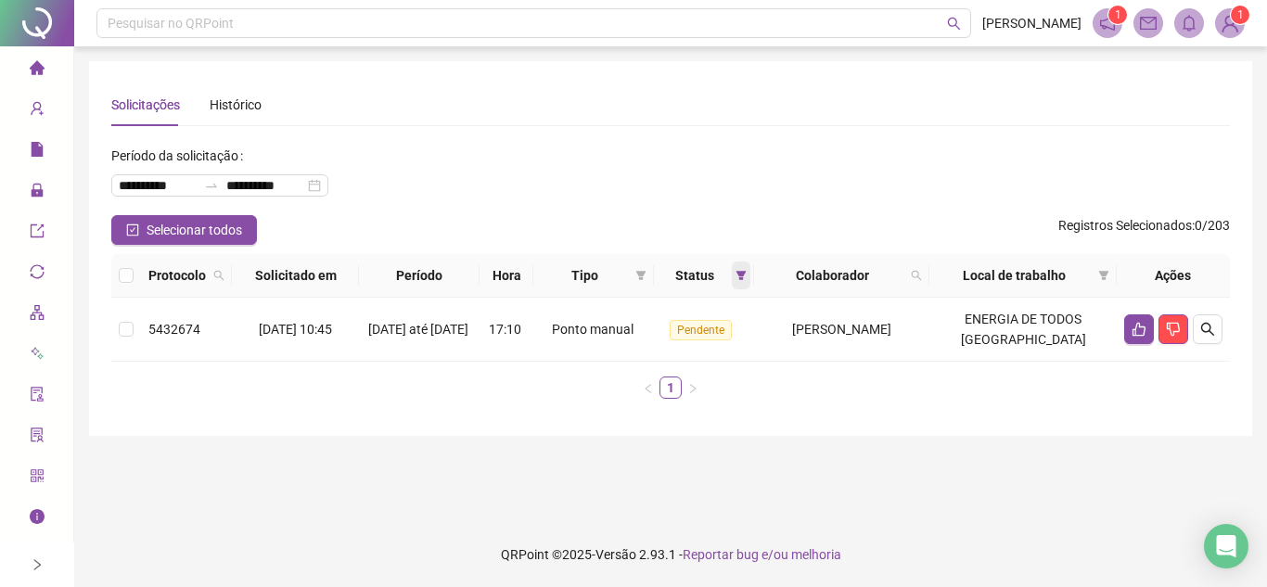
click at [745, 276] on icon "filter" at bounding box center [741, 275] width 11 height 11
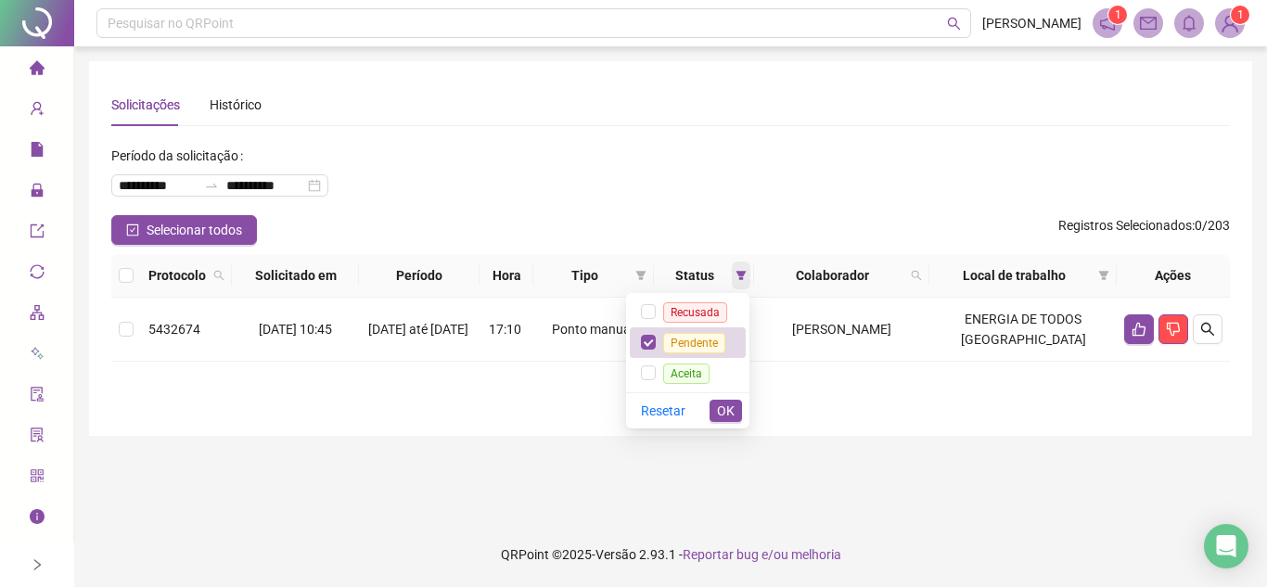
click at [739, 274] on icon "filter" at bounding box center [742, 275] width 10 height 9
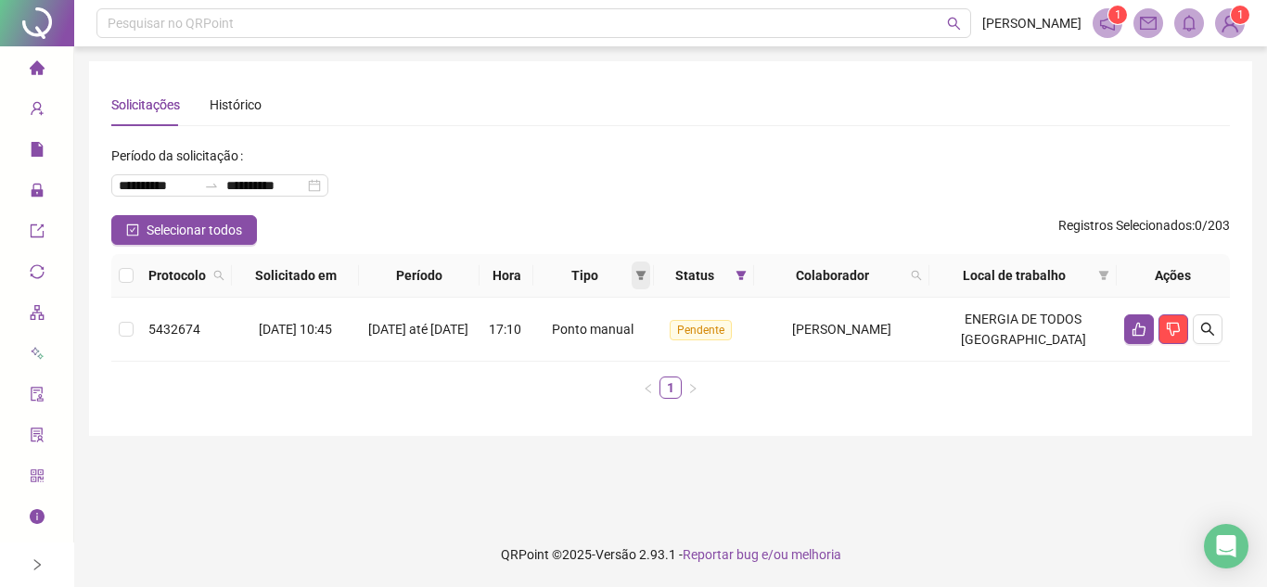
click at [643, 275] on icon "filter" at bounding box center [641, 275] width 10 height 9
click at [599, 340] on span "Atestado" at bounding box center [581, 341] width 53 height 15
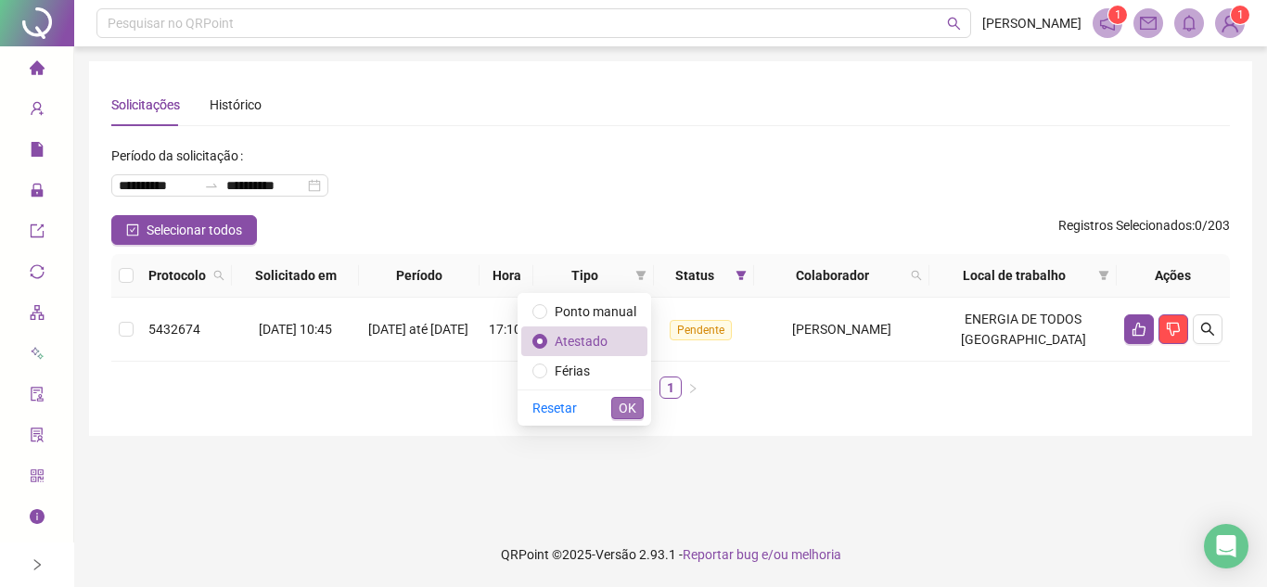
click at [629, 408] on span "OK" at bounding box center [628, 408] width 18 height 20
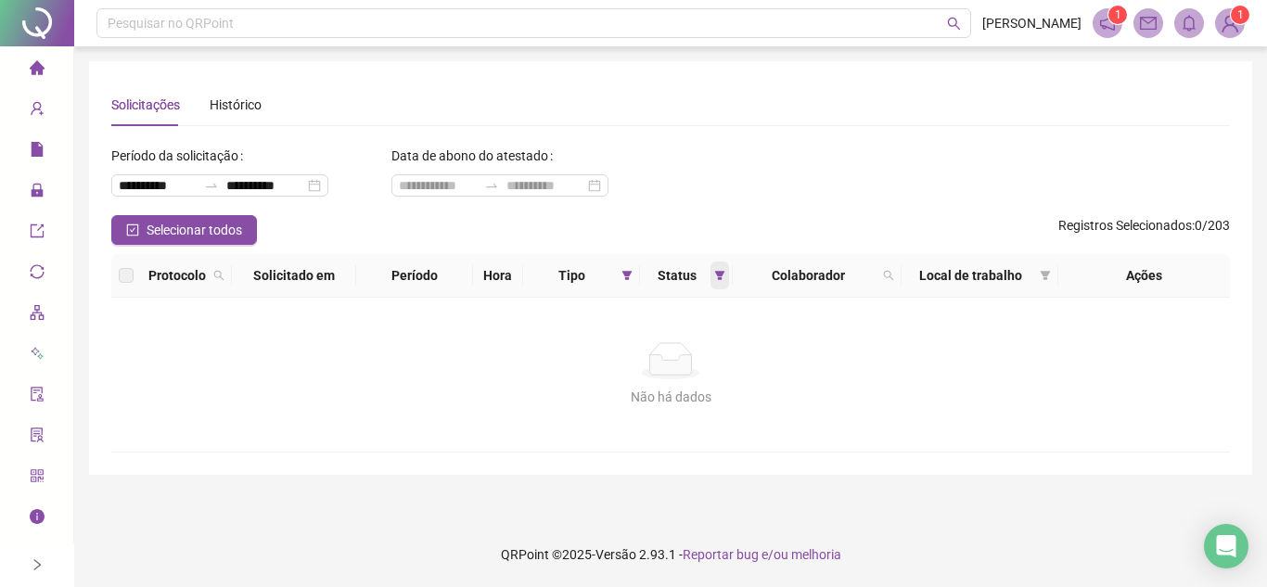
click at [711, 276] on span at bounding box center [720, 276] width 19 height 28
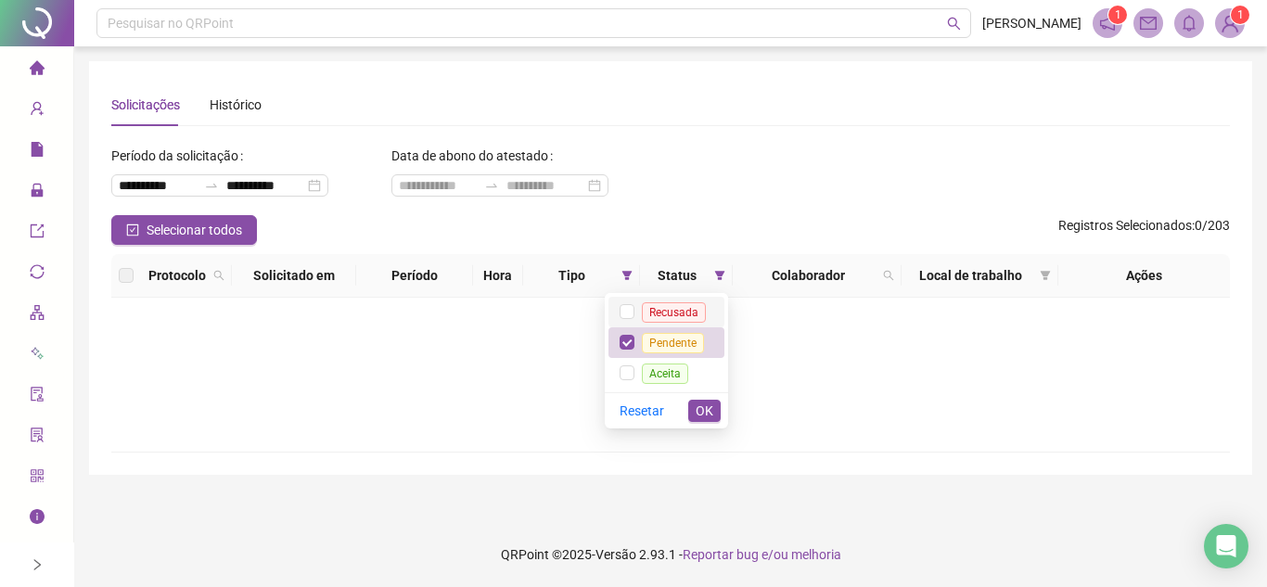
click at [690, 312] on span "Recusada" at bounding box center [674, 312] width 64 height 20
click at [713, 406] on button "OK" at bounding box center [704, 411] width 32 height 22
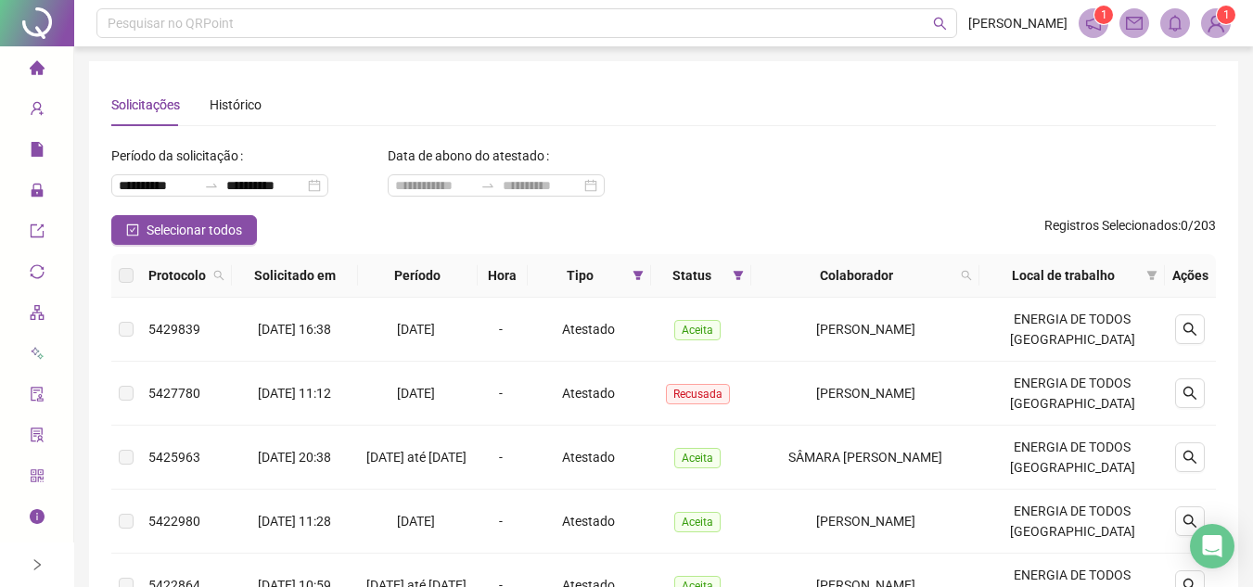
click at [41, 71] on icon "home" at bounding box center [36, 67] width 15 height 14
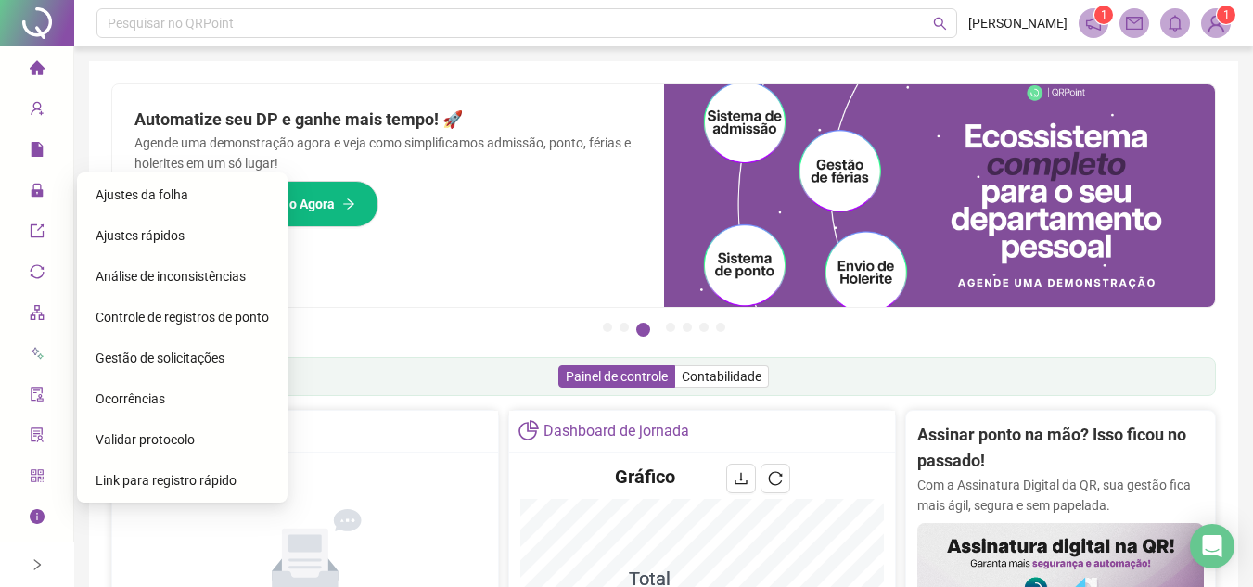
click at [167, 365] on span "Gestão de solicitações" at bounding box center [160, 358] width 129 height 15
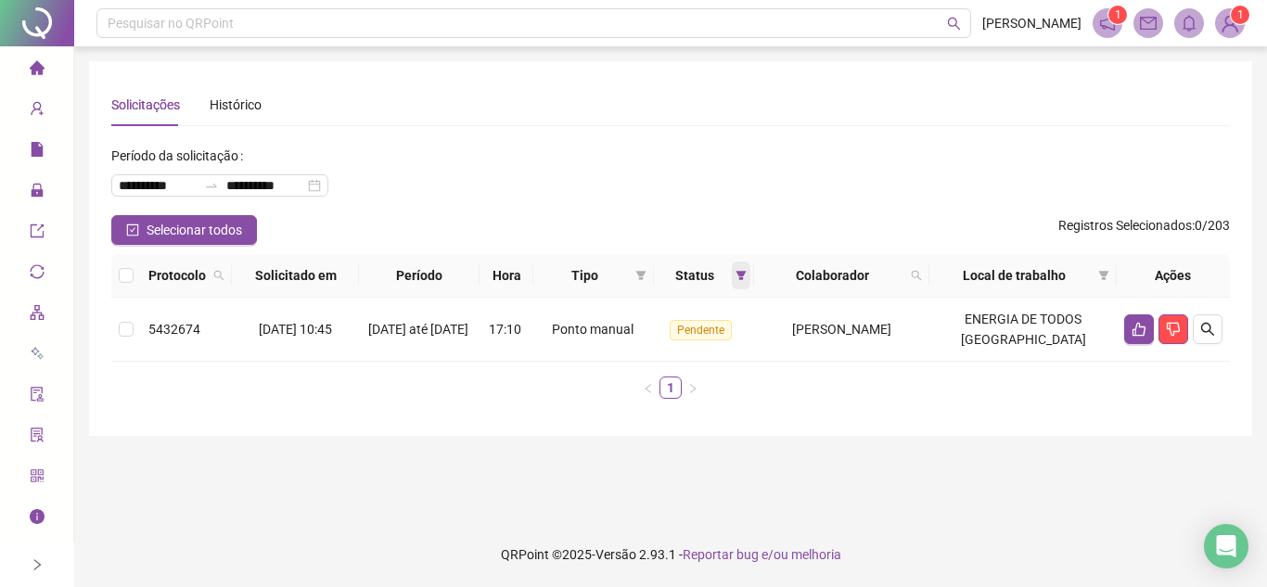
click at [738, 277] on icon "filter" at bounding box center [741, 275] width 11 height 11
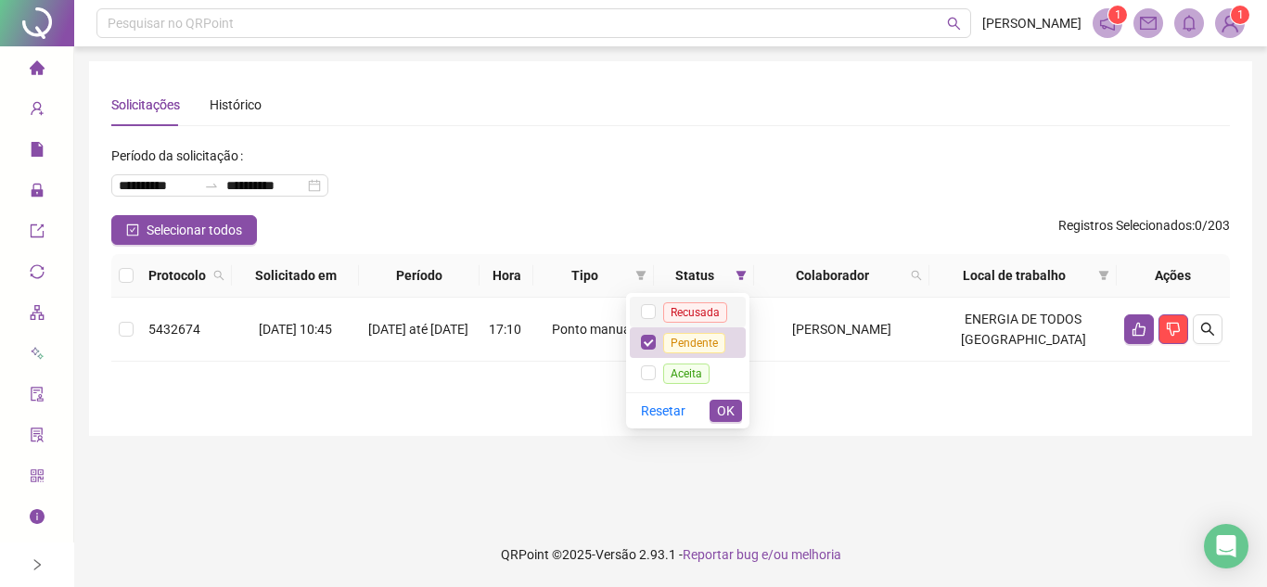
click at [703, 314] on span "Recusada" at bounding box center [695, 312] width 64 height 20
click at [645, 264] on tr "Protocolo Solicitado em Período Hora Tipo Status Colaborador Local de trabalho …" at bounding box center [670, 276] width 1119 height 44
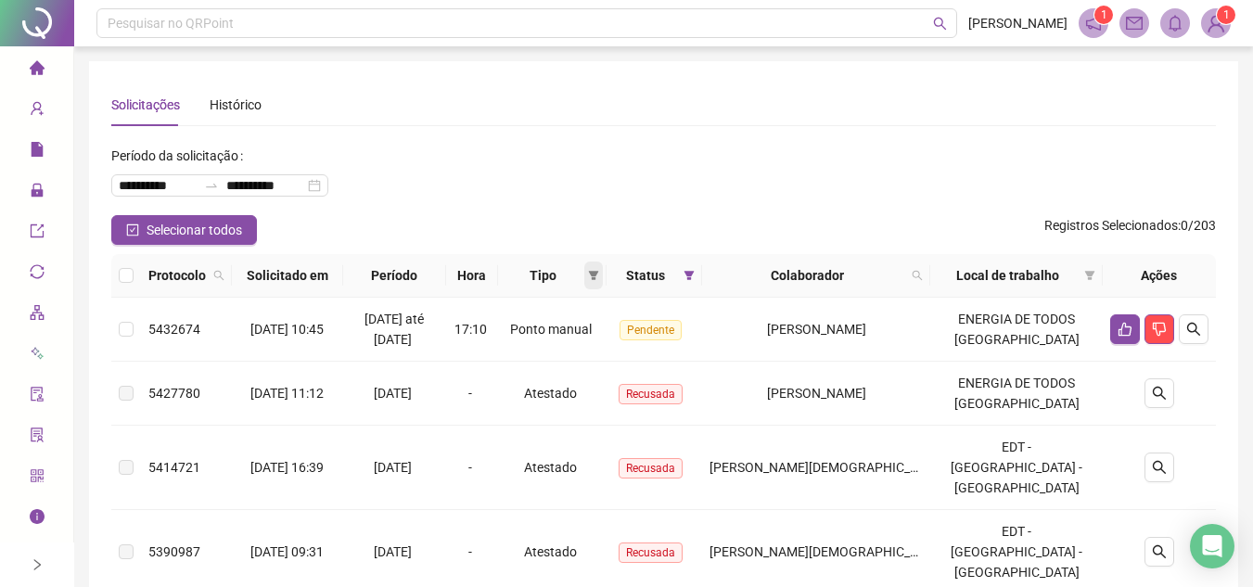
click at [599, 276] on icon "filter" at bounding box center [593, 275] width 11 height 11
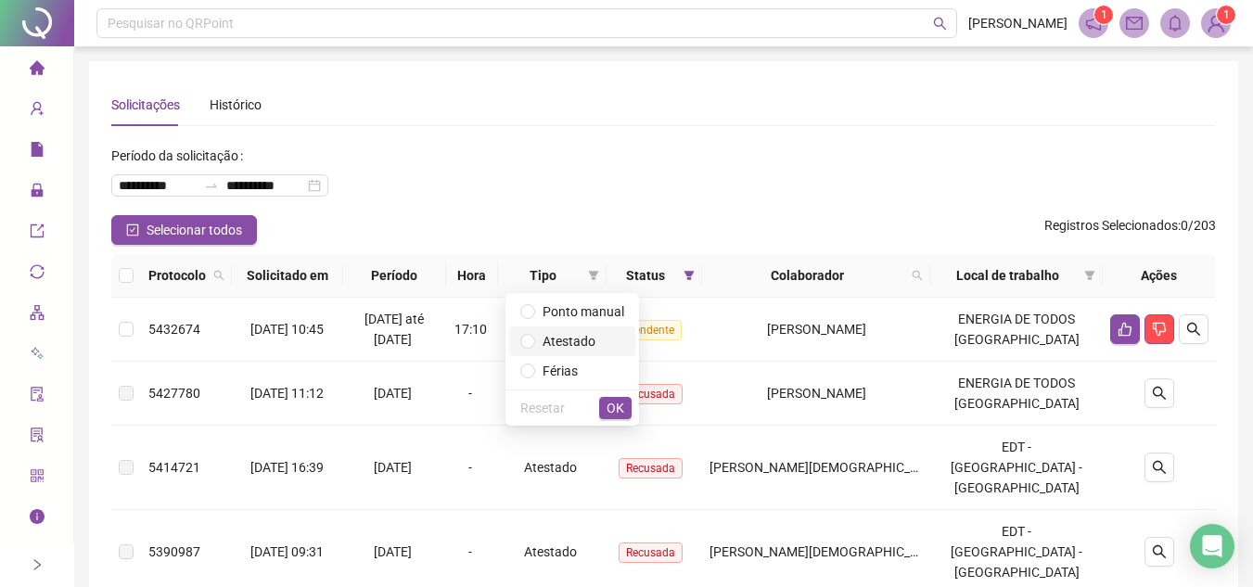
click at [575, 339] on span "Atestado" at bounding box center [569, 341] width 53 height 15
click at [625, 415] on button "OK" at bounding box center [615, 408] width 32 height 22
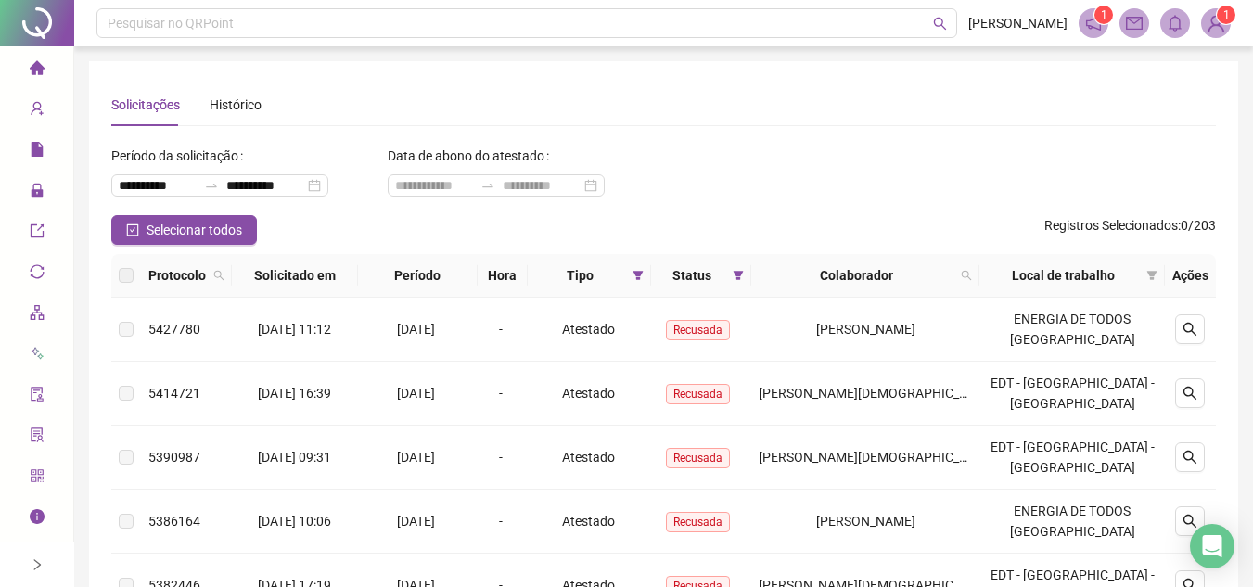
drag, startPoint x: 17, startPoint y: 51, endPoint x: 67, endPoint y: 62, distance: 51.3
click at [22, 53] on li "Página inicial" at bounding box center [37, 68] width 66 height 37
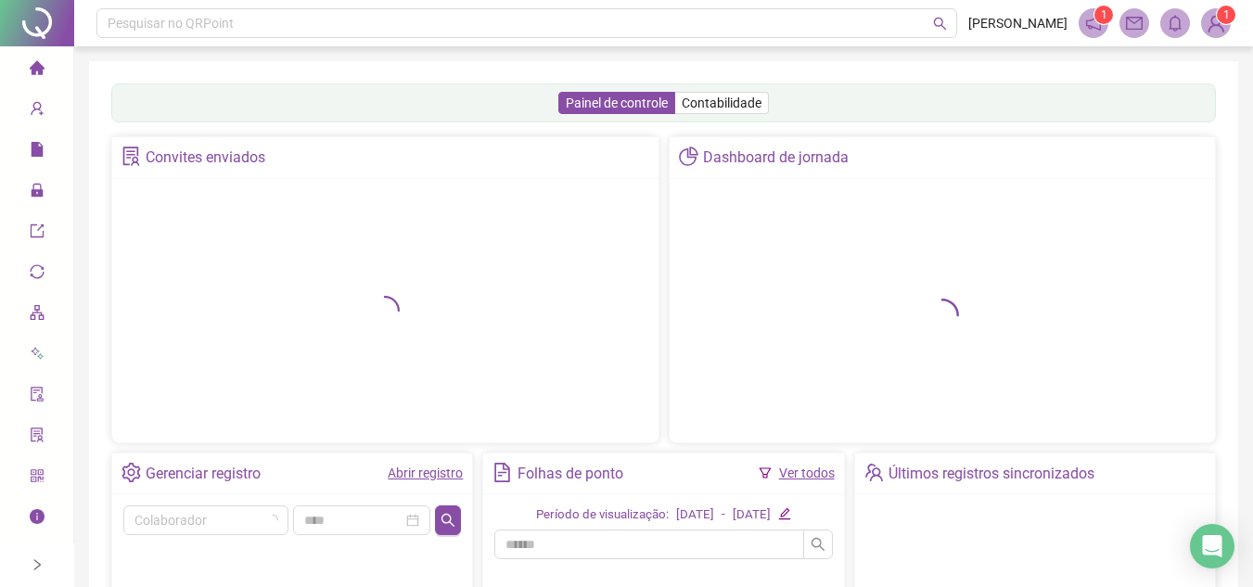
click at [70, 63] on ul "Página inicial Cadastros Relatórios Administração Exportações Integrações Gestã…" at bounding box center [37, 313] width 74 height 534
click at [45, 58] on li "Página inicial" at bounding box center [37, 68] width 66 height 37
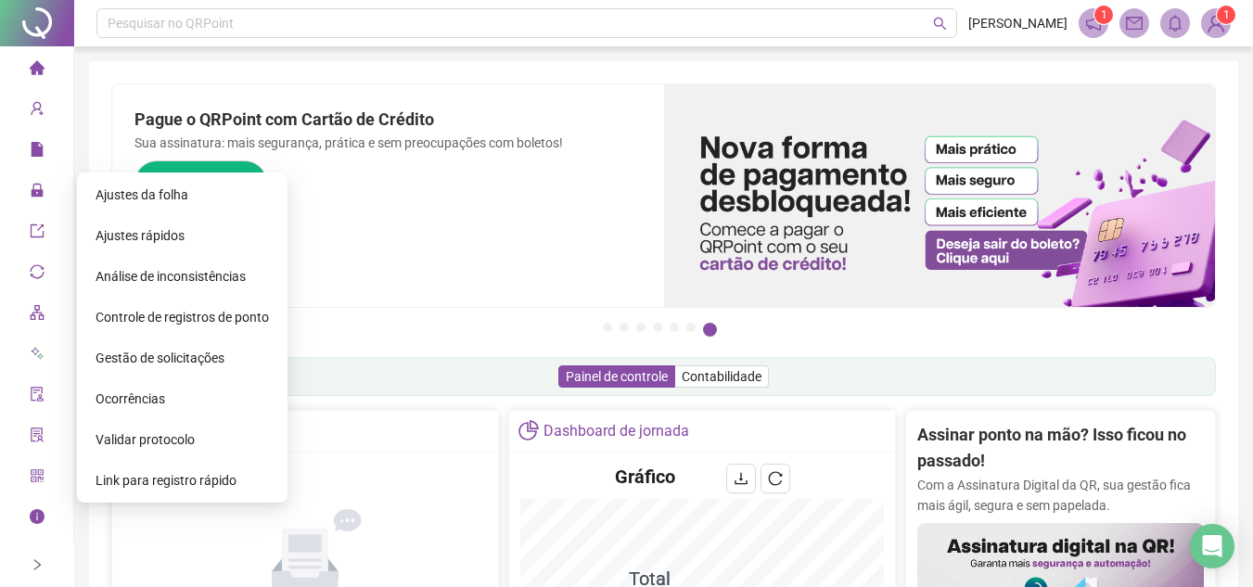
click at [204, 365] on span "Gestão de solicitações" at bounding box center [160, 358] width 129 height 15
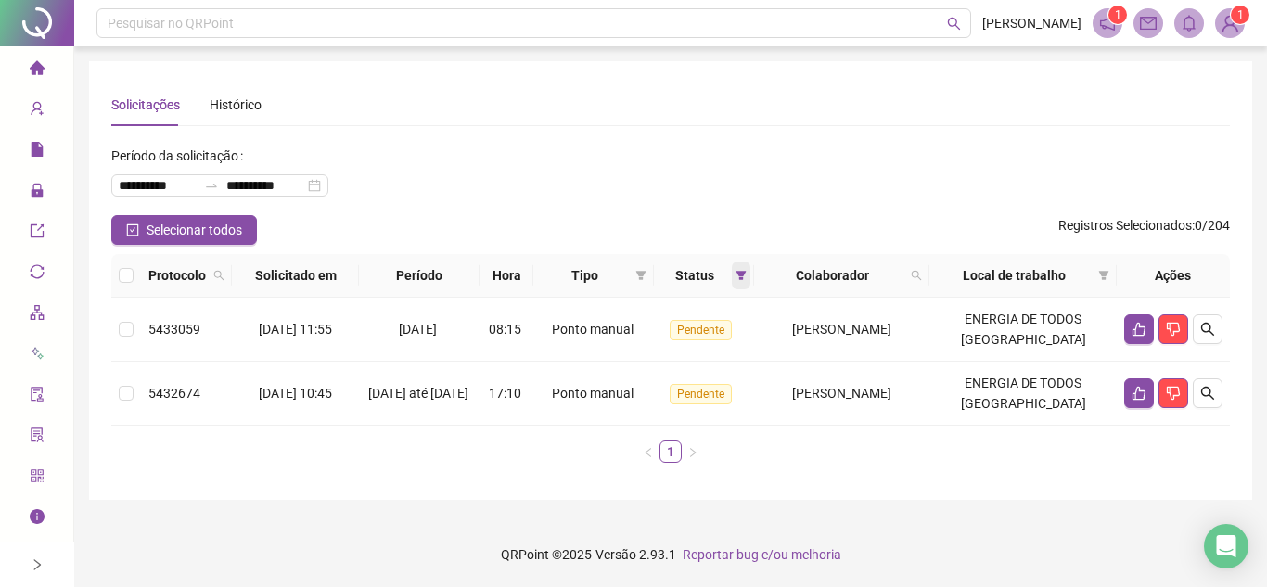
click at [744, 275] on icon "filter" at bounding box center [741, 275] width 11 height 11
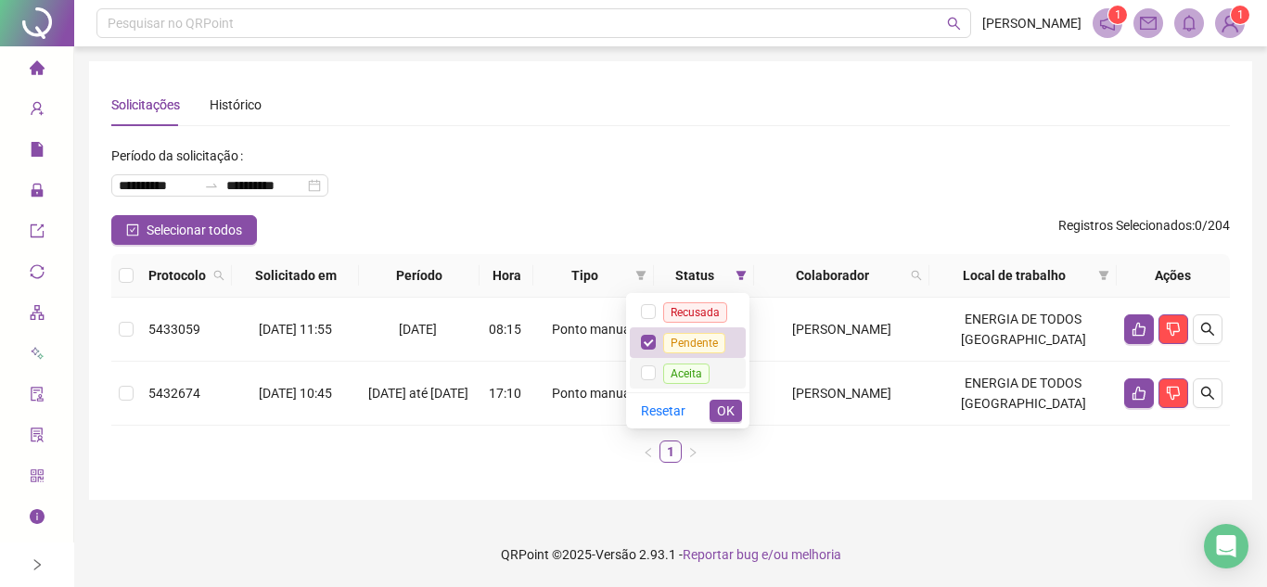
click at [689, 367] on span "Aceita" at bounding box center [686, 374] width 46 height 20
click at [639, 272] on div "Tipo" at bounding box center [594, 275] width 106 height 20
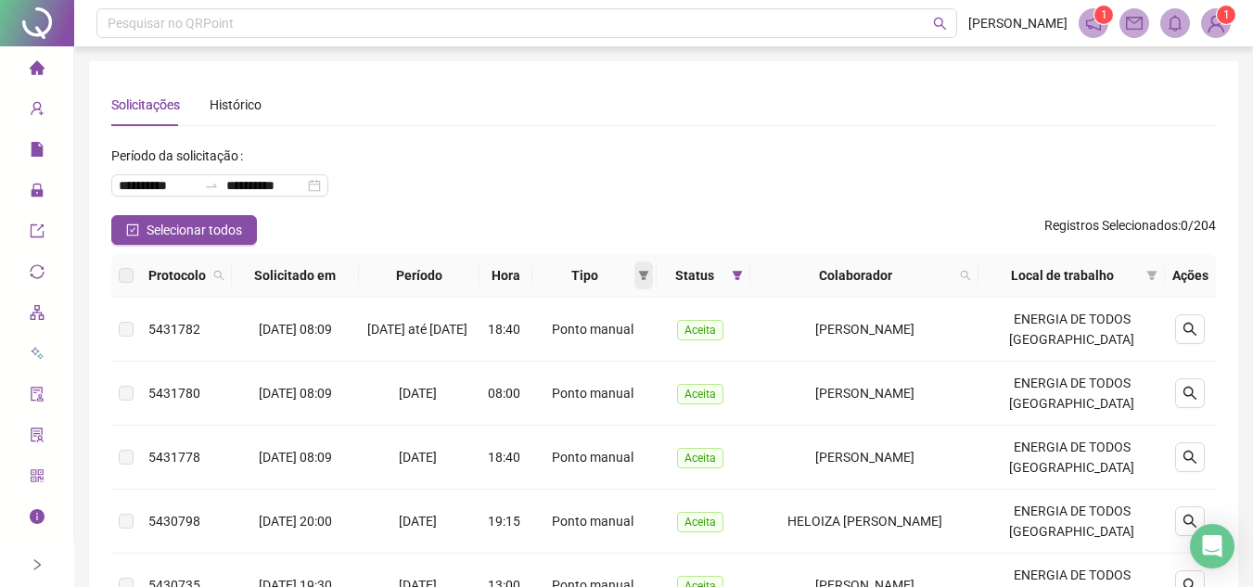
click at [649, 273] on icon "filter" at bounding box center [643, 275] width 11 height 11
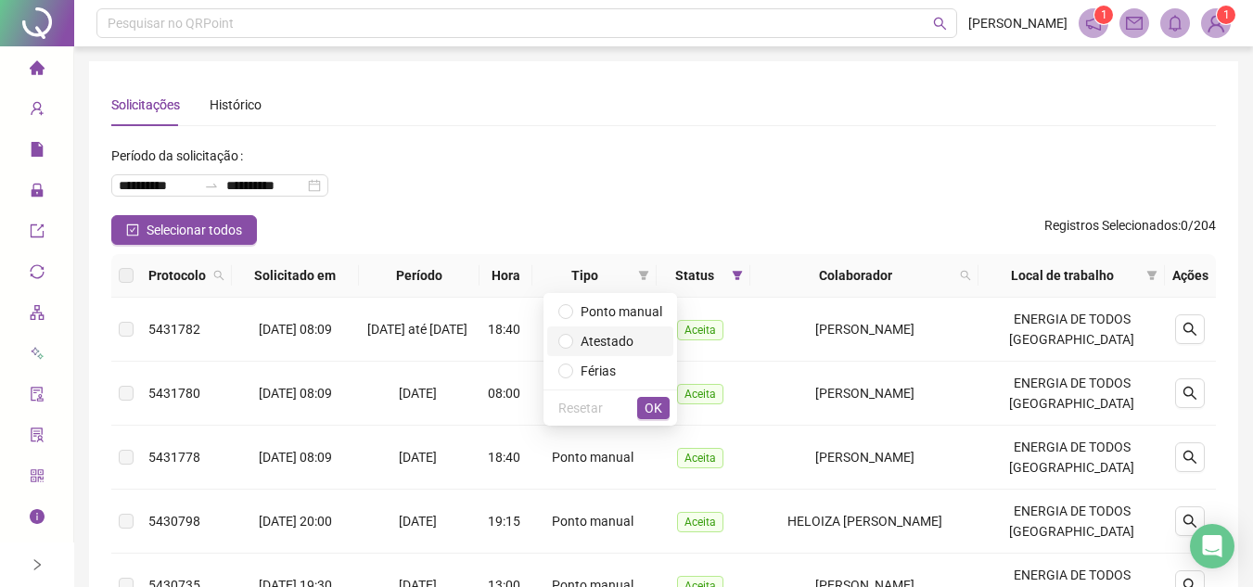
click at [617, 340] on span "Atestado" at bounding box center [607, 341] width 53 height 15
click at [656, 414] on span "OK" at bounding box center [654, 408] width 18 height 20
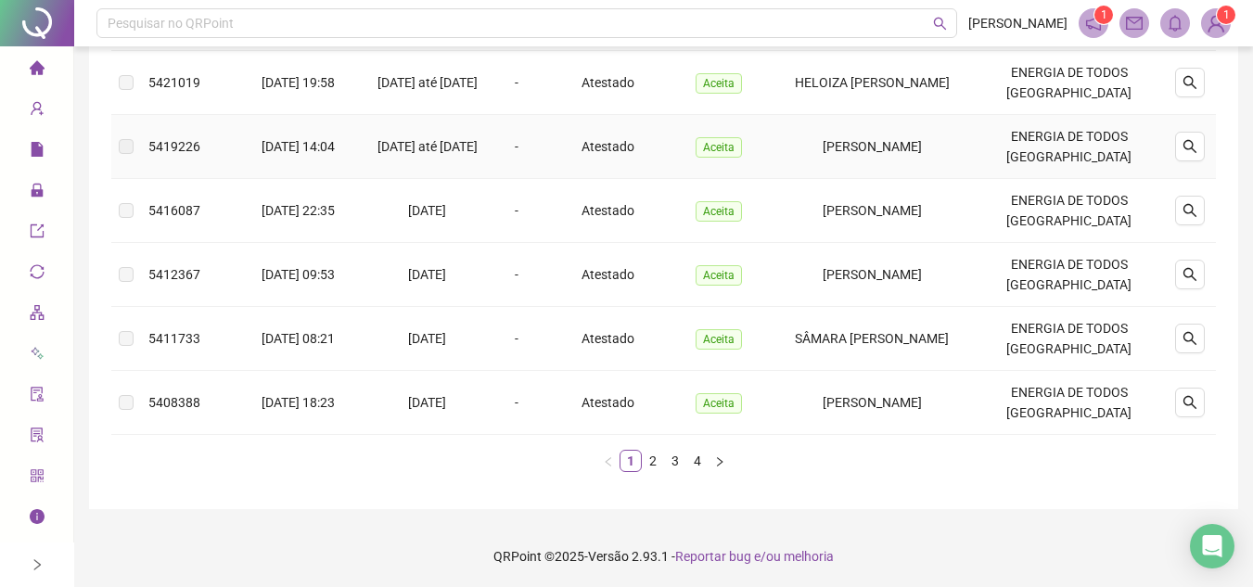
scroll to position [633, 0]
click at [654, 462] on link "2" at bounding box center [653, 459] width 20 height 20
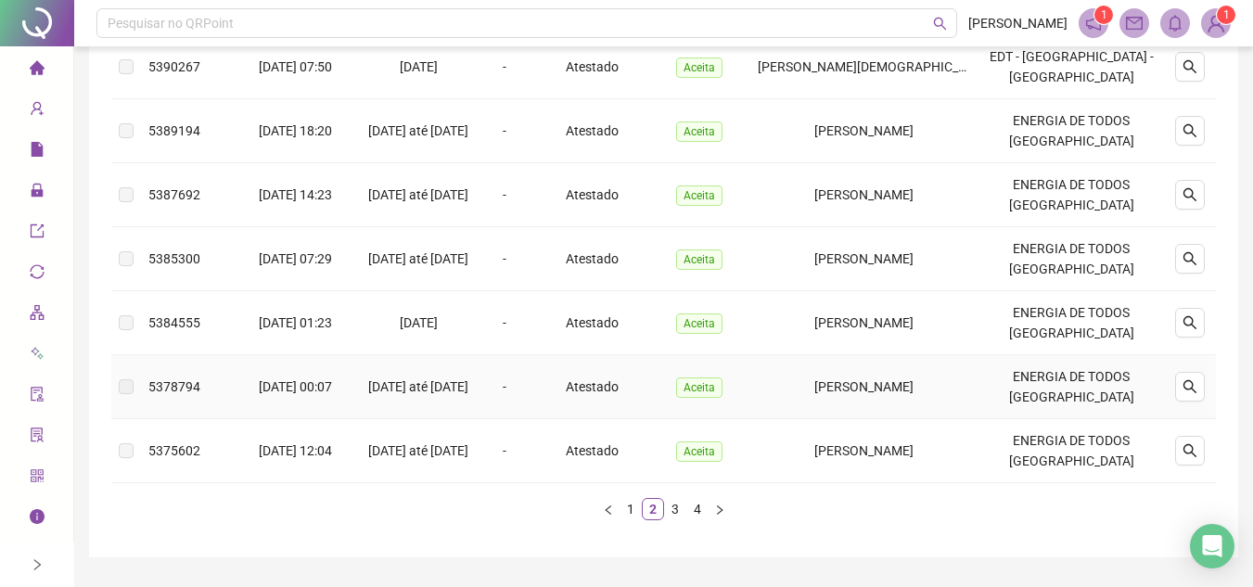
scroll to position [622, 0]
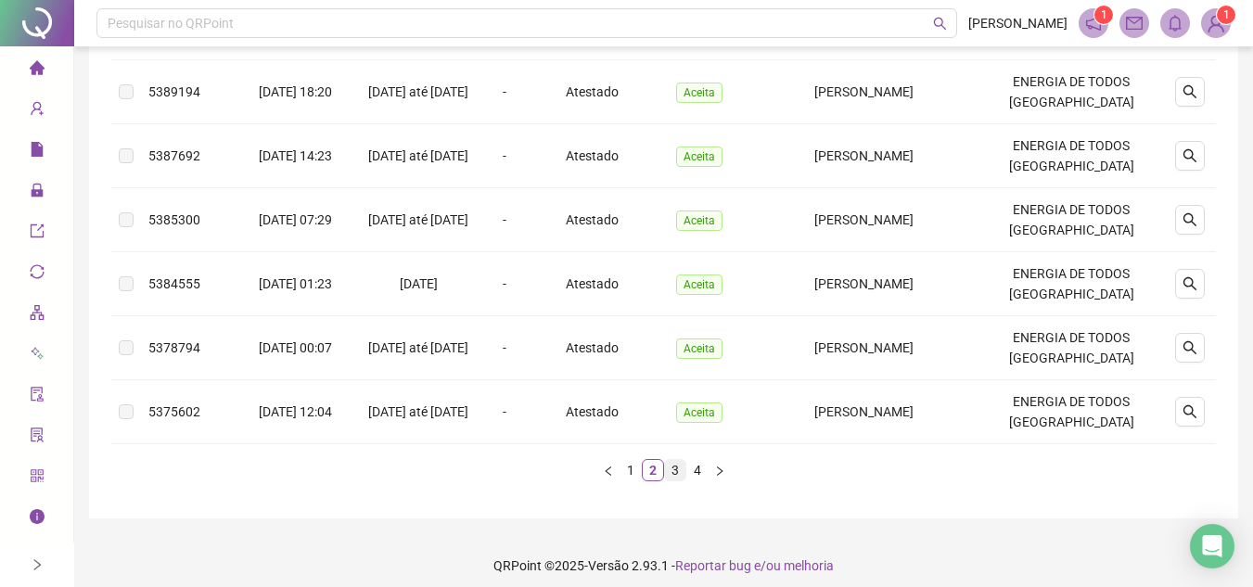
click at [676, 460] on link "3" at bounding box center [675, 470] width 20 height 20
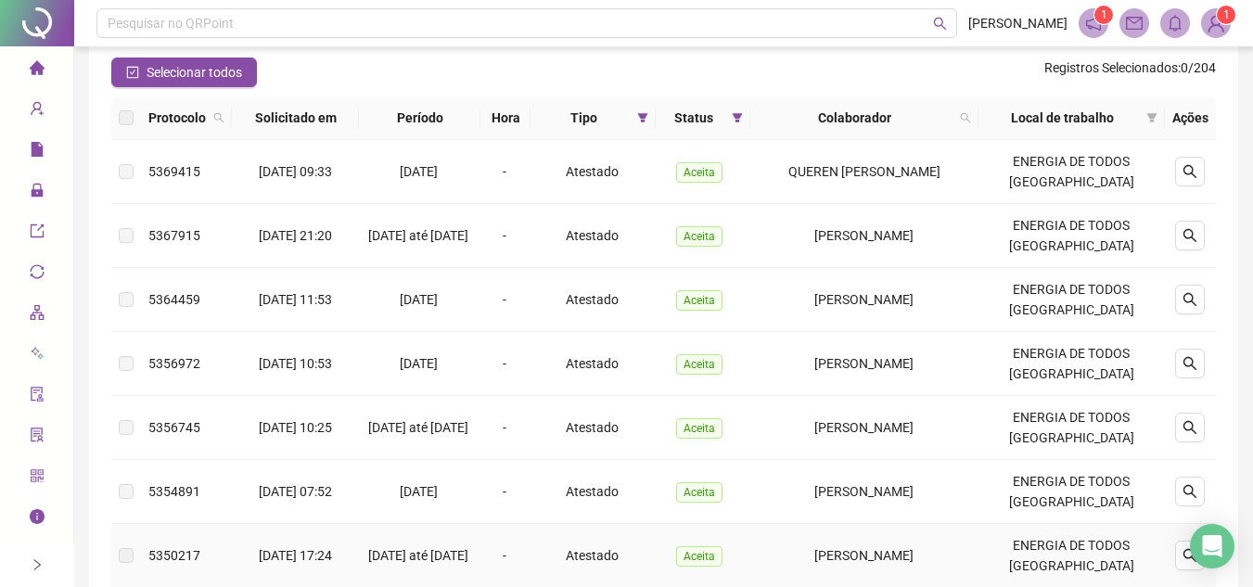
scroll to position [65, 0]
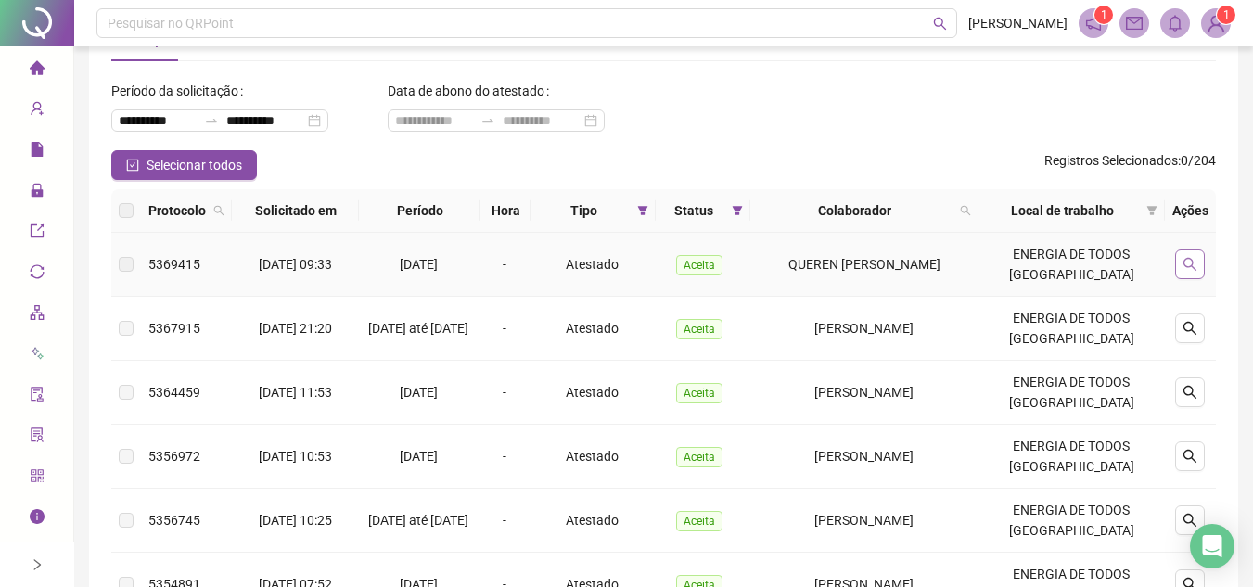
click at [1191, 267] on icon "search" at bounding box center [1190, 264] width 13 height 13
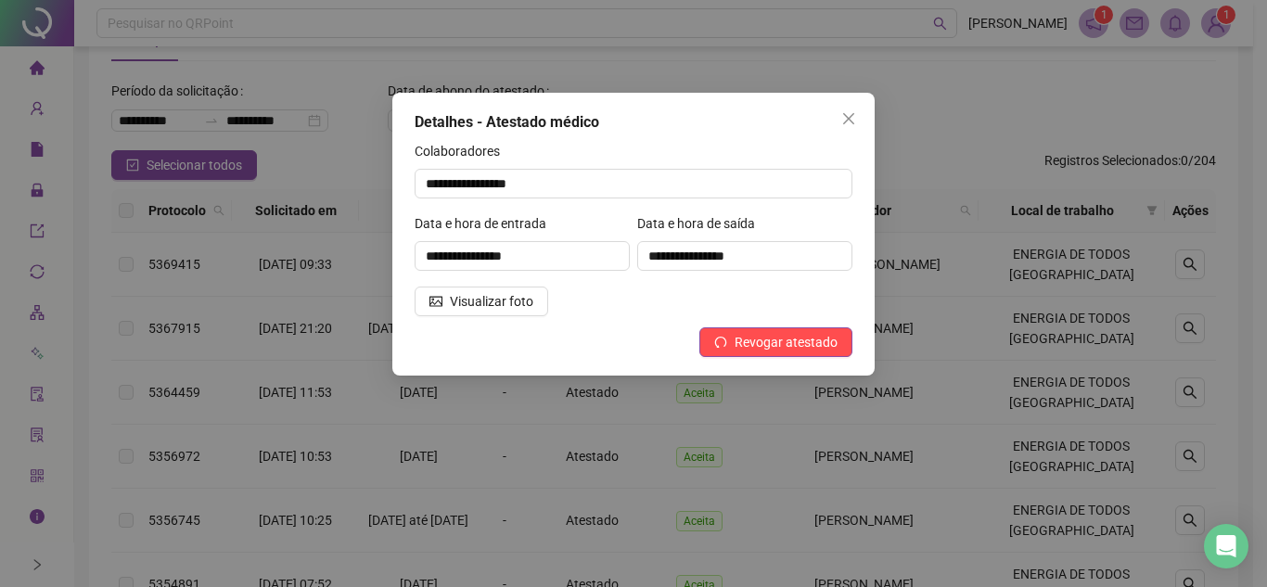
click at [850, 114] on icon "close" at bounding box center [848, 118] width 15 height 15
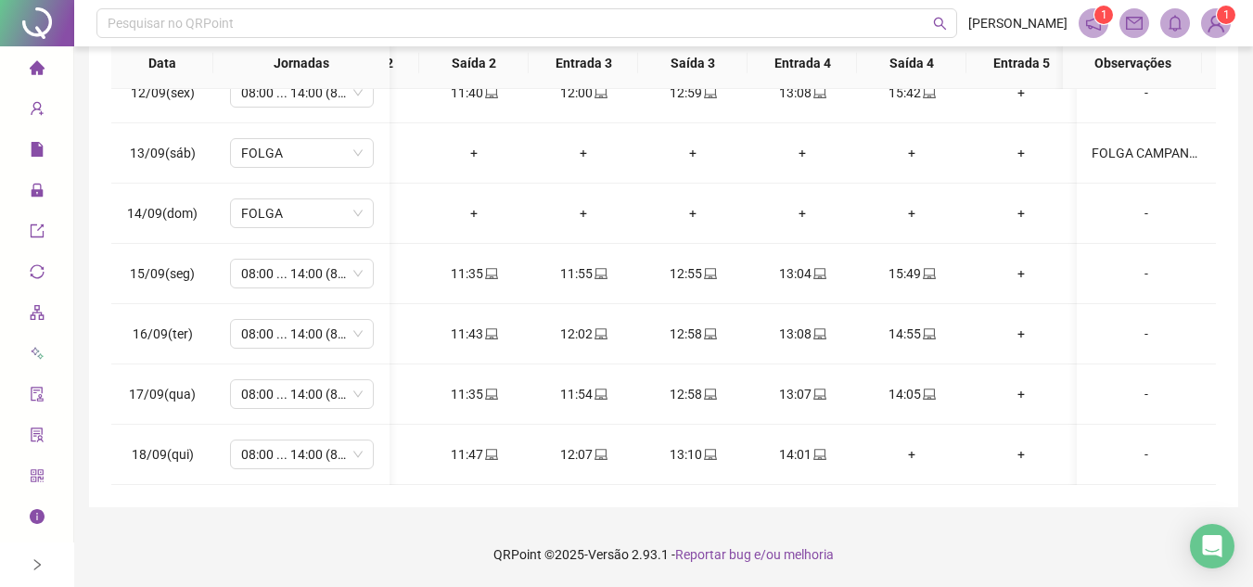
scroll to position [0, 389]
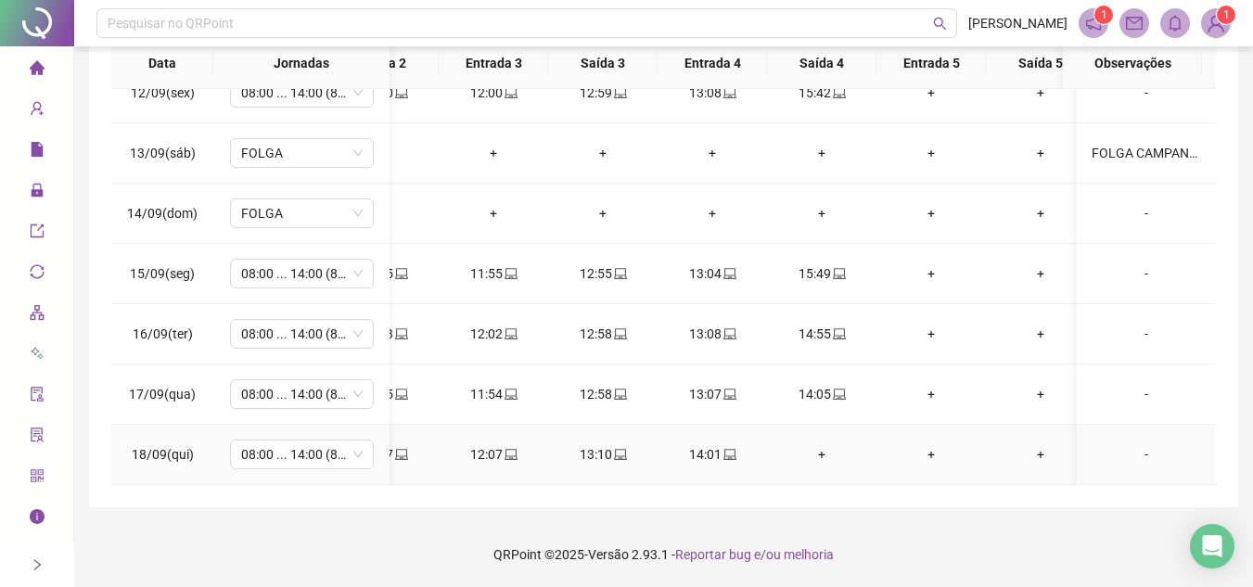
click at [830, 444] on div "+" at bounding box center [822, 454] width 80 height 20
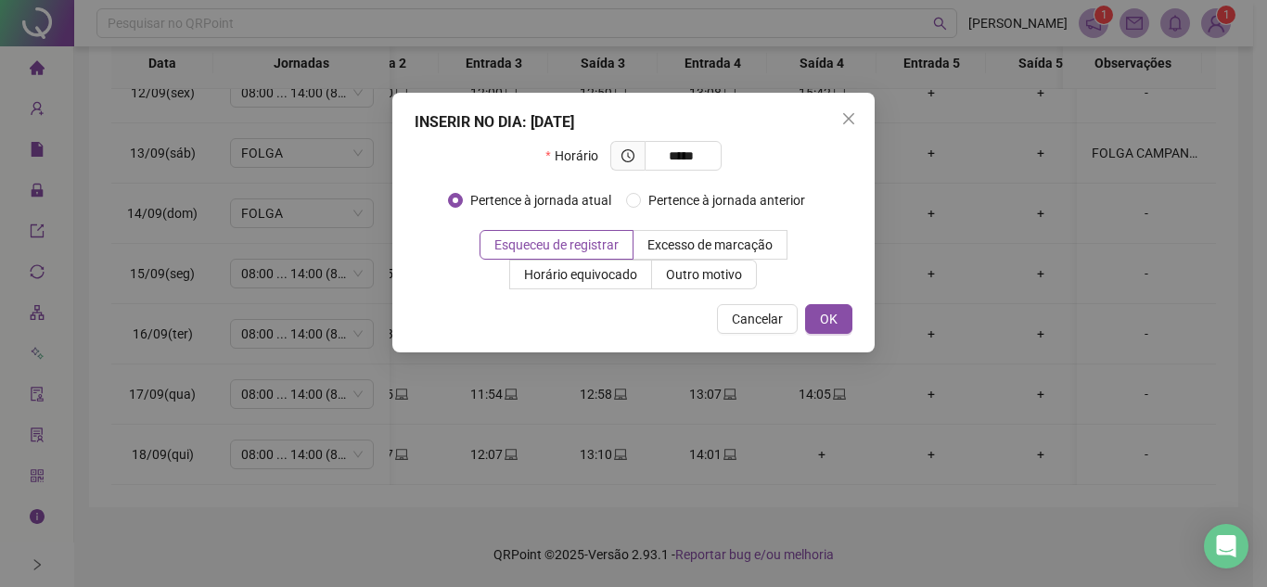
type input "*****"
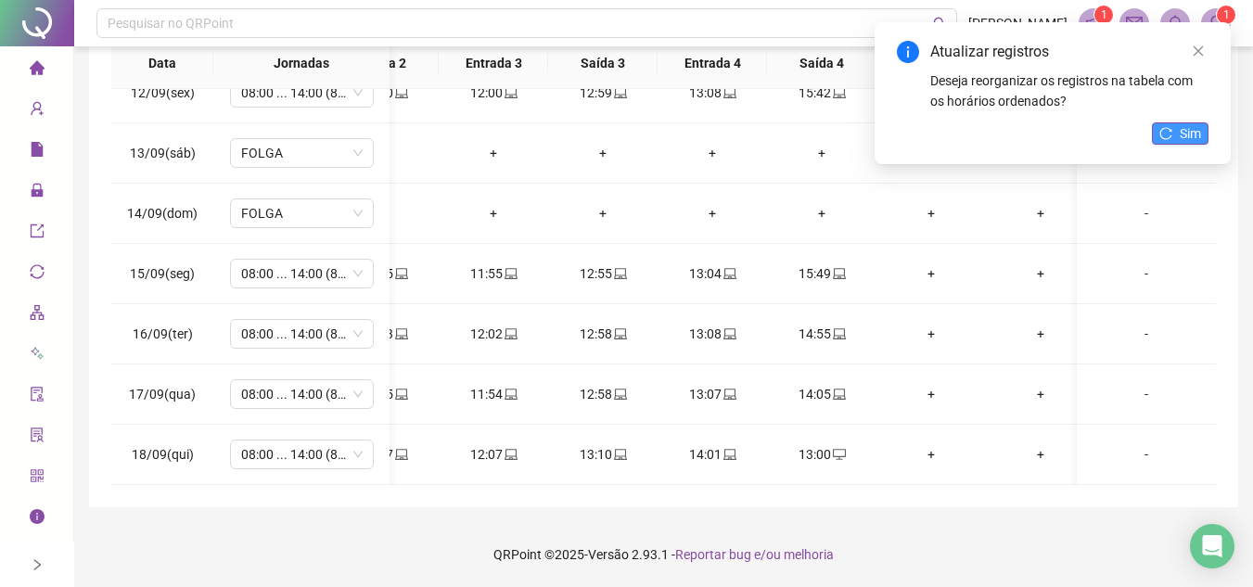
click at [1178, 133] on button "Sim" at bounding box center [1180, 133] width 57 height 22
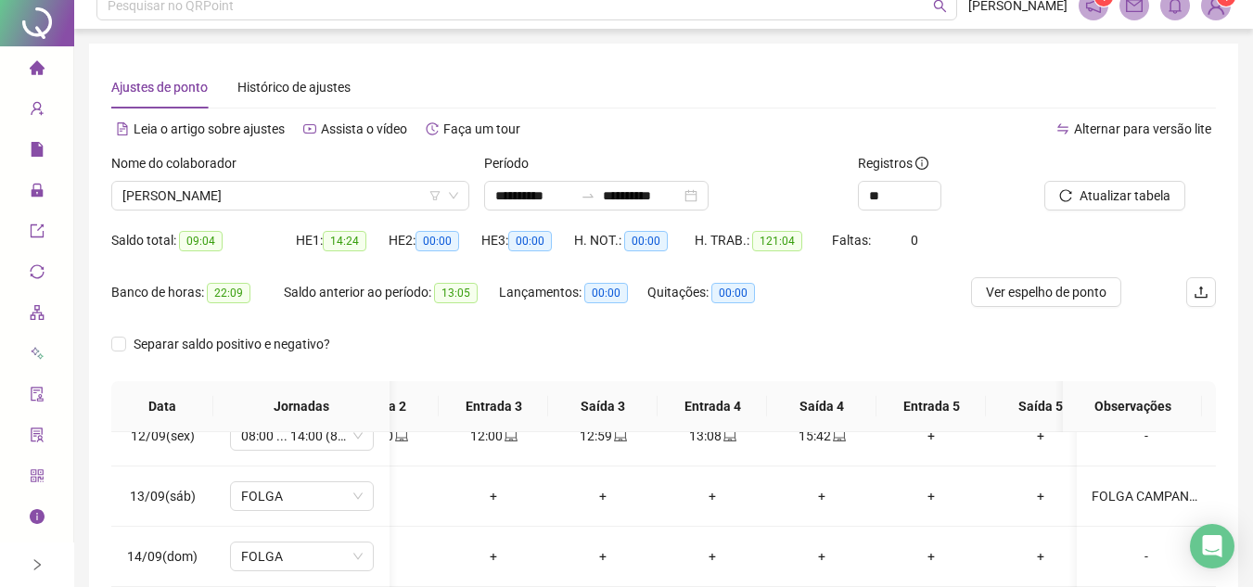
scroll to position [0, 0]
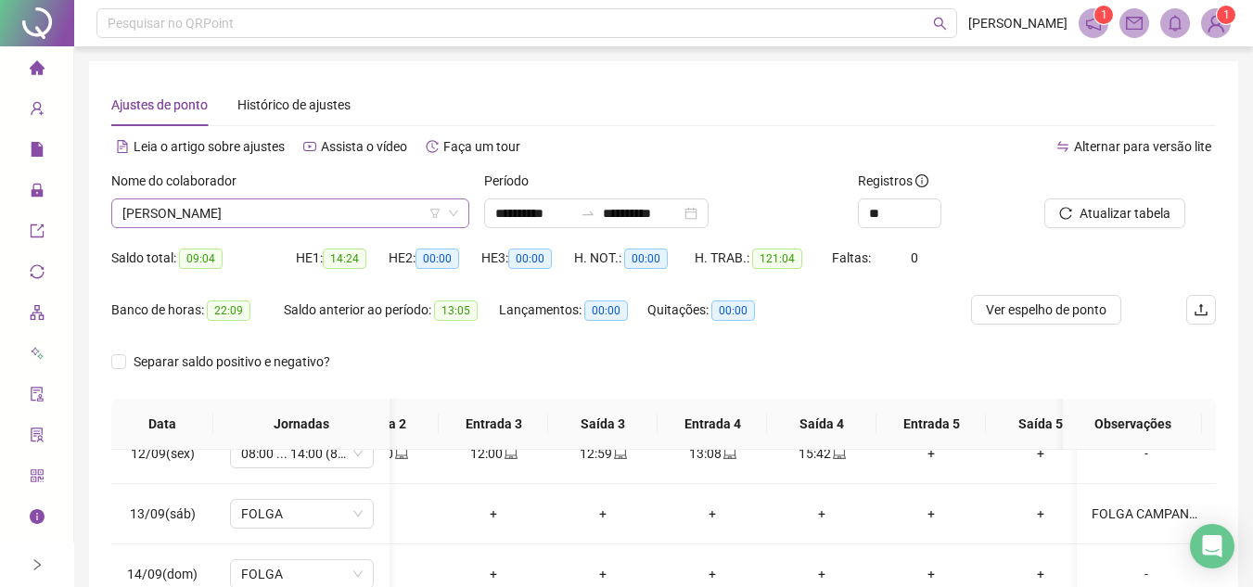
click at [338, 208] on span "DENISE JAQUELINE DOS REIS" at bounding box center [290, 213] width 336 height 28
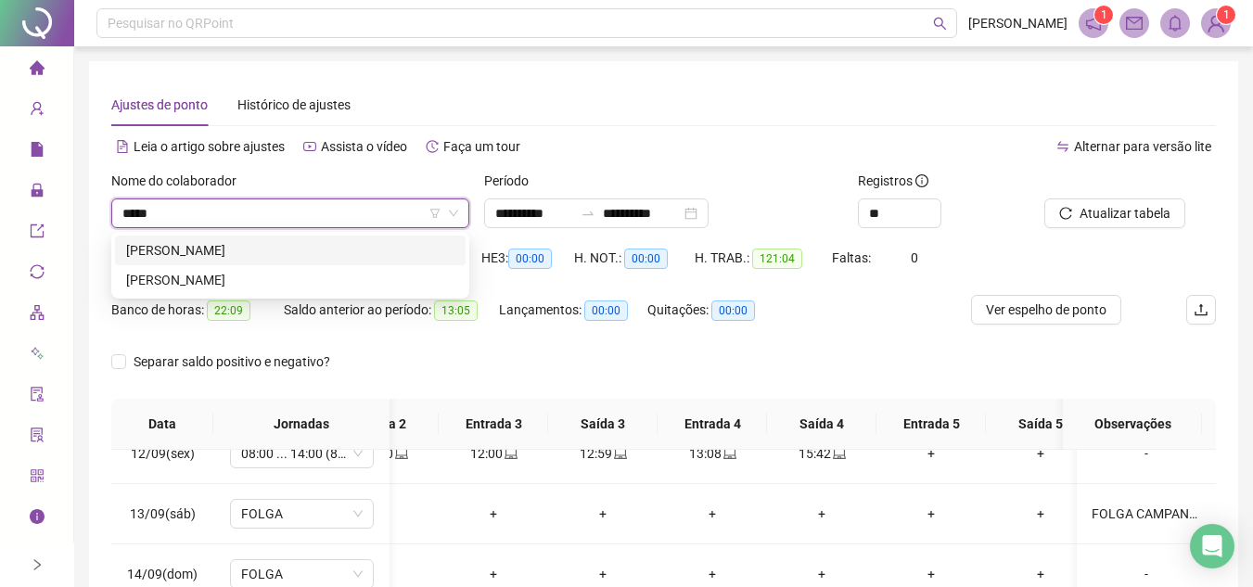
type input "*****"
click at [336, 251] on div "[PERSON_NAME]" at bounding box center [290, 250] width 328 height 20
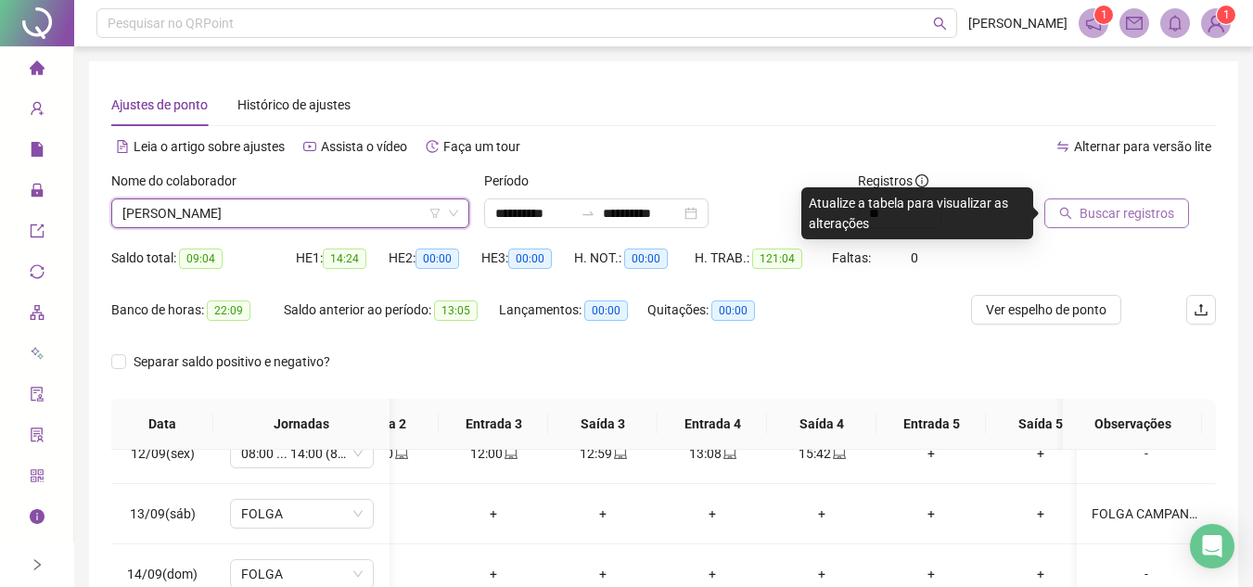
click at [1088, 224] on button "Buscar registros" at bounding box center [1117, 214] width 145 height 30
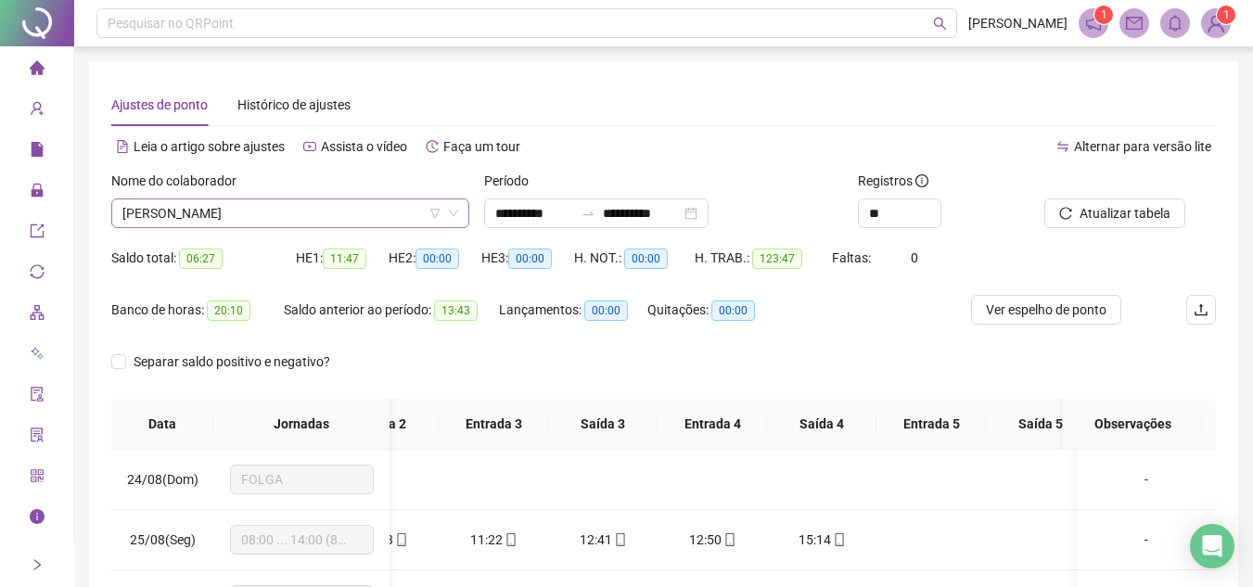
click at [353, 210] on span "[PERSON_NAME]" at bounding box center [290, 213] width 336 height 28
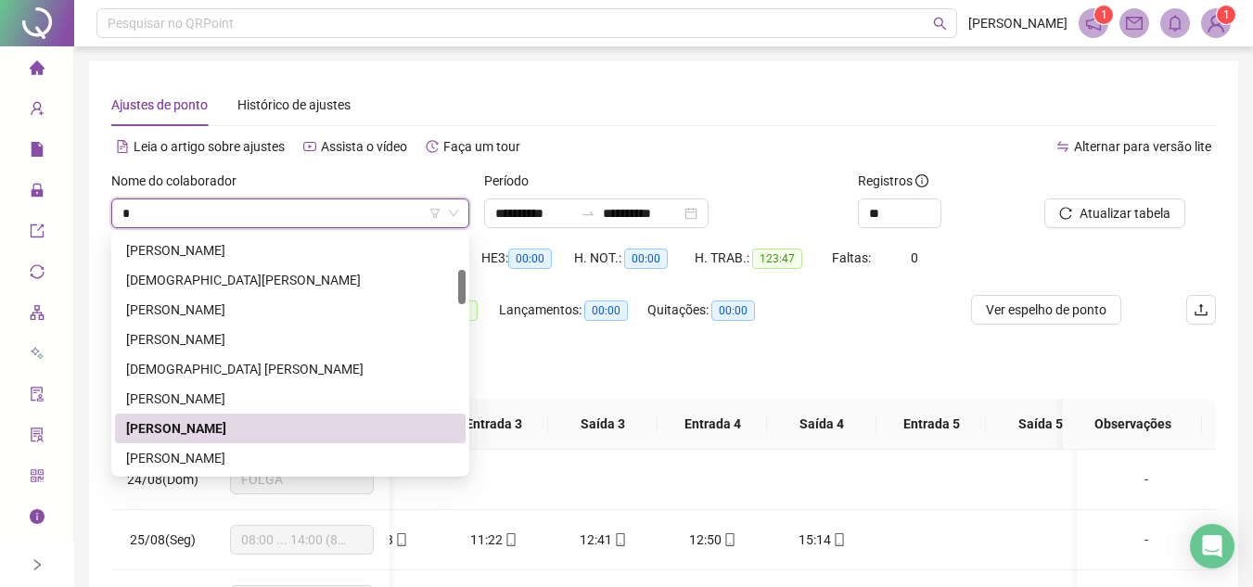
type input "**"
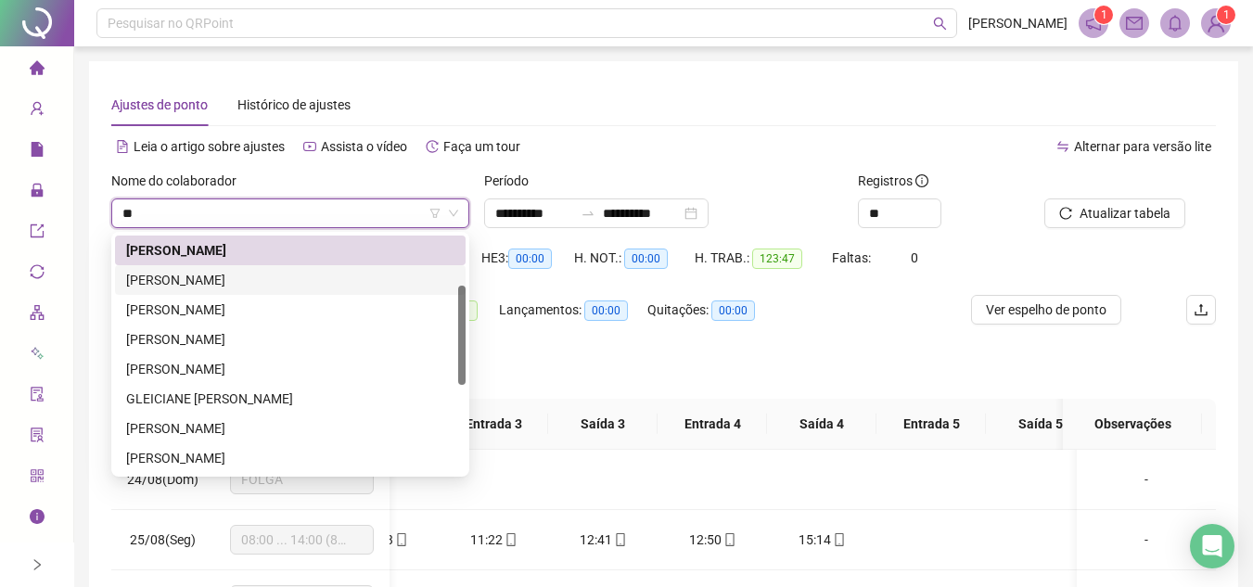
click at [273, 274] on div "[PERSON_NAME]" at bounding box center [290, 280] width 328 height 20
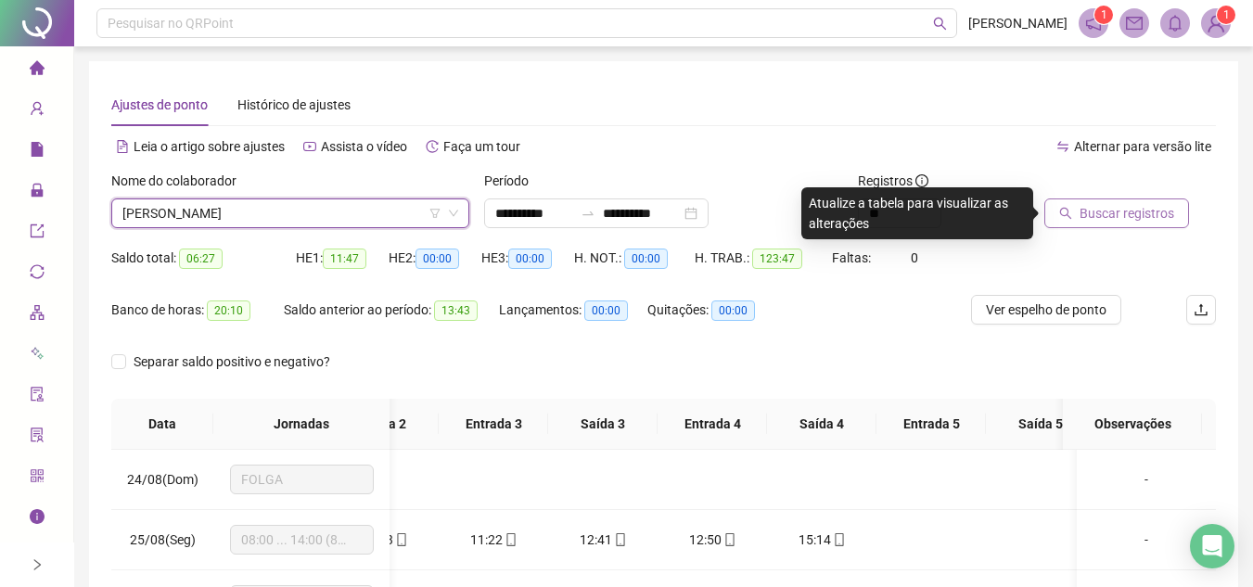
click at [1116, 212] on span "Buscar registros" at bounding box center [1127, 213] width 95 height 20
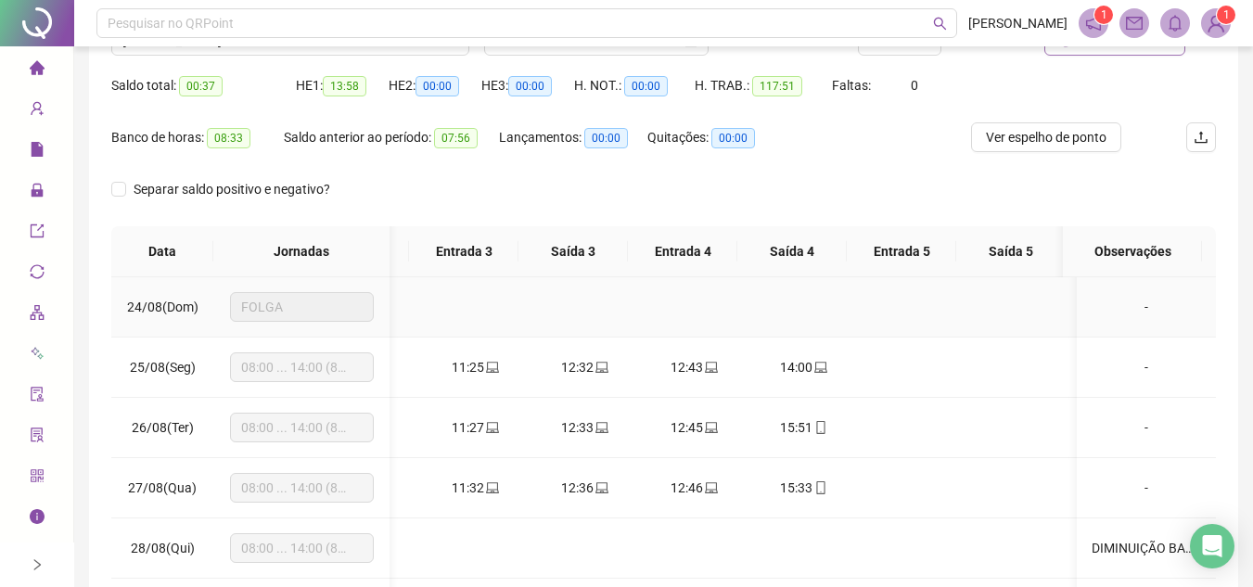
scroll to position [0, 0]
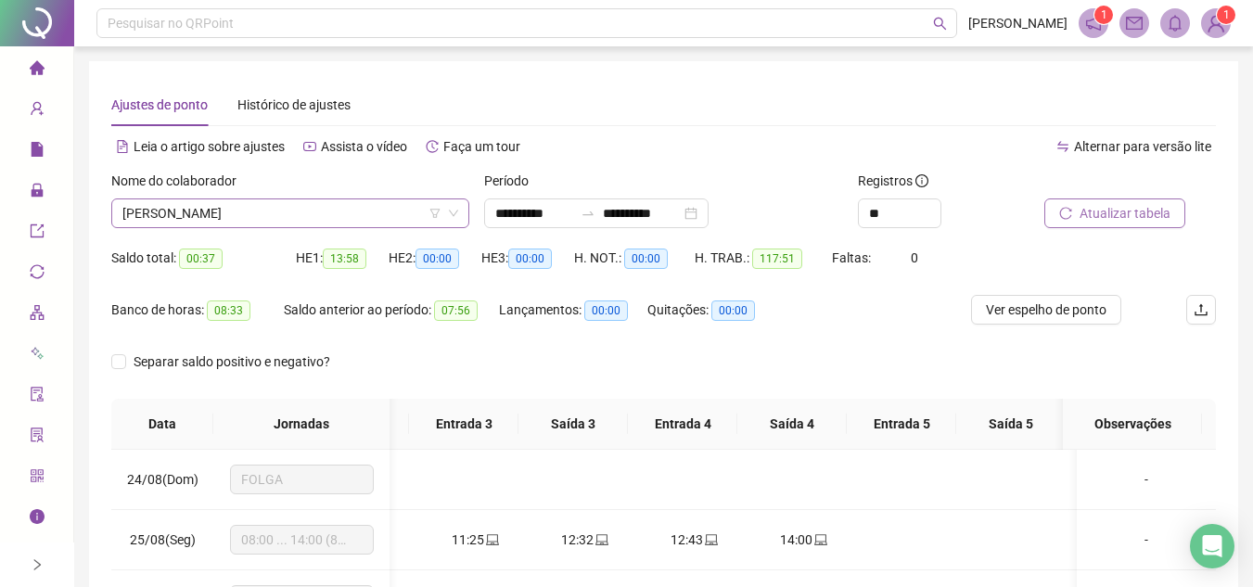
click at [311, 217] on span "[PERSON_NAME]" at bounding box center [290, 213] width 336 height 28
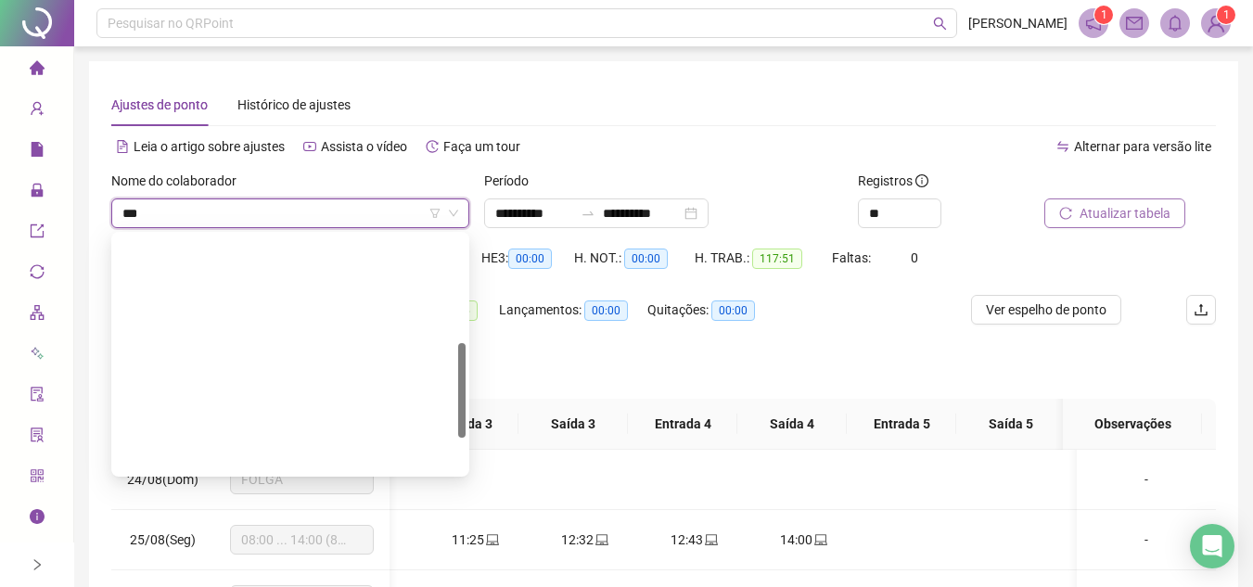
type input "****"
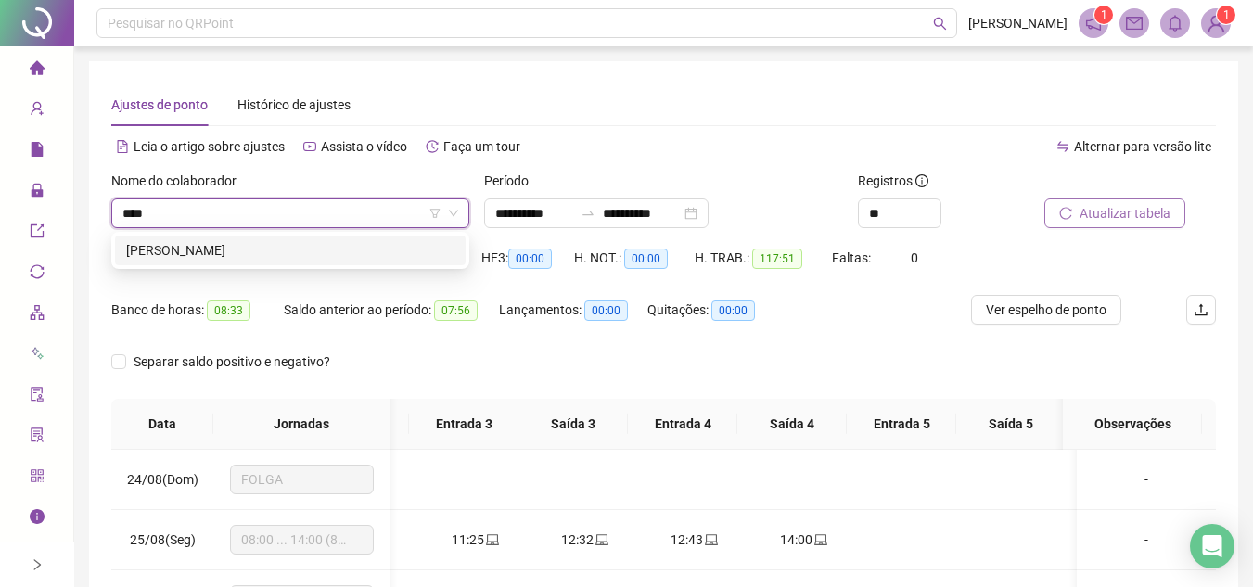
click at [287, 246] on div "[PERSON_NAME]" at bounding box center [290, 250] width 328 height 20
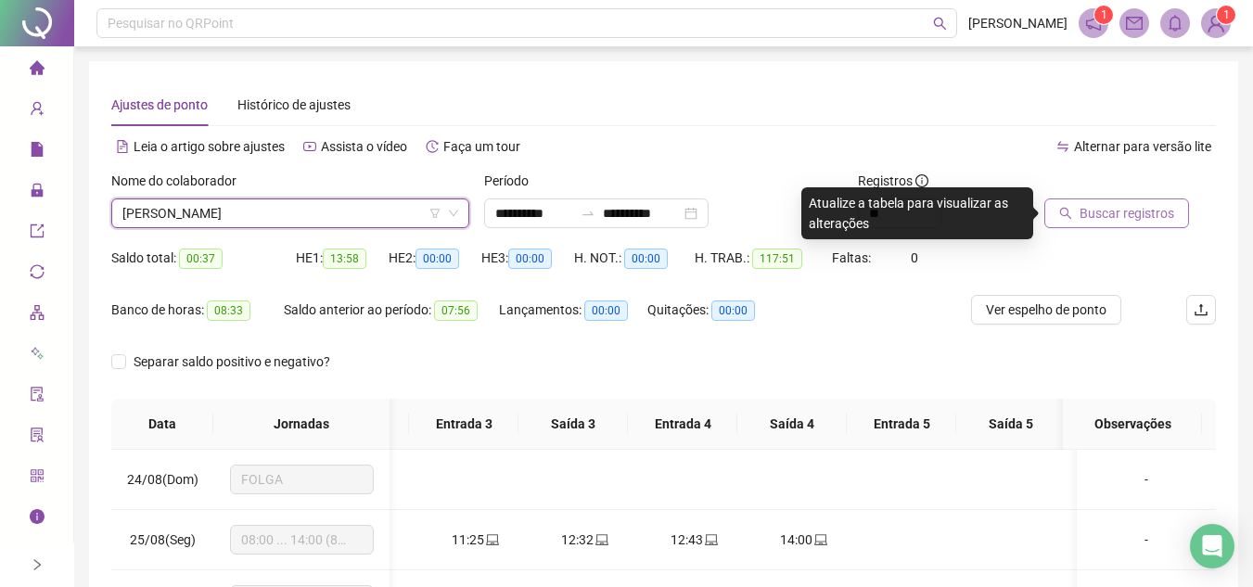
click at [1136, 213] on span "Buscar registros" at bounding box center [1127, 213] width 95 height 20
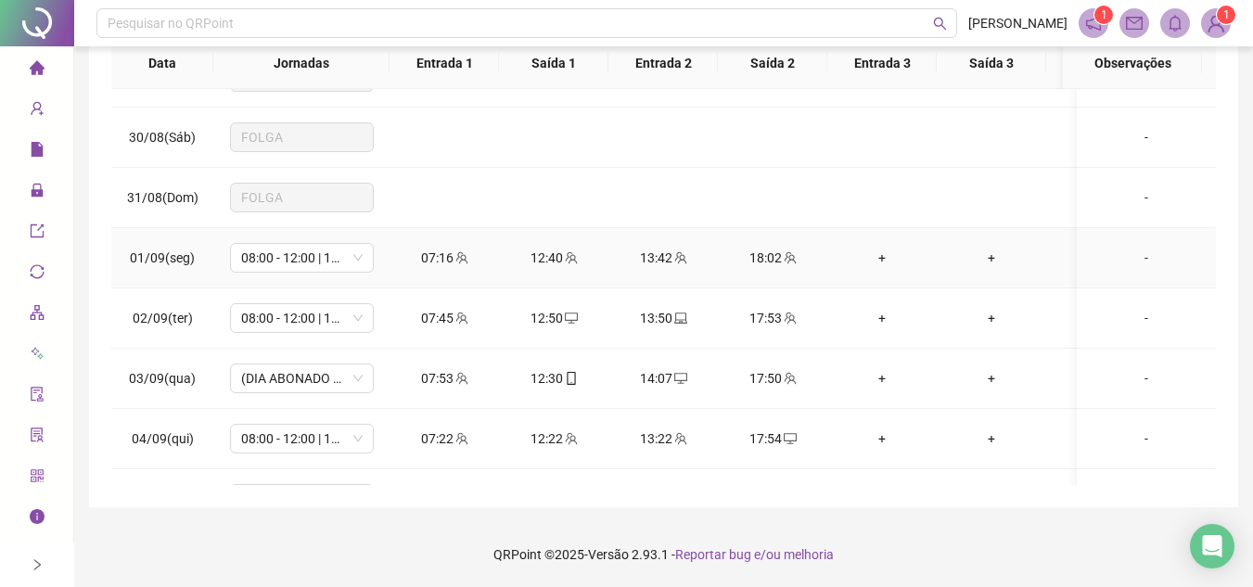
scroll to position [464, 0]
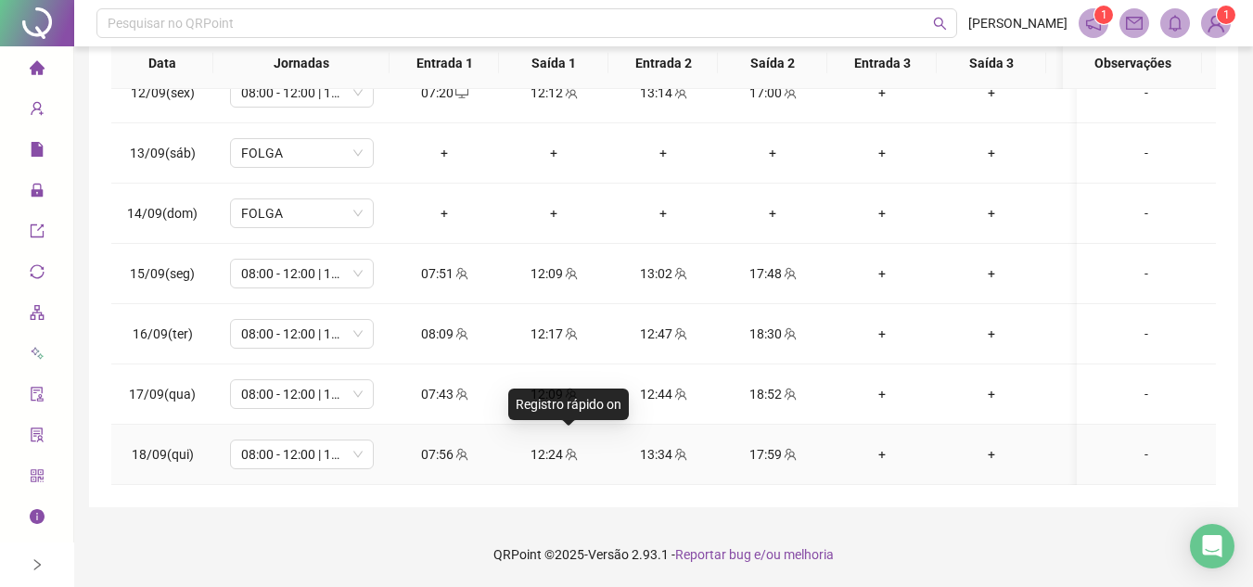
click at [571, 448] on icon "team" at bounding box center [571, 454] width 12 height 12
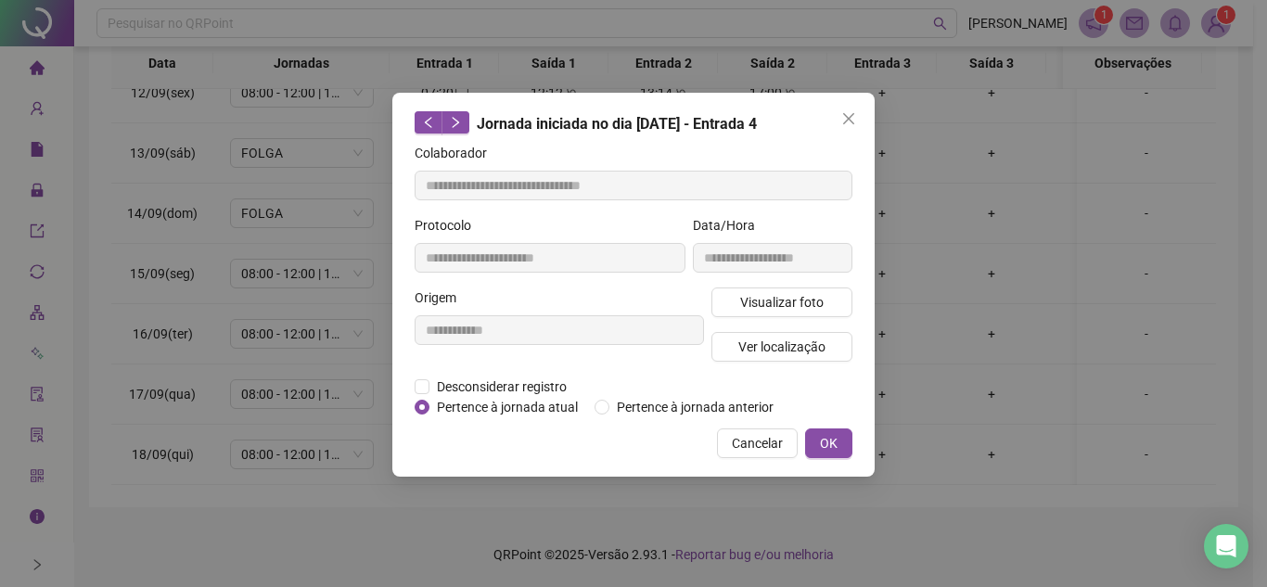
type input "**********"
click at [801, 302] on span "Visualizar foto" at bounding box center [781, 302] width 83 height 20
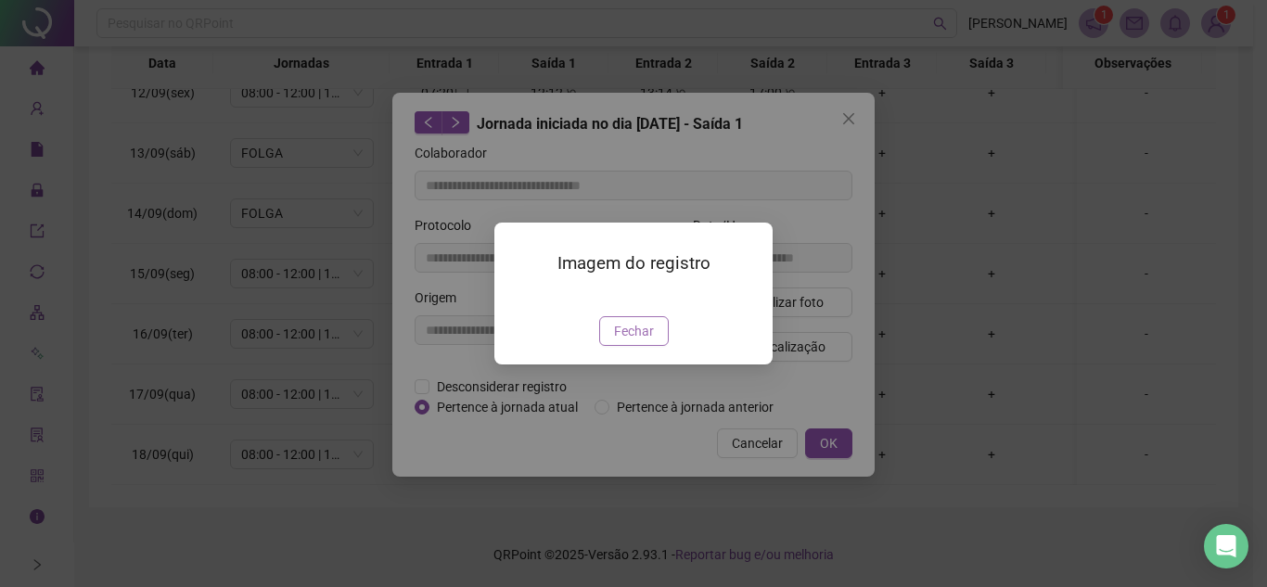
click at [643, 346] on button "Fechar" at bounding box center [634, 331] width 70 height 30
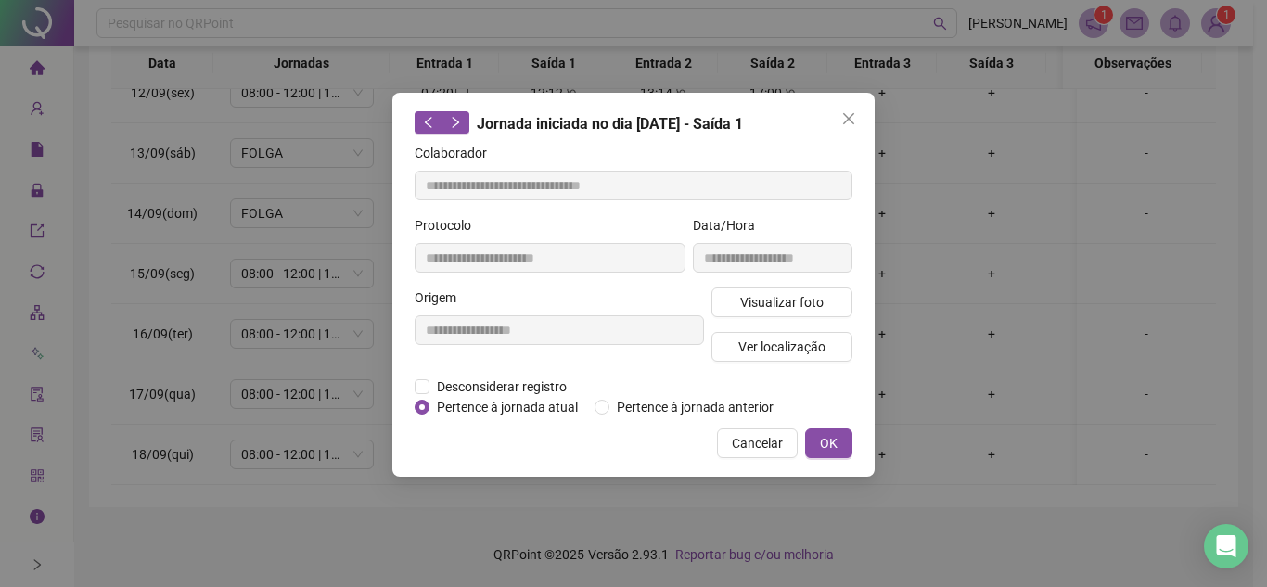
click at [853, 121] on icon "close" at bounding box center [848, 118] width 15 height 15
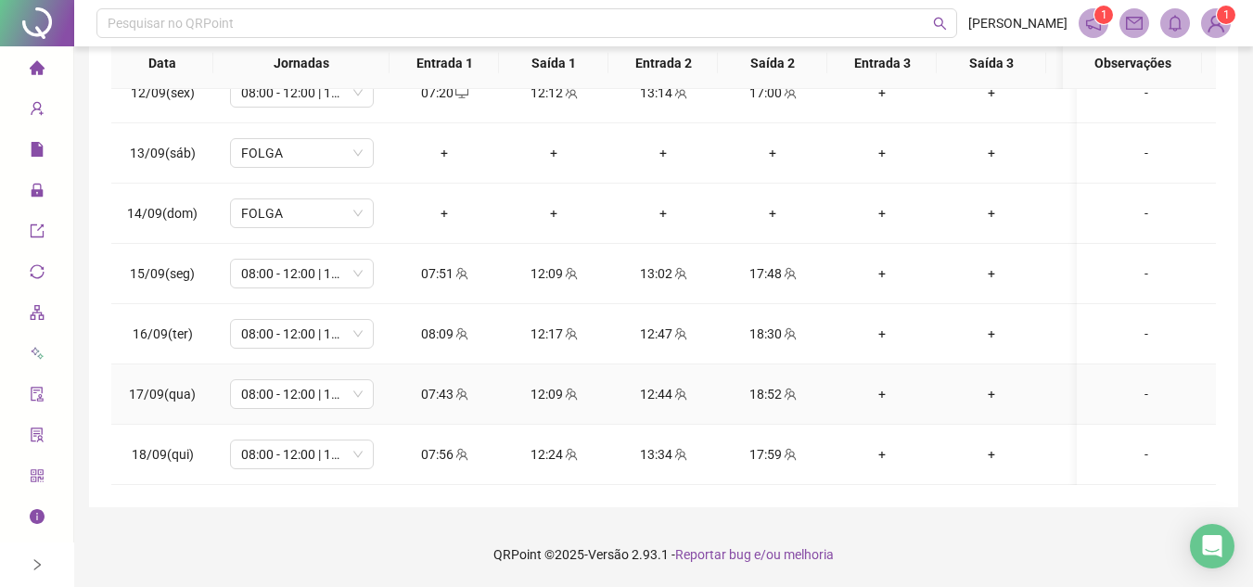
click at [776, 384] on div "18:52" at bounding box center [773, 394] width 80 height 20
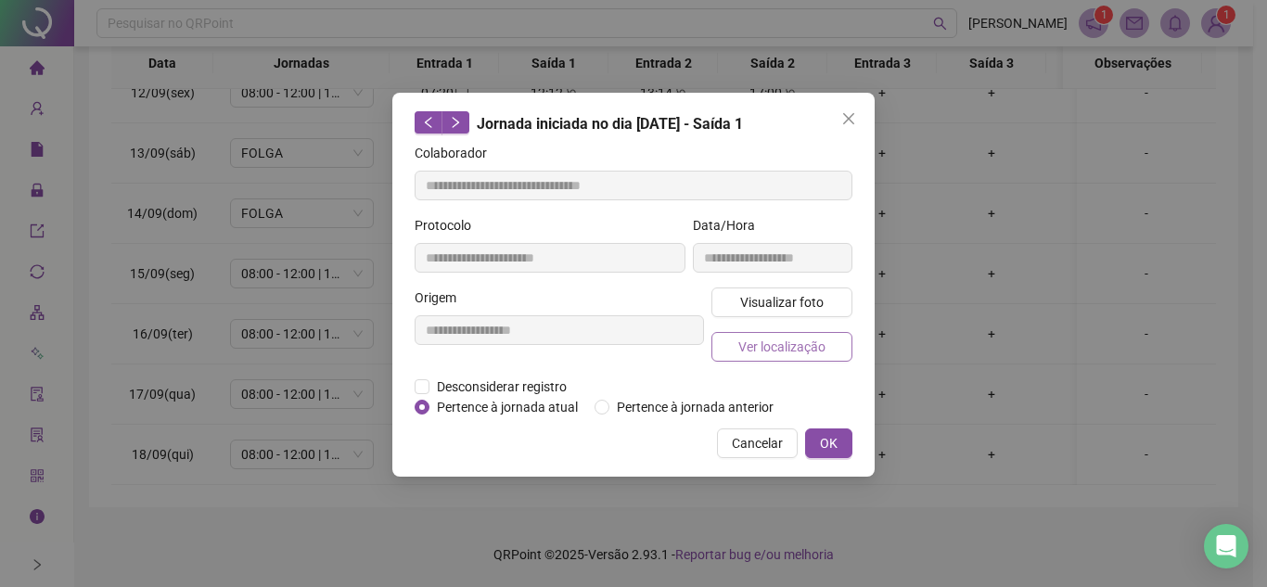
type input "**********"
click at [803, 292] on span "Visualizar foto" at bounding box center [781, 302] width 83 height 20
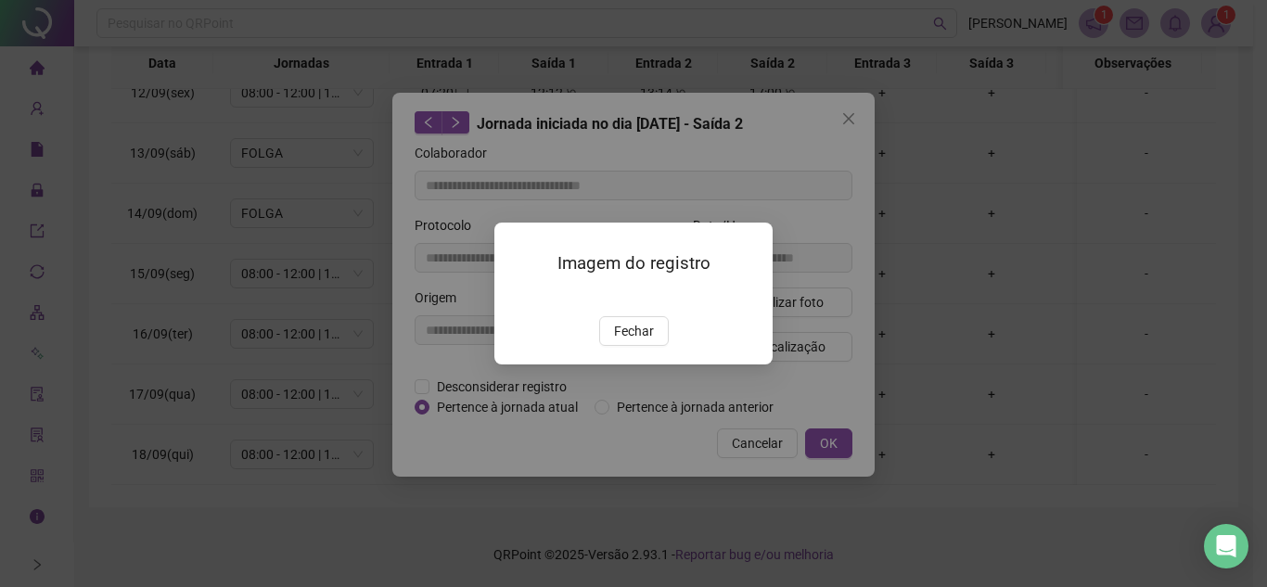
click at [630, 341] on span "Fechar" at bounding box center [634, 331] width 40 height 20
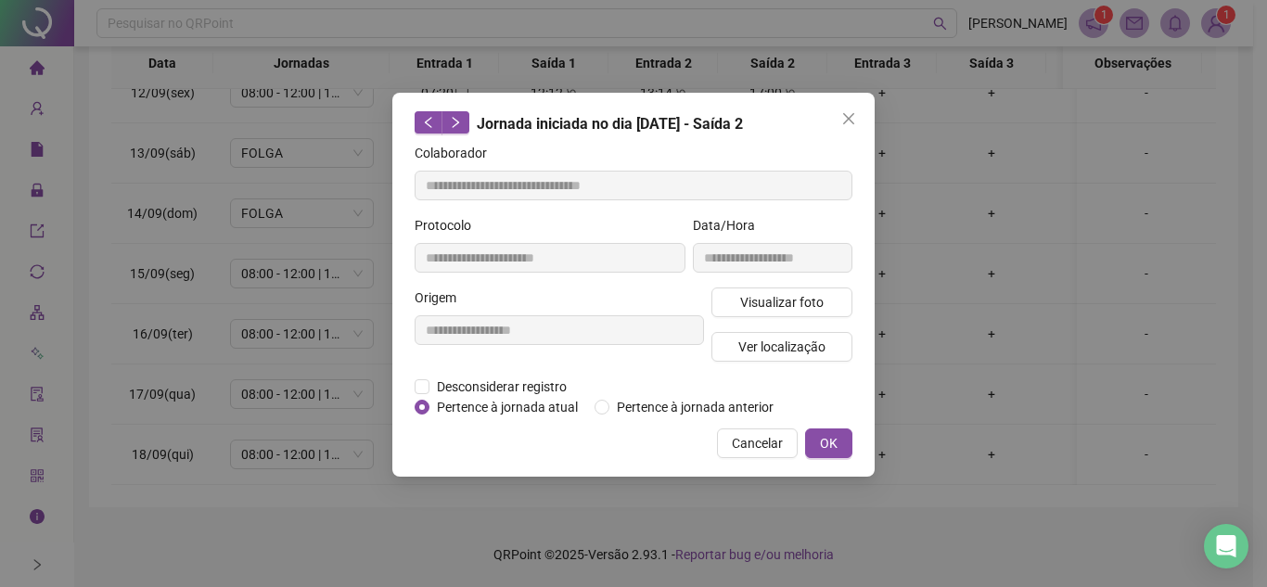
click at [858, 122] on span "Close" at bounding box center [849, 118] width 30 height 15
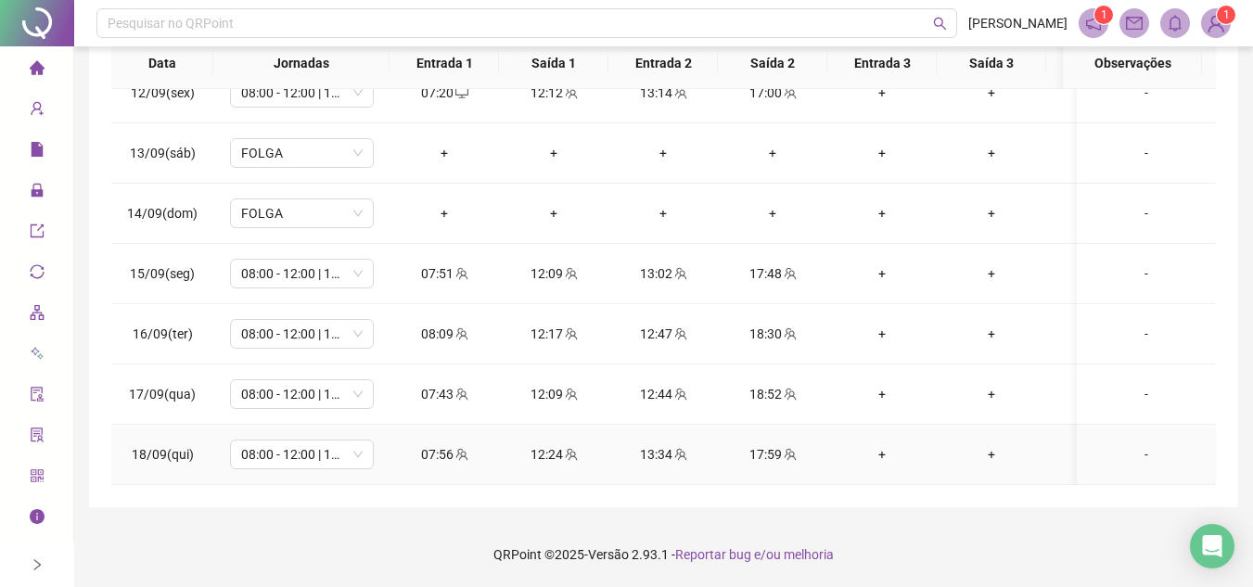
click at [788, 448] on icon "team" at bounding box center [790, 454] width 13 height 13
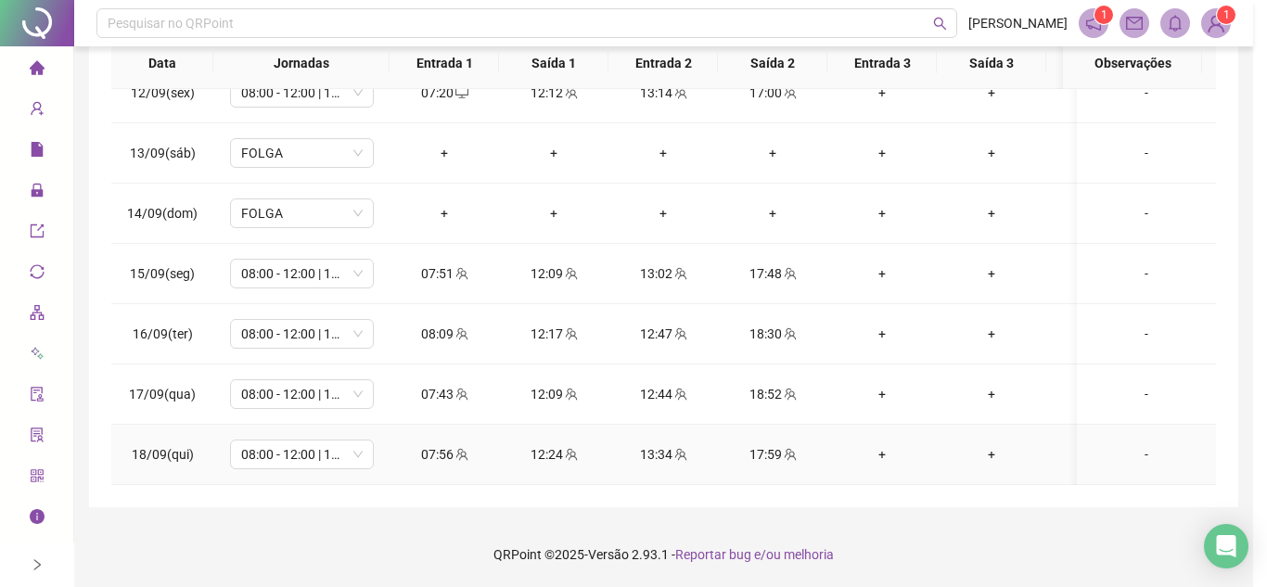
type input "**********"
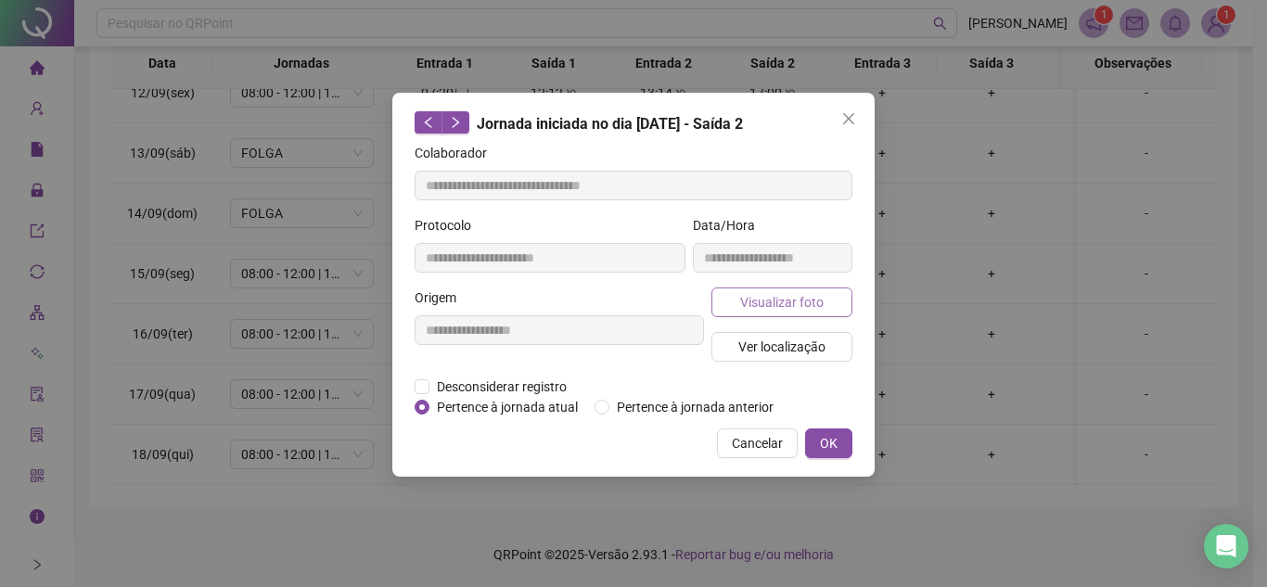
click at [802, 301] on span "Visualizar foto" at bounding box center [781, 302] width 83 height 20
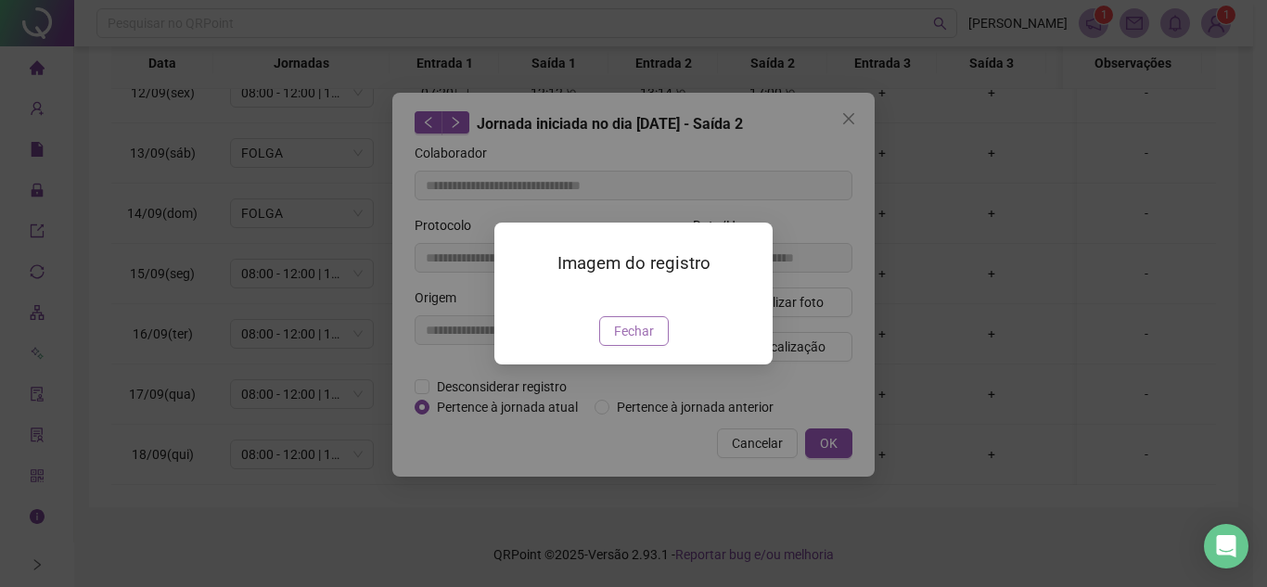
click at [648, 341] on span "Fechar" at bounding box center [634, 331] width 40 height 20
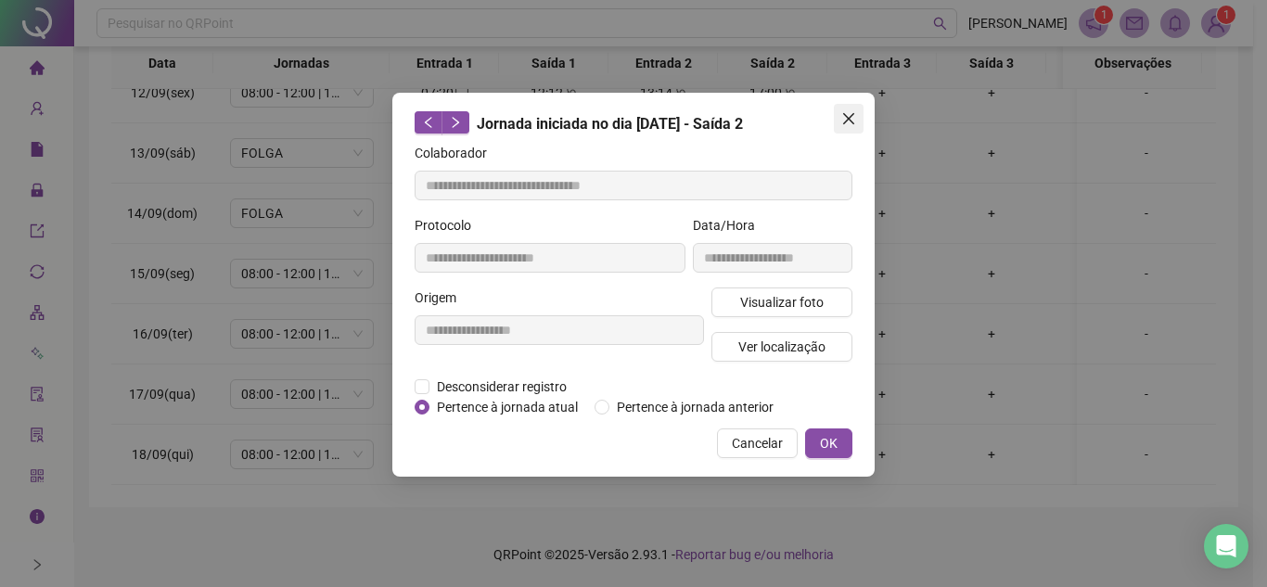
click at [845, 122] on icon "close" at bounding box center [848, 118] width 11 height 11
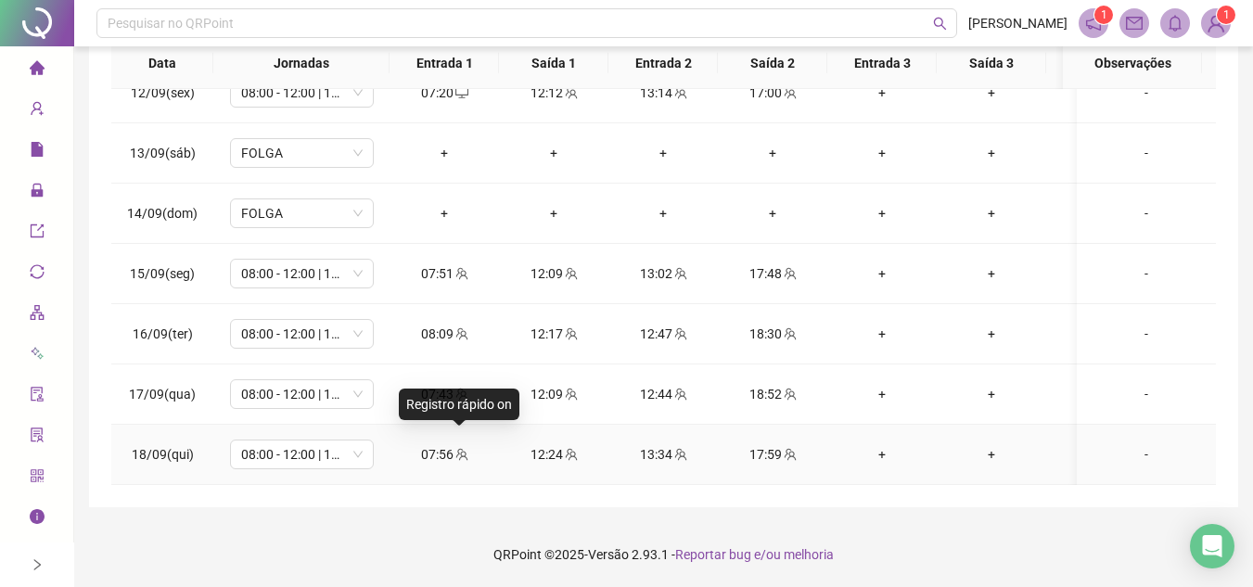
click at [455, 448] on icon "team" at bounding box center [461, 454] width 13 height 13
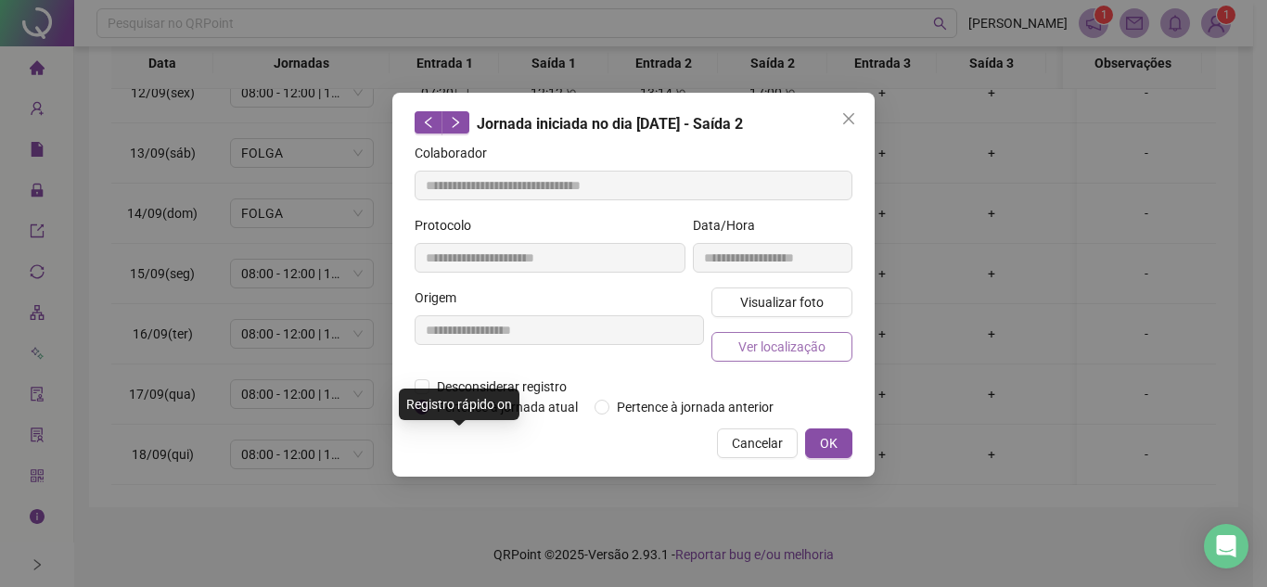
type input "**********"
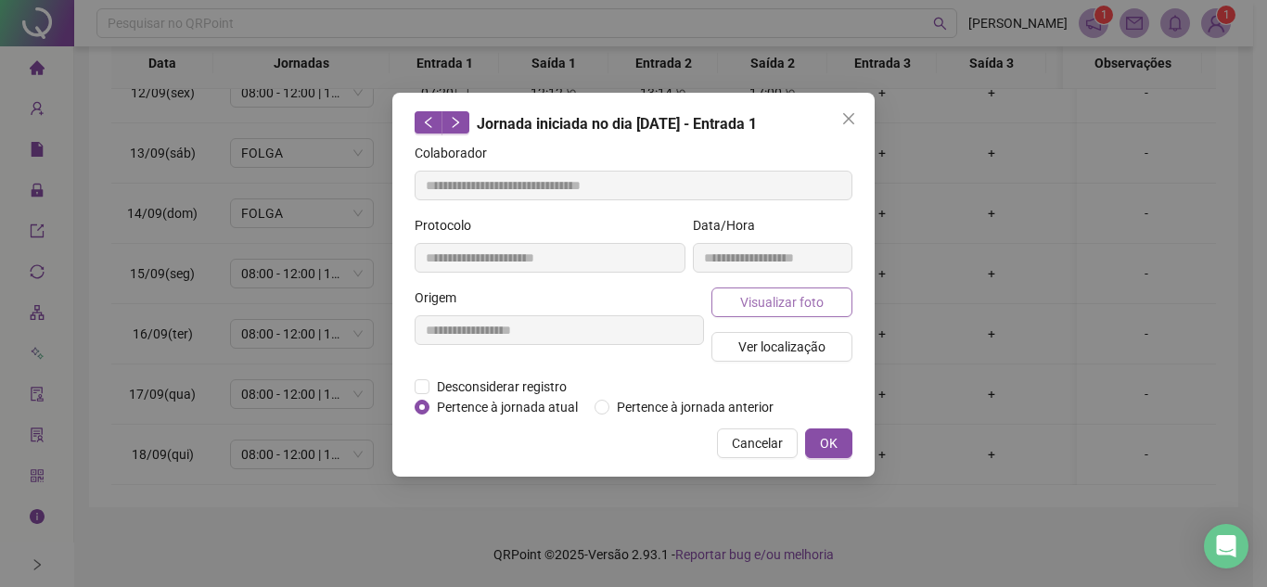
click at [811, 295] on span "Visualizar foto" at bounding box center [781, 302] width 83 height 20
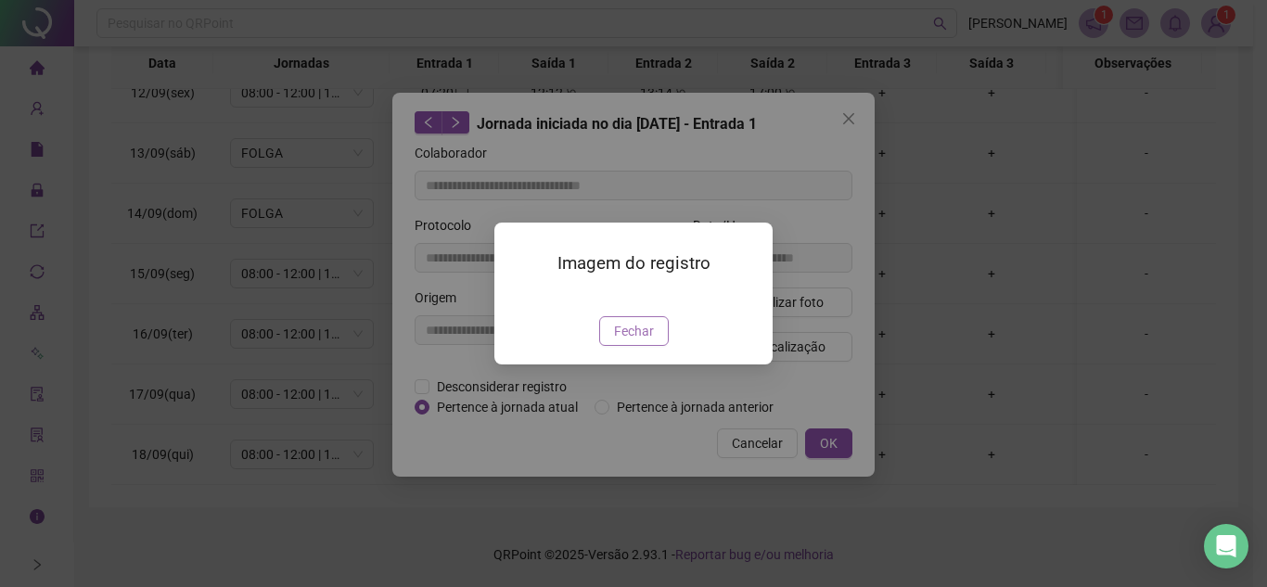
click at [640, 341] on span "Fechar" at bounding box center [634, 331] width 40 height 20
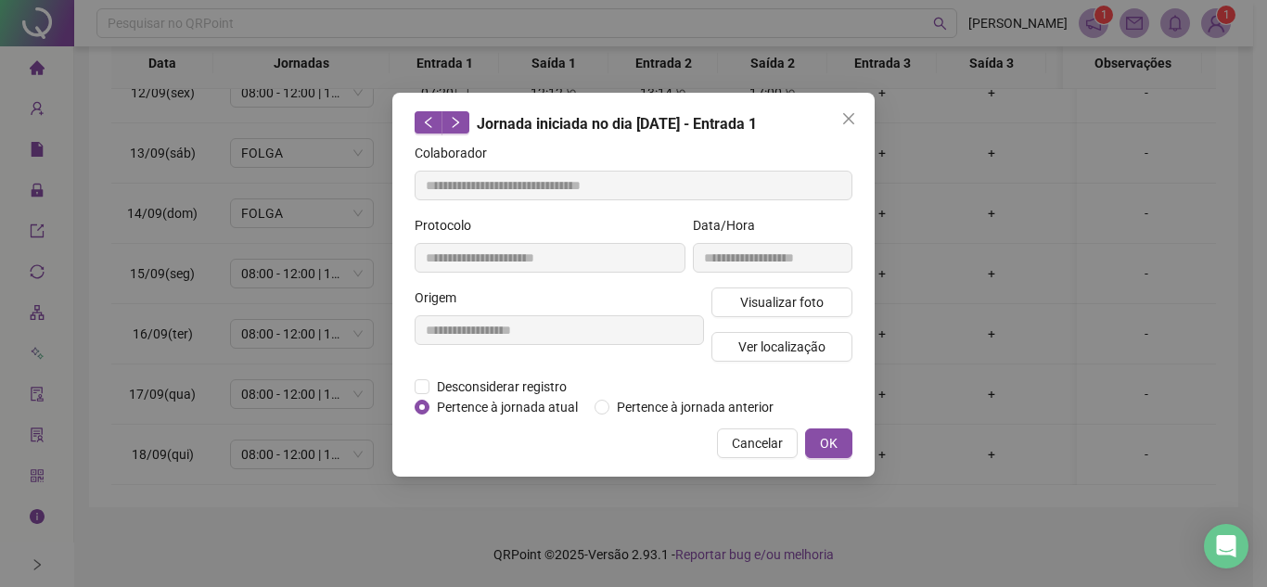
click at [845, 121] on icon "close" at bounding box center [848, 118] width 15 height 15
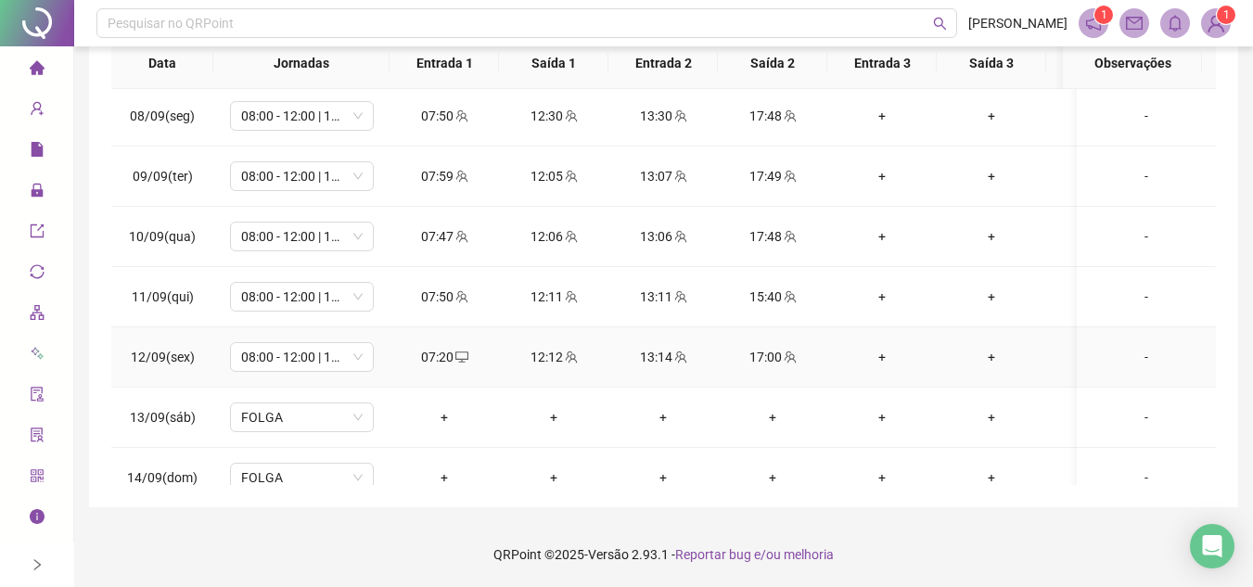
click at [569, 358] on icon "team" at bounding box center [571, 357] width 13 height 13
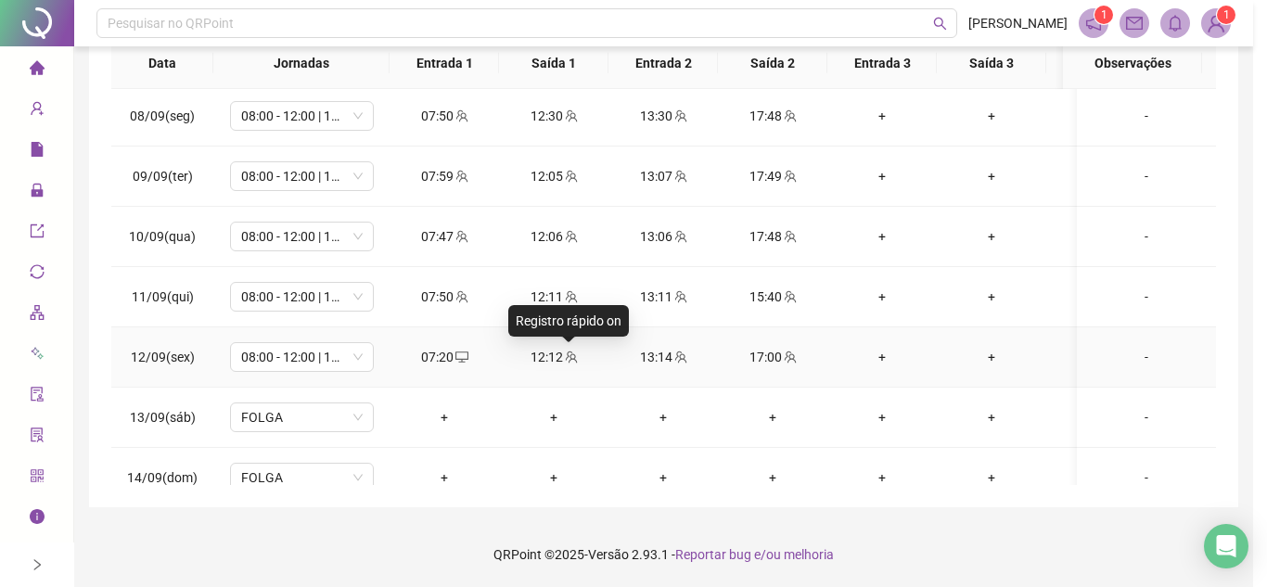
type input "**********"
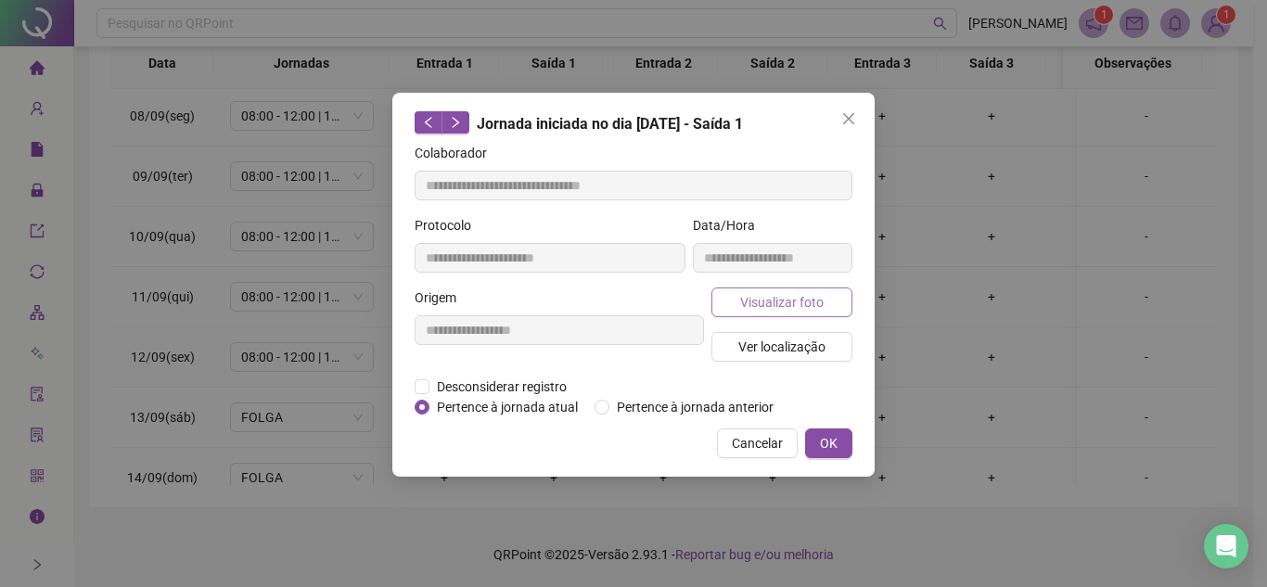
click at [811, 298] on span "Visualizar foto" at bounding box center [781, 302] width 83 height 20
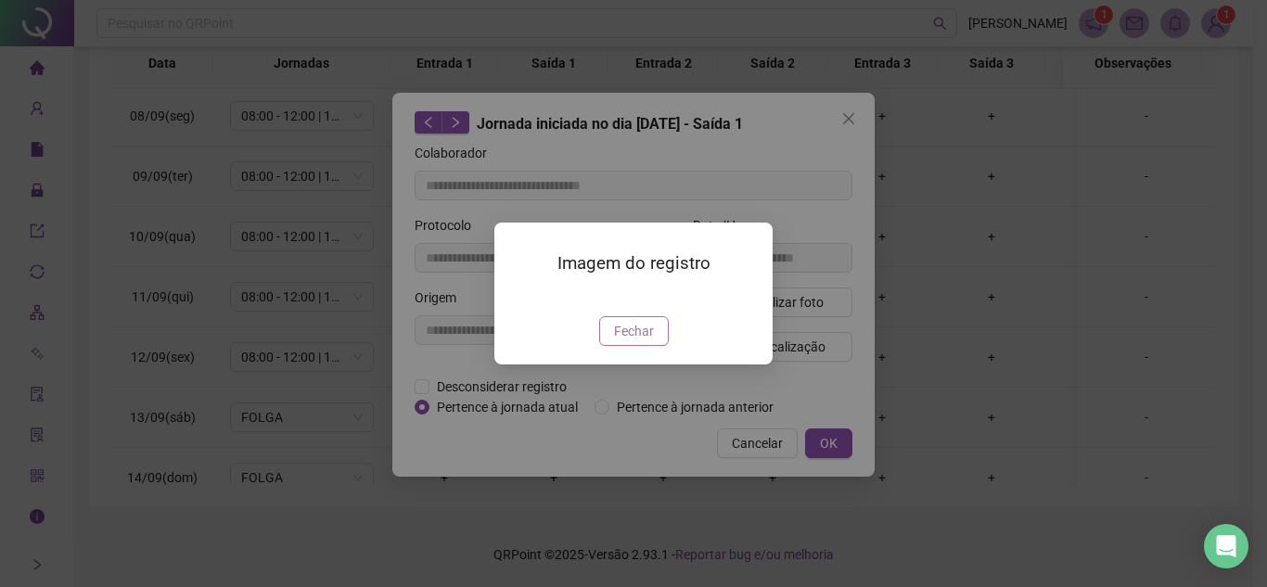
click at [647, 341] on span "Fechar" at bounding box center [634, 331] width 40 height 20
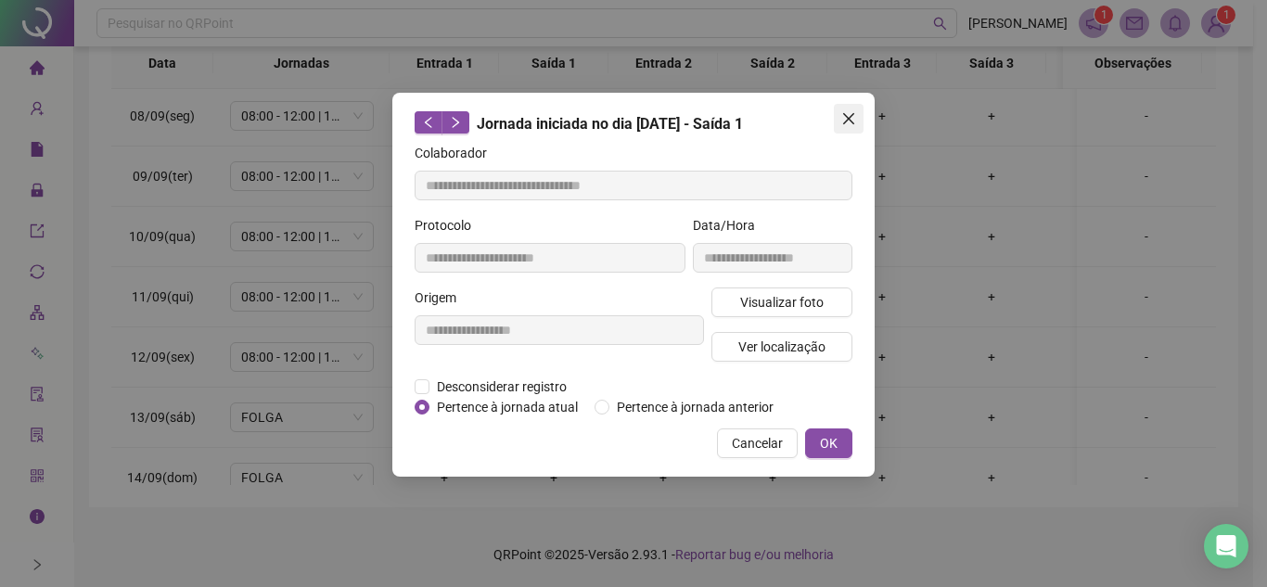
click at [847, 110] on button "Close" at bounding box center [849, 119] width 30 height 30
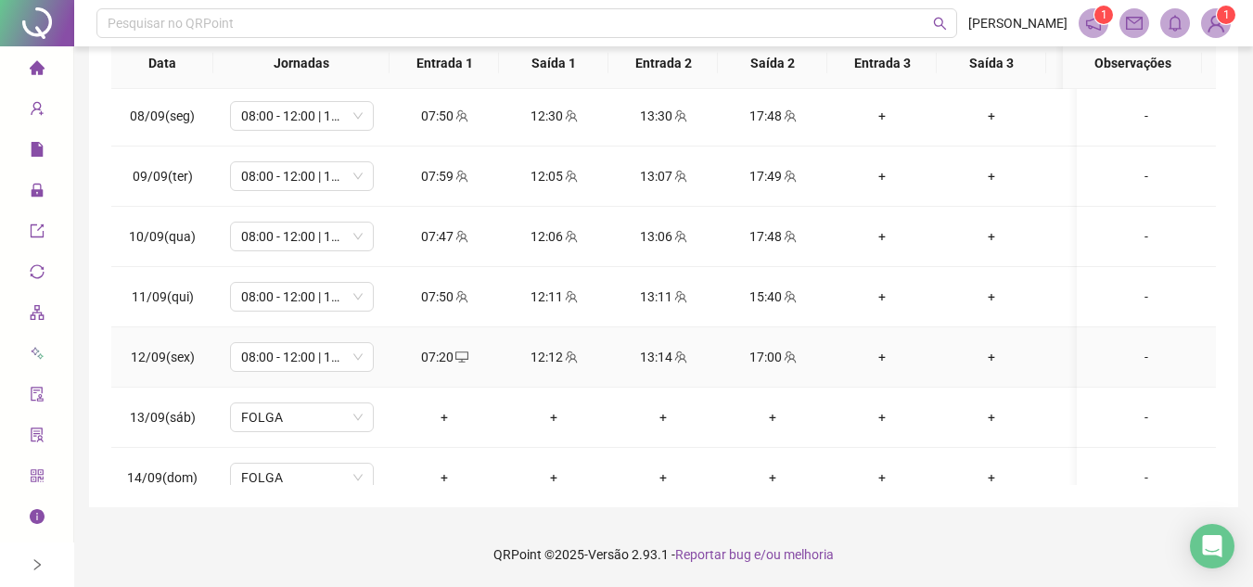
click at [675, 354] on icon "team" at bounding box center [680, 357] width 12 height 12
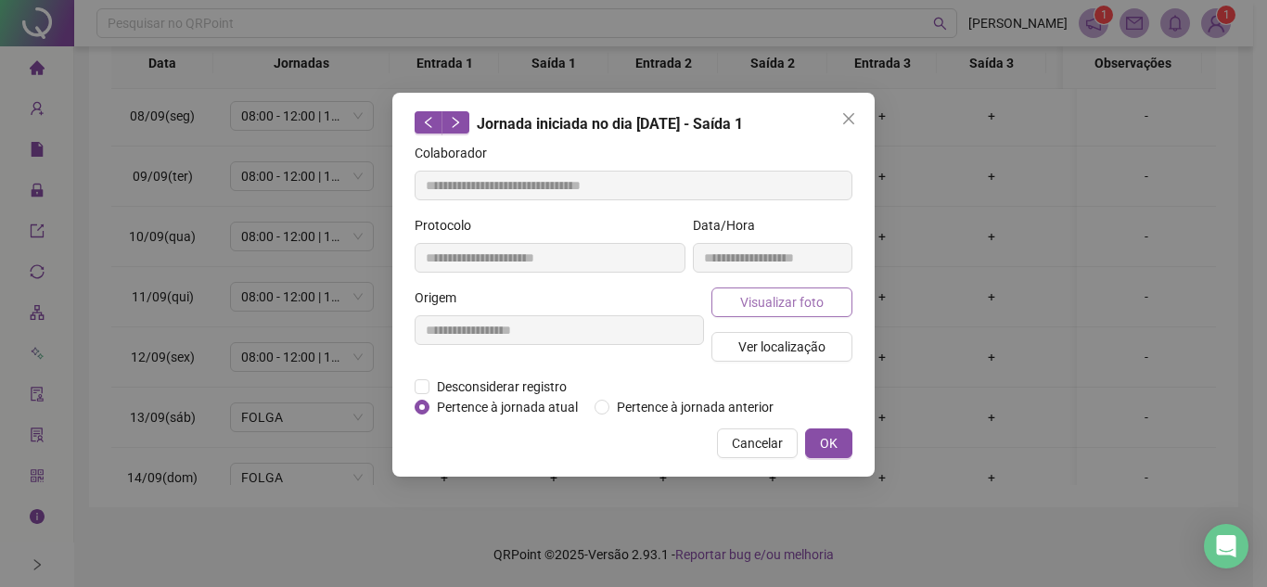
type input "**********"
click at [799, 300] on span "Visualizar foto" at bounding box center [781, 302] width 83 height 20
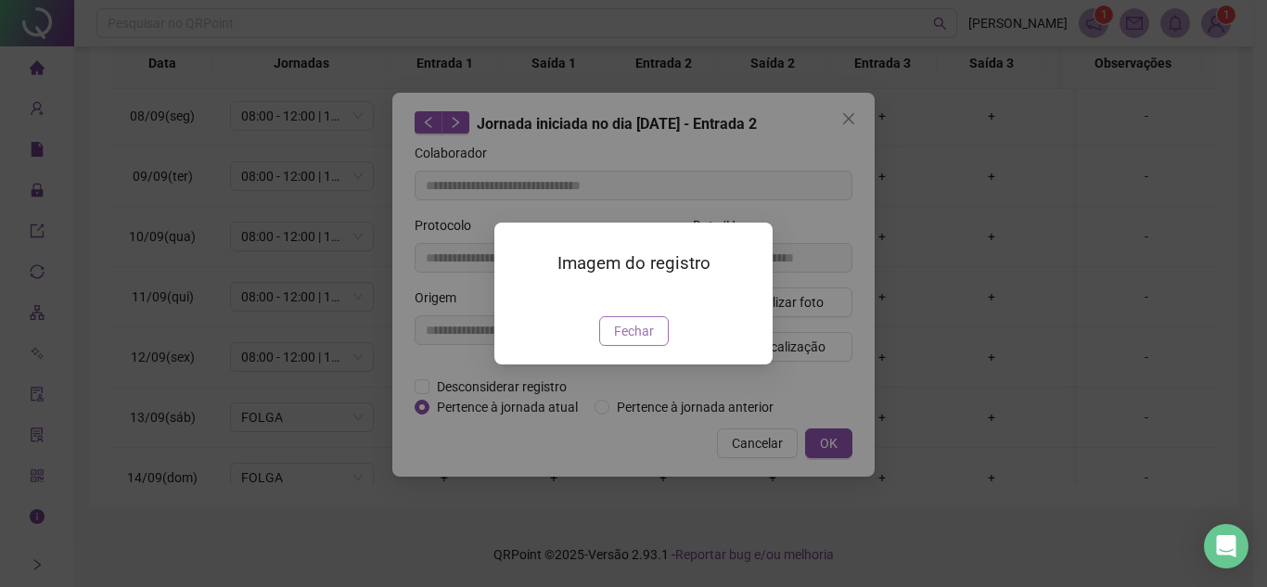
click at [637, 341] on span "Fechar" at bounding box center [634, 331] width 40 height 20
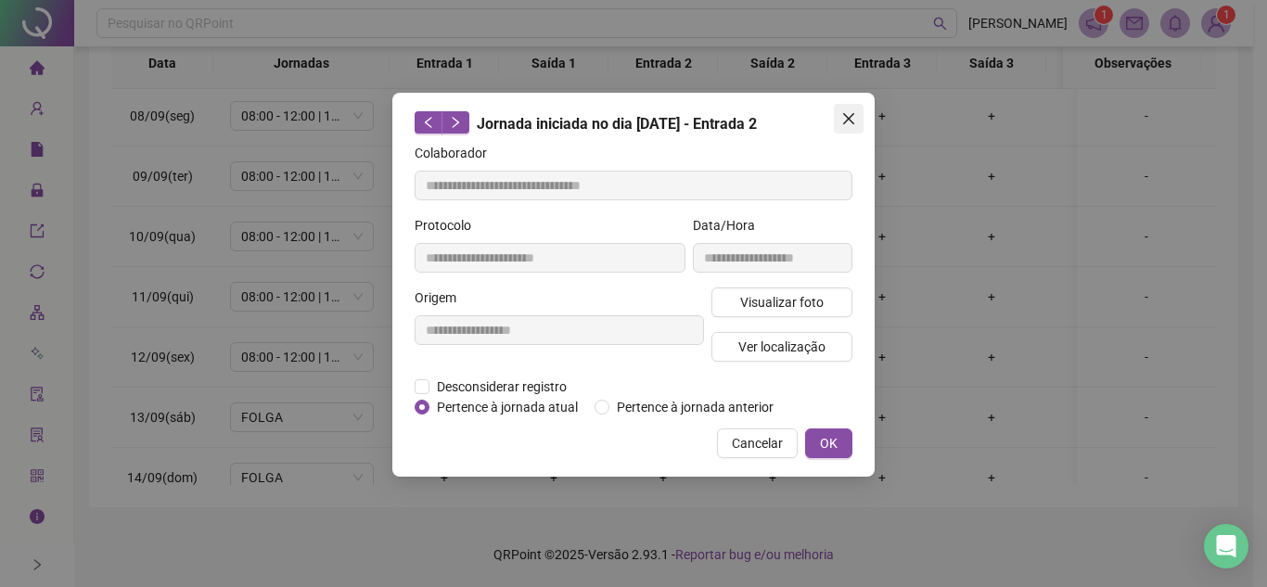
click at [856, 116] on span "Close" at bounding box center [849, 118] width 30 height 15
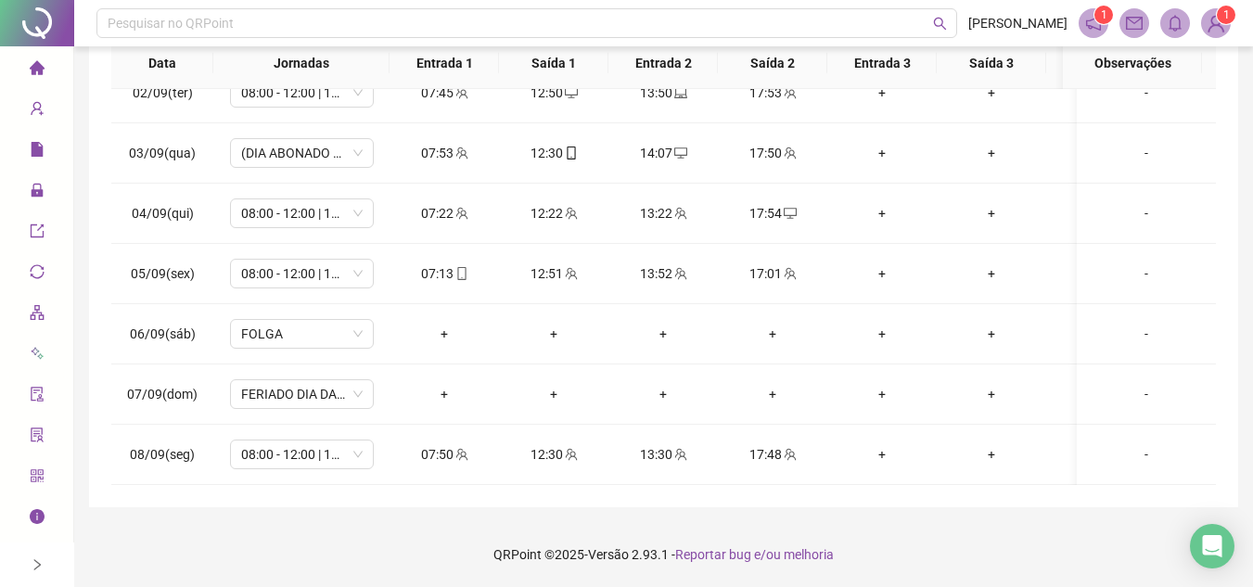
scroll to position [536, 0]
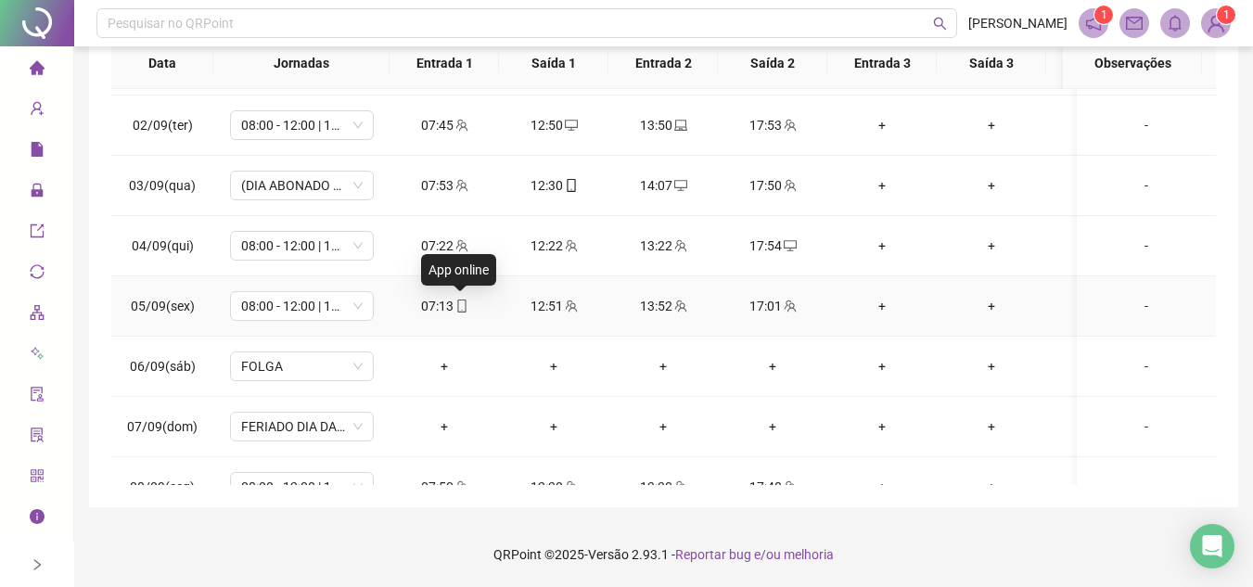
click at [457, 307] on icon "mobile" at bounding box center [461, 306] width 8 height 13
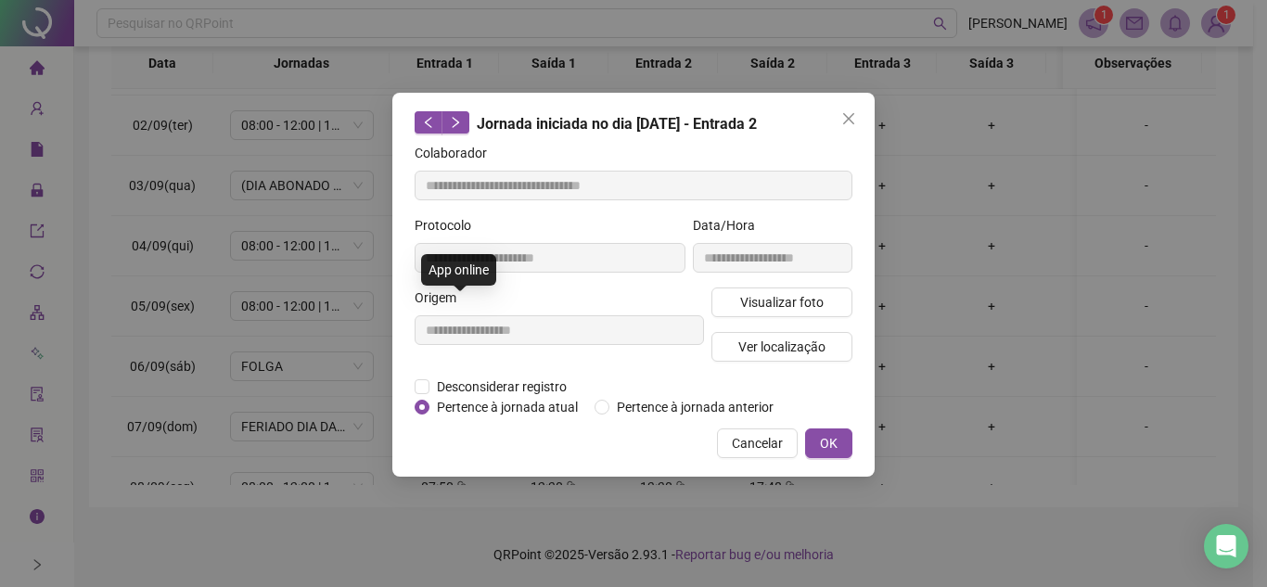
type input "**********"
click at [785, 297] on span "Visualizar foto" at bounding box center [781, 302] width 83 height 20
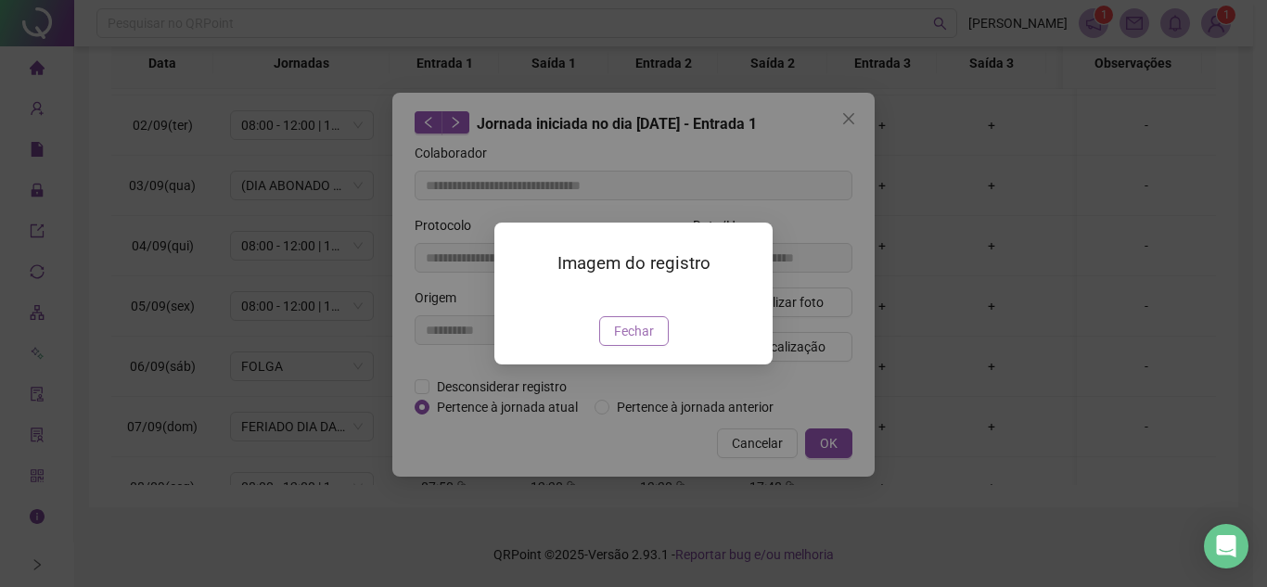
click at [641, 341] on span "Fechar" at bounding box center [634, 331] width 40 height 20
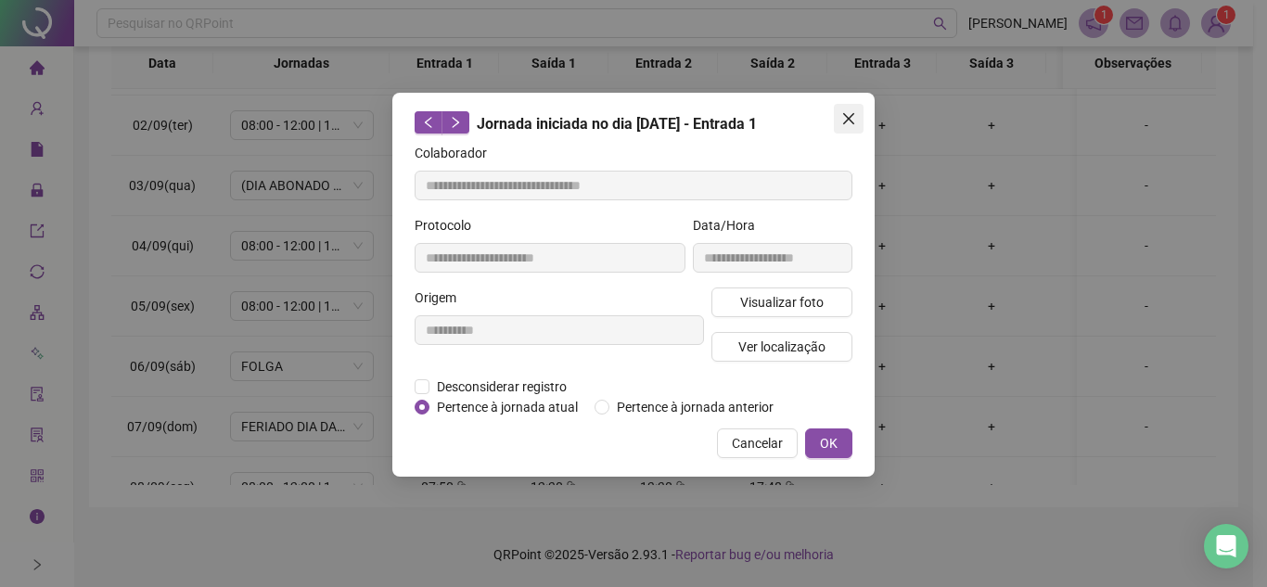
click at [845, 120] on icon "close" at bounding box center [848, 118] width 15 height 15
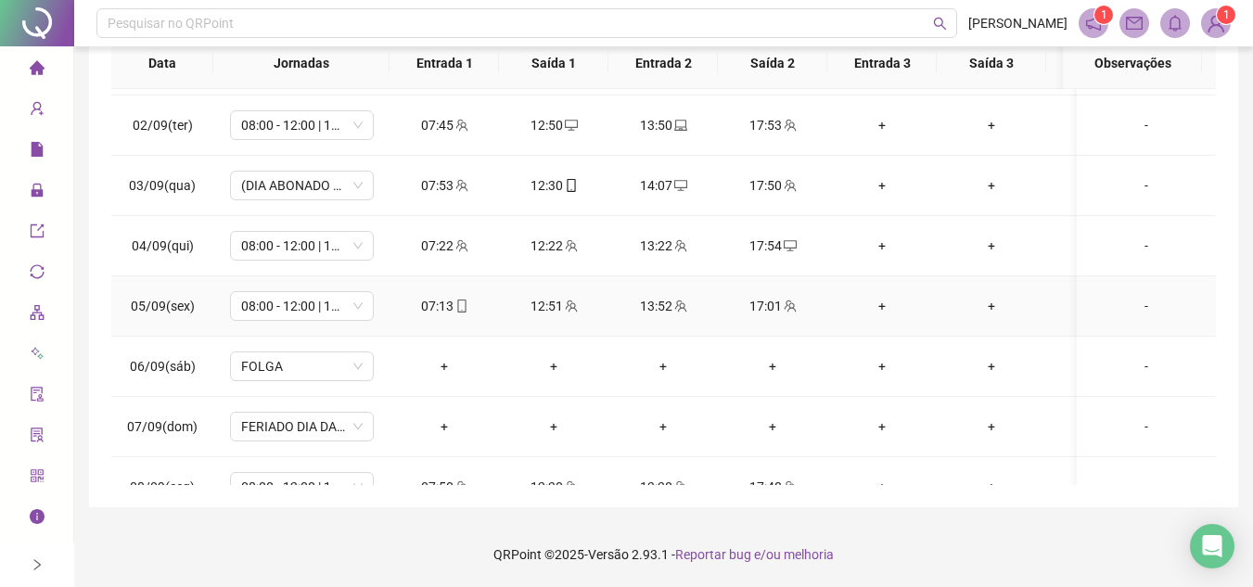
click at [1139, 306] on div "-" at bounding box center [1146, 306] width 109 height 20
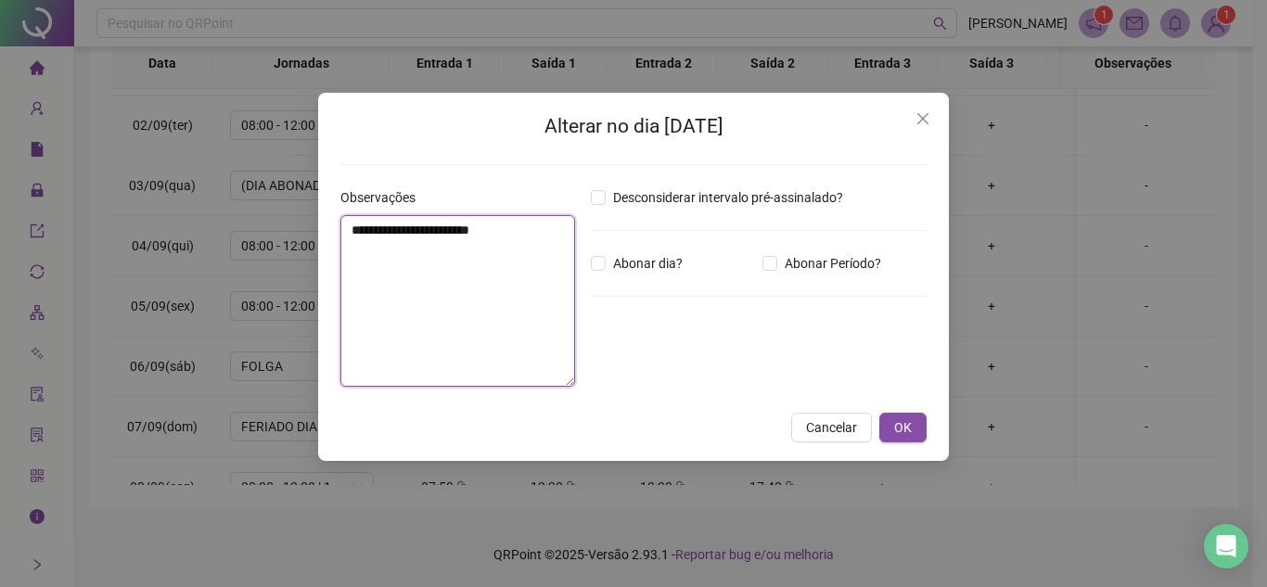
click at [366, 293] on textarea "**********" at bounding box center [457, 301] width 235 height 172
type textarea "****"
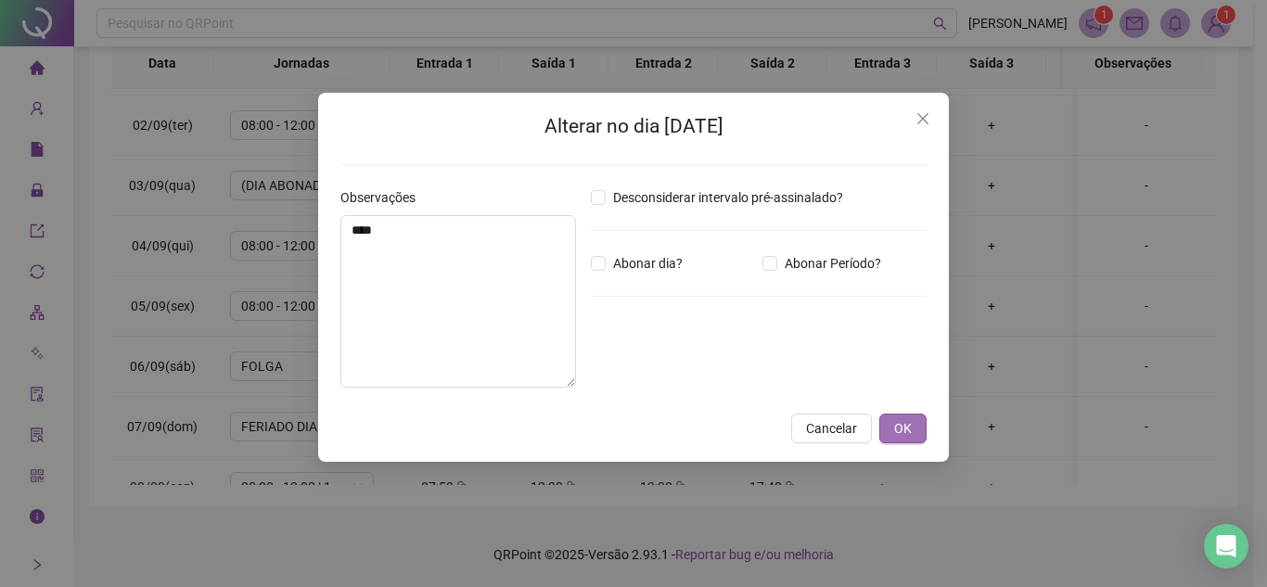
drag, startPoint x: 907, startPoint y: 427, endPoint x: 897, endPoint y: 428, distance: 10.2
click at [907, 428] on span "OK" at bounding box center [903, 428] width 18 height 20
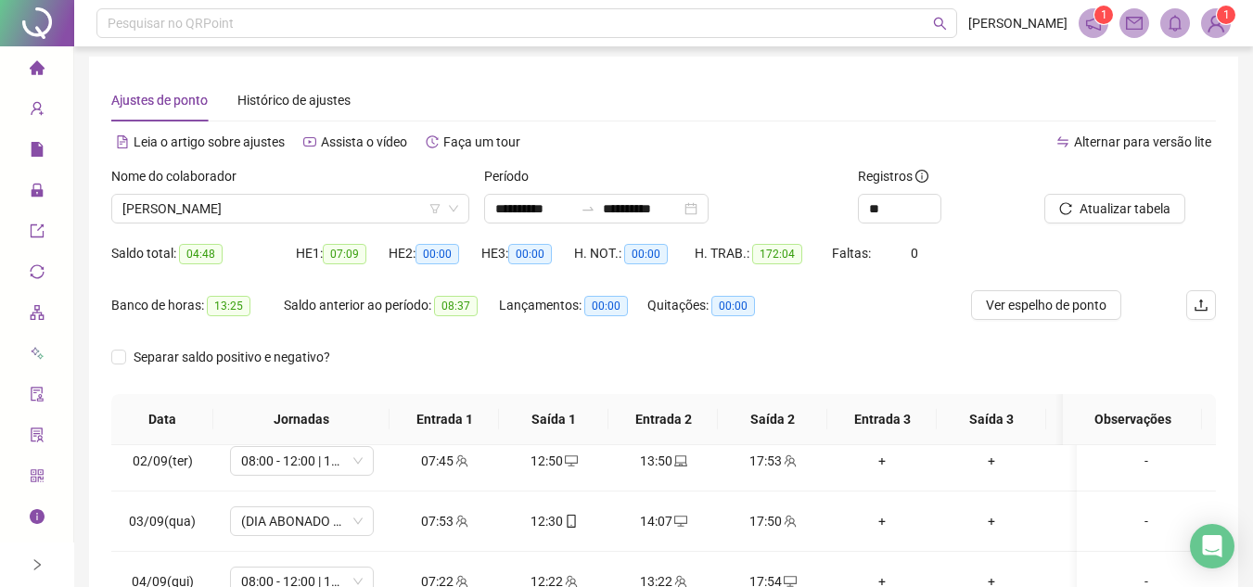
scroll to position [0, 0]
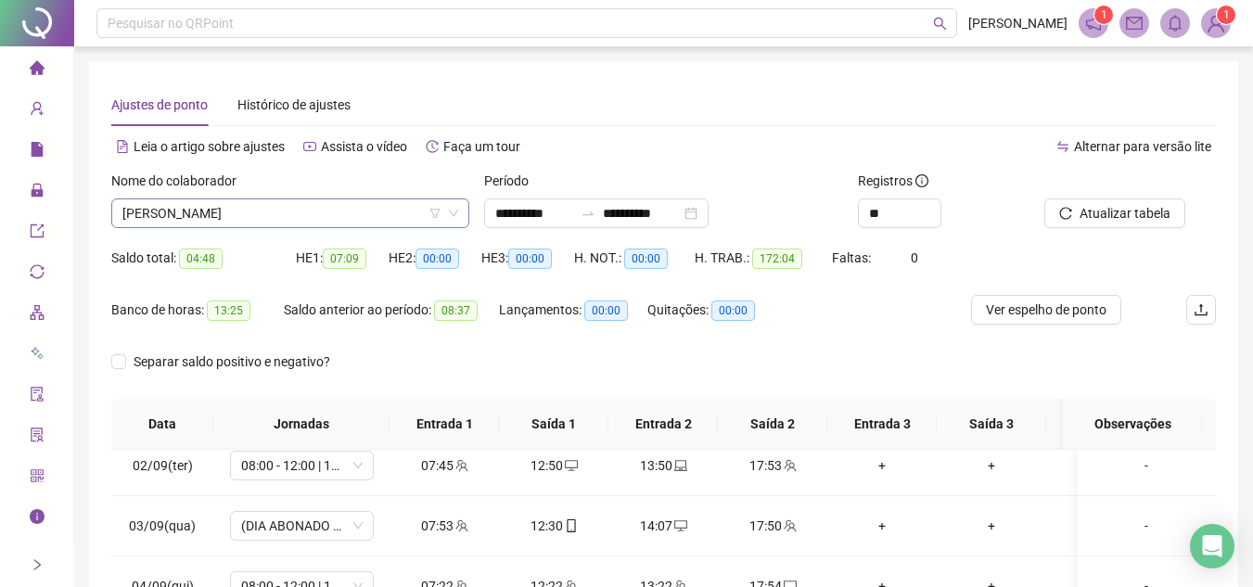
click at [385, 202] on span "[PERSON_NAME]" at bounding box center [290, 213] width 336 height 28
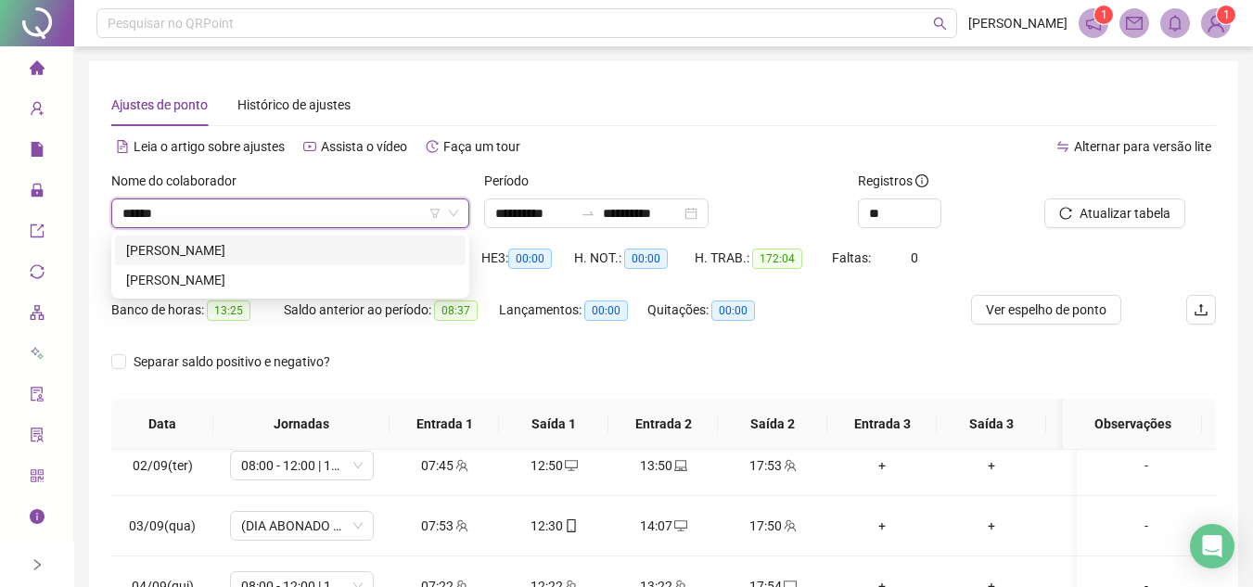
type input "*******"
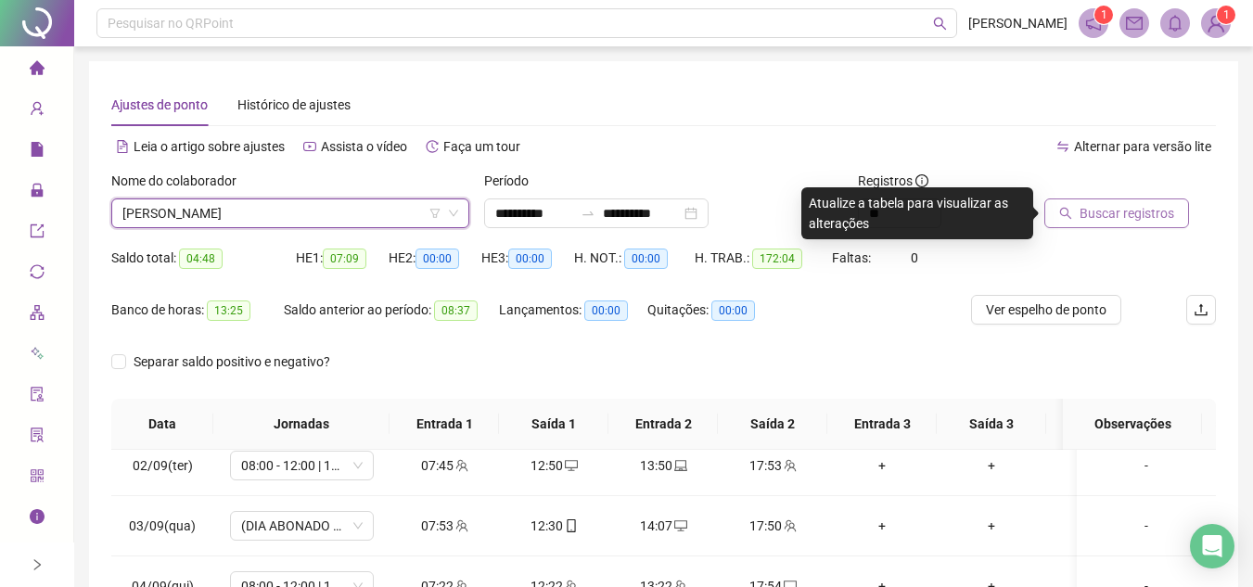
click at [1114, 215] on span "Buscar registros" at bounding box center [1127, 213] width 95 height 20
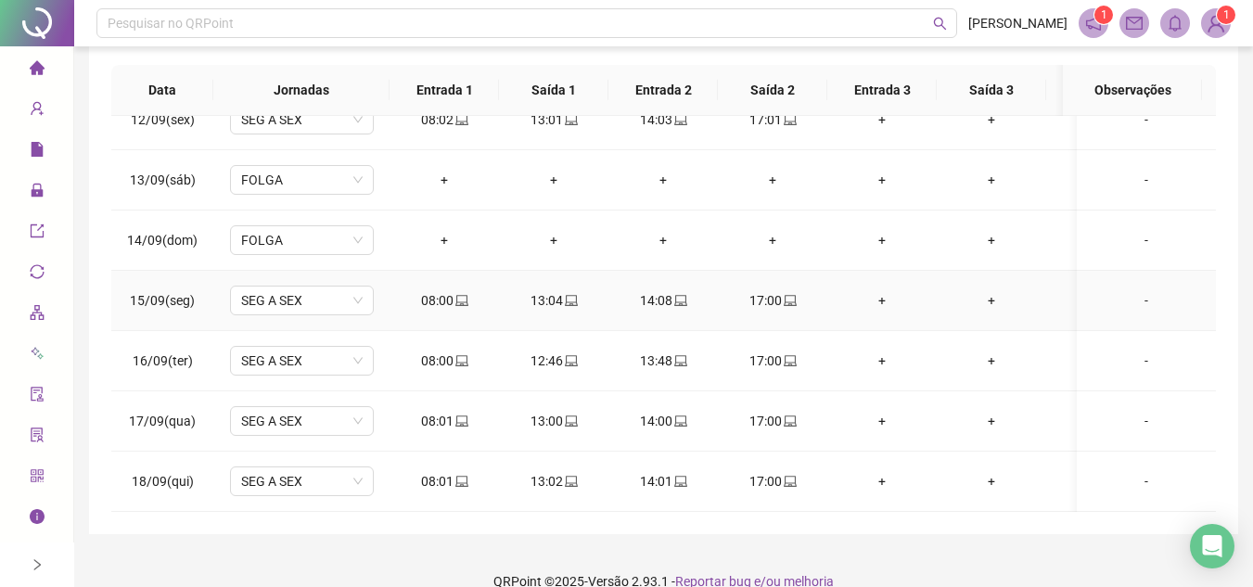
scroll to position [361, 0]
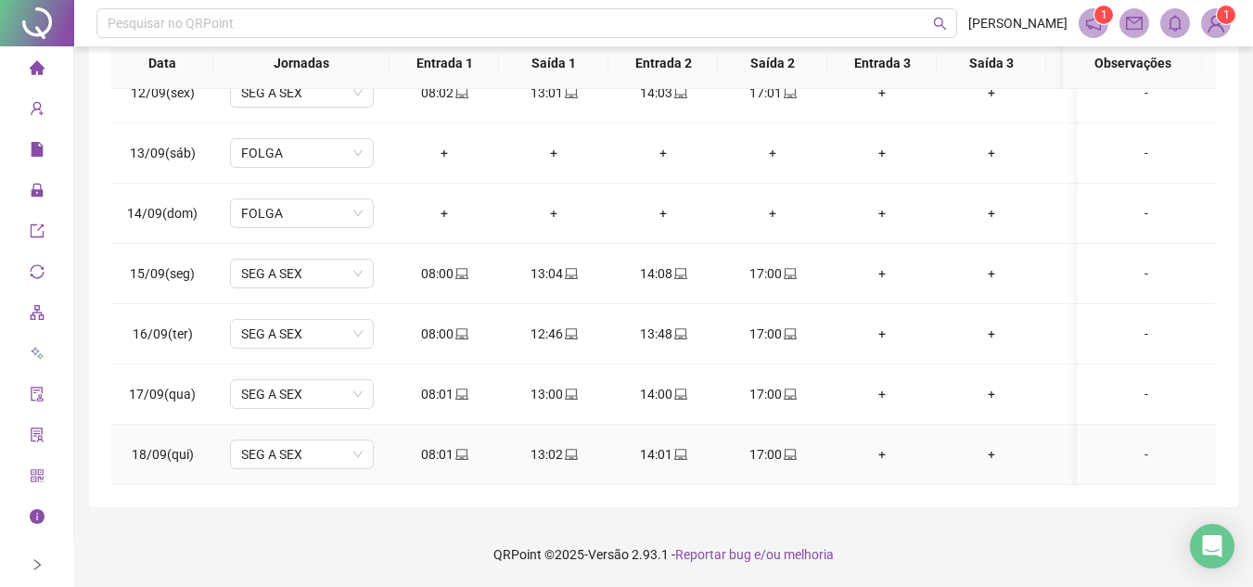
click at [791, 448] on icon "laptop" at bounding box center [790, 454] width 13 height 13
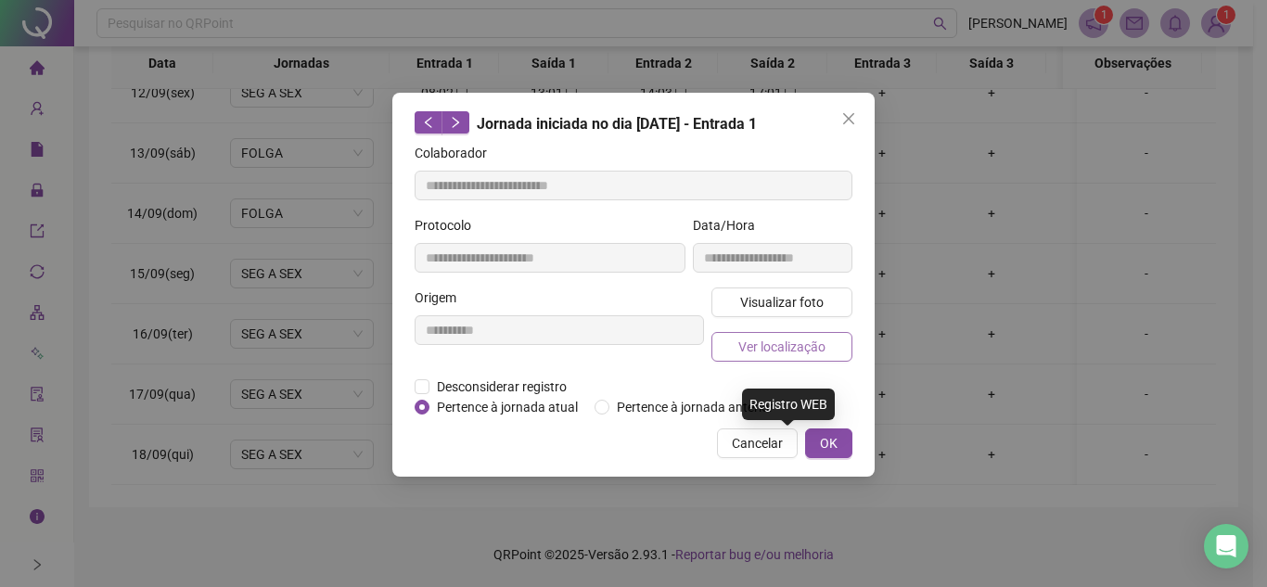
type input "**********"
click at [814, 298] on span "Visualizar foto" at bounding box center [781, 302] width 83 height 20
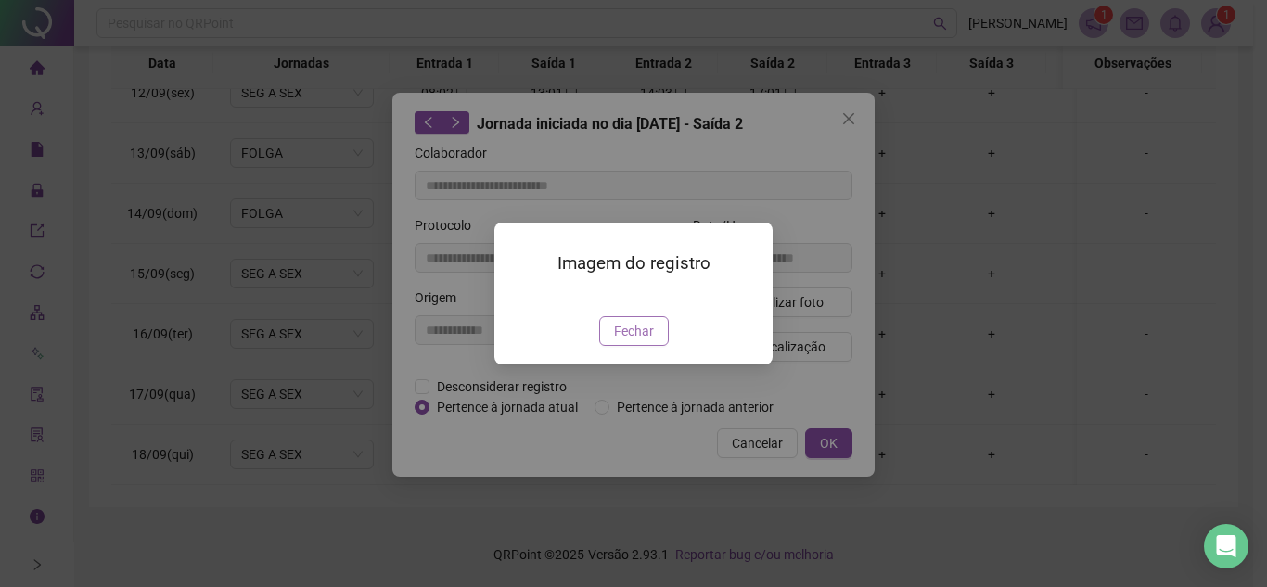
click at [632, 341] on span "Fechar" at bounding box center [634, 331] width 40 height 20
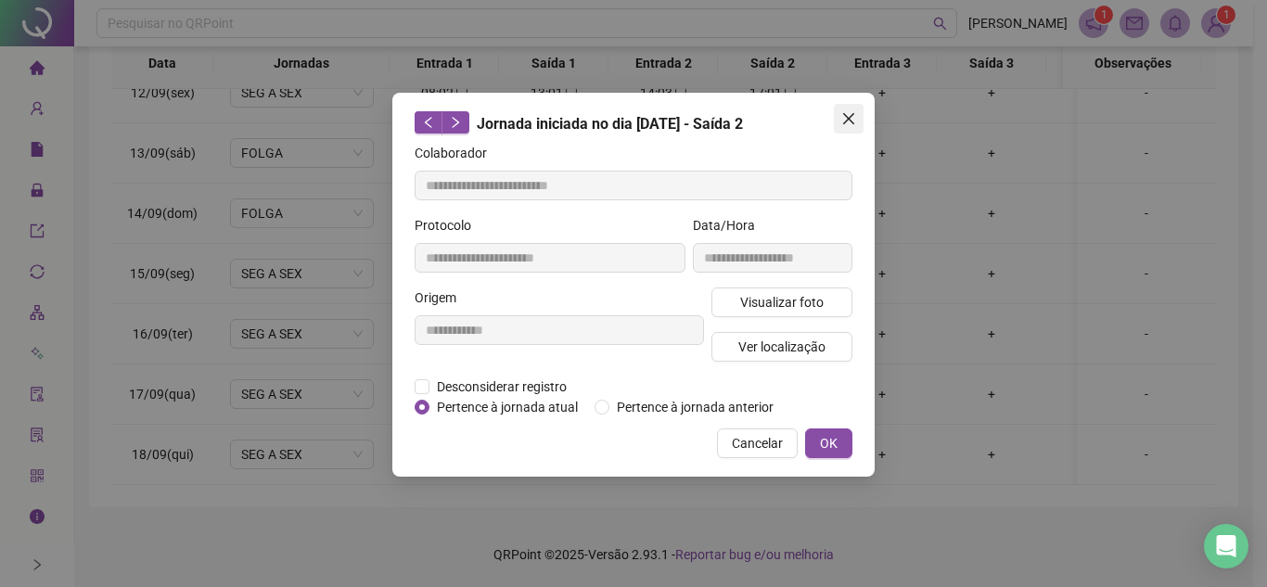
click at [849, 120] on icon "close" at bounding box center [848, 118] width 11 height 11
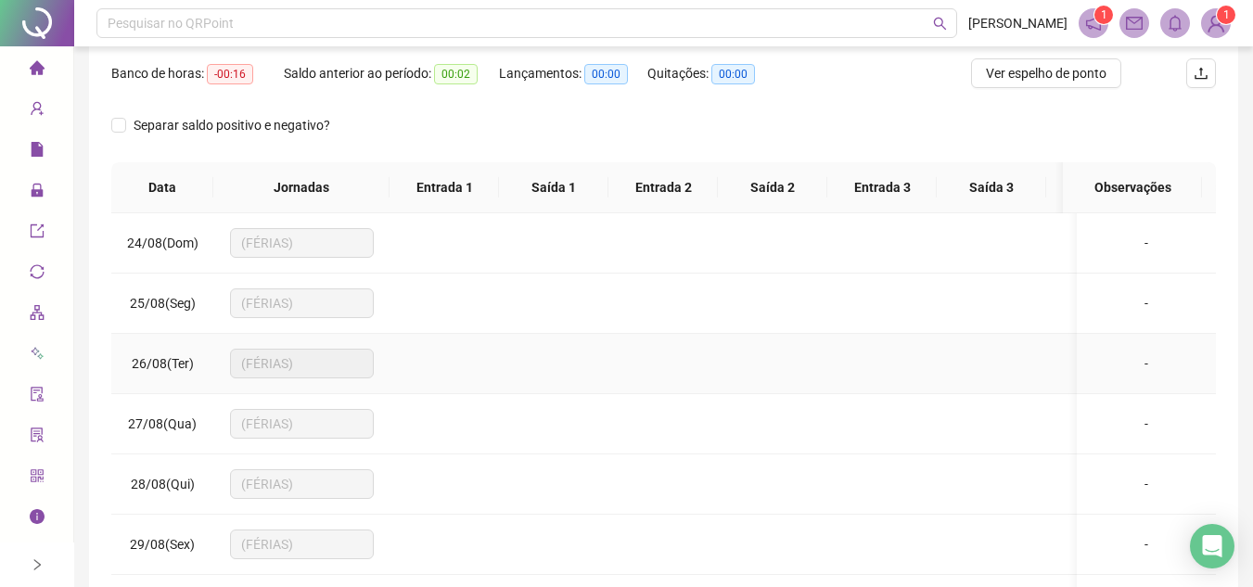
scroll to position [0, 0]
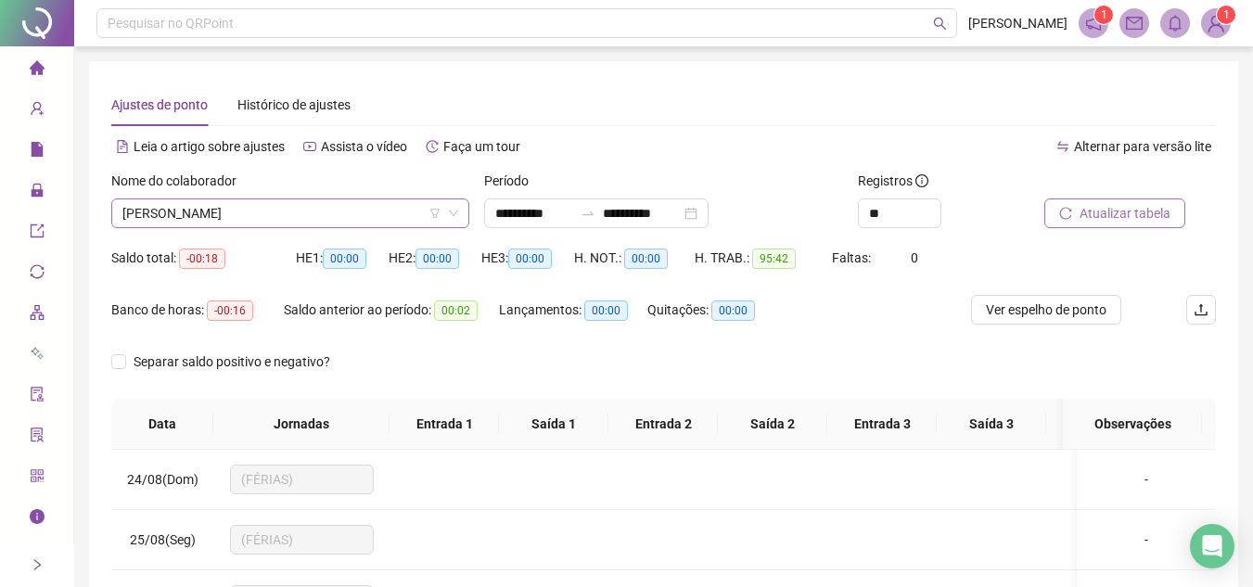
click at [337, 207] on span "FERNANDA ROBERTA DE SOUZA" at bounding box center [290, 213] width 336 height 28
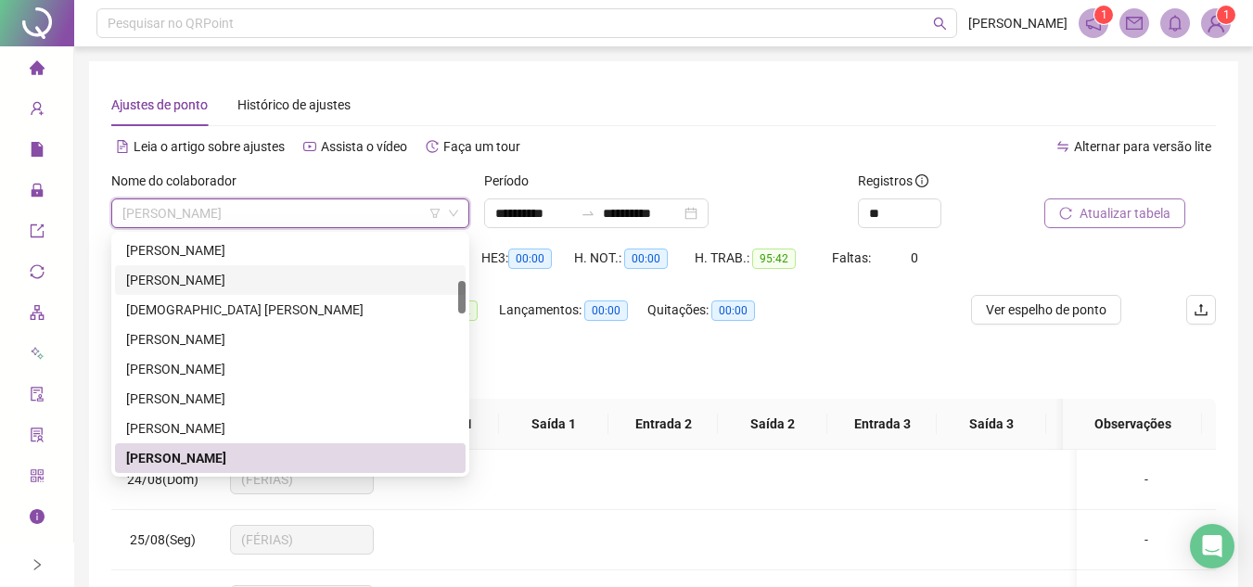
scroll to position [419, 0]
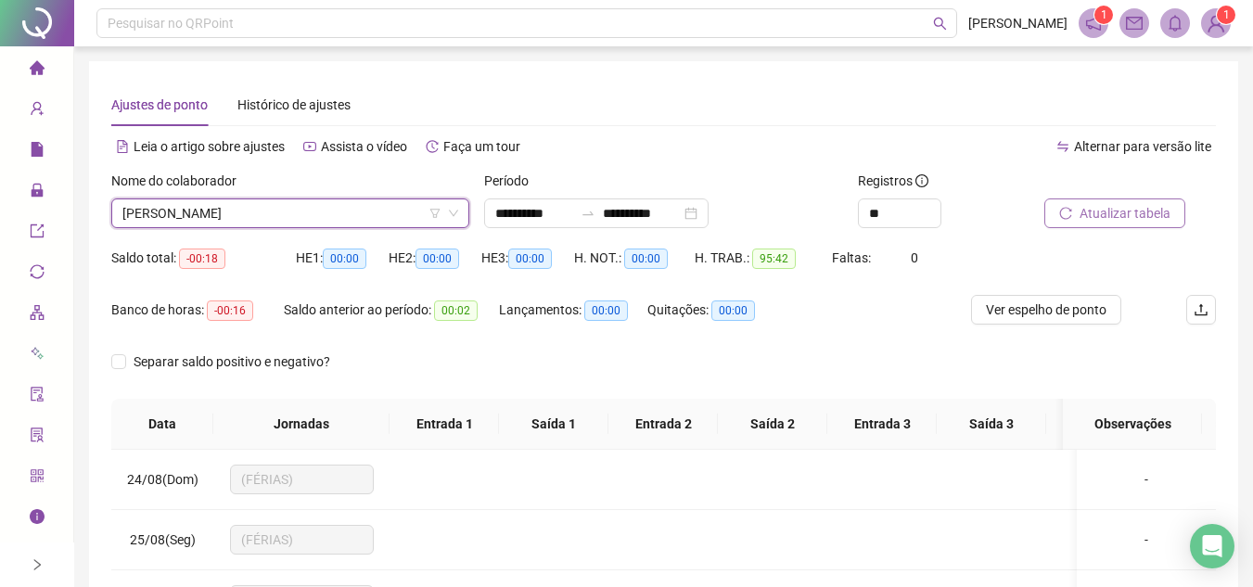
click at [322, 196] on div "Nome do colaborador" at bounding box center [290, 185] width 358 height 28
click at [309, 211] on span "FERNANDA ROBERTA DE SOUZA" at bounding box center [290, 213] width 336 height 28
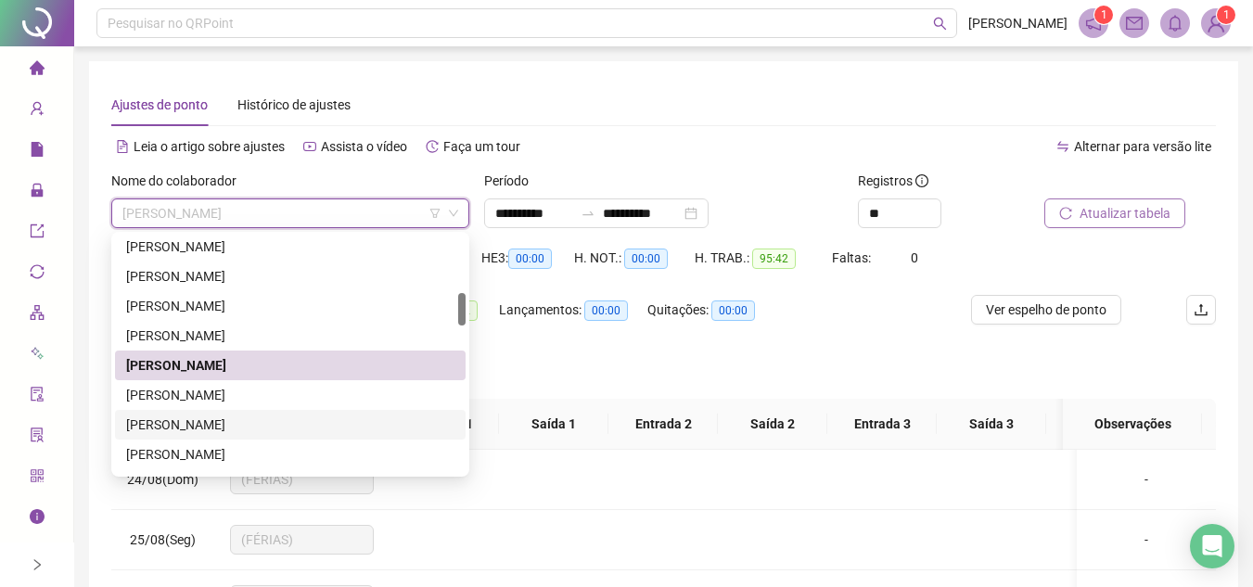
click at [223, 426] on div "GABRIEL BARBOSA SANTOS" at bounding box center [290, 425] width 328 height 20
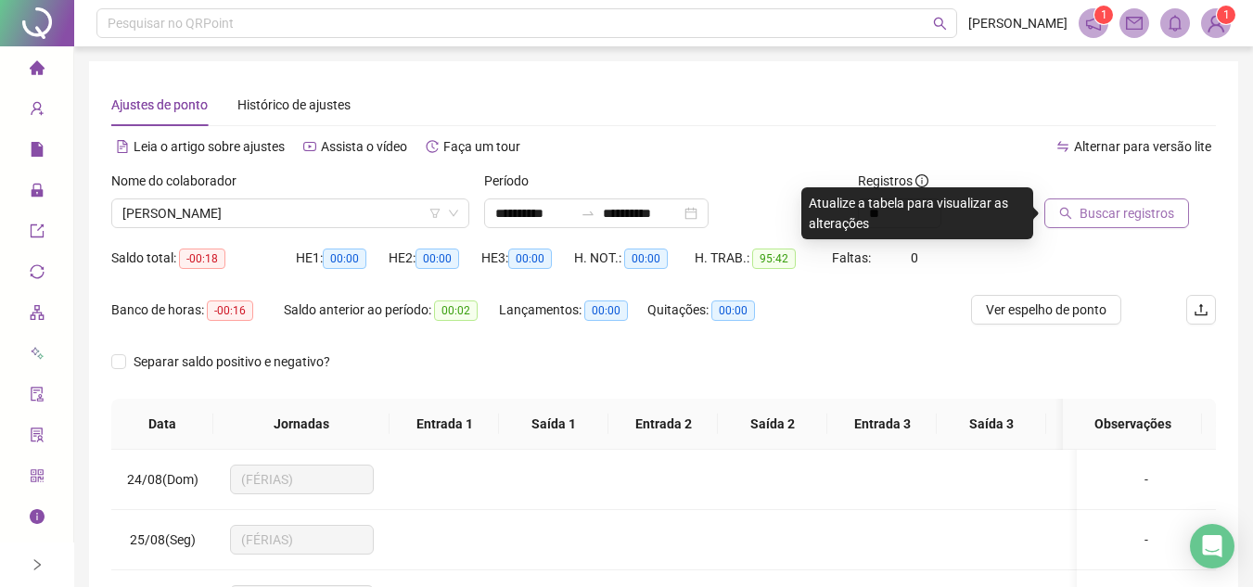
click at [1084, 210] on span "Buscar registros" at bounding box center [1127, 213] width 95 height 20
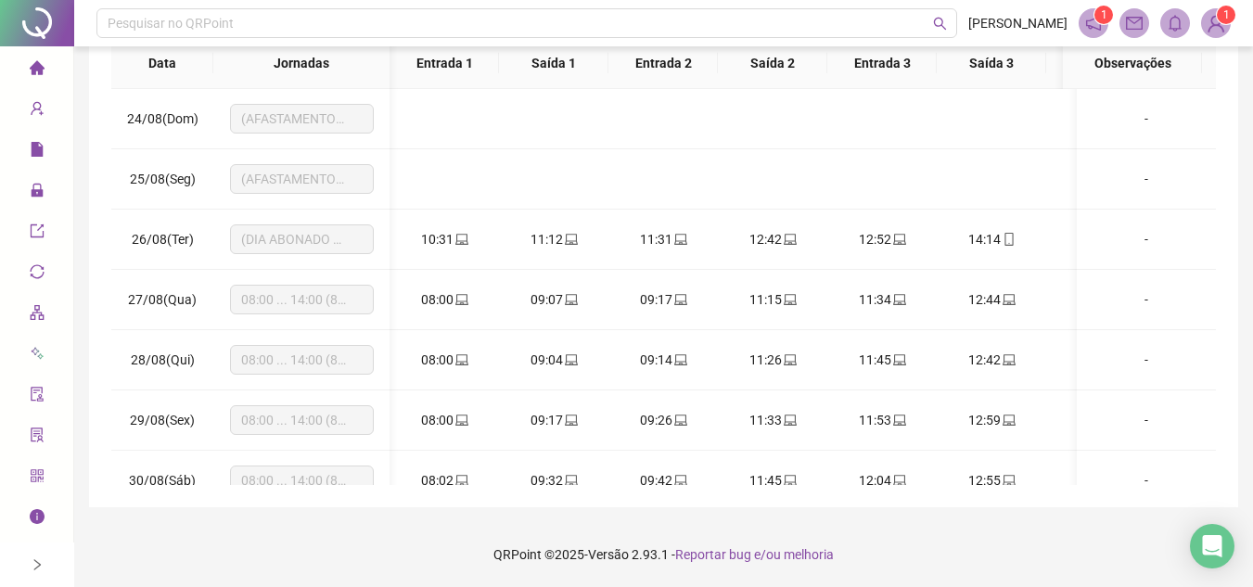
scroll to position [0, 163]
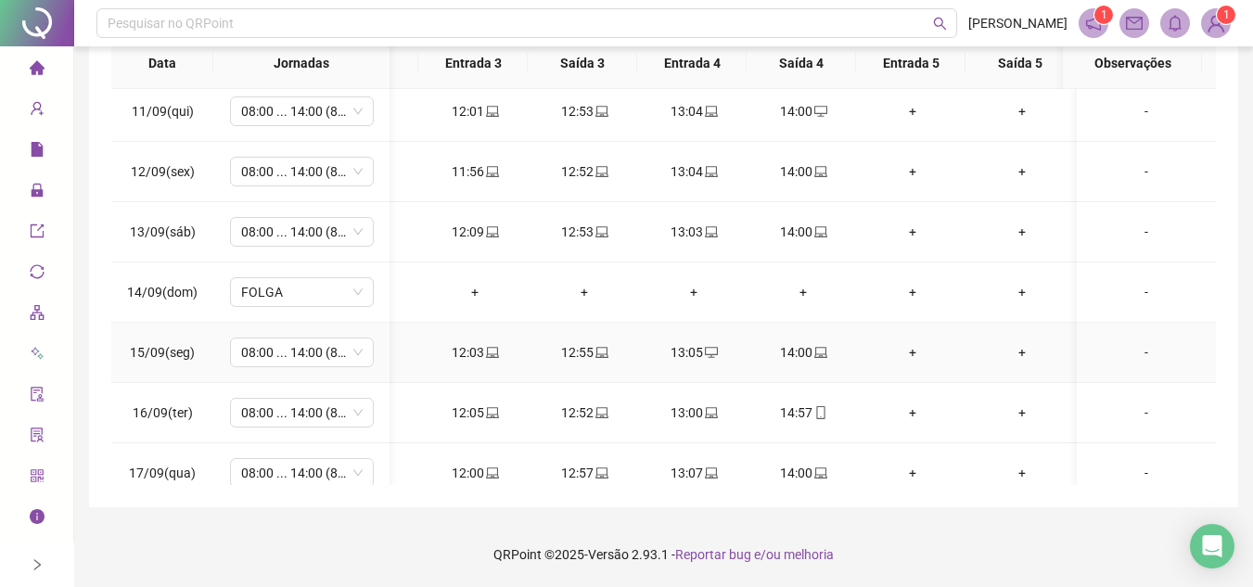
click at [494, 355] on icon "laptop" at bounding box center [492, 352] width 13 height 13
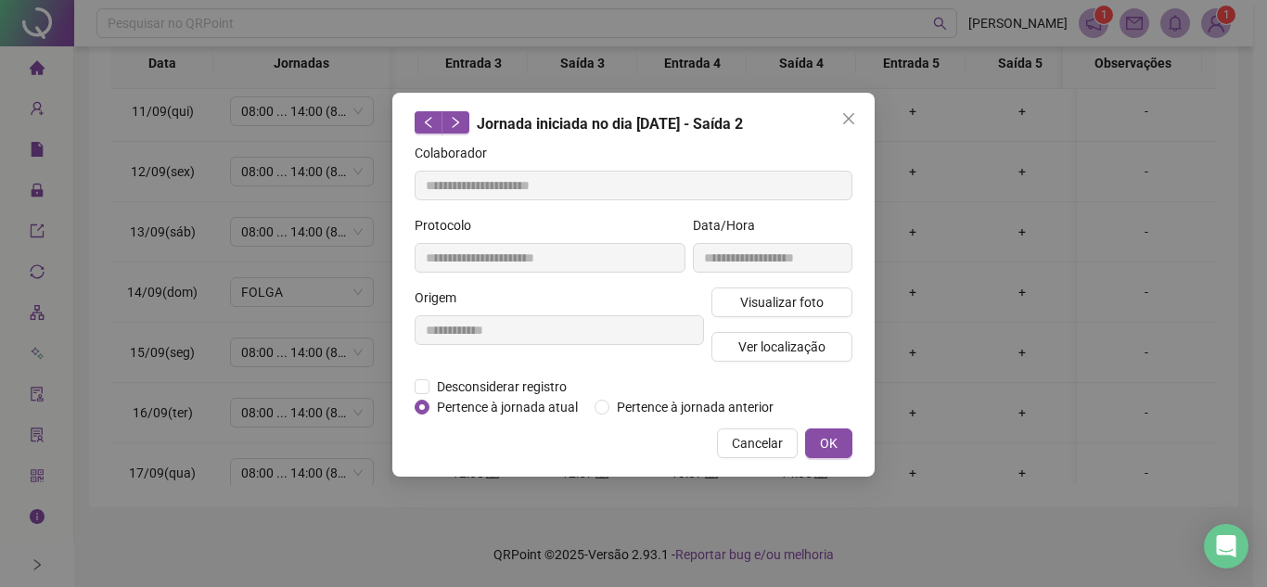
type input "**********"
click at [760, 286] on div "**********" at bounding box center [772, 251] width 167 height 72
click at [753, 298] on span "Visualizar foto" at bounding box center [781, 302] width 83 height 20
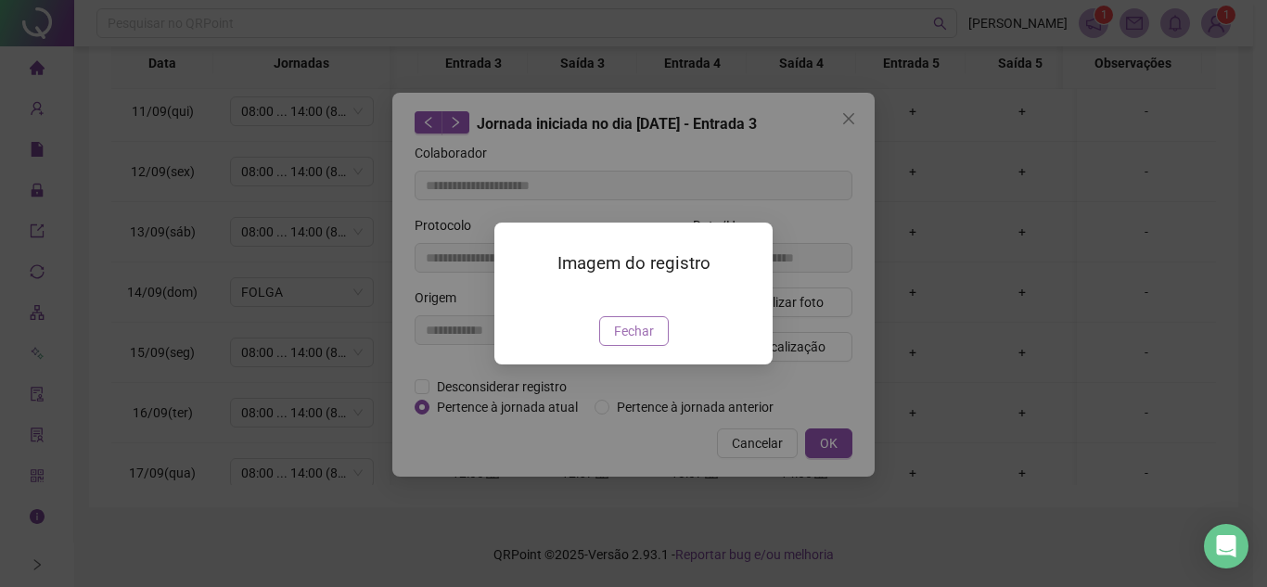
click at [646, 341] on span "Fechar" at bounding box center [634, 331] width 40 height 20
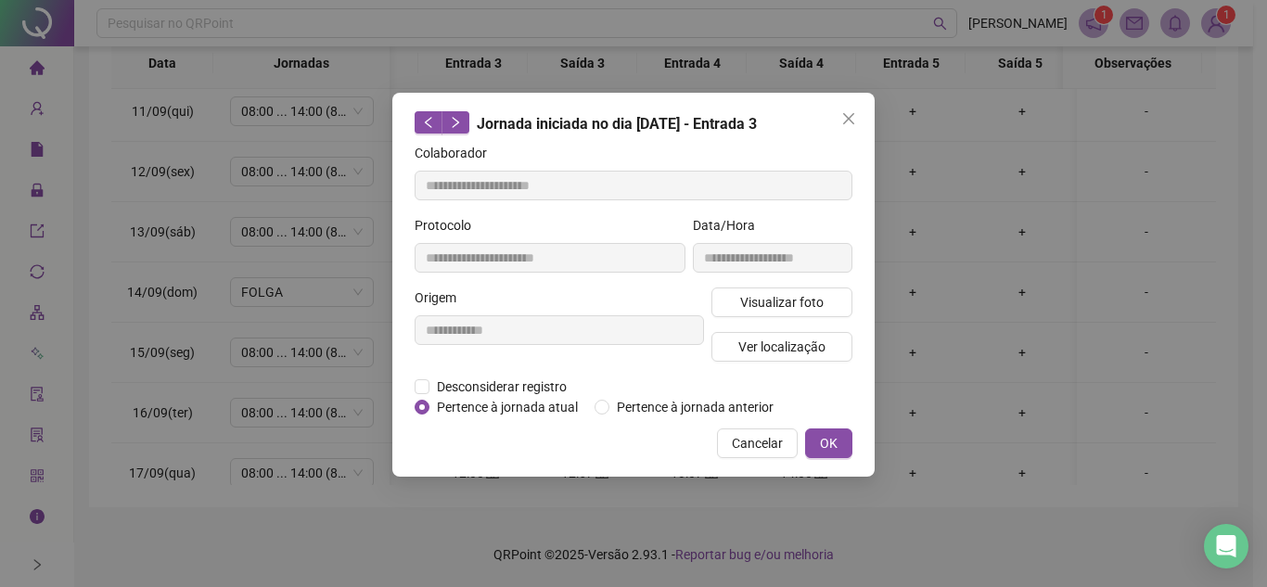
click at [852, 122] on icon "close" at bounding box center [848, 118] width 11 height 11
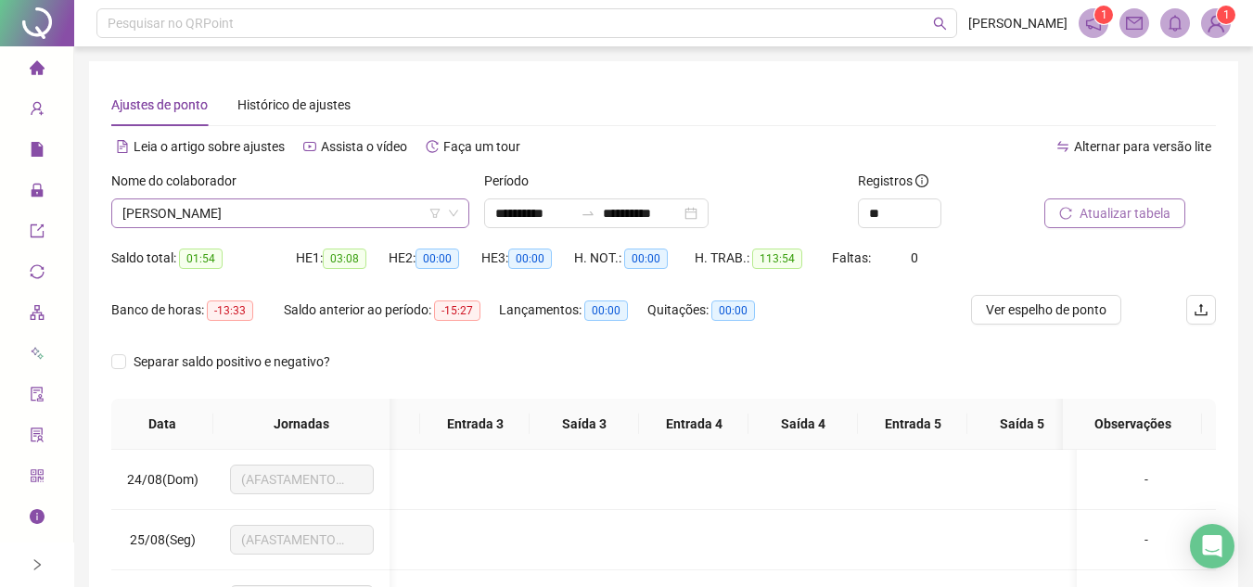
click at [340, 206] on span "GABRIEL BARBOSA SANTOS" at bounding box center [290, 213] width 336 height 28
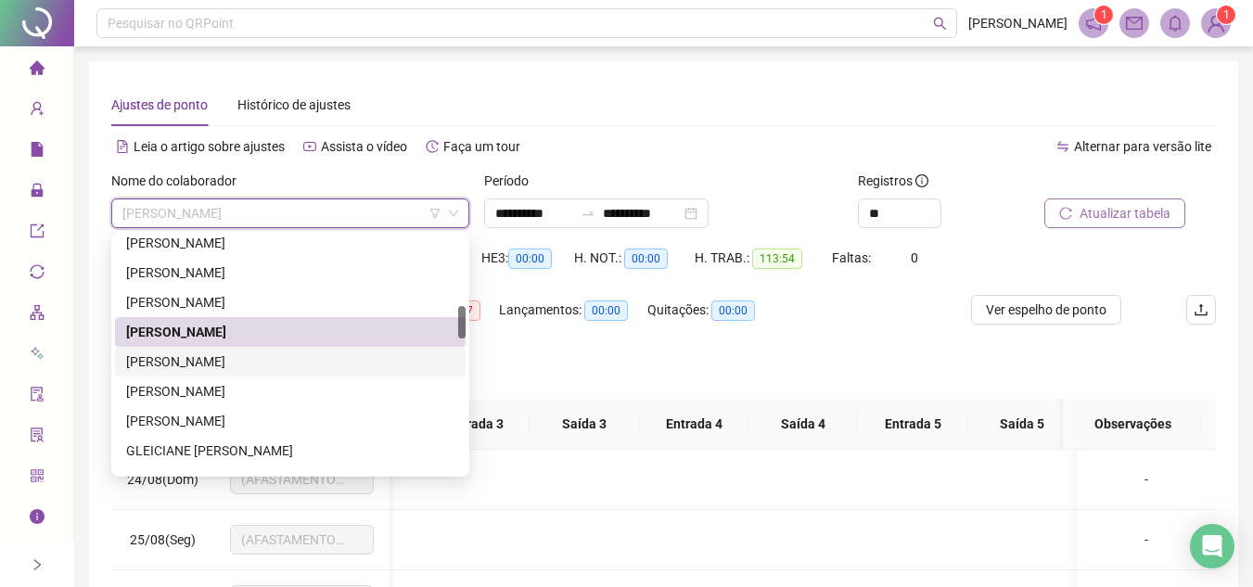
click at [329, 361] on div "GABRIELE LORRAINE CANDIDA ARCANJO" at bounding box center [290, 362] width 328 height 20
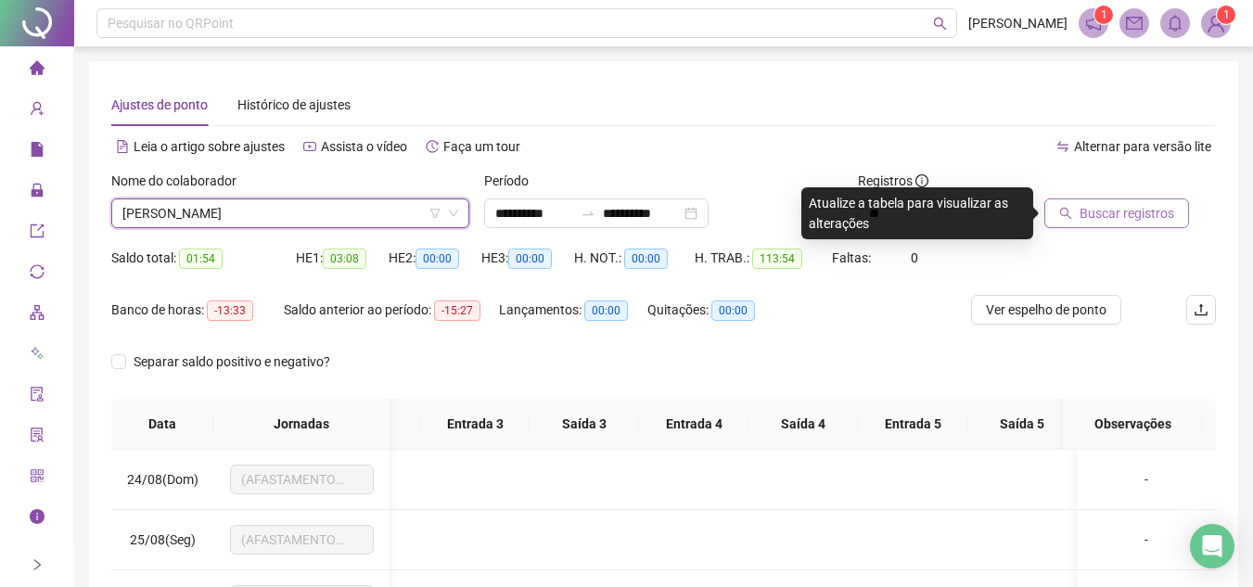
click at [1134, 213] on span "Buscar registros" at bounding box center [1127, 213] width 95 height 20
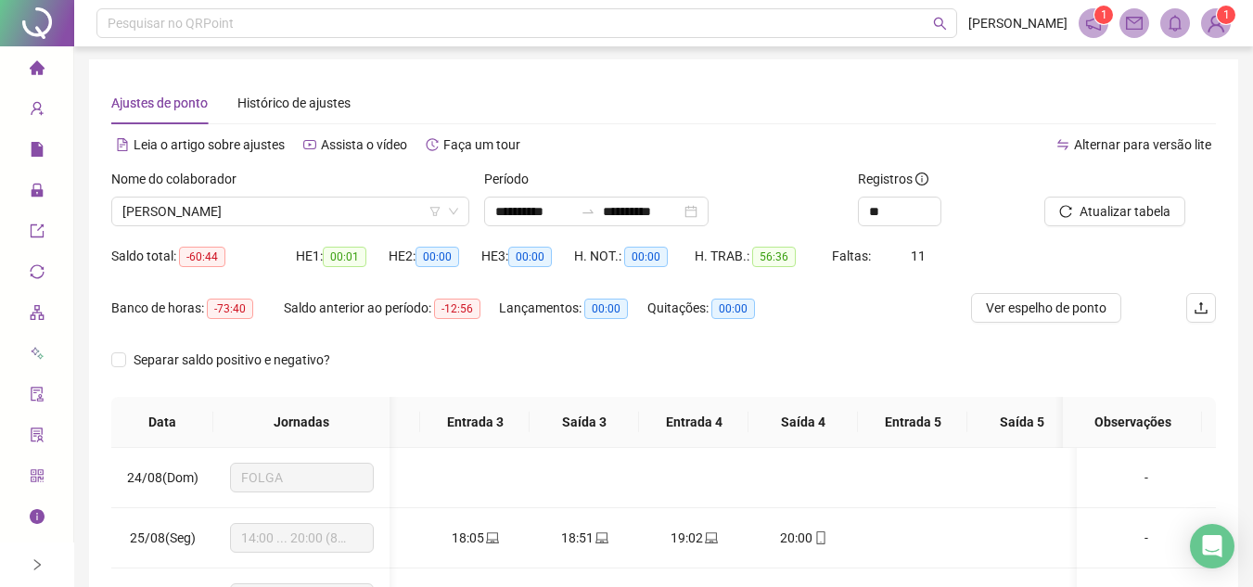
scroll to position [0, 0]
click at [353, 222] on span "GABRIELE LORRAINE CANDIDA ARCANJO" at bounding box center [290, 213] width 336 height 28
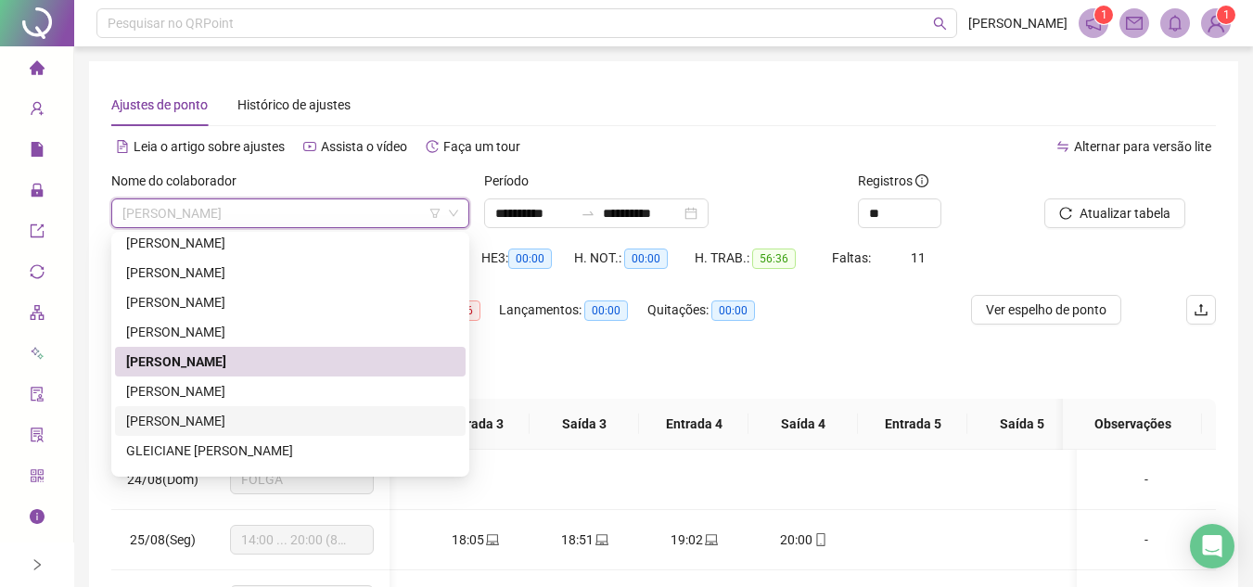
click at [251, 421] on div "GABRIELLE SOUSA SANTOS" at bounding box center [290, 421] width 328 height 20
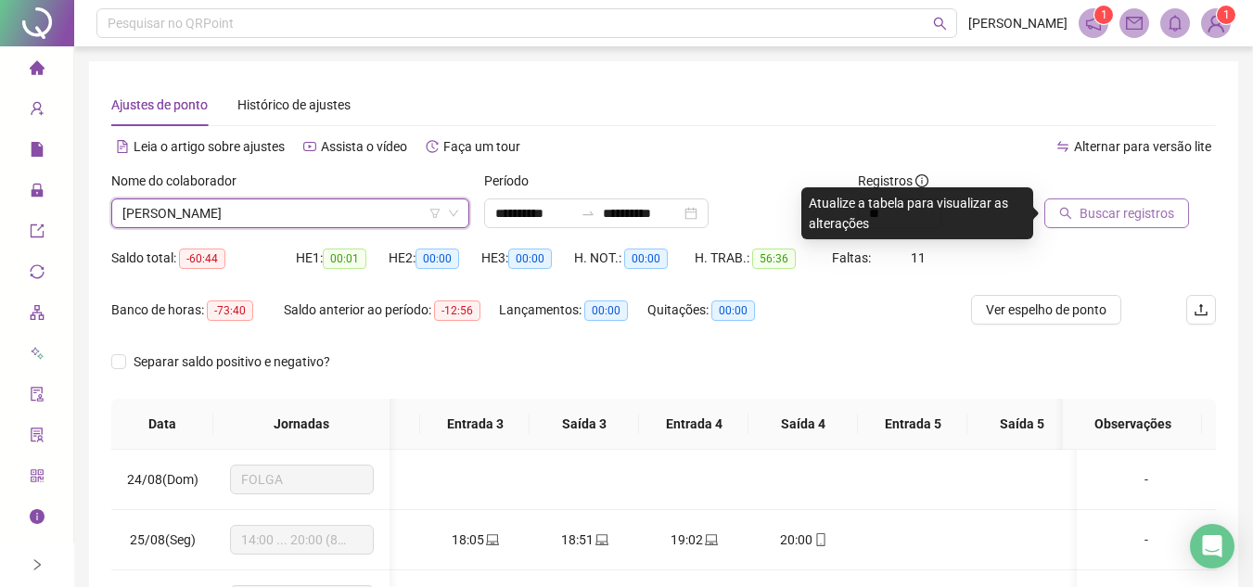
click at [1132, 212] on span "Buscar registros" at bounding box center [1127, 213] width 95 height 20
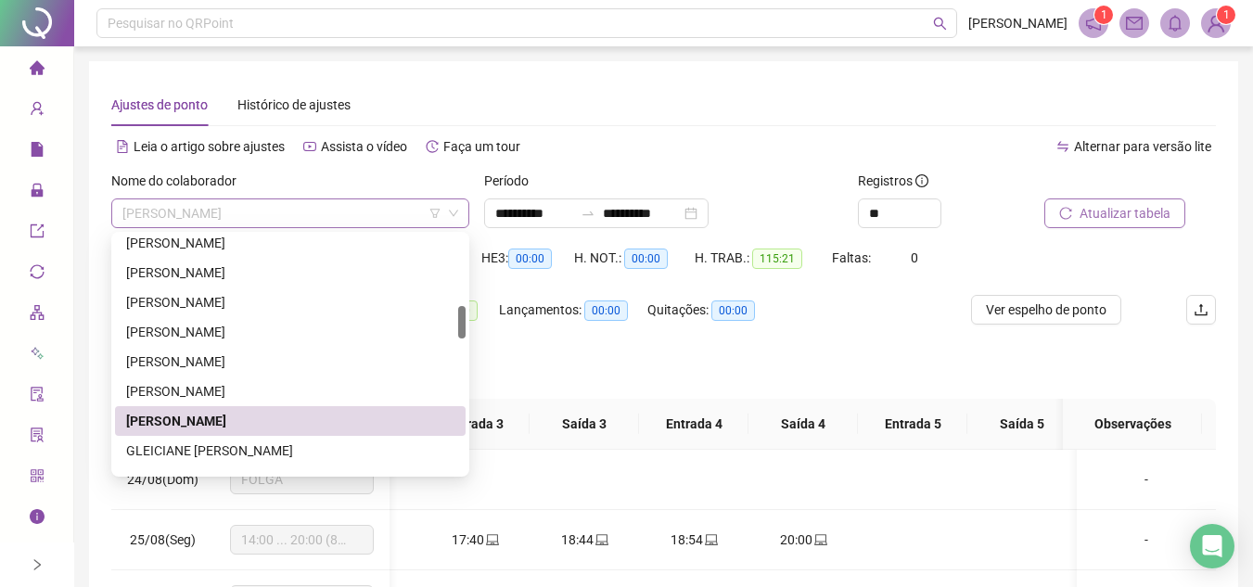
click at [366, 207] on span "GABRIELLE SOUSA SANTOS" at bounding box center [290, 213] width 336 height 28
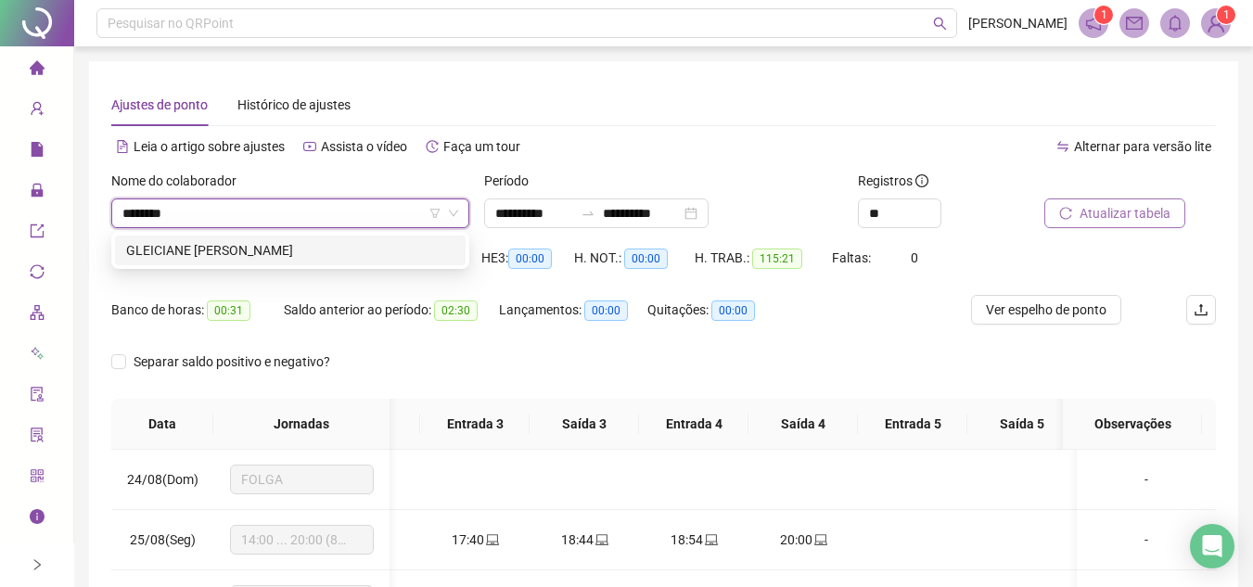
type input "*********"
click at [326, 249] on div "GLEICIANE CRISTINA DE SOUZA HUMBERTO" at bounding box center [290, 250] width 328 height 20
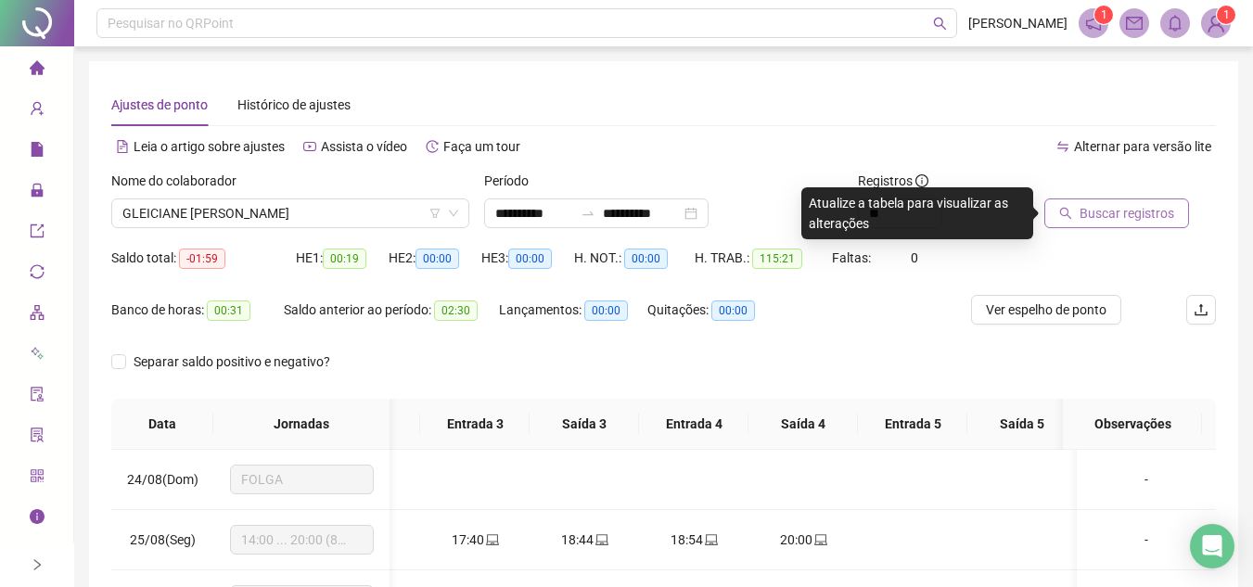
click at [1131, 215] on span "Buscar registros" at bounding box center [1127, 213] width 95 height 20
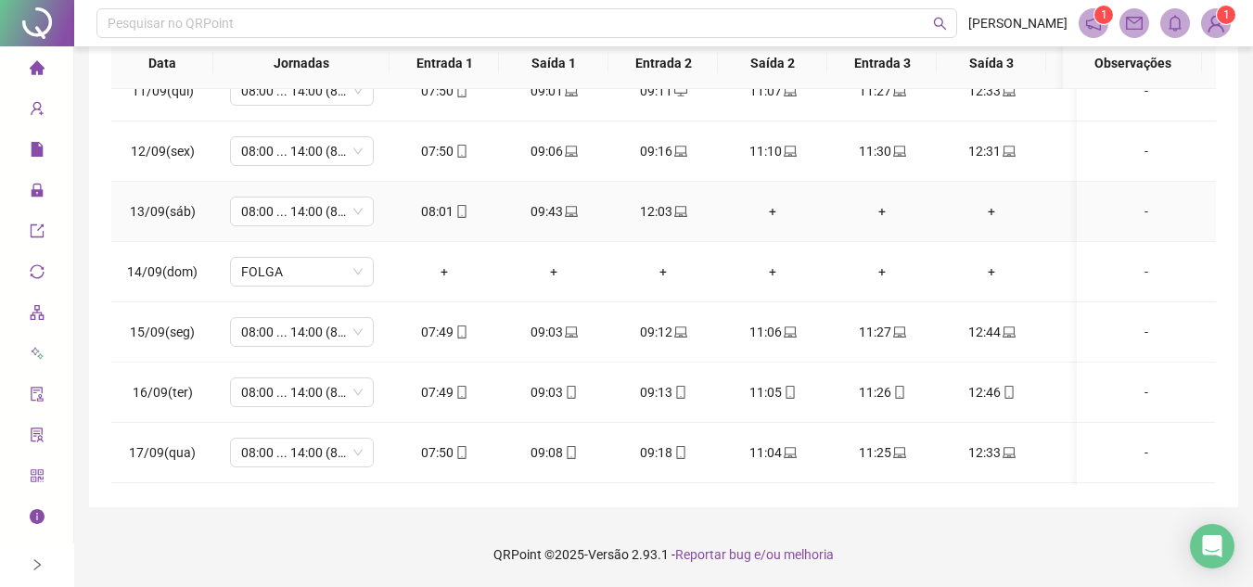
click at [680, 212] on icon "laptop" at bounding box center [680, 211] width 13 height 13
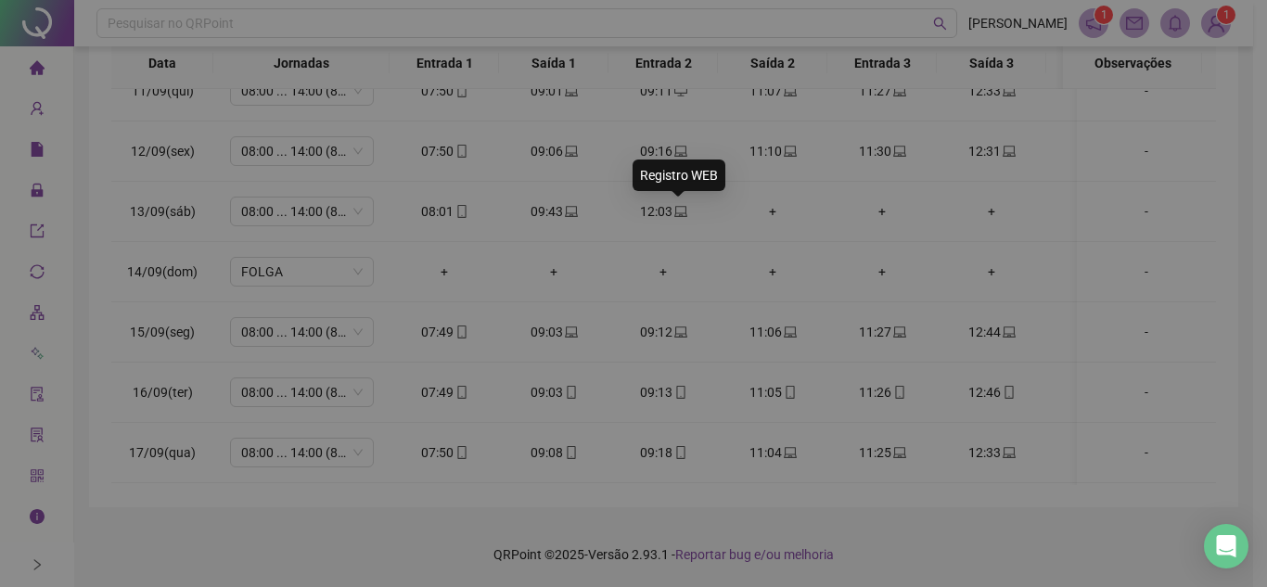
type input "**********"
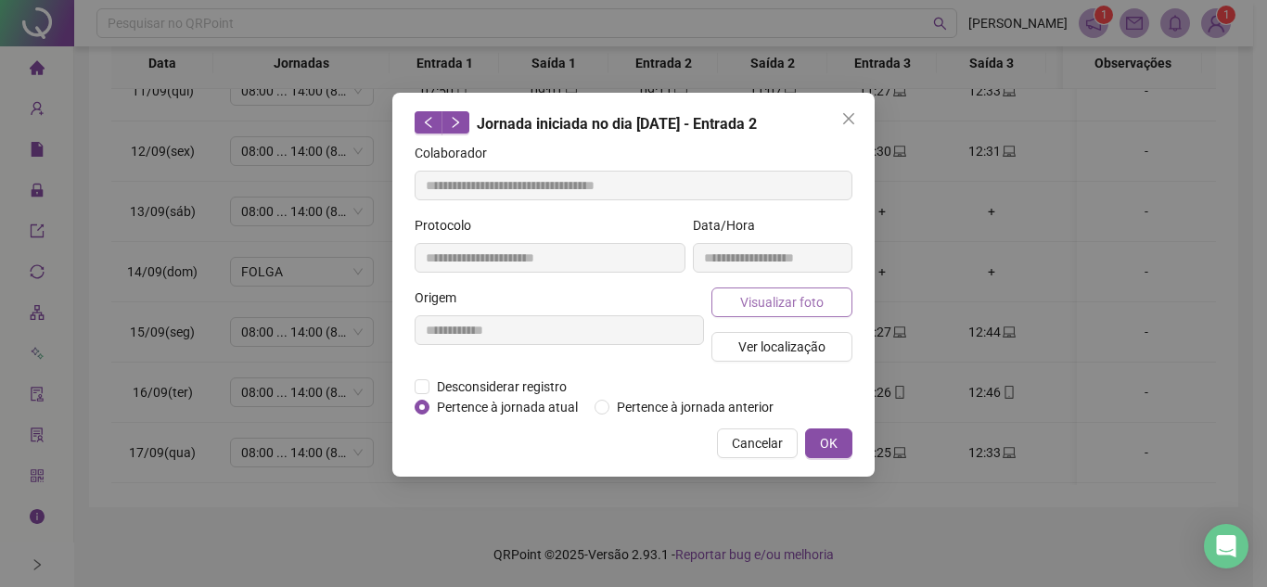
click at [777, 304] on span "Visualizar foto" at bounding box center [781, 302] width 83 height 20
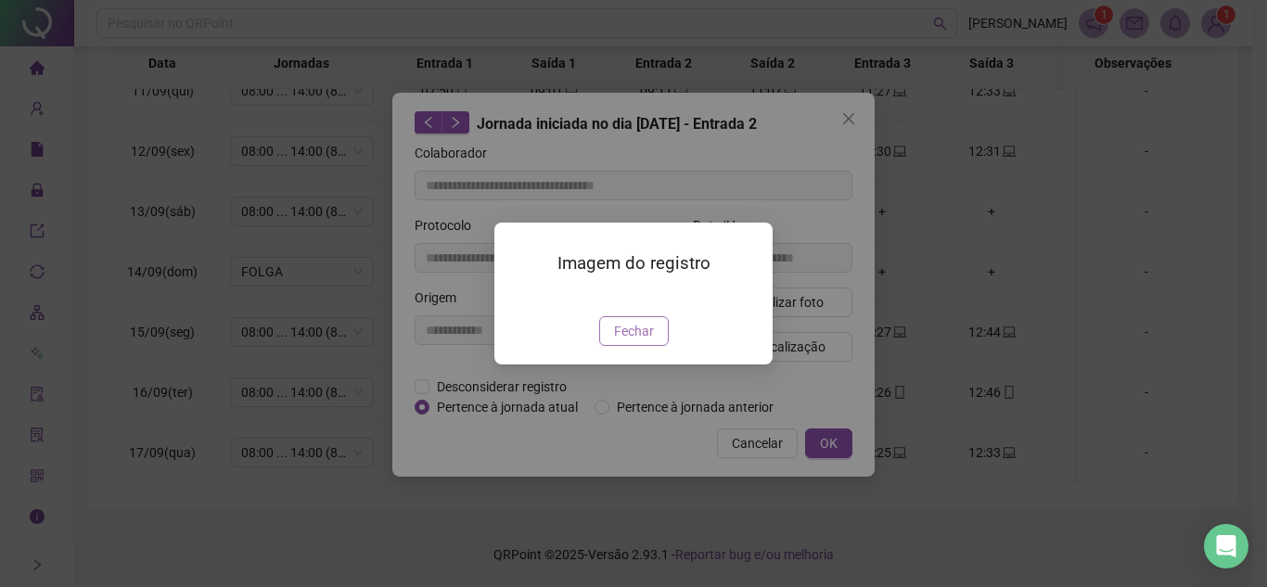
click at [645, 341] on span "Fechar" at bounding box center [634, 331] width 40 height 20
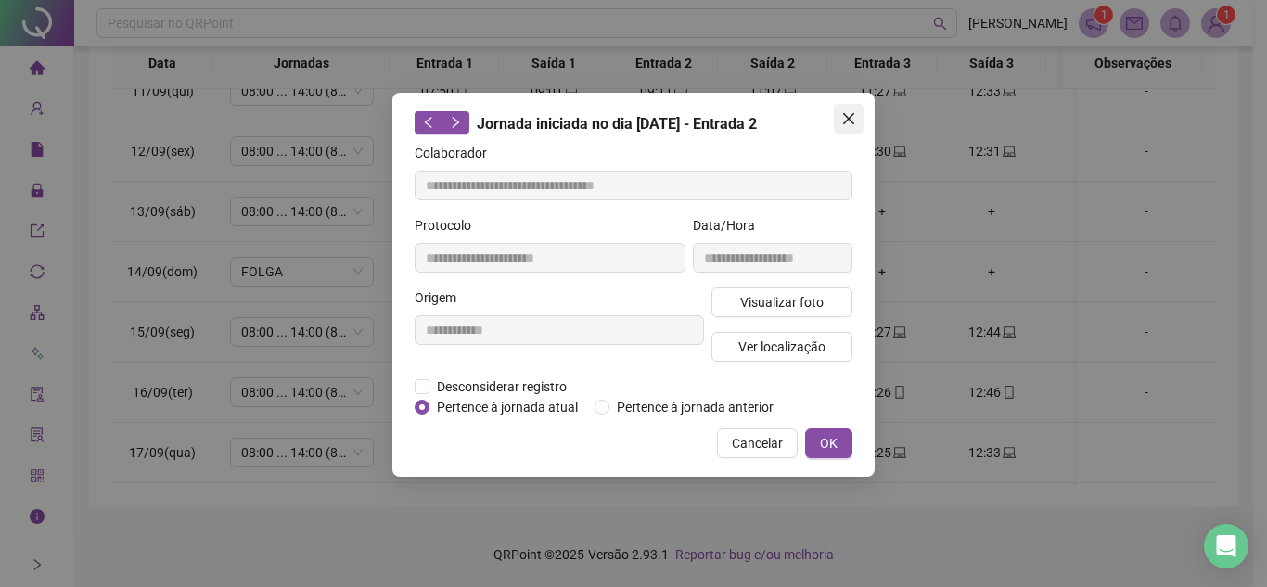
click at [847, 120] on icon "close" at bounding box center [848, 118] width 11 height 11
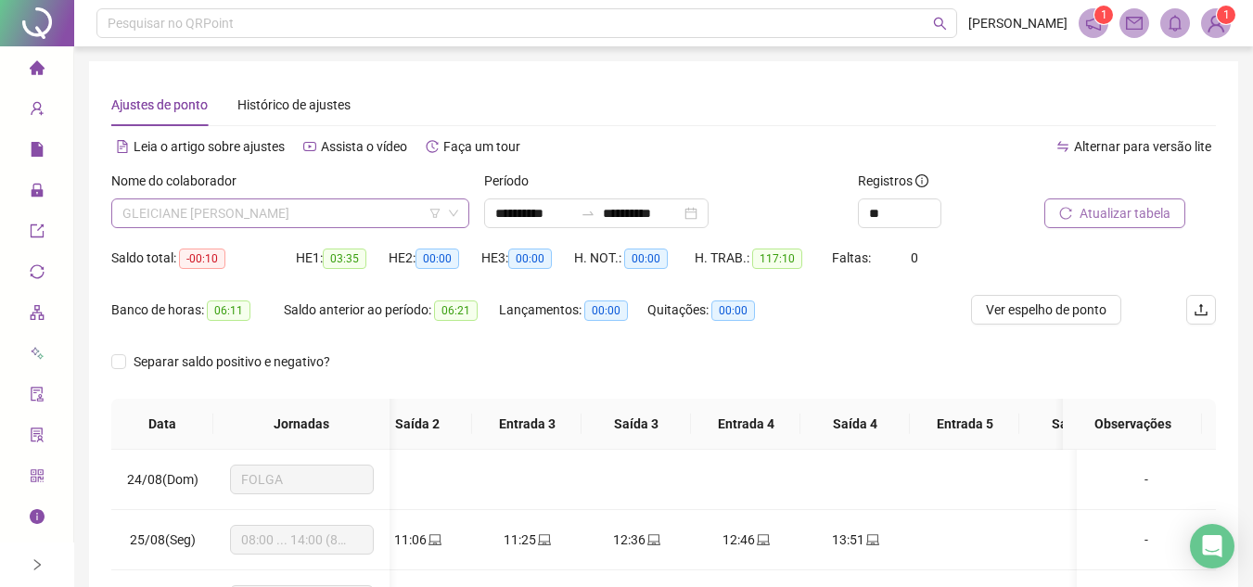
click at [333, 215] on span "GLEICIANE CRISTINA DE SOUZA HUMBERTO" at bounding box center [290, 213] width 336 height 28
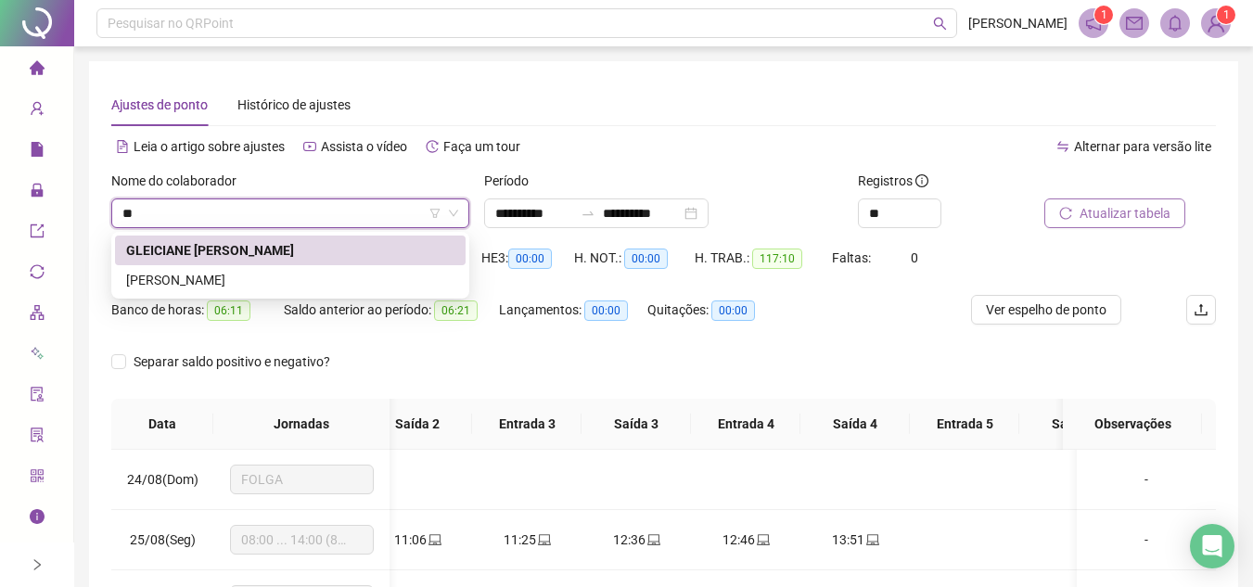
type input "***"
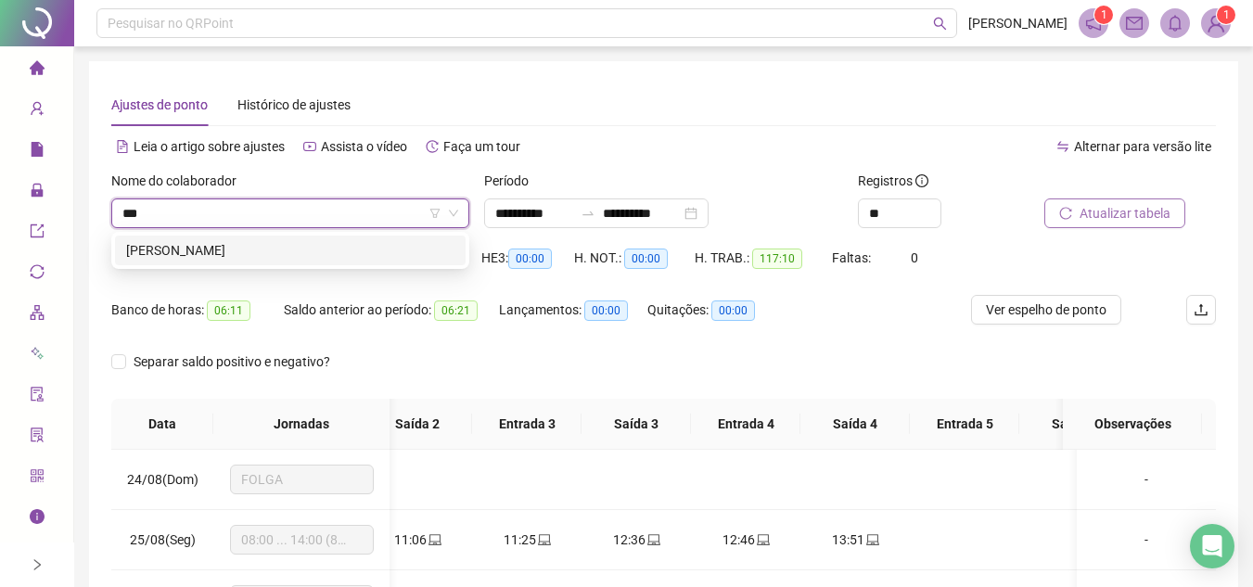
click at [330, 254] on div "GLORIA STEFANY VIANA DE CARVALHO" at bounding box center [290, 250] width 328 height 20
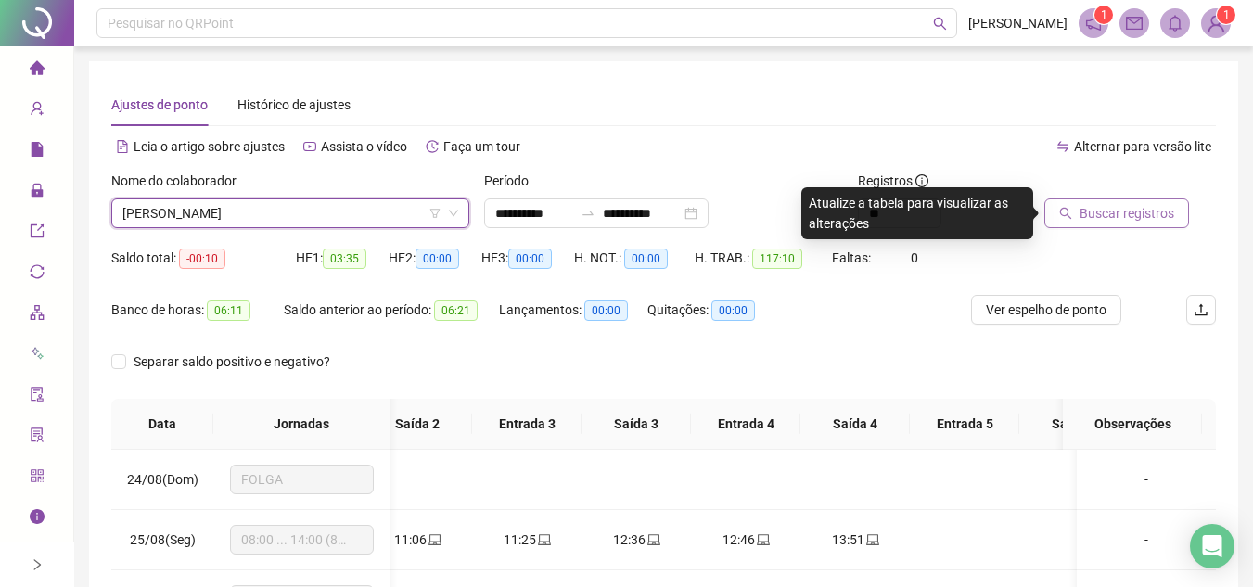
click at [1125, 222] on span "Buscar registros" at bounding box center [1127, 213] width 95 height 20
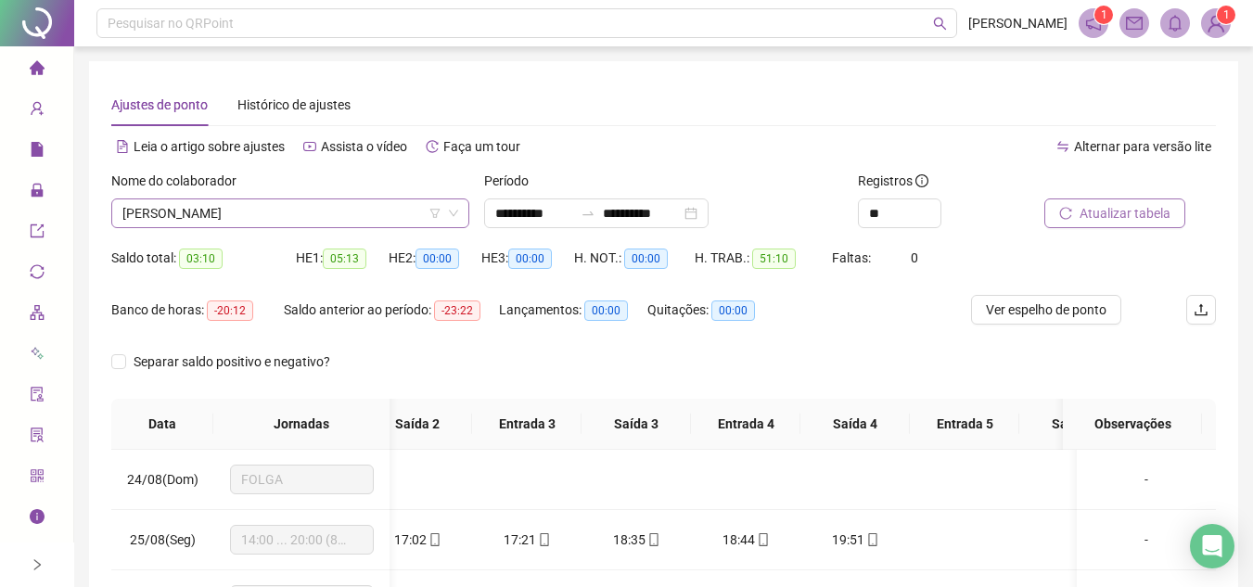
click at [361, 199] on span "GLORIA STEFANY VIANA DE CARVALHO" at bounding box center [290, 213] width 336 height 28
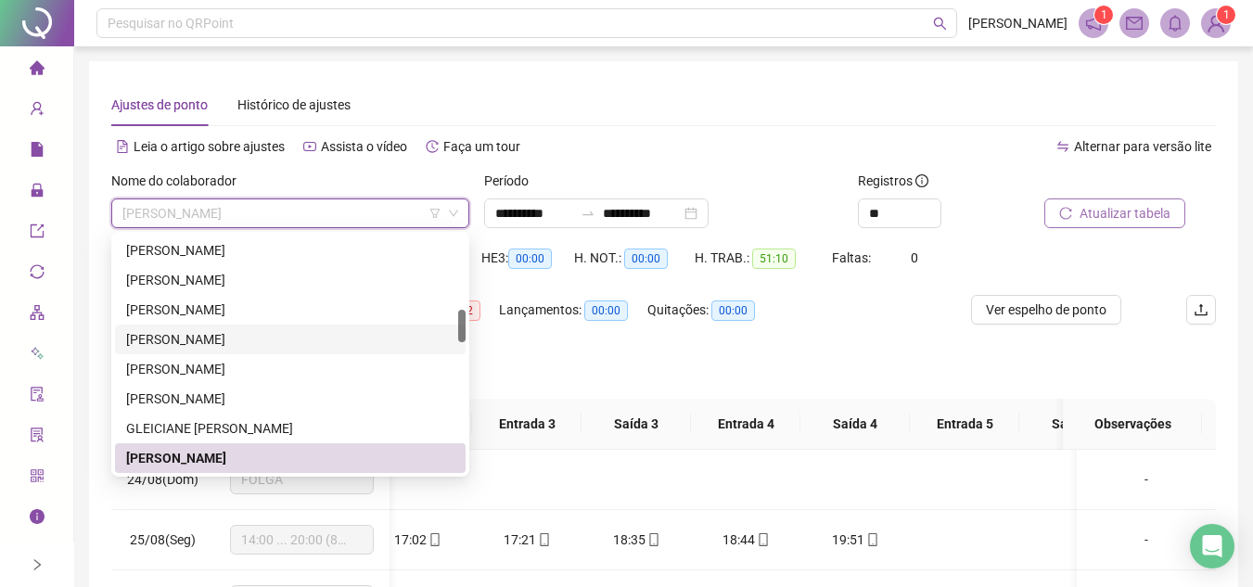
scroll to position [627, 0]
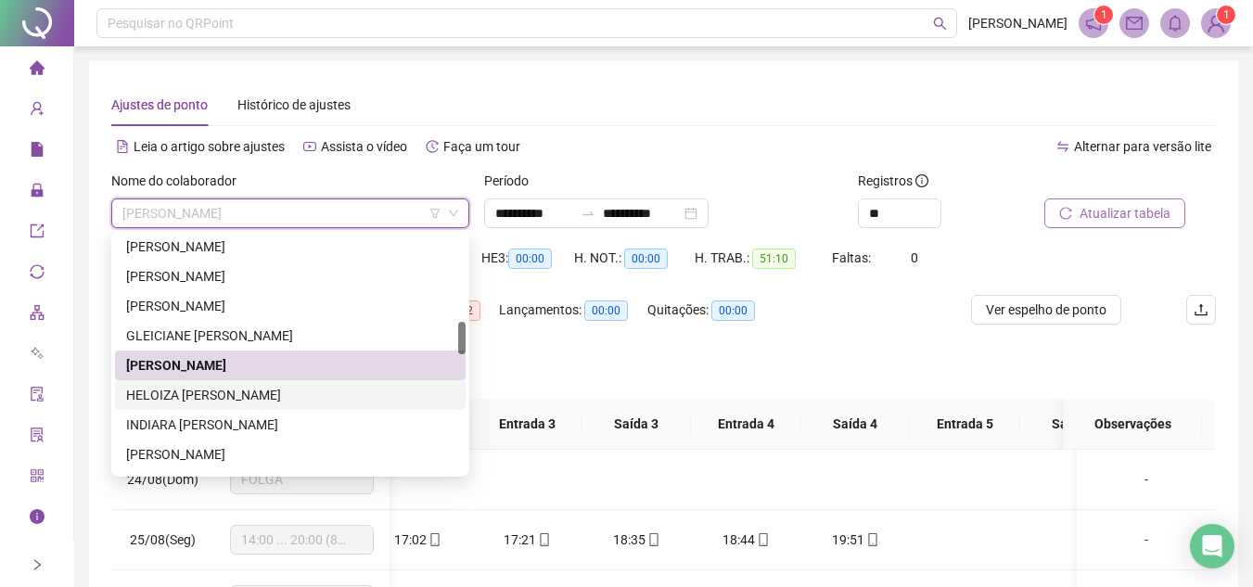
click at [252, 390] on div "HELOIZA VITORIA DA SILVA MOURA" at bounding box center [290, 395] width 328 height 20
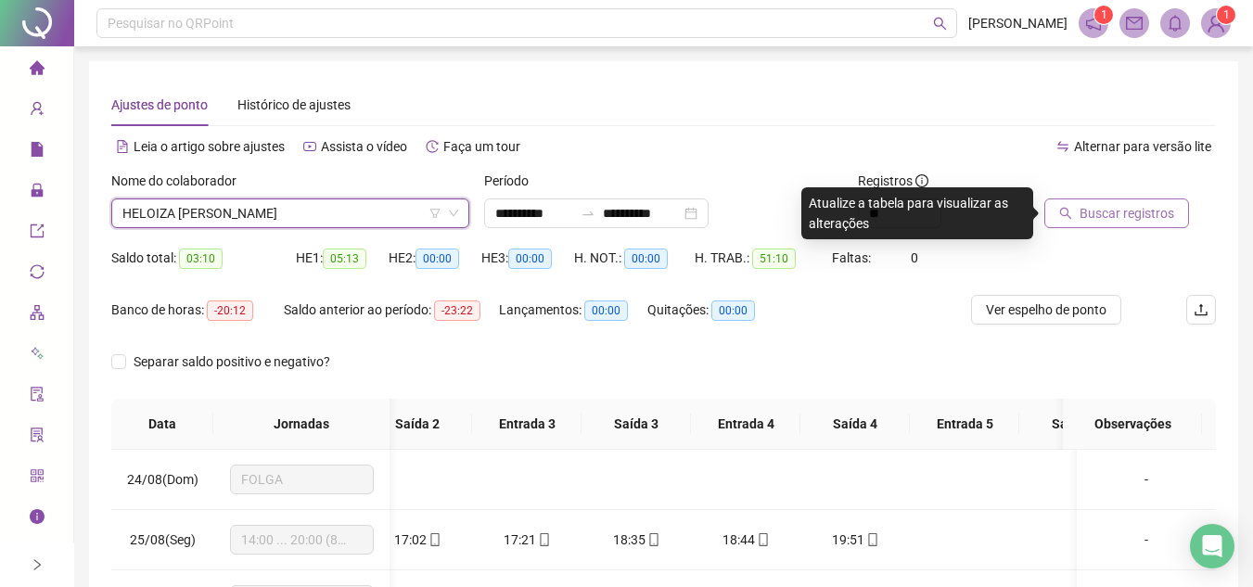
click at [1128, 211] on span "Buscar registros" at bounding box center [1127, 213] width 95 height 20
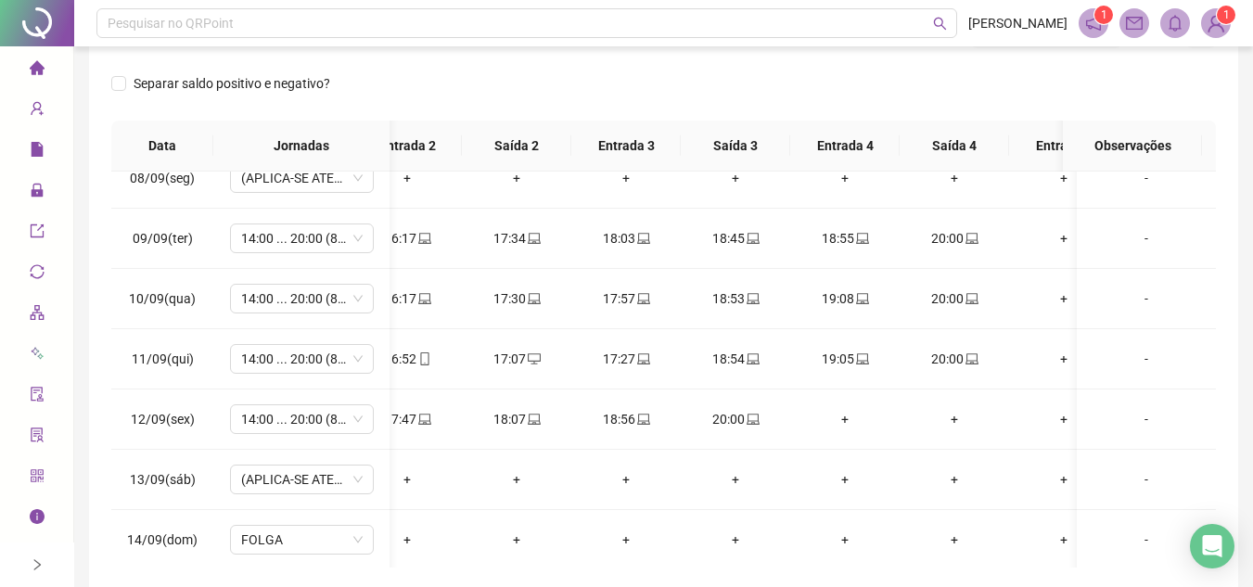
scroll to position [0, 278]
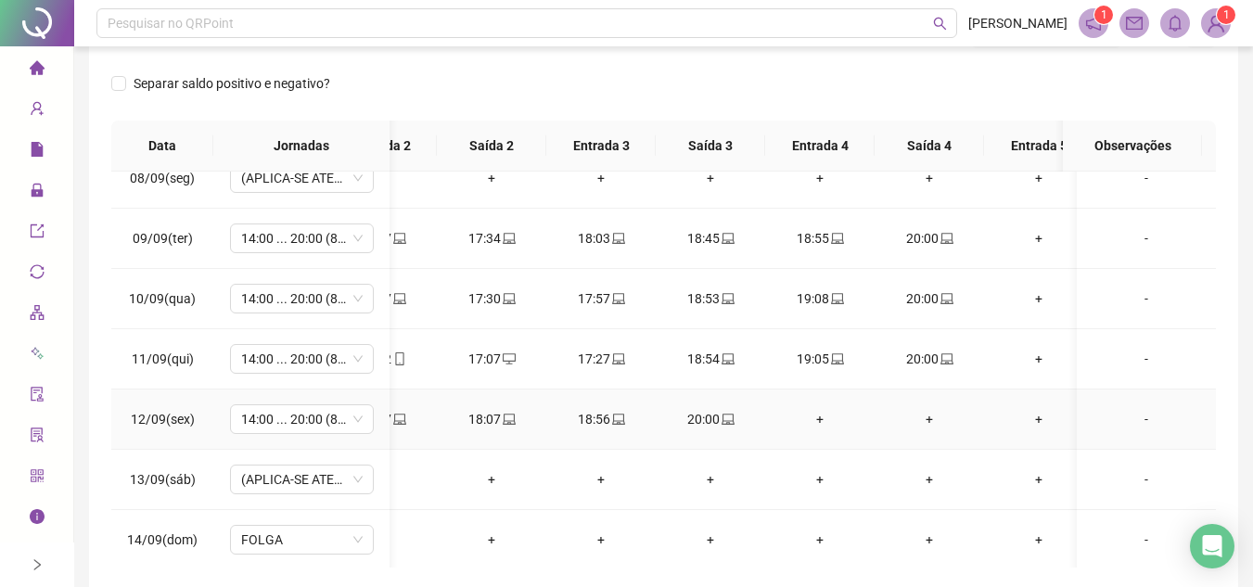
click at [821, 413] on div "+" at bounding box center [820, 419] width 80 height 20
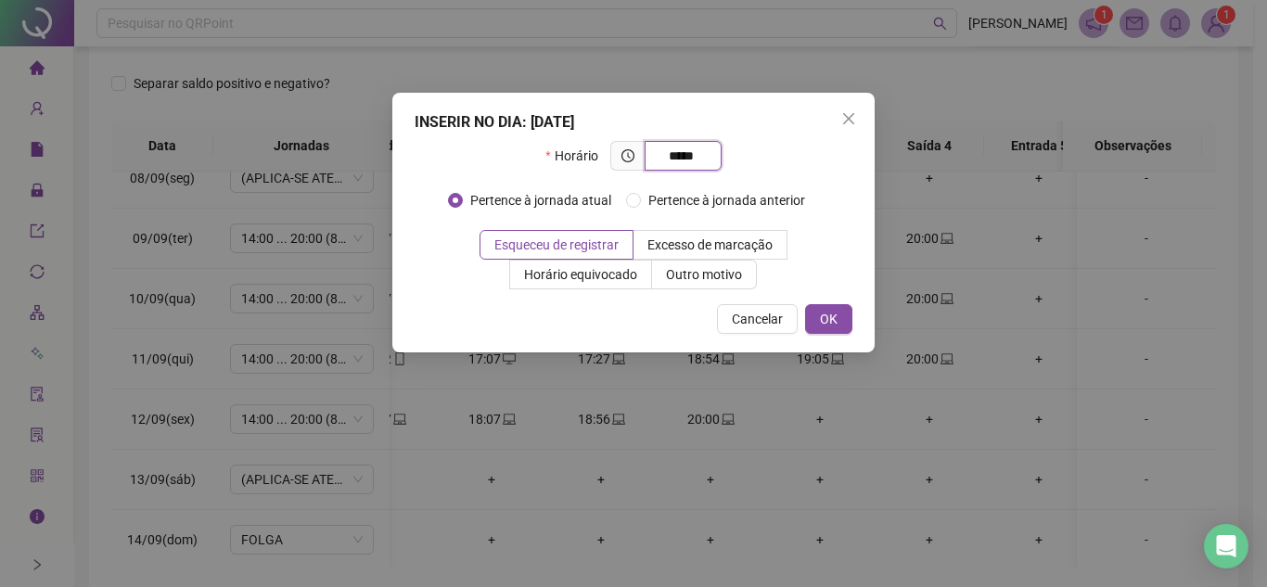
type input "*****"
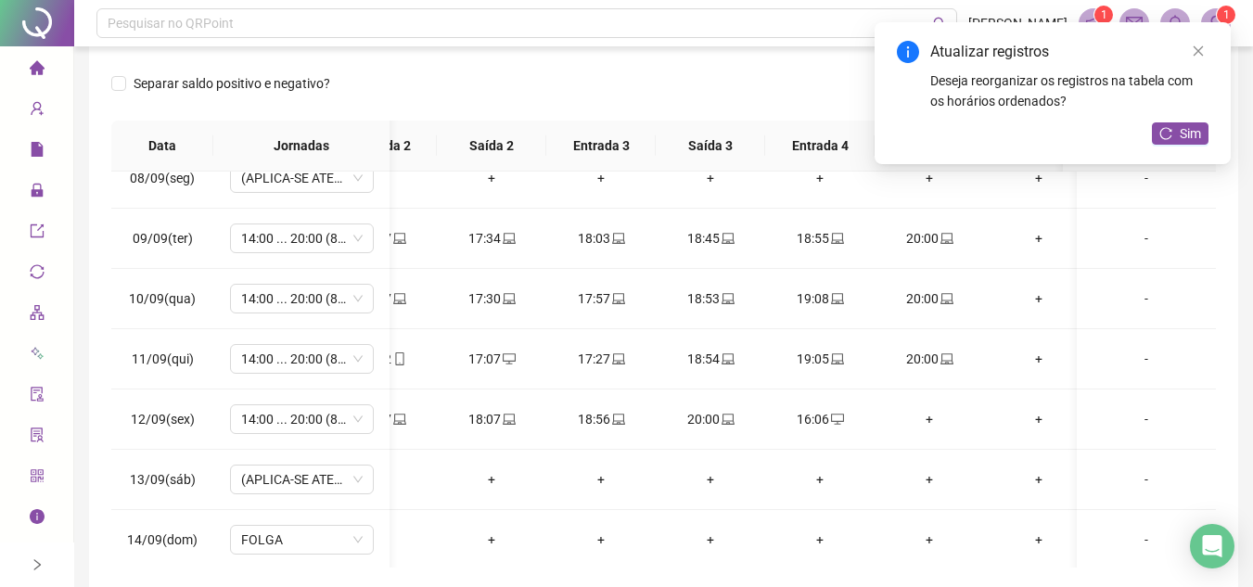
click at [1182, 122] on div "Atualizar registros Deseja reorganizar os registros na tabela com os horários o…" at bounding box center [1053, 93] width 356 height 142
click at [1192, 136] on span "Sim" at bounding box center [1190, 133] width 21 height 20
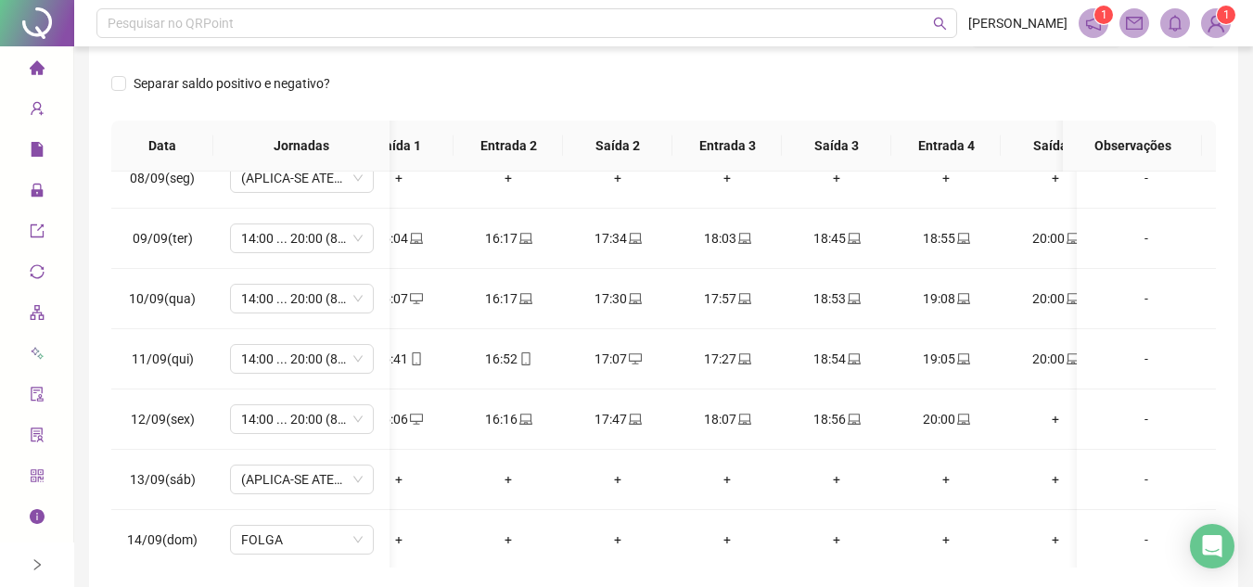
scroll to position [0, 115]
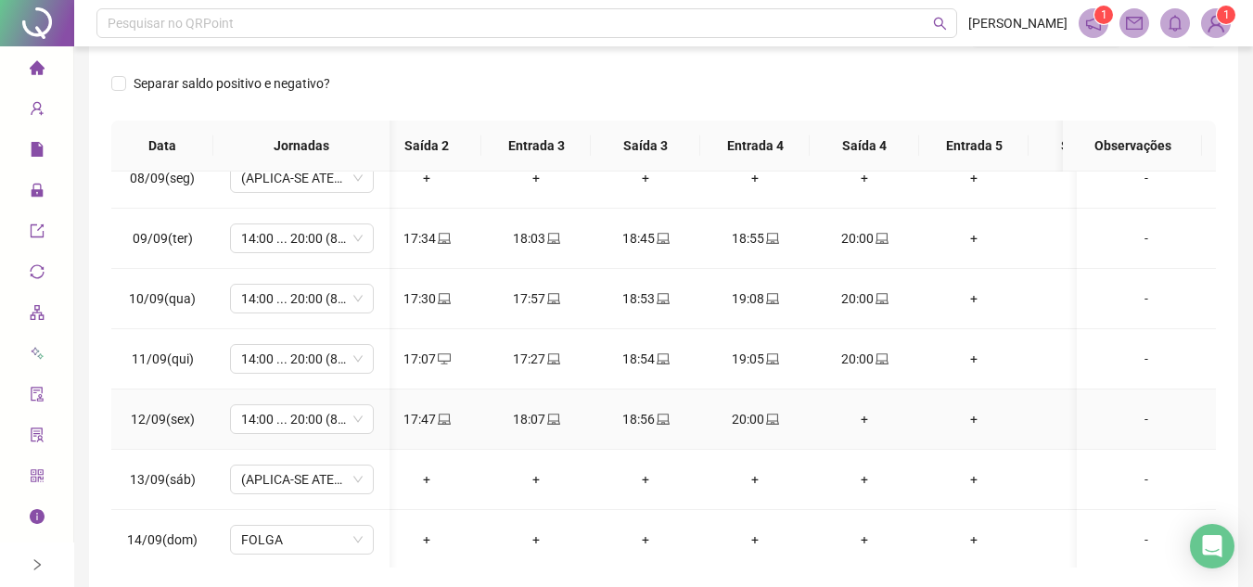
click at [870, 419] on div "+" at bounding box center [865, 419] width 80 height 20
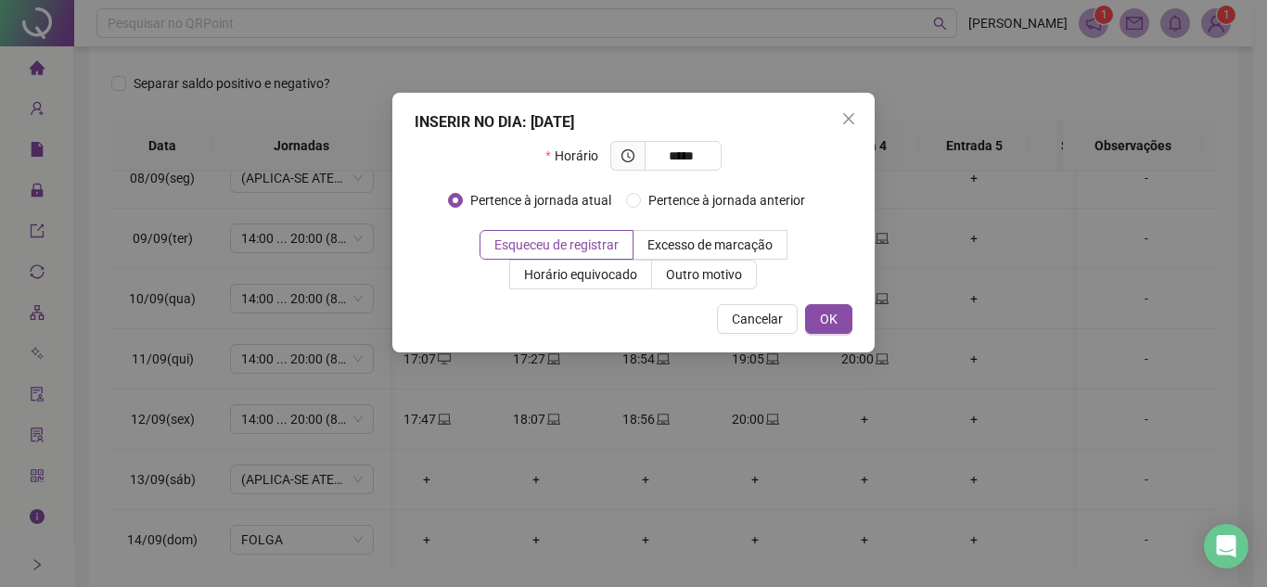
type input "*****"
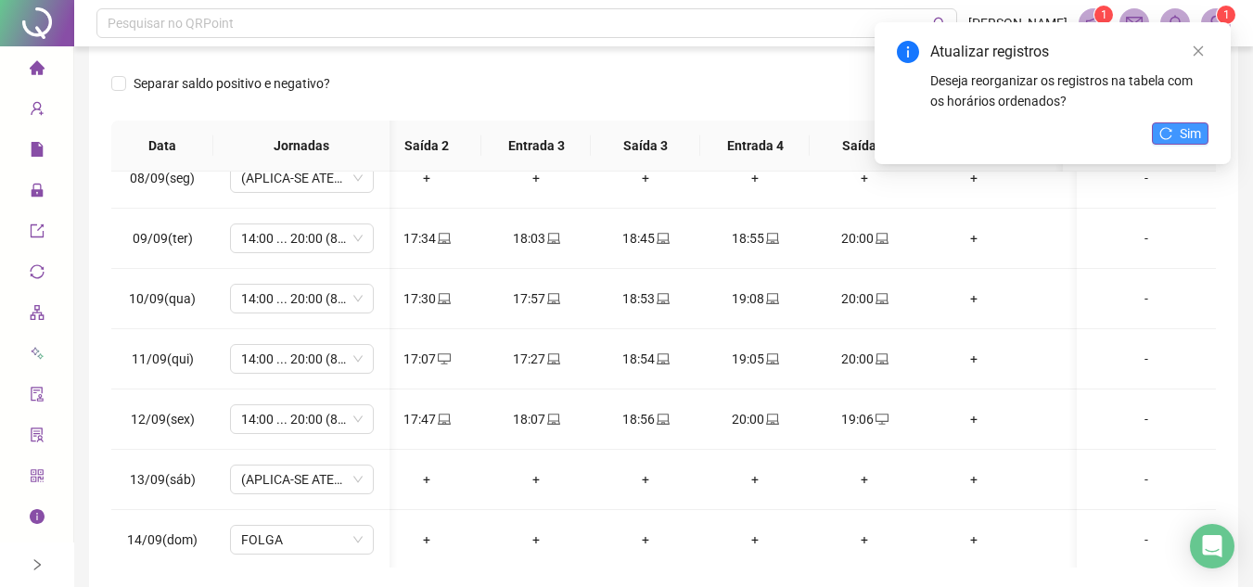
click at [1185, 135] on span "Sim" at bounding box center [1190, 133] width 21 height 20
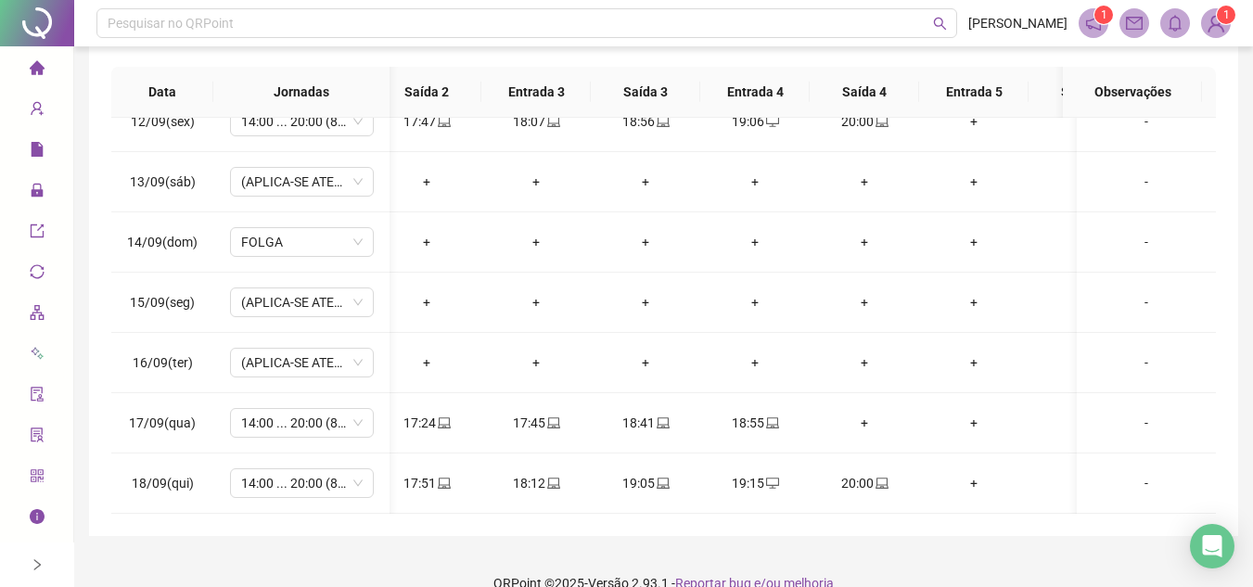
scroll to position [334, 0]
click at [770, 415] on icon "laptop" at bounding box center [772, 421] width 13 height 13
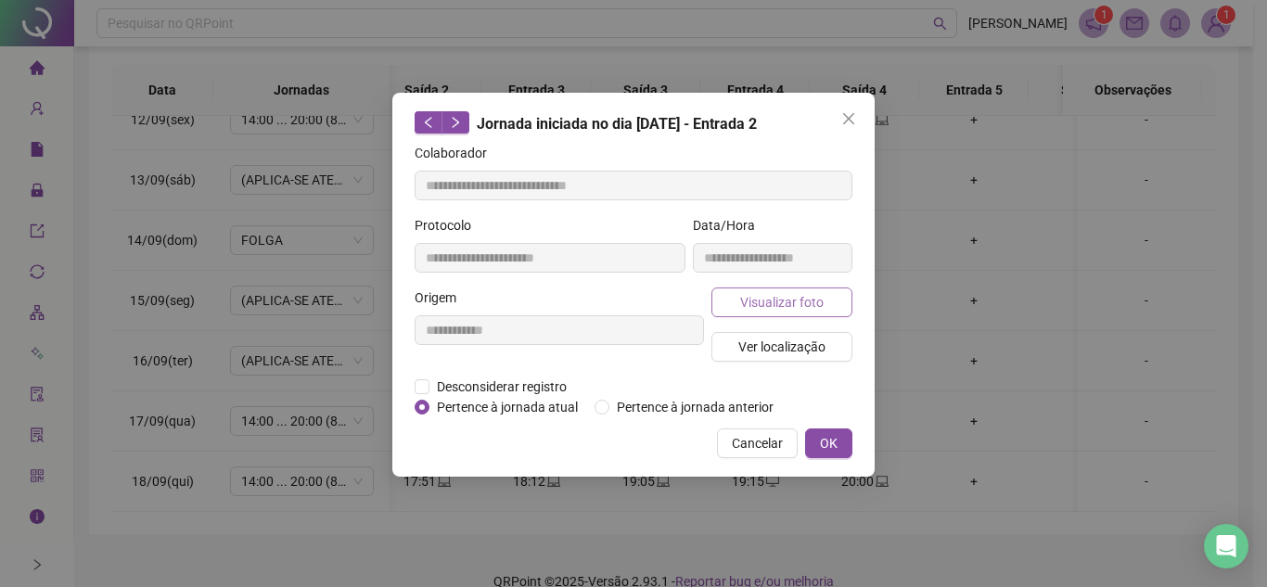
click at [795, 295] on span "Visualizar foto" at bounding box center [781, 302] width 83 height 20
type input "**********"
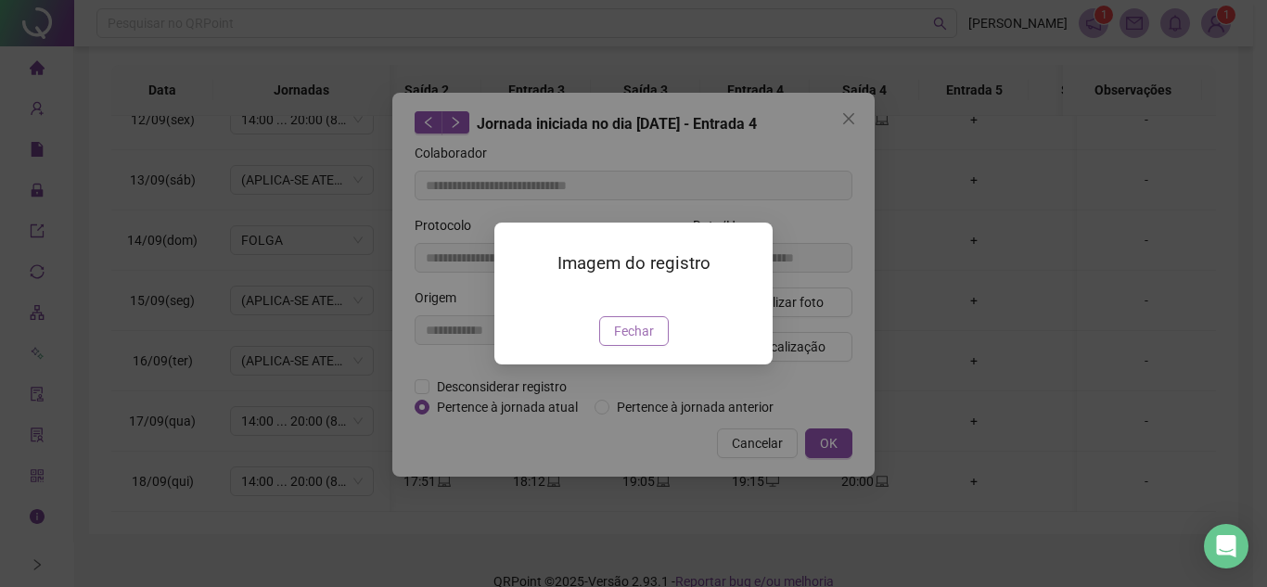
click at [635, 341] on span "Fechar" at bounding box center [634, 331] width 40 height 20
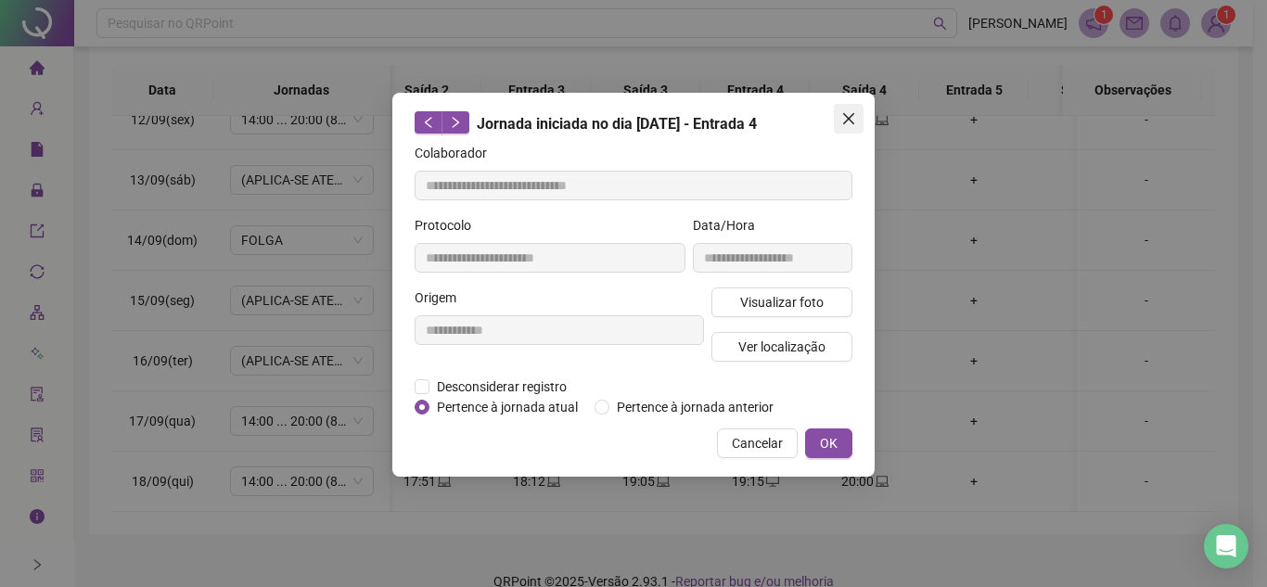
click at [850, 112] on icon "close" at bounding box center [848, 118] width 15 height 15
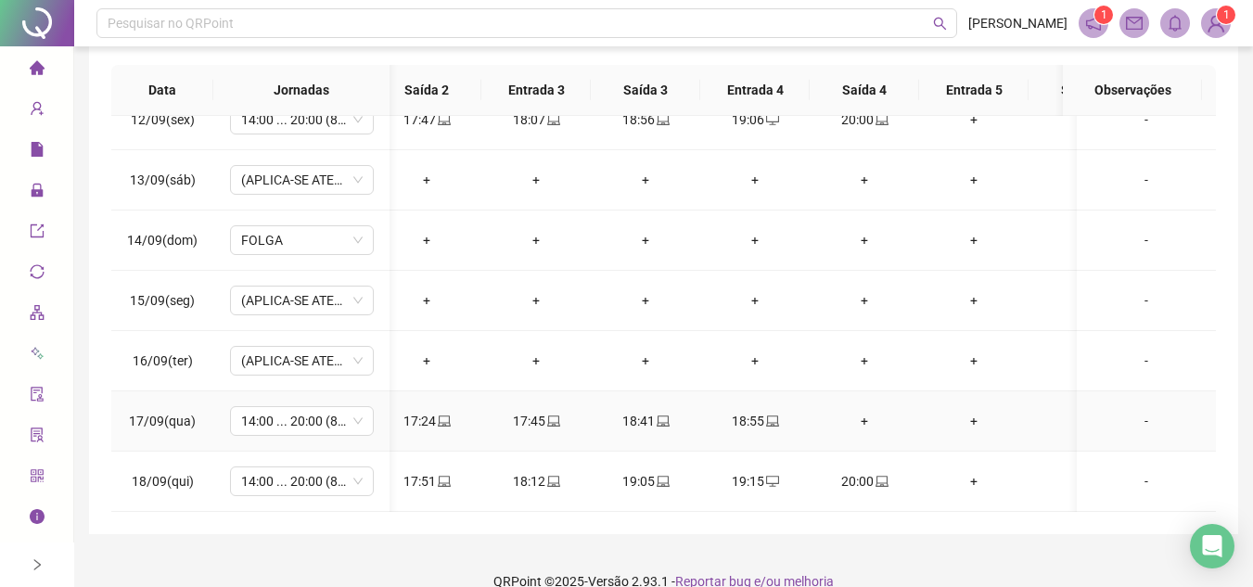
click at [873, 411] on div "+" at bounding box center [865, 421] width 80 height 20
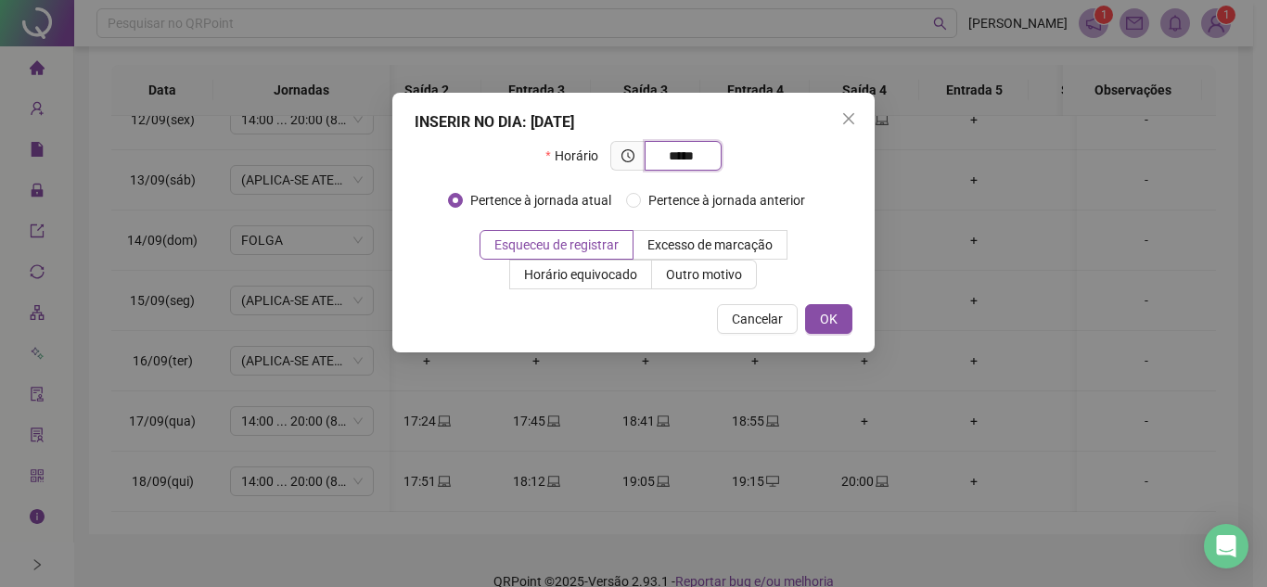
type input "*****"
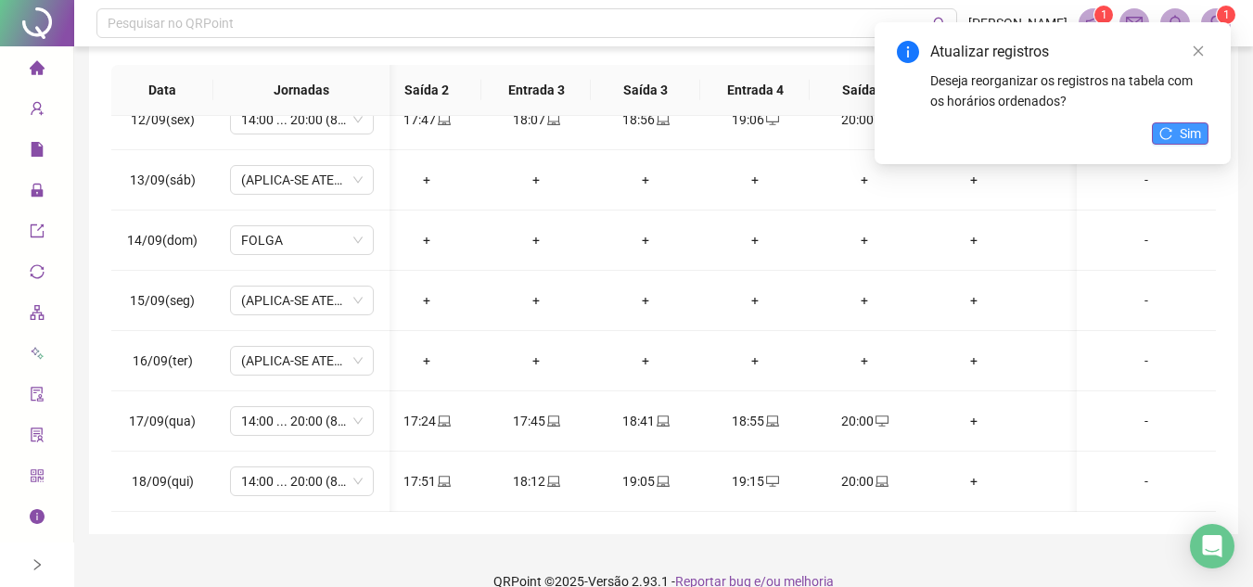
click at [1194, 131] on span "Sim" at bounding box center [1190, 133] width 21 height 20
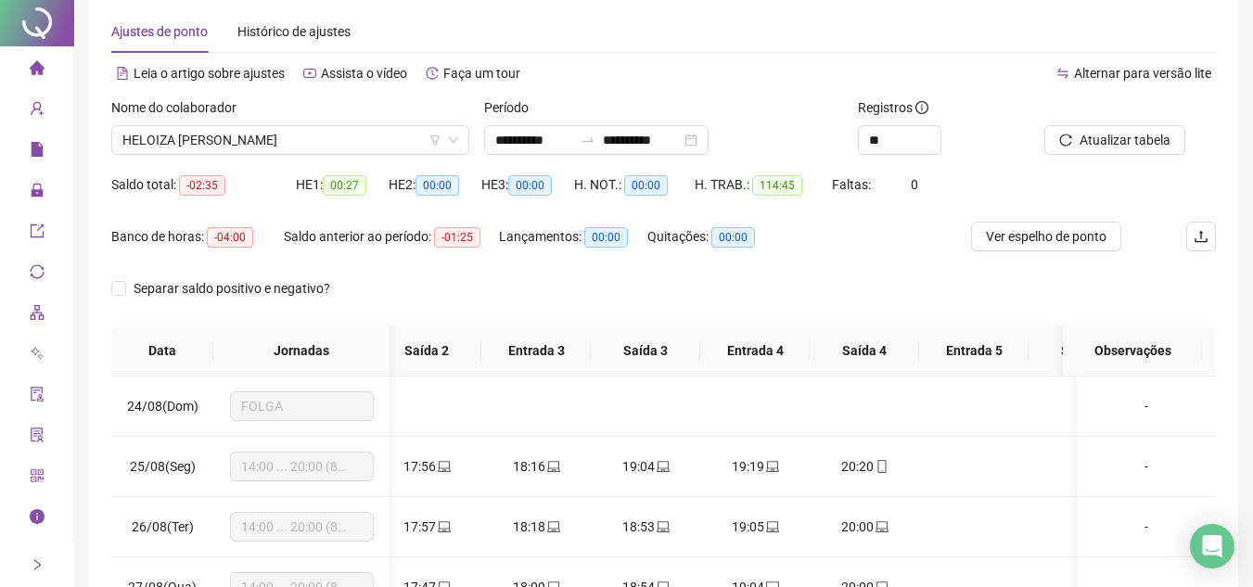
scroll to position [0, 0]
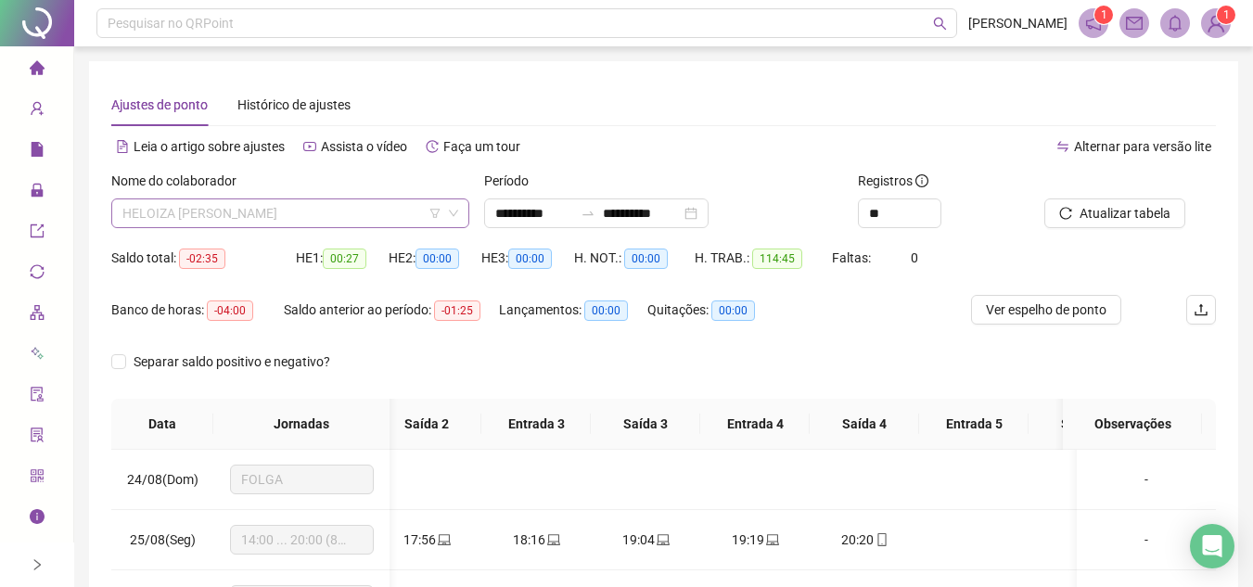
click at [336, 209] on span "HELOIZA VITORIA DA SILVA MOURA" at bounding box center [290, 213] width 336 height 28
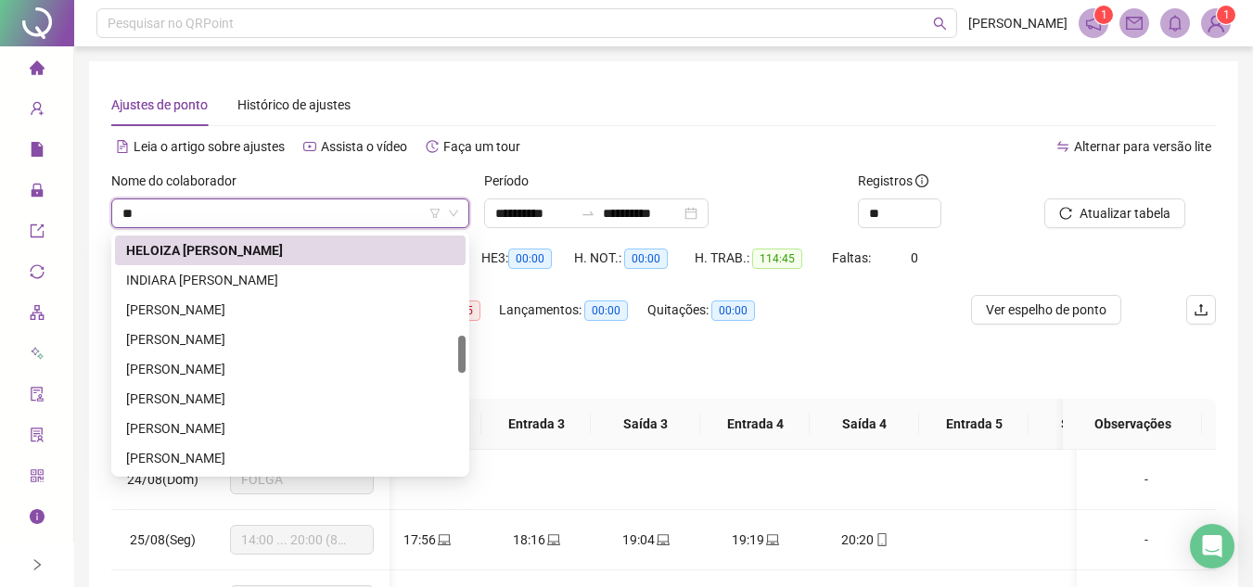
scroll to position [59, 0]
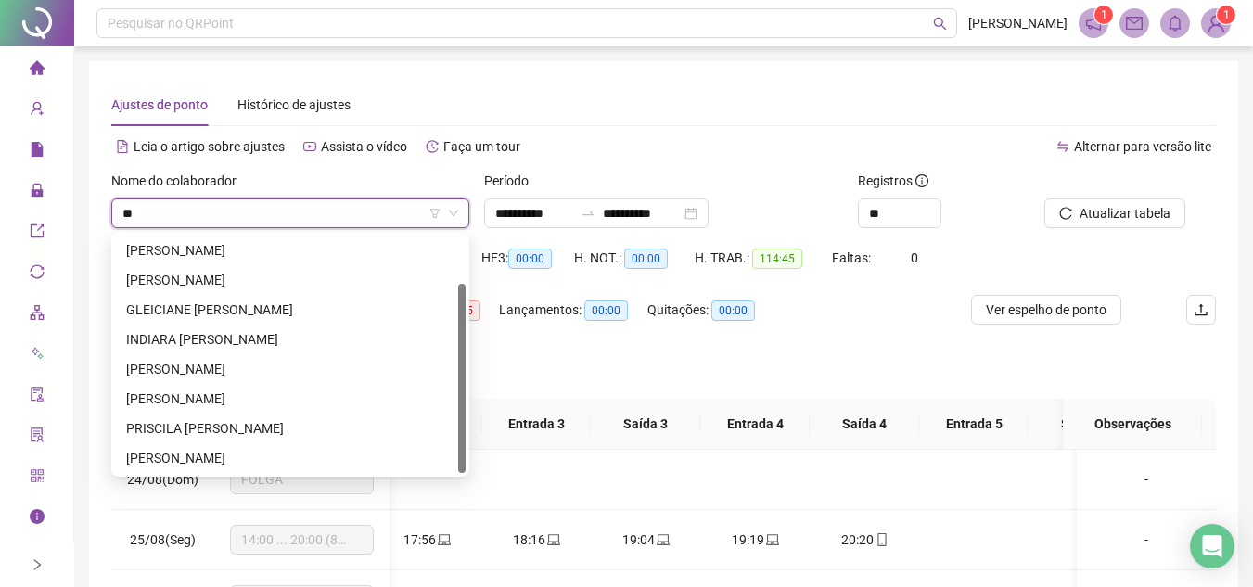
type input "***"
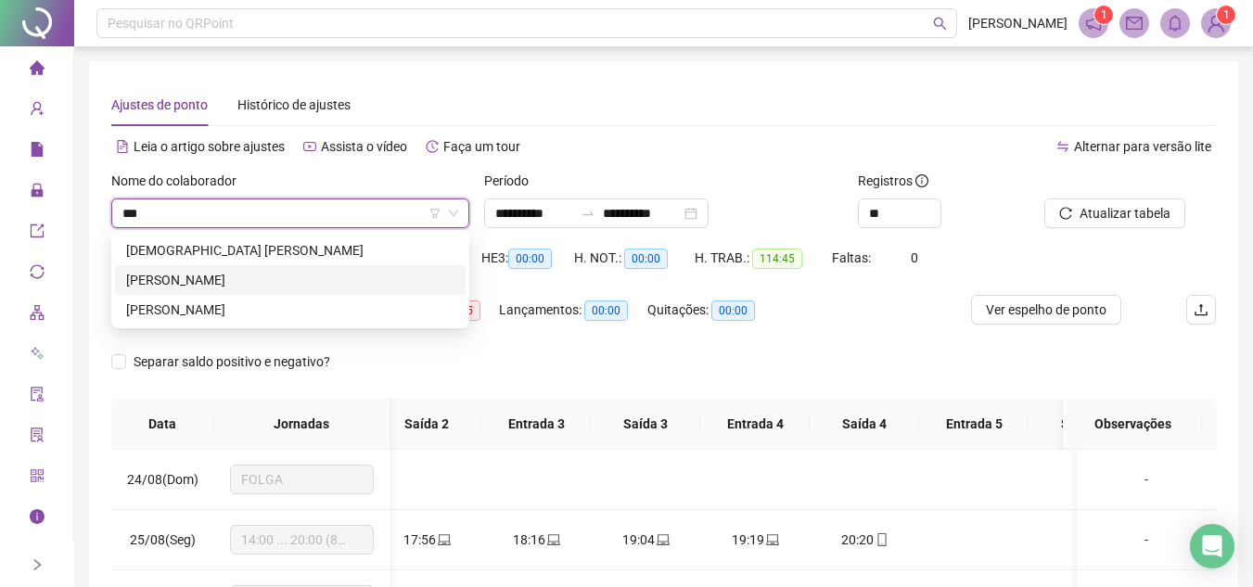
click at [324, 272] on div "ISABELY CRISTINA BATISTA RODRIGUES" at bounding box center [290, 280] width 328 height 20
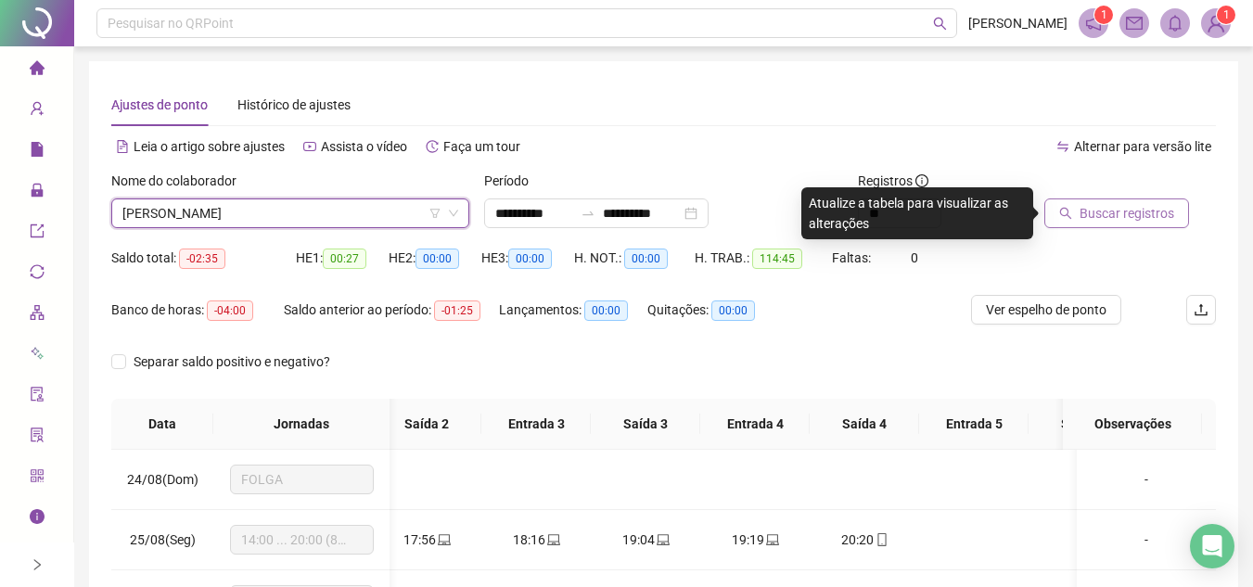
click at [1120, 210] on span "Buscar registros" at bounding box center [1127, 213] width 95 height 20
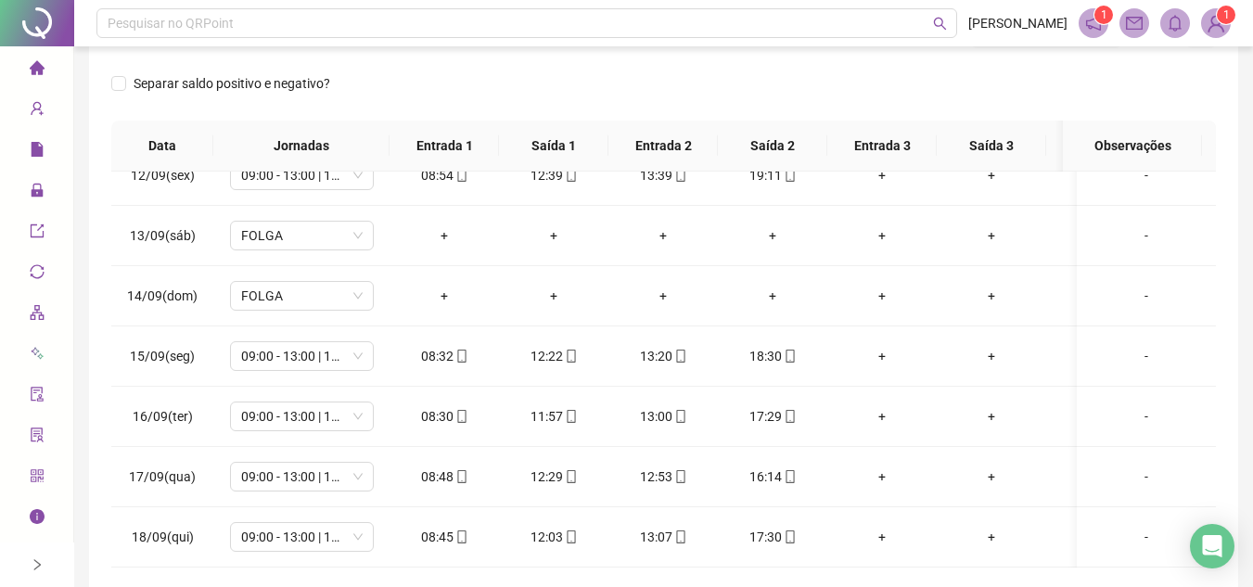
scroll to position [35, 0]
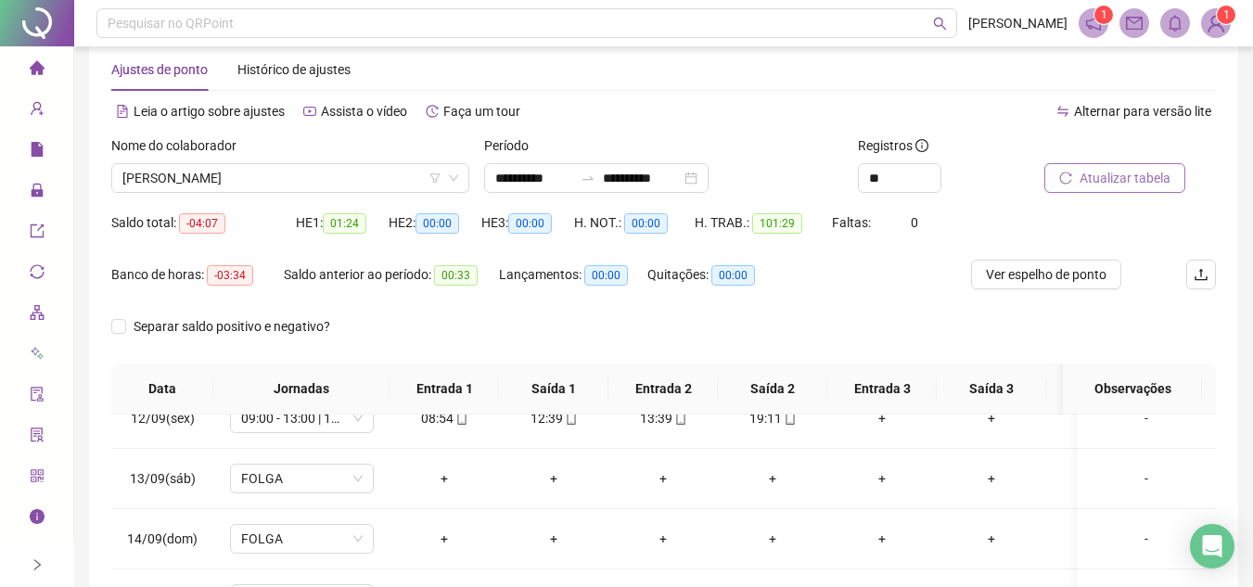
click at [1096, 167] on button "Atualizar tabela" at bounding box center [1115, 178] width 141 height 30
click at [1037, 279] on span "Ver espelho de ponto" at bounding box center [1046, 274] width 121 height 20
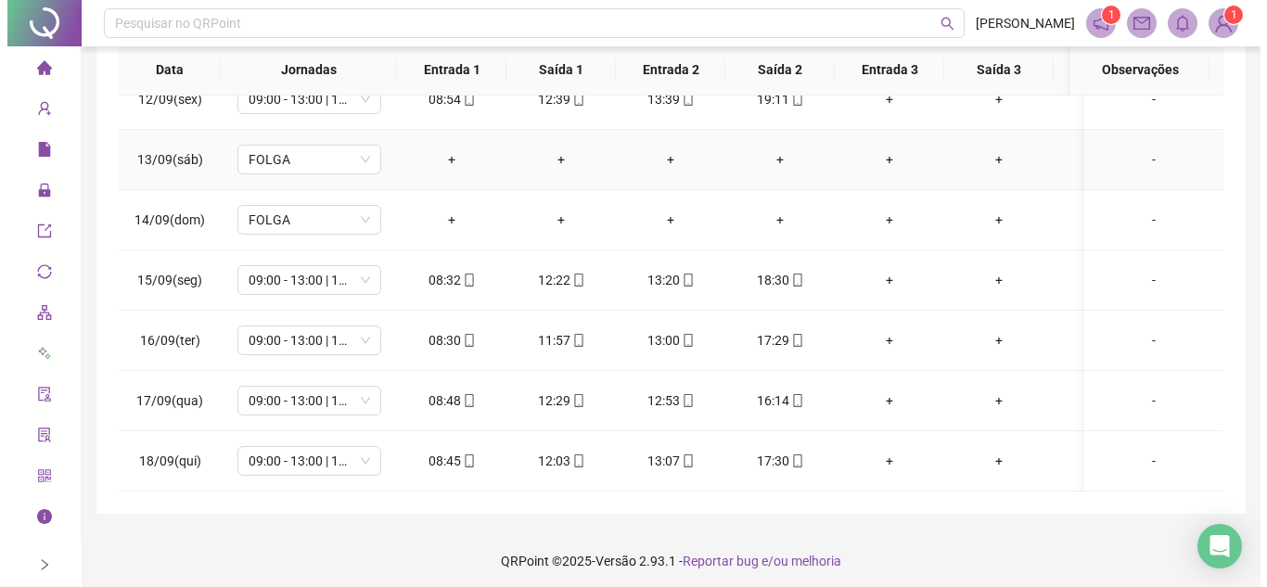
scroll to position [361, 0]
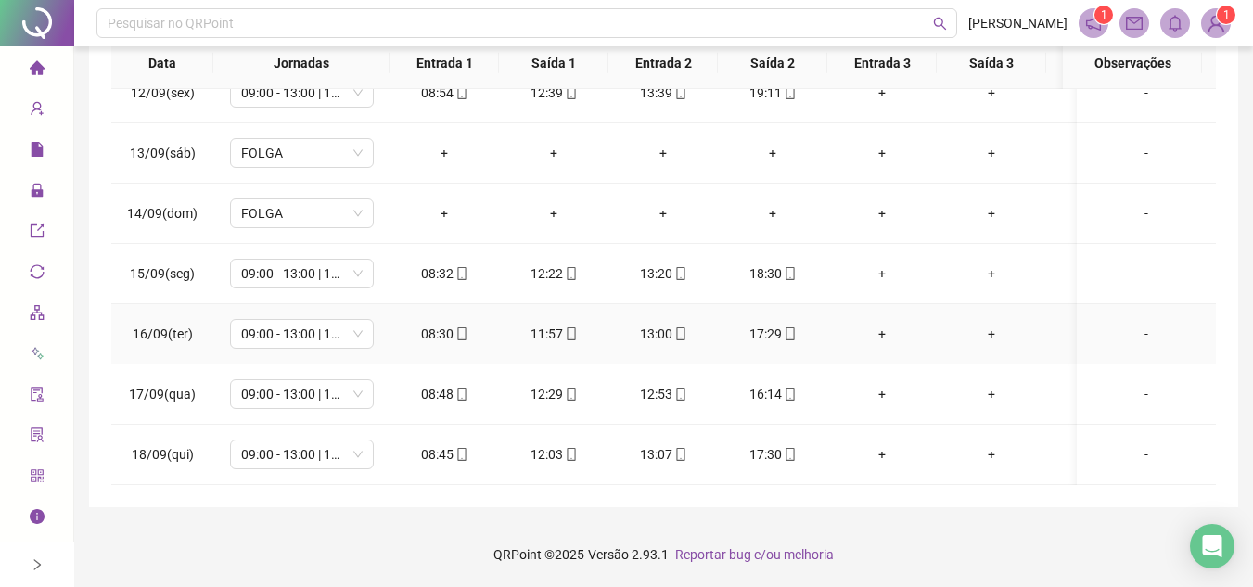
click at [1131, 324] on div "-" at bounding box center [1146, 334] width 109 height 20
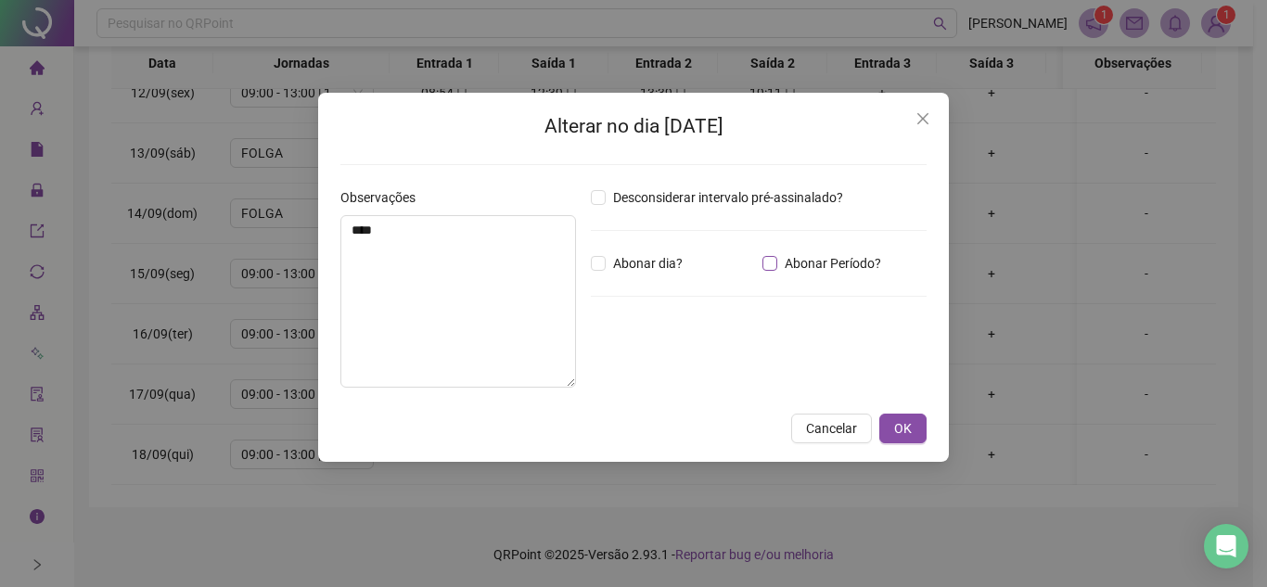
click at [783, 260] on span "Abonar Período?" at bounding box center [832, 263] width 111 height 20
click at [671, 367] on input "*****" at bounding box center [639, 365] width 74 height 22
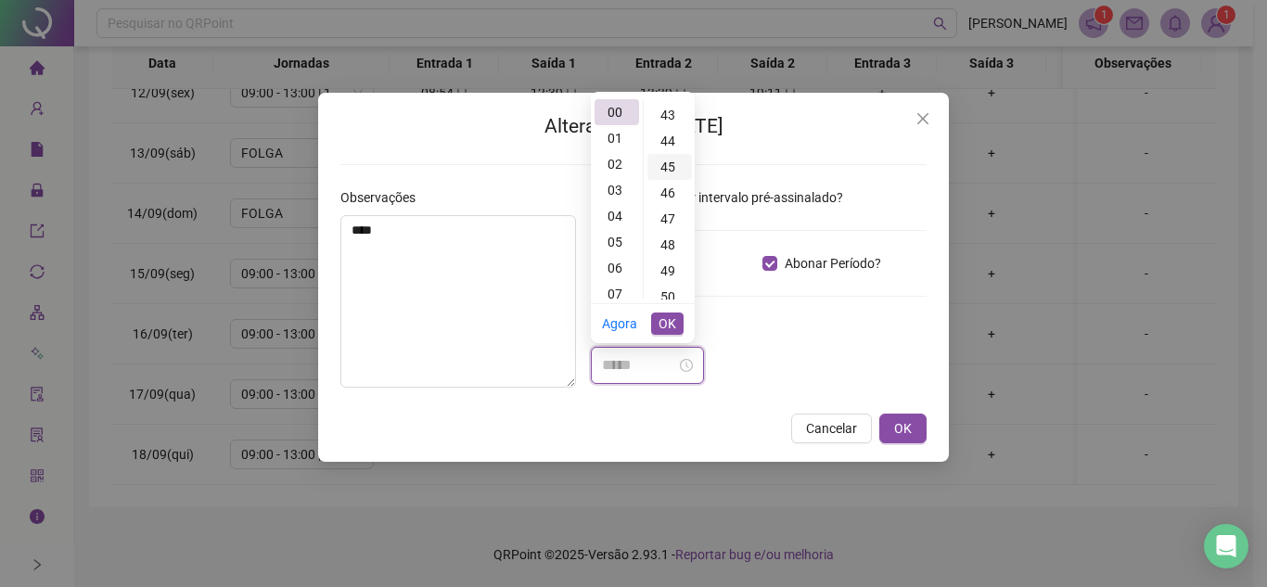
scroll to position [1206, 0]
click at [669, 260] on div "52" at bounding box center [670, 257] width 45 height 26
type input "*****"
click at [665, 319] on span "OK" at bounding box center [668, 324] width 18 height 20
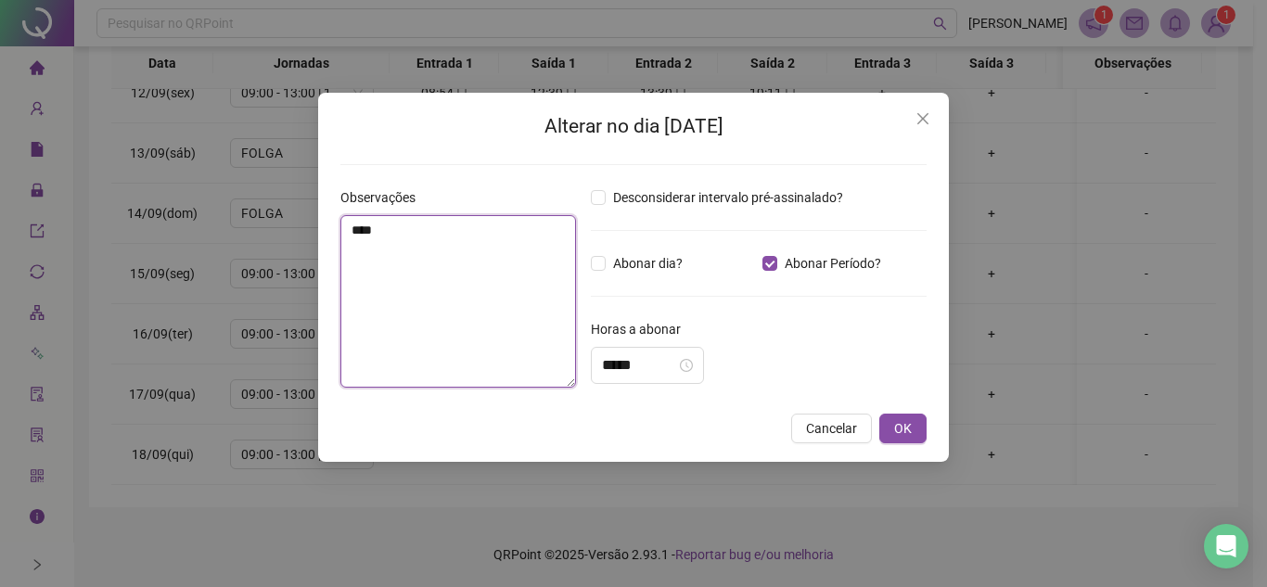
click at [445, 267] on textarea "****" at bounding box center [458, 301] width 236 height 173
type textarea "*"
type textarea "**********"
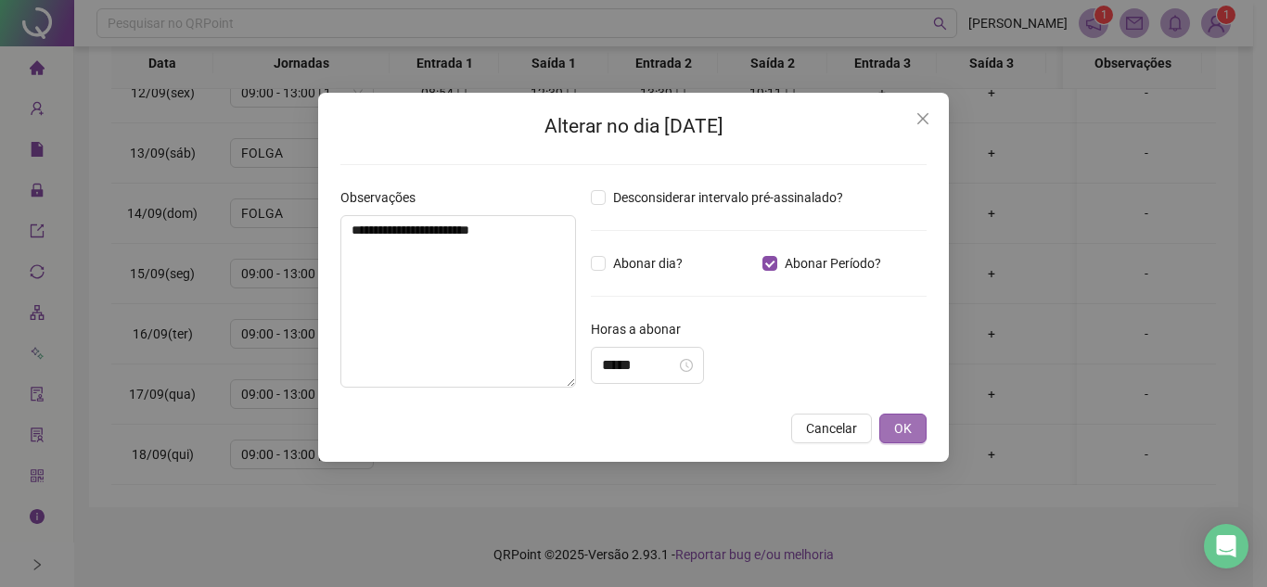
click at [913, 425] on button "OK" at bounding box center [902, 429] width 47 height 30
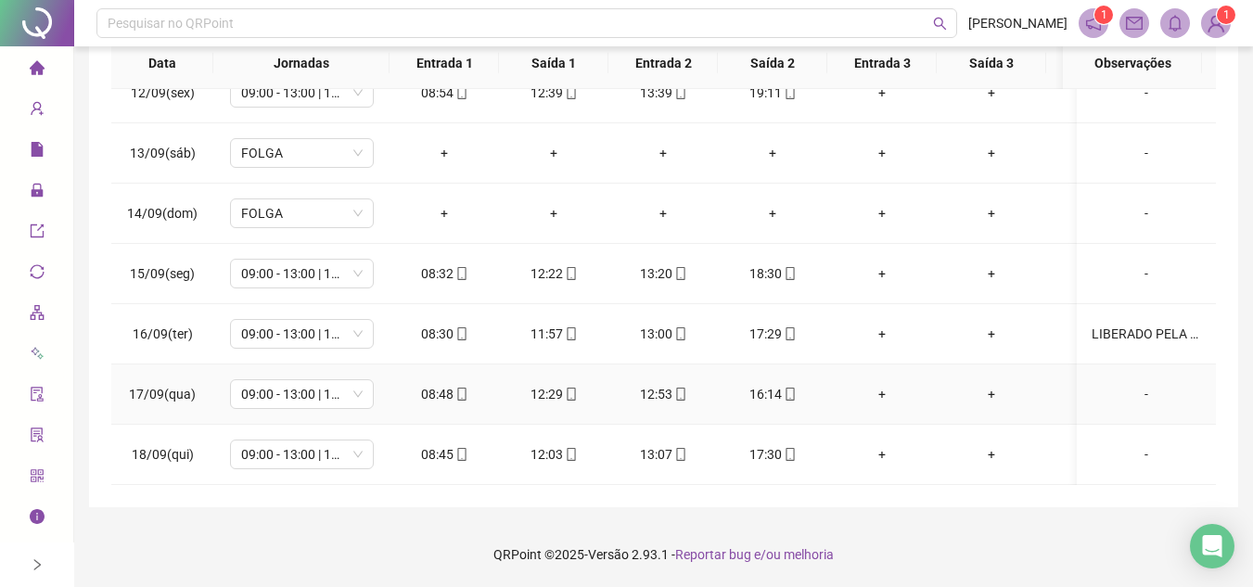
click at [1135, 385] on div "-" at bounding box center [1146, 394] width 109 height 20
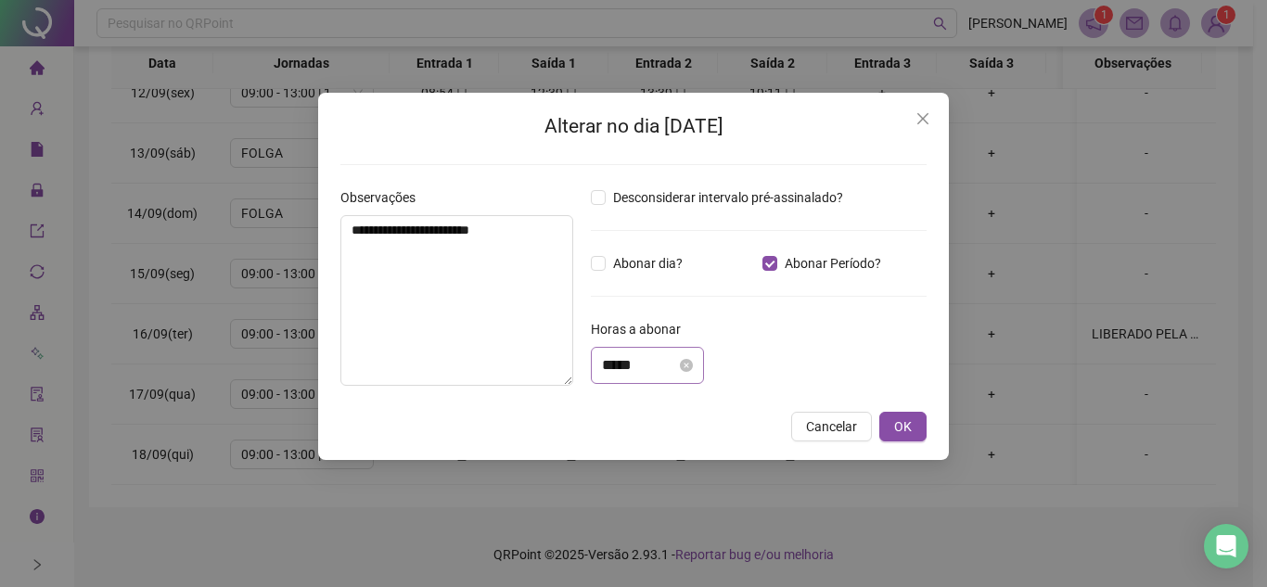
click at [646, 353] on div "*****" at bounding box center [647, 365] width 113 height 37
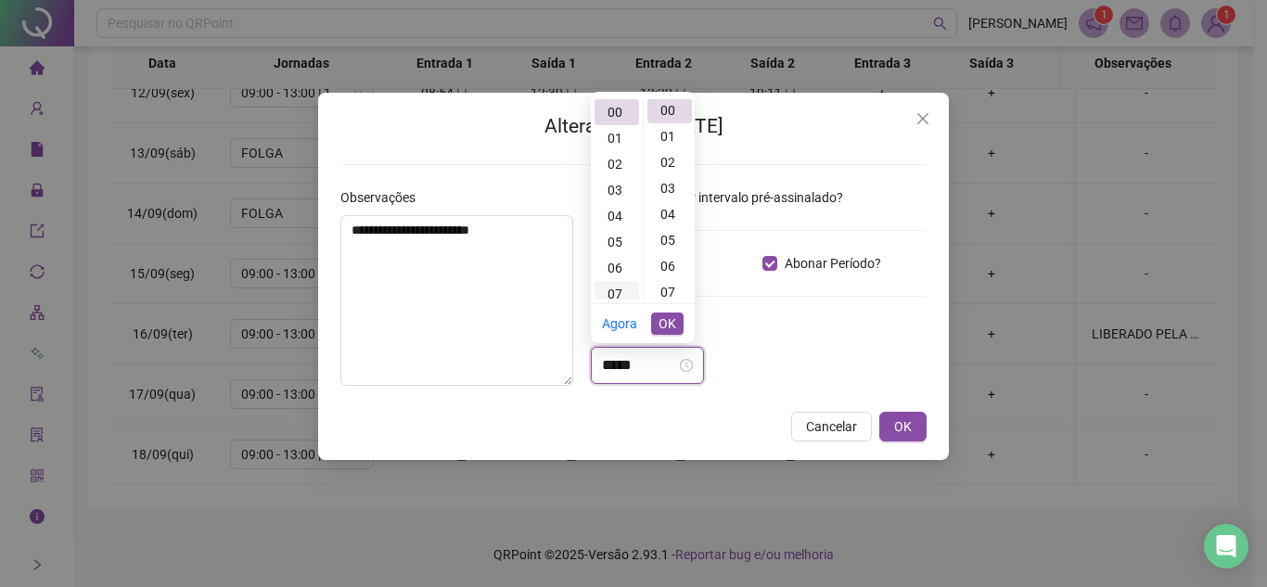
scroll to position [0, 0]
click at [615, 142] on div "01" at bounding box center [617, 138] width 45 height 26
click at [667, 197] on div "46" at bounding box center [670, 194] width 45 height 26
type input "*****"
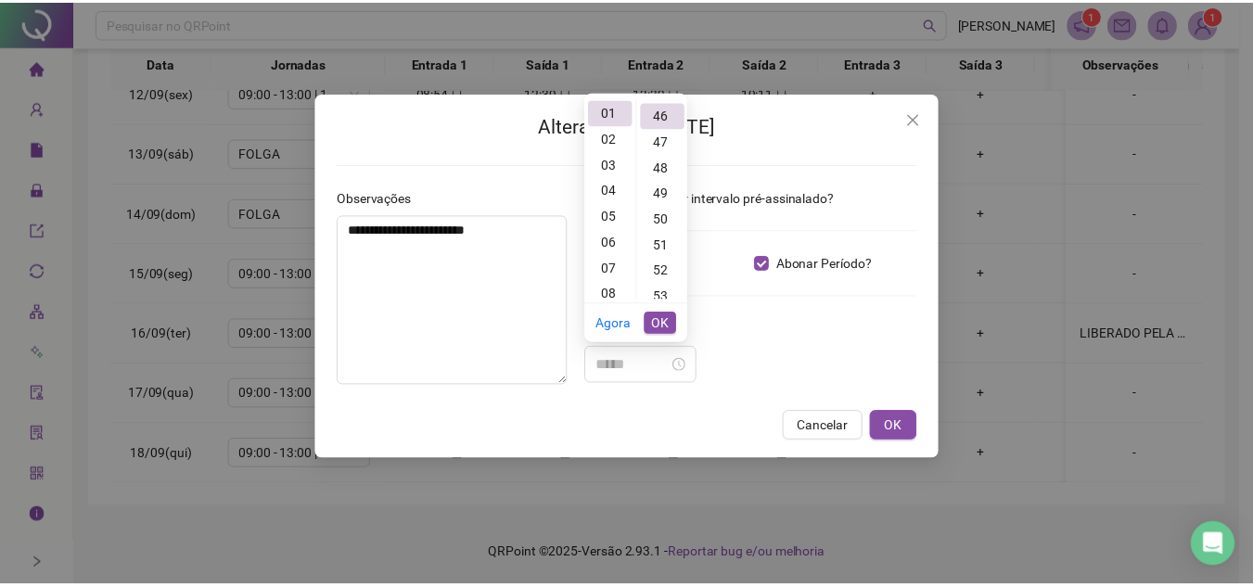
scroll to position [1195, 0]
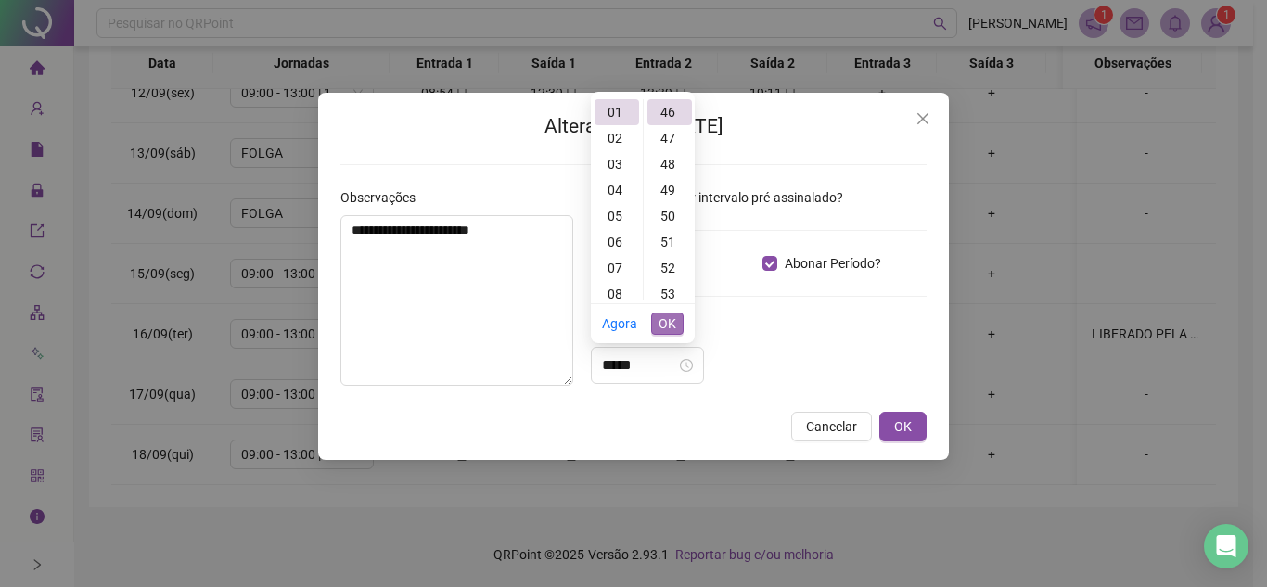
click at [670, 318] on span "OK" at bounding box center [668, 324] width 18 height 20
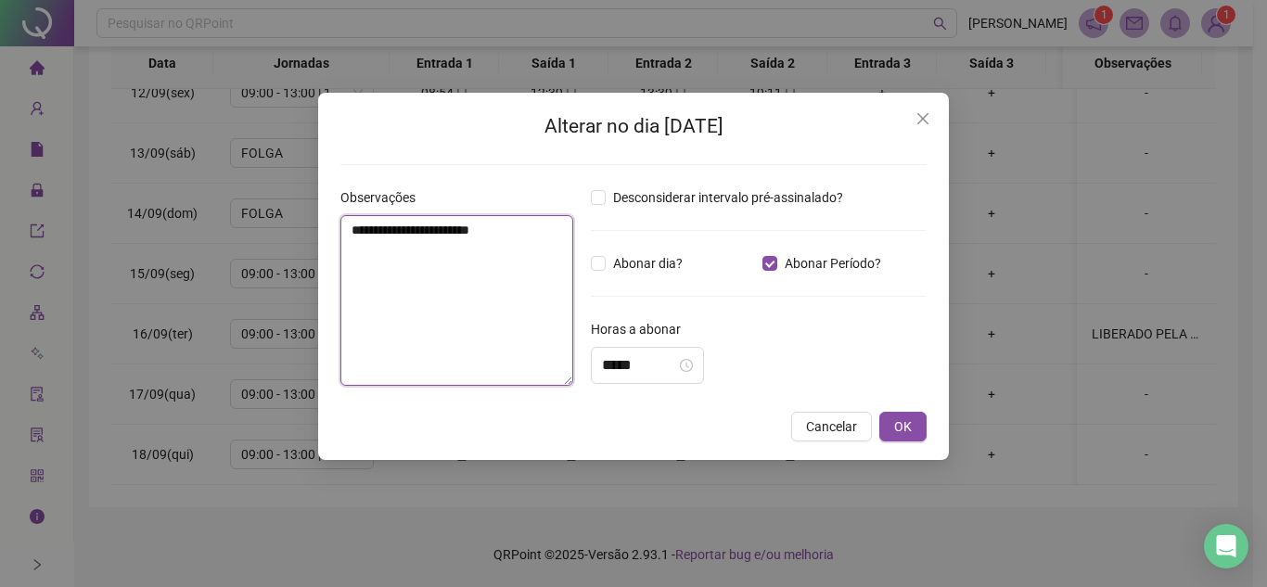
click at [435, 305] on textarea "**********" at bounding box center [456, 300] width 233 height 171
type textarea "**********"
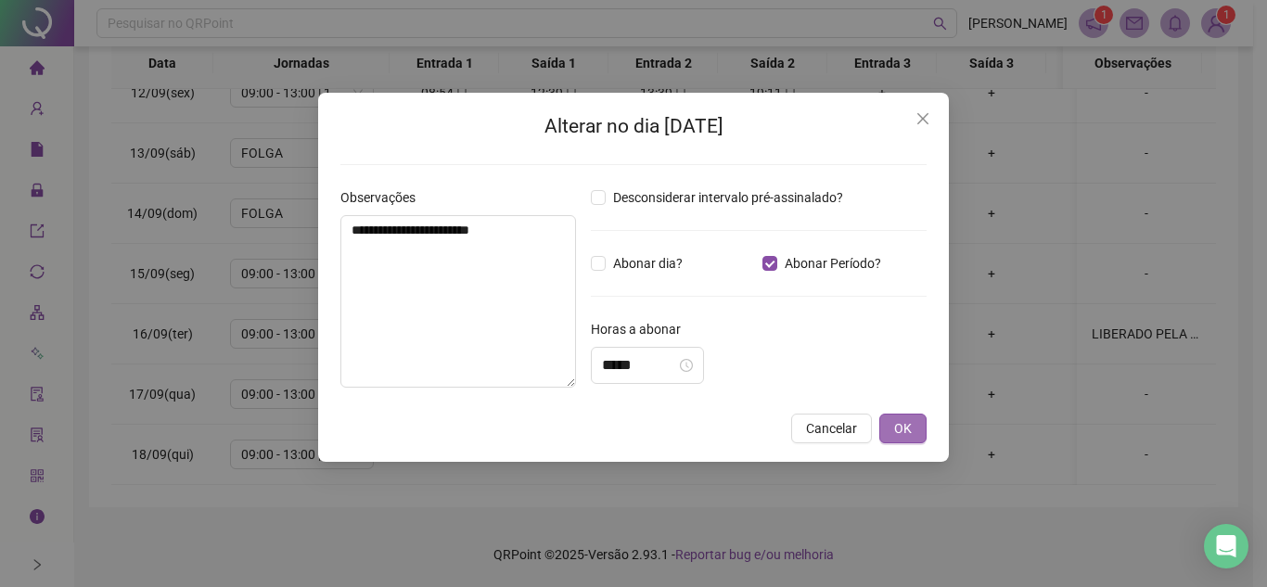
click at [904, 427] on span "OK" at bounding box center [903, 428] width 18 height 20
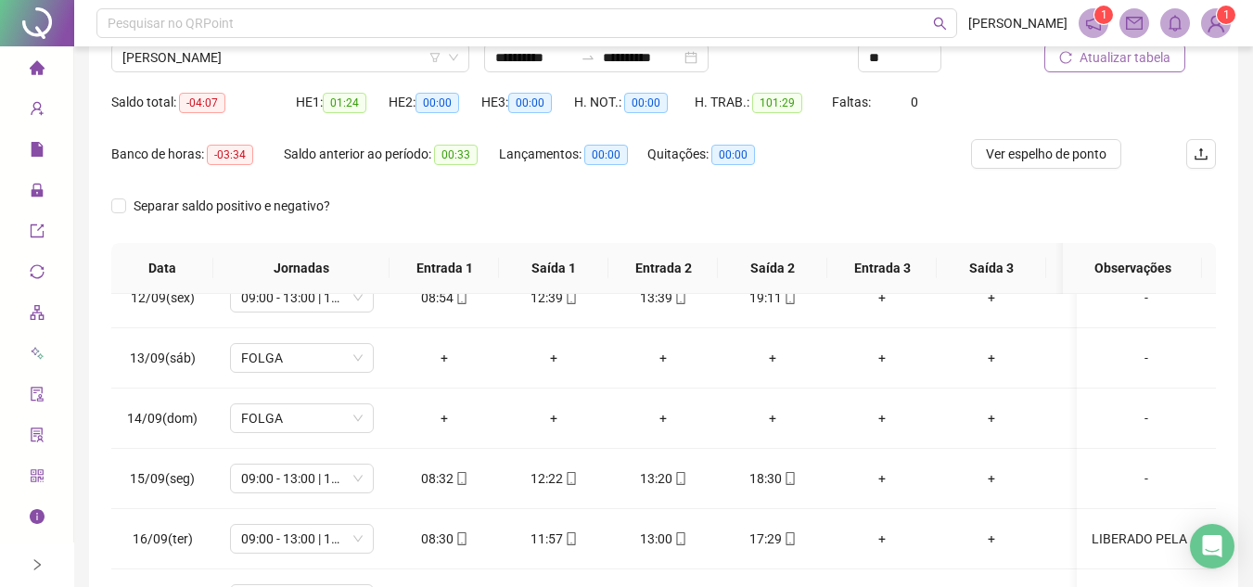
scroll to position [43, 0]
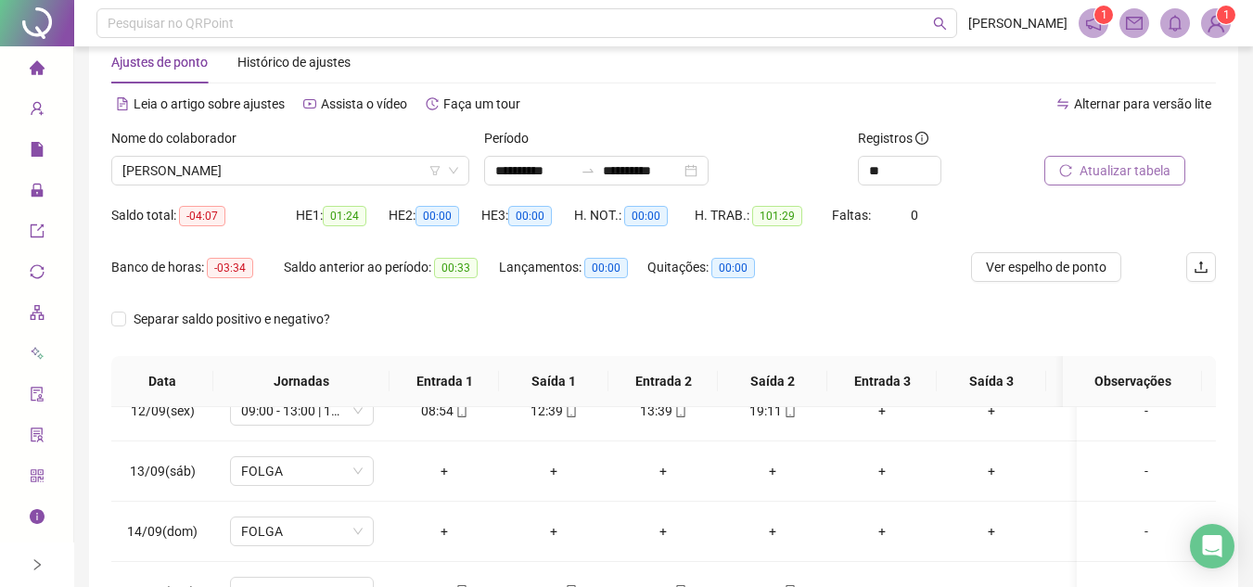
click at [1118, 168] on span "Atualizar tabela" at bounding box center [1125, 170] width 91 height 20
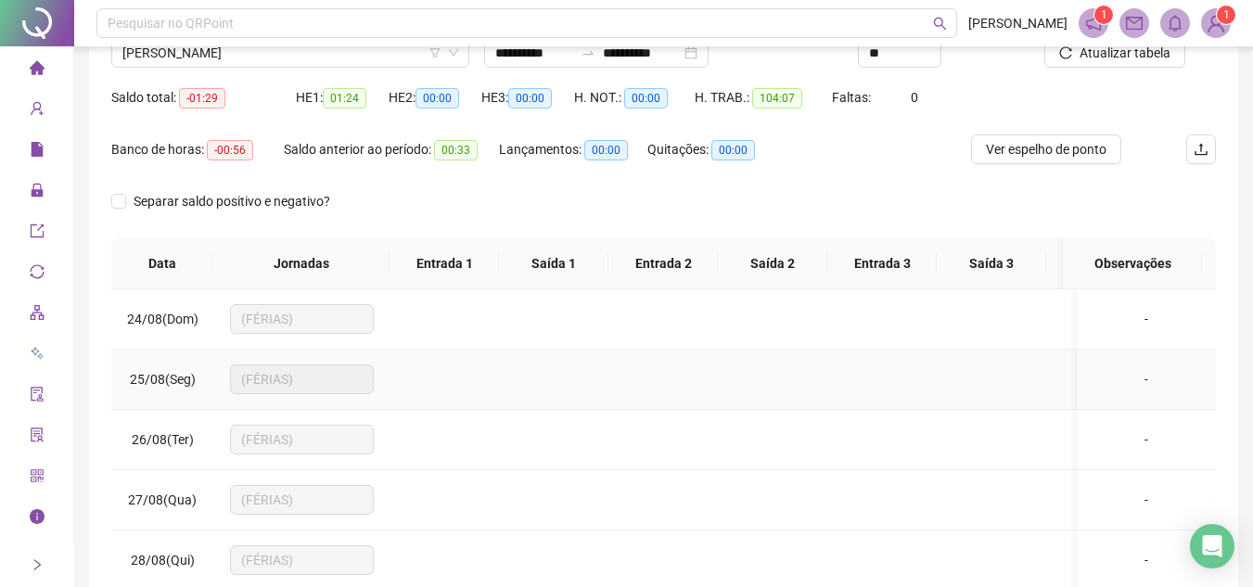
scroll to position [0, 0]
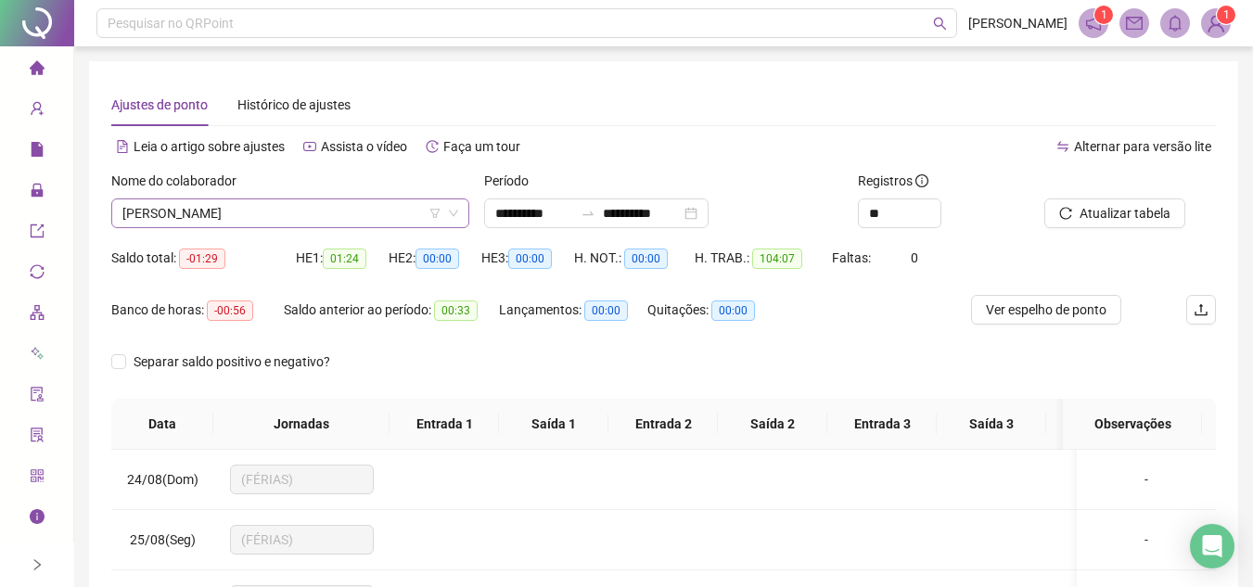
click at [395, 203] on span "ISABELY CRISTINA BATISTA RODRIGUES" at bounding box center [290, 213] width 336 height 28
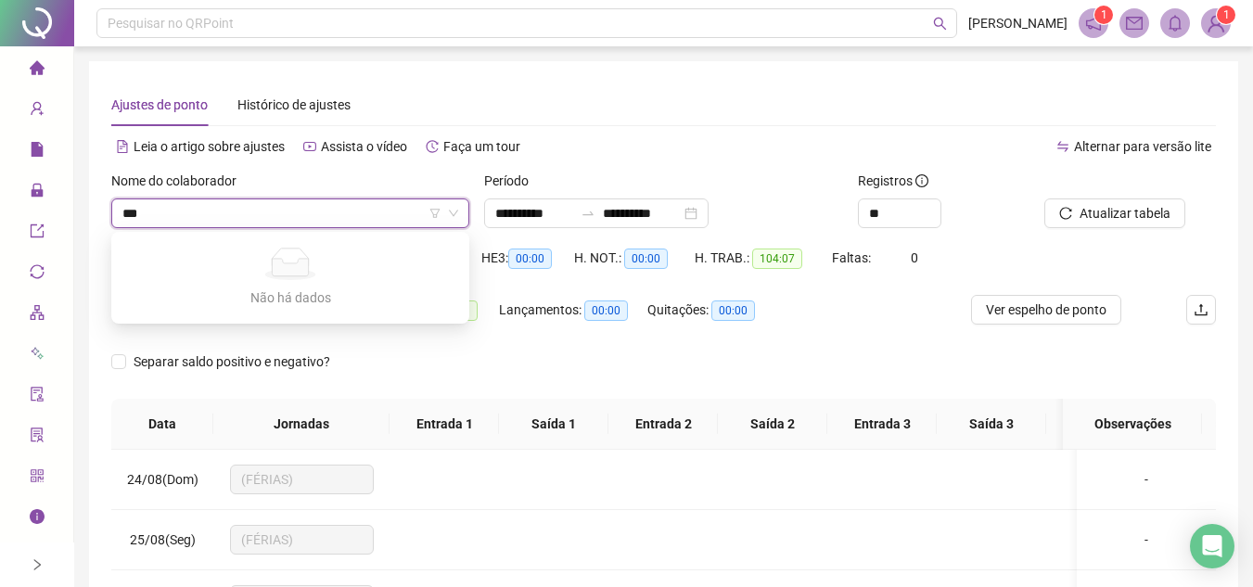
type input "**"
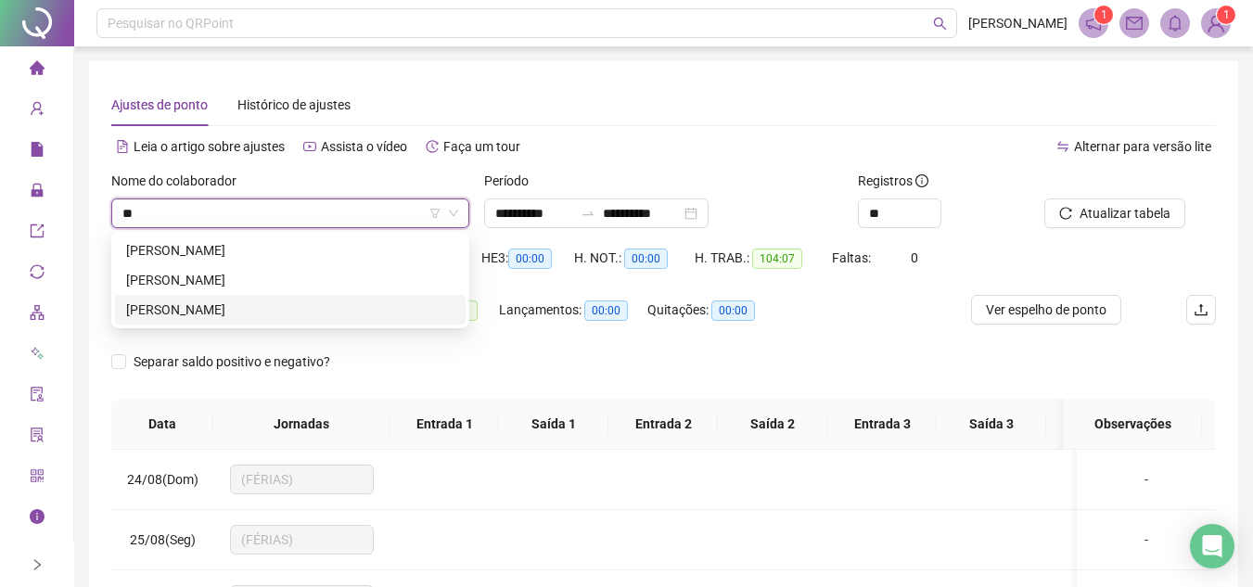
click at [242, 307] on div "JAQUELINE KETLY RODRIGUES COSTA" at bounding box center [290, 310] width 328 height 20
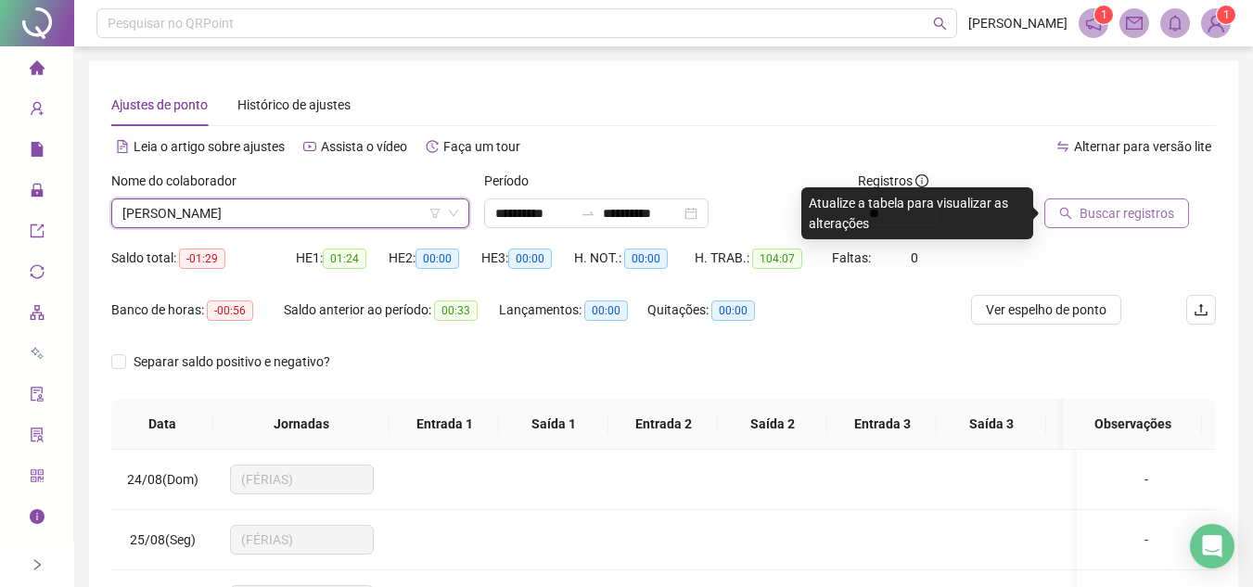
click at [1111, 200] on button "Buscar registros" at bounding box center [1117, 214] width 145 height 30
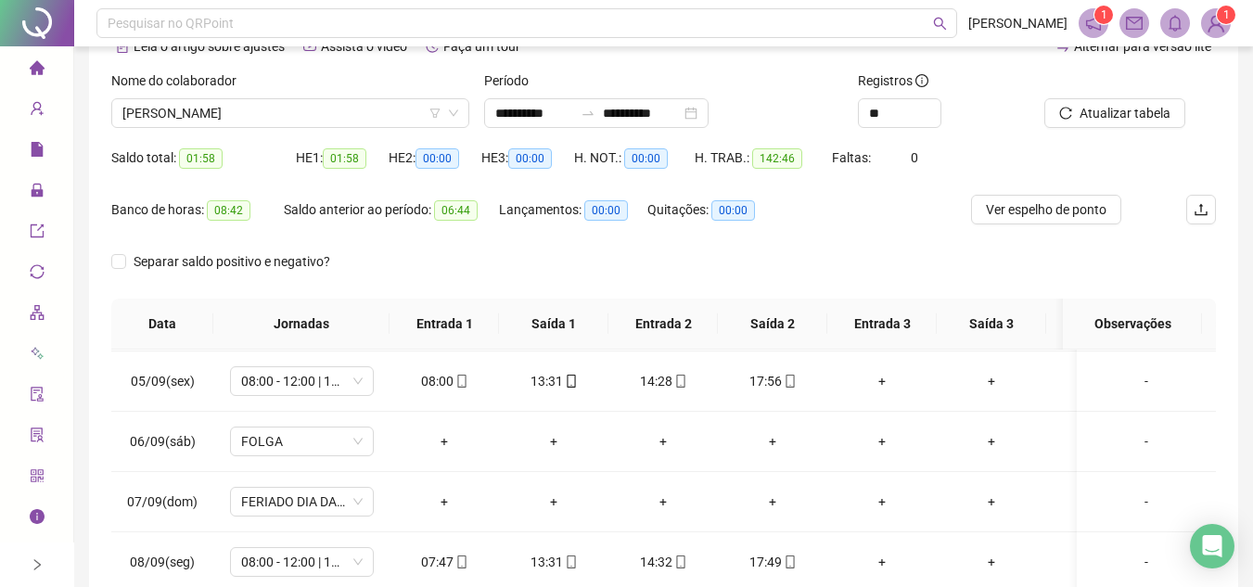
scroll to position [80, 0]
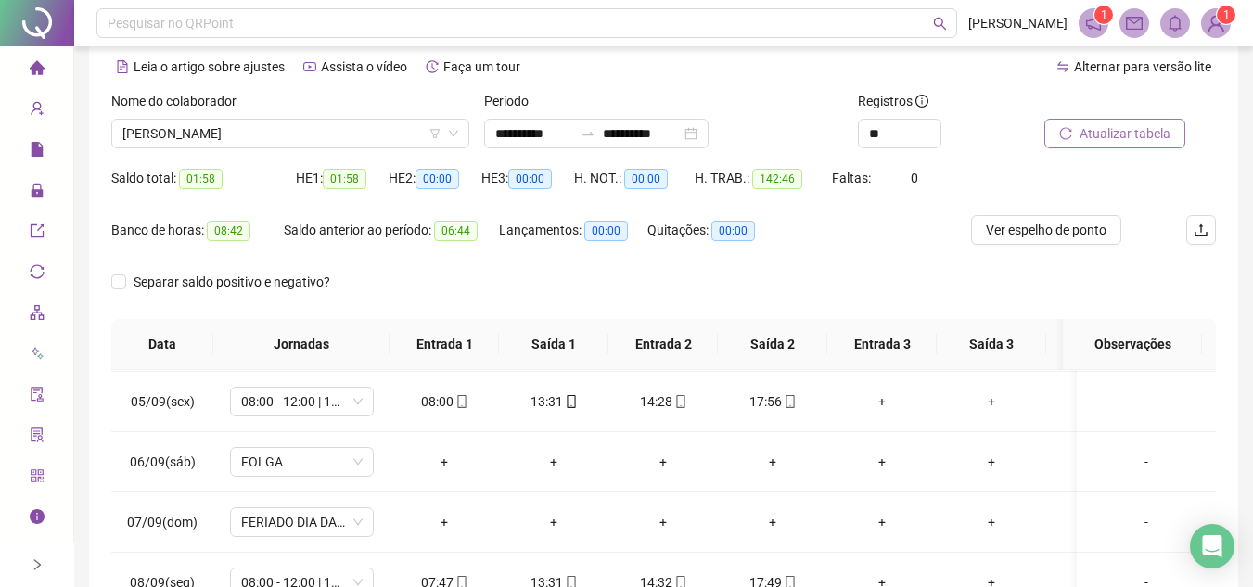
click at [1119, 130] on span "Atualizar tabela" at bounding box center [1125, 133] width 91 height 20
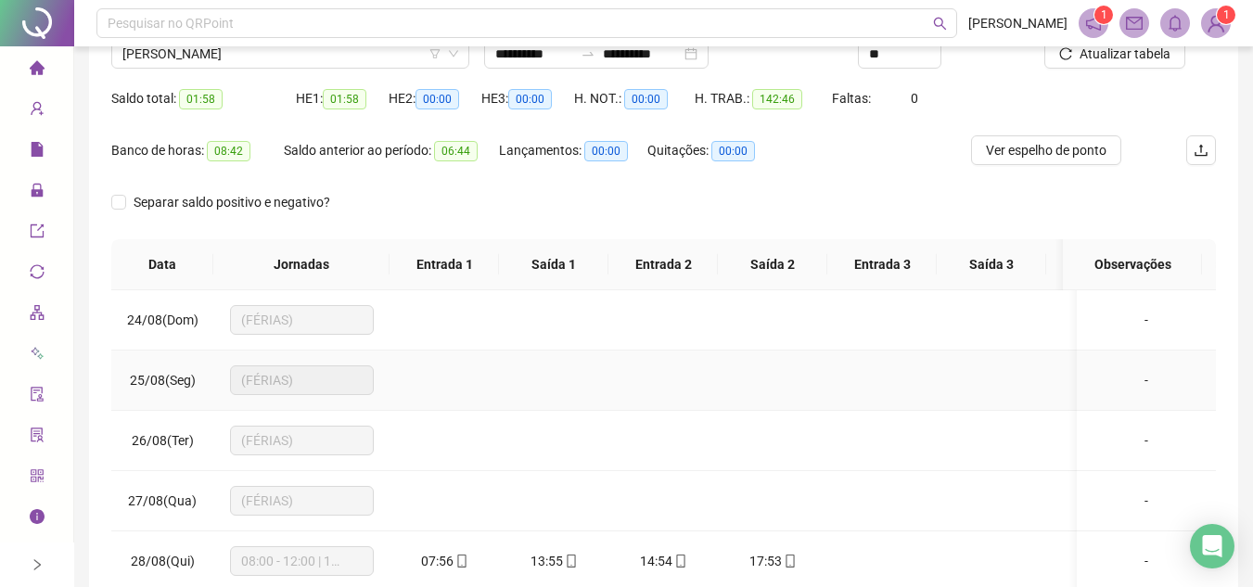
scroll to position [0, 0]
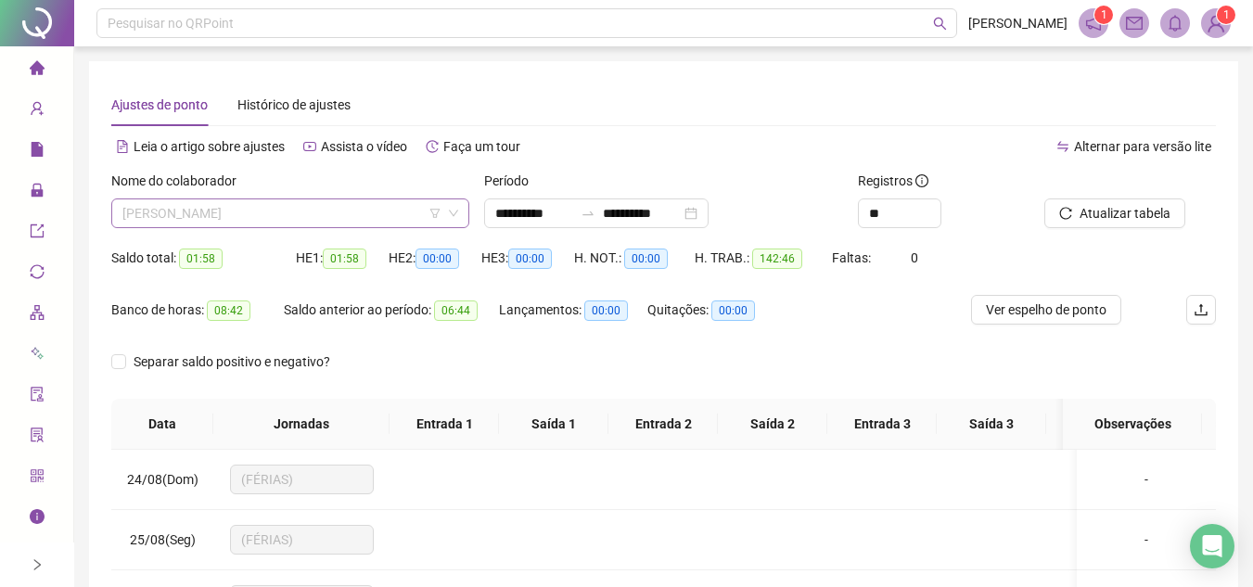
click at [379, 206] on span "JAQUELINE KETLY RODRIGUES COSTA" at bounding box center [290, 213] width 336 height 28
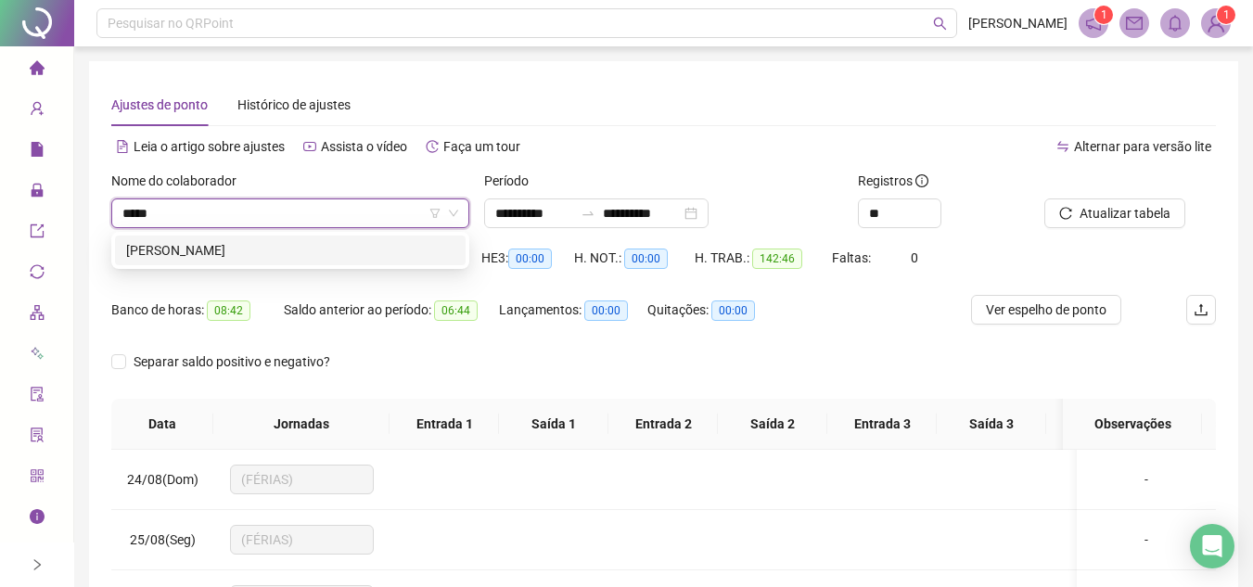
type input "******"
click at [319, 243] on div "KARINE SAMARA DO NASCIMENTO" at bounding box center [290, 250] width 328 height 20
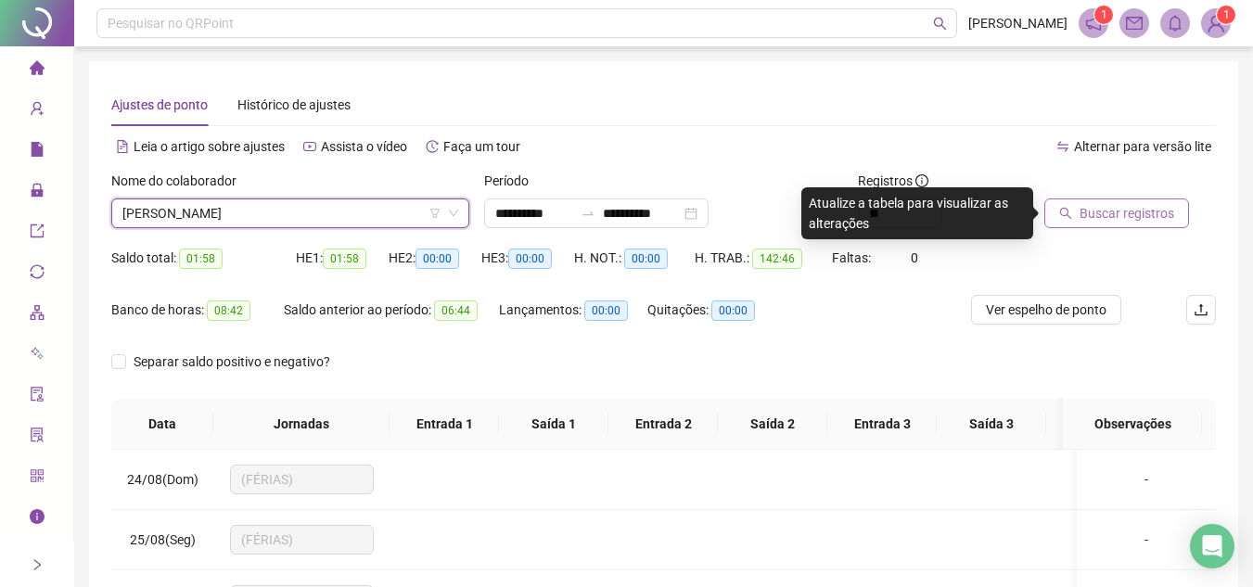
click at [1095, 206] on span "Buscar registros" at bounding box center [1127, 213] width 95 height 20
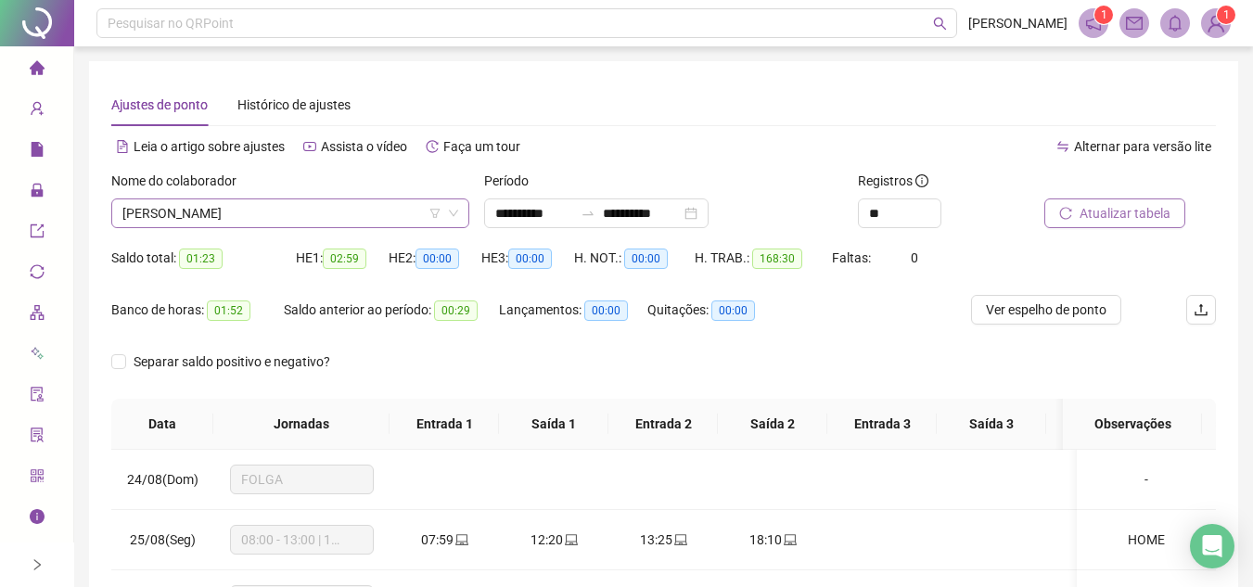
click at [350, 211] on span "KARINE SAMARA DO NASCIMENTO" at bounding box center [290, 213] width 336 height 28
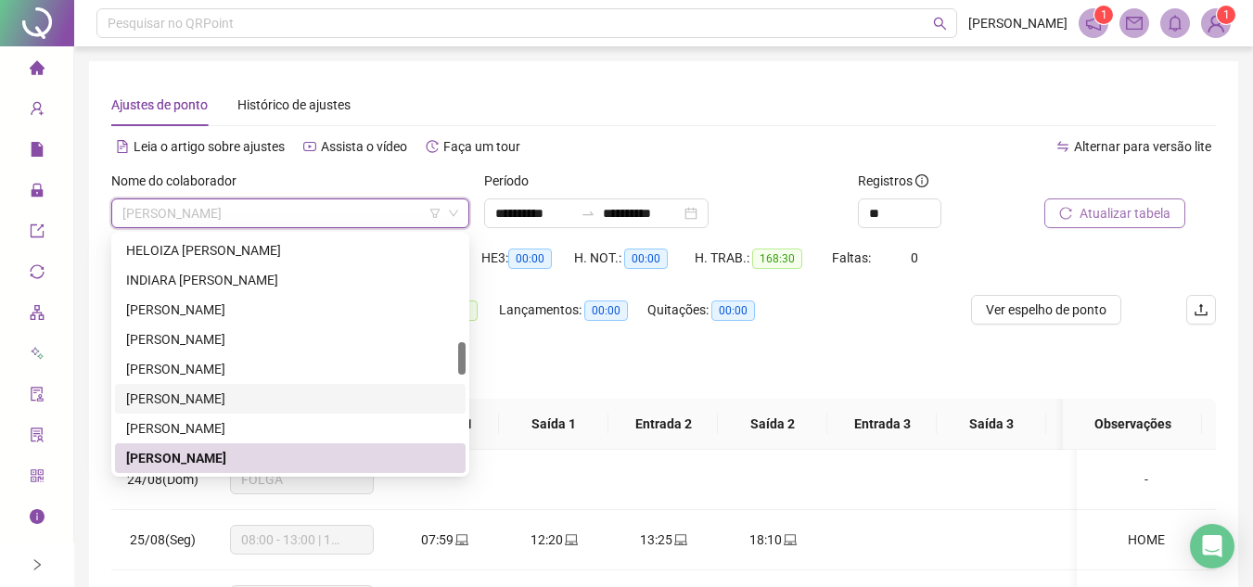
scroll to position [865, 0]
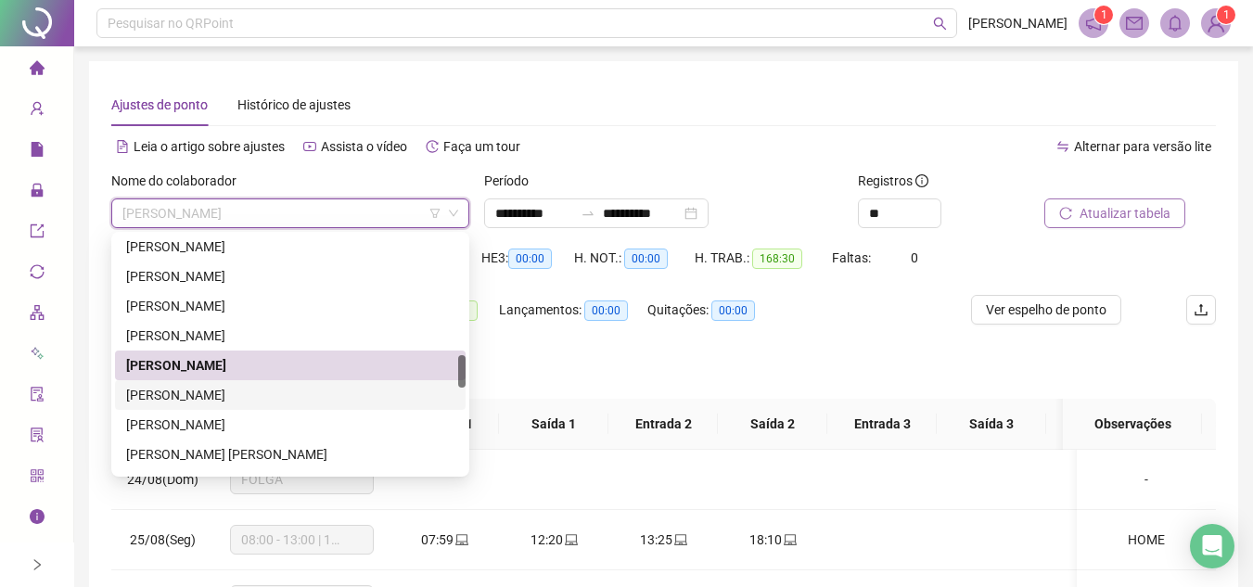
click at [268, 392] on div "LAISA ANABELLE SILVA AMARAL" at bounding box center [290, 395] width 328 height 20
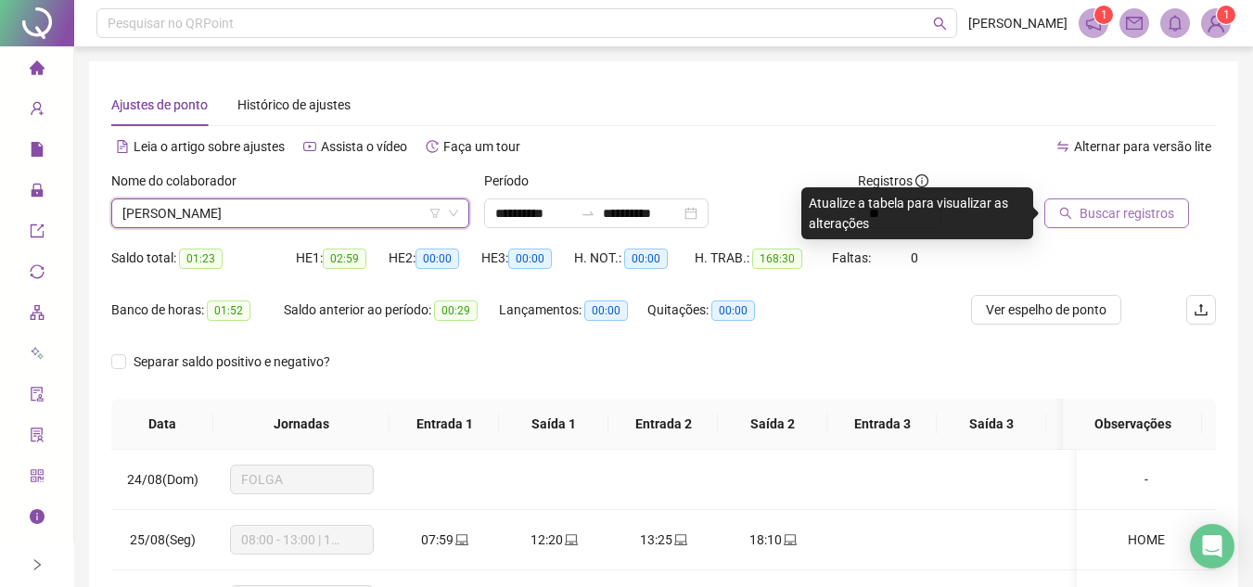
click at [1110, 211] on span "Buscar registros" at bounding box center [1127, 213] width 95 height 20
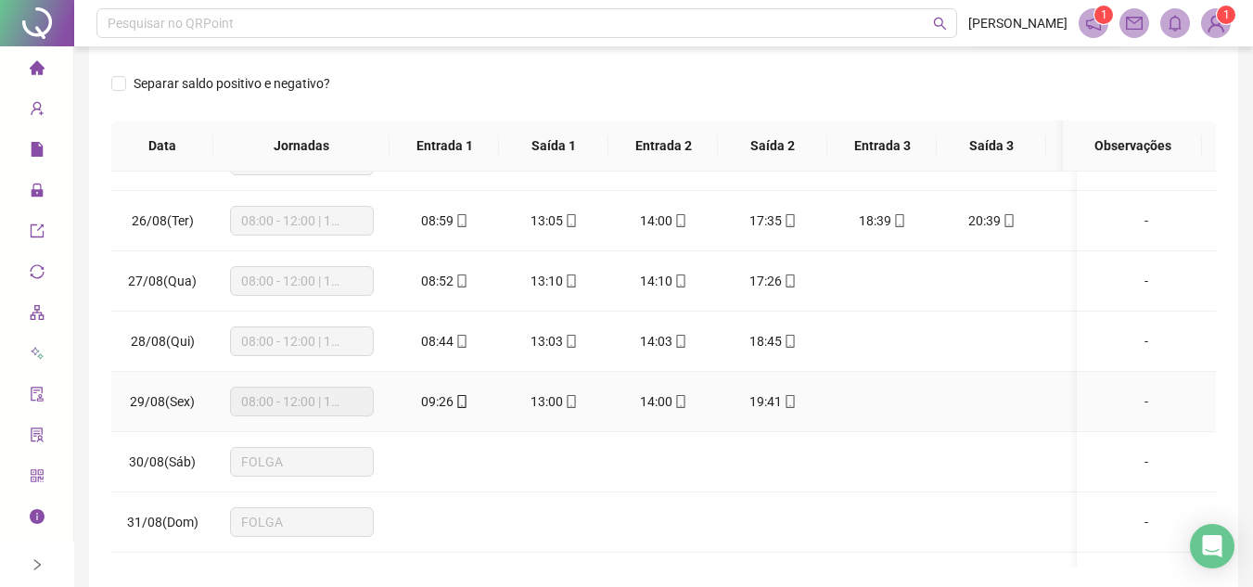
scroll to position [93, 0]
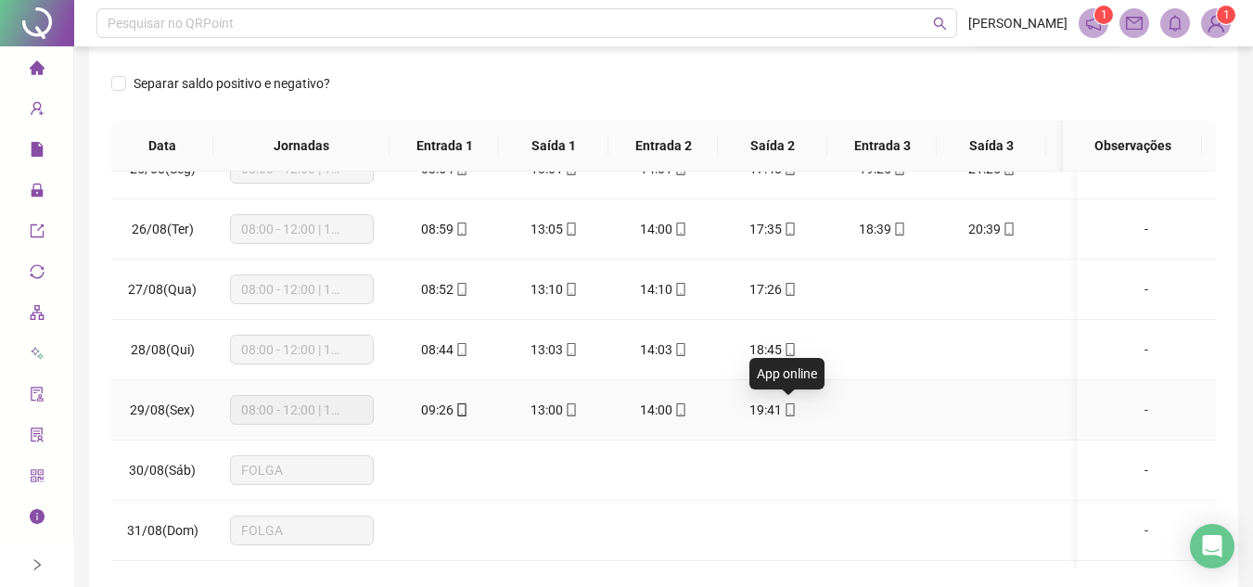
click at [789, 407] on icon "mobile" at bounding box center [790, 410] width 13 height 13
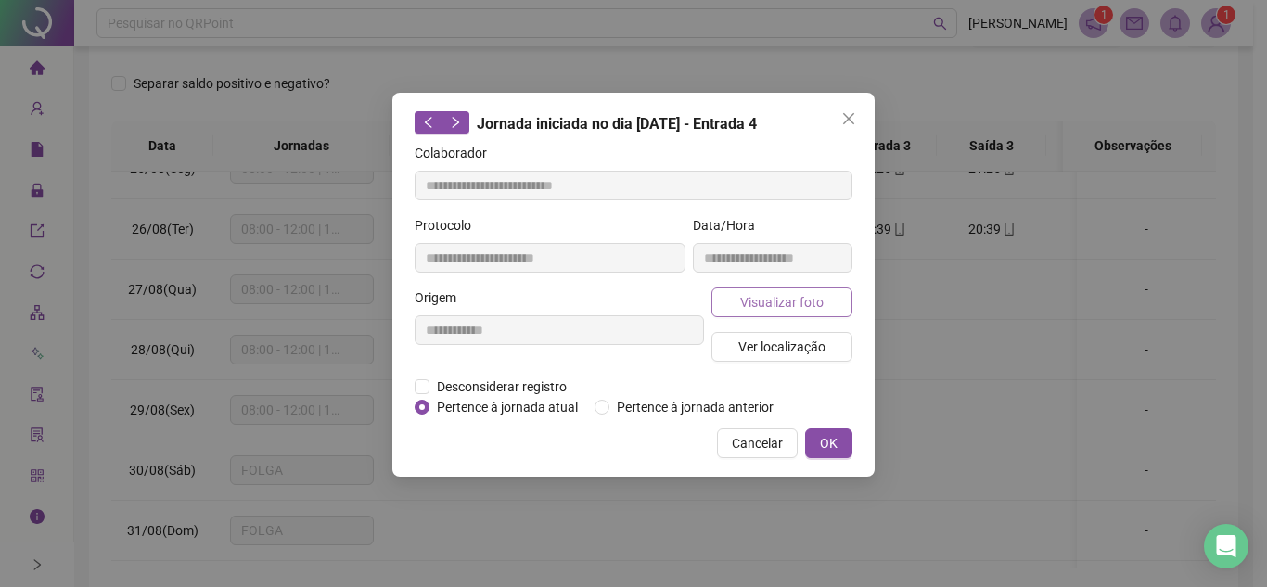
click at [803, 296] on span "Visualizar foto" at bounding box center [781, 302] width 83 height 20
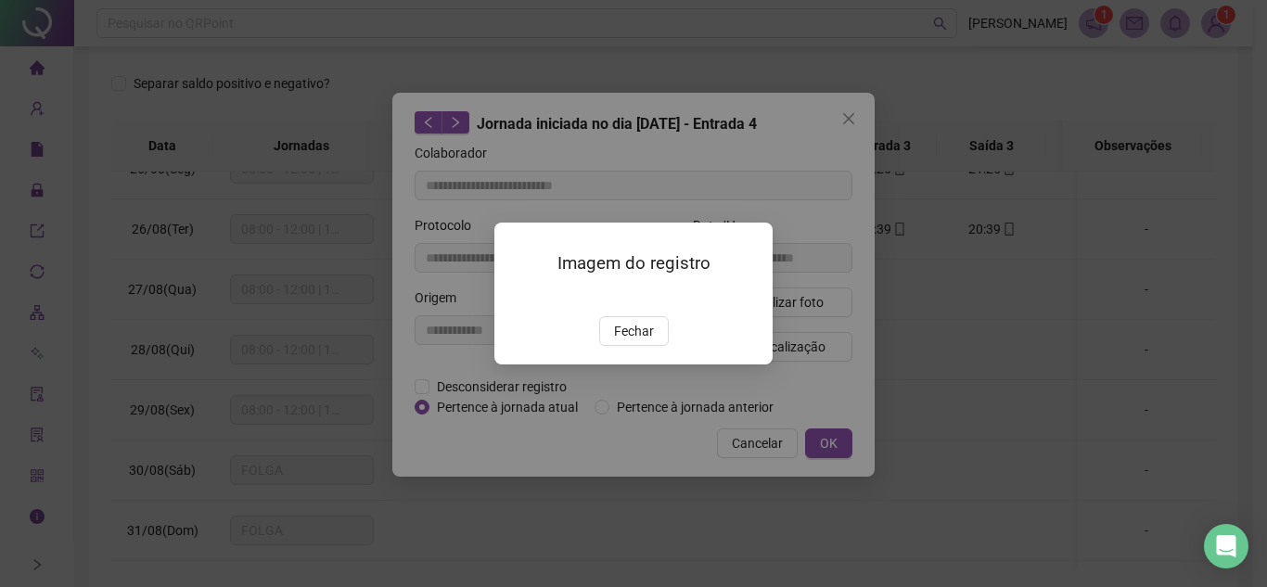
type input "**********"
click at [642, 341] on span "Fechar" at bounding box center [634, 331] width 40 height 20
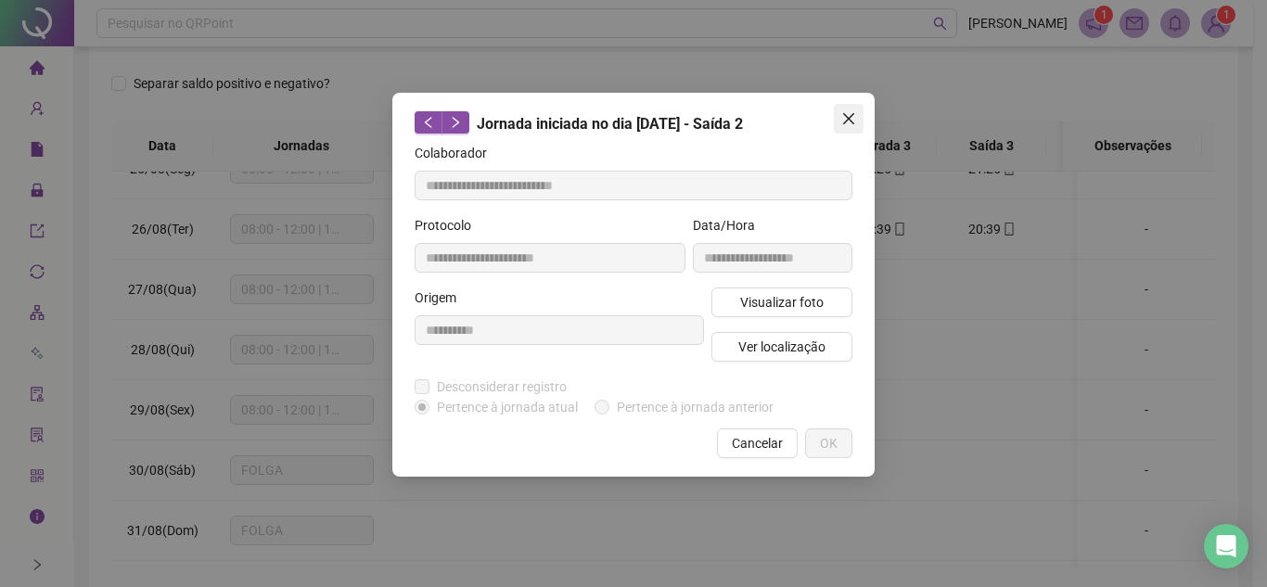
click at [853, 112] on icon "close" at bounding box center [848, 118] width 15 height 15
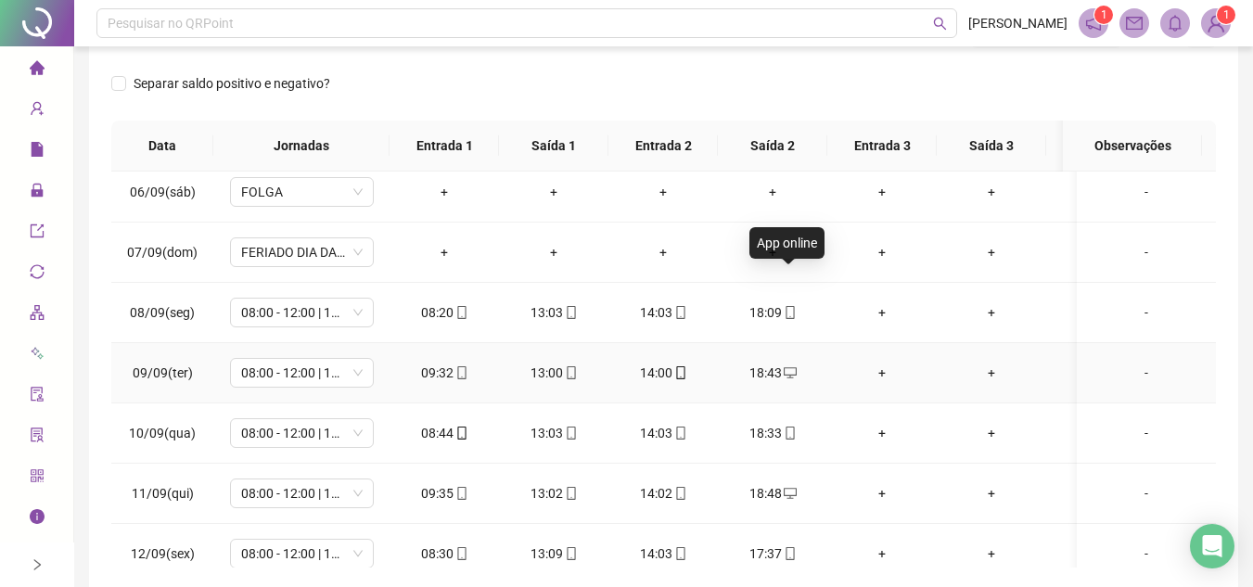
scroll to position [835, 0]
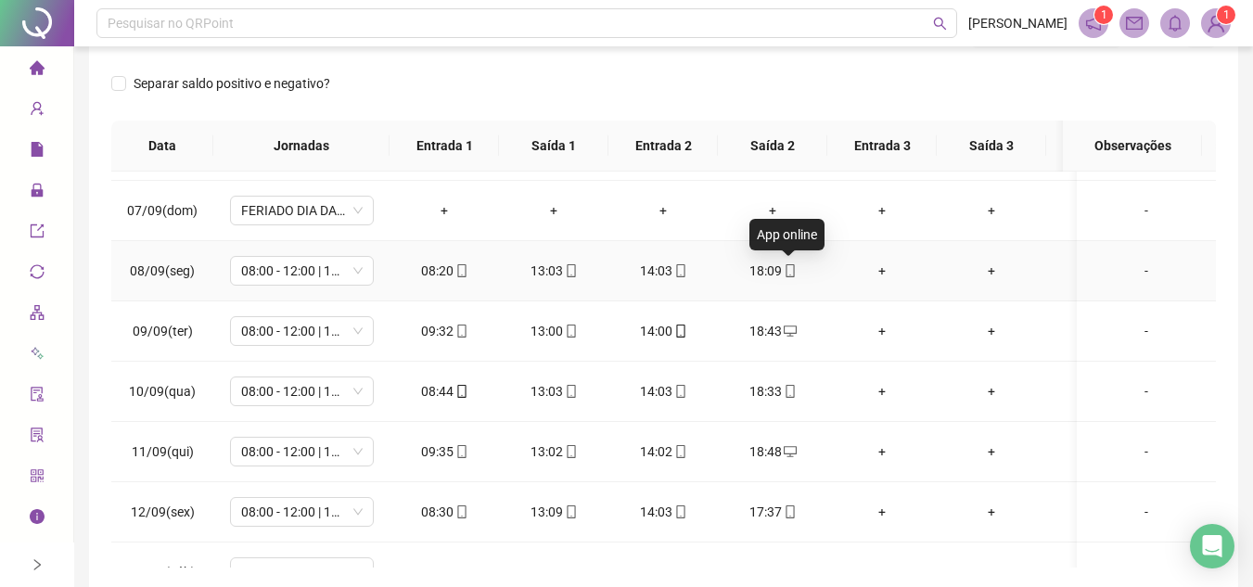
click at [788, 261] on div "18:09" at bounding box center [773, 271] width 80 height 20
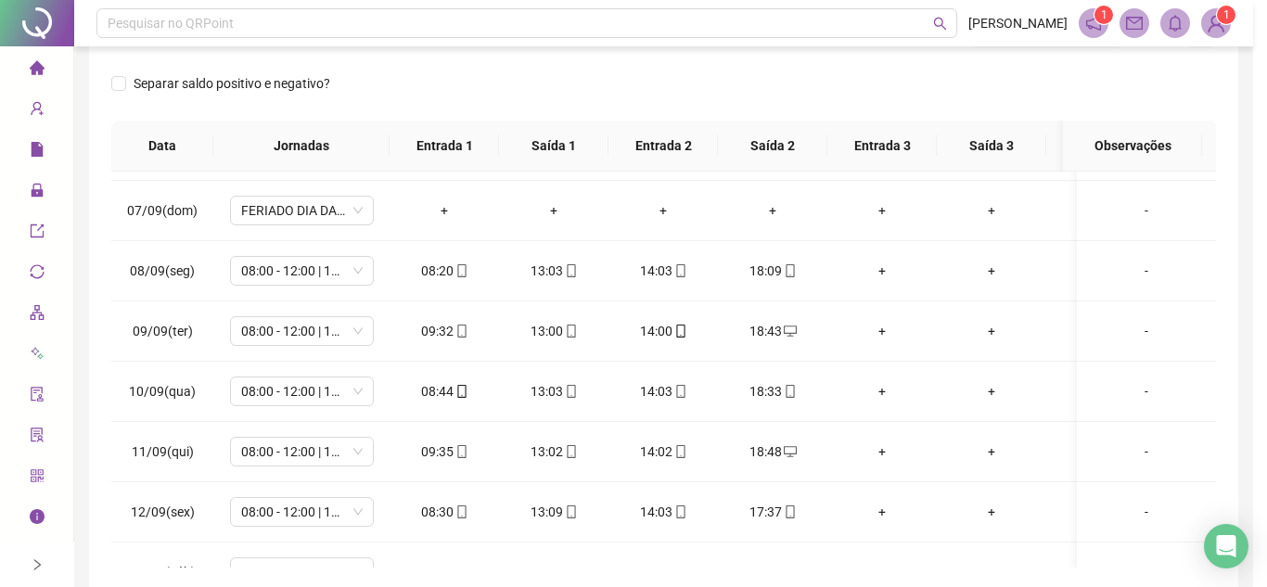
type input "**********"
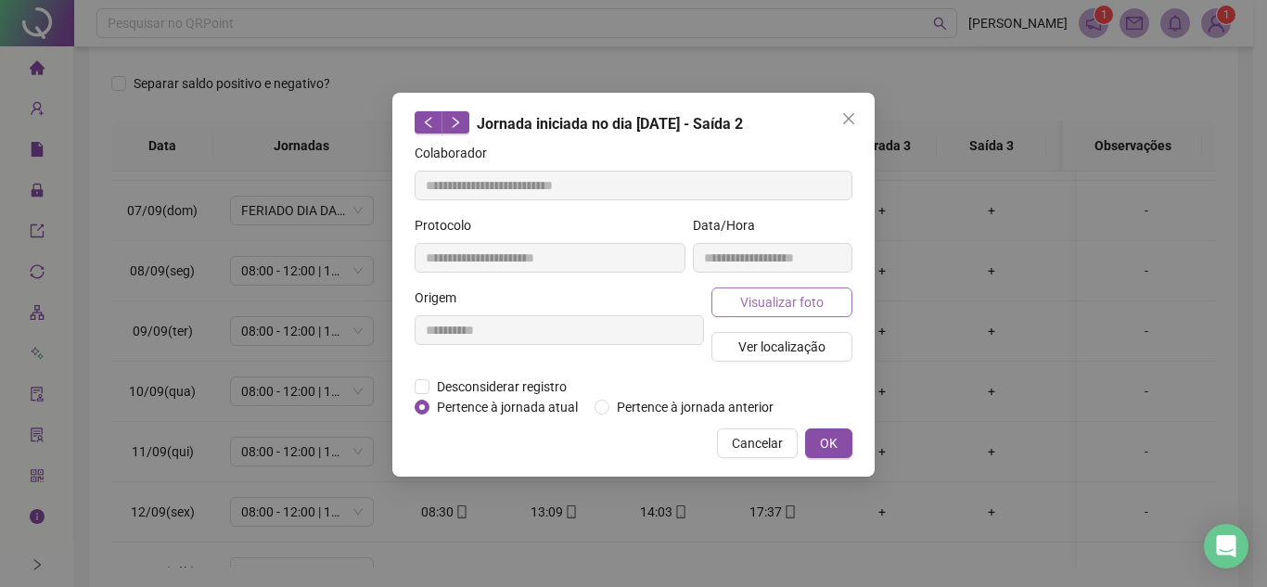
click at [811, 301] on span "Visualizar foto" at bounding box center [781, 302] width 83 height 20
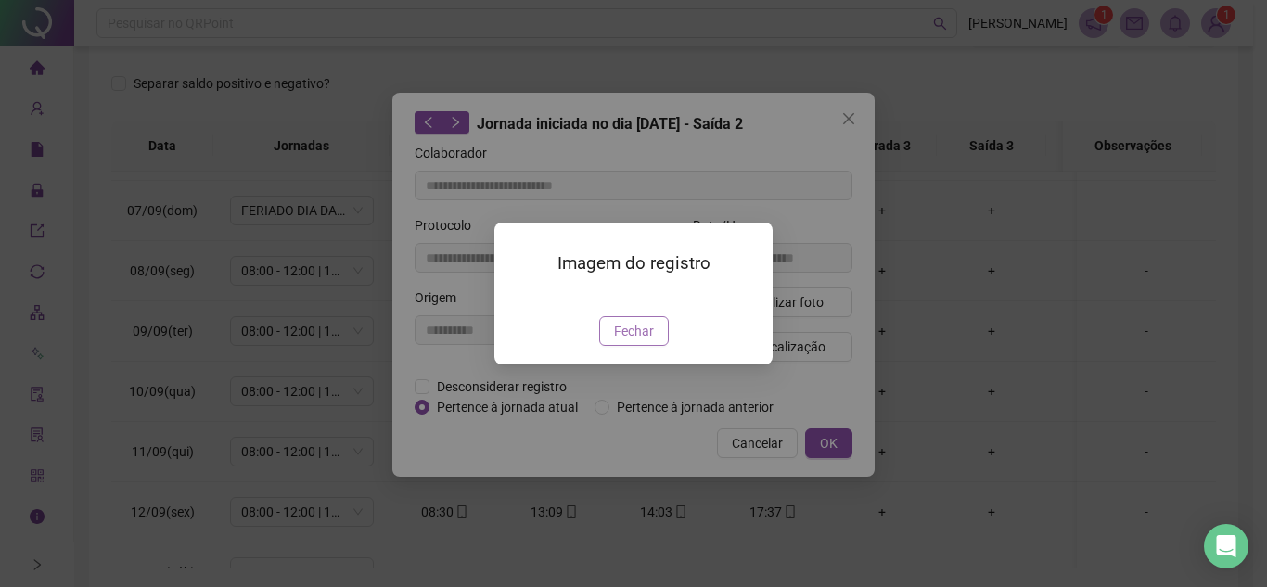
click at [651, 341] on span "Fechar" at bounding box center [634, 331] width 40 height 20
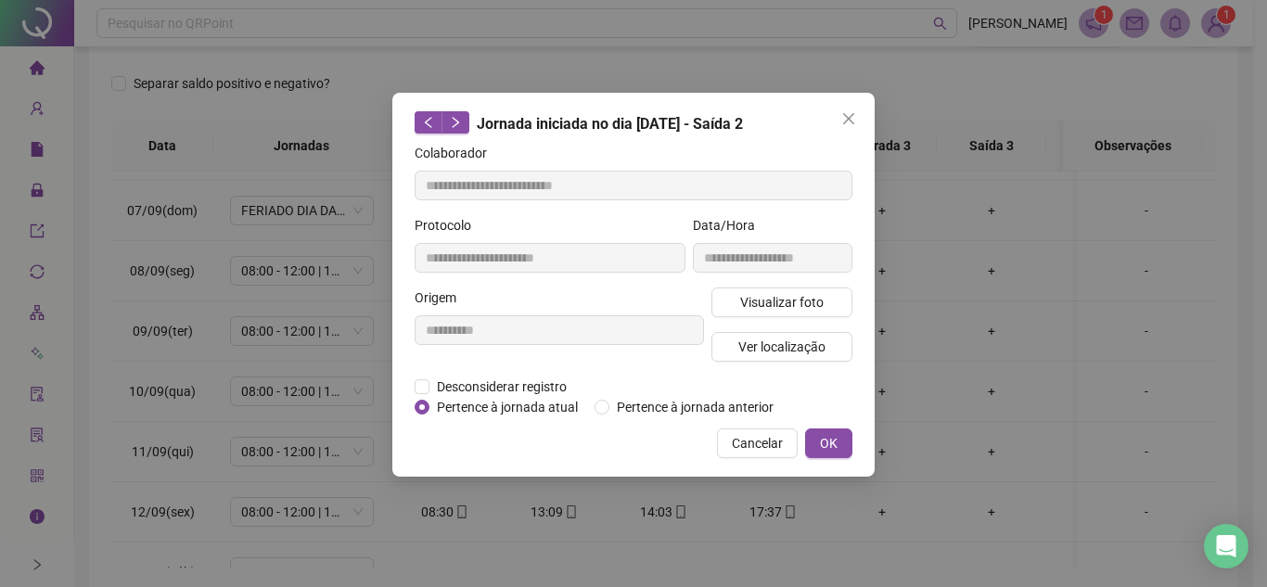
drag, startPoint x: 842, startPoint y: 117, endPoint x: 840, endPoint y: 141, distance: 24.3
click at [843, 115] on icon "close" at bounding box center [848, 118] width 15 height 15
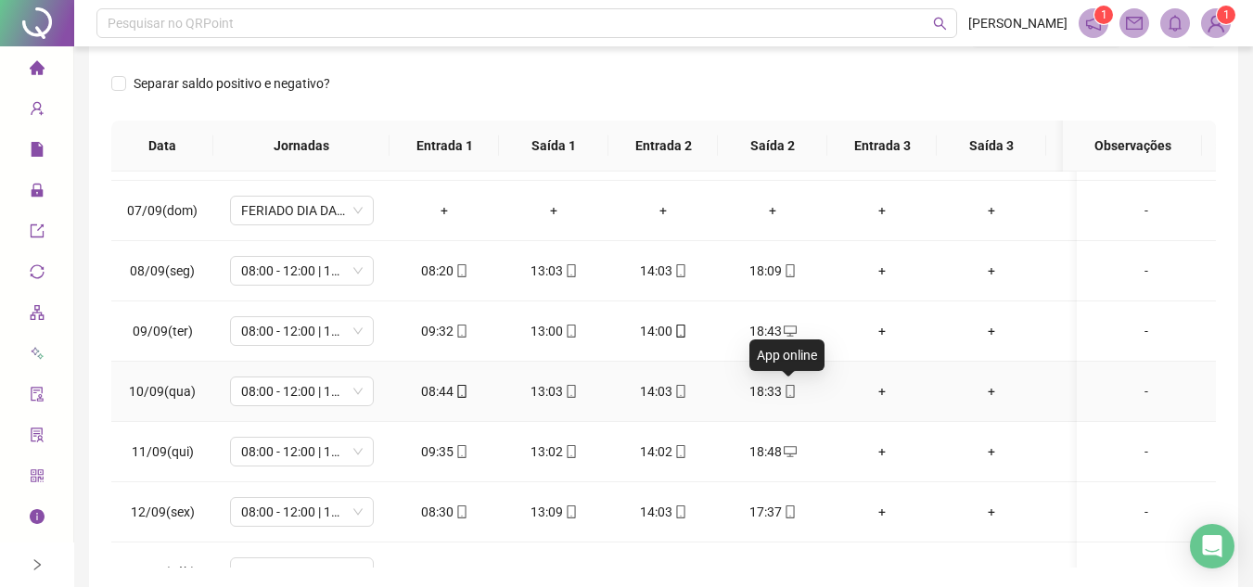
click at [789, 390] on icon "mobile" at bounding box center [790, 391] width 13 height 13
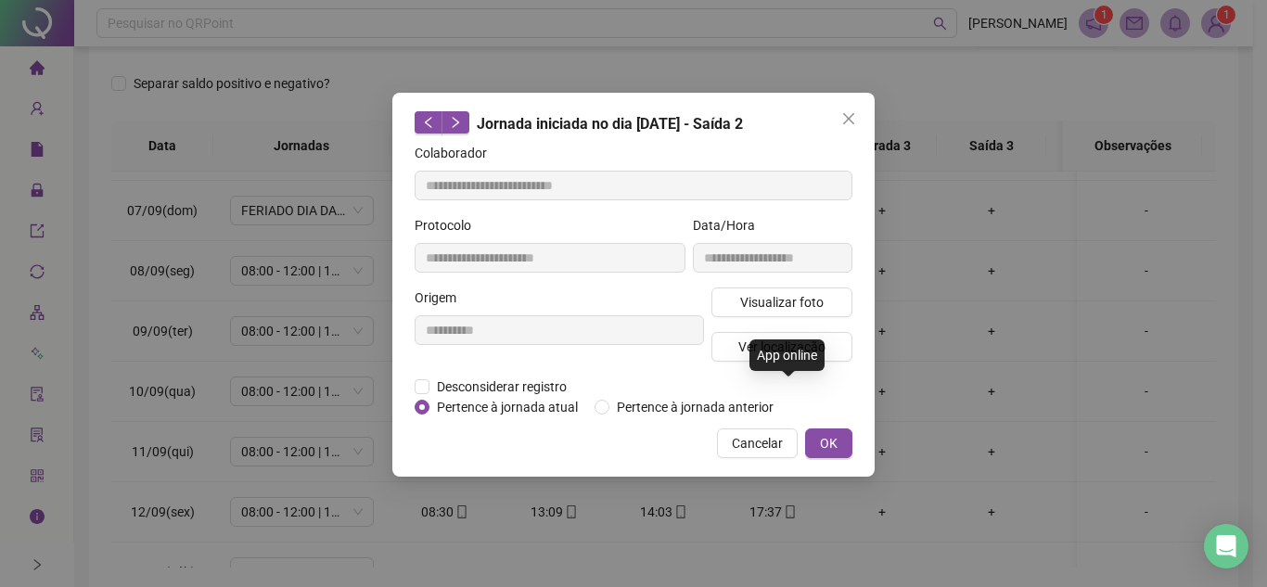
type input "**********"
click at [811, 295] on span "Visualizar foto" at bounding box center [781, 302] width 83 height 20
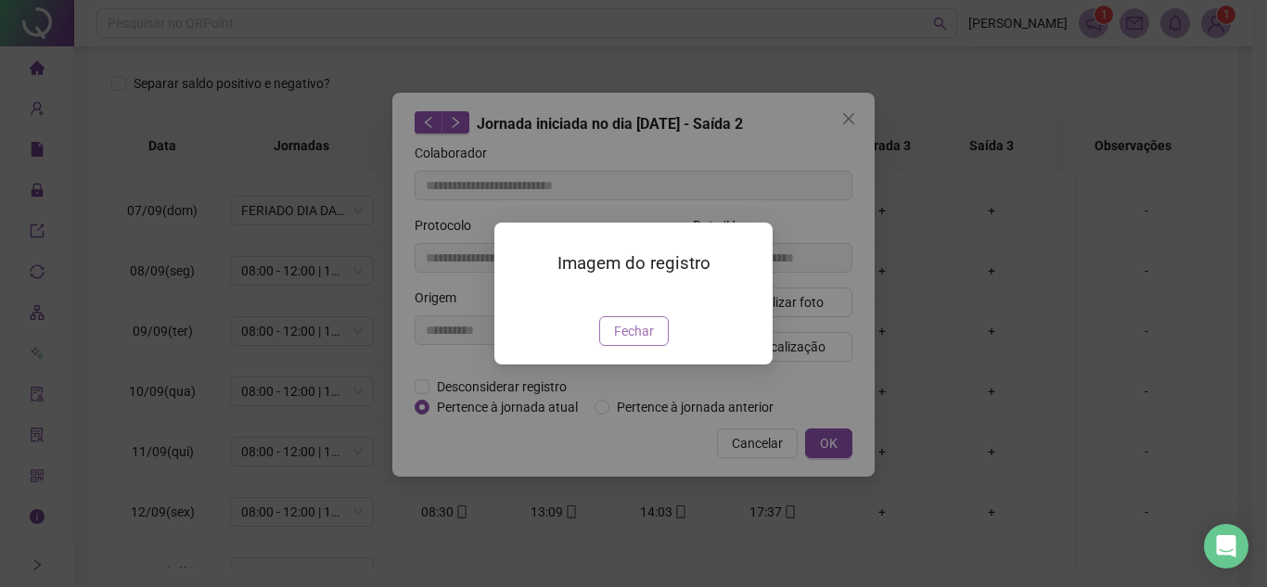
click at [635, 341] on span "Fechar" at bounding box center [634, 331] width 40 height 20
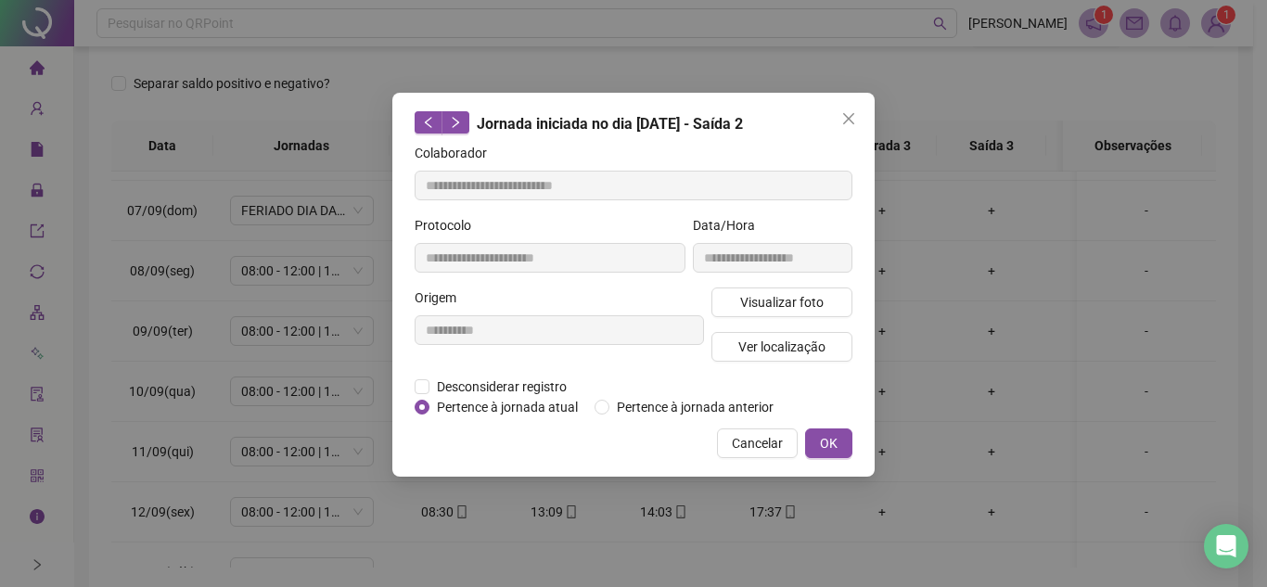
click at [853, 119] on icon "close" at bounding box center [848, 118] width 15 height 15
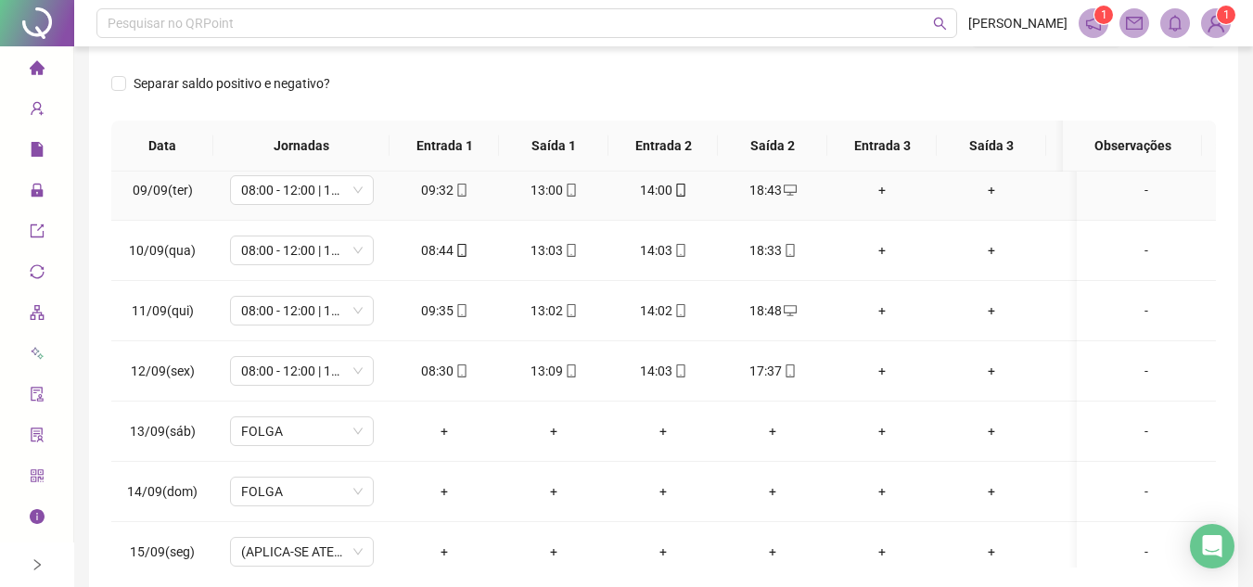
scroll to position [1020, 0]
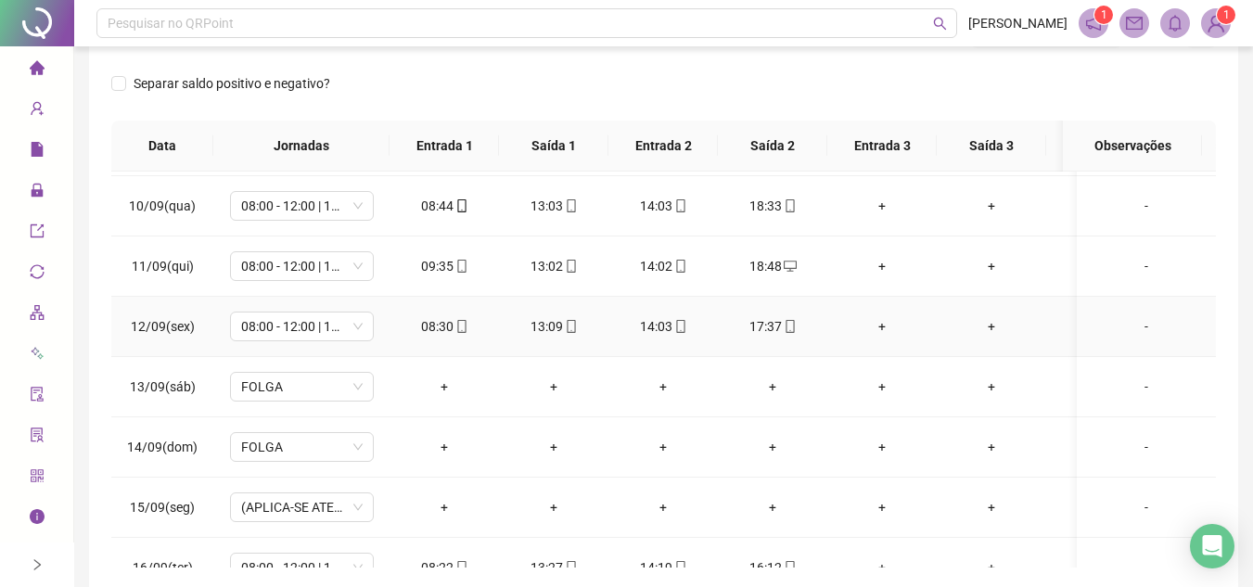
click at [796, 322] on div "17:37" at bounding box center [773, 326] width 80 height 20
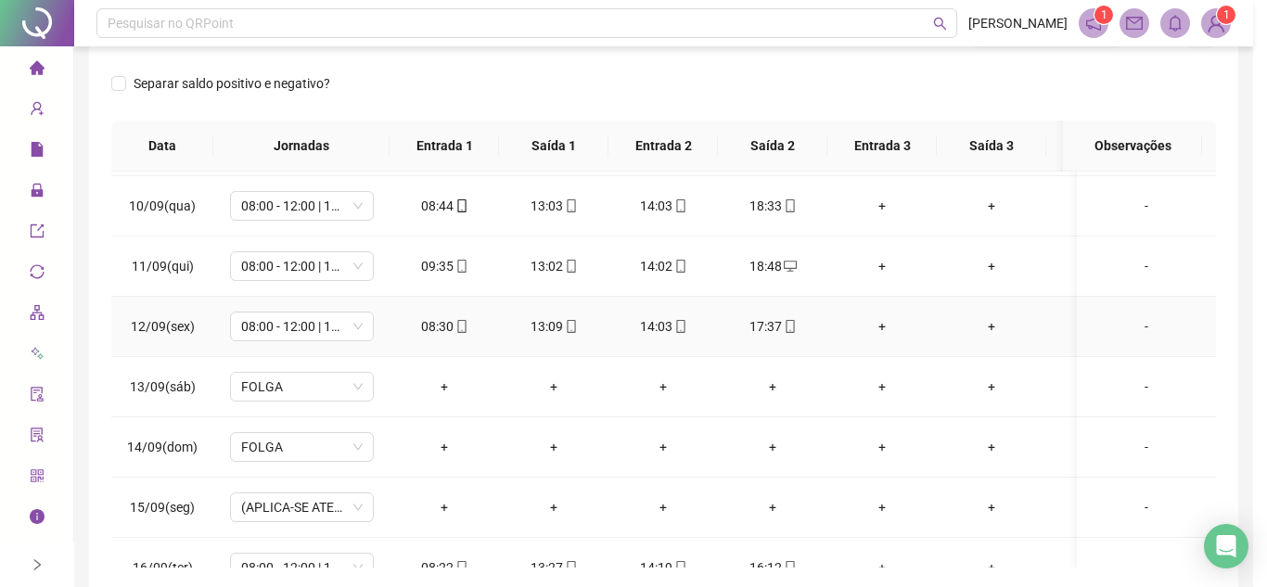
type input "**********"
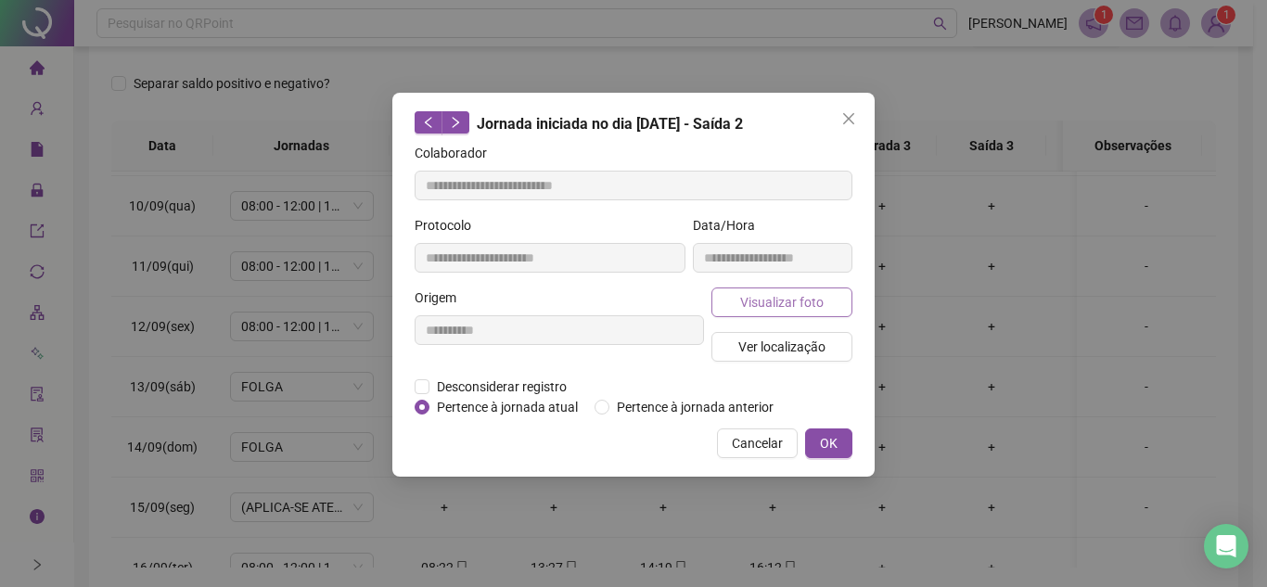
click at [803, 304] on span "Visualizar foto" at bounding box center [781, 302] width 83 height 20
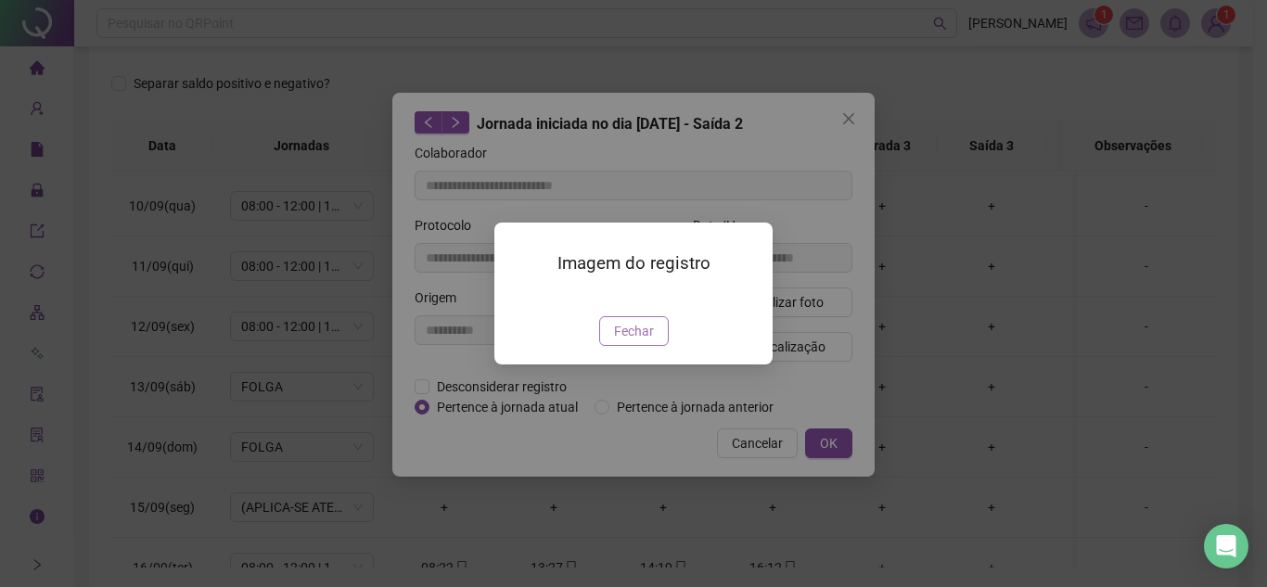
click at [639, 341] on span "Fechar" at bounding box center [634, 331] width 40 height 20
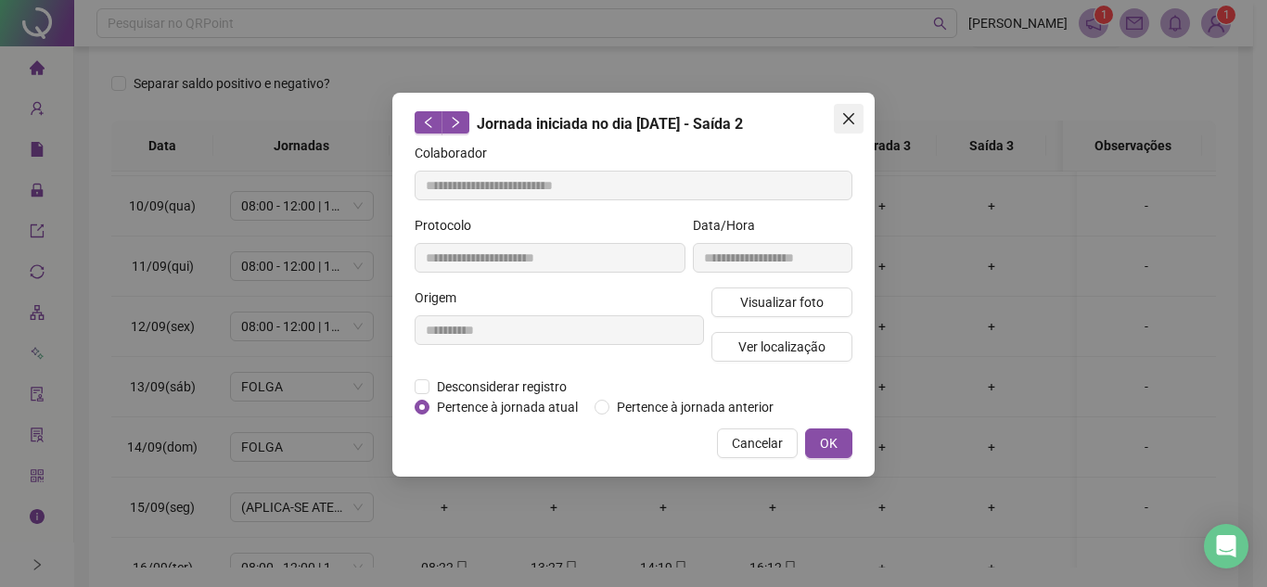
click at [846, 114] on icon "close" at bounding box center [848, 118] width 15 height 15
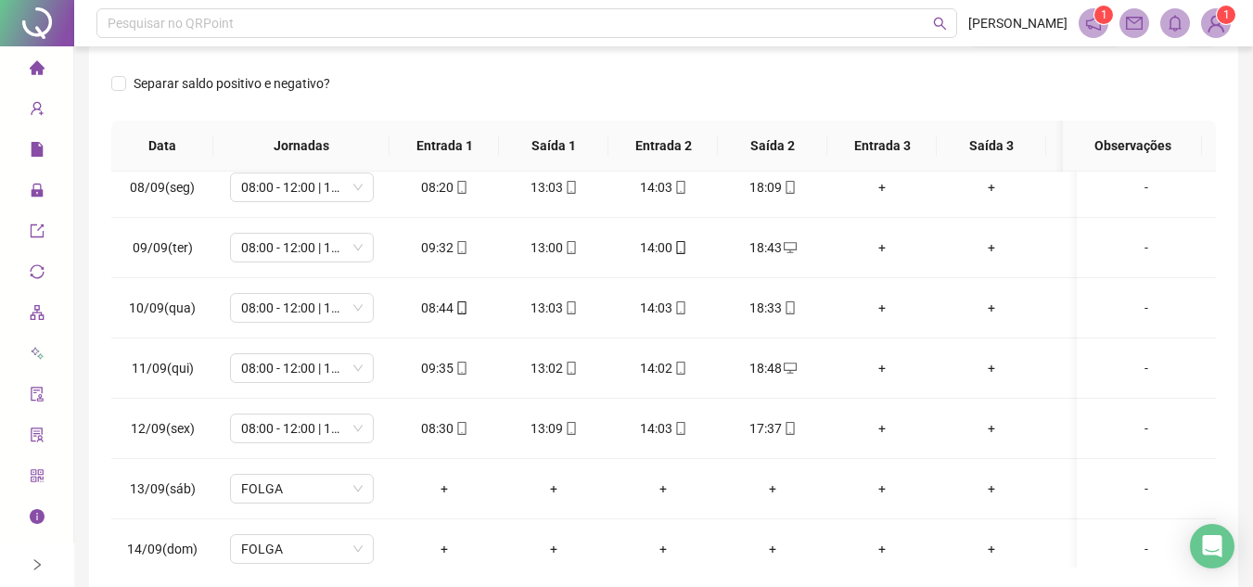
scroll to position [928, 0]
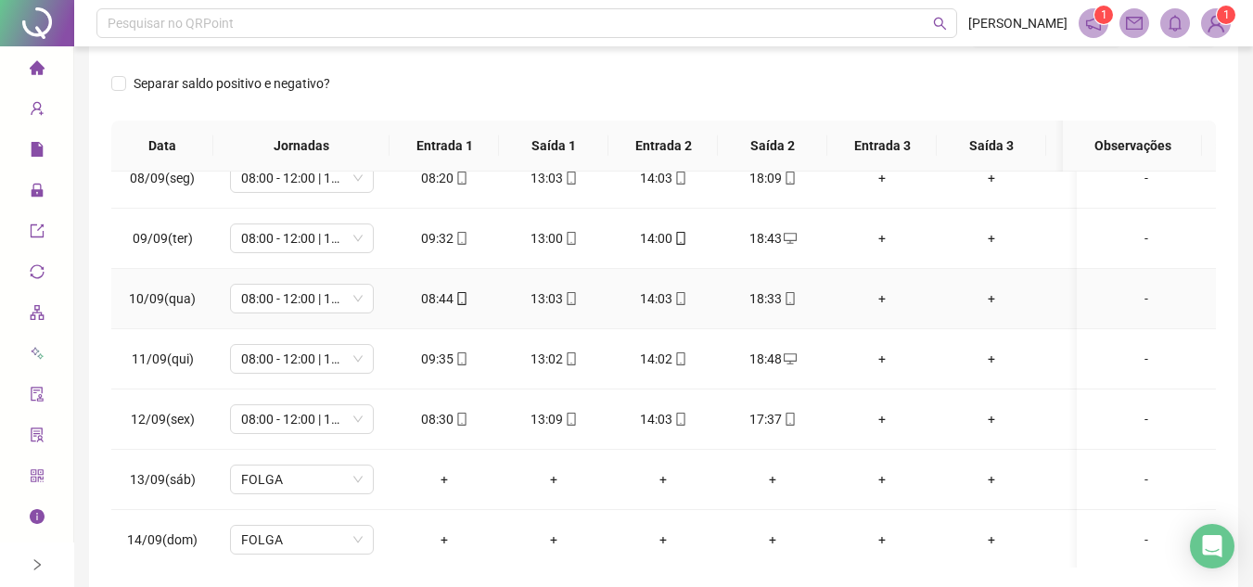
click at [792, 294] on icon "mobile" at bounding box center [790, 298] width 13 height 13
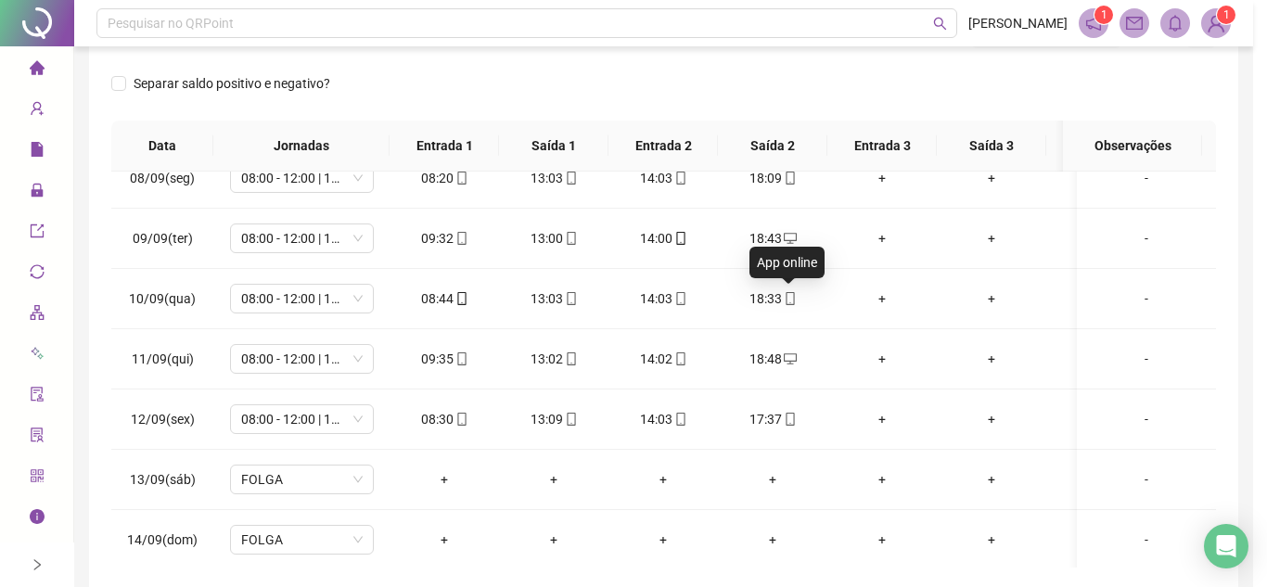
type input "**********"
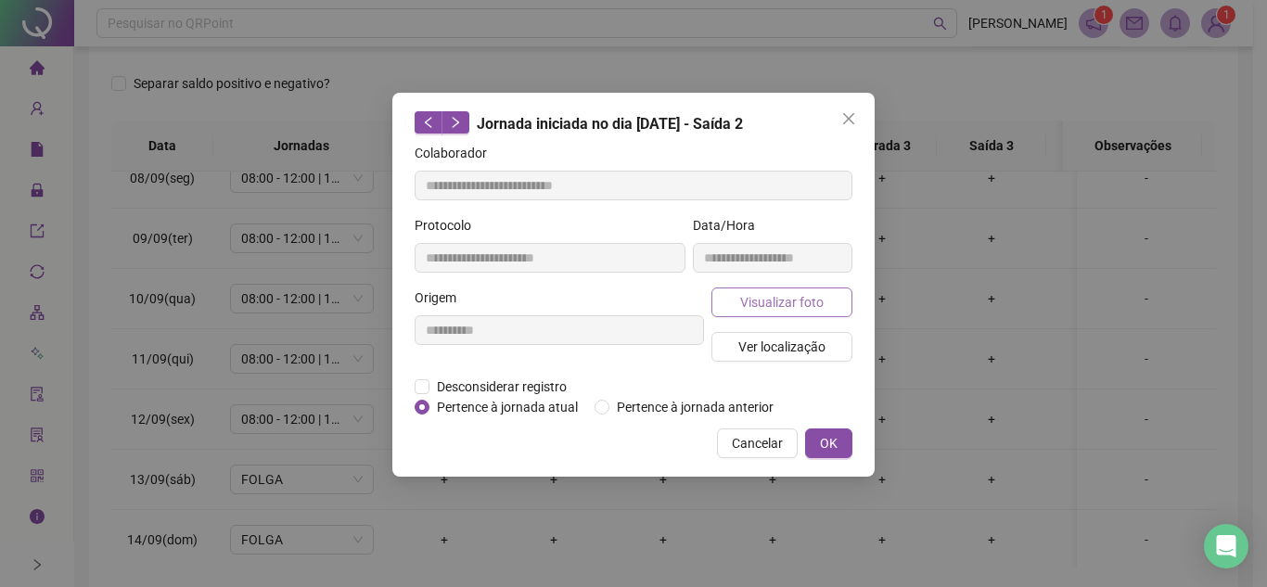
click at [824, 290] on button "Visualizar foto" at bounding box center [782, 303] width 141 height 30
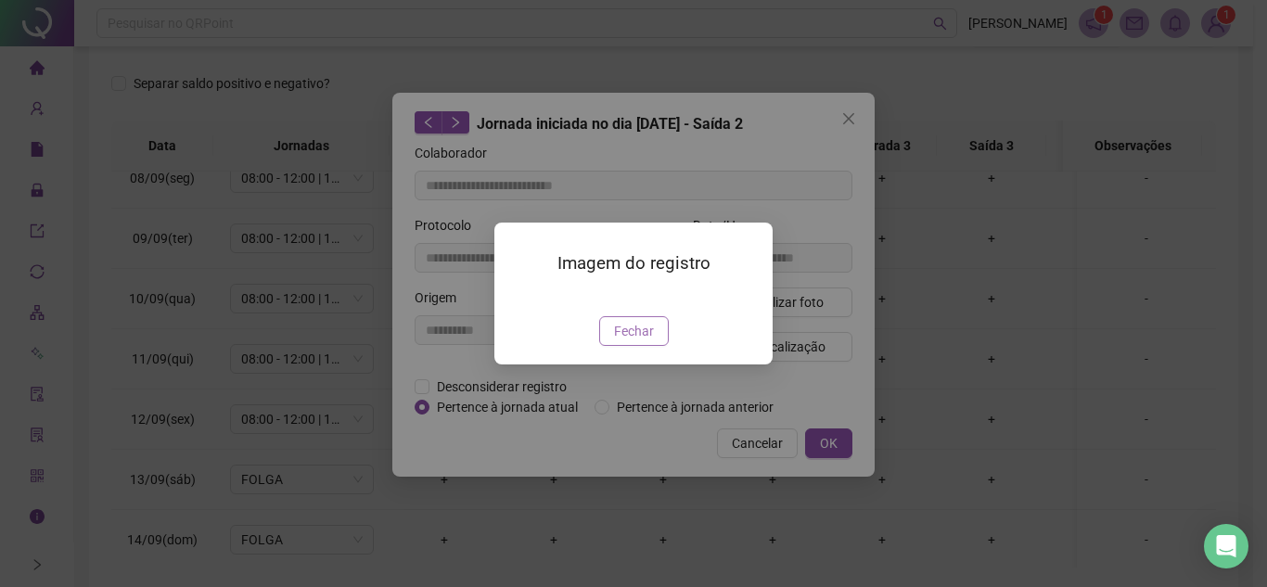
click at [636, 341] on span "Fechar" at bounding box center [634, 331] width 40 height 20
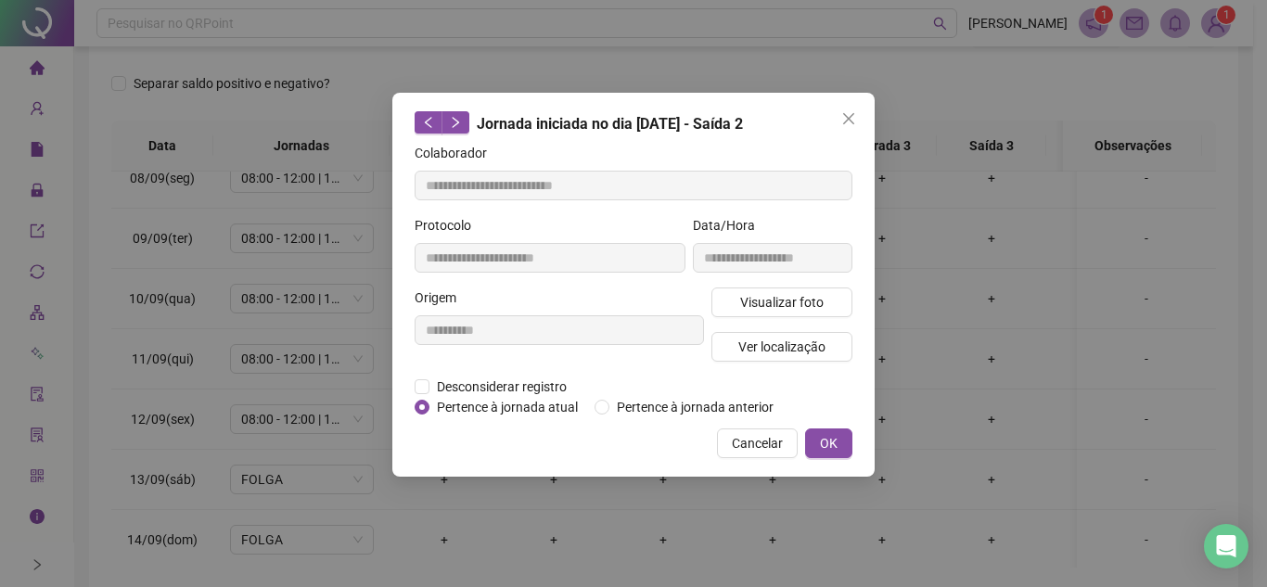
click at [846, 116] on icon "close" at bounding box center [848, 118] width 11 height 11
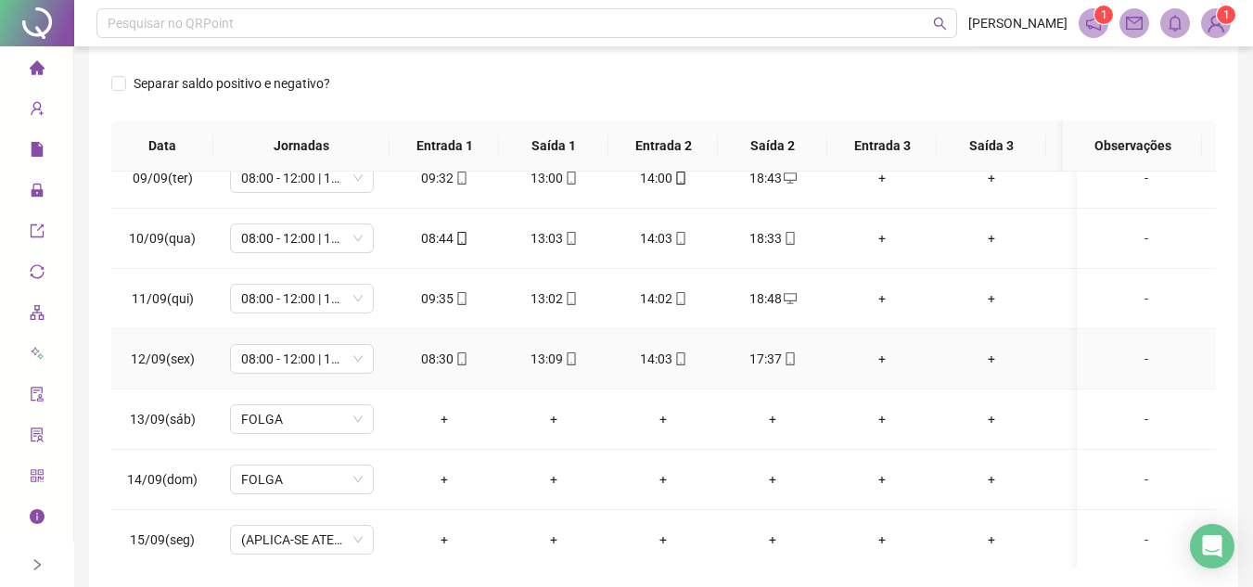
scroll to position [1020, 0]
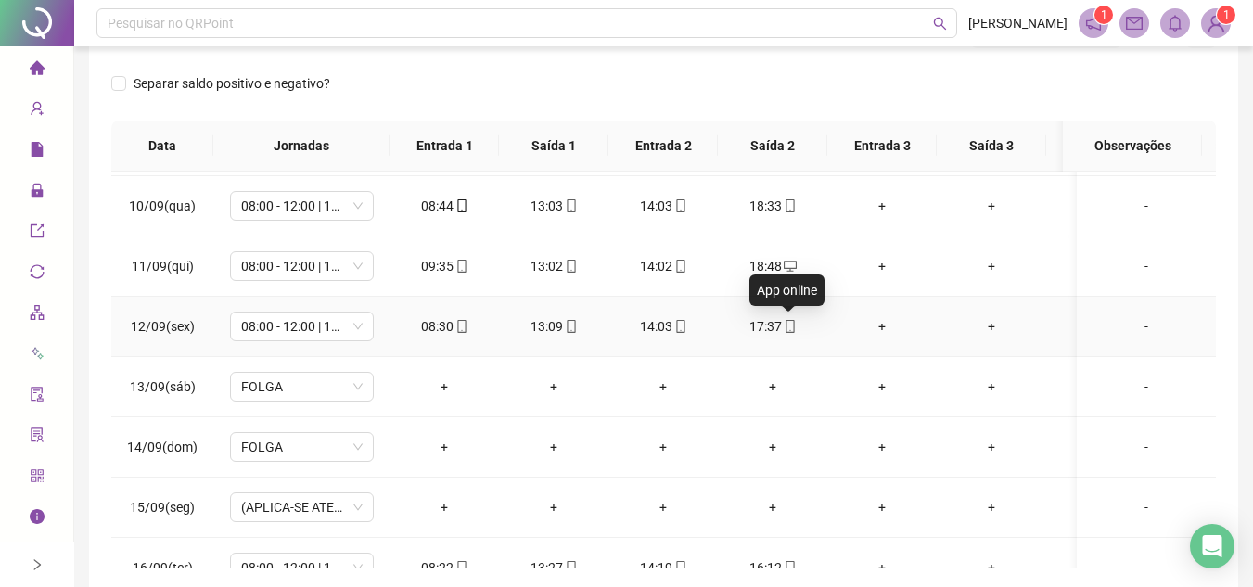
click at [782, 324] on span "mobile" at bounding box center [789, 326] width 15 height 13
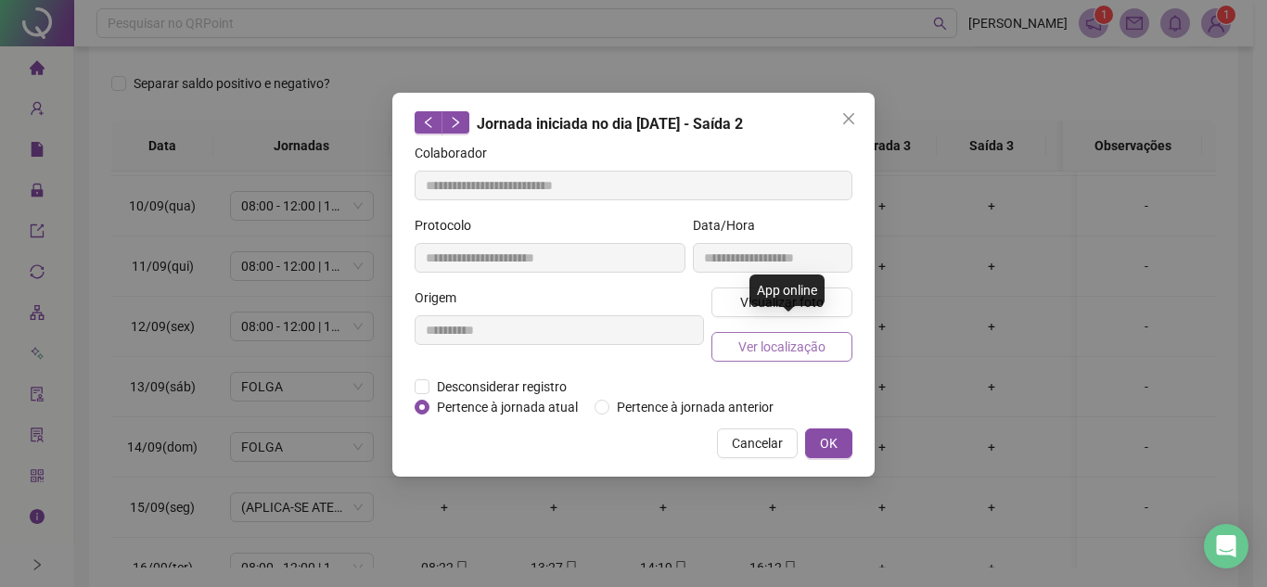
type input "**********"
click at [802, 292] on span "Visualizar foto" at bounding box center [781, 302] width 83 height 20
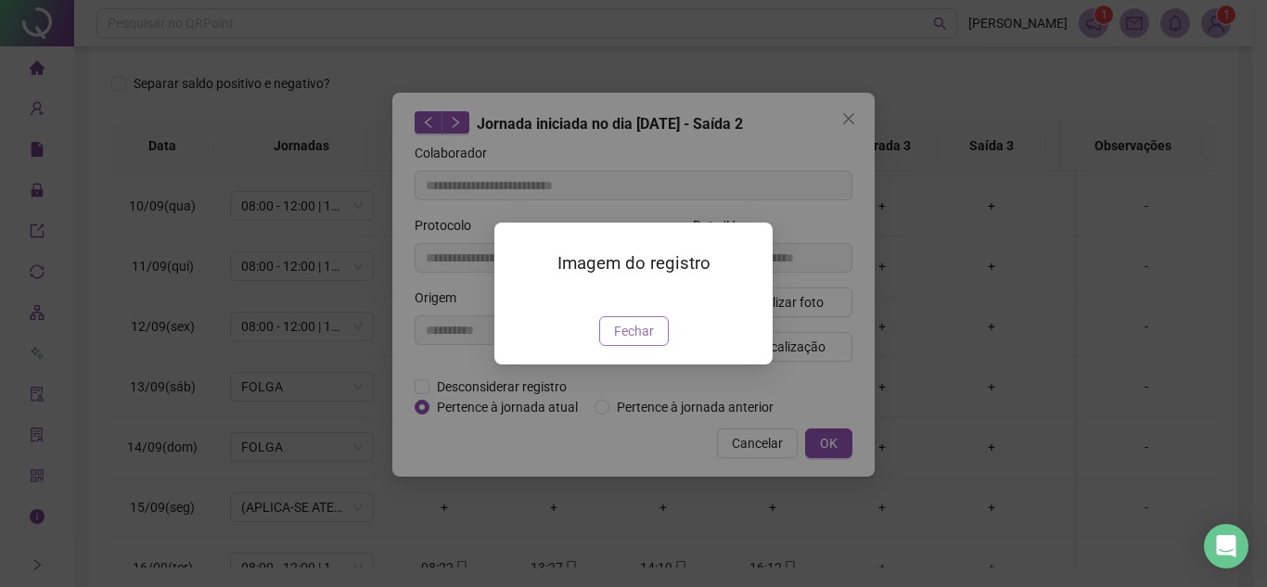
click at [636, 341] on span "Fechar" at bounding box center [634, 331] width 40 height 20
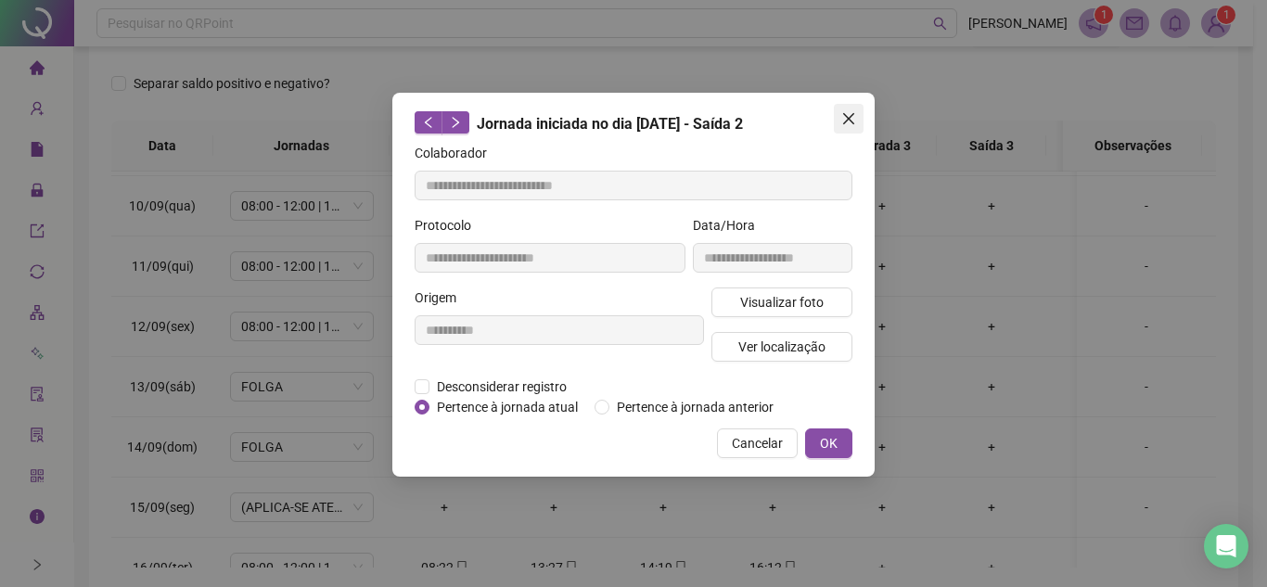
click at [854, 122] on icon "close" at bounding box center [848, 118] width 15 height 15
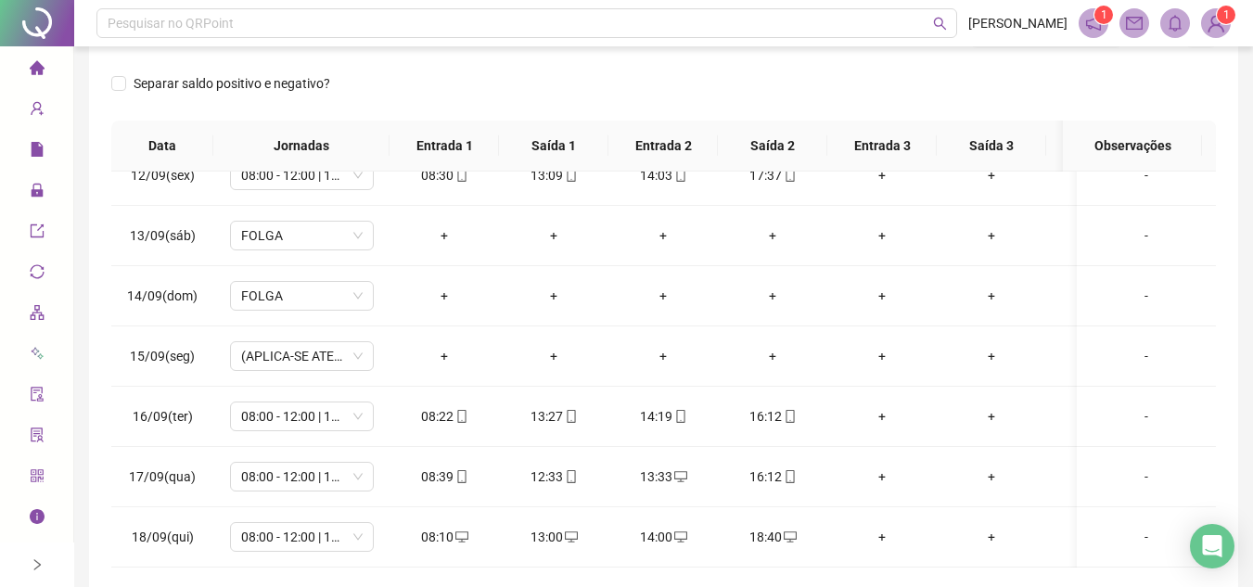
scroll to position [38, 0]
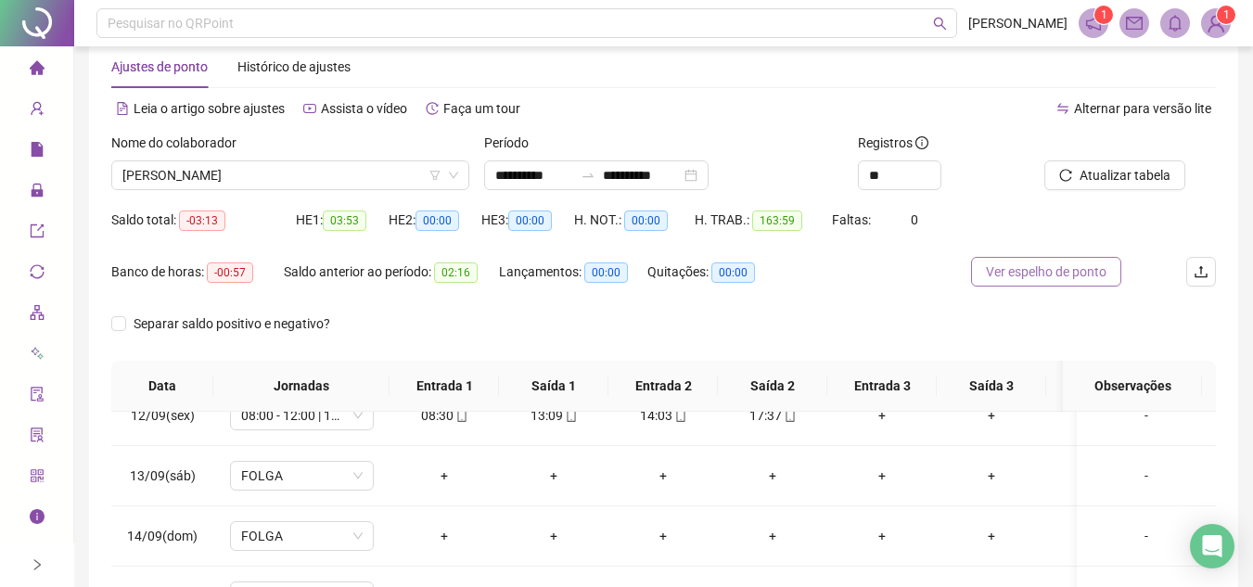
click at [1052, 267] on span "Ver espelho de ponto" at bounding box center [1046, 272] width 121 height 20
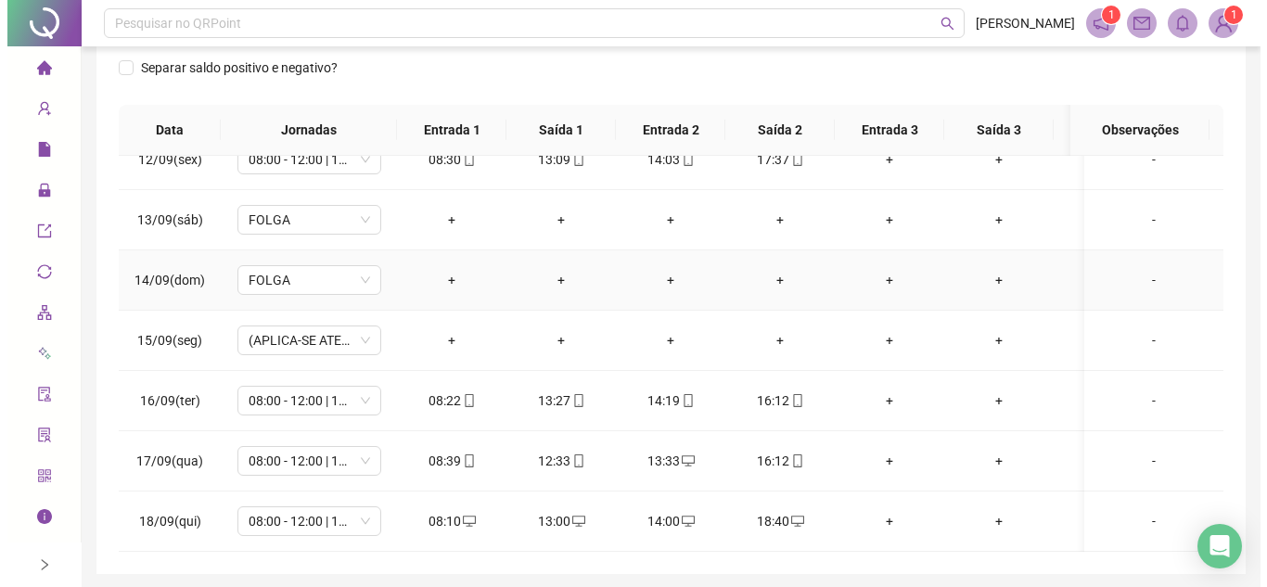
scroll to position [361, 0]
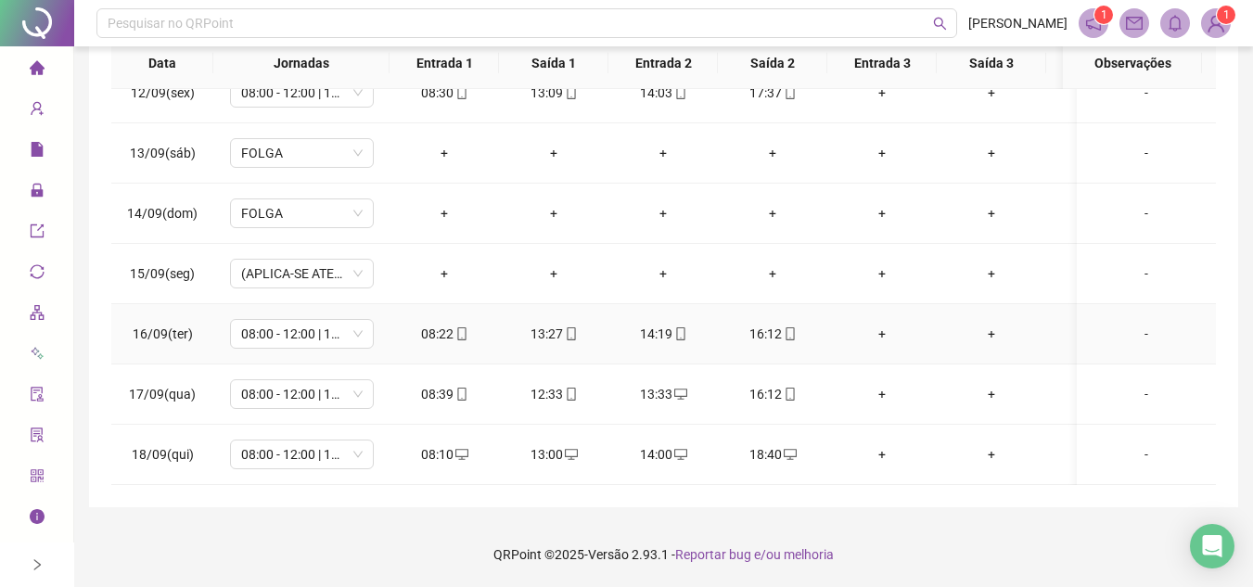
click at [1134, 324] on div "-" at bounding box center [1146, 334] width 109 height 20
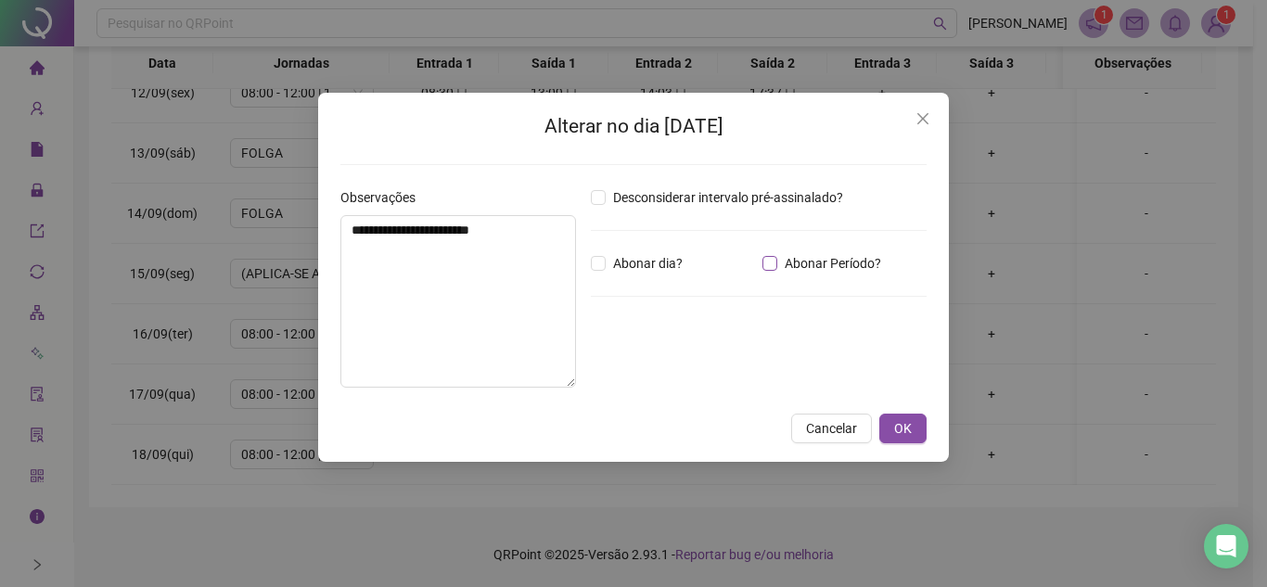
click at [777, 259] on span "Abonar Período?" at bounding box center [832, 263] width 111 height 20
click at [649, 361] on input "*****" at bounding box center [639, 365] width 74 height 22
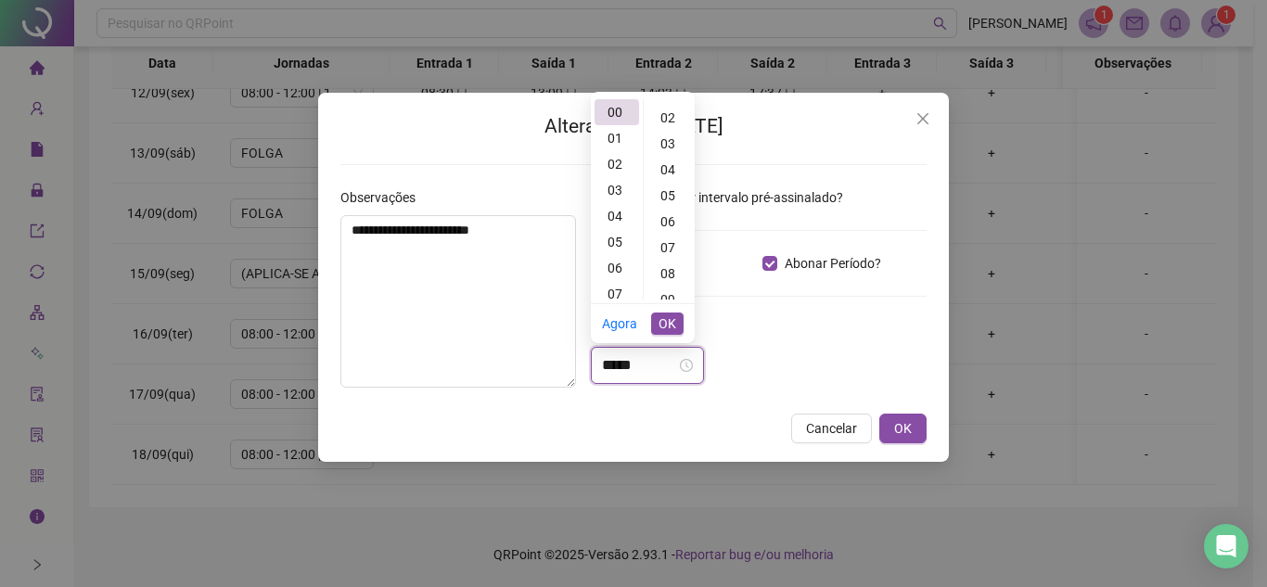
scroll to position [0, 0]
click at [619, 142] on div "01" at bounding box center [617, 138] width 45 height 26
click at [661, 197] on div "50" at bounding box center [670, 205] width 45 height 26
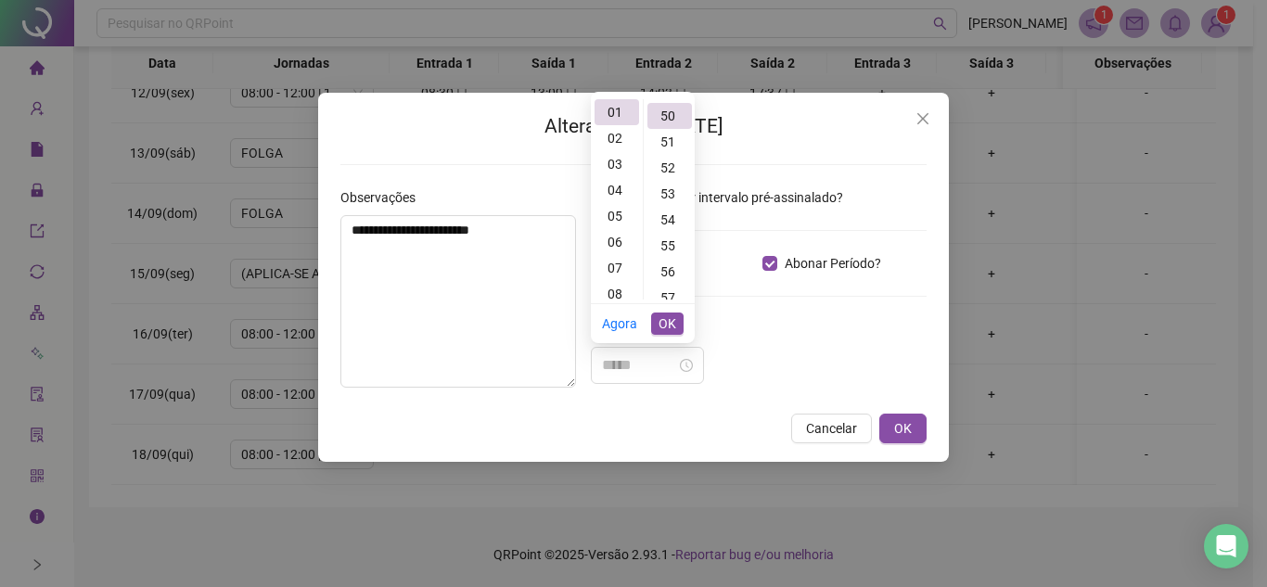
type input "*****"
click at [662, 319] on span "OK" at bounding box center [668, 324] width 18 height 20
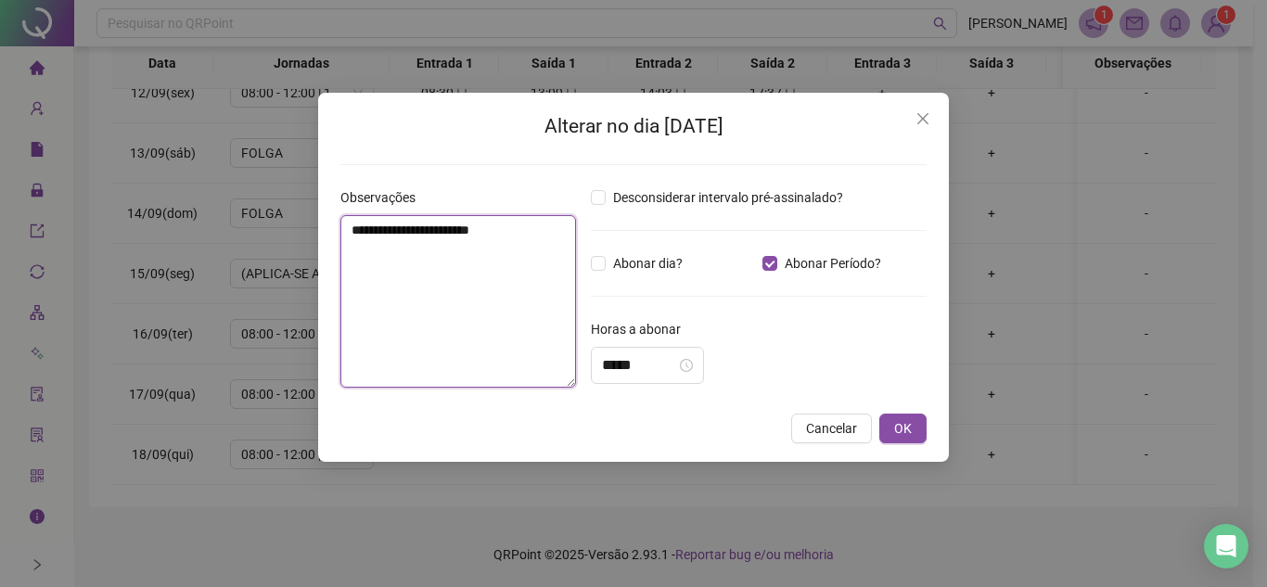
click at [473, 289] on textarea "**********" at bounding box center [458, 301] width 236 height 173
type textarea "**********"
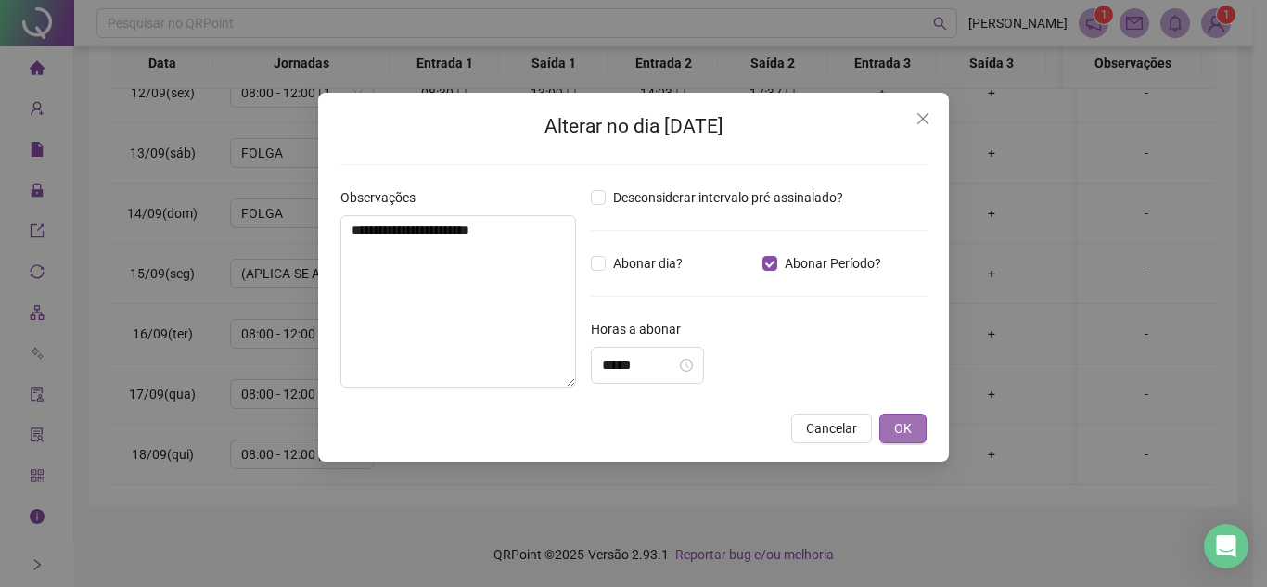
click at [904, 426] on span "OK" at bounding box center [903, 428] width 18 height 20
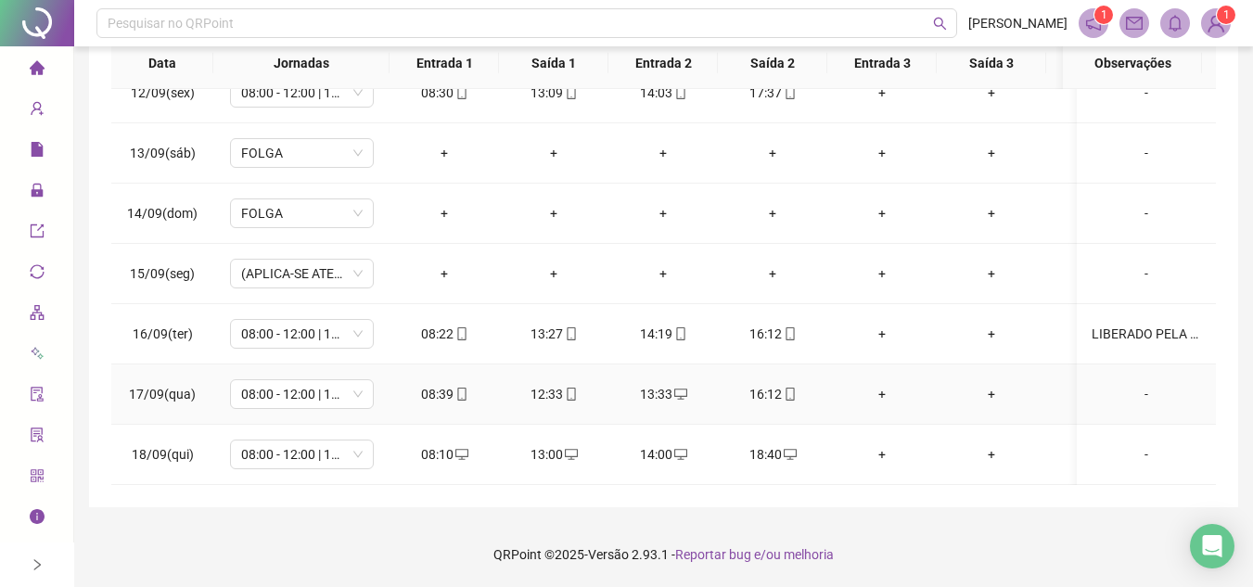
click at [1131, 384] on div "-" at bounding box center [1146, 394] width 109 height 20
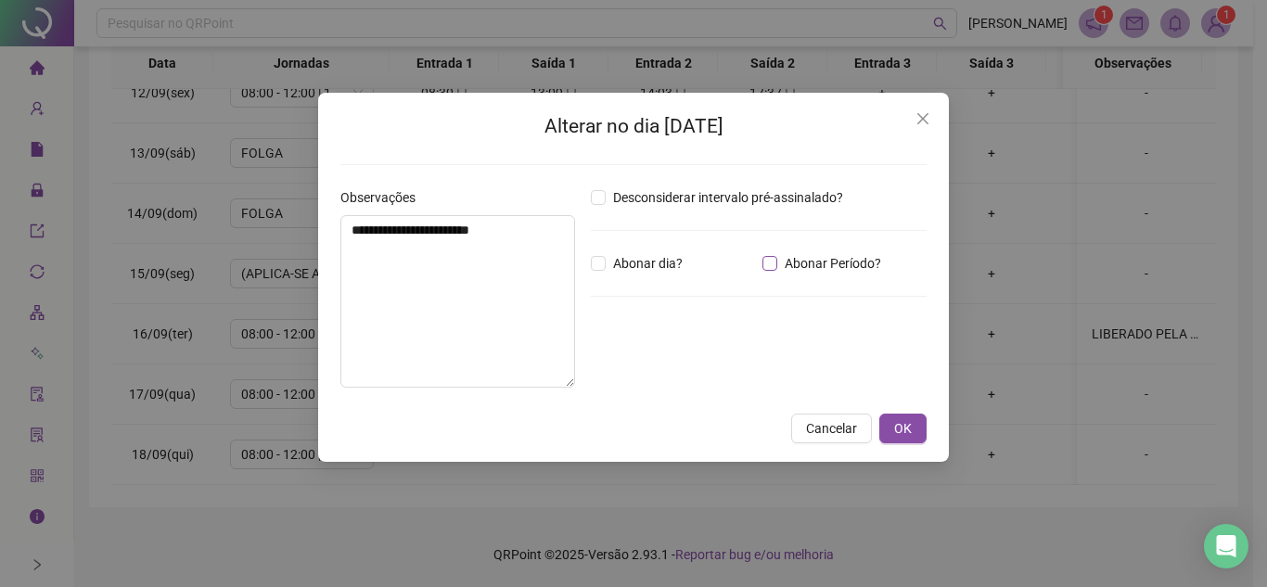
click at [784, 269] on span "Abonar Período?" at bounding box center [832, 263] width 111 height 20
click at [656, 368] on input "*****" at bounding box center [639, 365] width 74 height 22
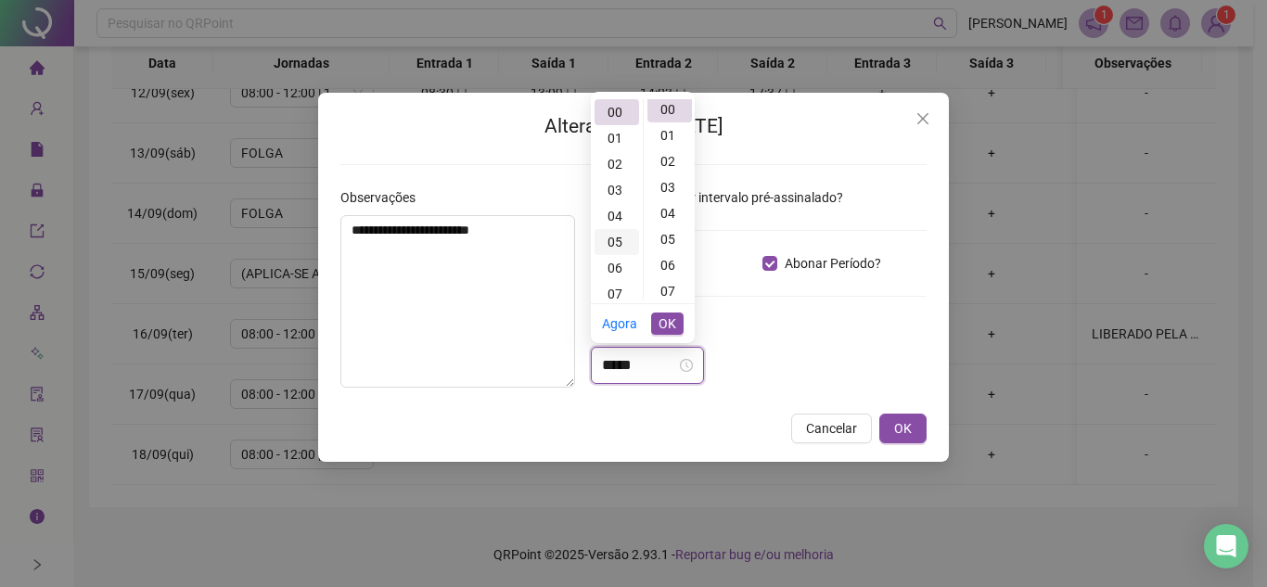
scroll to position [0, 0]
click at [607, 166] on div "02" at bounding box center [617, 164] width 45 height 26
click at [667, 219] on div "15" at bounding box center [670, 224] width 45 height 26
type input "*****"
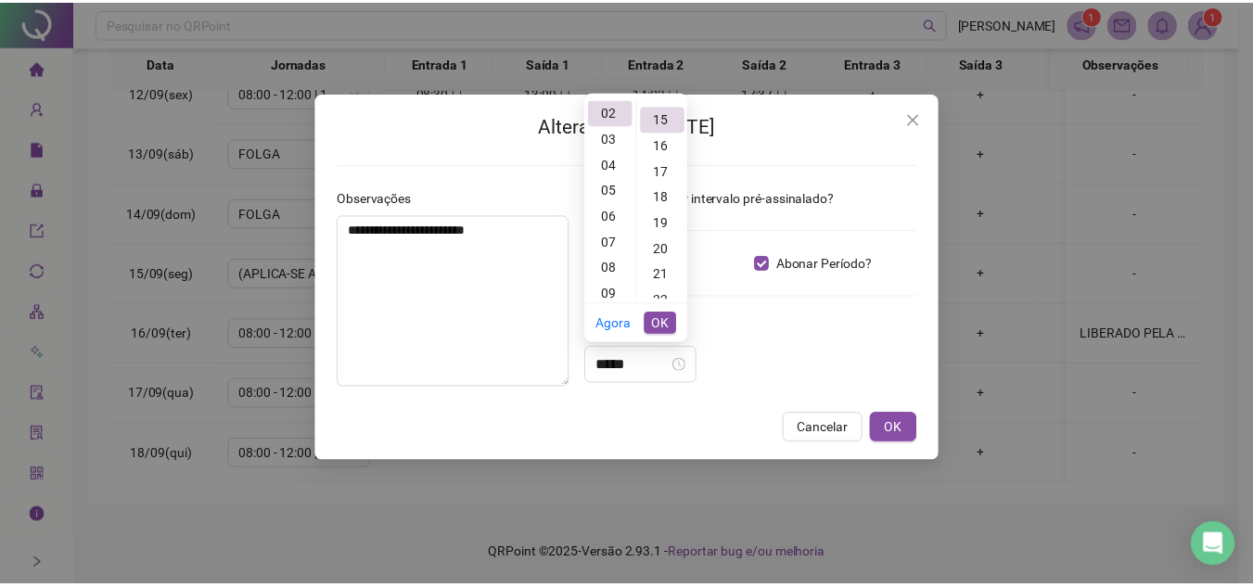
scroll to position [390, 0]
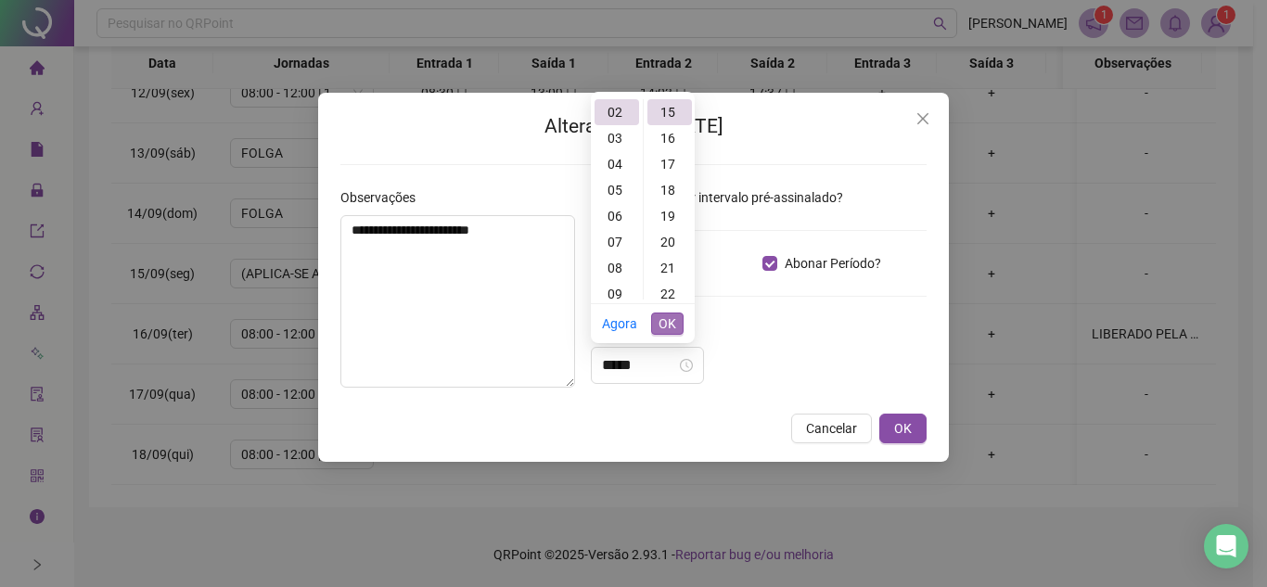
click at [674, 327] on span "OK" at bounding box center [668, 324] width 18 height 20
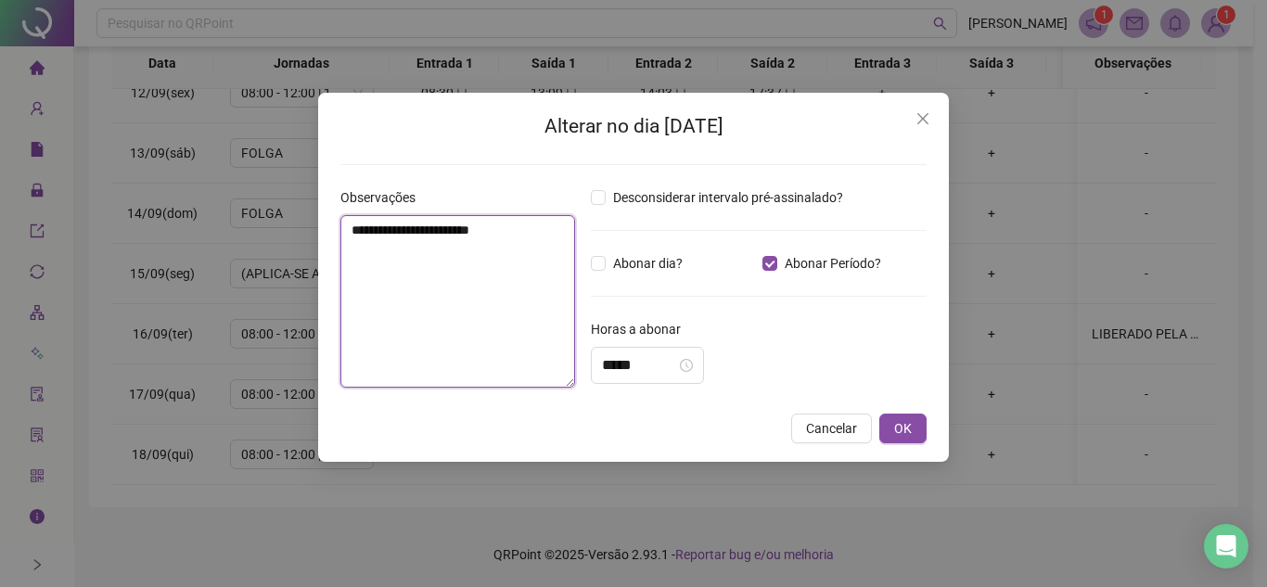
click at [493, 314] on textarea "**********" at bounding box center [457, 301] width 235 height 173
type textarea "**********"
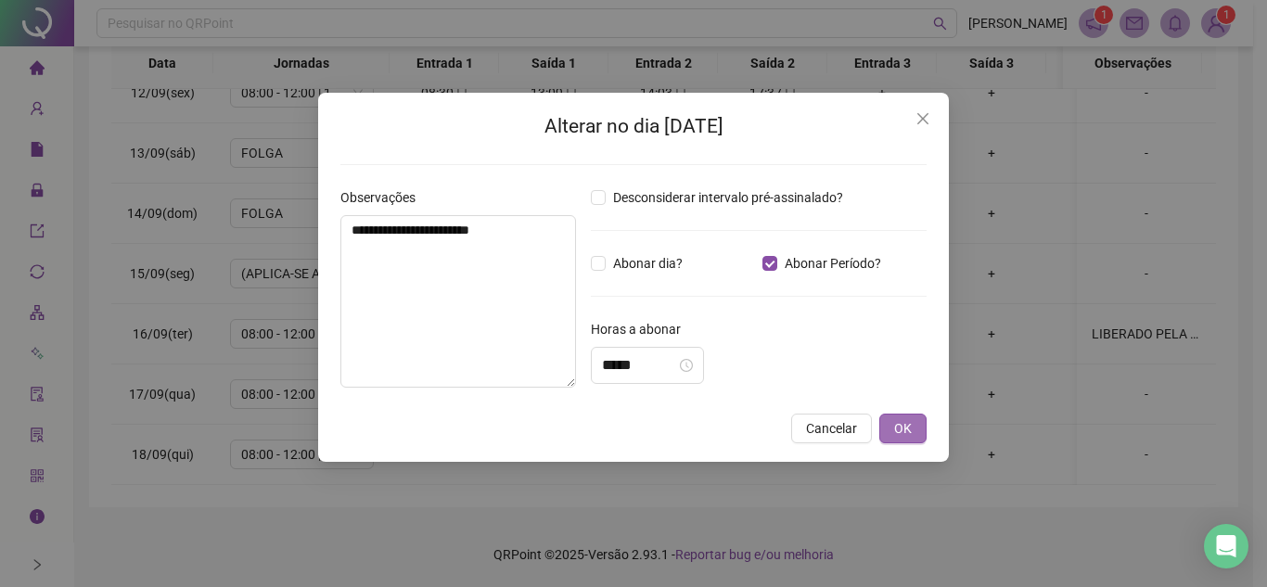
click at [921, 428] on button "OK" at bounding box center [902, 429] width 47 height 30
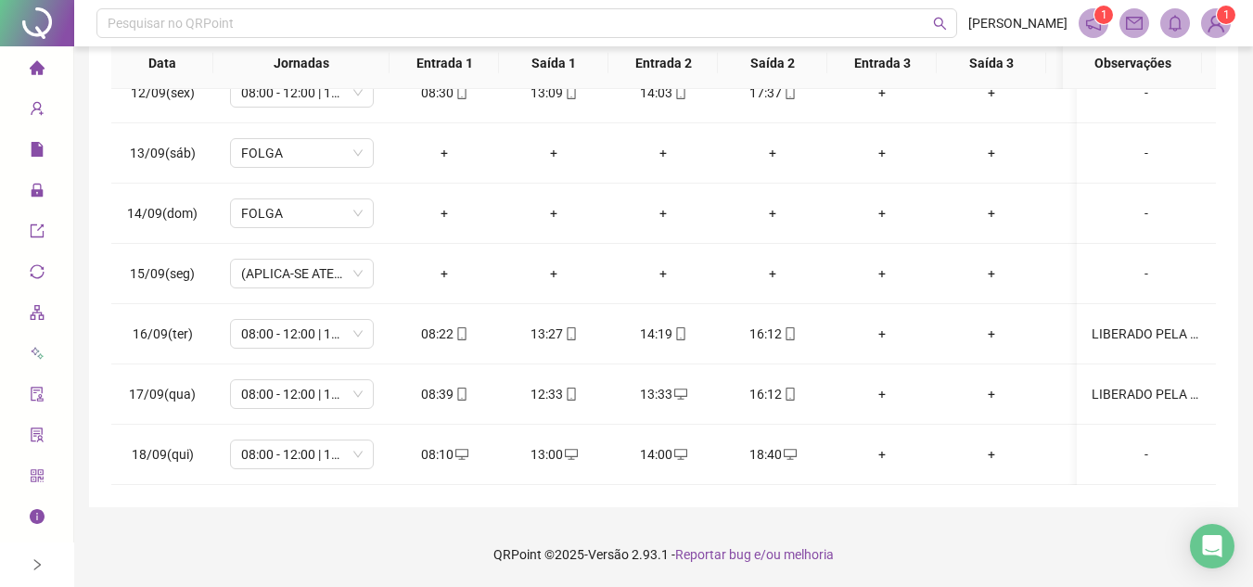
scroll to position [51, 0]
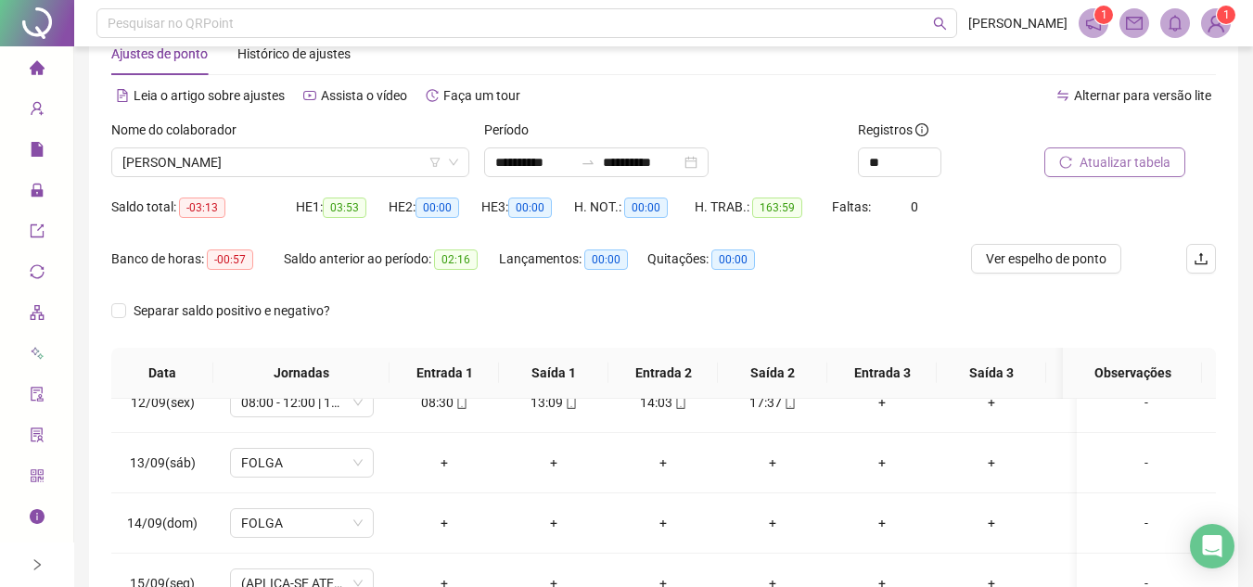
click at [1105, 164] on span "Atualizar tabela" at bounding box center [1125, 162] width 91 height 20
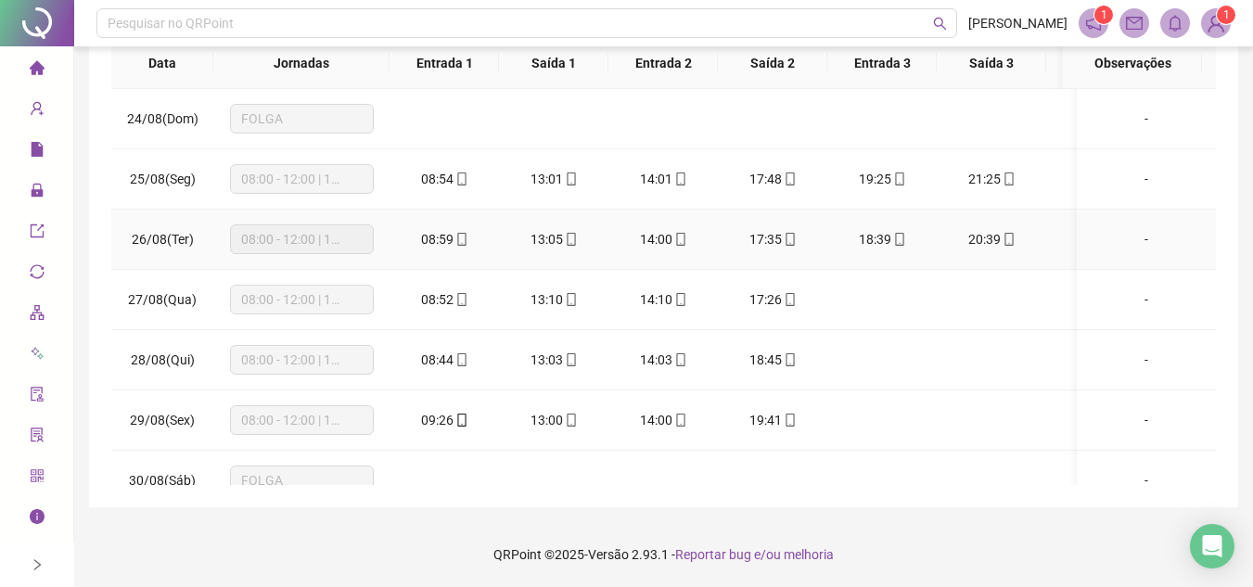
scroll to position [0, 0]
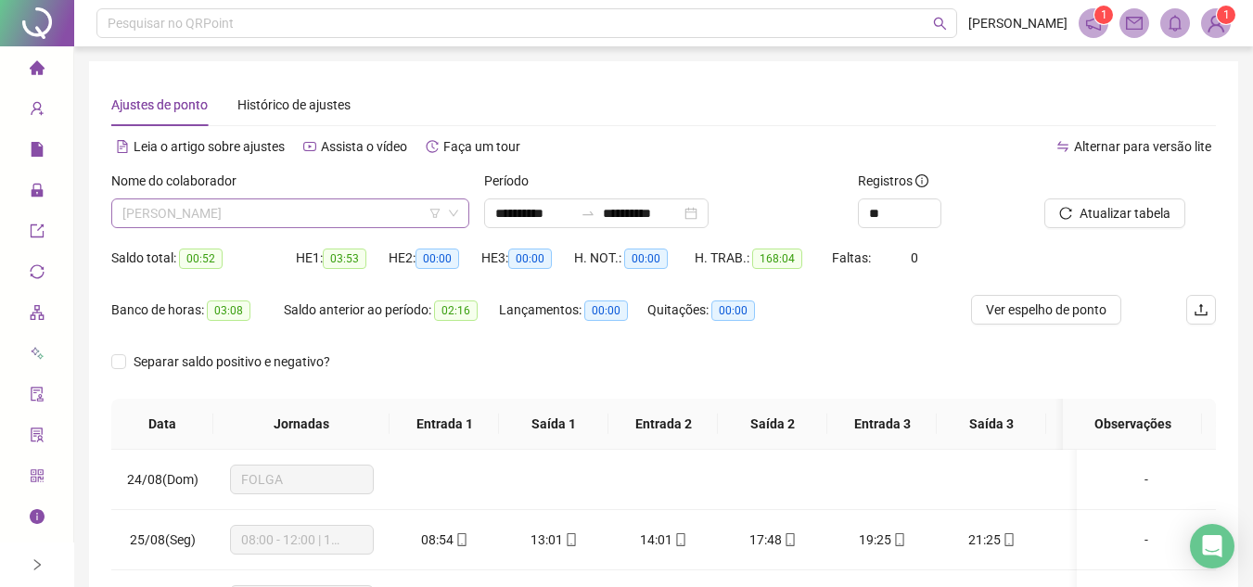
click at [356, 212] on span "LAISA ANABELLE SILVA AMARAL" at bounding box center [290, 213] width 336 height 28
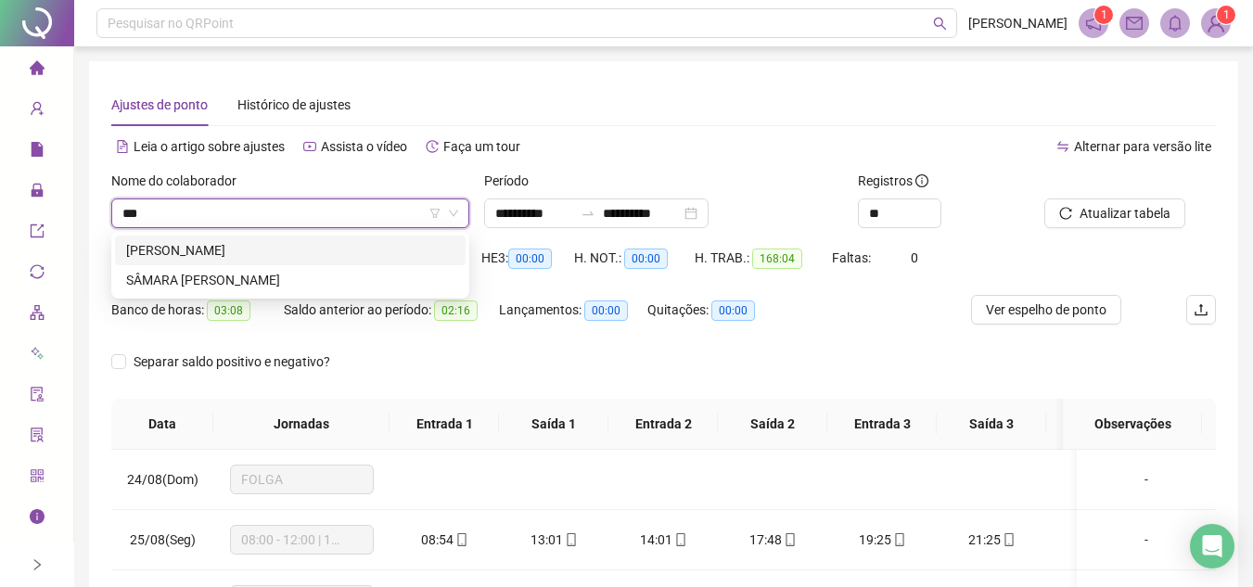
type input "****"
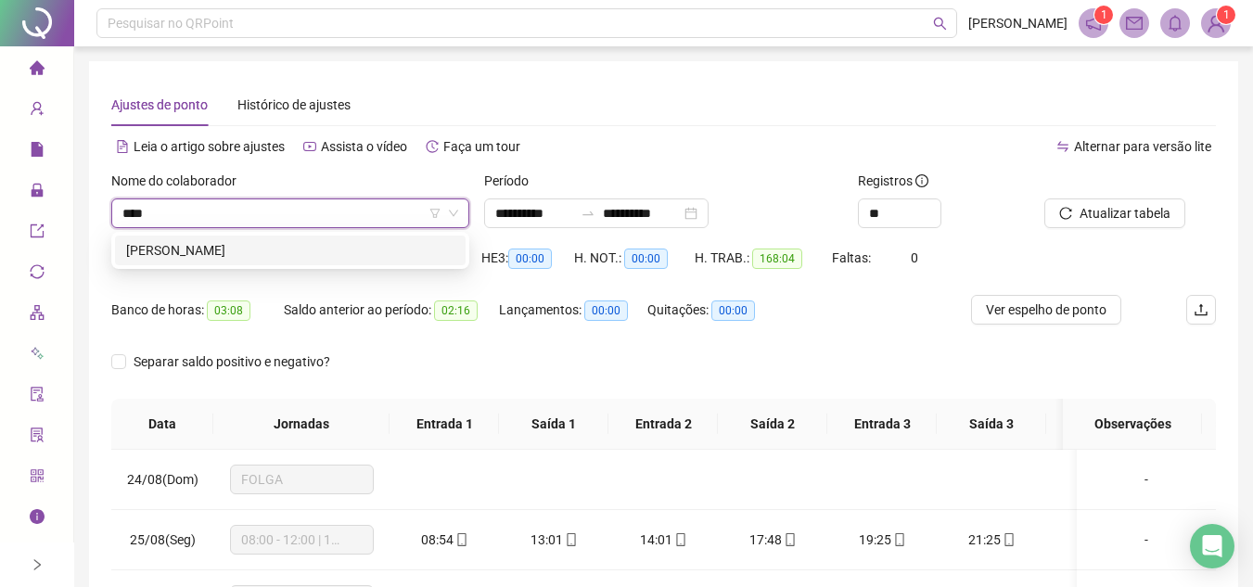
click at [352, 249] on div "LARICIA JENIFER RODRIGUES SILVA" at bounding box center [290, 250] width 328 height 20
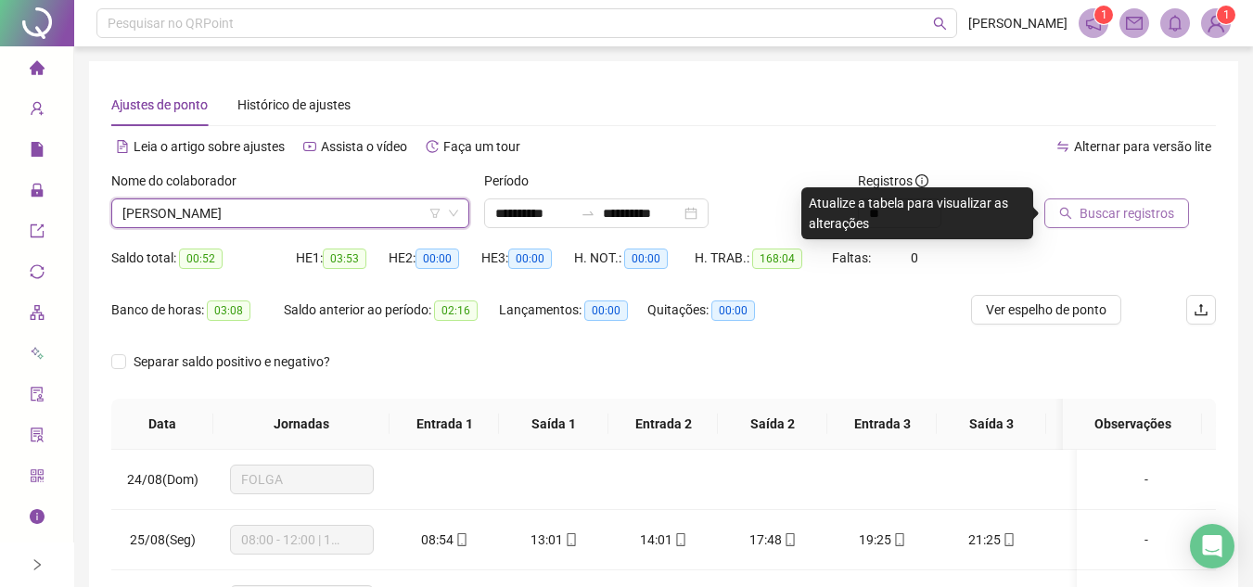
click at [1091, 212] on span "Buscar registros" at bounding box center [1127, 213] width 95 height 20
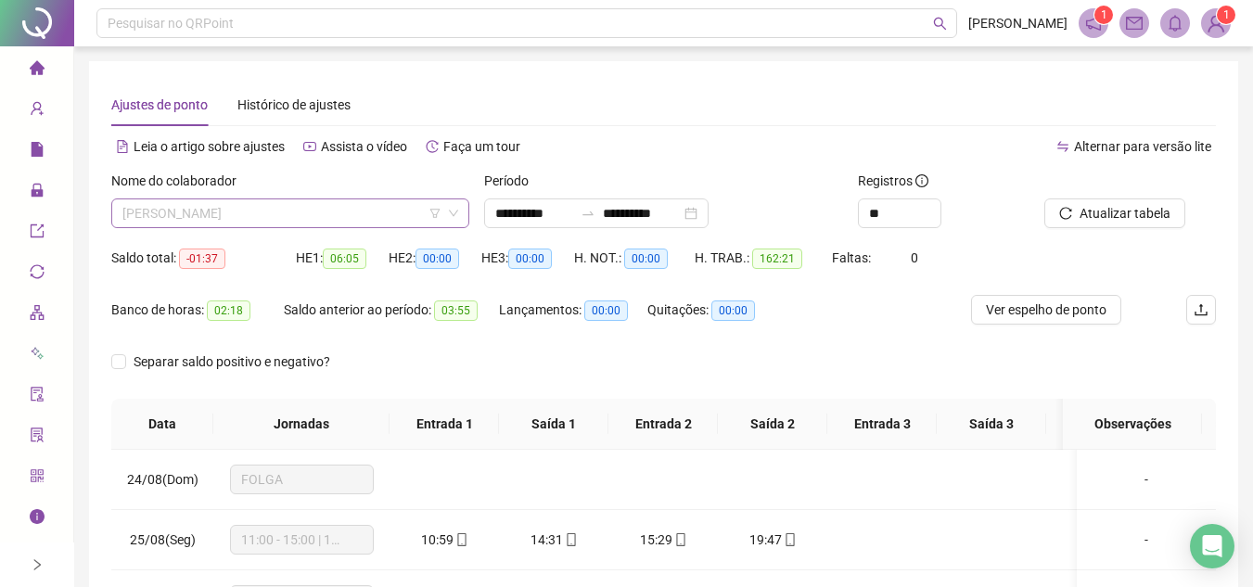
click at [366, 212] on span "LARICIA JENIFER RODRIGUES SILVA" at bounding box center [290, 213] width 336 height 28
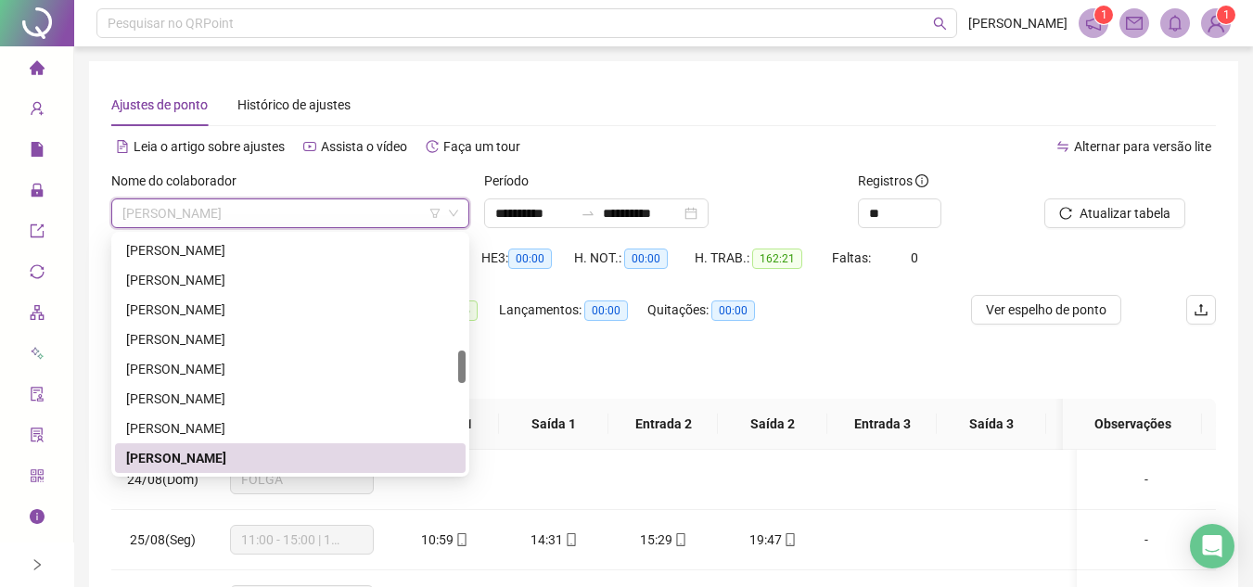
scroll to position [861, 0]
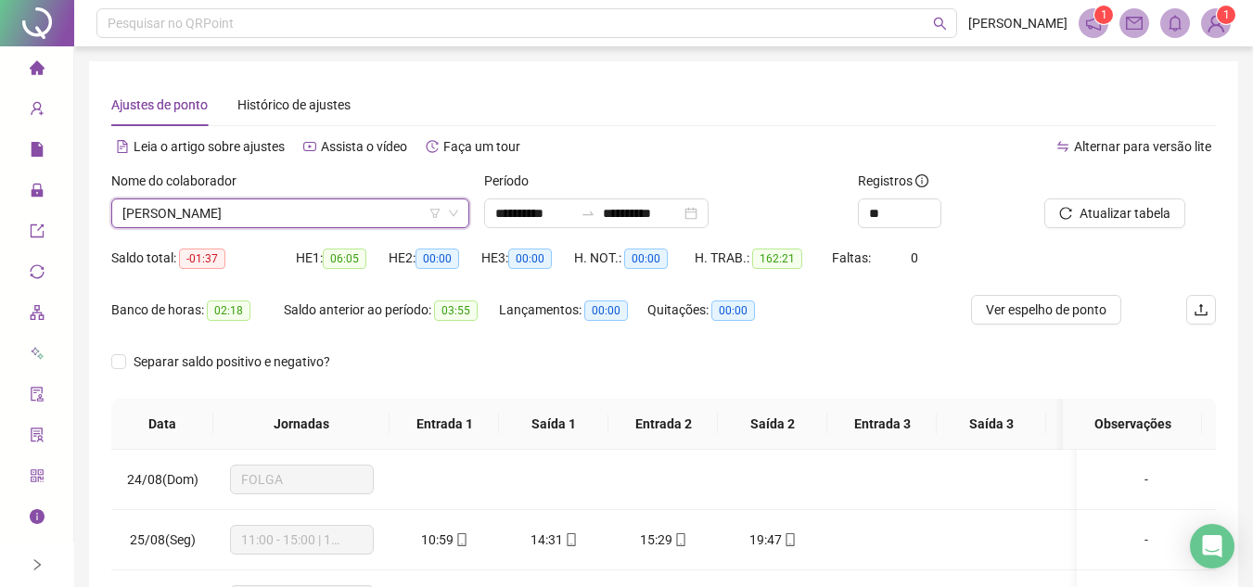
click at [289, 204] on span "LARICIA JENIFER RODRIGUES SILVA" at bounding box center [290, 213] width 336 height 28
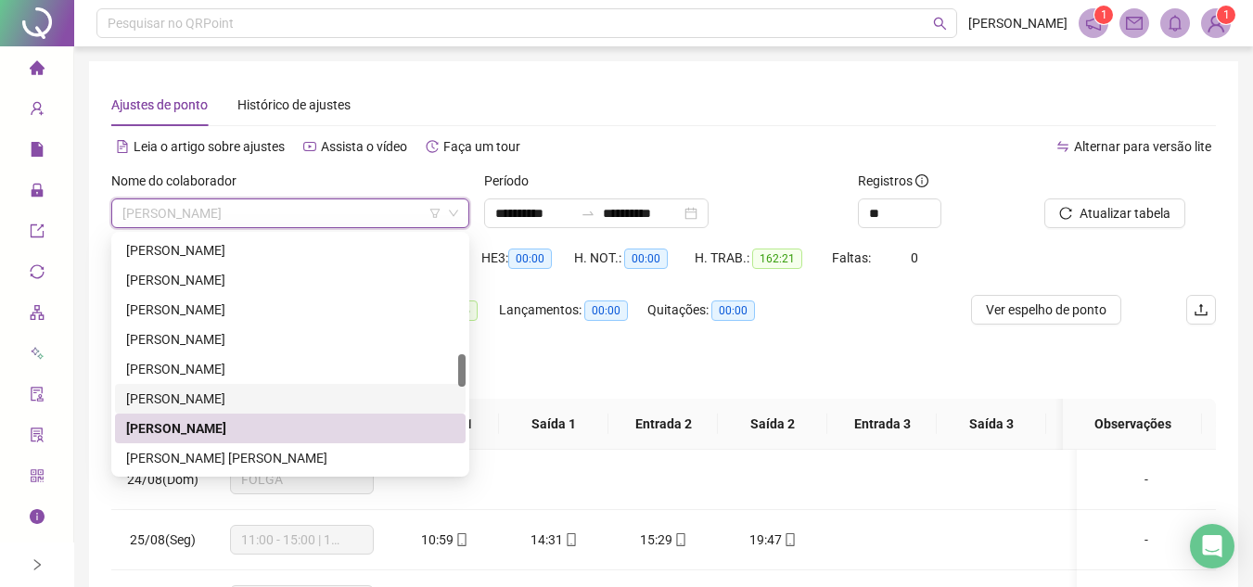
scroll to position [954, 0]
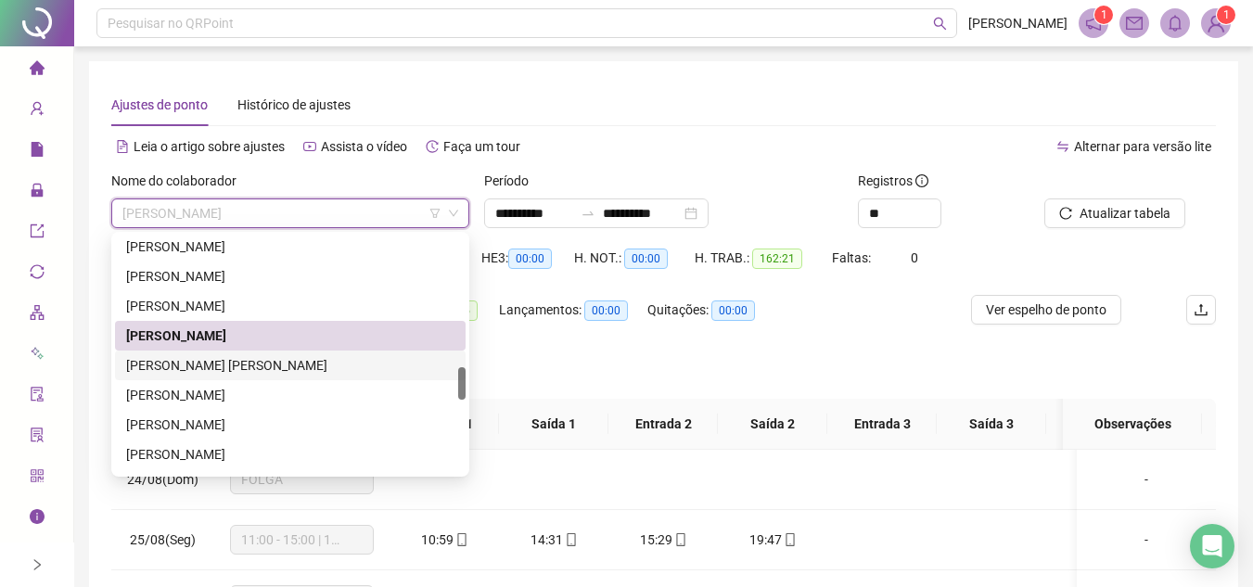
click at [238, 364] on div "LIVIA VITORIA SENA VIEIRA DOS SANTOS" at bounding box center [290, 365] width 328 height 20
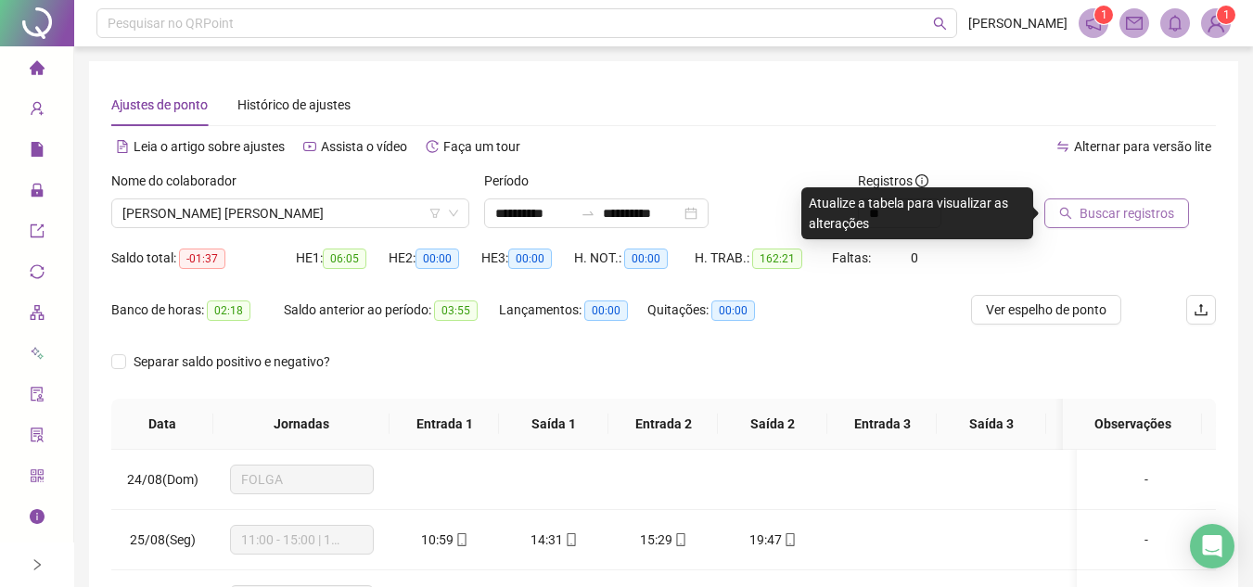
click at [1110, 209] on span "Buscar registros" at bounding box center [1127, 213] width 95 height 20
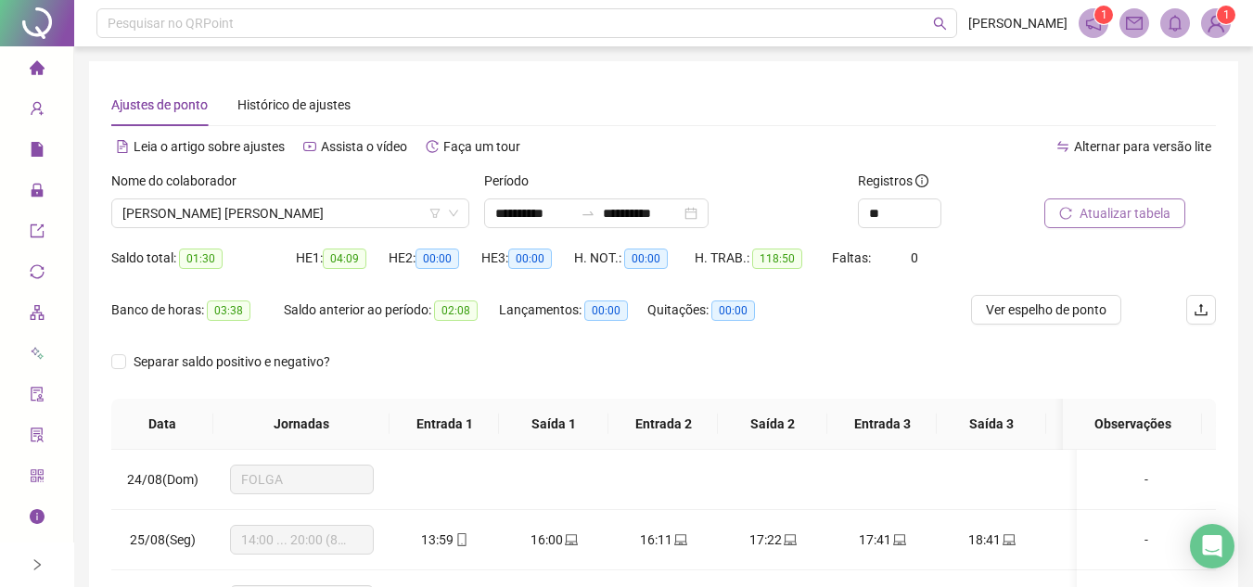
click at [1145, 213] on span "Atualizar tabela" at bounding box center [1125, 213] width 91 height 20
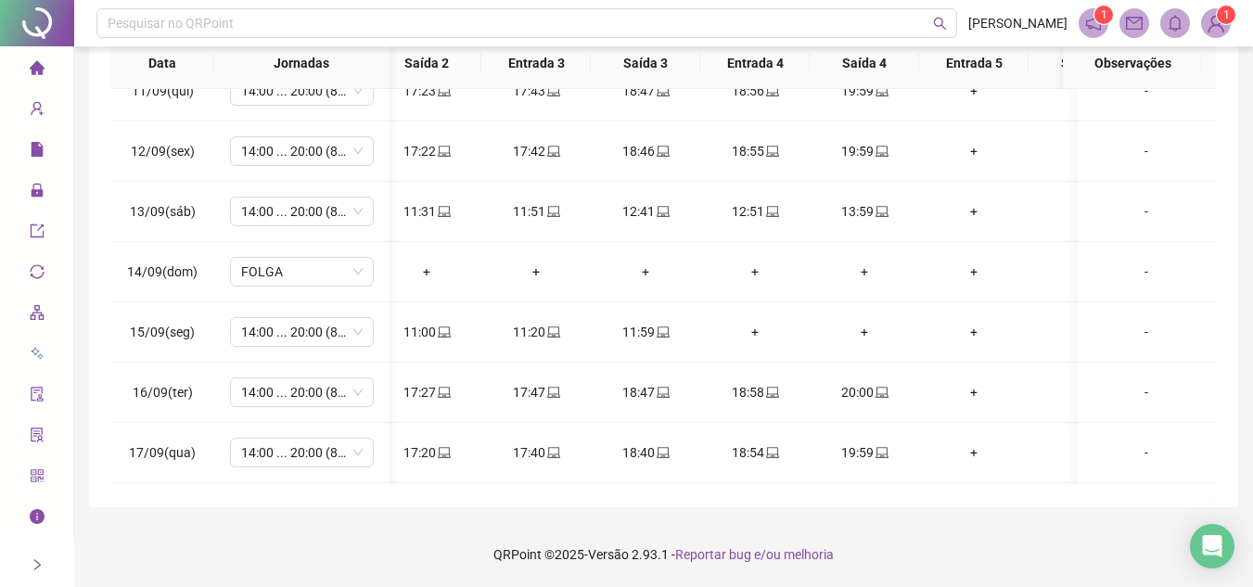
scroll to position [0, 0]
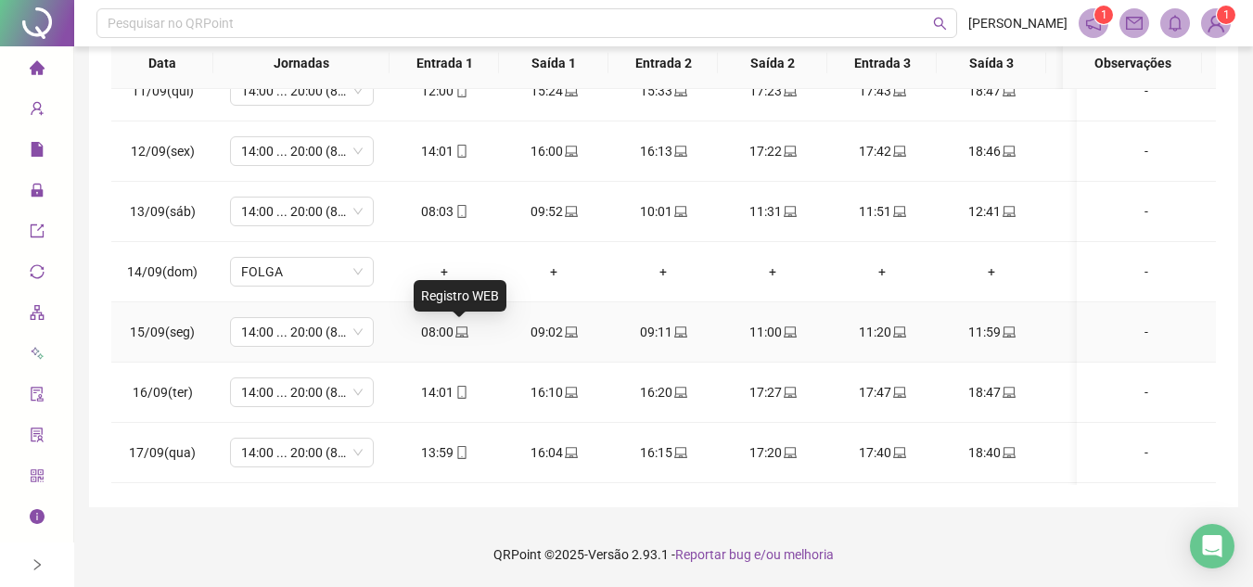
click at [462, 326] on icon "laptop" at bounding box center [461, 332] width 13 height 13
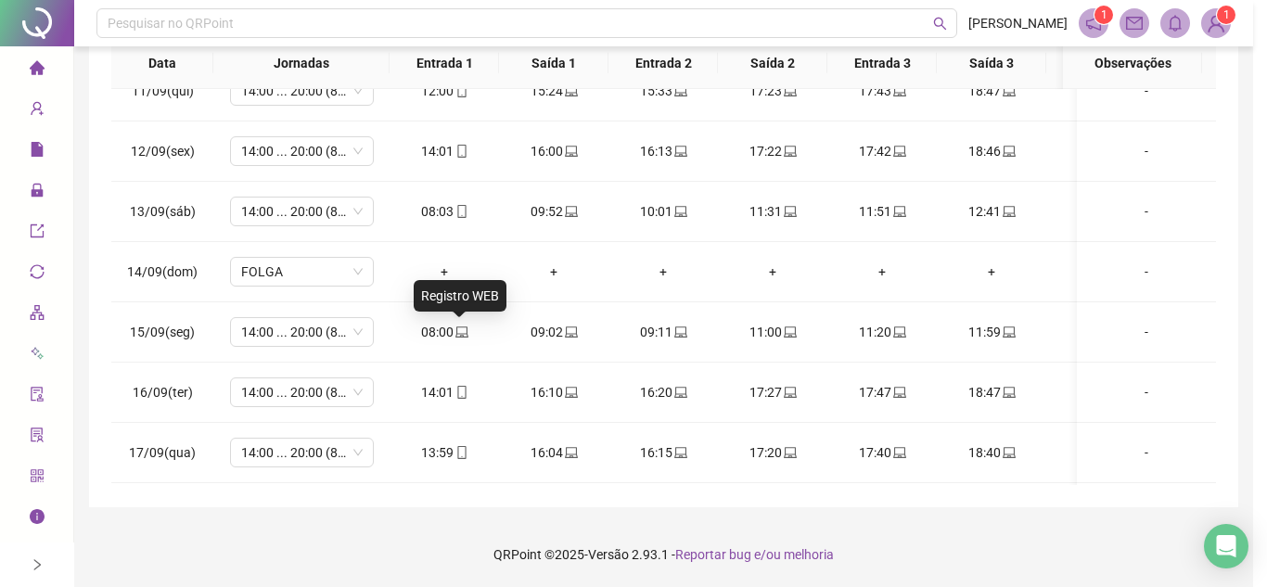
type input "**********"
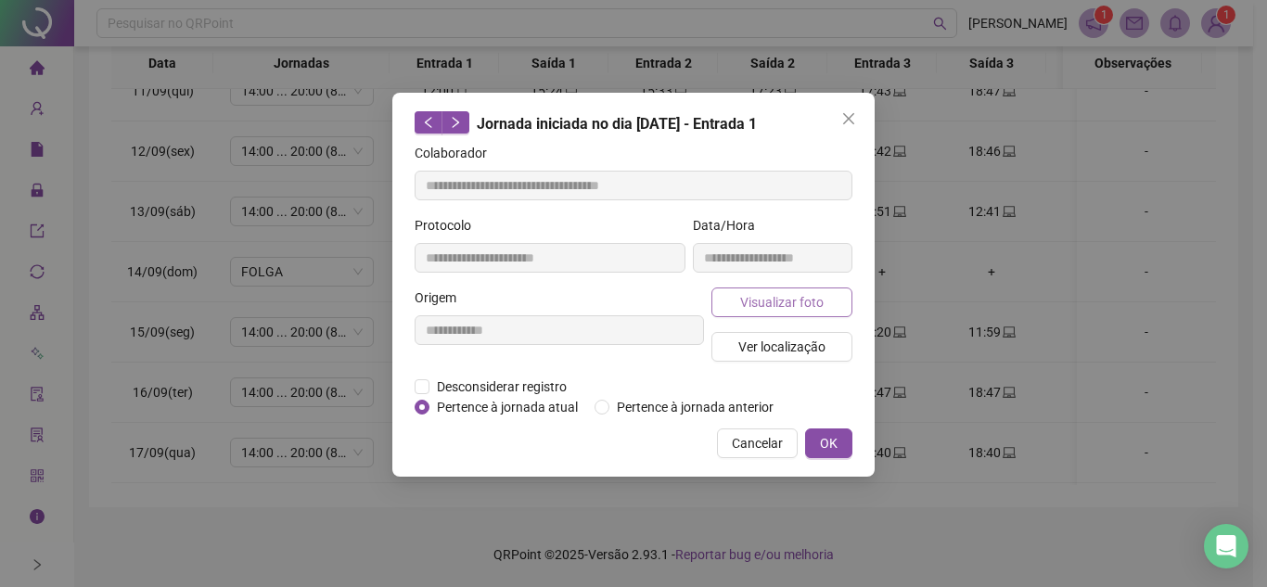
click at [826, 296] on button "Visualizar foto" at bounding box center [782, 303] width 141 height 30
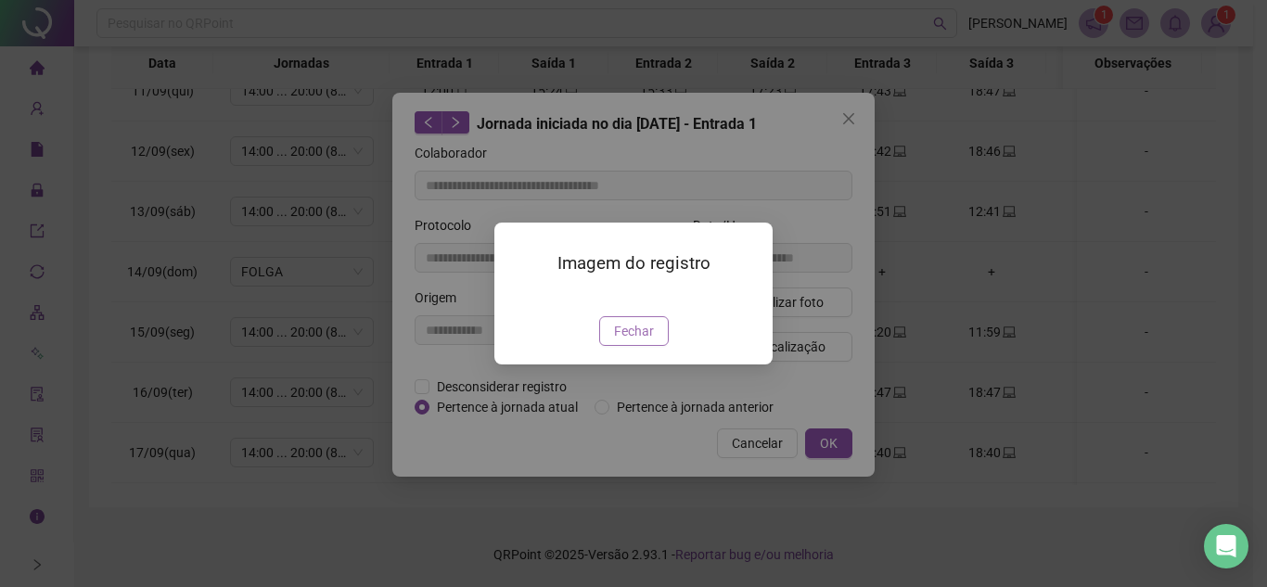
click at [634, 341] on span "Fechar" at bounding box center [634, 331] width 40 height 20
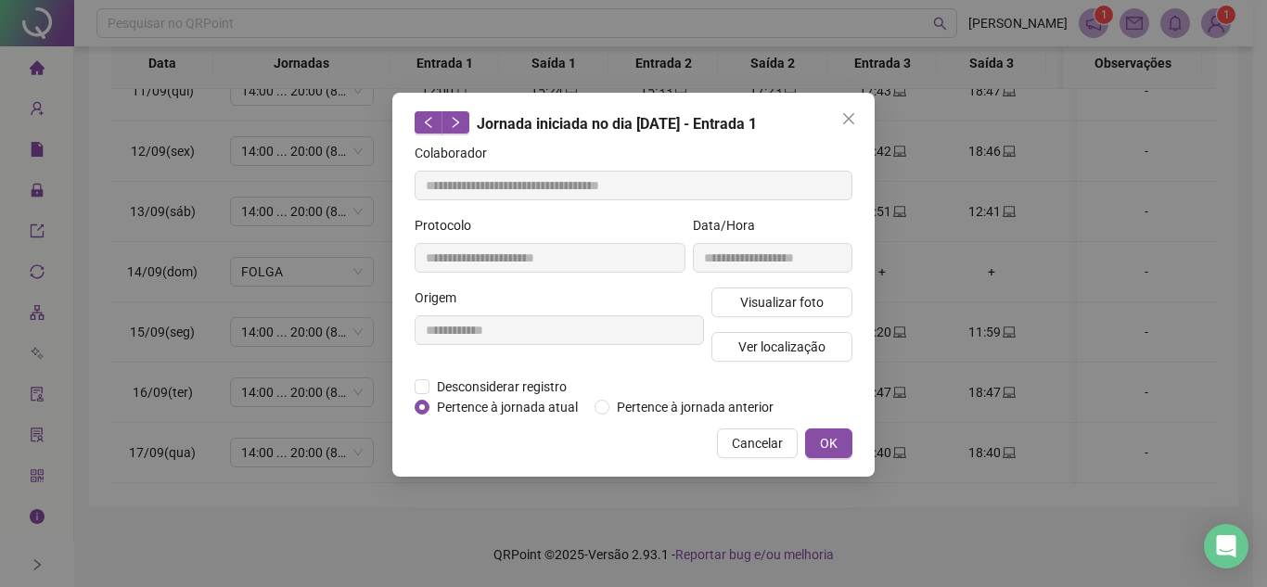
click at [848, 116] on icon "close" at bounding box center [848, 118] width 15 height 15
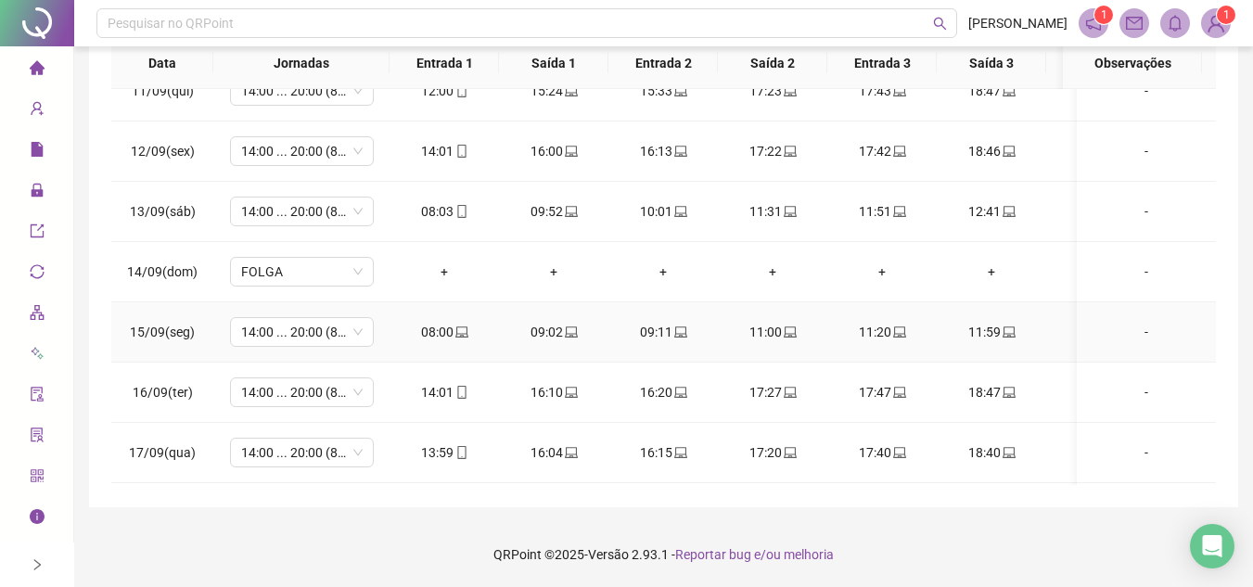
click at [1011, 336] on icon "laptop" at bounding box center [1009, 332] width 13 height 13
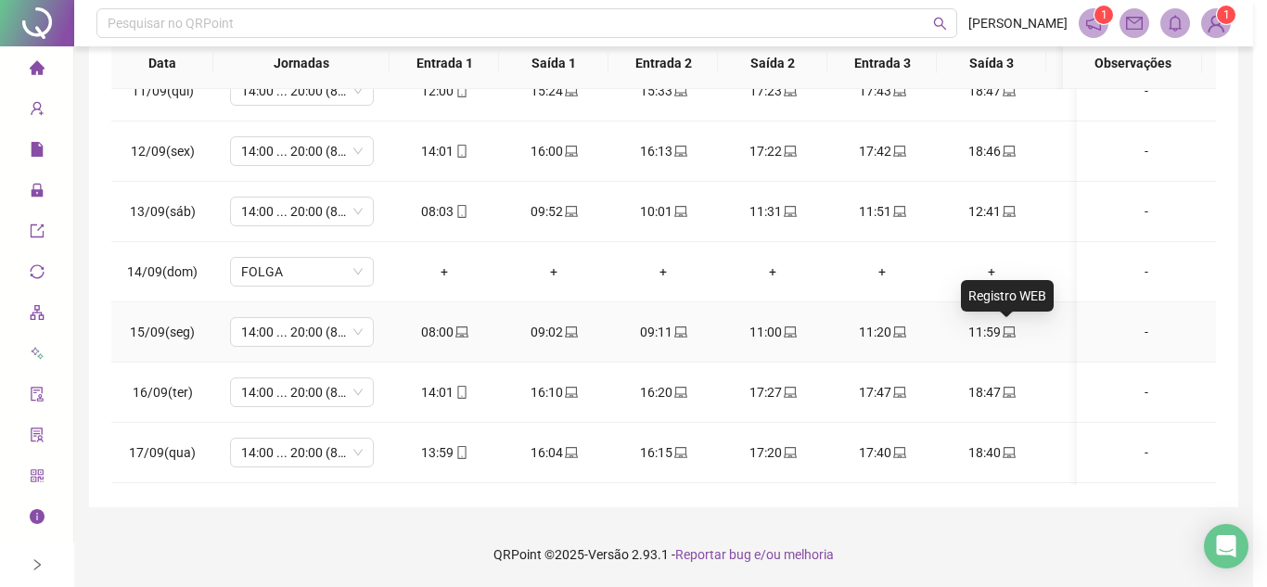
type input "**********"
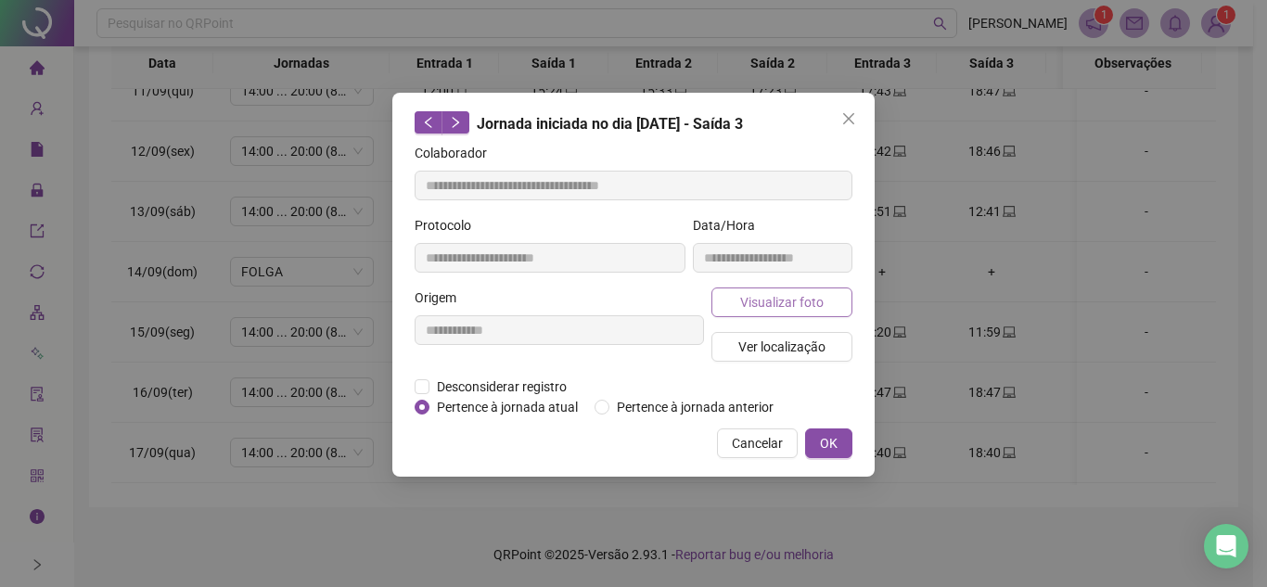
click at [784, 301] on span "Visualizar foto" at bounding box center [781, 302] width 83 height 20
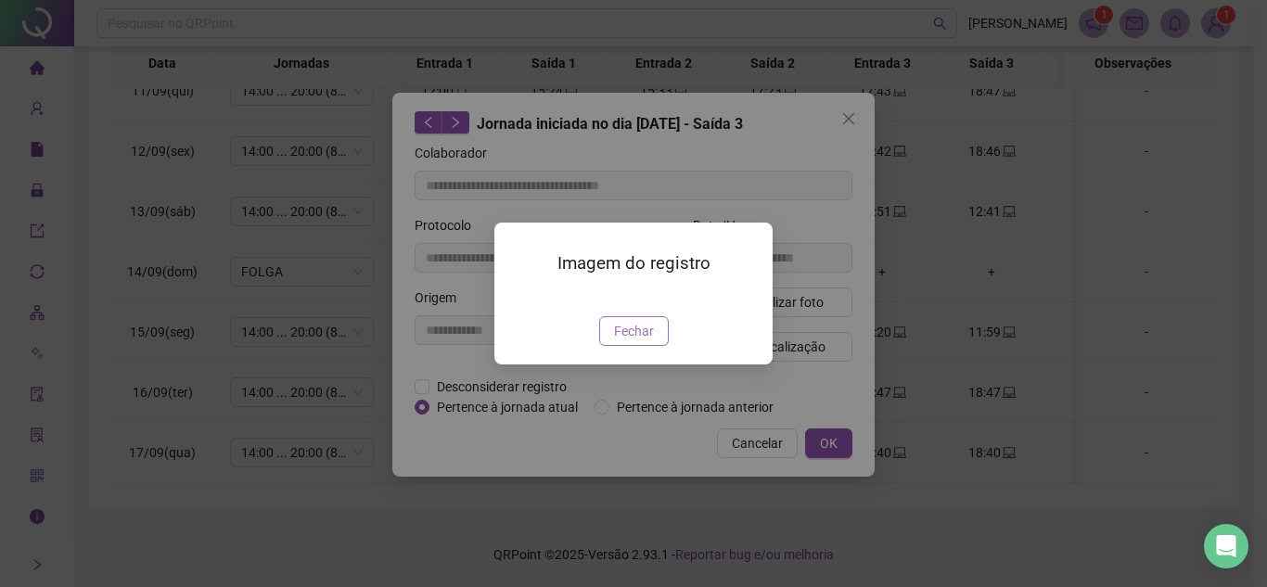
click at [627, 341] on span "Fechar" at bounding box center [634, 331] width 40 height 20
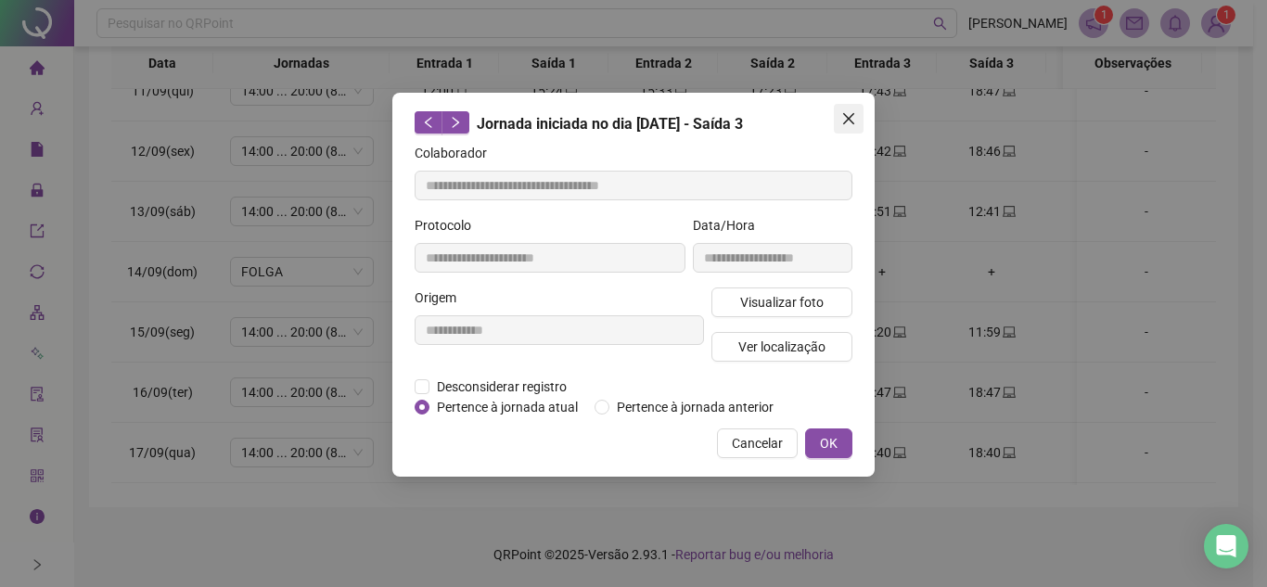
click at [847, 121] on icon "close" at bounding box center [848, 118] width 11 height 11
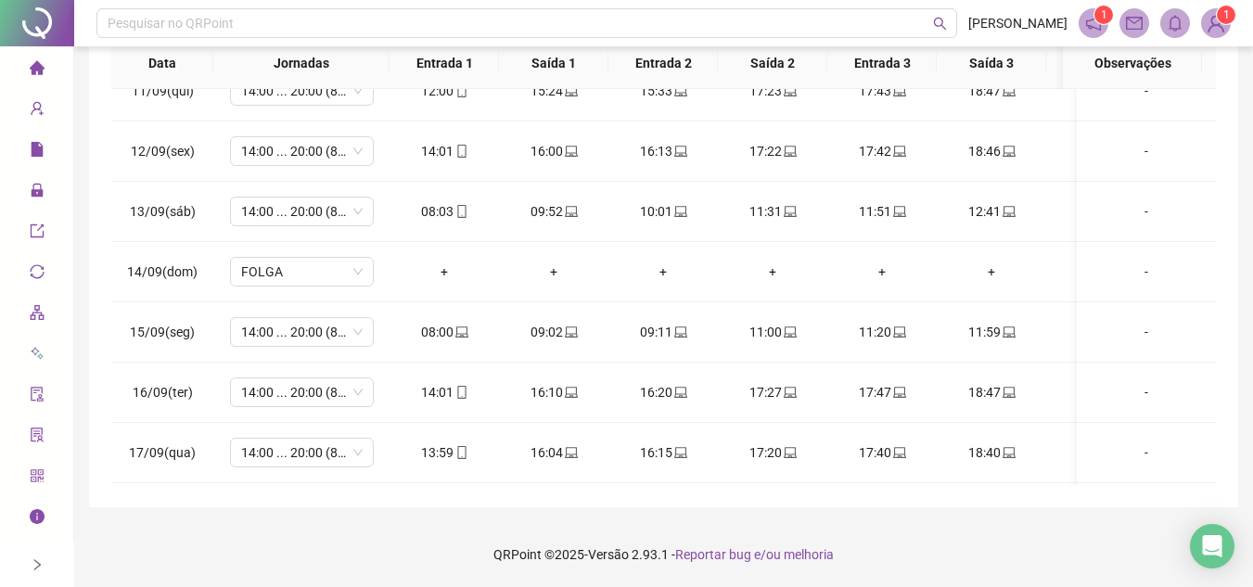
scroll to position [0, 71]
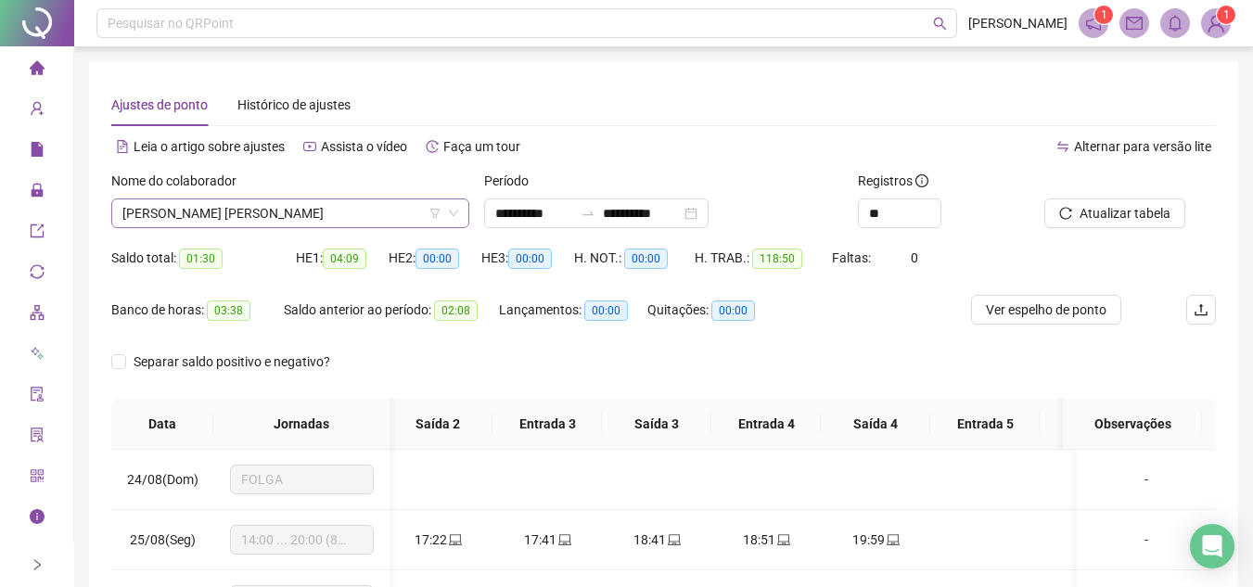
click at [376, 212] on span "LIVIA VITORIA SENA VIEIRA DOS SANTOS" at bounding box center [290, 213] width 336 height 28
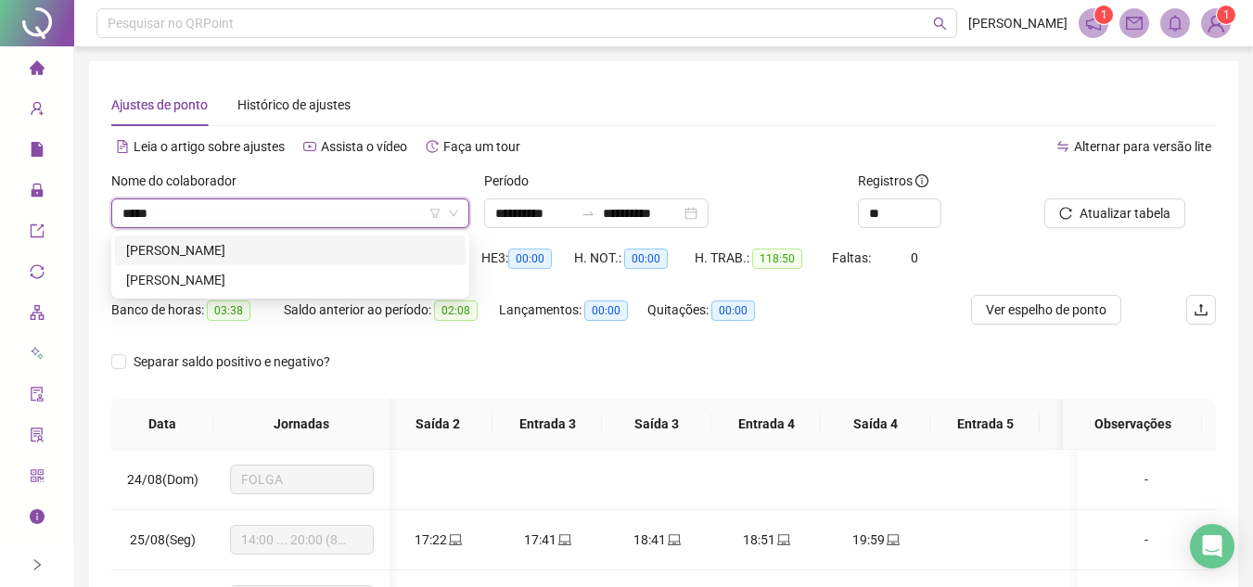
type input "******"
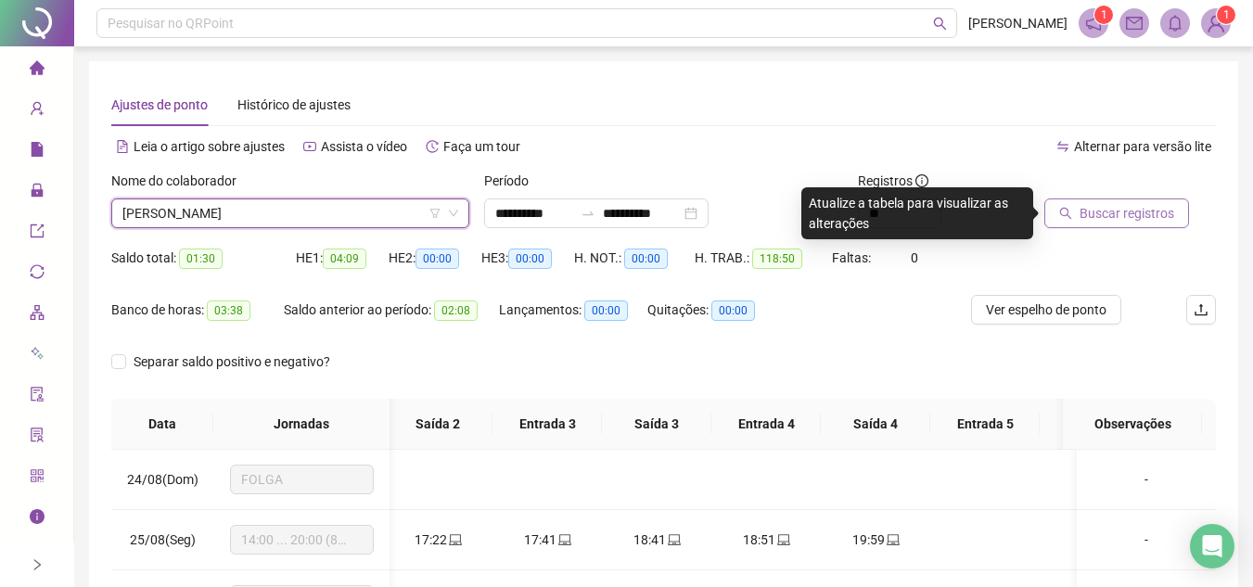
click at [1105, 208] on span "Buscar registros" at bounding box center [1127, 213] width 95 height 20
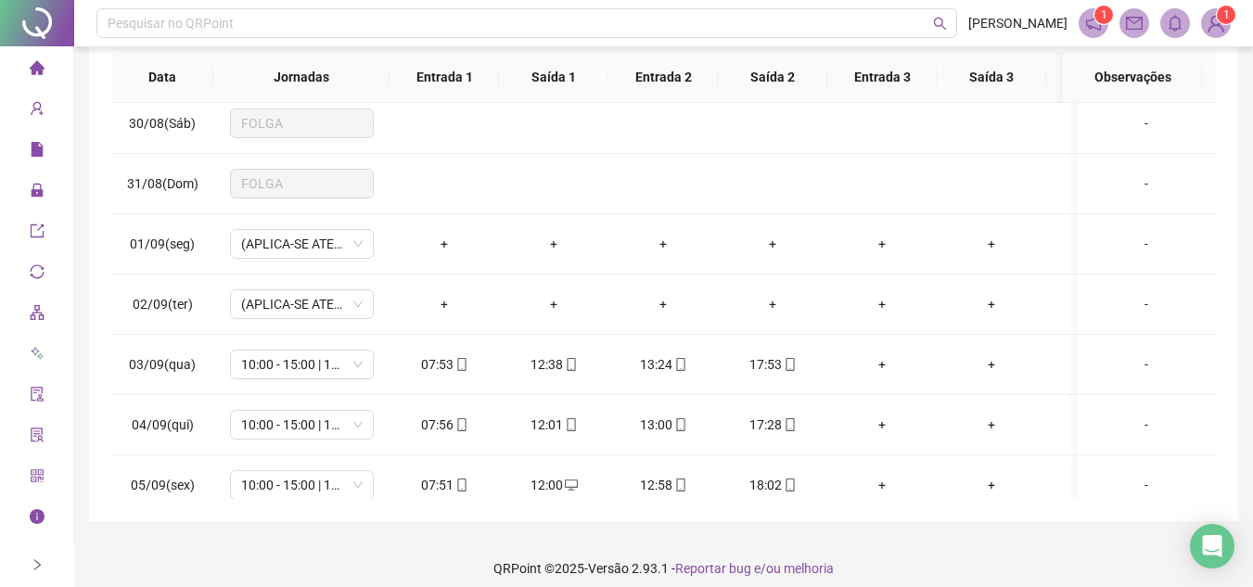
scroll to position [345, 0]
click at [786, 364] on icon "mobile" at bounding box center [790, 366] width 8 height 13
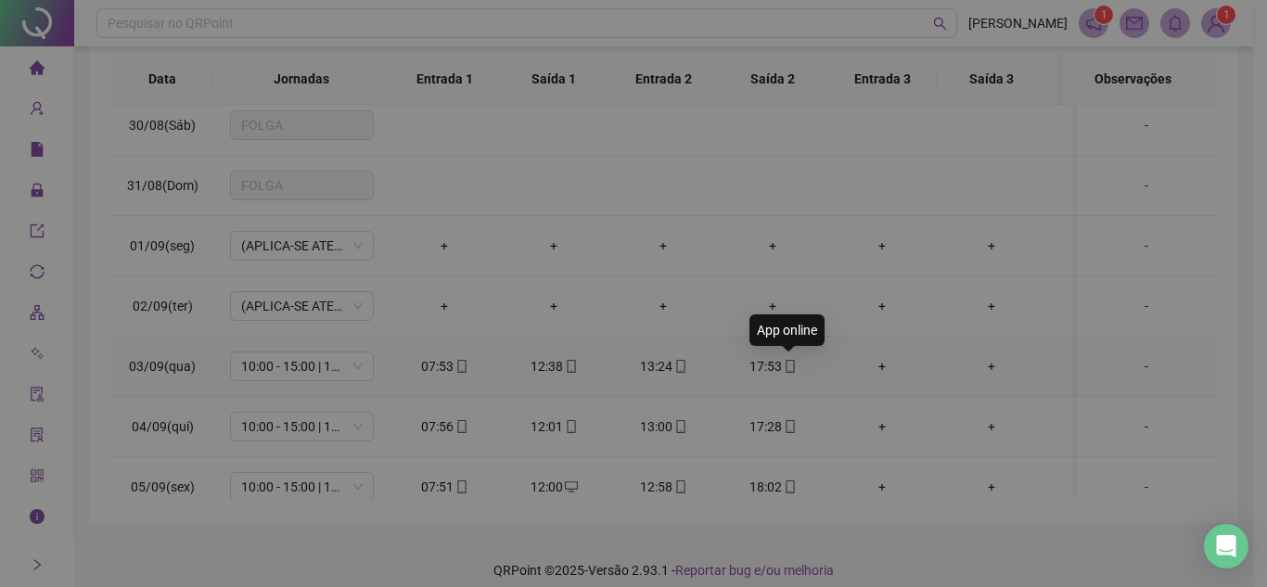
type input "**********"
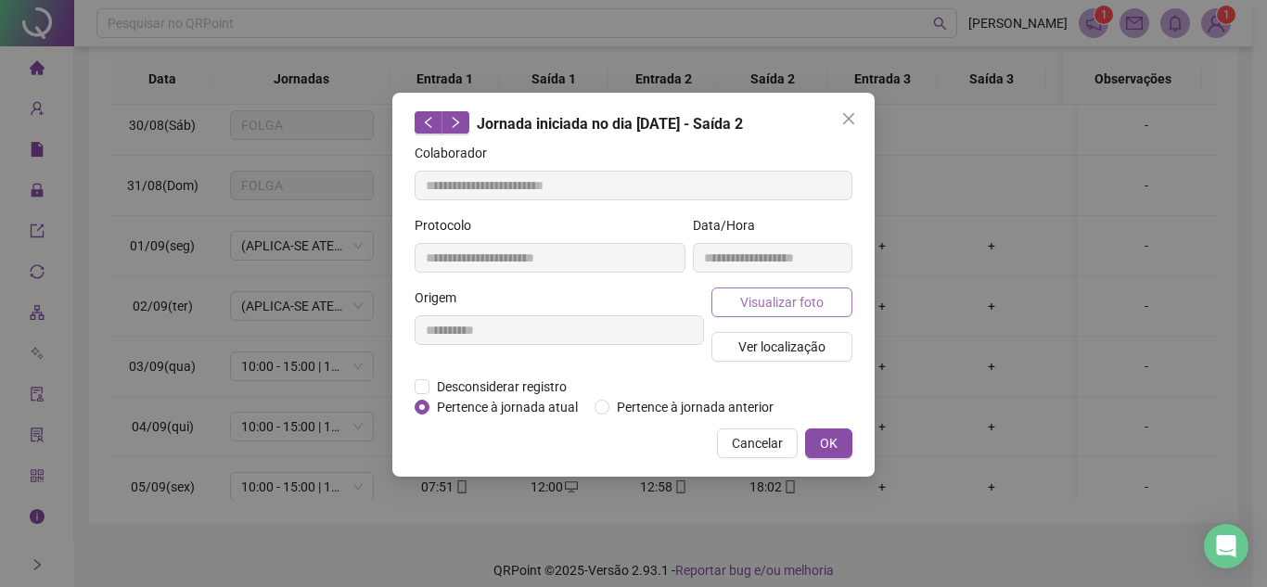
click at [824, 296] on button "Visualizar foto" at bounding box center [782, 303] width 141 height 30
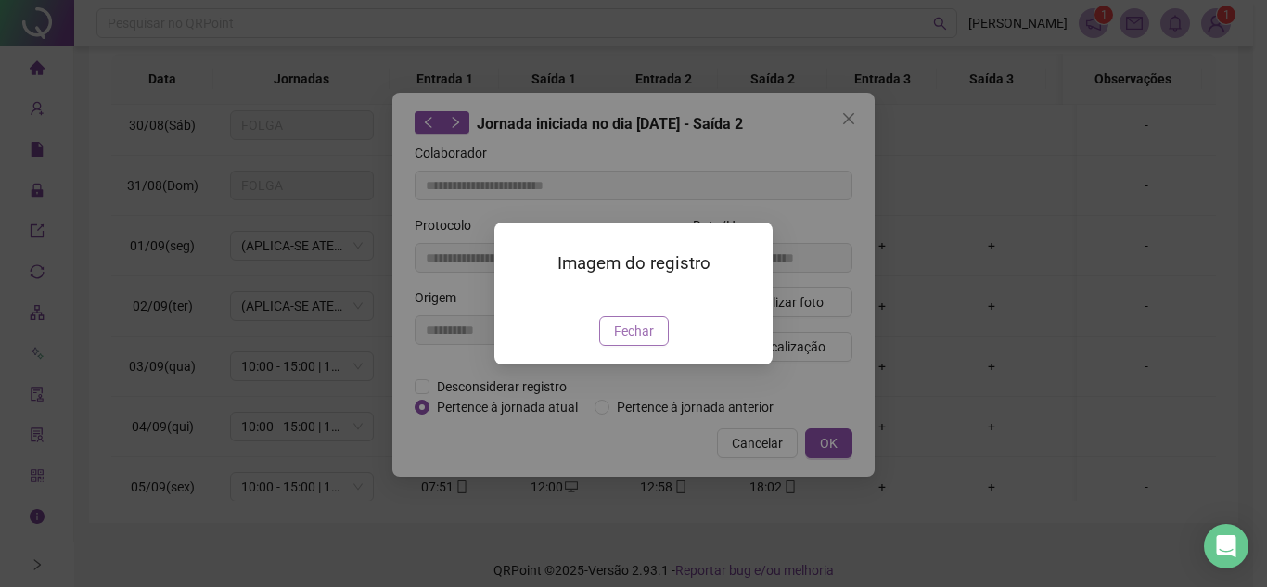
click at [631, 341] on span "Fechar" at bounding box center [634, 331] width 40 height 20
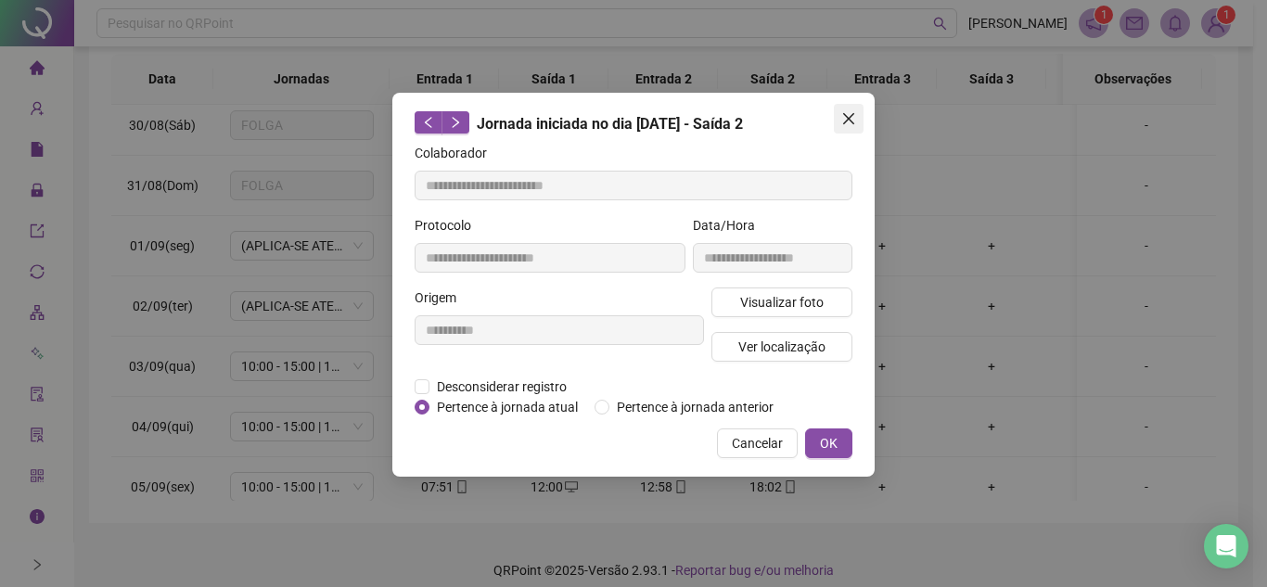
click at [852, 127] on button "Close" at bounding box center [849, 119] width 30 height 30
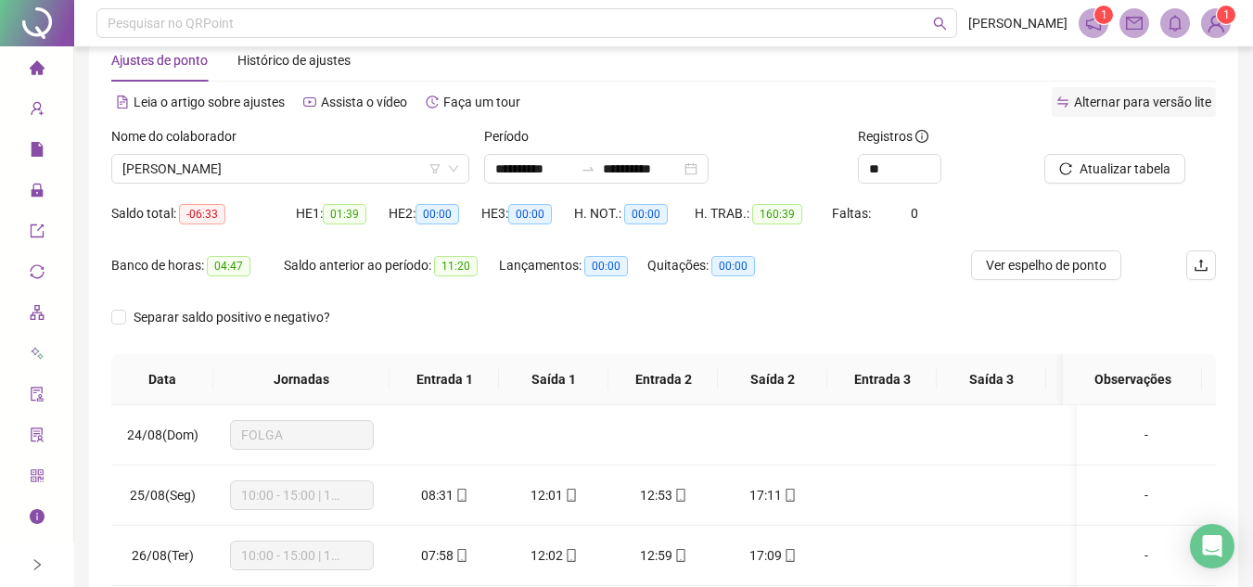
scroll to position [29, 0]
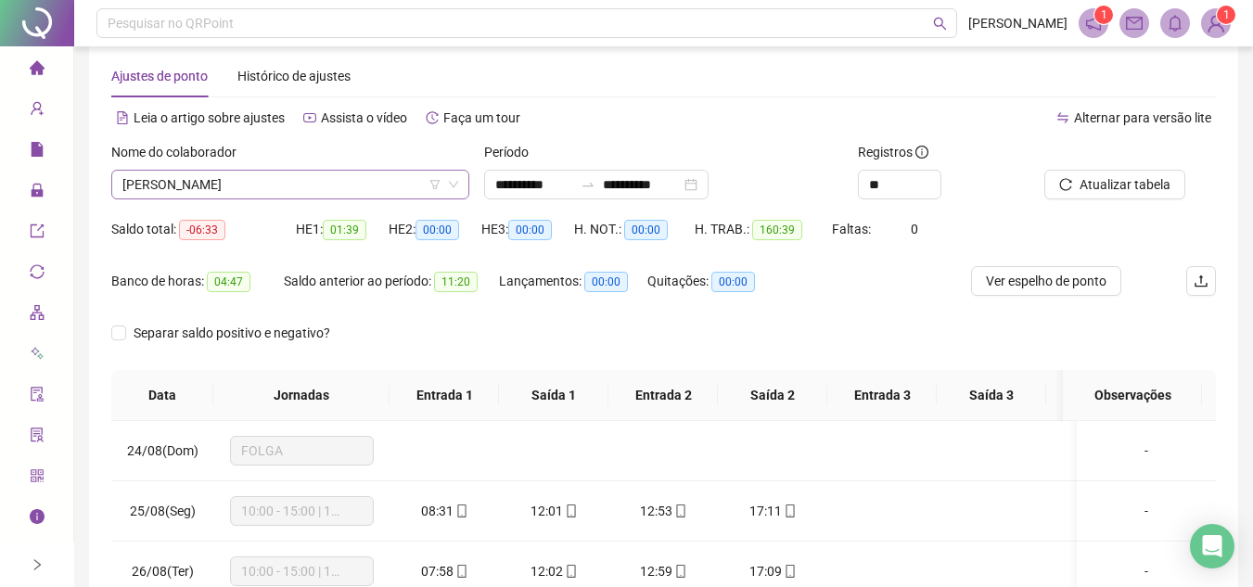
click at [360, 178] on span "LORENA GONCALVES DE PAULA" at bounding box center [290, 185] width 336 height 28
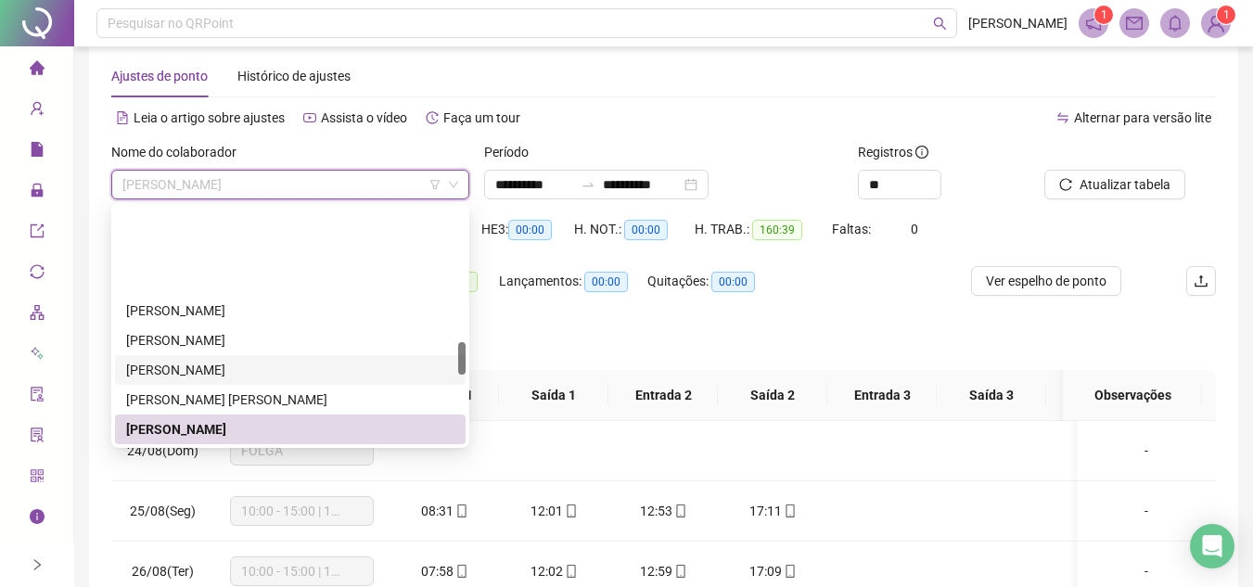
scroll to position [983, 0]
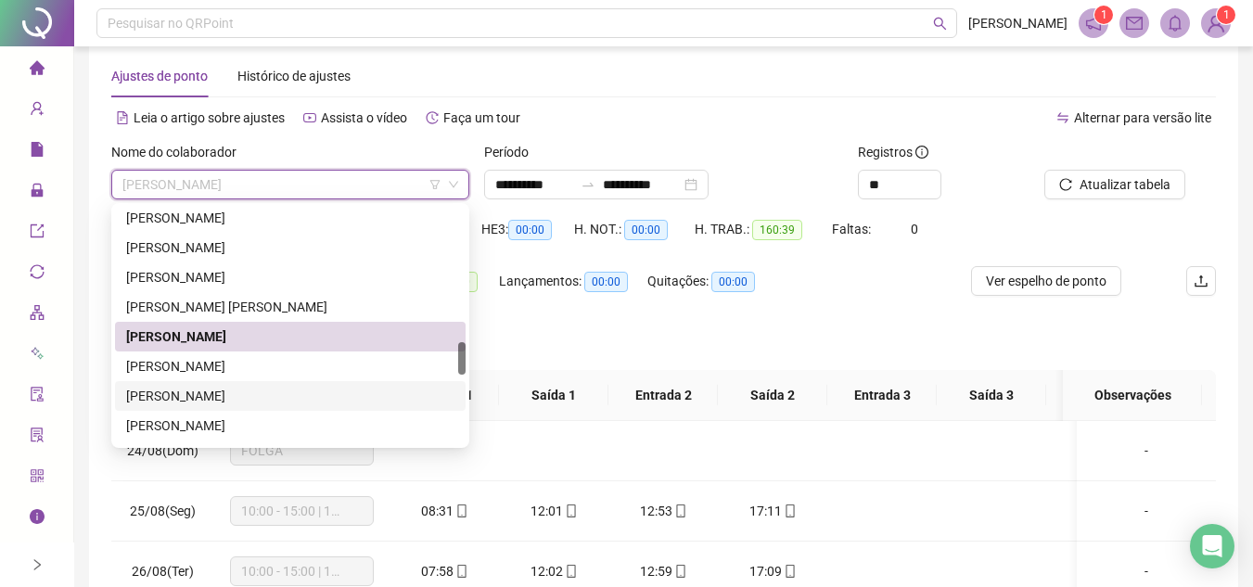
click at [236, 400] on div "LUCAS MEDEIROS ALVES" at bounding box center [290, 396] width 328 height 20
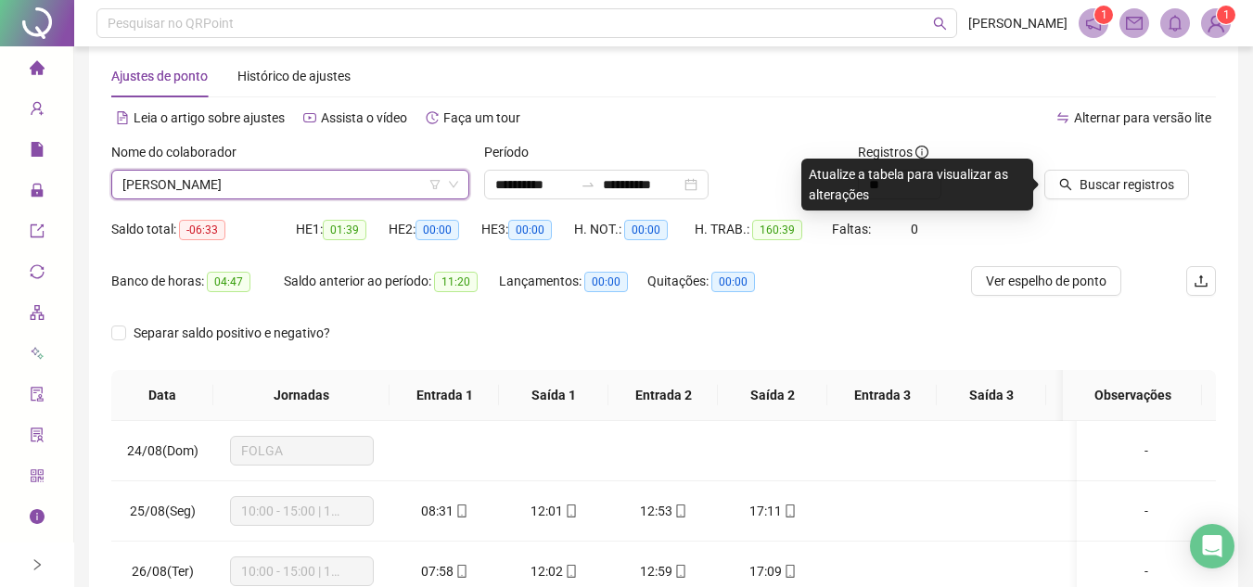
click at [1094, 186] on span "Buscar registros" at bounding box center [1127, 184] width 95 height 20
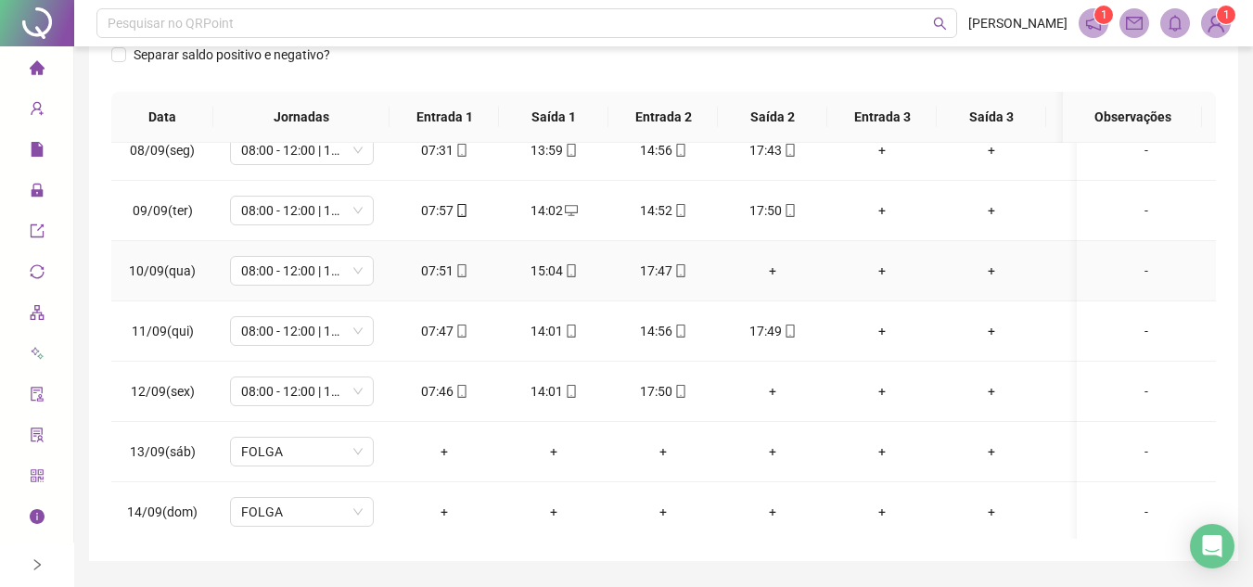
scroll to position [928, 0]
click at [772, 267] on div "+" at bounding box center [773, 270] width 80 height 20
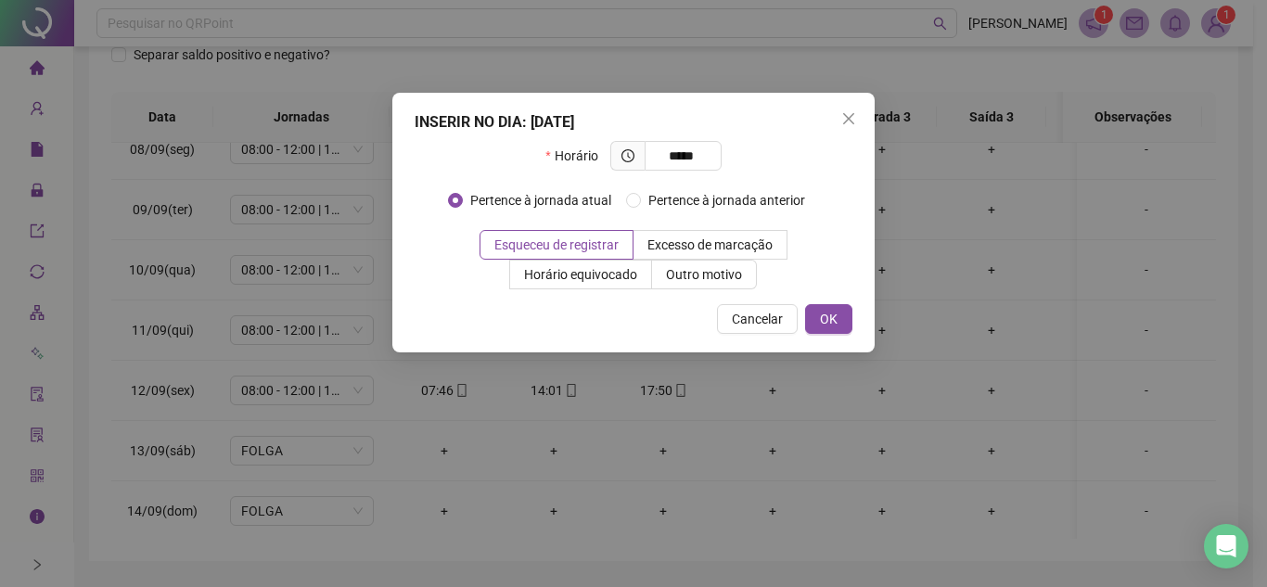
type input "*****"
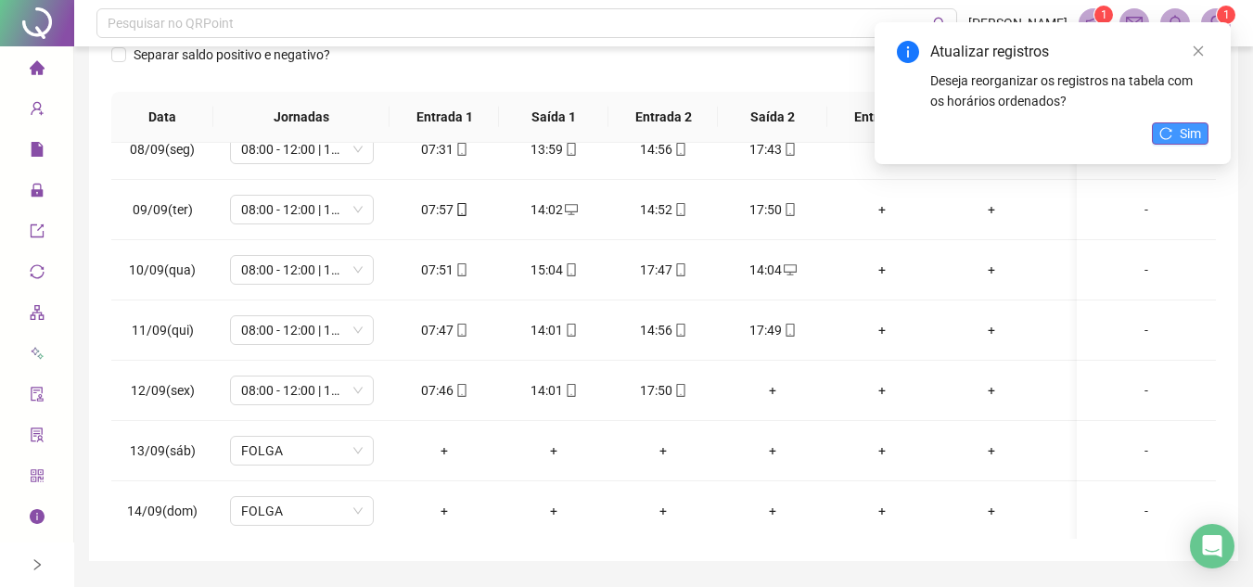
click at [1184, 134] on span "Sim" at bounding box center [1190, 133] width 21 height 20
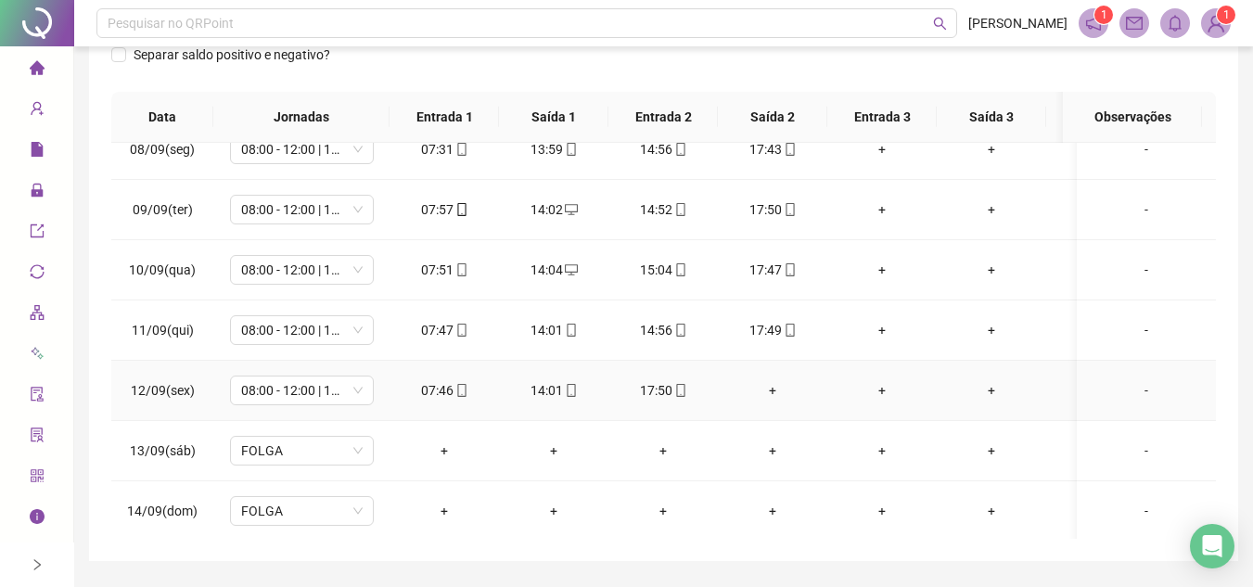
click at [775, 391] on div "+" at bounding box center [773, 390] width 80 height 20
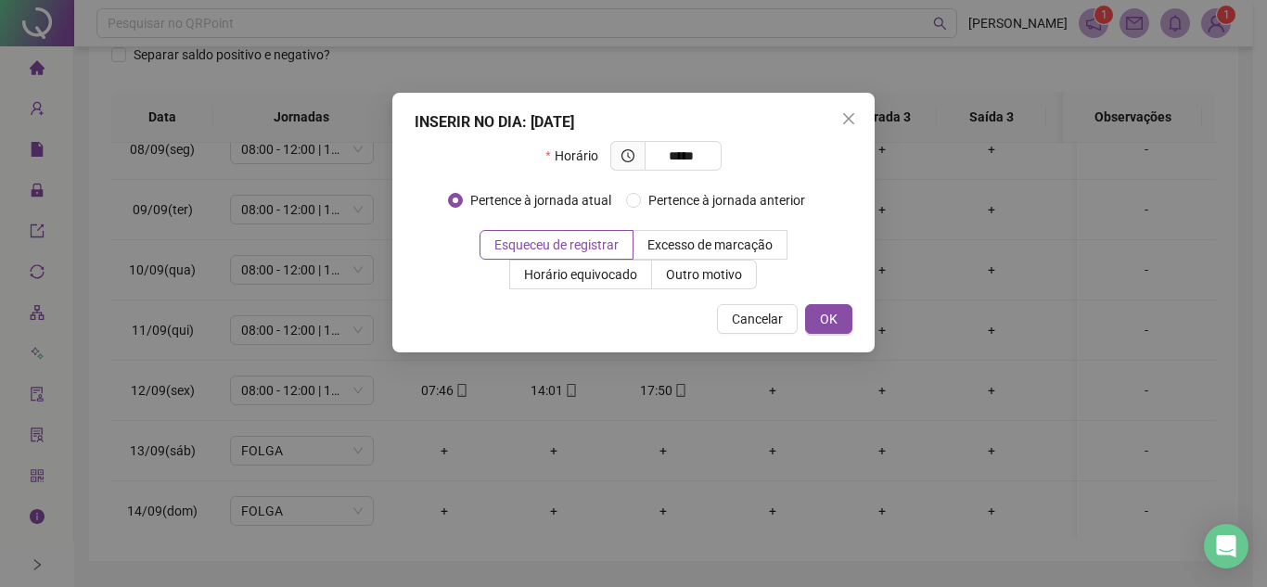
type input "*****"
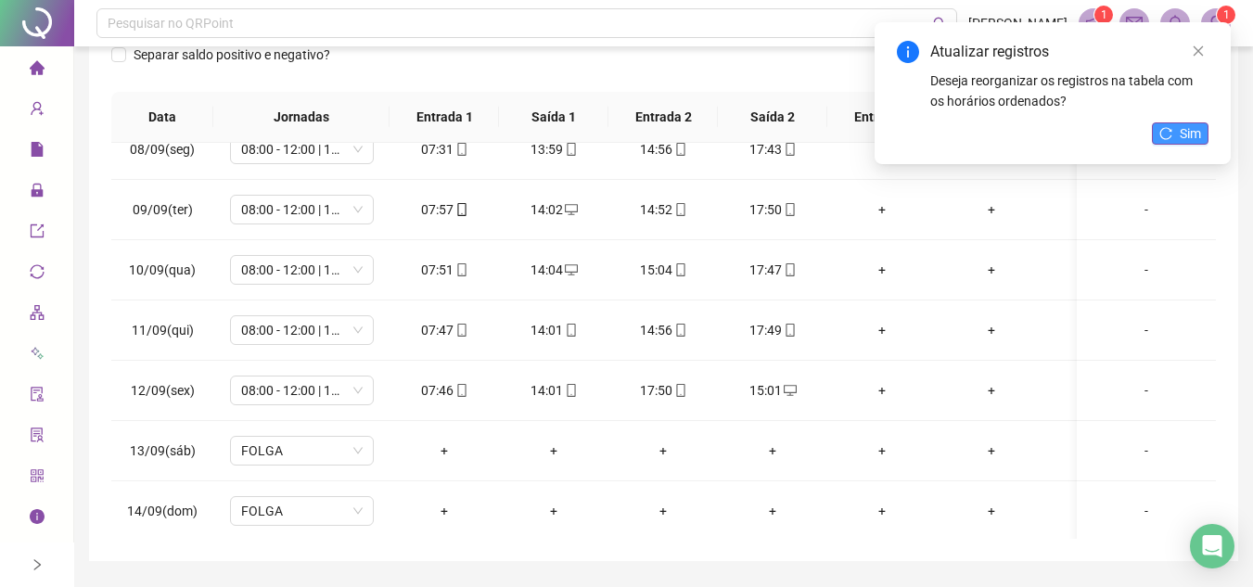
click at [1199, 130] on span "Sim" at bounding box center [1190, 133] width 21 height 20
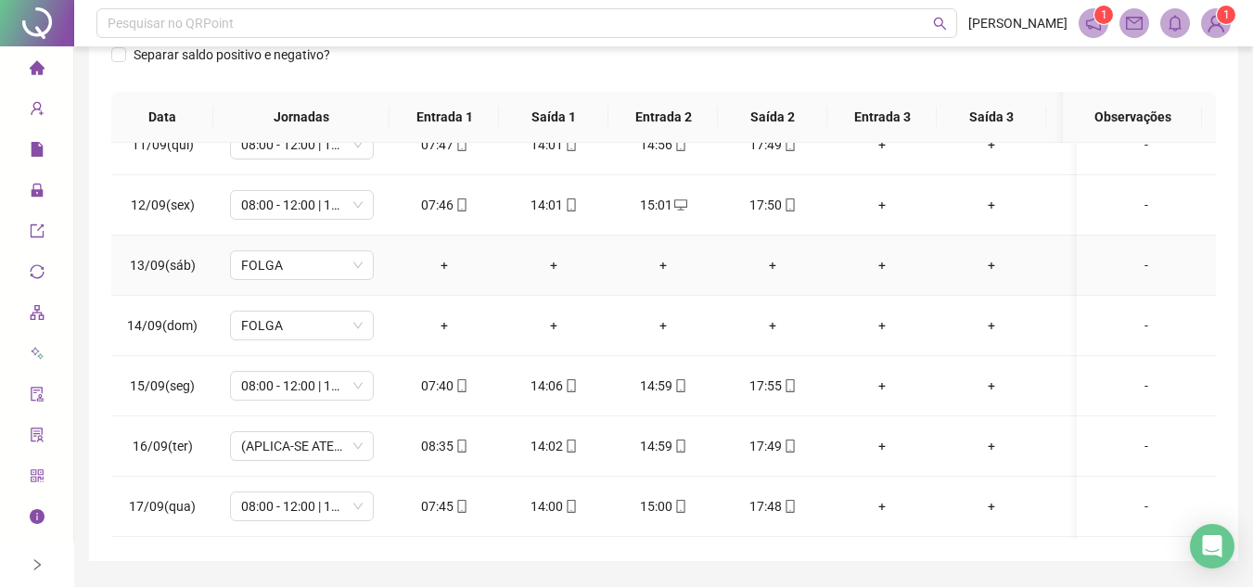
scroll to position [1186, 0]
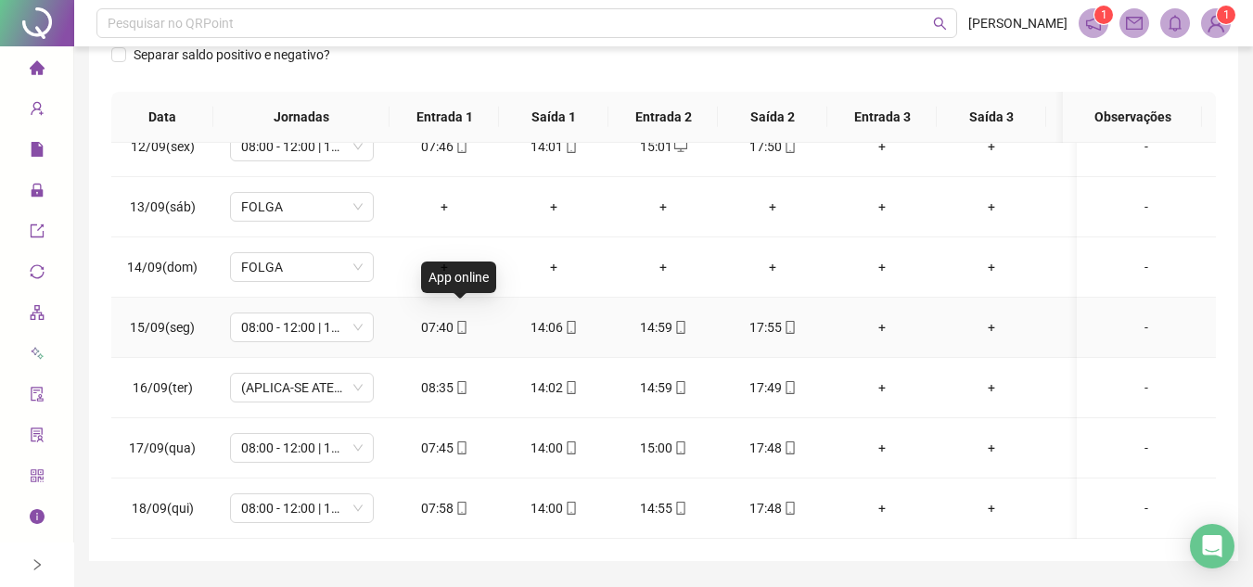
click at [462, 321] on icon "mobile" at bounding box center [461, 327] width 13 height 13
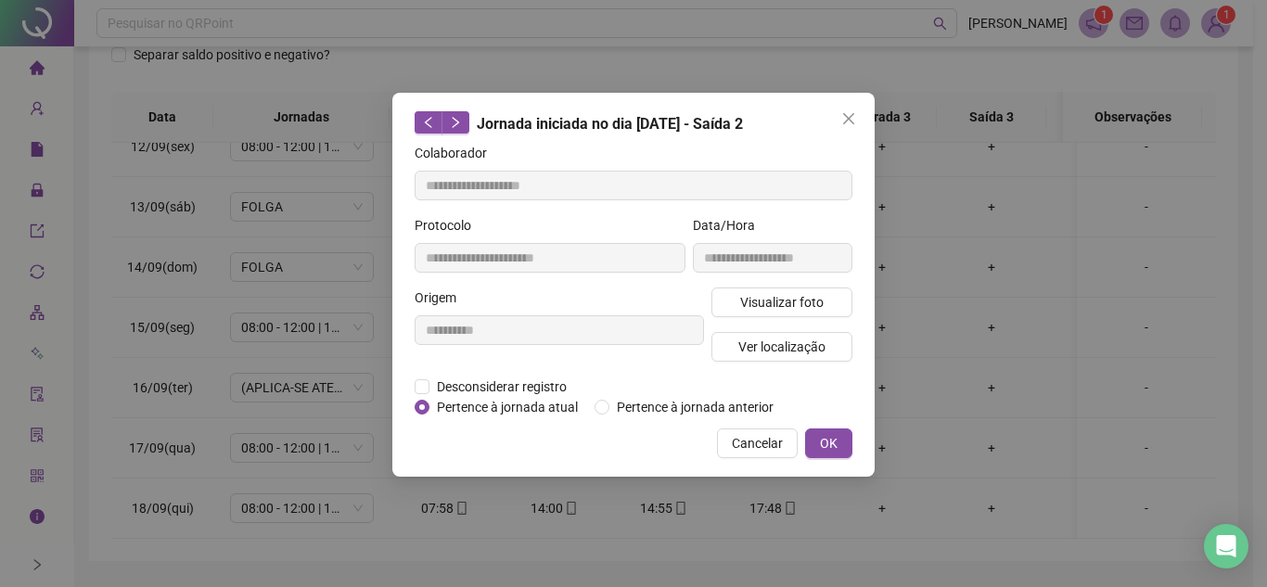
type input "**********"
click at [854, 115] on icon "close" at bounding box center [848, 118] width 15 height 15
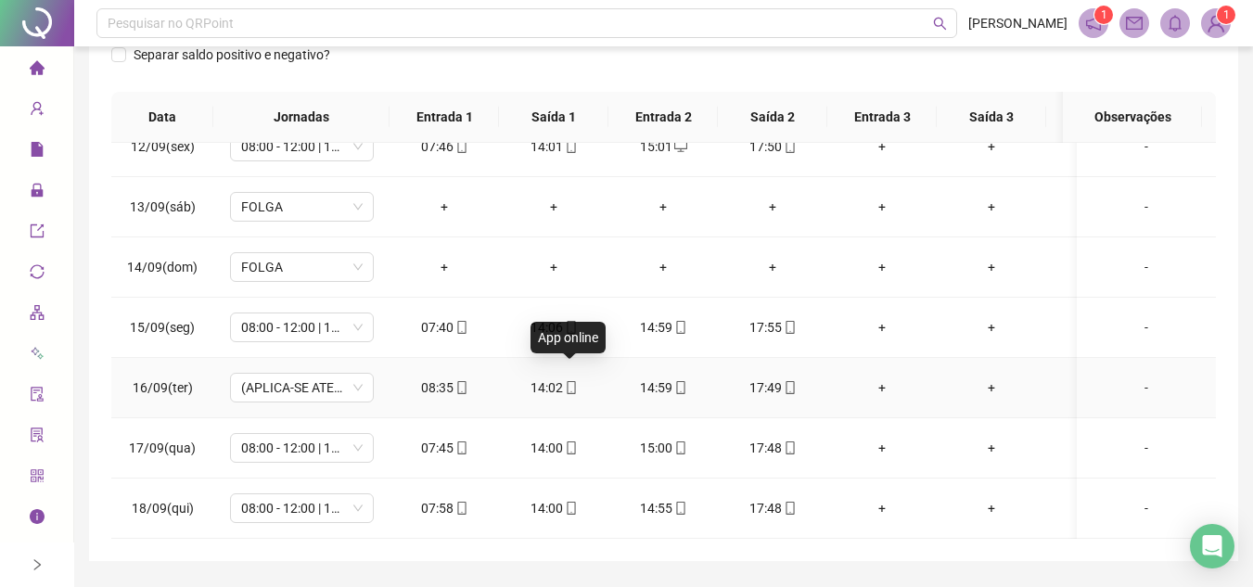
click at [571, 381] on icon "mobile" at bounding box center [571, 387] width 13 height 13
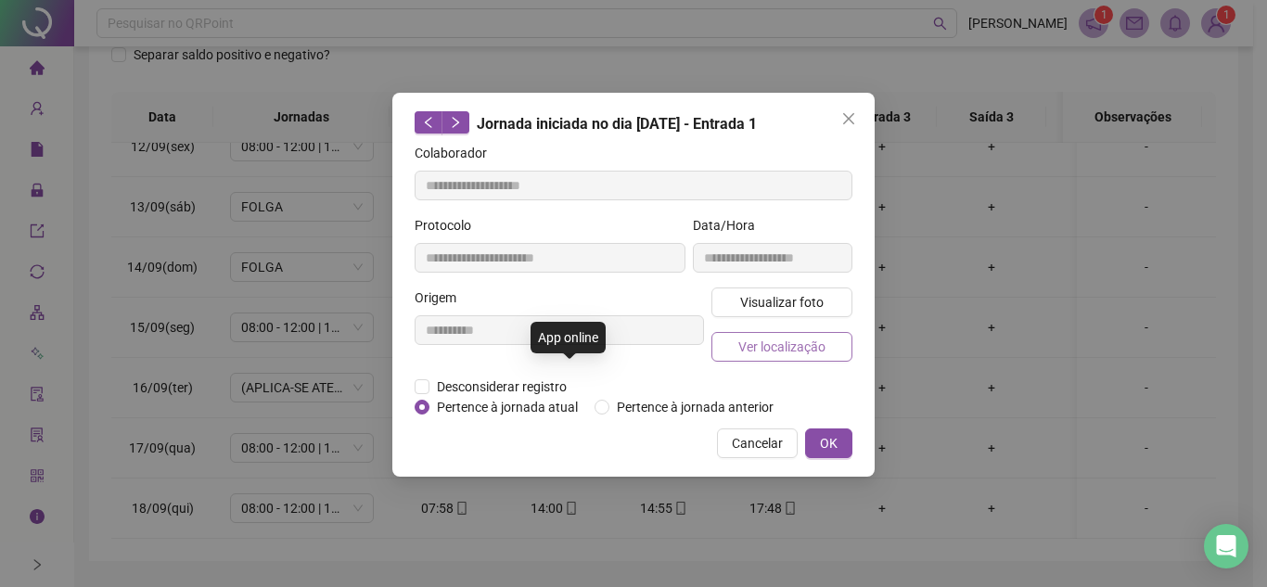
type input "**********"
click at [793, 294] on span "Visualizar foto" at bounding box center [781, 302] width 83 height 20
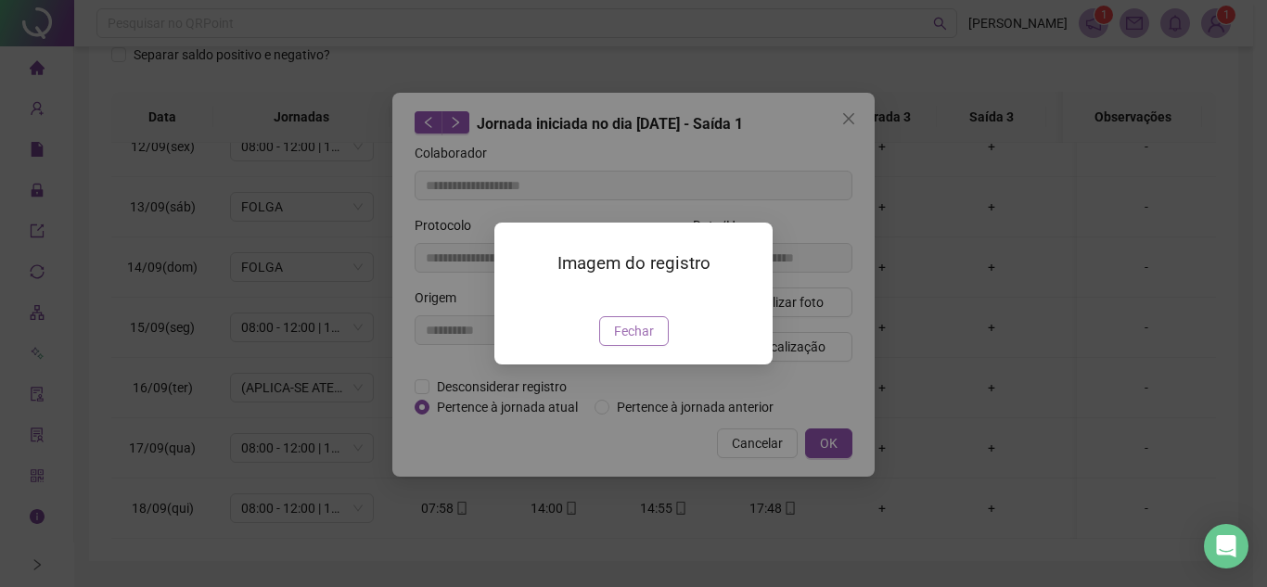
click at [644, 341] on span "Fechar" at bounding box center [634, 331] width 40 height 20
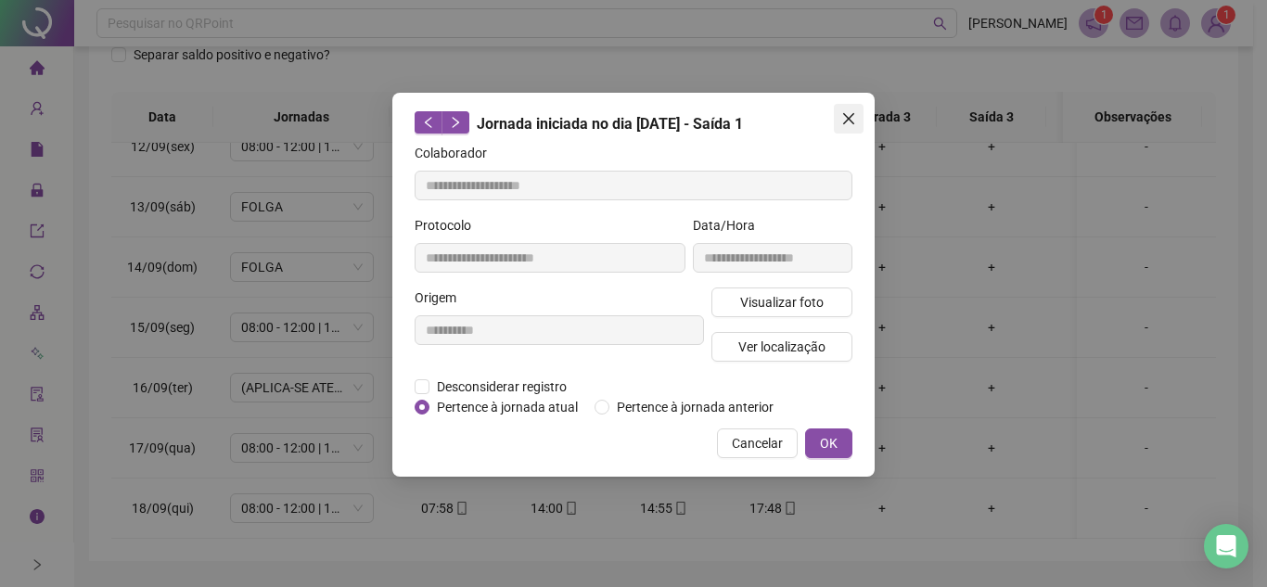
click at [851, 119] on icon "close" at bounding box center [848, 118] width 15 height 15
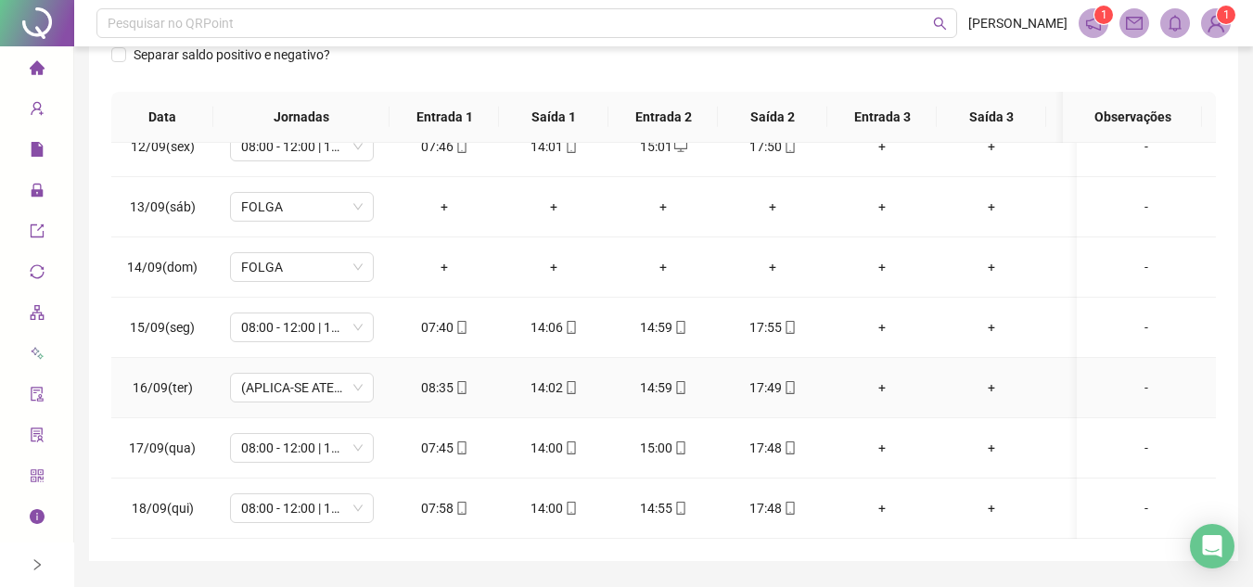
click at [1135, 378] on div "-" at bounding box center [1146, 388] width 109 height 20
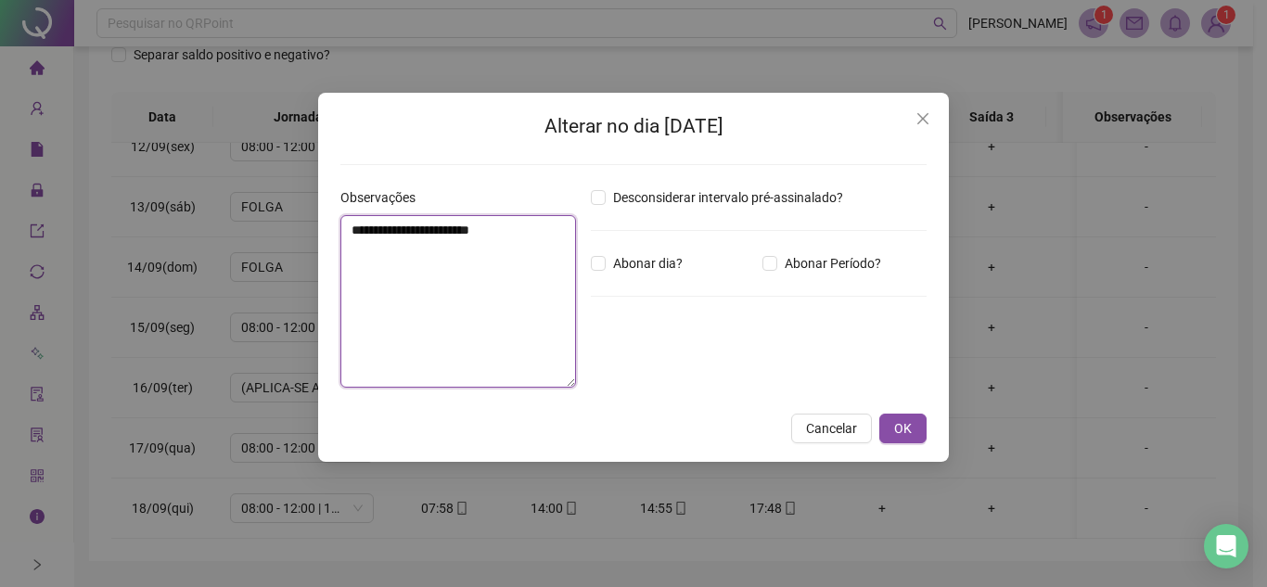
click at [489, 301] on textarea "**********" at bounding box center [458, 301] width 236 height 173
type textarea "****"
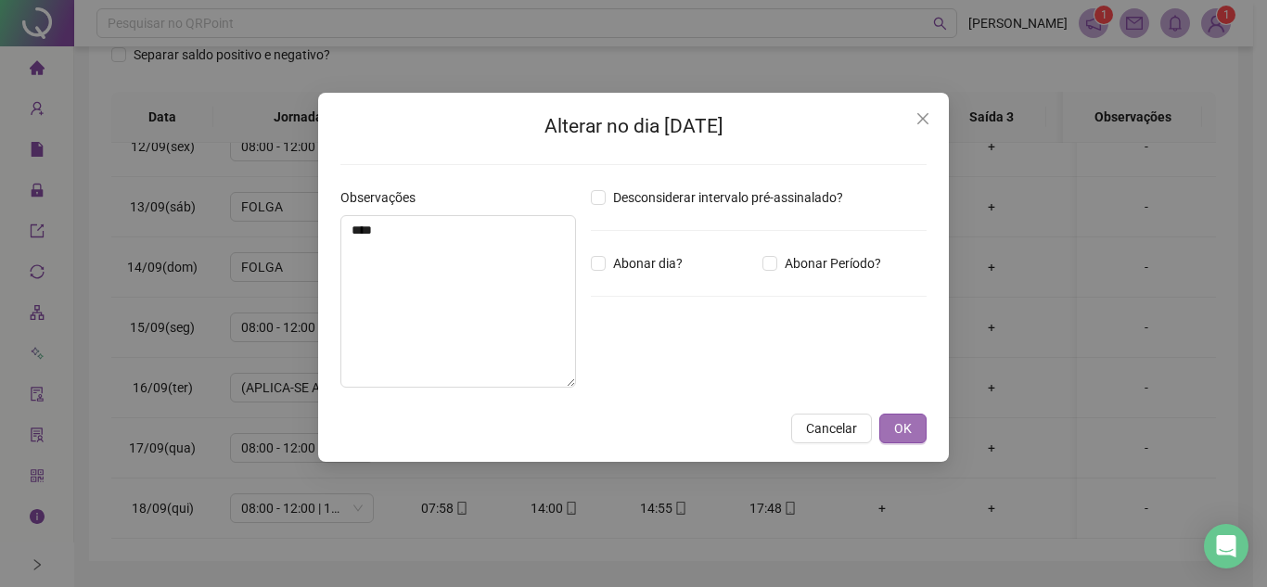
click at [911, 422] on span "OK" at bounding box center [903, 428] width 18 height 20
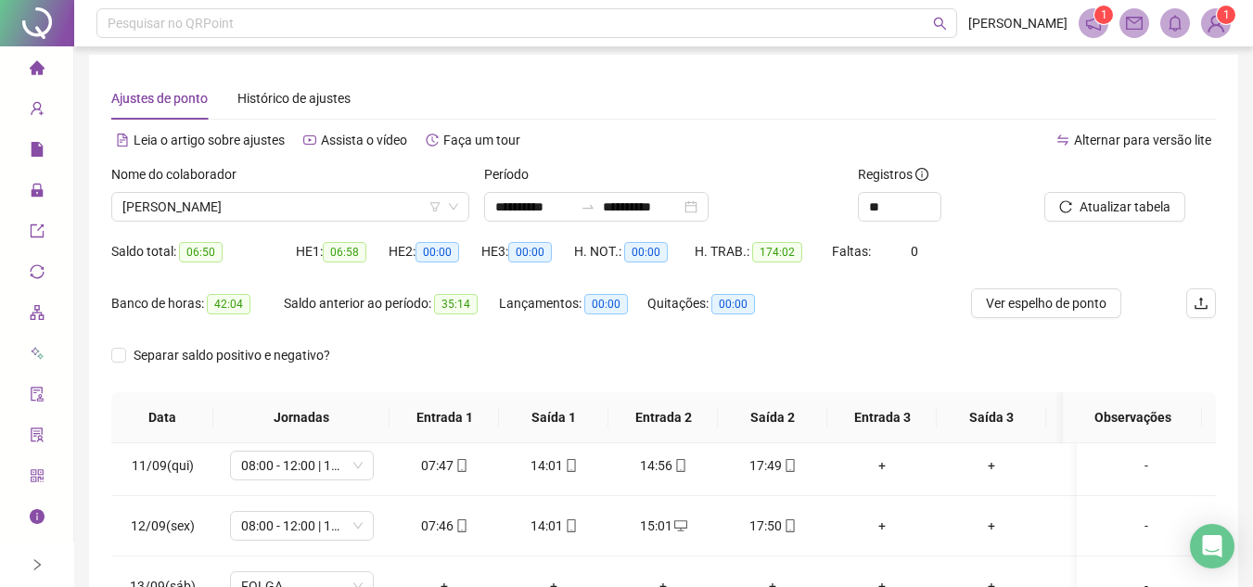
scroll to position [27, 0]
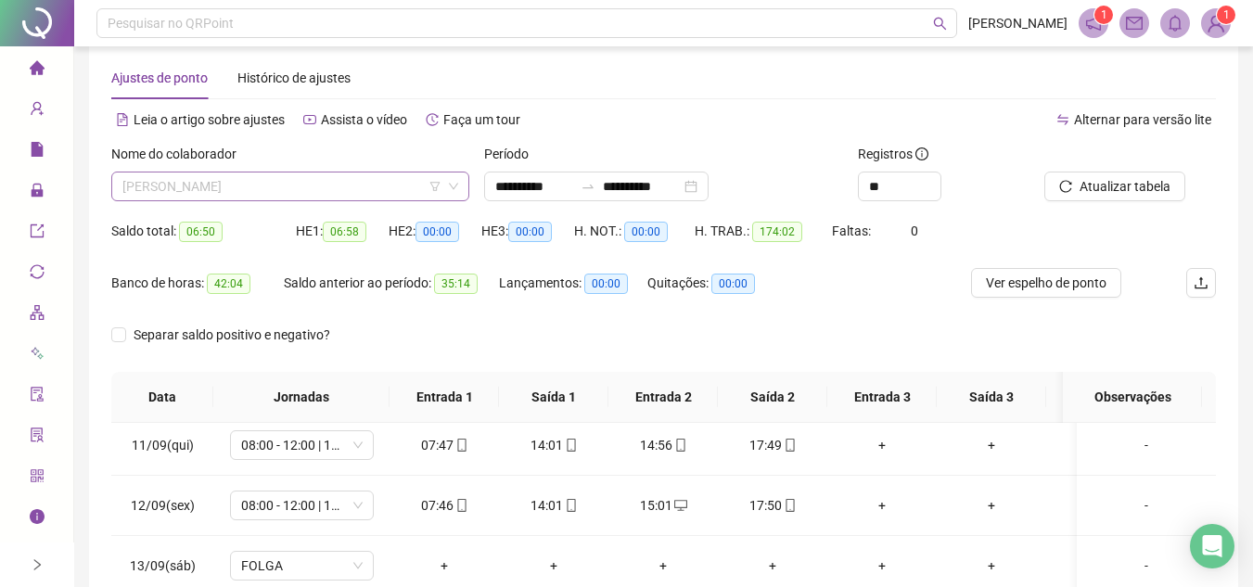
click at [357, 187] on span "LUCAS MEDEIROS ALVES" at bounding box center [290, 187] width 336 height 28
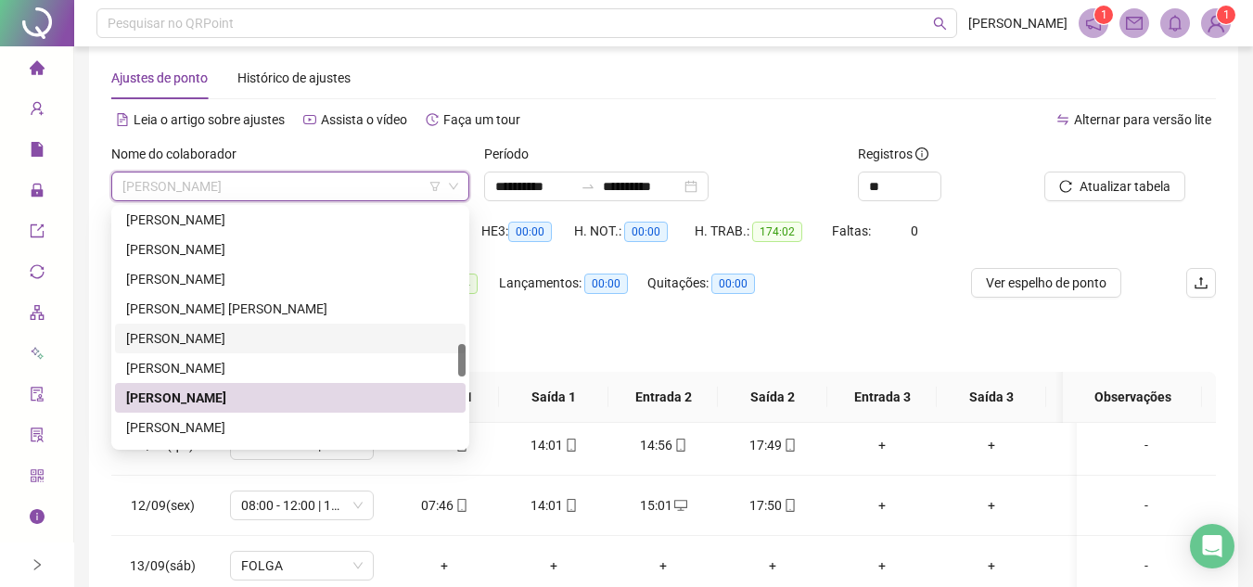
click at [274, 336] on div "LORENA GONCALVES DE PAULA" at bounding box center [290, 338] width 328 height 20
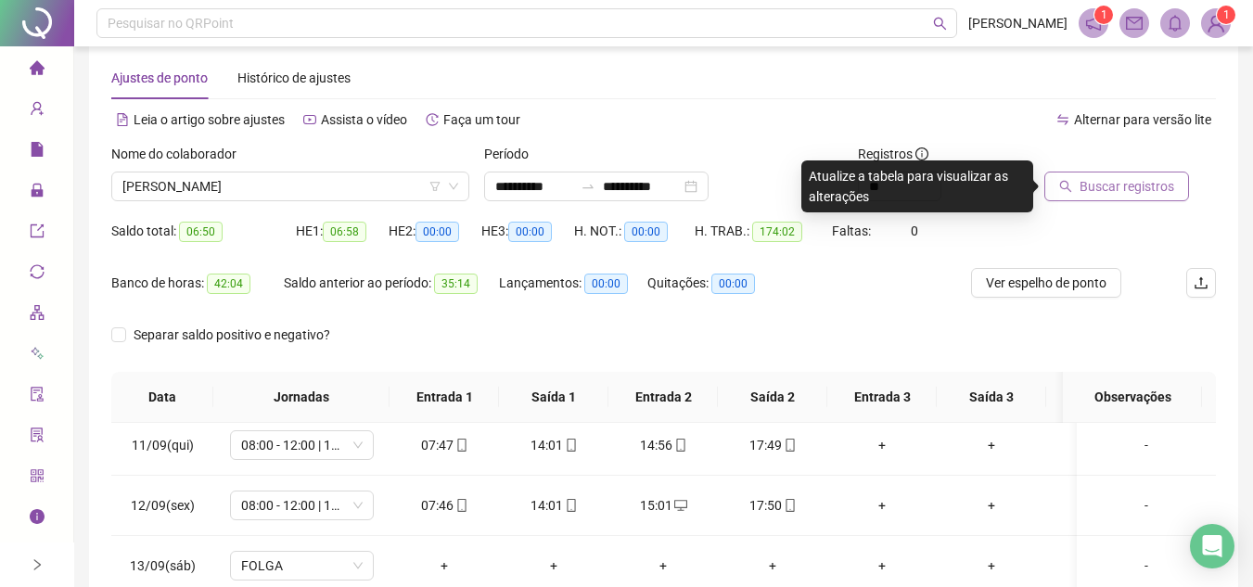
click at [1114, 186] on span "Buscar registros" at bounding box center [1127, 186] width 95 height 20
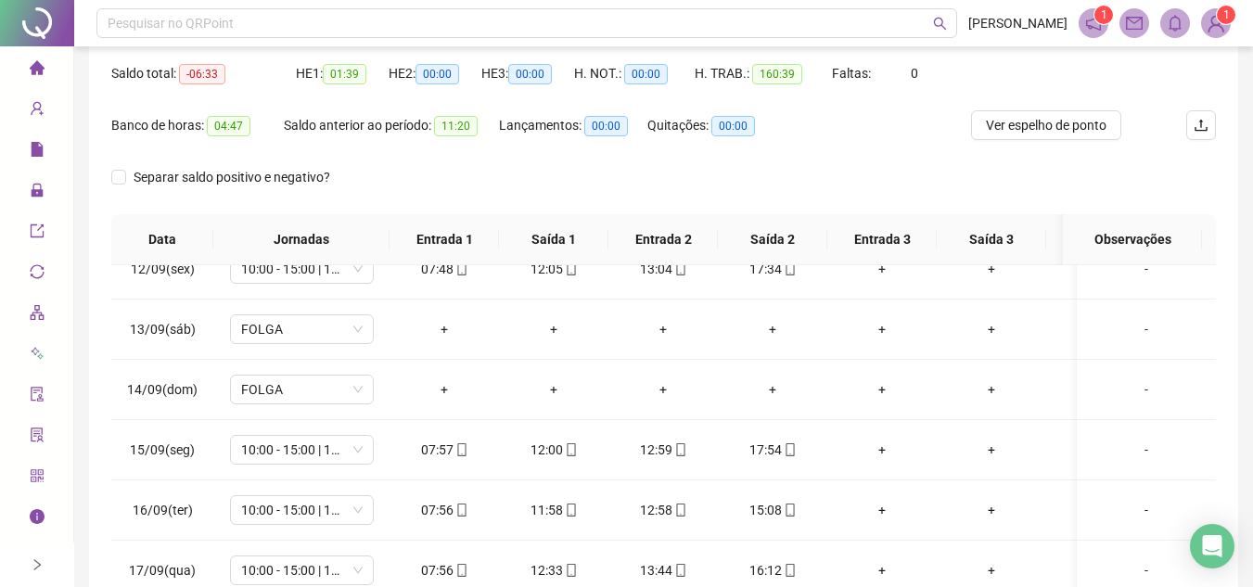
scroll to position [102, 0]
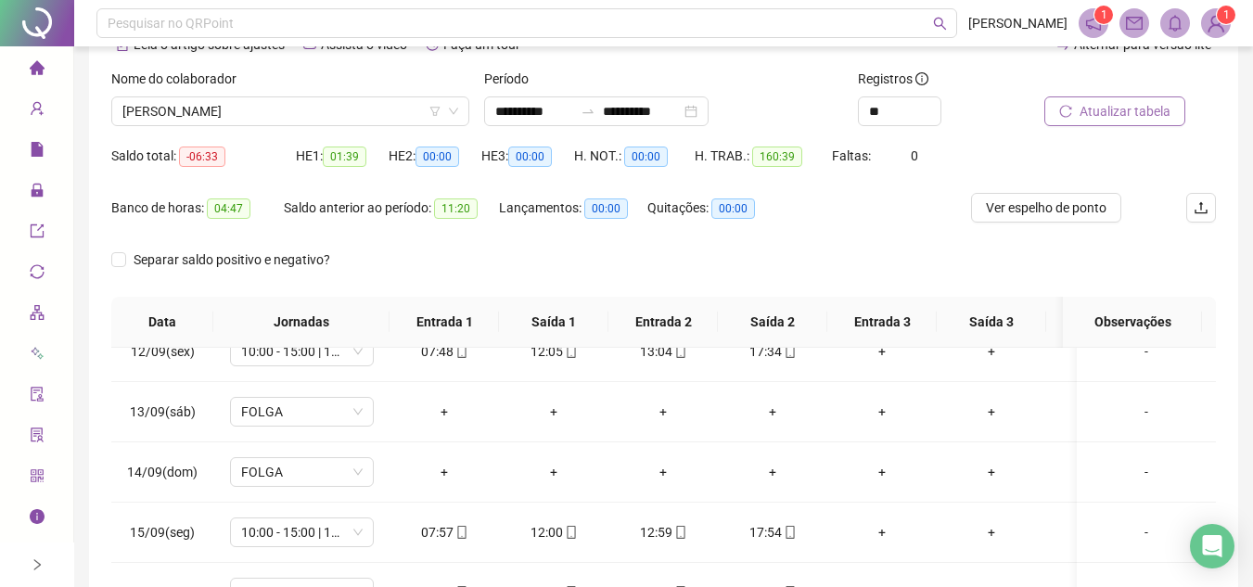
click at [1128, 111] on span "Atualizar tabela" at bounding box center [1125, 111] width 91 height 20
click at [1060, 208] on span "Ver espelho de ponto" at bounding box center [1046, 208] width 121 height 20
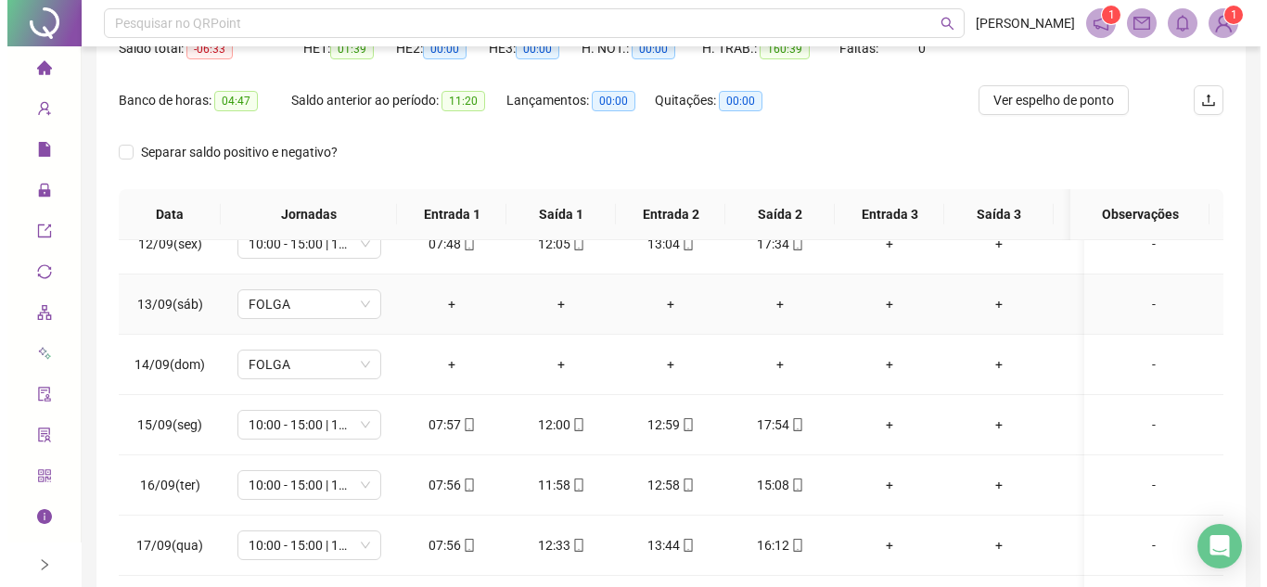
scroll to position [242, 0]
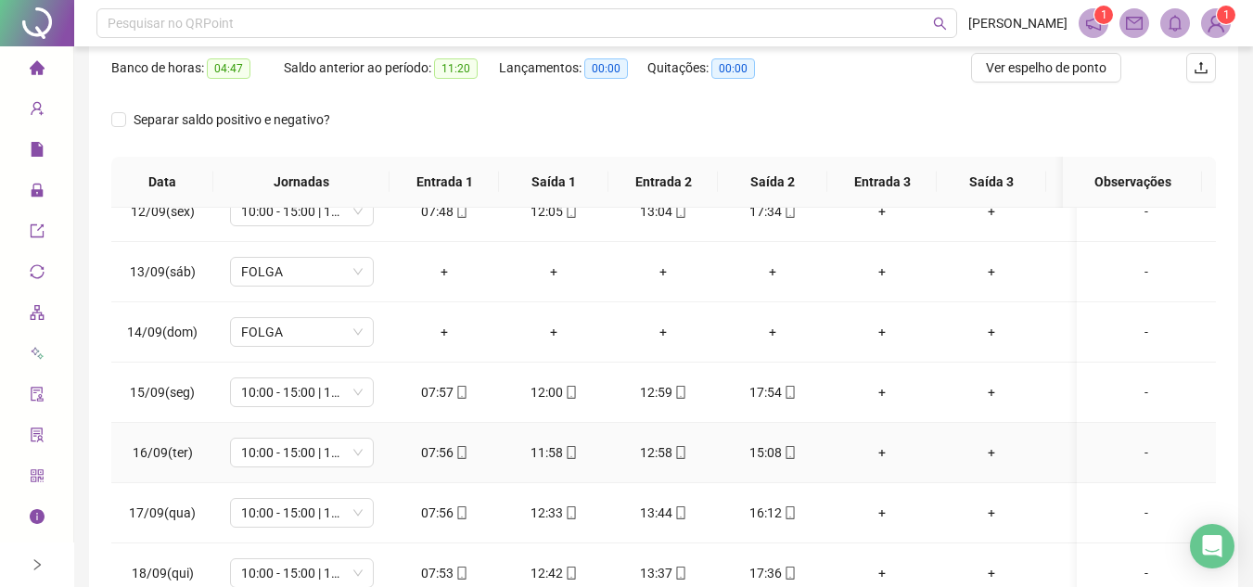
click at [1143, 443] on div "-" at bounding box center [1146, 453] width 109 height 20
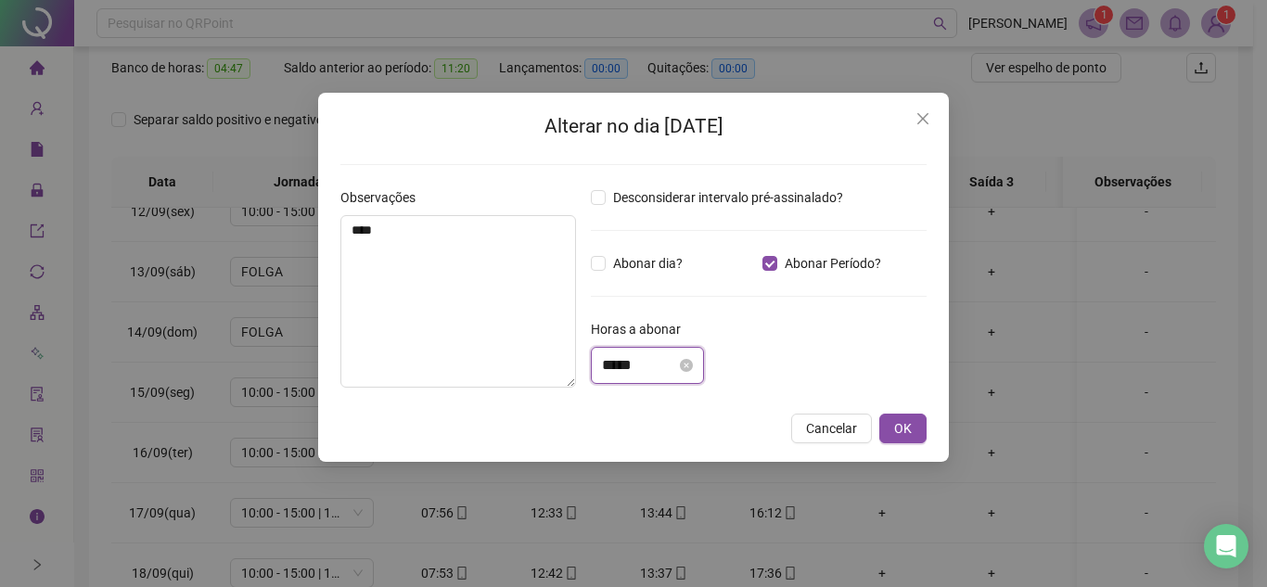
click at [639, 368] on input "*****" at bounding box center [639, 365] width 74 height 22
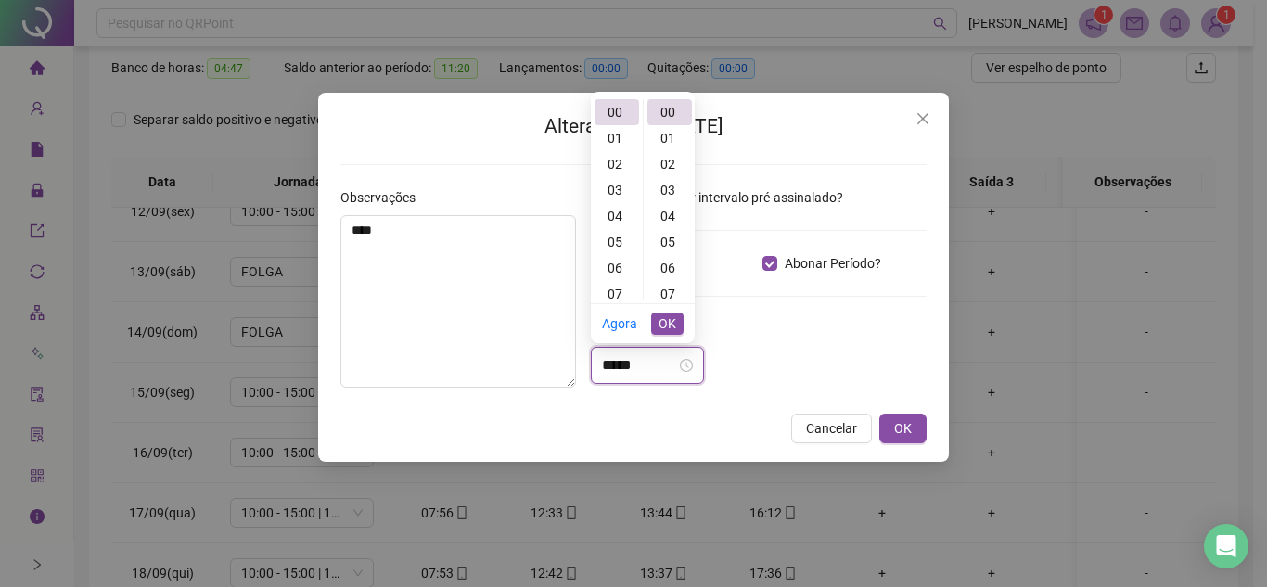
scroll to position [0, 0]
click at [616, 166] on div "02" at bounding box center [617, 164] width 45 height 26
click at [671, 119] on div "36" at bounding box center [670, 120] width 45 height 26
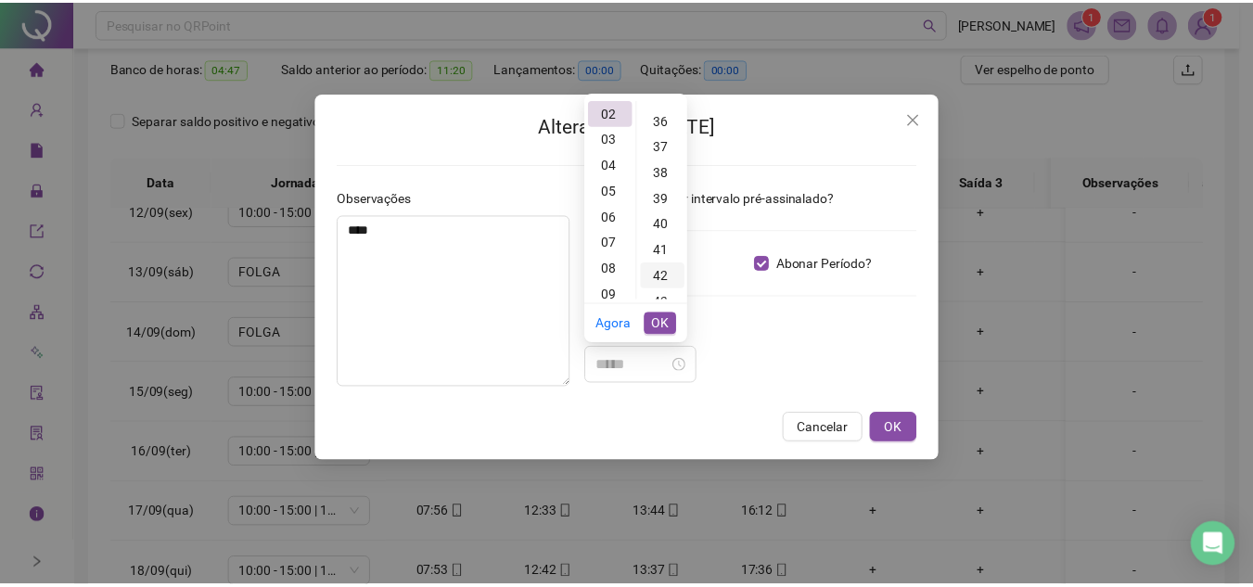
scroll to position [935, 0]
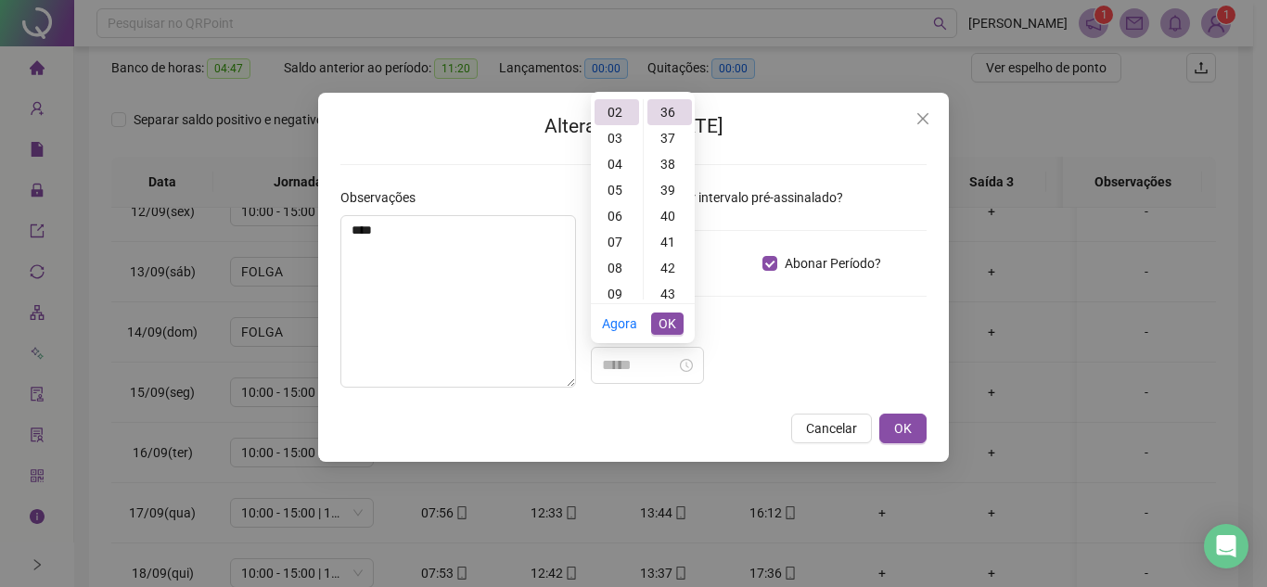
type input "*****"
click at [678, 315] on button "OK" at bounding box center [667, 324] width 32 height 22
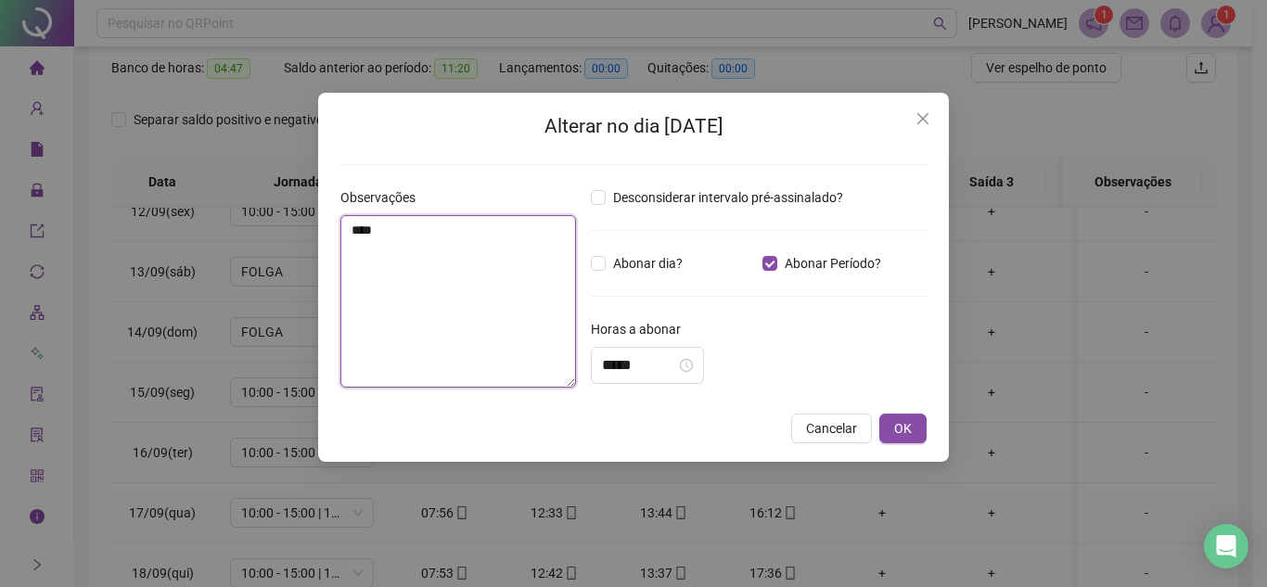
click at [447, 296] on textarea "****" at bounding box center [458, 301] width 236 height 173
type textarea "**********"
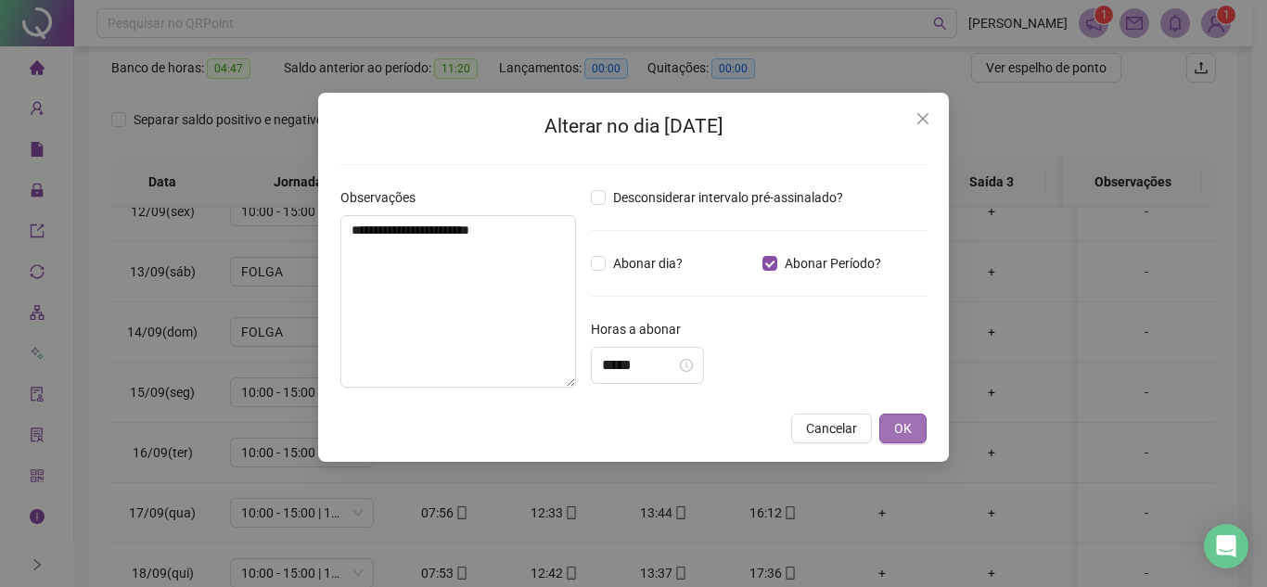
click at [904, 427] on span "OK" at bounding box center [903, 428] width 18 height 20
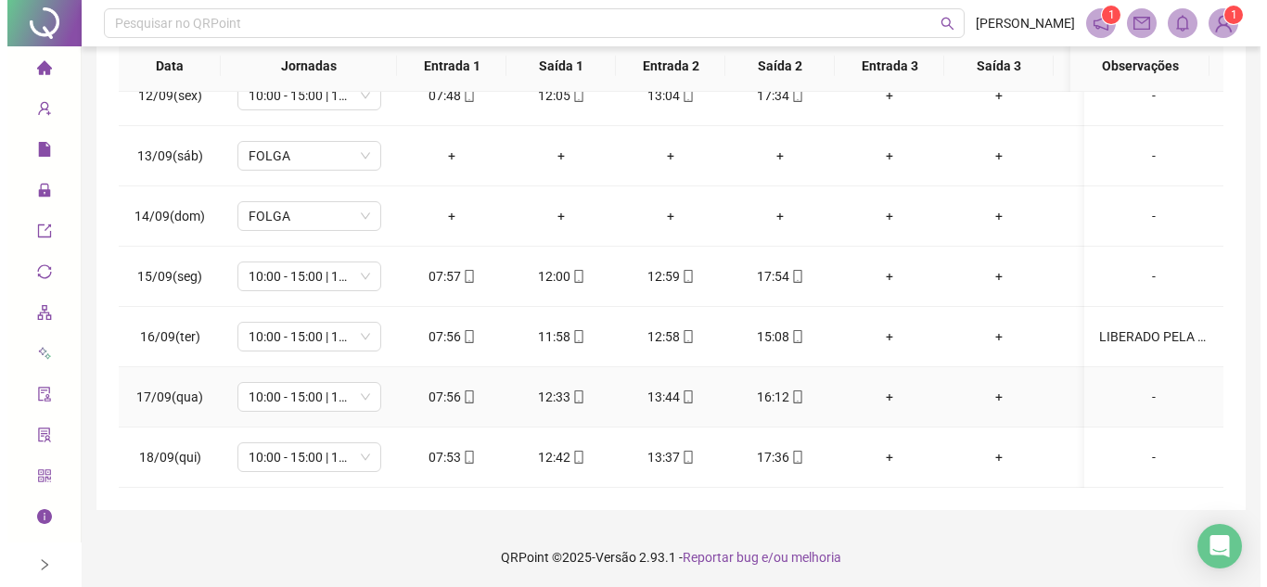
scroll to position [361, 0]
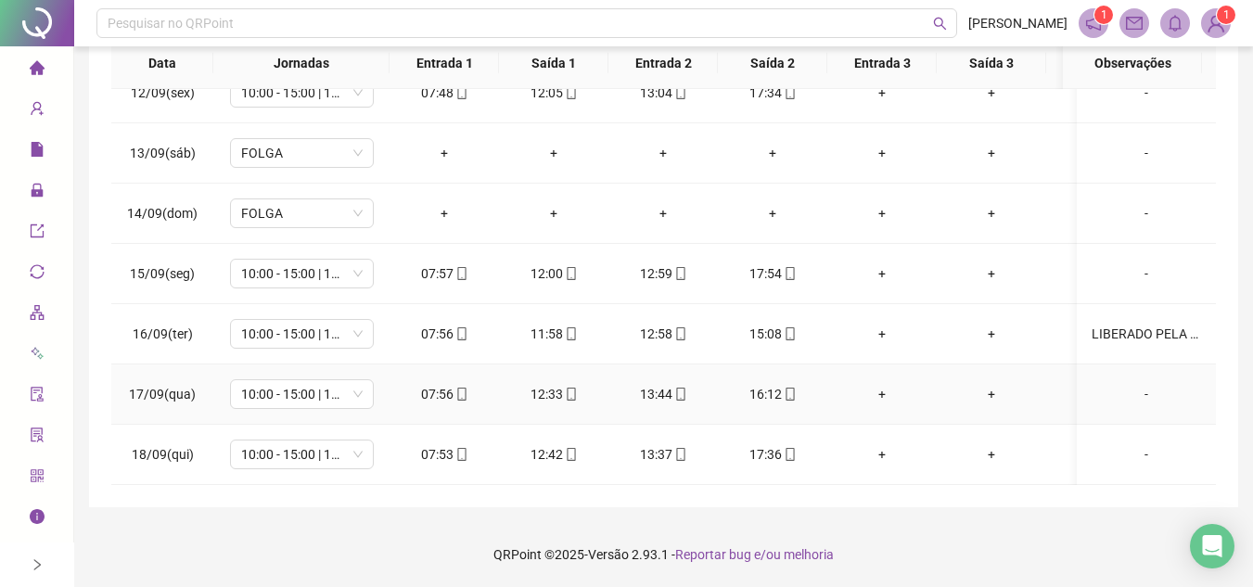
drag, startPoint x: 1134, startPoint y: 384, endPoint x: 307, endPoint y: 248, distance: 837.7
click at [1134, 384] on div "-" at bounding box center [1146, 394] width 109 height 20
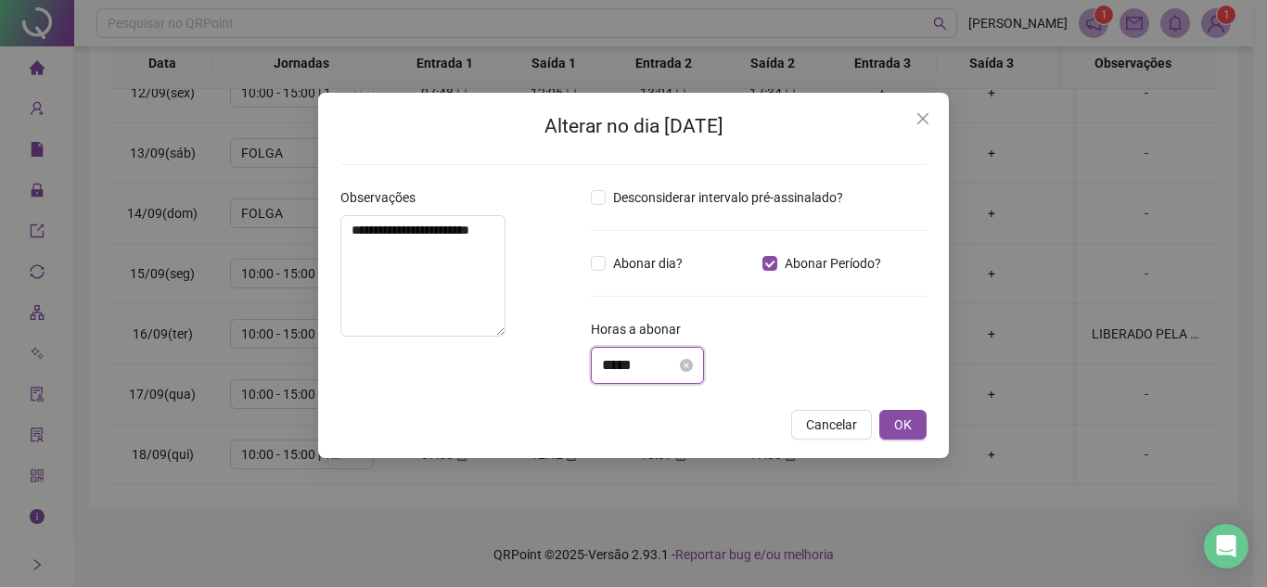
click at [657, 361] on input "*****" at bounding box center [639, 365] width 74 height 22
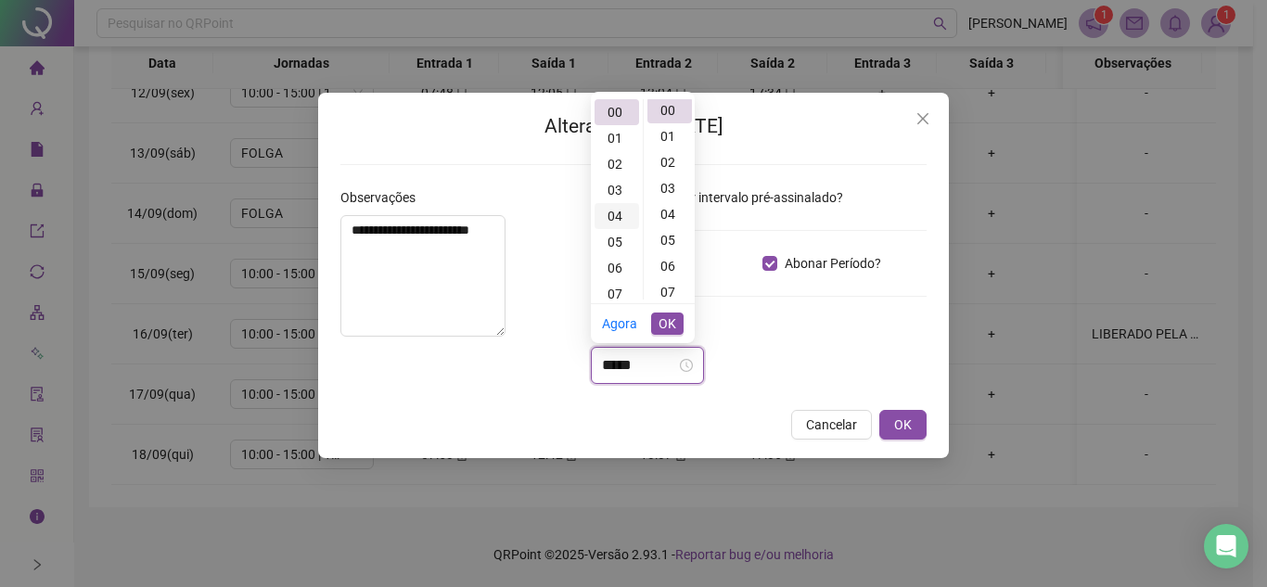
scroll to position [0, 0]
click at [610, 139] on div "01" at bounding box center [617, 138] width 45 height 26
click at [666, 203] on div "43" at bounding box center [670, 209] width 45 height 26
type input "*****"
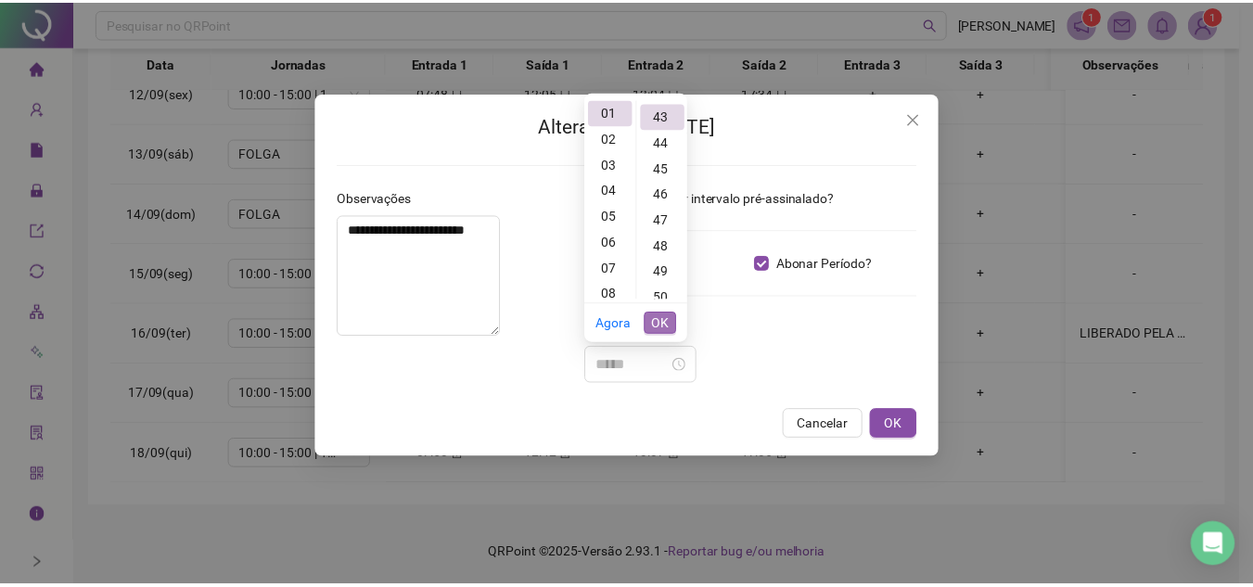
scroll to position [1117, 0]
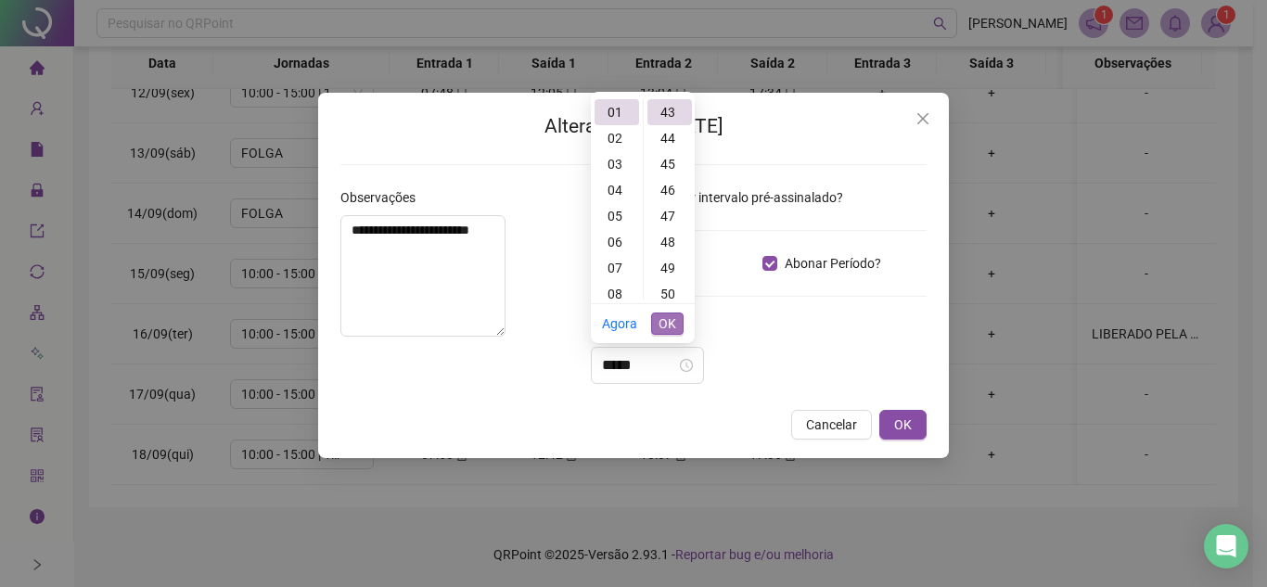
click at [669, 325] on span "OK" at bounding box center [668, 324] width 18 height 20
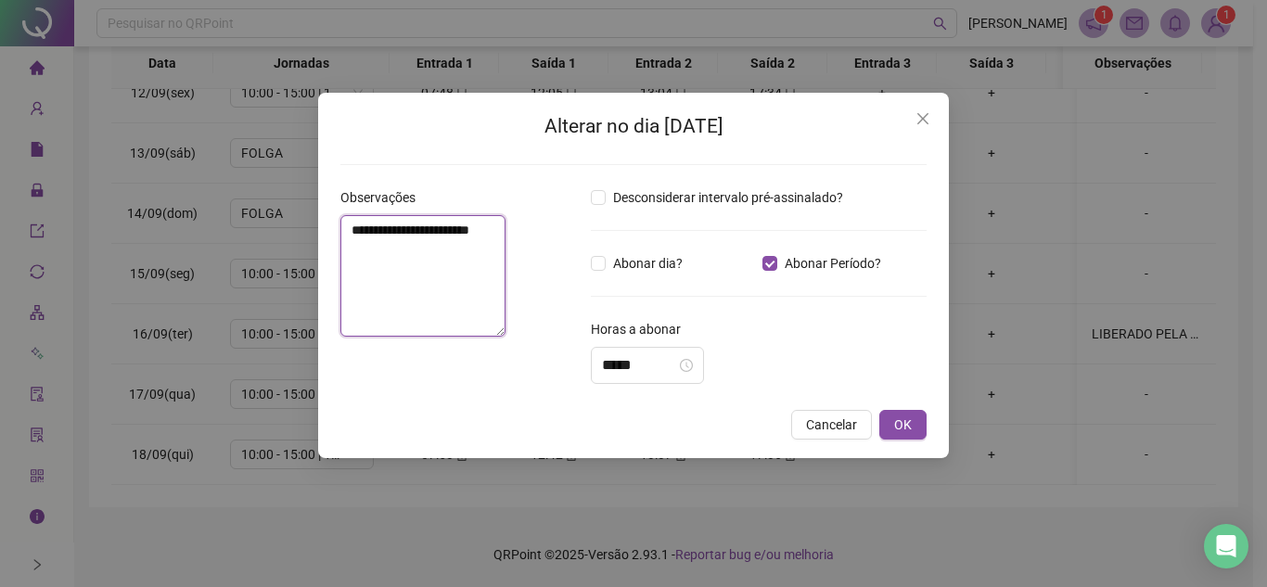
click at [468, 269] on textarea "**********" at bounding box center [422, 276] width 165 height 122
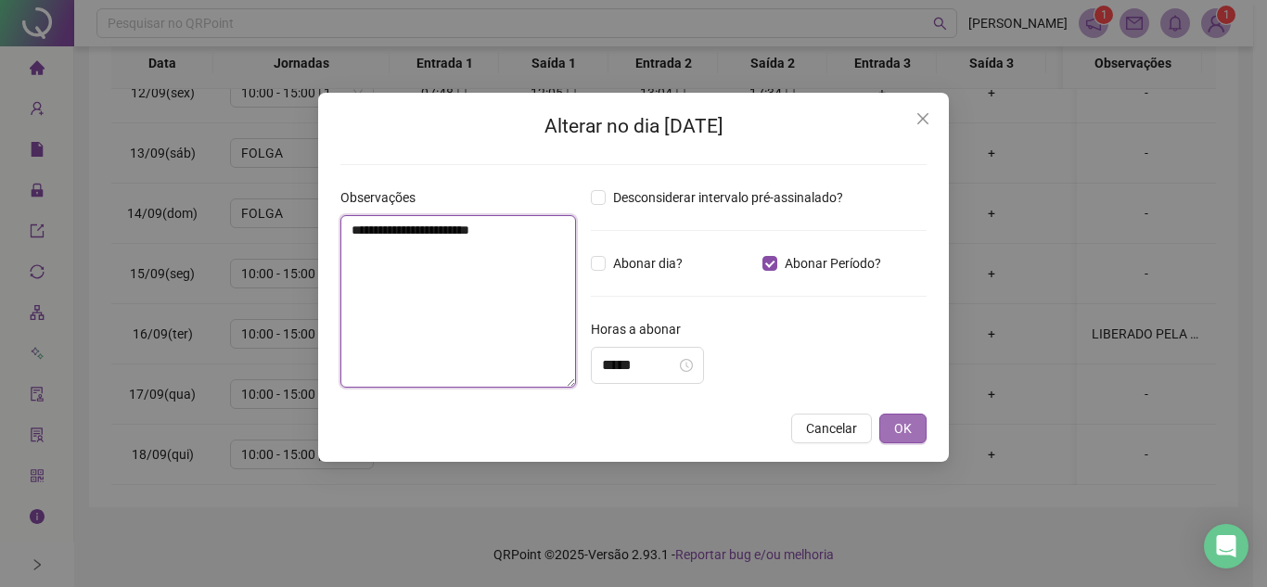
type textarea "**********"
click at [909, 429] on span "OK" at bounding box center [903, 428] width 18 height 20
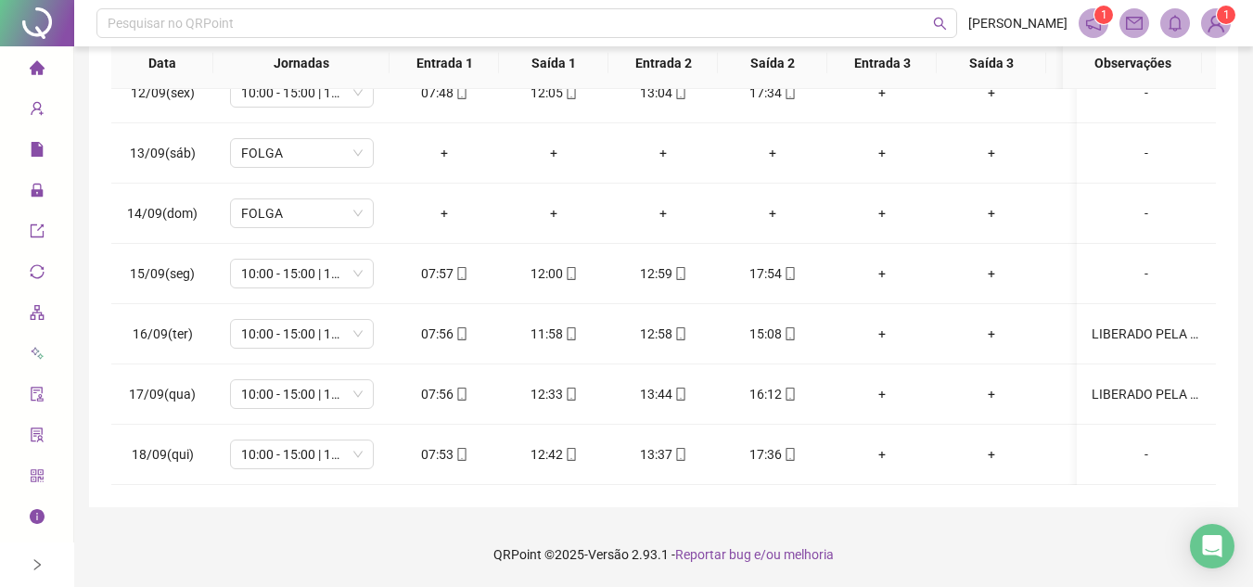
scroll to position [76, 0]
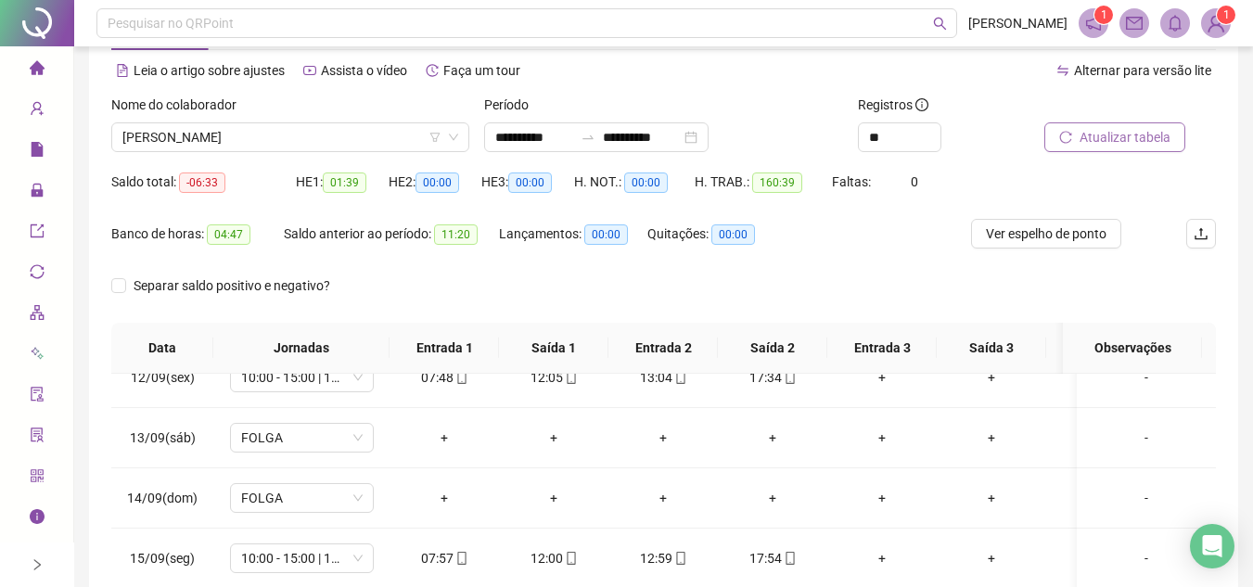
click at [1129, 143] on span "Atualizar tabela" at bounding box center [1125, 137] width 91 height 20
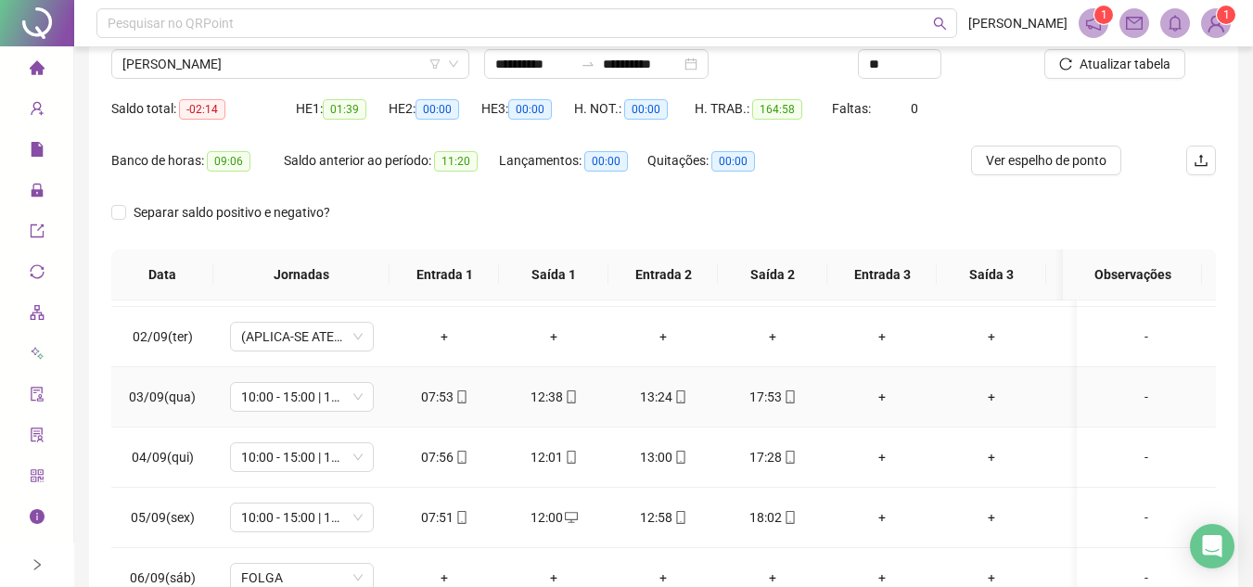
scroll to position [0, 0]
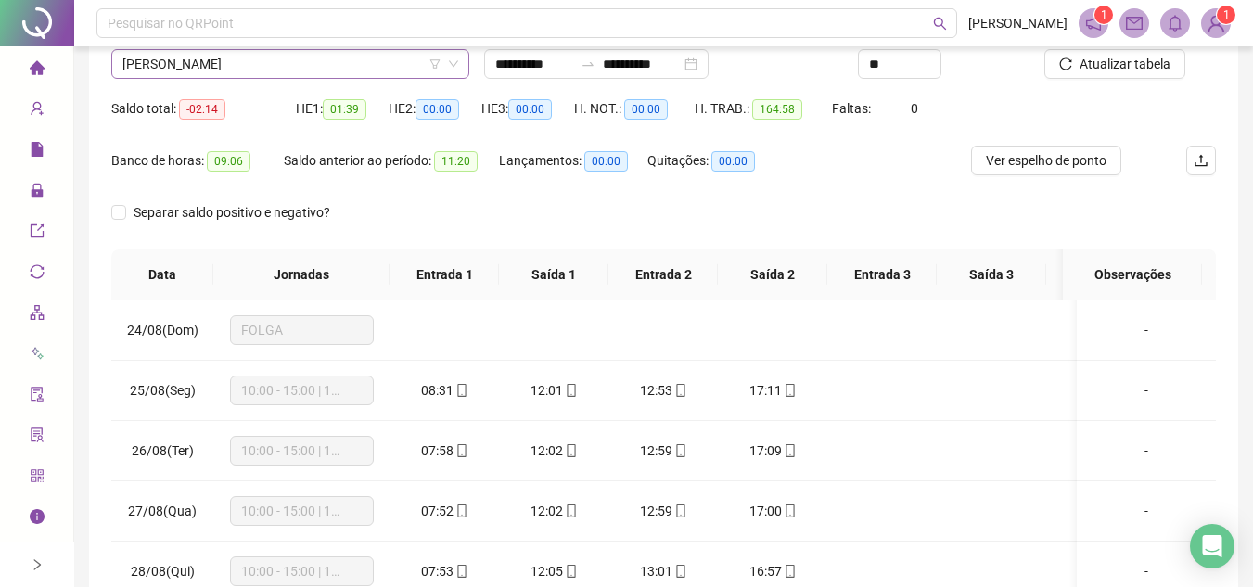
click at [340, 61] on span "LORENA GONCALVES DE PAULA" at bounding box center [290, 64] width 336 height 28
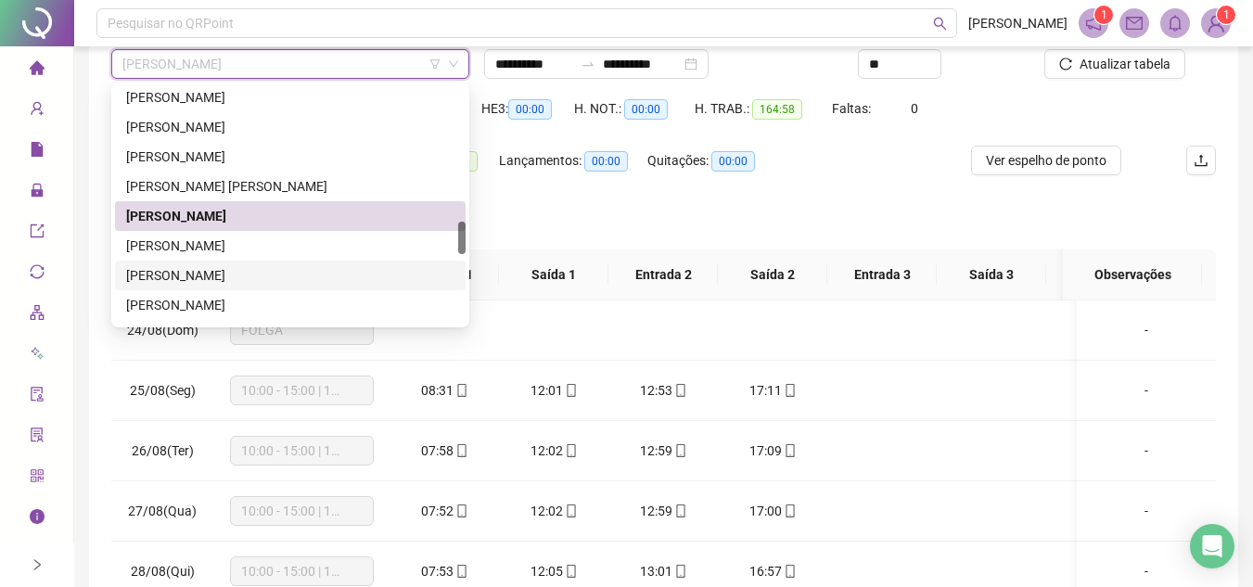
click at [241, 267] on div "LUCAS MEDEIROS ALVES" at bounding box center [290, 275] width 328 height 20
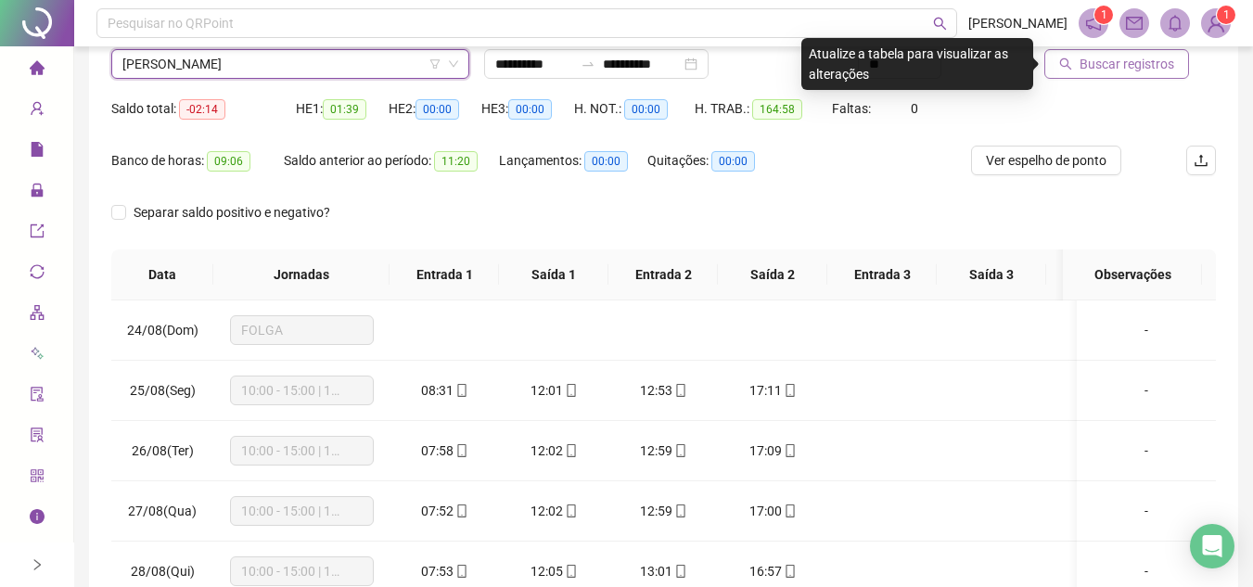
click at [1109, 69] on span "Buscar registros" at bounding box center [1127, 64] width 95 height 20
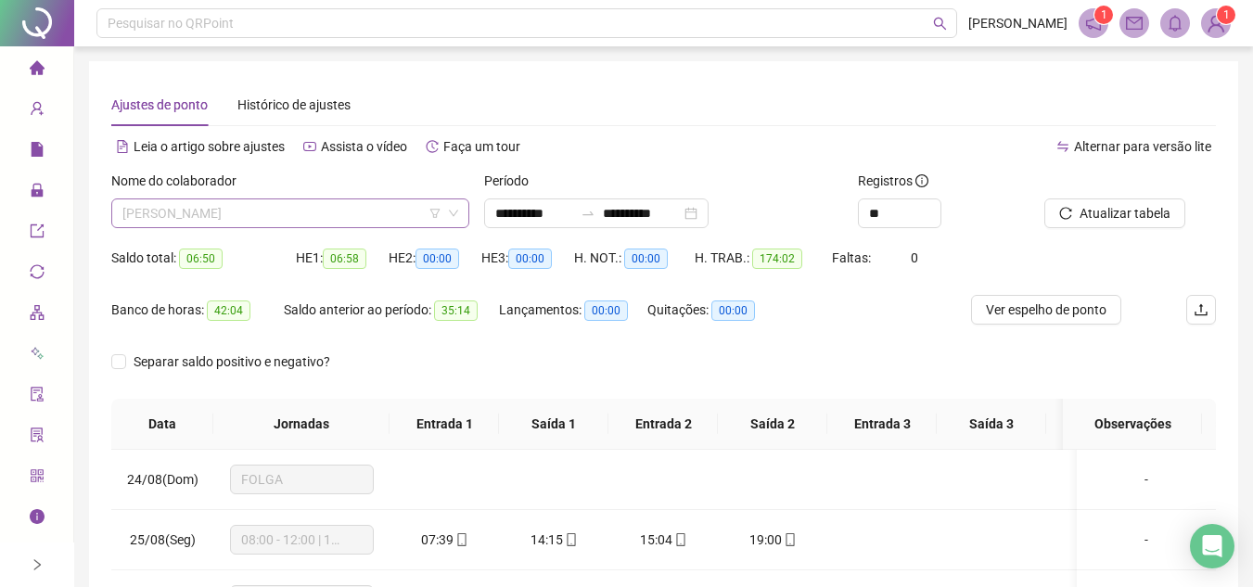
click at [311, 203] on span "LUCAS MEDEIROS ALVES" at bounding box center [290, 213] width 336 height 28
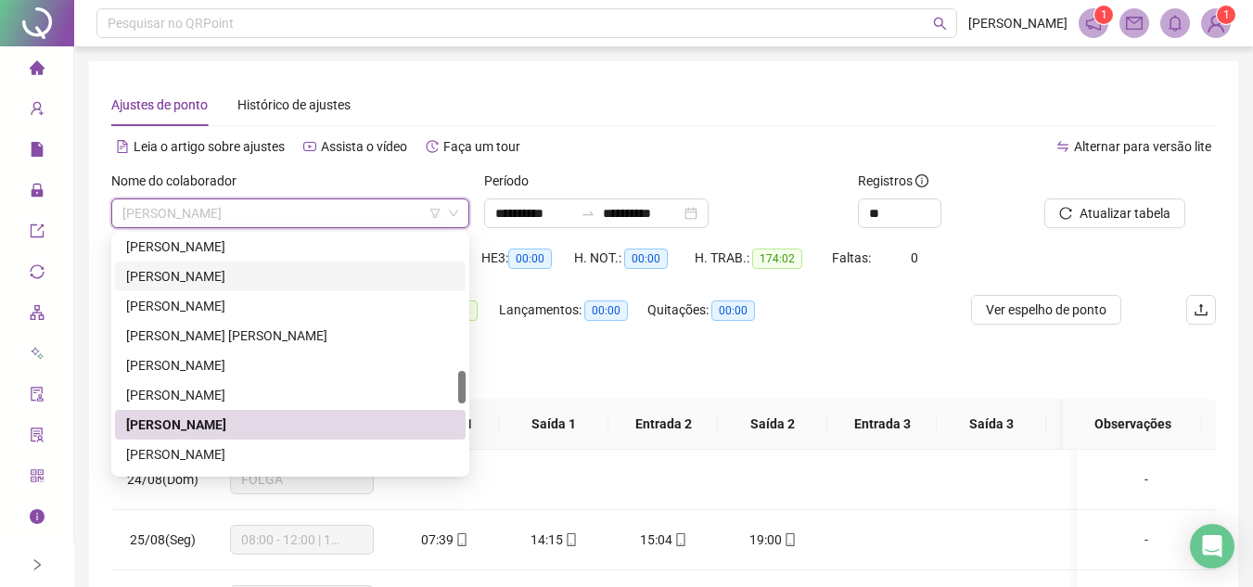
scroll to position [1076, 0]
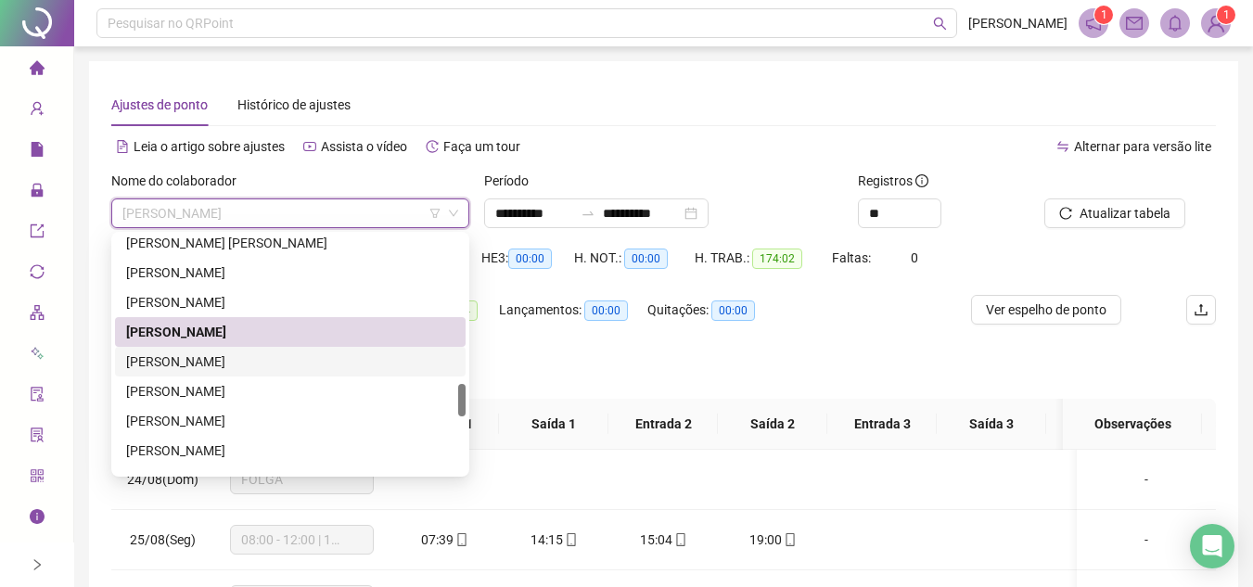
drag, startPoint x: 277, startPoint y: 363, endPoint x: 493, endPoint y: 358, distance: 215.3
click at [277, 362] on div "LUCIENE PERPETUA COUTINHO" at bounding box center [290, 362] width 328 height 20
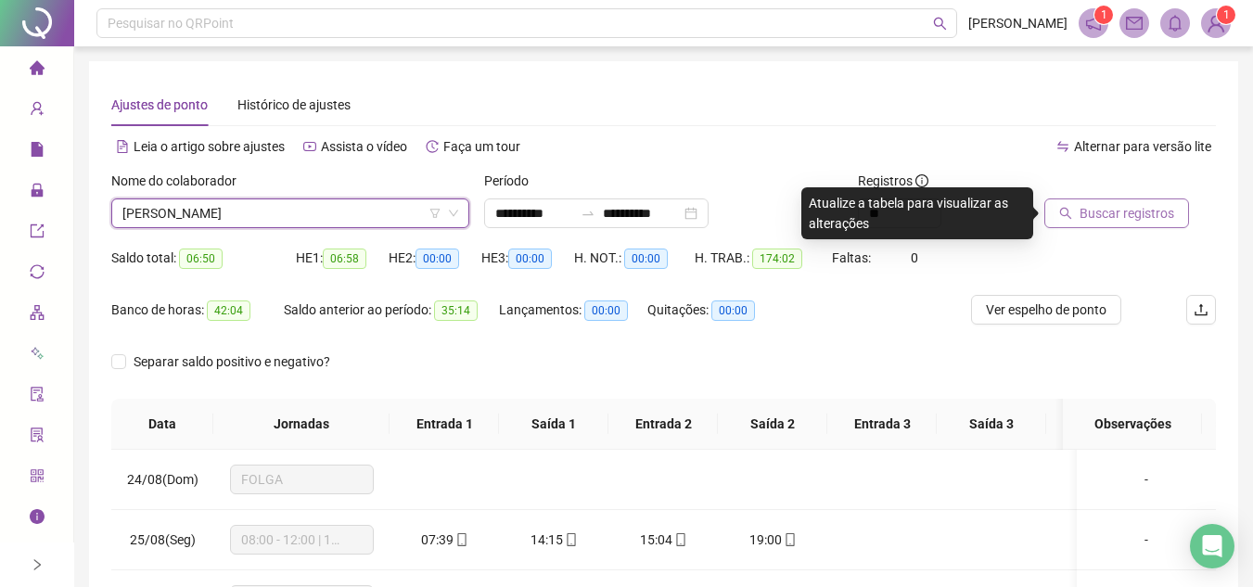
click at [1115, 204] on span "Buscar registros" at bounding box center [1127, 213] width 95 height 20
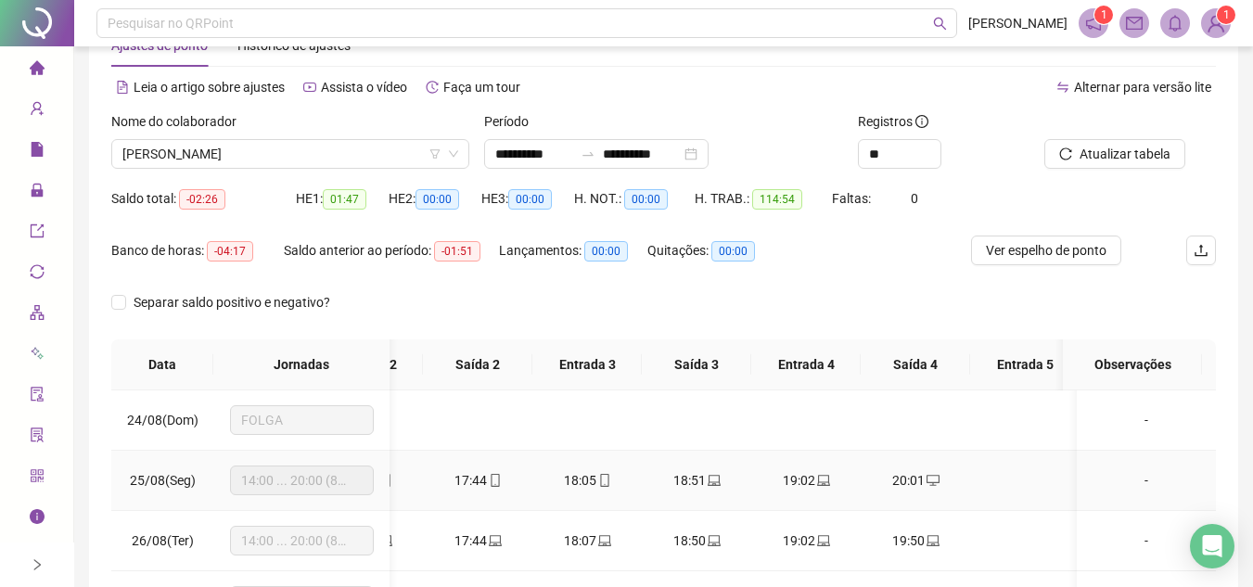
scroll to position [0, 0]
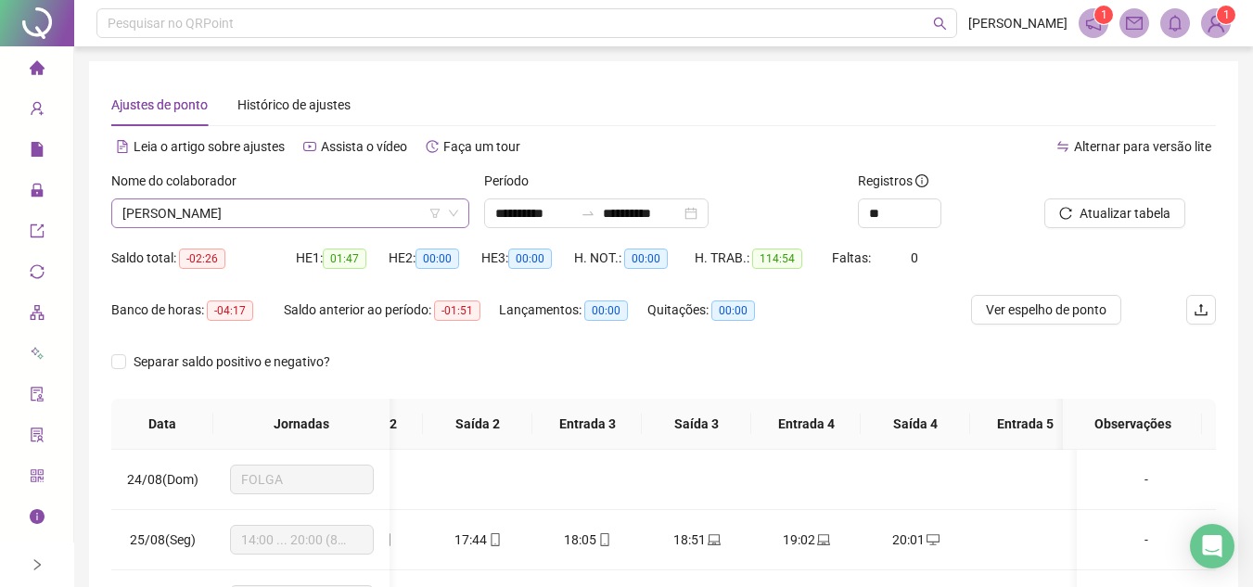
click at [340, 211] on span "LUCIENE PERPETUA COUTINHO" at bounding box center [290, 213] width 336 height 28
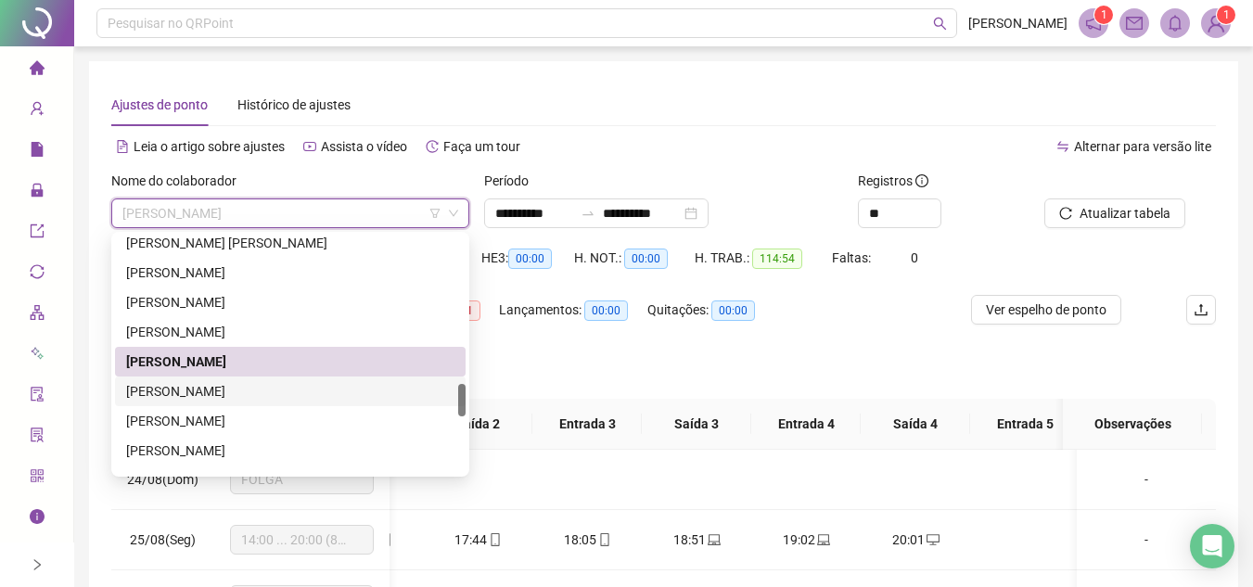
click at [289, 398] on div "MAIARA APARECIDA FERREIRA DE OLIVEIRA" at bounding box center [290, 391] width 328 height 20
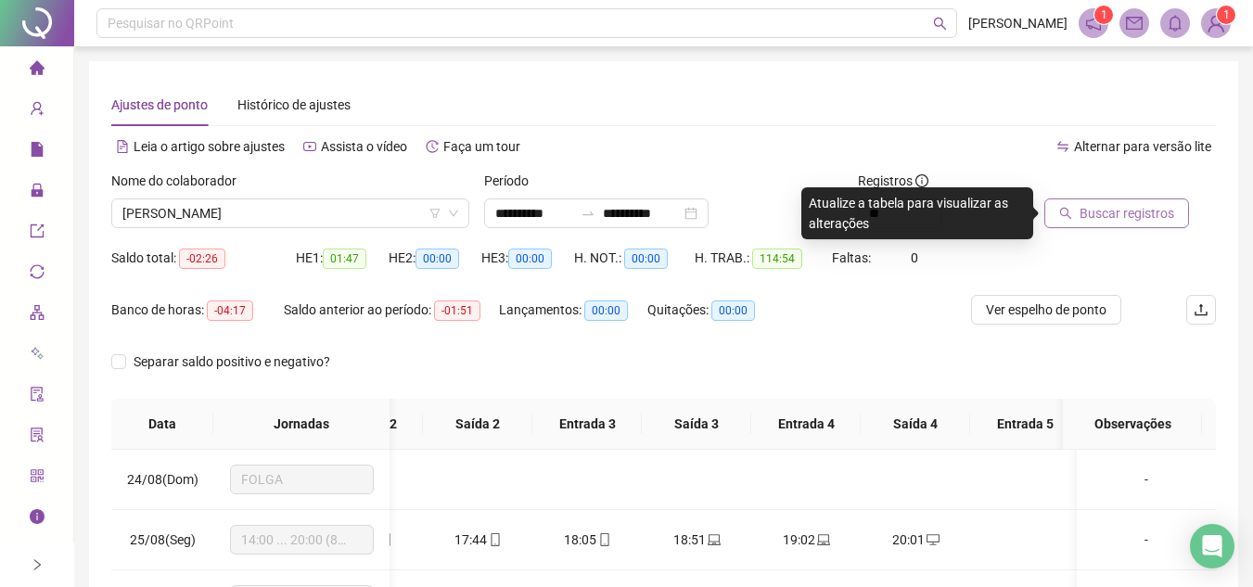
click at [1101, 219] on span "Buscar registros" at bounding box center [1127, 213] width 95 height 20
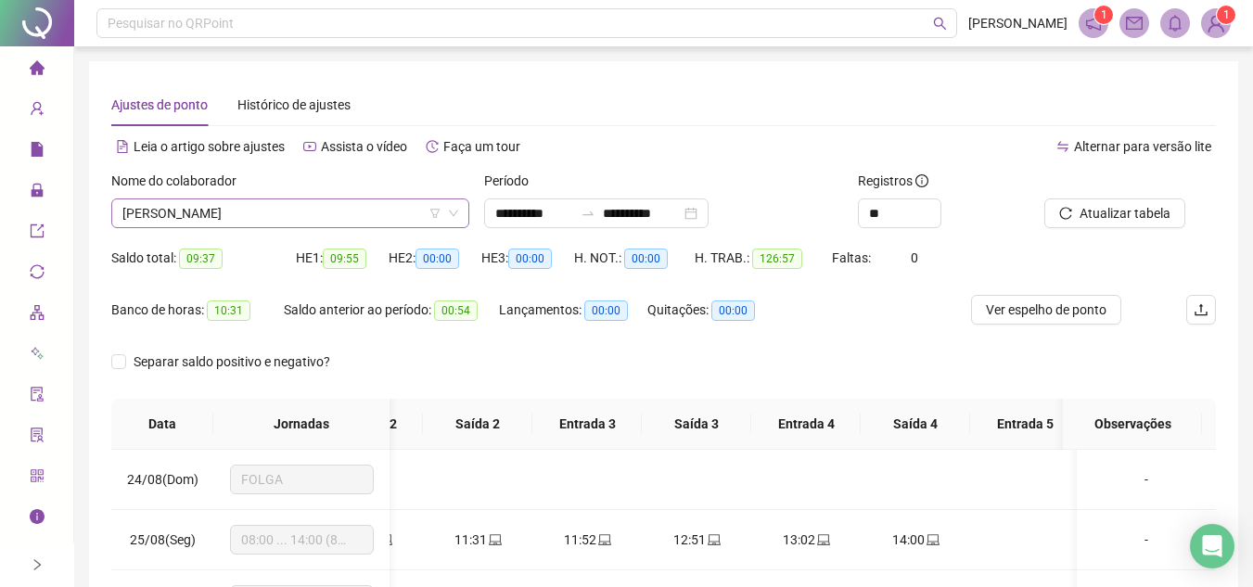
click at [409, 212] on span "MAIARA APARECIDA FERREIRA DE OLIVEIRA" at bounding box center [290, 213] width 336 height 28
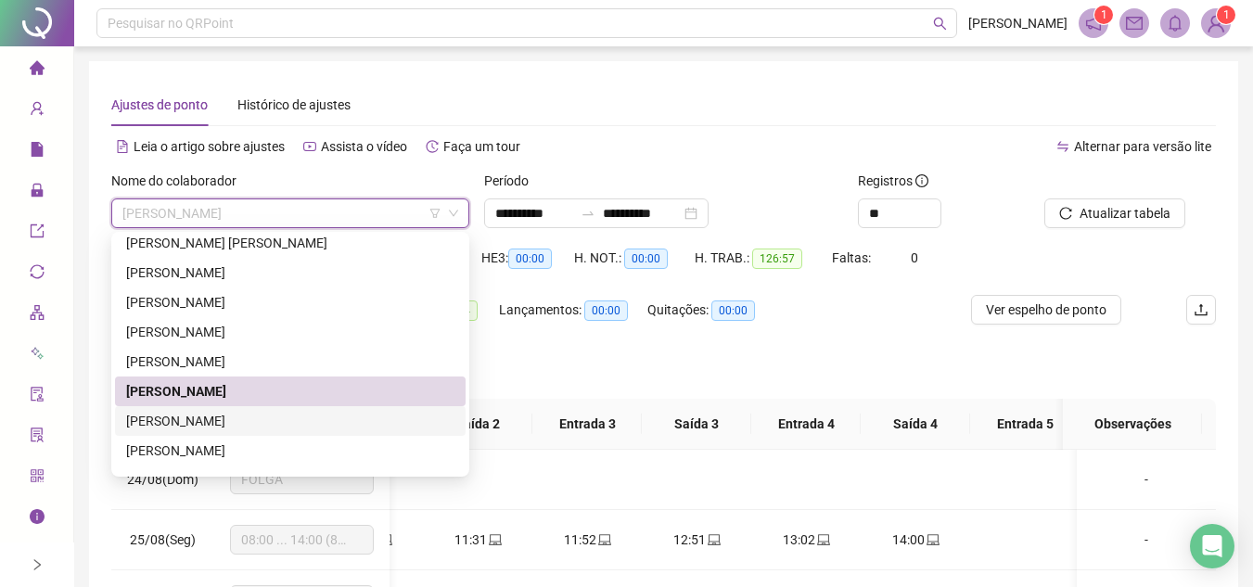
click at [286, 425] on div "MICHELLE DA SILVA CUNHA" at bounding box center [290, 421] width 328 height 20
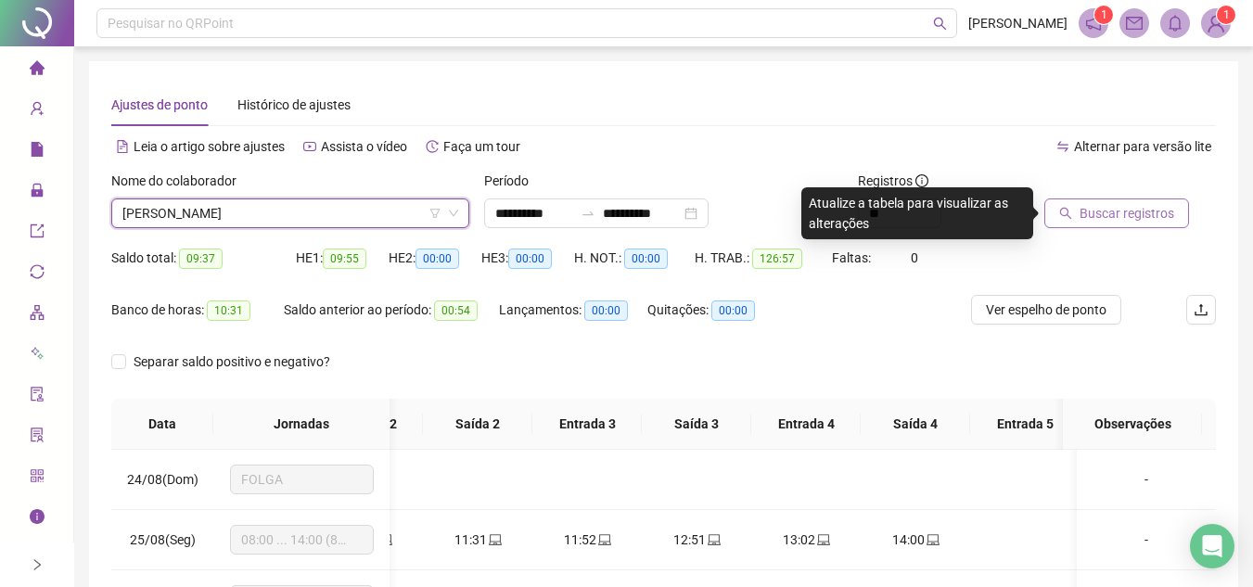
click at [1112, 220] on span "Buscar registros" at bounding box center [1127, 213] width 95 height 20
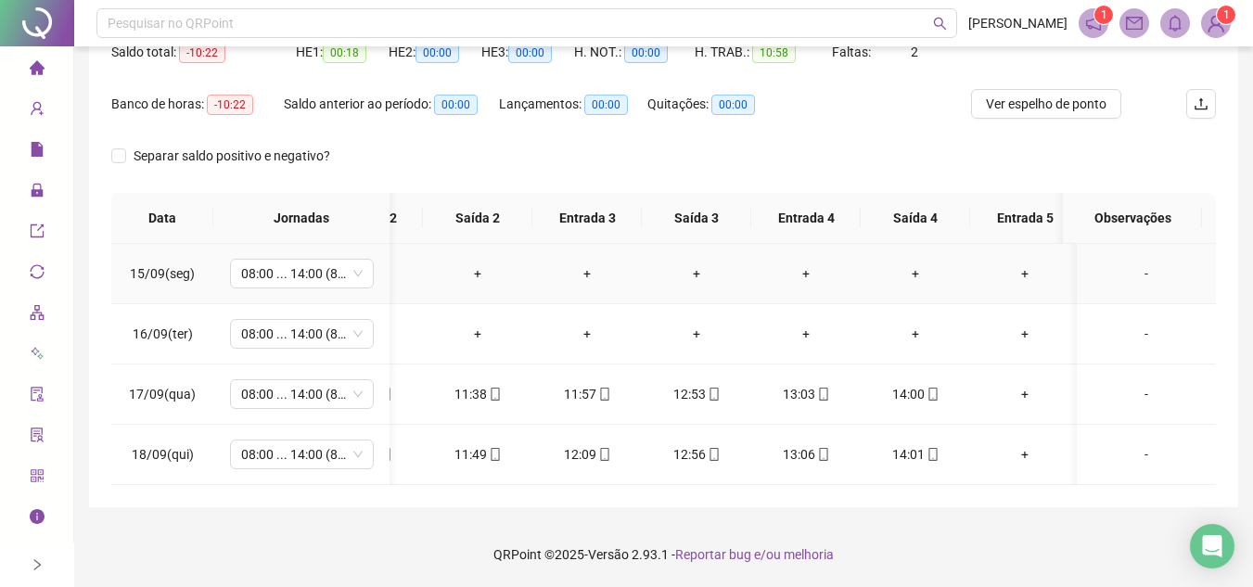
scroll to position [220, 0]
click at [1135, 264] on div "-" at bounding box center [1146, 273] width 109 height 20
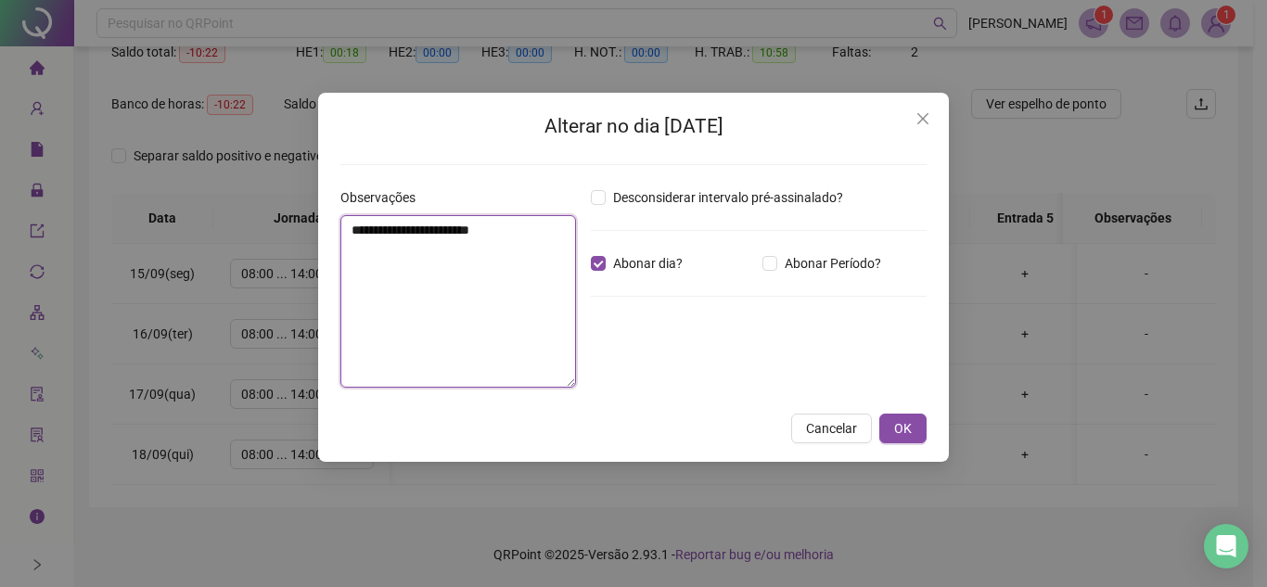
click at [431, 286] on textarea "**********" at bounding box center [458, 301] width 236 height 173
type textarea "**********"
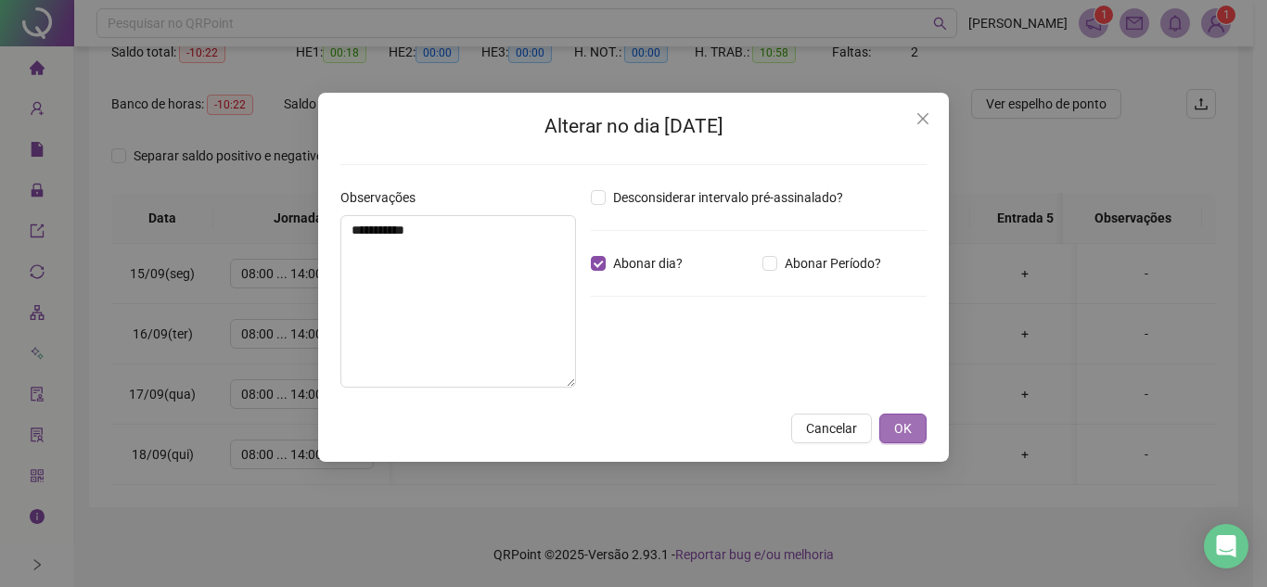
click at [909, 430] on span "OK" at bounding box center [903, 428] width 18 height 20
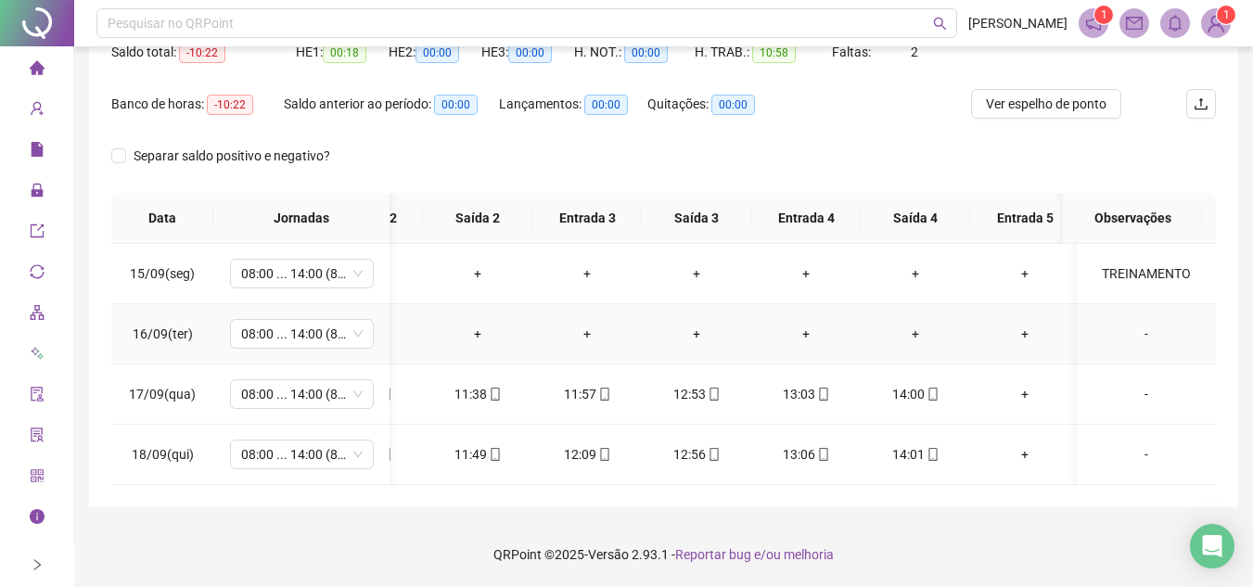
click at [1146, 324] on div "-" at bounding box center [1146, 334] width 109 height 20
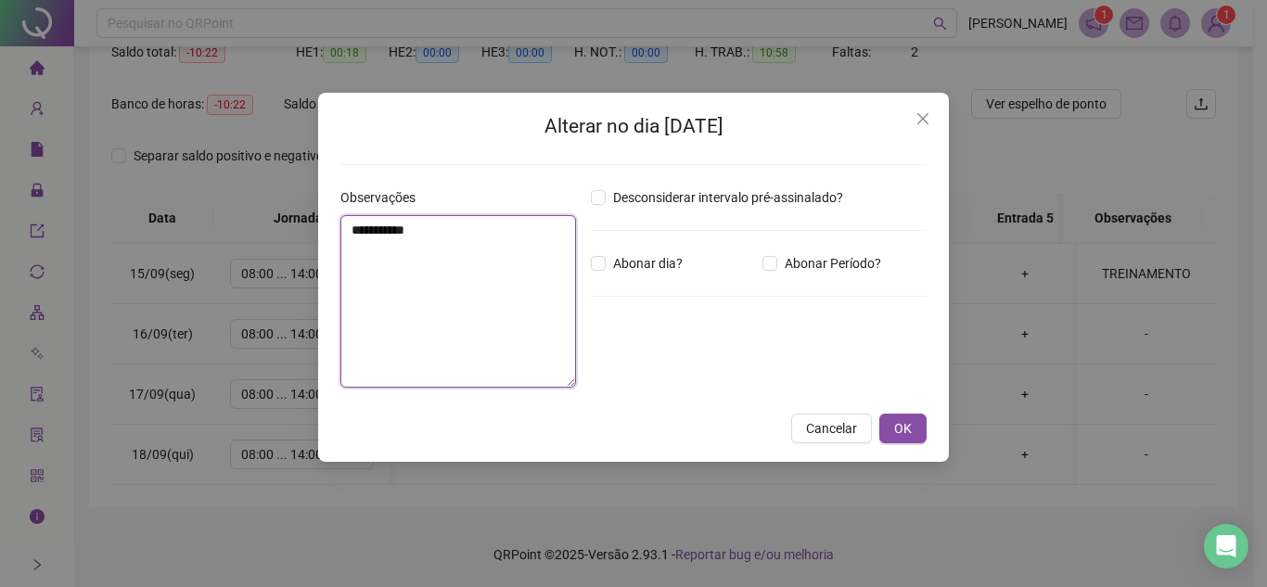
click at [440, 276] on textarea "**********" at bounding box center [458, 301] width 236 height 173
type textarea "**********"
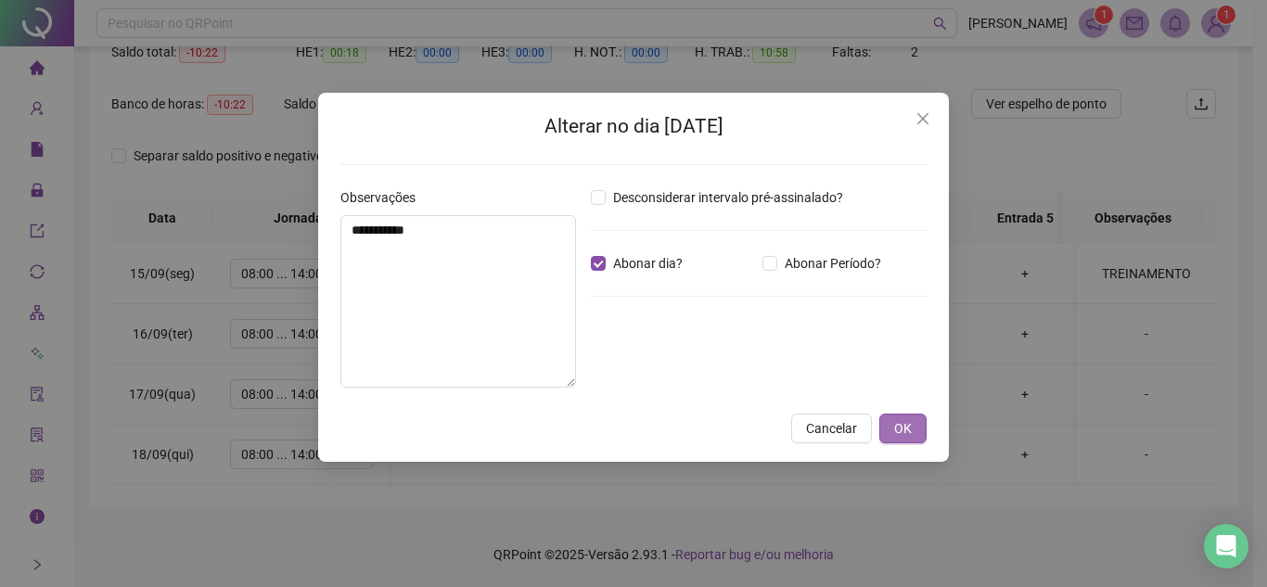
click at [904, 424] on span "OK" at bounding box center [903, 428] width 18 height 20
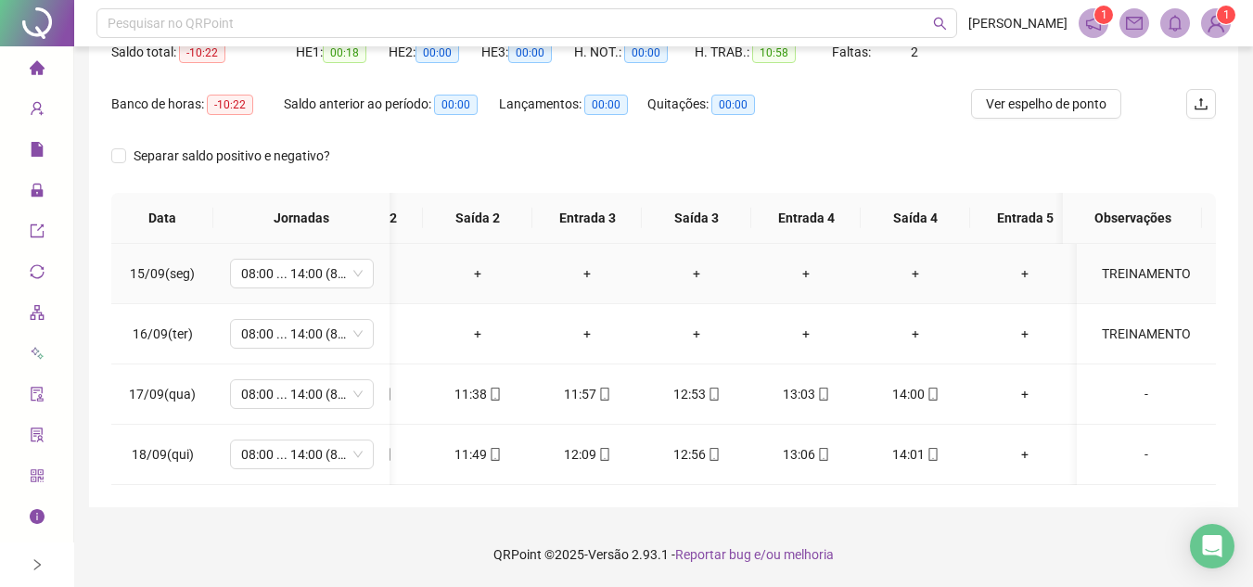
click at [1116, 263] on div "TREINAMENTO" at bounding box center [1146, 273] width 109 height 20
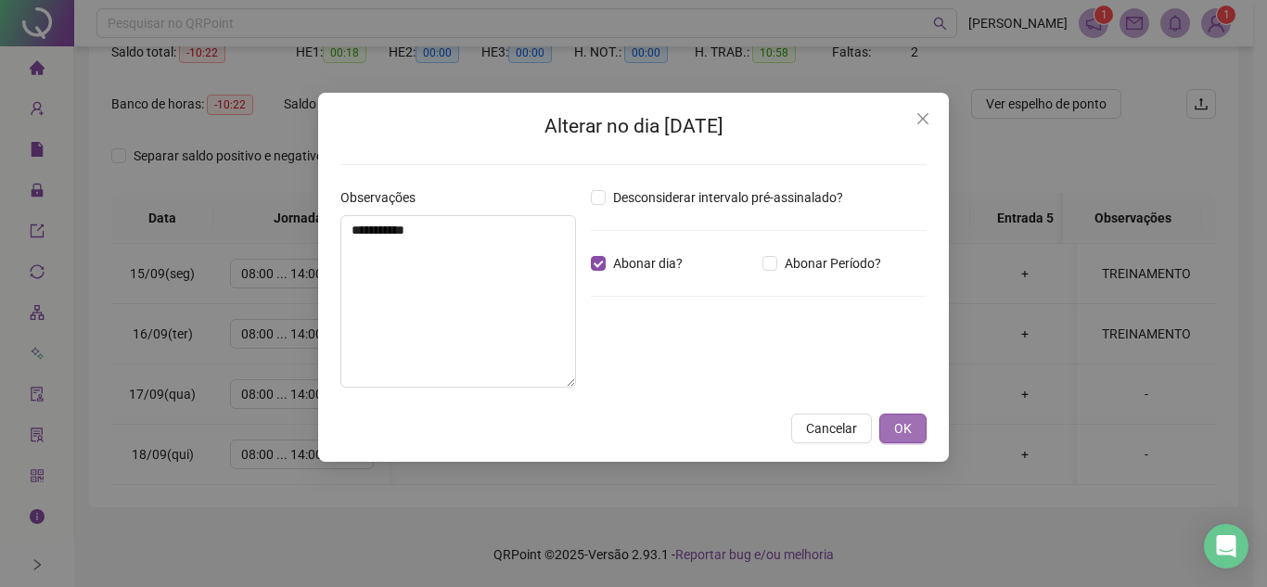
click at [905, 431] on span "OK" at bounding box center [903, 428] width 18 height 20
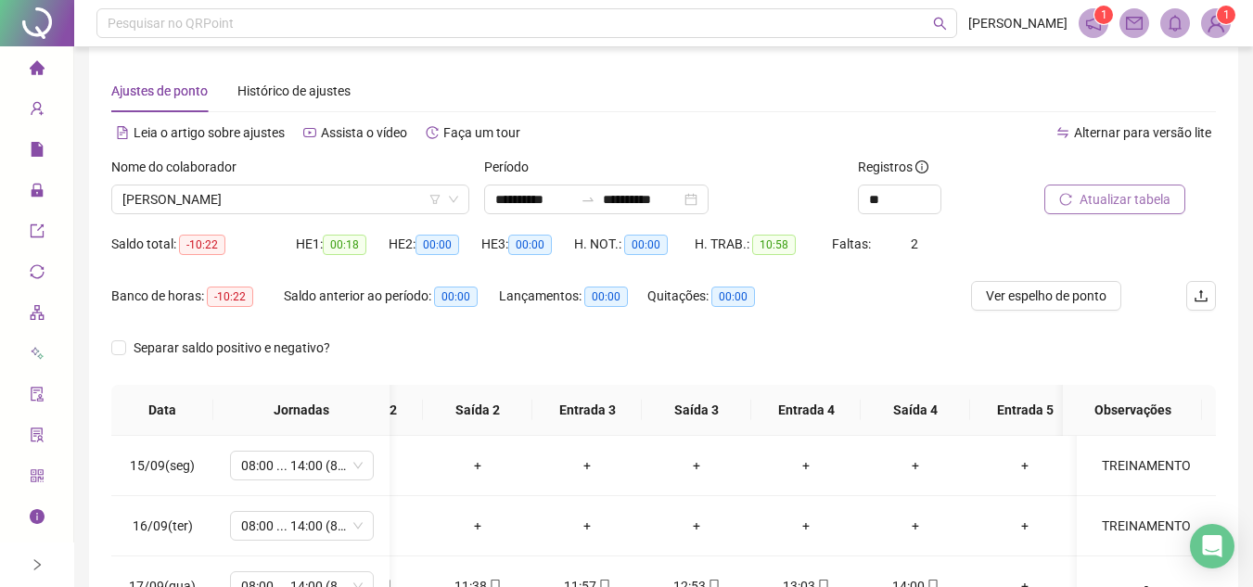
scroll to position [0, 0]
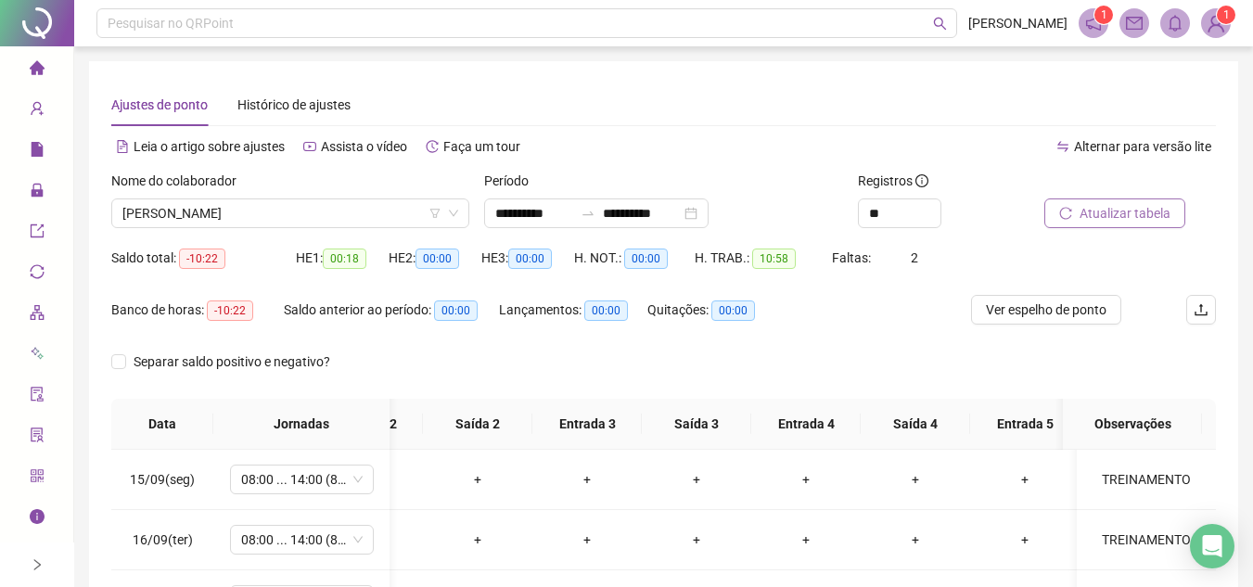
click at [1115, 210] on span "Atualizar tabela" at bounding box center [1125, 213] width 91 height 20
click at [355, 207] on span "MICHELLE DA SILVA CUNHA" at bounding box center [290, 213] width 336 height 28
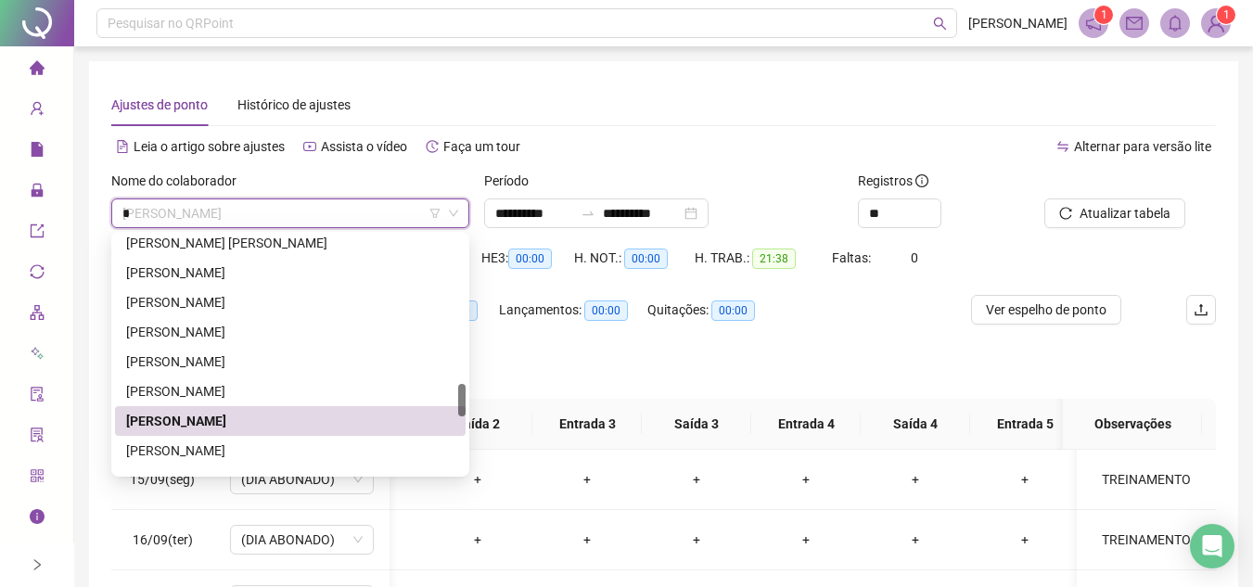
scroll to position [416, 0]
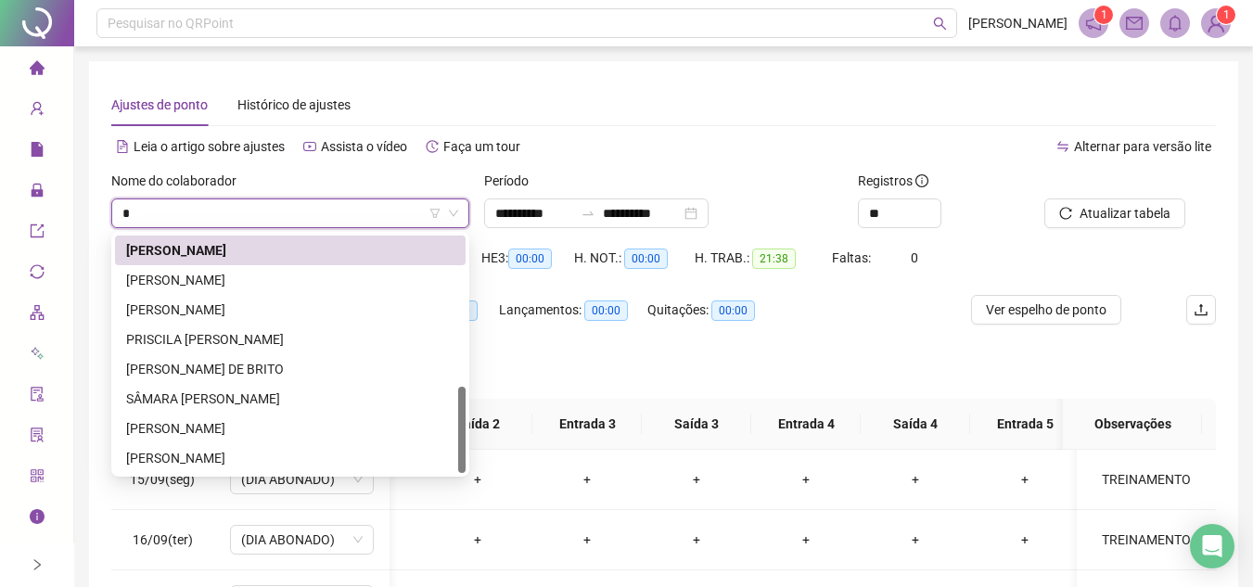
type input "**"
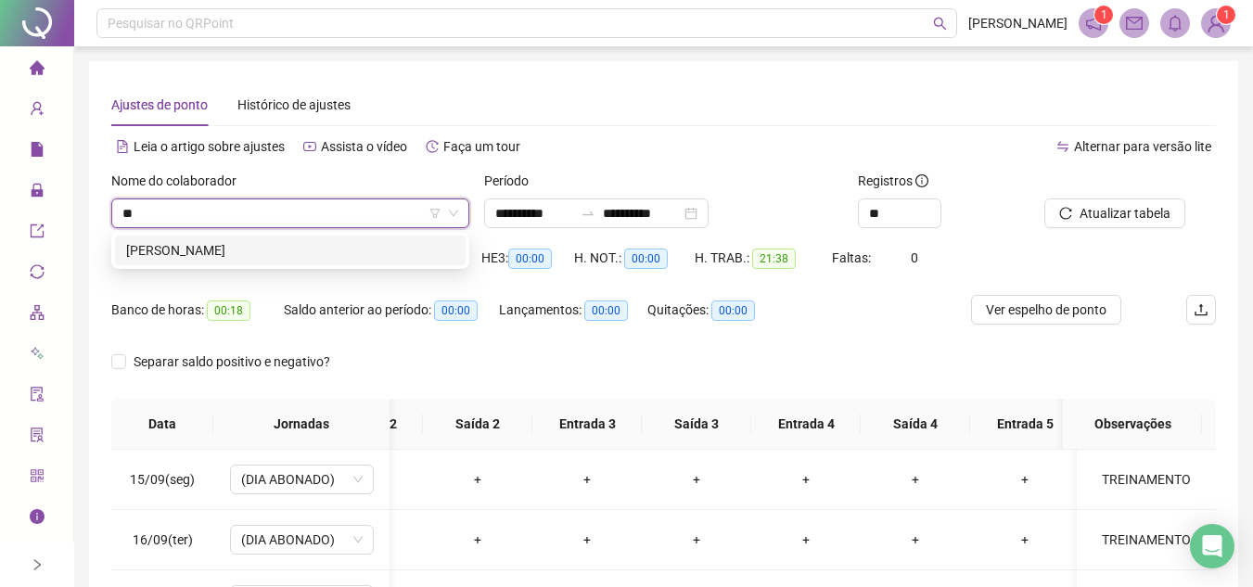
scroll to position [0, 0]
click at [313, 247] on div "MYLENA KAREN LIMA DE SOUZA" at bounding box center [290, 250] width 328 height 20
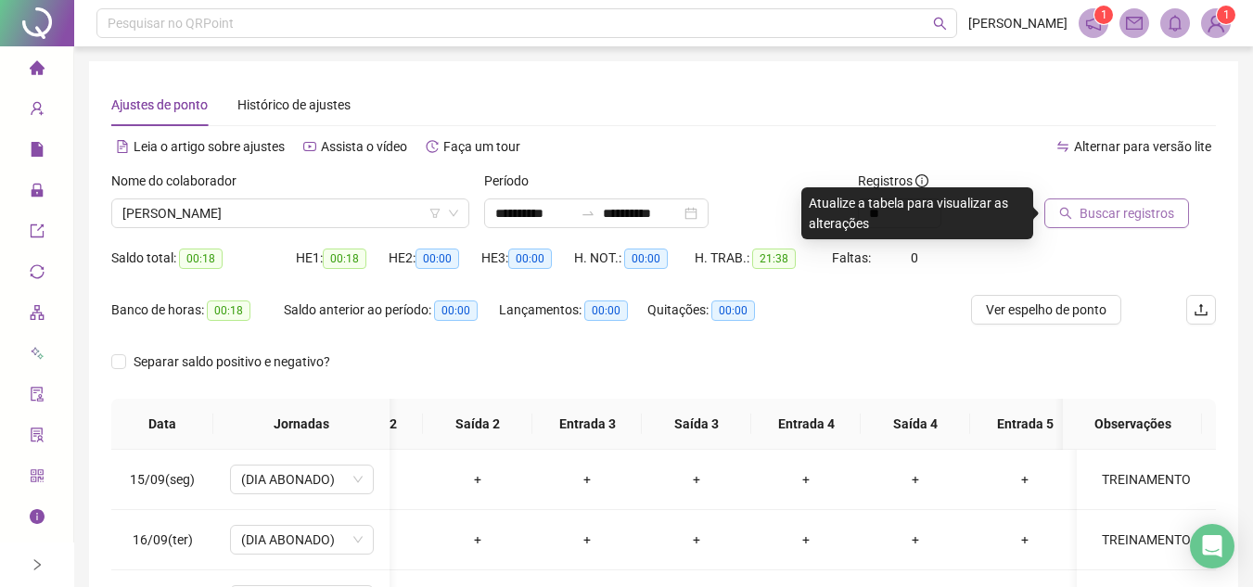
click at [1124, 209] on span "Buscar registros" at bounding box center [1127, 213] width 95 height 20
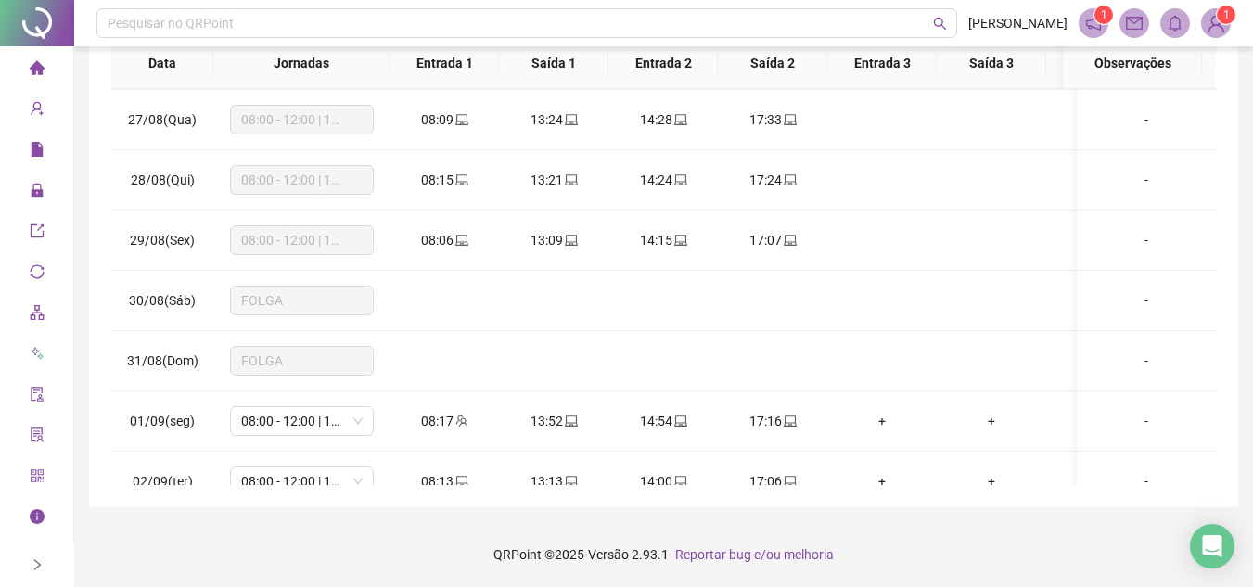
scroll to position [186, 0]
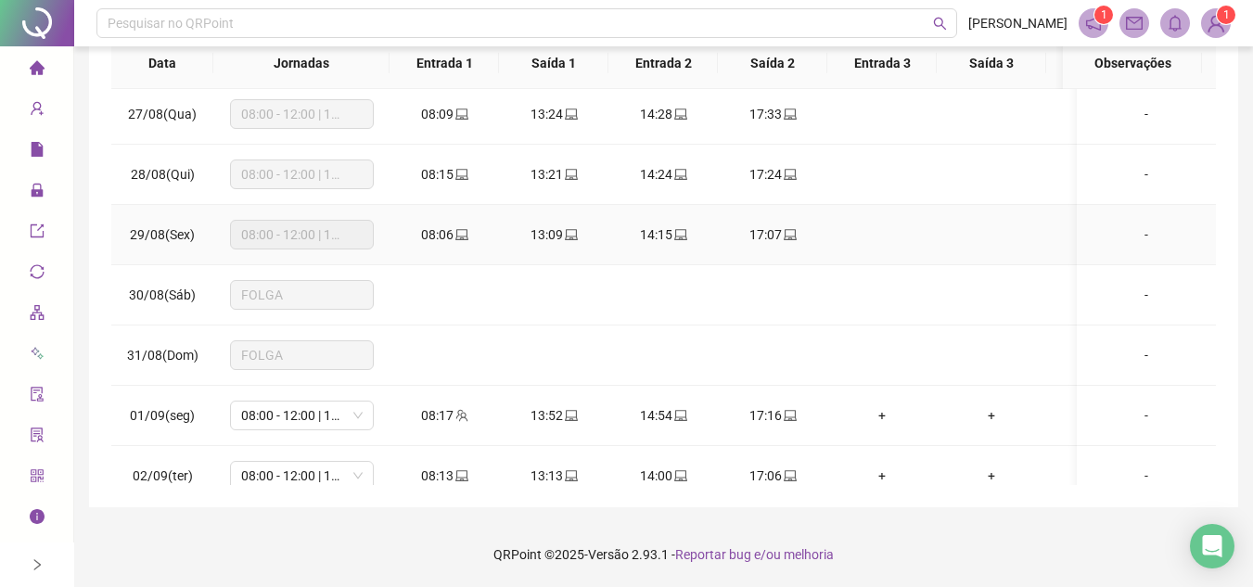
click at [461, 239] on icon "laptop" at bounding box center [461, 234] width 13 height 13
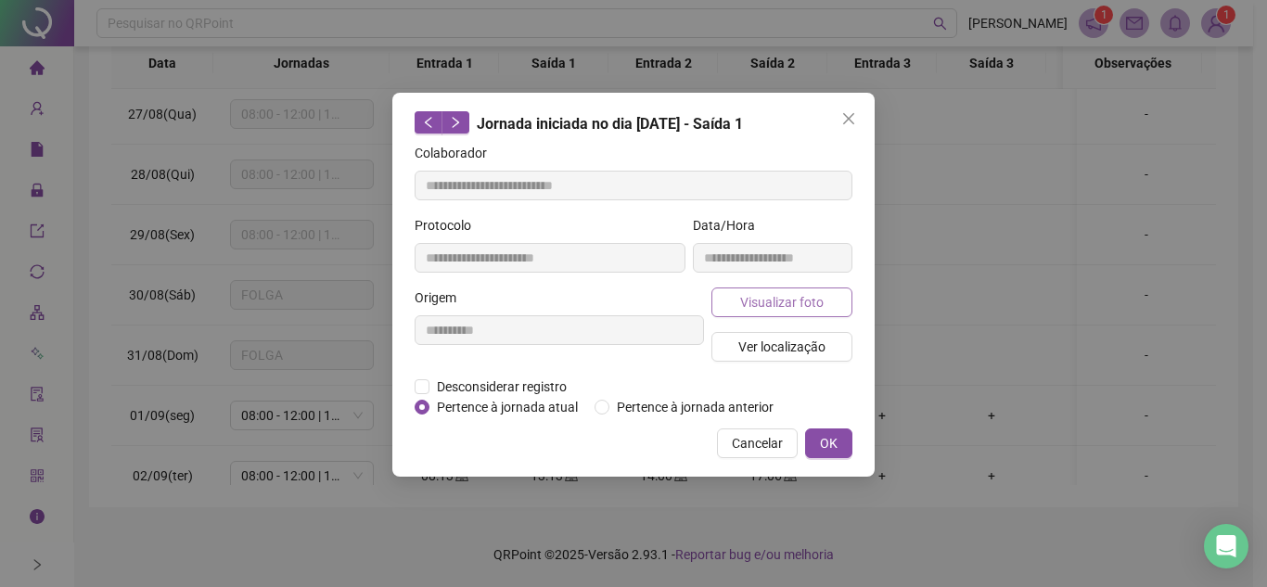
click at [781, 296] on span "Visualizar foto" at bounding box center [781, 302] width 83 height 20
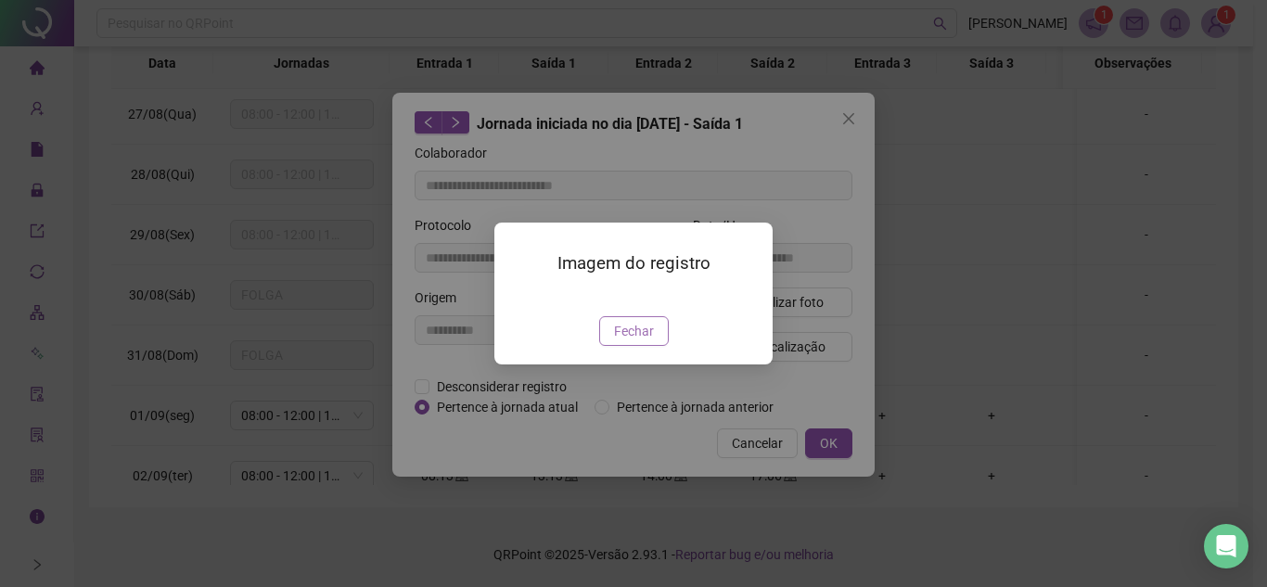
type input "**********"
click at [646, 435] on div "Imagem do registro Fechar" at bounding box center [633, 293] width 1267 height 587
click at [641, 346] on button "Fechar" at bounding box center [634, 331] width 70 height 30
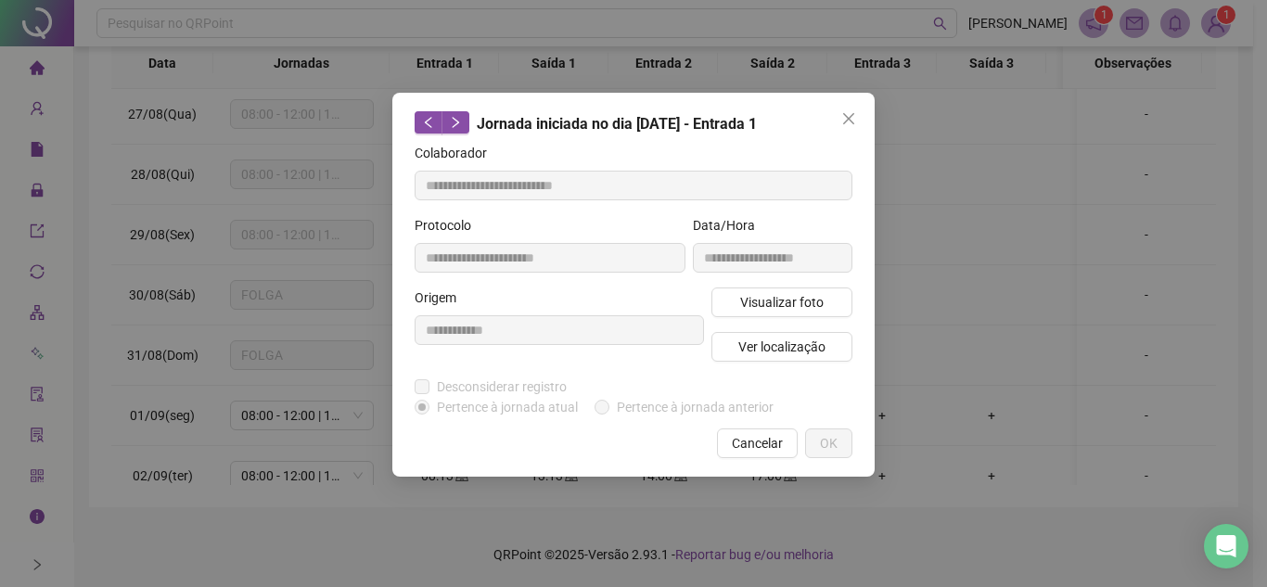
click at [850, 113] on icon "close" at bounding box center [848, 118] width 15 height 15
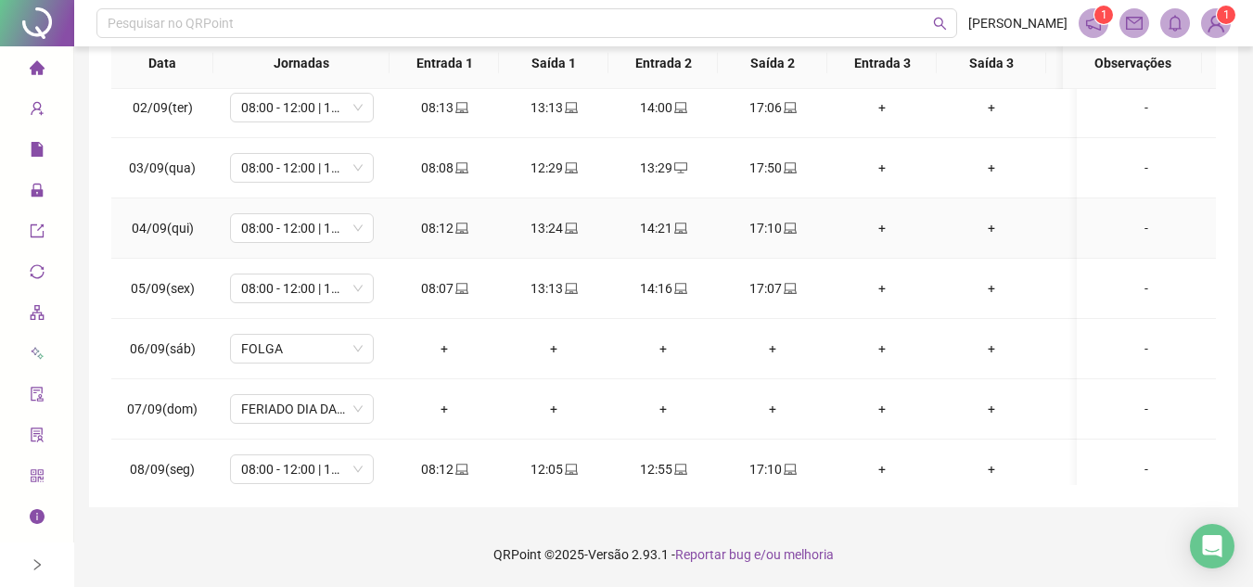
scroll to position [557, 0]
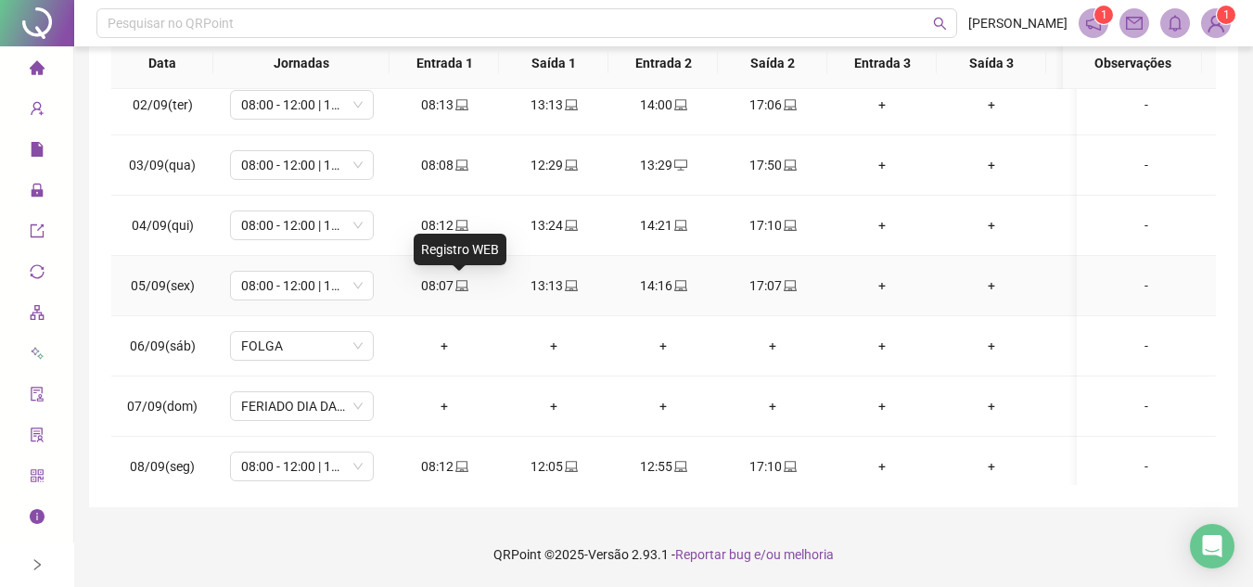
click at [461, 286] on icon "laptop" at bounding box center [461, 285] width 13 height 13
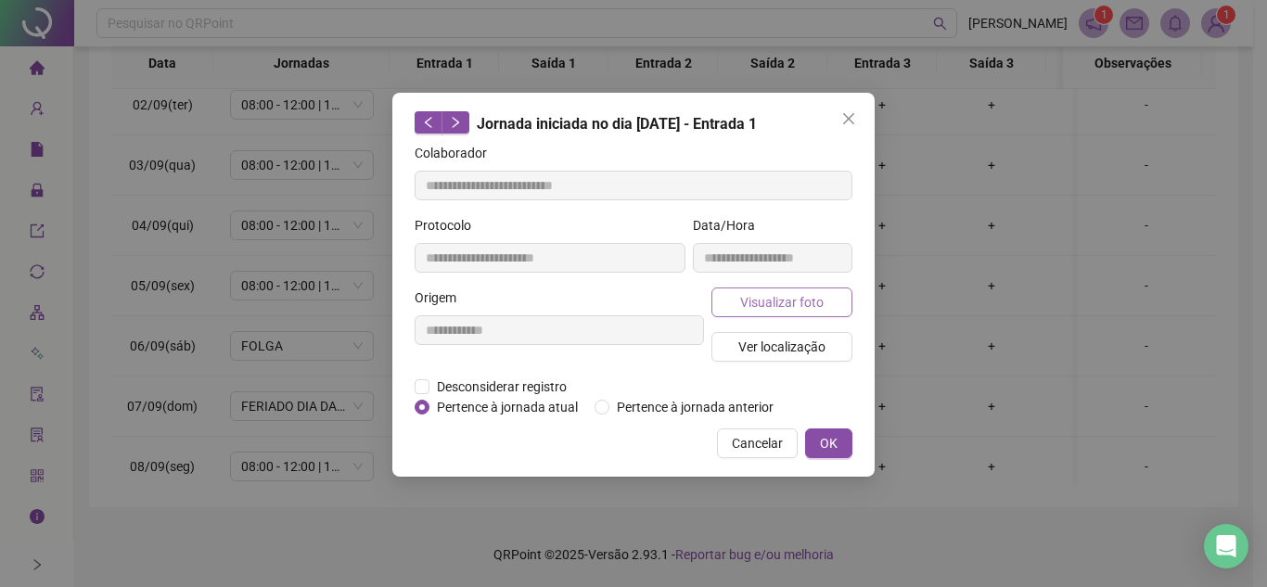
click at [774, 303] on span "Visualizar foto" at bounding box center [781, 302] width 83 height 20
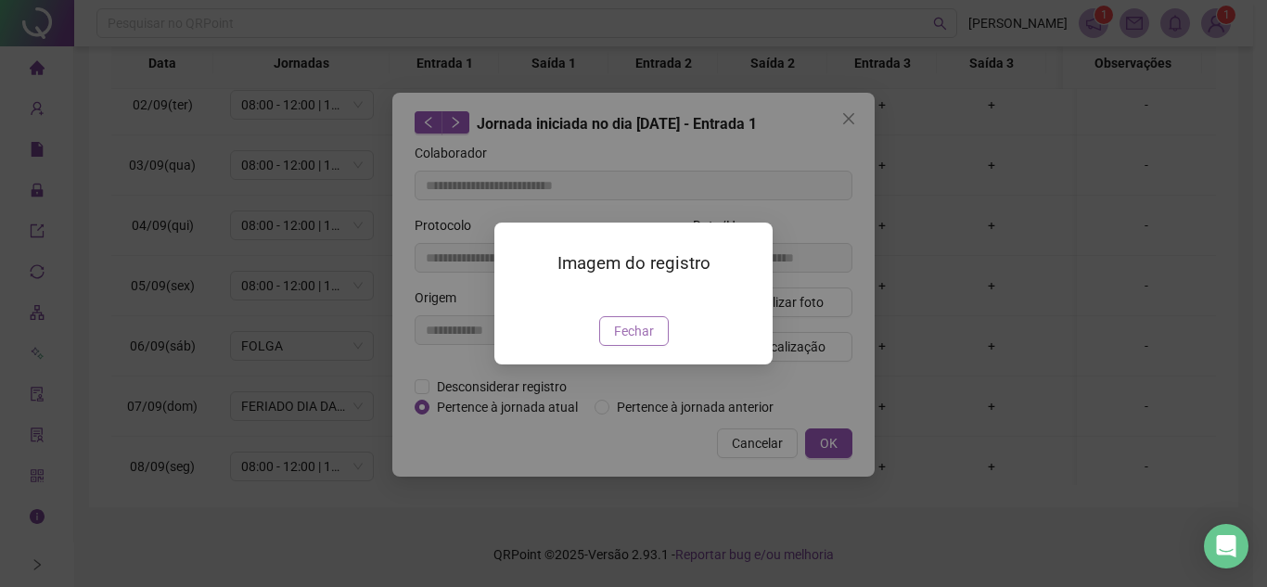
click at [627, 341] on span "Fechar" at bounding box center [634, 331] width 40 height 20
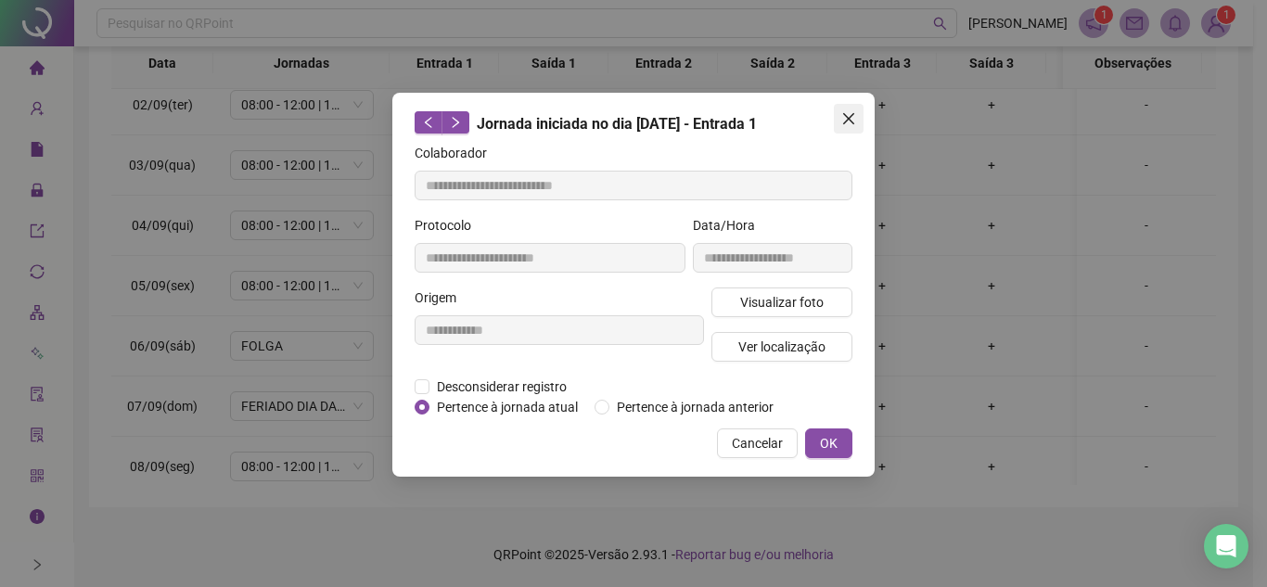
click at [853, 110] on button "Close" at bounding box center [849, 119] width 30 height 30
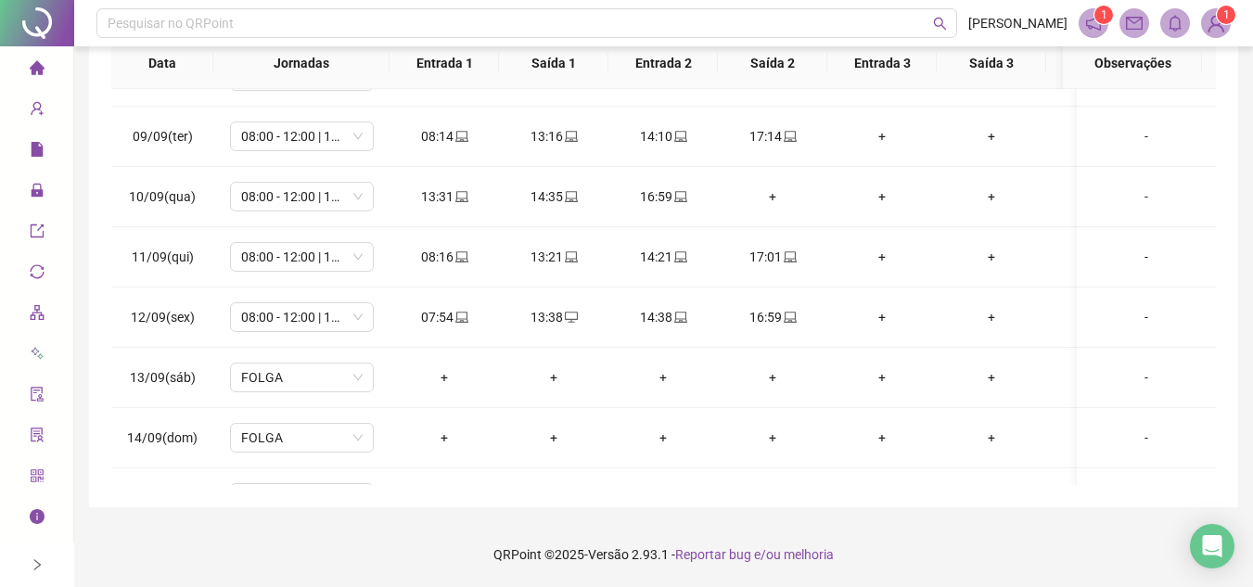
scroll to position [1020, 0]
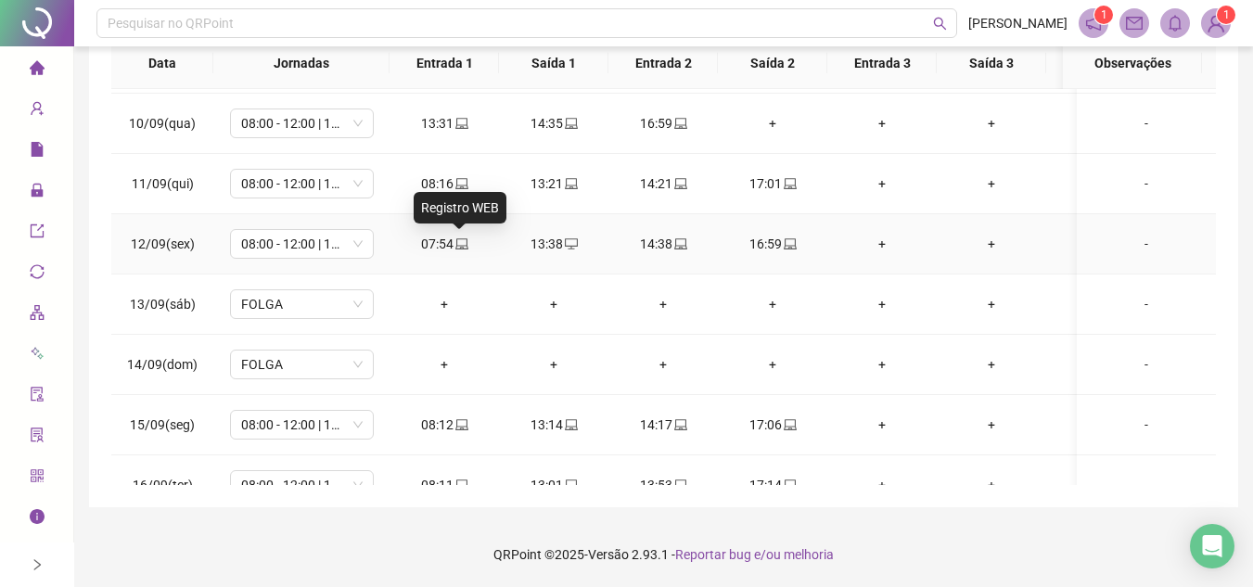
click at [457, 244] on icon "laptop" at bounding box center [461, 243] width 13 height 13
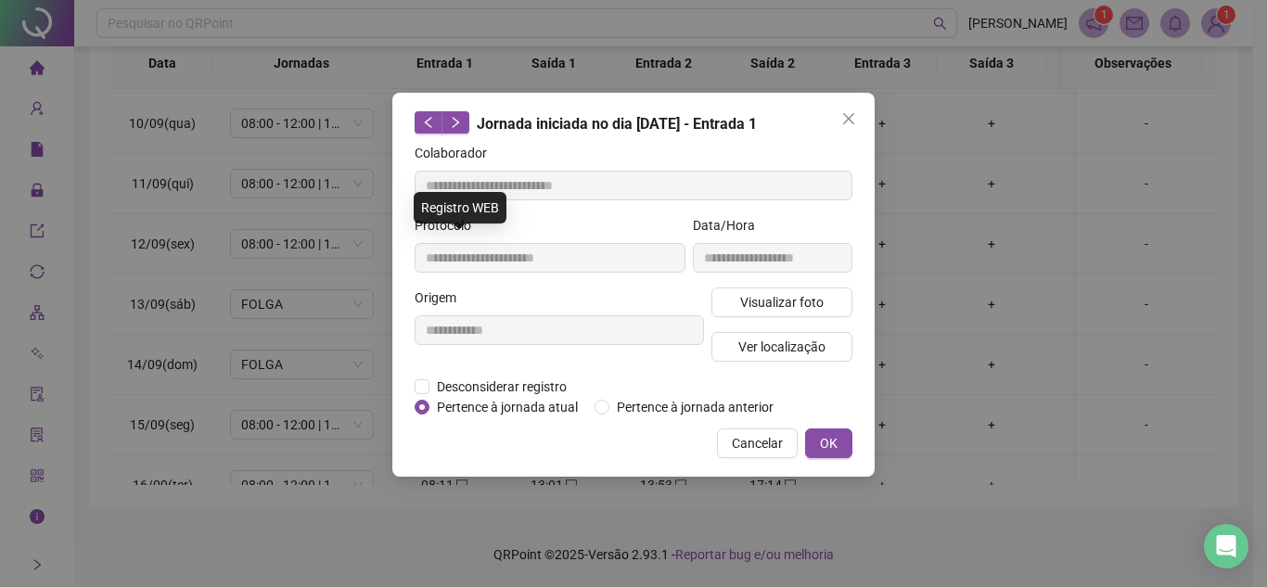
type input "**********"
click at [767, 297] on span "Visualizar foto" at bounding box center [781, 302] width 83 height 20
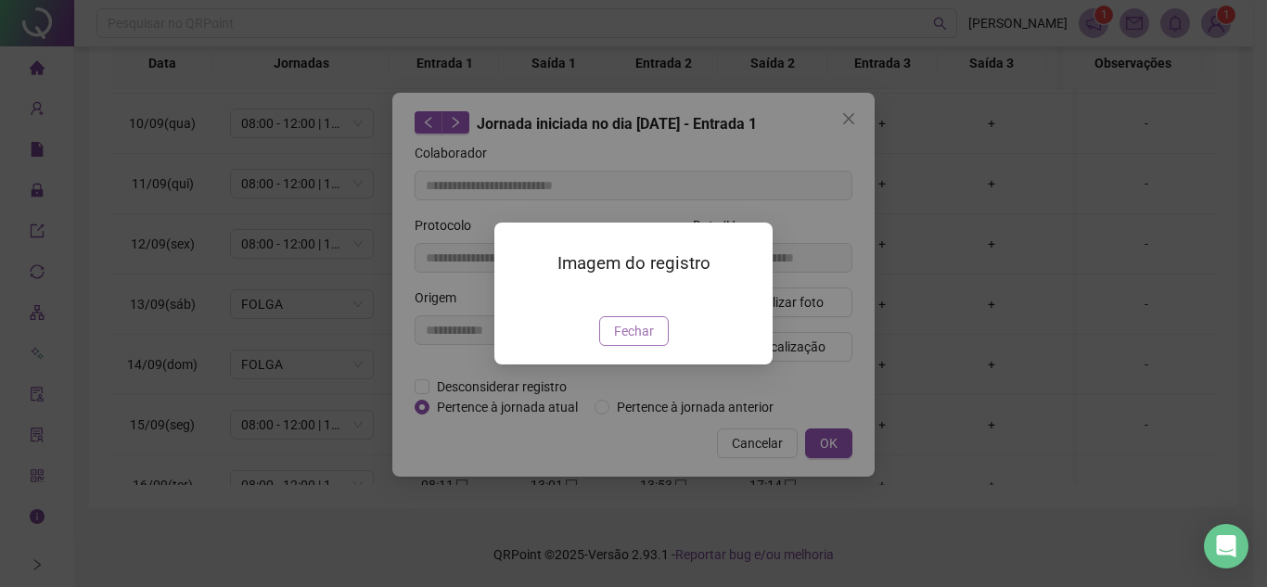
click at [637, 346] on button "Fechar" at bounding box center [634, 331] width 70 height 30
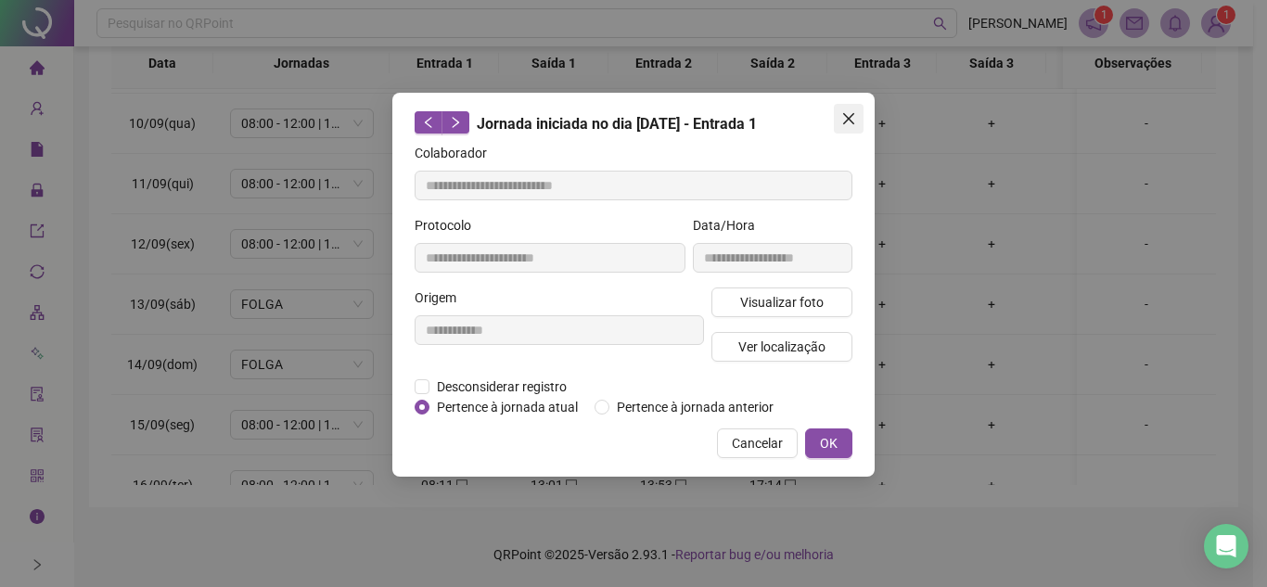
click at [847, 122] on icon "close" at bounding box center [848, 118] width 11 height 11
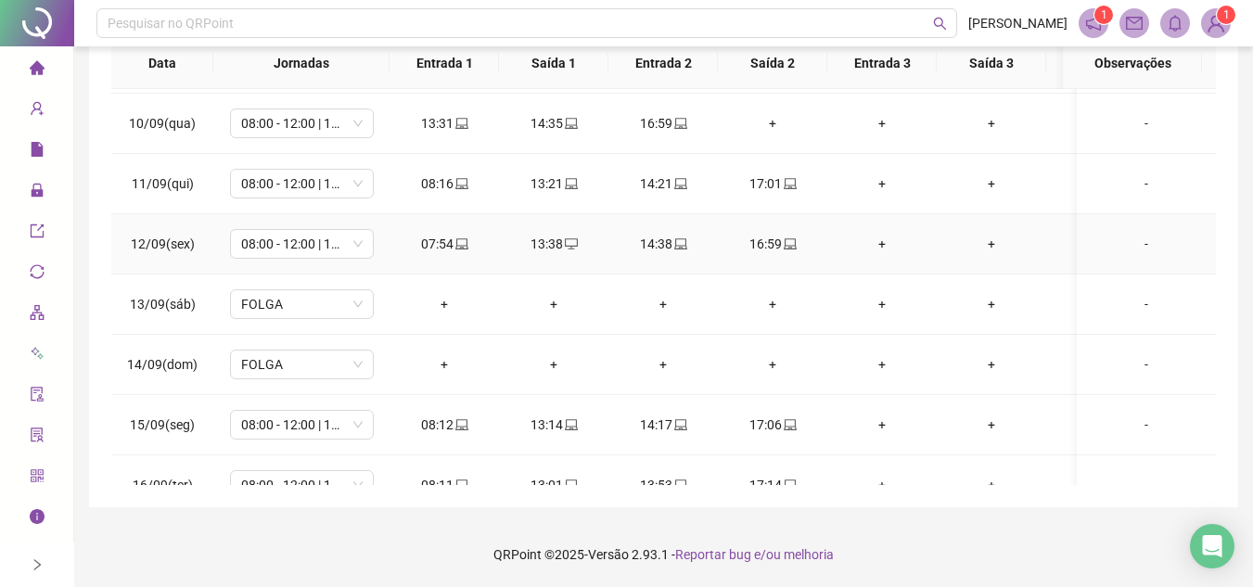
click at [1133, 242] on div "-" at bounding box center [1146, 244] width 109 height 20
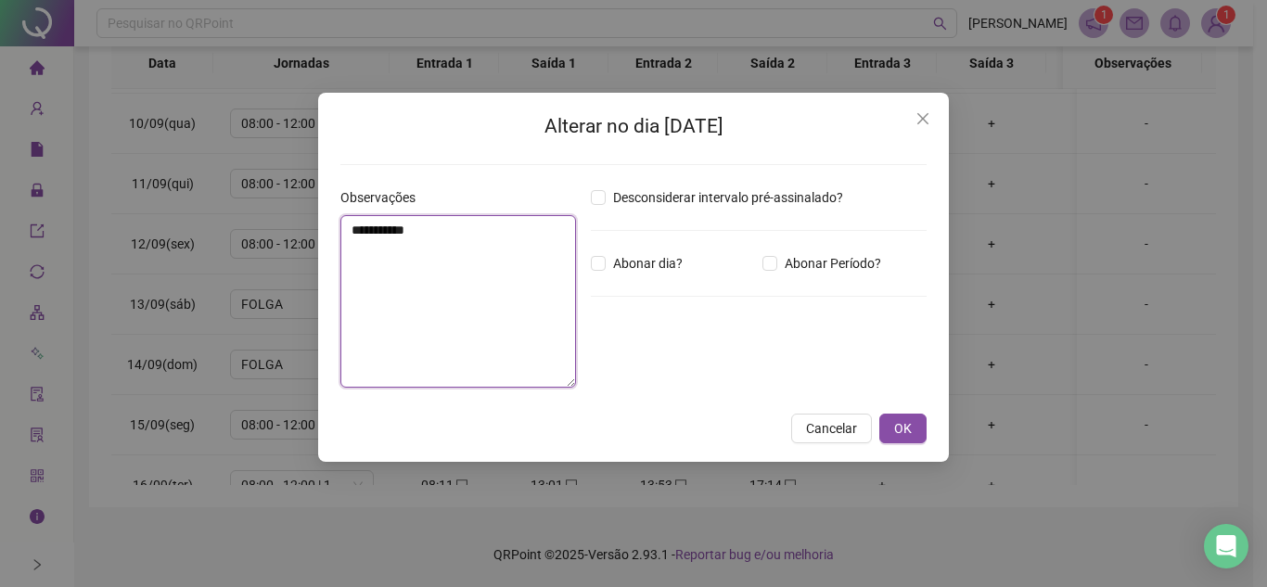
click at [445, 323] on textarea "**********" at bounding box center [458, 301] width 236 height 173
type textarea "****"
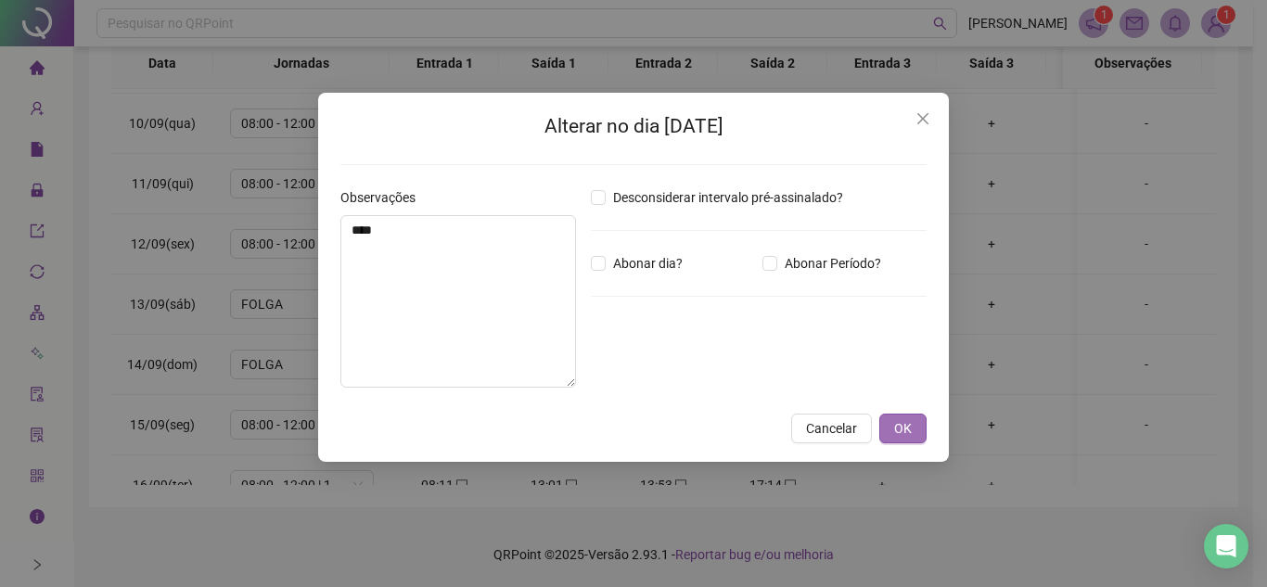
click at [898, 429] on span "OK" at bounding box center [903, 428] width 18 height 20
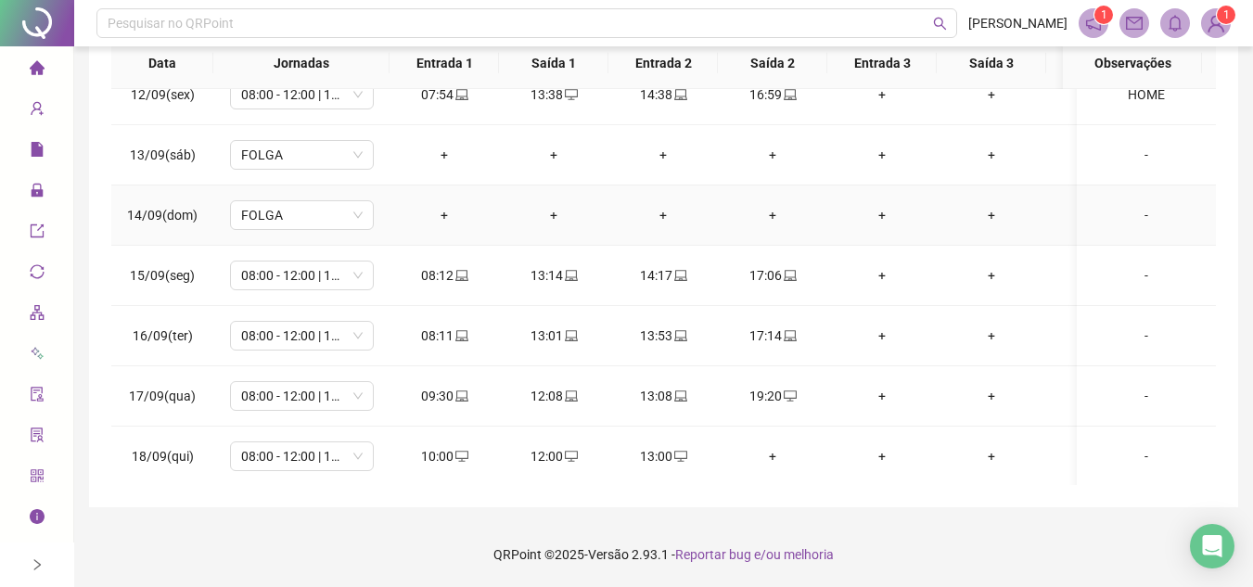
scroll to position [1186, 0]
click at [468, 324] on div "08:11" at bounding box center [444, 334] width 80 height 20
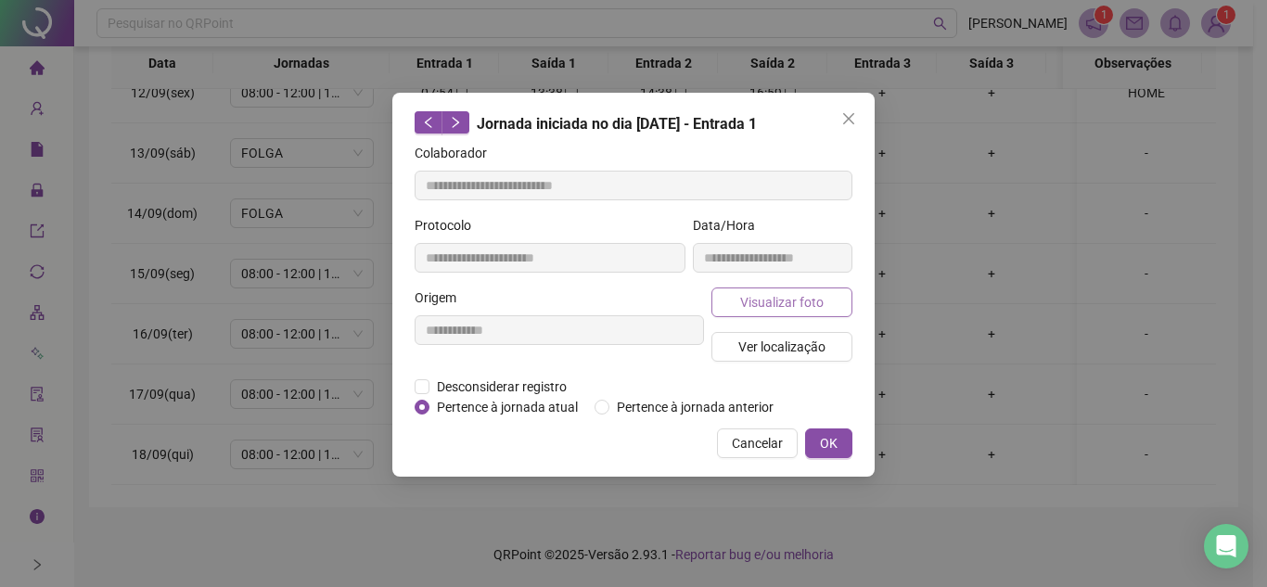
type input "**********"
click at [819, 297] on span "Visualizar foto" at bounding box center [781, 302] width 83 height 20
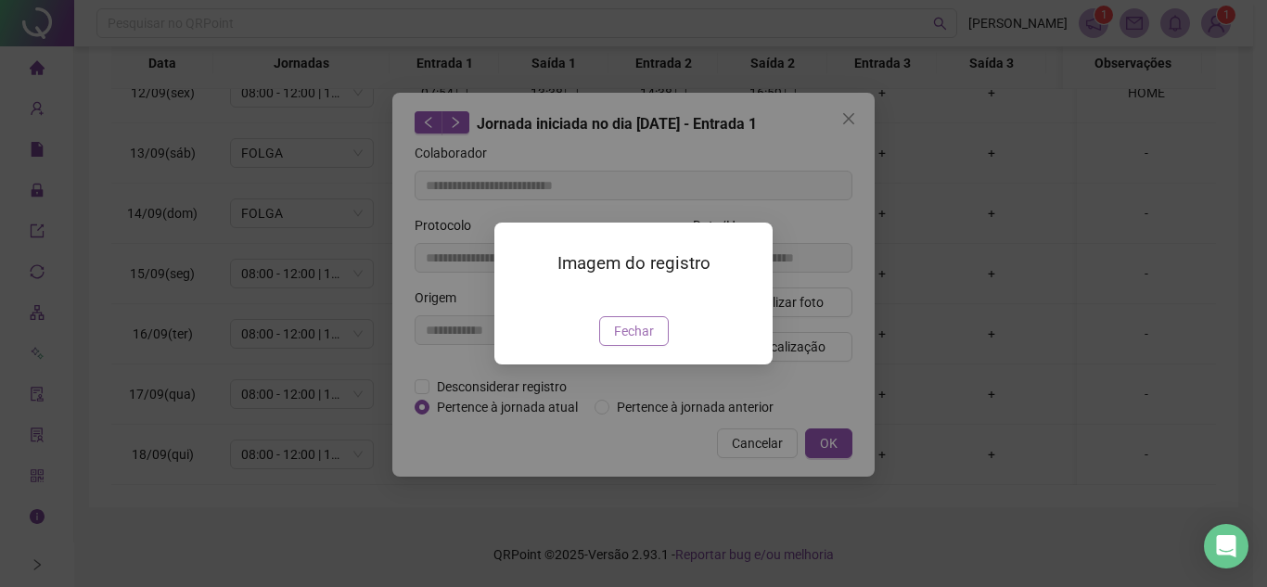
click at [643, 341] on span "Fechar" at bounding box center [634, 331] width 40 height 20
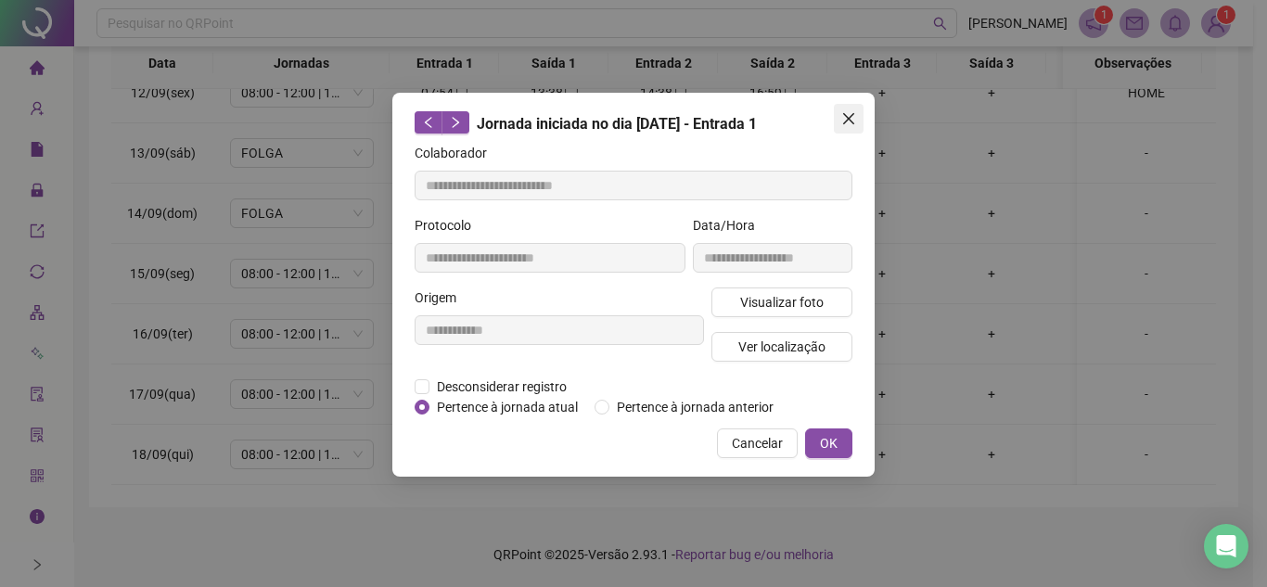
click at [840, 120] on span "Close" at bounding box center [849, 118] width 30 height 15
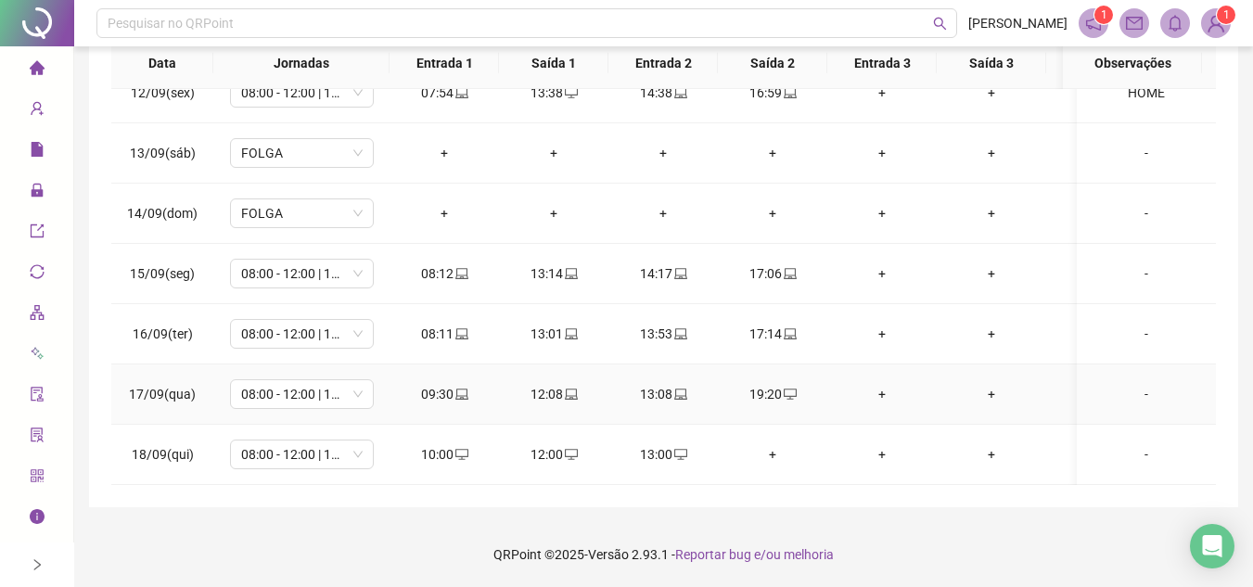
click at [458, 388] on icon "laptop" at bounding box center [461, 394] width 13 height 13
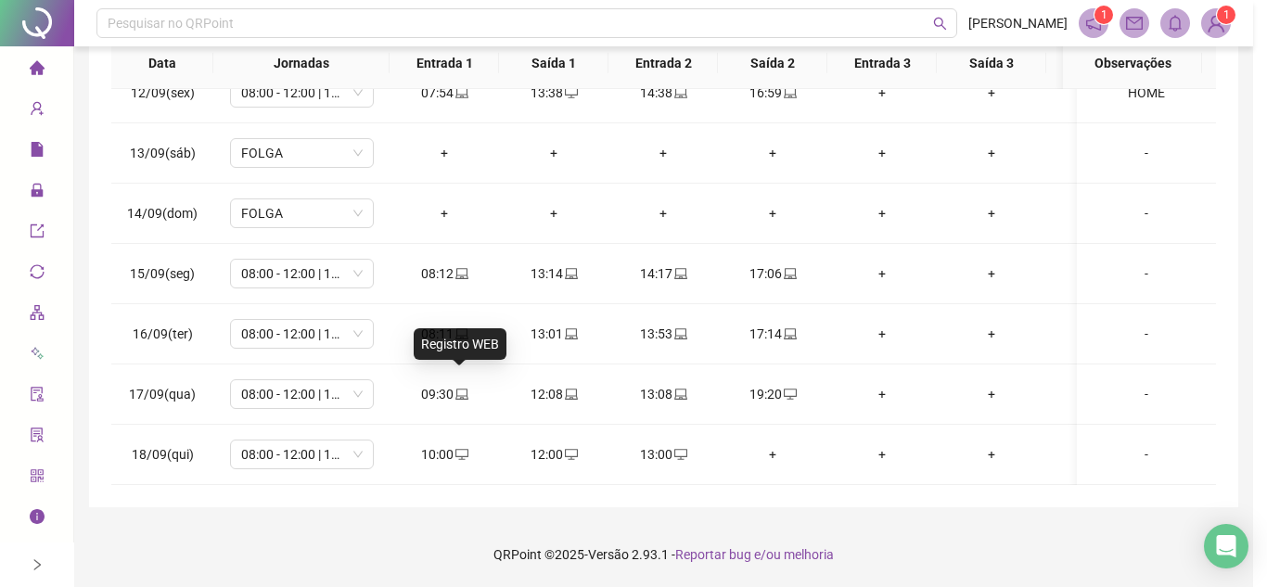
type input "**********"
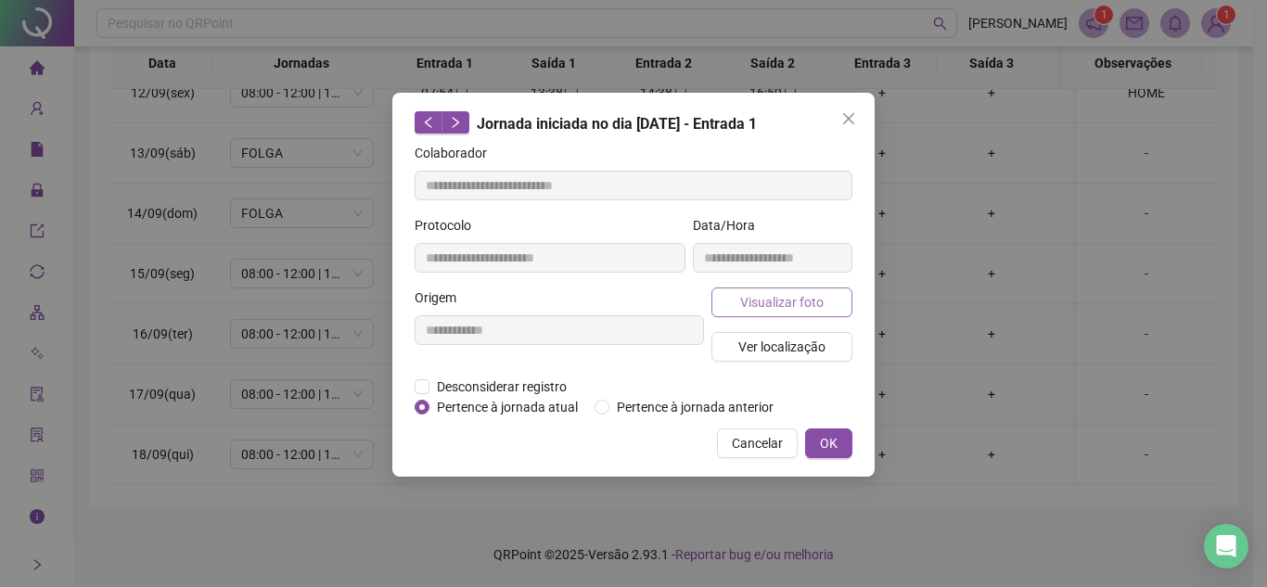
click at [795, 293] on span "Visualizar foto" at bounding box center [781, 302] width 83 height 20
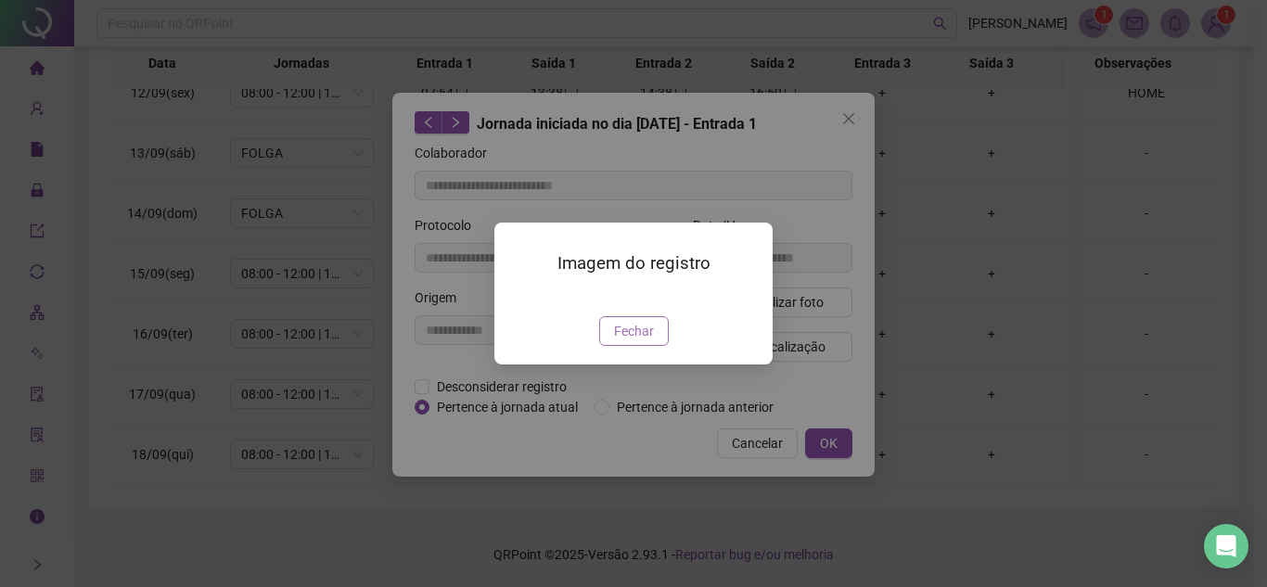
click at [638, 341] on span "Fechar" at bounding box center [634, 331] width 40 height 20
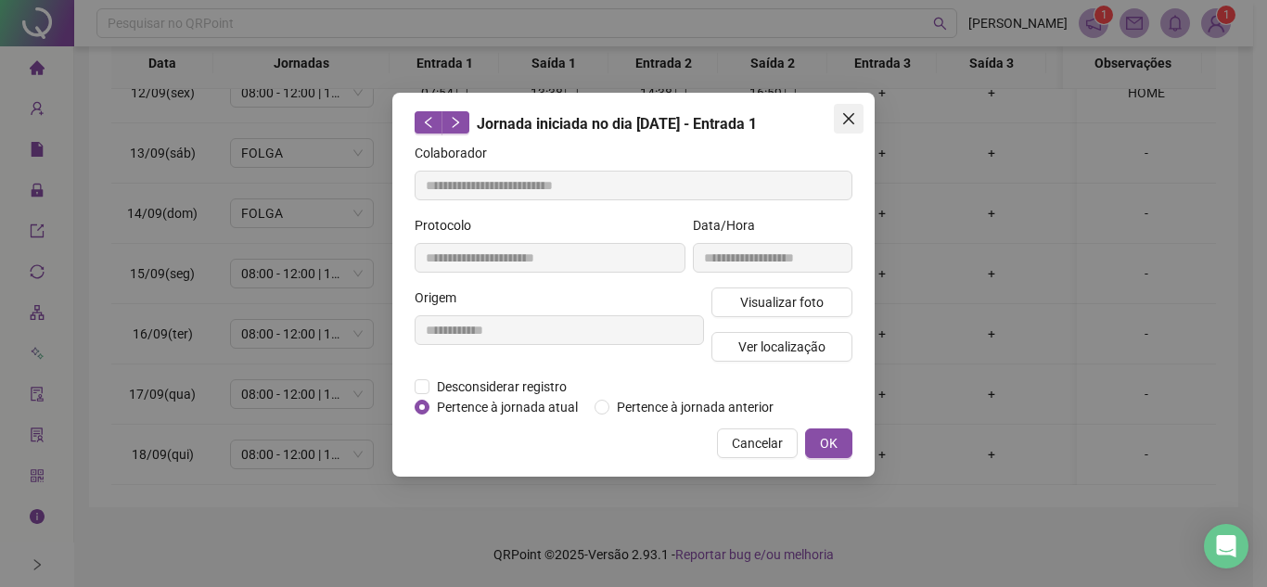
click at [857, 120] on span "Close" at bounding box center [849, 118] width 30 height 15
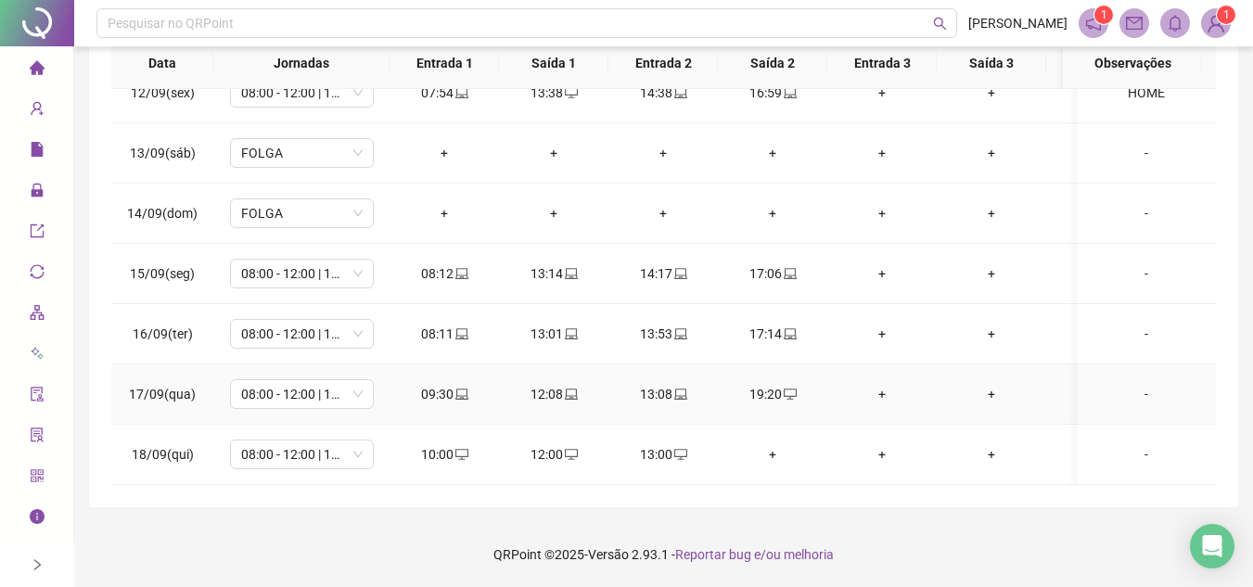
click at [1143, 384] on div "-" at bounding box center [1146, 394] width 109 height 20
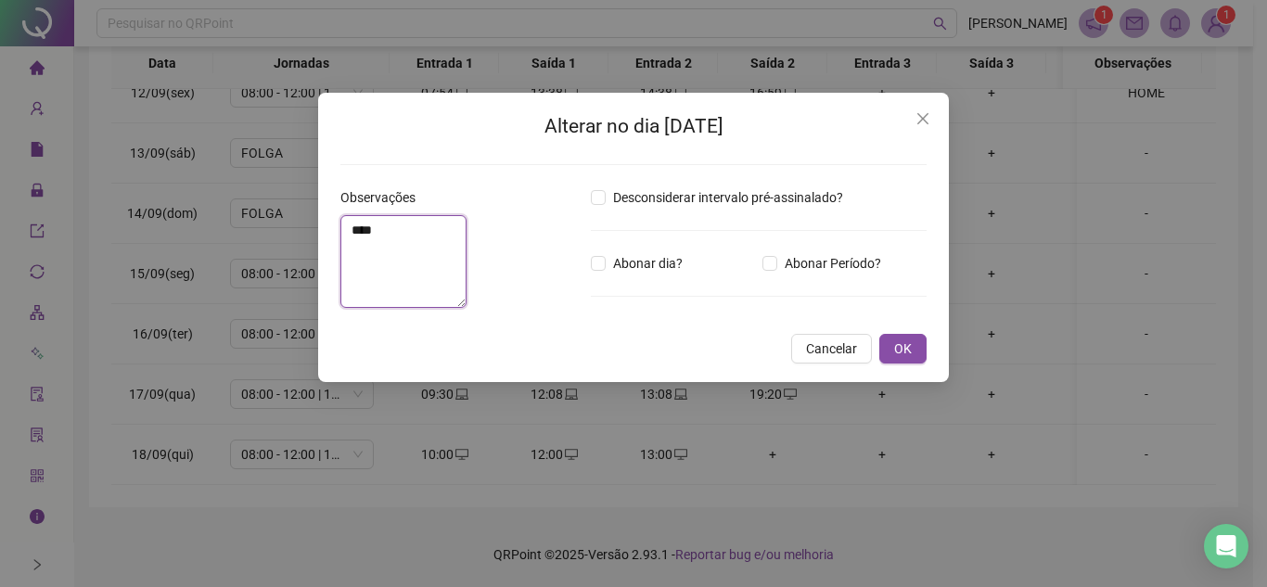
click at [458, 308] on textarea "****" at bounding box center [403, 261] width 126 height 93
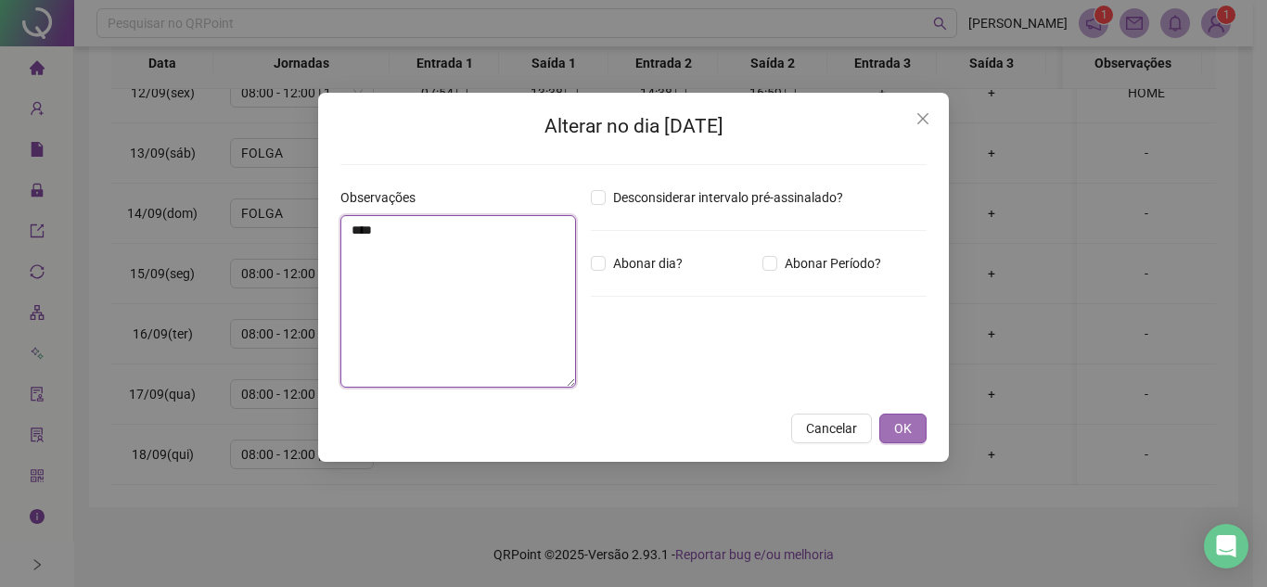
type textarea "****"
click at [915, 428] on button "OK" at bounding box center [902, 429] width 47 height 30
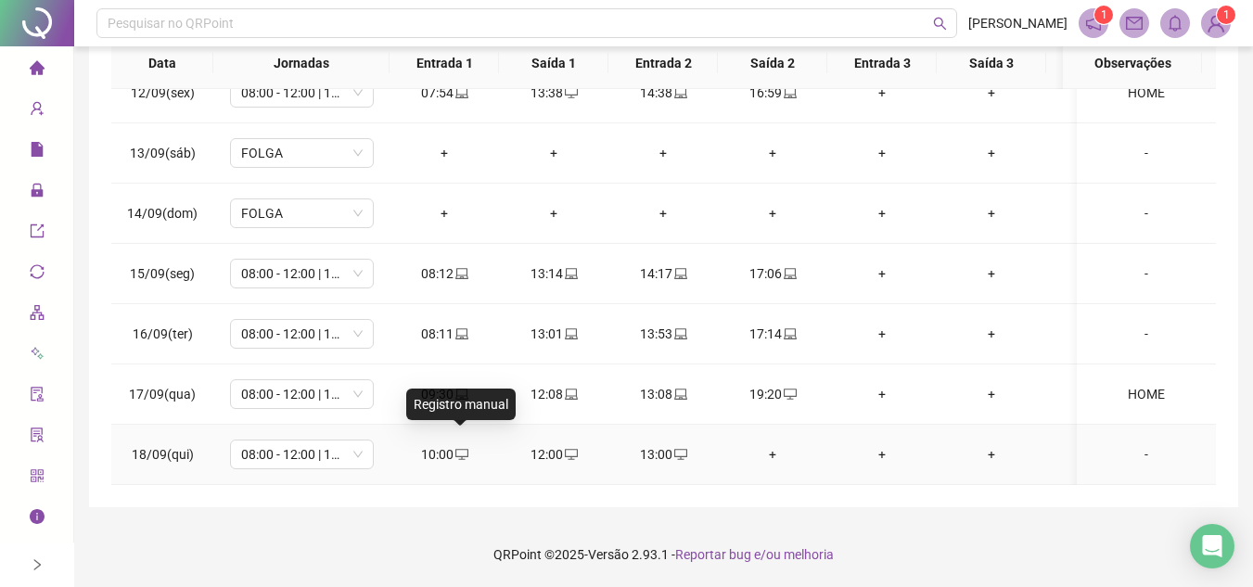
click at [461, 448] on icon "desktop" at bounding box center [461, 454] width 13 height 13
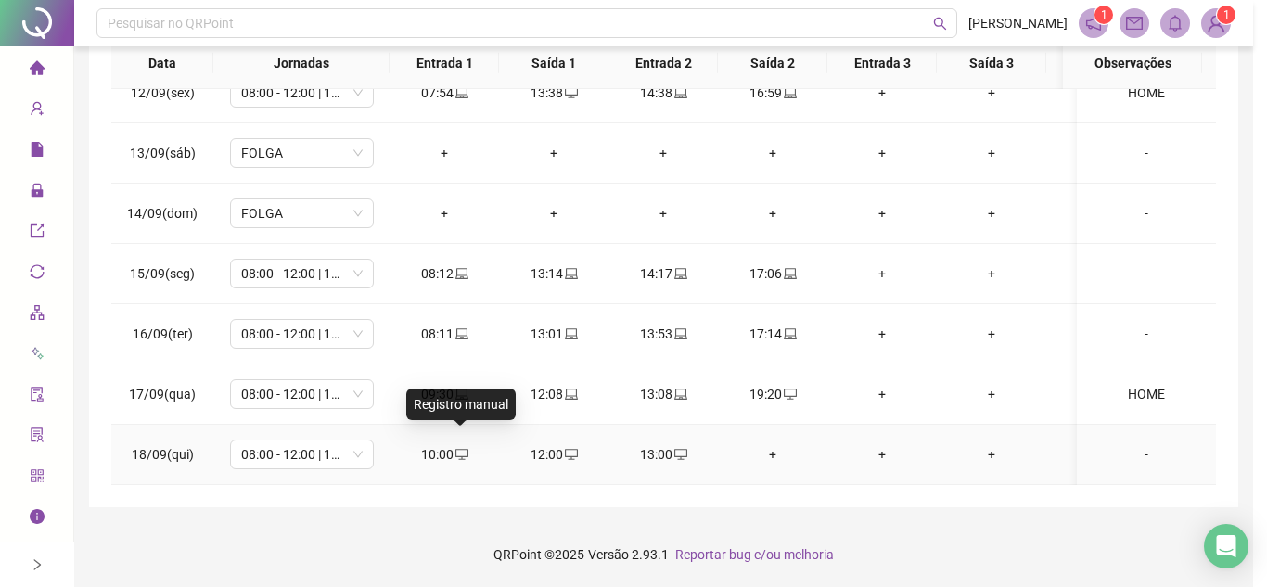
type input "**********"
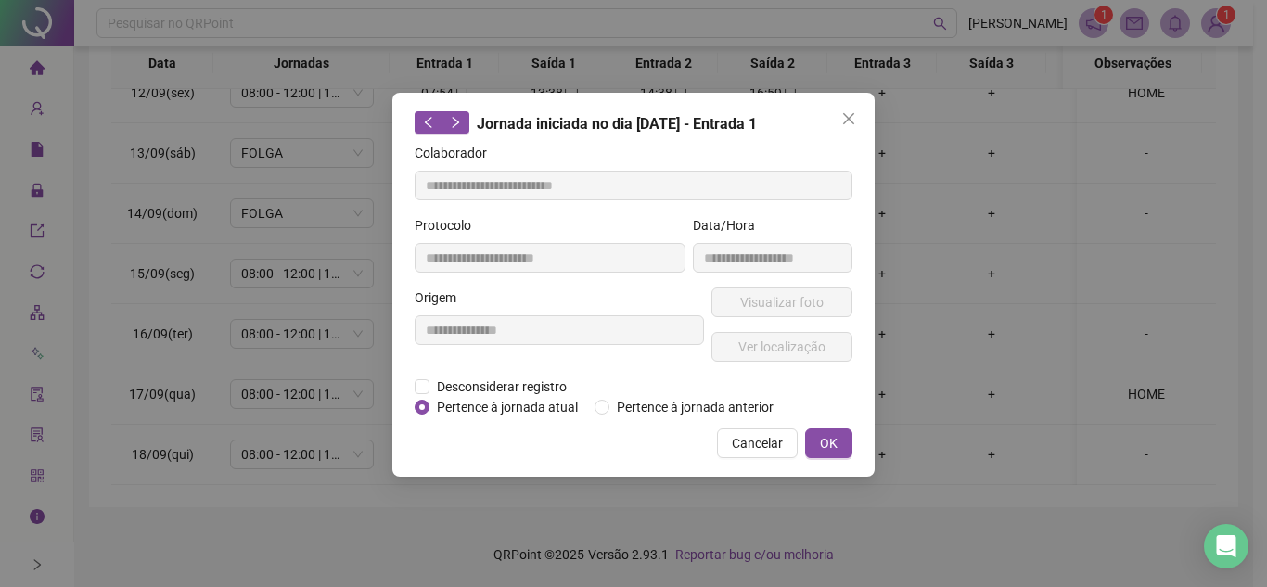
click at [847, 112] on icon "close" at bounding box center [848, 118] width 15 height 15
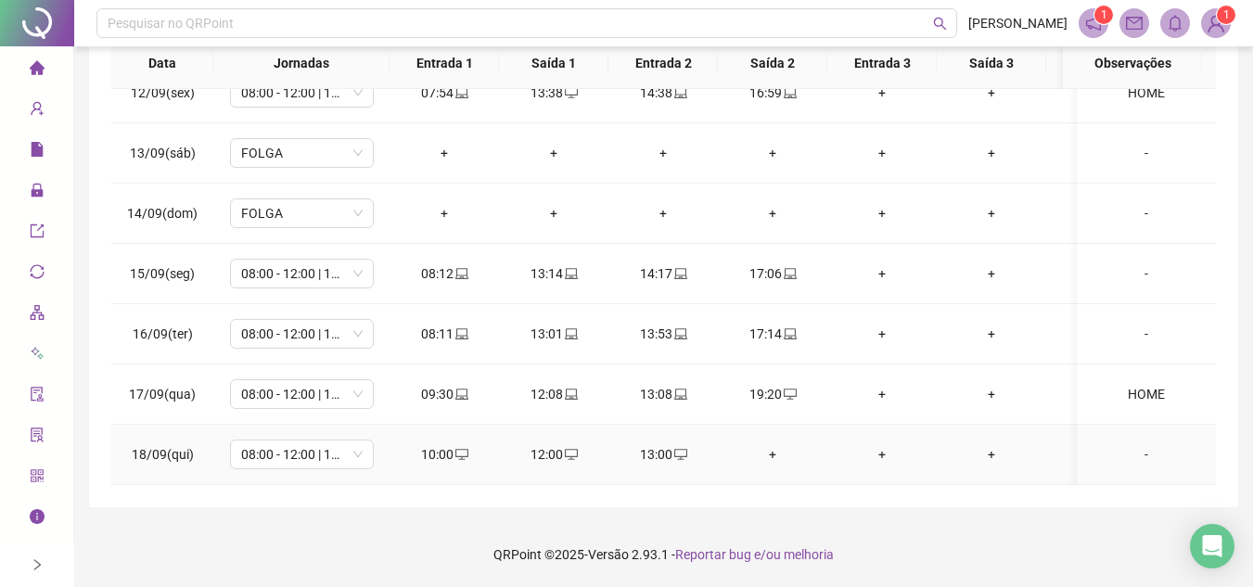
click at [1136, 444] on div "-" at bounding box center [1146, 454] width 109 height 20
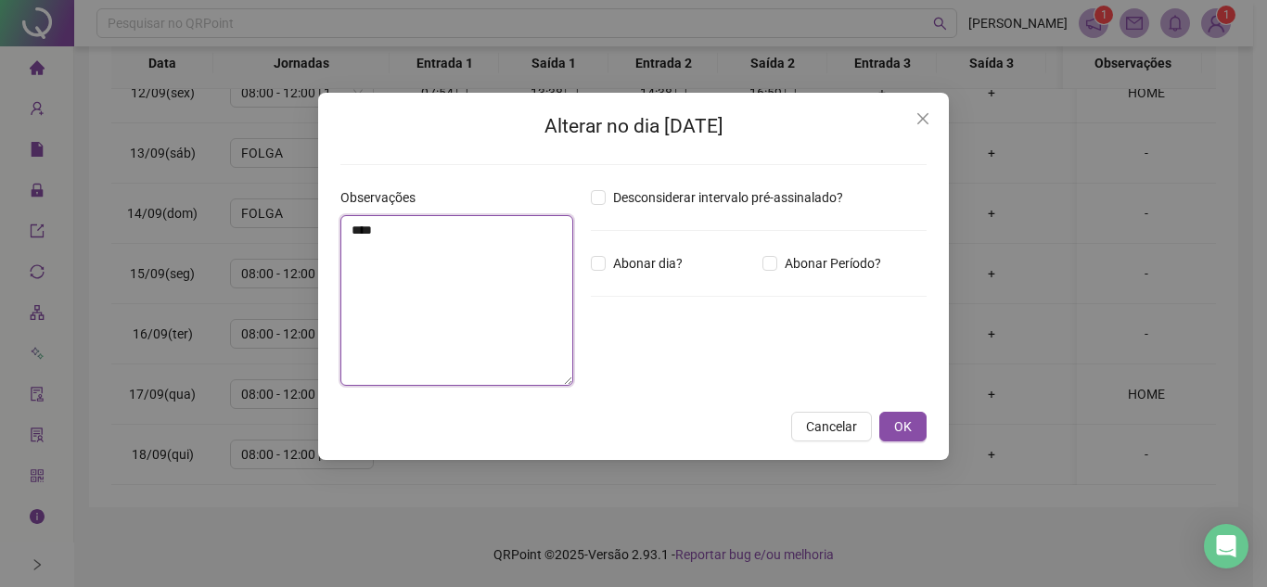
click at [417, 240] on textarea "****" at bounding box center [456, 300] width 233 height 171
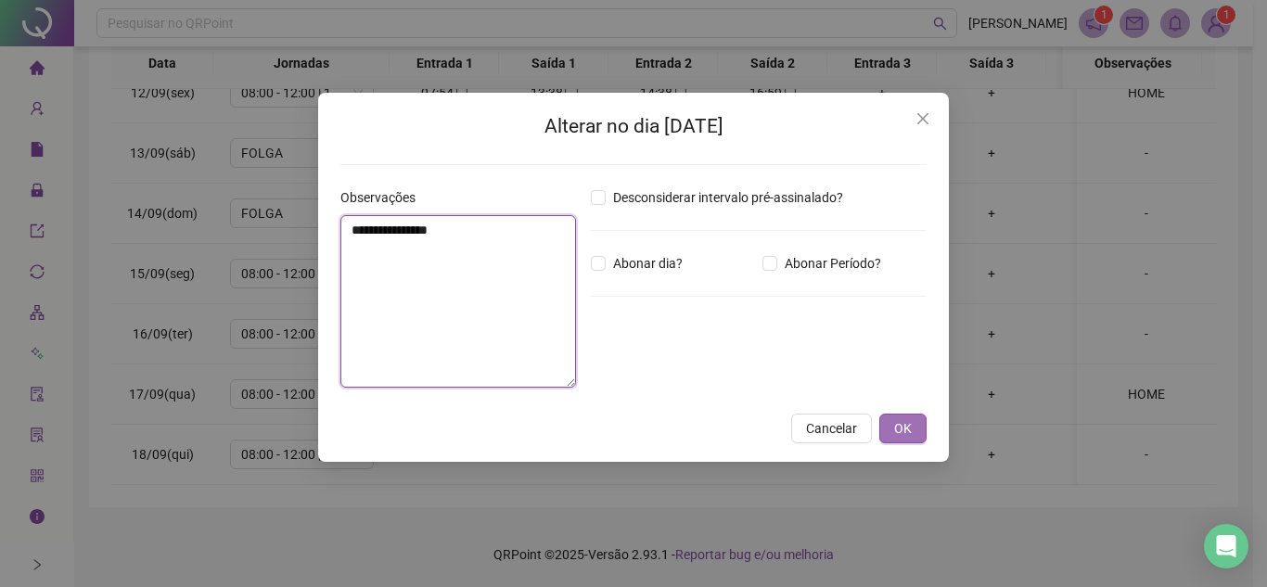
type textarea "**********"
click at [910, 426] on span "OK" at bounding box center [903, 428] width 18 height 20
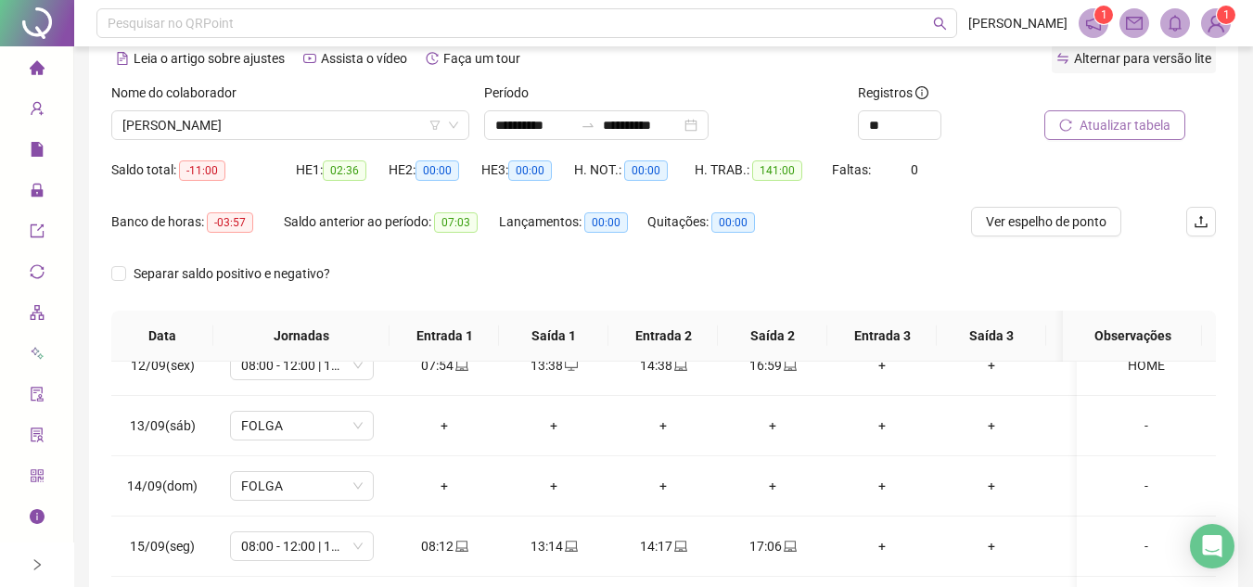
scroll to position [0, 0]
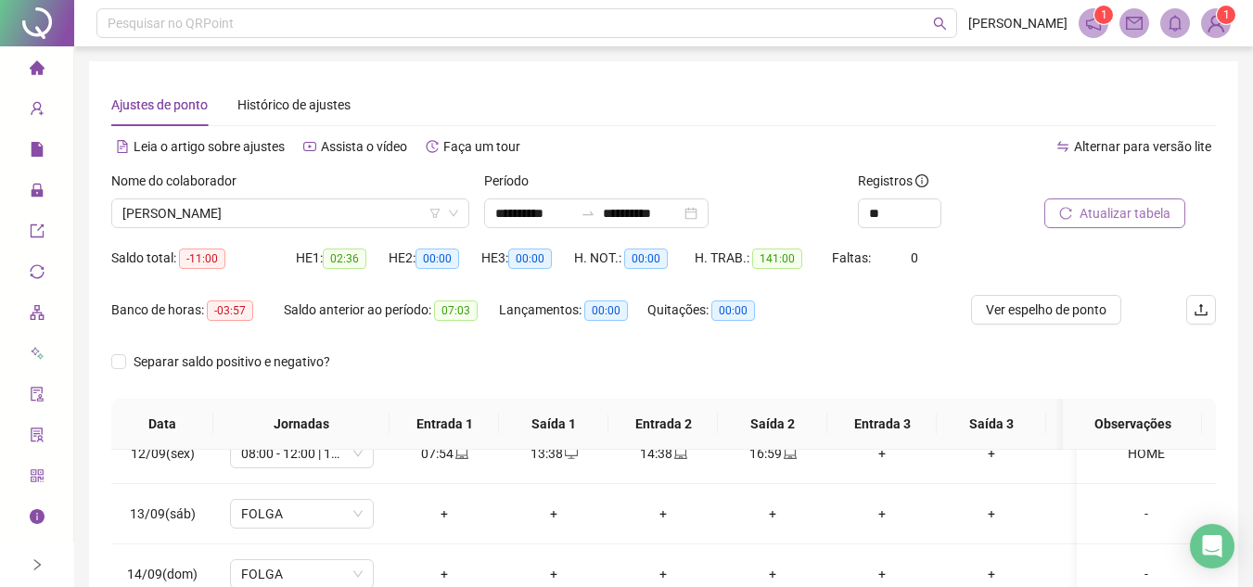
click at [1137, 204] on span "Atualizar tabela" at bounding box center [1125, 213] width 91 height 20
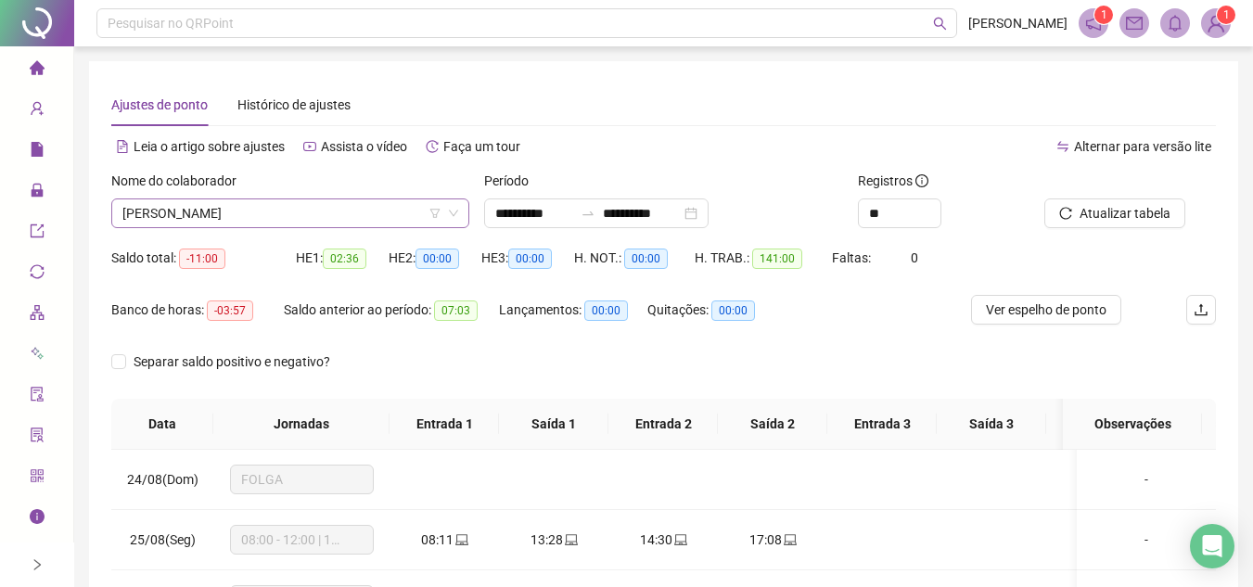
click at [391, 202] on span "MYLENA KAREN LIMA DE SOUZA" at bounding box center [290, 213] width 336 height 28
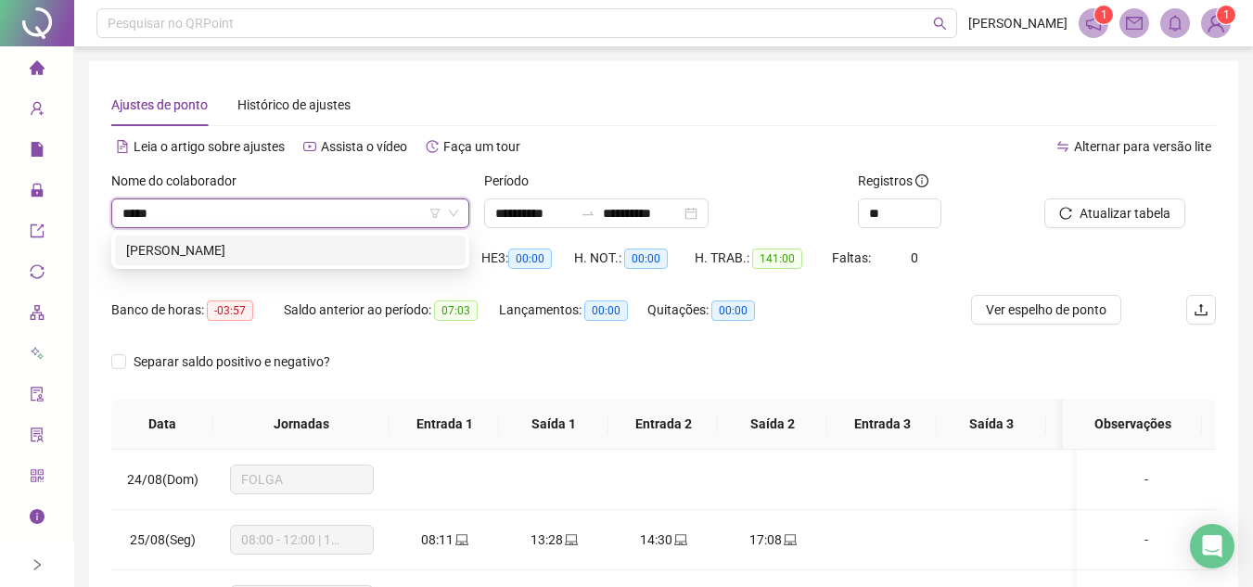
type input "******"
click at [312, 247] on div "PALOMA LOPES OLIVEIRA" at bounding box center [290, 250] width 328 height 20
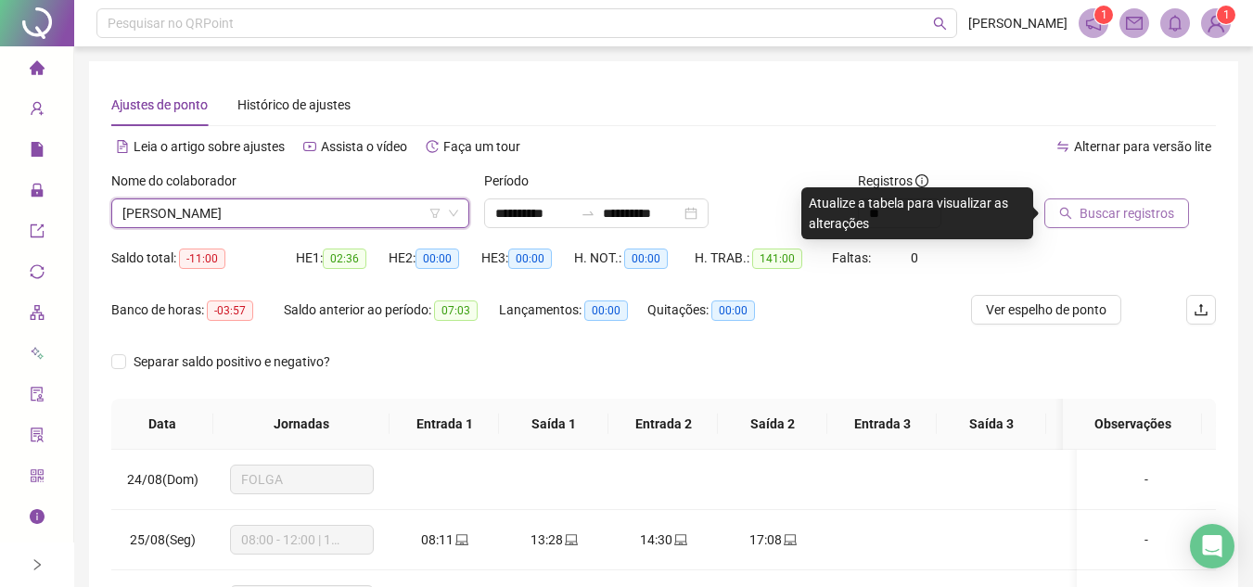
click at [1128, 211] on span "Buscar registros" at bounding box center [1127, 213] width 95 height 20
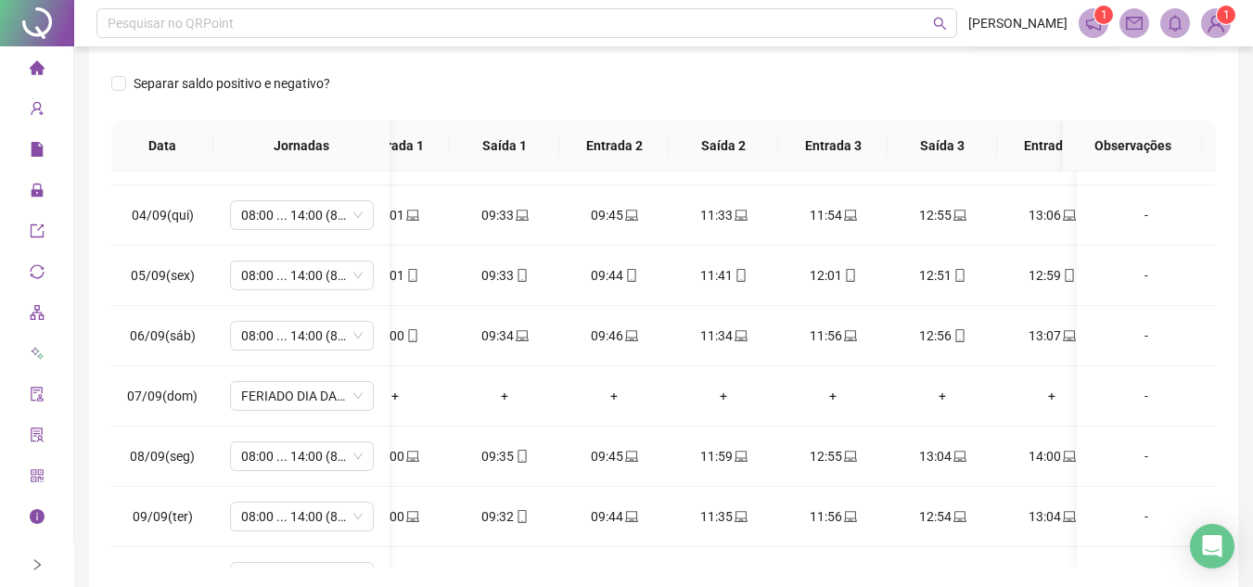
scroll to position [649, 122]
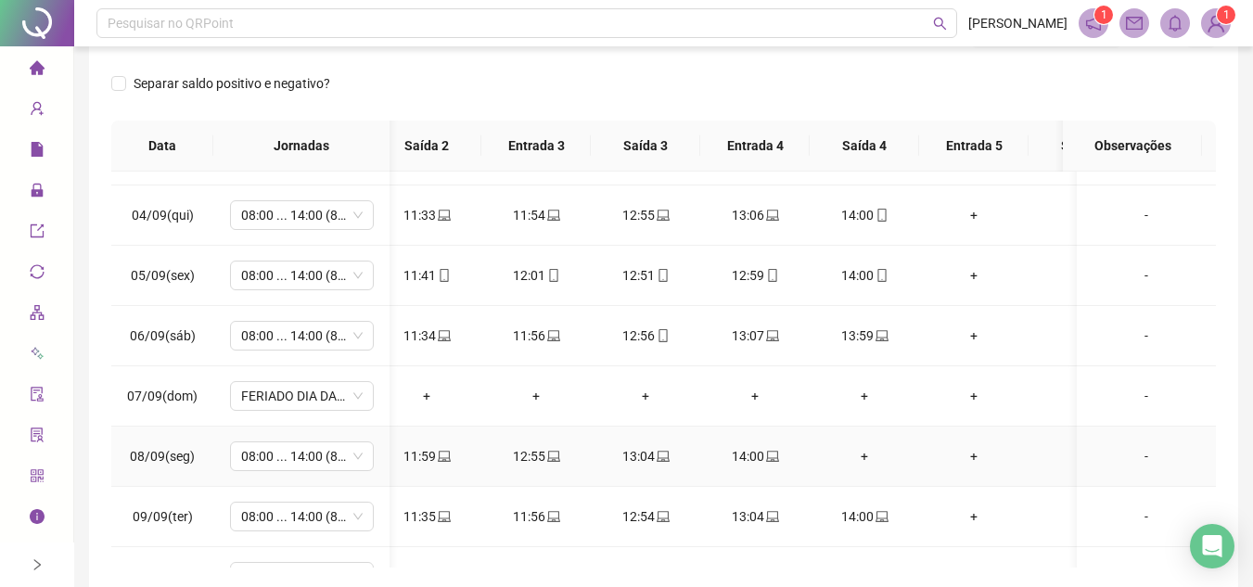
click at [865, 456] on div "+" at bounding box center [865, 456] width 80 height 20
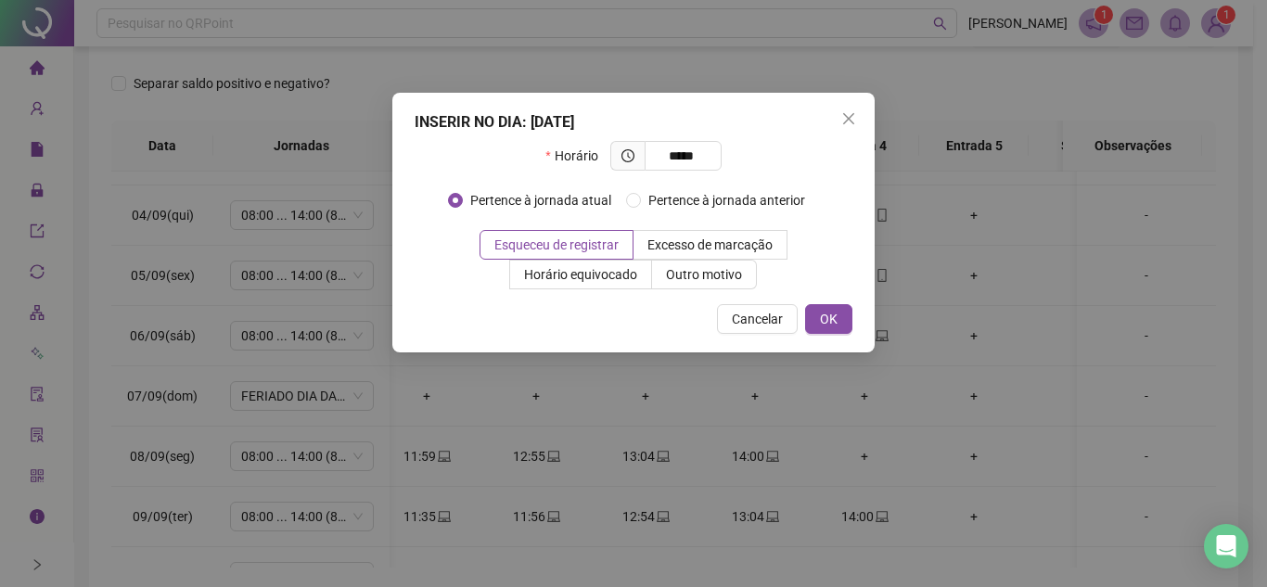
type input "*****"
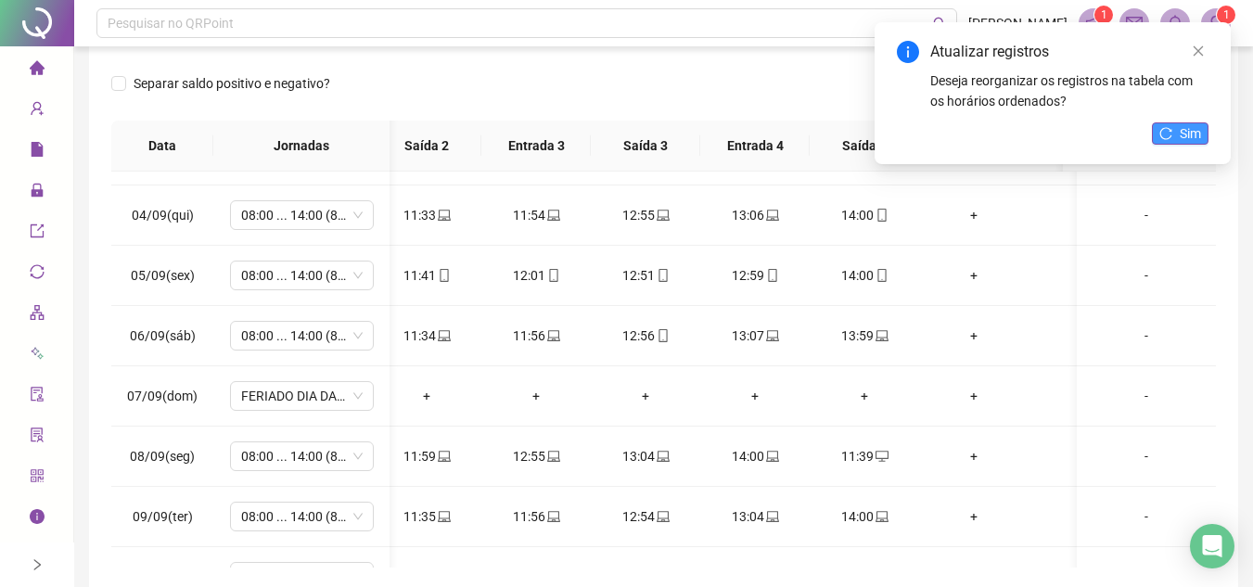
click at [1182, 129] on span "Sim" at bounding box center [1190, 133] width 21 height 20
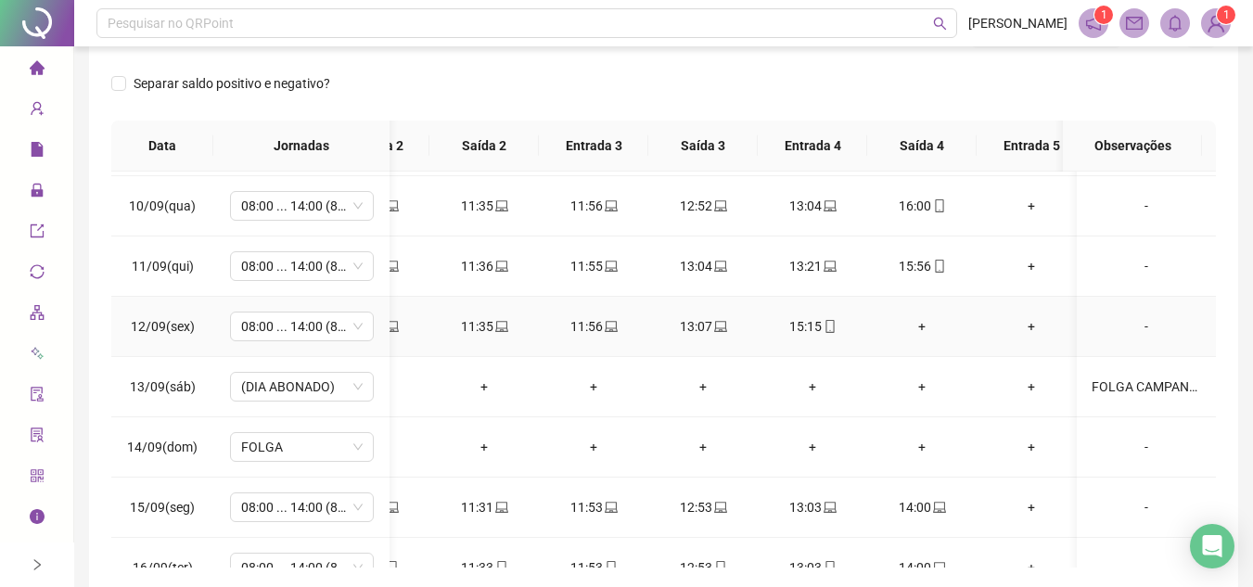
click at [922, 328] on div "+" at bounding box center [922, 326] width 80 height 20
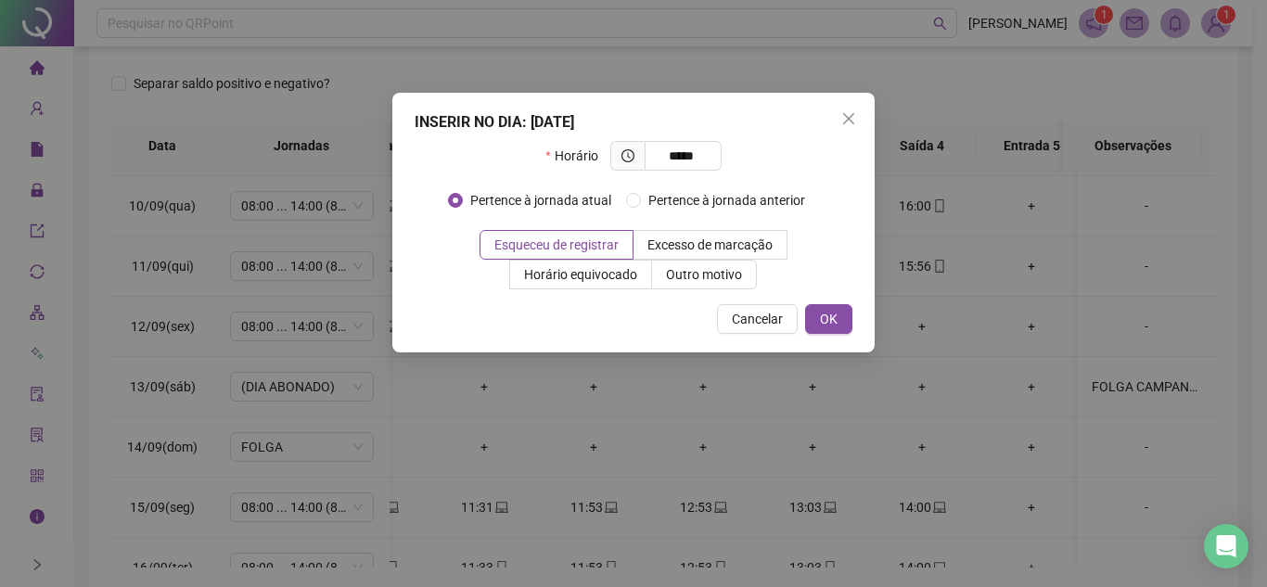
type input "*****"
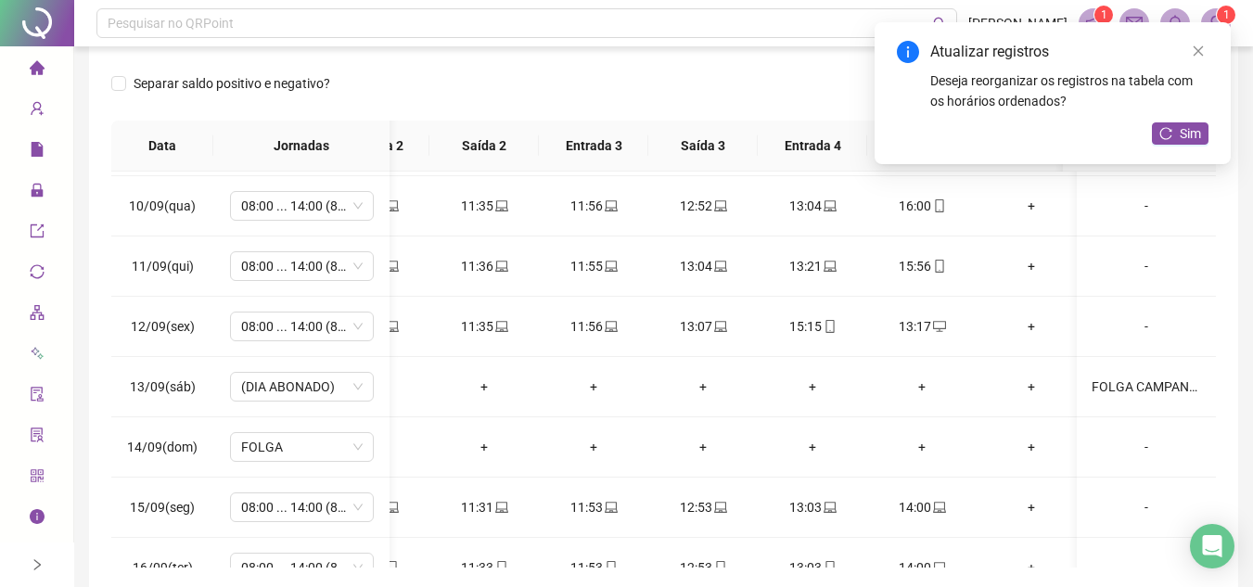
click at [1190, 120] on div "Atualizar registros Deseja reorganizar os registros na tabela com os horários o…" at bounding box center [1053, 93] width 356 height 142
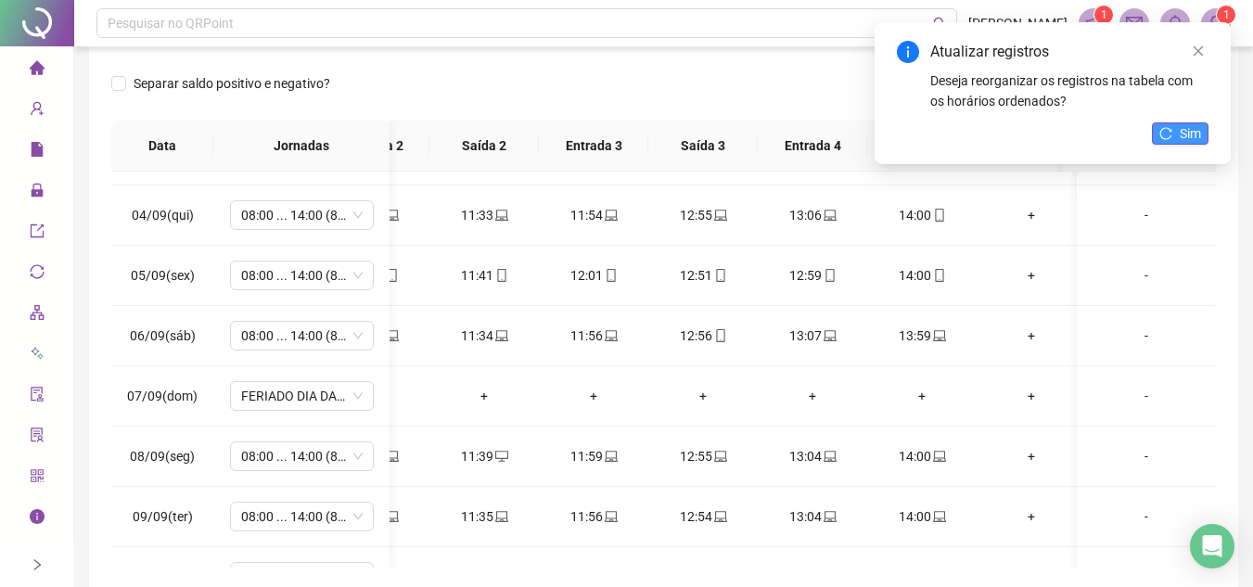
click at [1198, 128] on span "Sim" at bounding box center [1190, 133] width 21 height 20
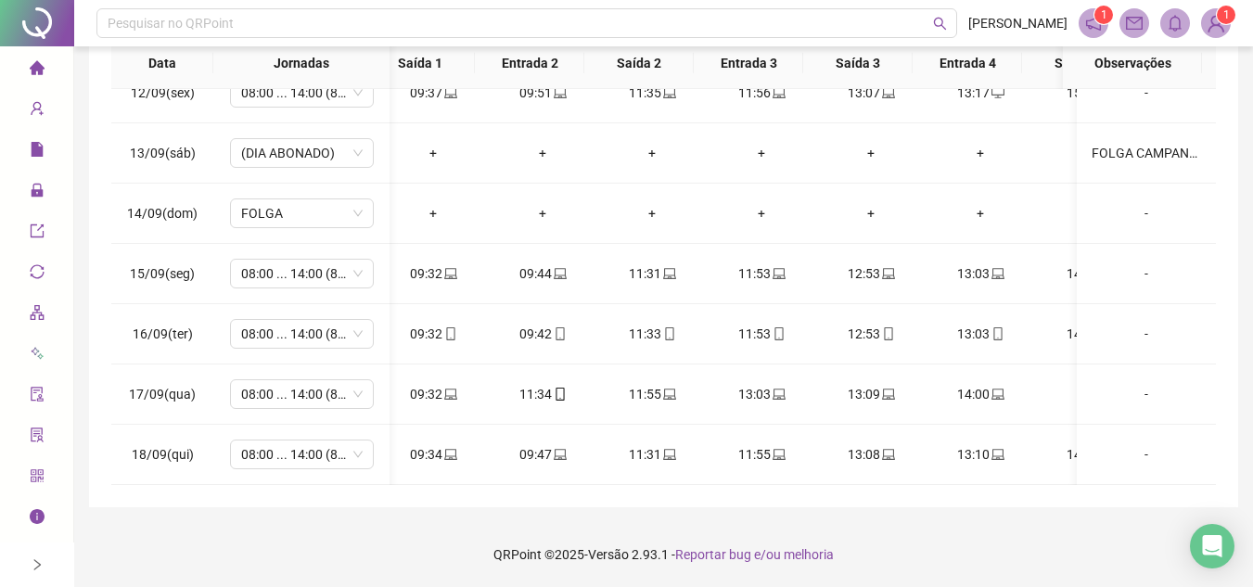
scroll to position [0, 121]
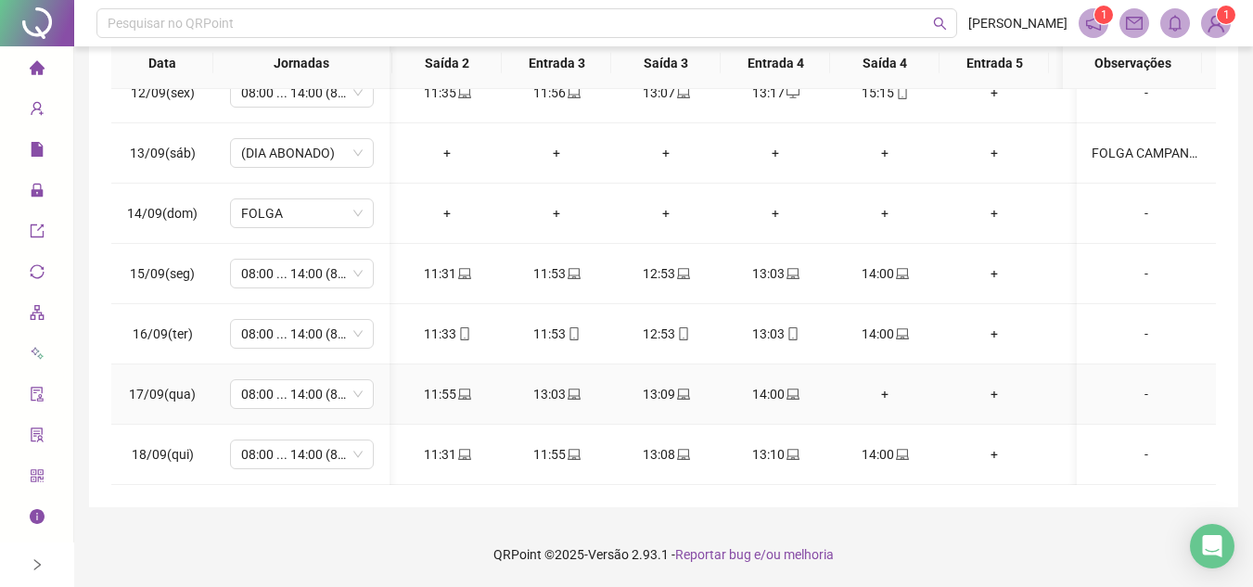
click at [885, 385] on div "+" at bounding box center [885, 394] width 80 height 20
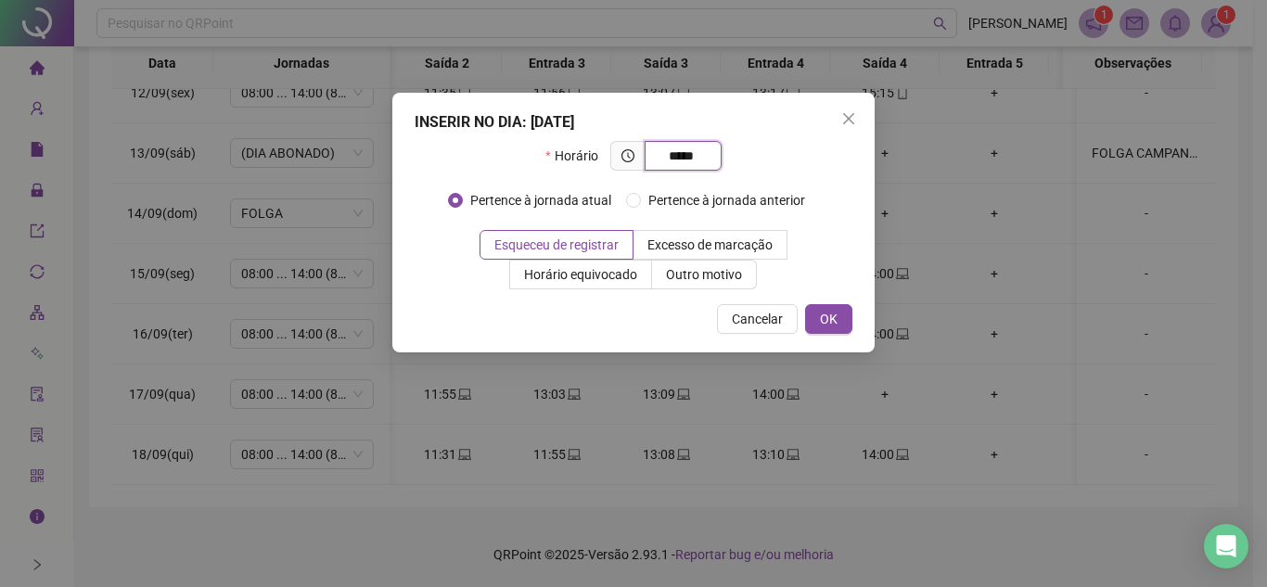
type input "*****"
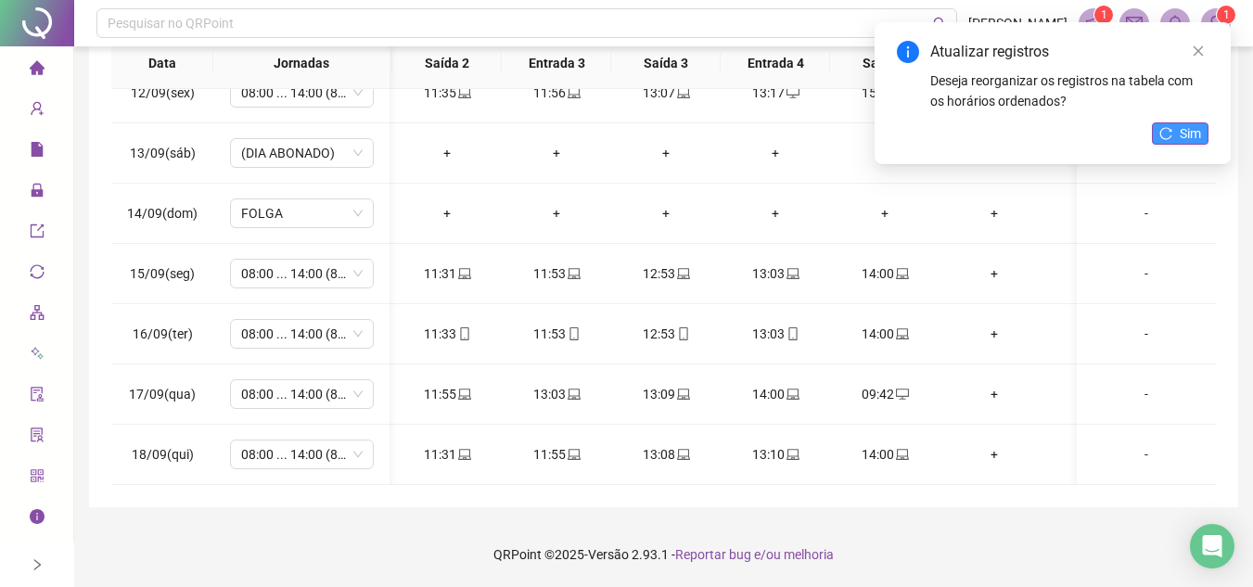
click at [1188, 134] on span "Sim" at bounding box center [1190, 133] width 21 height 20
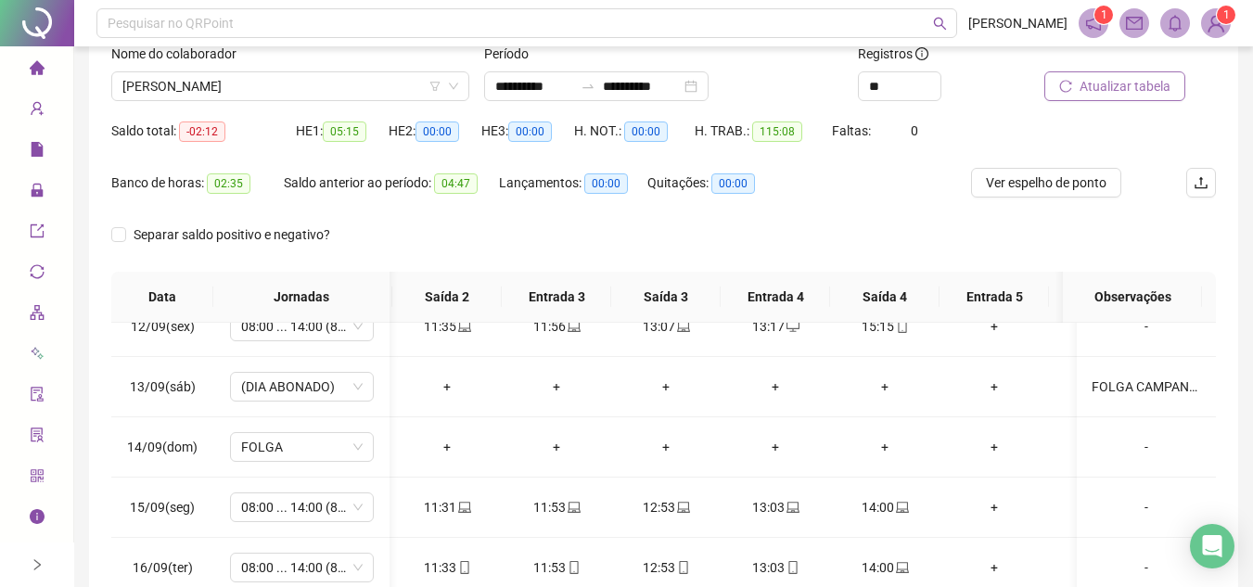
click at [1127, 83] on span "Atualizar tabela" at bounding box center [1125, 86] width 91 height 20
click at [366, 76] on span "PALOMA LOPES OLIVEIRA" at bounding box center [290, 86] width 336 height 28
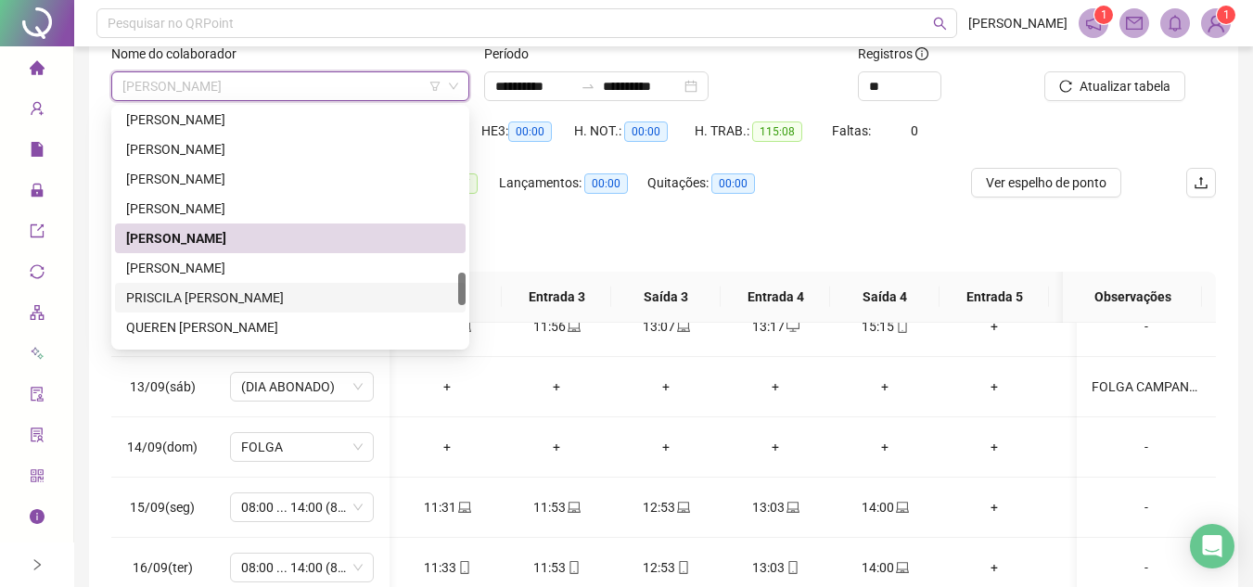
click at [261, 300] on div "PRISCILA GABRIELA AMANCIO PEREIRA" at bounding box center [290, 298] width 328 height 20
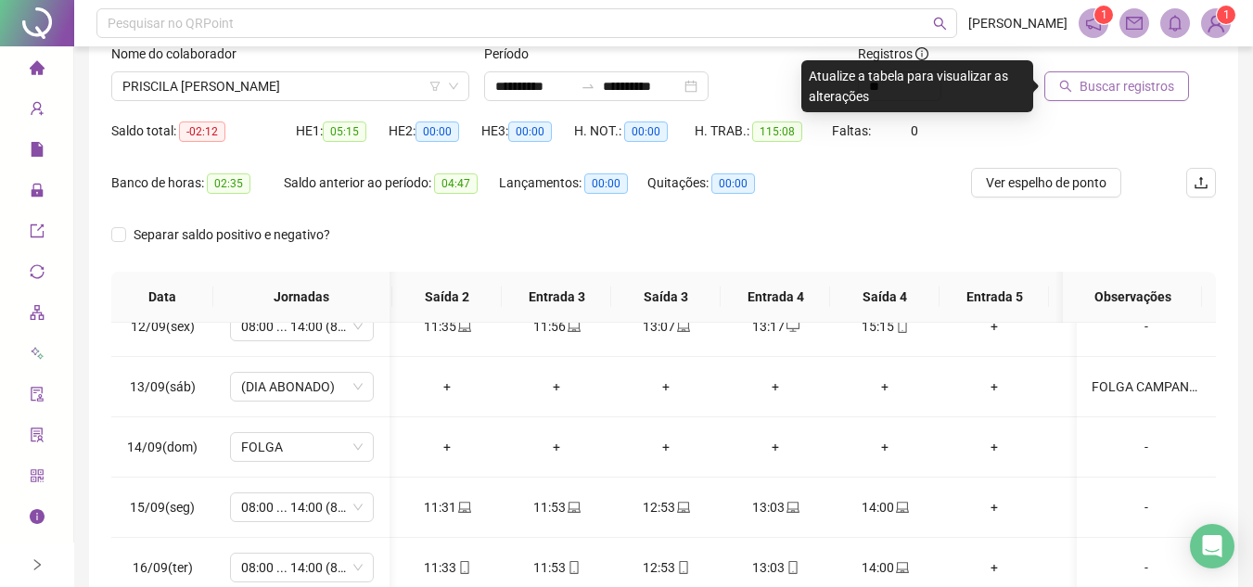
click at [1116, 80] on span "Buscar registros" at bounding box center [1127, 86] width 95 height 20
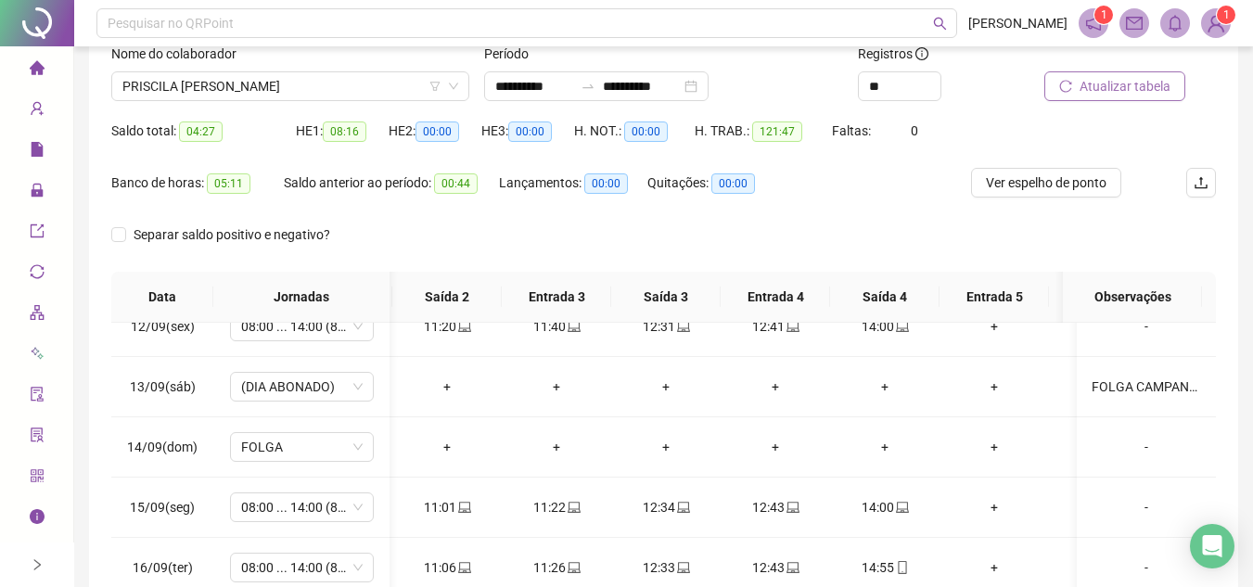
click at [1123, 82] on span "Atualizar tabela" at bounding box center [1125, 86] width 91 height 20
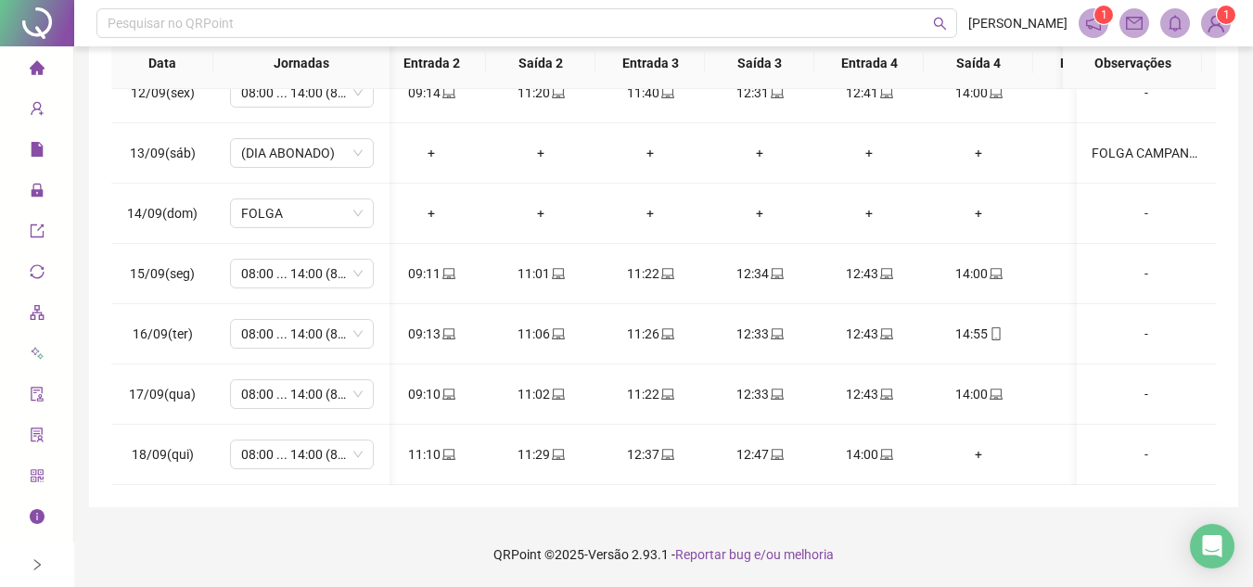
scroll to position [0, 295]
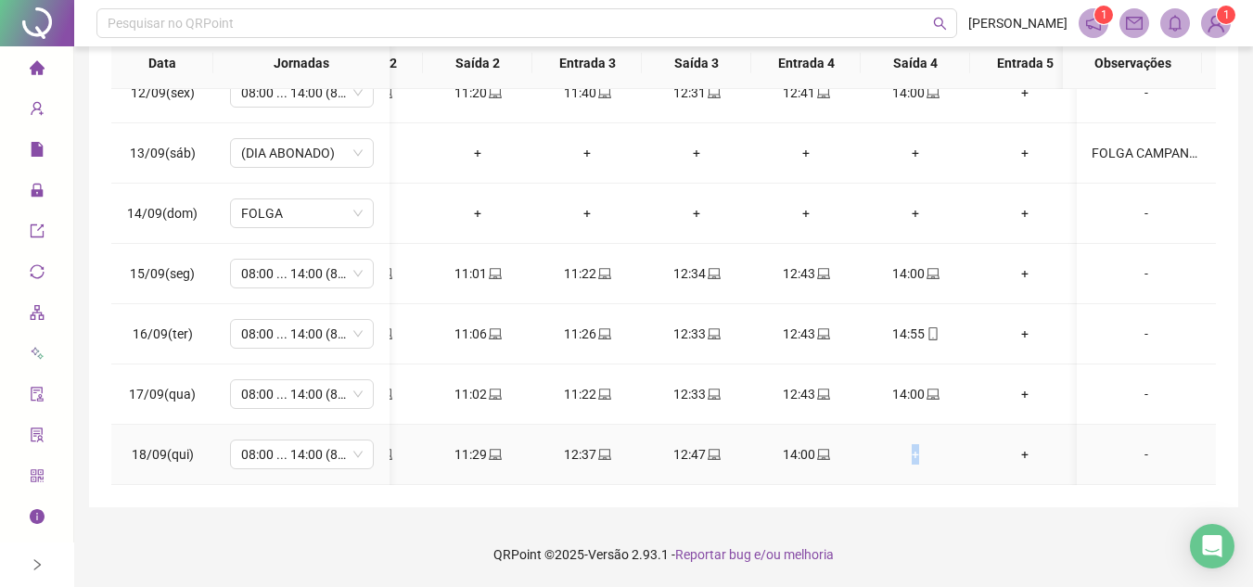
click at [915, 444] on div "+" at bounding box center [916, 454] width 80 height 20
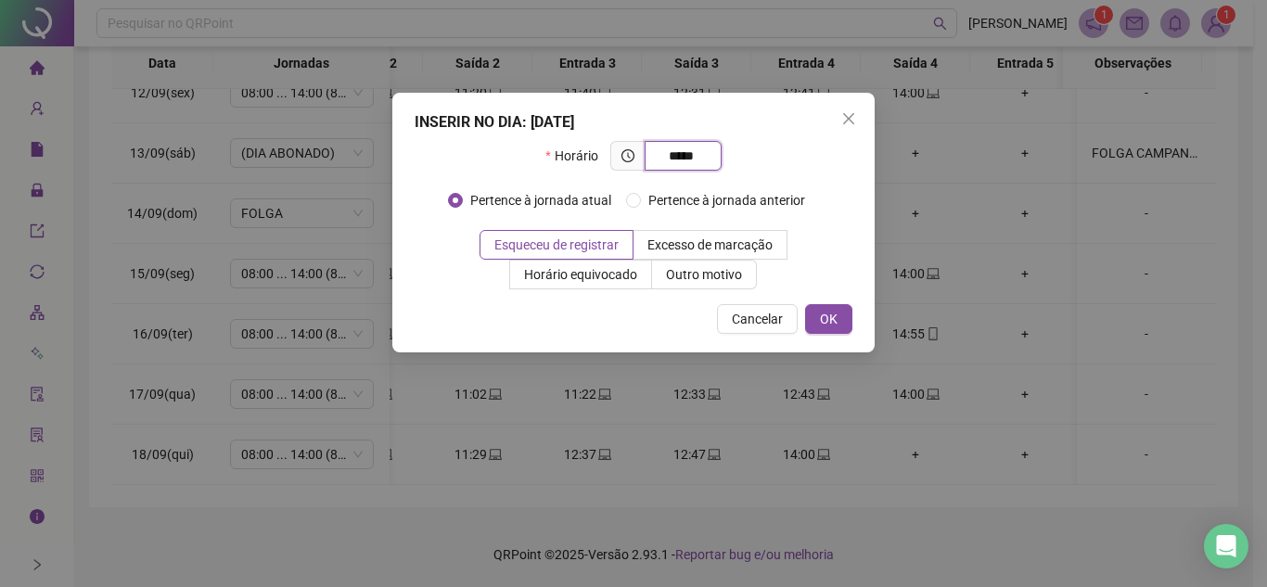
type input "*****"
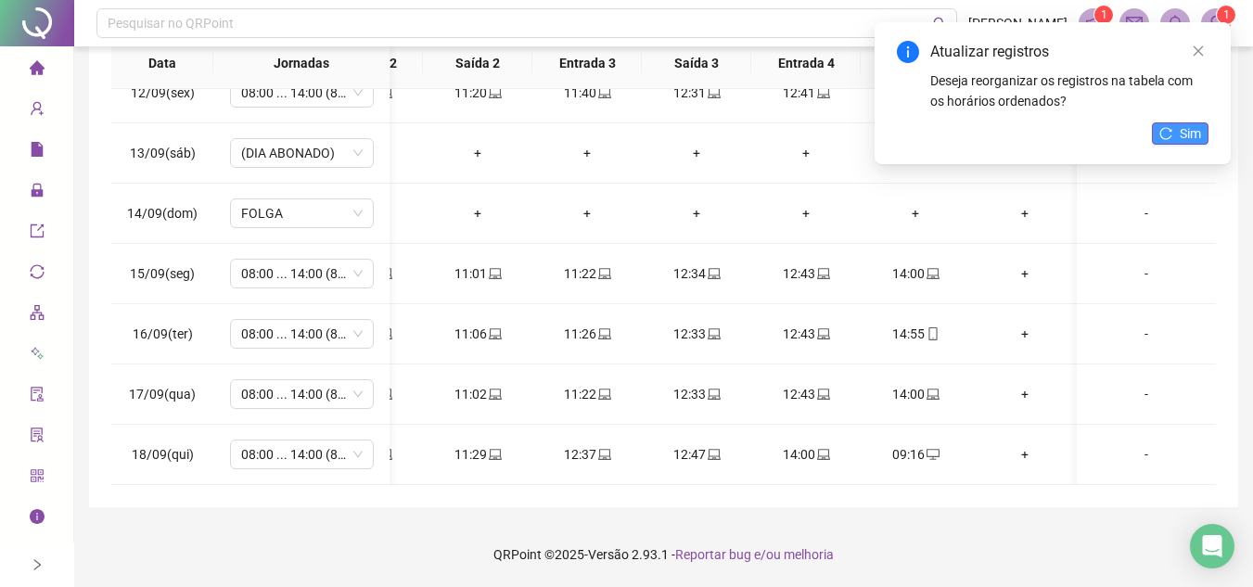
click at [1181, 129] on span "Sim" at bounding box center [1190, 133] width 21 height 20
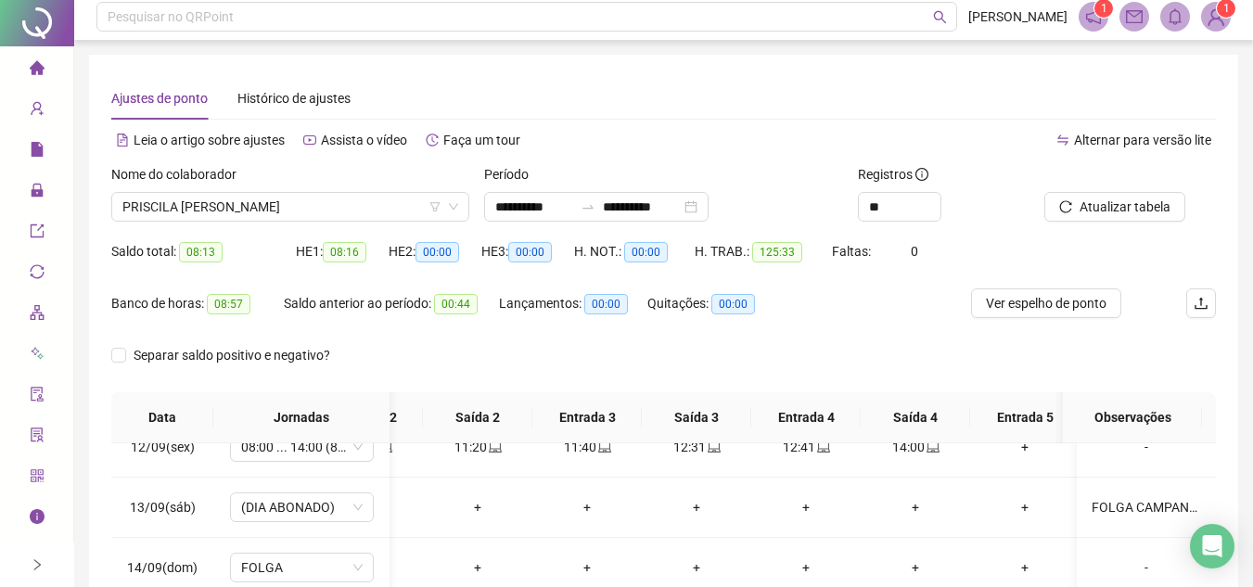
scroll to position [0, 0]
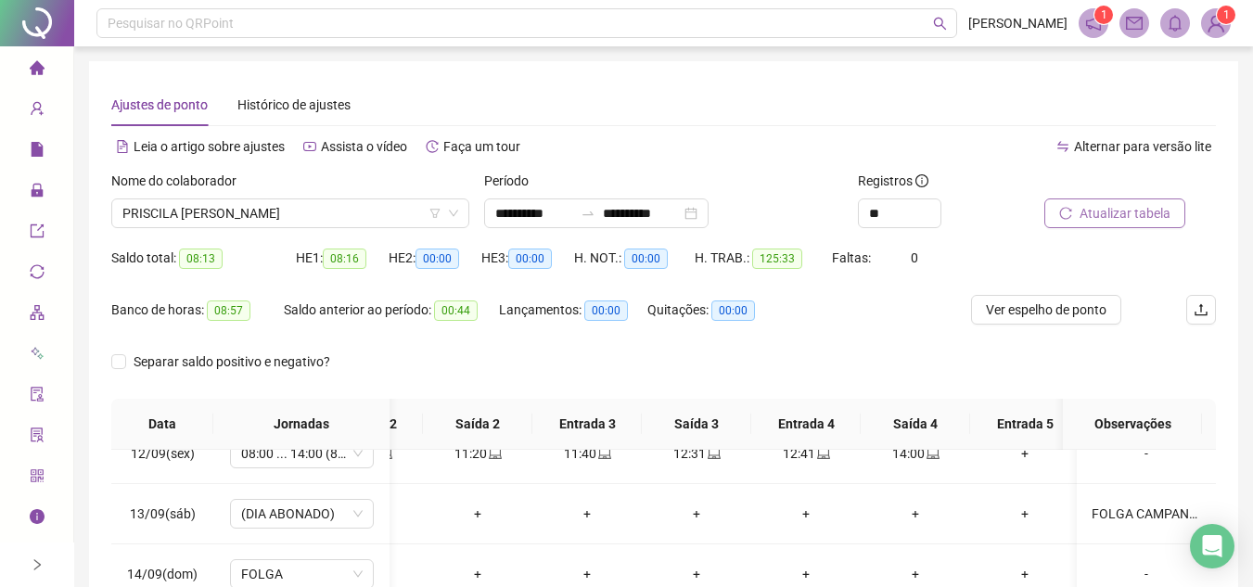
click at [1089, 213] on span "Atualizar tabela" at bounding box center [1125, 213] width 91 height 20
click at [369, 210] on span "PRISCILA GABRIELA AMANCIO PEREIRA" at bounding box center [290, 213] width 336 height 28
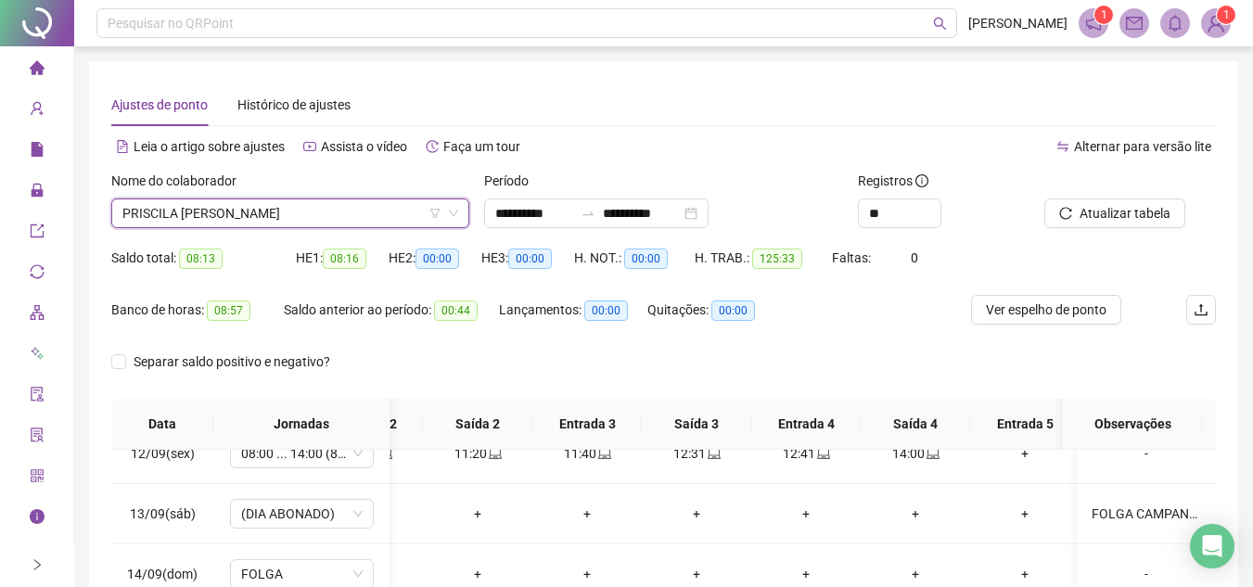
click at [330, 210] on span "PRISCILA GABRIELA AMANCIO PEREIRA" at bounding box center [290, 213] width 336 height 28
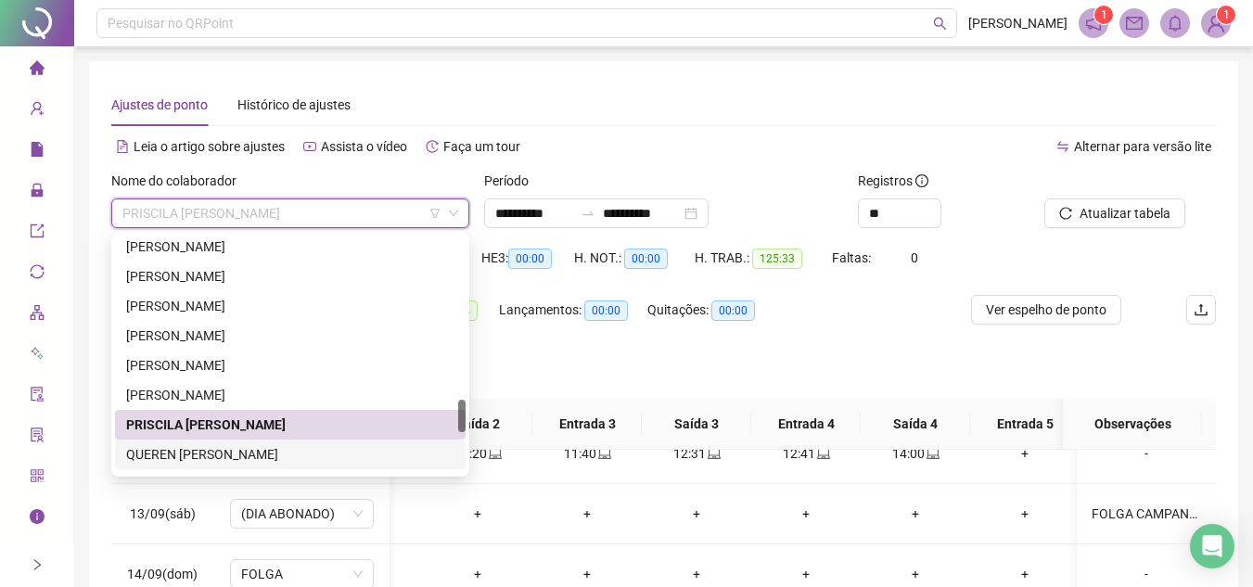
click at [216, 458] on div "QUEREN JULIA ROSA" at bounding box center [290, 454] width 328 height 20
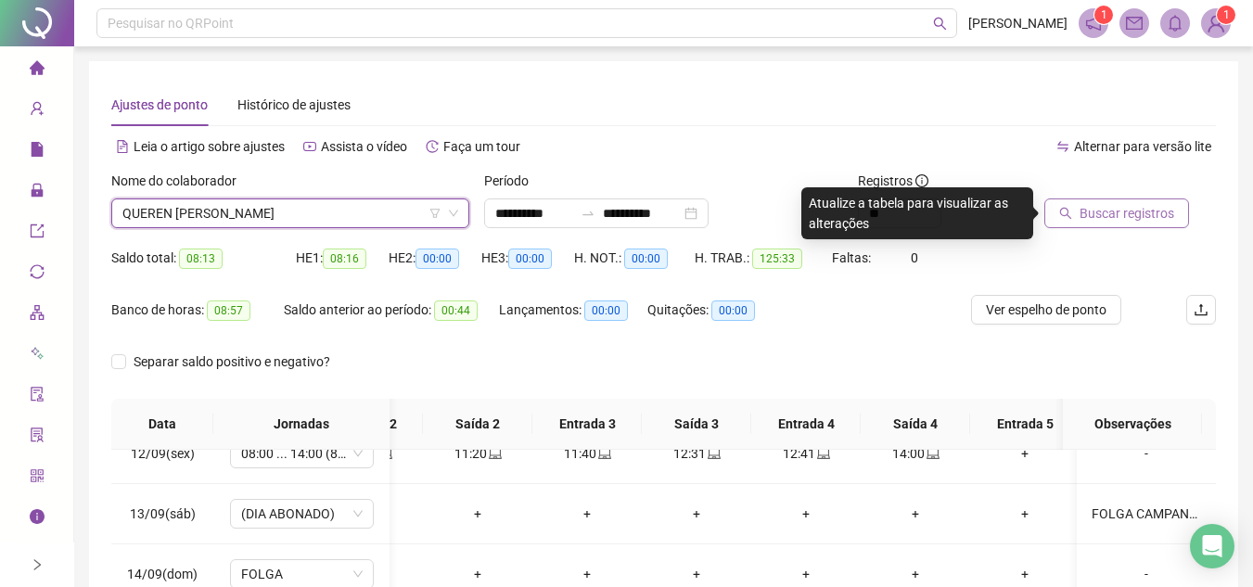
click at [1103, 212] on span "Buscar registros" at bounding box center [1127, 213] width 95 height 20
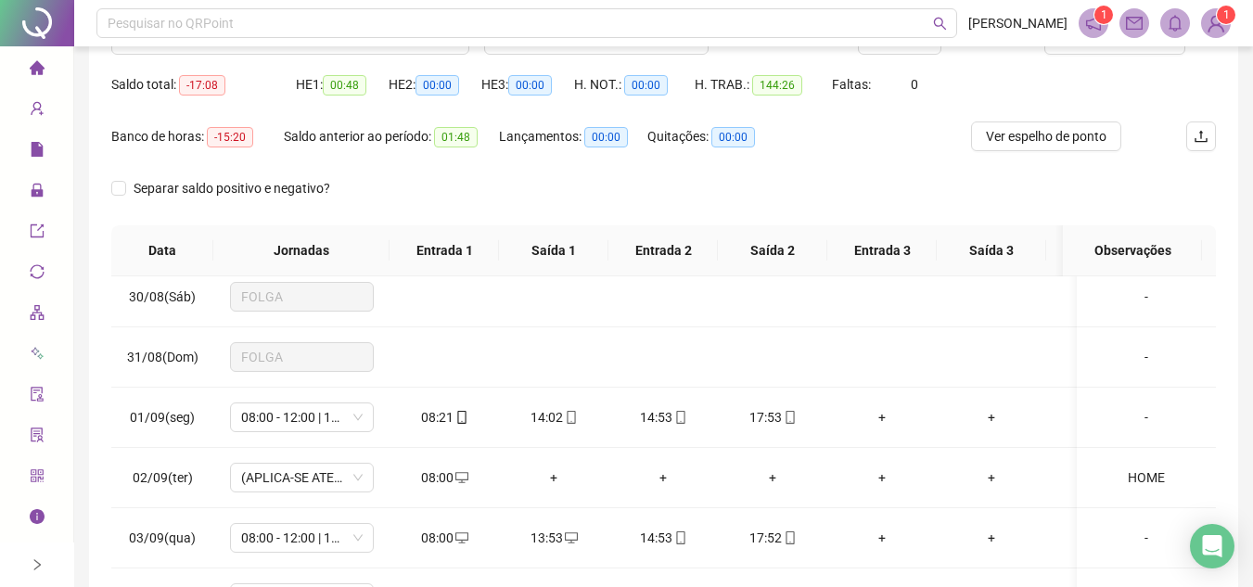
scroll to position [92, 0]
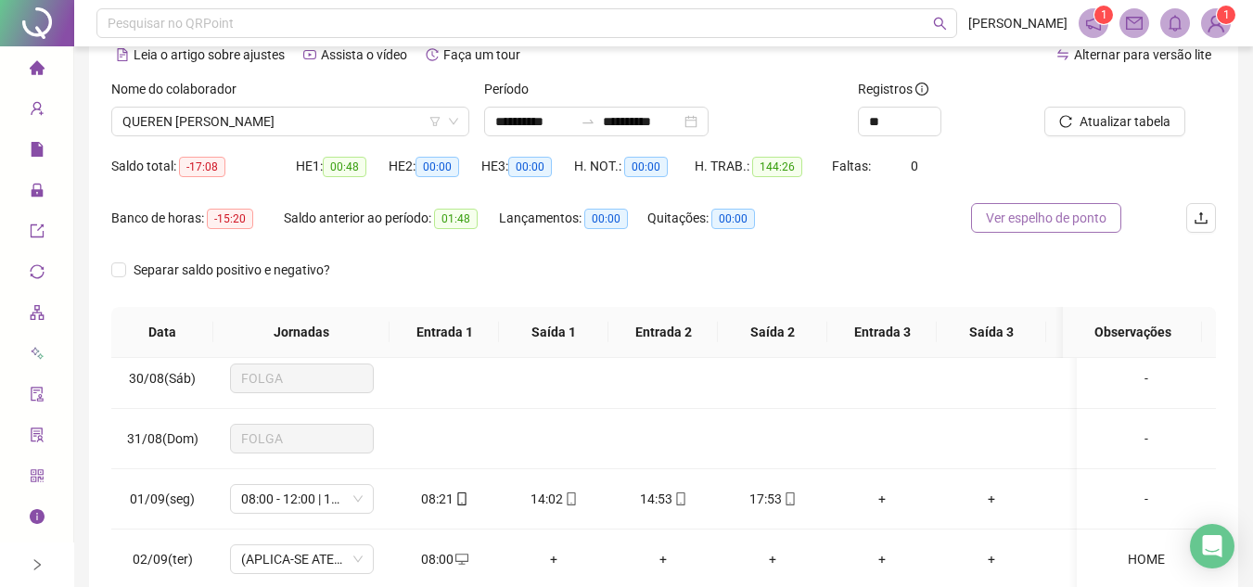
click at [1058, 210] on span "Ver espelho de ponto" at bounding box center [1046, 218] width 121 height 20
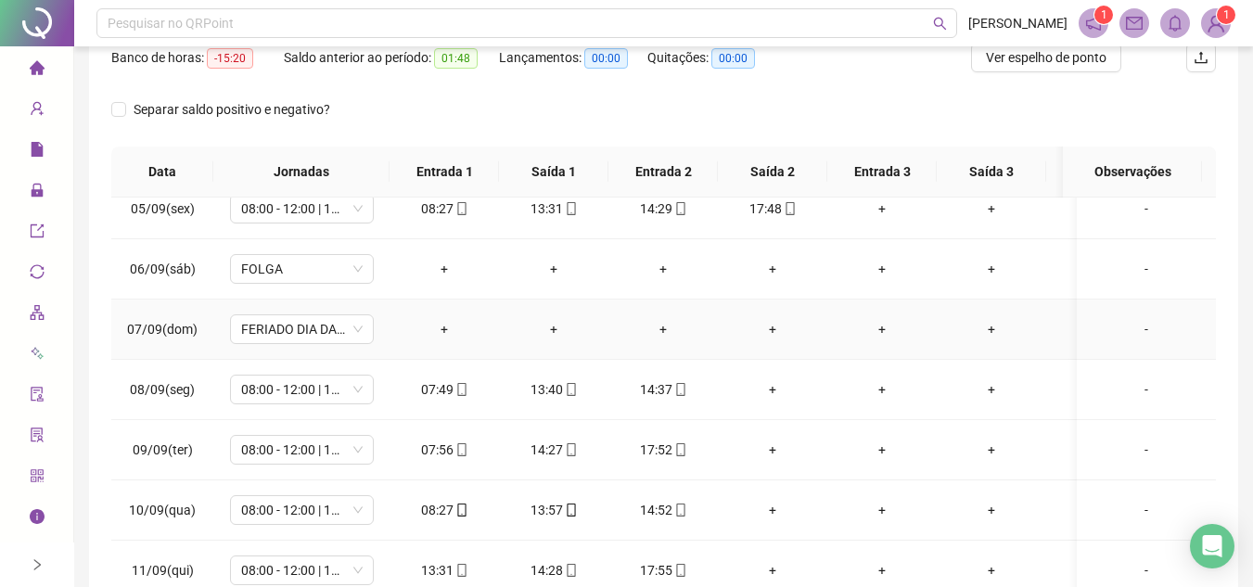
scroll to position [835, 0]
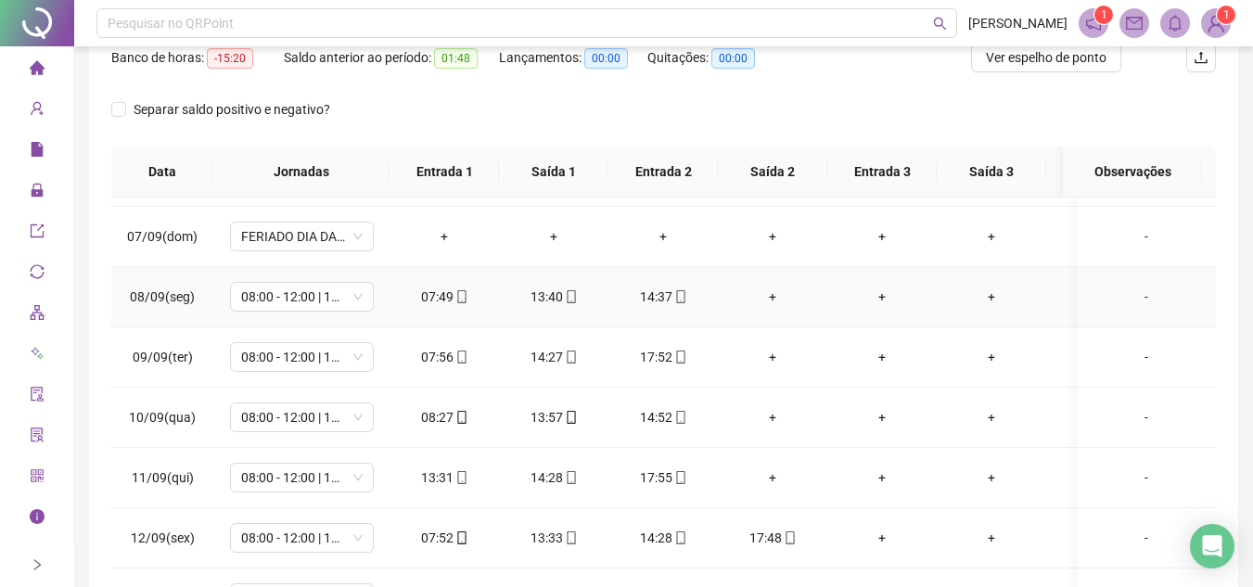
click at [778, 295] on div "+" at bounding box center [773, 297] width 80 height 20
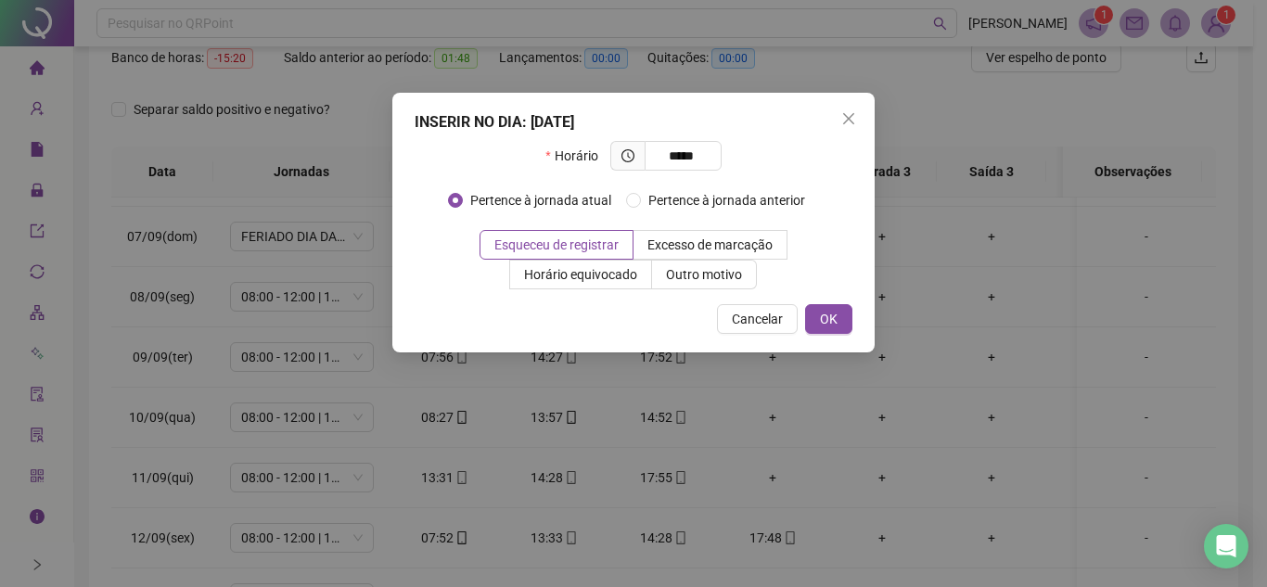
type input "*****"
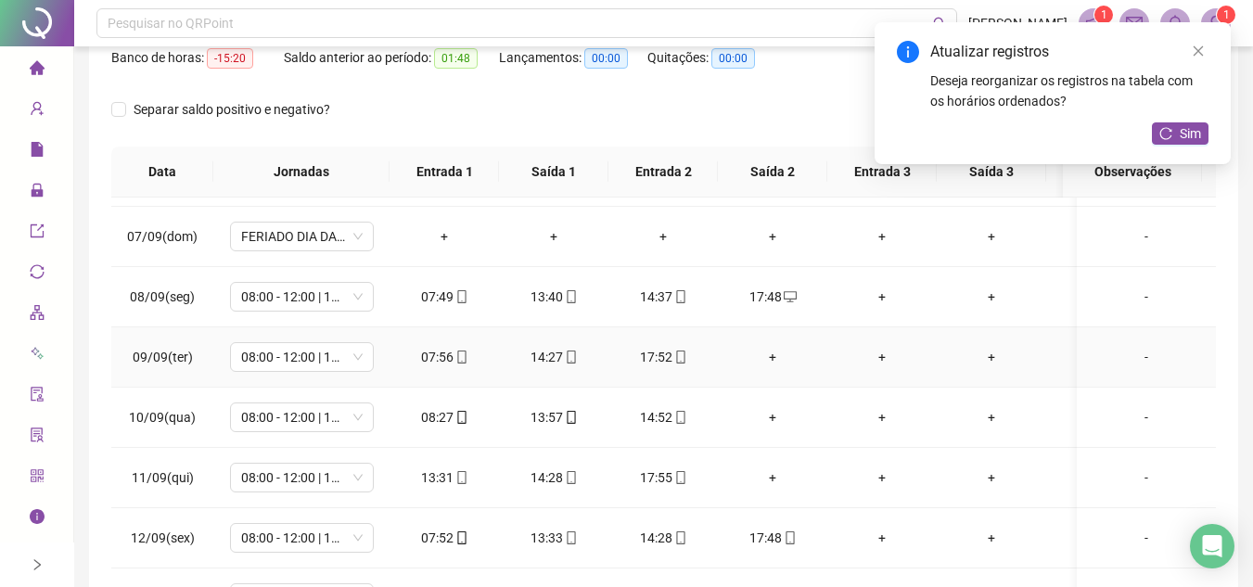
click at [773, 343] on td "+" at bounding box center [772, 357] width 109 height 60
click at [1185, 121] on div "Atualizar registros Deseja reorganizar os registros na tabela com os horários o…" at bounding box center [1053, 93] width 356 height 142
click at [768, 353] on div "+" at bounding box center [773, 357] width 80 height 20
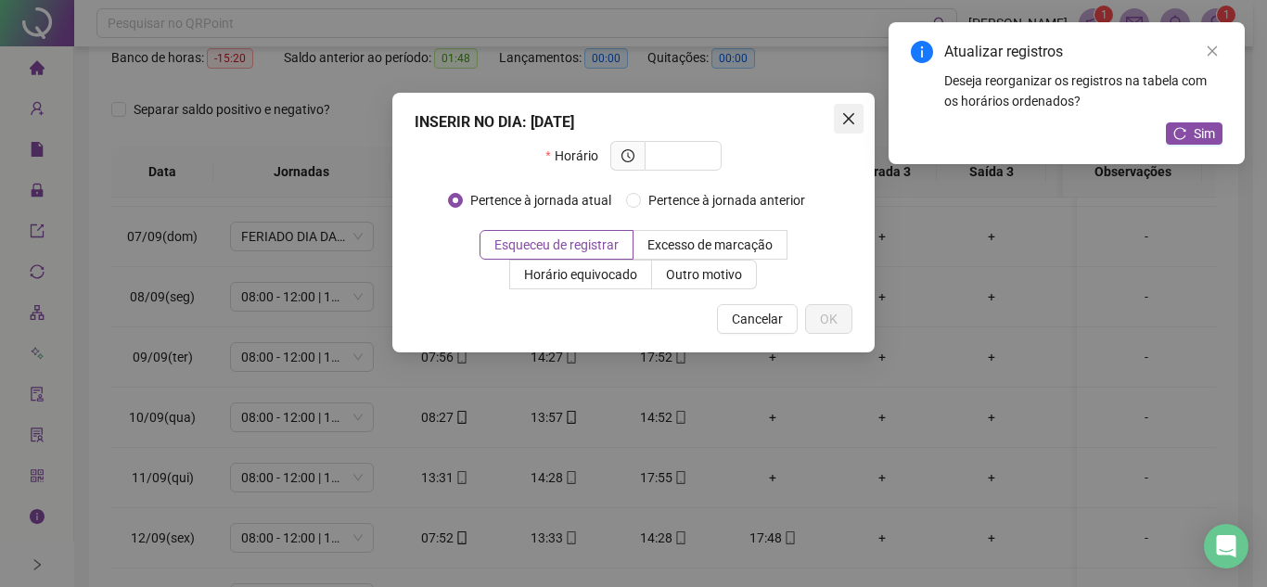
click at [839, 112] on span "Close" at bounding box center [849, 118] width 30 height 15
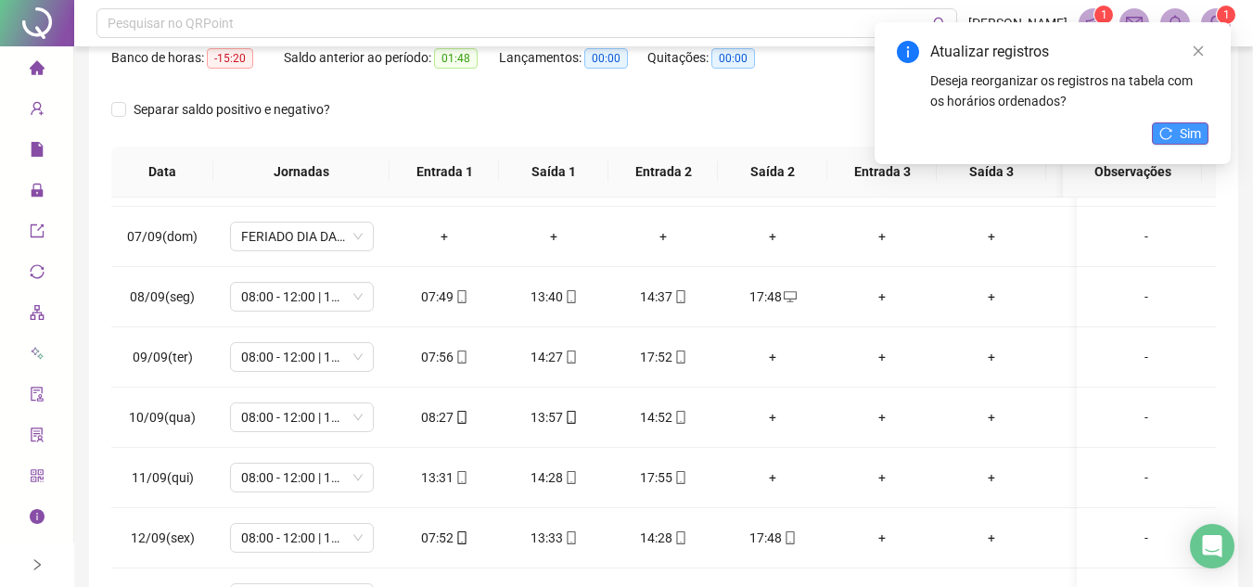
click at [1195, 130] on span "Sim" at bounding box center [1190, 133] width 21 height 20
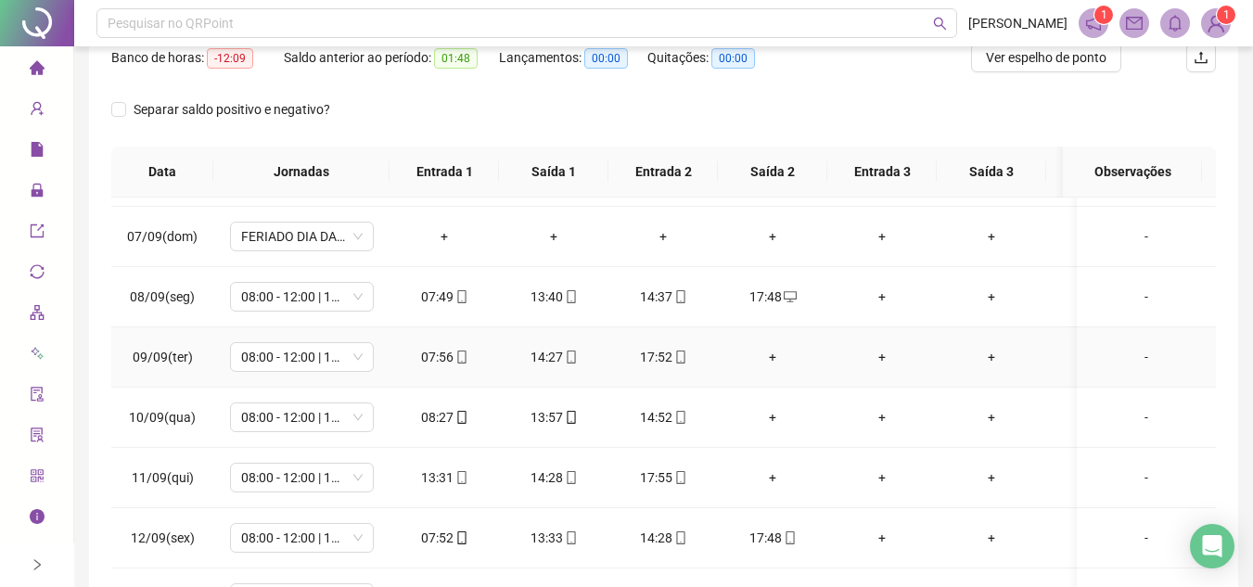
click at [768, 355] on div "+" at bounding box center [773, 357] width 80 height 20
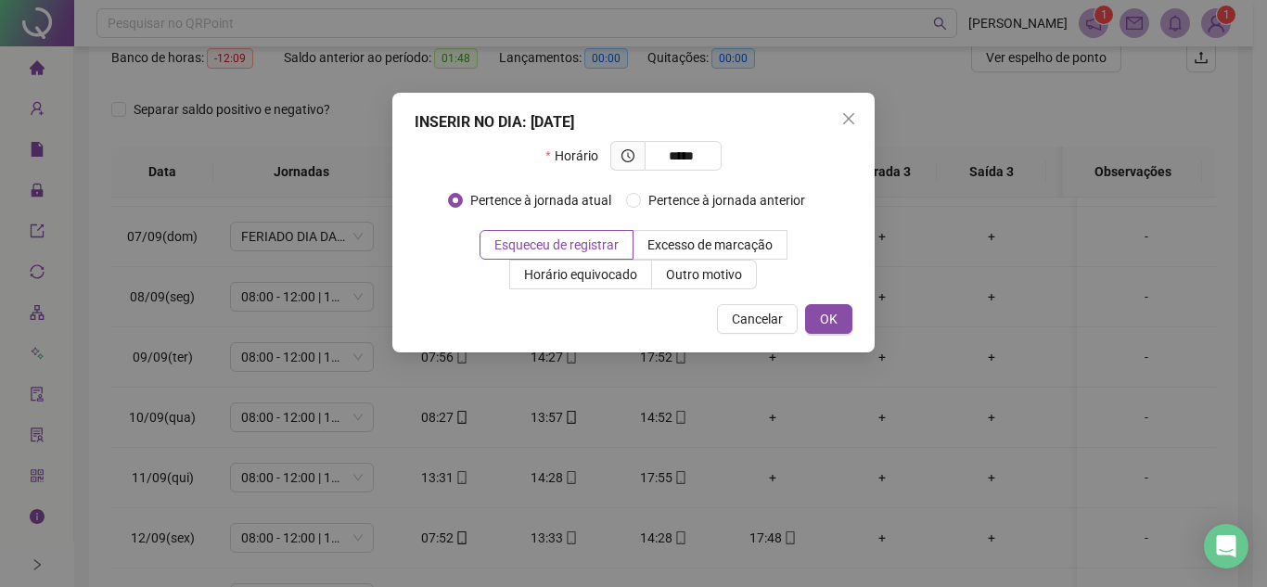
type input "*****"
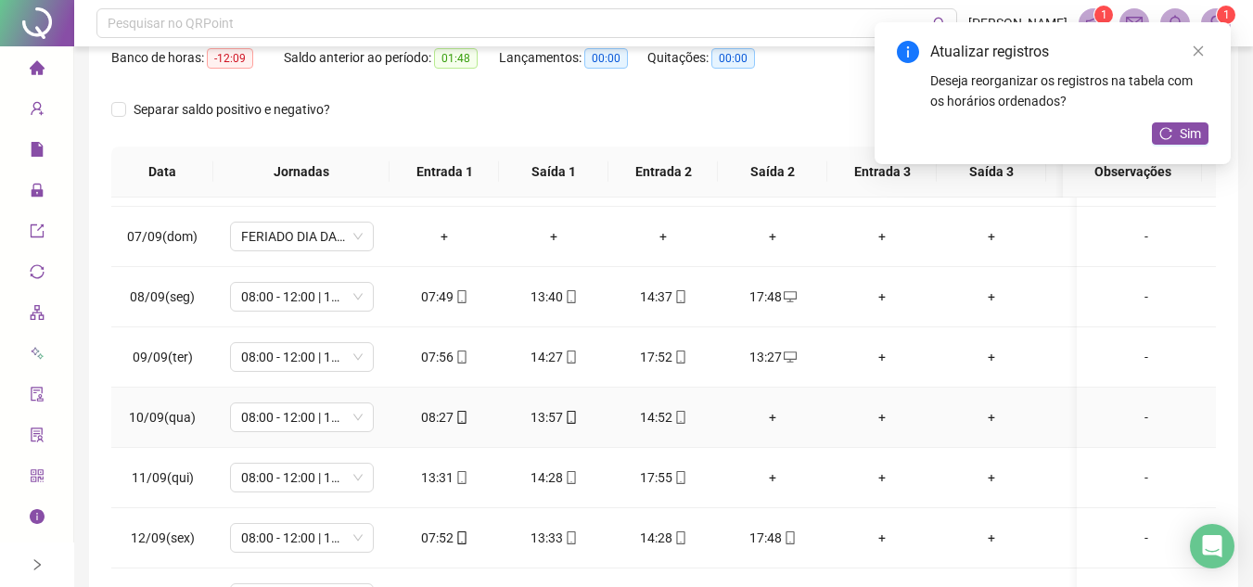
click at [770, 414] on div "+" at bounding box center [773, 417] width 80 height 20
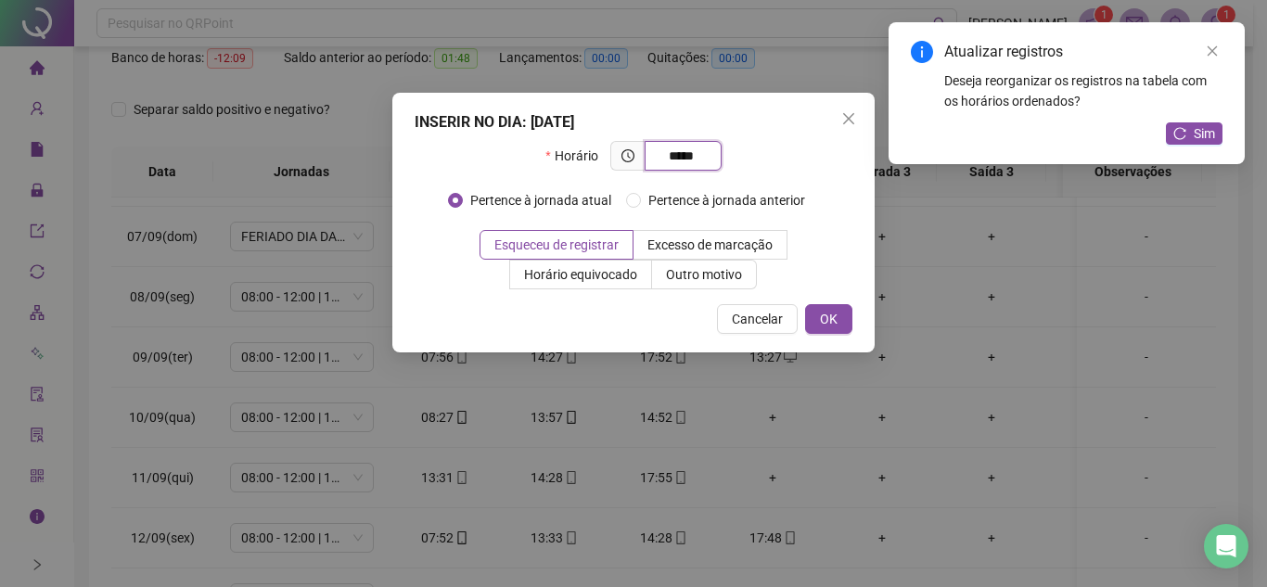
type input "*****"
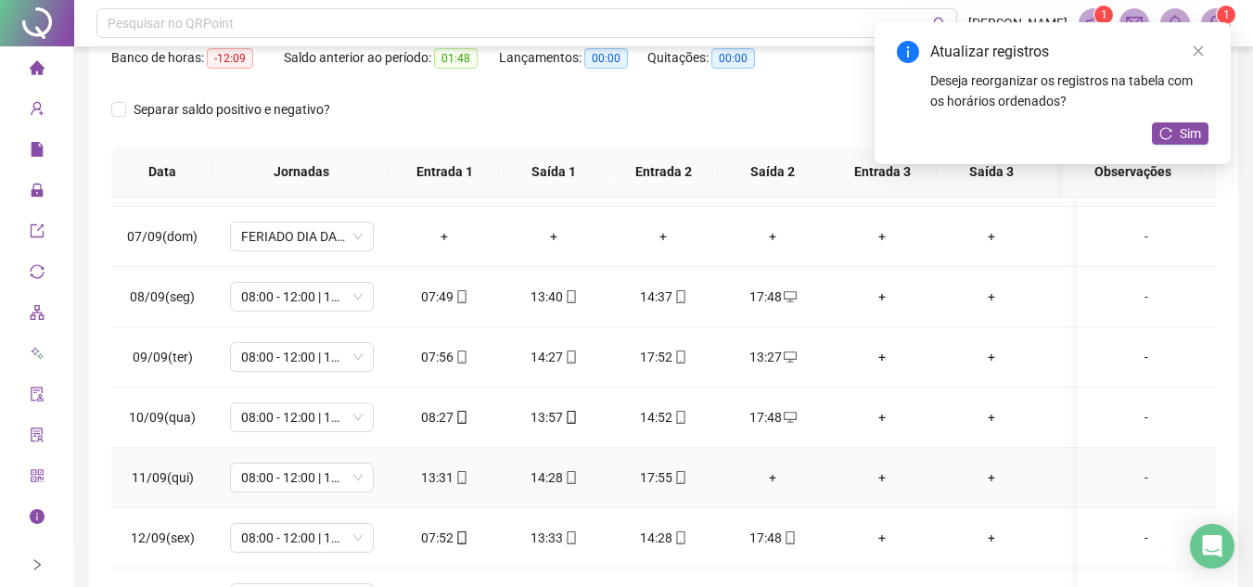
click at [775, 475] on div "+" at bounding box center [773, 478] width 80 height 20
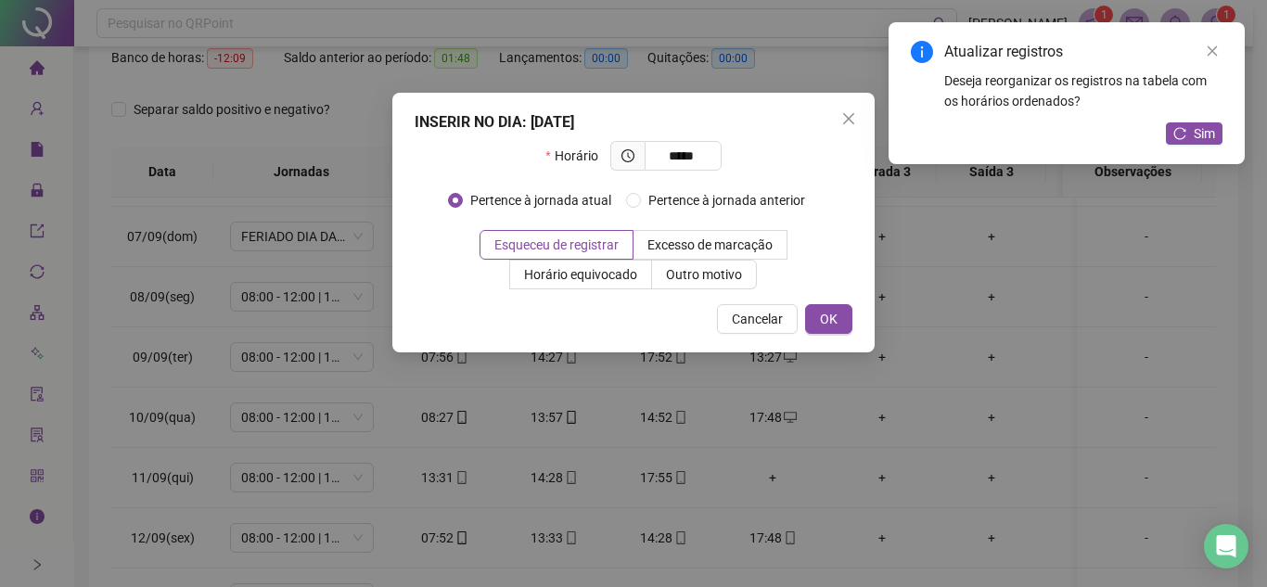
type input "*****"
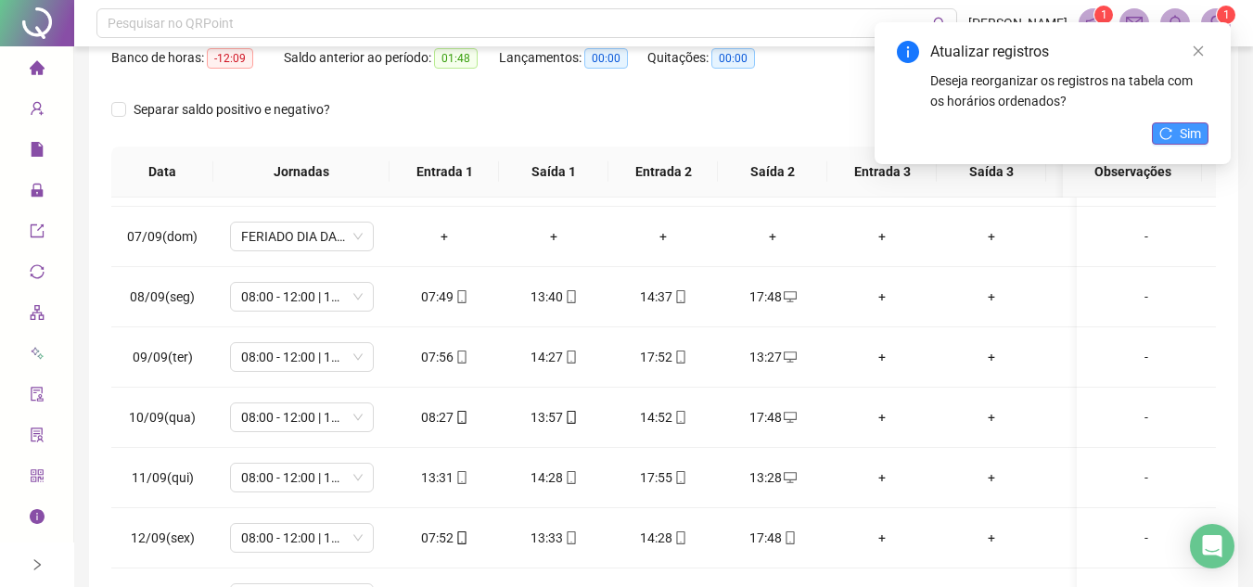
drag, startPoint x: 1189, startPoint y: 117, endPoint x: 1181, endPoint y: 127, distance: 13.2
click at [1188, 117] on div "Atualizar registros Deseja reorganizar os registros na tabela com os horários o…" at bounding box center [1053, 93] width 356 height 142
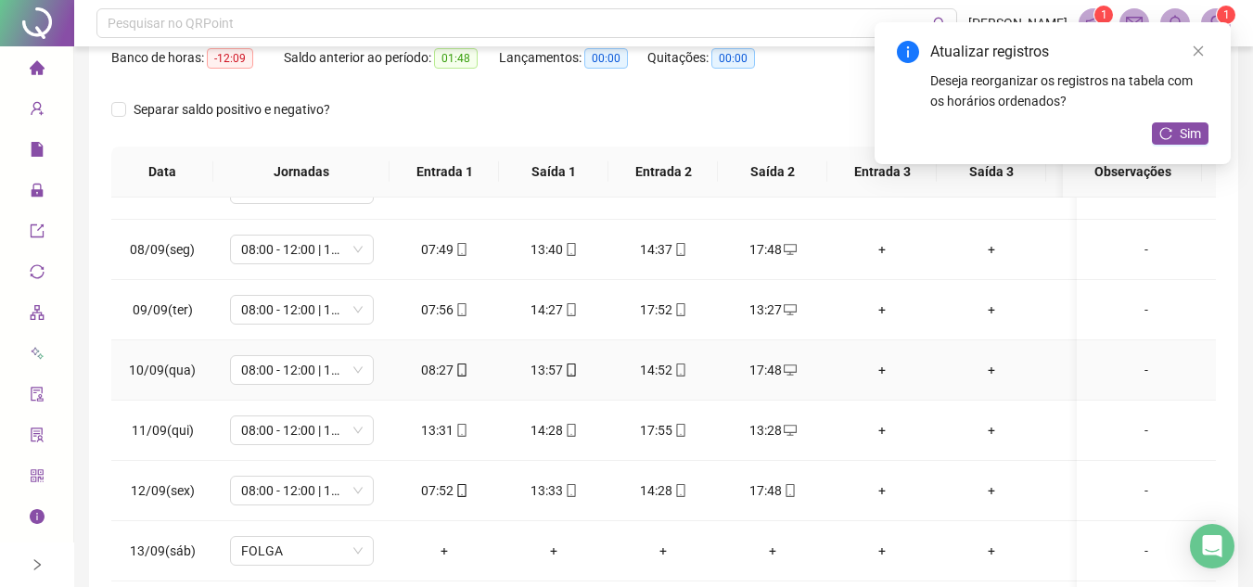
scroll to position [928, 0]
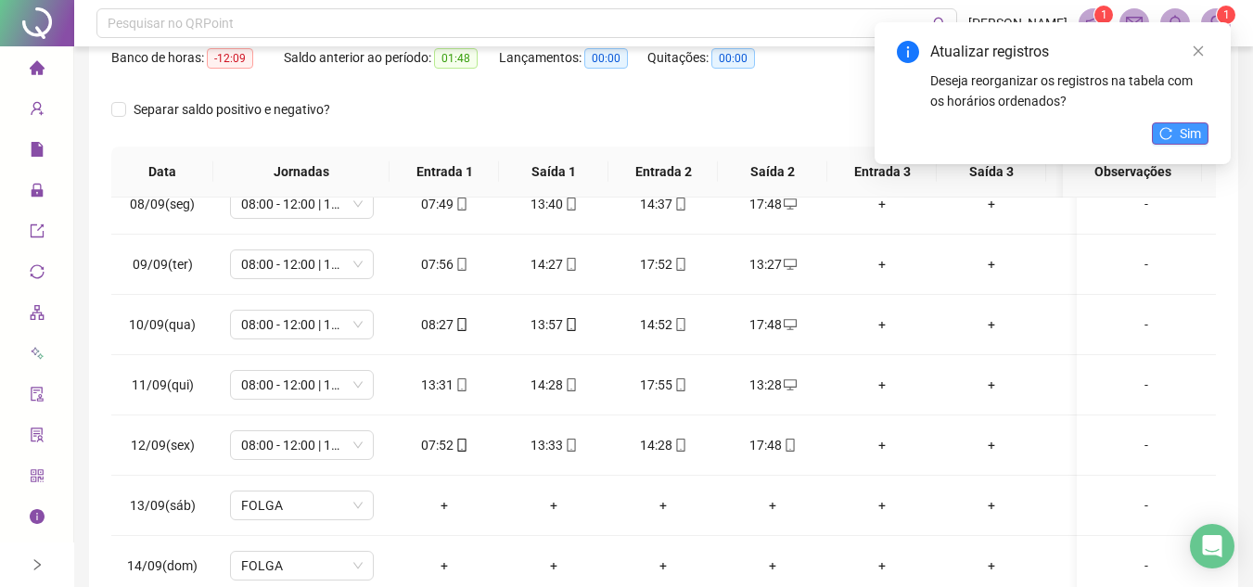
click at [1195, 127] on span "Sim" at bounding box center [1190, 133] width 21 height 20
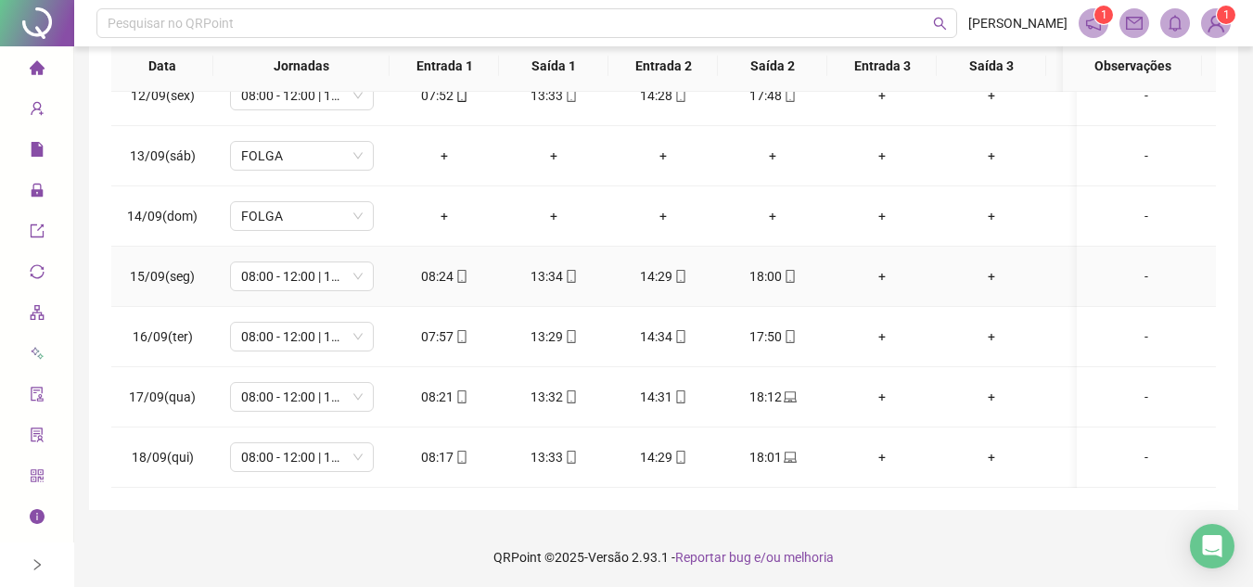
scroll to position [361, 0]
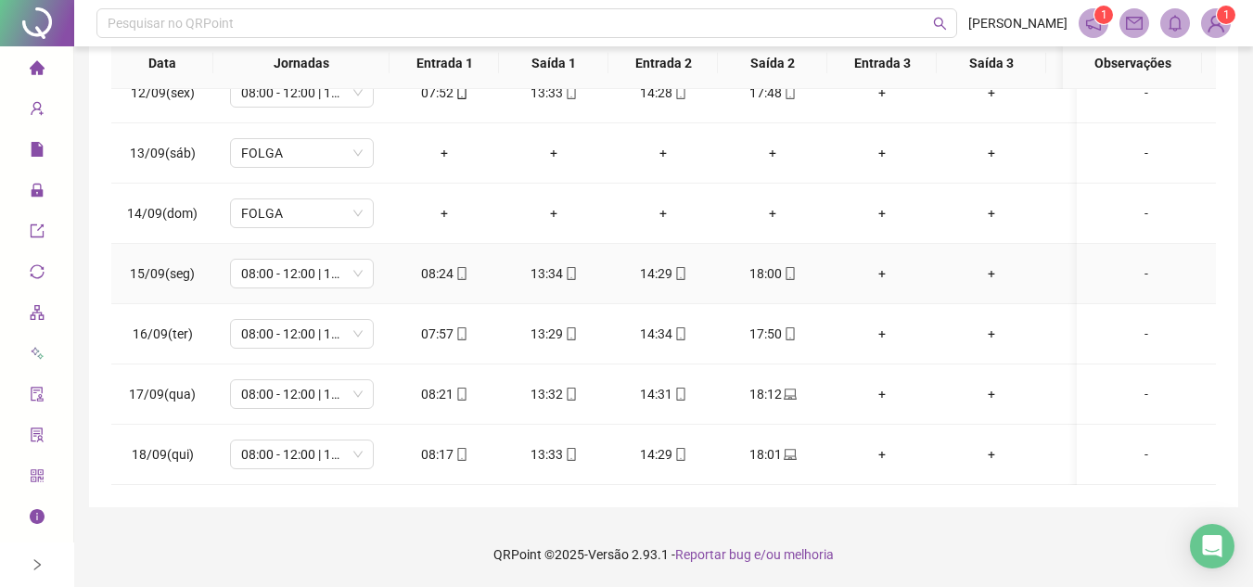
click at [791, 267] on icon "mobile" at bounding box center [790, 273] width 13 height 13
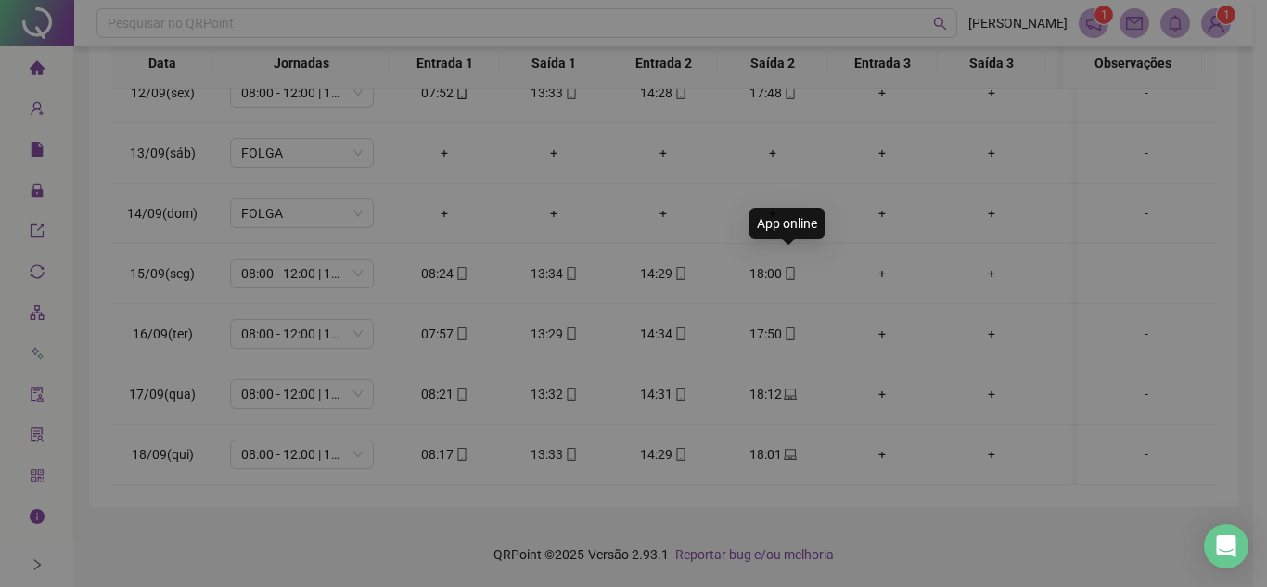
type input "**********"
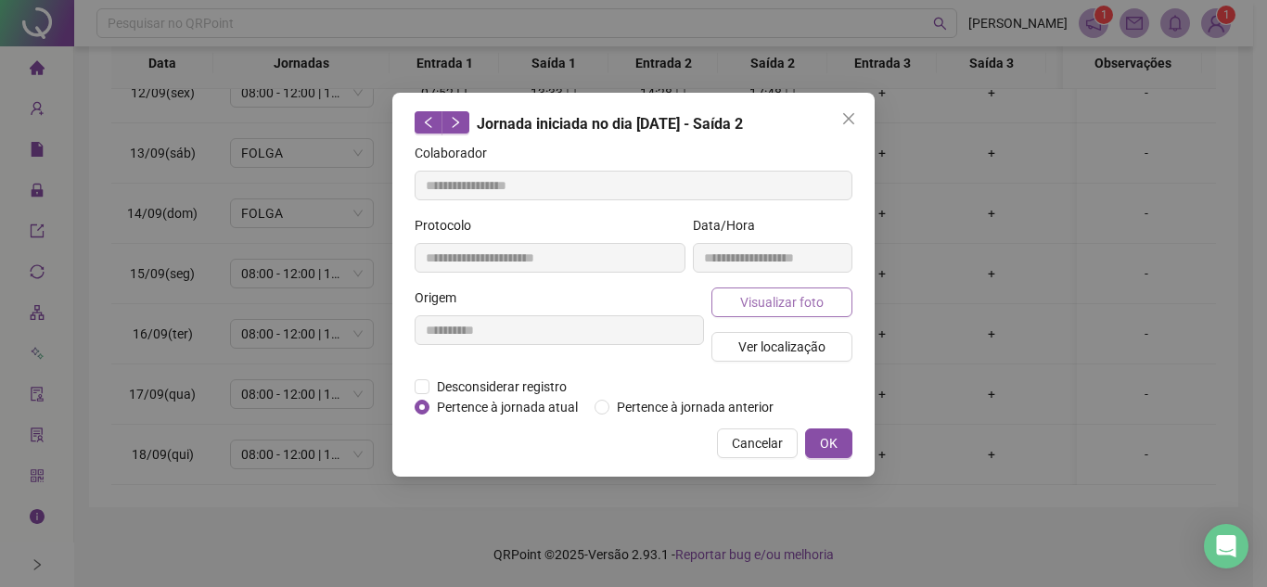
click at [785, 299] on span "Visualizar foto" at bounding box center [781, 302] width 83 height 20
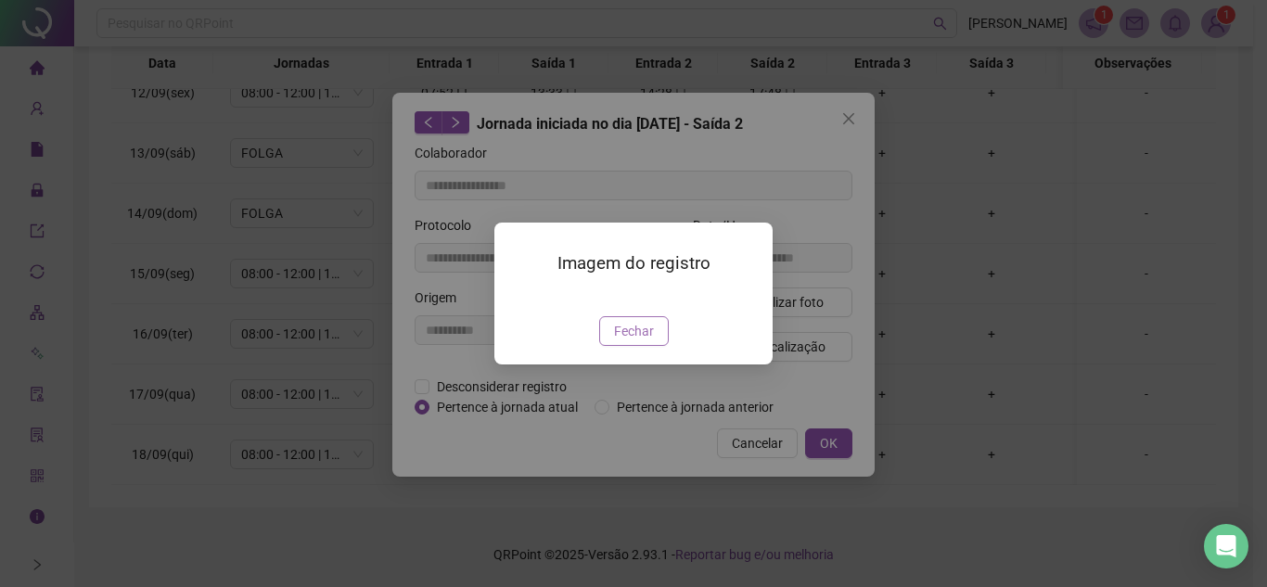
click at [635, 341] on span "Fechar" at bounding box center [634, 331] width 40 height 20
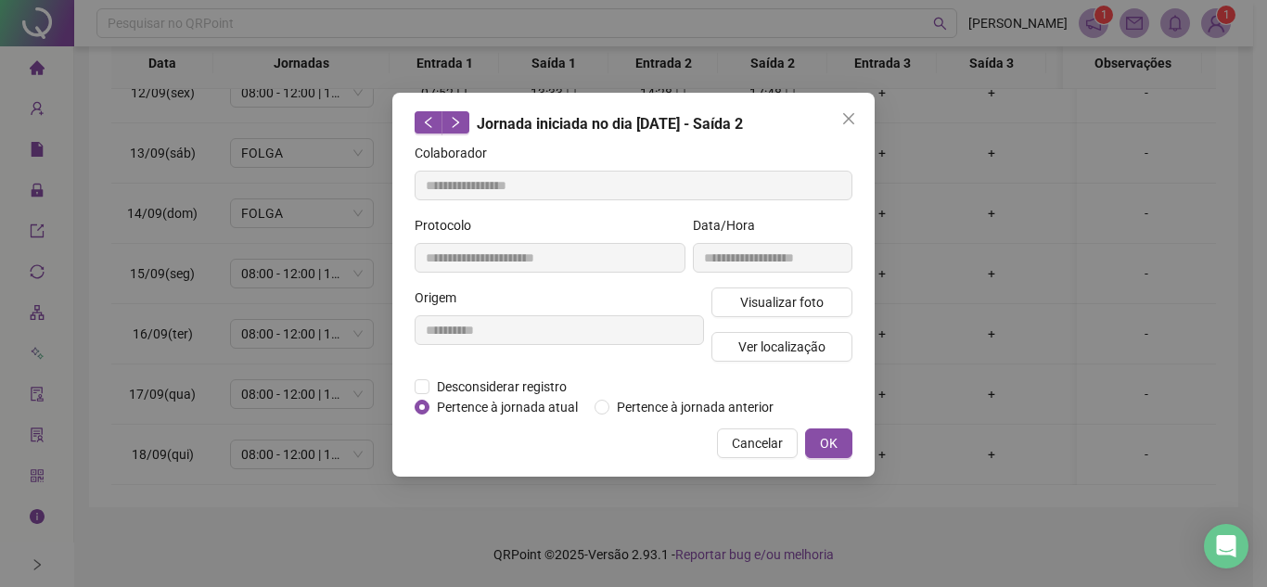
click at [848, 103] on div "**********" at bounding box center [633, 285] width 482 height 384
click at [835, 120] on span "Close" at bounding box center [849, 118] width 30 height 15
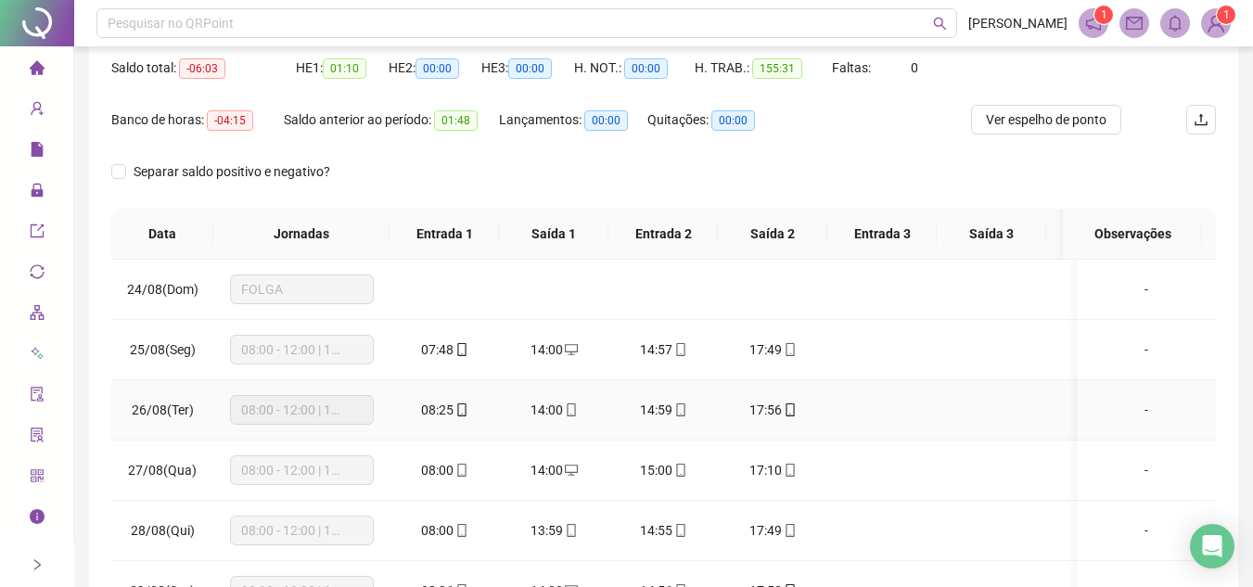
scroll to position [0, 0]
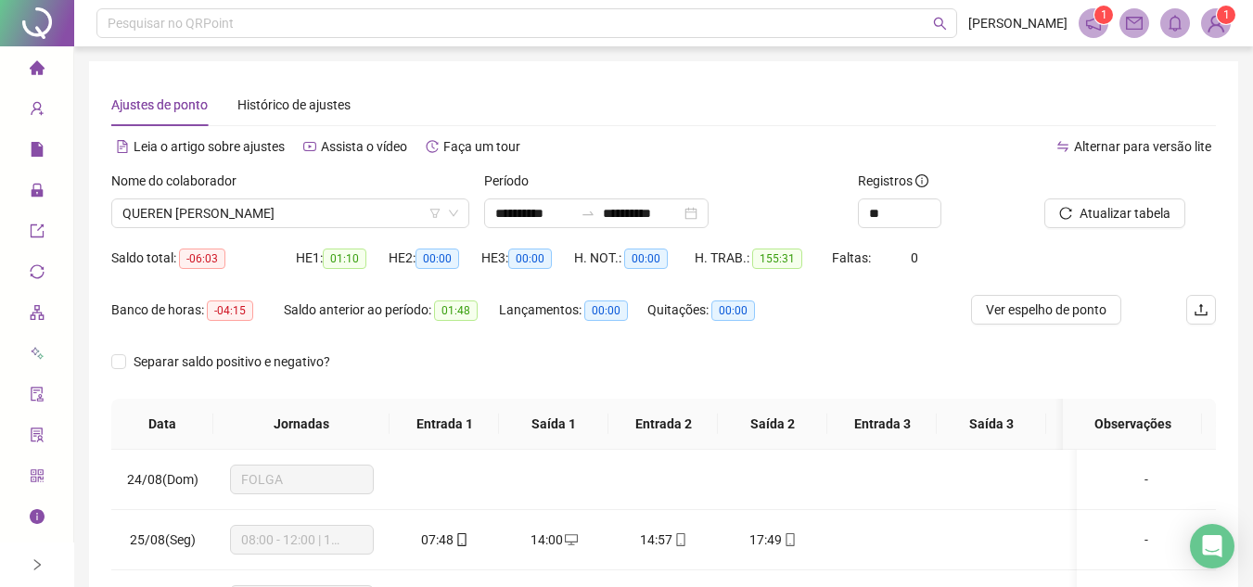
click at [340, 197] on div "Nome do colaborador" at bounding box center [290, 185] width 358 height 28
click at [334, 212] on span "QUEREN JULIA ROSA" at bounding box center [290, 213] width 336 height 28
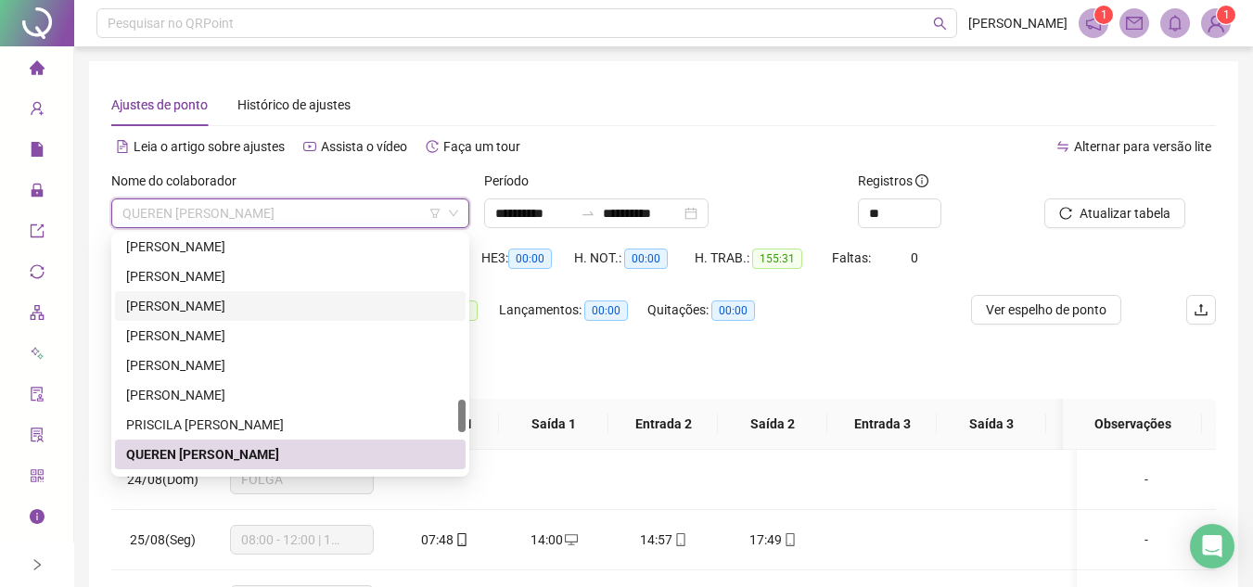
scroll to position [1284, 0]
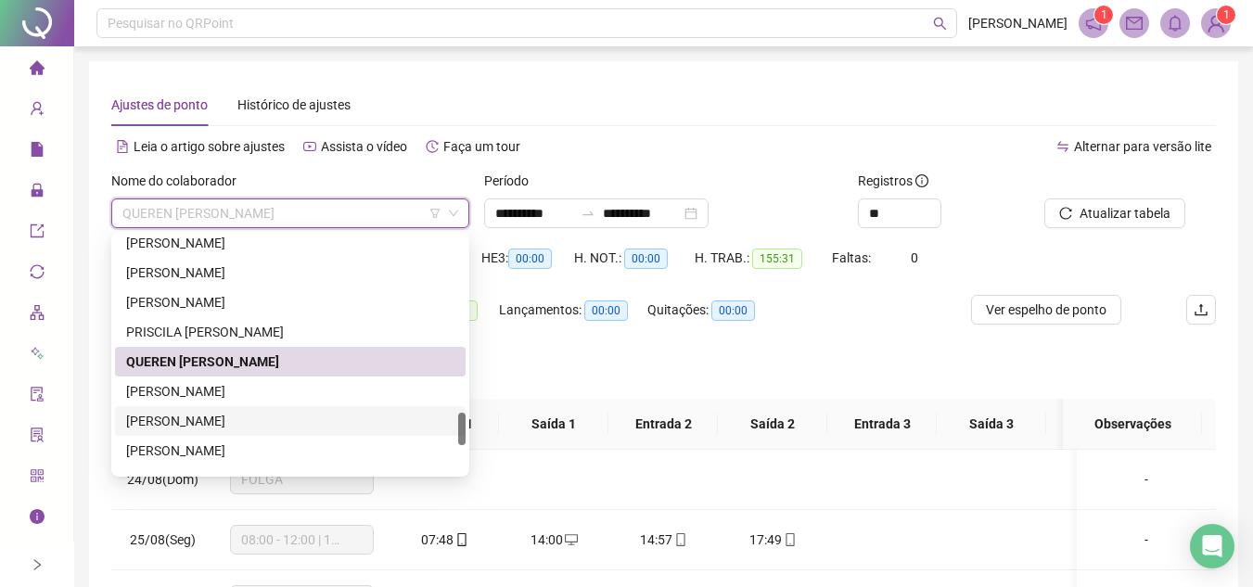
click at [255, 417] on div "RAPHAEL DA SILVA BARBOSA" at bounding box center [290, 421] width 328 height 20
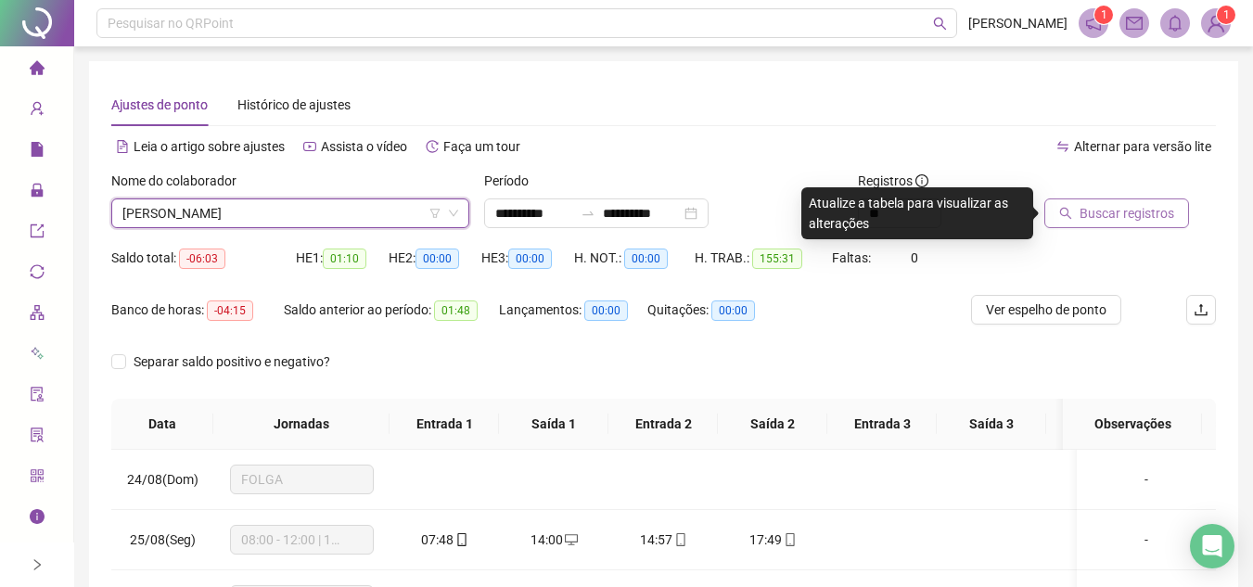
click at [1123, 212] on span "Buscar registros" at bounding box center [1127, 213] width 95 height 20
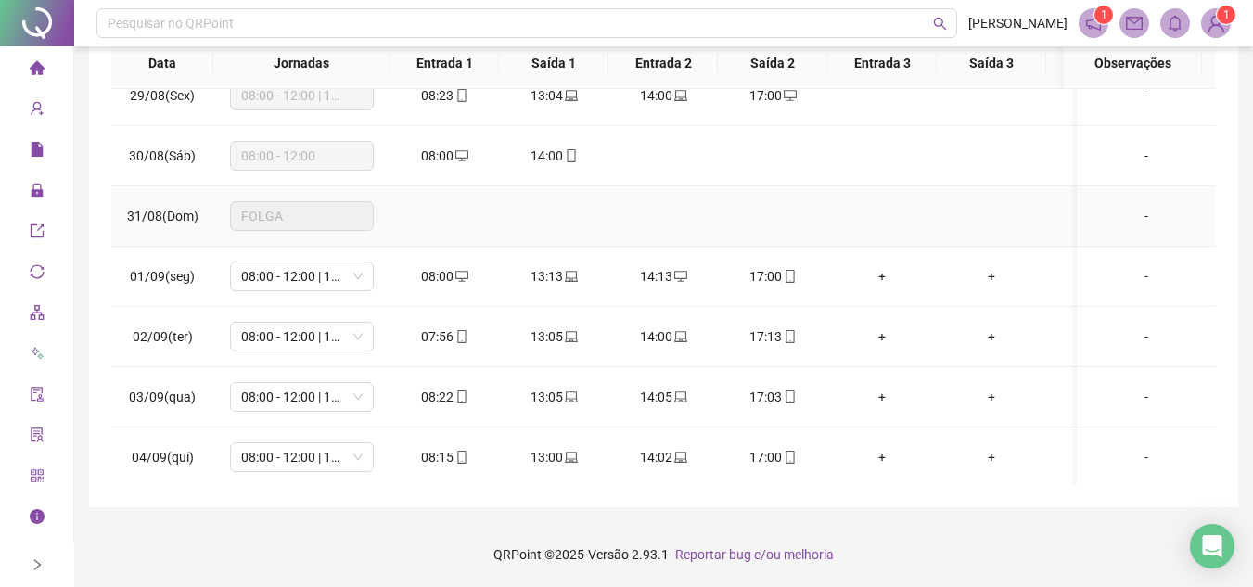
scroll to position [371, 0]
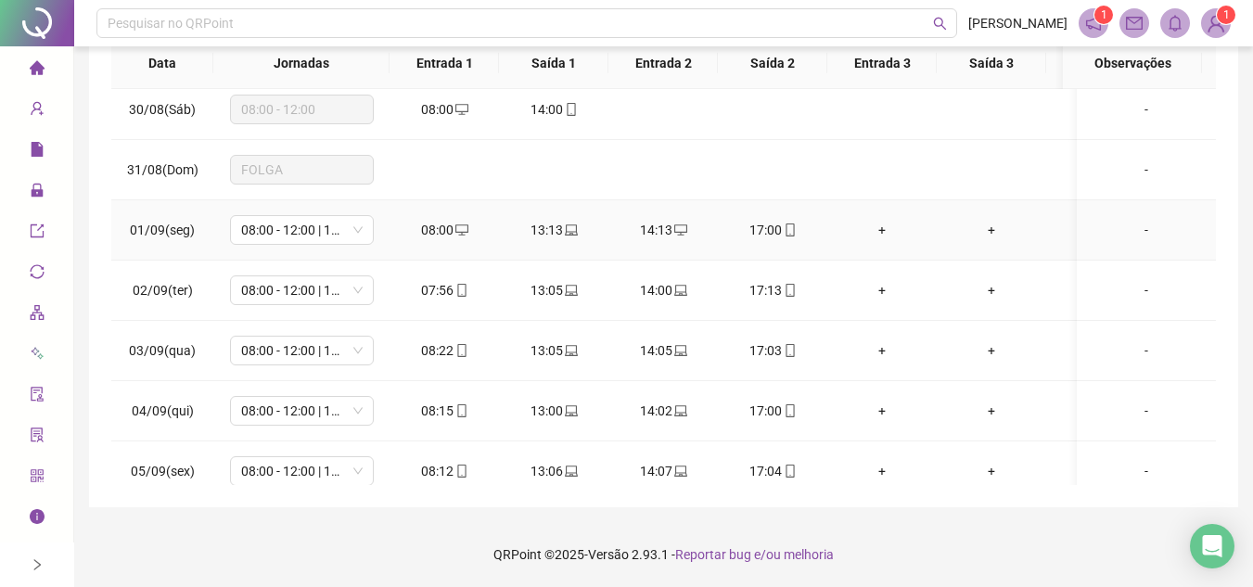
click at [567, 228] on icon "laptop" at bounding box center [571, 230] width 13 height 13
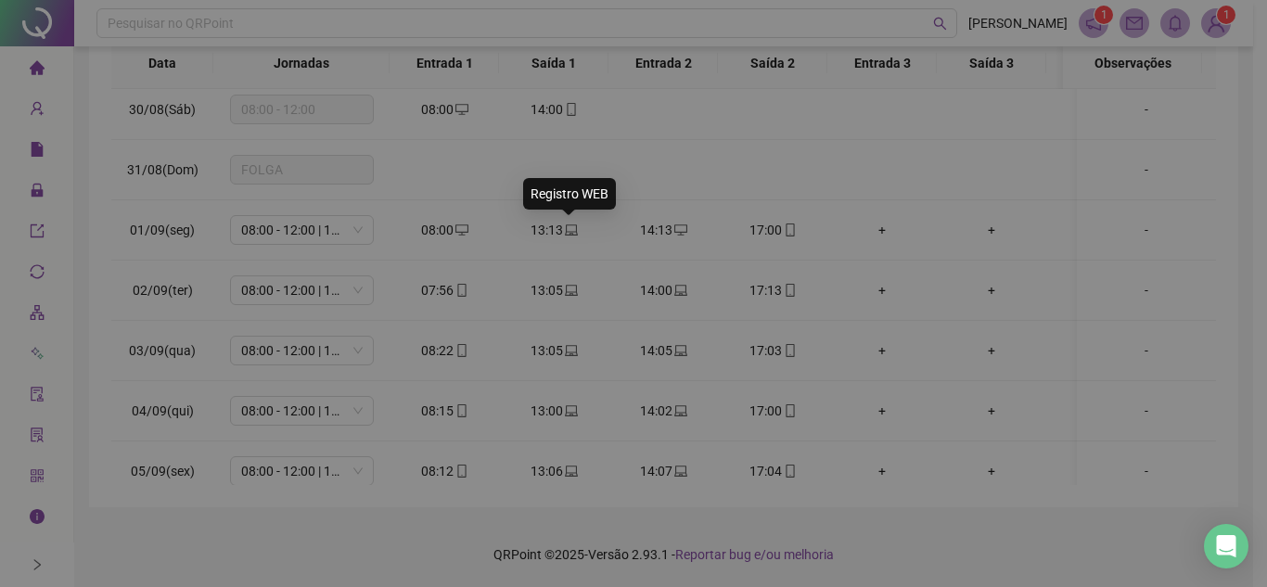
type input "**********"
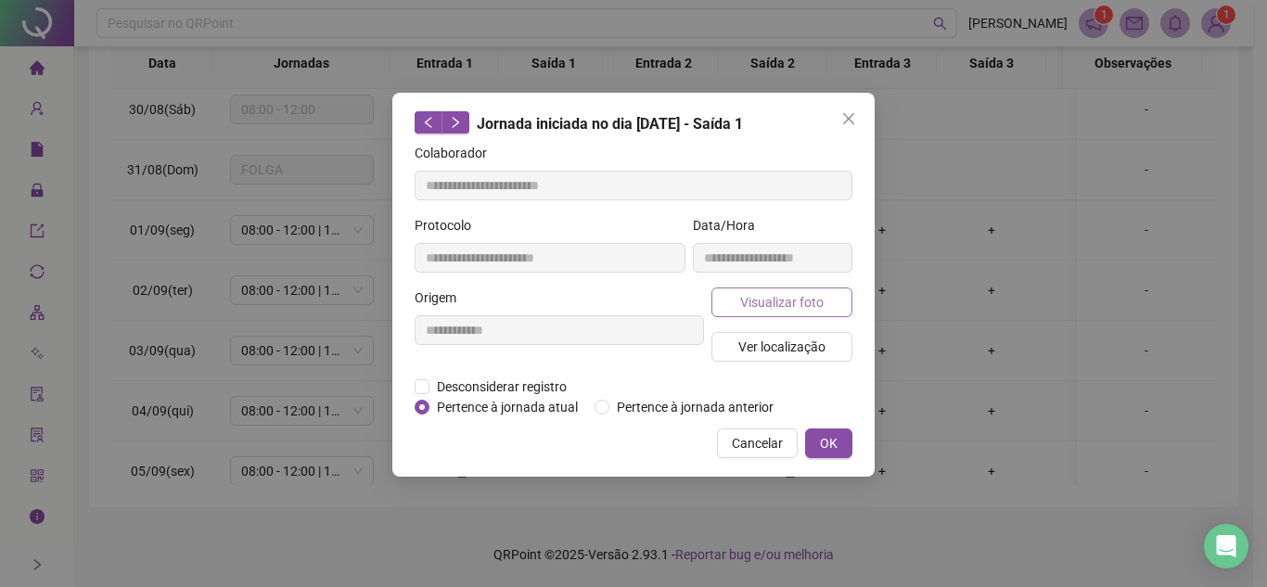
click at [767, 305] on span "Visualizar foto" at bounding box center [781, 302] width 83 height 20
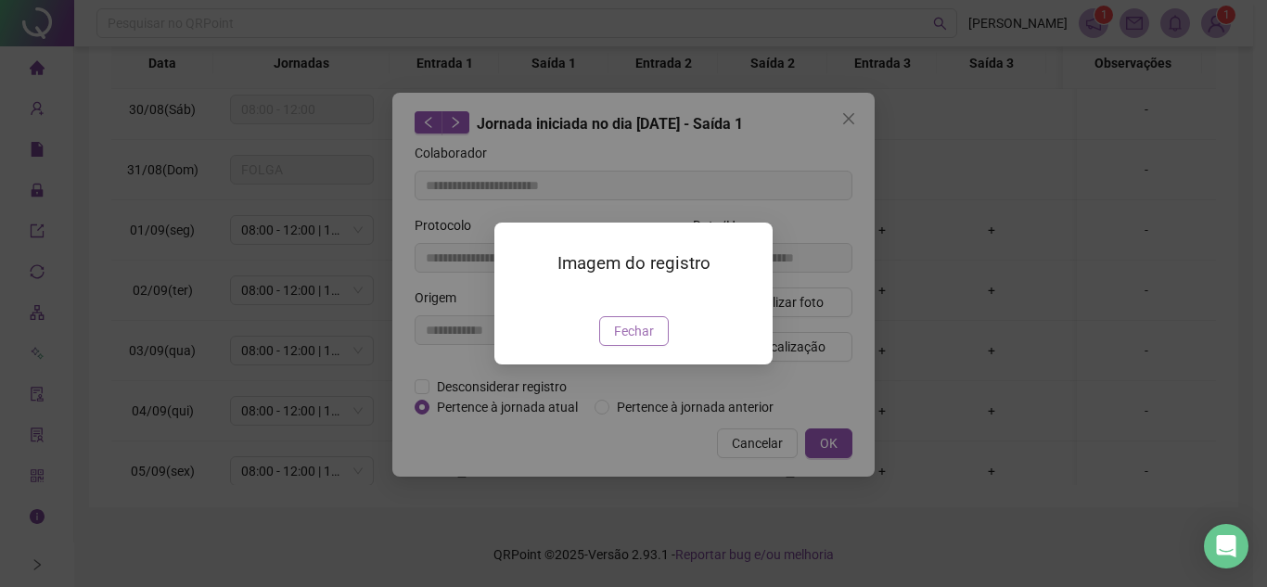
click at [631, 341] on span "Fechar" at bounding box center [634, 331] width 40 height 20
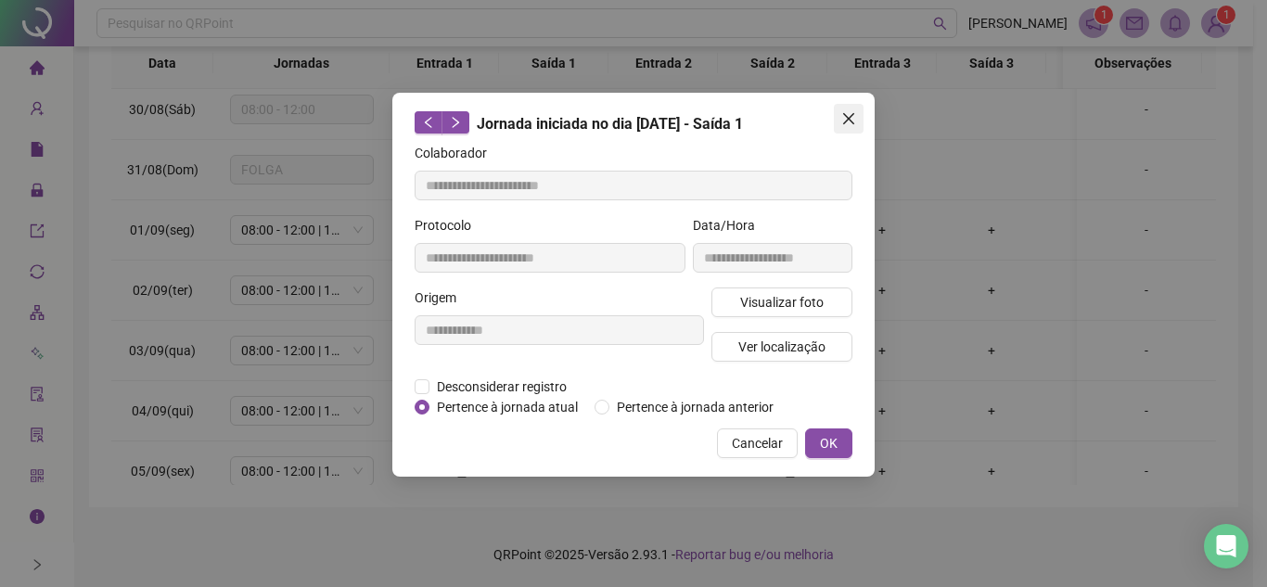
click at [845, 118] on icon "close" at bounding box center [848, 118] width 15 height 15
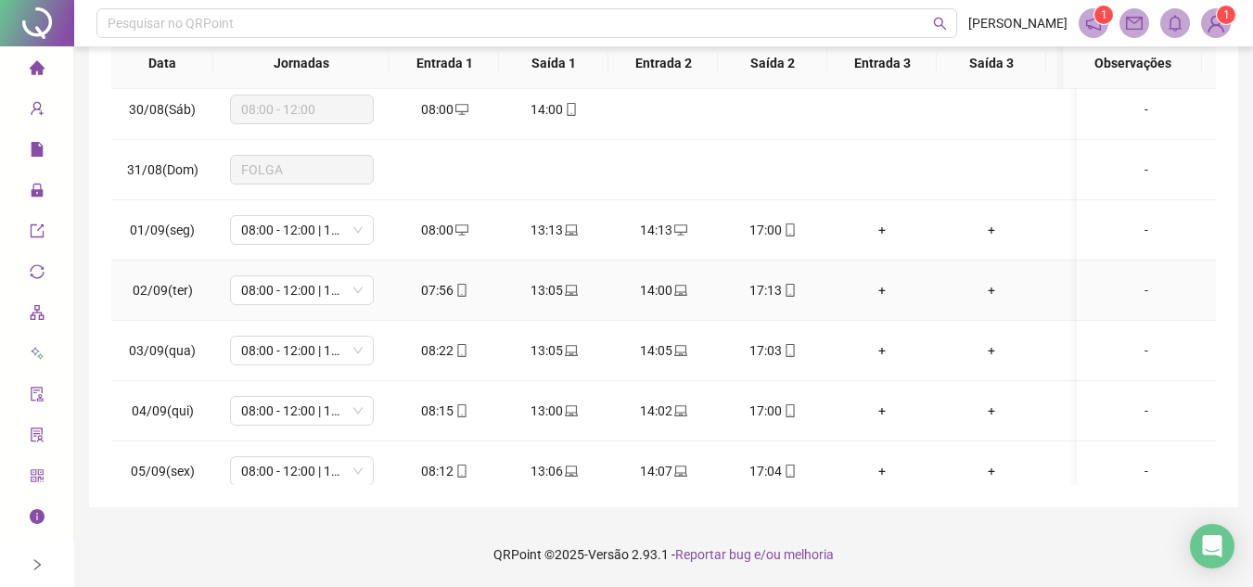
scroll to position [464, 0]
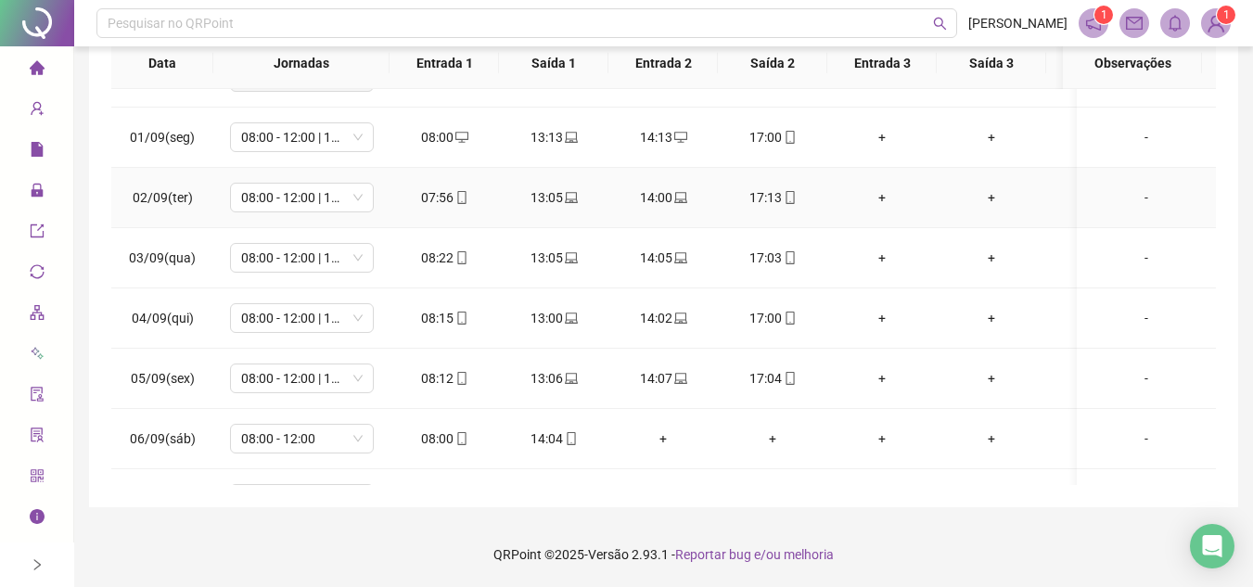
click at [568, 201] on icon "laptop" at bounding box center [571, 197] width 13 height 13
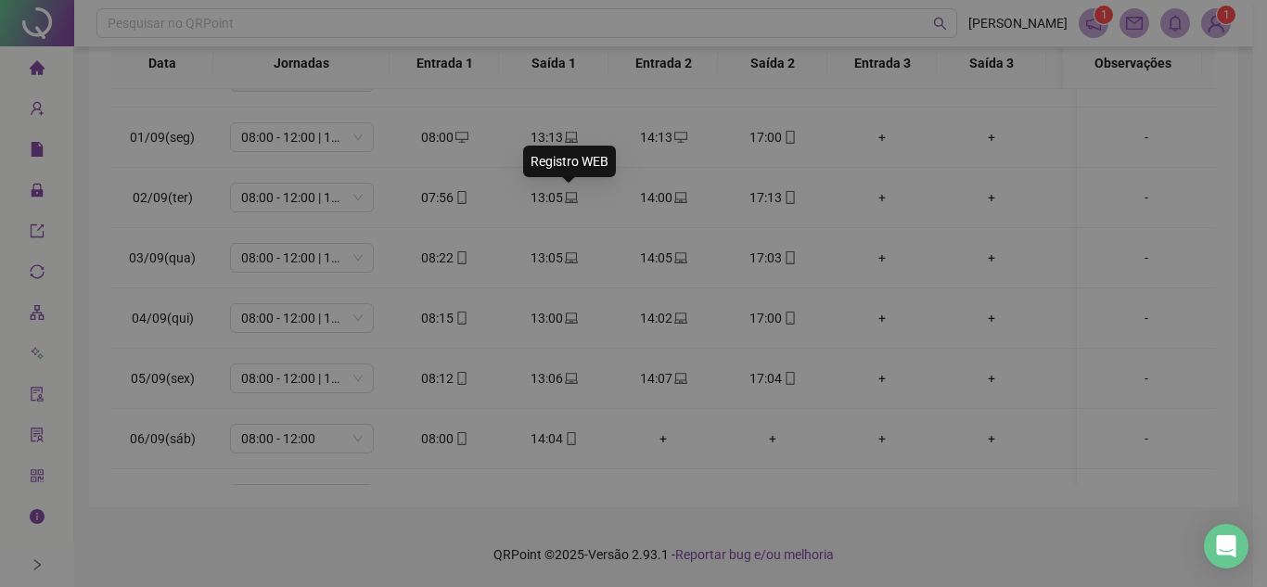
type input "**********"
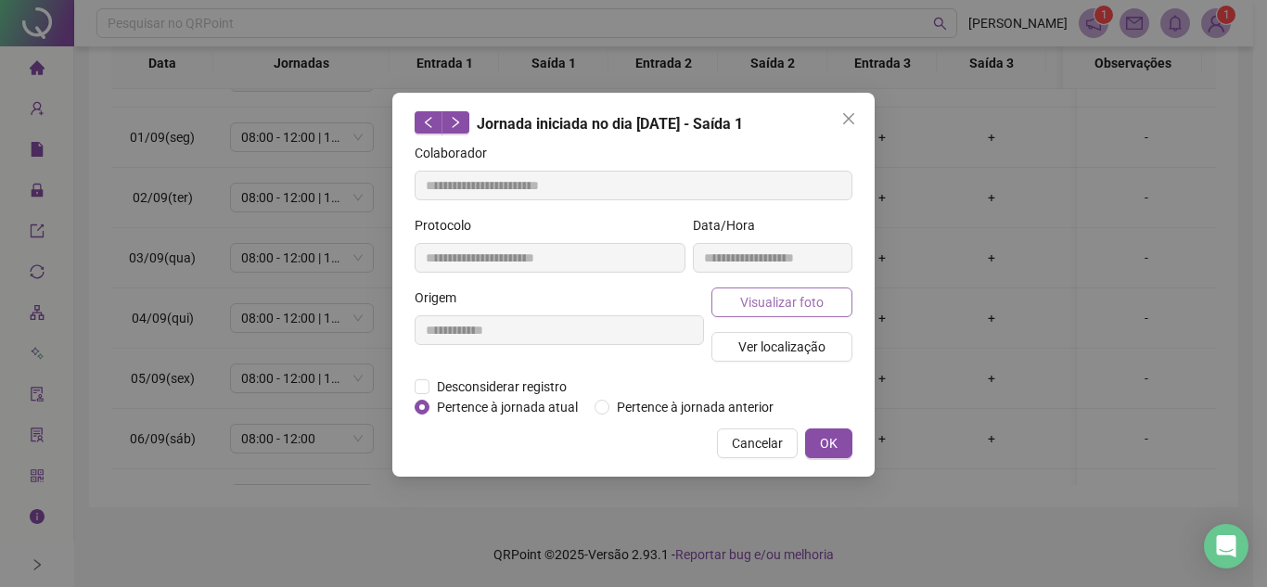
click at [793, 307] on span "Visualizar foto" at bounding box center [781, 302] width 83 height 20
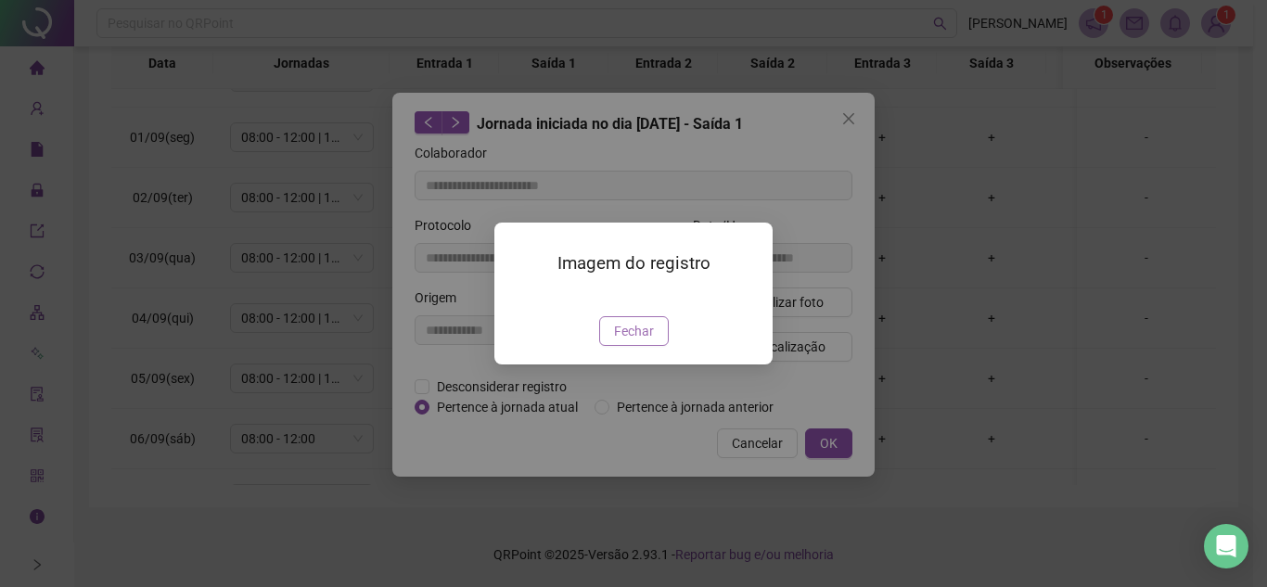
click at [642, 341] on span "Fechar" at bounding box center [634, 331] width 40 height 20
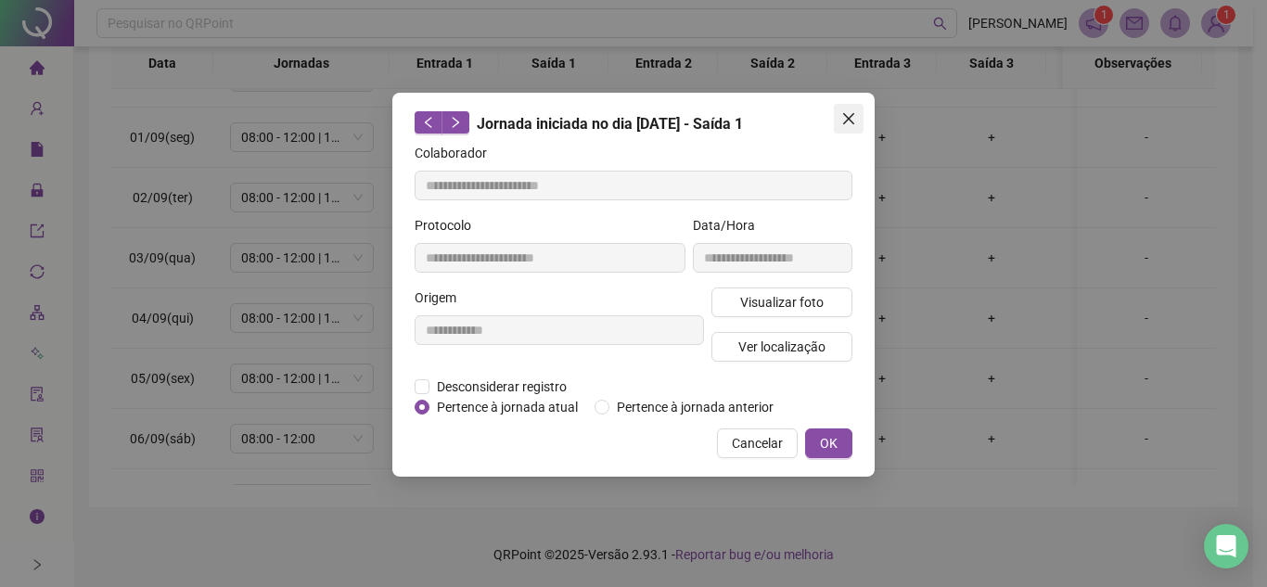
click at [849, 118] on icon "close" at bounding box center [848, 118] width 11 height 11
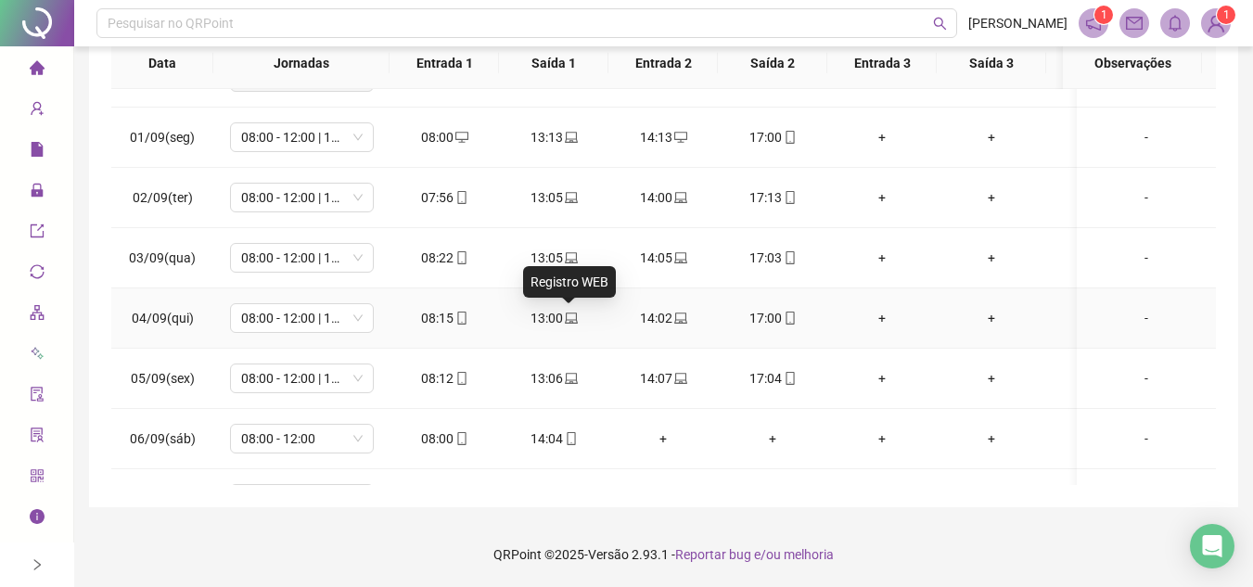
click at [565, 321] on icon "laptop" at bounding box center [571, 318] width 13 height 13
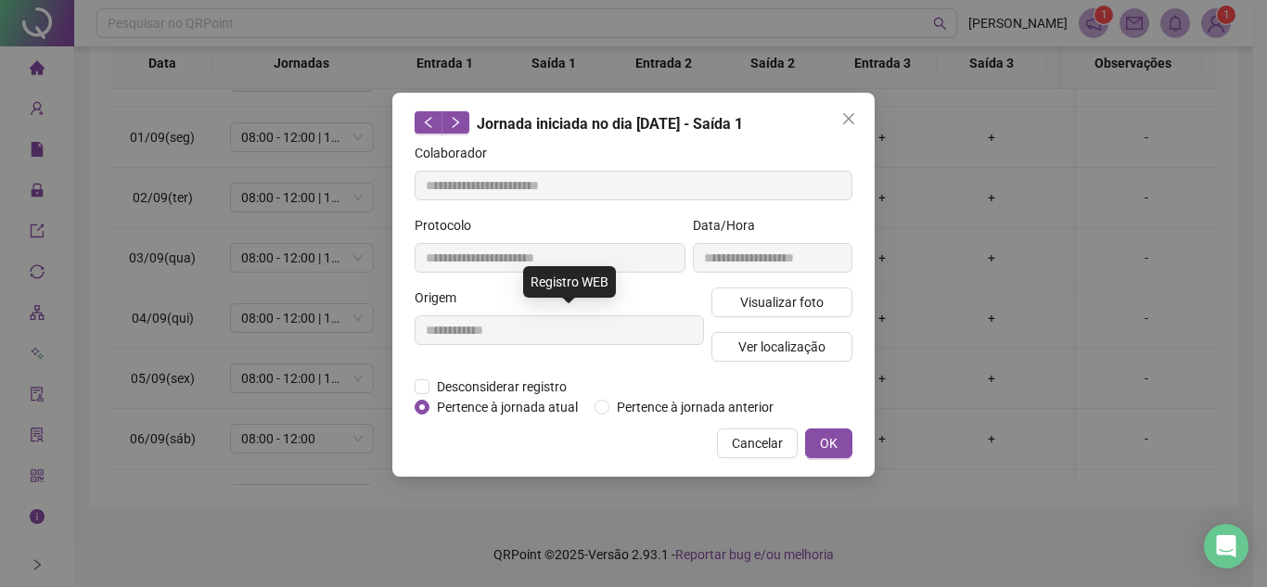
type input "**********"
click at [770, 274] on div "**********" at bounding box center [772, 251] width 167 height 72
click at [767, 295] on span "Visualizar foto" at bounding box center [781, 302] width 83 height 20
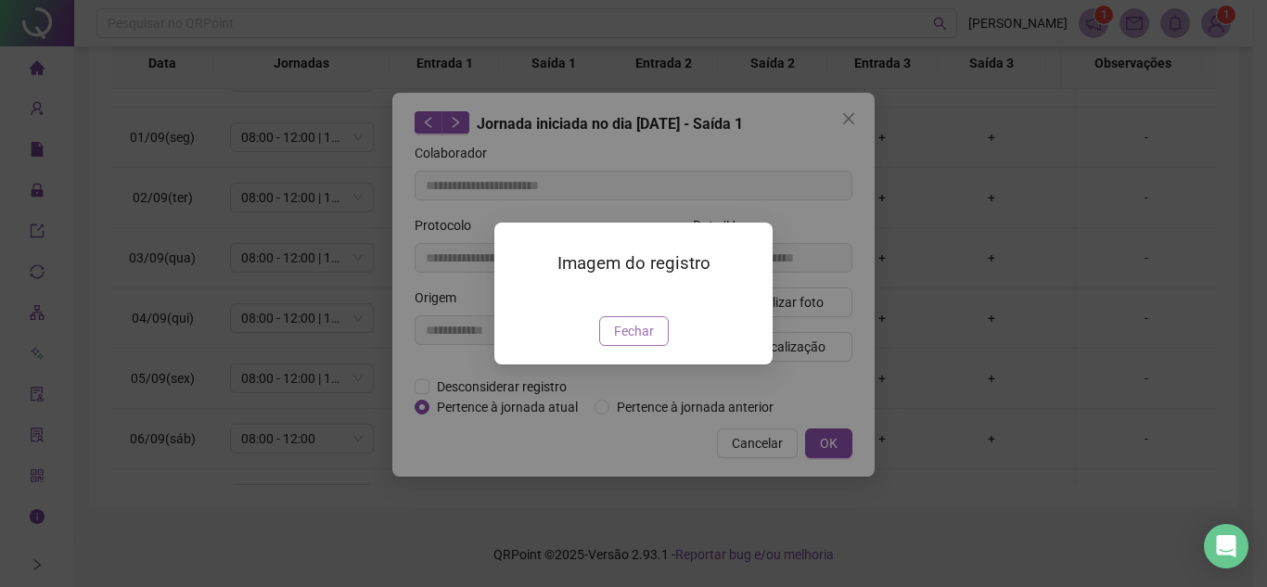
click at [650, 341] on span "Fechar" at bounding box center [634, 331] width 40 height 20
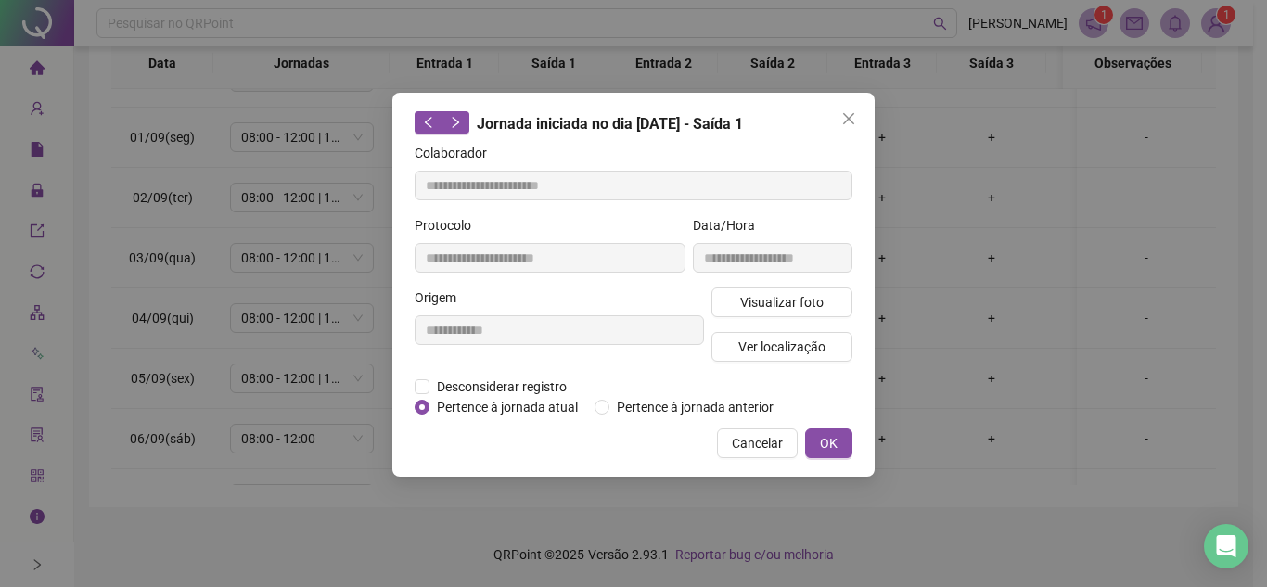
click at [853, 97] on div "**********" at bounding box center [633, 285] width 482 height 384
click at [846, 121] on icon "close" at bounding box center [848, 118] width 11 height 11
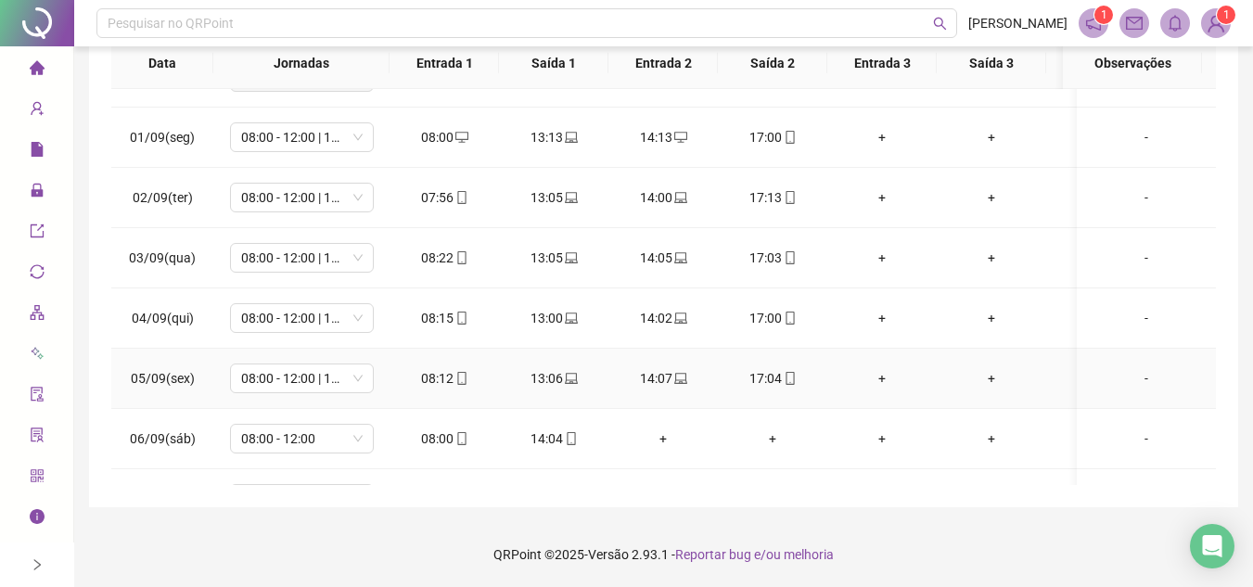
click at [571, 374] on icon "laptop" at bounding box center [571, 378] width 13 height 11
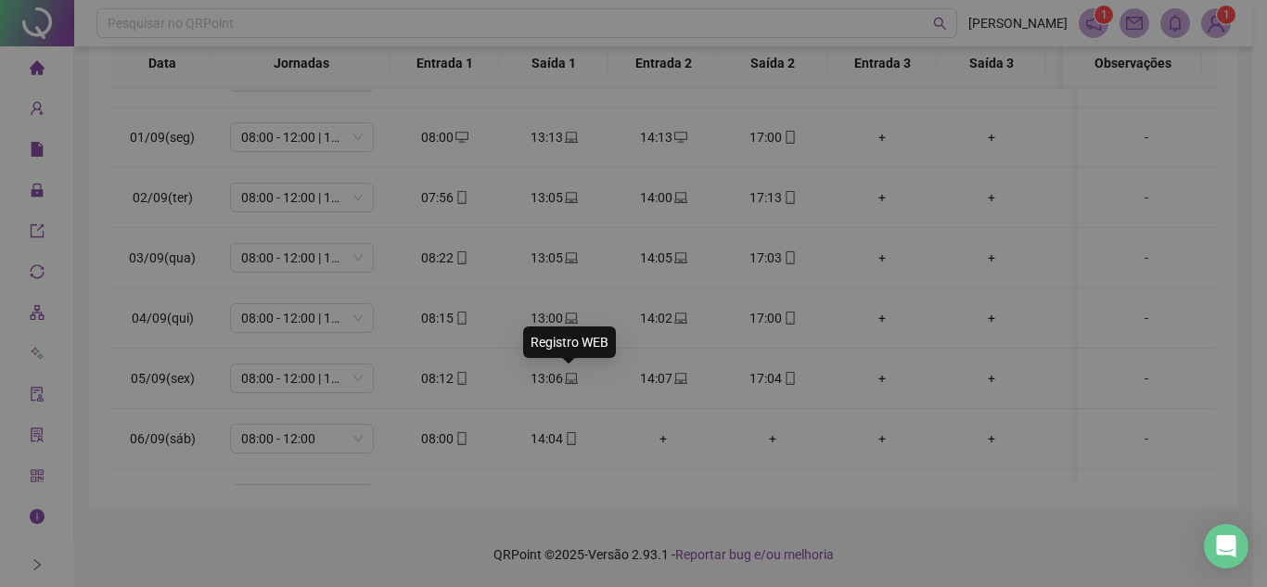
type input "**********"
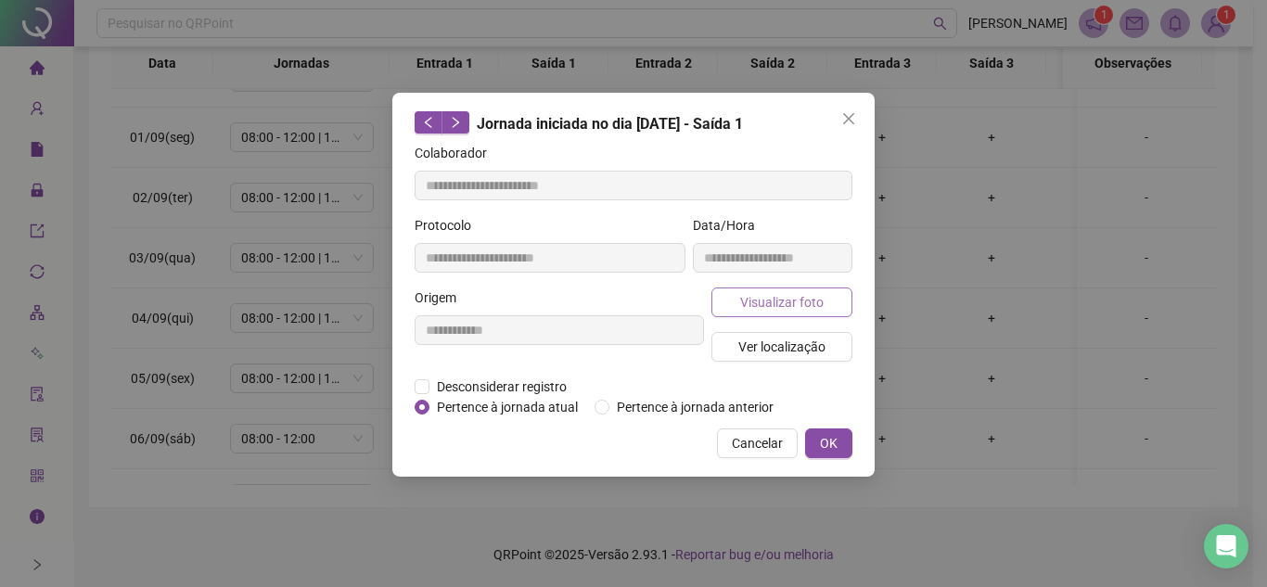
click at [802, 312] on button "Visualizar foto" at bounding box center [782, 303] width 141 height 30
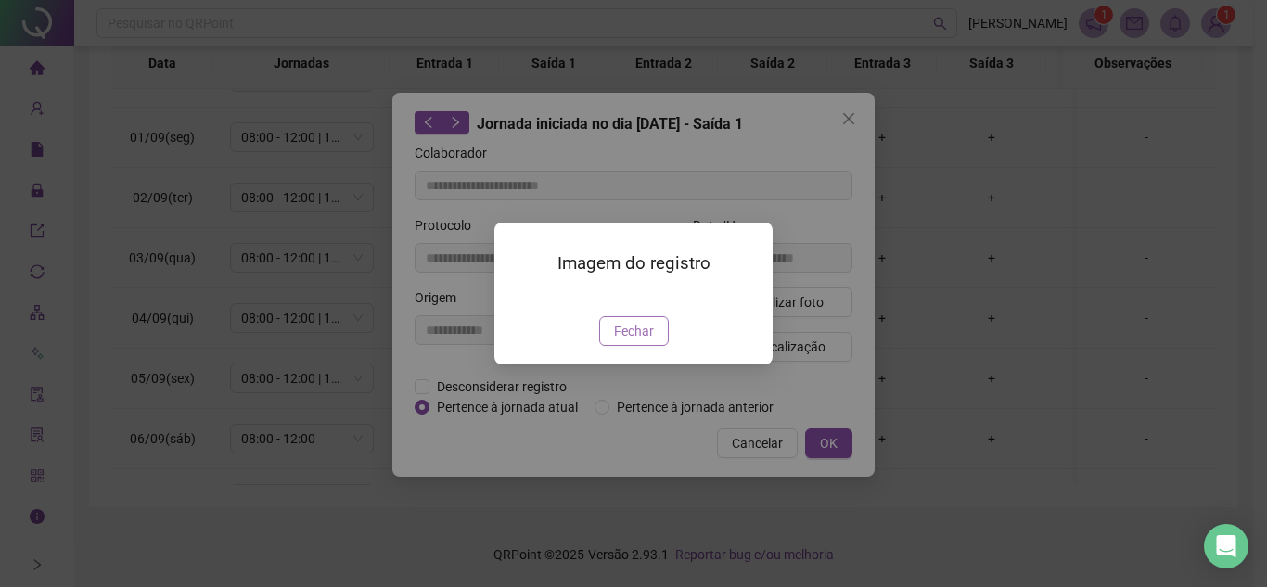
click at [641, 341] on span "Fechar" at bounding box center [634, 331] width 40 height 20
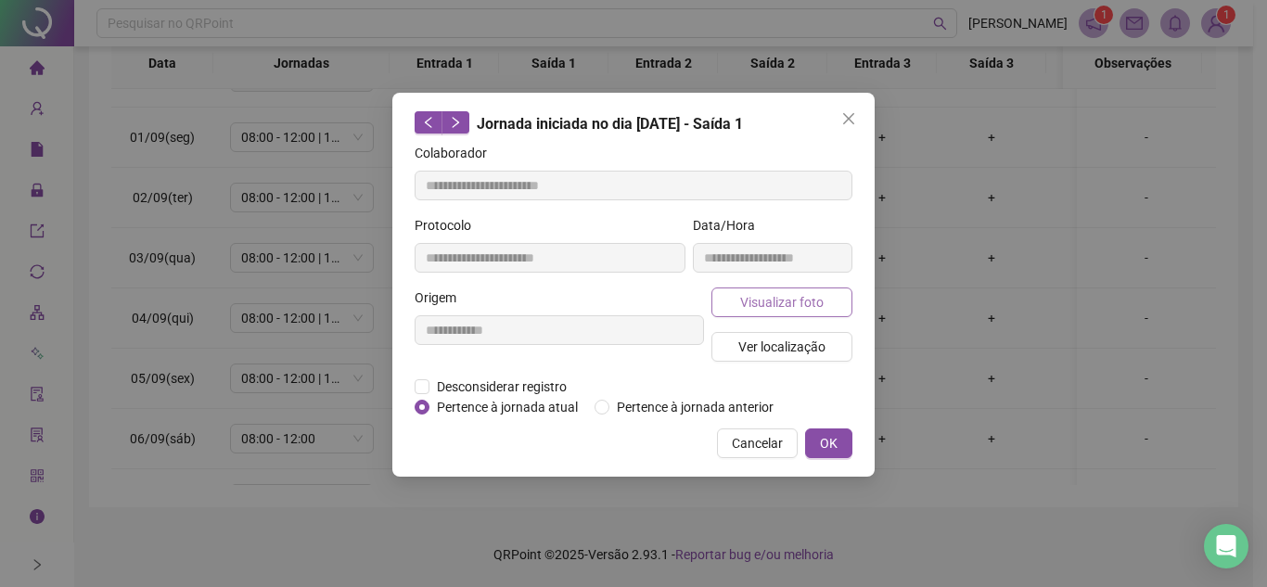
click at [780, 301] on span "Visualizar foto" at bounding box center [781, 302] width 83 height 20
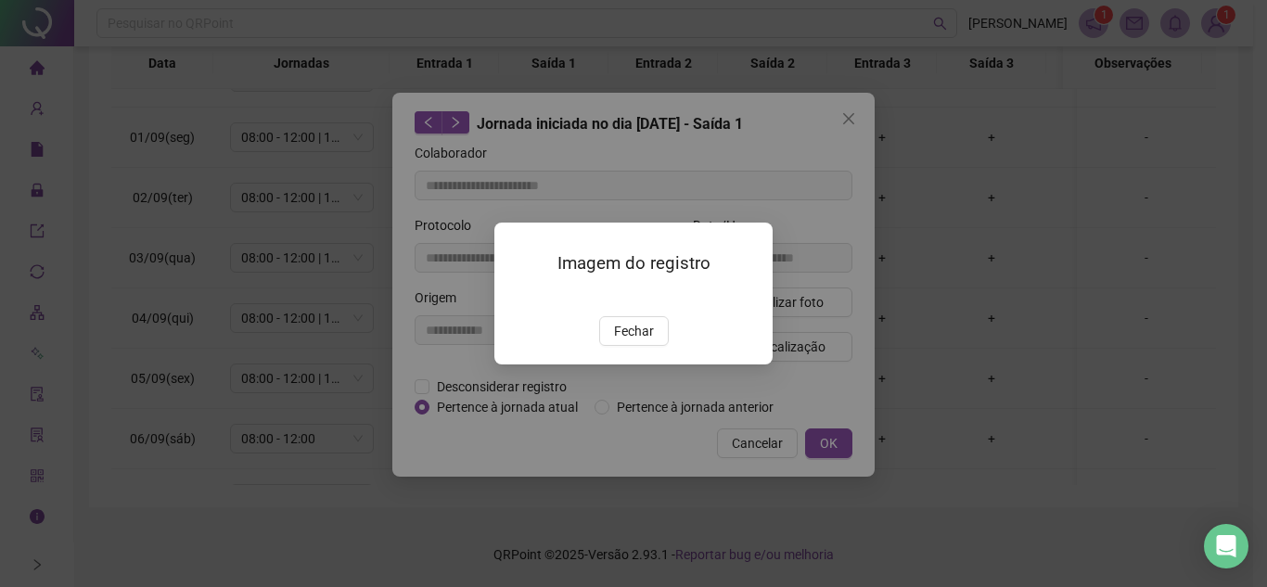
click at [517, 297] on img at bounding box center [517, 297] width 0 height 0
click at [646, 341] on span "Fechar" at bounding box center [634, 331] width 40 height 20
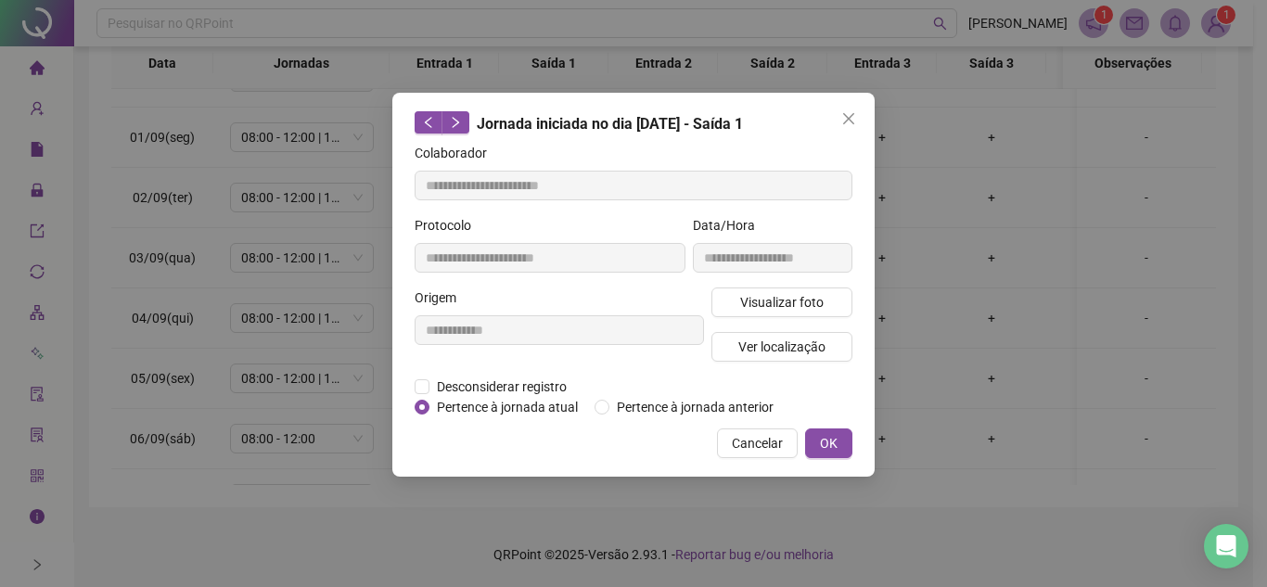
click at [850, 116] on icon "close" at bounding box center [848, 118] width 15 height 15
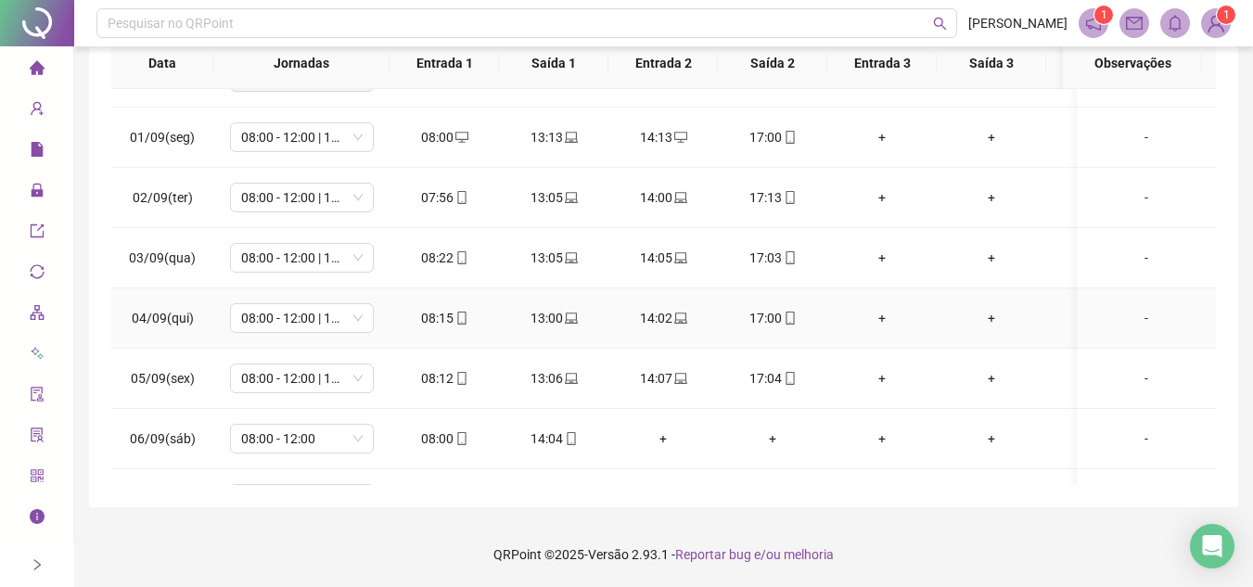
scroll to position [557, 0]
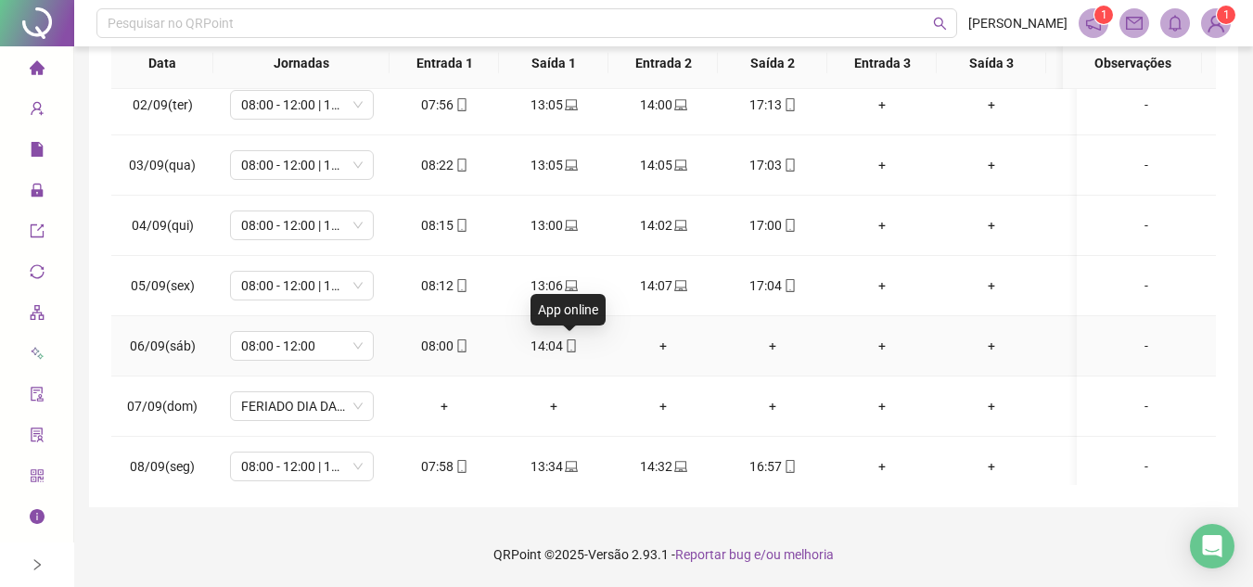
click at [563, 346] on span "mobile" at bounding box center [570, 346] width 15 height 13
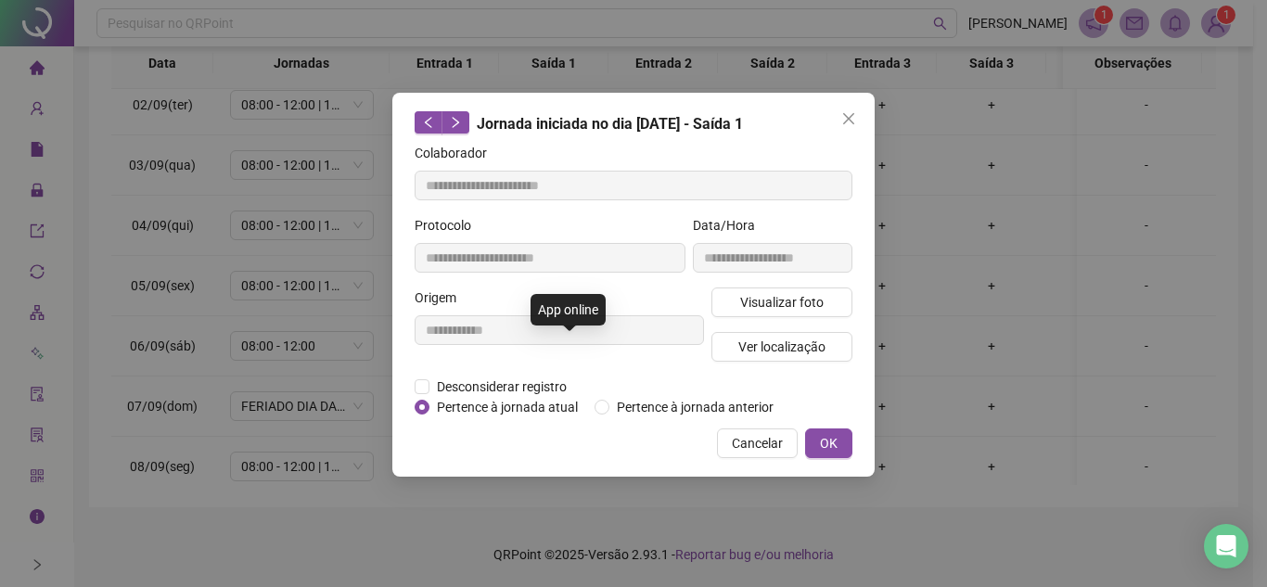
type input "**********"
click at [789, 306] on span "Visualizar foto" at bounding box center [781, 302] width 83 height 20
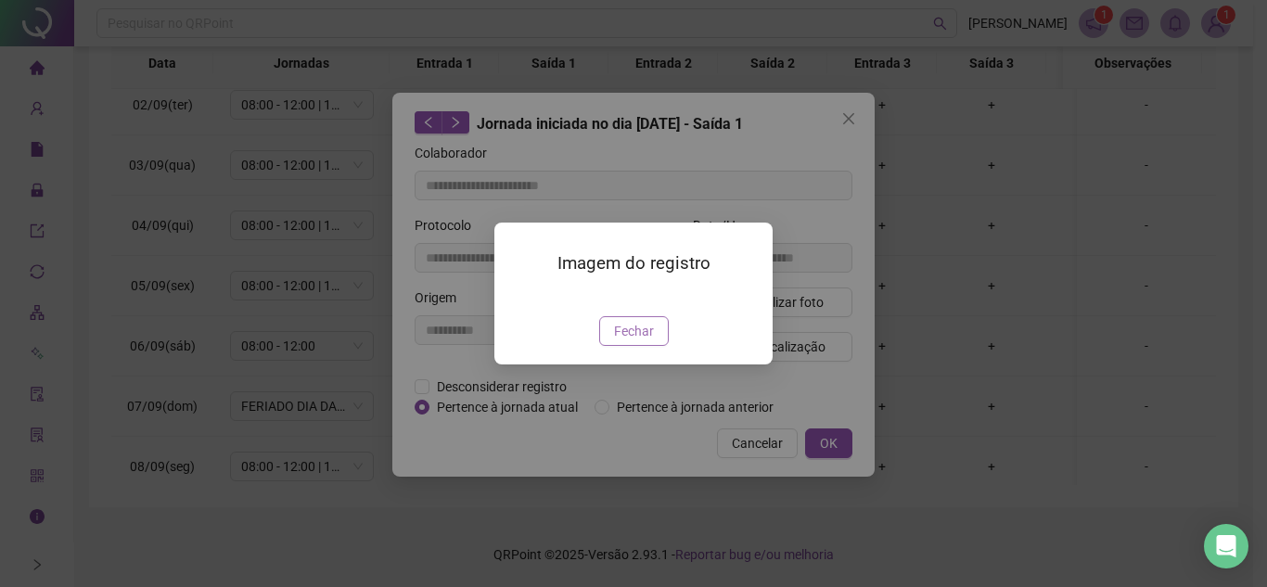
click at [635, 341] on span "Fechar" at bounding box center [634, 331] width 40 height 20
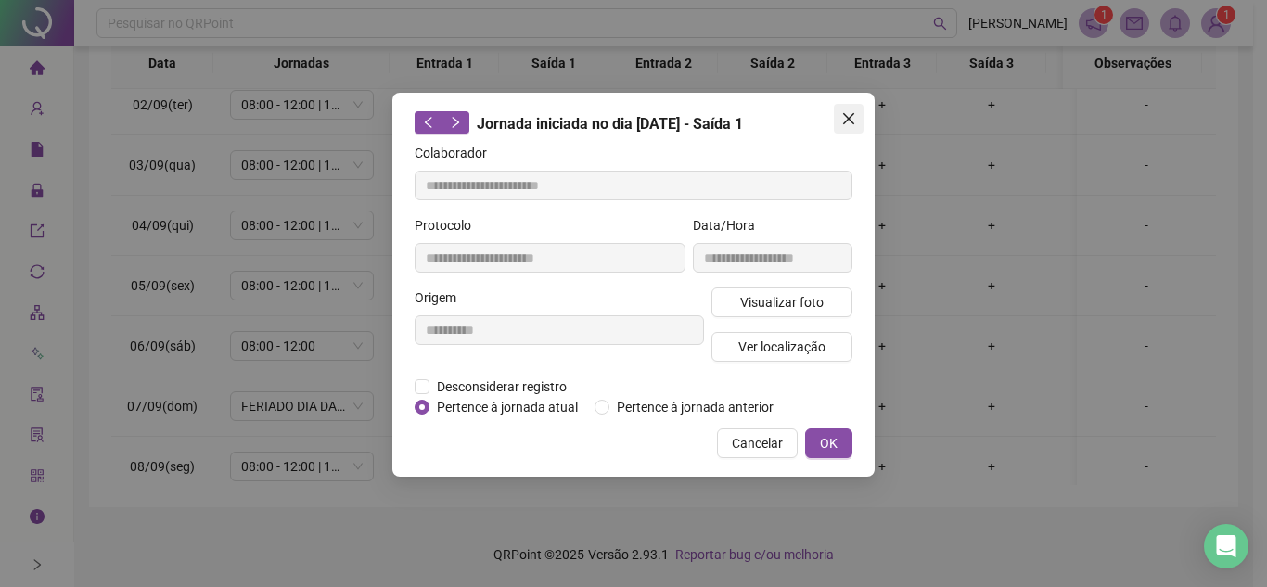
click at [845, 112] on icon "close" at bounding box center [848, 118] width 15 height 15
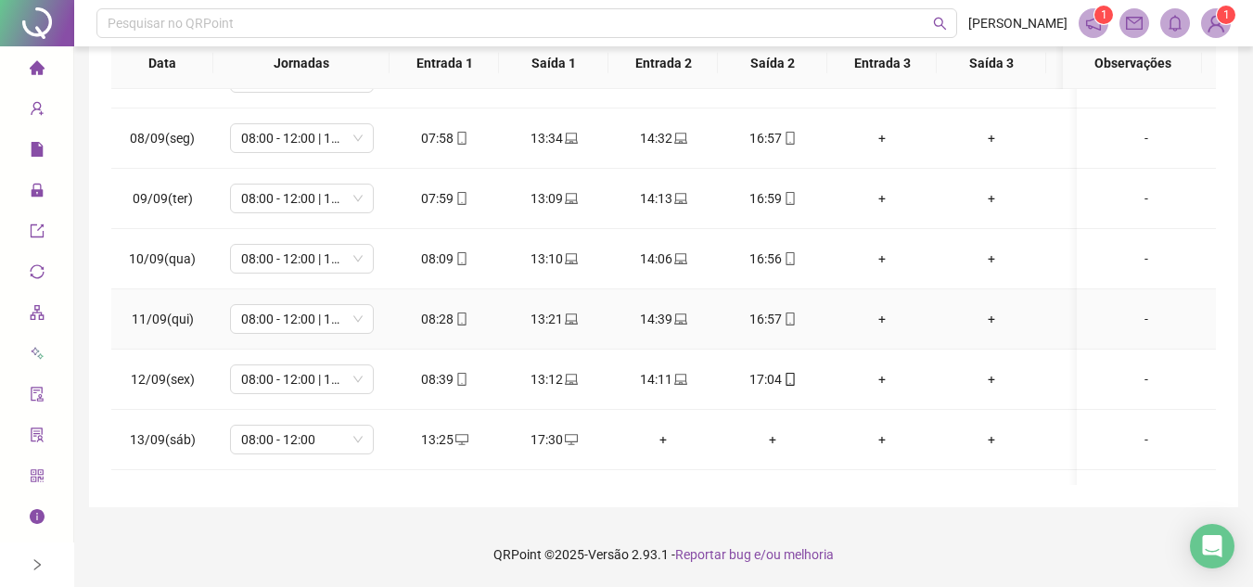
scroll to position [928, 0]
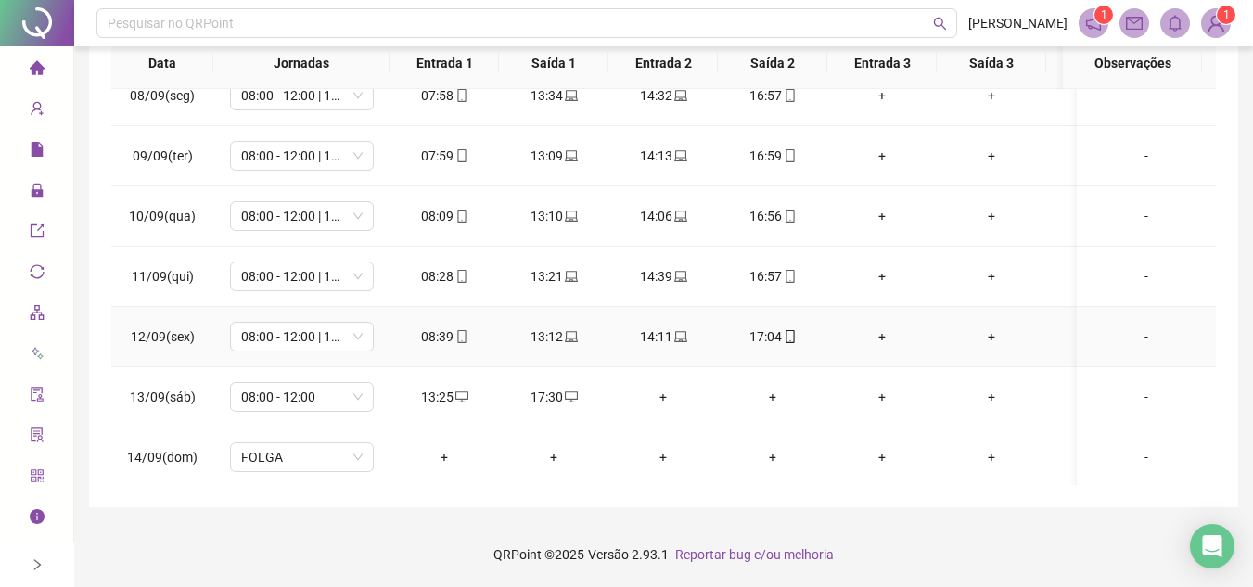
click at [792, 339] on icon "mobile" at bounding box center [790, 336] width 13 height 13
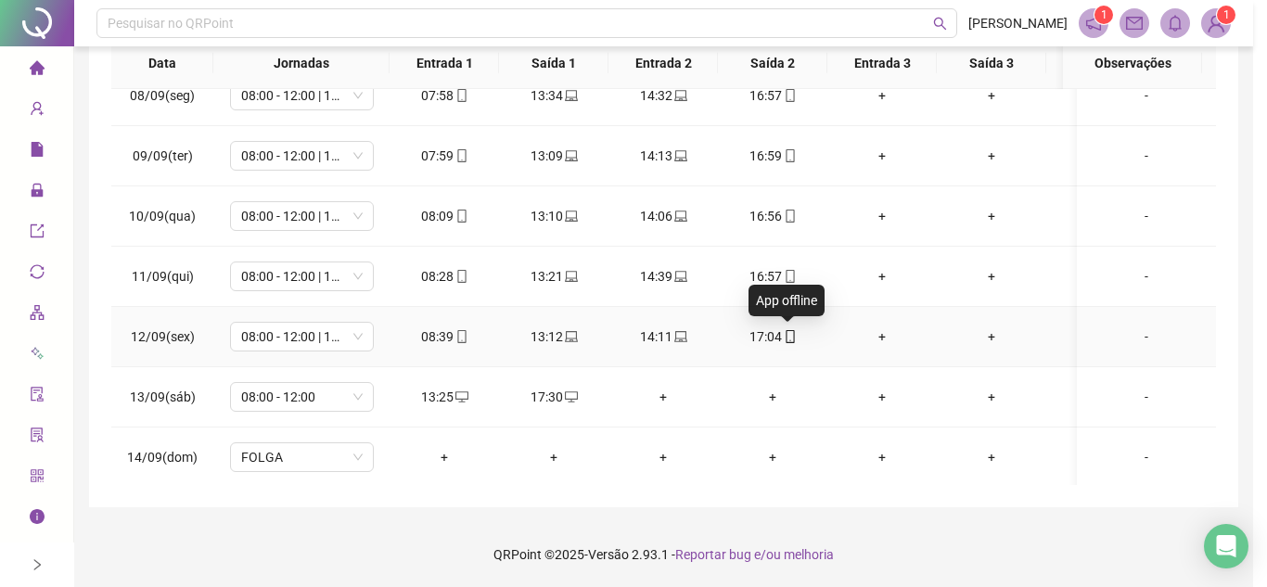
type input "**********"
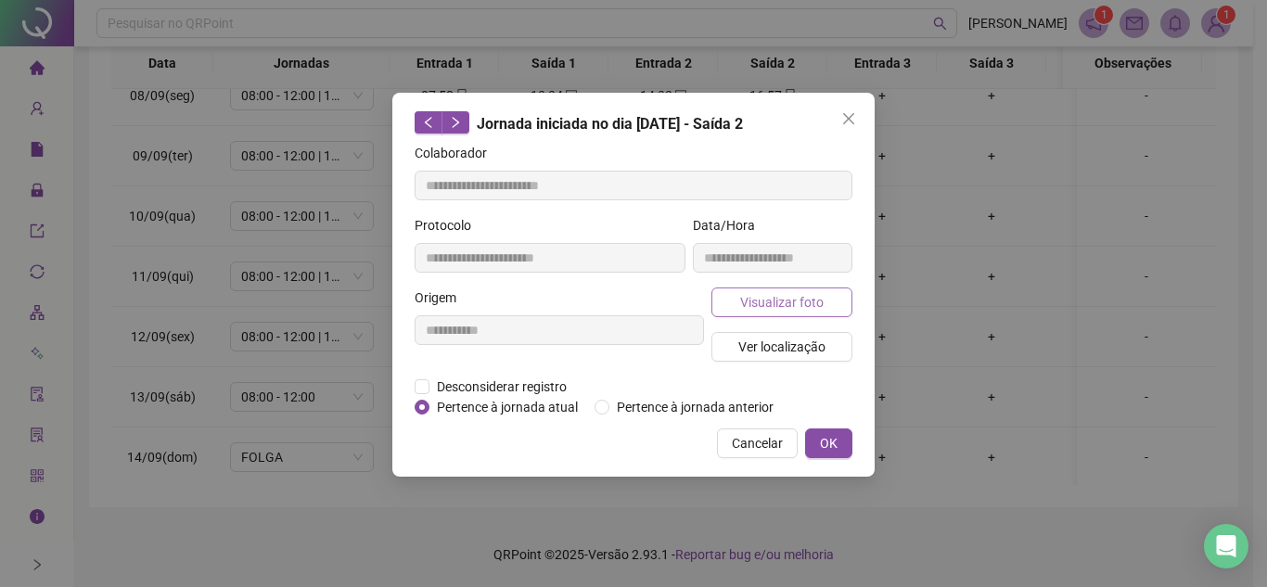
click at [820, 307] on span "Visualizar foto" at bounding box center [781, 302] width 83 height 20
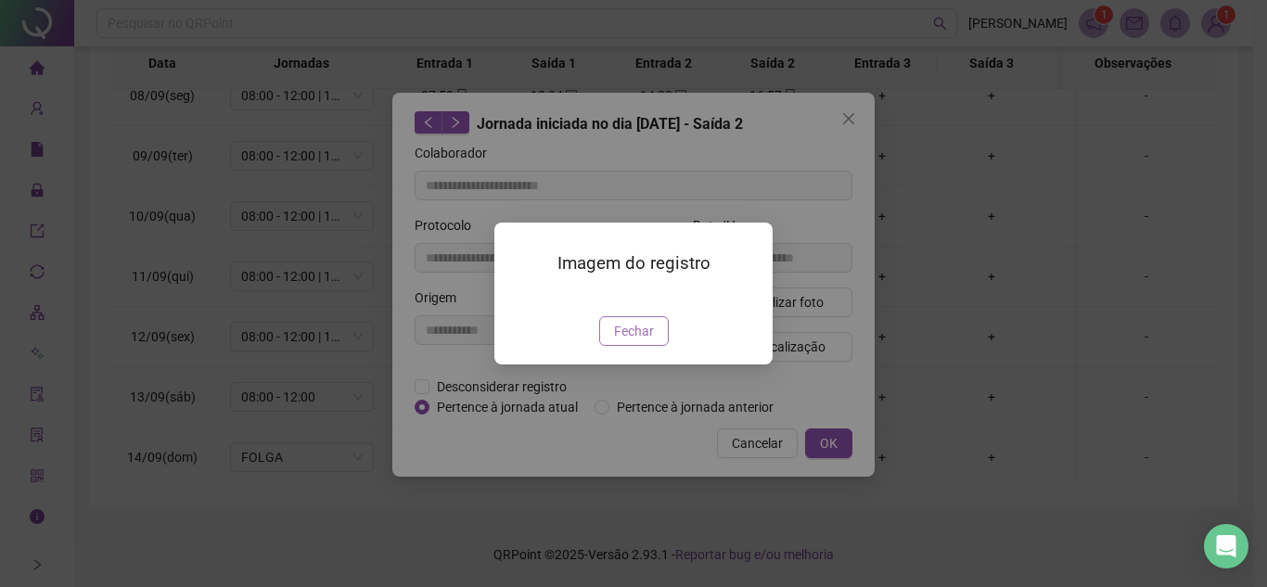
click at [642, 341] on span "Fechar" at bounding box center [634, 331] width 40 height 20
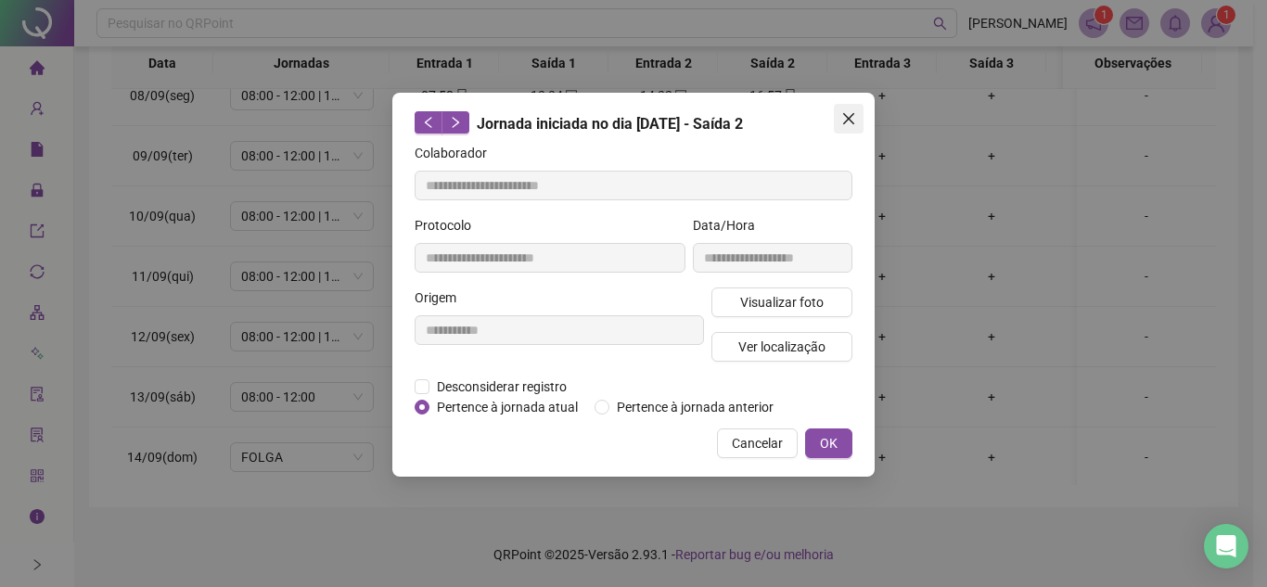
click at [843, 113] on icon "close" at bounding box center [848, 118] width 15 height 15
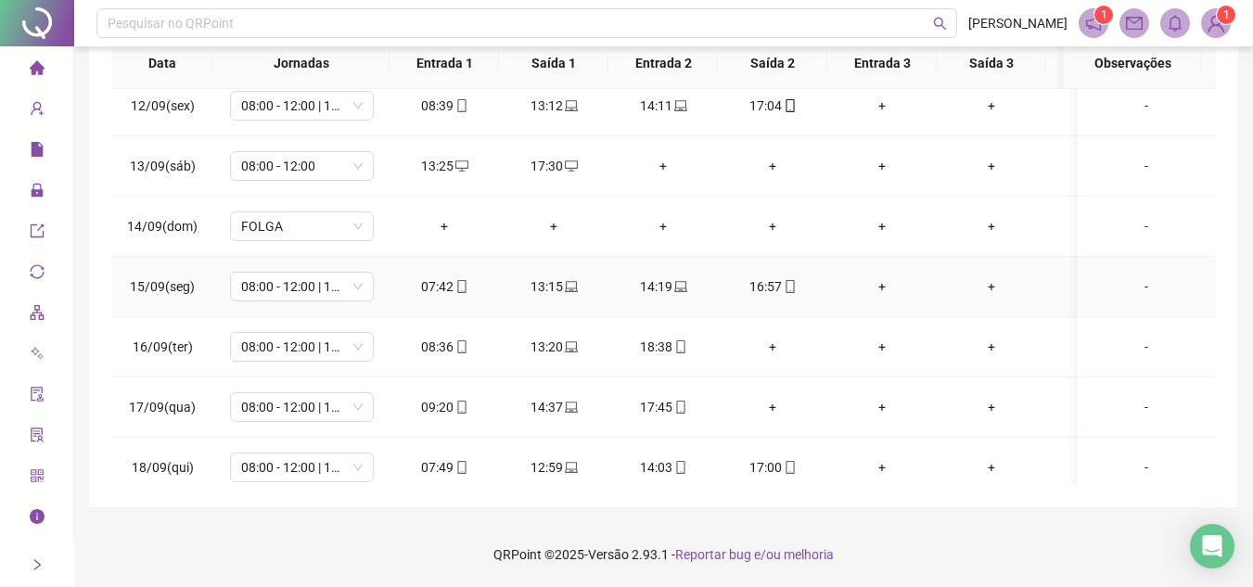
scroll to position [1186, 0]
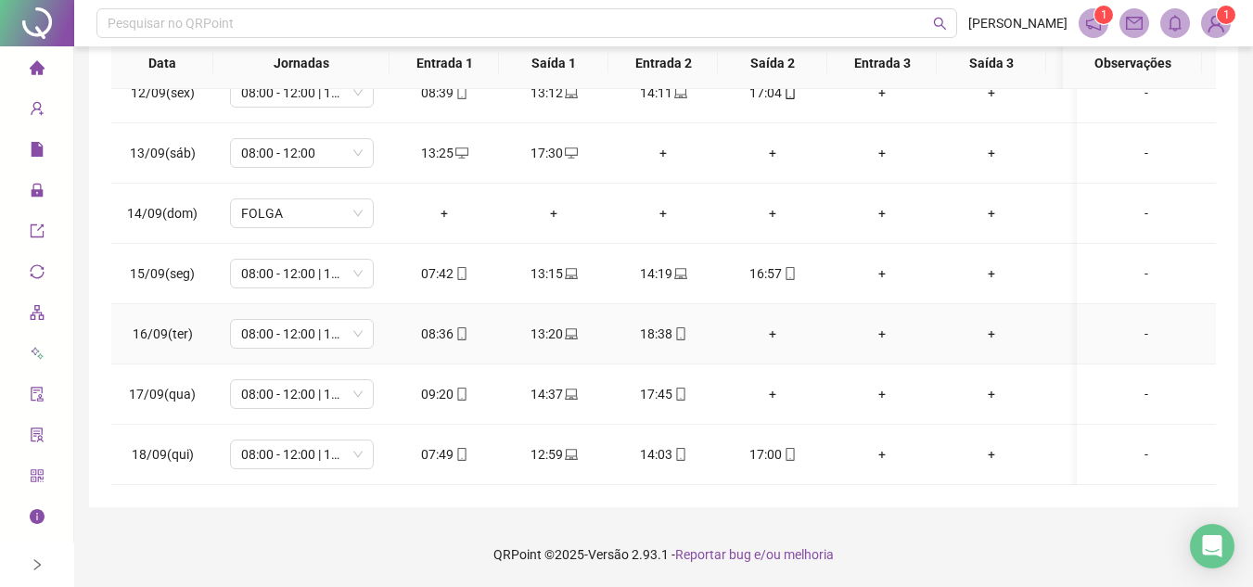
click at [774, 324] on div "+" at bounding box center [773, 334] width 80 height 20
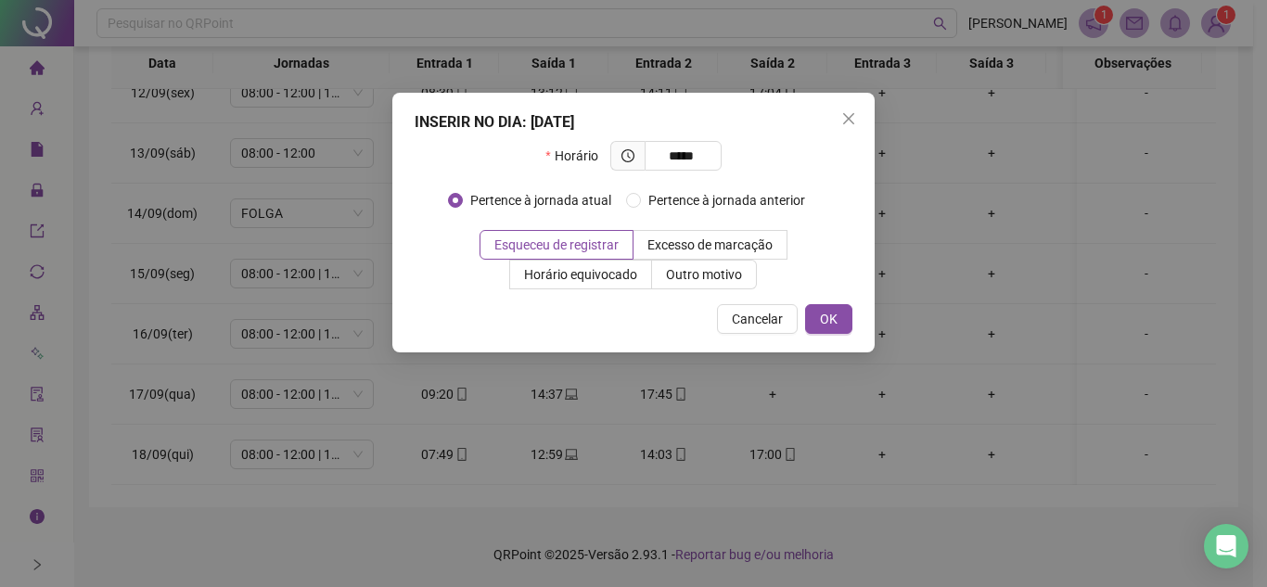
type input "*****"
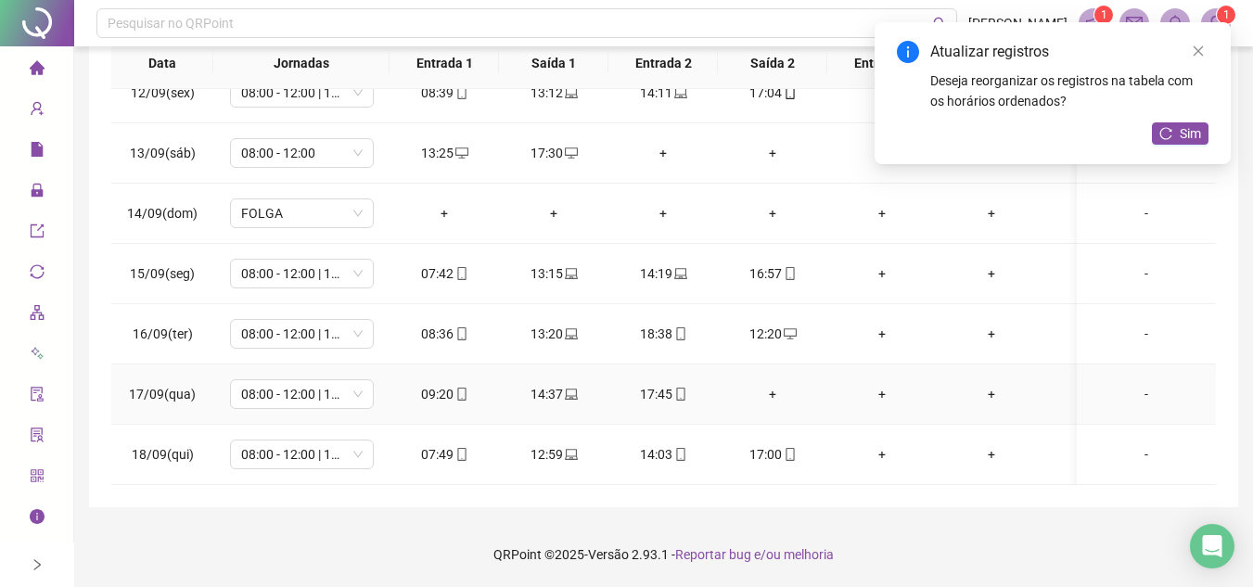
click at [790, 384] on div "+" at bounding box center [773, 394] width 80 height 20
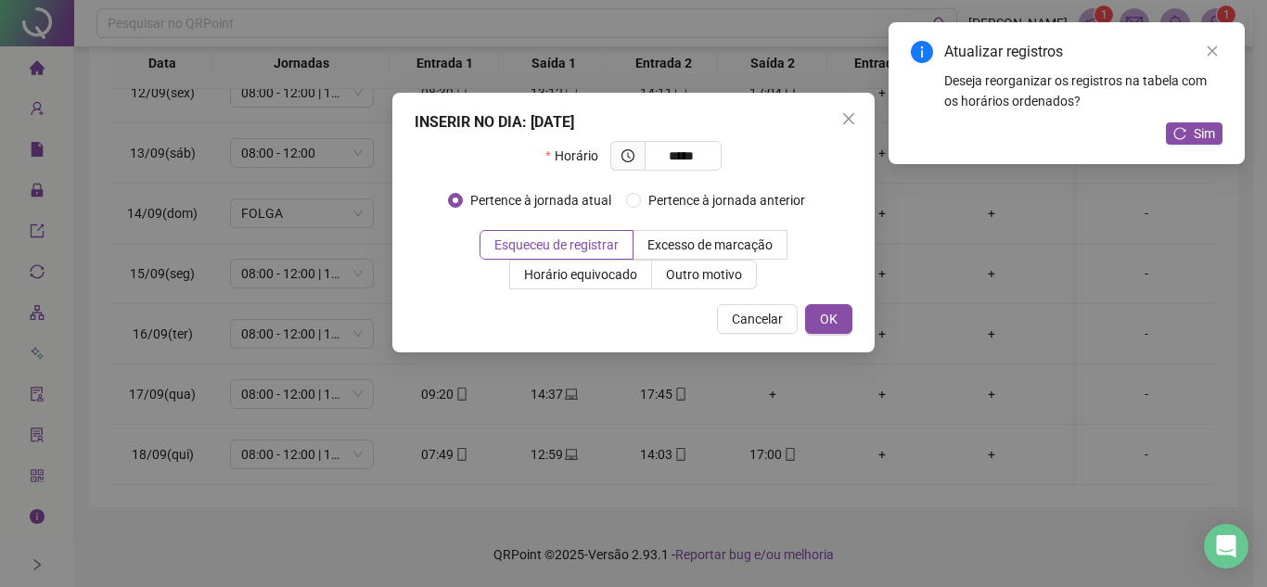
type input "*****"
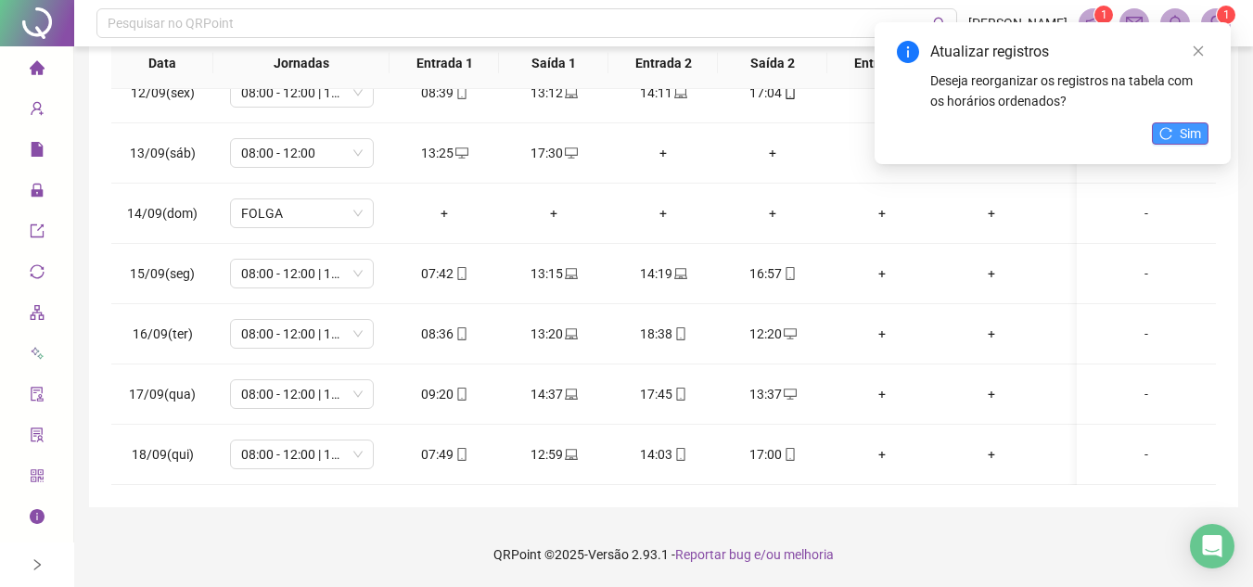
click at [1194, 132] on span "Sim" at bounding box center [1190, 133] width 21 height 20
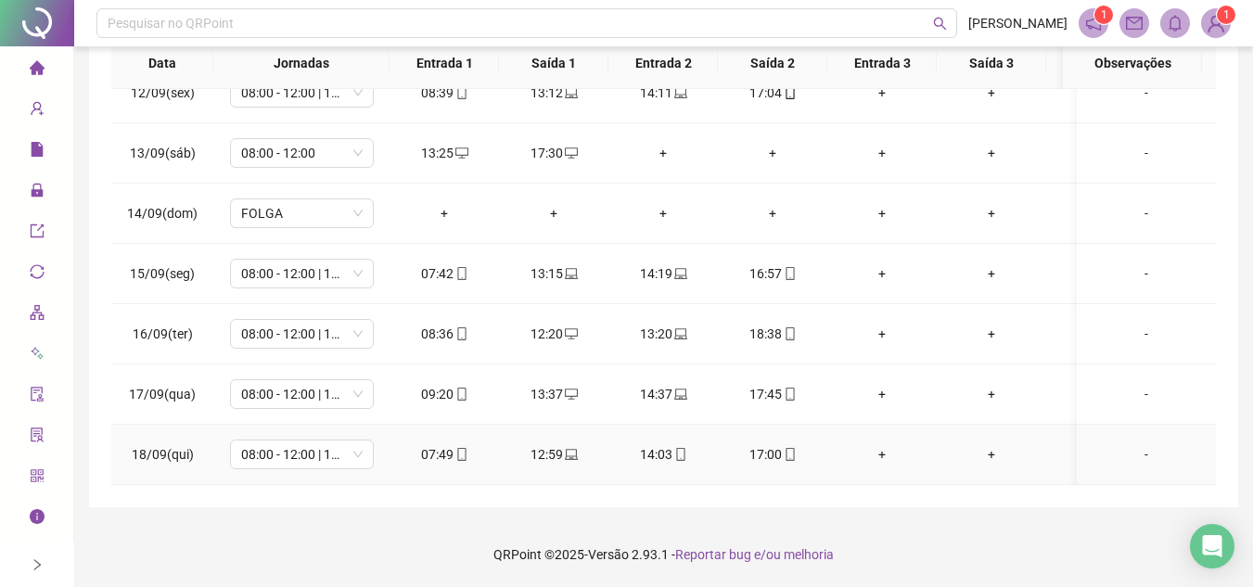
click at [456, 448] on icon "mobile" at bounding box center [461, 454] width 13 height 13
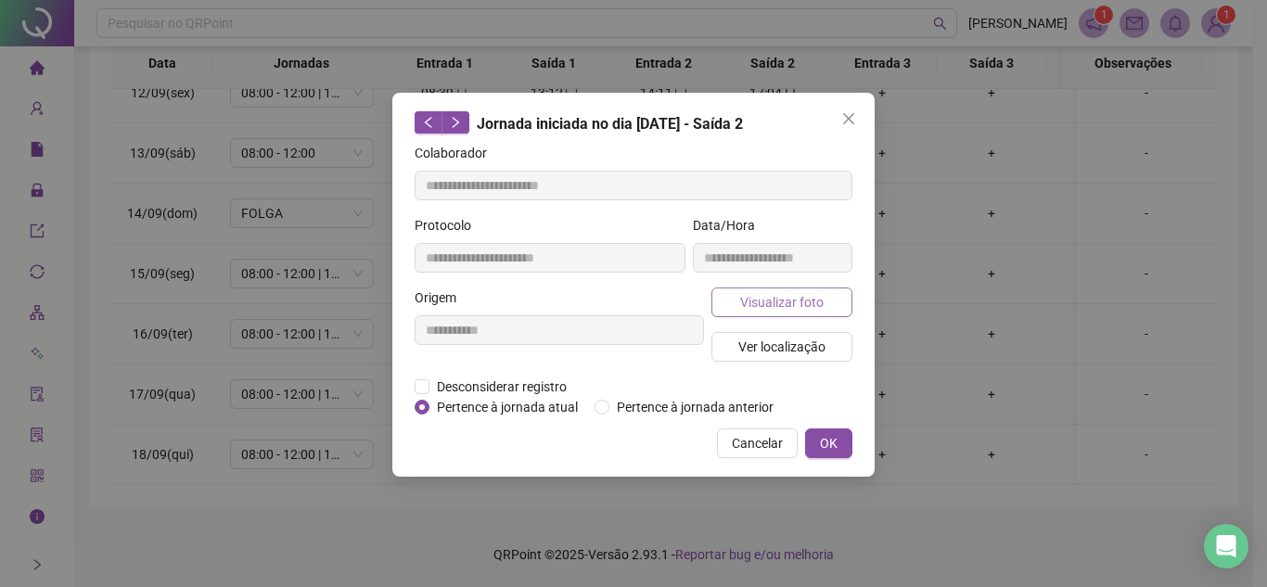
click at [826, 294] on button "Visualizar foto" at bounding box center [782, 303] width 141 height 30
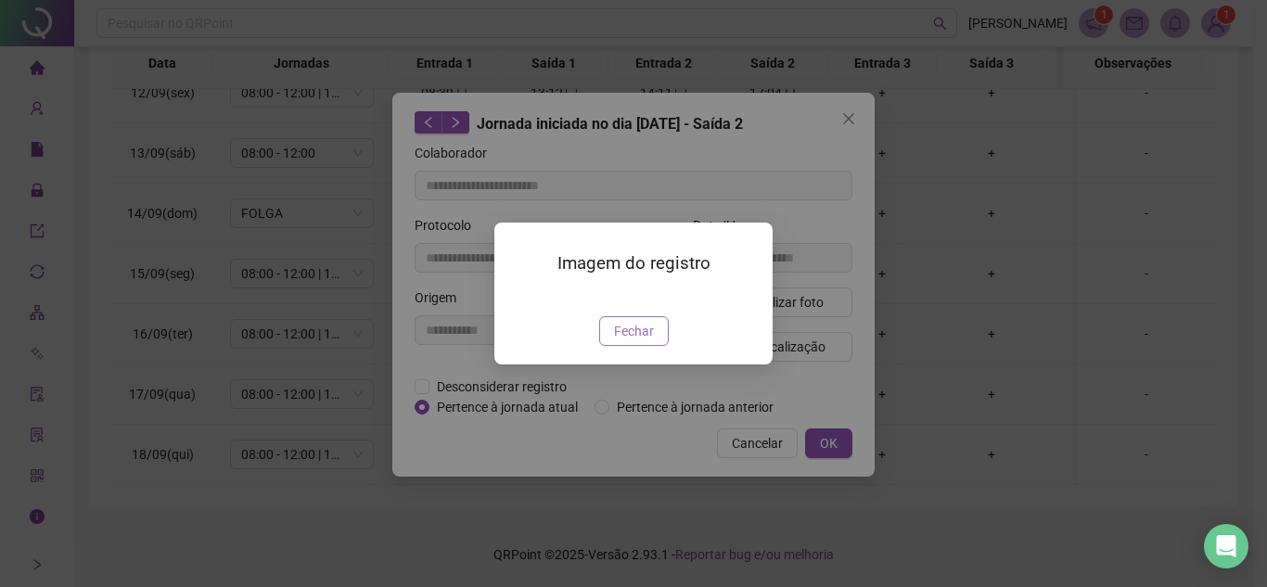
type input "**********"
click at [646, 341] on span "Fechar" at bounding box center [634, 331] width 40 height 20
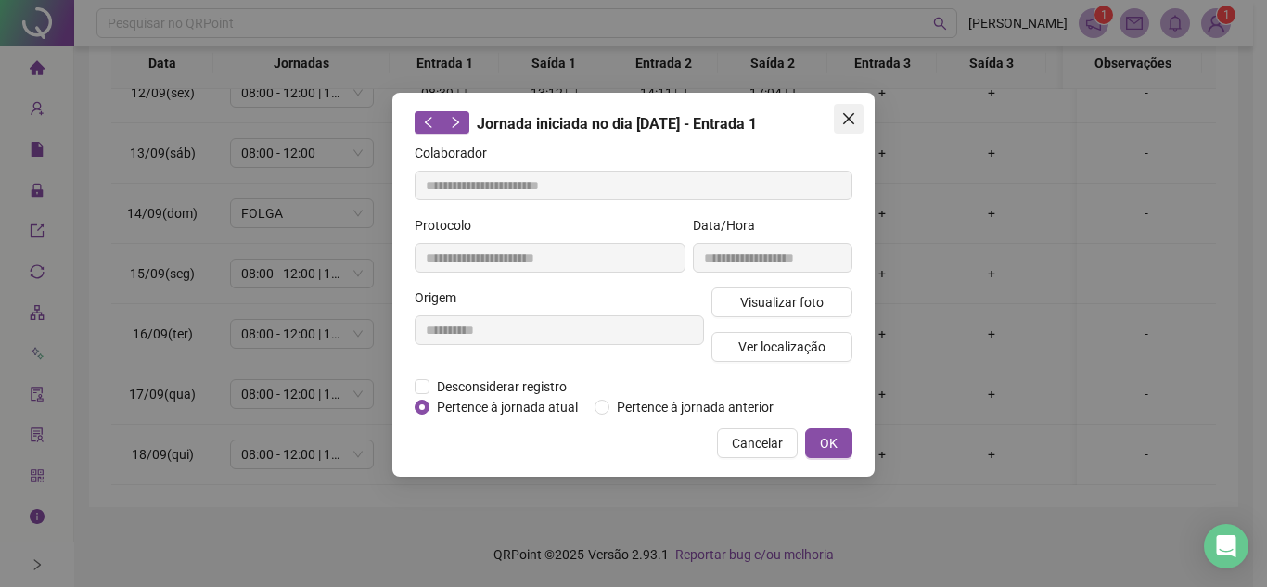
click at [847, 114] on icon "close" at bounding box center [848, 118] width 15 height 15
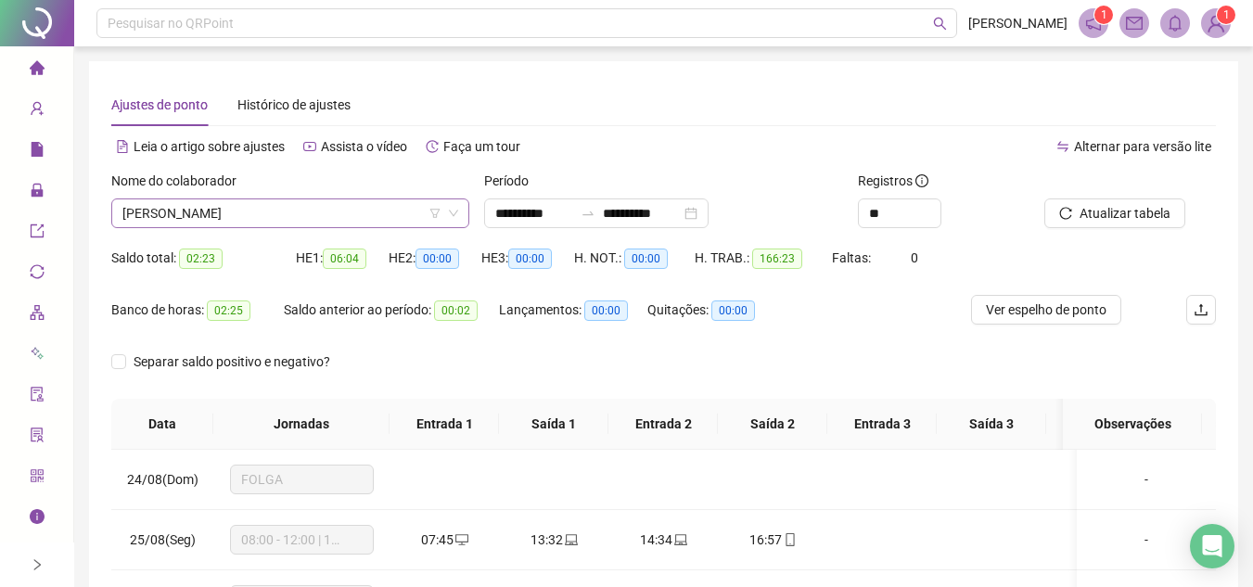
click at [334, 208] on span "[PERSON_NAME]" at bounding box center [290, 213] width 336 height 28
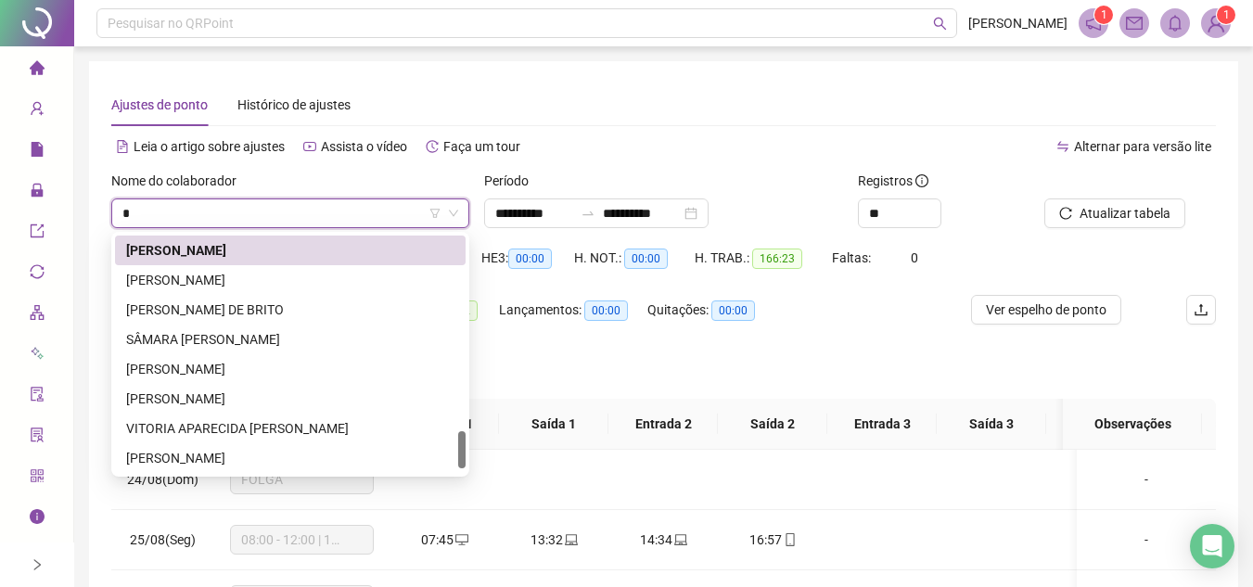
type input "**"
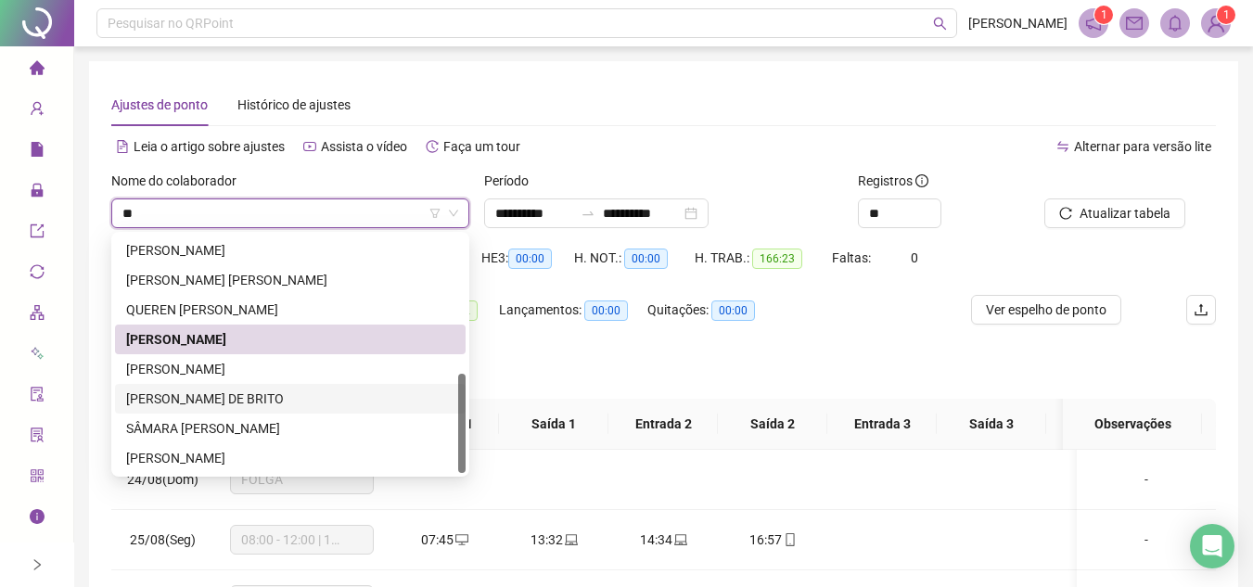
drag, startPoint x: 240, startPoint y: 399, endPoint x: 425, endPoint y: 398, distance: 184.6
click at [240, 399] on div "[PERSON_NAME] DE BRITO" at bounding box center [290, 399] width 328 height 20
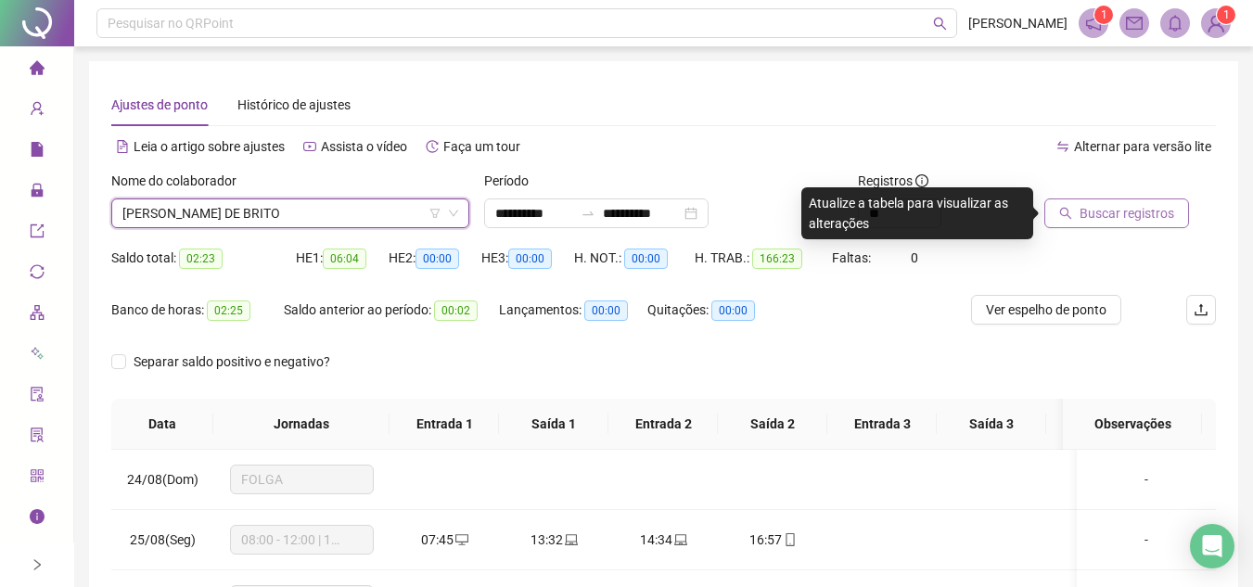
click at [1140, 215] on span "Buscar registros" at bounding box center [1127, 213] width 95 height 20
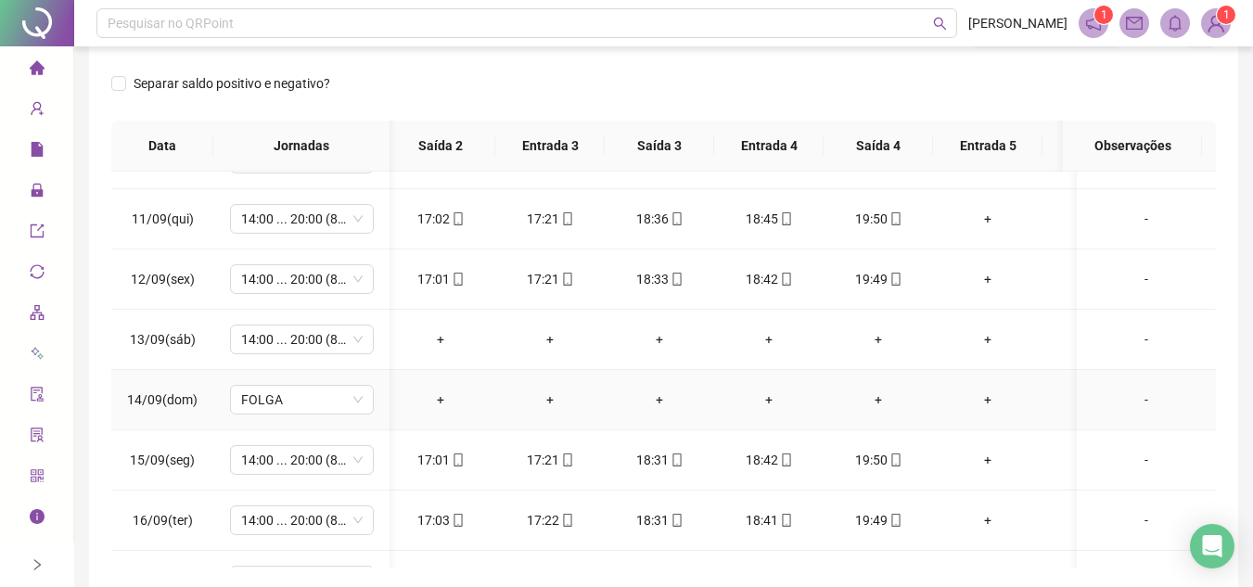
scroll to position [1113, 332]
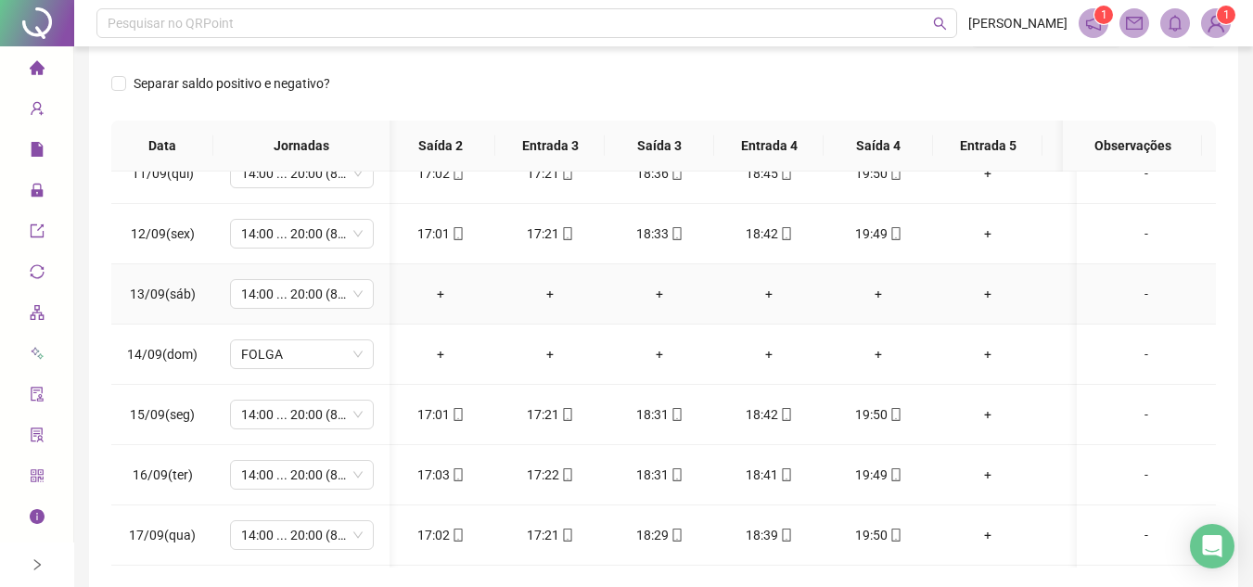
click at [1122, 300] on div "-" at bounding box center [1146, 294] width 109 height 20
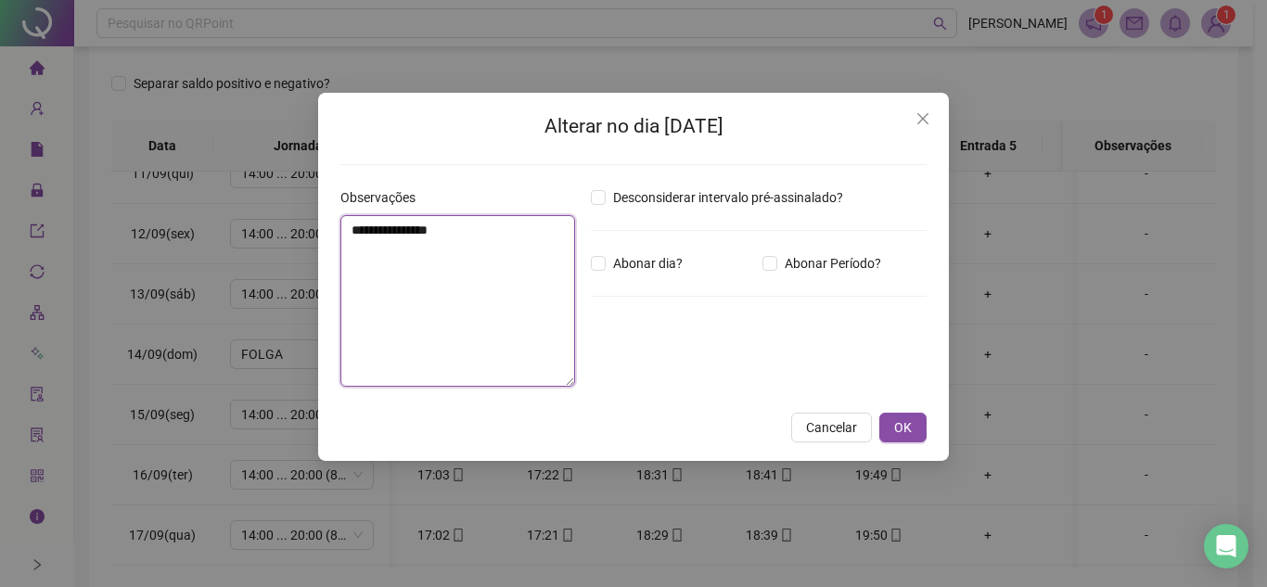
click at [437, 293] on textarea "**********" at bounding box center [457, 301] width 235 height 172
type textarea "**********"
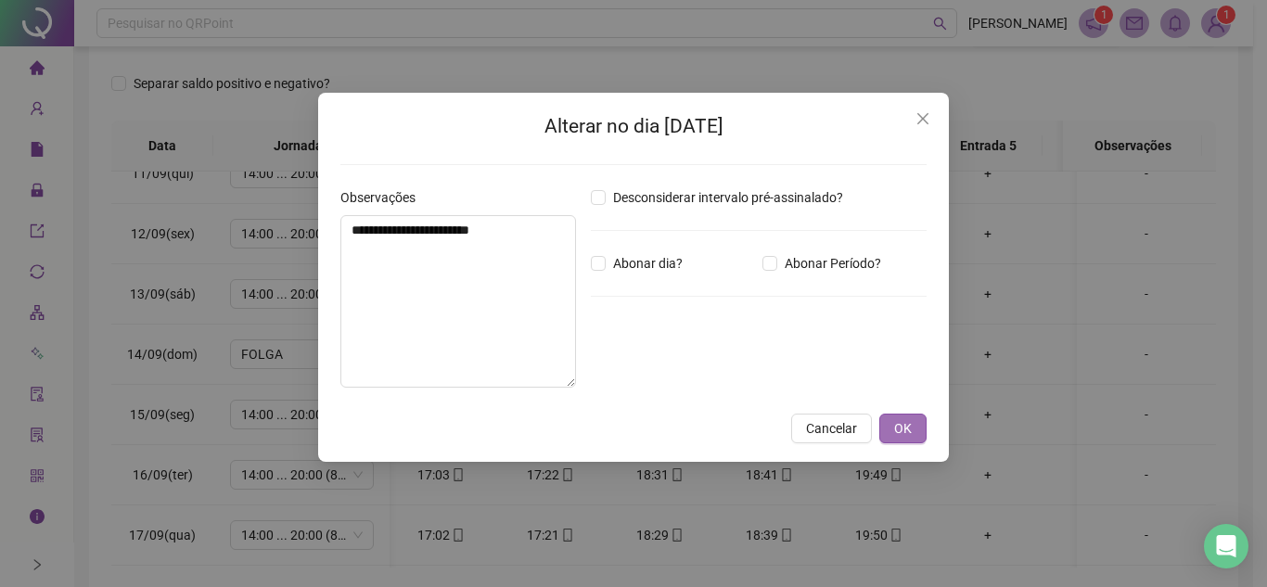
click at [902, 435] on span "OK" at bounding box center [903, 428] width 18 height 20
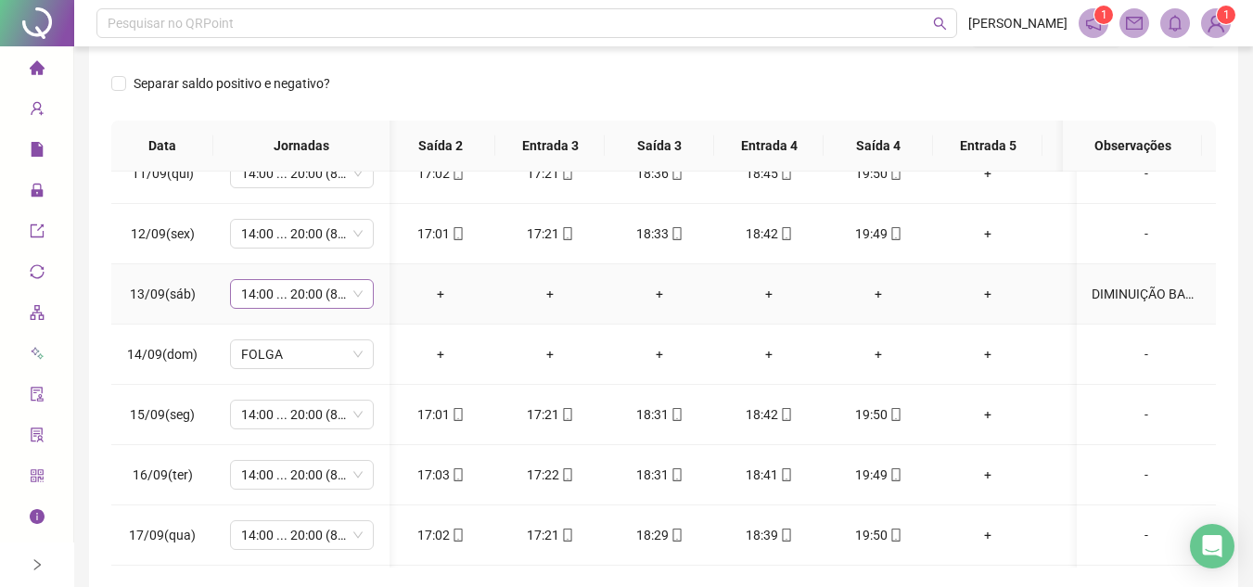
click at [362, 294] on span "14:00 ... 20:00 (8 HORAS)" at bounding box center [302, 294] width 122 height 28
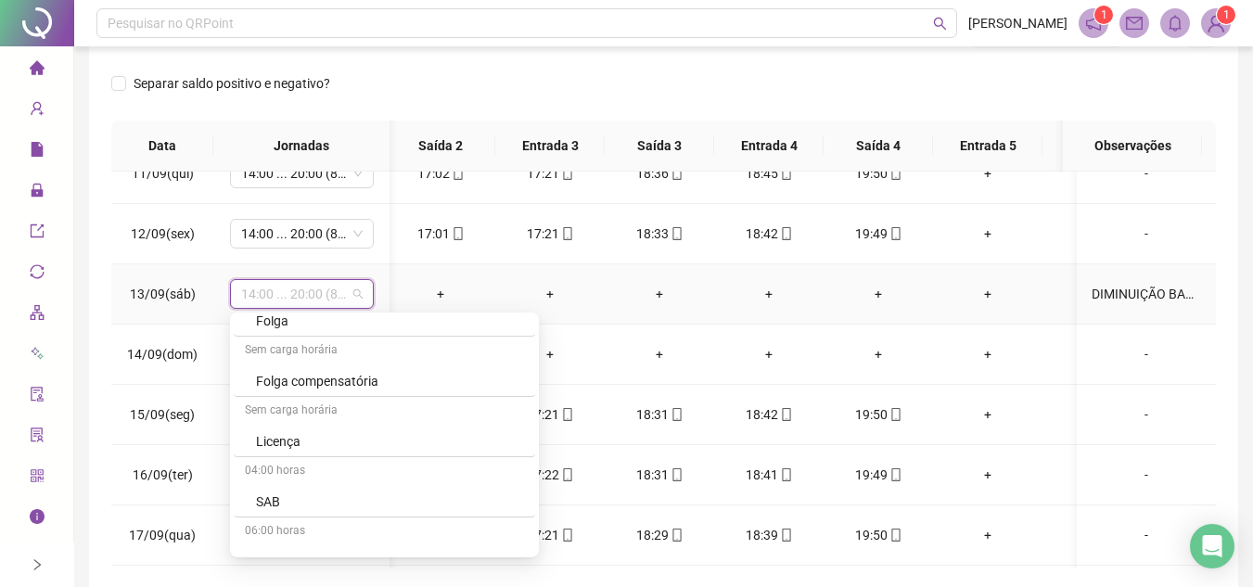
scroll to position [1206, 0]
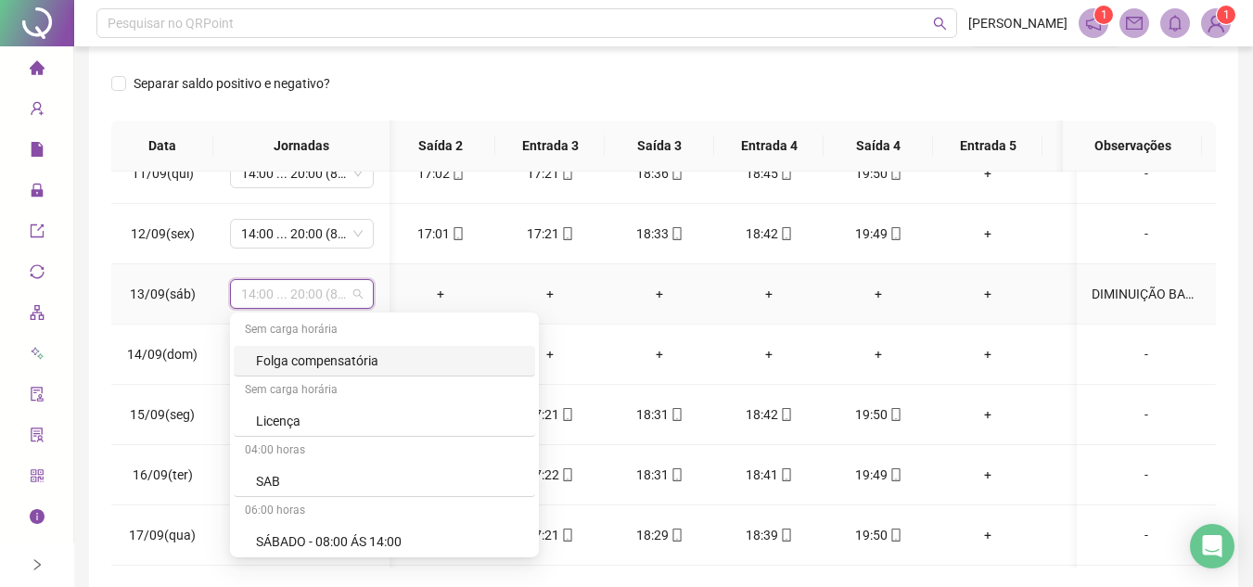
click at [377, 353] on div "Folga compensatória" at bounding box center [390, 361] width 268 height 20
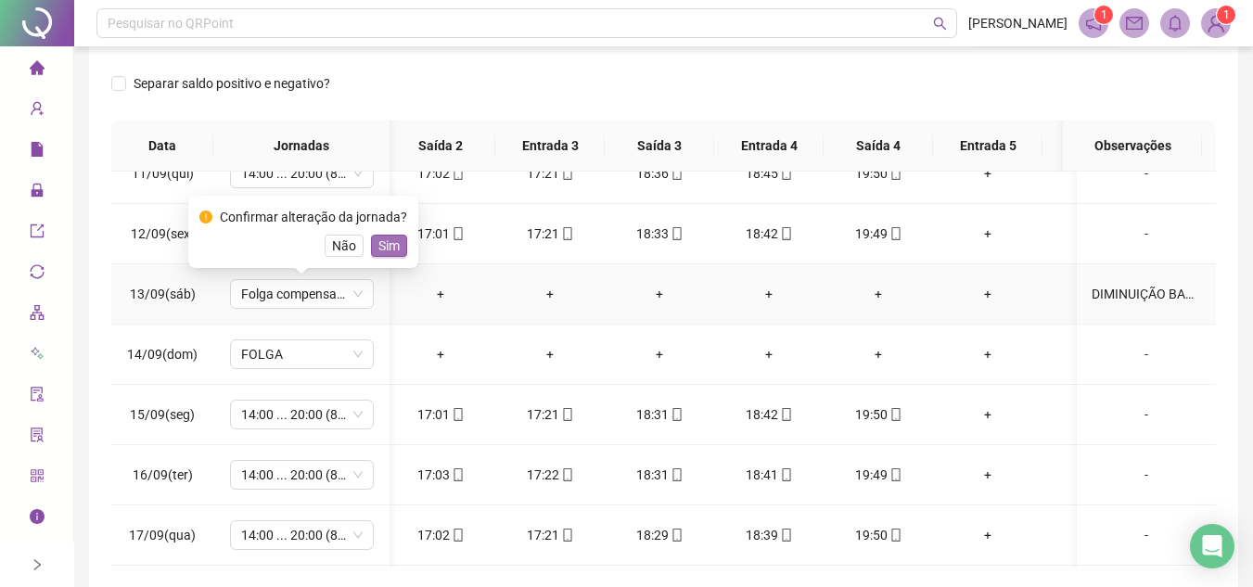
click at [392, 242] on span "Sim" at bounding box center [388, 246] width 21 height 20
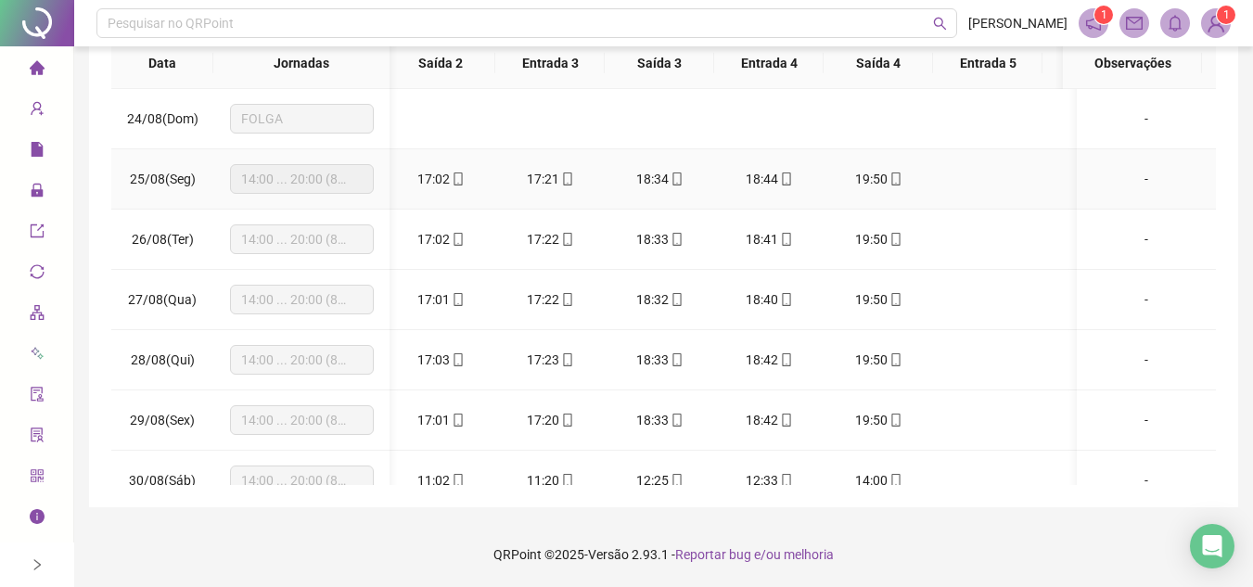
scroll to position [0, 0]
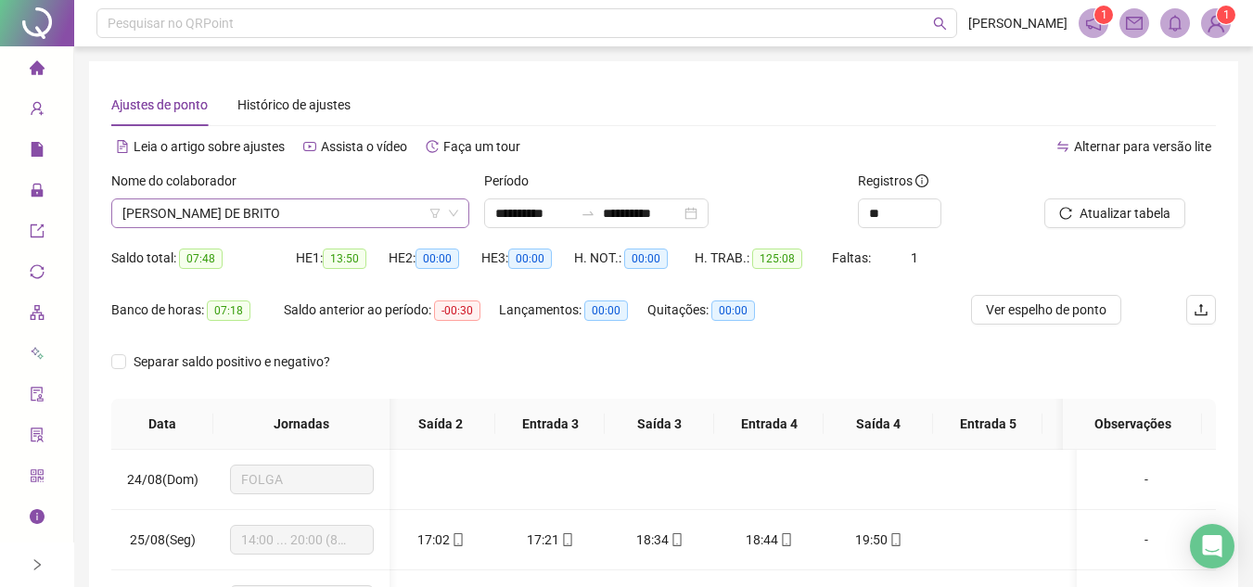
click at [318, 224] on span "SAMARA FREIRE DE BRITO" at bounding box center [290, 213] width 336 height 28
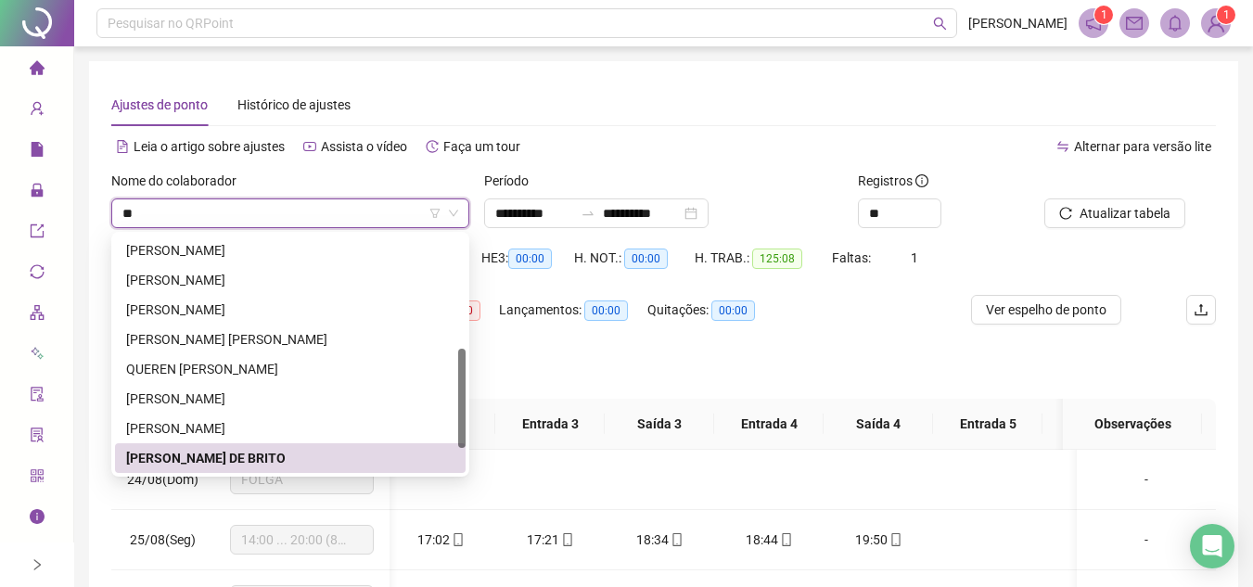
type input "*"
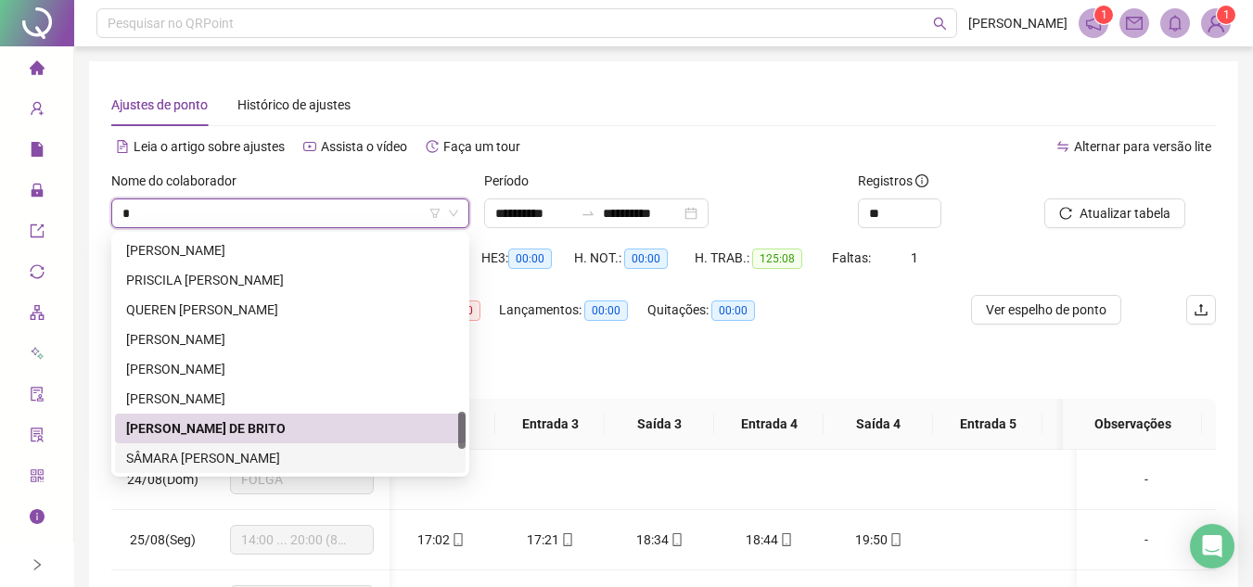
scroll to position [1128, 0]
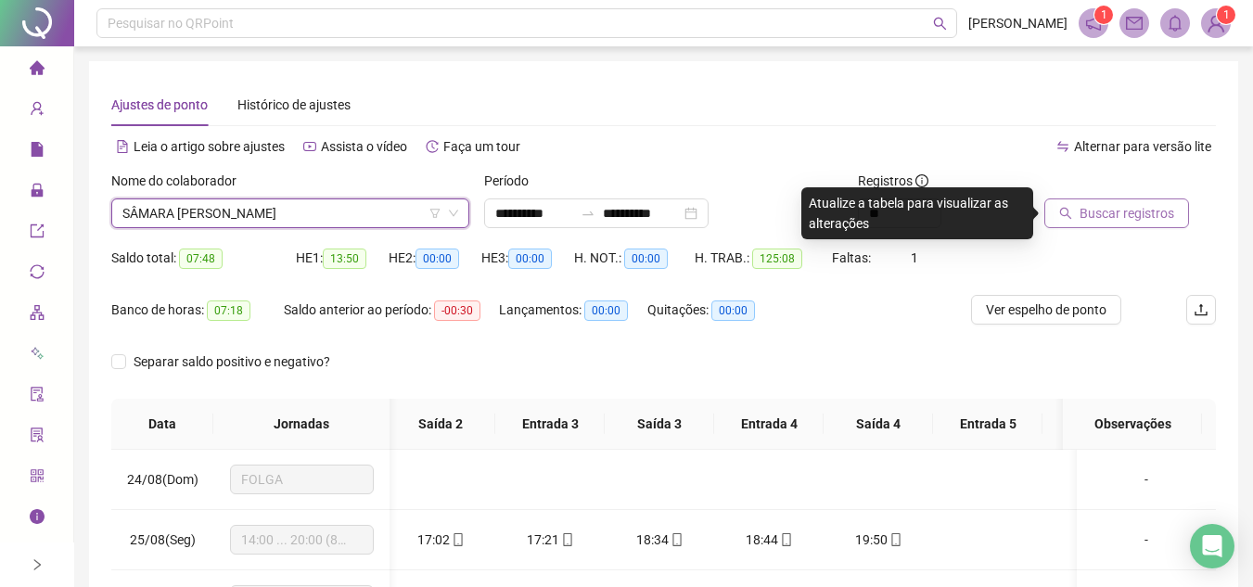
click at [1143, 211] on span "Buscar registros" at bounding box center [1127, 213] width 95 height 20
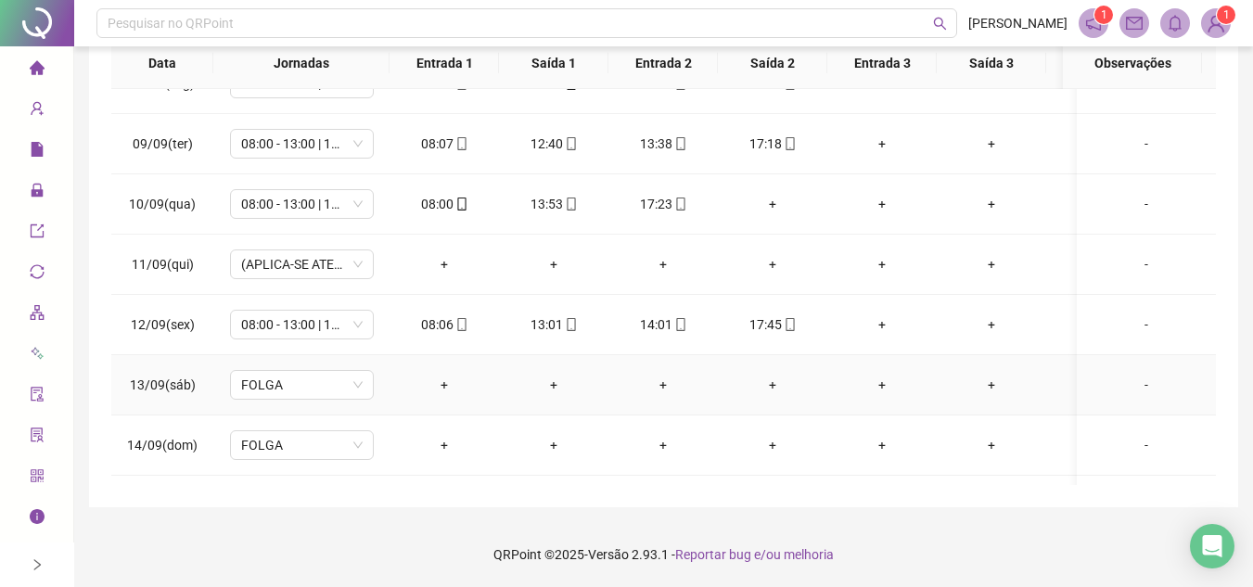
scroll to position [907, 0]
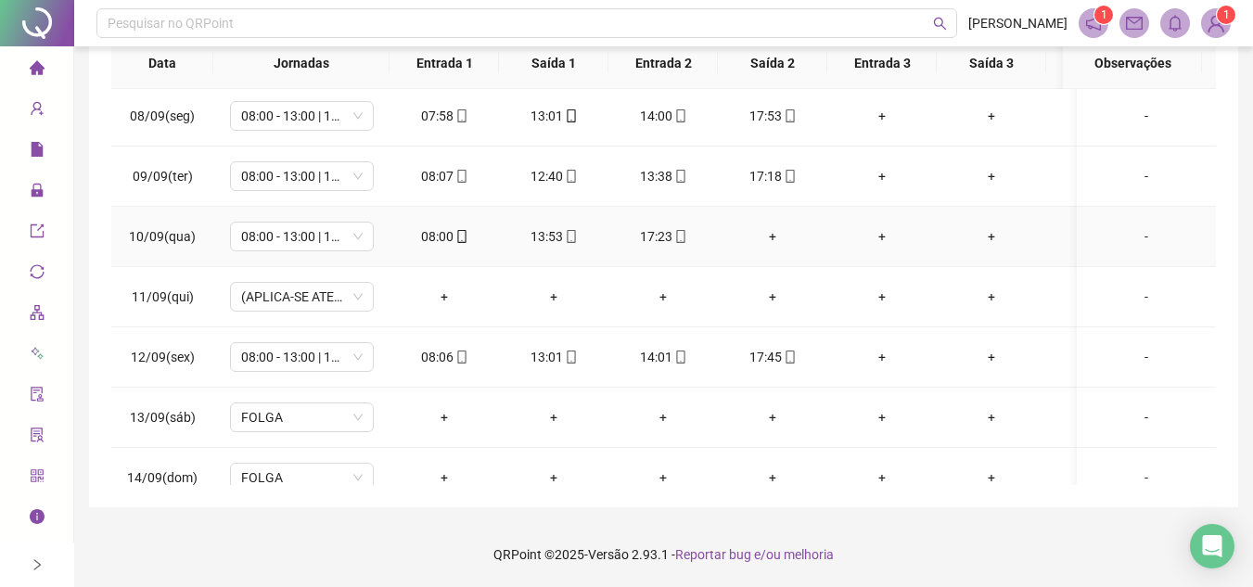
click at [765, 231] on div "+" at bounding box center [773, 236] width 80 height 20
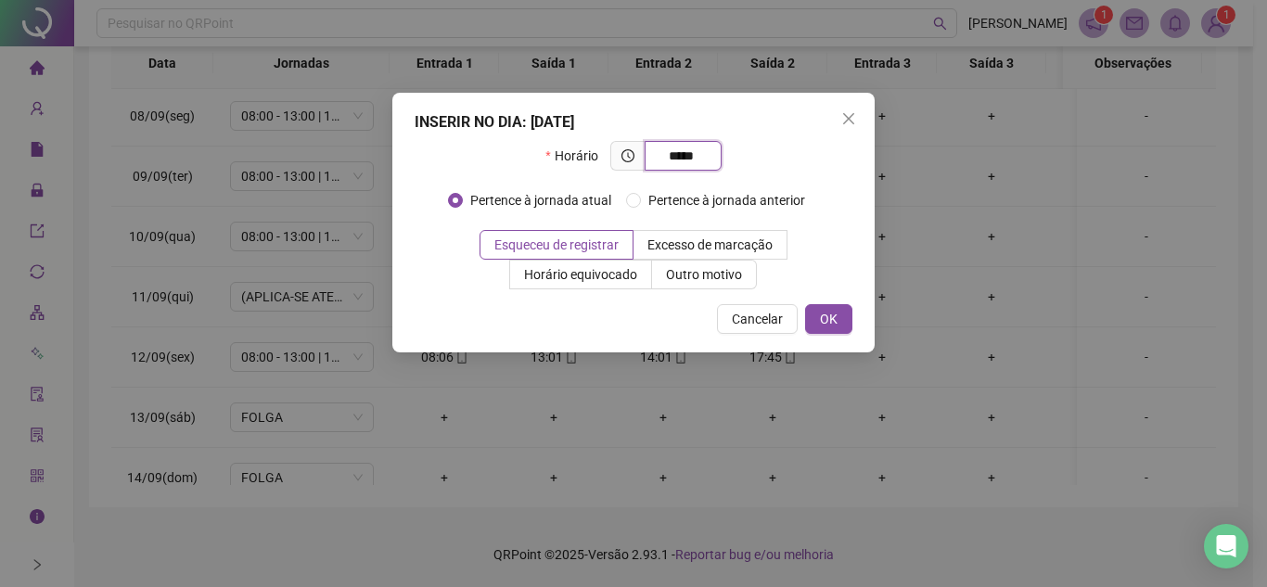
type input "*****"
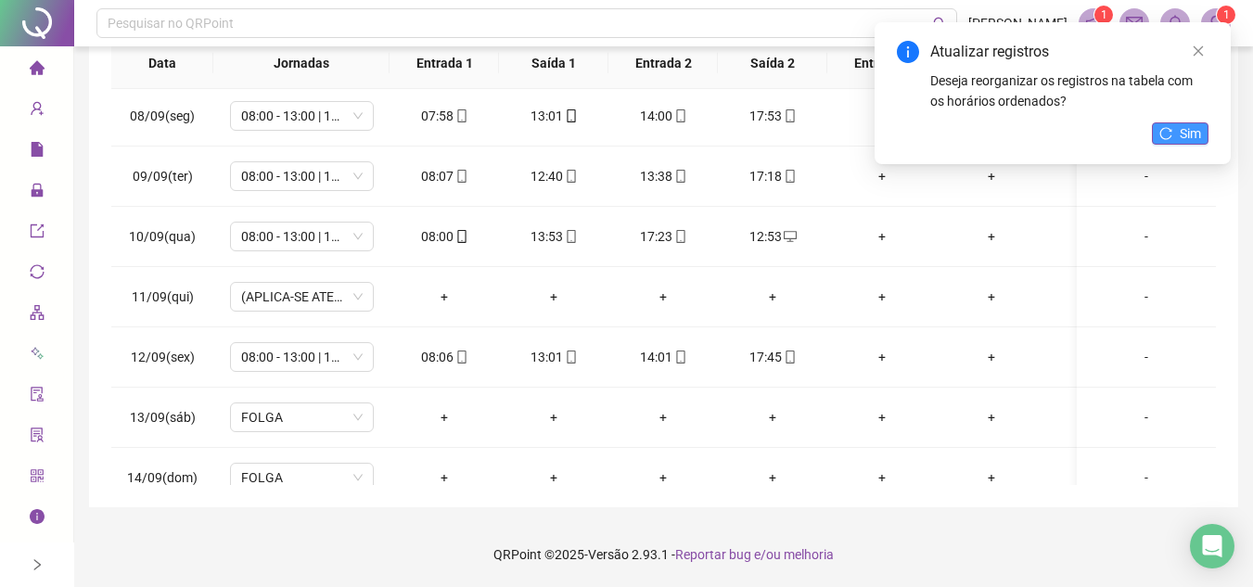
click at [1195, 126] on span "Sim" at bounding box center [1190, 133] width 21 height 20
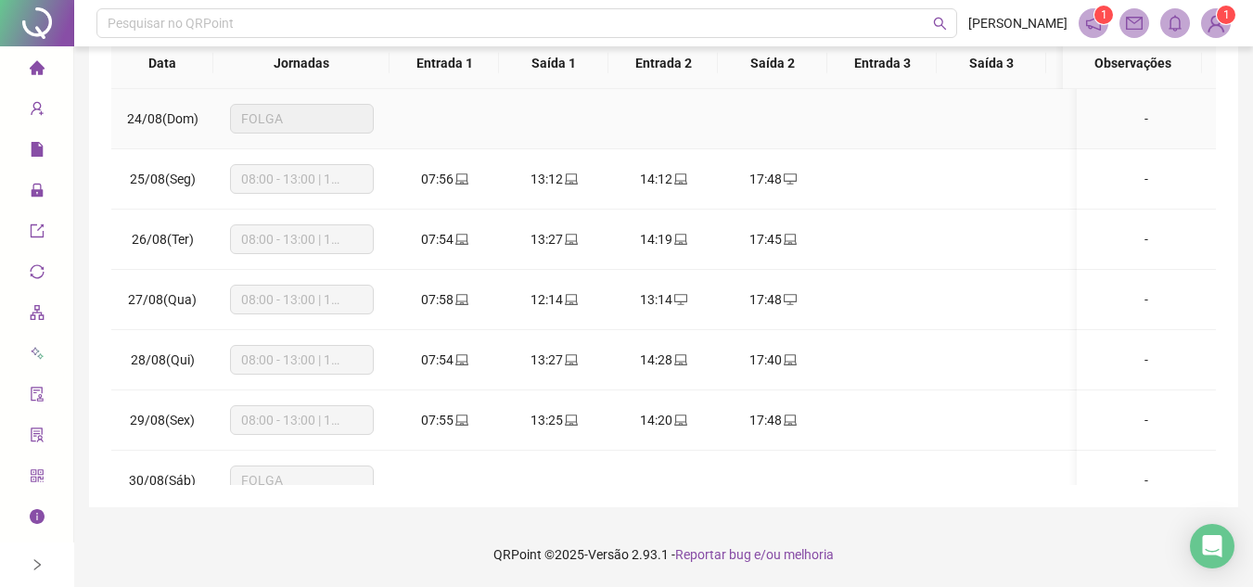
scroll to position [0, 0]
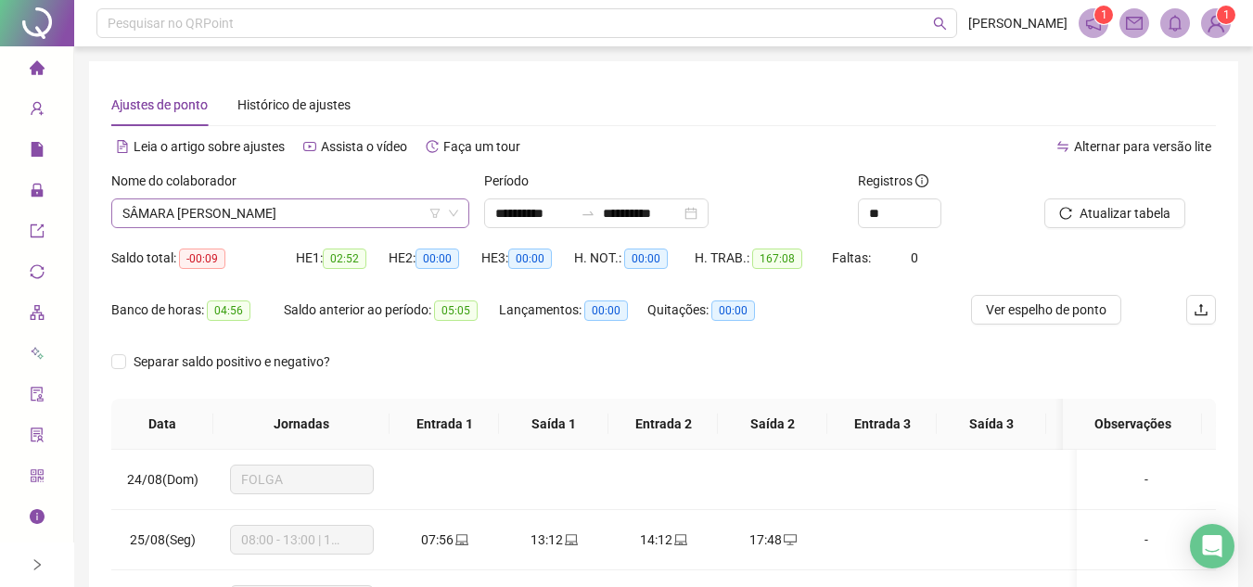
click at [365, 213] on span "SÂMARA LARRYELLE BARBOSA ALVES" at bounding box center [290, 213] width 336 height 28
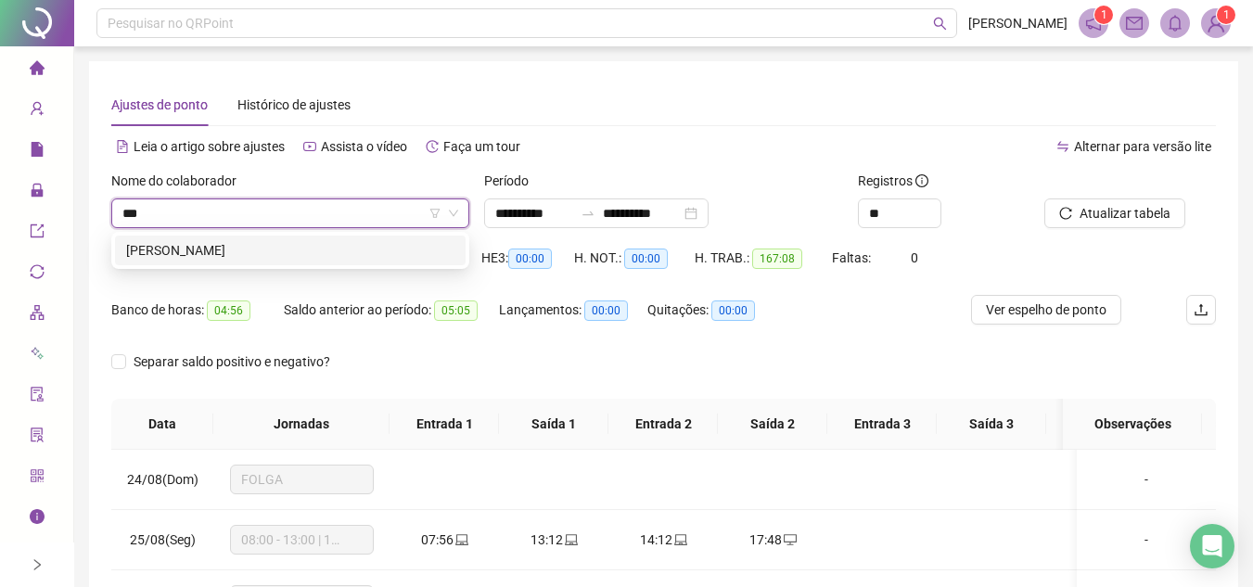
type input "****"
click at [350, 248] on div "SARA MARIETTA SILVA" at bounding box center [290, 250] width 328 height 20
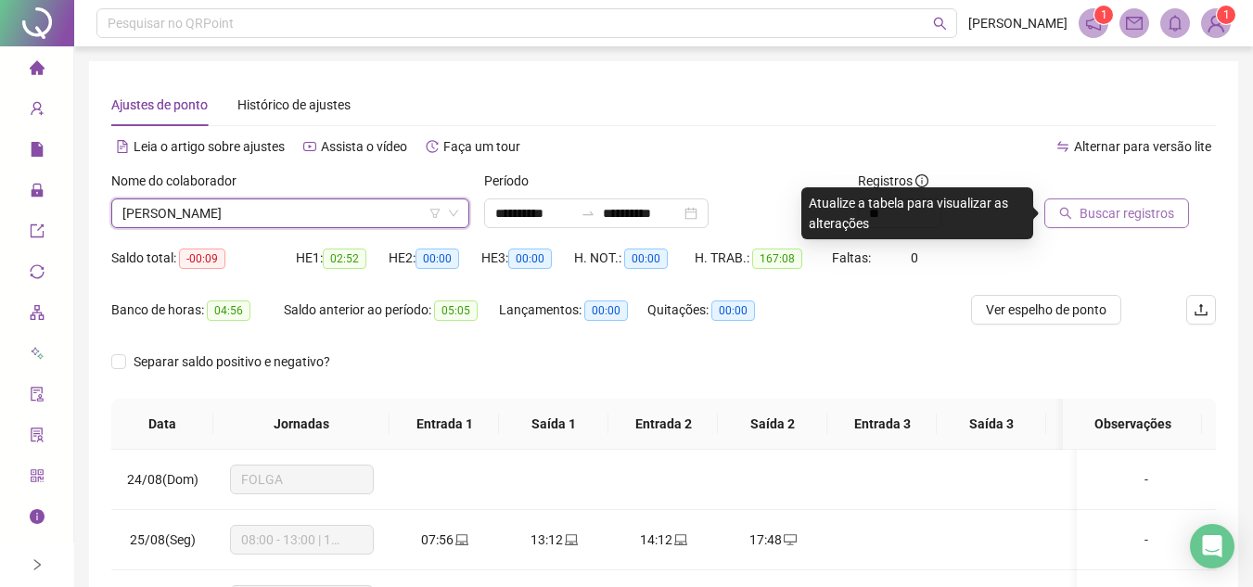
click at [1093, 210] on span "Buscar registros" at bounding box center [1127, 213] width 95 height 20
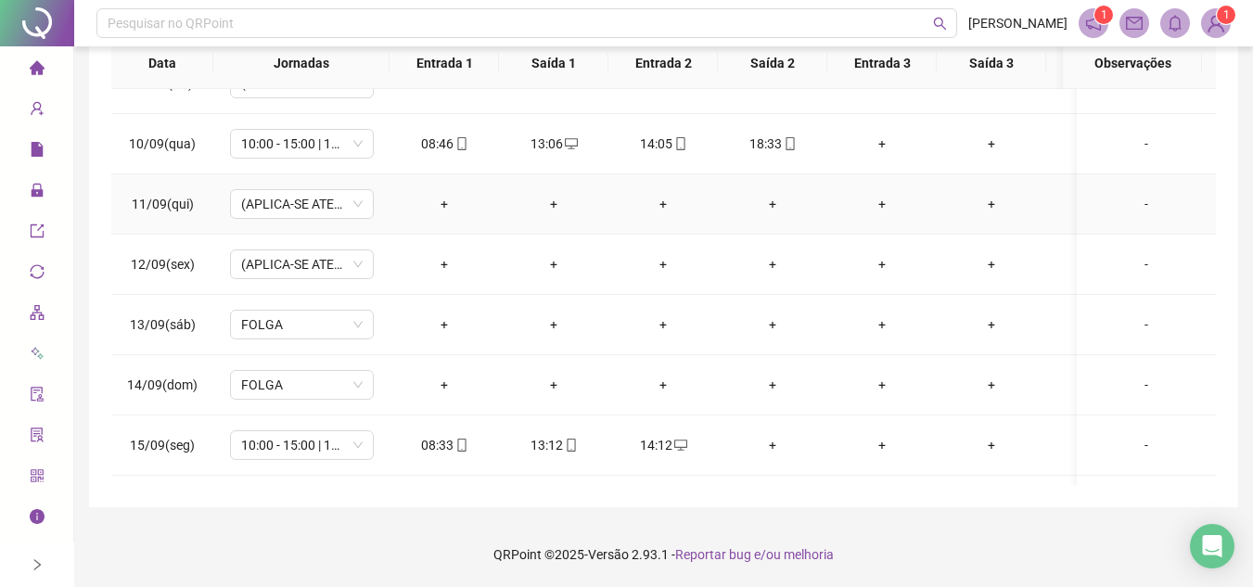
scroll to position [1020, 0]
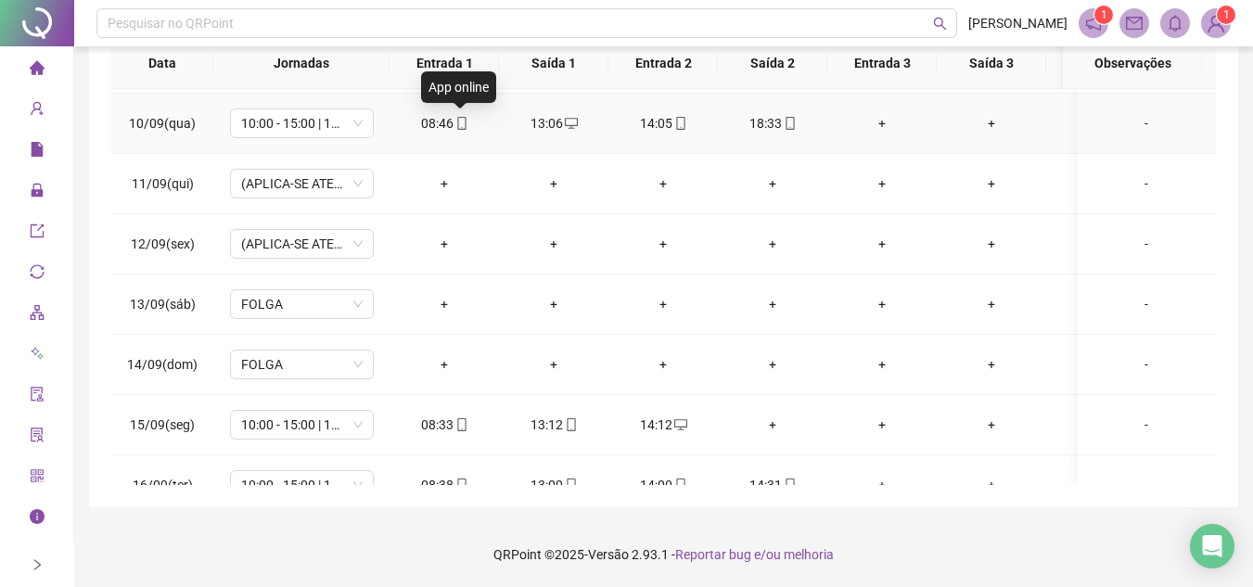
click at [461, 123] on icon "mobile" at bounding box center [461, 123] width 13 height 13
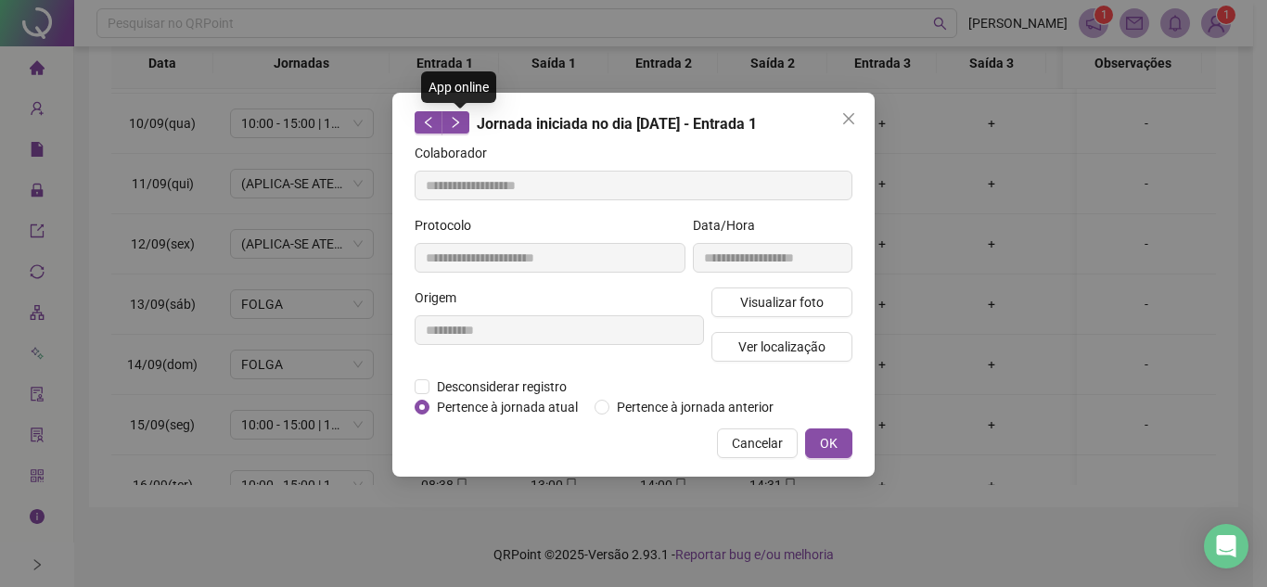
type input "**********"
click at [765, 300] on span "Visualizar foto" at bounding box center [781, 302] width 83 height 20
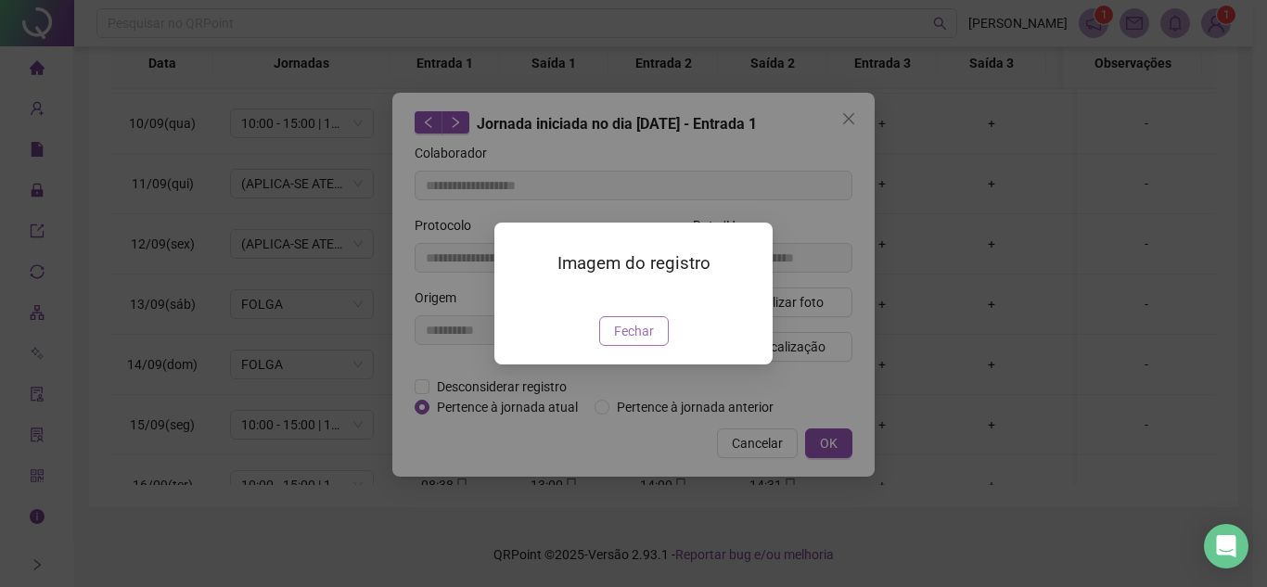
click at [637, 341] on span "Fechar" at bounding box center [634, 331] width 40 height 20
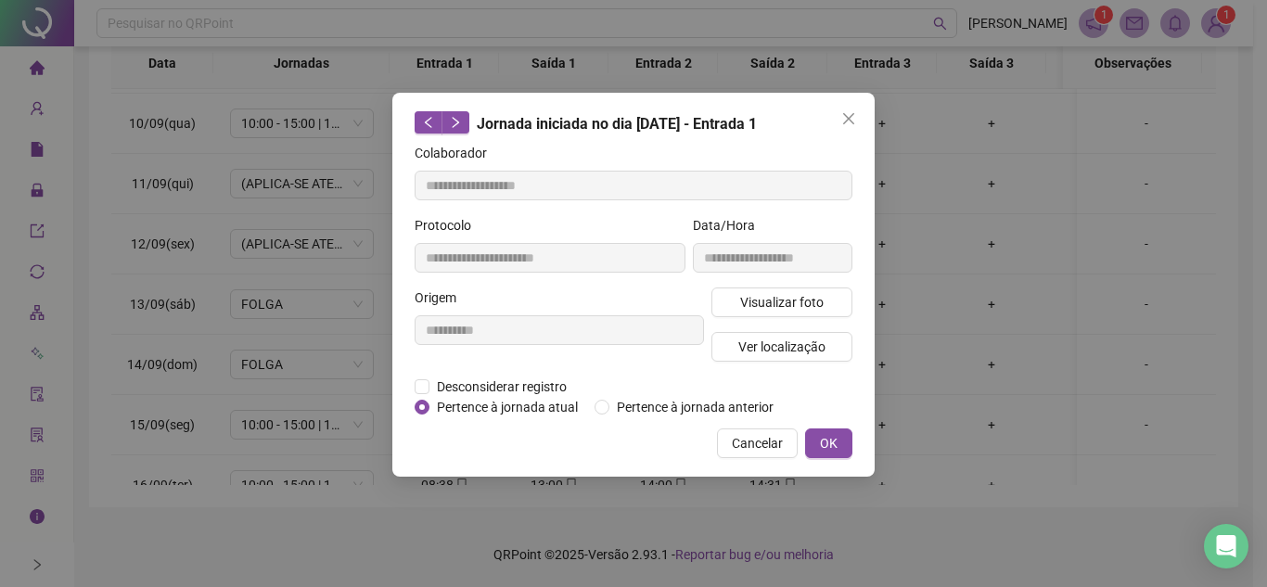
click at [854, 121] on icon "close" at bounding box center [848, 118] width 15 height 15
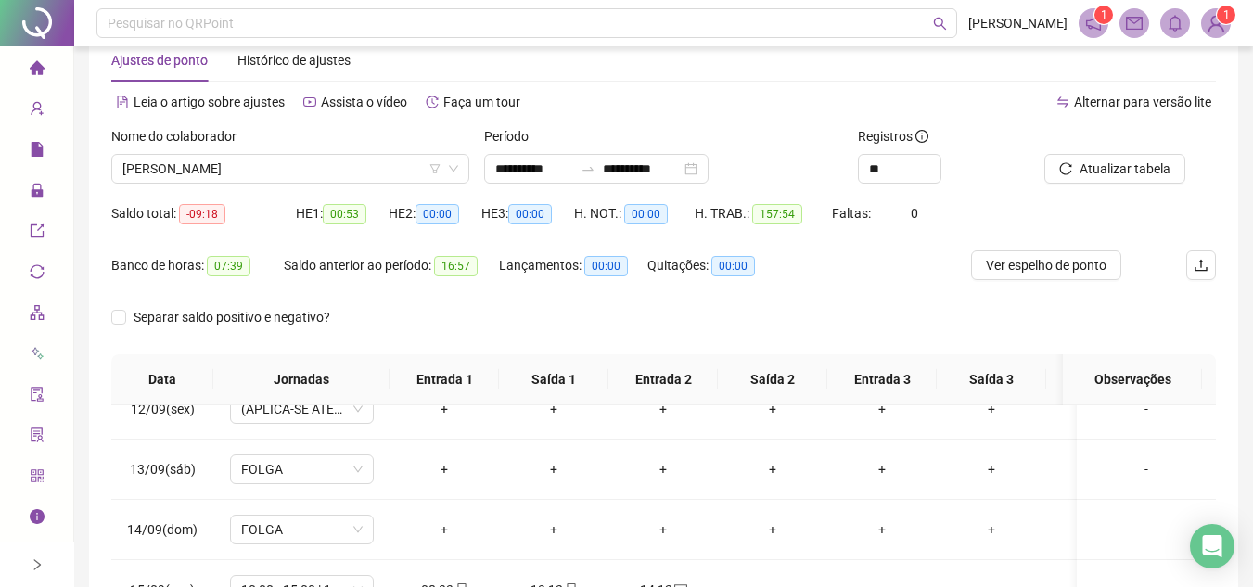
scroll to position [0, 0]
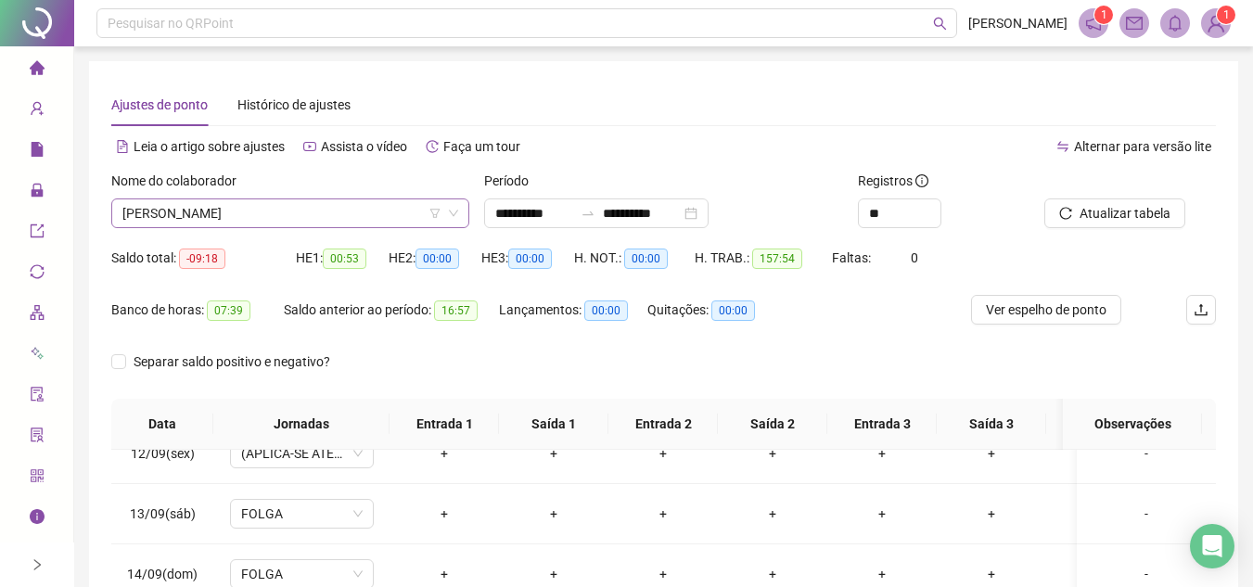
click at [349, 217] on span "SARA MARIETTA SILVA" at bounding box center [290, 213] width 336 height 28
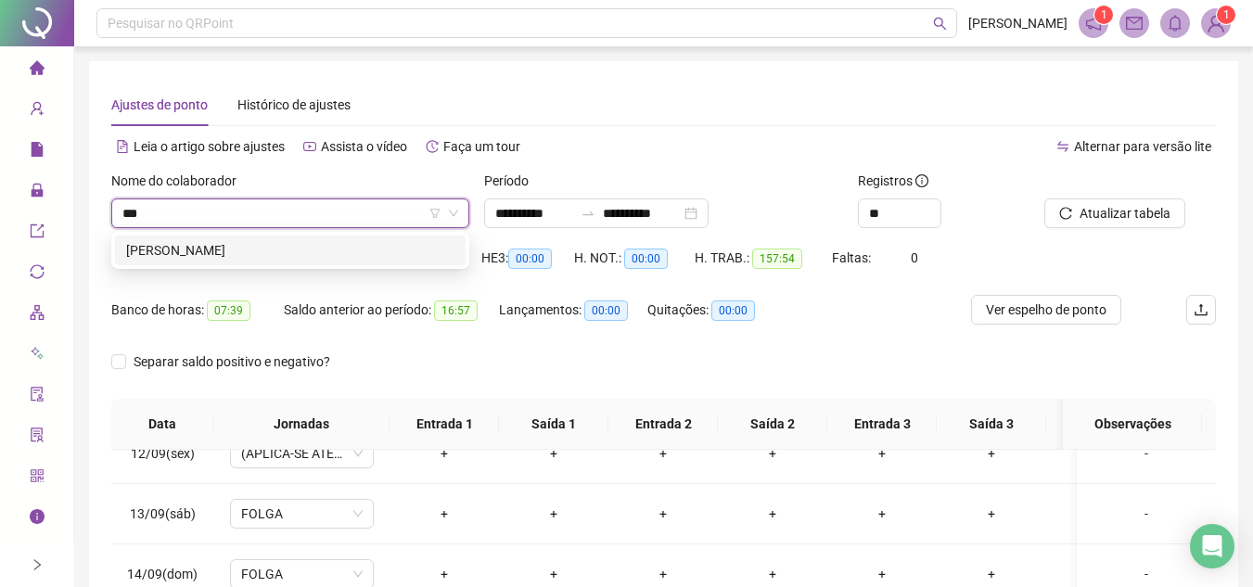
type input "****"
click at [350, 244] on div "[PERSON_NAME]" at bounding box center [290, 250] width 328 height 20
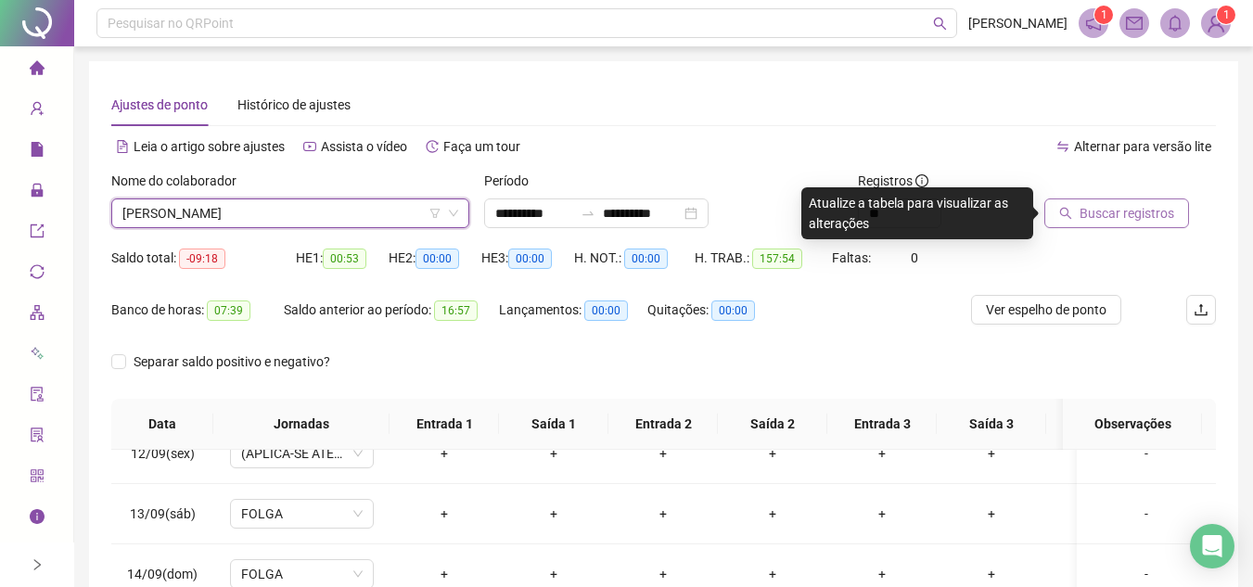
click at [1095, 200] on button "Buscar registros" at bounding box center [1117, 214] width 145 height 30
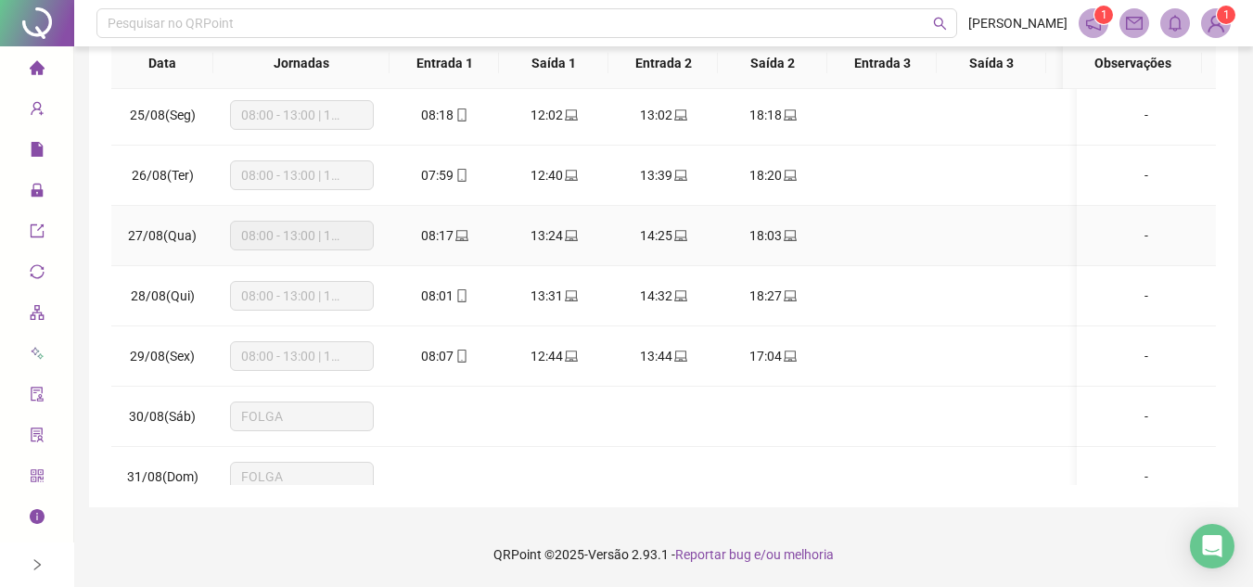
scroll to position [186, 0]
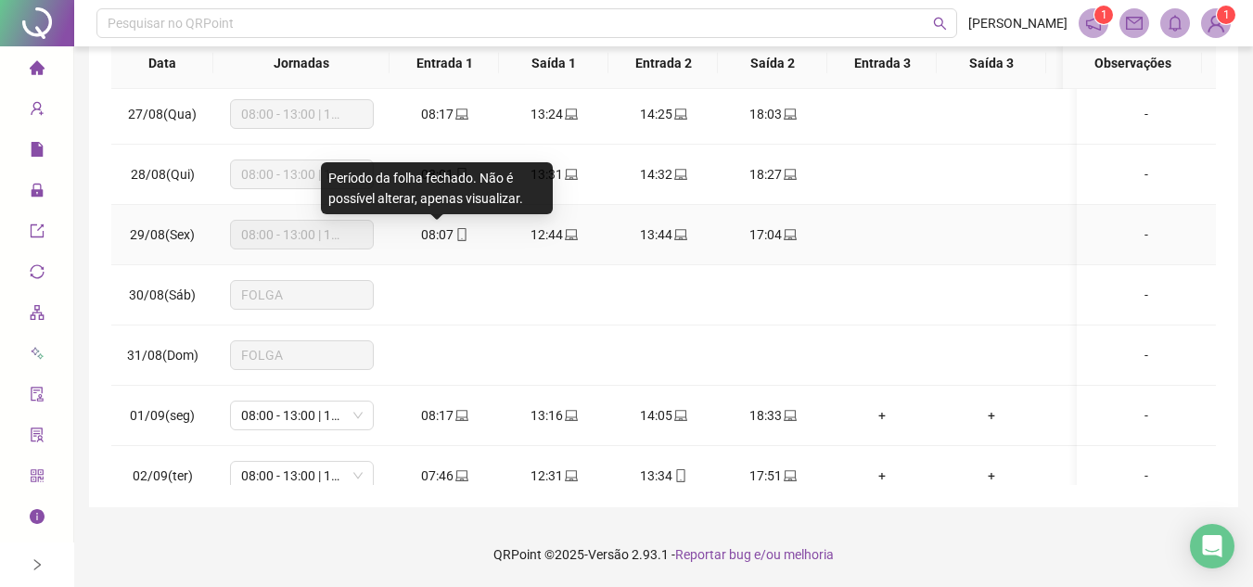
click at [463, 233] on icon "mobile" at bounding box center [461, 234] width 13 height 13
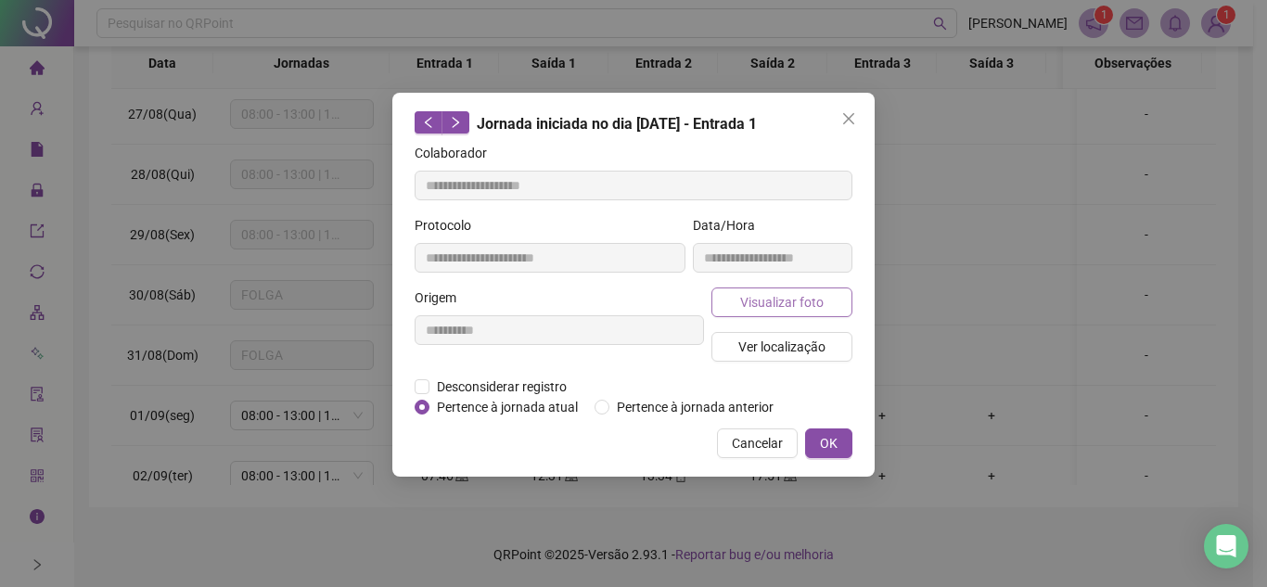
type input "**********"
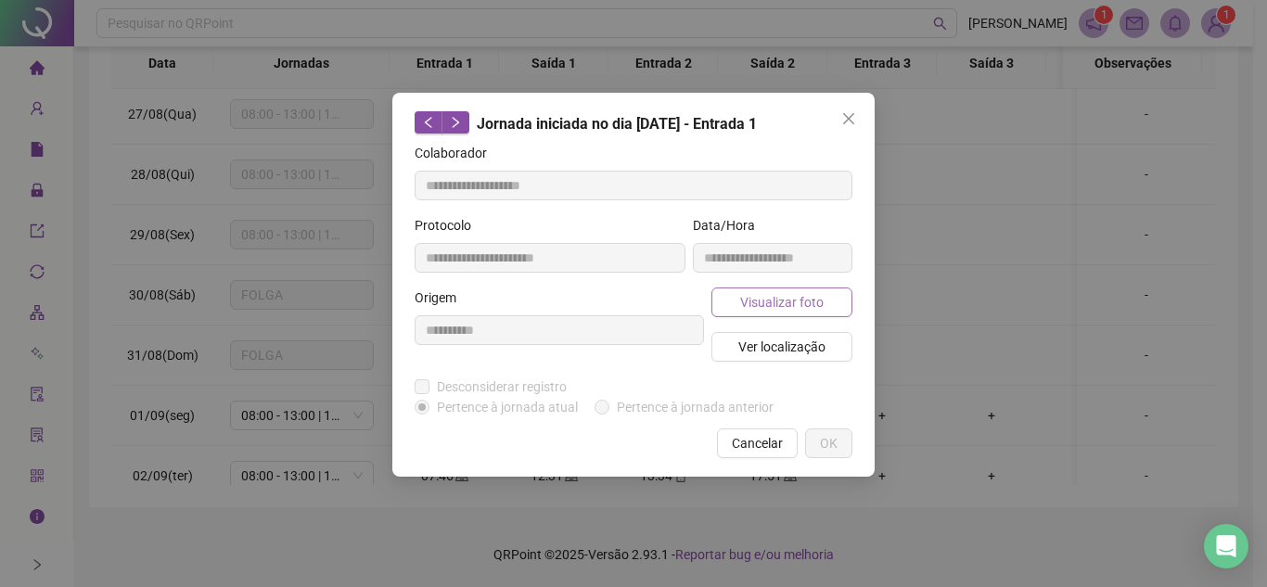
click at [789, 301] on span "Visualizar foto" at bounding box center [781, 302] width 83 height 20
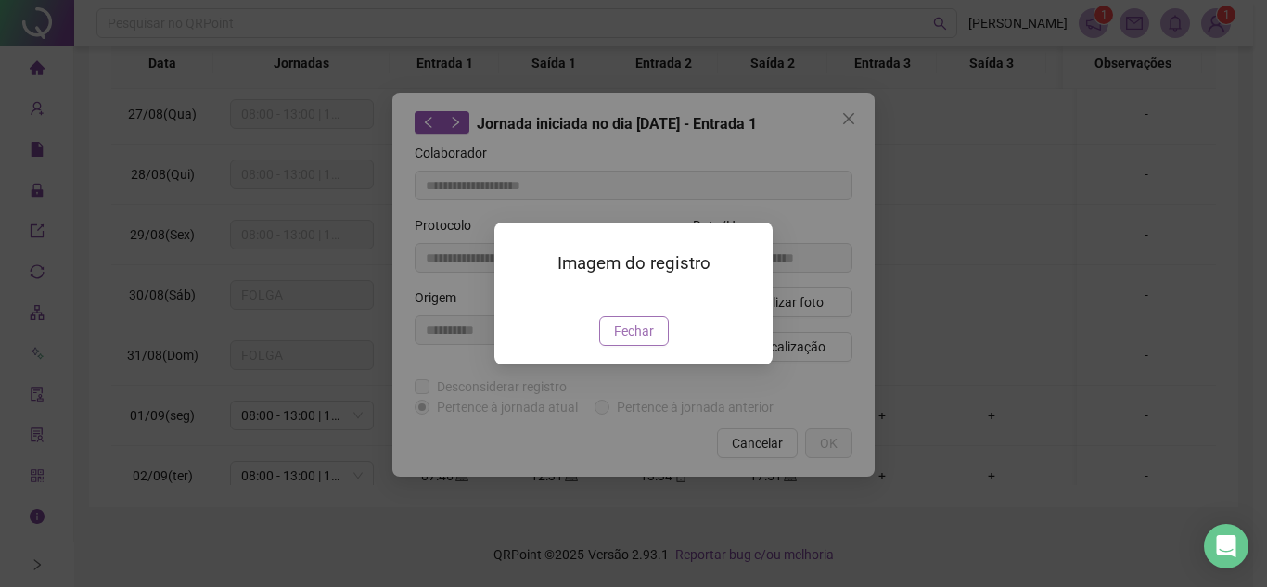
click at [626, 341] on span "Fechar" at bounding box center [634, 331] width 40 height 20
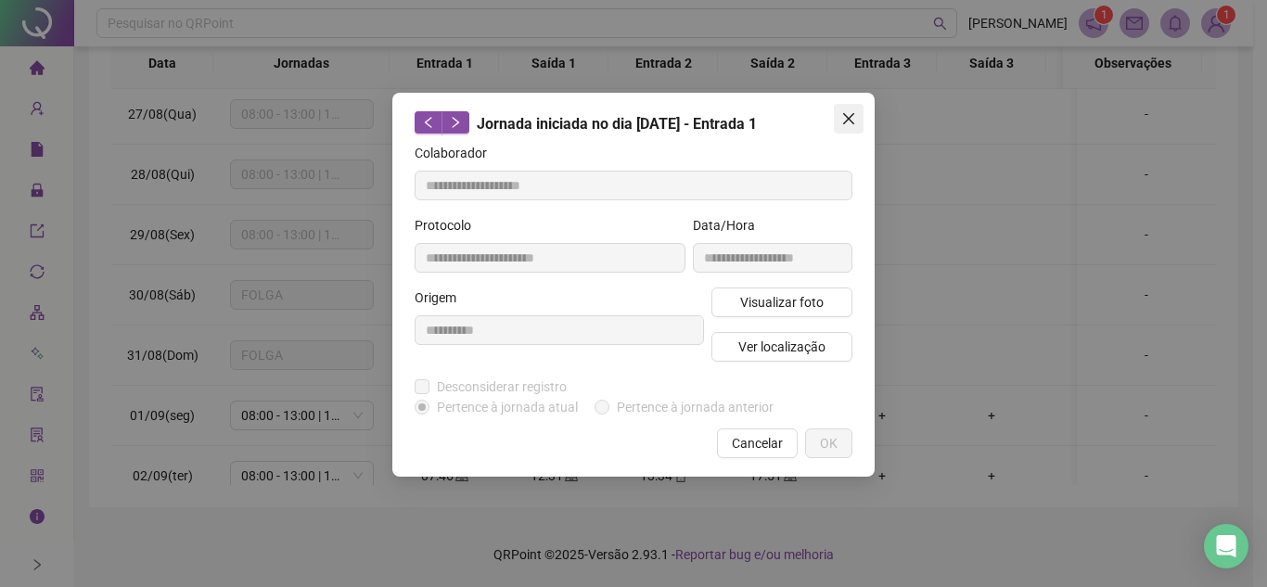
click at [850, 117] on icon "close" at bounding box center [848, 118] width 11 height 11
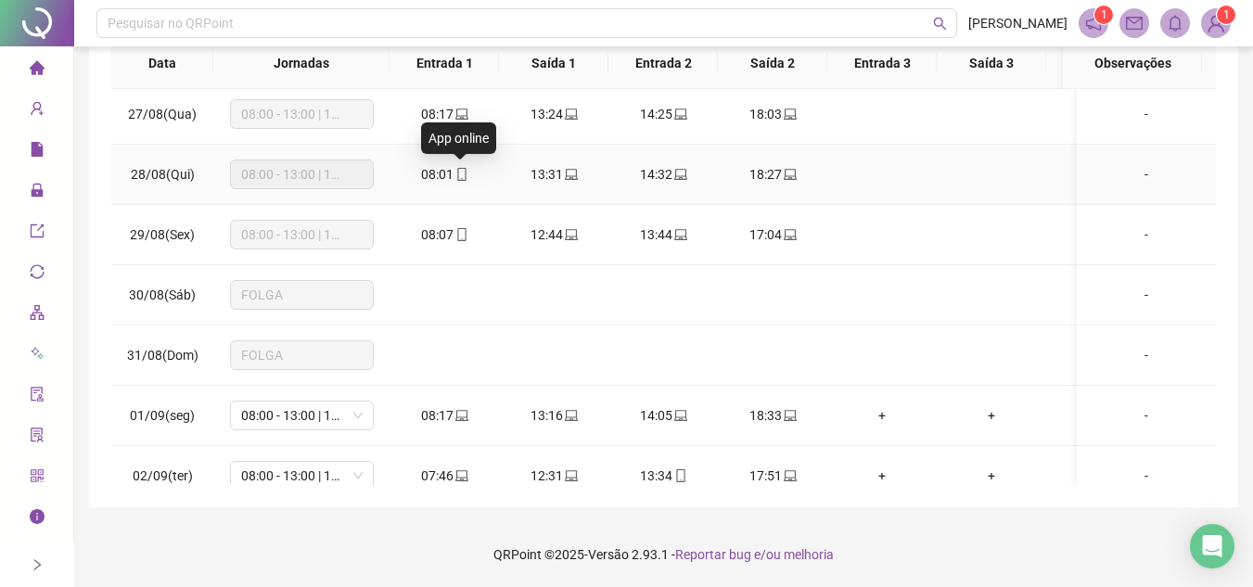
click at [461, 173] on icon "mobile" at bounding box center [461, 174] width 13 height 13
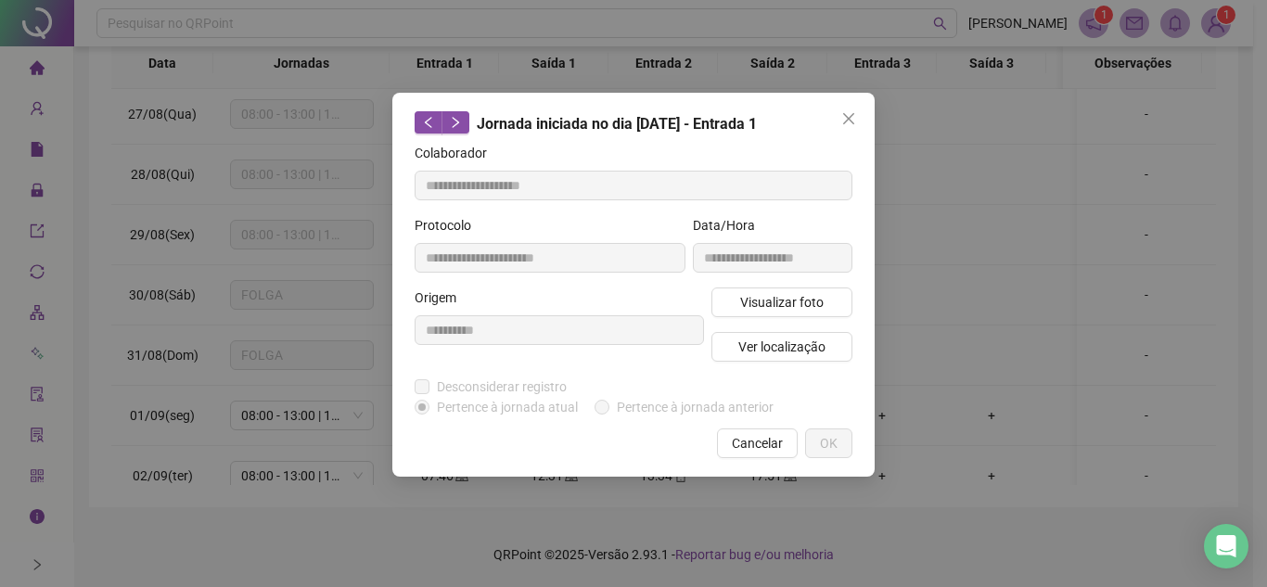
type input "**********"
click at [810, 298] on span "Visualizar foto" at bounding box center [781, 302] width 83 height 20
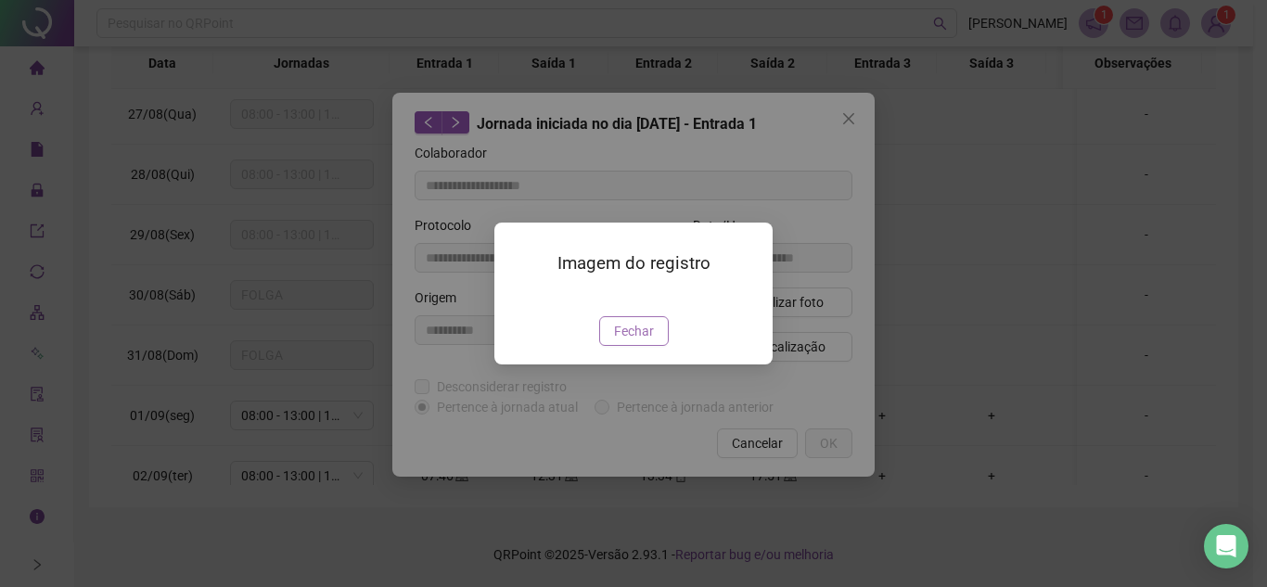
click at [650, 341] on span "Fechar" at bounding box center [634, 331] width 40 height 20
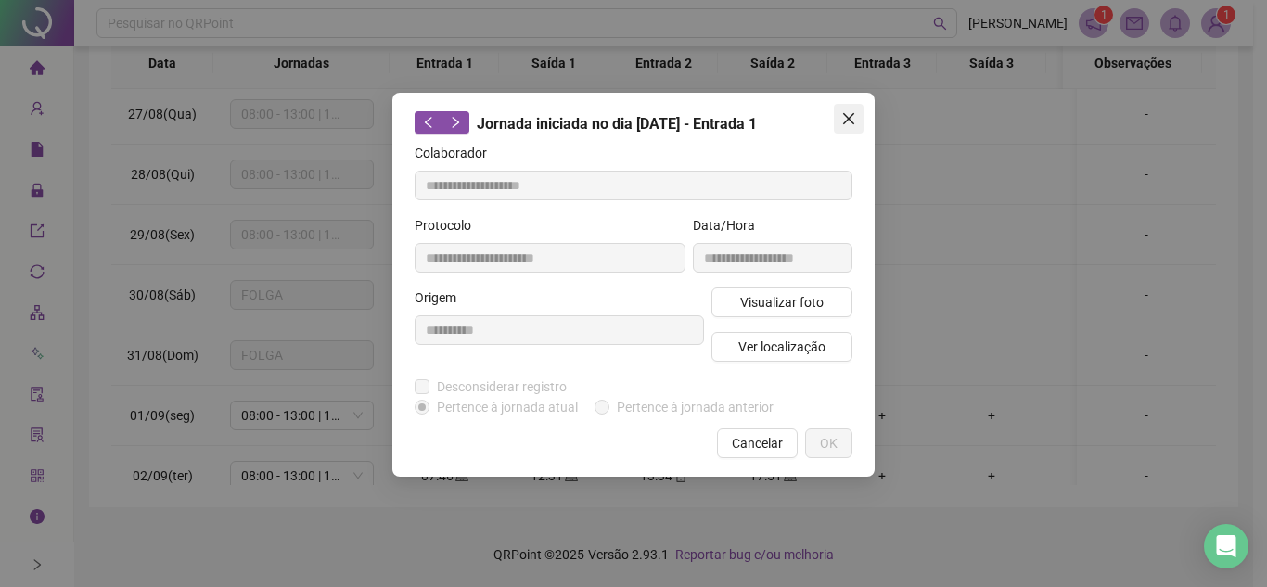
click at [849, 119] on icon "close" at bounding box center [848, 118] width 11 height 11
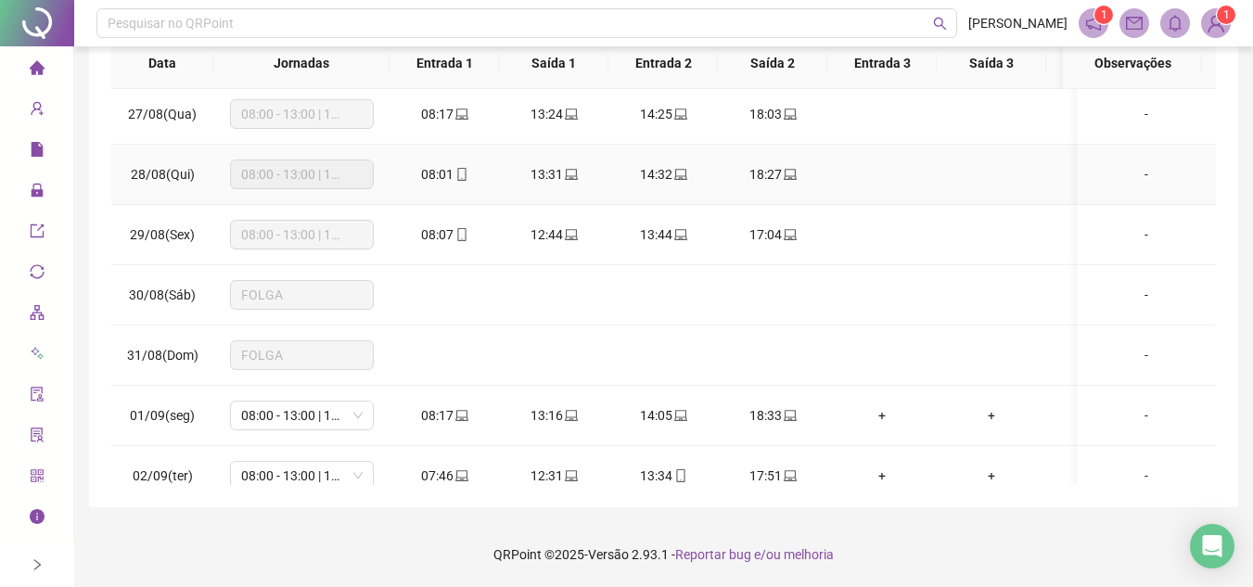
click at [456, 158] on td "08:01" at bounding box center [444, 175] width 109 height 60
click at [458, 169] on icon "mobile" at bounding box center [461, 174] width 13 height 13
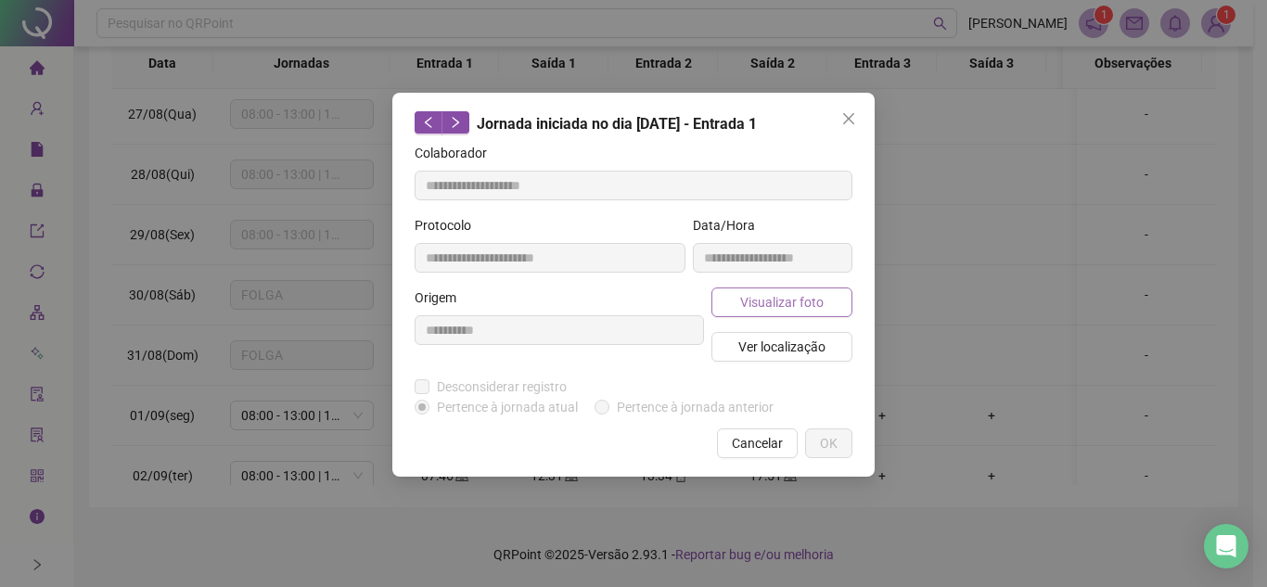
click at [812, 300] on span "Visualizar foto" at bounding box center [781, 302] width 83 height 20
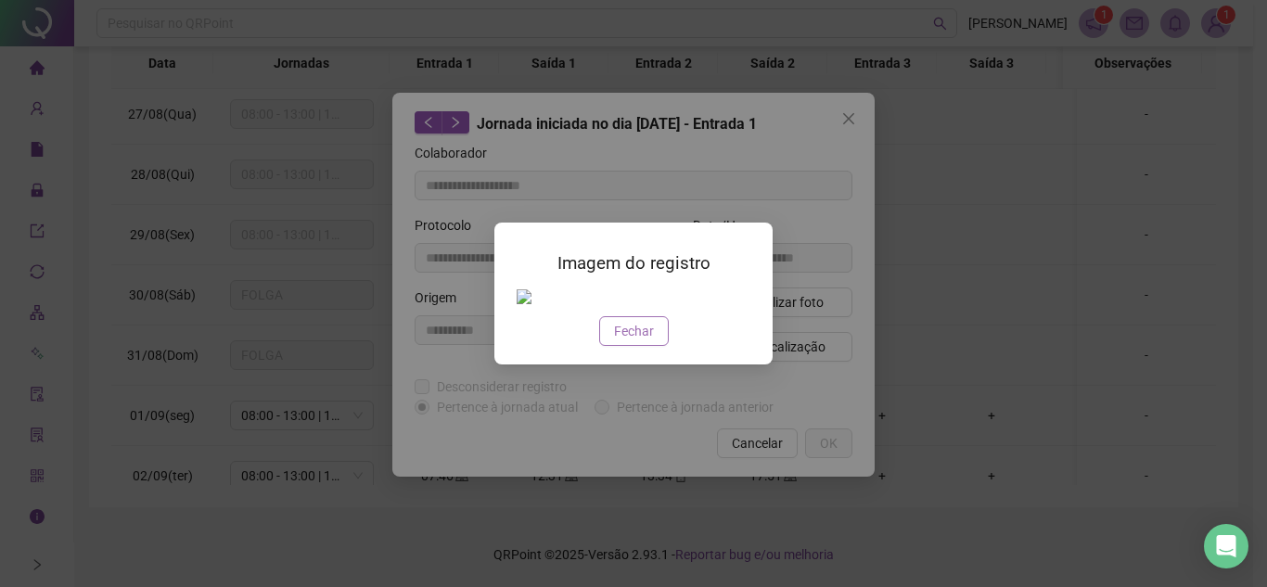
click at [639, 341] on span "Fechar" at bounding box center [634, 331] width 40 height 20
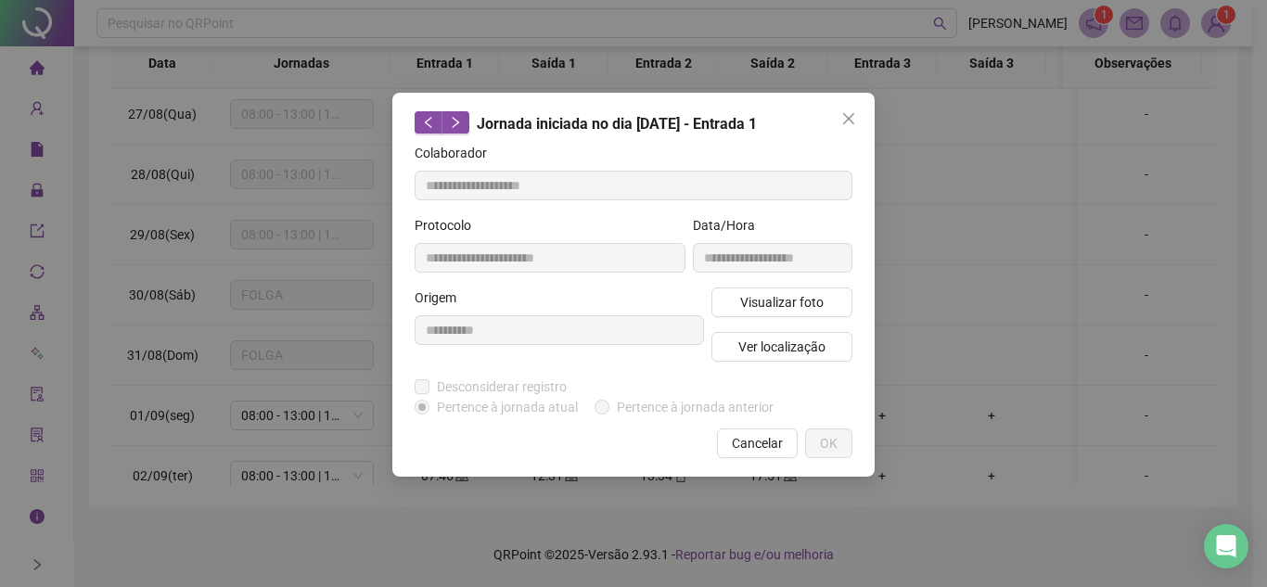
click at [849, 118] on icon "close" at bounding box center [848, 118] width 11 height 11
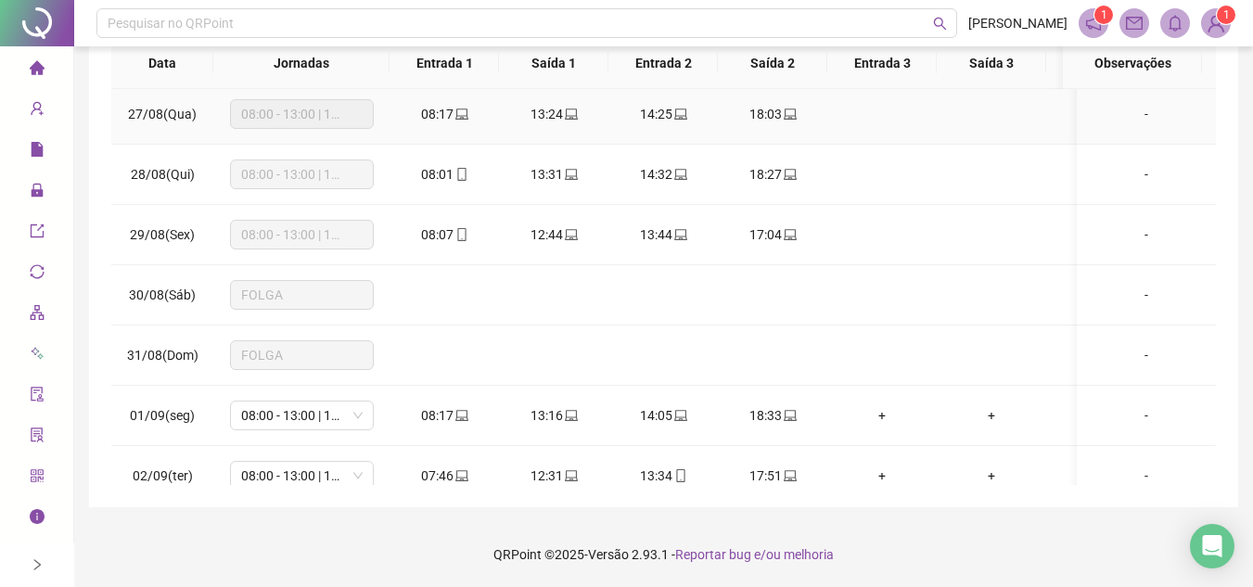
click at [462, 114] on icon "laptop" at bounding box center [461, 114] width 13 height 13
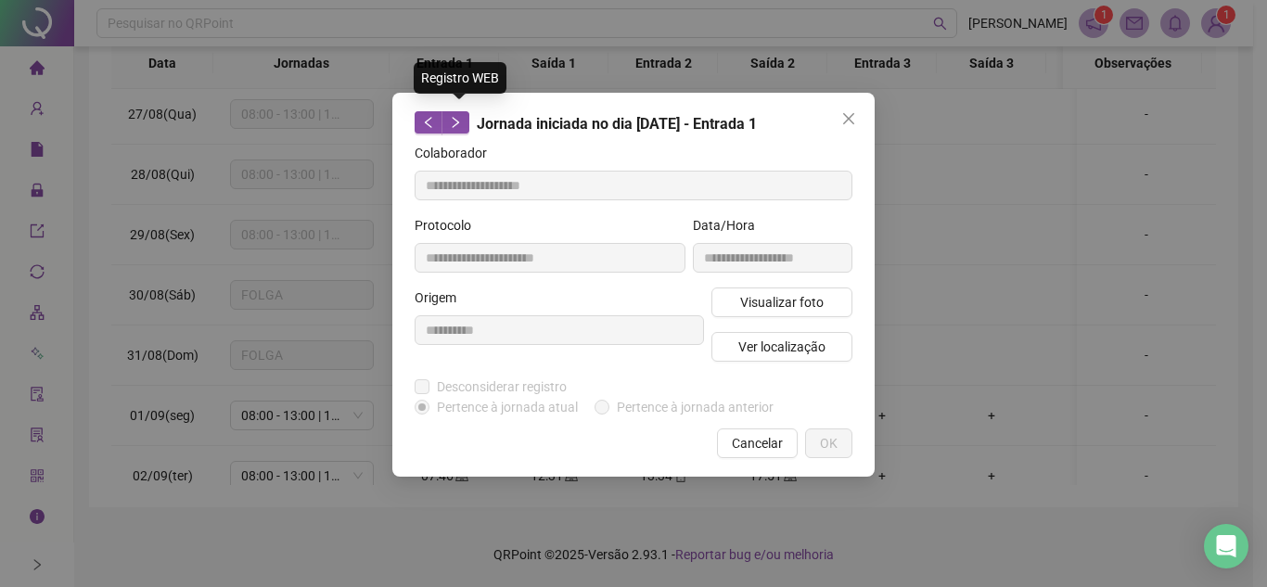
type input "**********"
click at [782, 314] on button "Visualizar foto" at bounding box center [782, 303] width 141 height 30
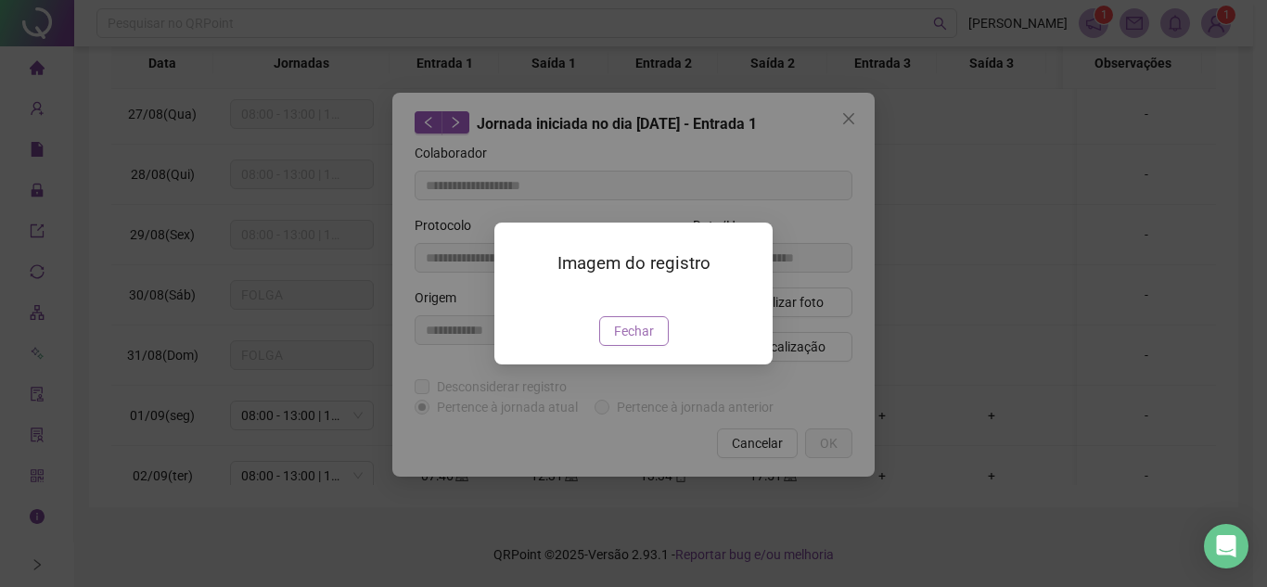
click at [637, 341] on span "Fechar" at bounding box center [634, 331] width 40 height 20
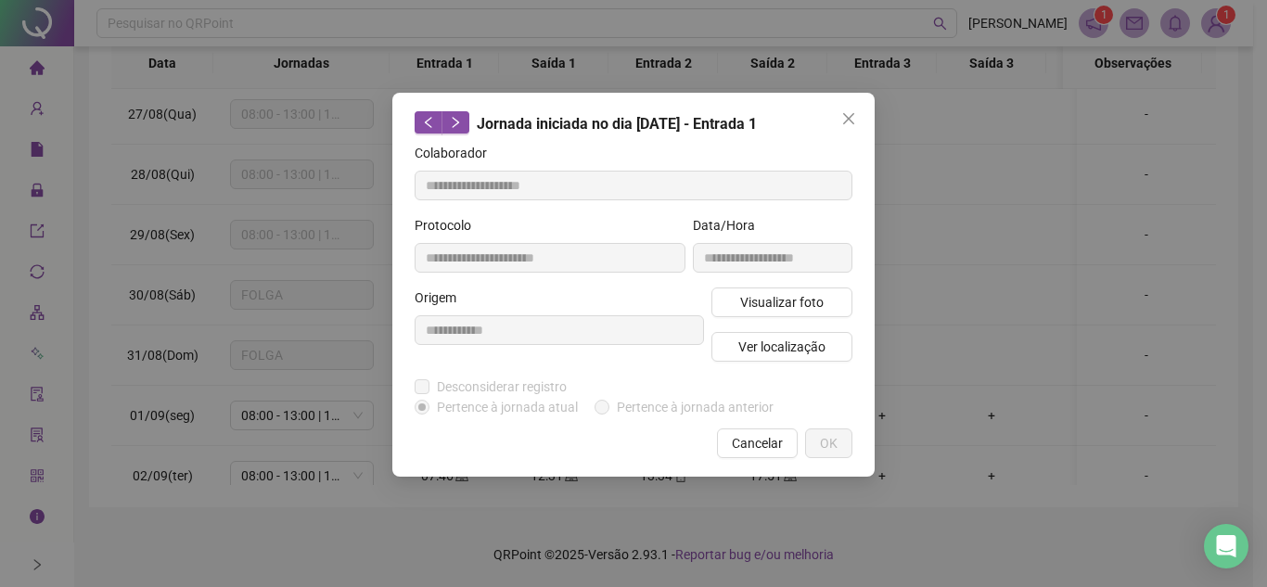
drag, startPoint x: 852, startPoint y: 118, endPoint x: 830, endPoint y: 128, distance: 23.7
click at [851, 118] on icon "close" at bounding box center [848, 118] width 15 height 15
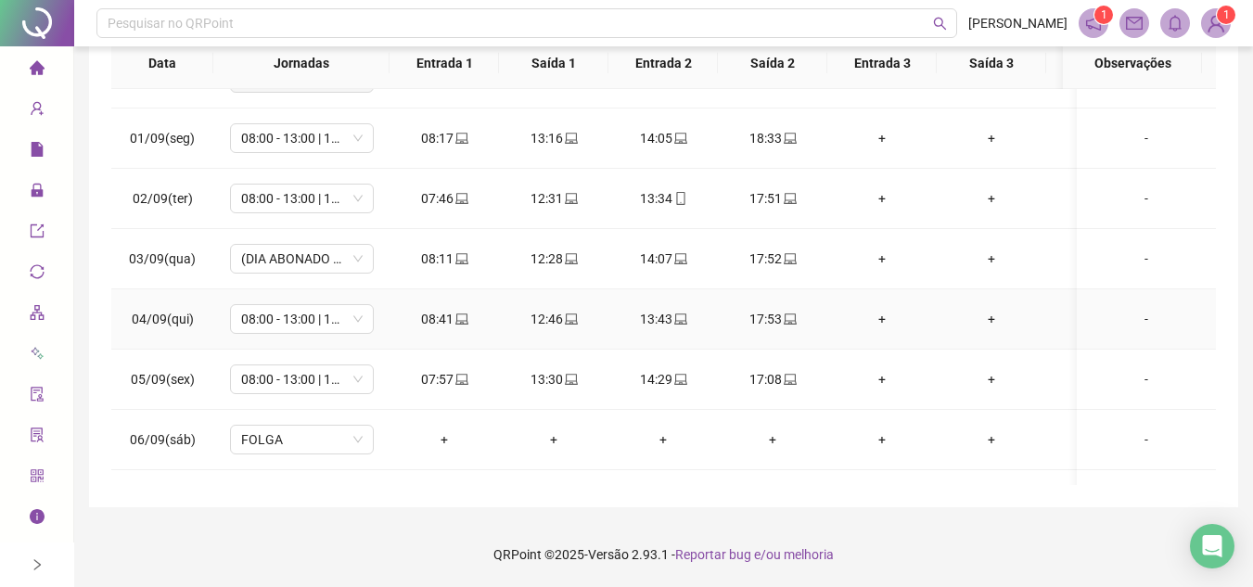
scroll to position [464, 0]
click at [460, 135] on icon "laptop" at bounding box center [461, 137] width 13 height 13
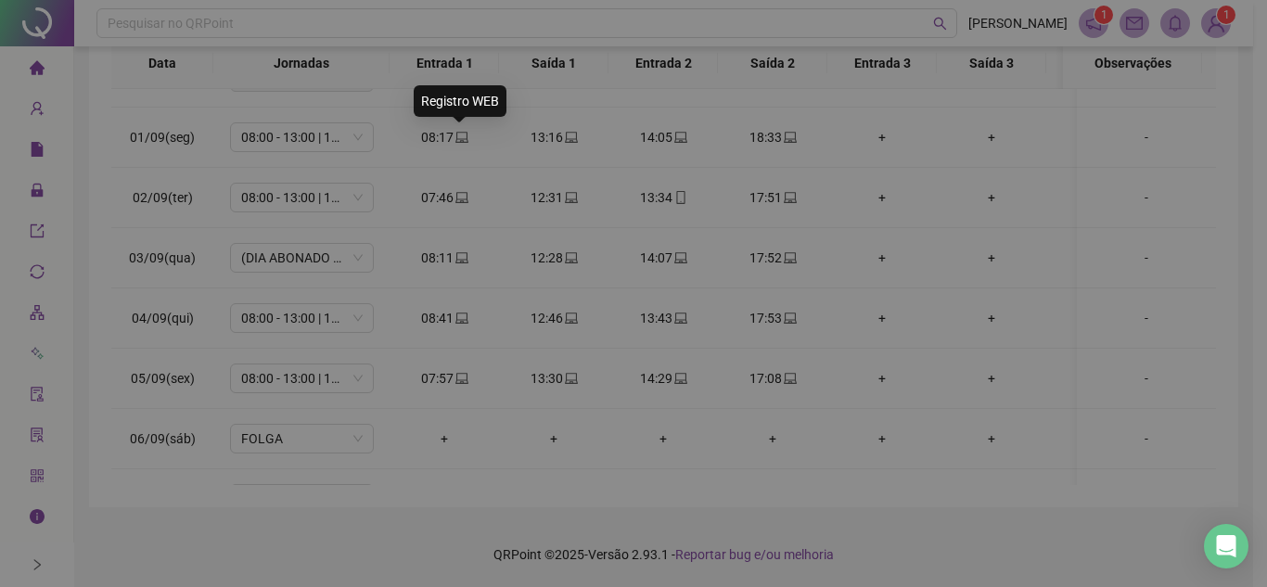
type input "**********"
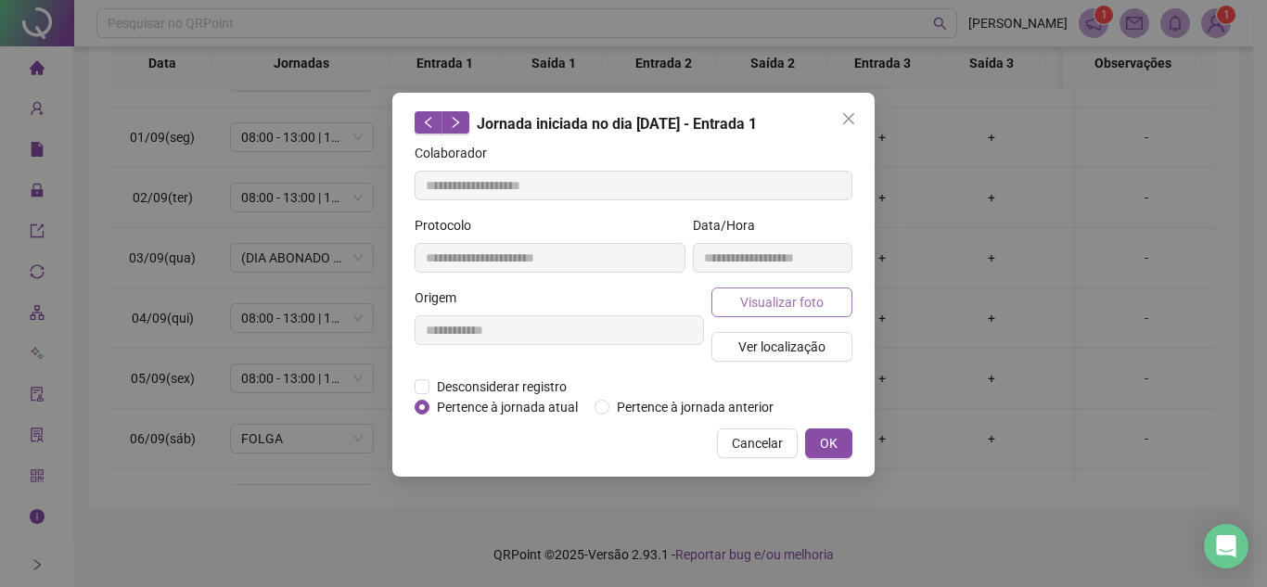
click at [774, 312] on button "Visualizar foto" at bounding box center [782, 303] width 141 height 30
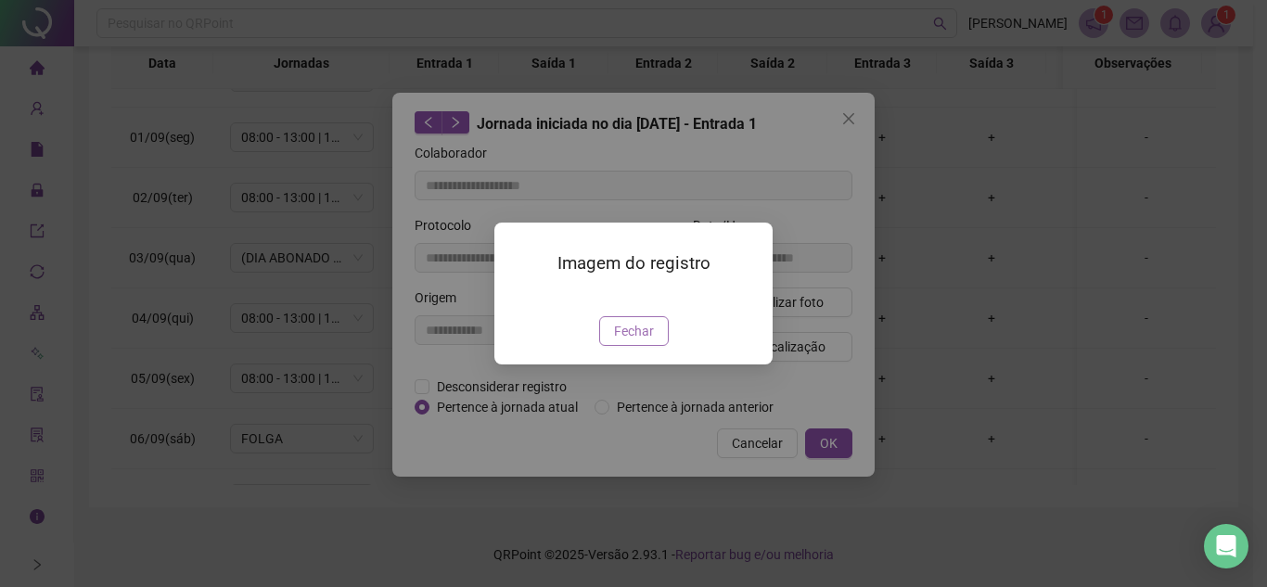
click at [623, 341] on span "Fechar" at bounding box center [634, 331] width 40 height 20
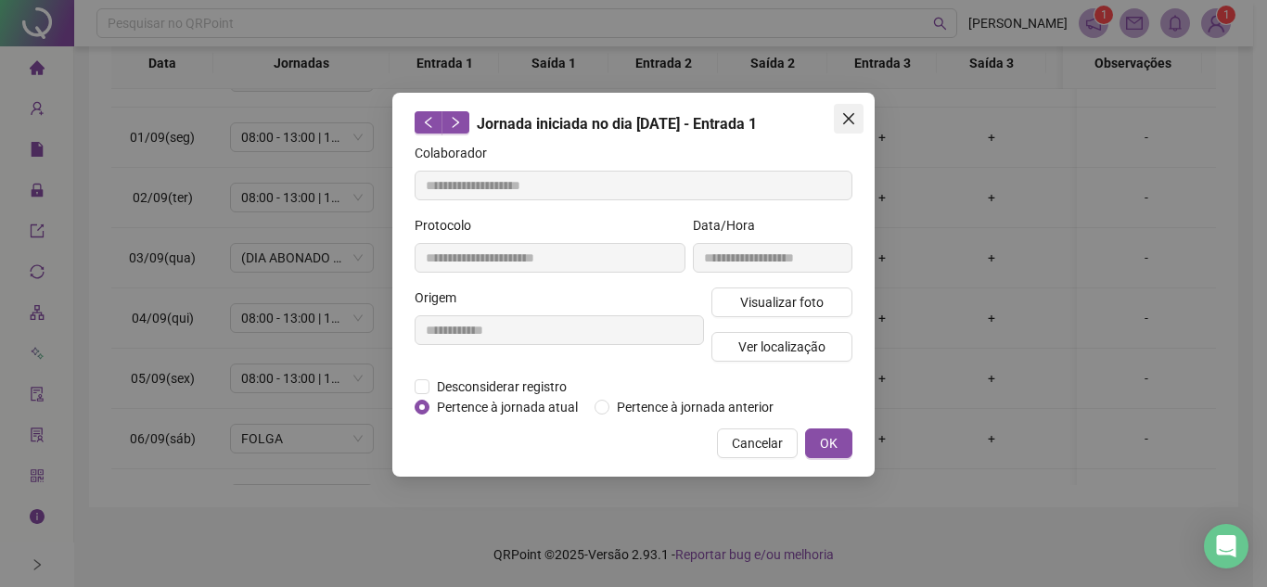
click at [847, 115] on icon "close" at bounding box center [848, 118] width 15 height 15
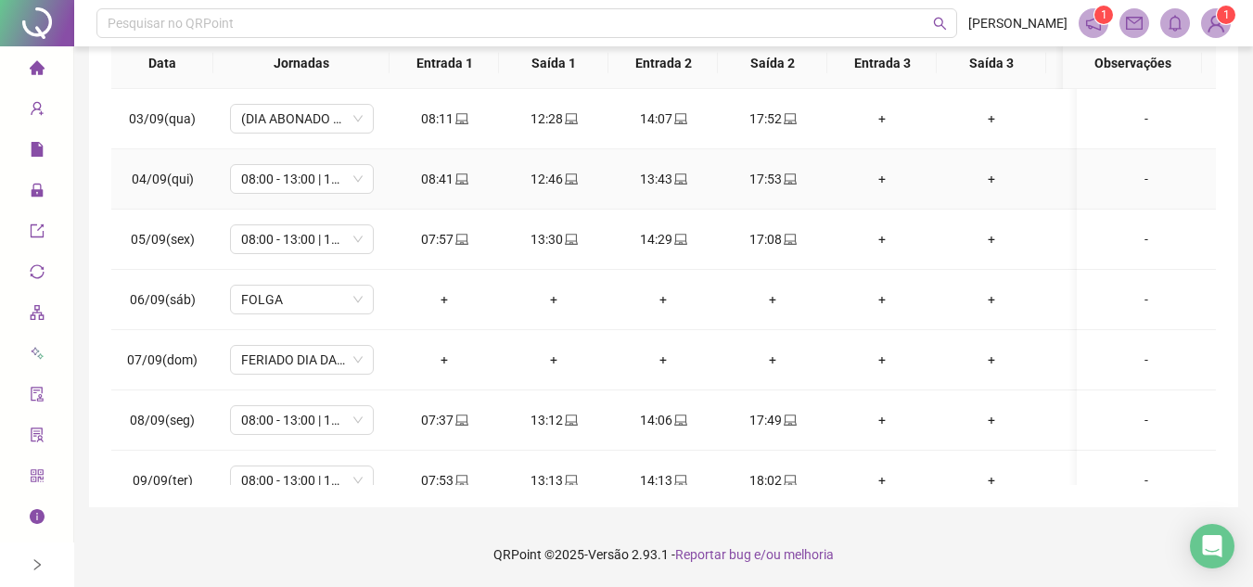
scroll to position [649, 0]
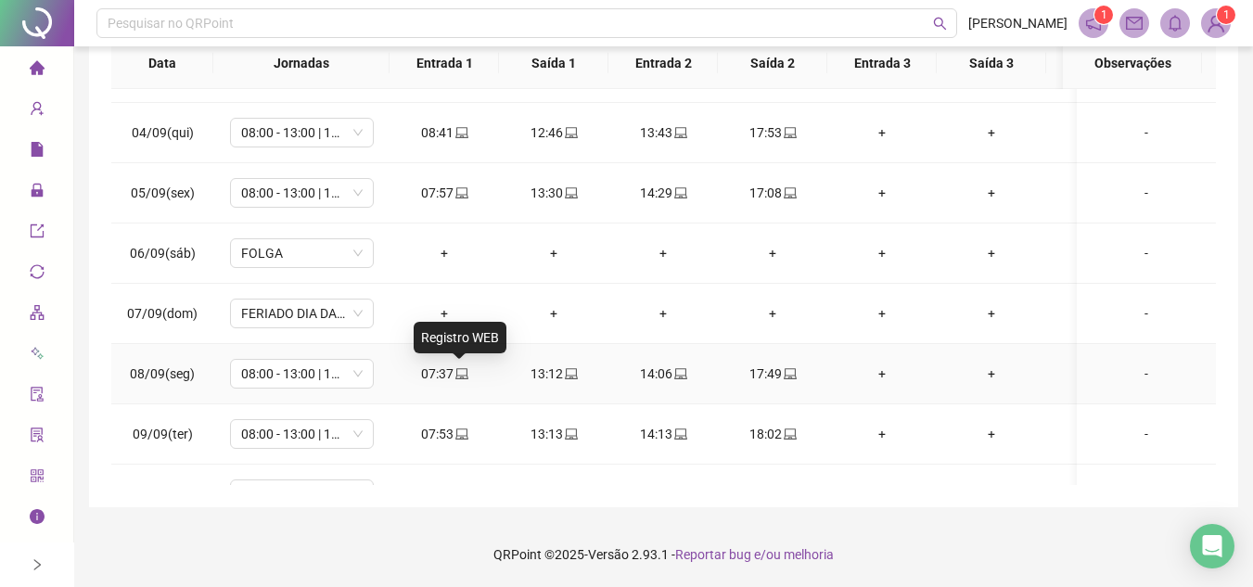
click at [455, 378] on icon "laptop" at bounding box center [461, 373] width 13 height 11
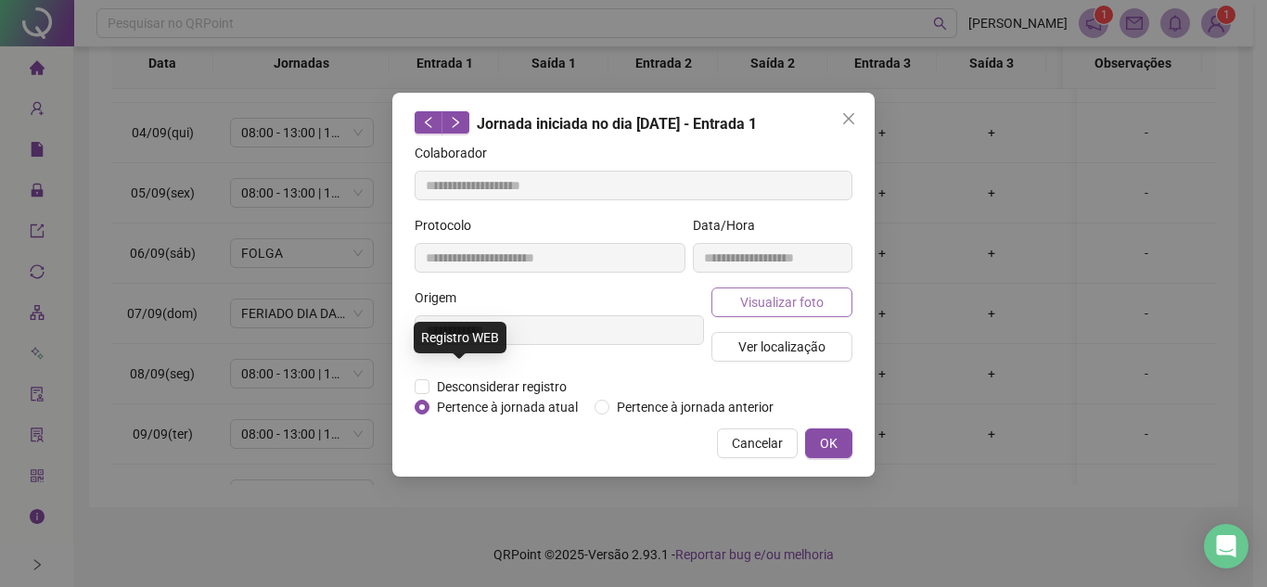
type input "**********"
click at [815, 298] on span "Visualizar foto" at bounding box center [781, 302] width 83 height 20
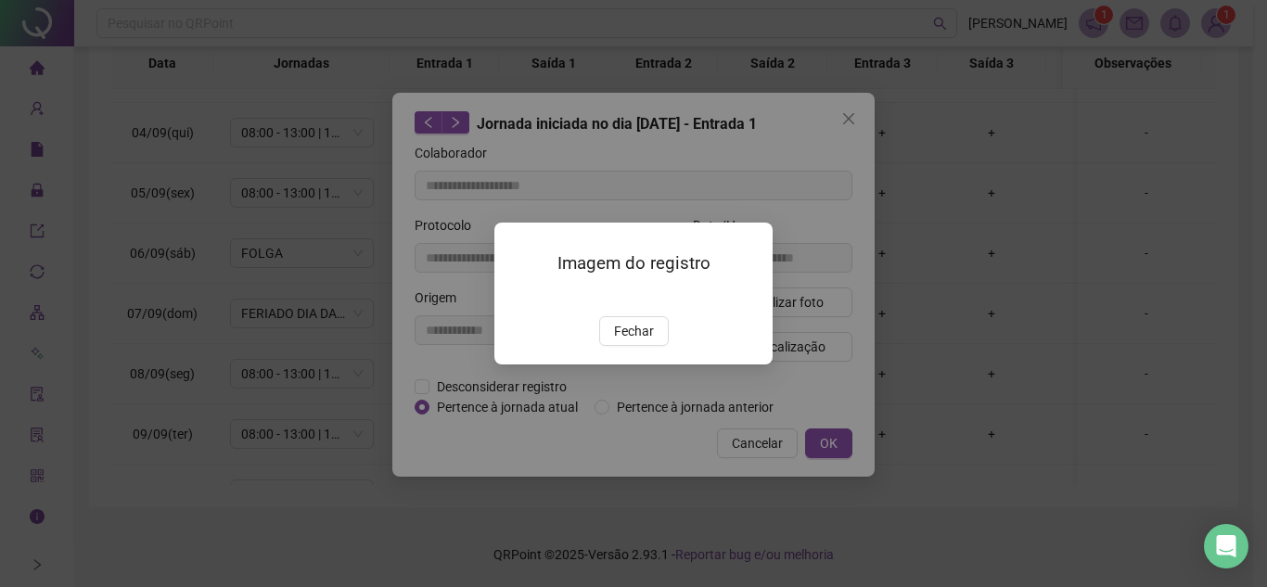
click at [517, 297] on img at bounding box center [517, 297] width 0 height 0
click at [648, 341] on span "Fechar" at bounding box center [634, 331] width 40 height 20
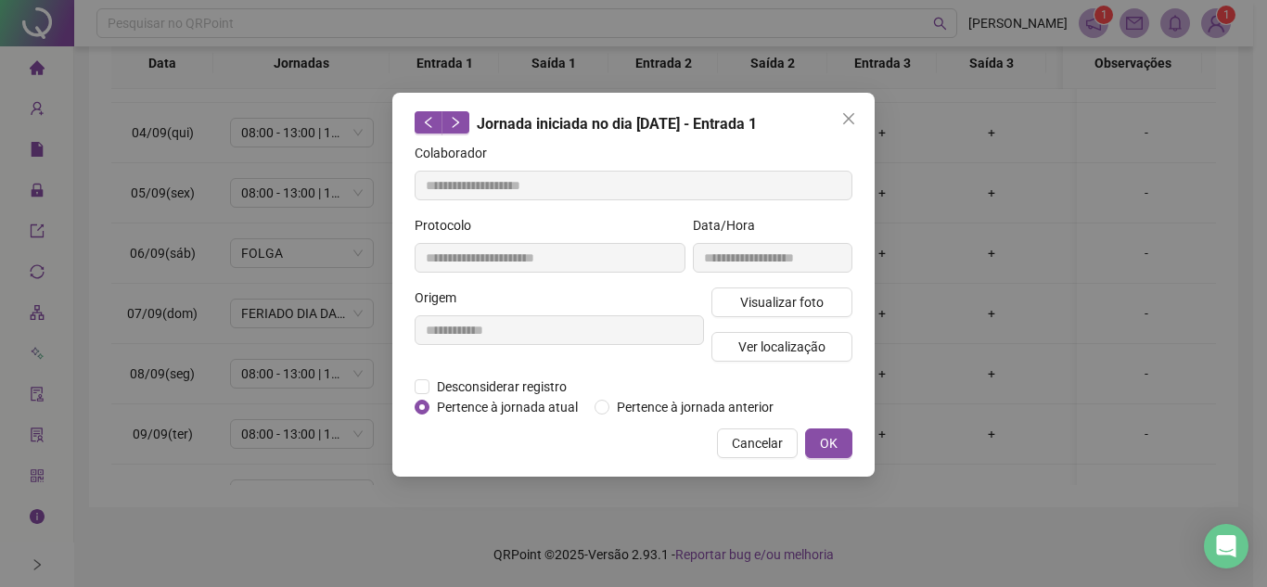
click at [853, 114] on icon "close" at bounding box center [848, 118] width 15 height 15
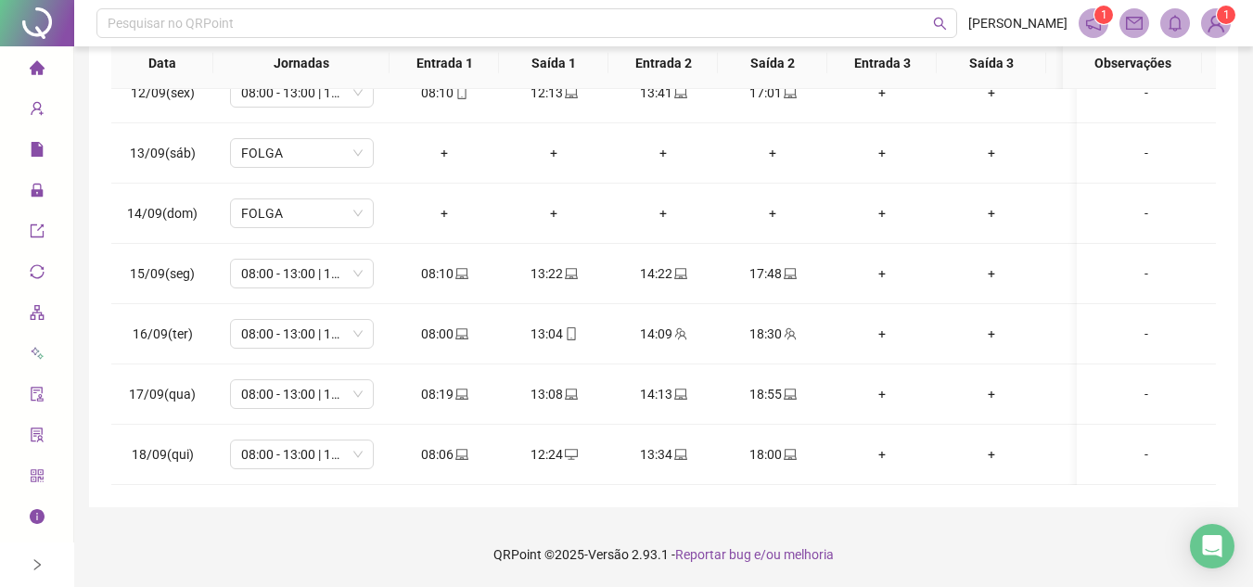
scroll to position [1186, 0]
click at [457, 267] on icon "laptop" at bounding box center [461, 273] width 13 height 13
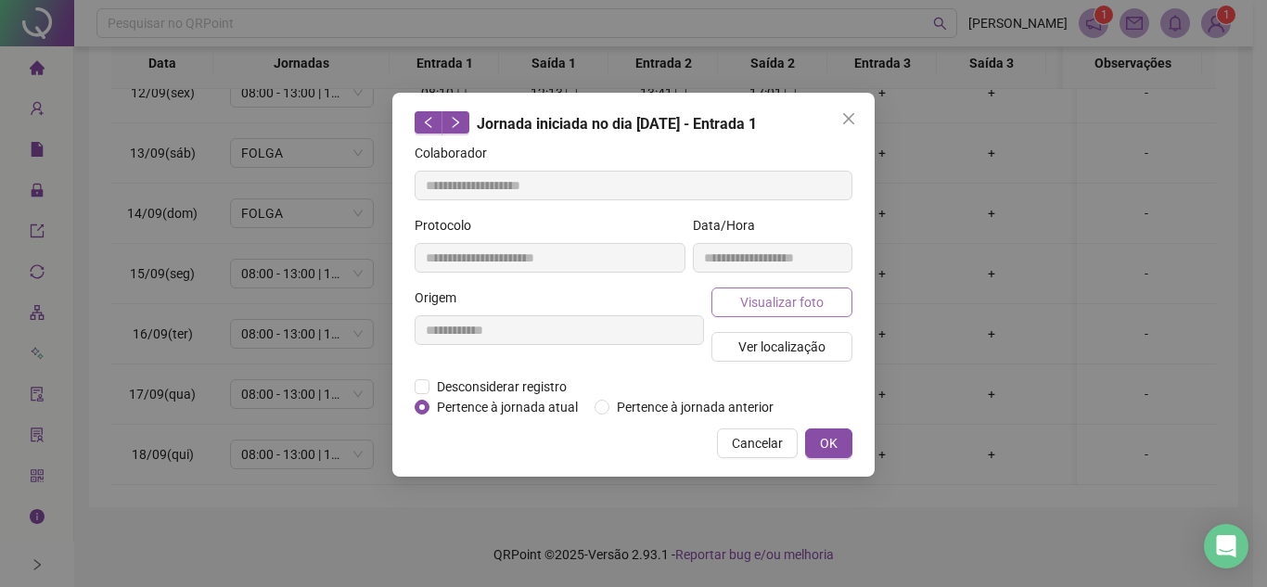
click at [786, 306] on span "Visualizar foto" at bounding box center [781, 302] width 83 height 20
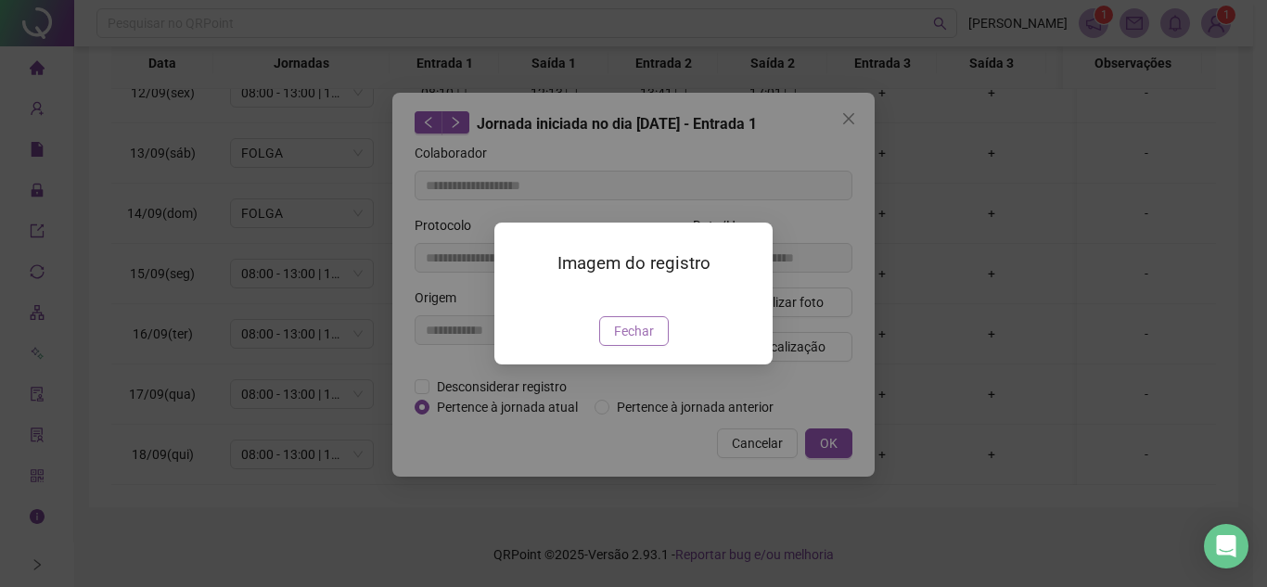
click at [648, 346] on button "Fechar" at bounding box center [634, 331] width 70 height 30
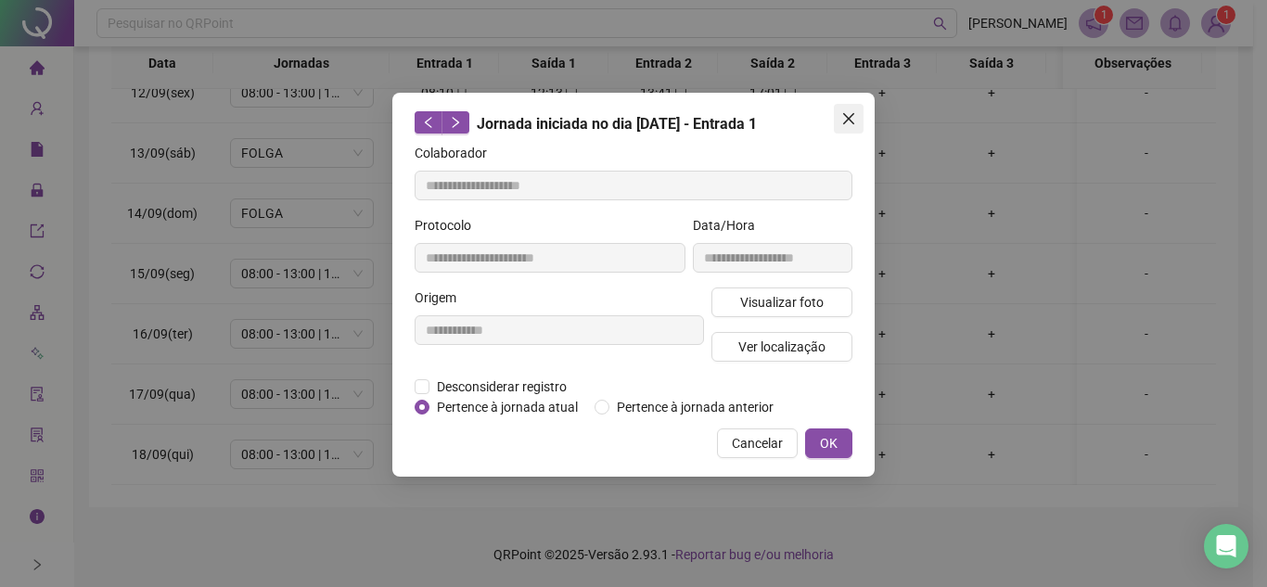
click at [851, 113] on icon "close" at bounding box center [848, 118] width 15 height 15
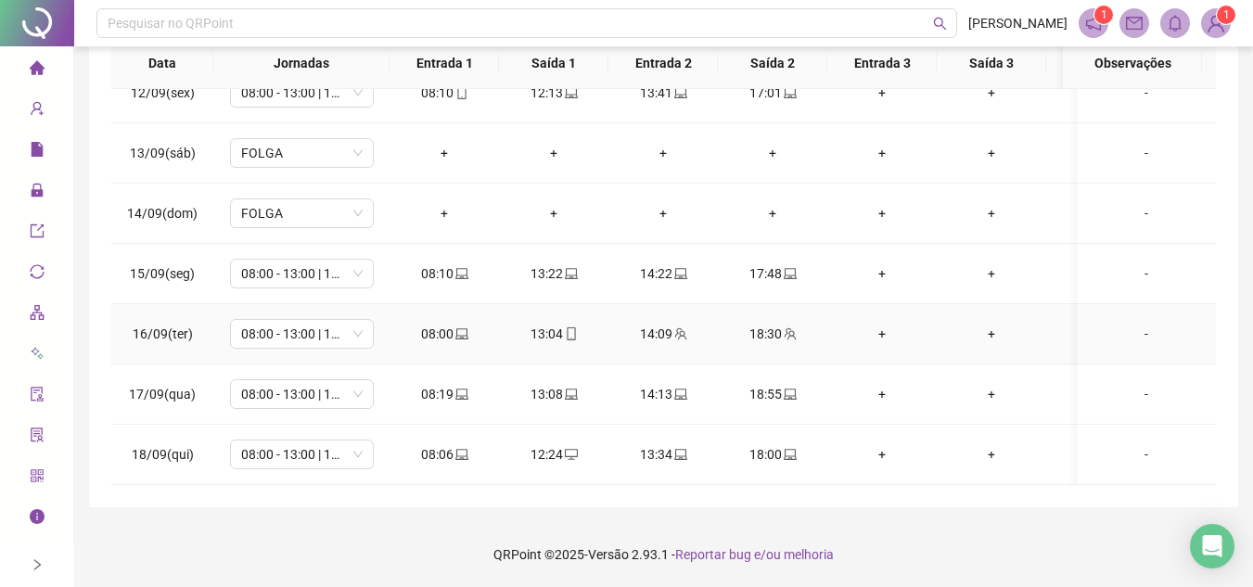
click at [677, 327] on icon "team" at bounding box center [680, 333] width 13 height 13
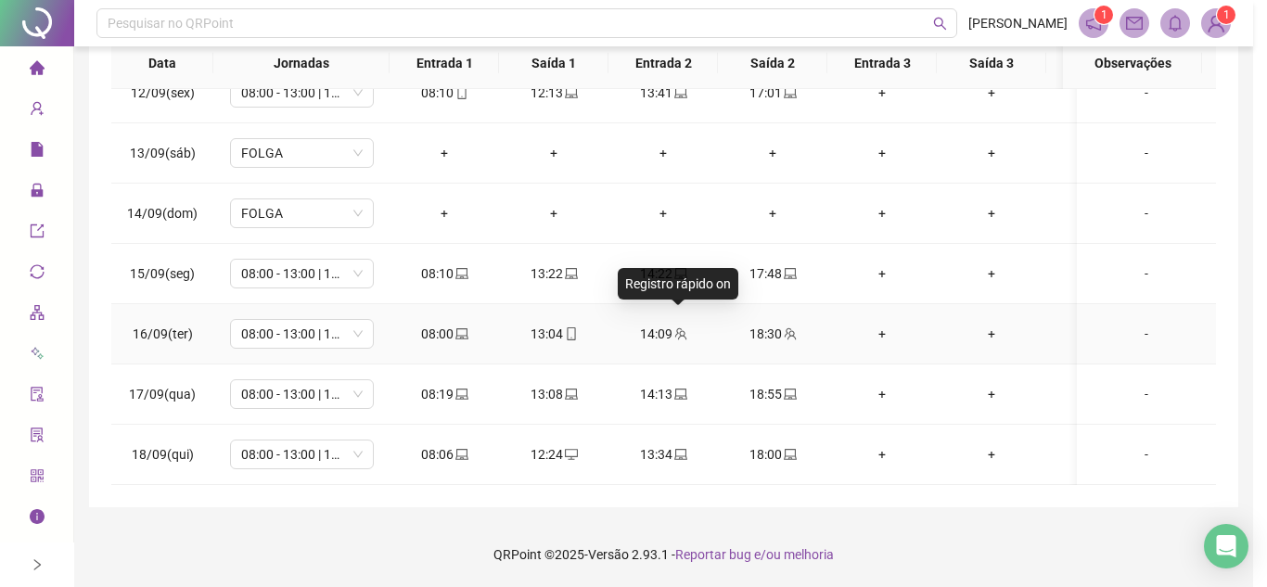
type input "**********"
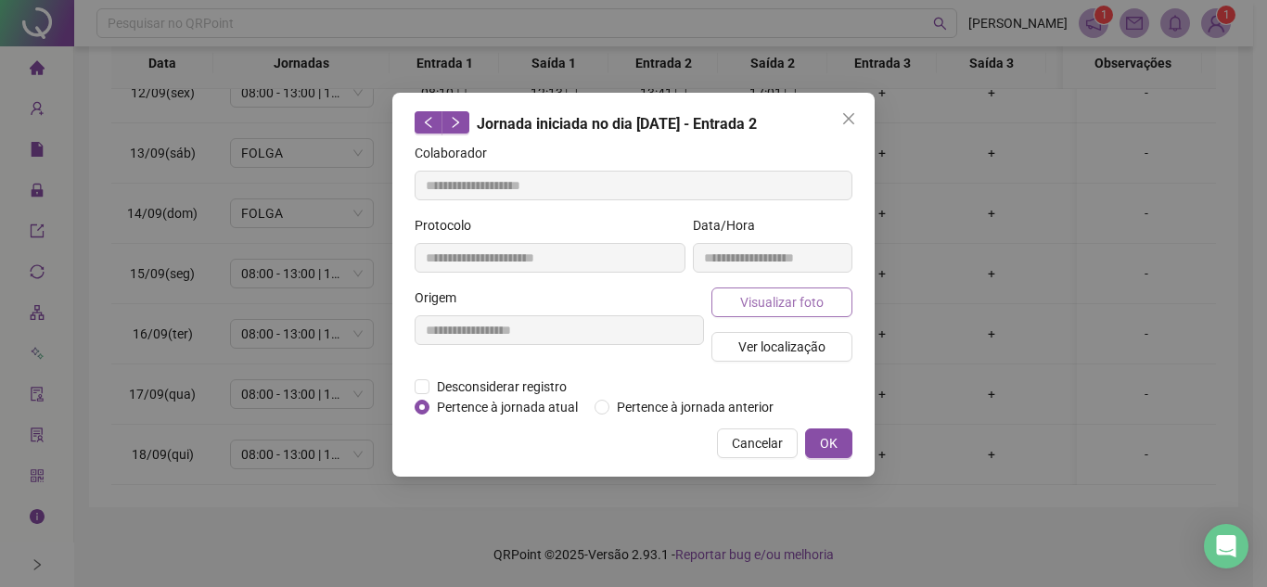
click at [794, 292] on span "Visualizar foto" at bounding box center [781, 302] width 83 height 20
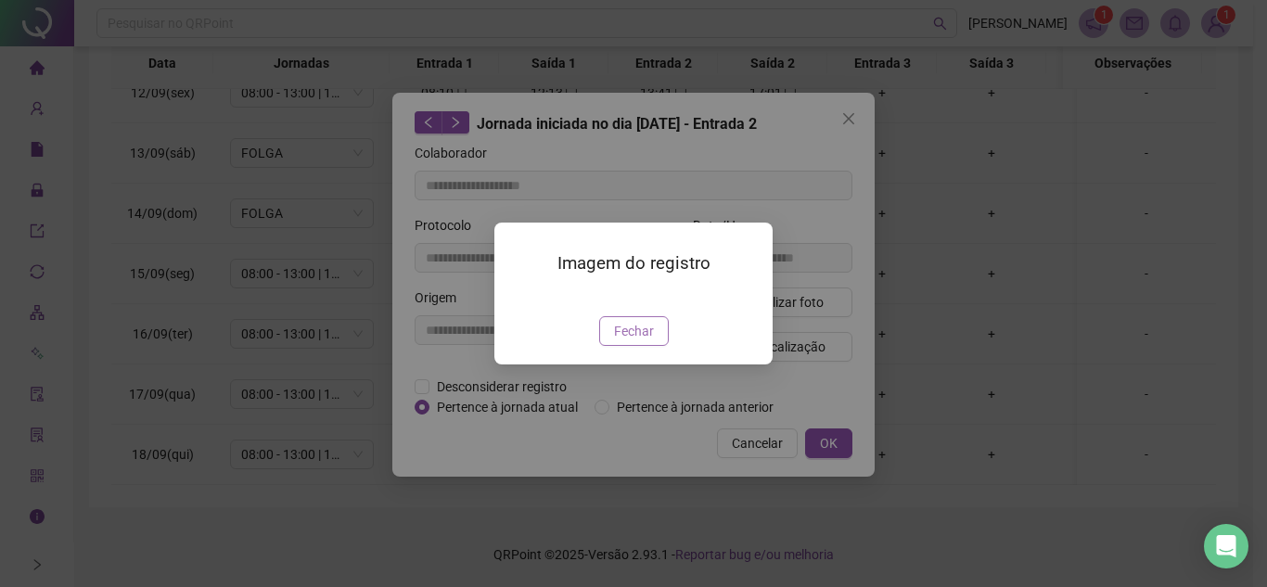
click at [652, 341] on span "Fechar" at bounding box center [634, 331] width 40 height 20
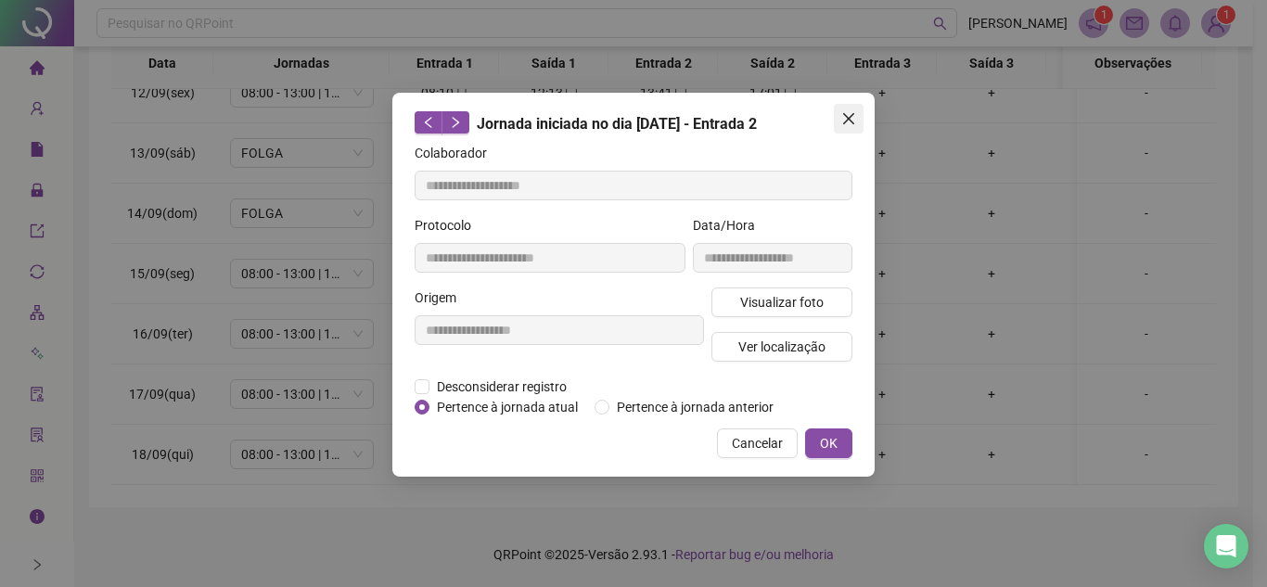
click at [846, 120] on icon "close" at bounding box center [848, 118] width 15 height 15
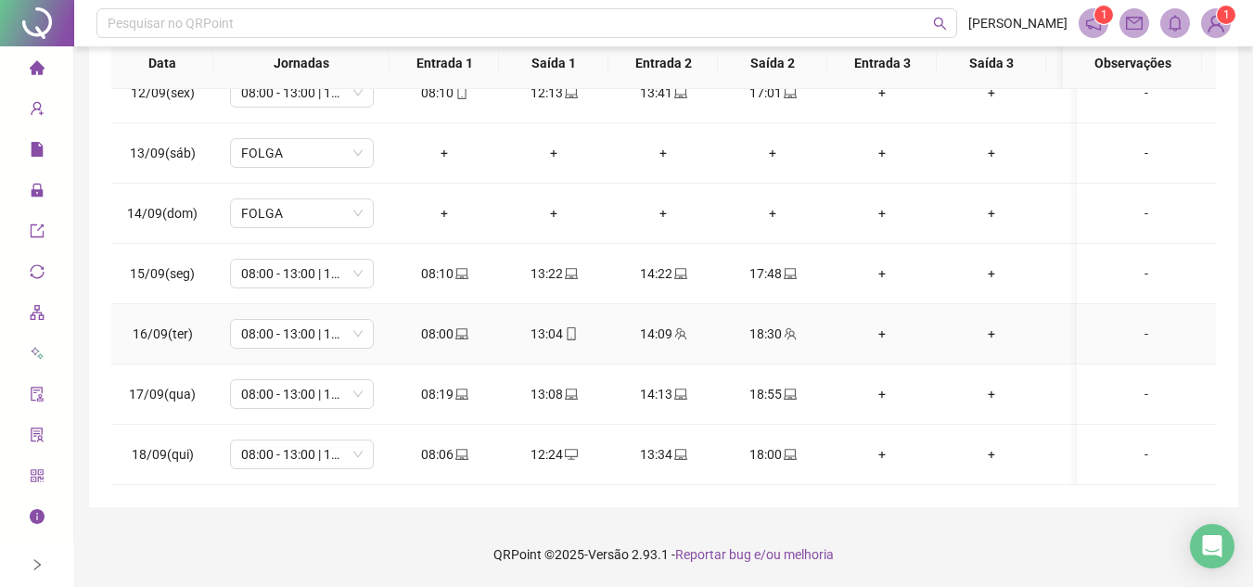
click at [793, 327] on icon "team" at bounding box center [790, 333] width 13 height 13
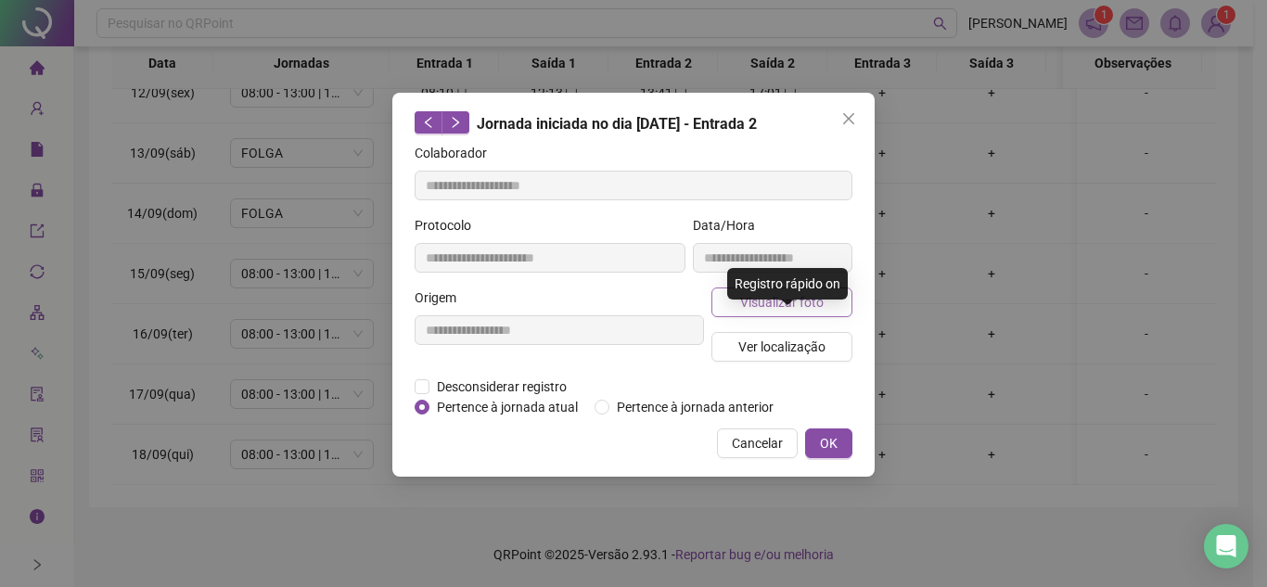
type input "**********"
click at [820, 303] on span "Visualizar foto" at bounding box center [781, 302] width 83 height 20
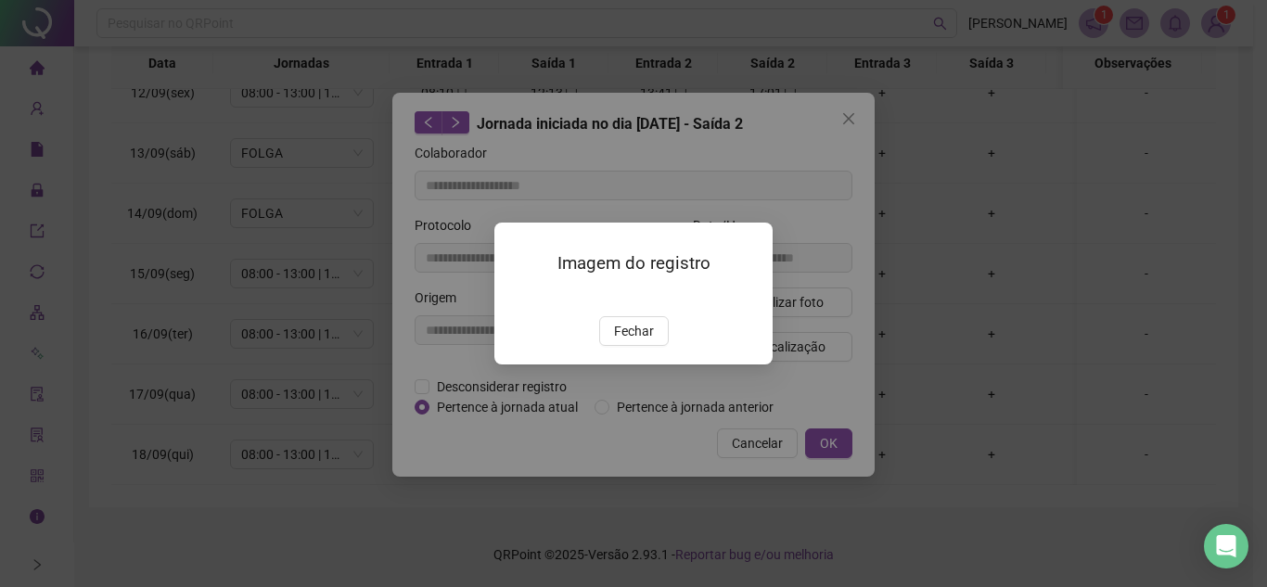
click at [635, 341] on span "Fechar" at bounding box center [634, 331] width 40 height 20
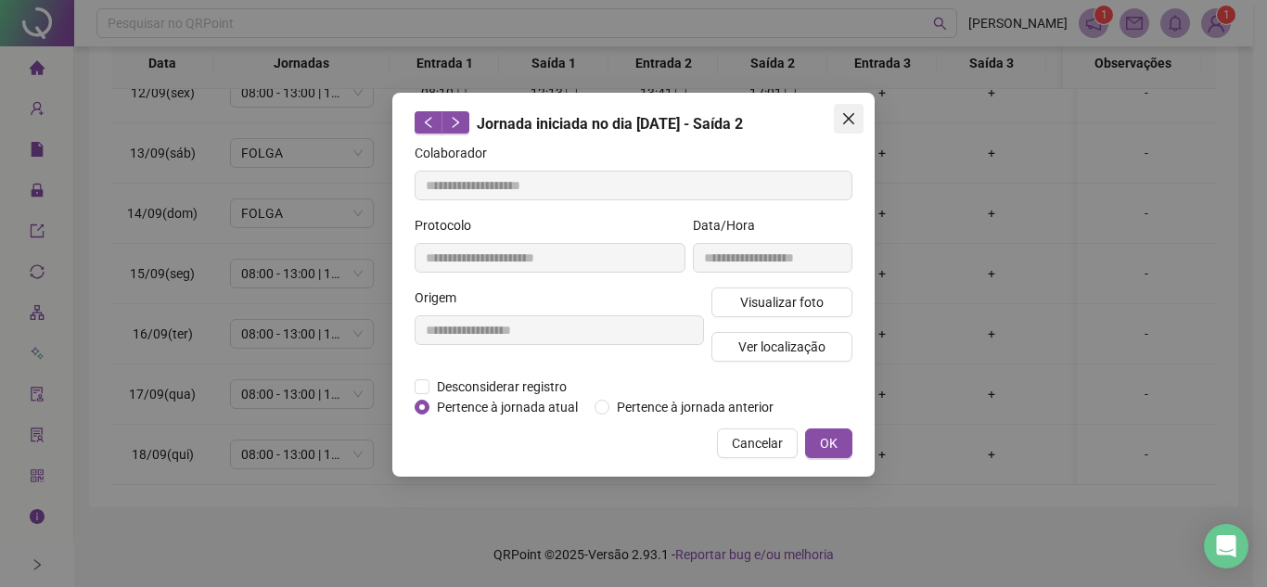
click at [848, 109] on button "Close" at bounding box center [849, 119] width 30 height 30
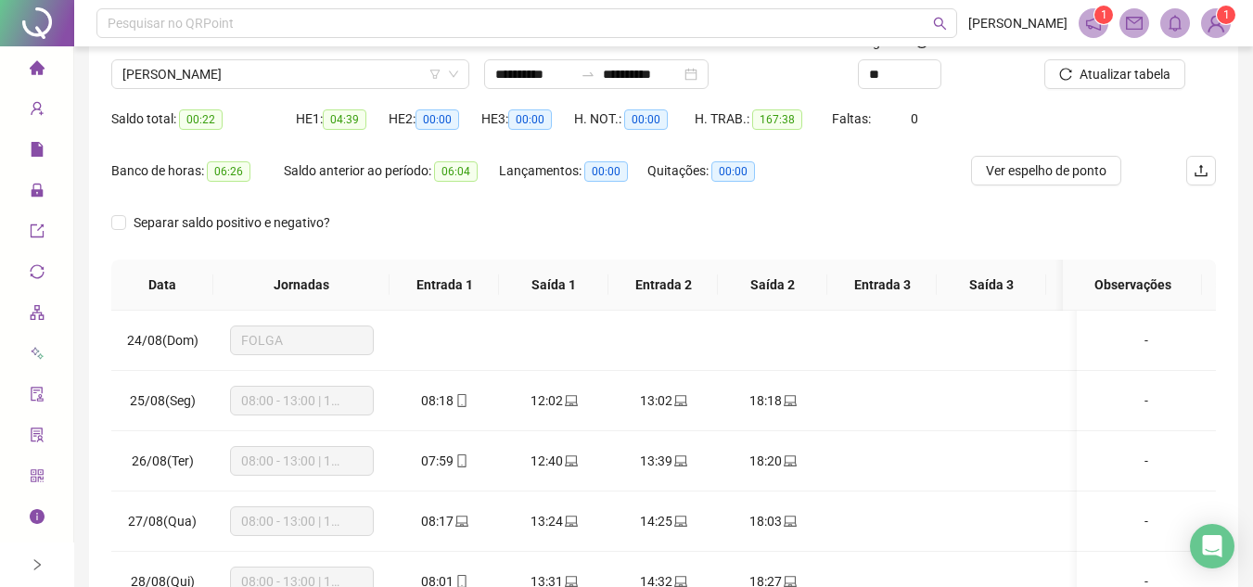
scroll to position [0, 0]
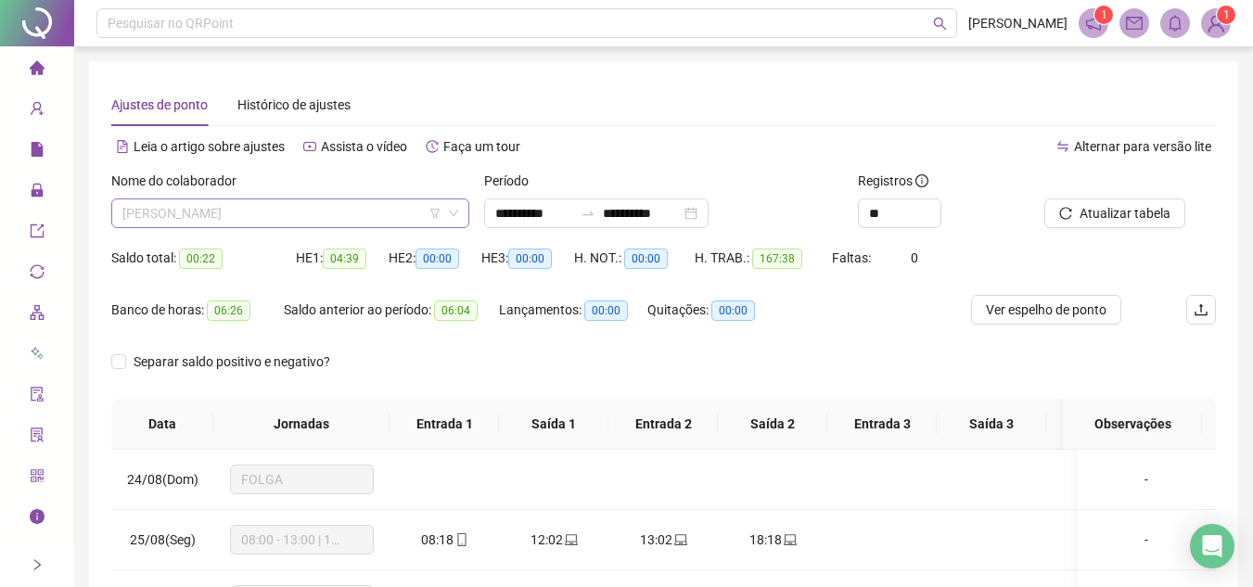
click at [331, 212] on span "[PERSON_NAME]" at bounding box center [290, 213] width 336 height 28
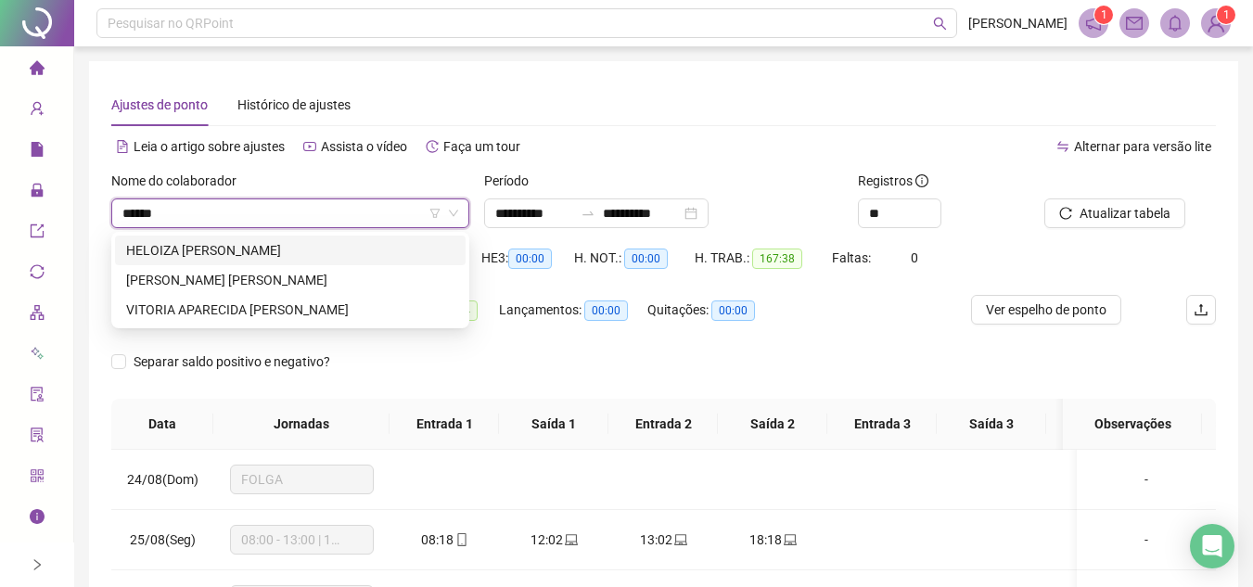
type input "*******"
click at [278, 312] on div "VITORIA APARECIDA CAETANO NEVES" at bounding box center [290, 310] width 328 height 20
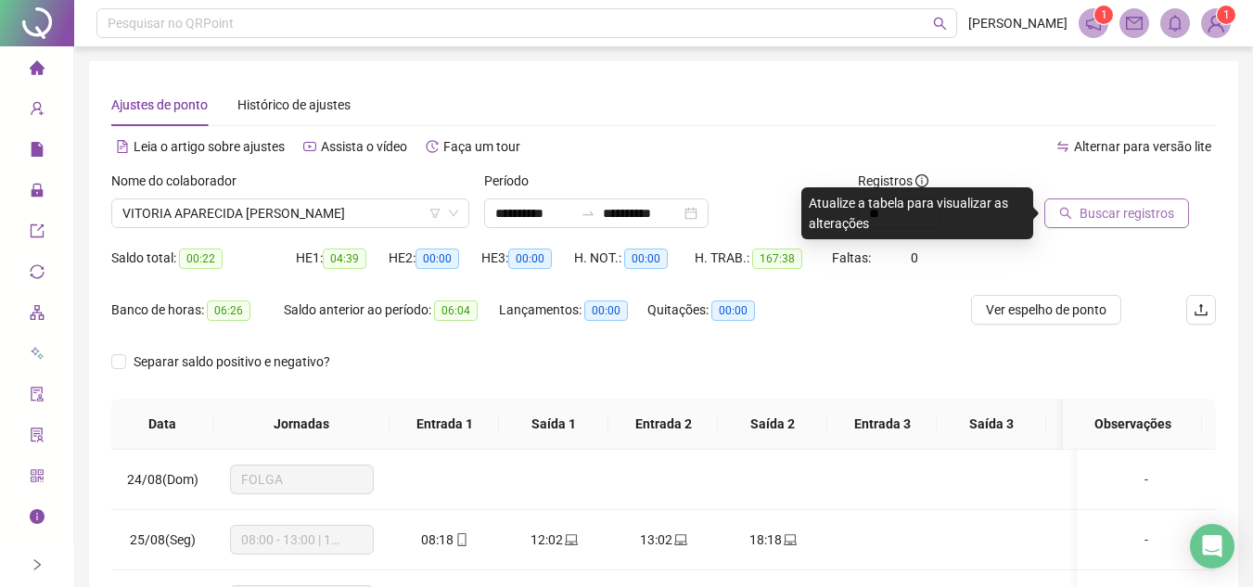
click at [1104, 211] on span "Buscar registros" at bounding box center [1127, 213] width 95 height 20
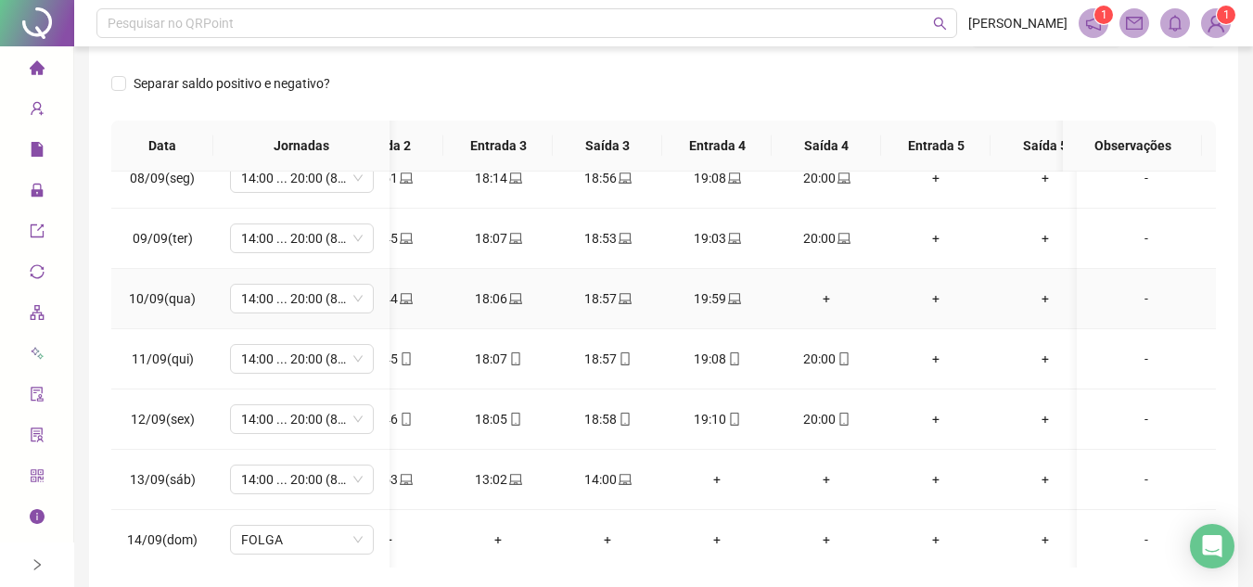
click at [835, 296] on div "+" at bounding box center [827, 299] width 80 height 20
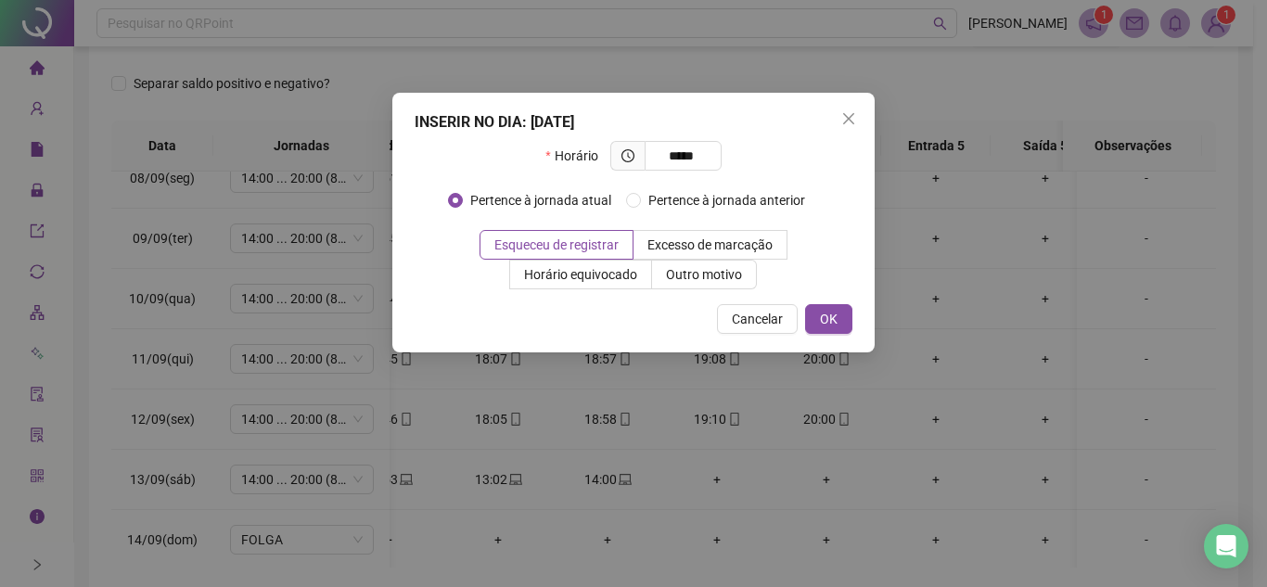
type input "*****"
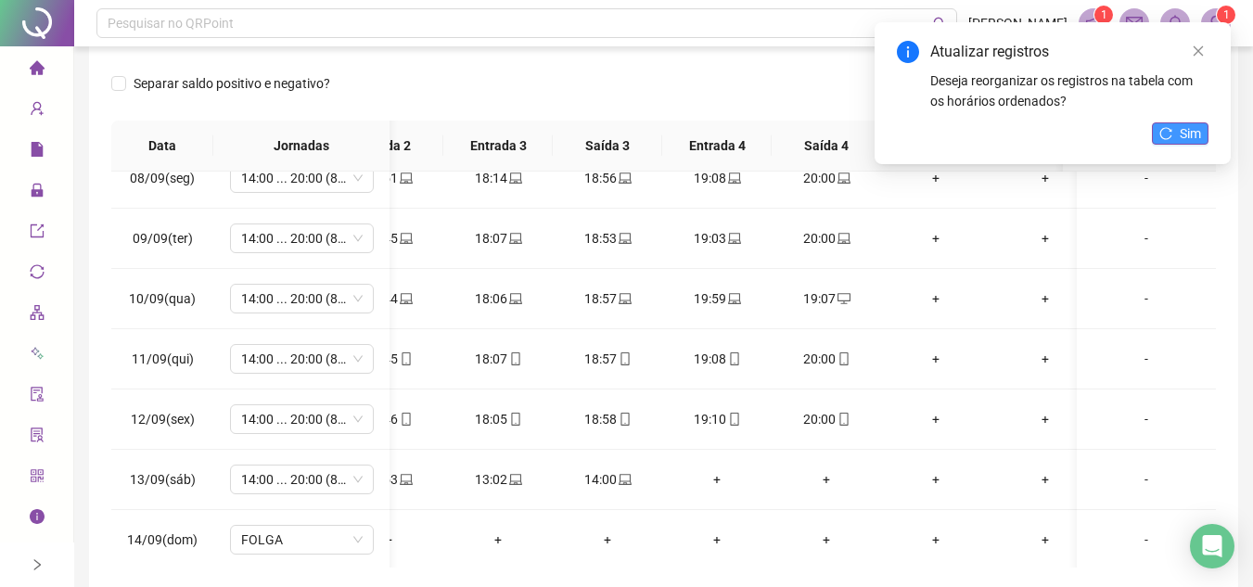
click at [1194, 124] on span "Sim" at bounding box center [1190, 133] width 21 height 20
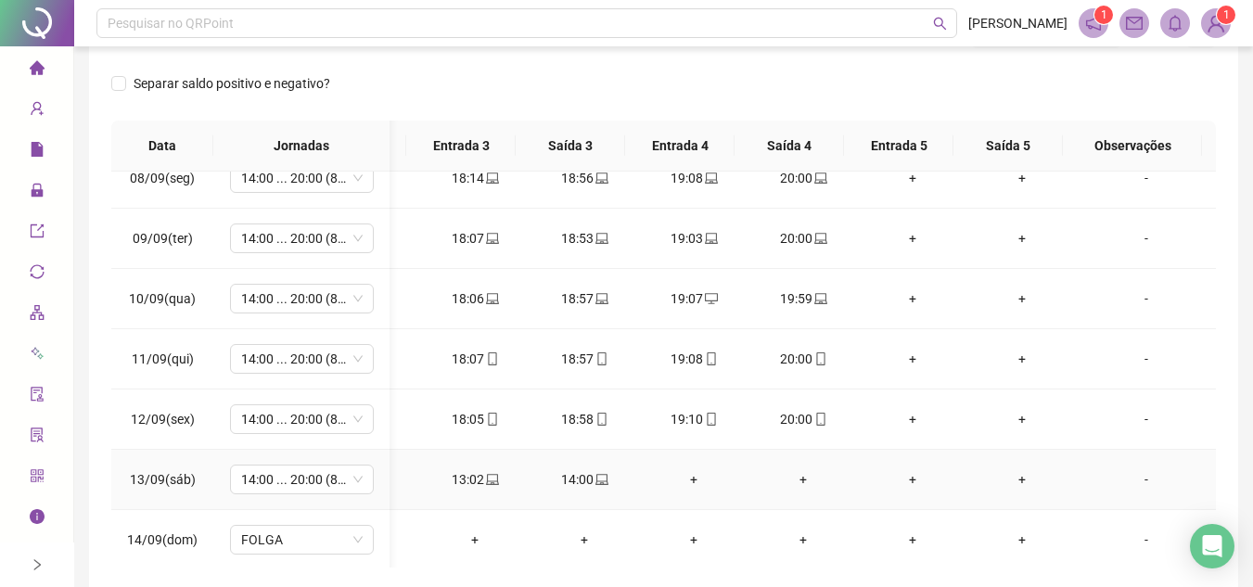
click at [673, 477] on div "+" at bounding box center [694, 479] width 80 height 20
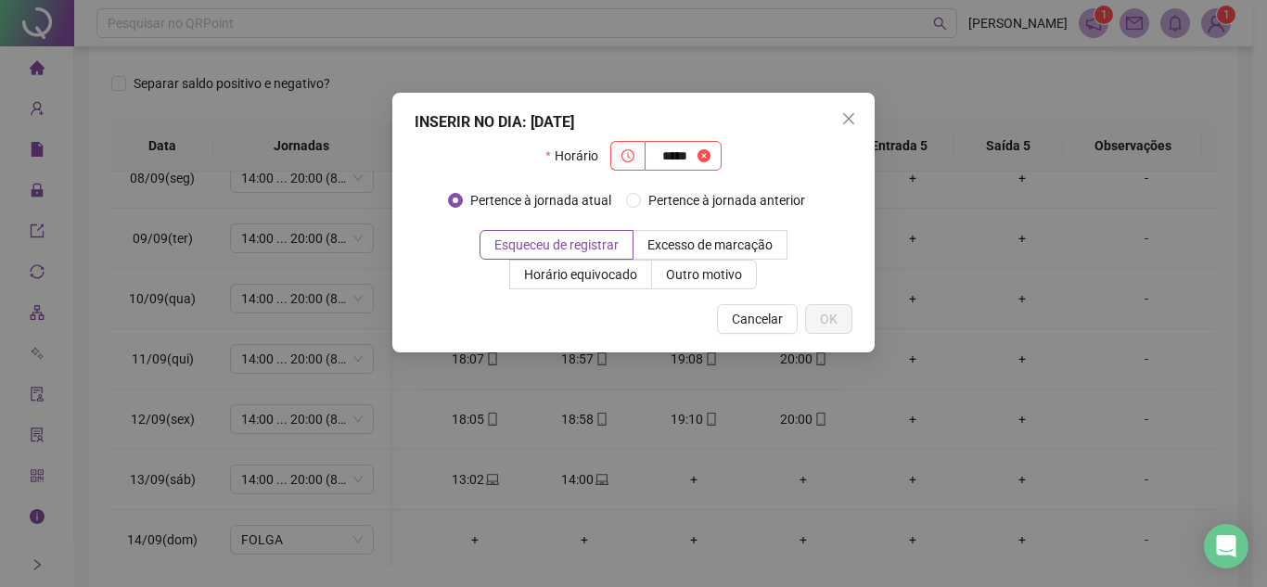
type input "*****"
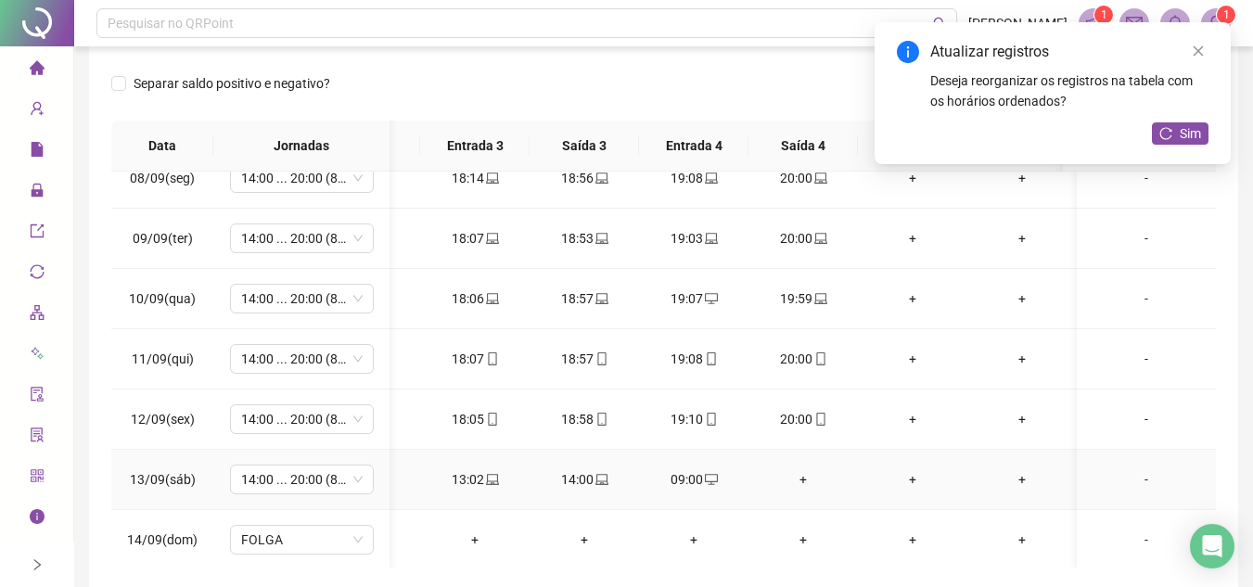
click at [826, 487] on div "+" at bounding box center [803, 479] width 80 height 20
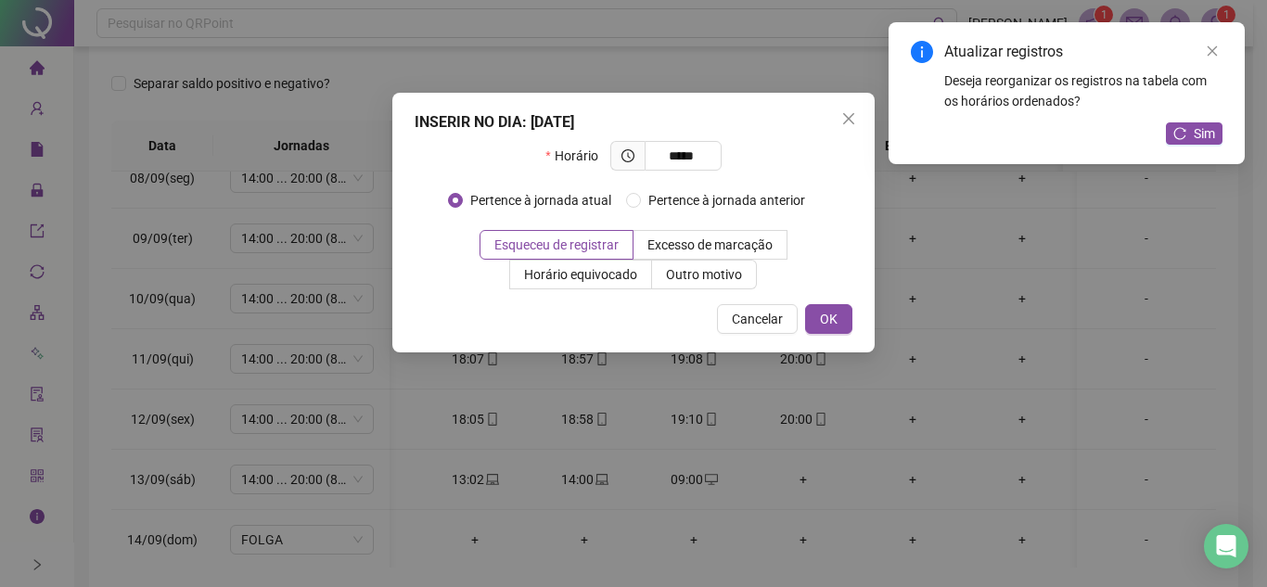
type input "*****"
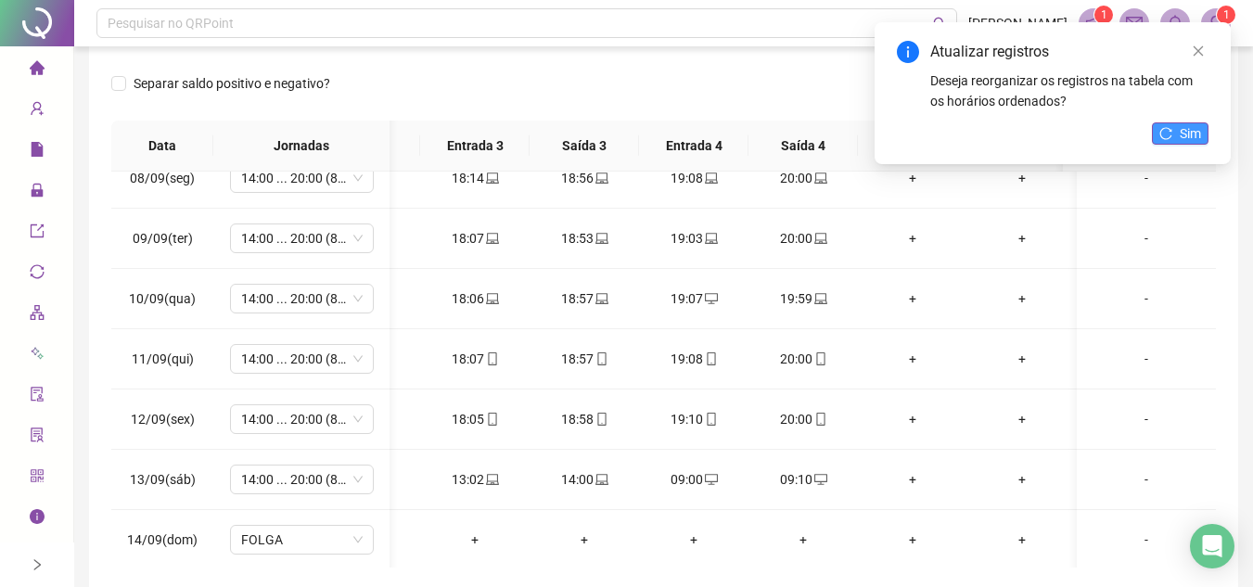
click at [1188, 126] on span "Sim" at bounding box center [1190, 133] width 21 height 20
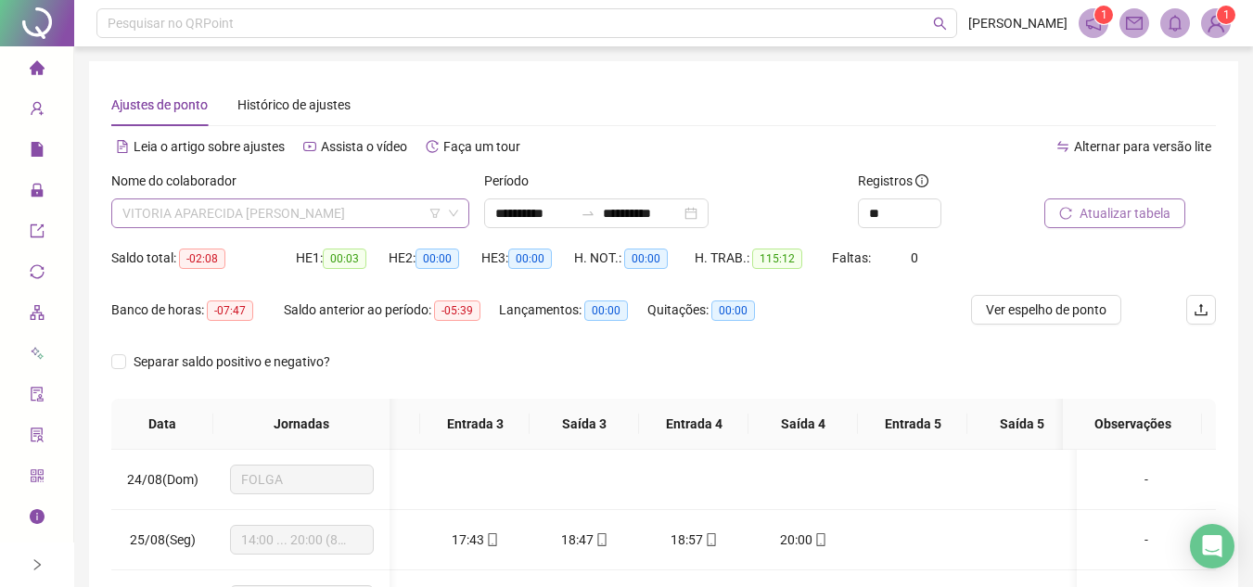
click at [353, 207] on span "VITORIA APARECIDA CAETANO NEVES" at bounding box center [290, 213] width 336 height 28
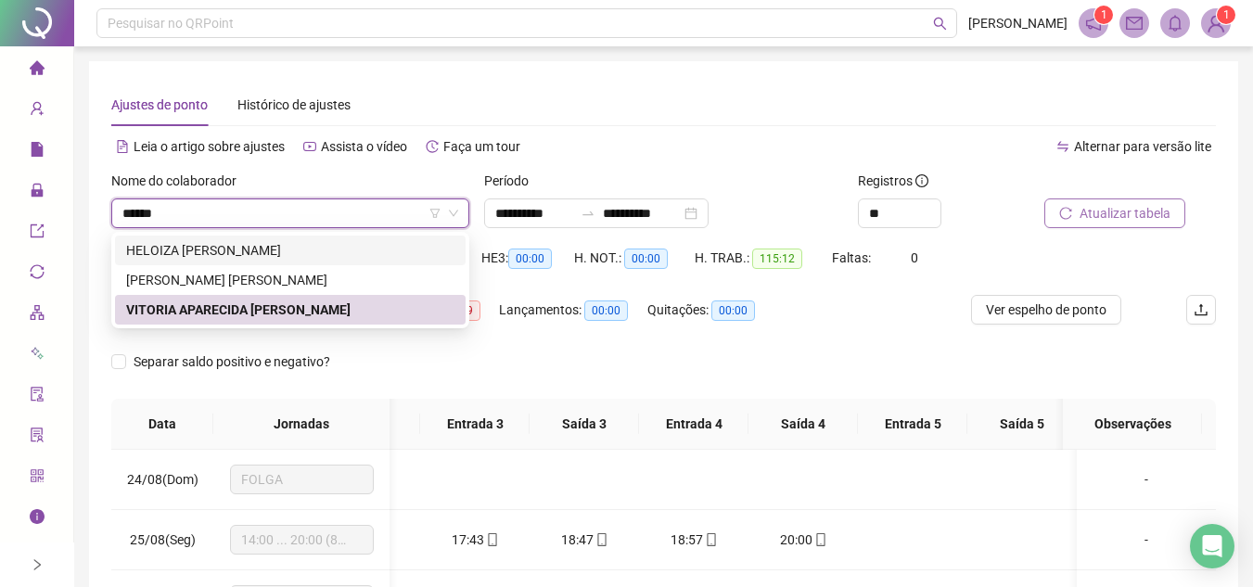
type input "******"
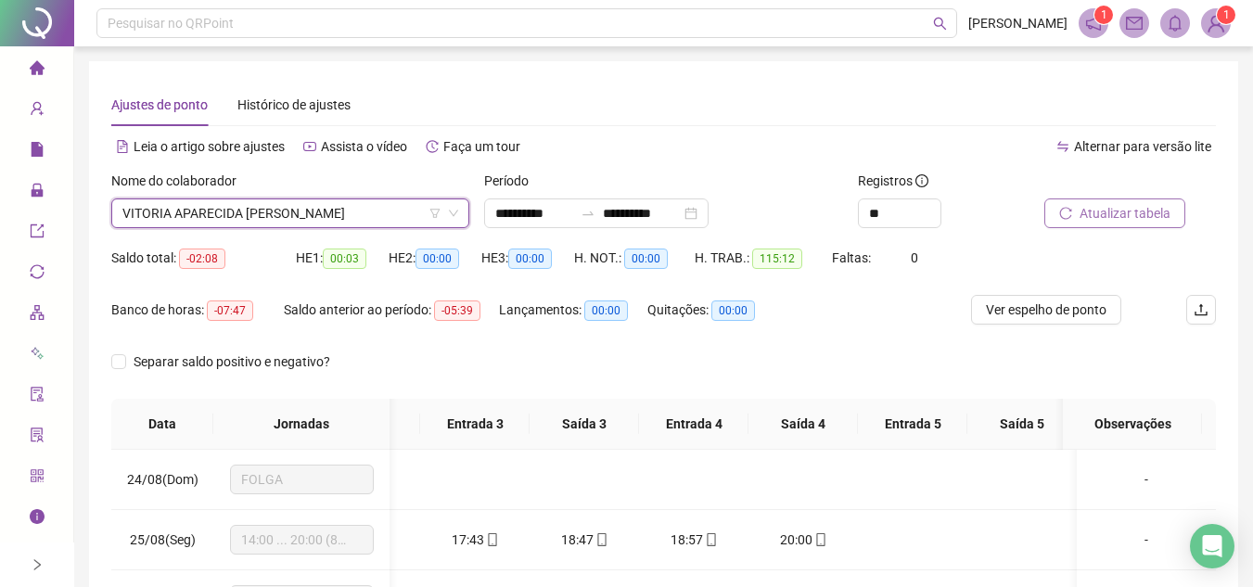
click at [365, 216] on span "VITORIA APARECIDA CAETANO NEVES" at bounding box center [290, 213] width 336 height 28
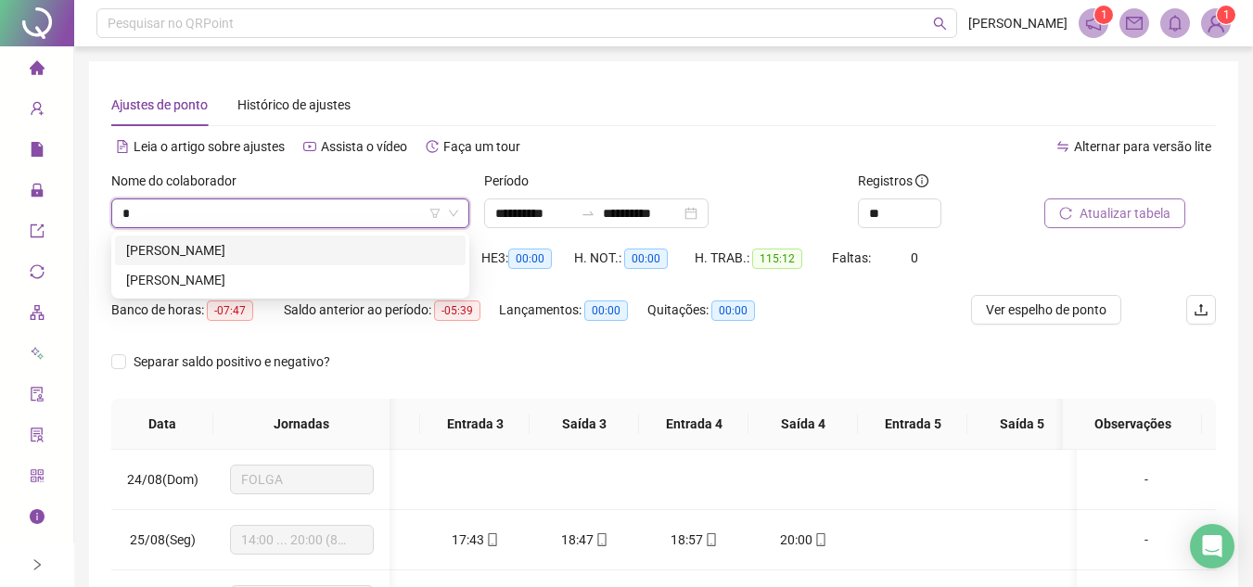
type input "**"
click at [340, 243] on div "WENDERSON FERNANDES VENTURA" at bounding box center [290, 250] width 328 height 20
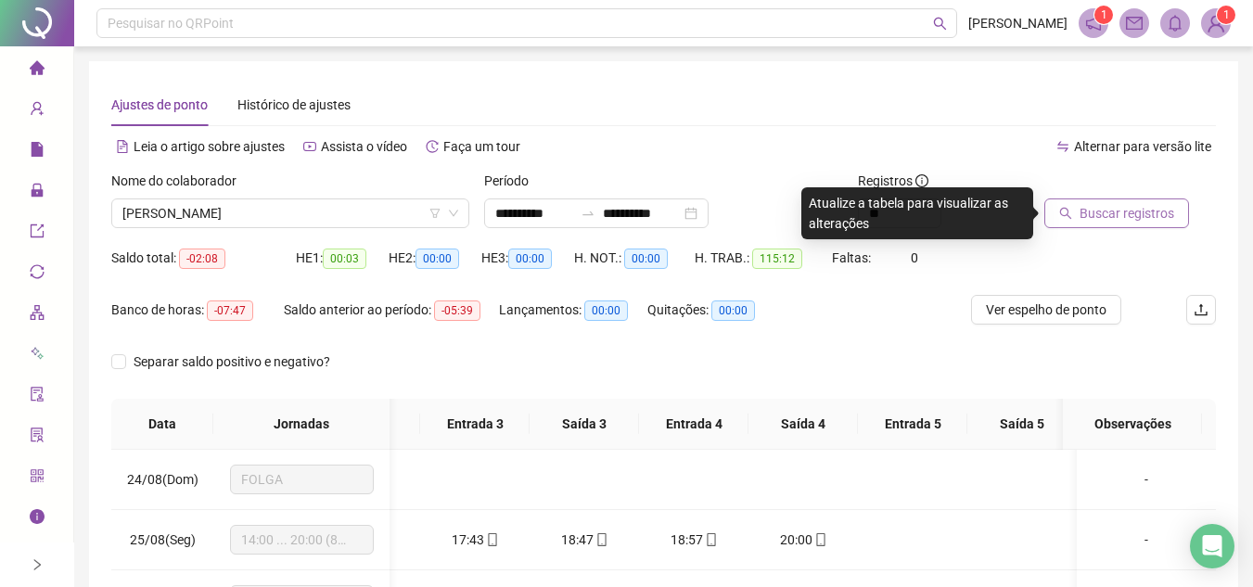
click at [1093, 211] on span "Buscar registros" at bounding box center [1127, 213] width 95 height 20
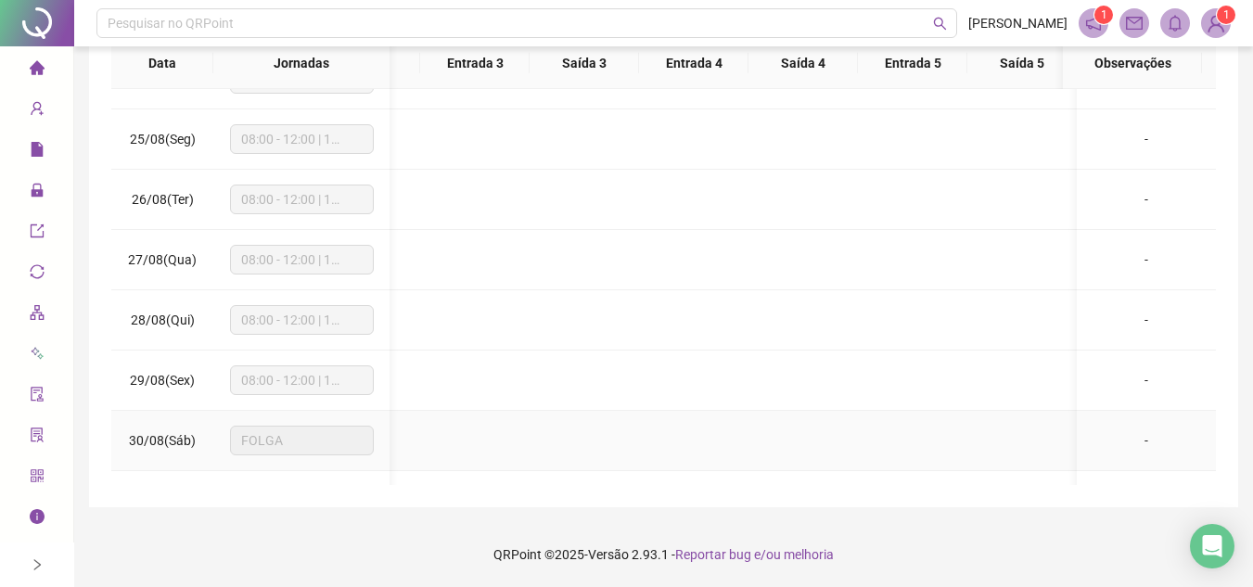
drag, startPoint x: 800, startPoint y: 468, endPoint x: 580, endPoint y: 450, distance: 220.6
click at [580, 450] on tr "30/08(Sáb) FOLGA -" at bounding box center [460, 441] width 1512 height 60
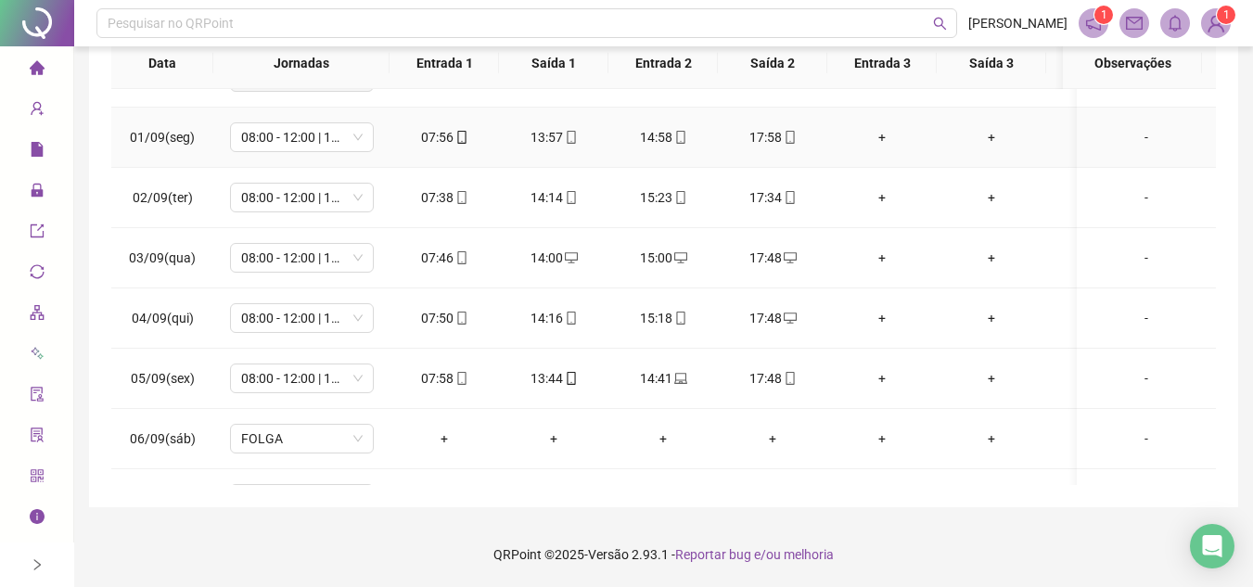
click at [455, 135] on icon "mobile" at bounding box center [461, 137] width 13 height 13
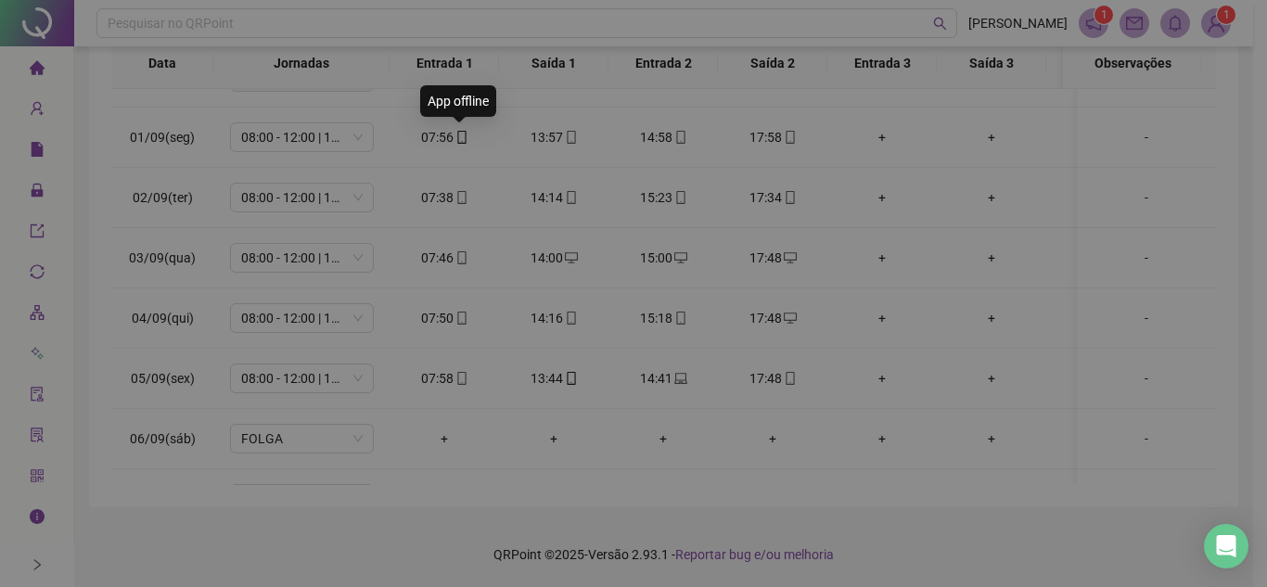
type input "**********"
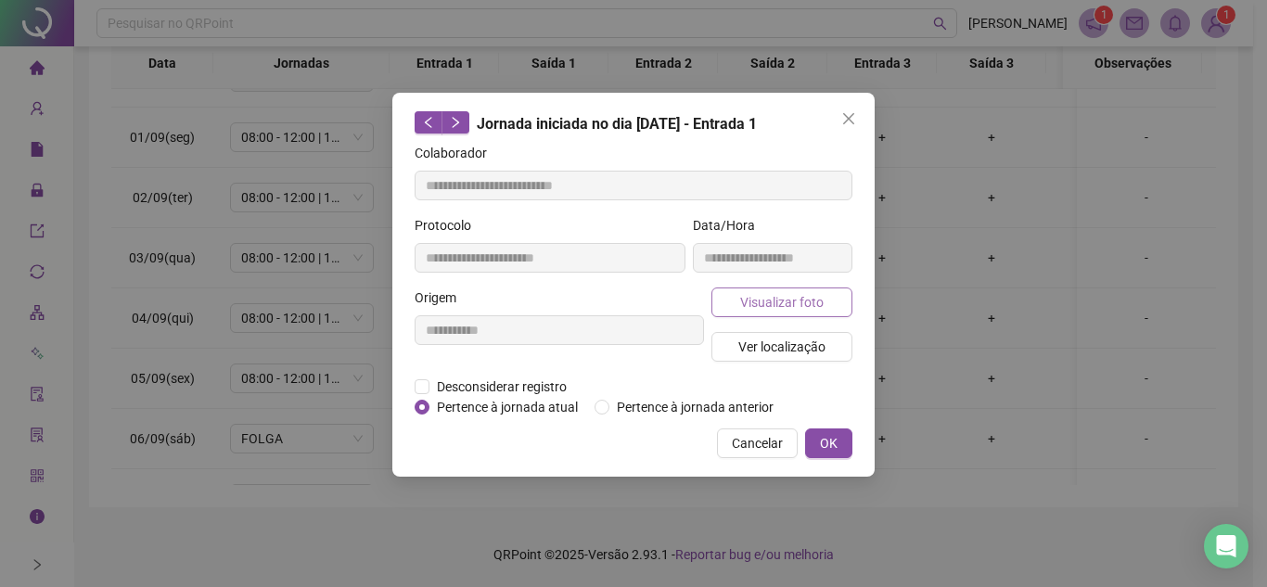
click at [802, 299] on span "Visualizar foto" at bounding box center [781, 302] width 83 height 20
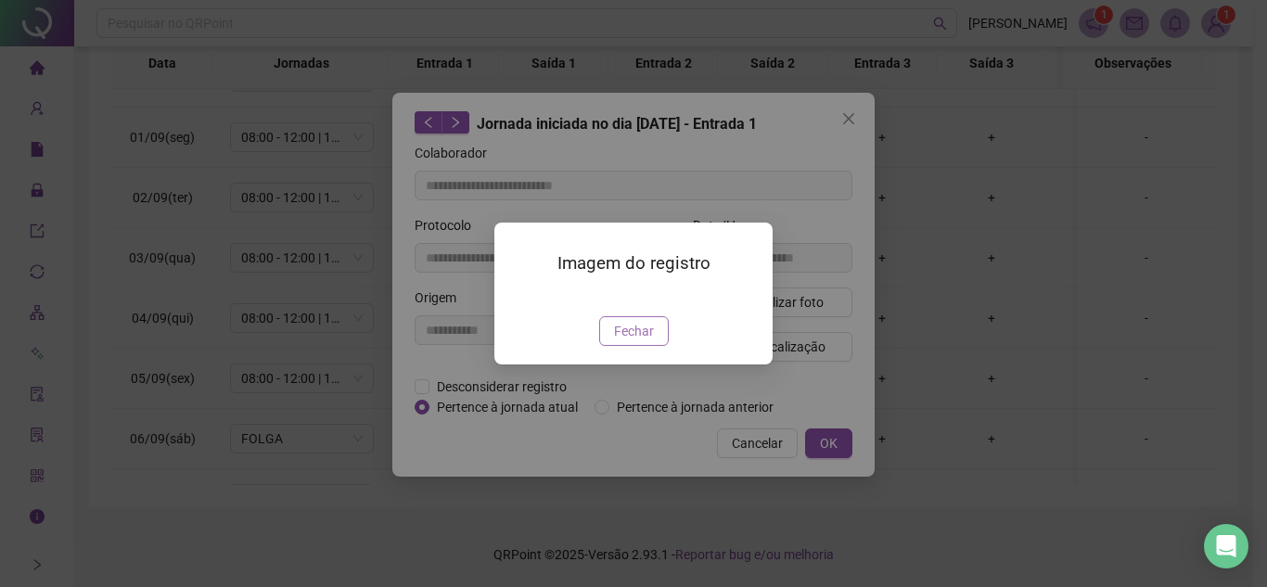
click at [642, 341] on span "Fechar" at bounding box center [634, 331] width 40 height 20
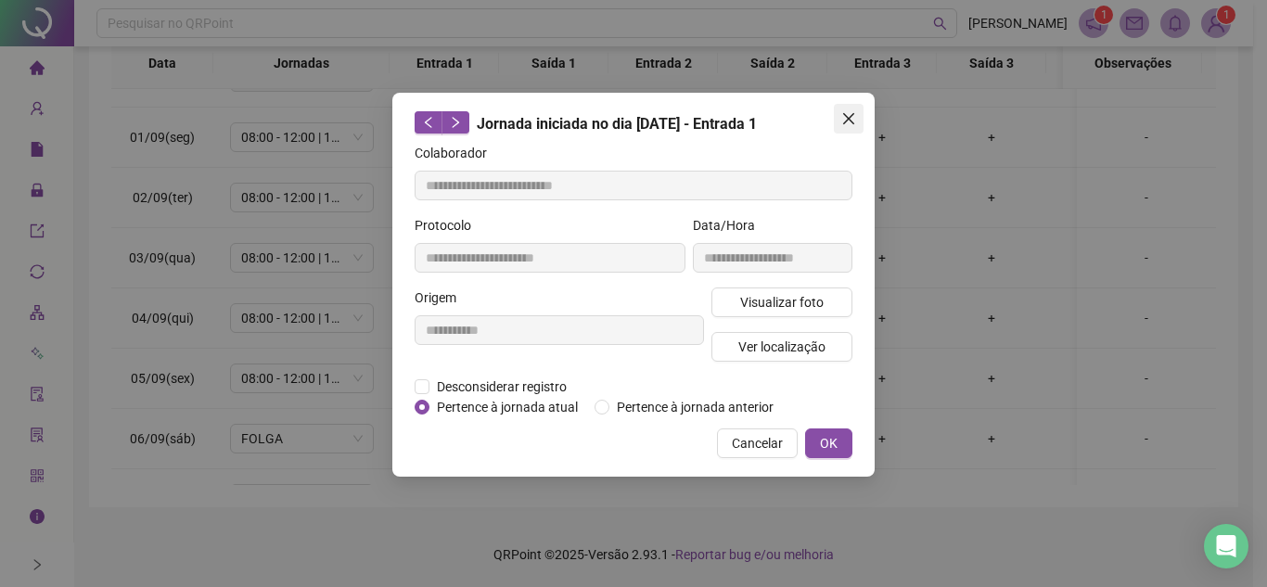
click at [855, 122] on icon "close" at bounding box center [848, 118] width 15 height 15
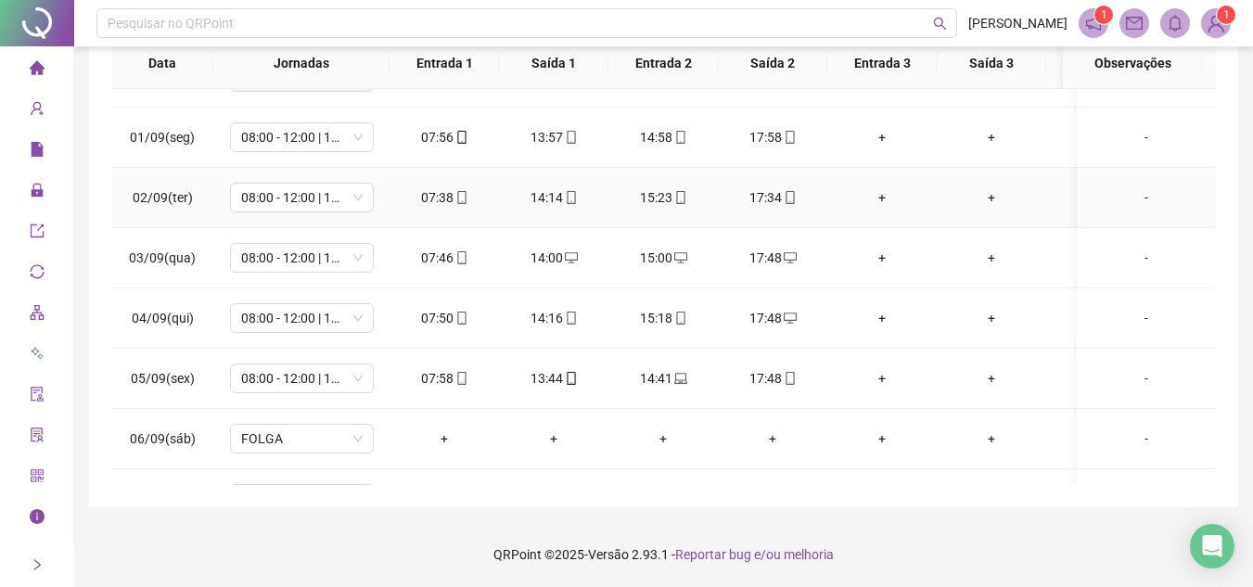
click at [466, 198] on icon "mobile" at bounding box center [461, 197] width 13 height 13
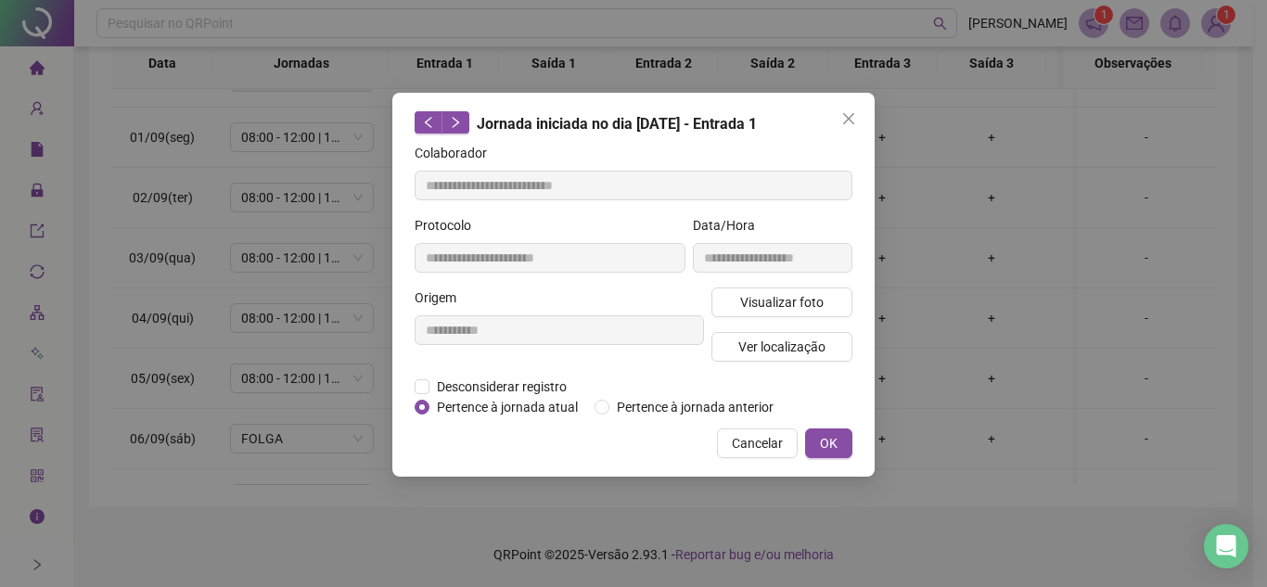
type input "**********"
click at [800, 301] on span "Visualizar foto" at bounding box center [781, 302] width 83 height 20
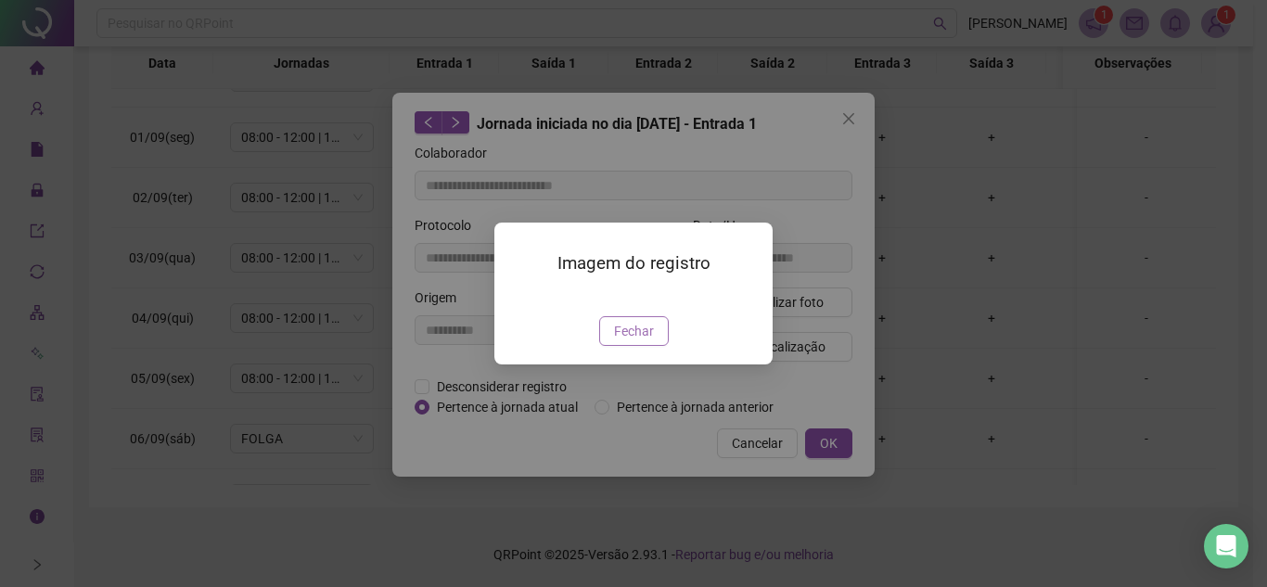
click at [639, 341] on span "Fechar" at bounding box center [634, 331] width 40 height 20
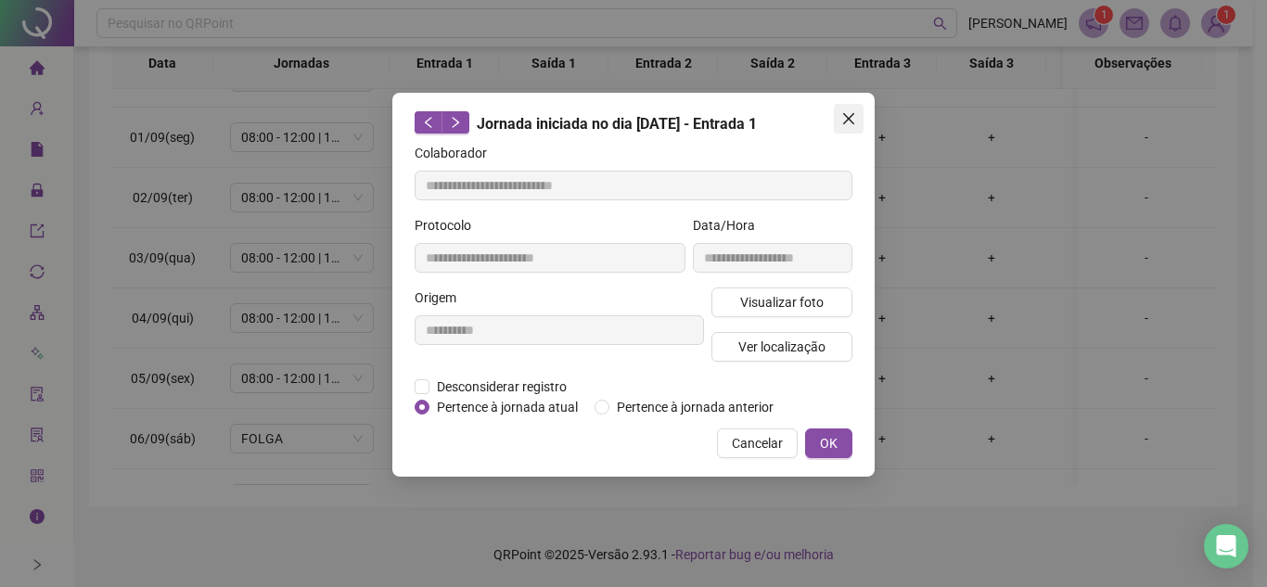
click at [855, 109] on button "Close" at bounding box center [849, 119] width 30 height 30
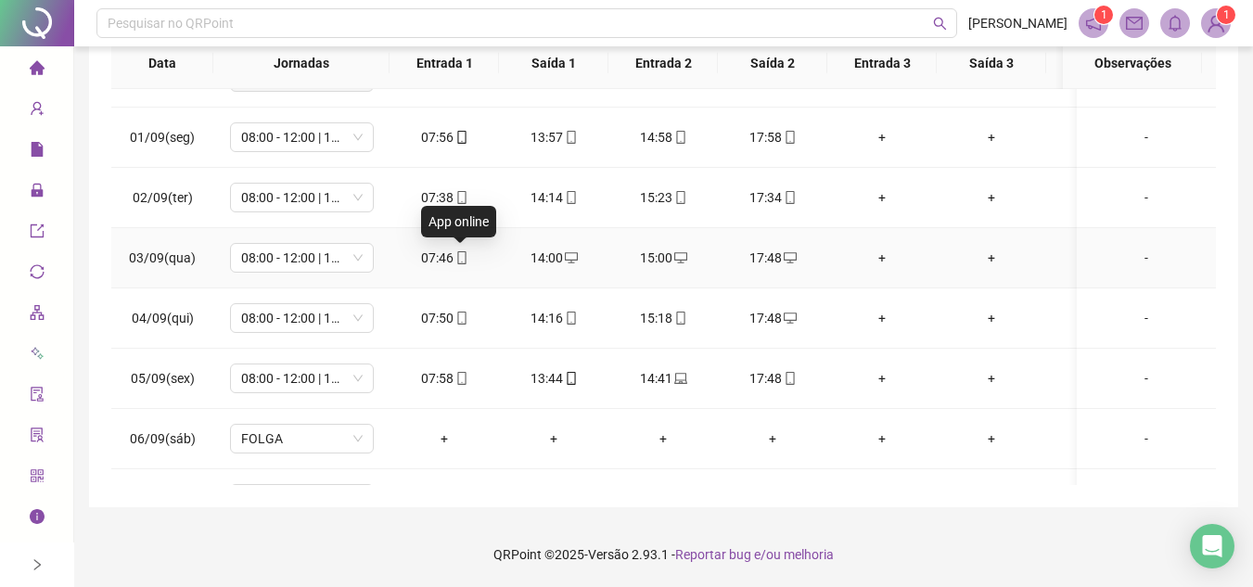
click at [458, 256] on icon "mobile" at bounding box center [461, 257] width 13 height 13
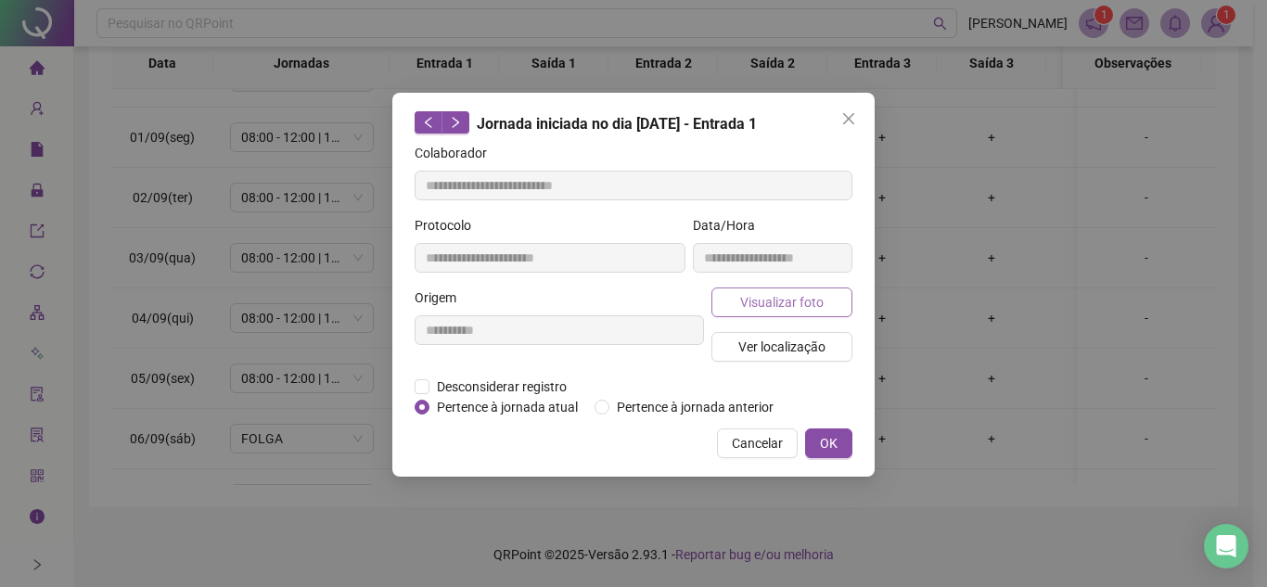
click at [797, 298] on span "Visualizar foto" at bounding box center [781, 302] width 83 height 20
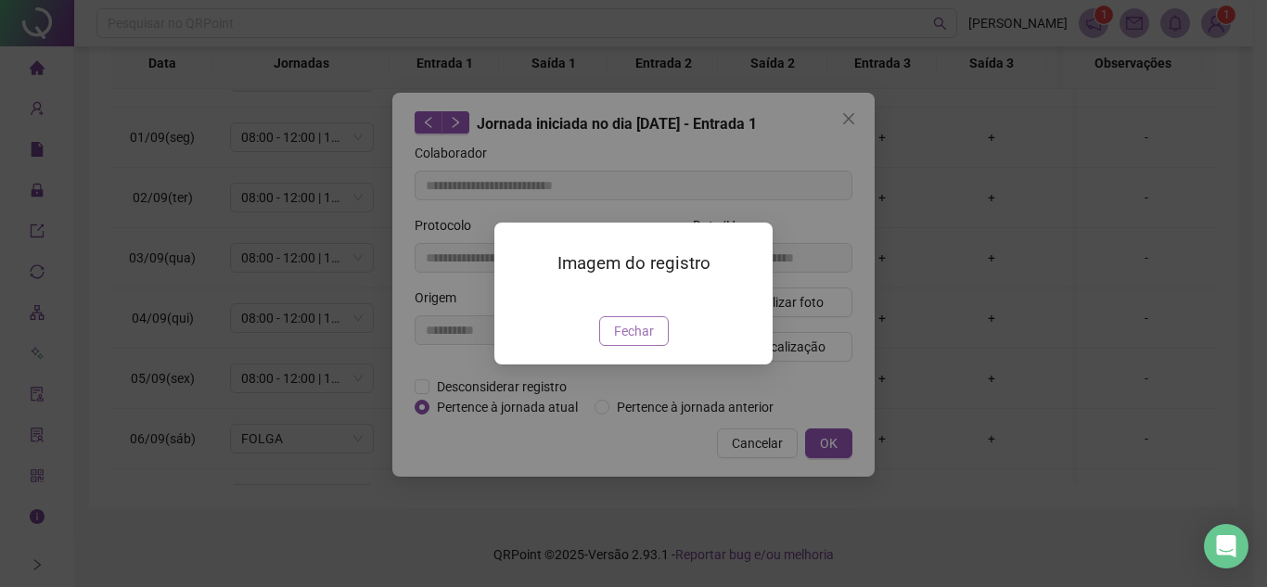
click at [632, 341] on span "Fechar" at bounding box center [634, 331] width 40 height 20
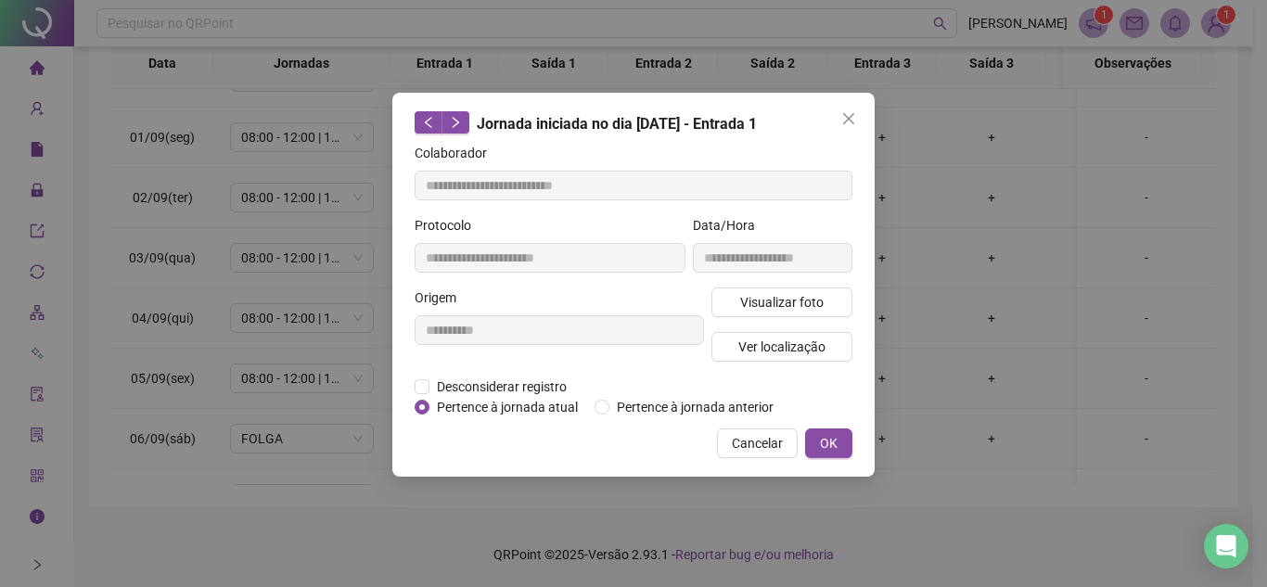
click at [844, 117] on icon "close" at bounding box center [848, 118] width 15 height 15
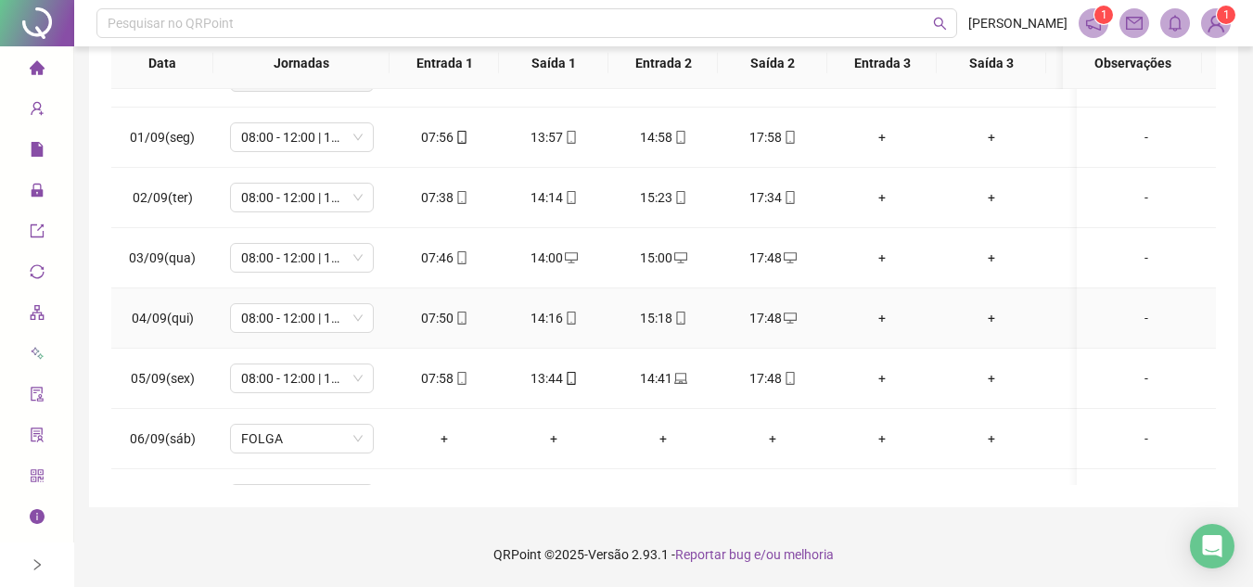
click at [463, 320] on icon "mobile" at bounding box center [461, 318] width 13 height 13
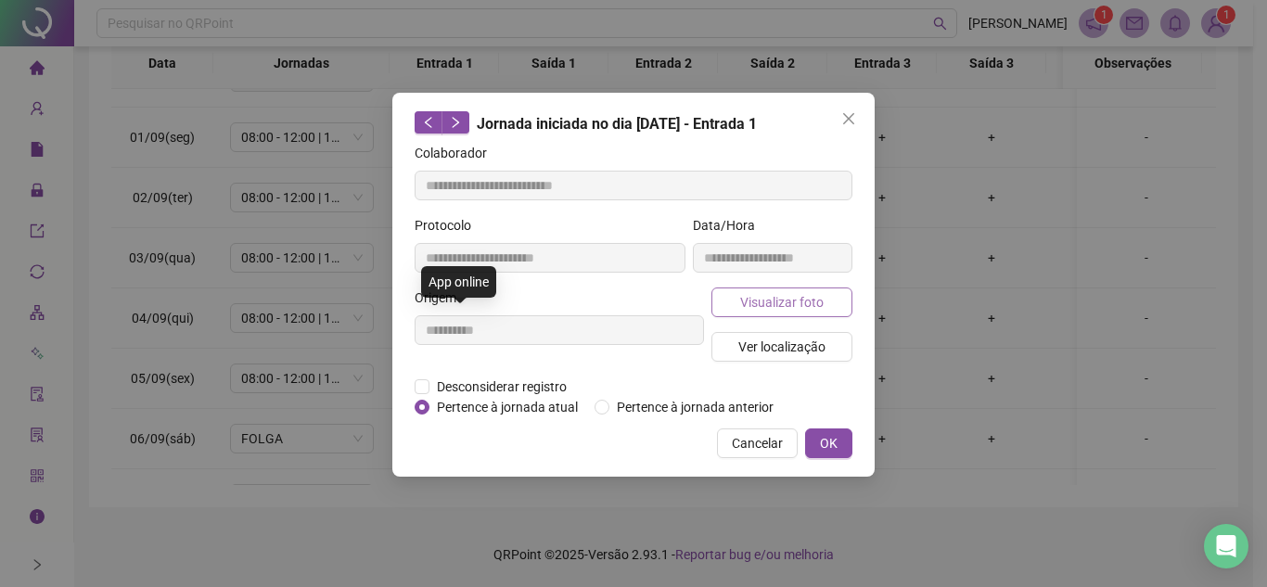
type input "**********"
click at [757, 292] on span "Visualizar foto" at bounding box center [781, 302] width 83 height 20
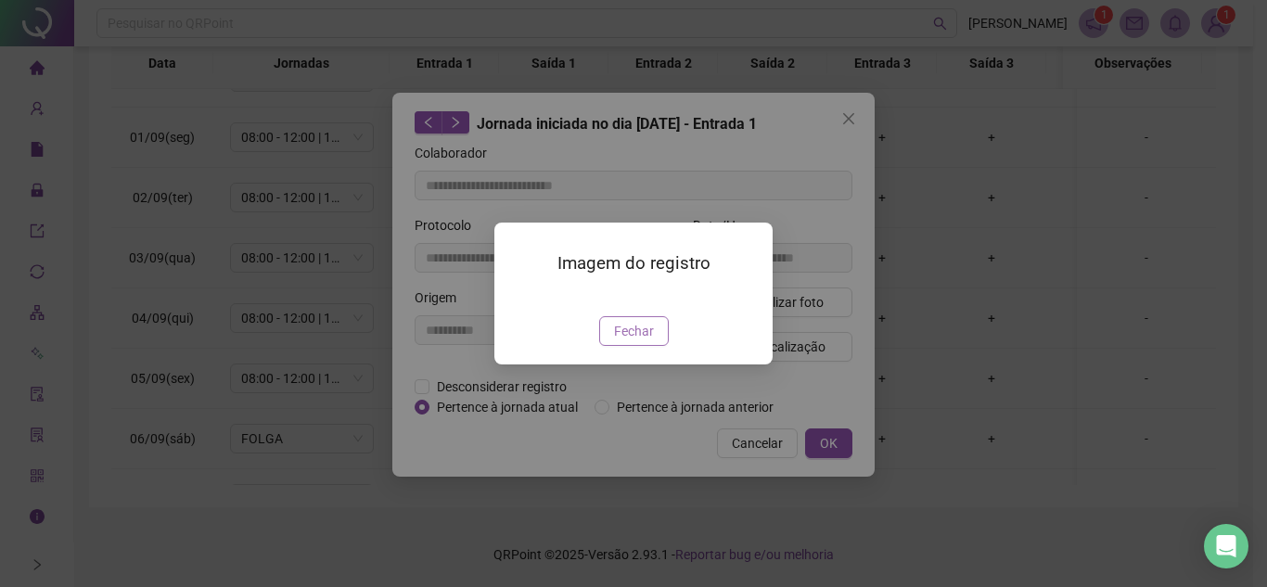
click at [624, 341] on span "Fechar" at bounding box center [634, 331] width 40 height 20
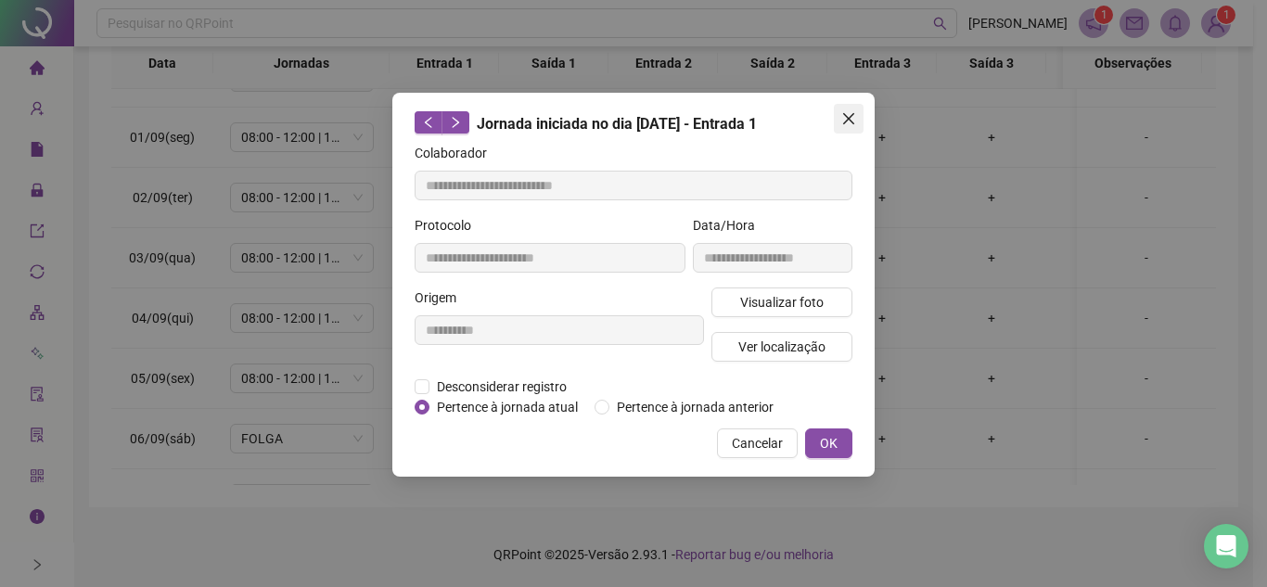
click at [853, 109] on button "Close" at bounding box center [849, 119] width 30 height 30
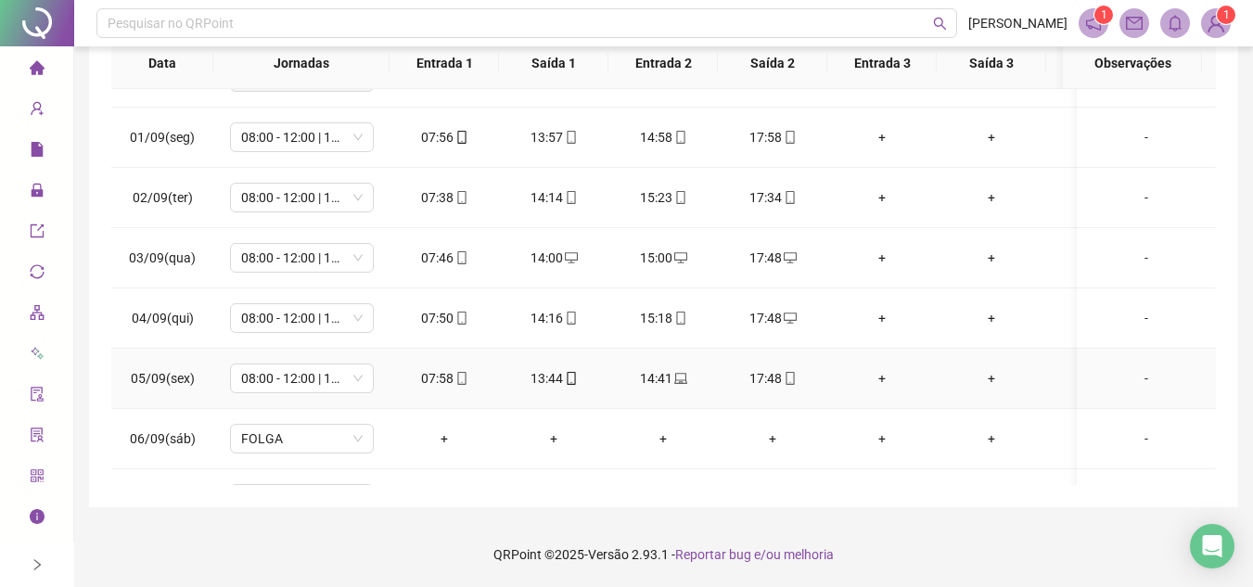
click at [455, 379] on icon "mobile" at bounding box center [461, 378] width 13 height 13
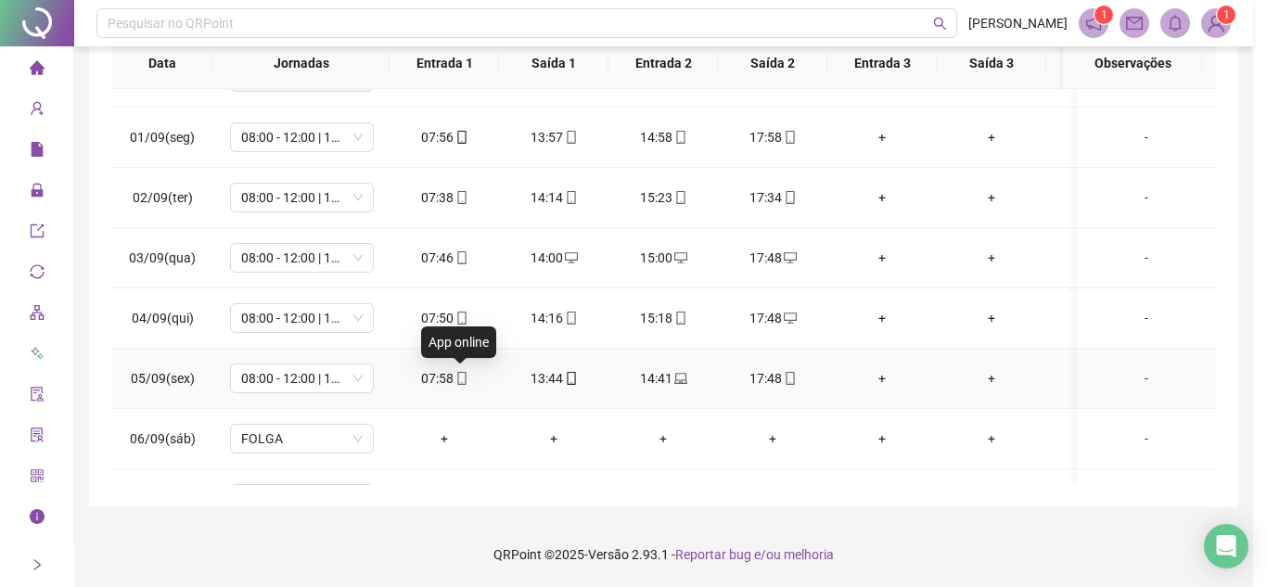
type input "**********"
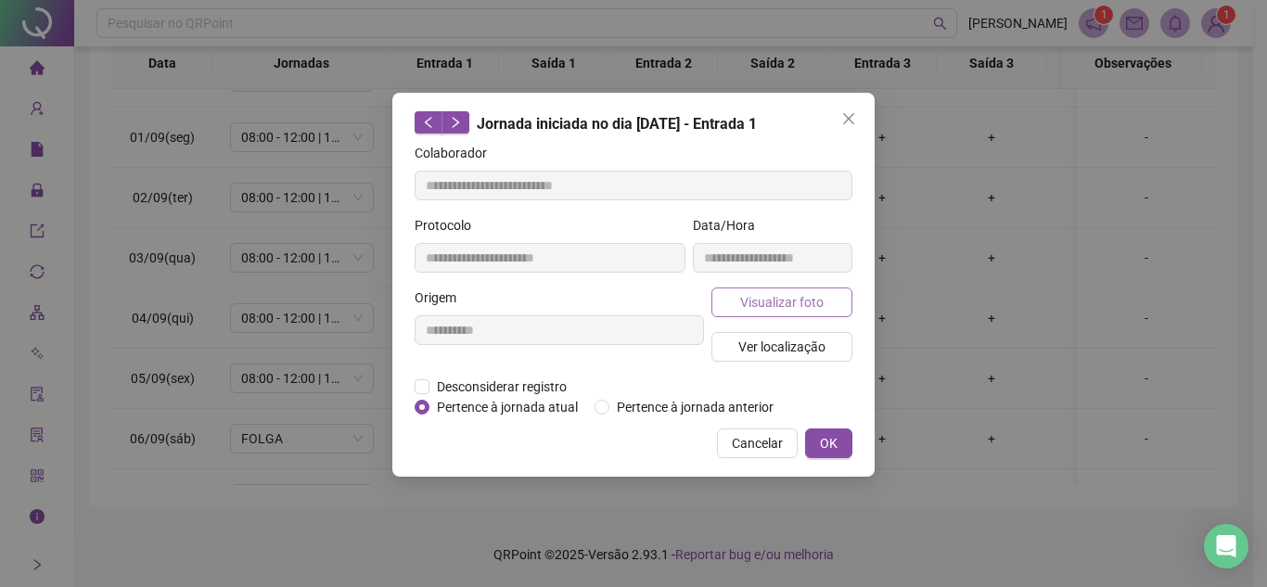
click at [791, 301] on span "Visualizar foto" at bounding box center [781, 302] width 83 height 20
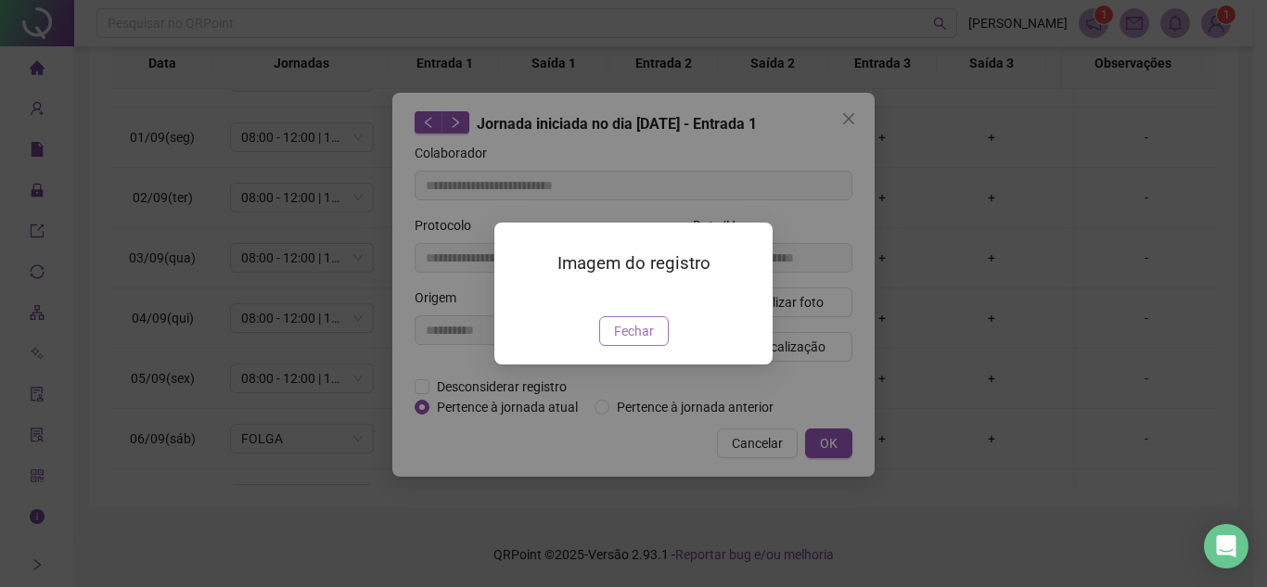
click at [636, 341] on span "Fechar" at bounding box center [634, 331] width 40 height 20
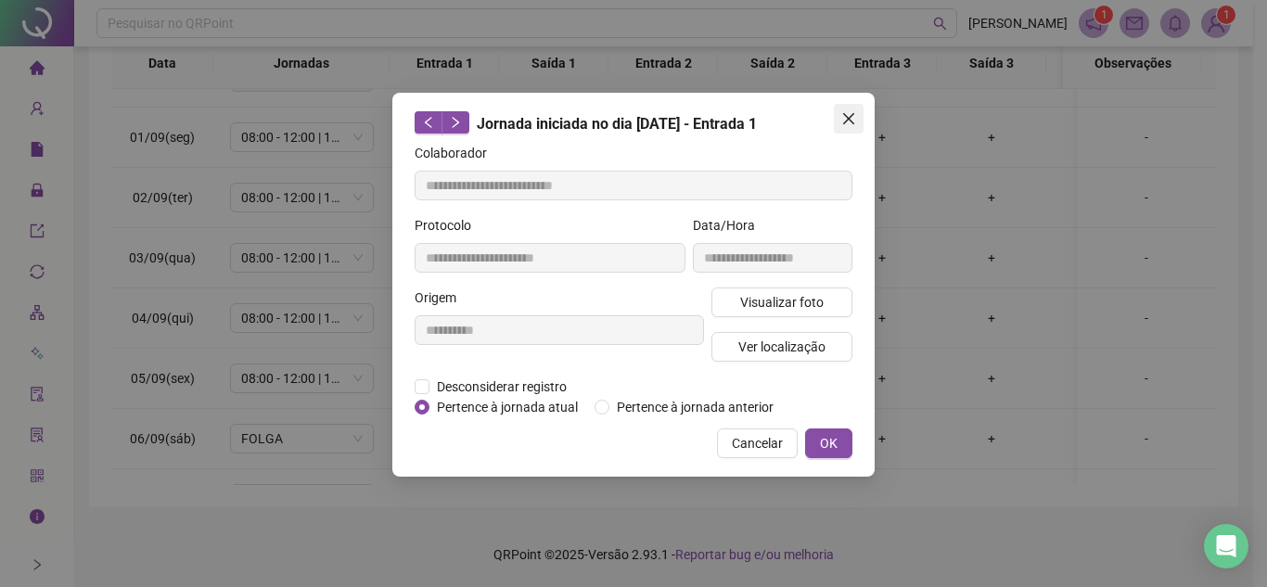
click at [847, 113] on icon "close" at bounding box center [848, 118] width 15 height 15
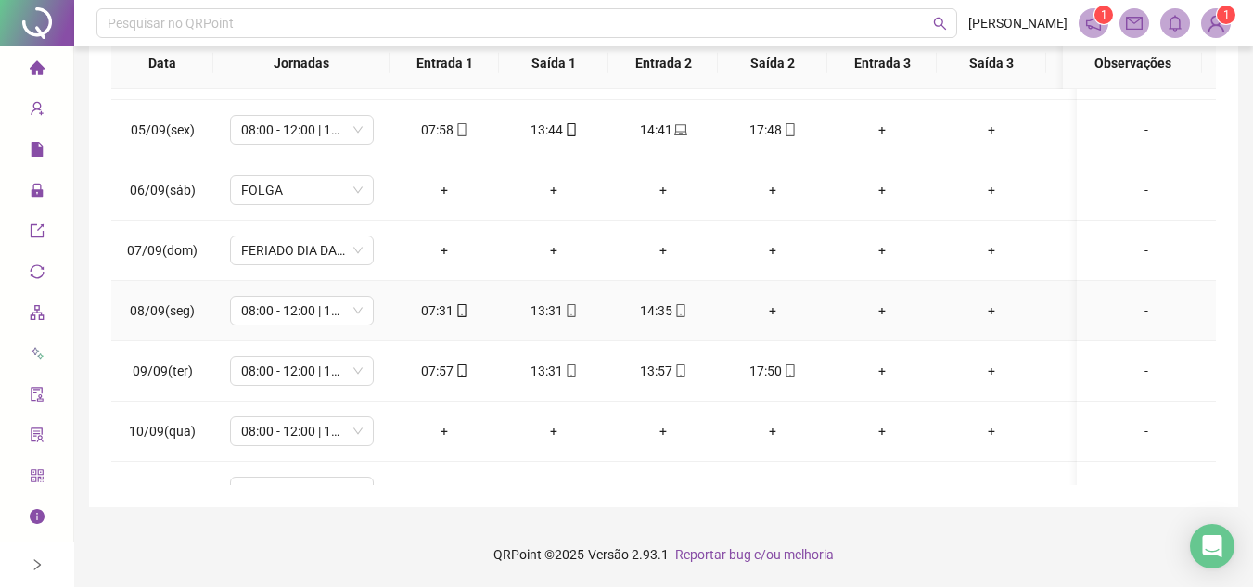
scroll to position [742, 0]
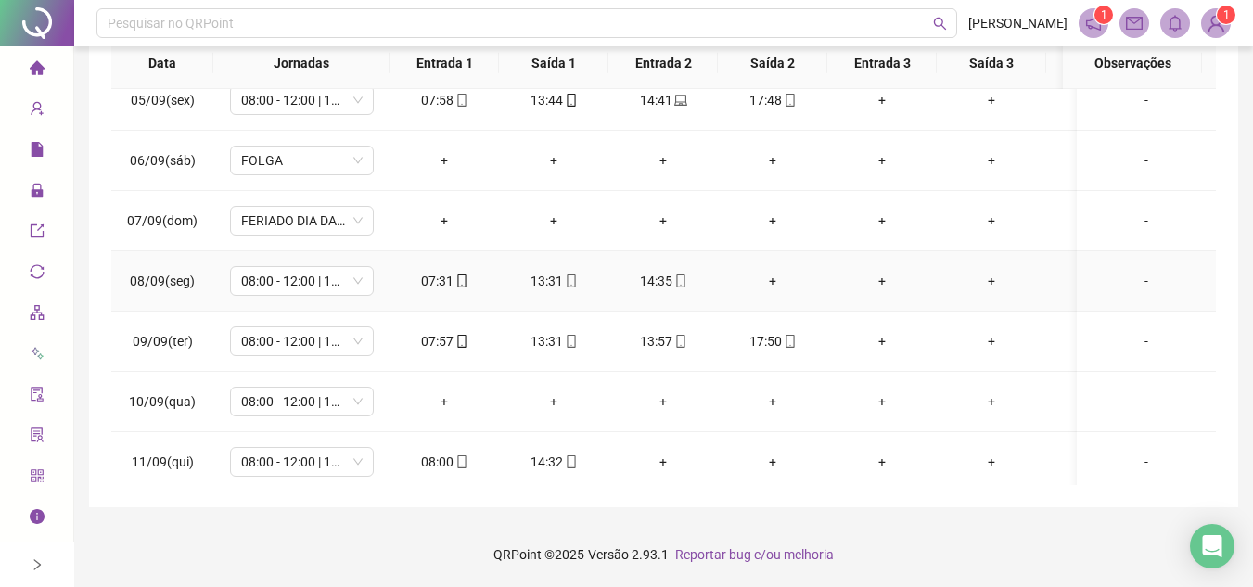
click at [775, 275] on div "+" at bounding box center [773, 281] width 80 height 20
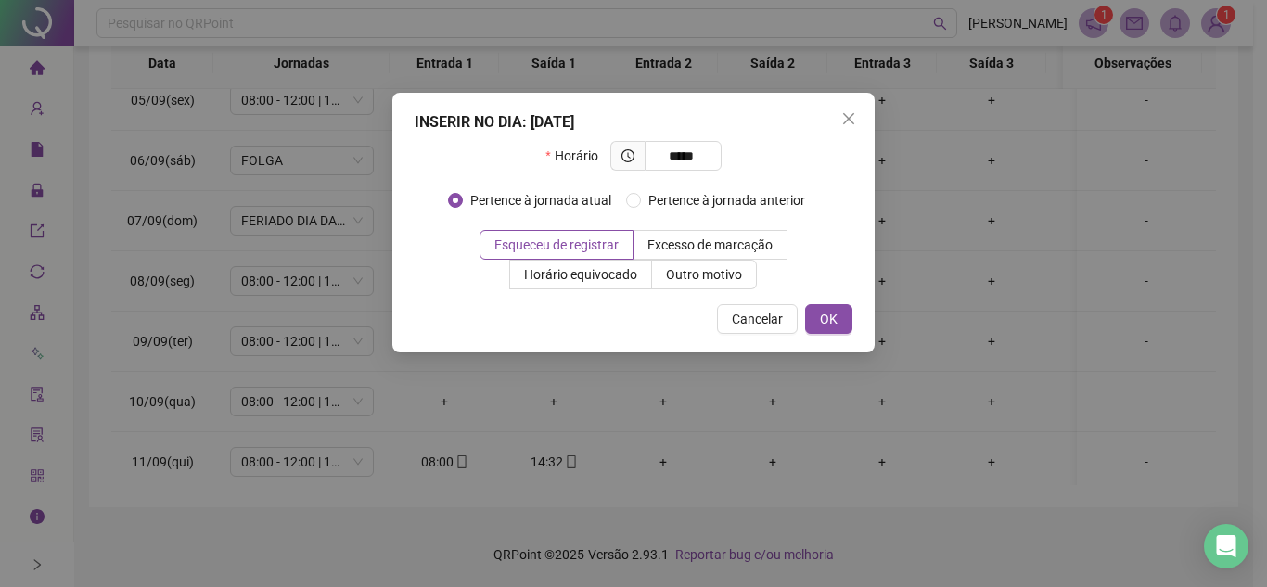
type input "*****"
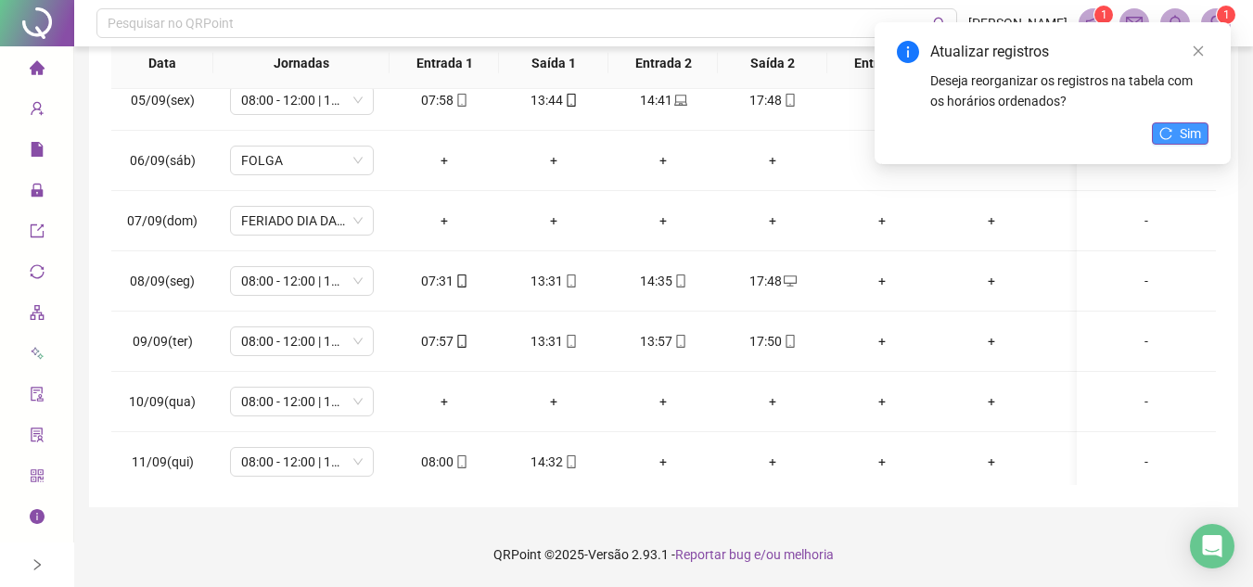
click at [1191, 134] on span "Sim" at bounding box center [1190, 133] width 21 height 20
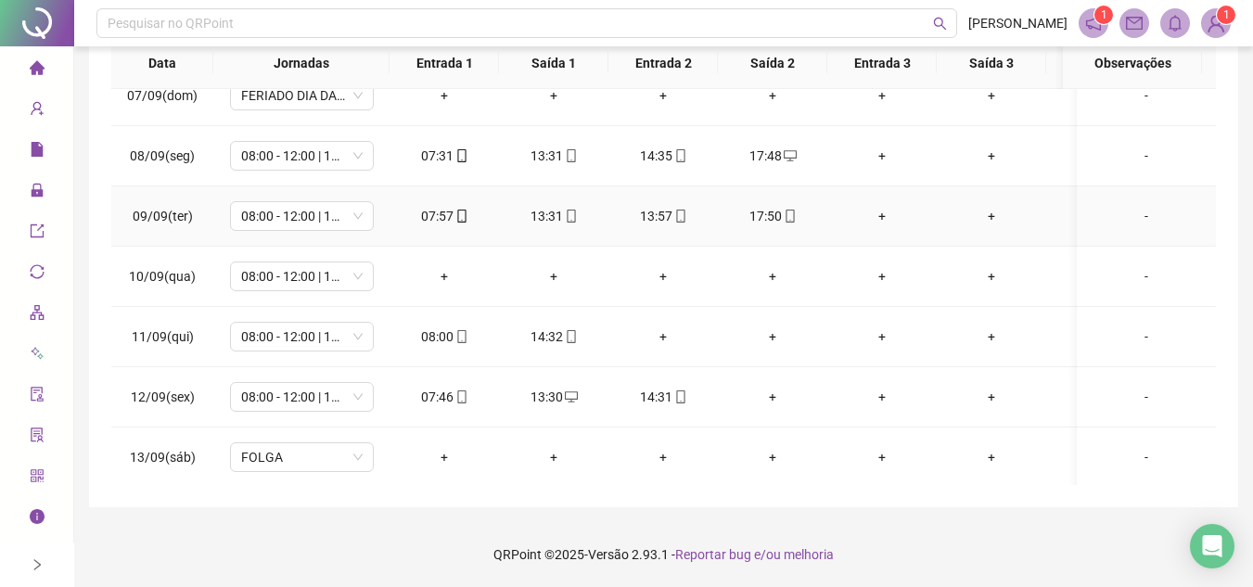
scroll to position [928, 0]
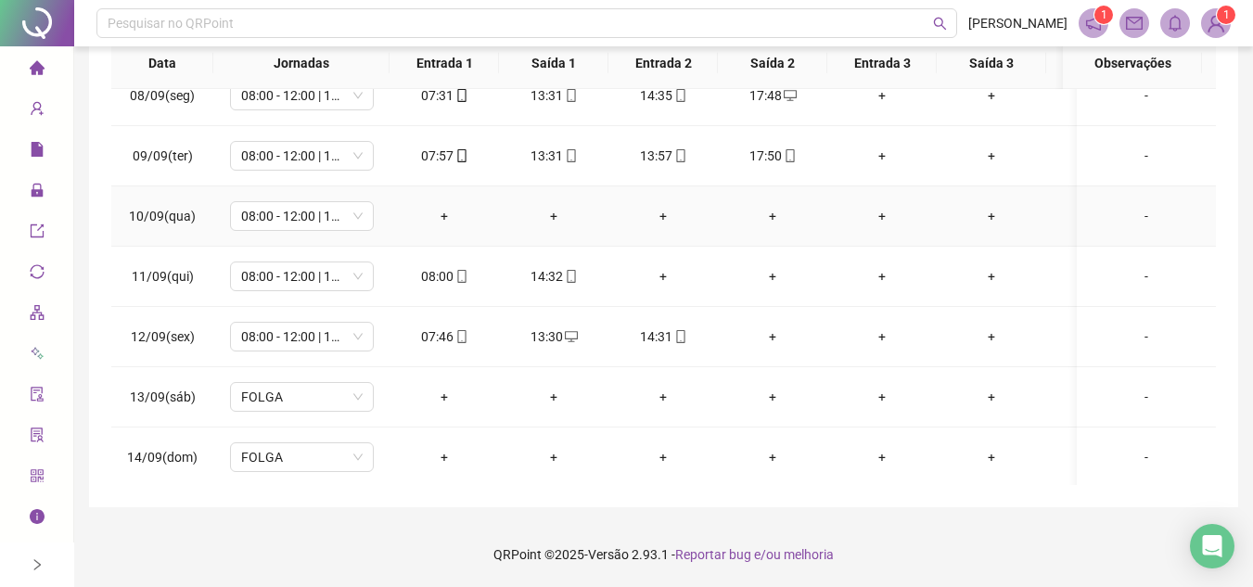
click at [455, 212] on div "+" at bounding box center [444, 216] width 80 height 20
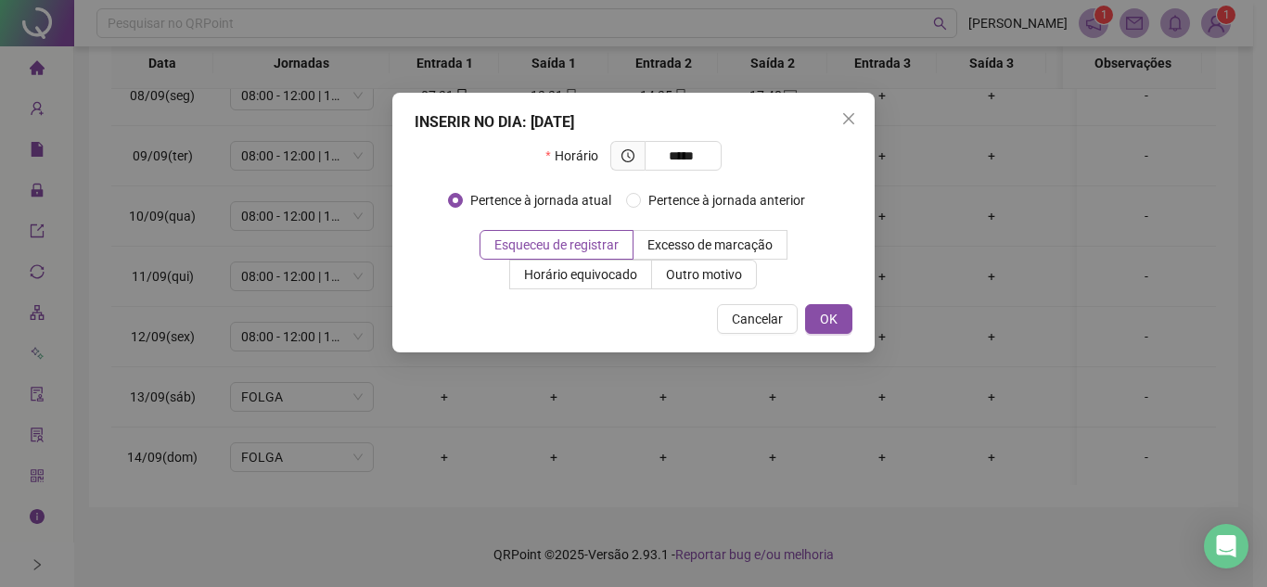
type input "*****"
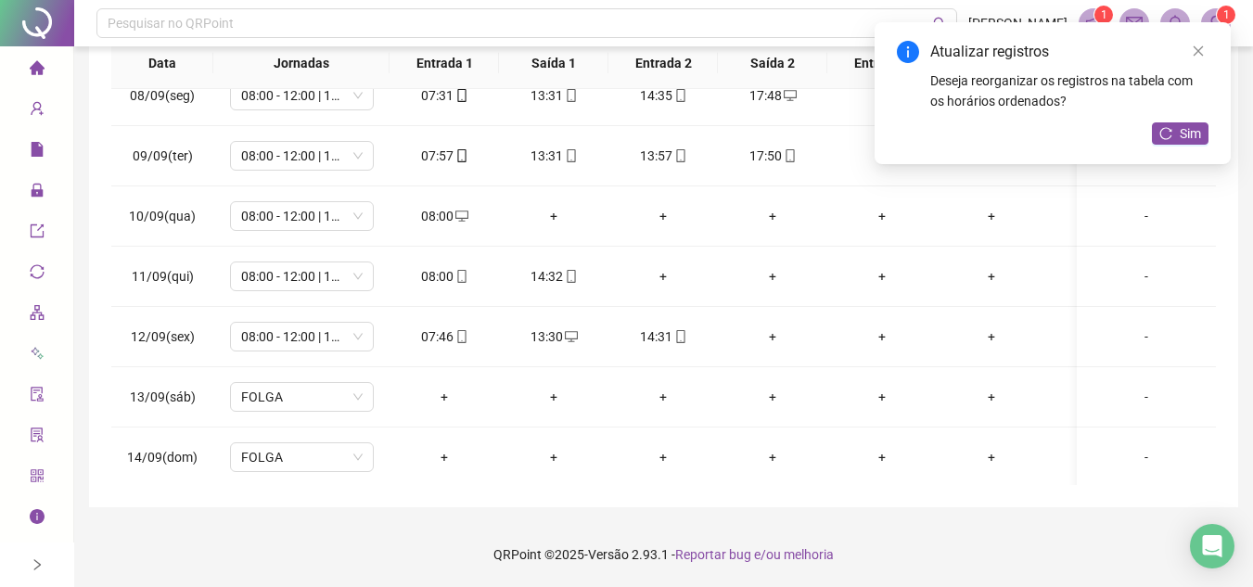
drag, startPoint x: 1198, startPoint y: 124, endPoint x: 1076, endPoint y: 148, distance: 123.9
click at [1197, 124] on span "Sim" at bounding box center [1190, 133] width 21 height 20
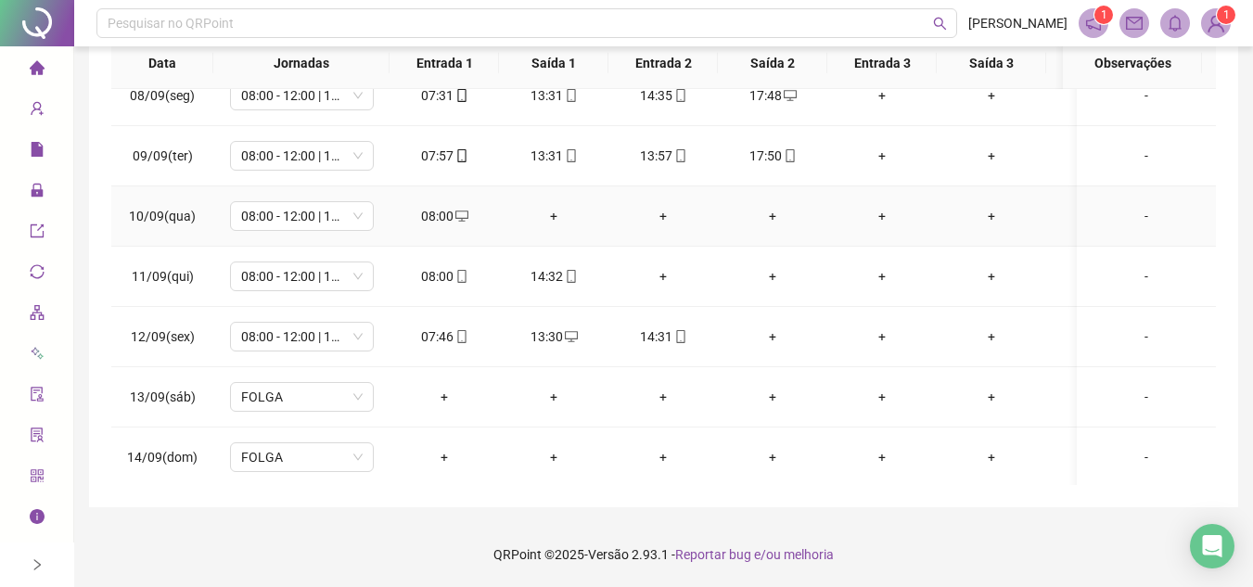
click at [553, 215] on div "+" at bounding box center [554, 216] width 80 height 20
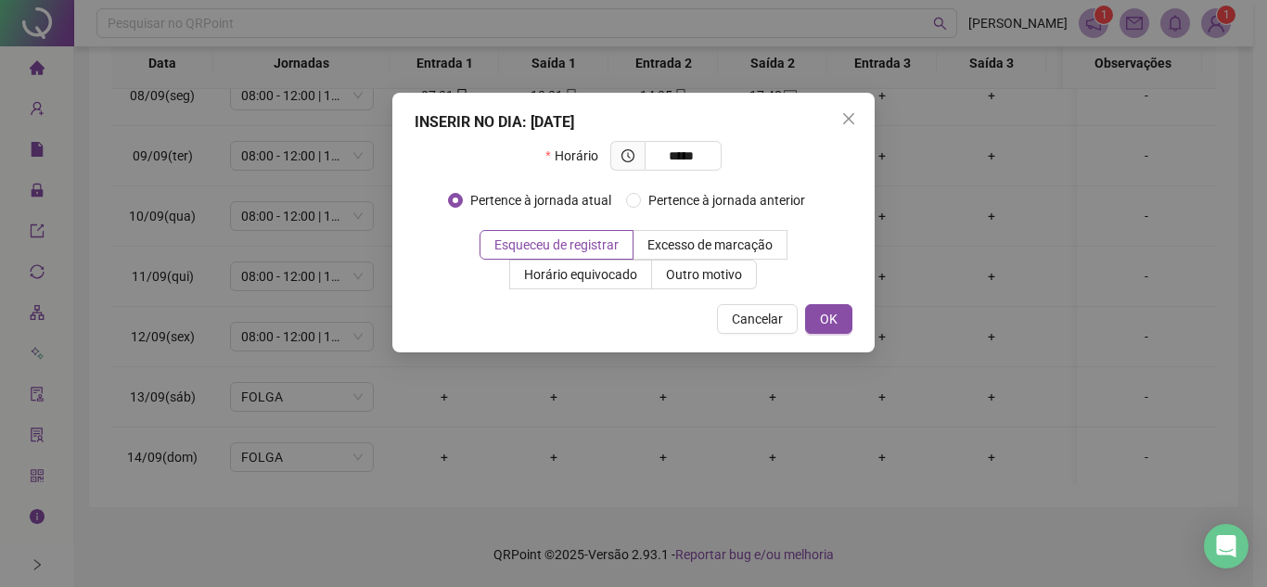
type input "*****"
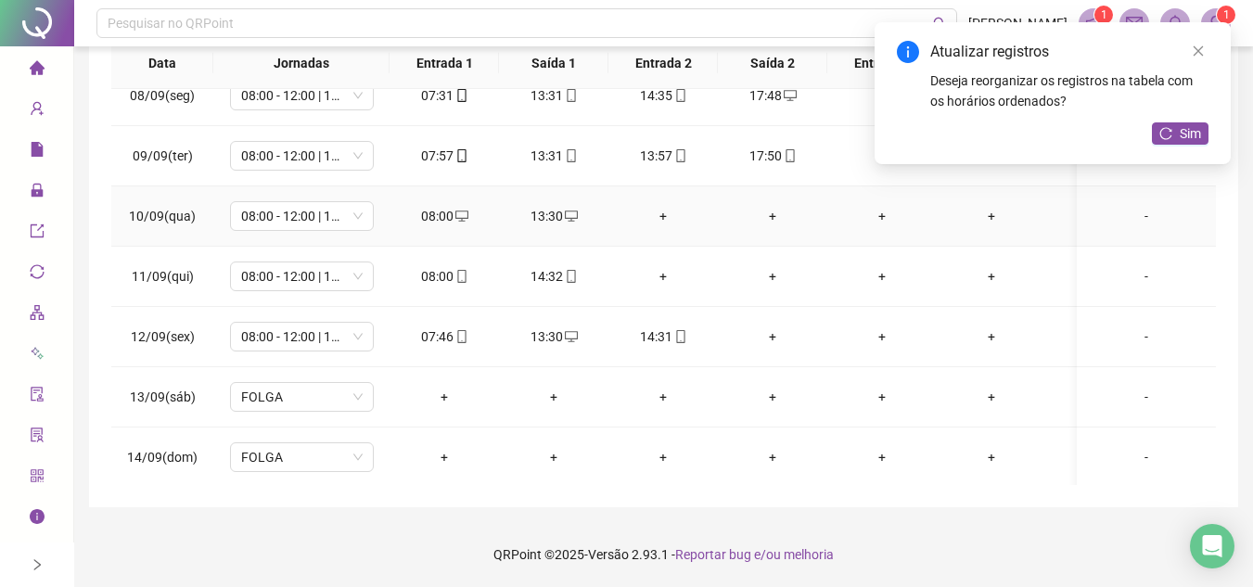
click at [666, 220] on div "+" at bounding box center [663, 216] width 80 height 20
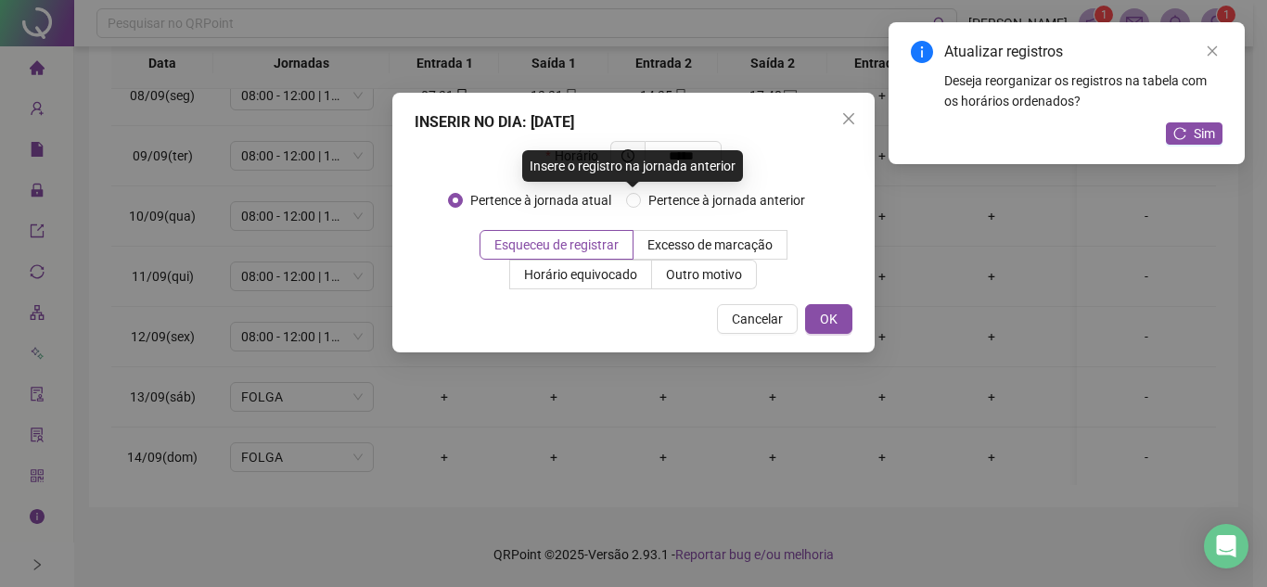
type input "*****"
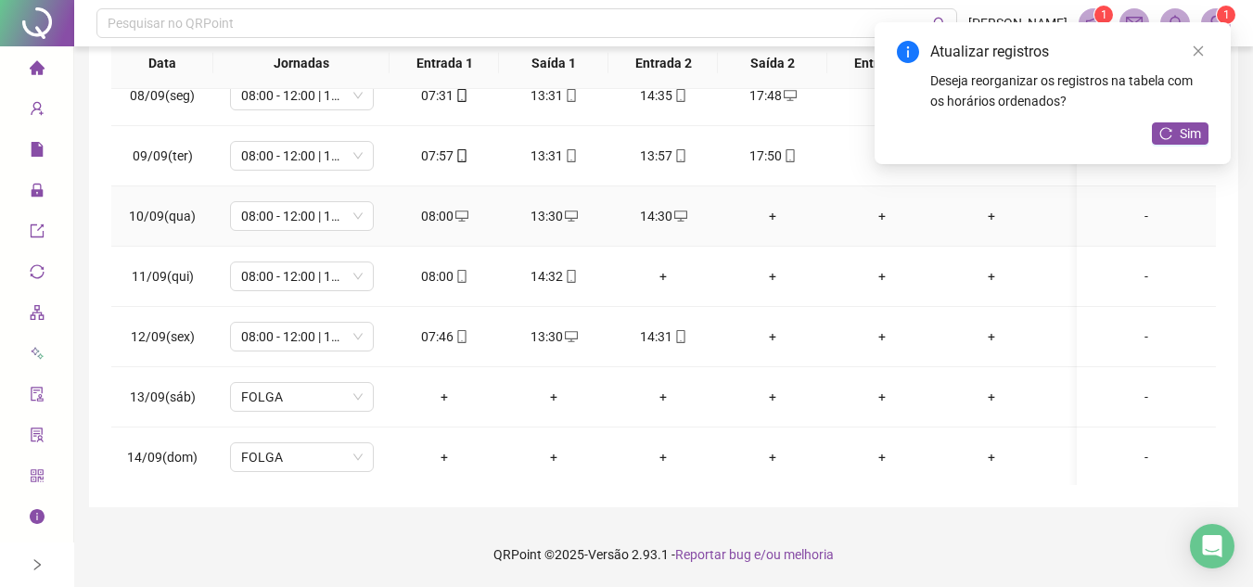
click at [765, 219] on div "+" at bounding box center [773, 216] width 80 height 20
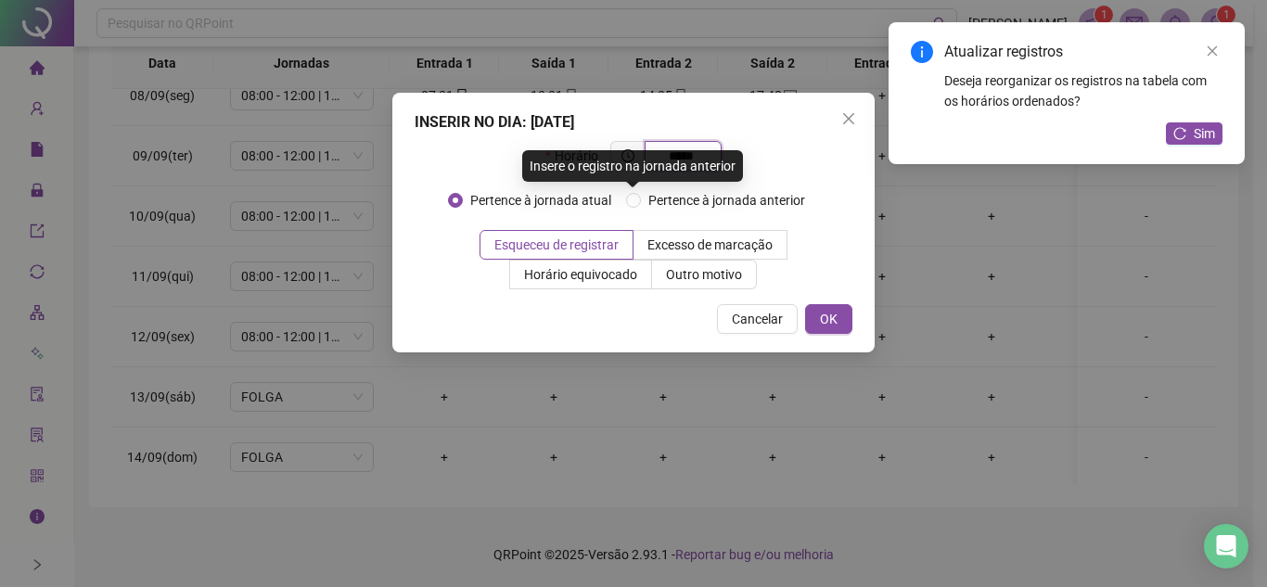
type input "*****"
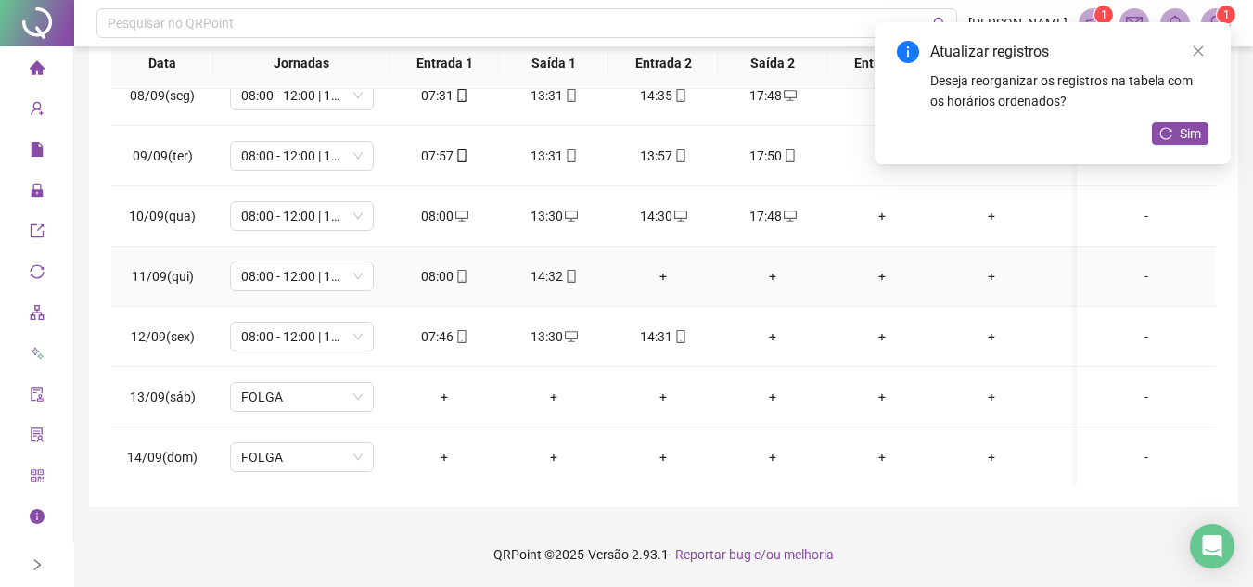
click at [661, 273] on div "+" at bounding box center [663, 276] width 80 height 20
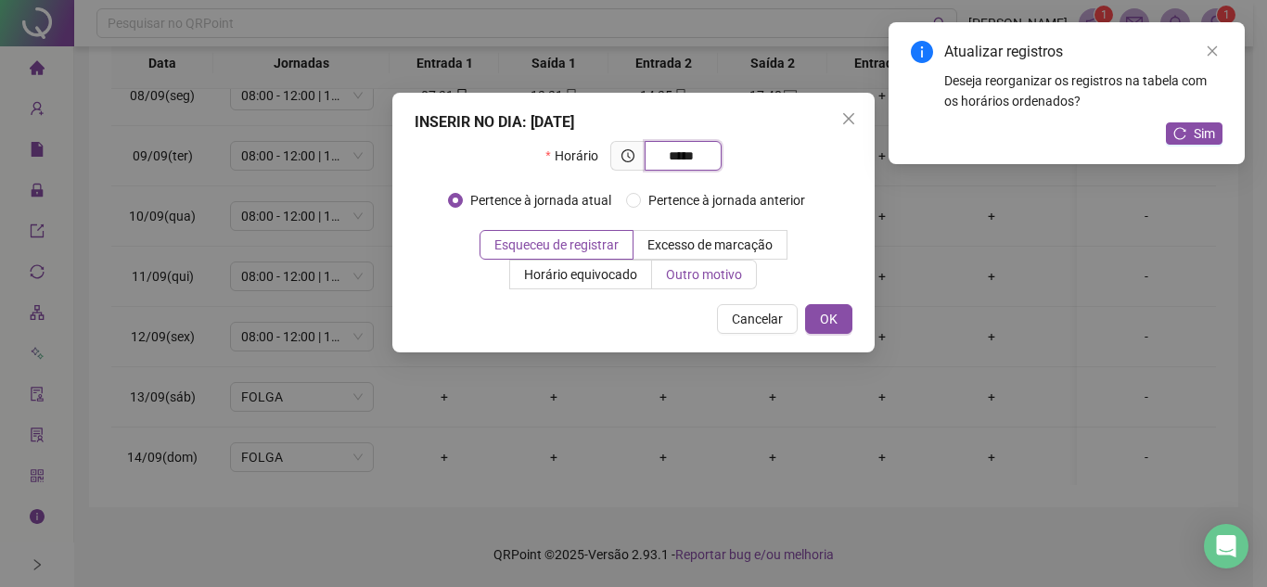
type input "*****"
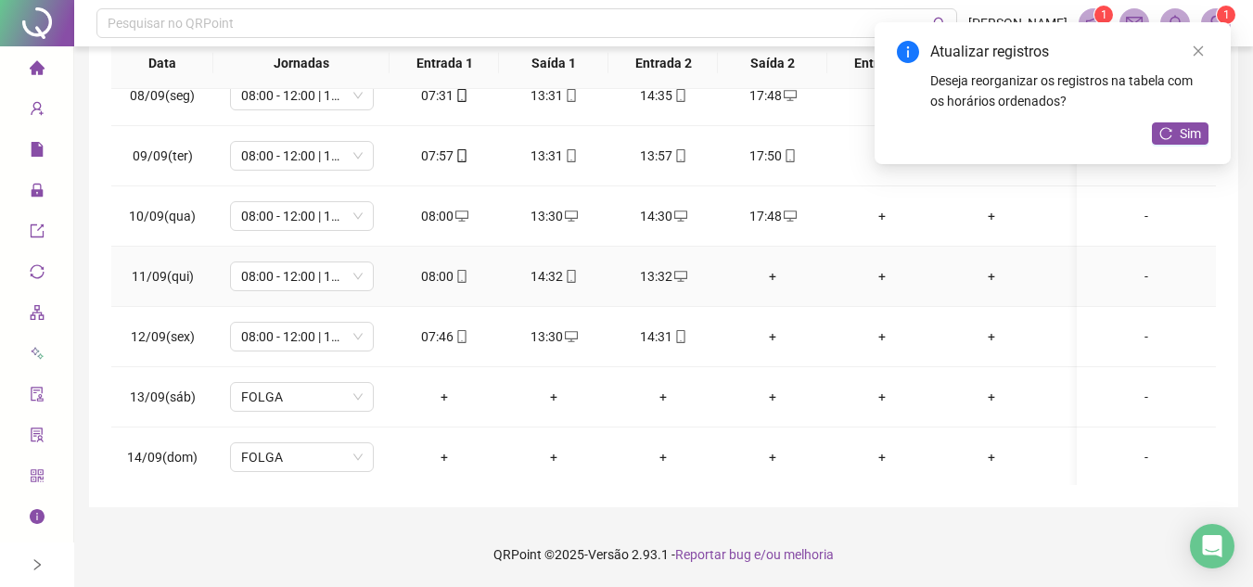
click at [766, 274] on div "+" at bounding box center [773, 276] width 80 height 20
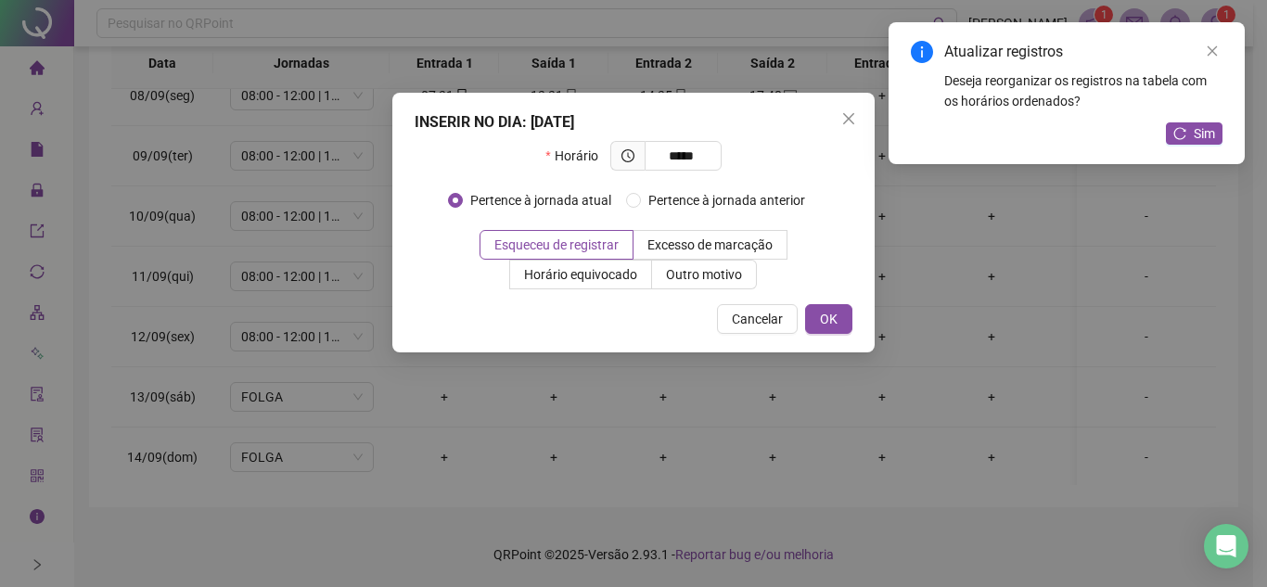
type input "*****"
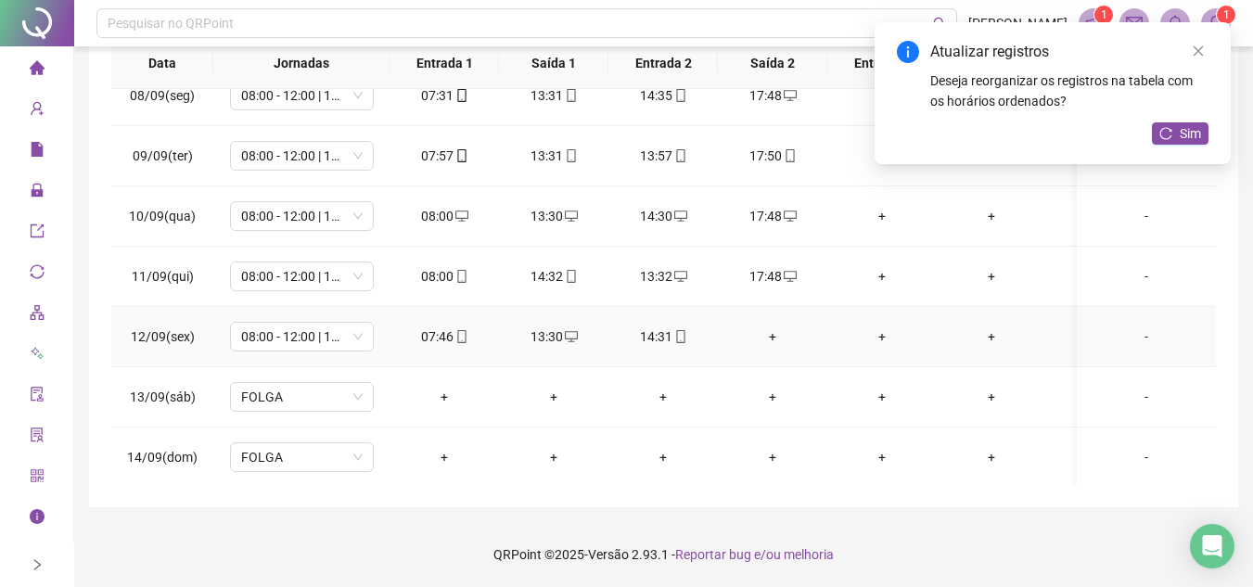
click at [774, 333] on div "+" at bounding box center [773, 337] width 80 height 20
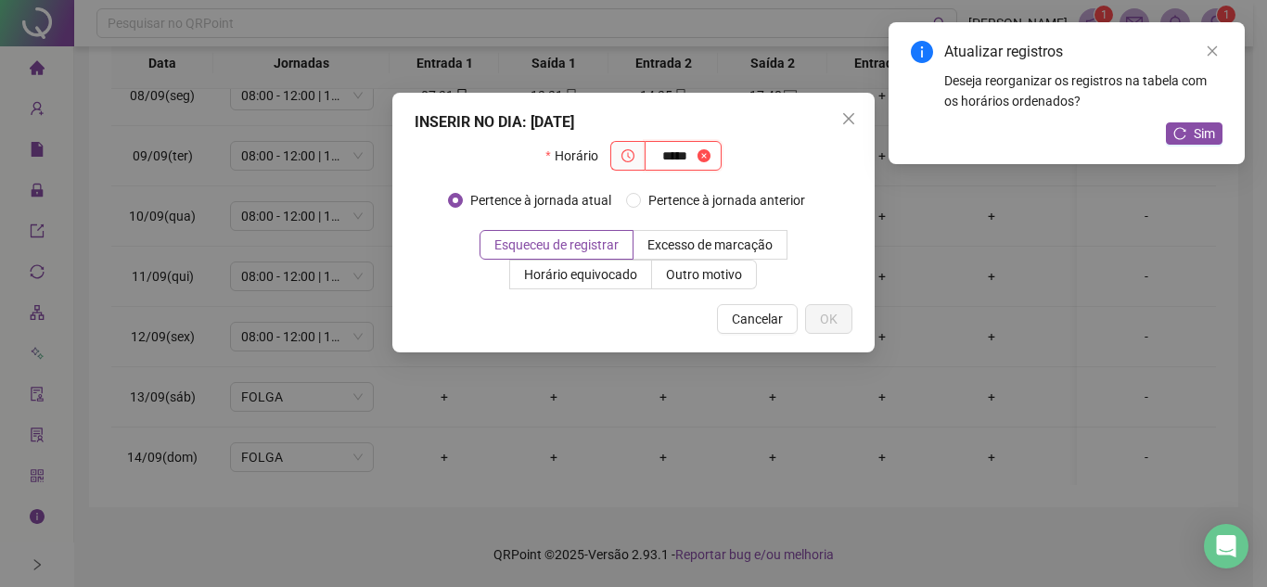
type input "*****"
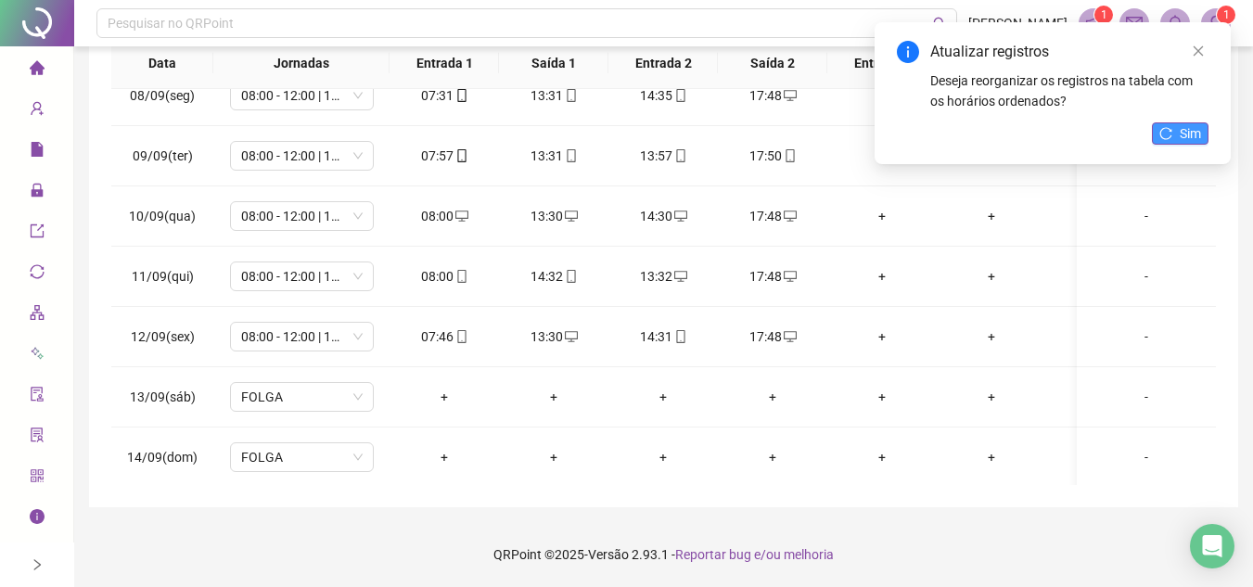
click at [1182, 133] on span "Sim" at bounding box center [1190, 133] width 21 height 20
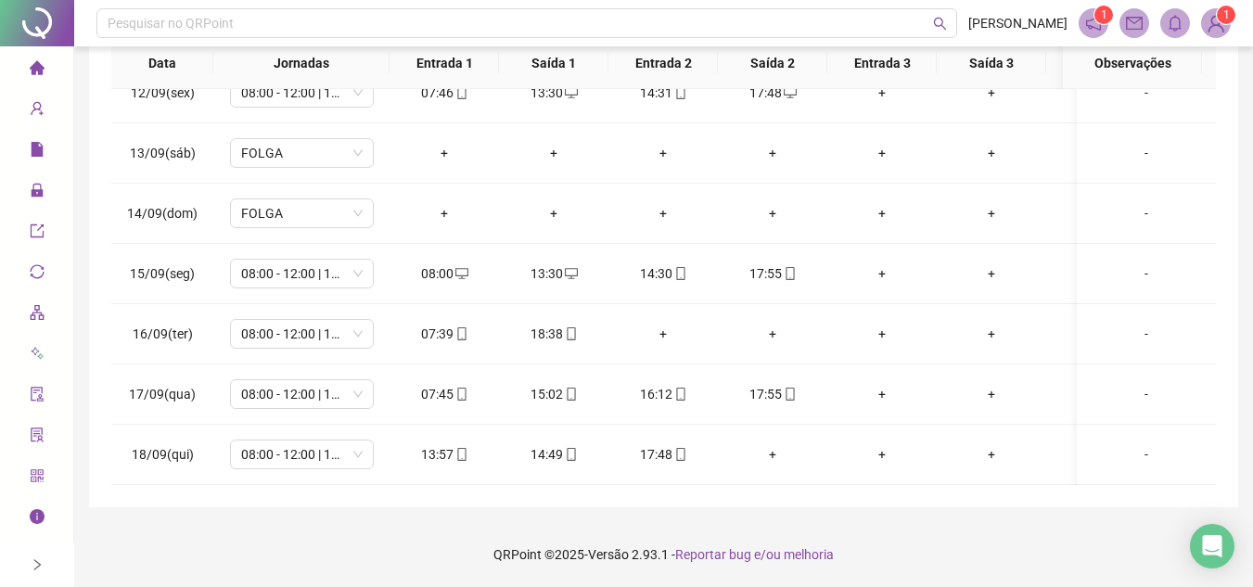
scroll to position [1186, 0]
click at [570, 327] on icon "mobile" at bounding box center [571, 333] width 13 height 13
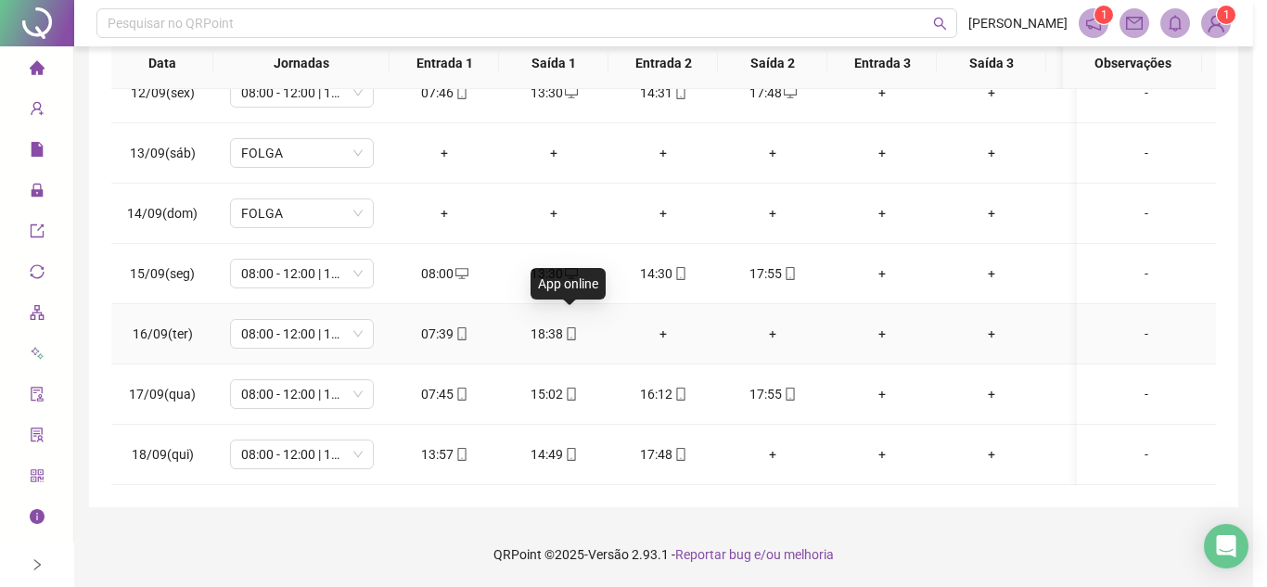
type input "**********"
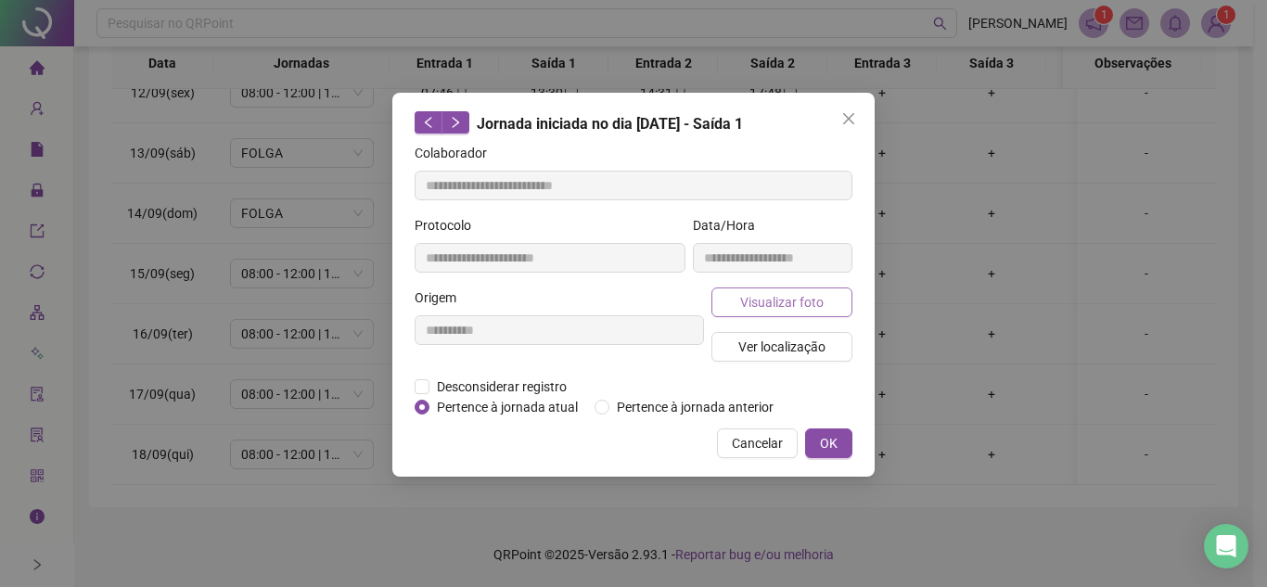
click at [788, 300] on span "Visualizar foto" at bounding box center [781, 302] width 83 height 20
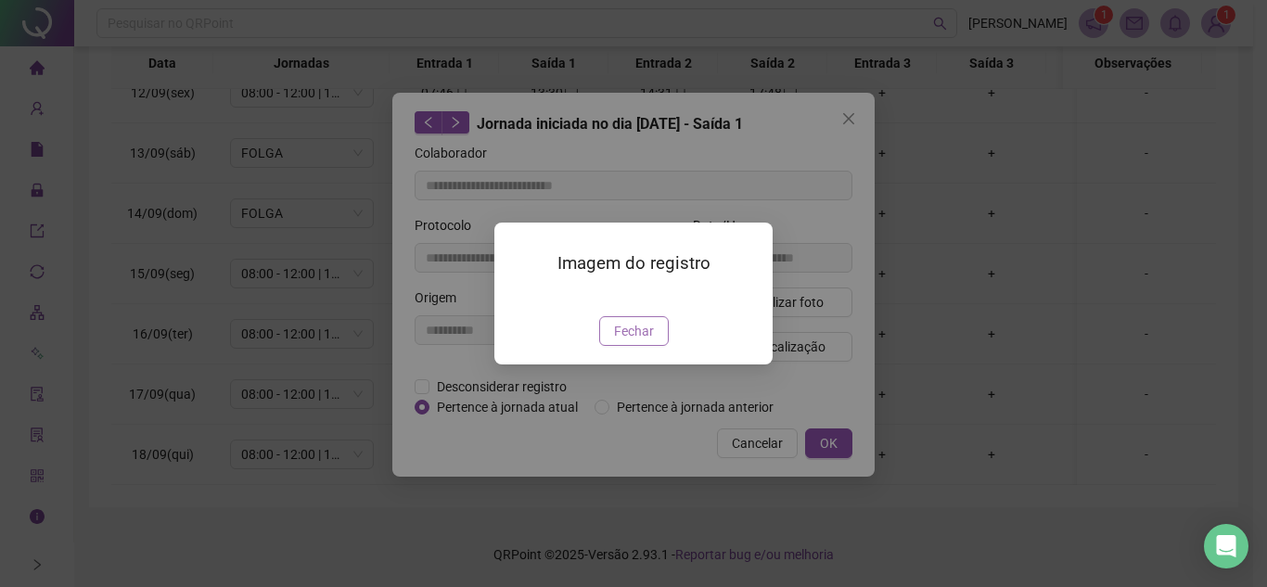
click at [635, 341] on span "Fechar" at bounding box center [634, 331] width 40 height 20
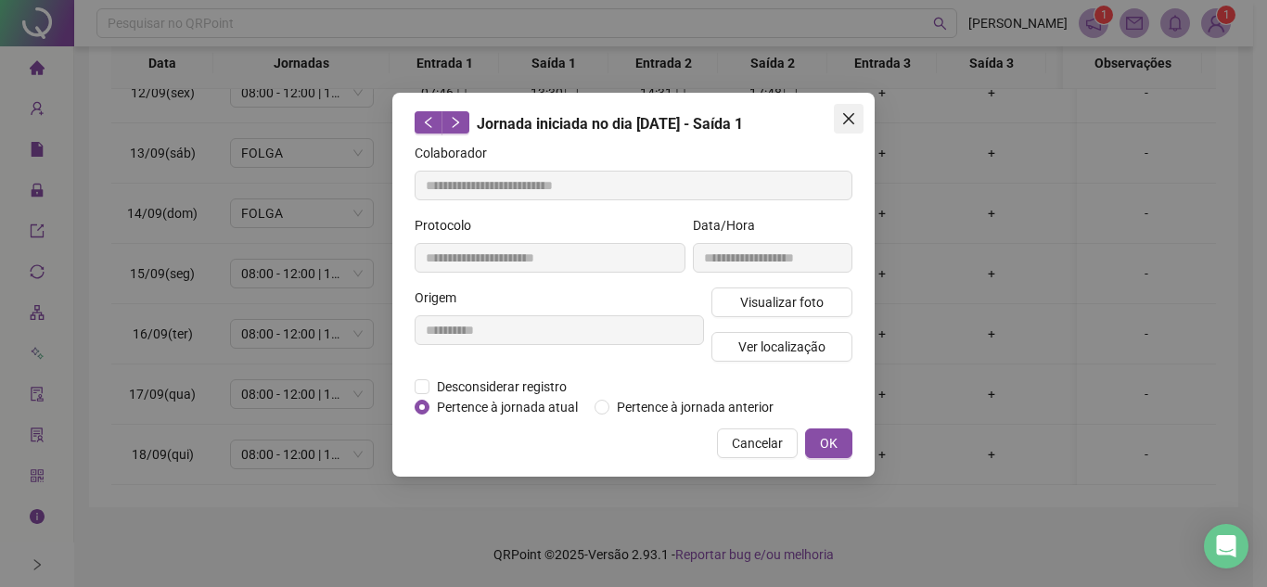
click at [836, 109] on button "Close" at bounding box center [849, 119] width 30 height 30
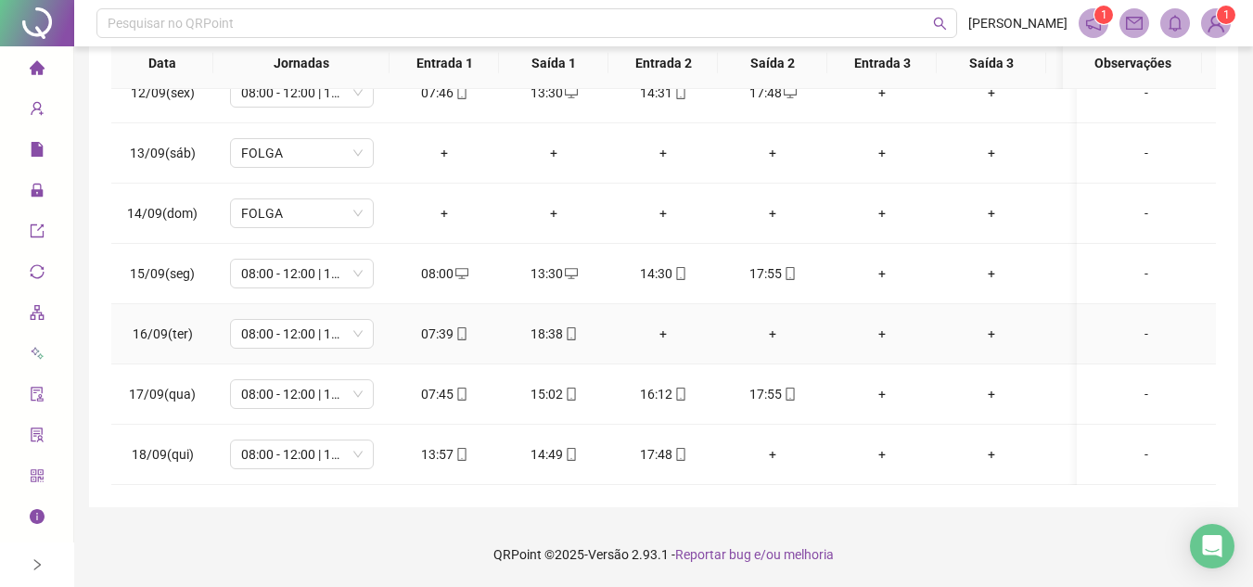
click at [663, 324] on div "+" at bounding box center [663, 334] width 80 height 20
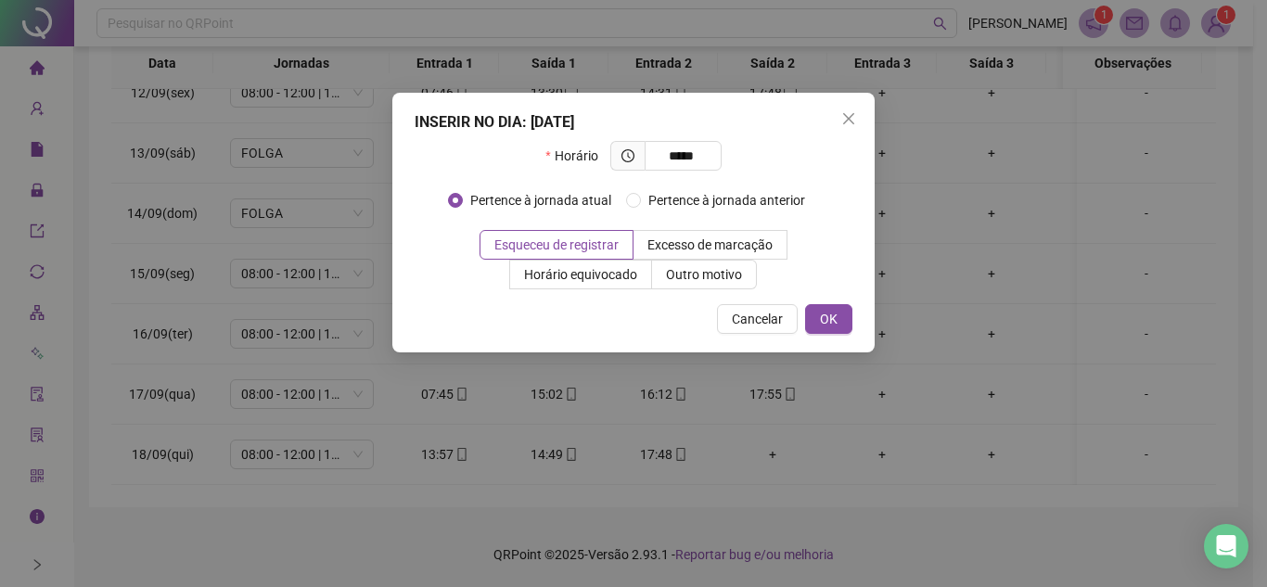
type input "*****"
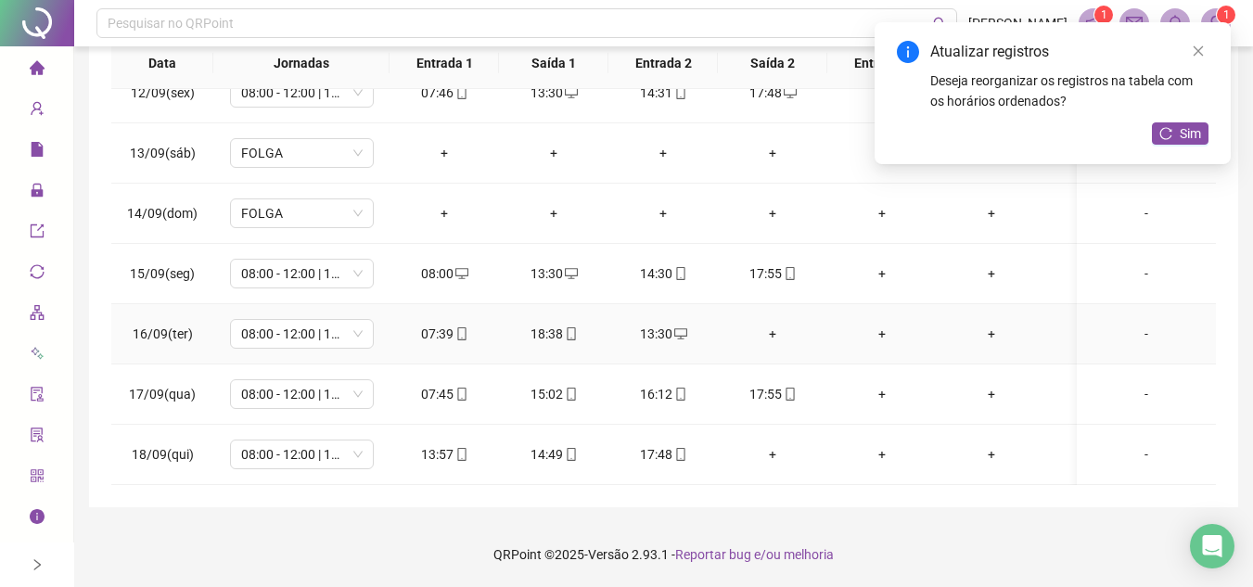
click at [772, 324] on div "+" at bounding box center [773, 334] width 80 height 20
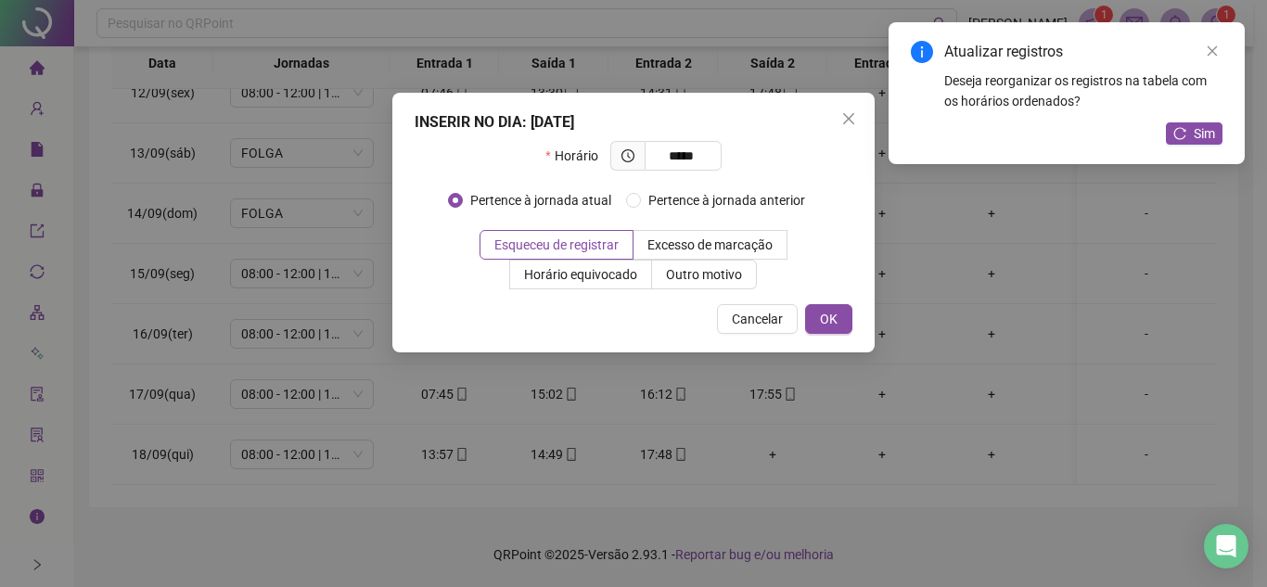
type input "*****"
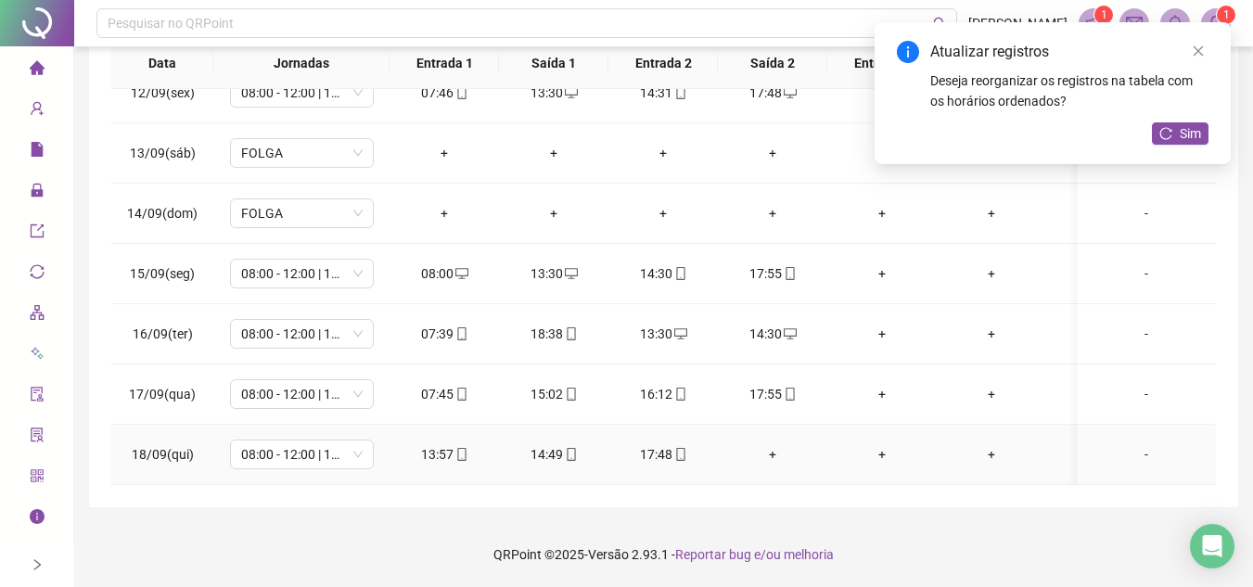
click at [763, 444] on div "+" at bounding box center [773, 454] width 80 height 20
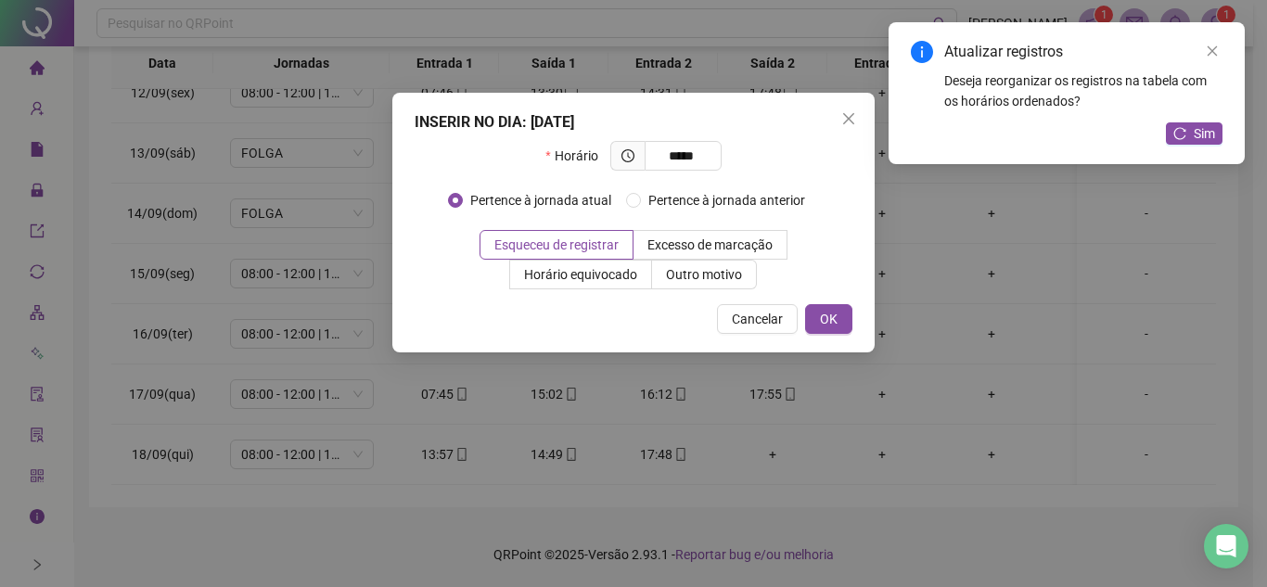
type input "*****"
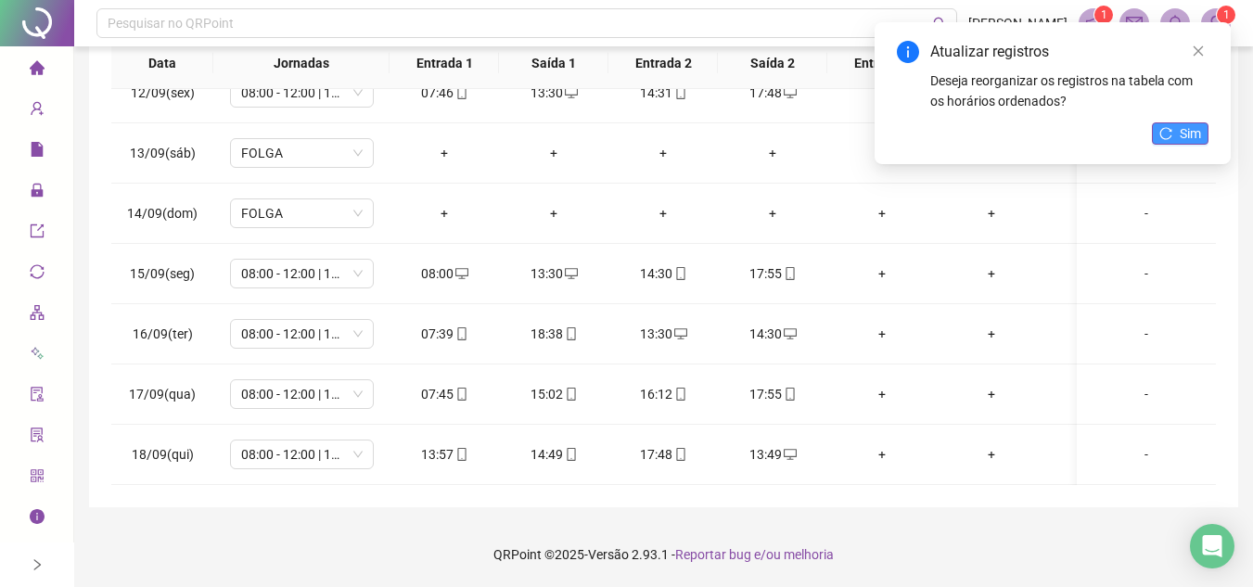
click at [1183, 139] on span "Sim" at bounding box center [1190, 133] width 21 height 20
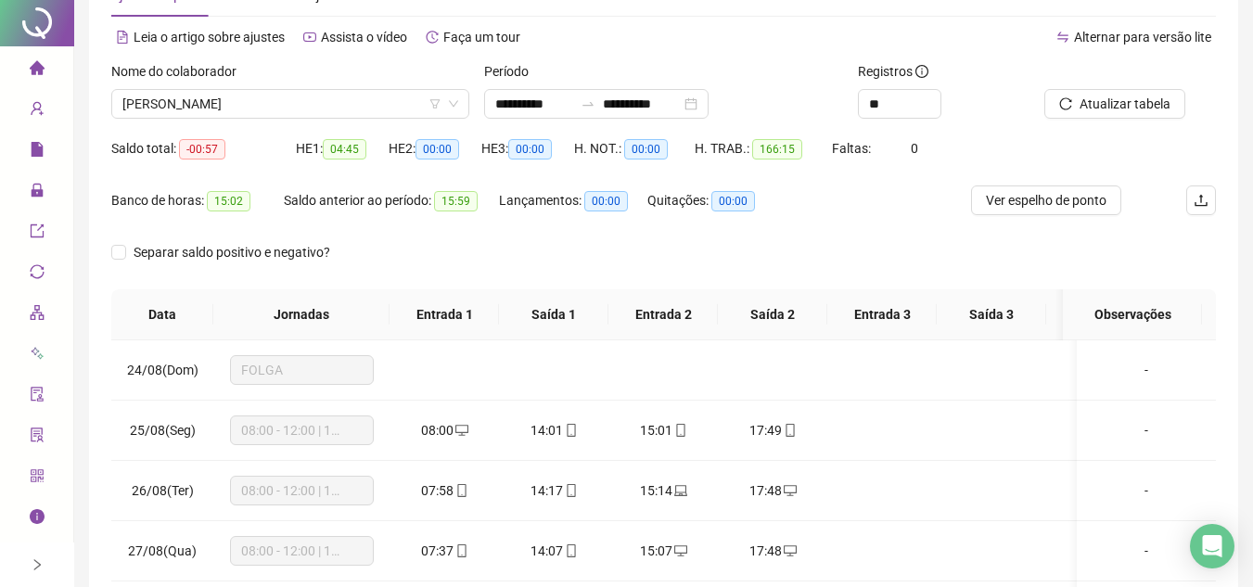
scroll to position [0, 0]
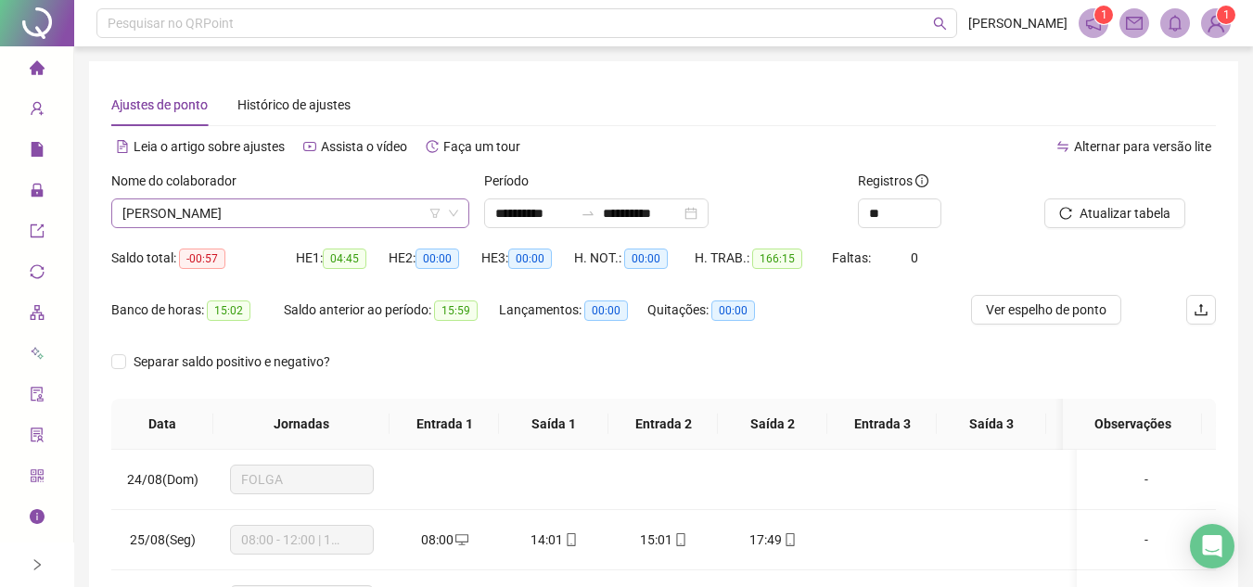
click at [370, 209] on span "WENDERSON FERNANDES VENTURA" at bounding box center [290, 213] width 336 height 28
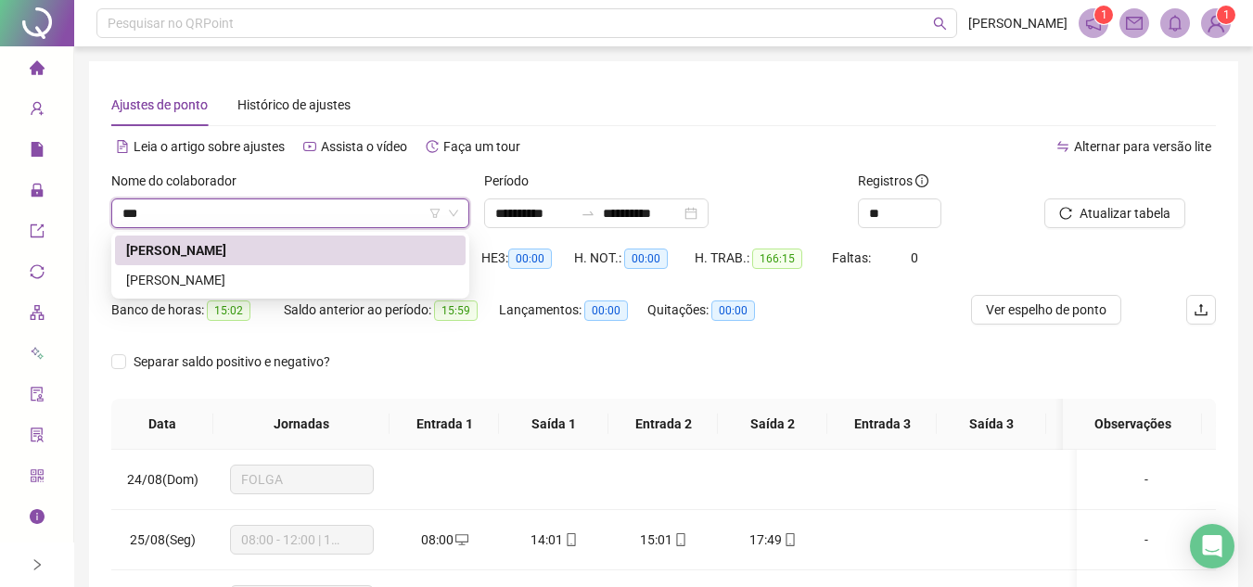
type input "****"
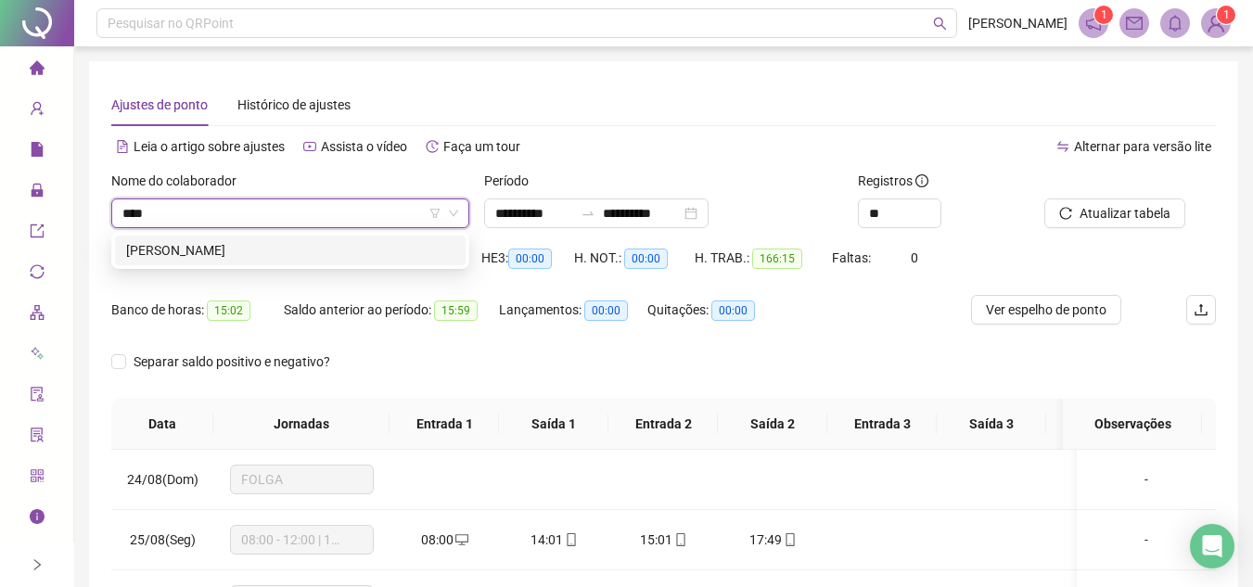
click at [326, 254] on div "WENESDEY DIAS CARDOSO" at bounding box center [290, 250] width 328 height 20
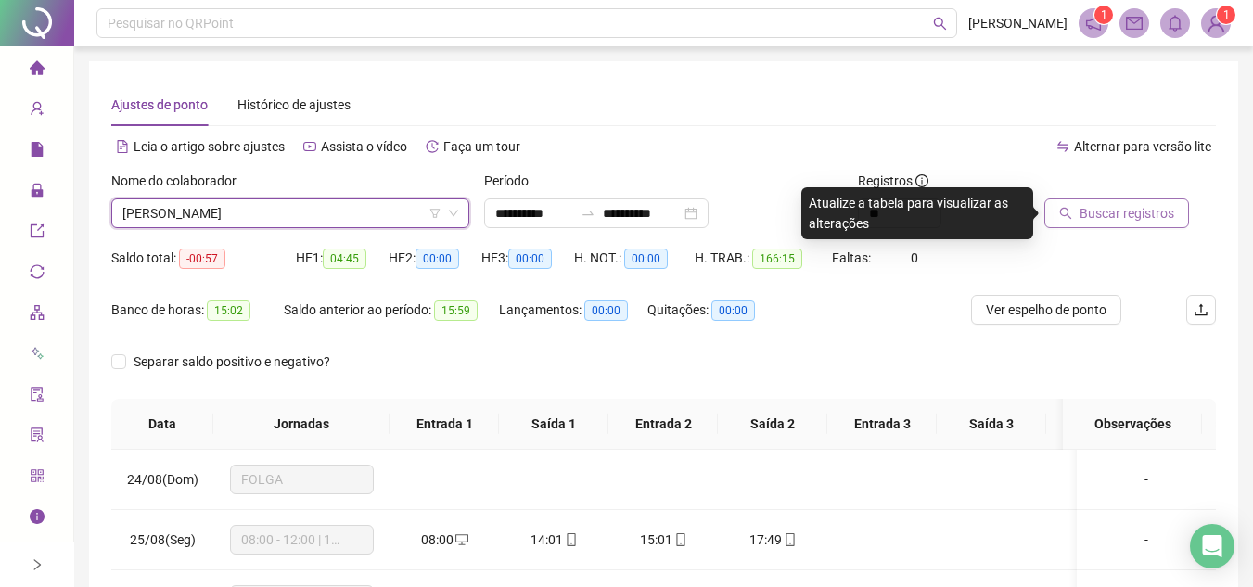
click at [1115, 210] on span "Buscar registros" at bounding box center [1127, 213] width 95 height 20
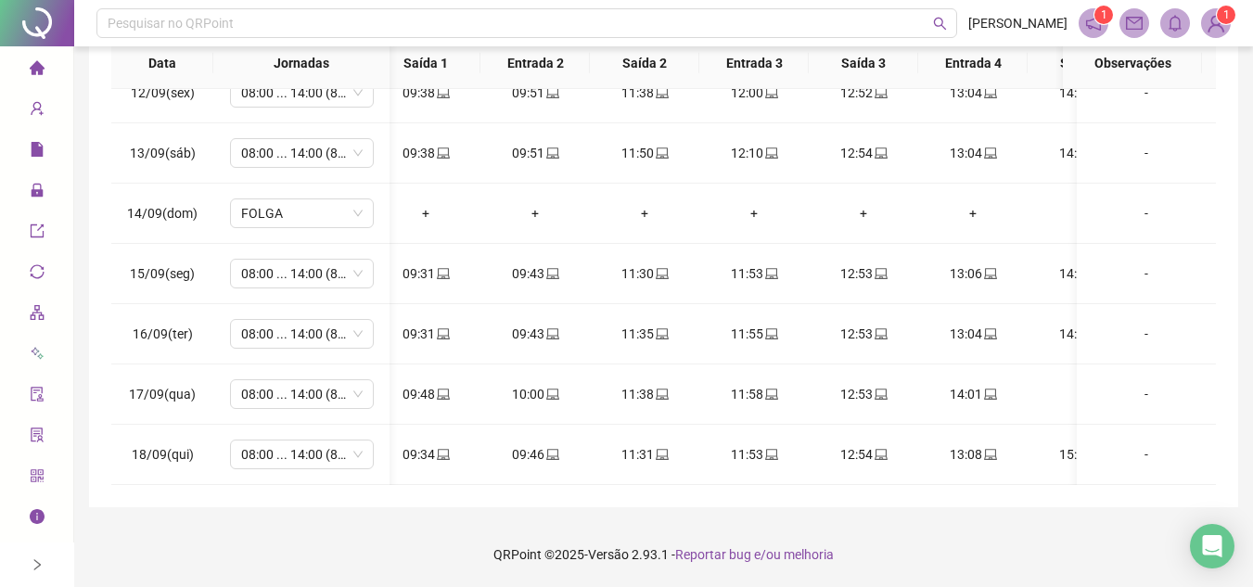
scroll to position [0, 220]
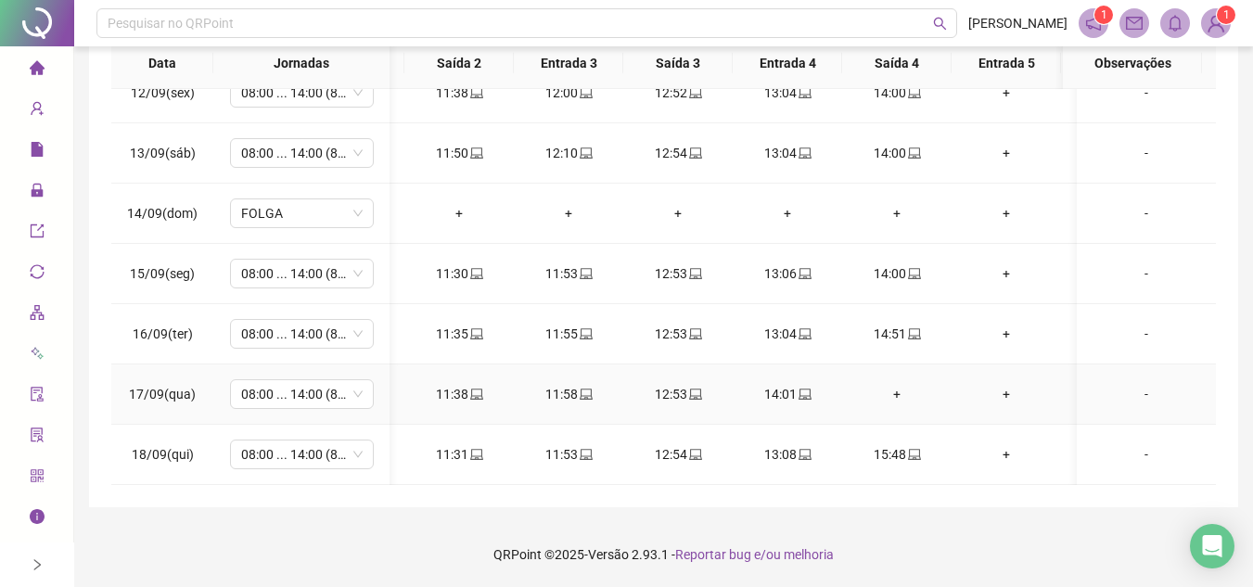
click at [909, 369] on td "+" at bounding box center [896, 395] width 109 height 60
click at [901, 384] on div "+" at bounding box center [897, 394] width 80 height 20
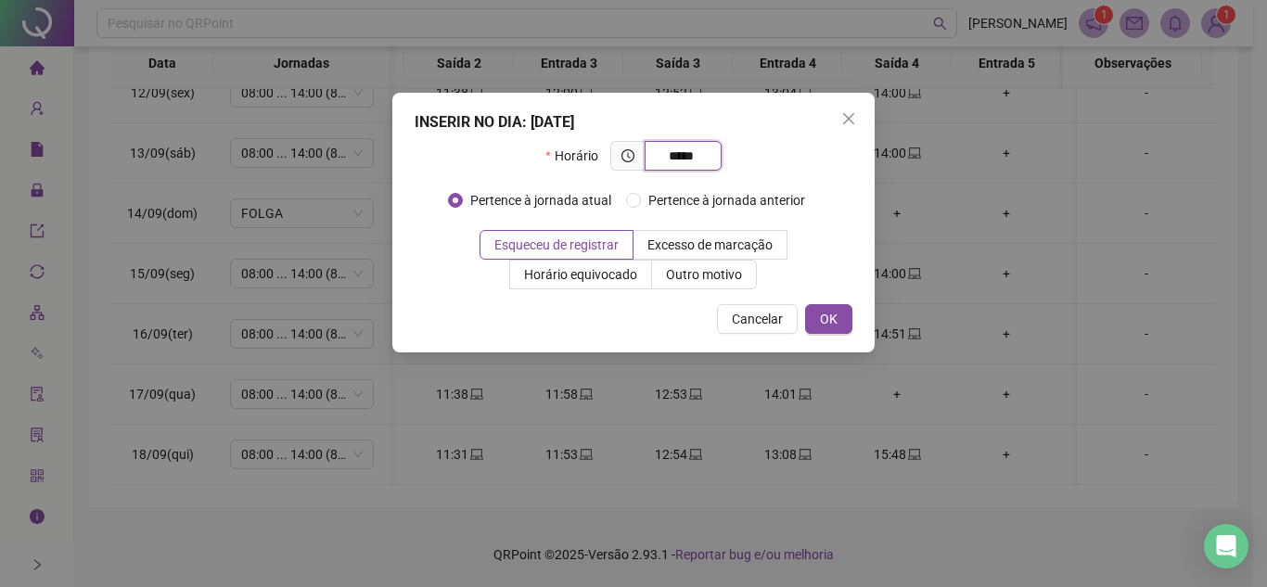
type input "*****"
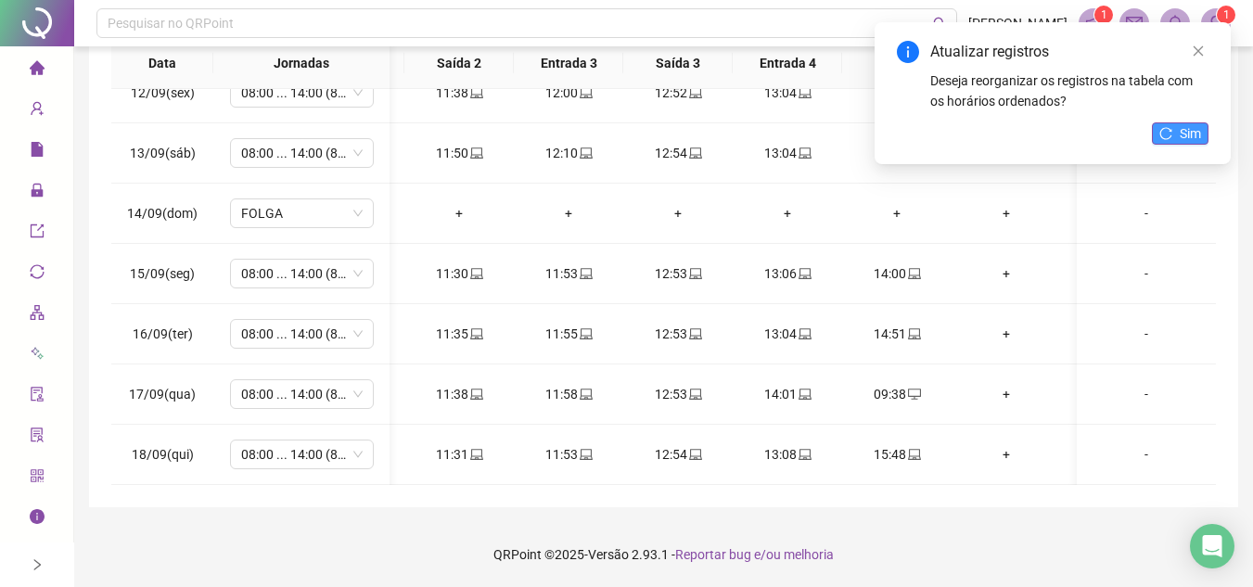
click at [1173, 130] on icon "reload" at bounding box center [1166, 133] width 13 height 13
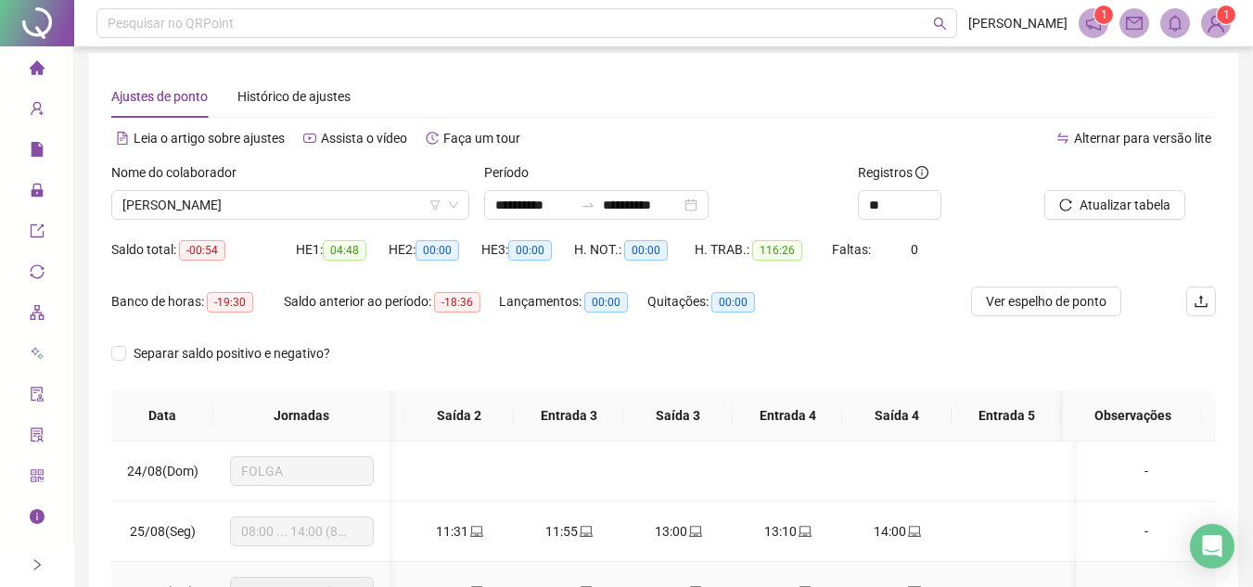
scroll to position [0, 0]
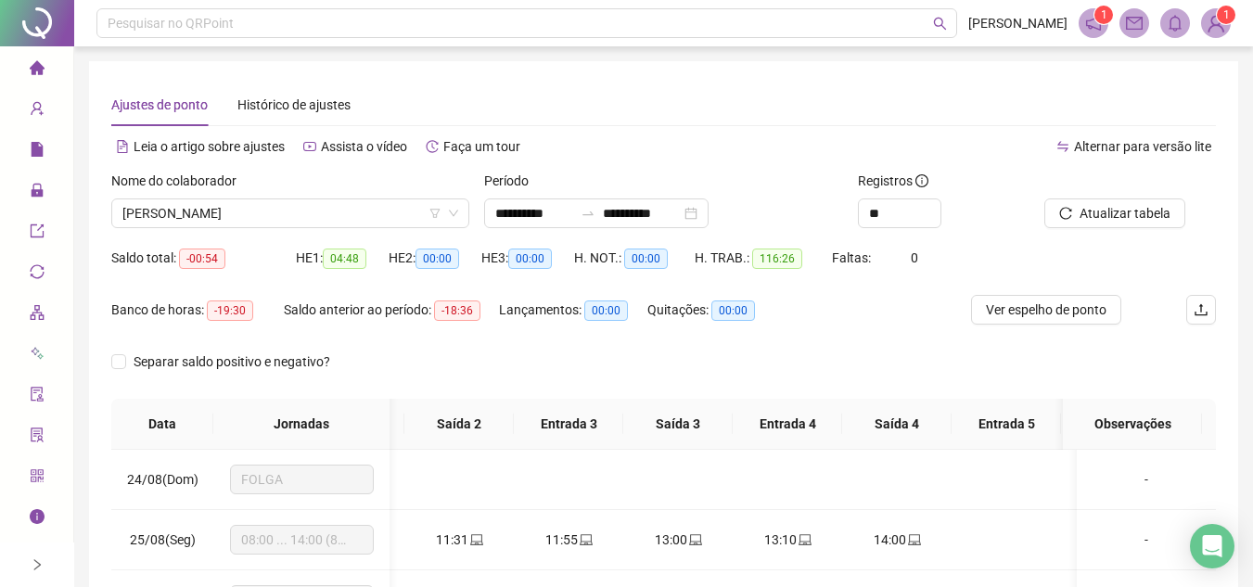
click at [1108, 209] on span "Atualizar tabela" at bounding box center [1125, 213] width 91 height 20
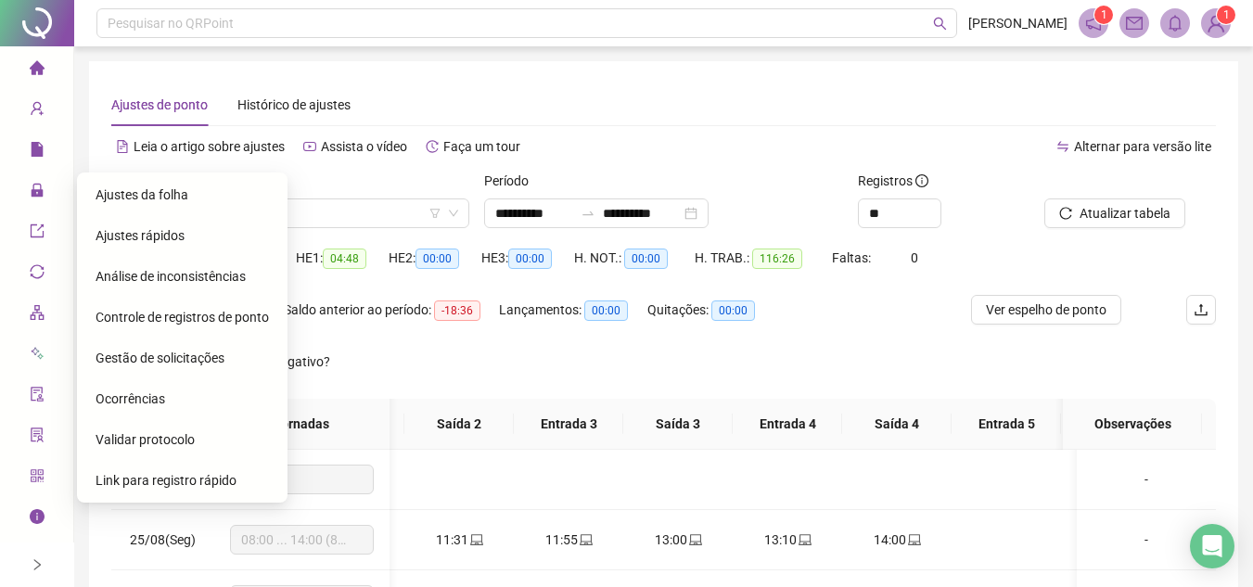
click at [169, 352] on span "Gestão de solicitações" at bounding box center [160, 358] width 129 height 15
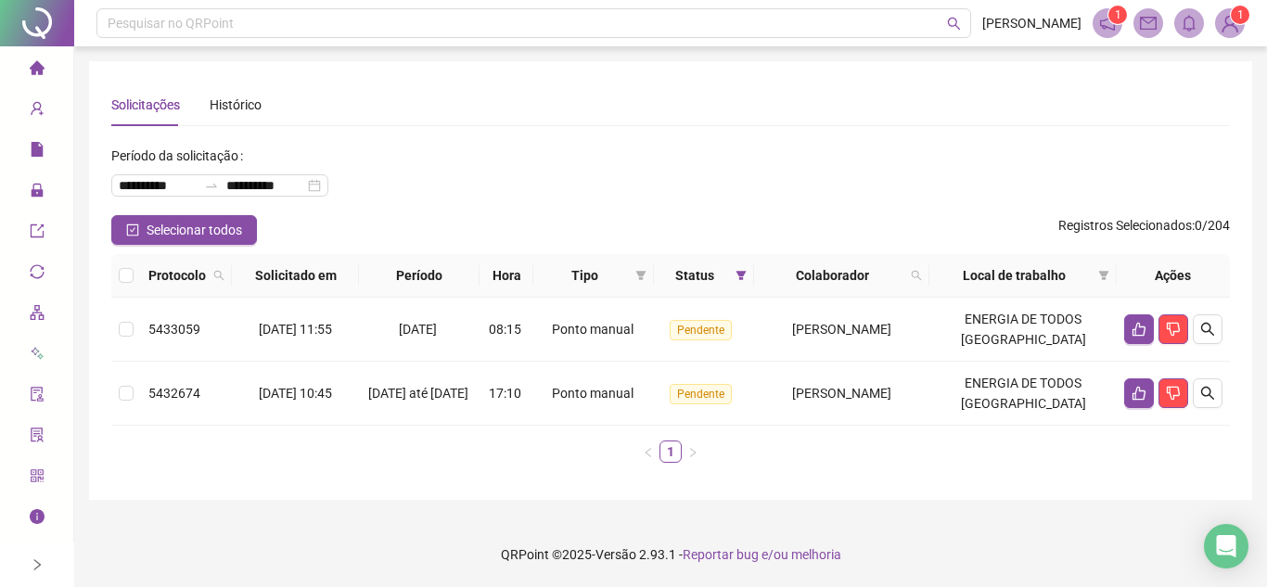
click at [43, 66] on icon "home" at bounding box center [37, 67] width 15 height 15
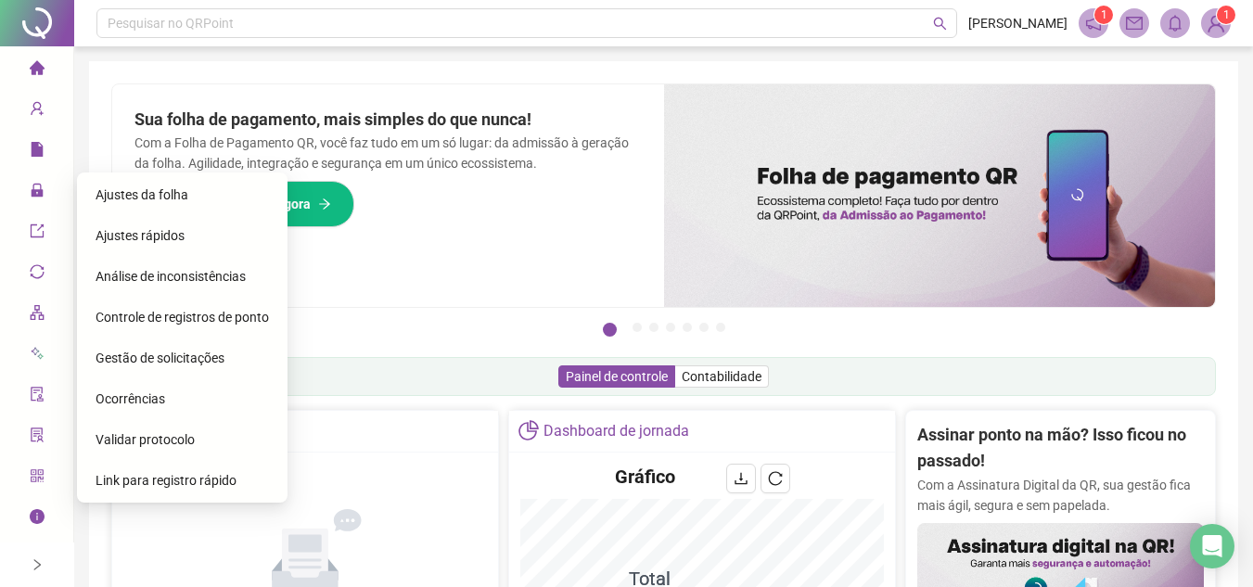
click at [168, 352] on span "Gestão de solicitações" at bounding box center [160, 358] width 129 height 15
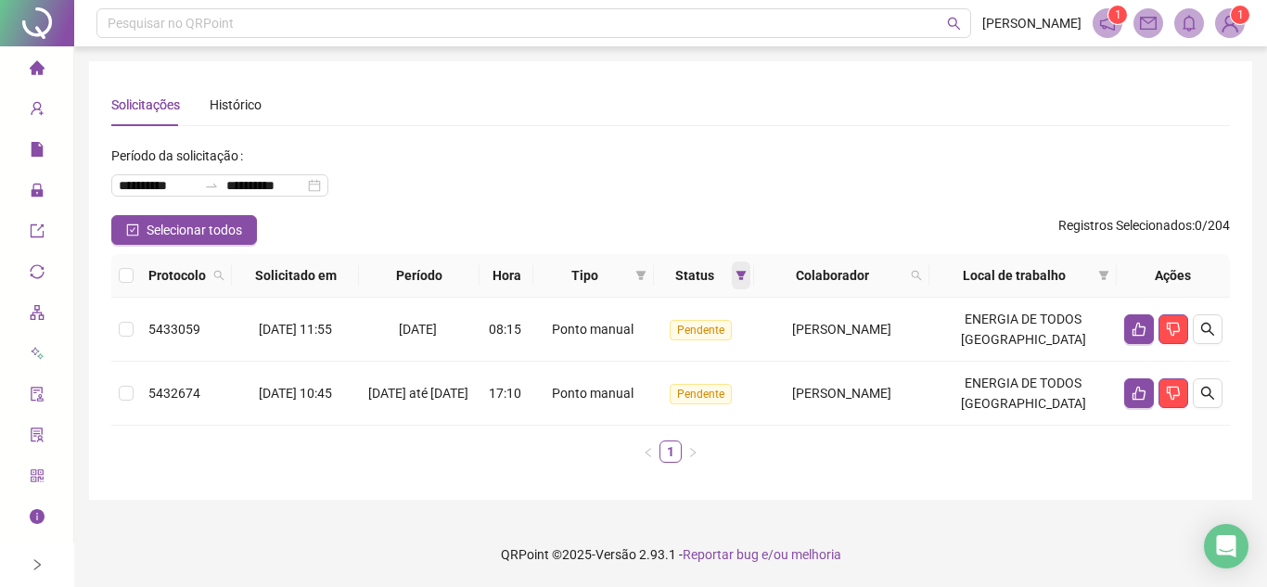
click at [738, 276] on icon "filter" at bounding box center [742, 275] width 10 height 9
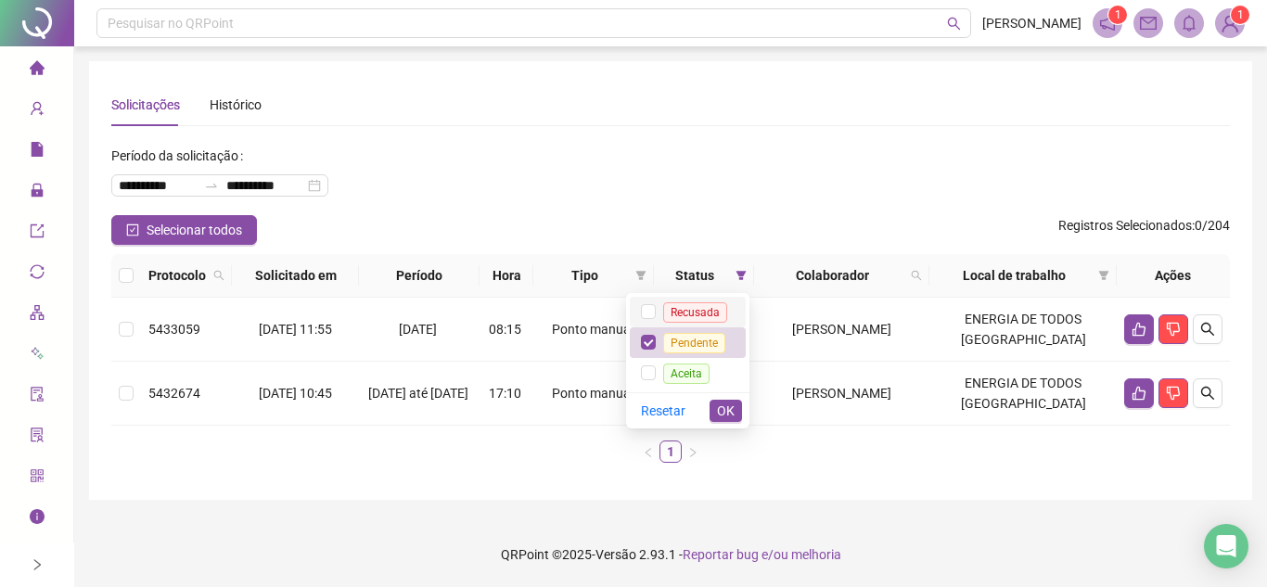
click at [698, 313] on span "Recusada" at bounding box center [695, 312] width 64 height 20
click at [678, 337] on span "Pendente" at bounding box center [694, 343] width 62 height 20
click at [646, 268] on div "Tipo" at bounding box center [594, 275] width 106 height 20
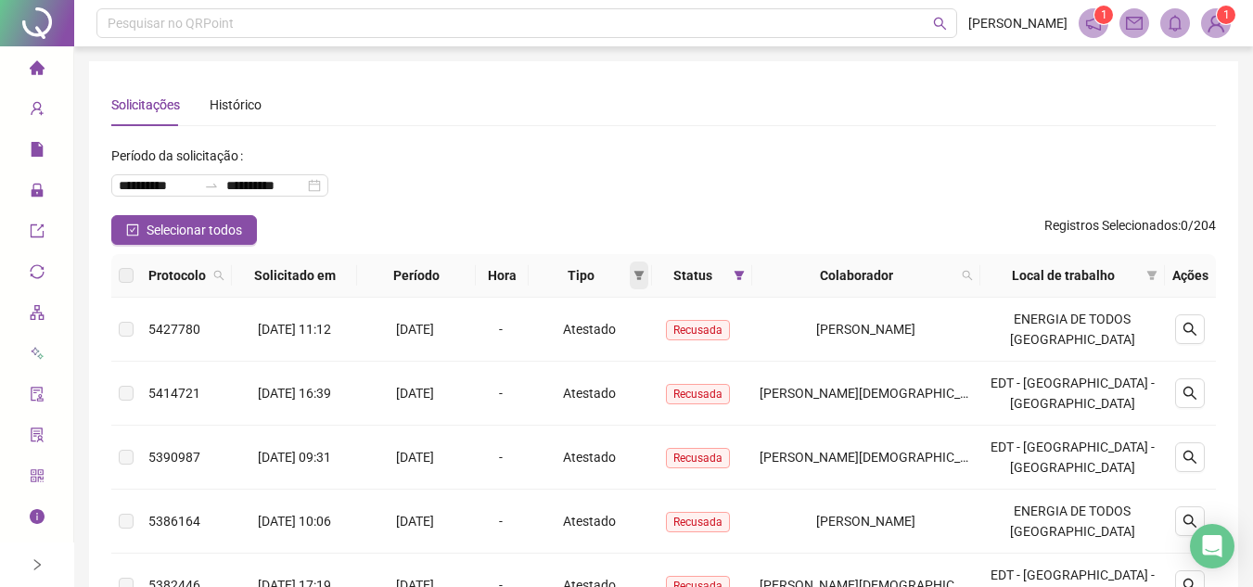
click at [645, 273] on icon "filter" at bounding box center [640, 275] width 10 height 9
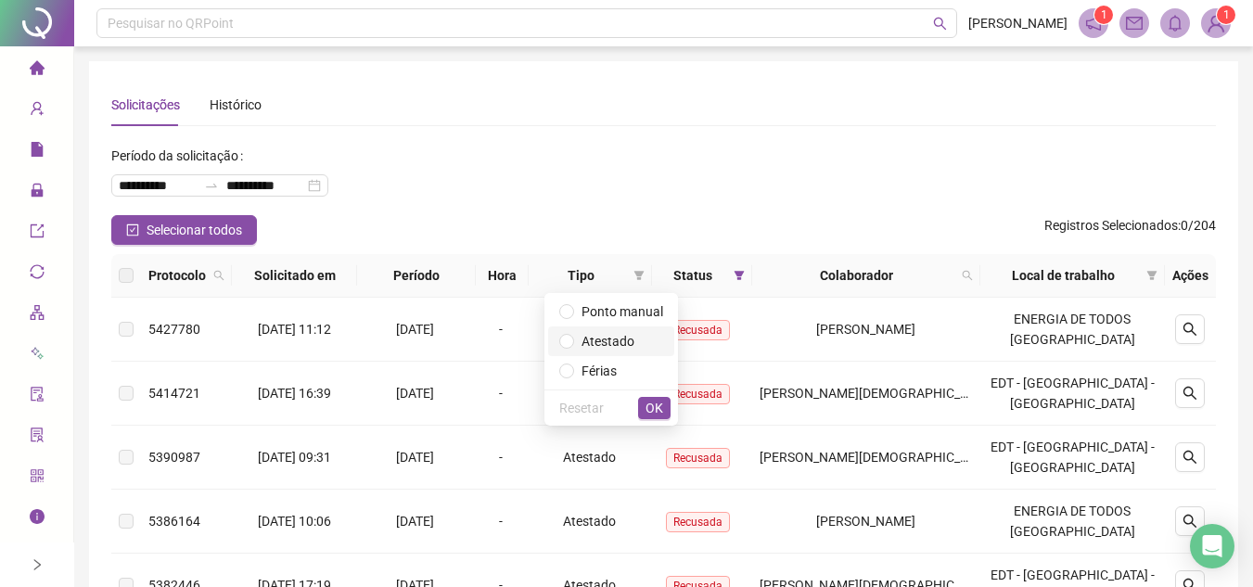
click at [617, 340] on span "Atestado" at bounding box center [608, 341] width 53 height 15
click at [664, 401] on button "OK" at bounding box center [654, 408] width 32 height 22
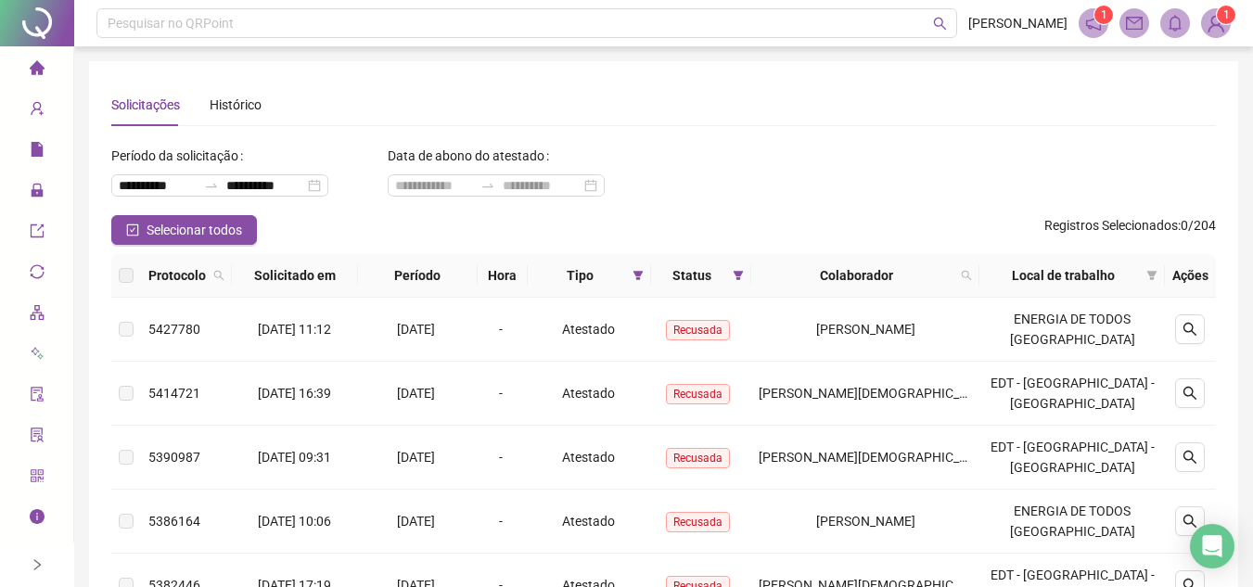
drag, startPoint x: 35, startPoint y: 70, endPoint x: 130, endPoint y: 1, distance: 116.9
click at [35, 70] on icon "home" at bounding box center [36, 67] width 15 height 14
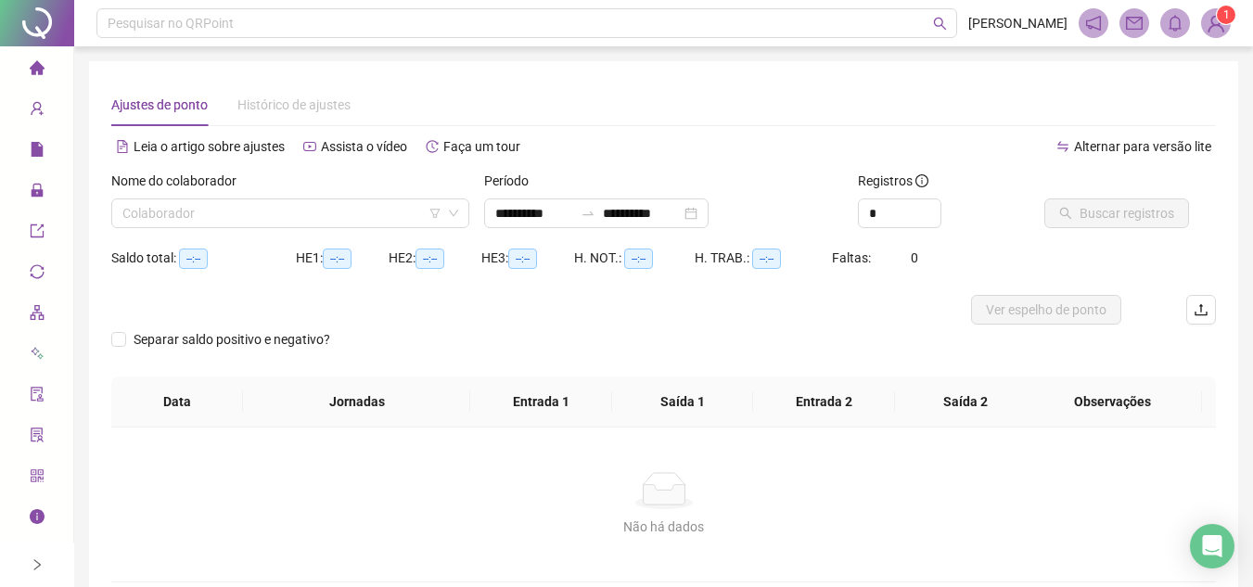
type input "**********"
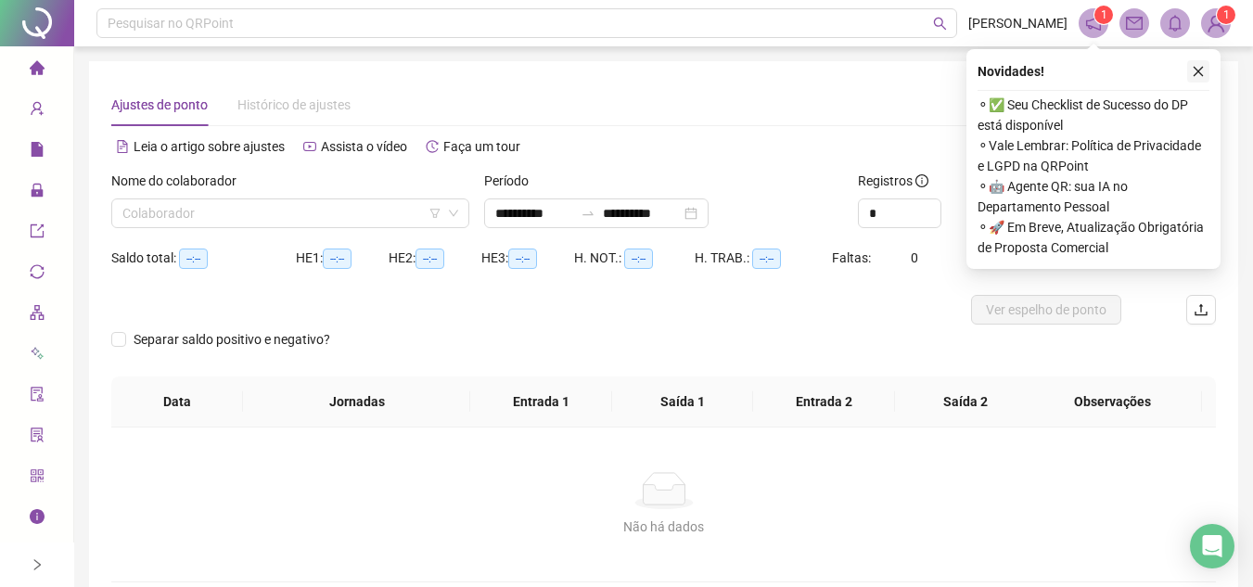
click at [1203, 67] on icon "close" at bounding box center [1198, 71] width 13 height 13
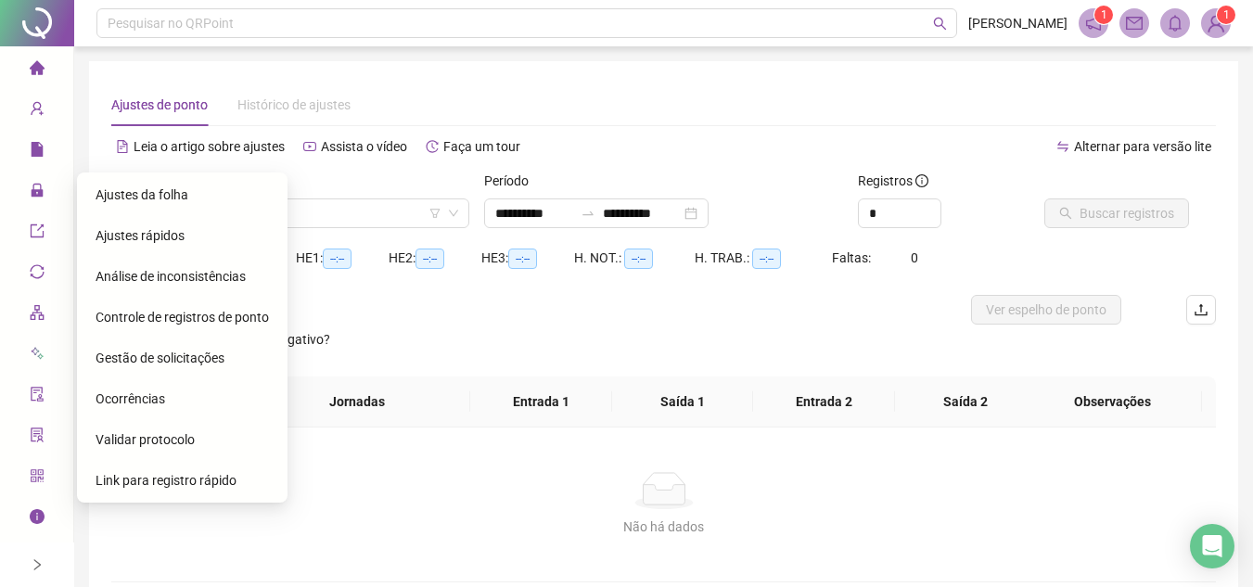
click at [187, 360] on span "Gestão de solicitações" at bounding box center [160, 358] width 129 height 15
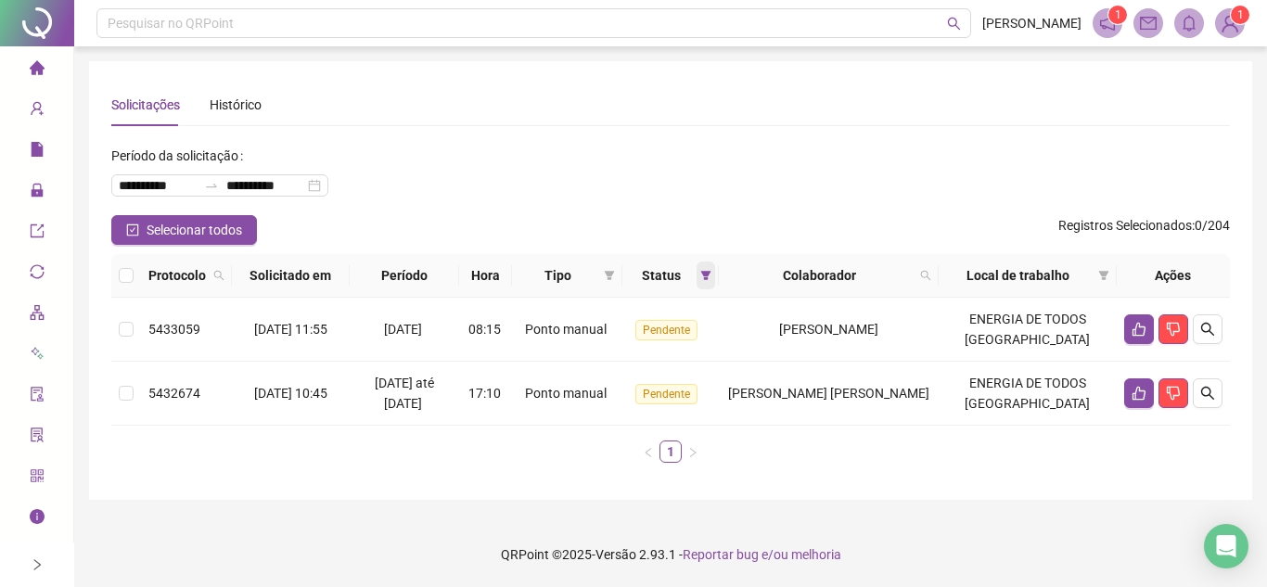
click at [715, 282] on span at bounding box center [706, 276] width 19 height 28
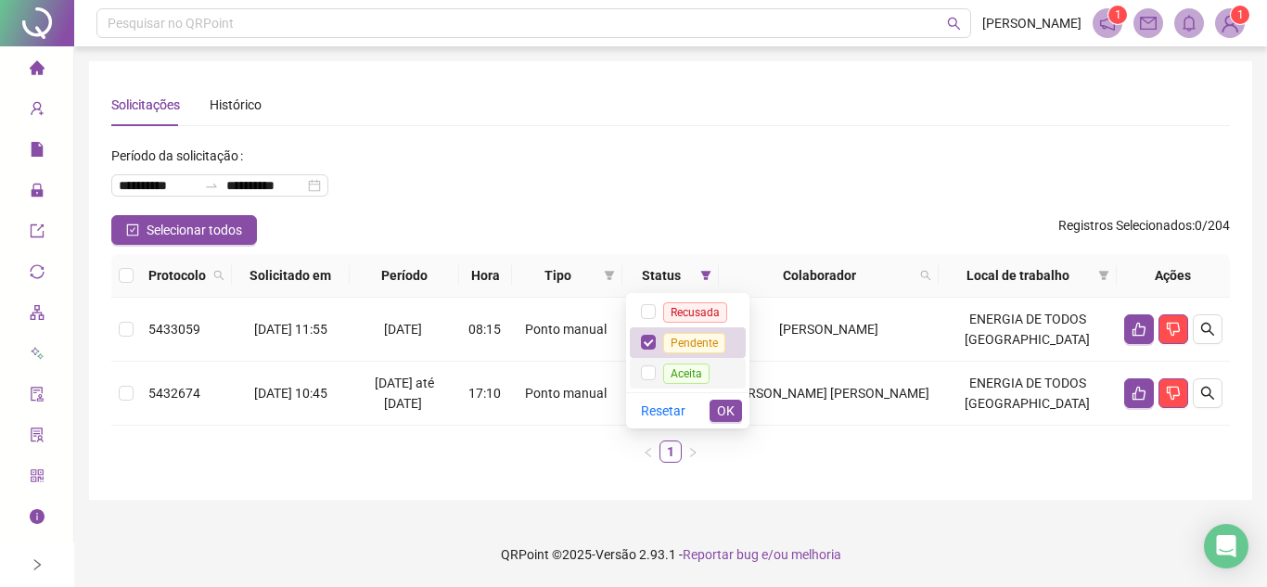
click at [694, 364] on span "Aceita" at bounding box center [686, 374] width 46 height 20
click at [693, 340] on span "Pendente" at bounding box center [694, 343] width 62 height 20
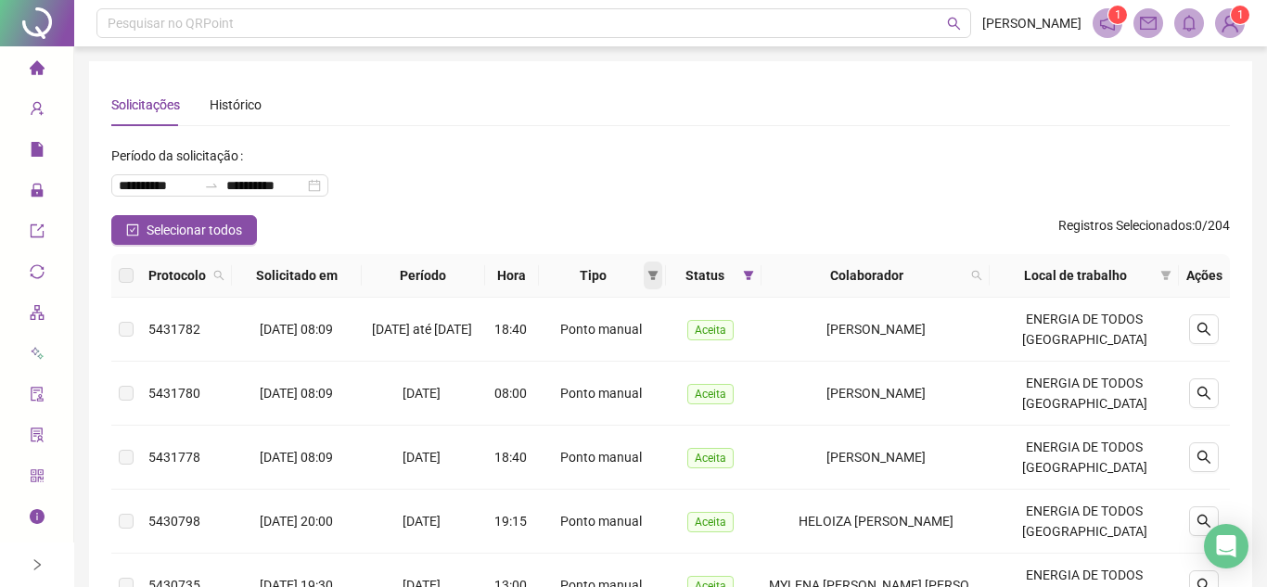
click at [647, 271] on div "Tipo" at bounding box center [602, 275] width 113 height 20
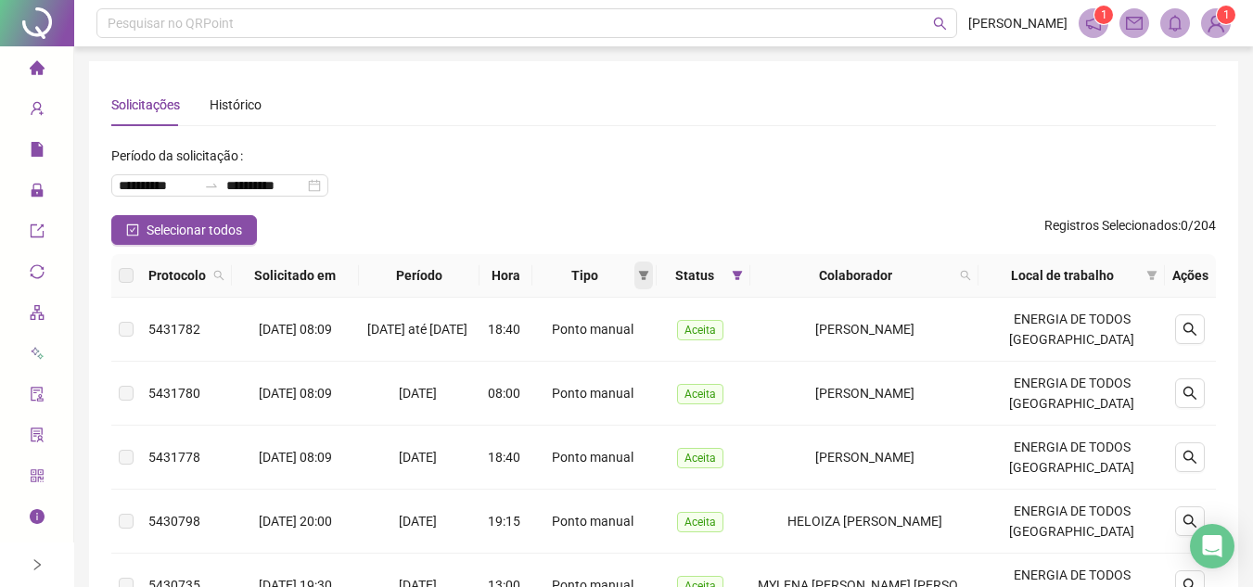
click at [649, 276] on icon "filter" at bounding box center [643, 275] width 11 height 11
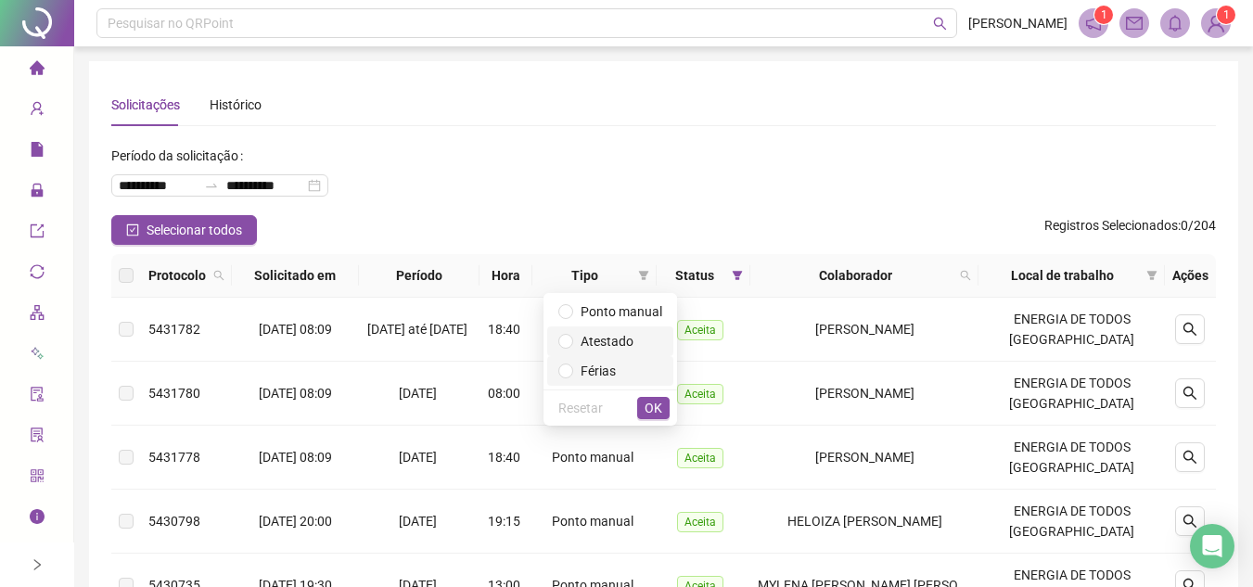
drag, startPoint x: 634, startPoint y: 344, endPoint x: 649, endPoint y: 370, distance: 30.4
click at [634, 343] on span "Atestado" at bounding box center [607, 341] width 53 height 15
click at [659, 404] on span "OK" at bounding box center [654, 408] width 18 height 20
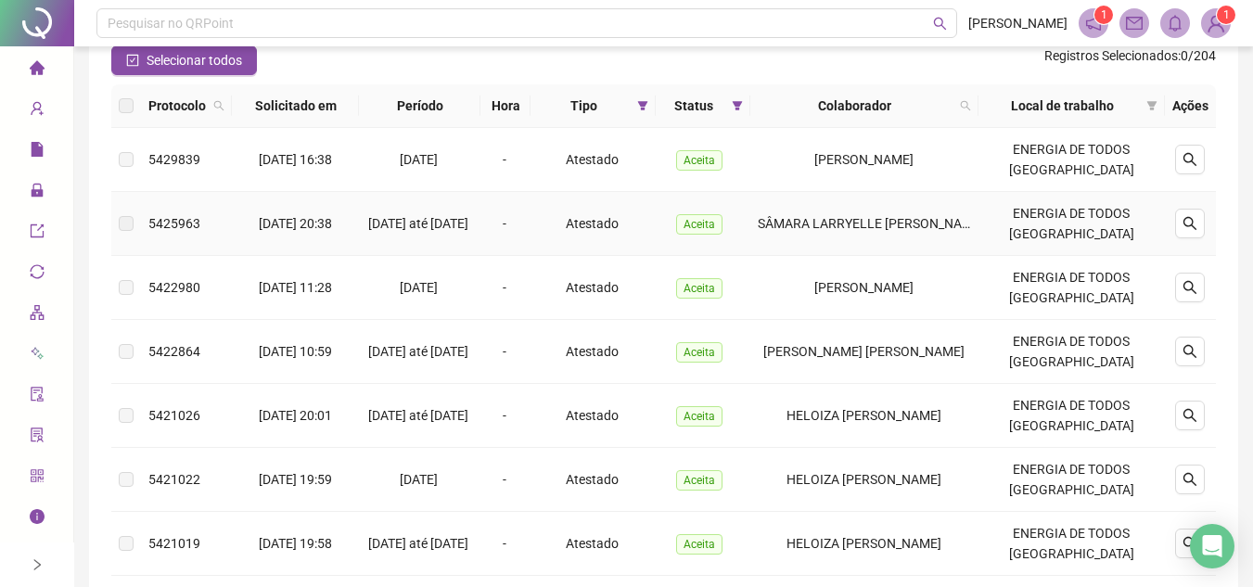
scroll to position [186, 0]
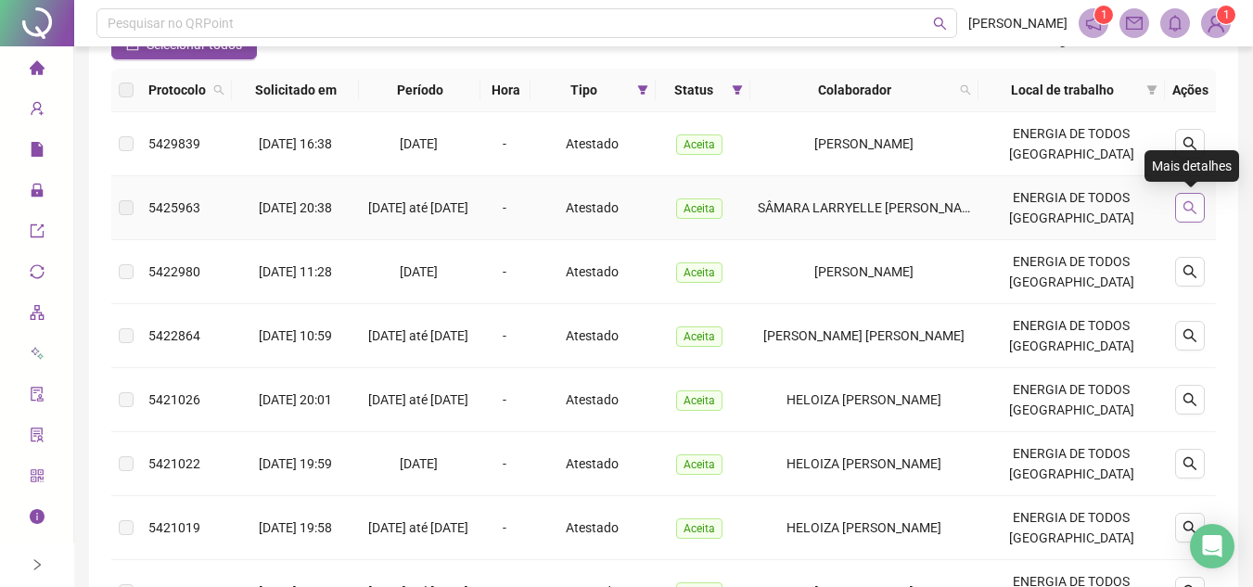
click at [1198, 205] on icon "search" at bounding box center [1190, 207] width 15 height 15
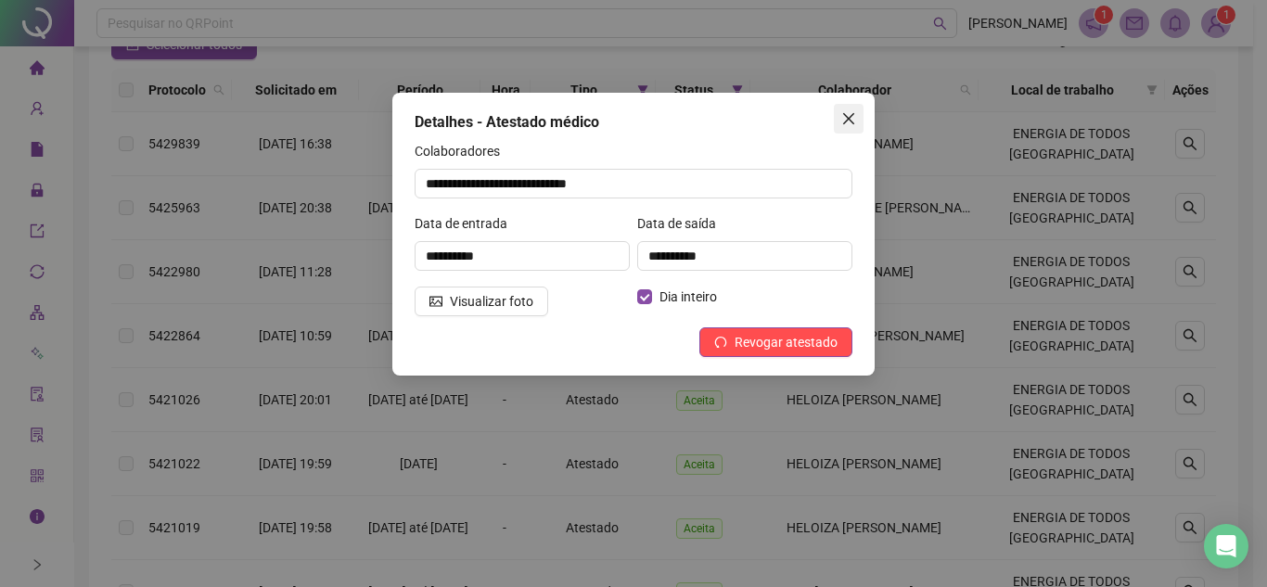
click at [854, 112] on icon "close" at bounding box center [848, 118] width 15 height 15
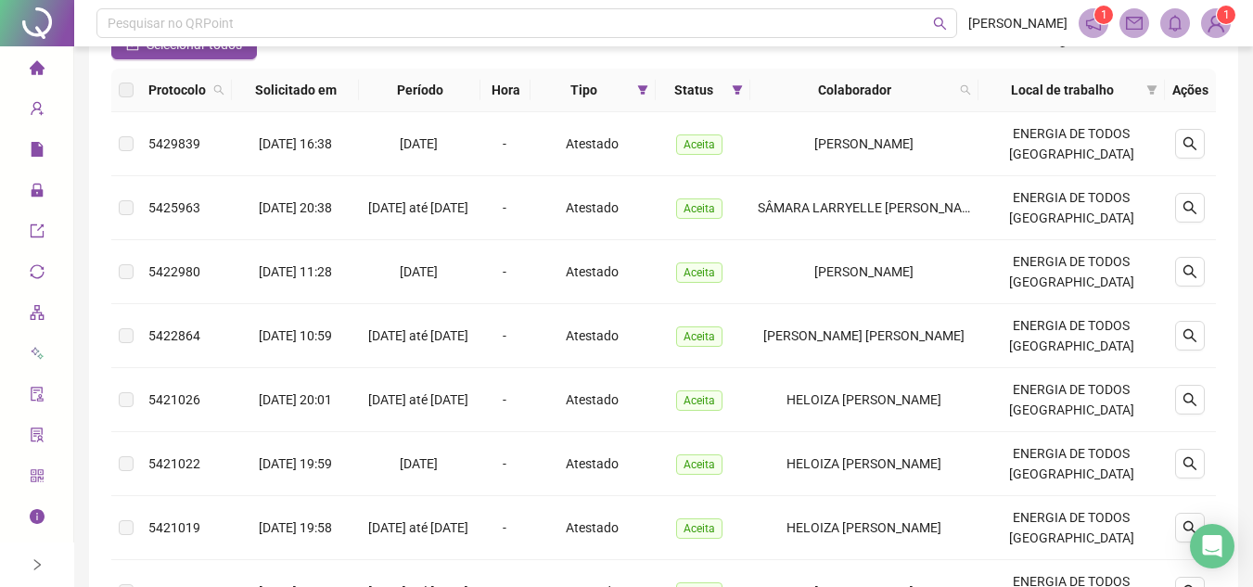
click at [45, 62] on div "Página inicial" at bounding box center [37, 69] width 15 height 39
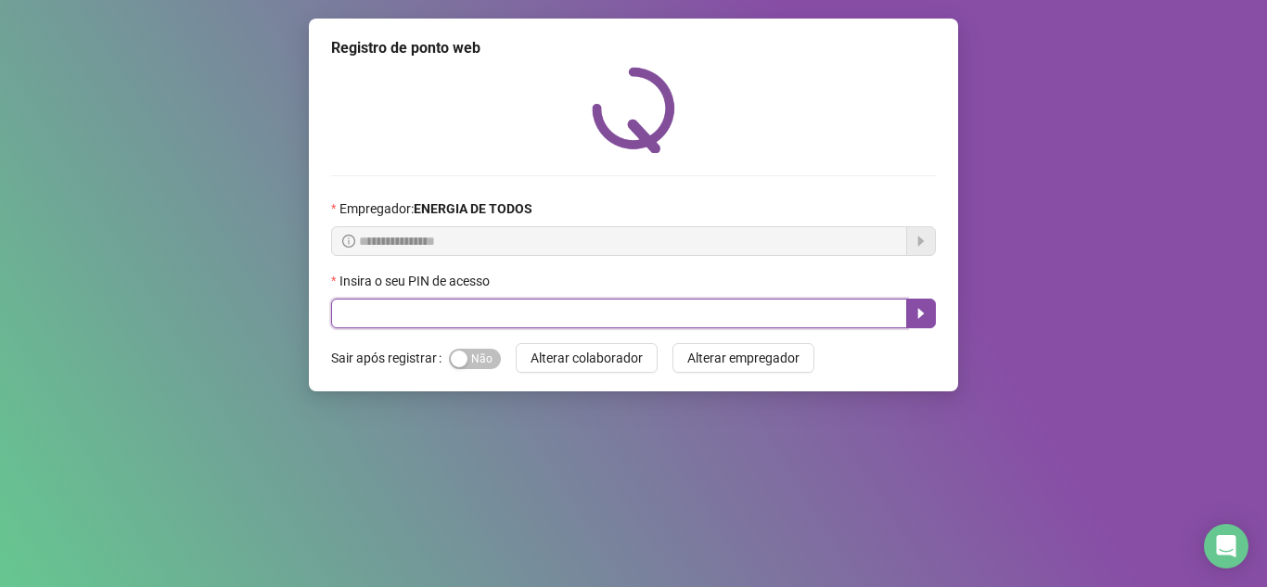
drag, startPoint x: 527, startPoint y: 320, endPoint x: 527, endPoint y: 307, distance: 13.0
click at [527, 319] on input "text" at bounding box center [619, 314] width 576 height 30
type input "*****"
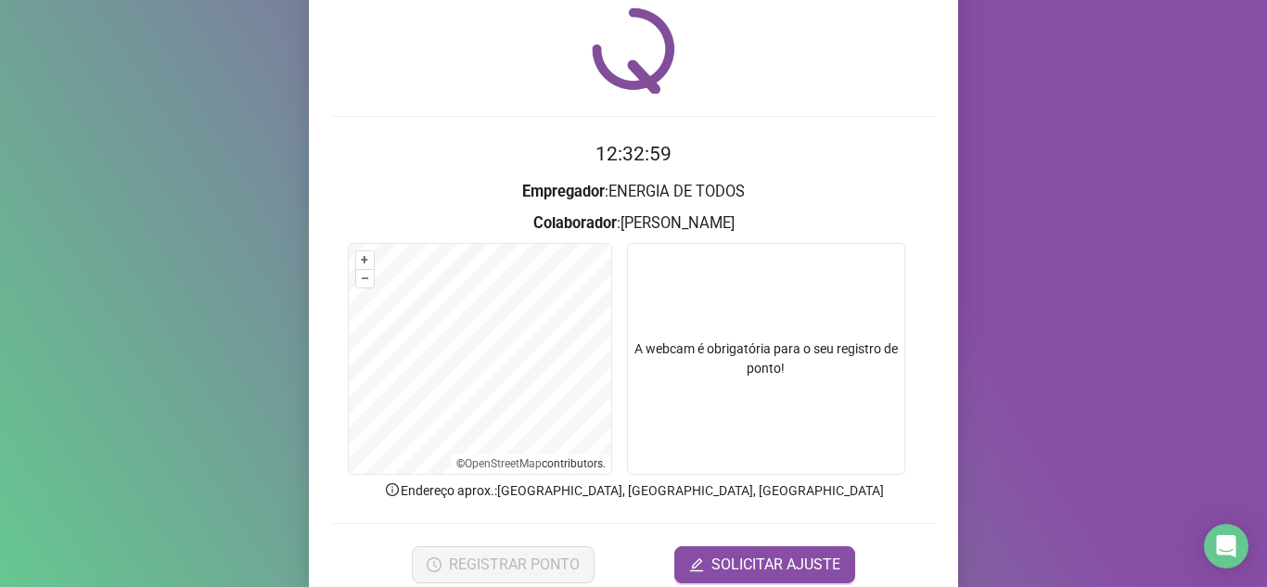
scroll to position [93, 0]
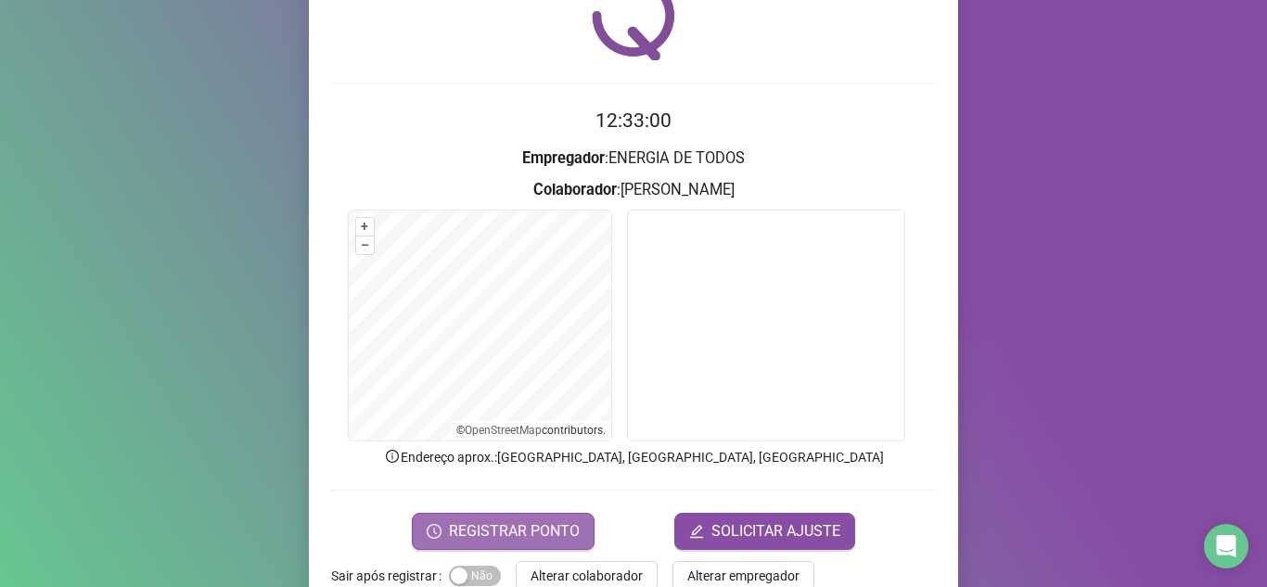
click at [528, 524] on span "REGISTRAR PONTO" at bounding box center [514, 531] width 131 height 22
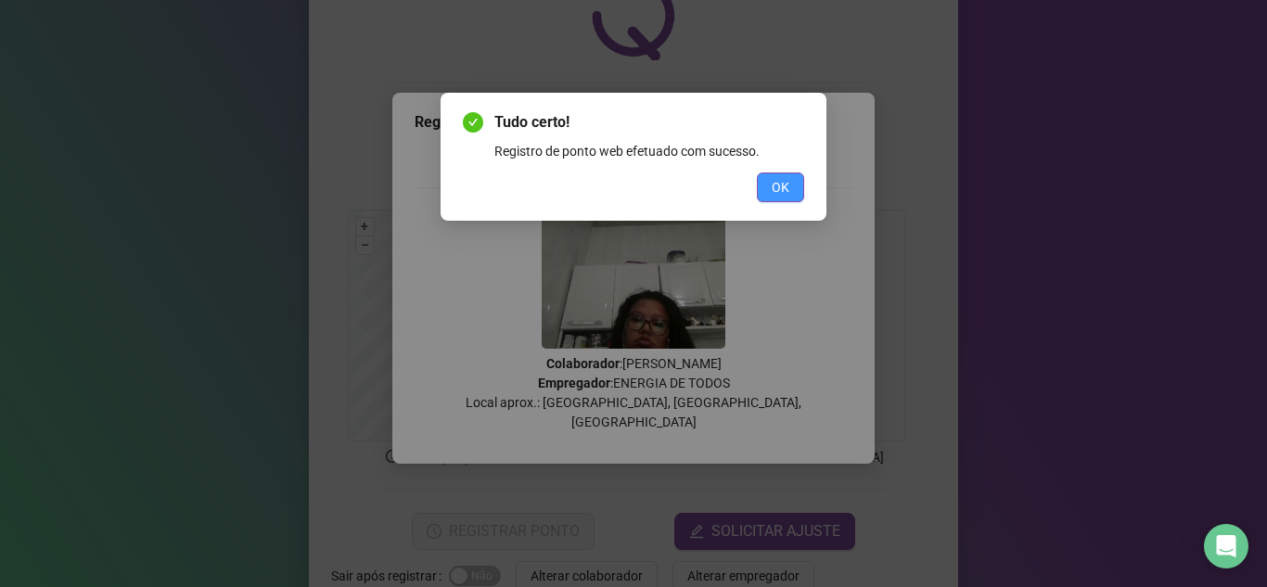
click at [777, 189] on span "OK" at bounding box center [781, 187] width 18 height 20
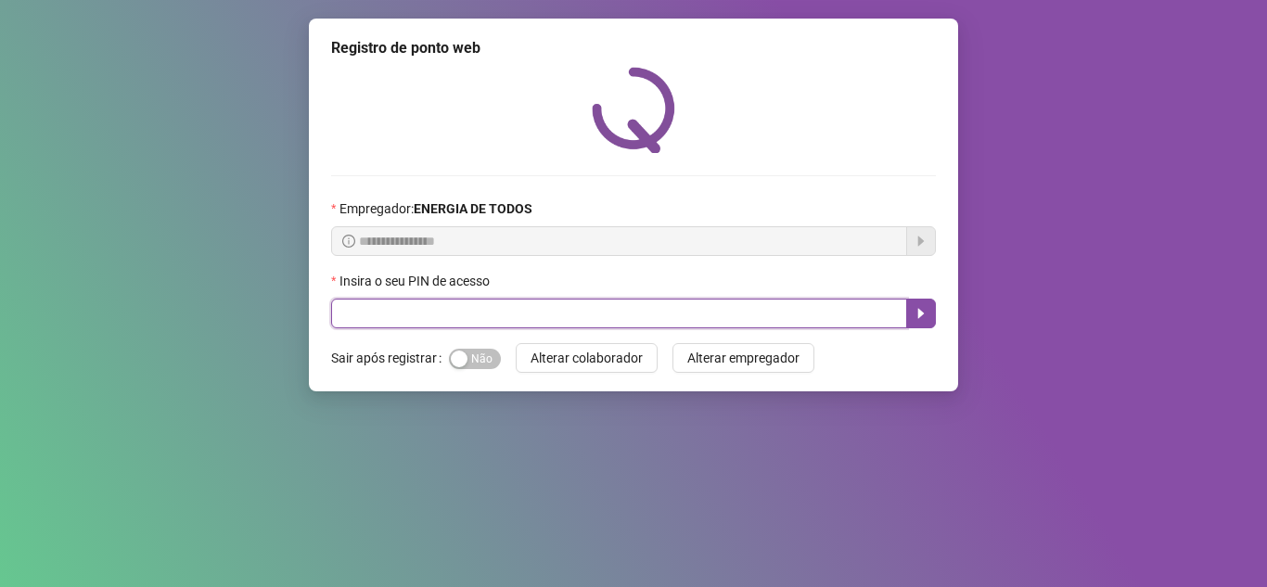
click at [728, 317] on input "text" at bounding box center [619, 314] width 576 height 30
type input "*****"
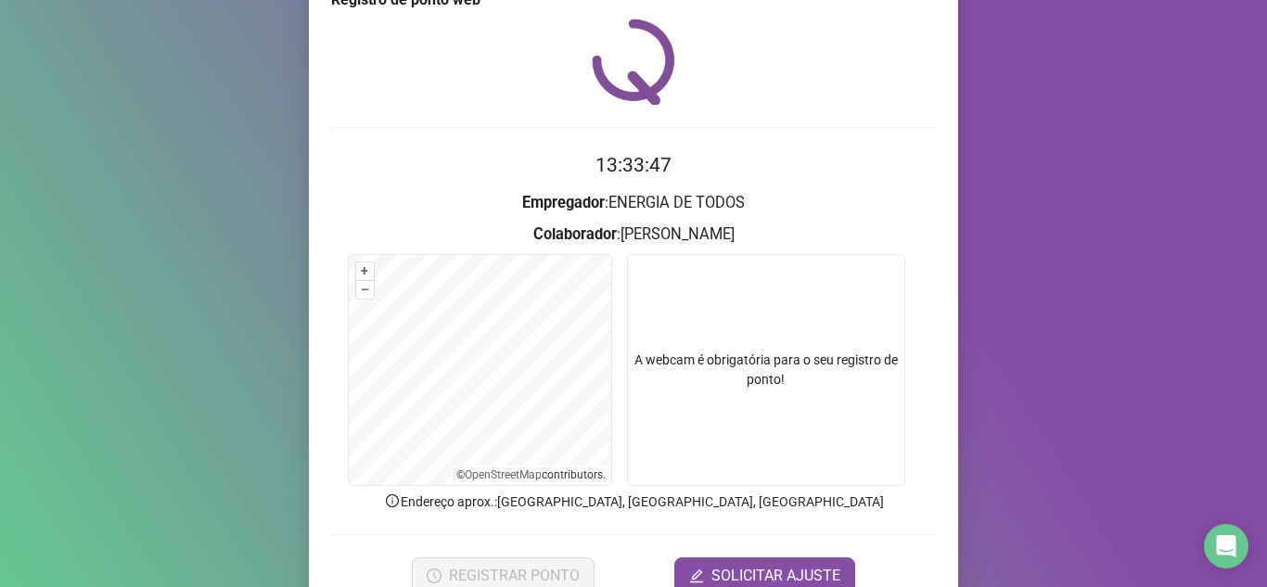
scroll to position [137, 0]
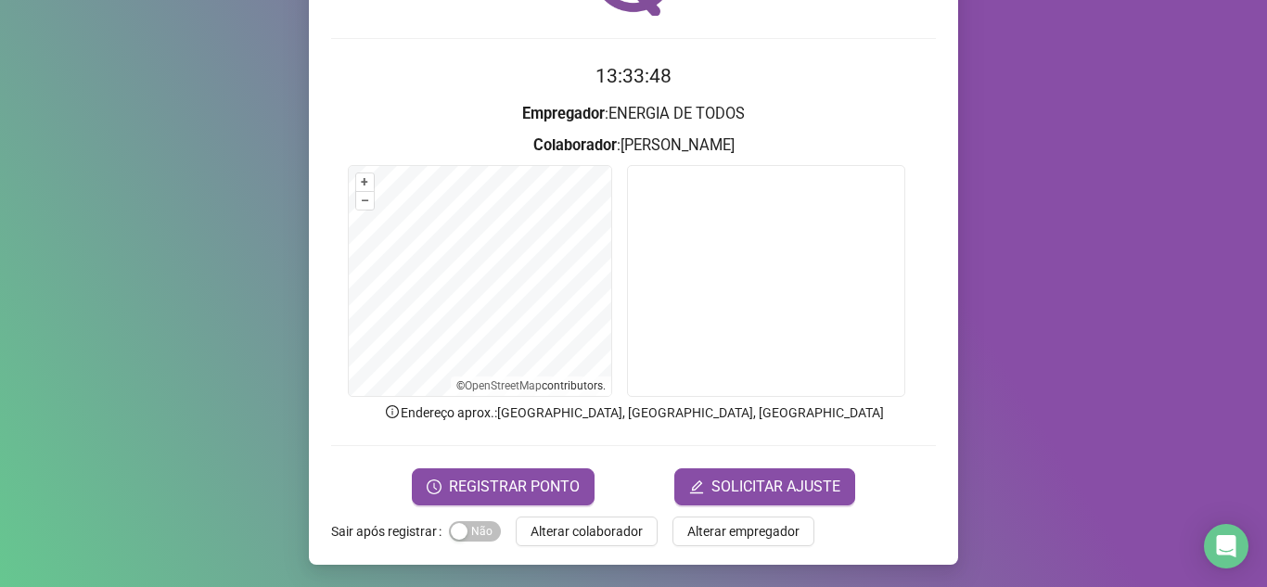
click at [568, 456] on form "13:33:48 Empregador : ENERGIA DE TODOS Colaborador : [PERSON_NAME] + – ⇧ › © Op…" at bounding box center [633, 282] width 605 height 443
click at [537, 479] on span "REGISTRAR PONTO" at bounding box center [514, 487] width 131 height 22
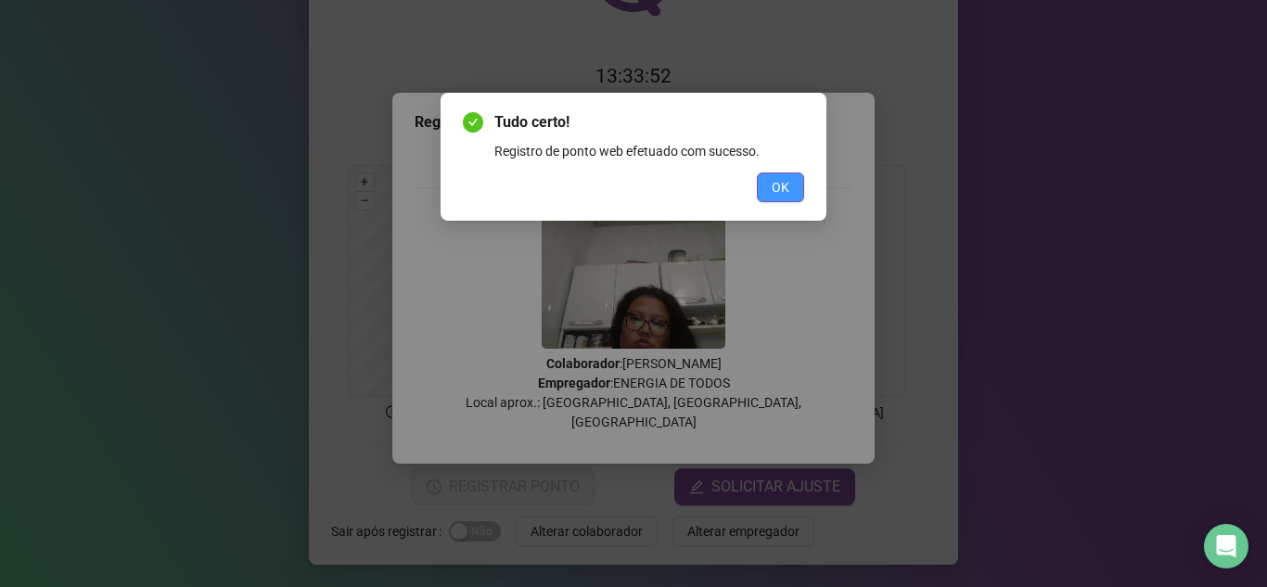
click at [786, 186] on span "OK" at bounding box center [781, 187] width 18 height 20
